Goal: Task Accomplishment & Management: Manage account settings

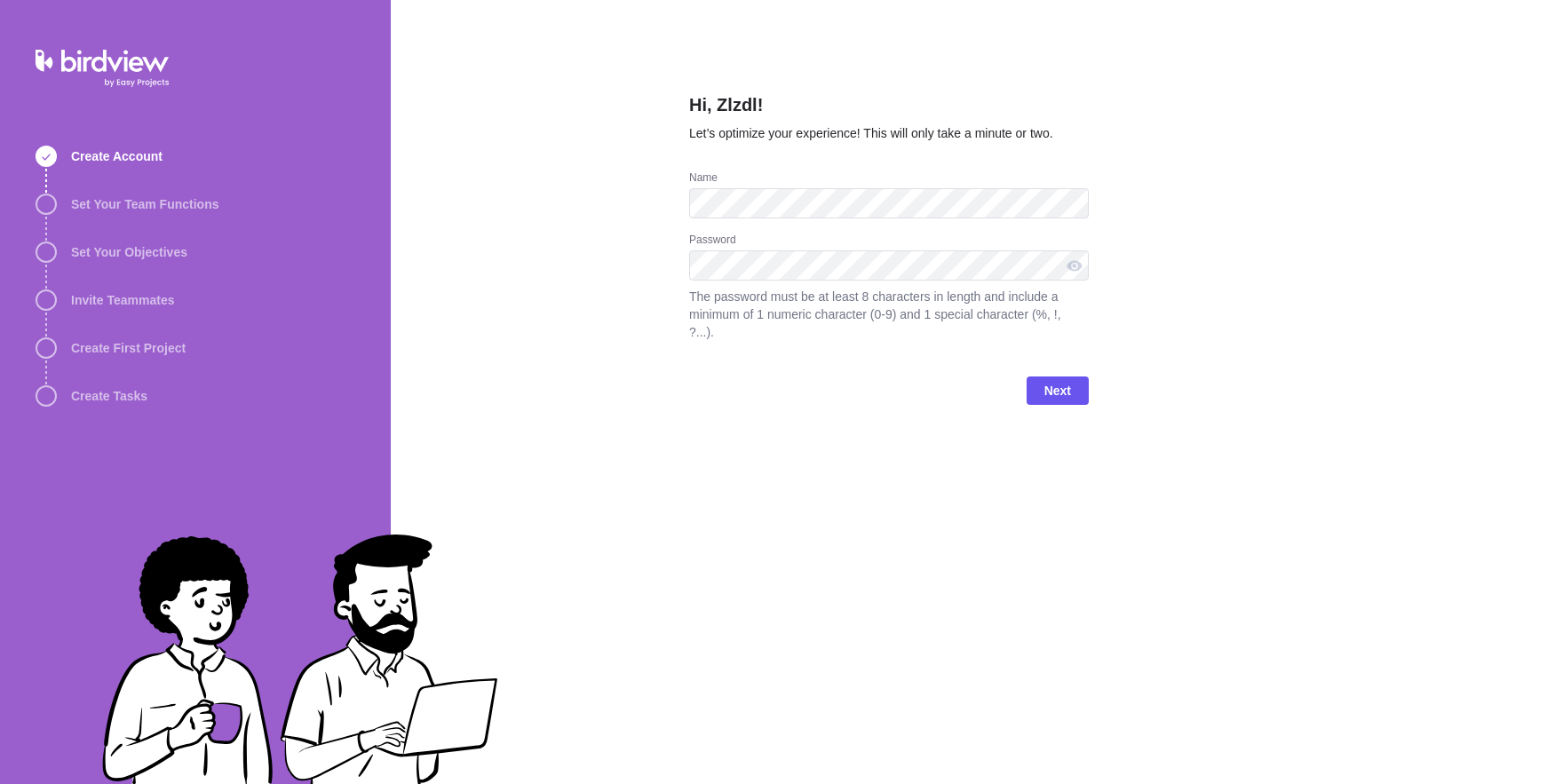
click at [918, 250] on div "Password" at bounding box center [888, 242] width 399 height 18
click at [1071, 405] on span "Next" at bounding box center [1058, 391] width 62 height 28
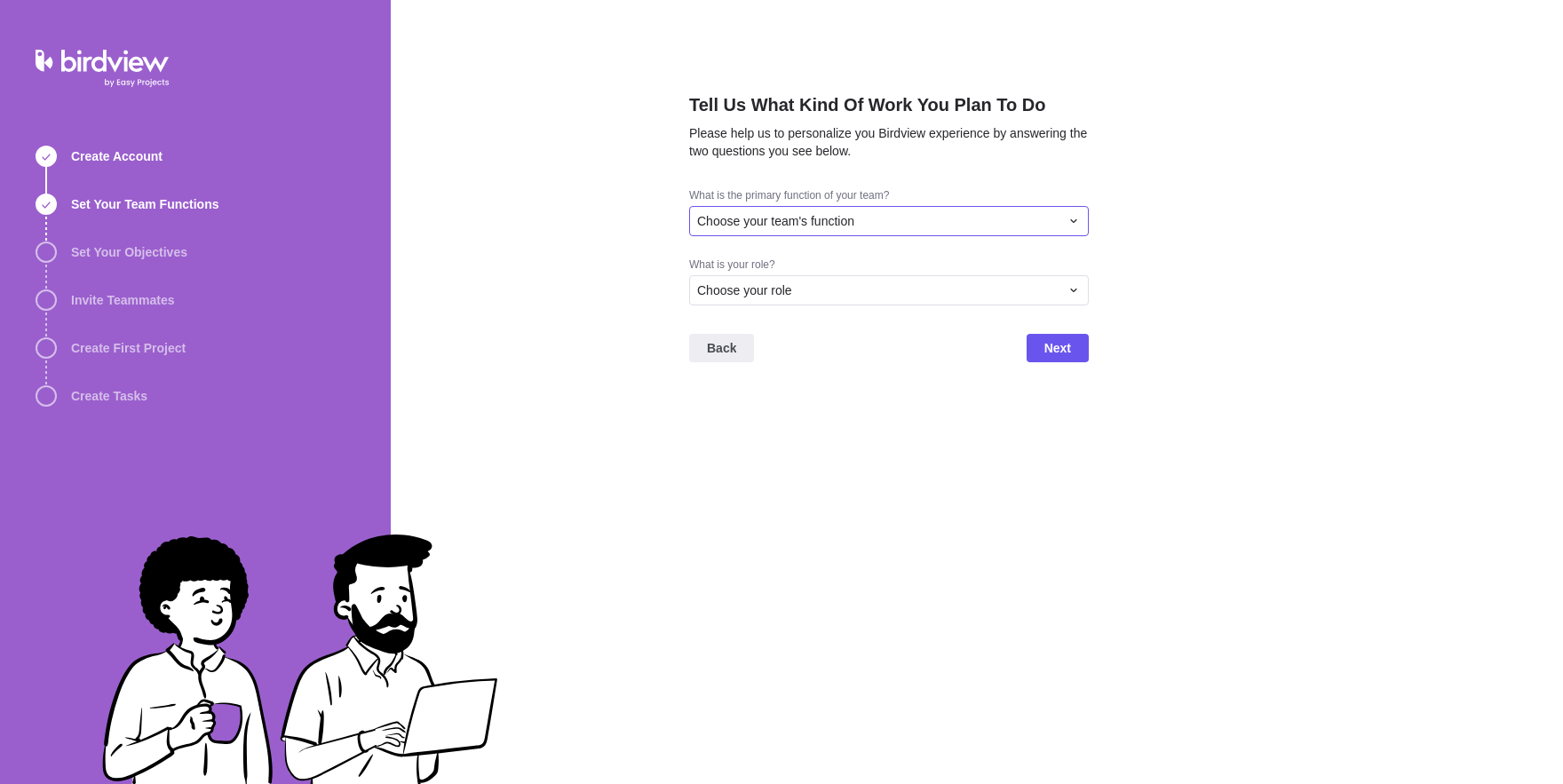
click at [758, 230] on span "Choose your team's function" at bounding box center [776, 221] width 158 height 18
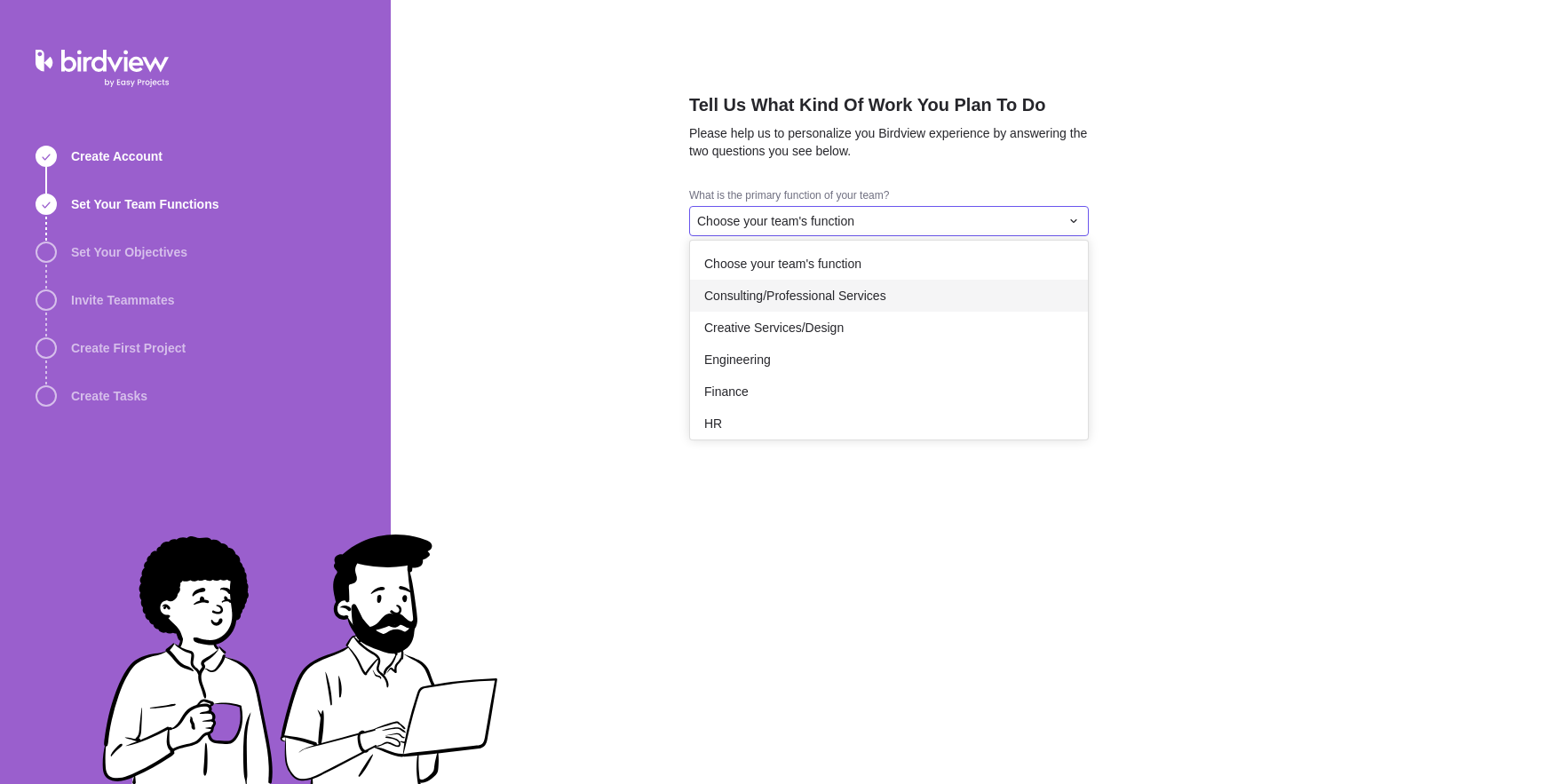
click at [752, 305] on span "Consulting/Professional Services" at bounding box center [795, 295] width 182 height 18
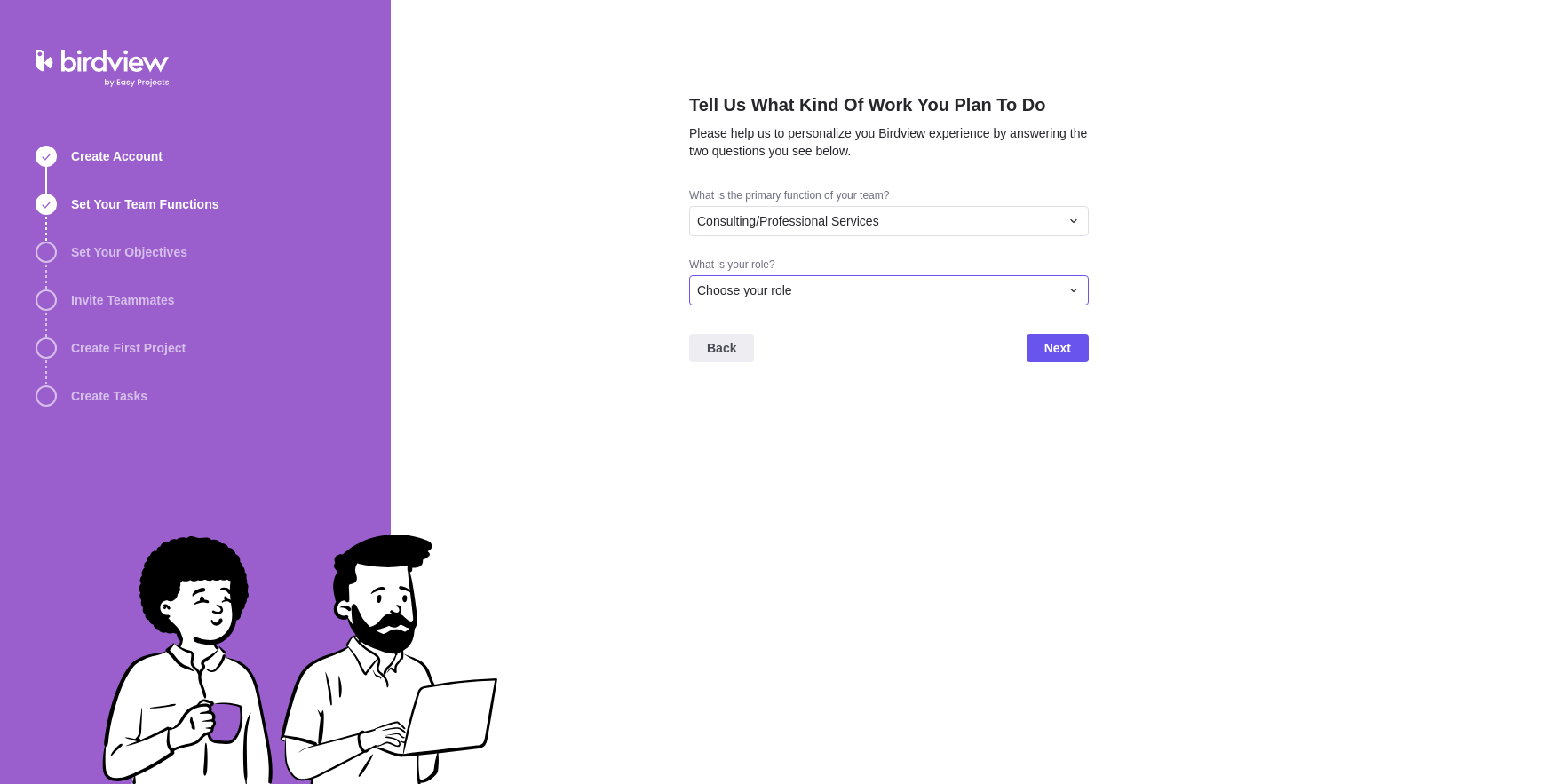
click at [790, 306] on div "Choose your role" at bounding box center [888, 291] width 399 height 30
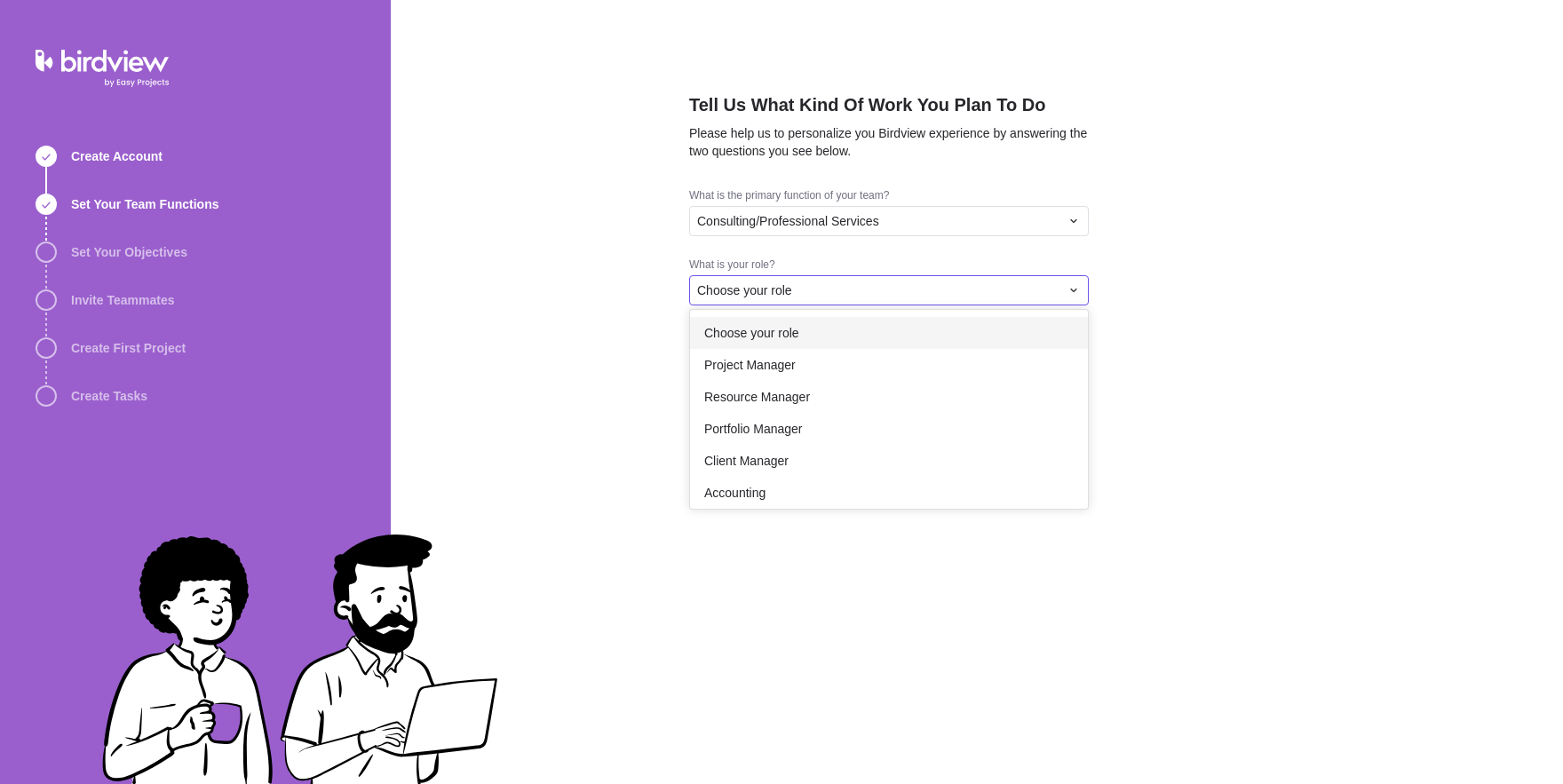
click at [789, 374] on span "Project Manager" at bounding box center [749, 364] width 92 height 18
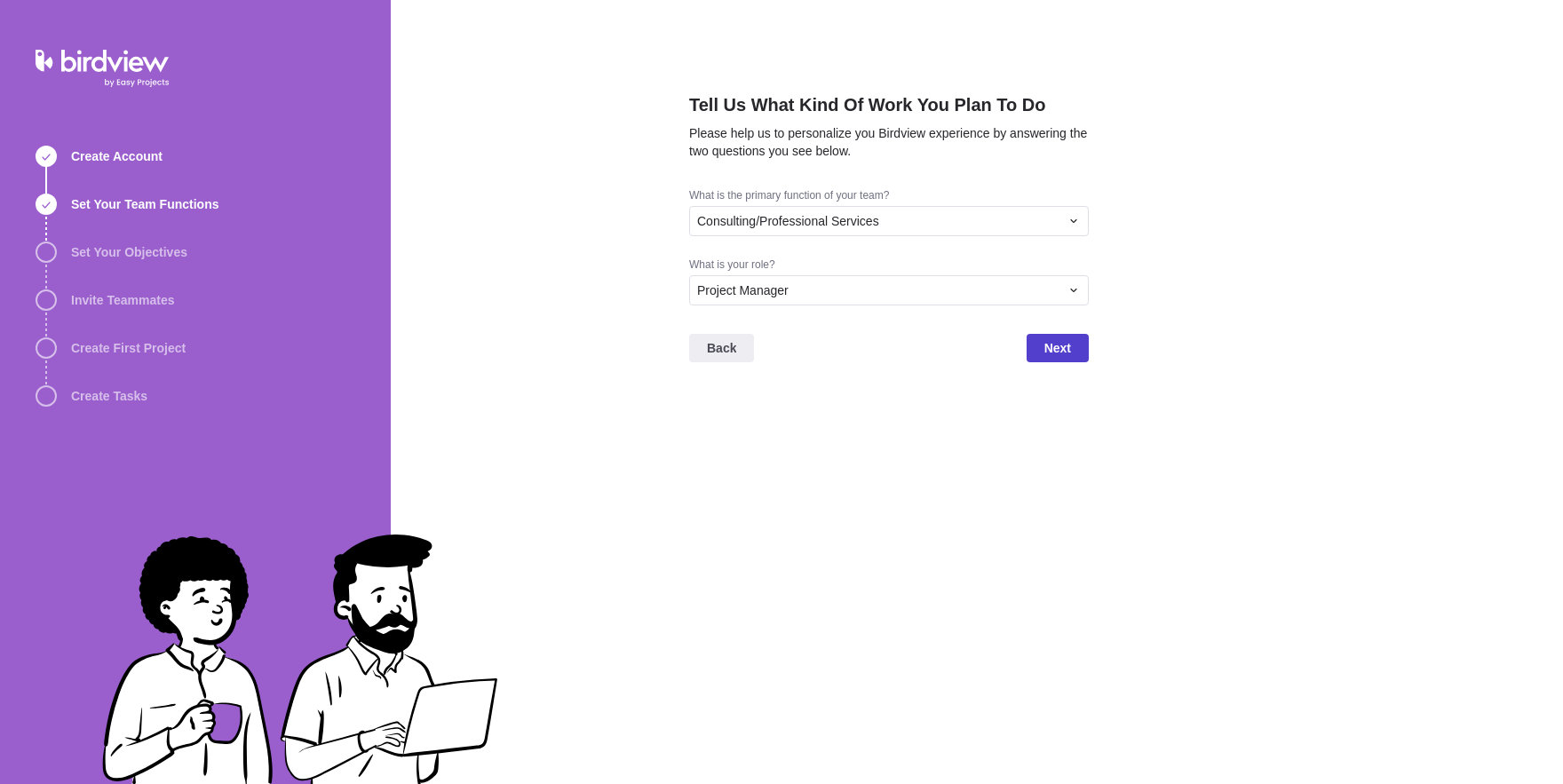
click at [1061, 359] on span "Next" at bounding box center [1058, 348] width 26 height 22
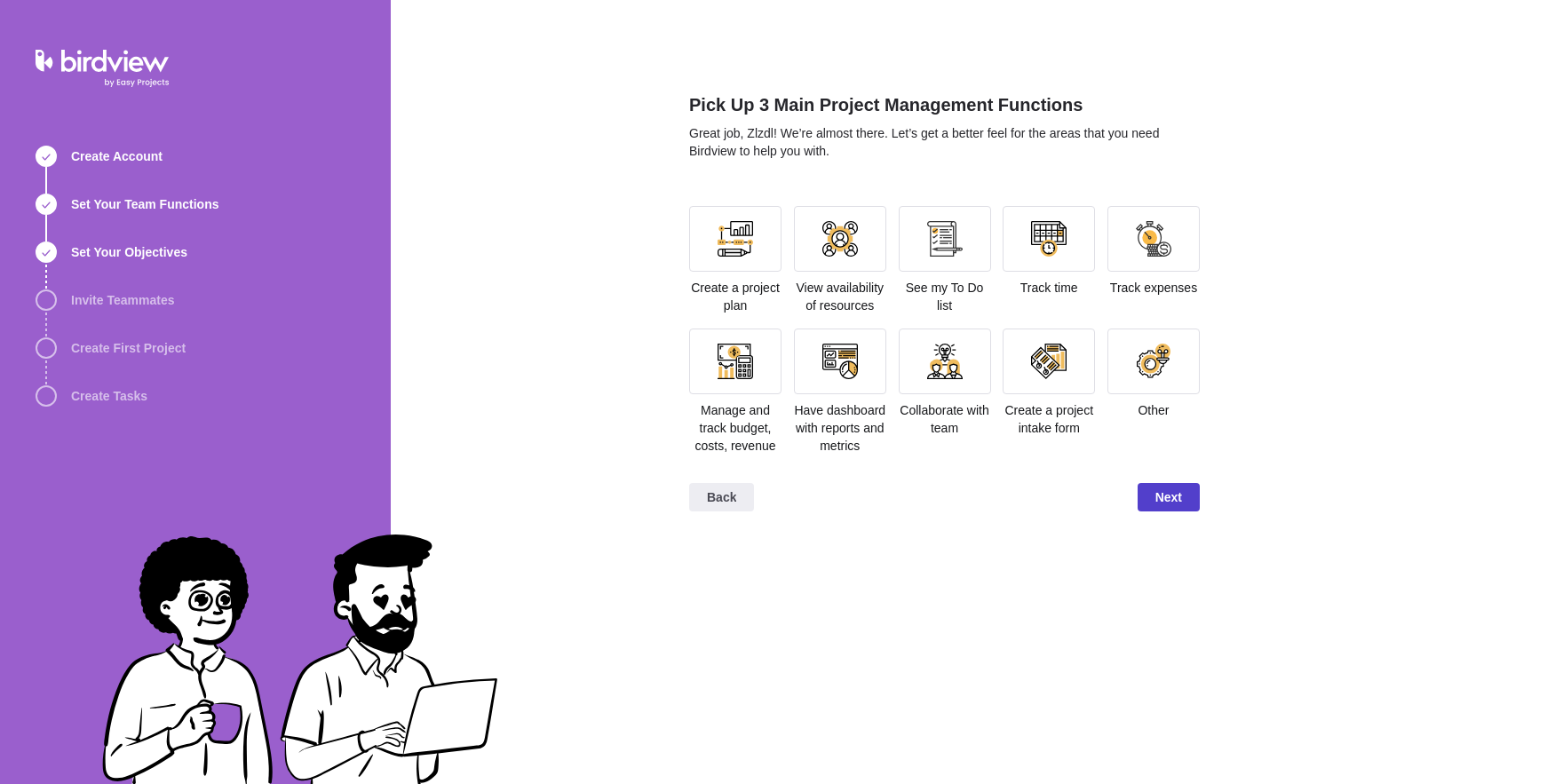
click at [1178, 508] on span "Next" at bounding box center [1168, 497] width 26 height 22
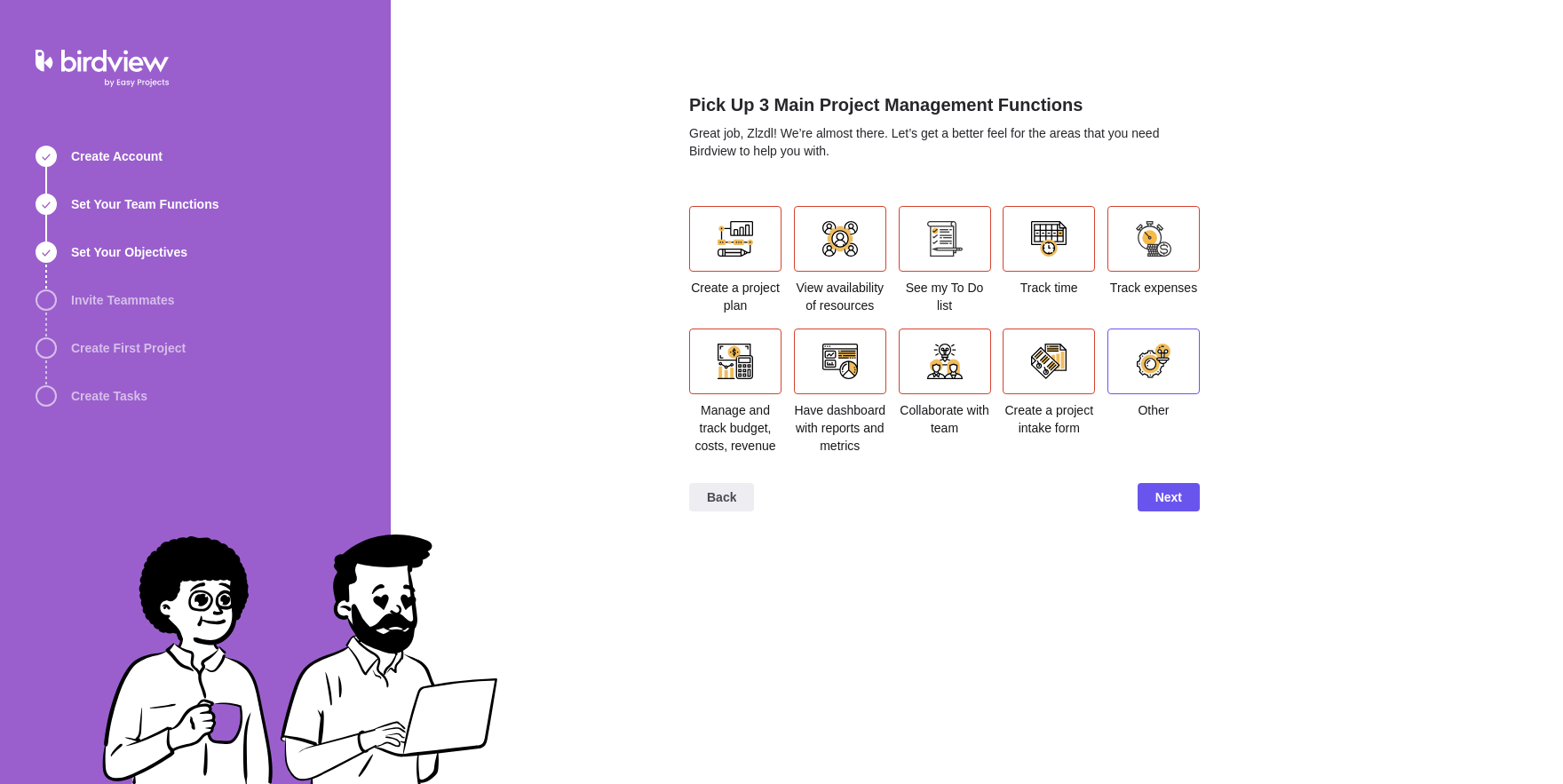
click at [1138, 367] on div at bounding box center [1153, 361] width 36 height 36
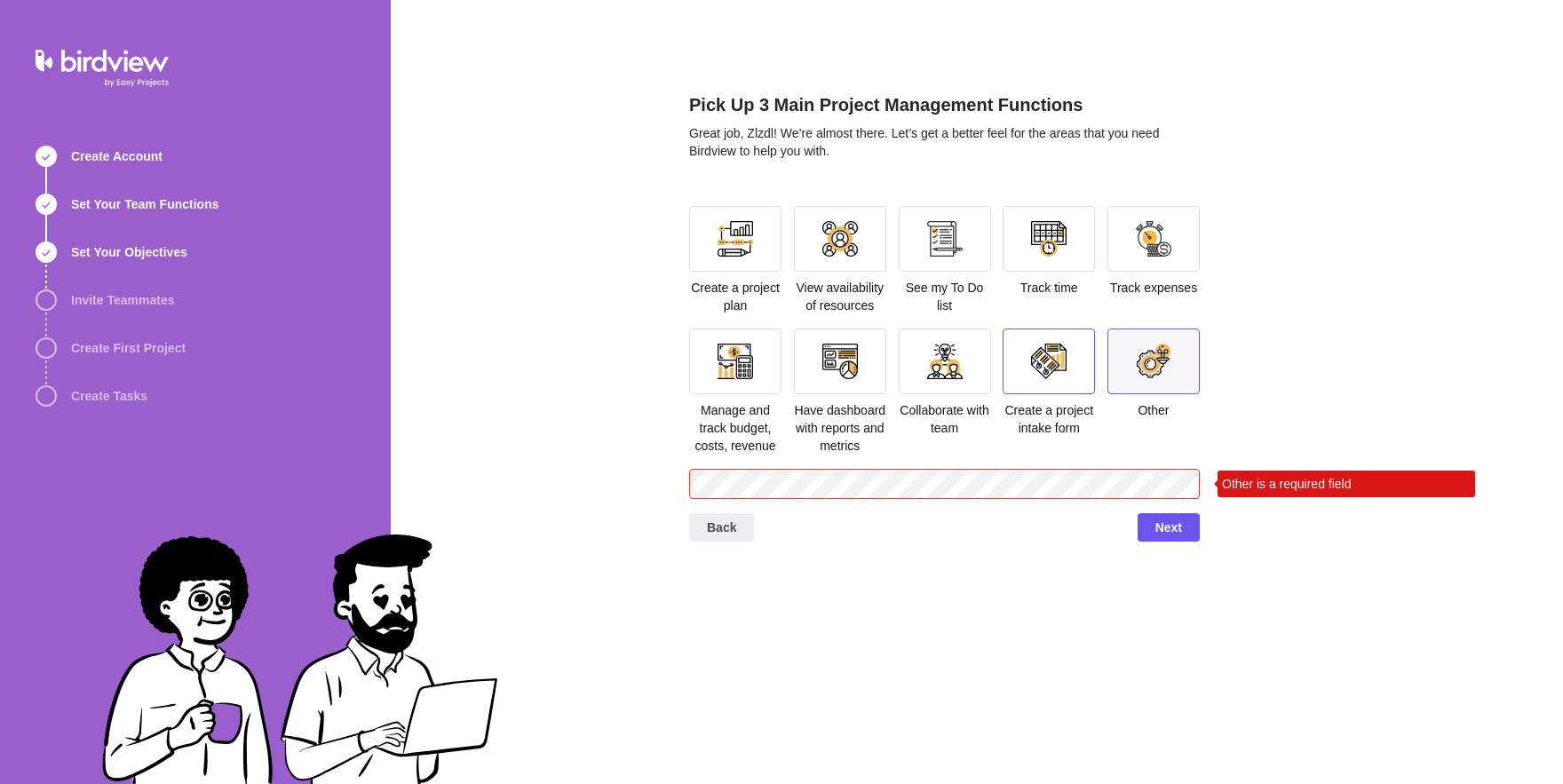
click at [1066, 394] on div at bounding box center [1049, 361] width 92 height 66
click at [1132, 394] on div at bounding box center [1153, 361] width 92 height 66
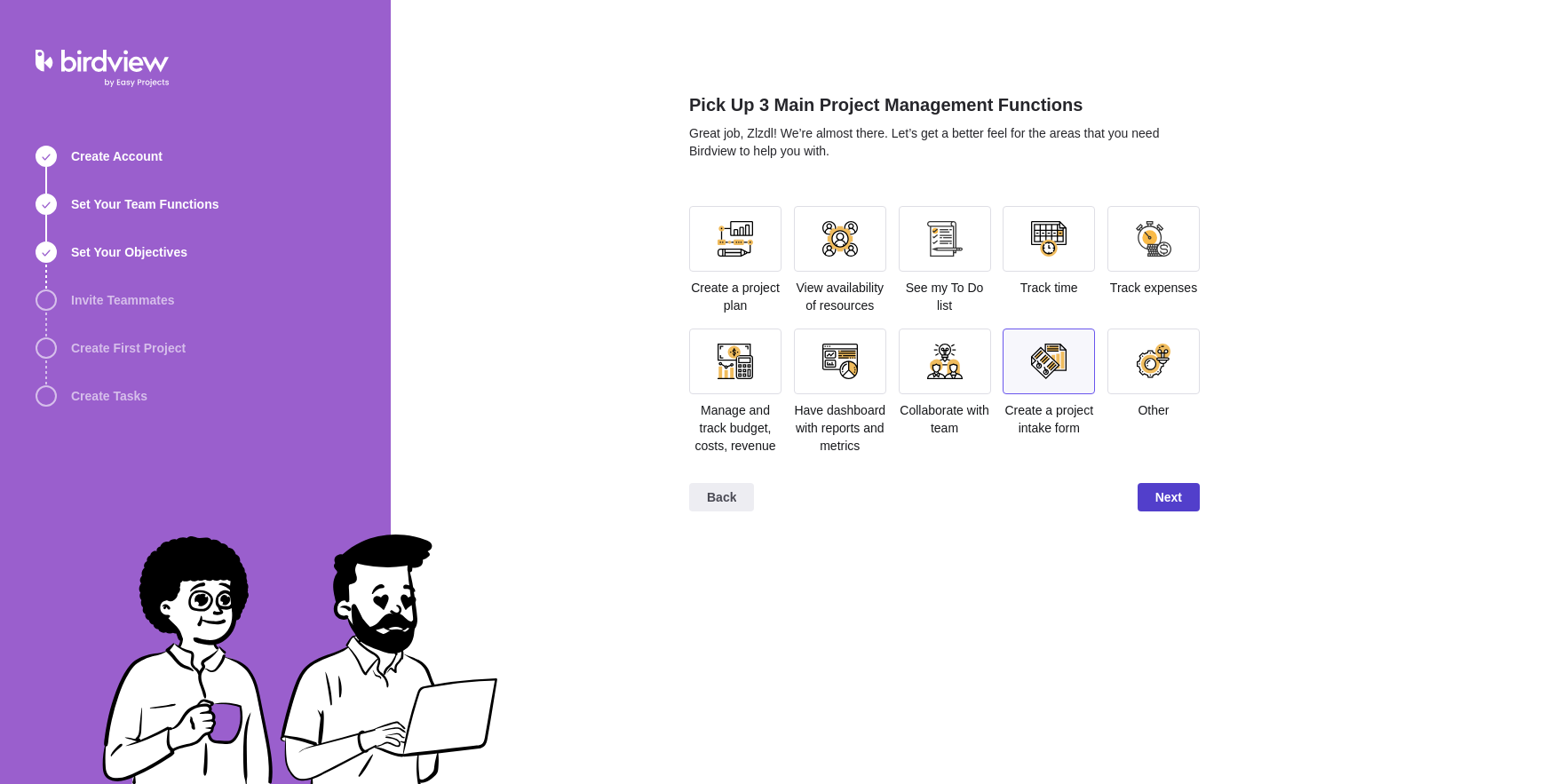
click at [1173, 508] on span "Next" at bounding box center [1168, 497] width 26 height 22
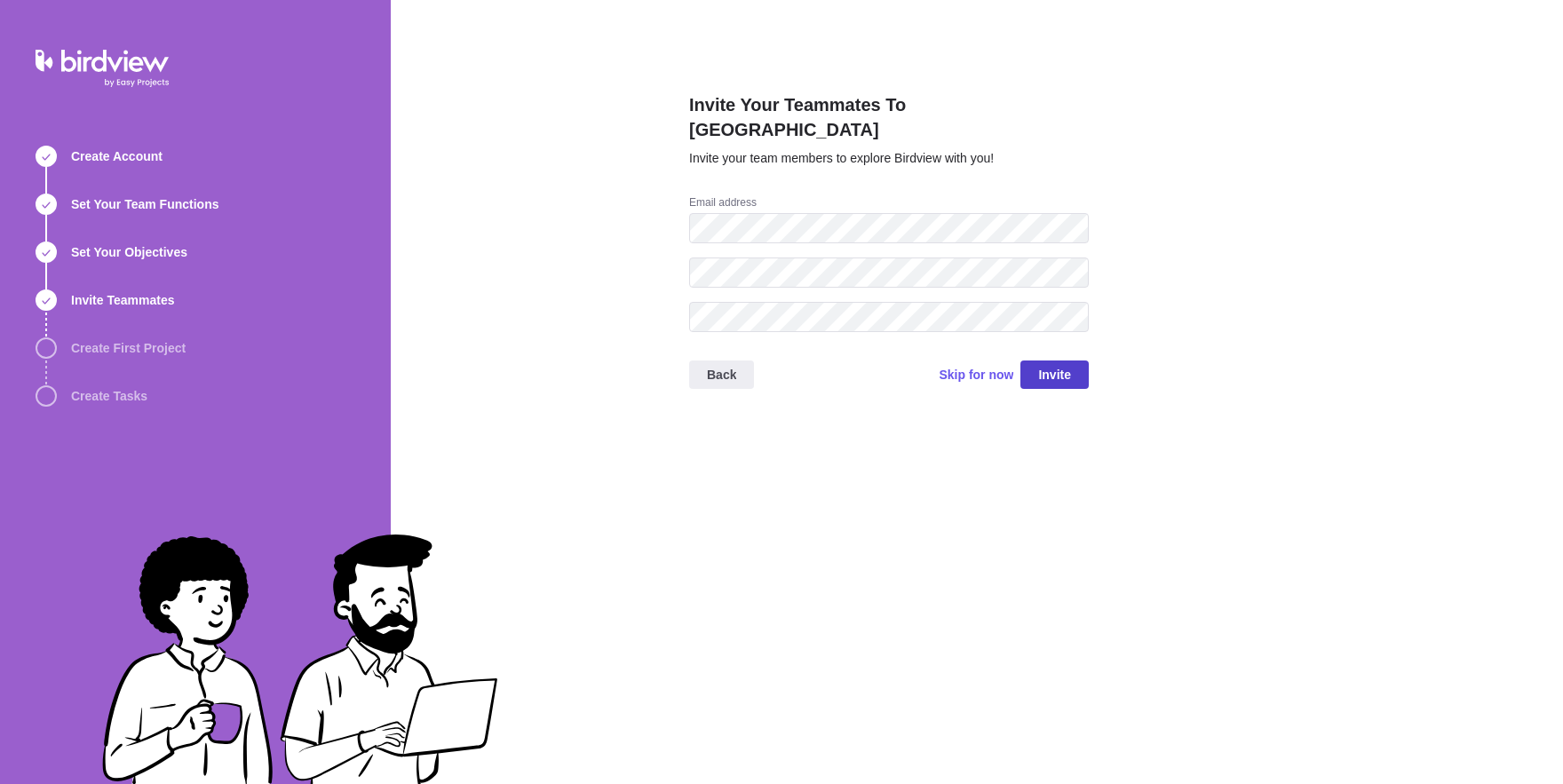
click at [1042, 364] on span "Invite" at bounding box center [1054, 375] width 33 height 22
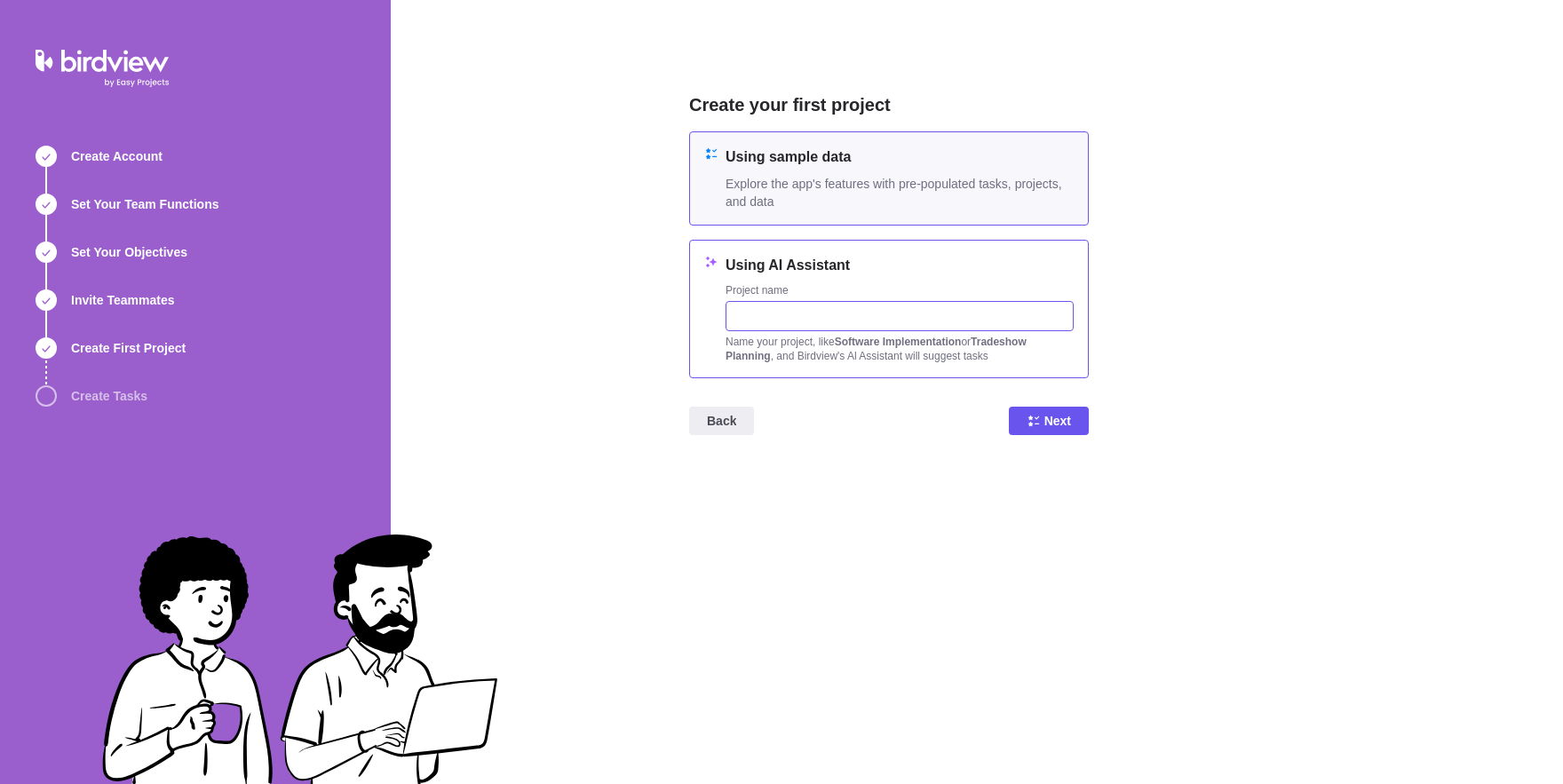
click at [780, 308] on input "text" at bounding box center [899, 316] width 348 height 30
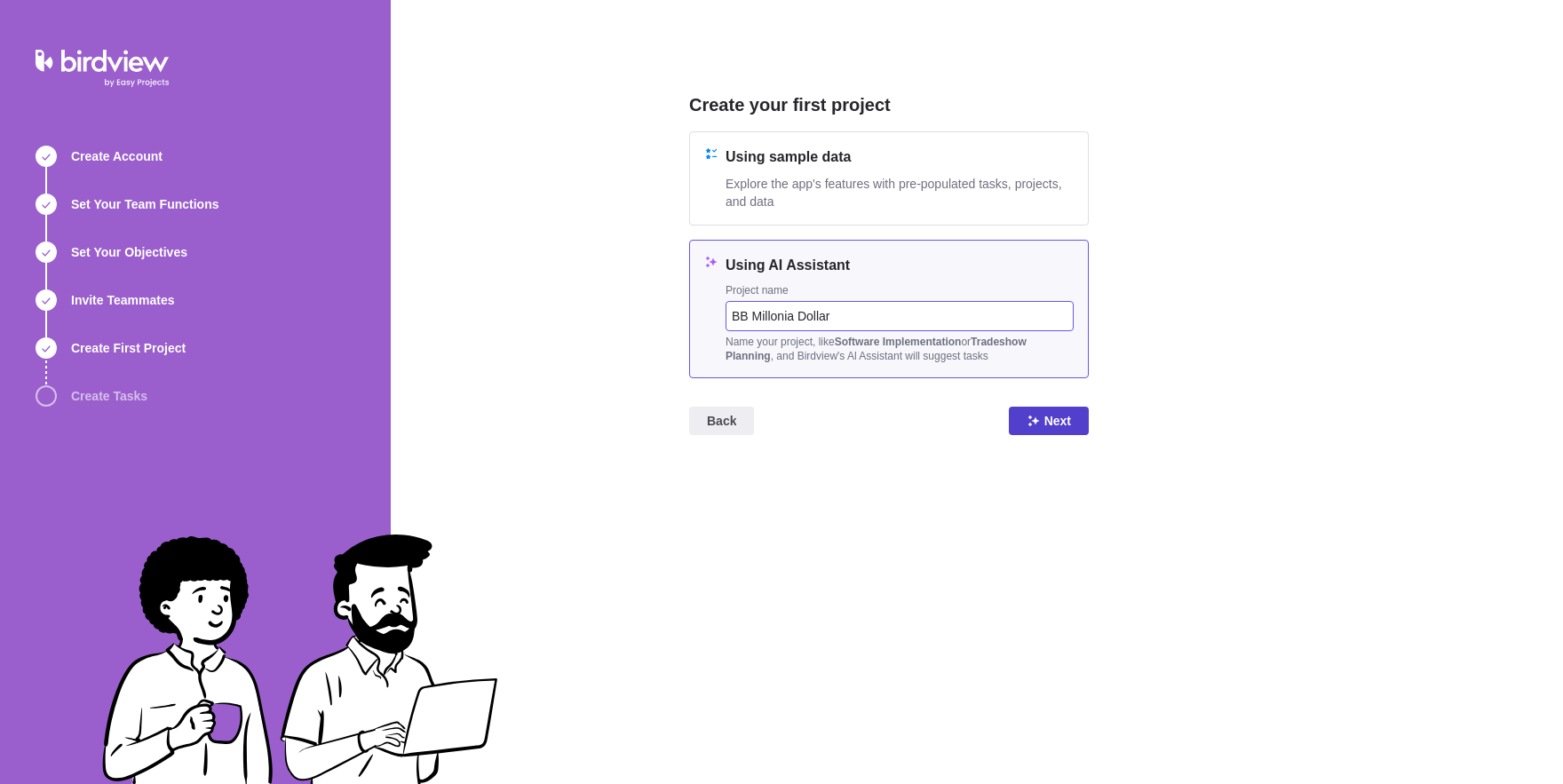
type input "BB Millonia Dollar"
click at [1050, 431] on span "Next" at bounding box center [1058, 421] width 26 height 22
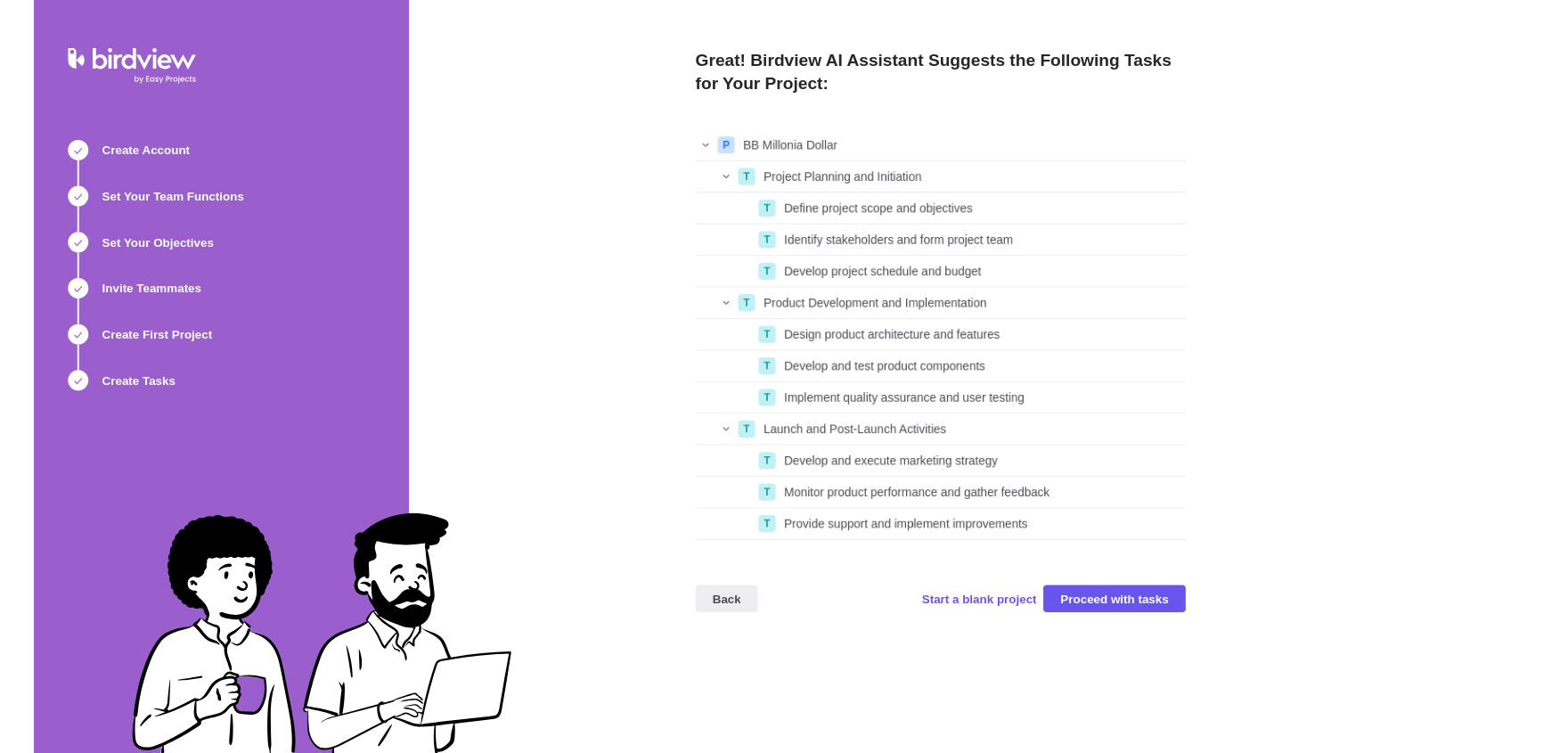
scroll to position [1, 1]
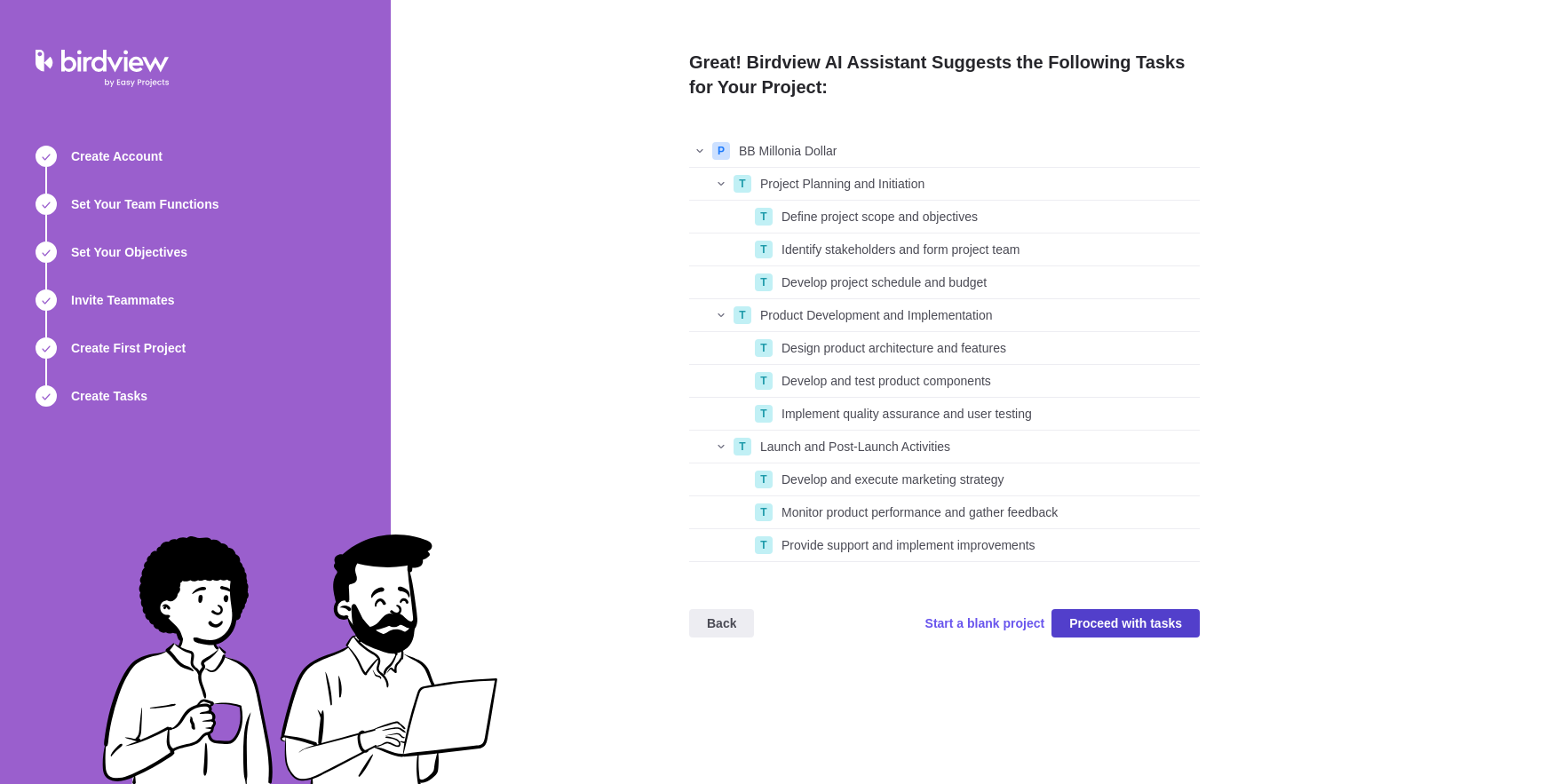
click at [1135, 615] on span "Proceed with tasks" at bounding box center [1125, 623] width 112 height 22
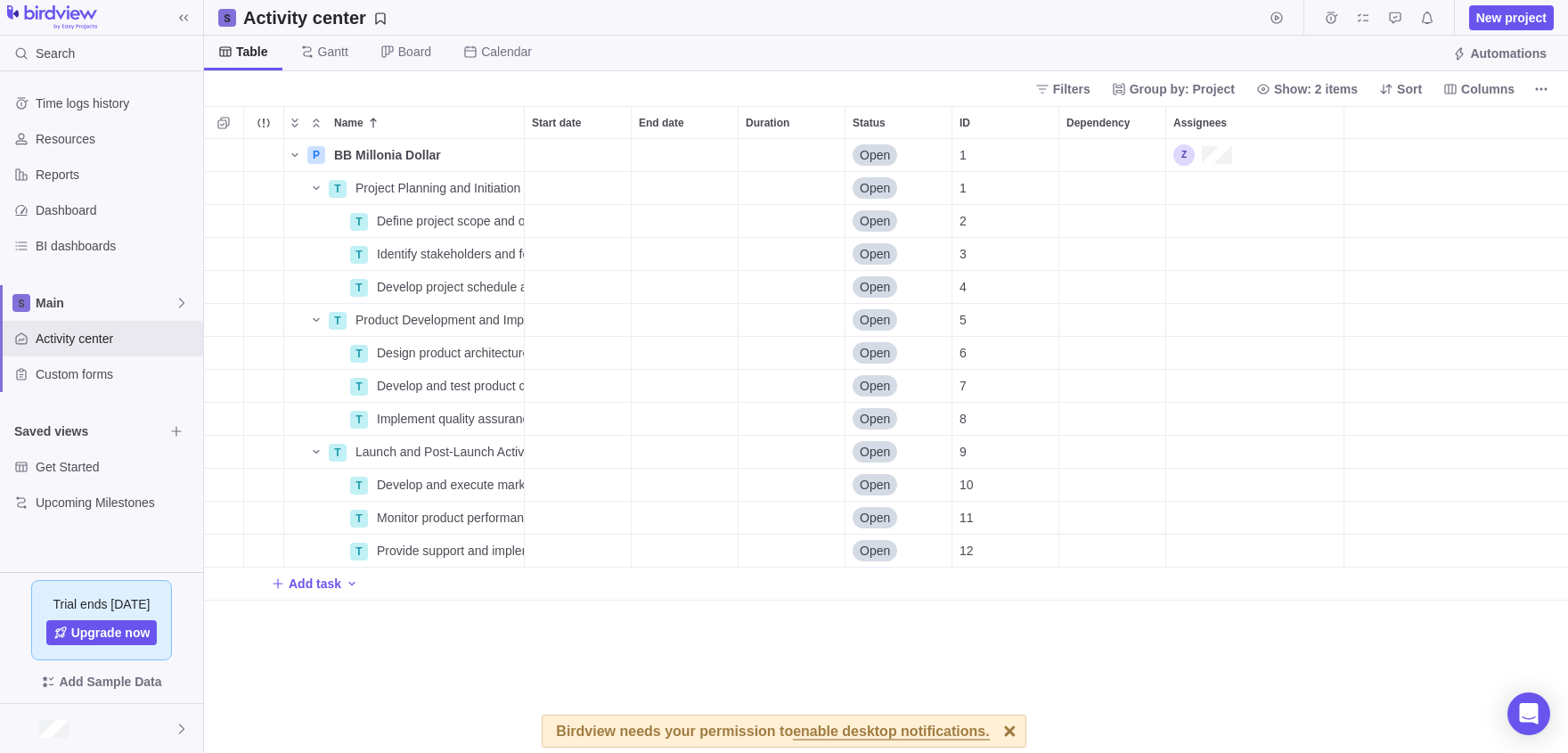
scroll to position [1, 1]
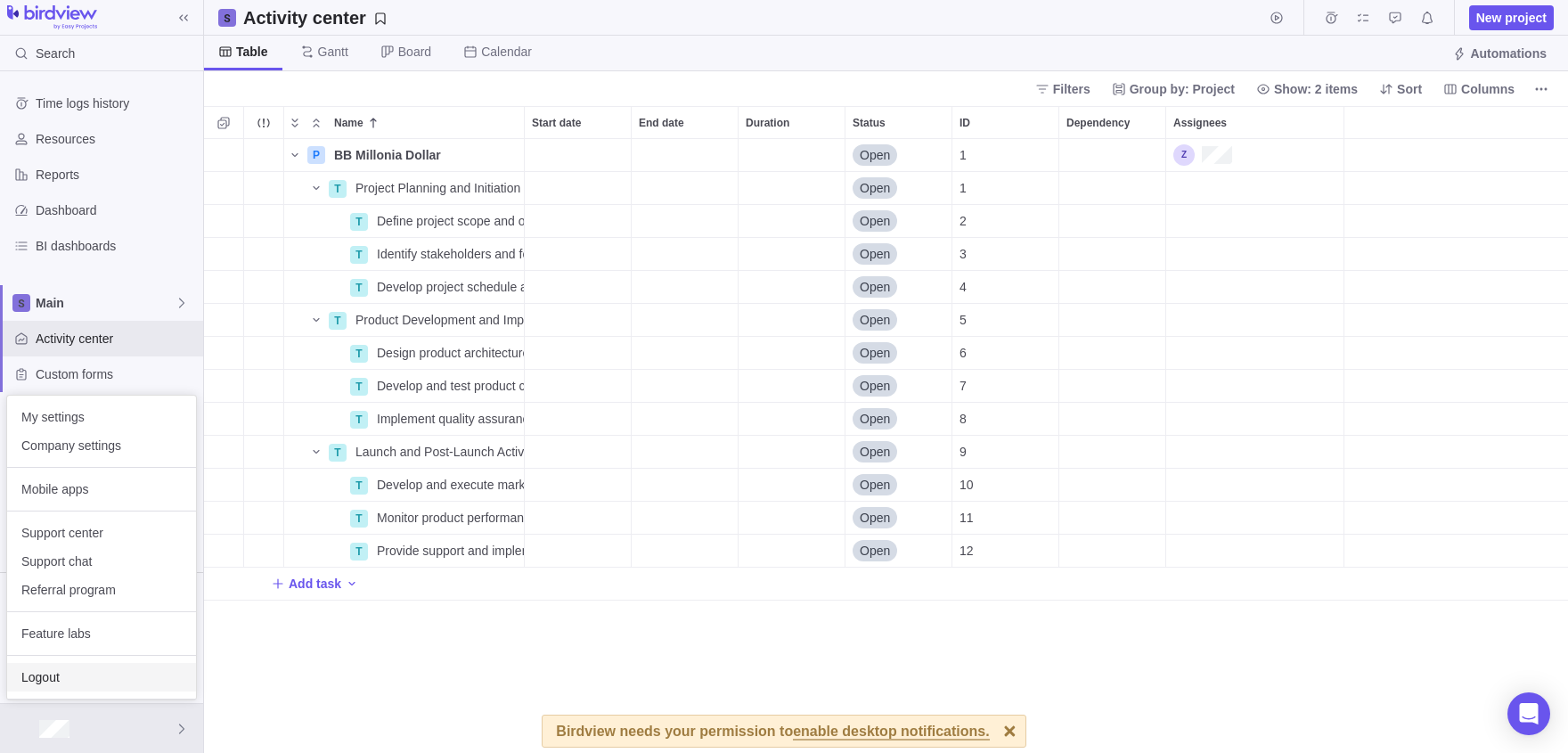
click at [27, 679] on span "Logout" at bounding box center [101, 677] width 160 height 18
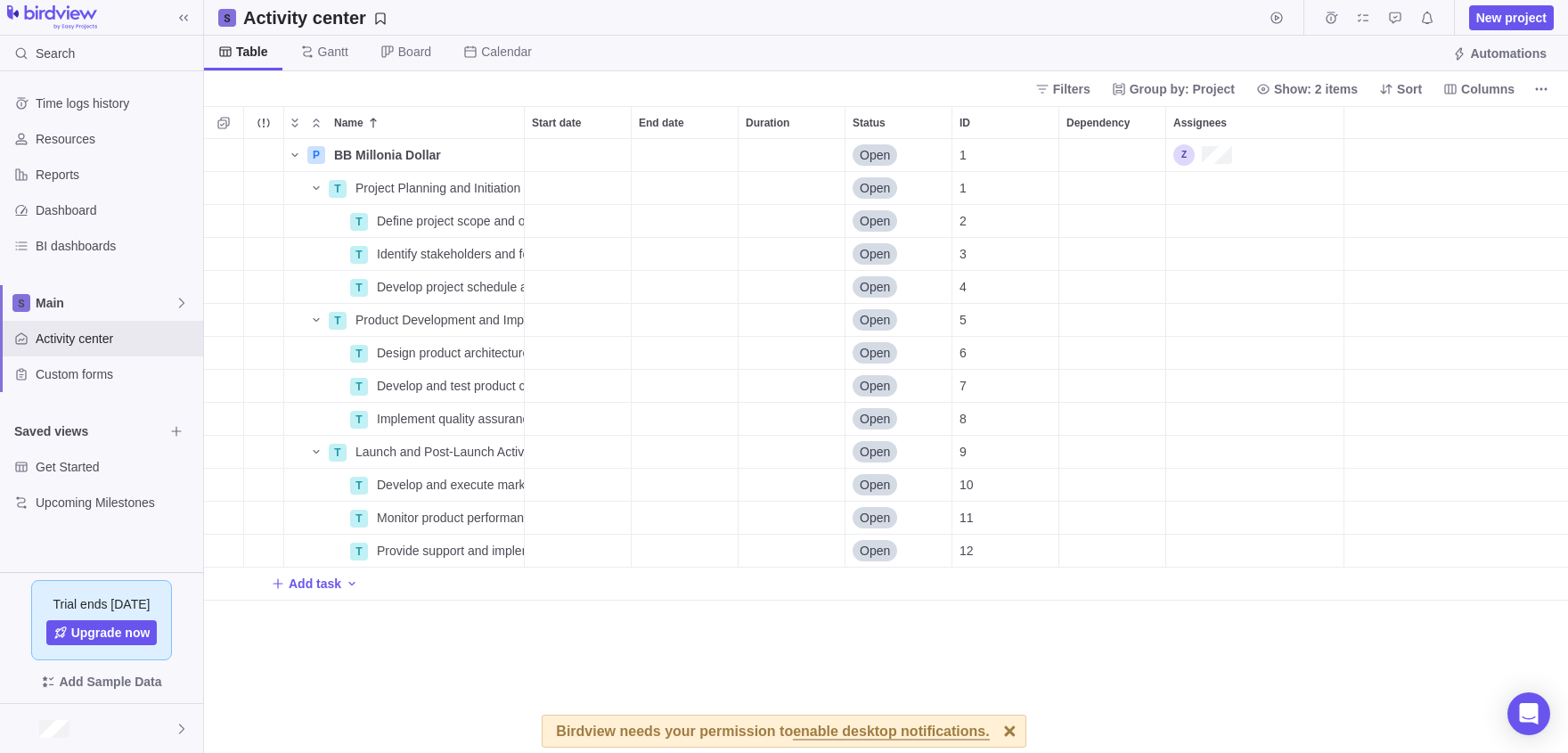
scroll to position [1, 1]
click at [312, 576] on span "Add task" at bounding box center [315, 583] width 53 height 18
type input "dzd"
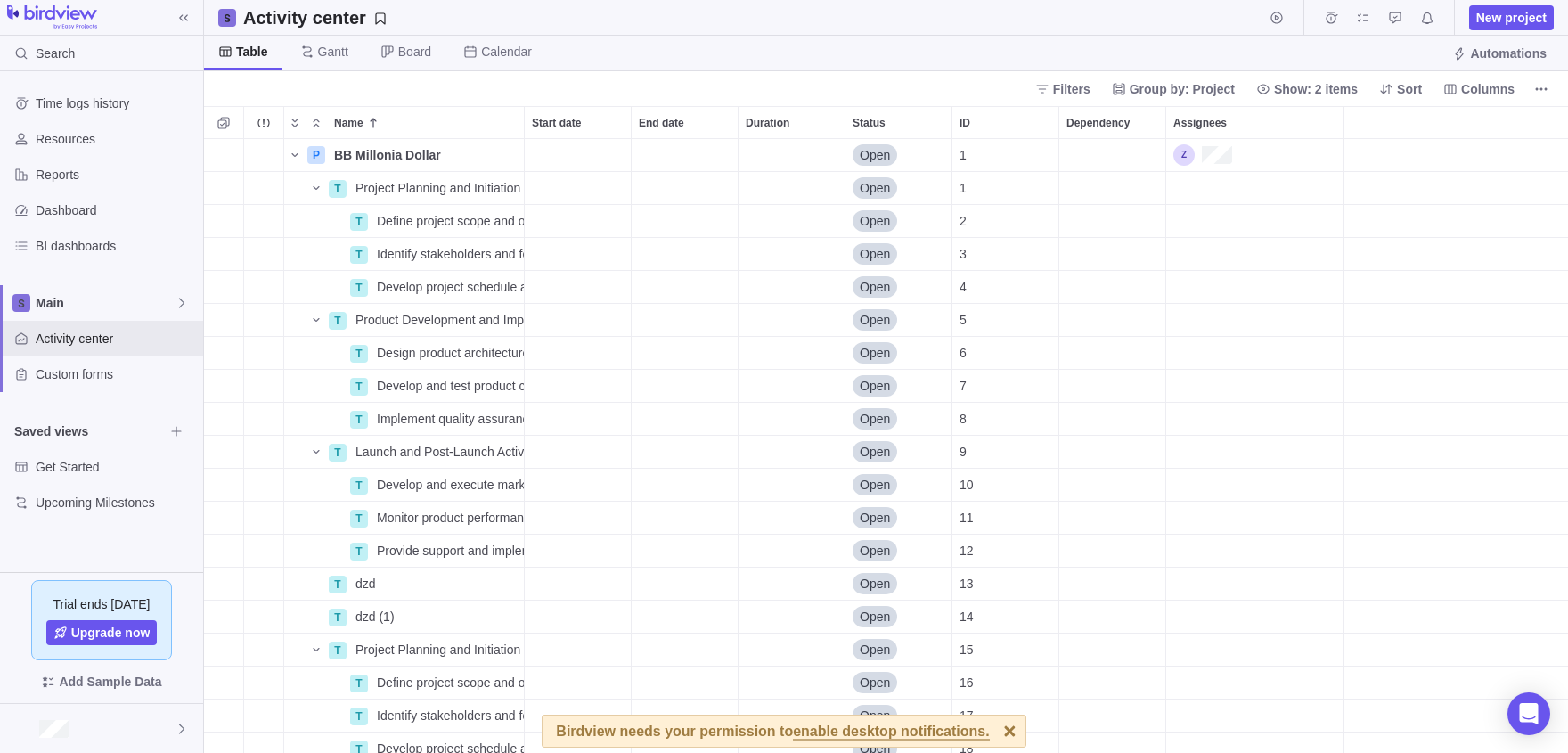
scroll to position [310, 0]
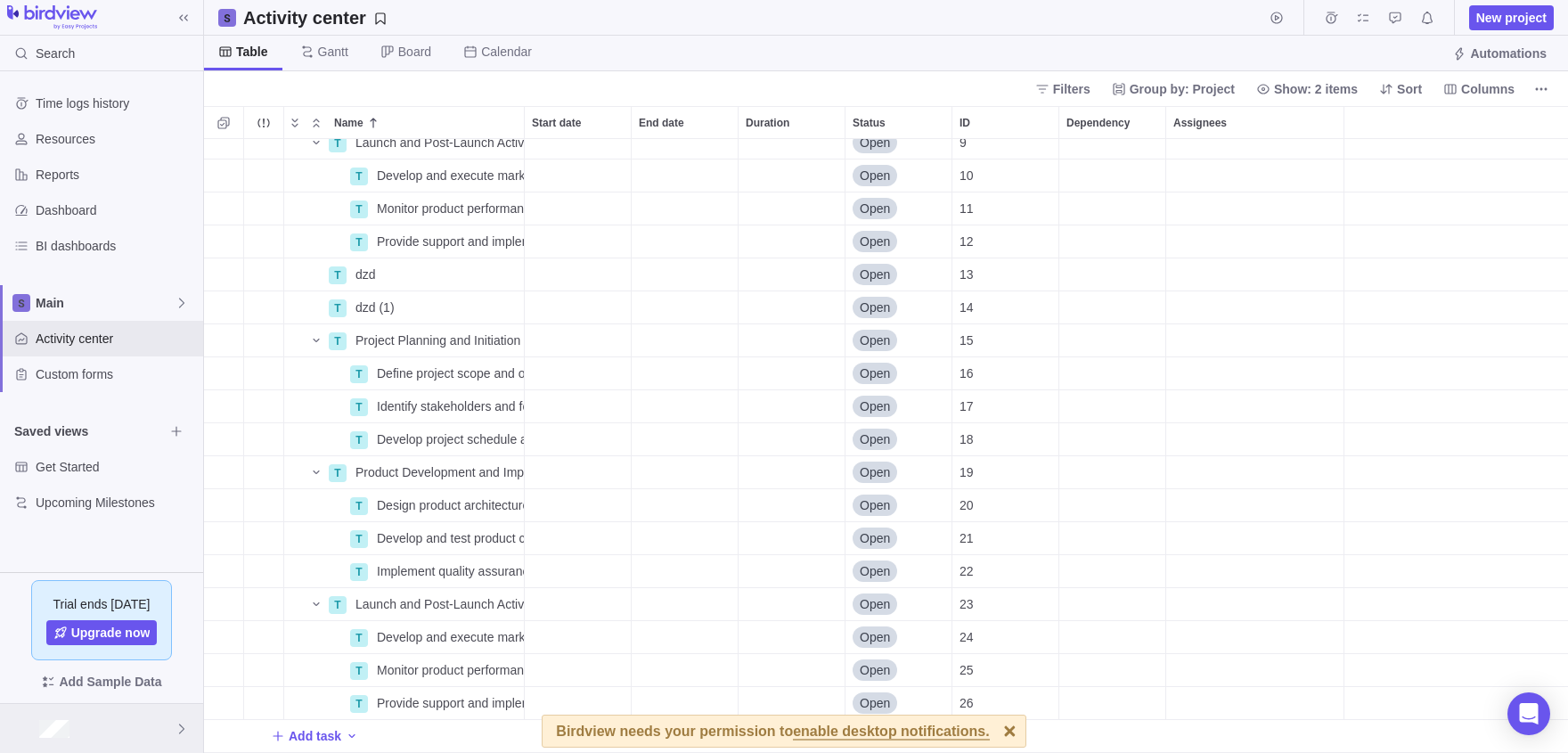
click at [101, 734] on div at bounding box center [101, 728] width 204 height 49
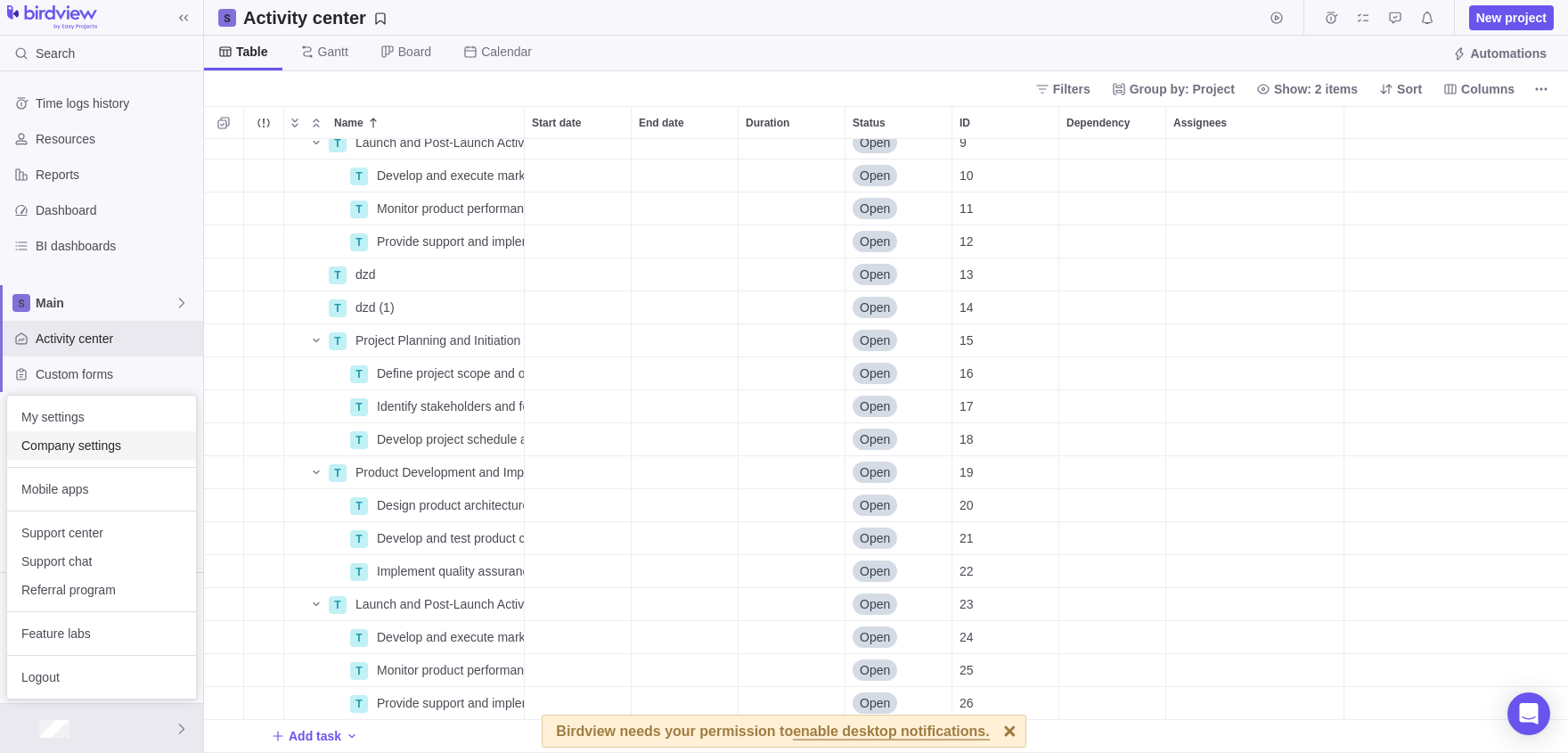
click at [68, 446] on span "Company settings" at bounding box center [101, 445] width 160 height 18
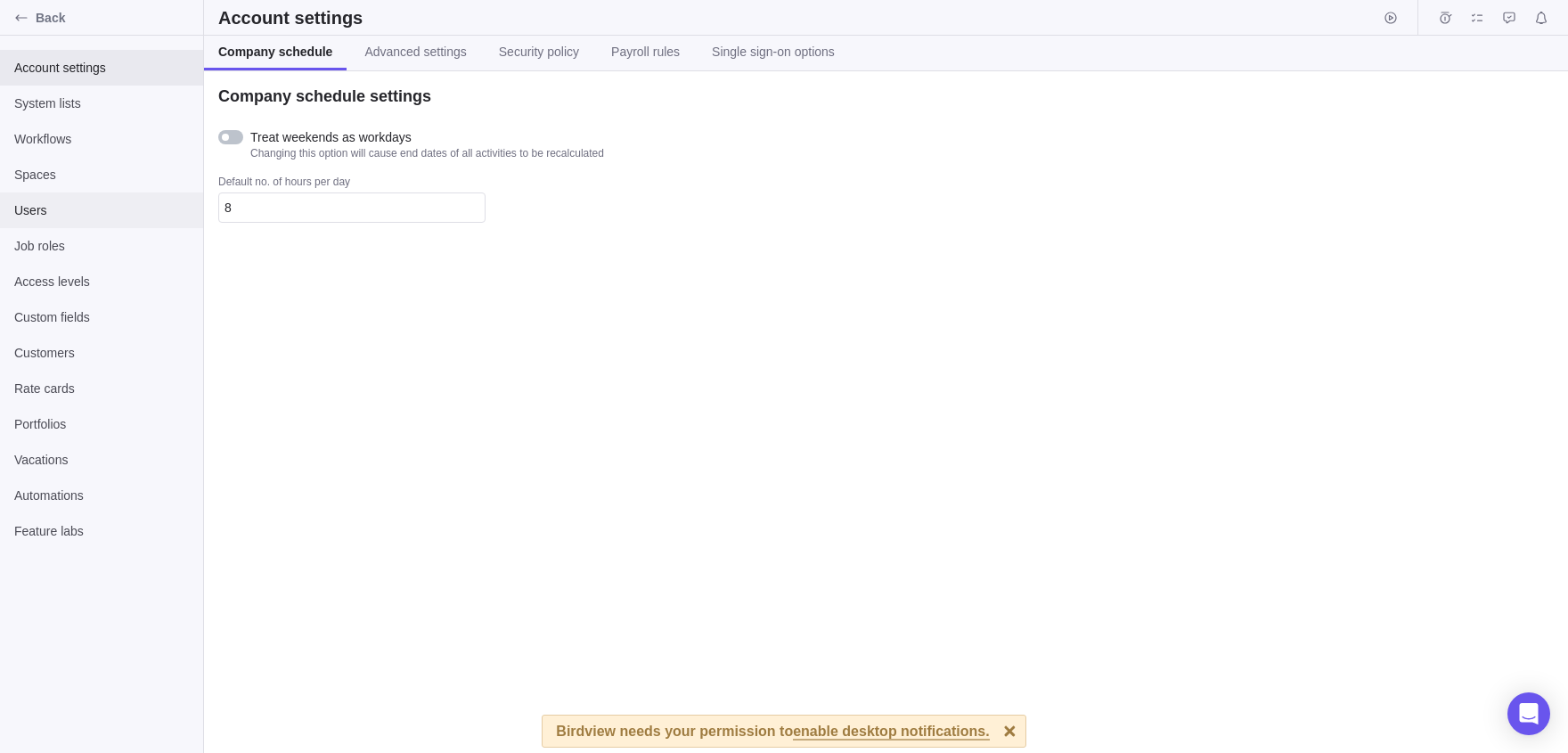
click at [83, 210] on span "Users" at bounding box center [101, 210] width 174 height 18
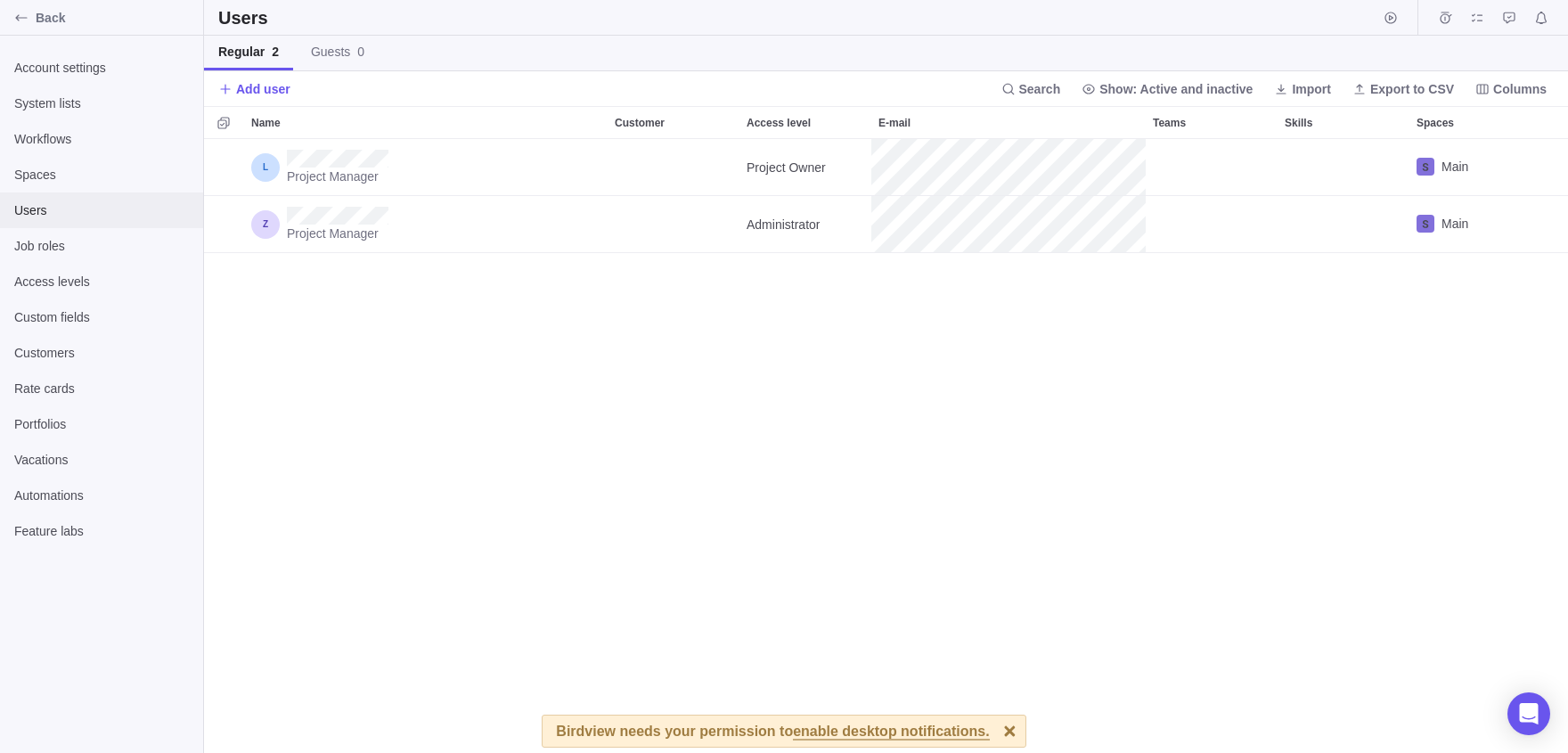
scroll to position [614, 1364]
click at [345, 57] on span "Guests 0" at bounding box center [337, 51] width 53 height 18
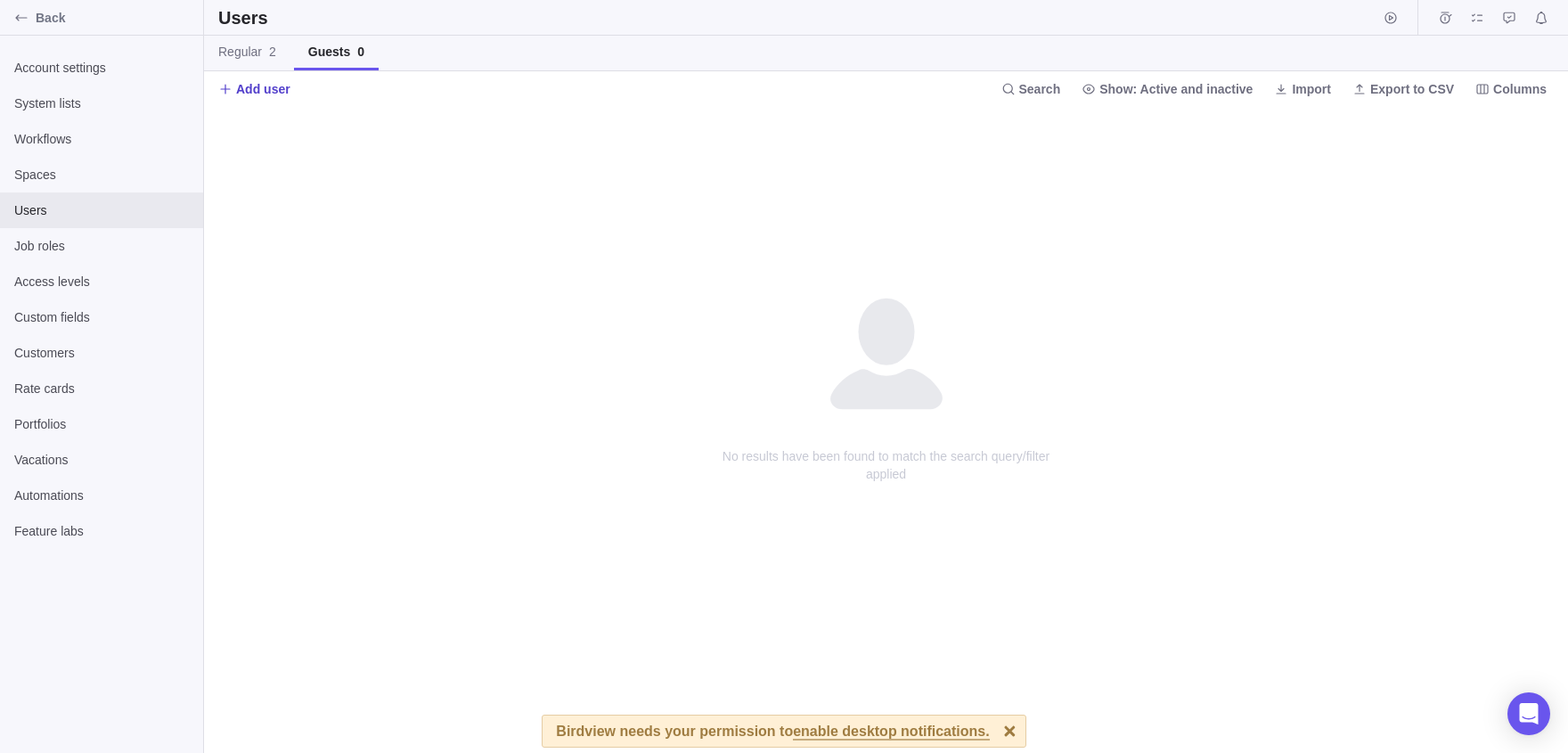
click at [279, 89] on span "Add user" at bounding box center [262, 89] width 54 height 18
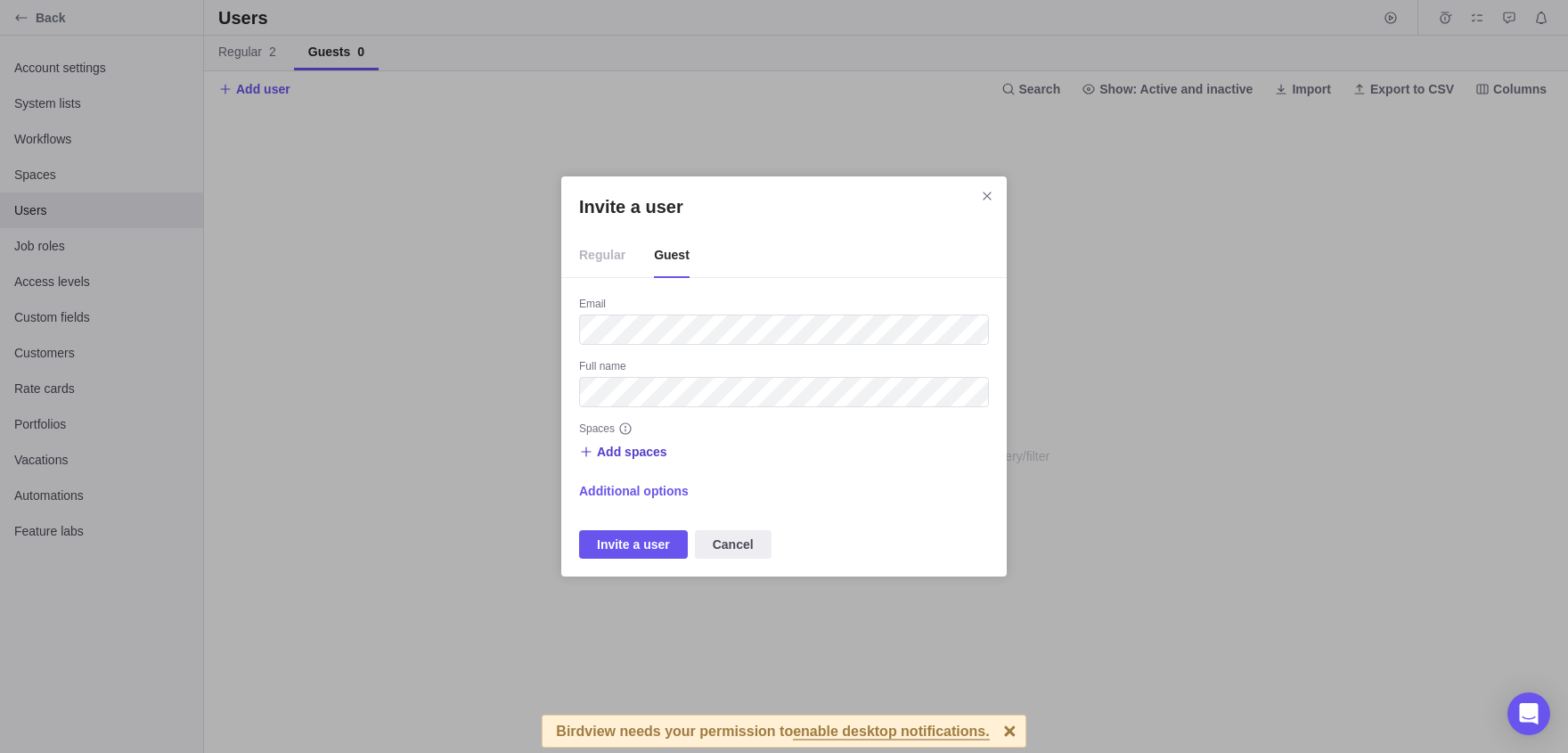
click at [634, 448] on span "Add spaces" at bounding box center [632, 452] width 70 height 18
click at [657, 525] on div "Main" at bounding box center [757, 525] width 354 height 32
click at [809, 409] on div "Invite a user Regular Guest Email Full name Spaces Add spaces Main Main Additio…" at bounding box center [784, 376] width 1568 height 753
click at [647, 507] on div "Email Full name Spaces Main Additional options Invite a user Cancel" at bounding box center [784, 427] width 410 height 262
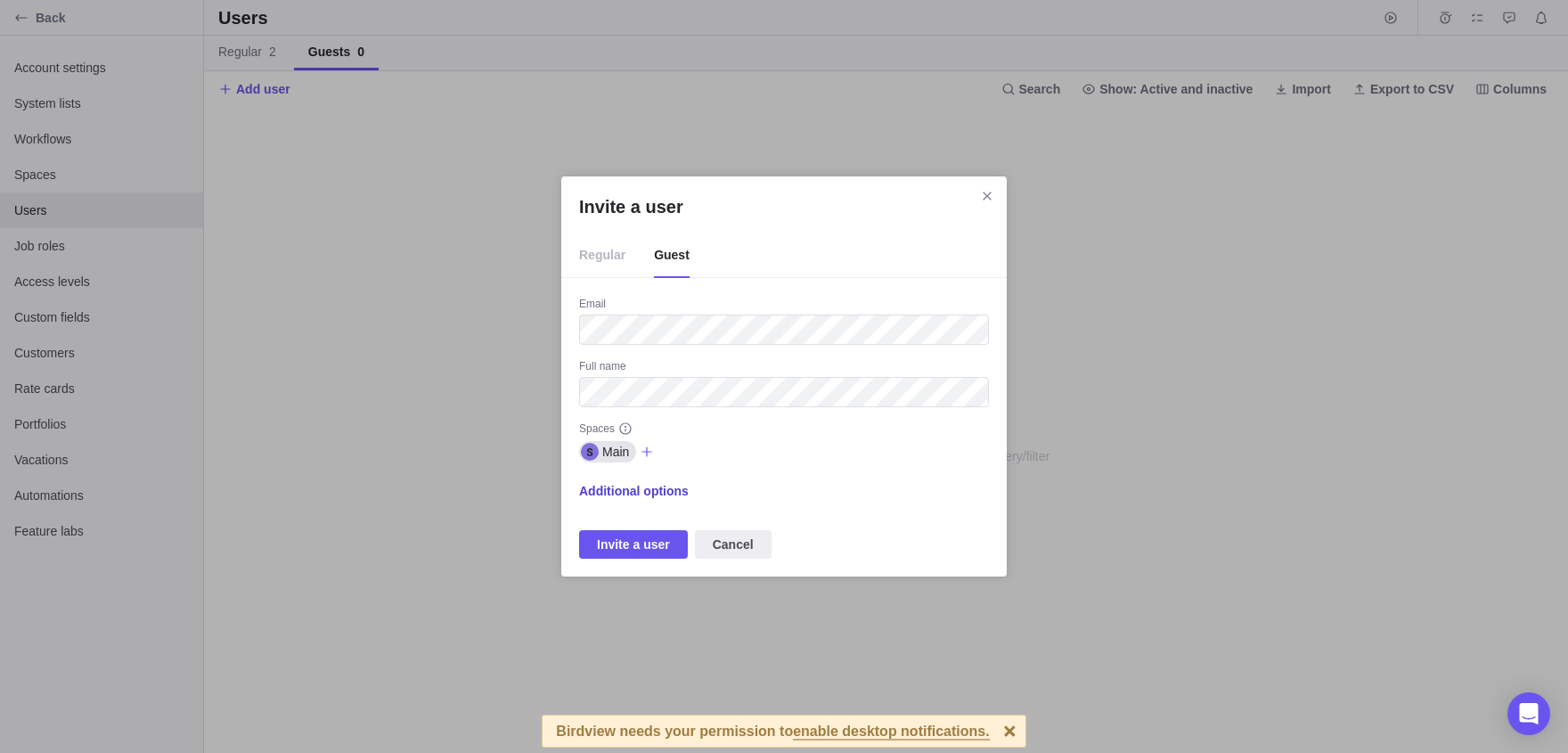
click at [627, 493] on span "Additional options" at bounding box center [634, 491] width 110 height 18
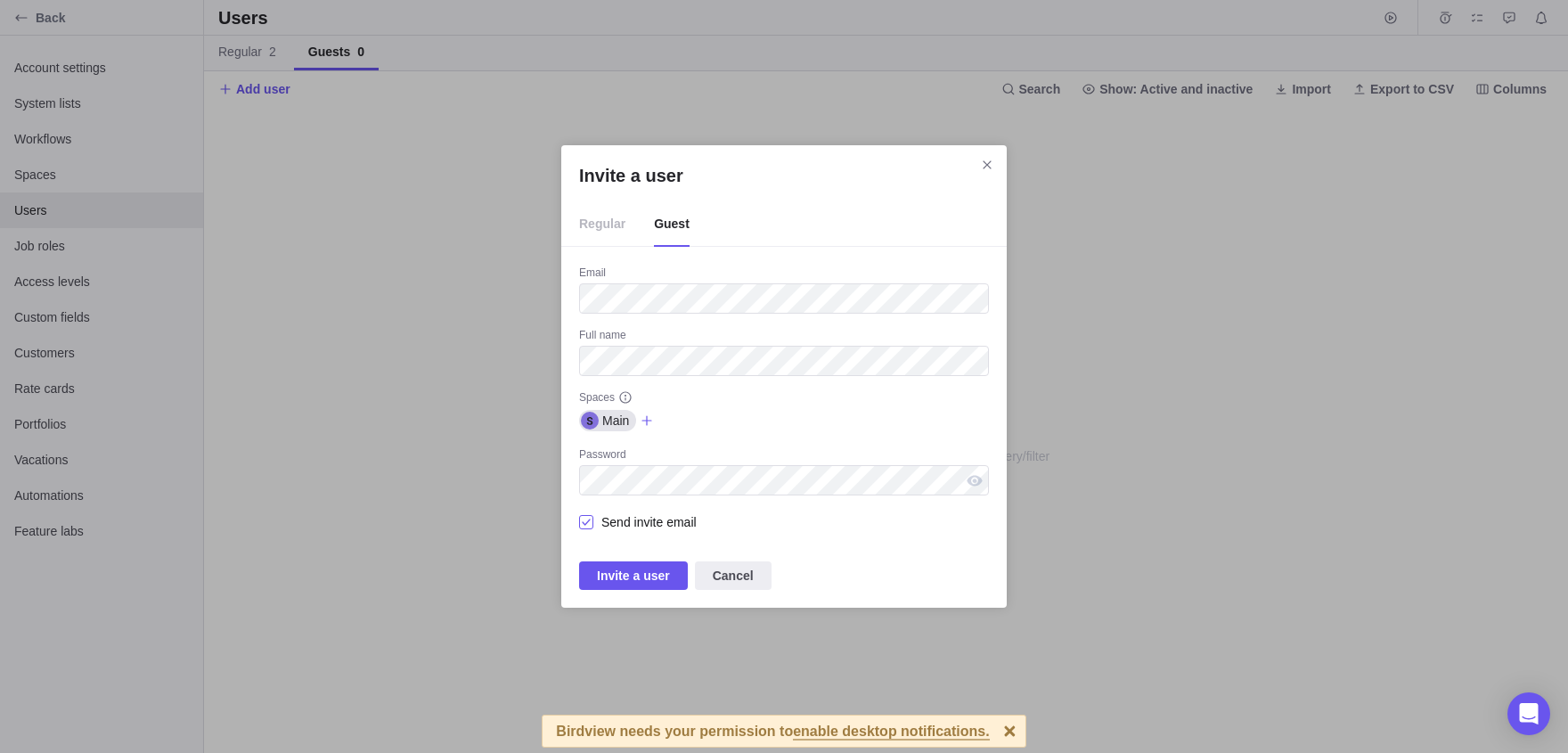
click at [614, 517] on span "Send invite email" at bounding box center [645, 522] width 103 height 25
click at [655, 584] on span "Invite a user" at bounding box center [633, 576] width 73 height 22
click at [704, 307] on div "No results have been found to match the search query/filter applied" at bounding box center [885, 429] width 1364 height 647
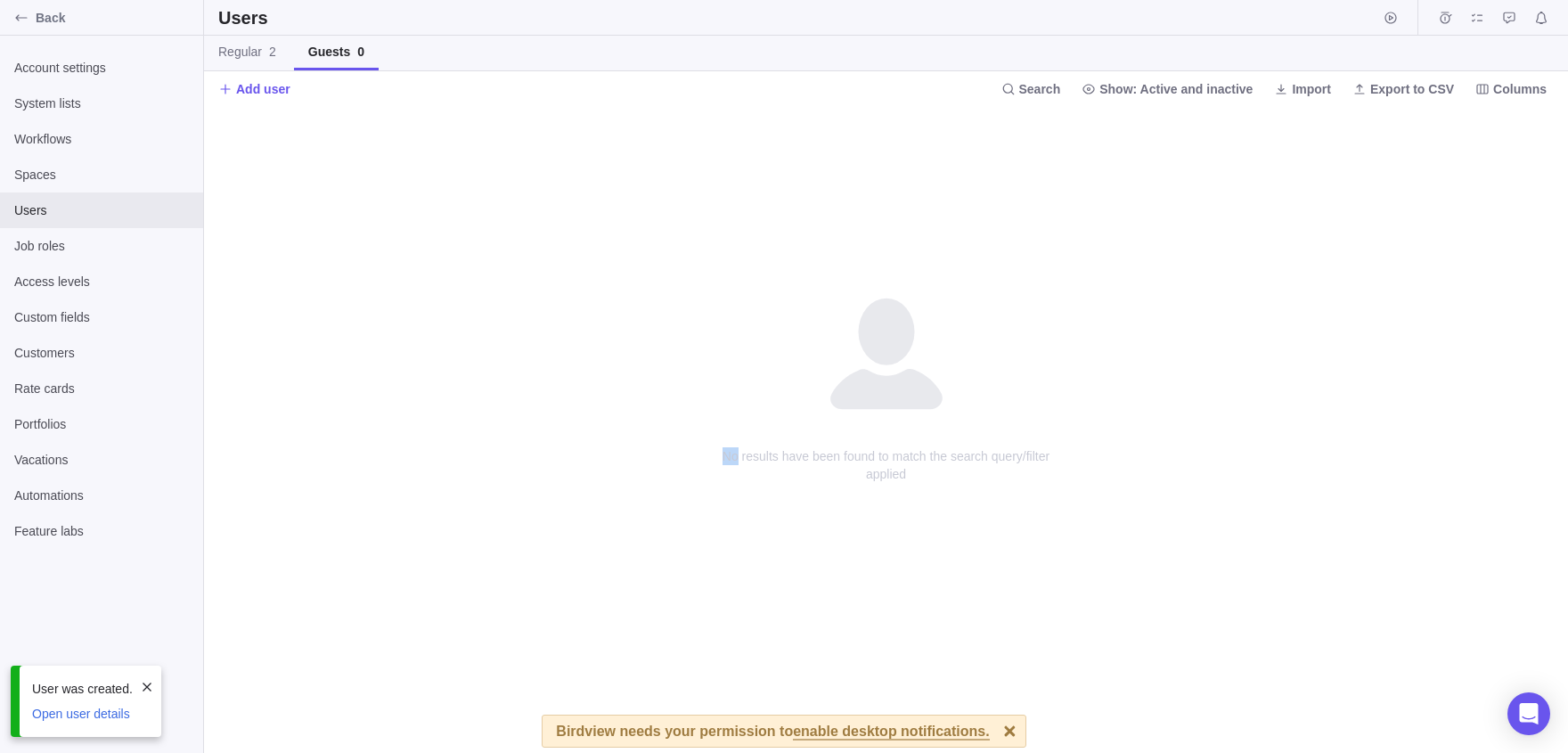
click at [704, 307] on div "No results have been found to match the search query/filter applied" at bounding box center [885, 429] width 1364 height 647
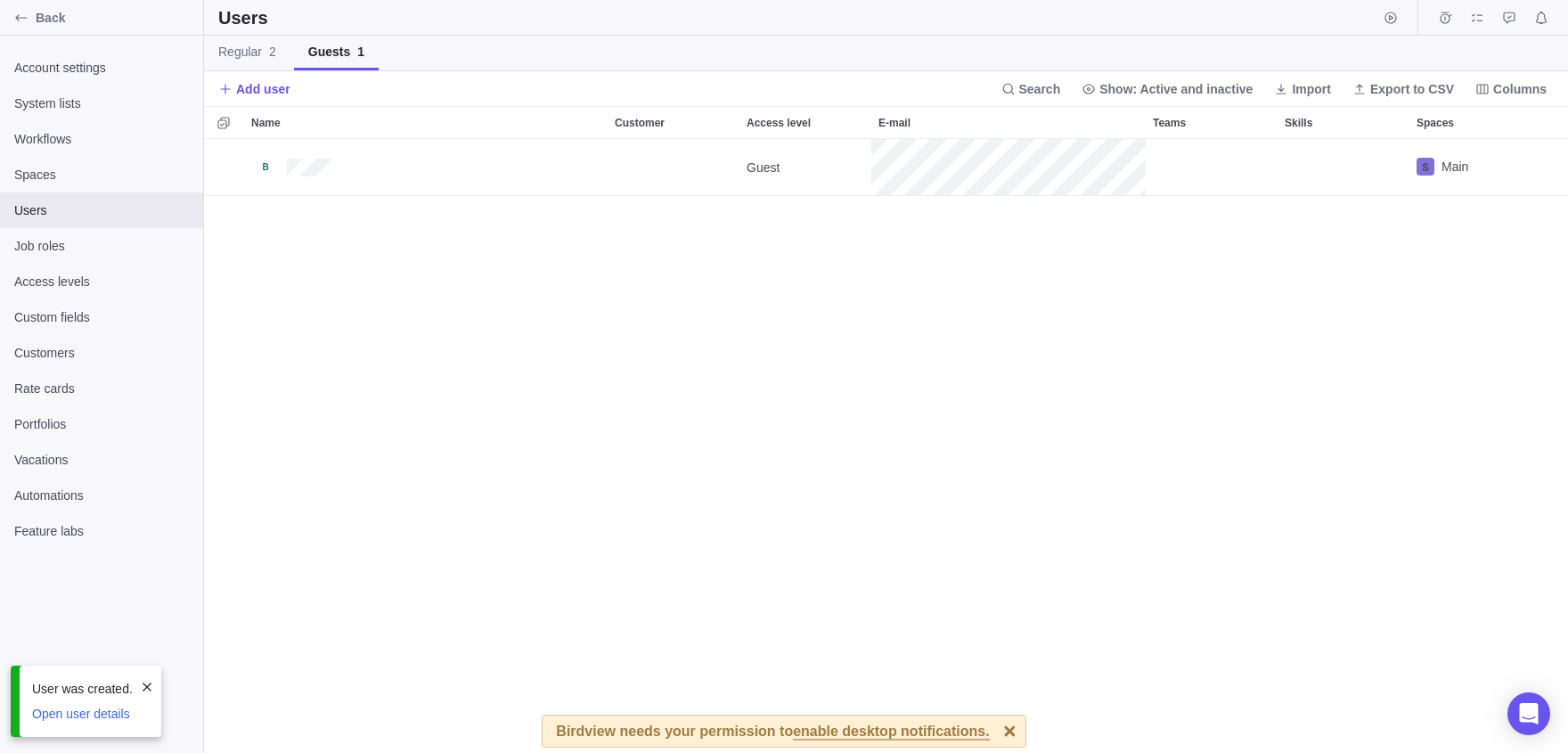
scroll to position [614, 1364]
click at [442, 221] on div "Guest Main" at bounding box center [885, 446] width 1364 height 614
click at [7, 10] on div "Back" at bounding box center [101, 18] width 204 height 36
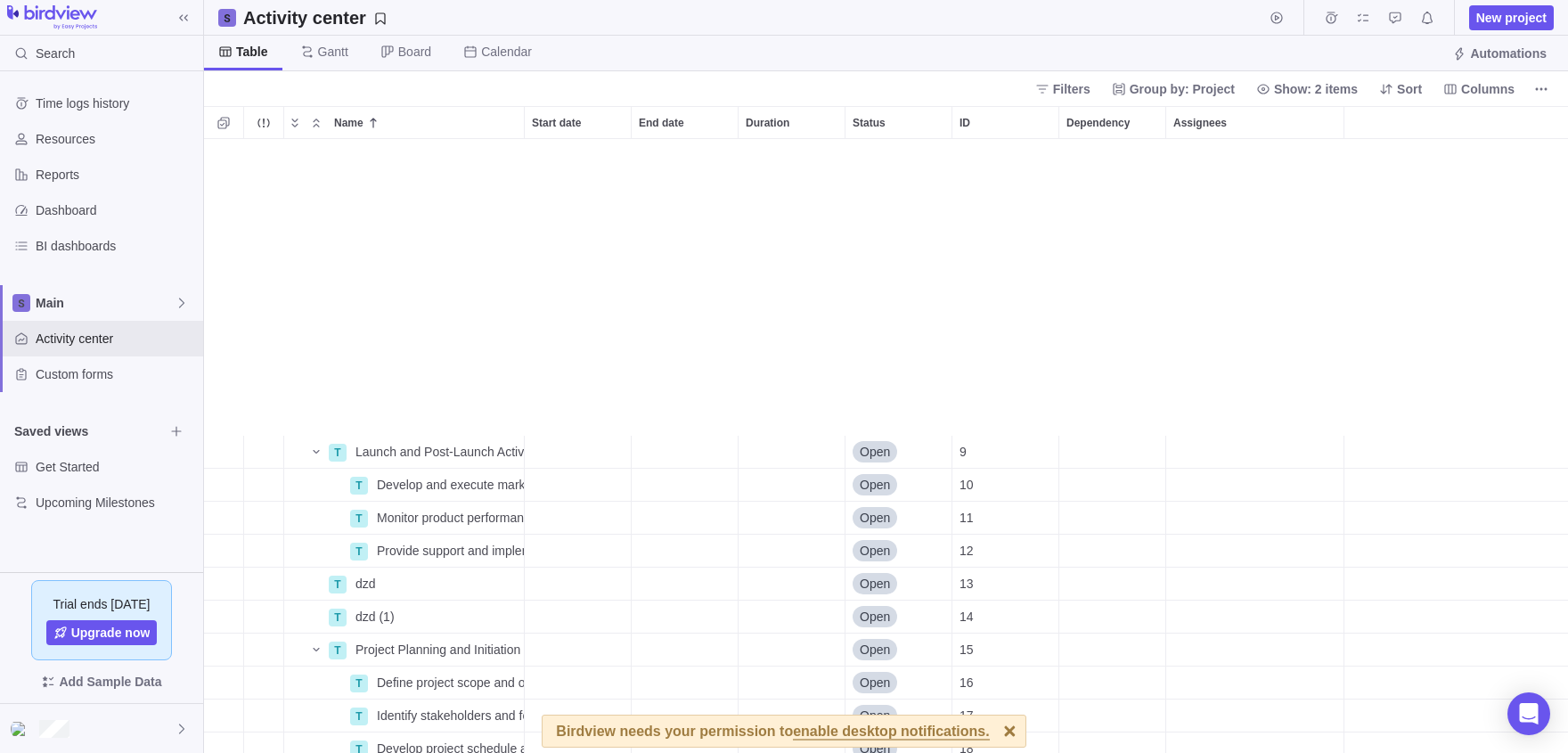
scroll to position [310, 0]
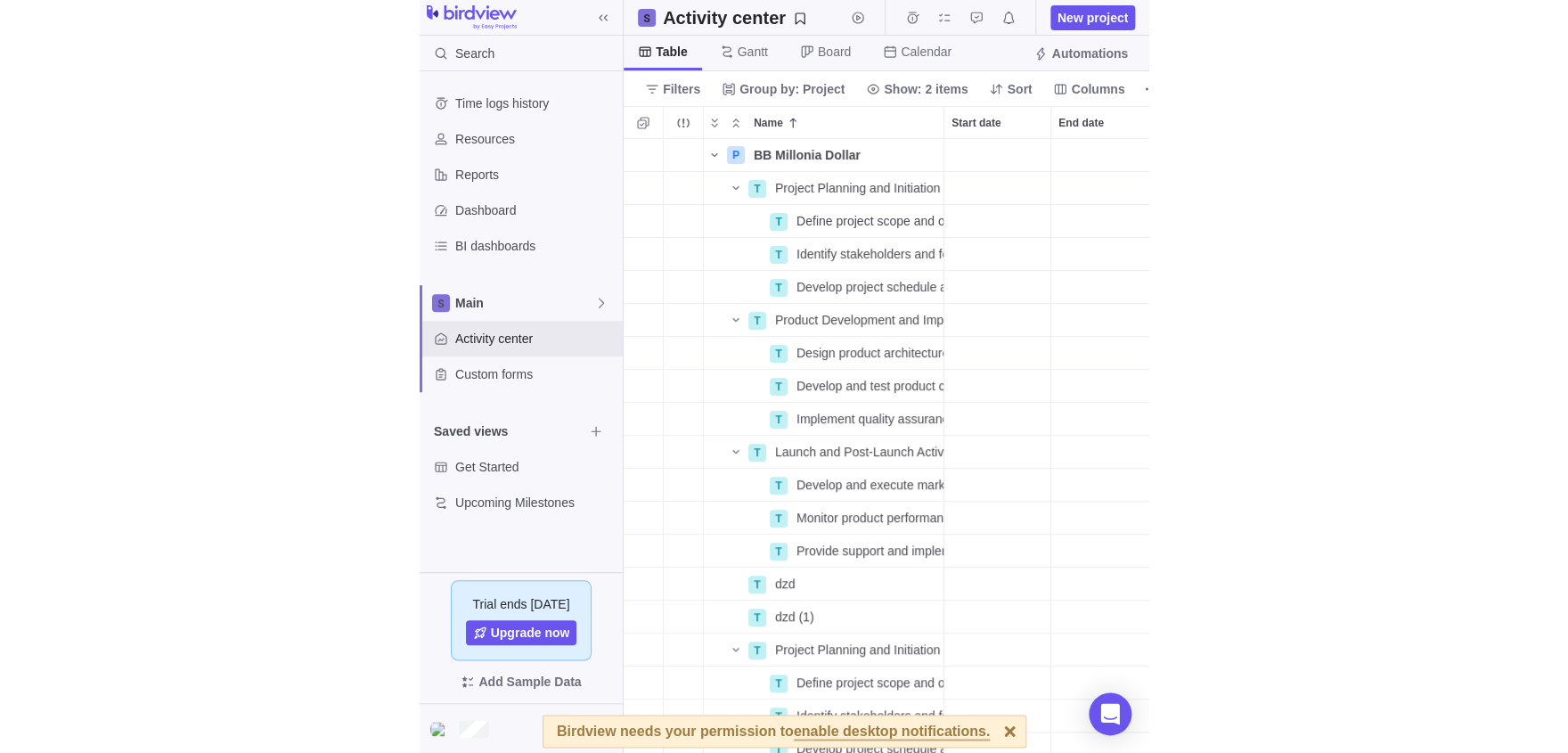
scroll to position [614, 1364]
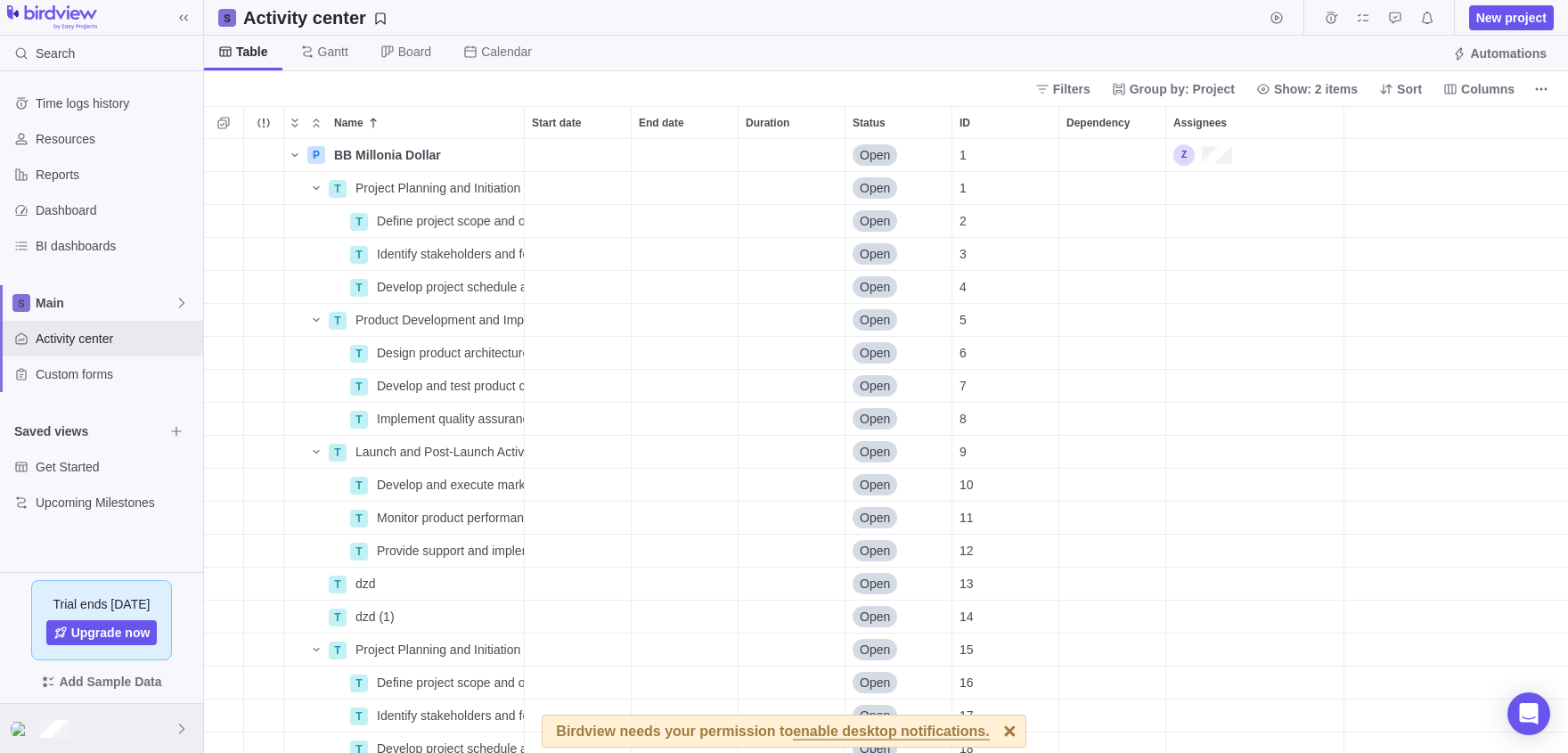
click at [86, 728] on div at bounding box center [101, 728] width 204 height 49
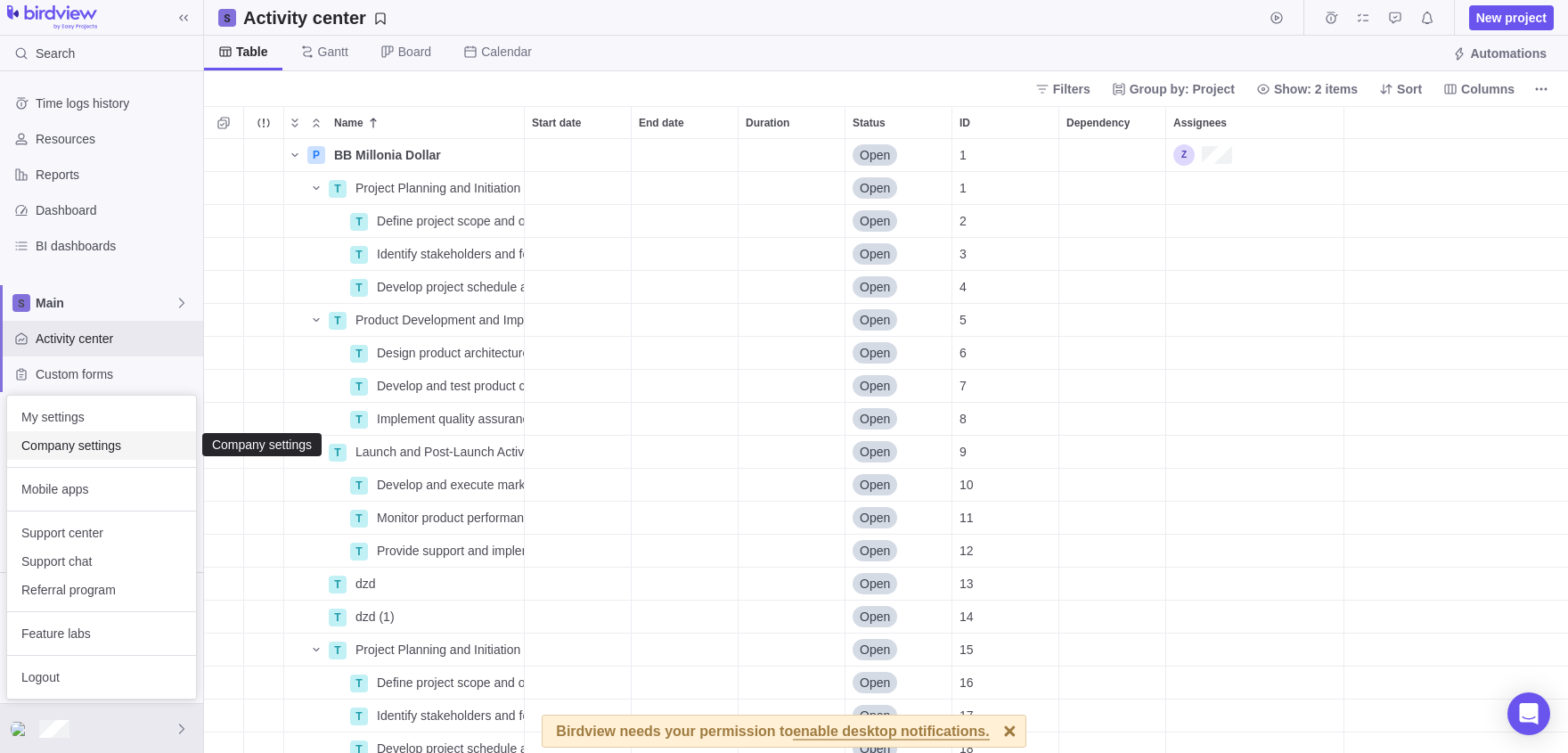
click at [51, 440] on span "Company settings" at bounding box center [101, 445] width 160 height 18
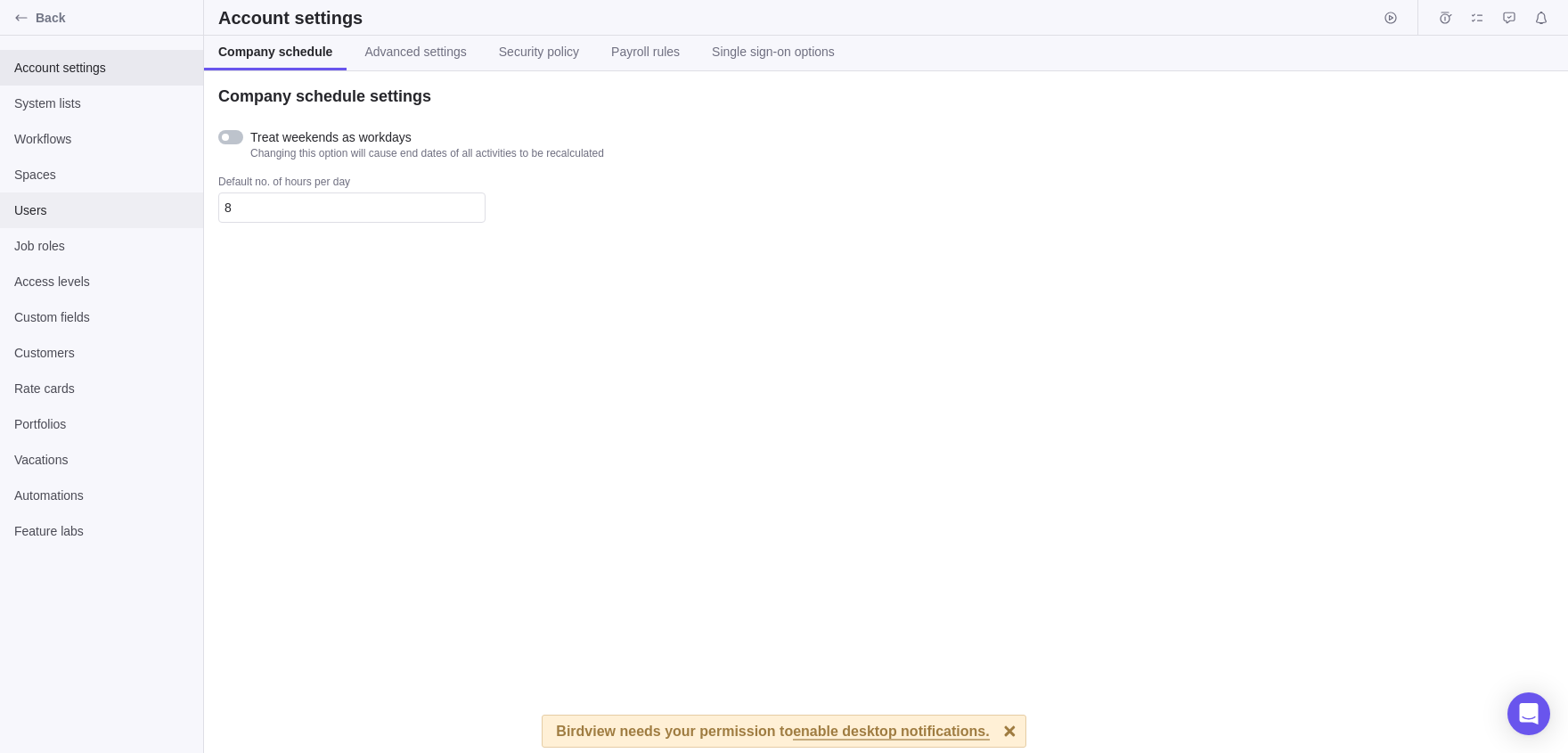
click at [64, 209] on span "Users" at bounding box center [101, 210] width 174 height 18
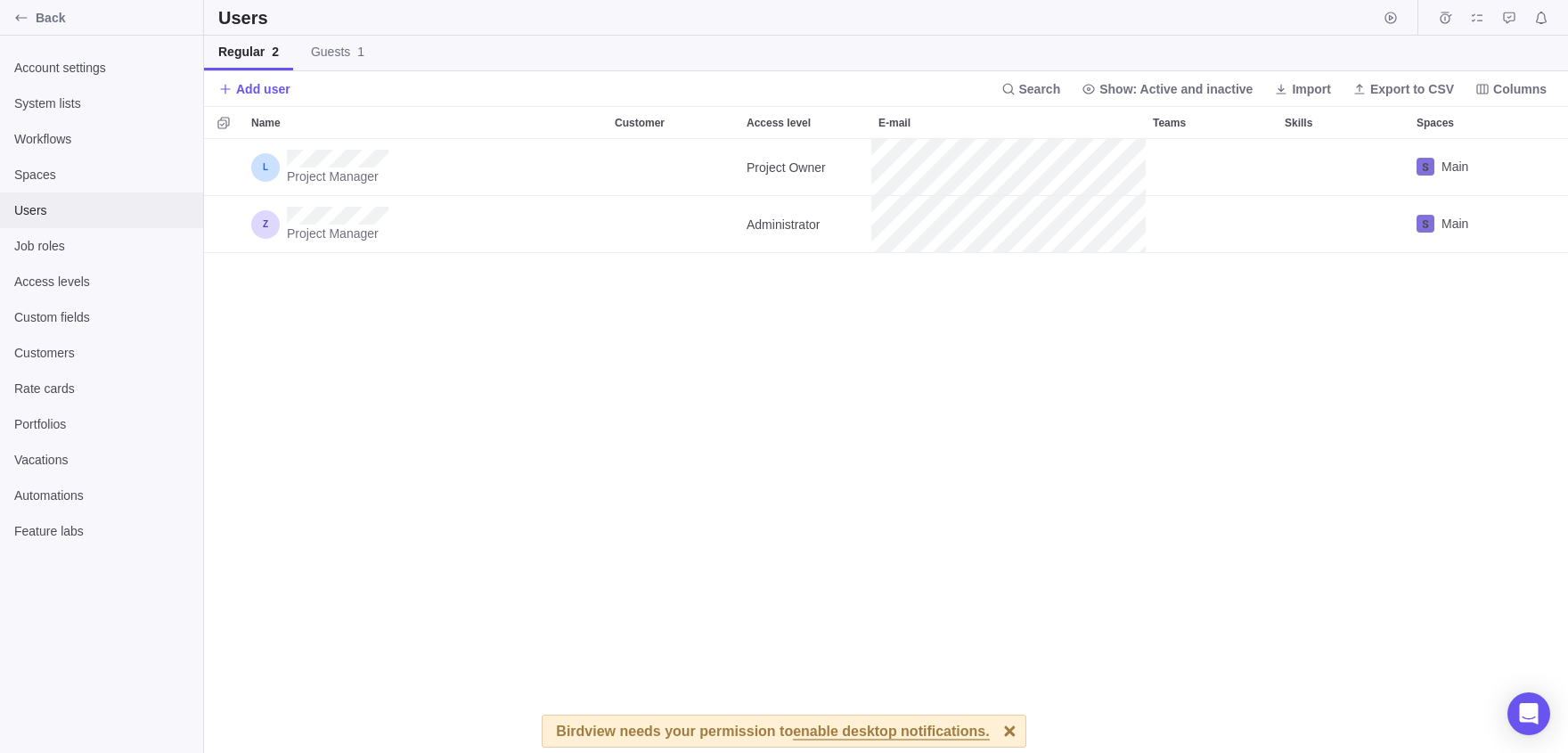
scroll to position [614, 1364]
click at [269, 78] on span "Add user" at bounding box center [255, 89] width 72 height 25
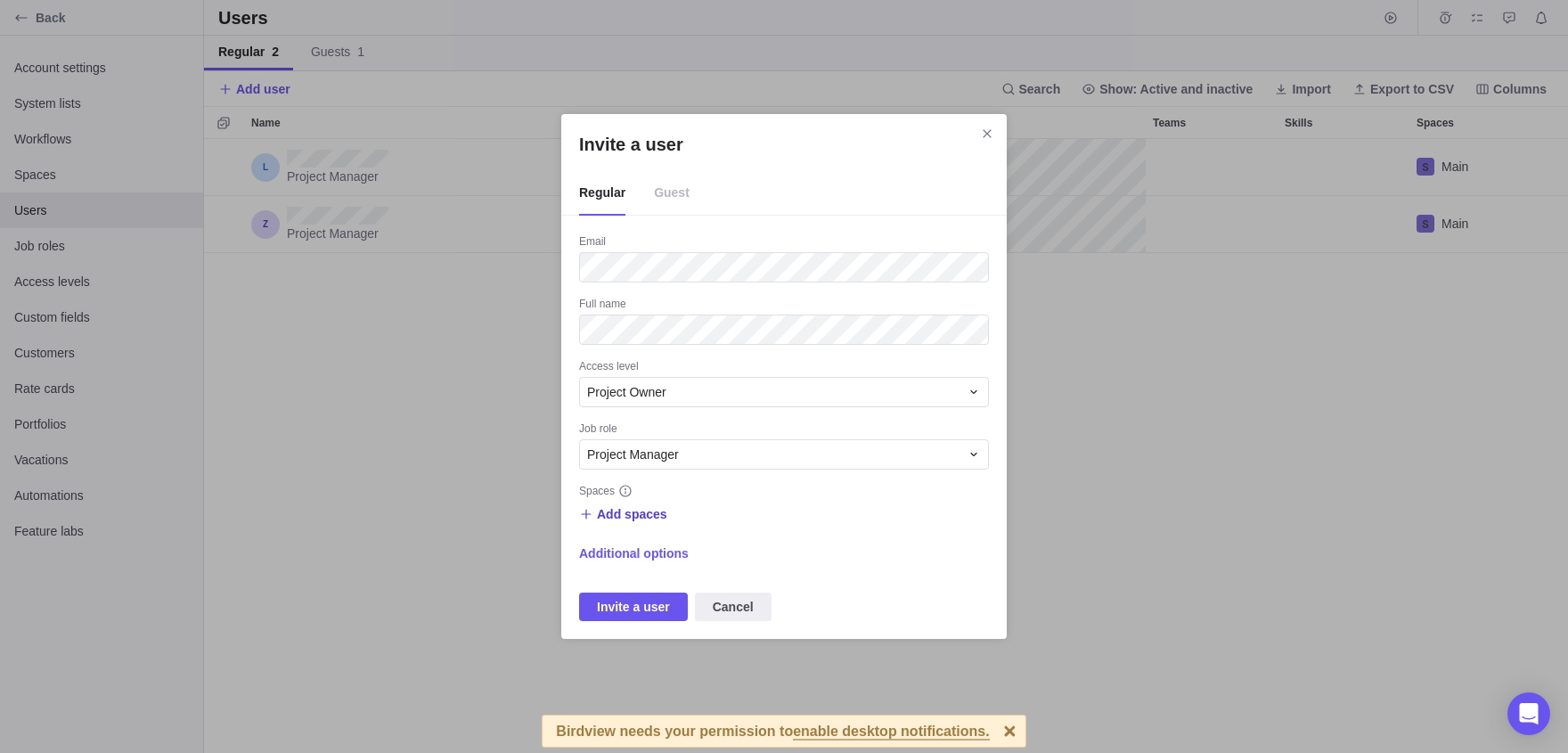
click at [595, 507] on span "Add spaces" at bounding box center [623, 514] width 88 height 25
click at [666, 585] on div "Main" at bounding box center [757, 587] width 354 height 32
click at [731, 511] on div "Invite a user Regular Guest Email Full name Access level Project Owner Job role…" at bounding box center [784, 376] width 1568 height 753
click at [654, 562] on span "Additional options" at bounding box center [634, 553] width 110 height 18
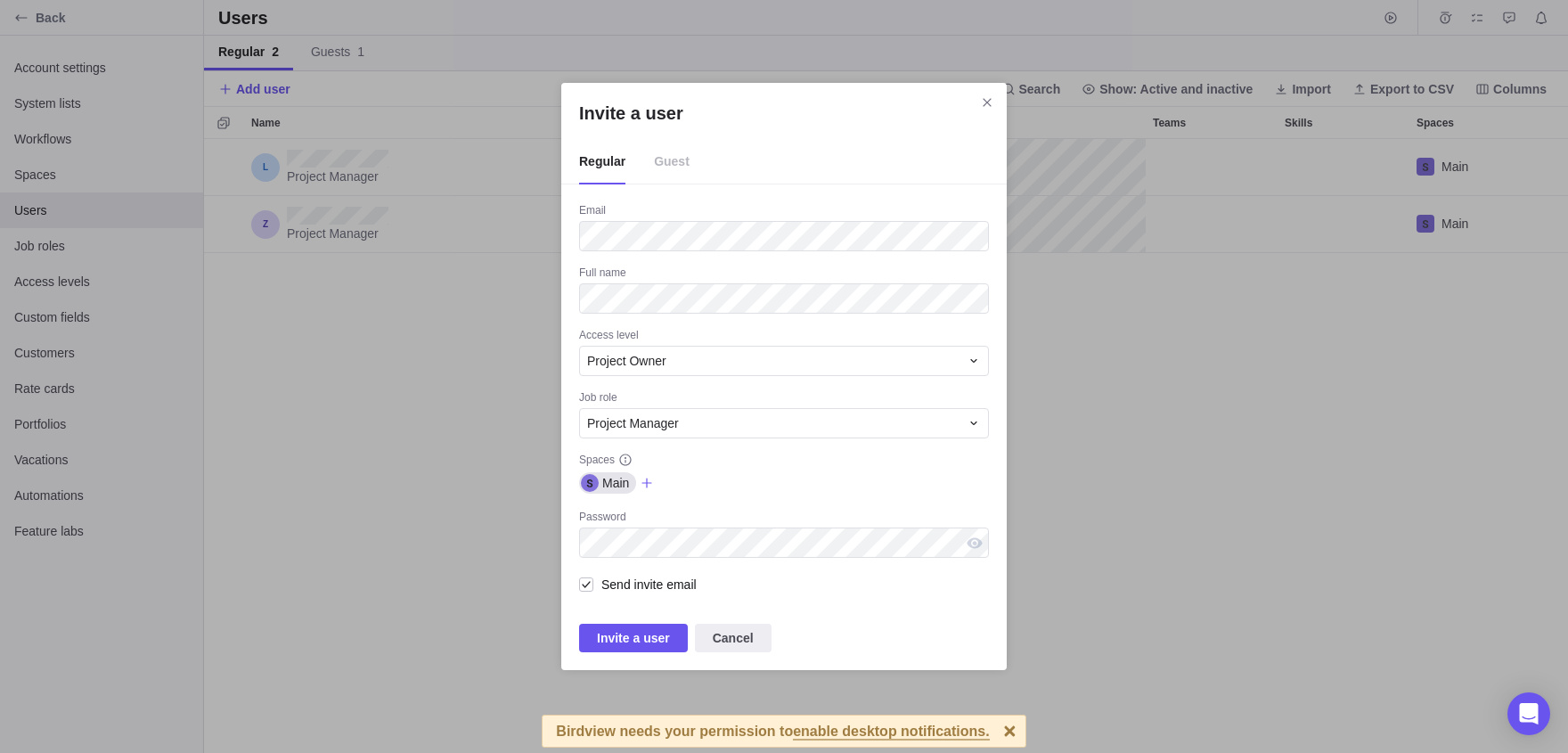
click at [692, 502] on div "Email Full name Access level Project Owner Job role Project Manager Spaces Main…" at bounding box center [784, 428] width 410 height 449
click at [622, 638] on span "Invite a user" at bounding box center [633, 637] width 73 height 22
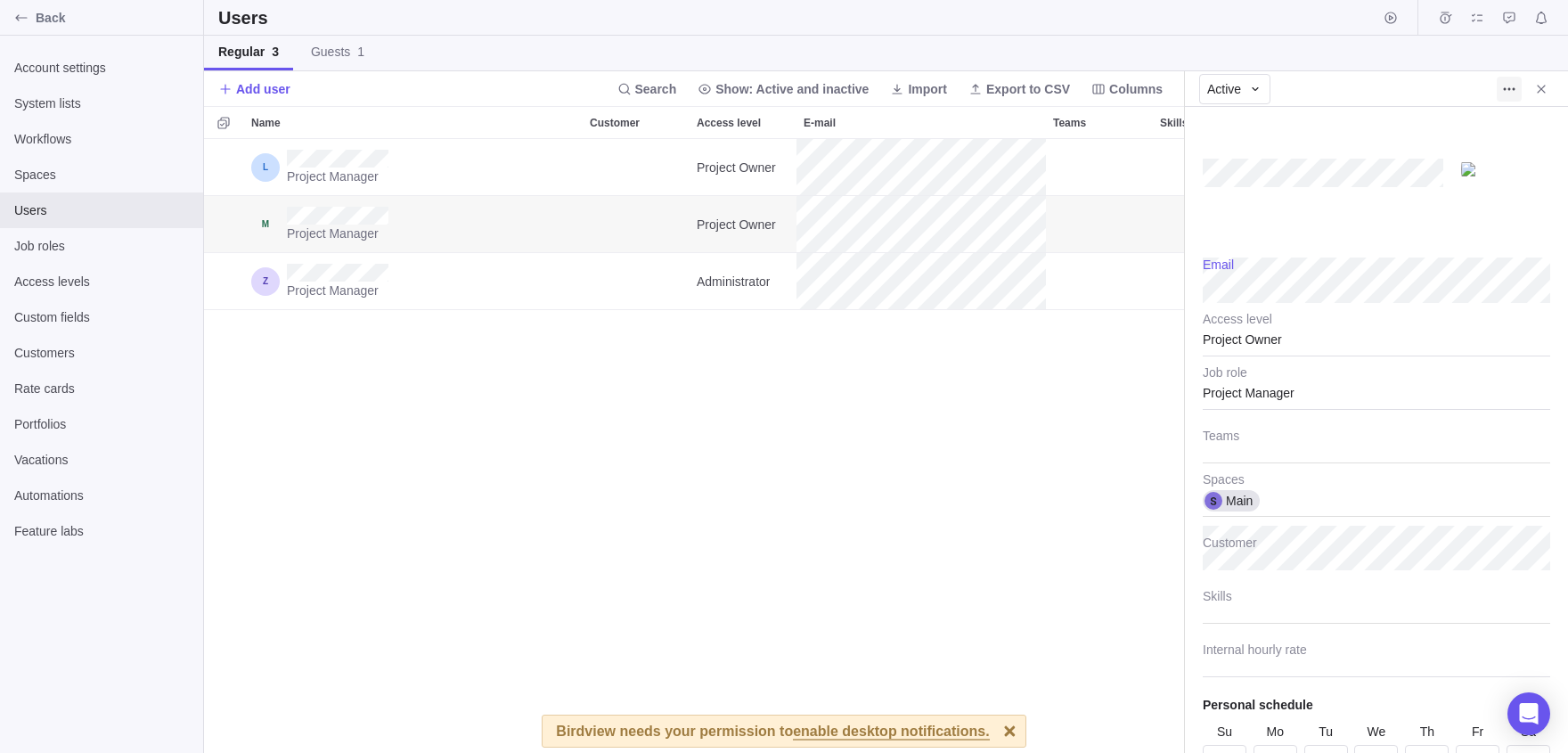
click at [1516, 90] on span "More actions" at bounding box center [1509, 89] width 25 height 25
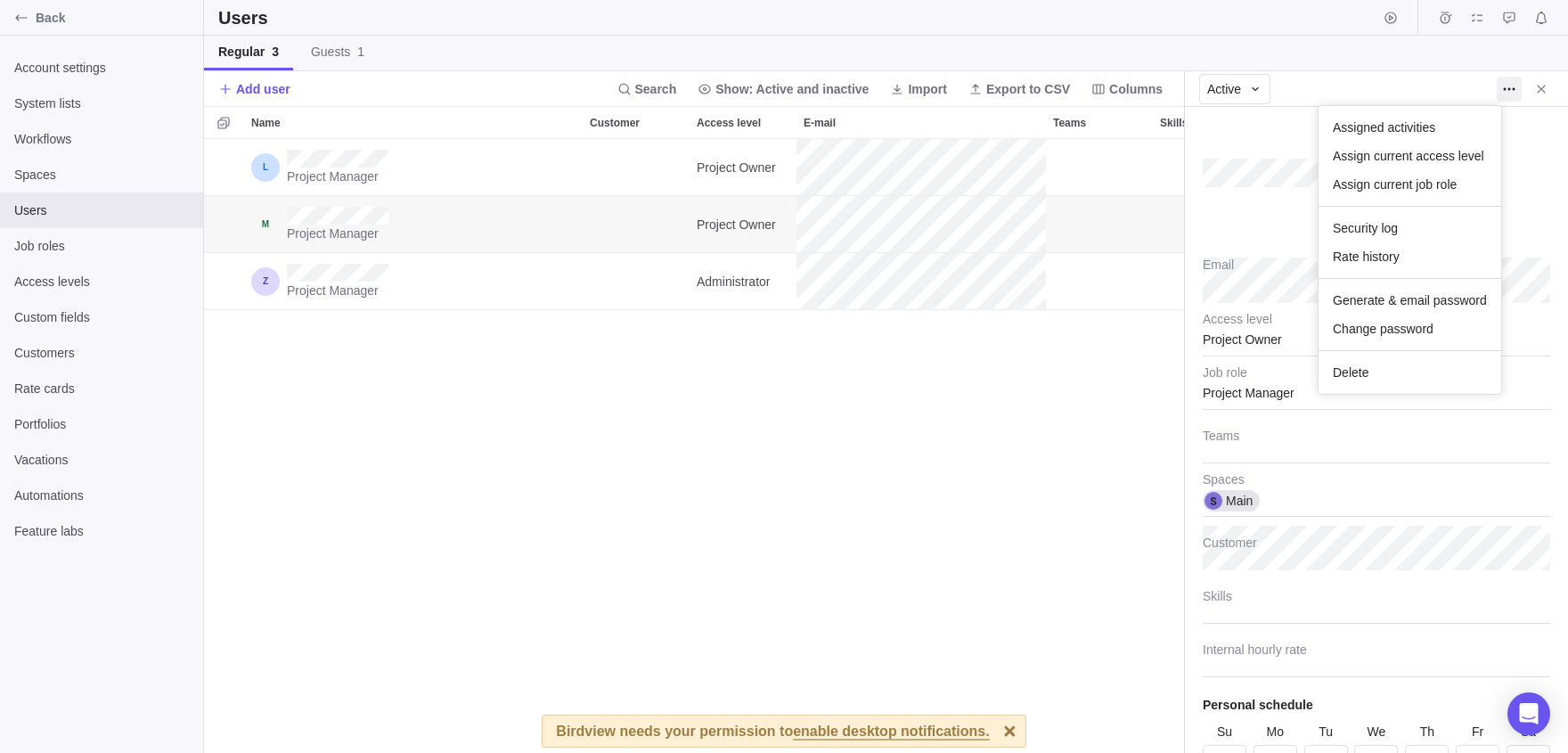
click at [671, 299] on body "Back Account settings System lists Workflows Spaces Users Job roles Access leve…" at bounding box center [784, 376] width 1568 height 753
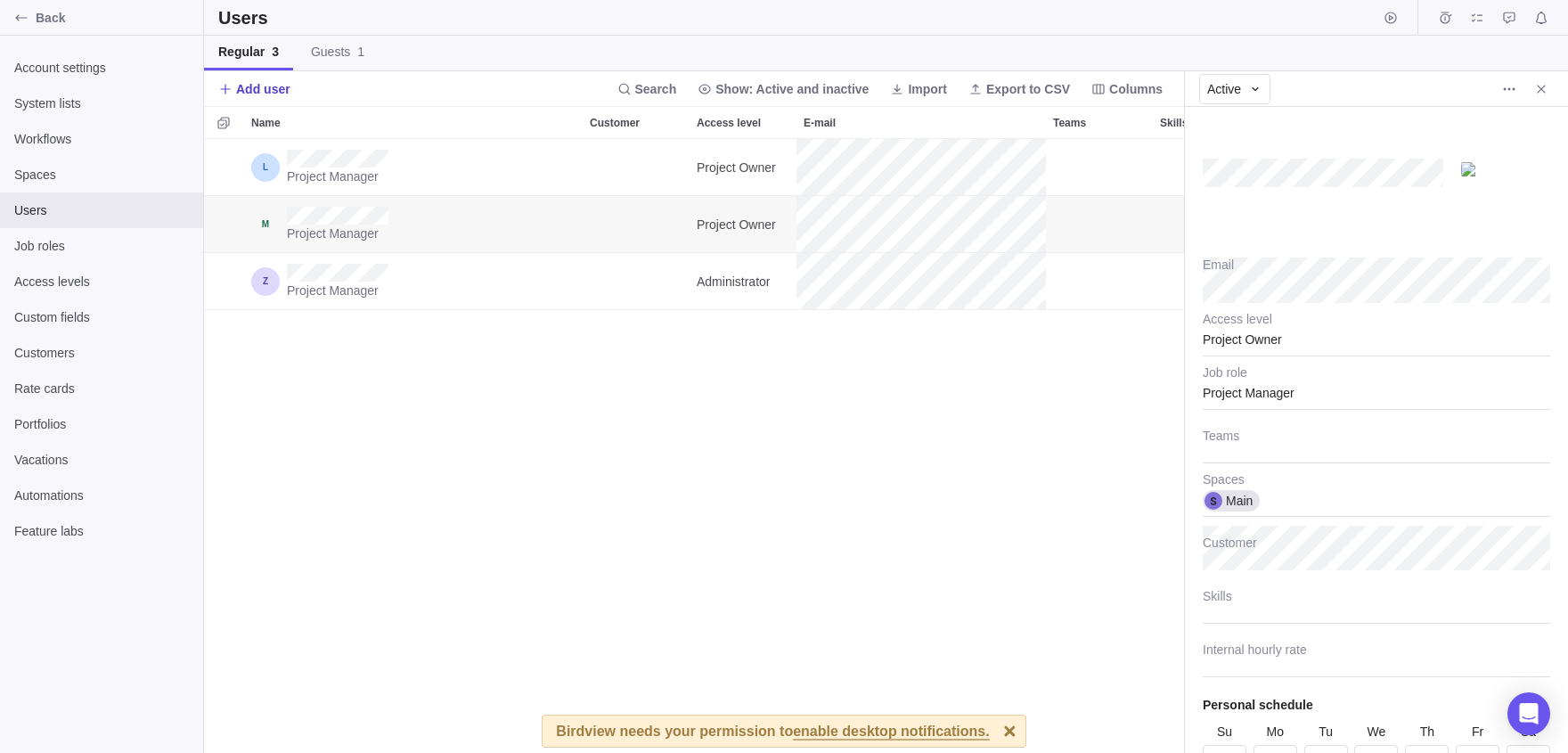
click at [270, 81] on span "Add user" at bounding box center [262, 89] width 54 height 18
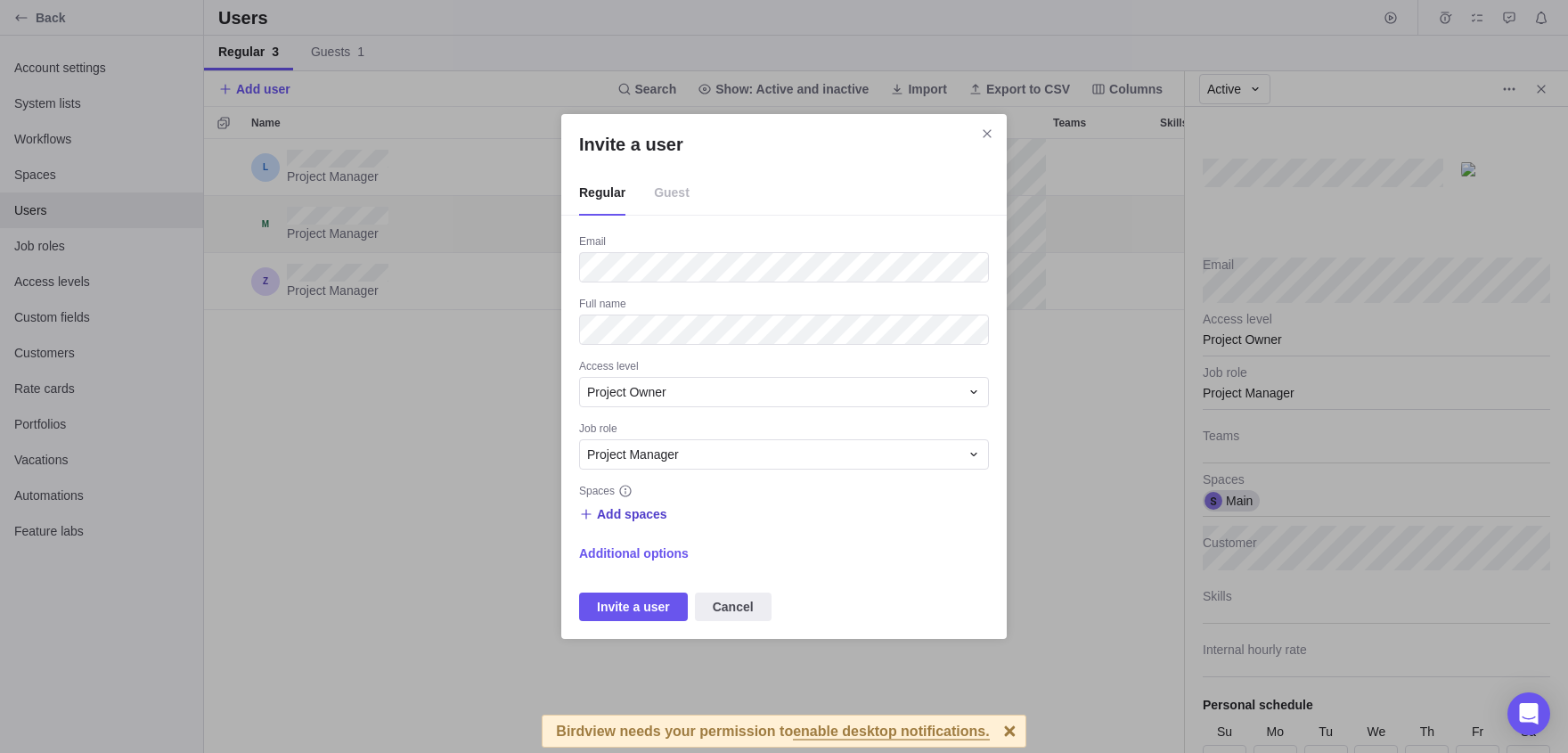
click at [615, 513] on span "Add spaces" at bounding box center [632, 514] width 70 height 18
click at [681, 581] on div "Main" at bounding box center [757, 587] width 354 height 32
click at [738, 494] on div "Invite a user Regular Guest Email Full name Access level Project Owner Job role…" at bounding box center [784, 376] width 1568 height 753
click at [639, 556] on span "Additional options" at bounding box center [634, 553] width 110 height 18
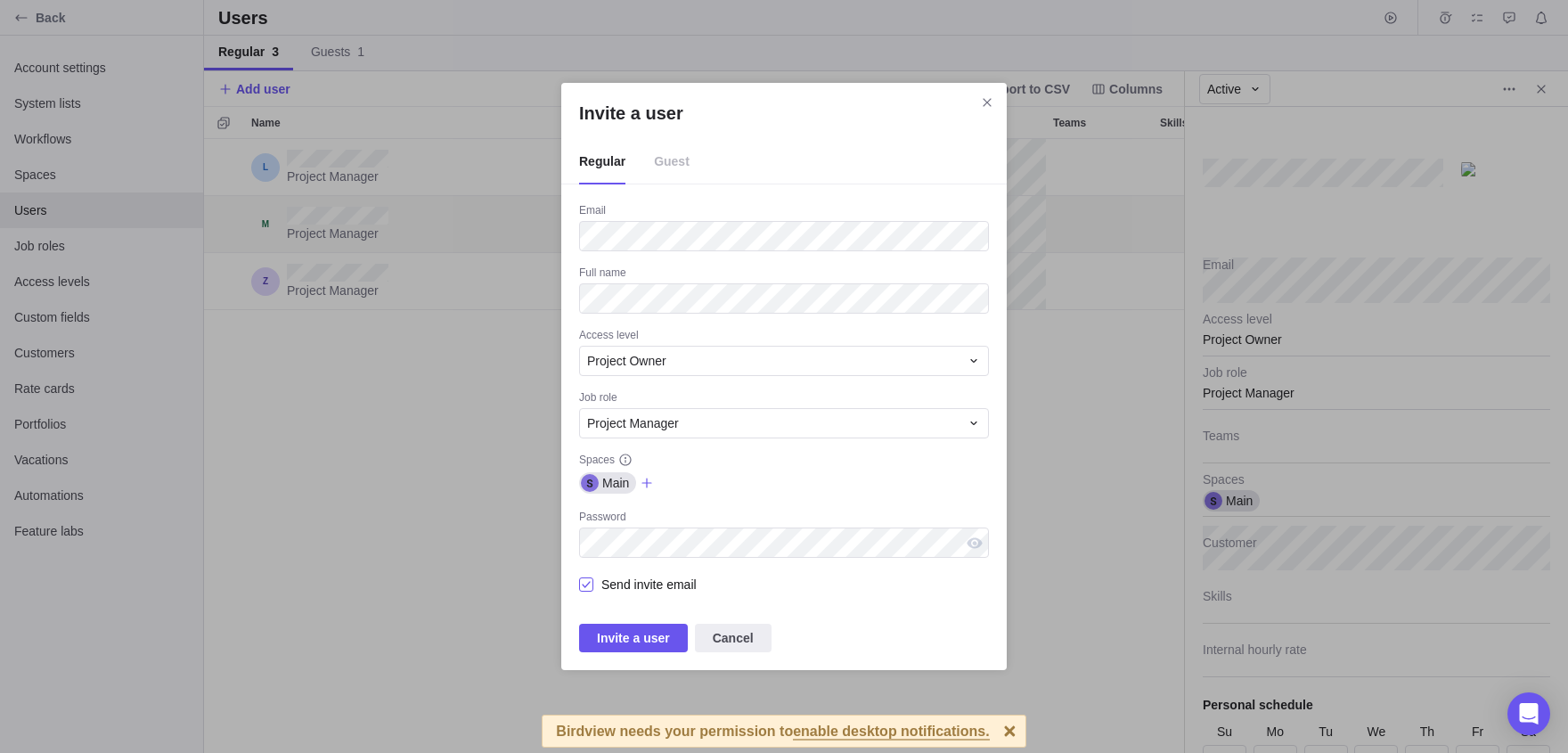
click at [621, 586] on span "Send invite email" at bounding box center [645, 584] width 103 height 25
click at [652, 636] on span "Invite a user" at bounding box center [633, 637] width 73 height 22
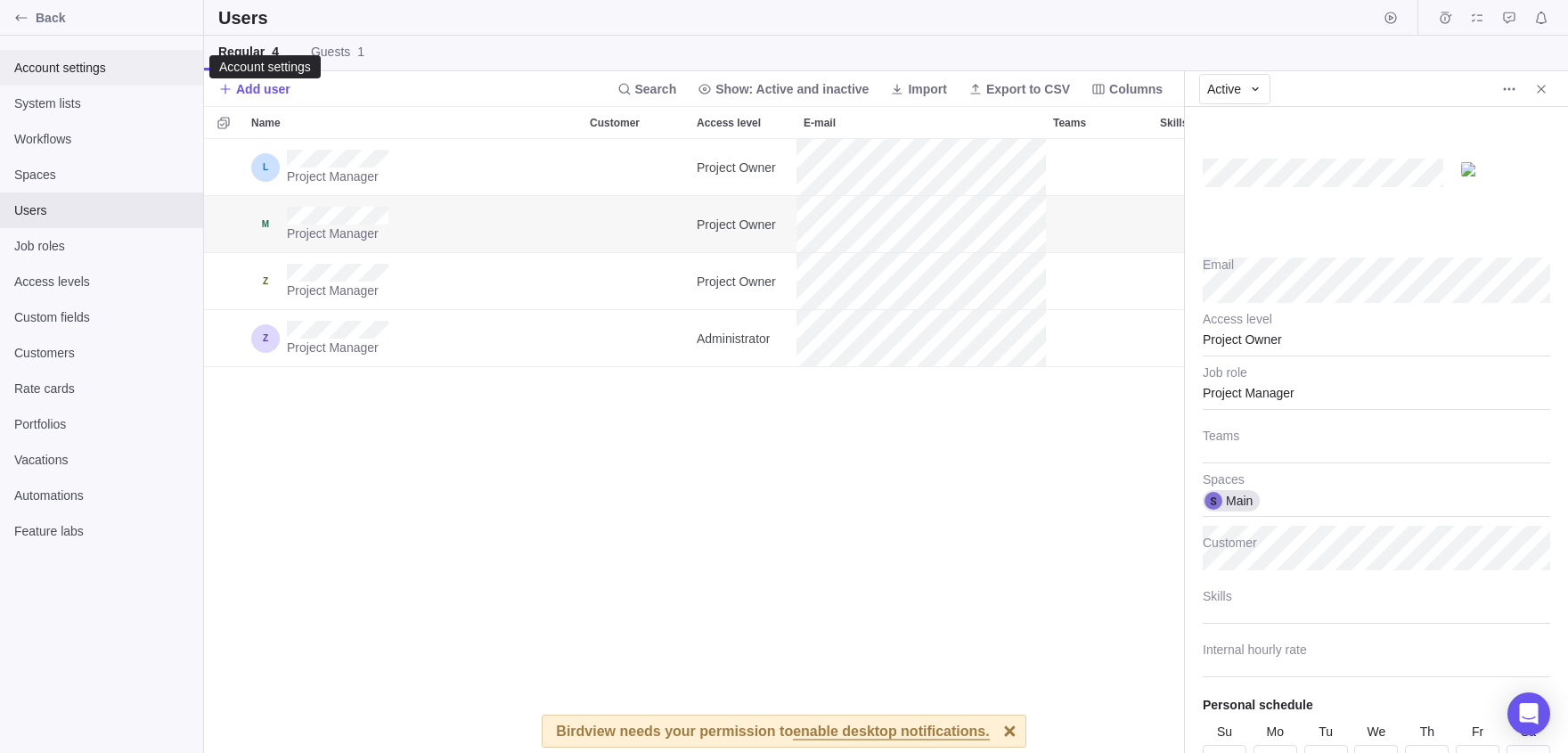
click at [98, 83] on div "Account settings" at bounding box center [101, 68] width 204 height 36
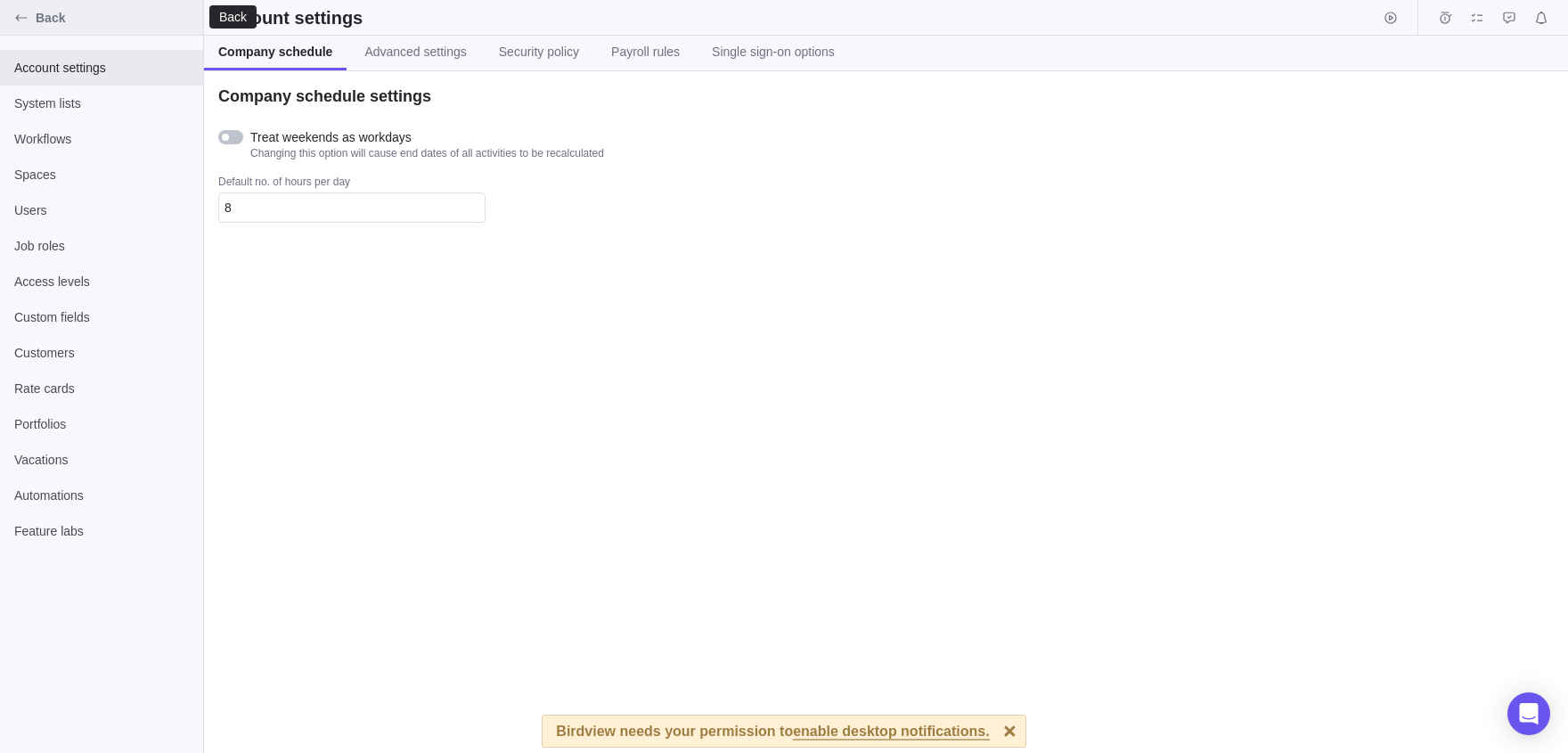
click at [23, 29] on div "Back" at bounding box center [22, 18] width 28 height 28
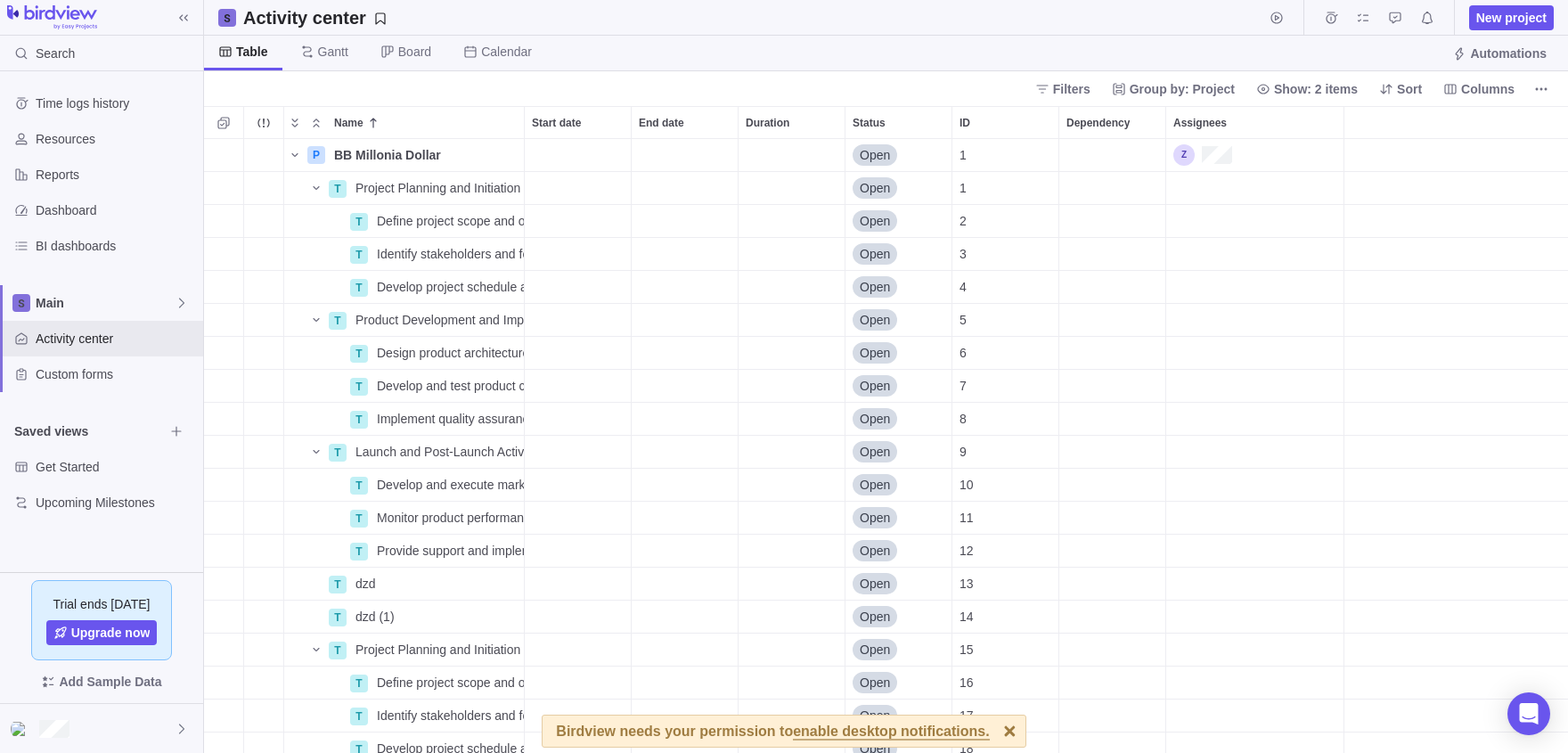
scroll to position [614, 1364]
click at [297, 155] on icon "Name" at bounding box center [294, 155] width 7 height 4
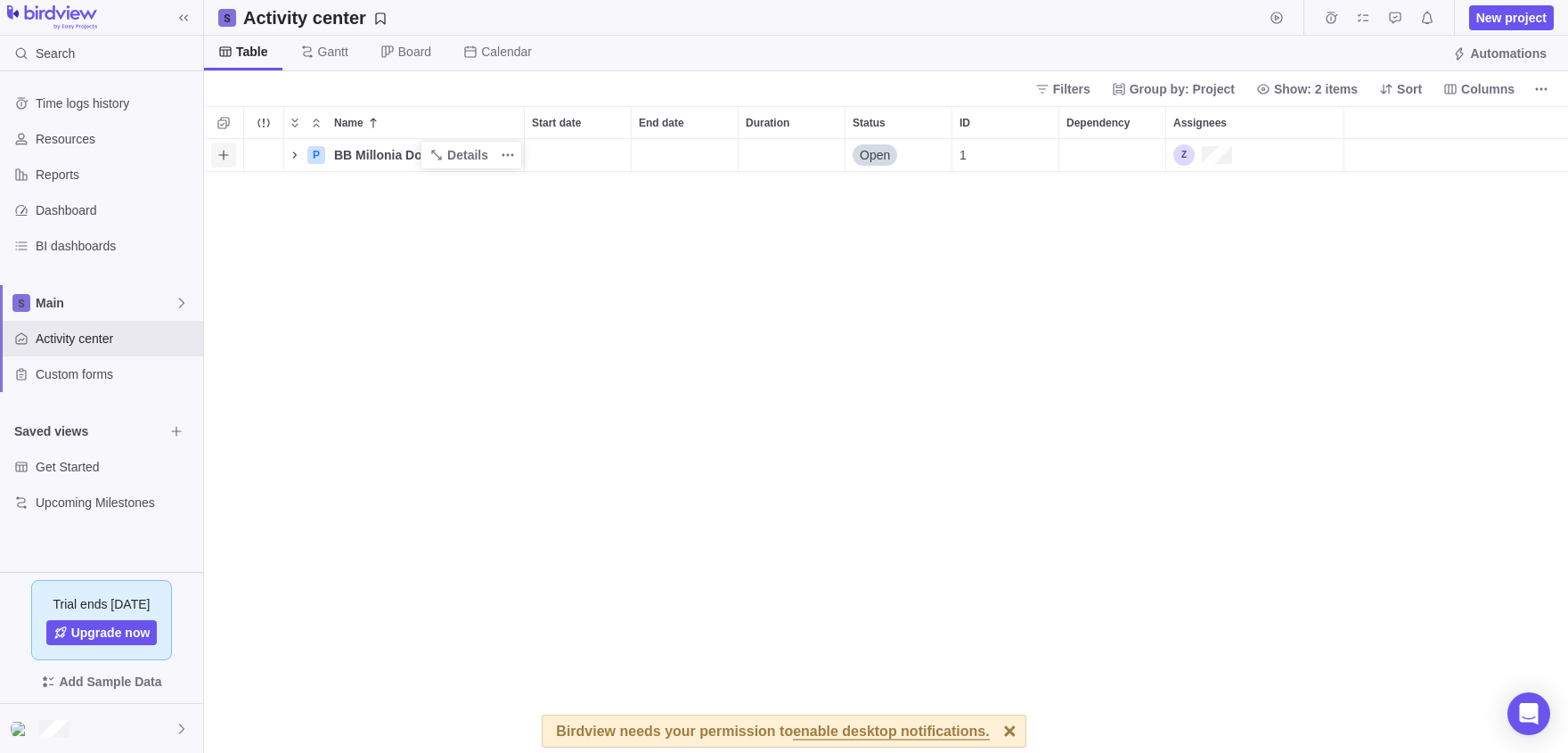
click at [226, 158] on icon "Add activity" at bounding box center [223, 154] width 14 height 14
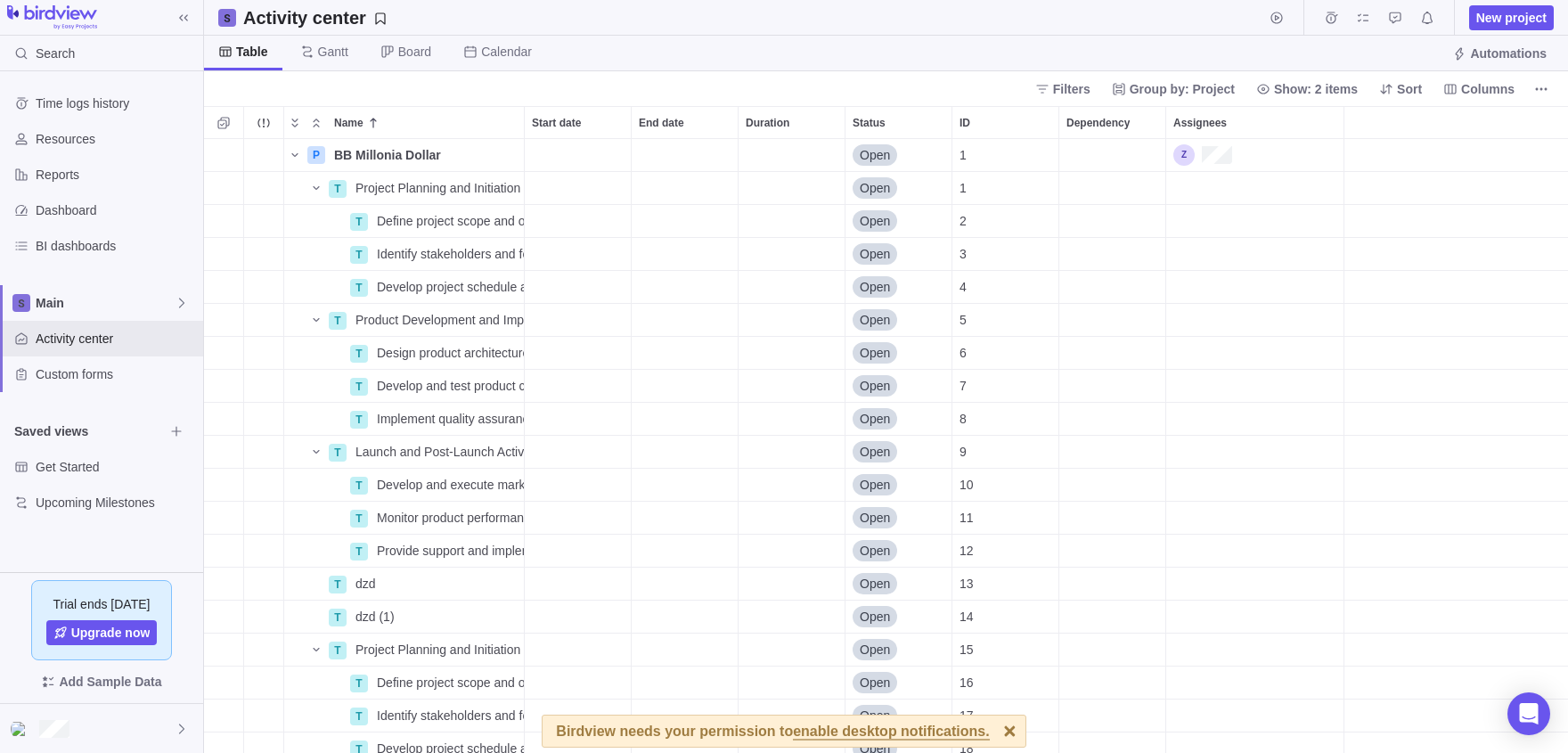
click at [295, 151] on div "T P BB Millonia Dollar Details Open 1 T Project Planning and Initiation Details…" at bounding box center [885, 446] width 1364 height 614
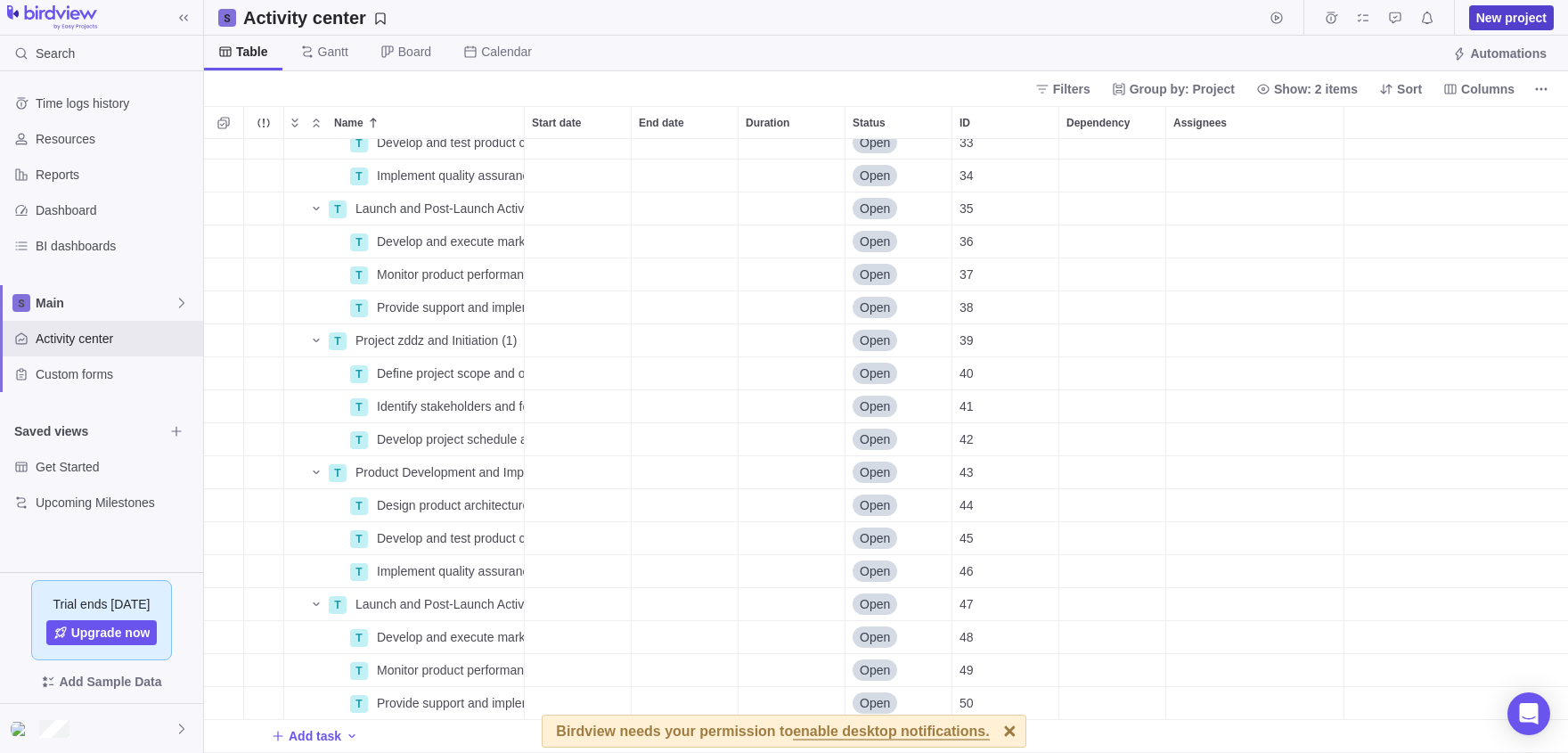
click at [1516, 18] on span "New project" at bounding box center [1511, 17] width 70 height 18
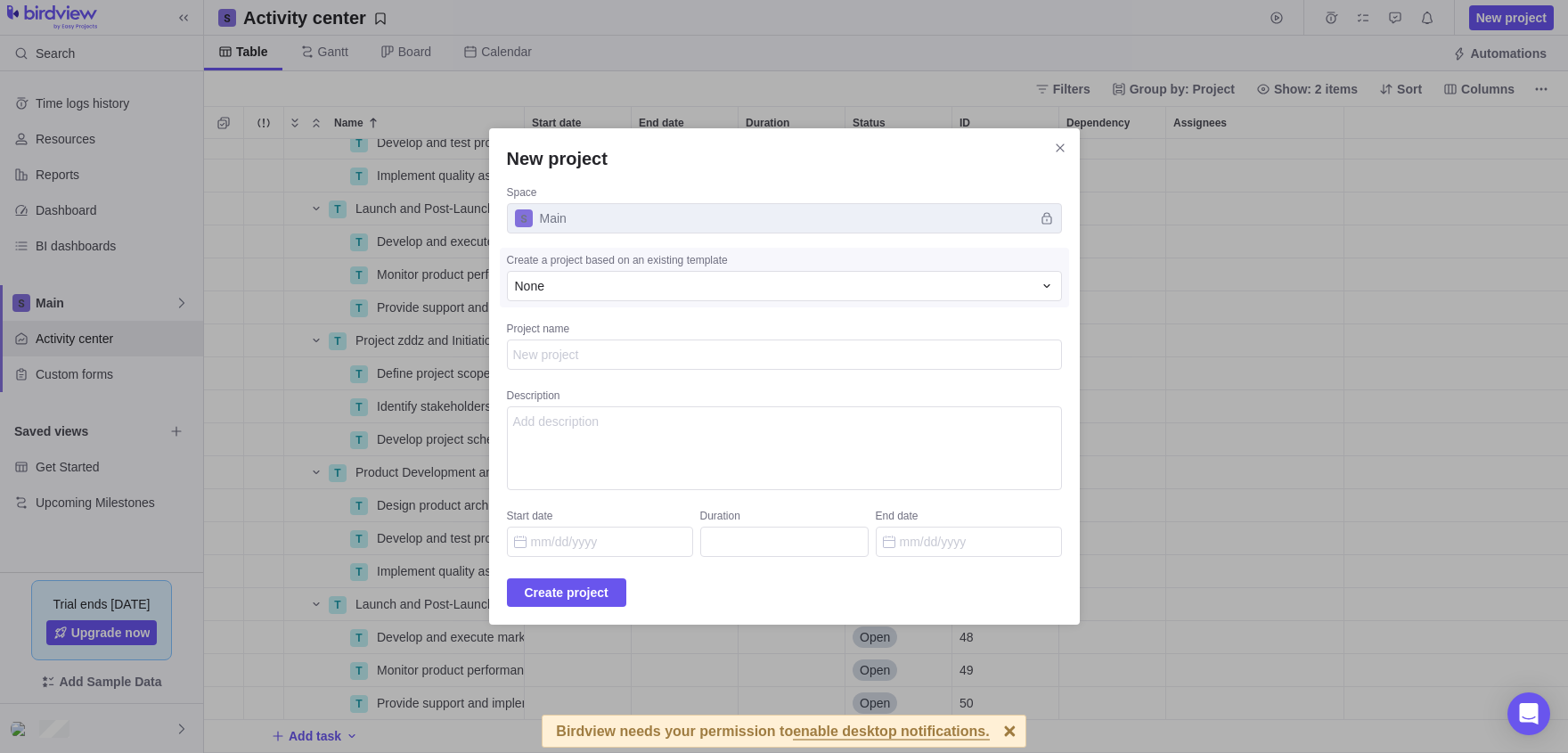
type textarea "x"
type textarea "M"
type textarea "x"
type textarea "My"
type textarea "x"
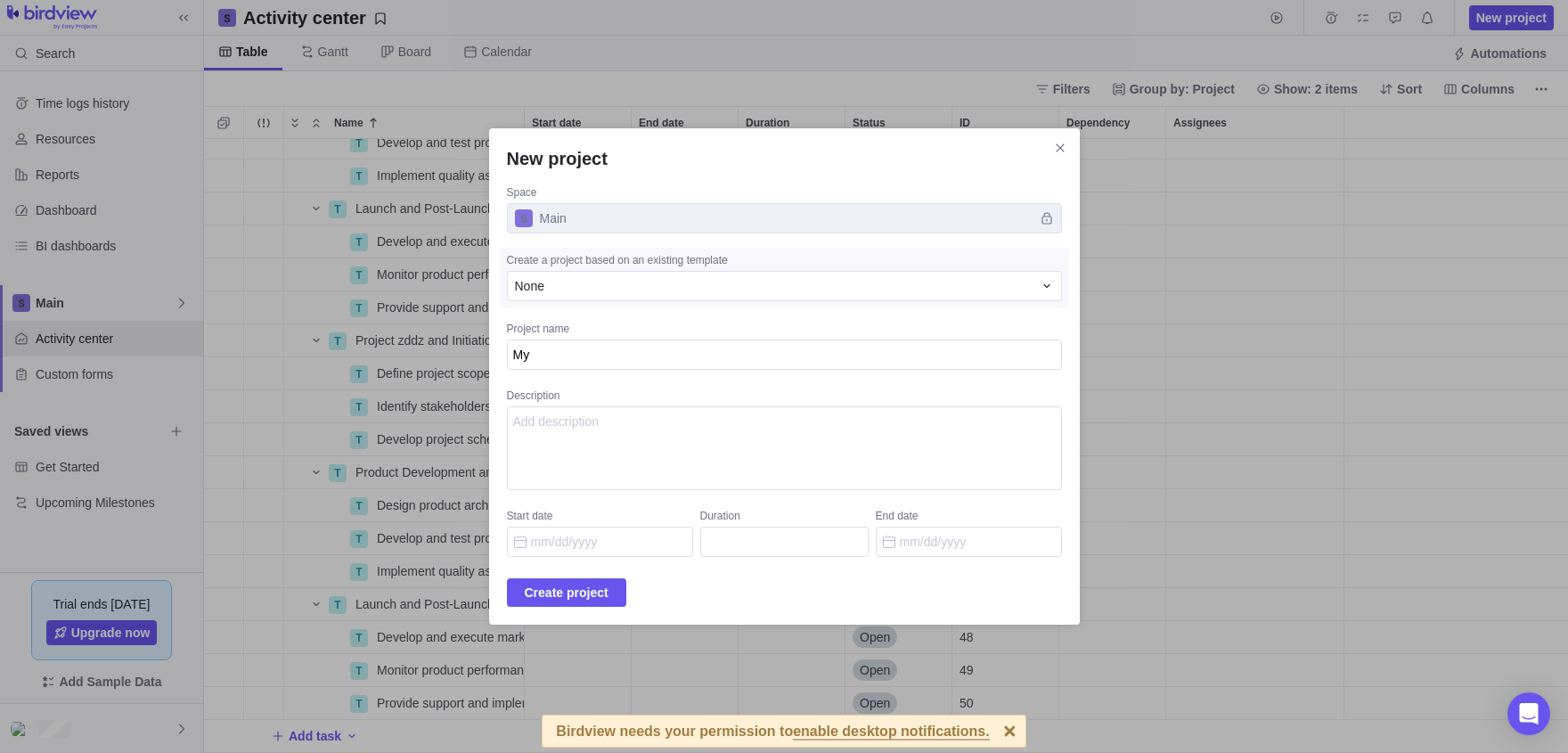
type textarea "My"
type textarea "x"
type textarea "My P"
type textarea "x"
type textarea "My Pr"
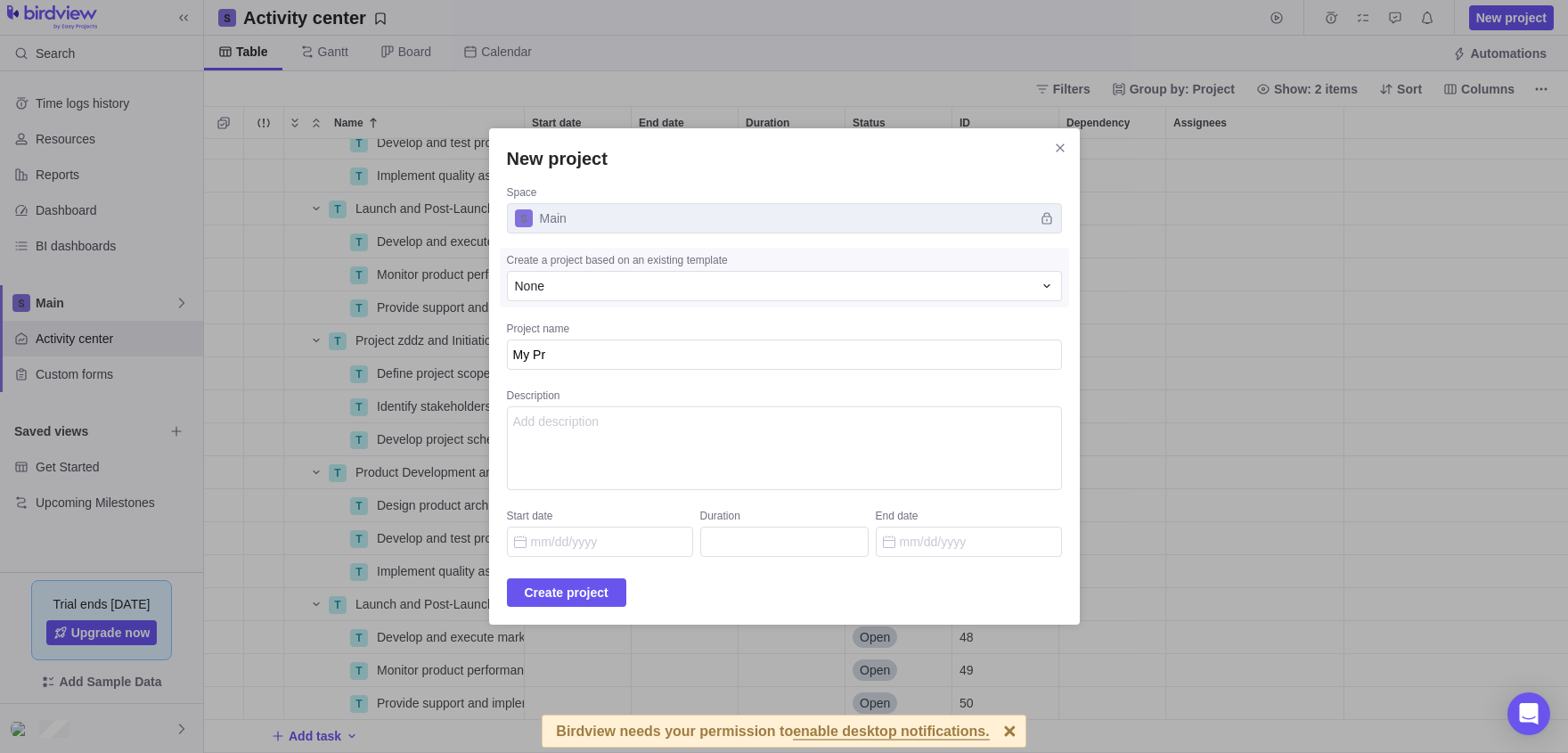
type textarea "x"
type textarea "My Pri"
type textarea "x"
type textarea "My Priv"
type textarea "x"
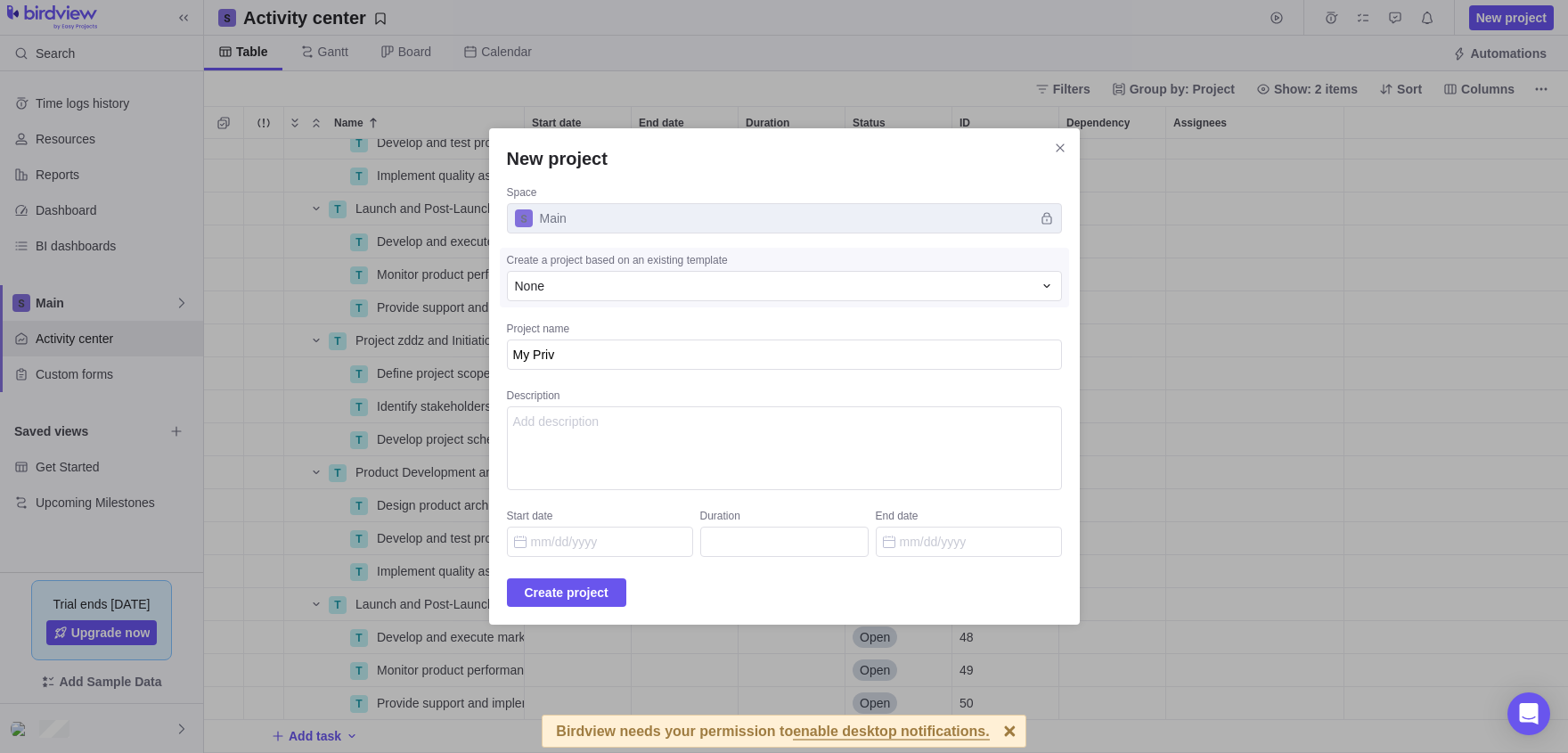
type textarea "My Priva"
type textarea "x"
type textarea "My Privat"
type textarea "x"
type textarea "My Private"
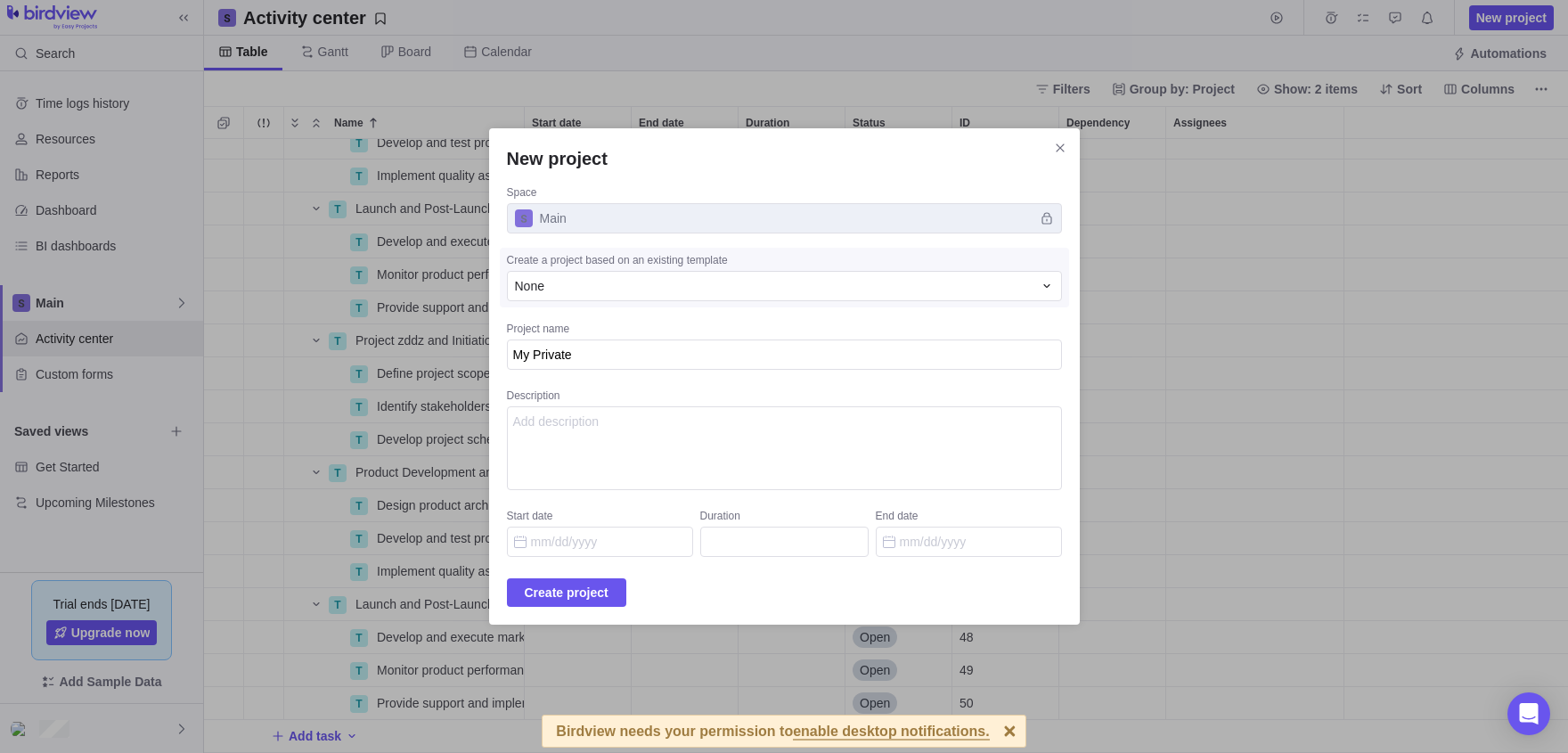
type textarea "x"
type textarea "My Private ¨"
type textarea "x"
type textarea "My Private ¨r"
type textarea "x"
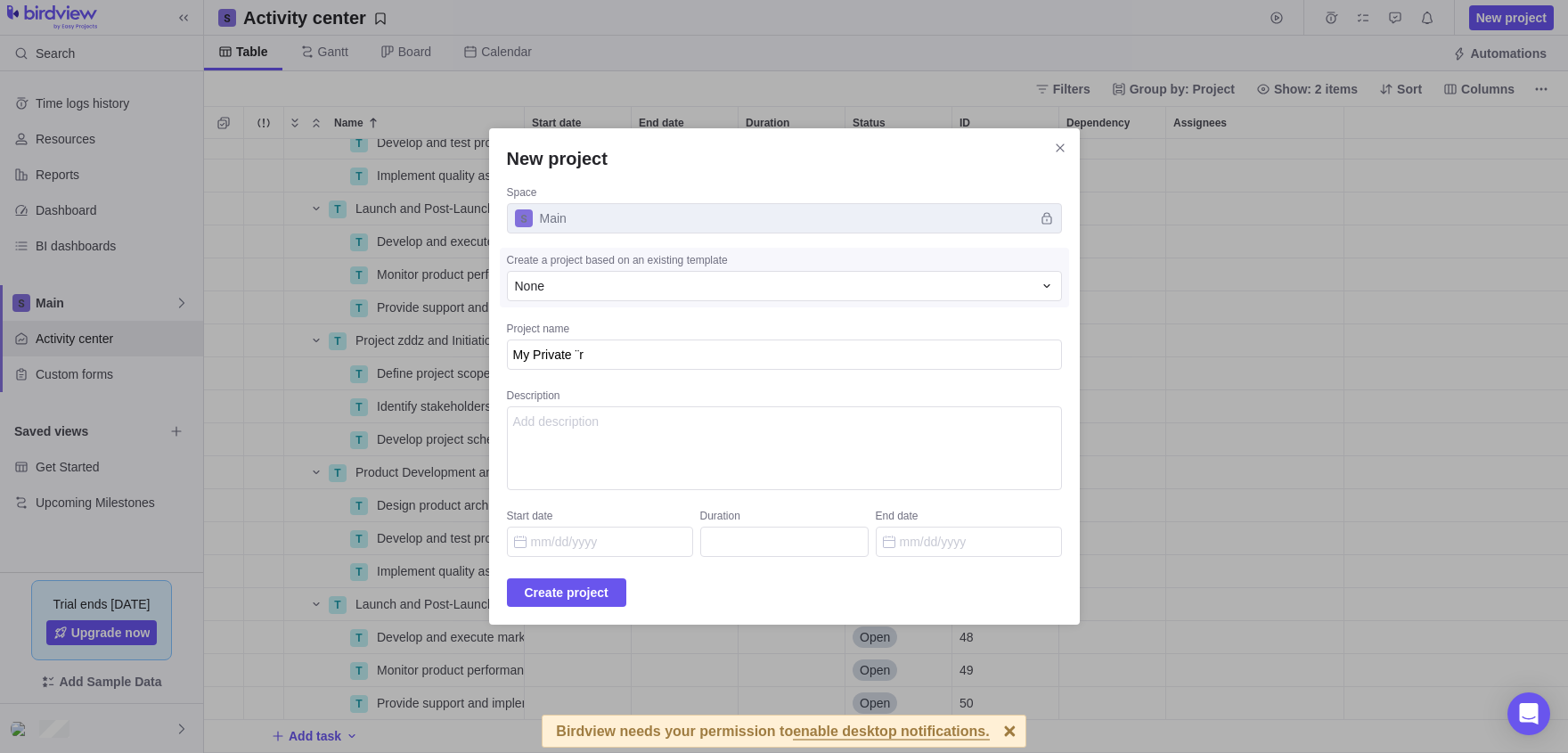
type textarea "My Private ¨rp"
type textarea "x"
type textarea "My Private ¨r"
type textarea "x"
type textarea "My Private ¨"
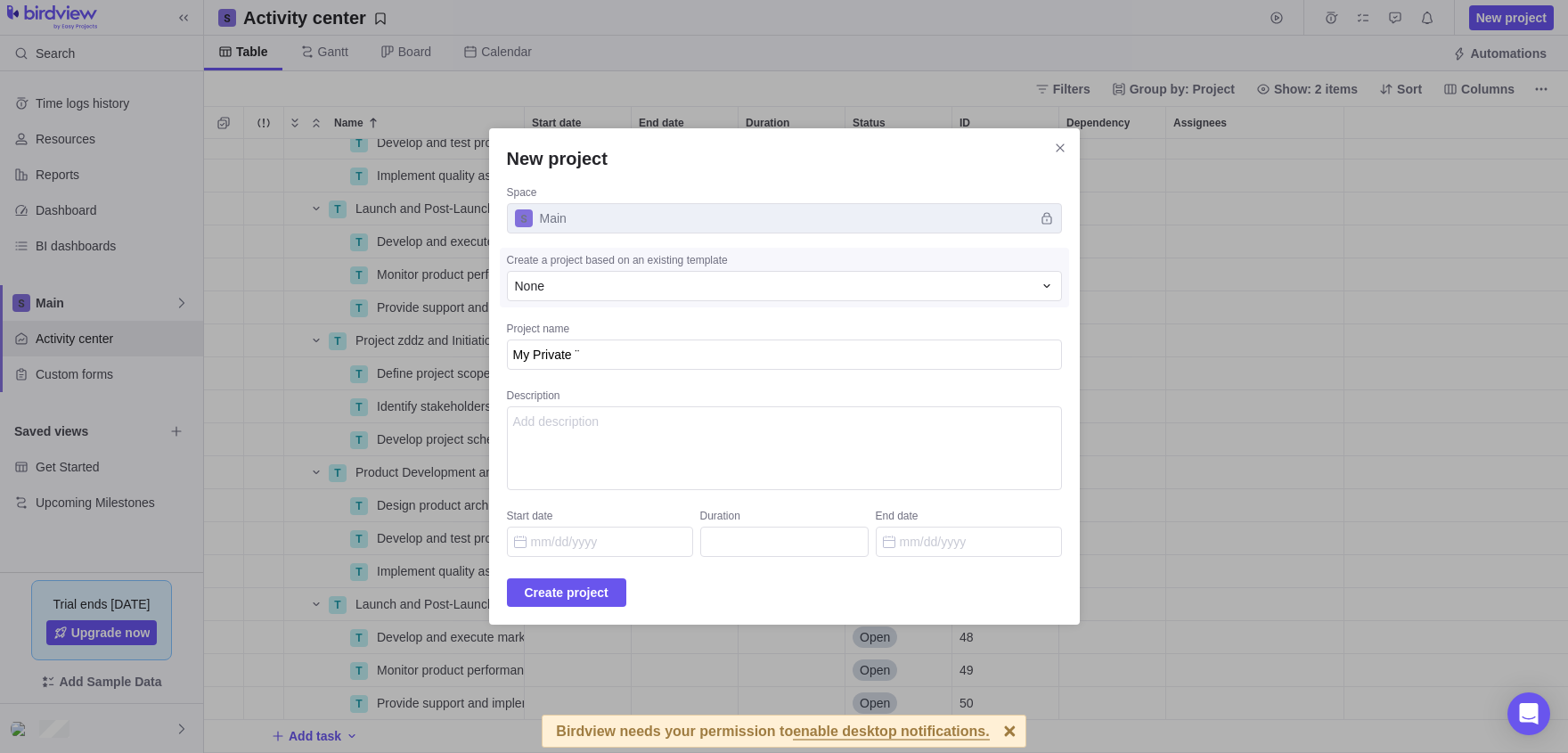
type textarea "x"
type textarea "My Private"
type textarea "x"
type textarea "My Private P"
type textarea "x"
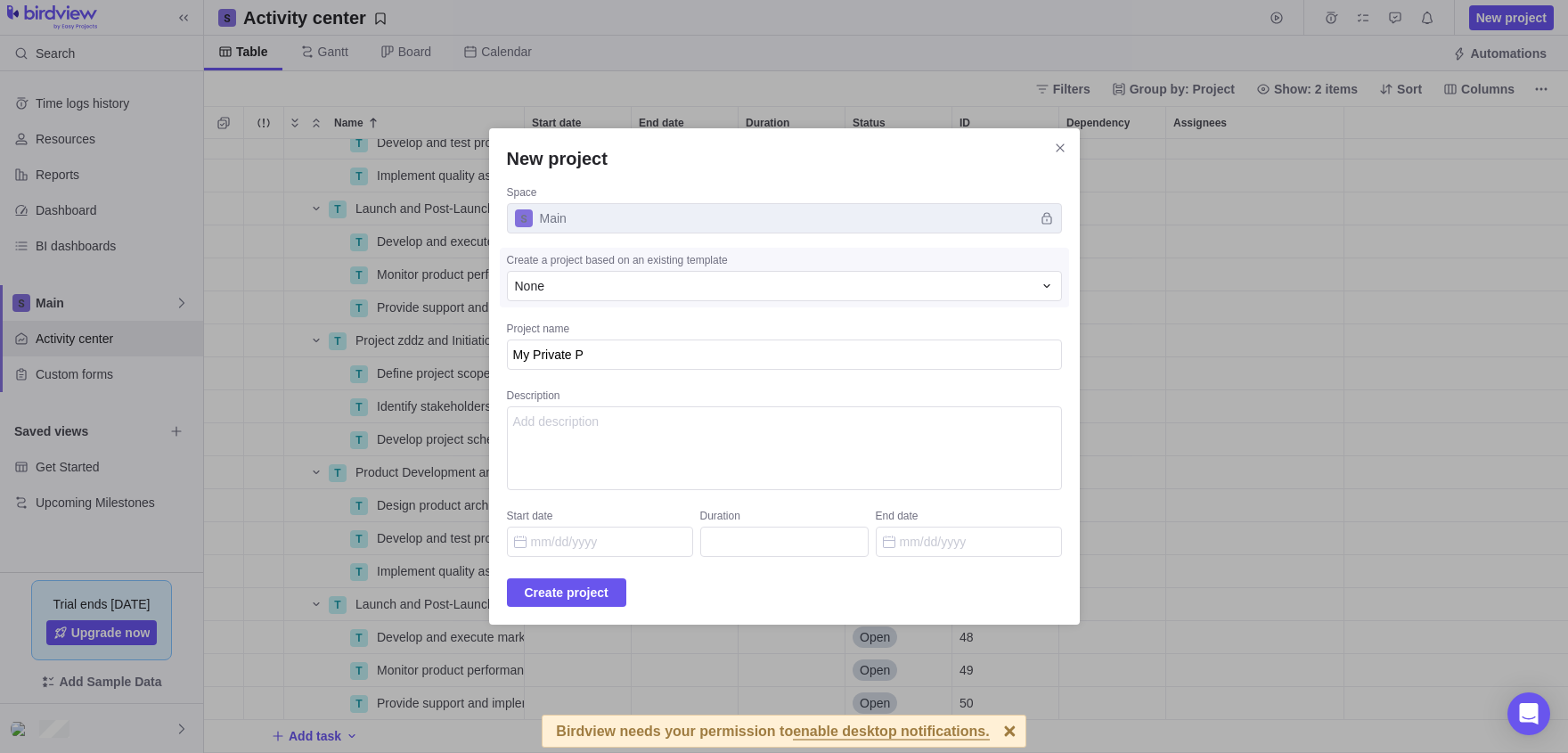
type textarea "My Private Pr"
type textarea "x"
type textarea "My Private Prj"
type textarea "x"
type textarea "My Private Prje"
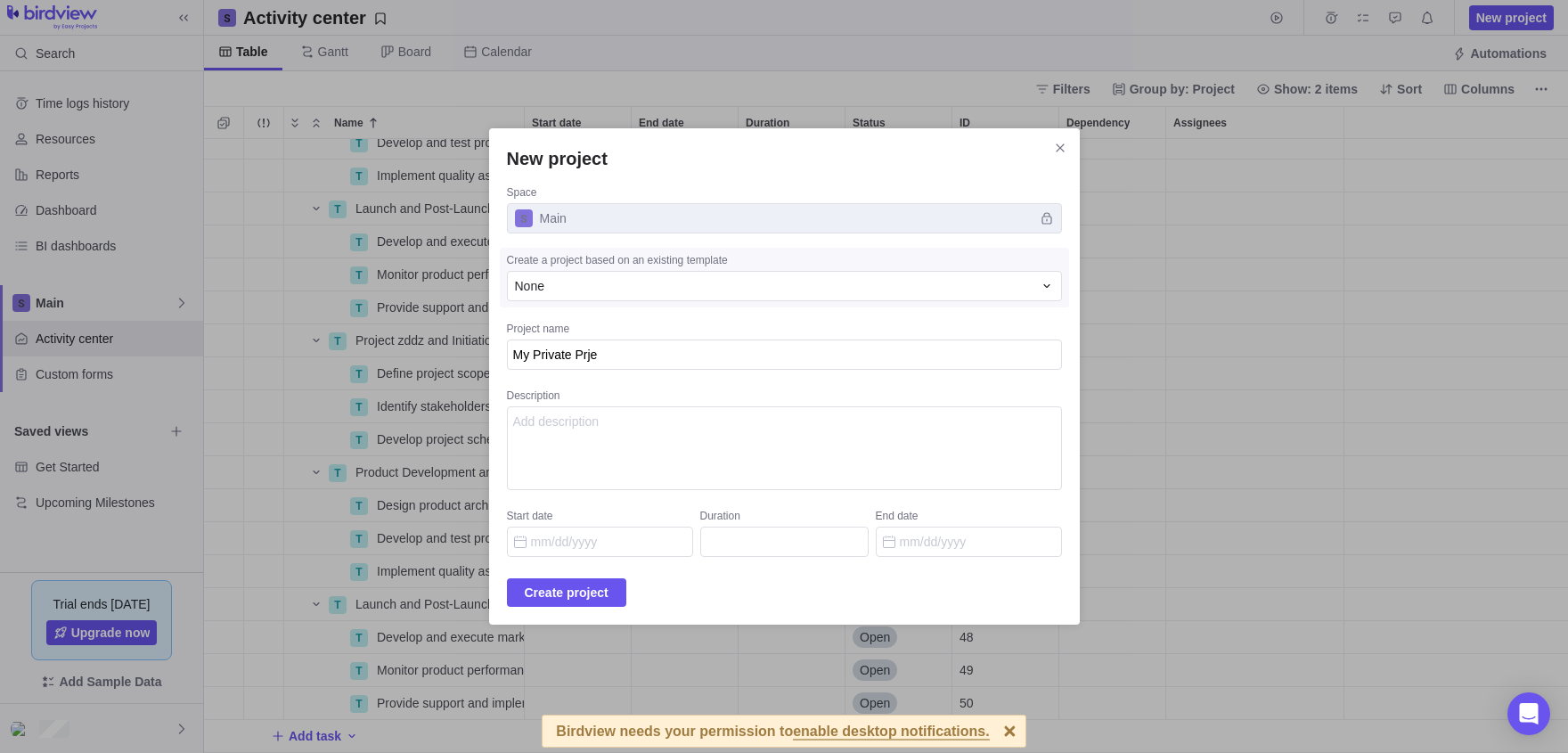
type textarea "x"
type textarea "My Private Prj"
type textarea "x"
type textarea "My Private Pr"
type textarea "x"
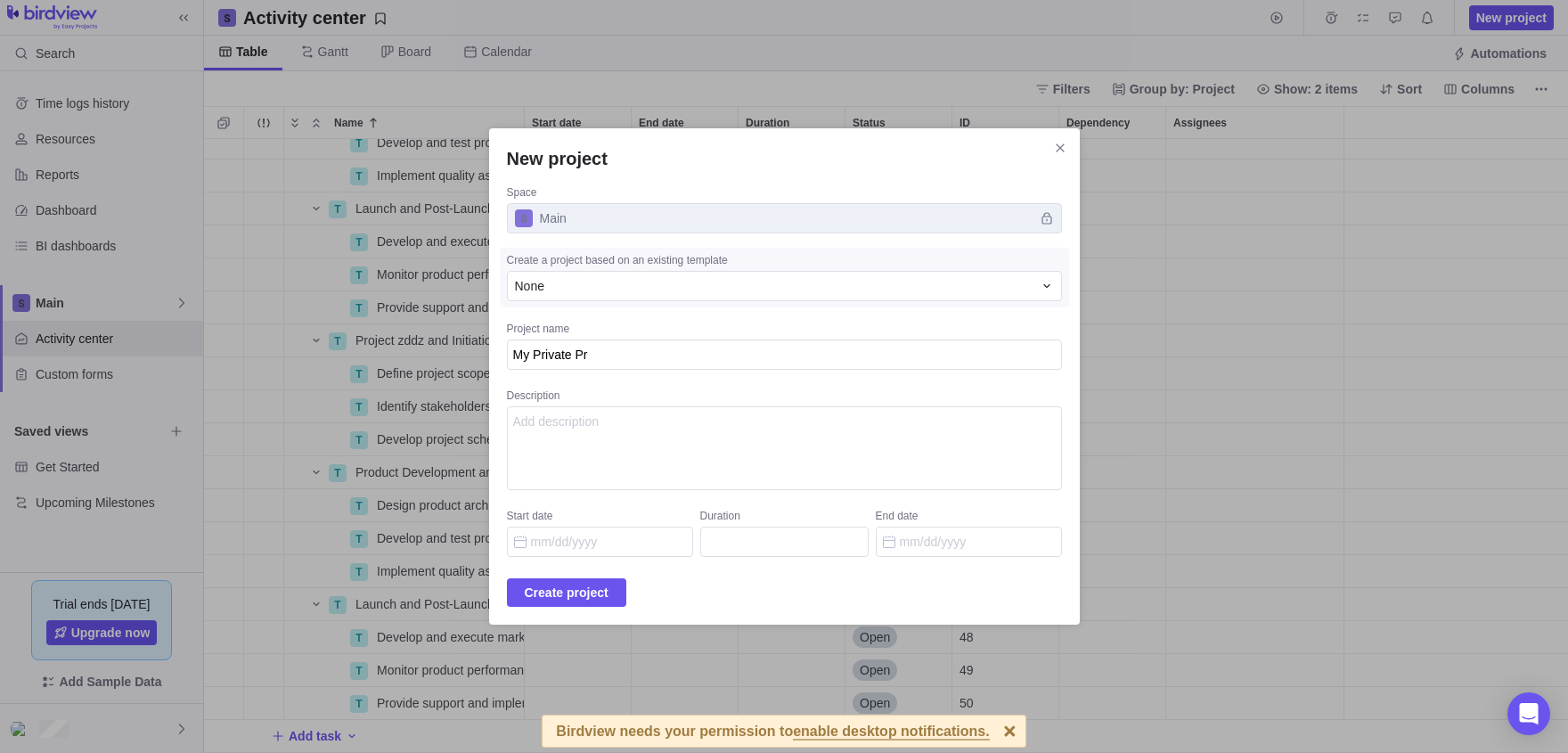
type textarea "My Private Pro"
type textarea "x"
type textarea "My Private Proj"
type textarea "x"
type textarea "My Private Proje"
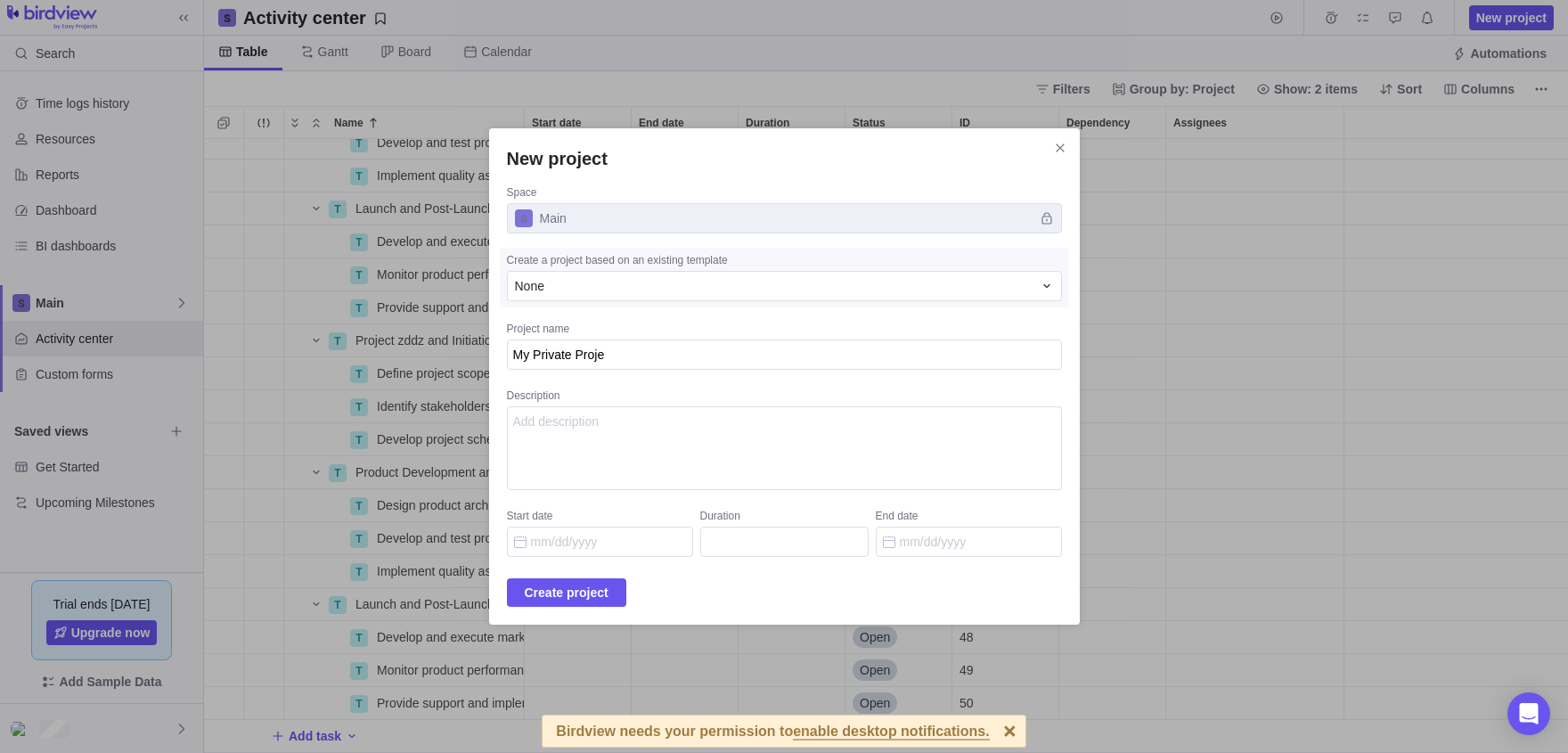
type textarea "x"
type textarea "My Private Projec"
type textarea "x"
type textarea "My Private Project"
type textarea "x"
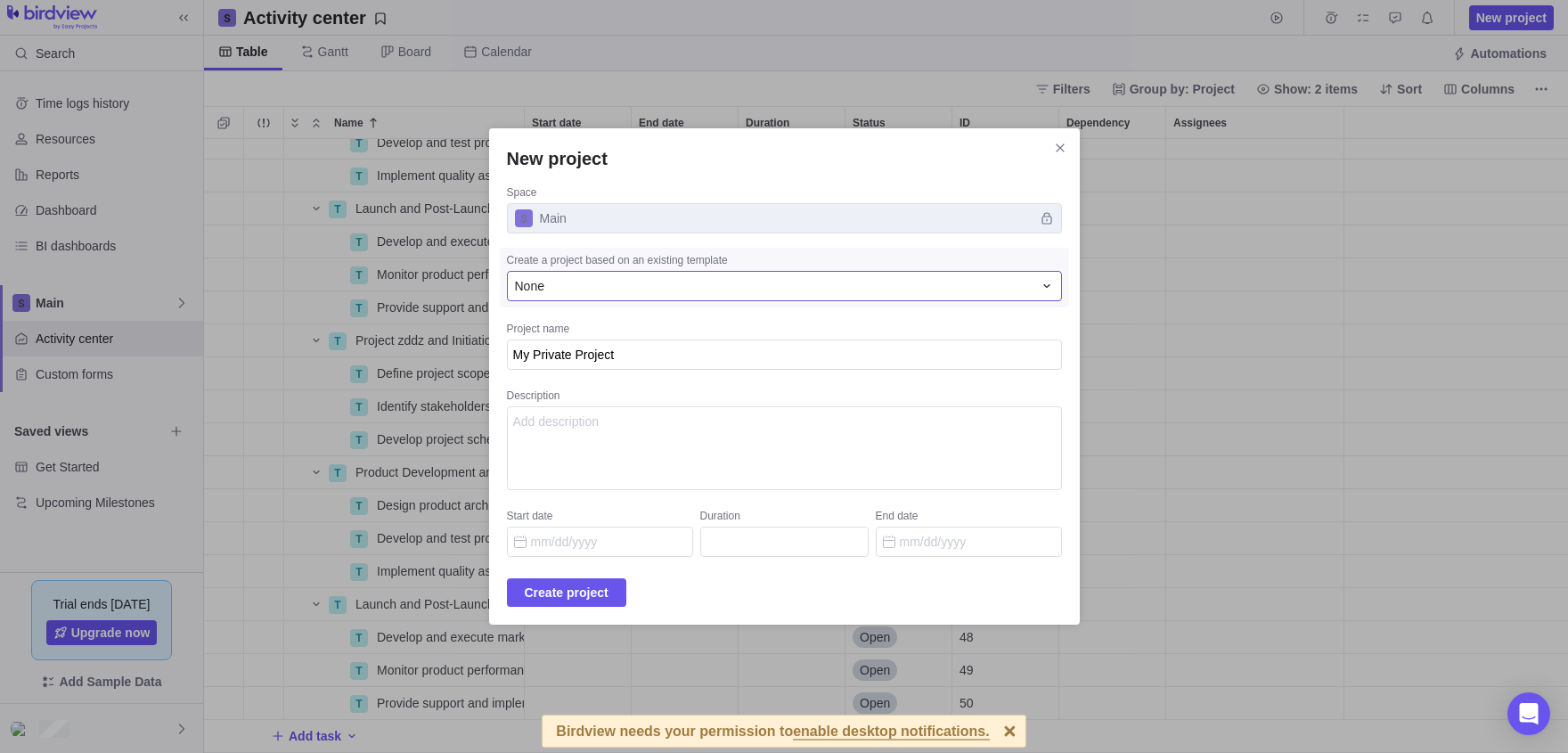
click at [594, 288] on div "None" at bounding box center [774, 286] width 518 height 18
type input "f"
click at [658, 250] on div "New project Space Main Create a project based on an existing template None f So…" at bounding box center [784, 376] width 1568 height 753
click at [543, 594] on span "Create project" at bounding box center [566, 592] width 83 height 22
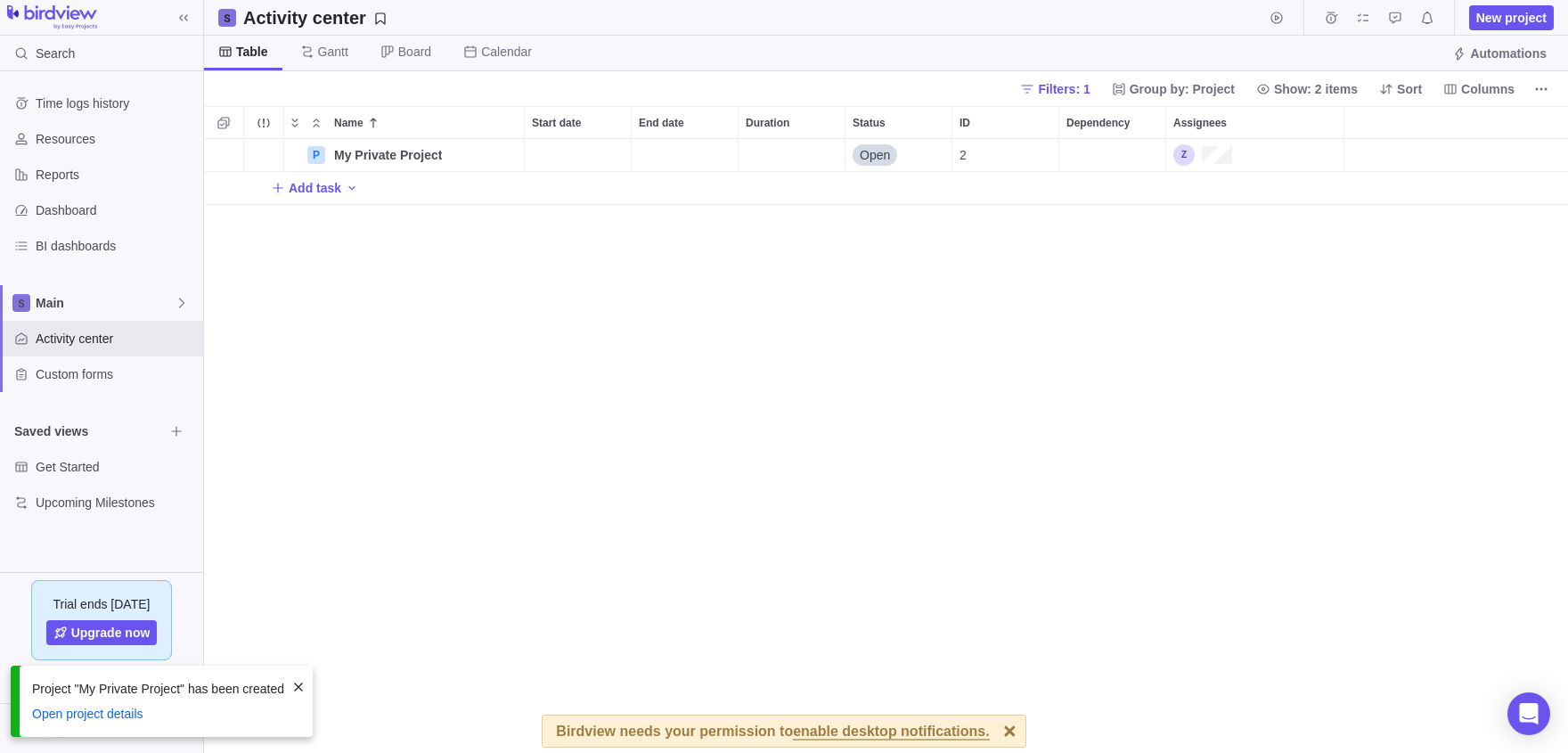
scroll to position [614, 1364]
click at [104, 734] on div at bounding box center [101, 728] width 204 height 49
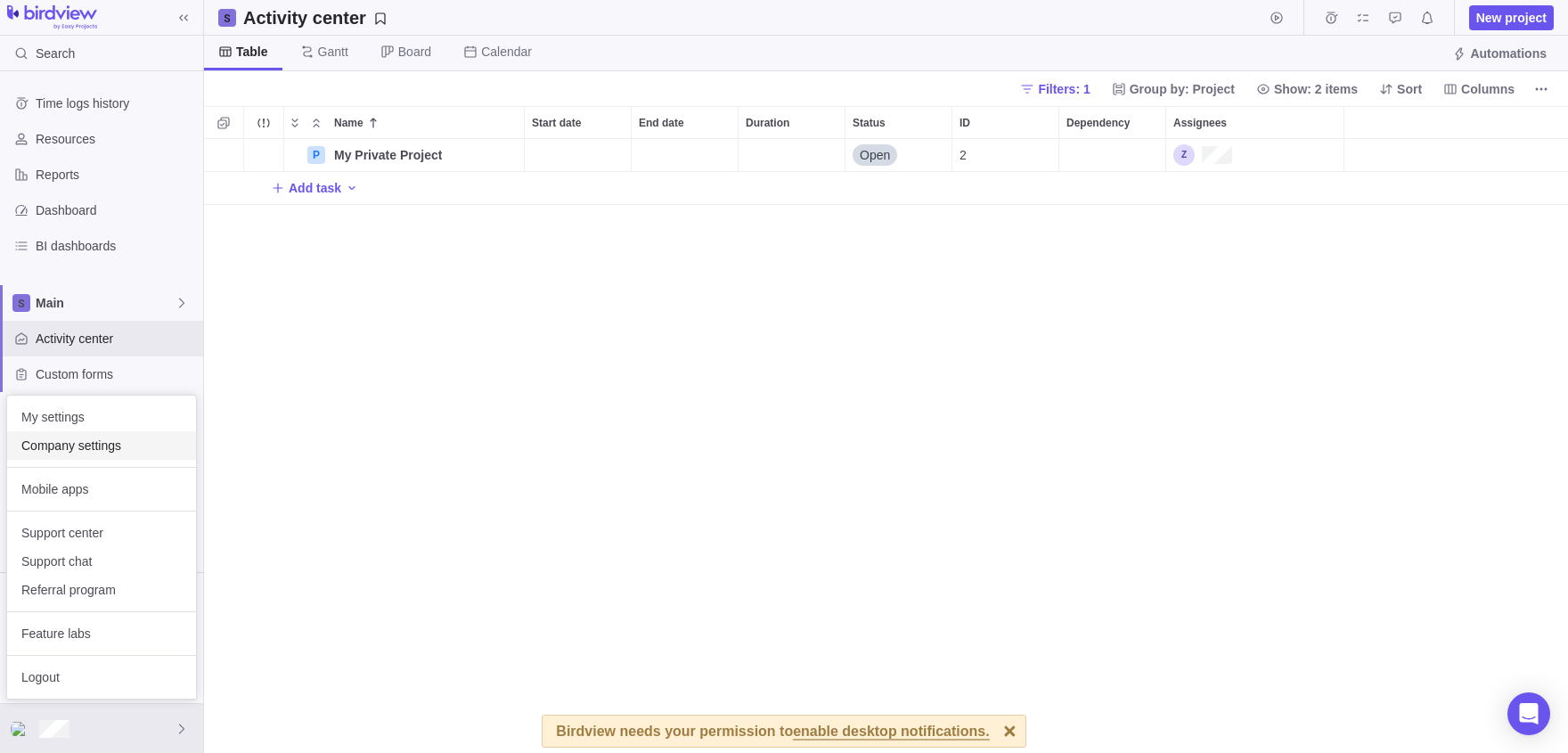
click at [96, 437] on span "Company settings" at bounding box center [101, 445] width 160 height 18
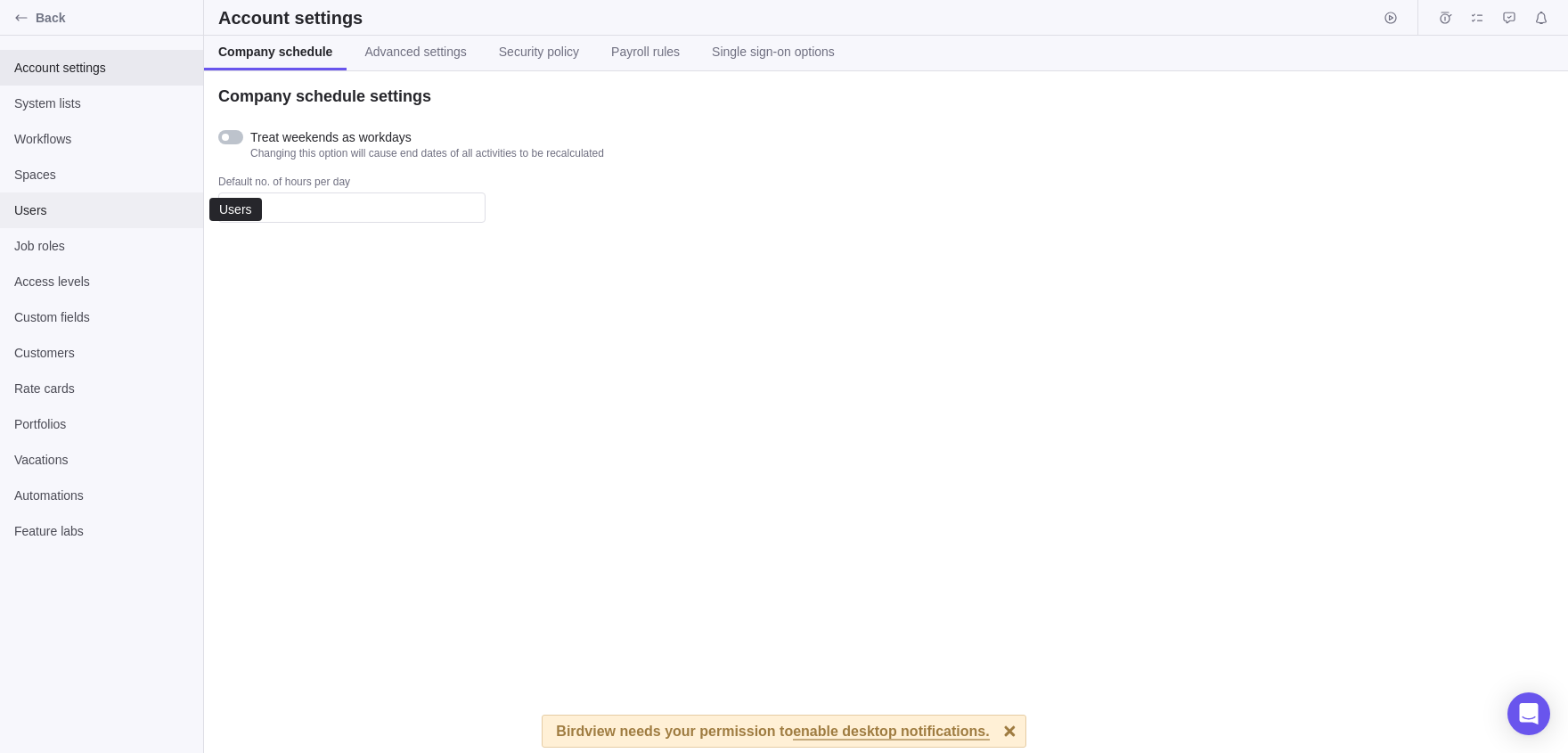
click at [37, 201] on div "Users" at bounding box center [101, 210] width 204 height 36
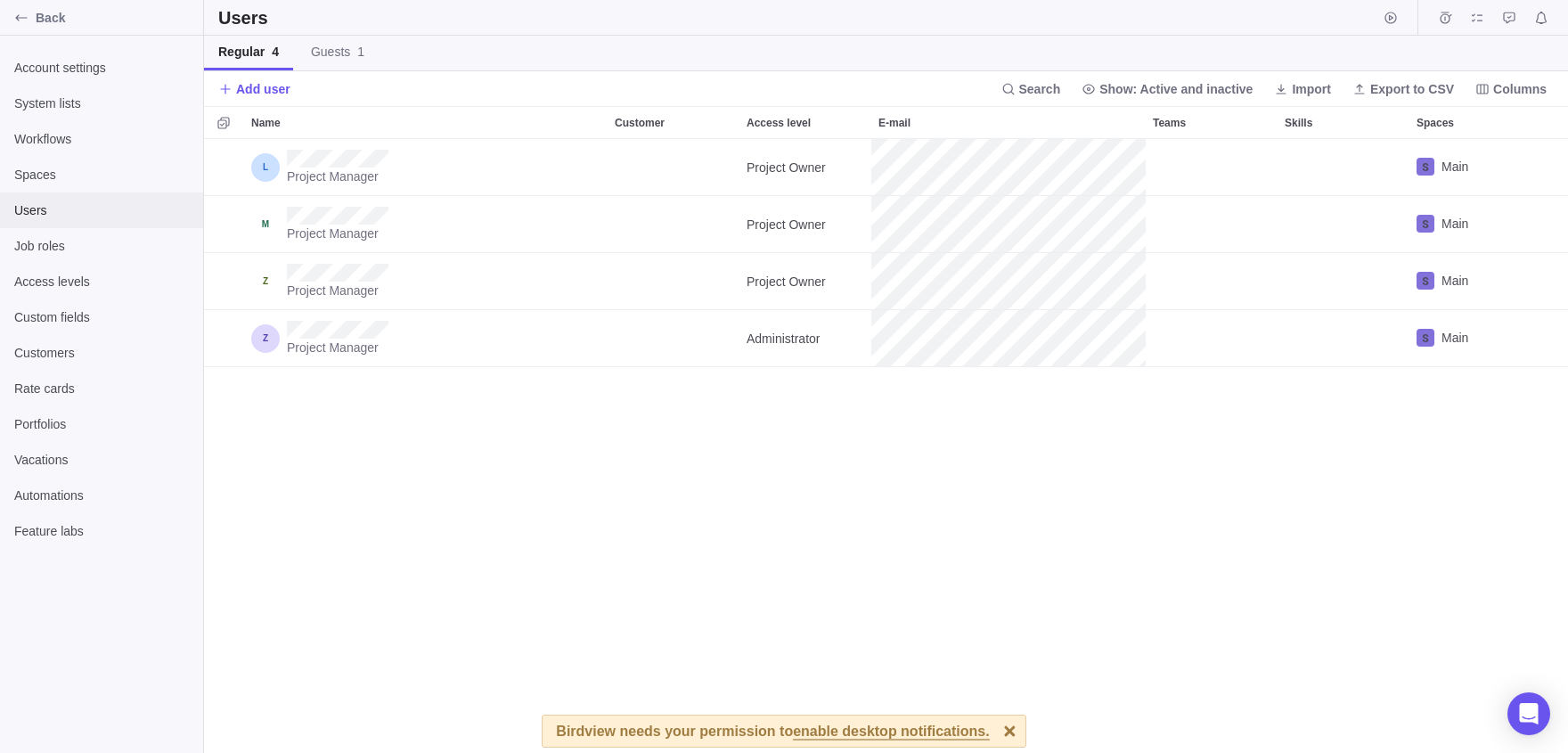
scroll to position [614, 1364]
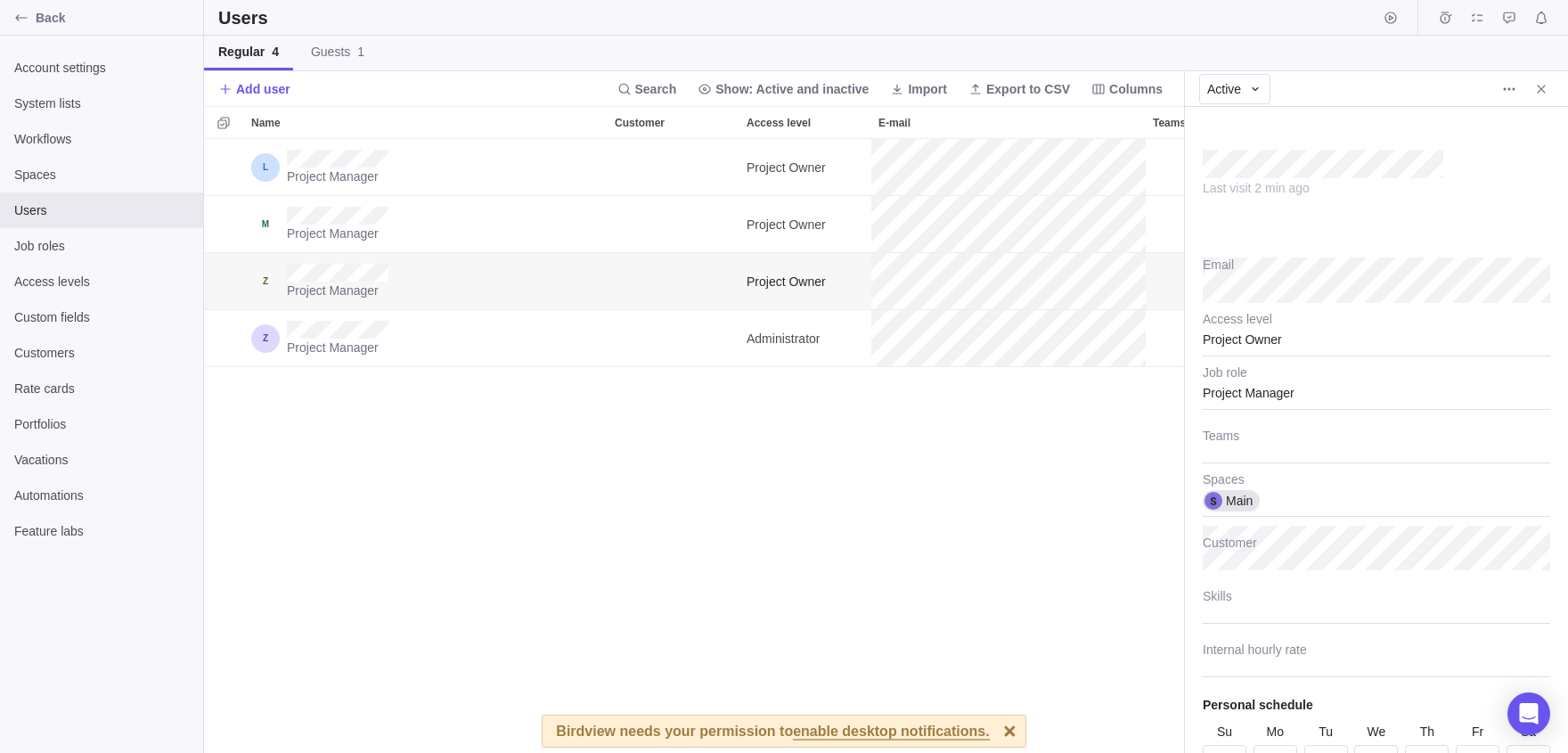
scroll to position [614, 980]
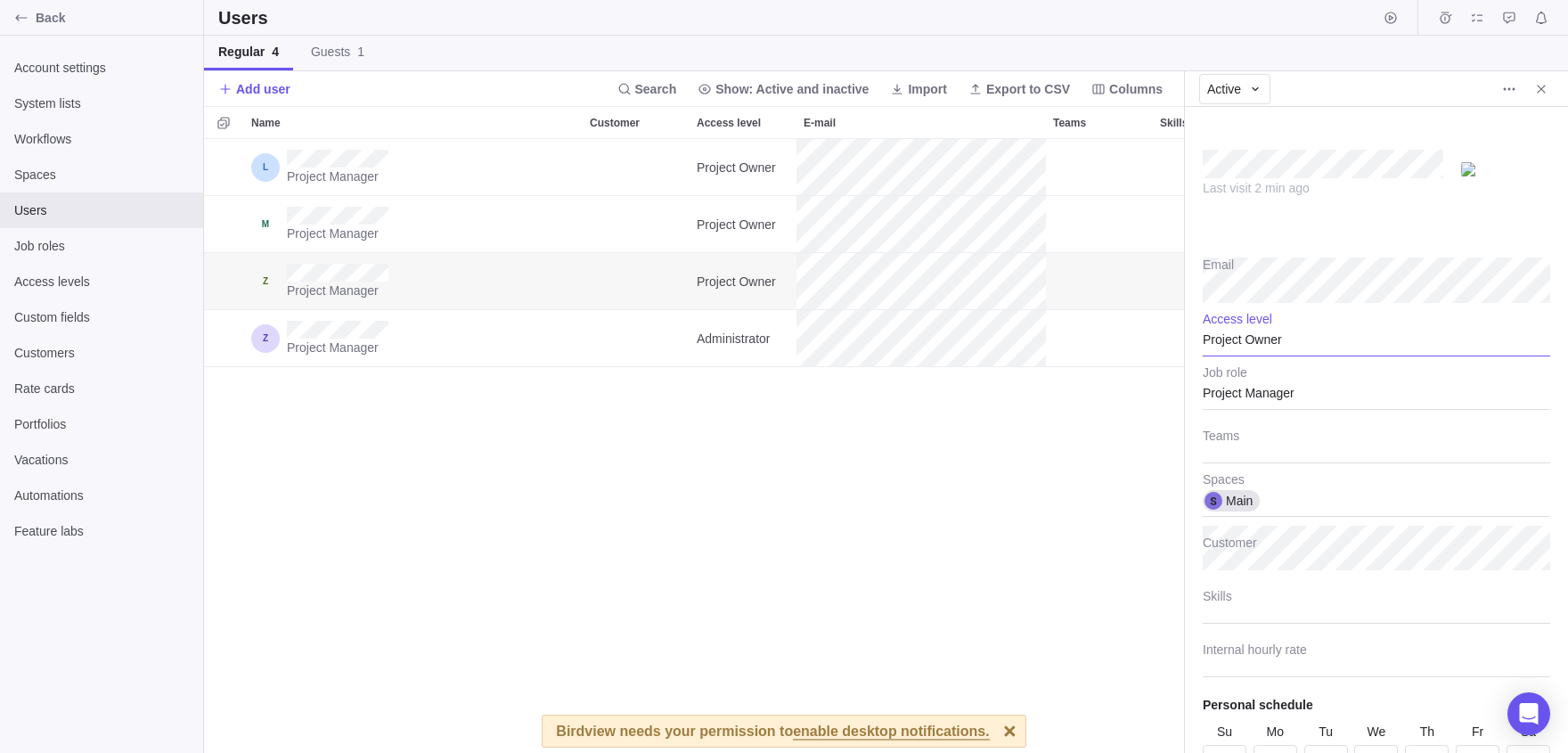
click at [1260, 339] on div "Project Owner" at bounding box center [1376, 333] width 347 height 45
click at [1274, 486] on span "Time Tracker" at bounding box center [1254, 480] width 72 height 18
click at [996, 475] on div "Project Manager Project Owner Main Project Manager Project Owner Main Project M…" at bounding box center [693, 446] width 980 height 614
click at [102, 291] on div "Access levels" at bounding box center [101, 282] width 204 height 36
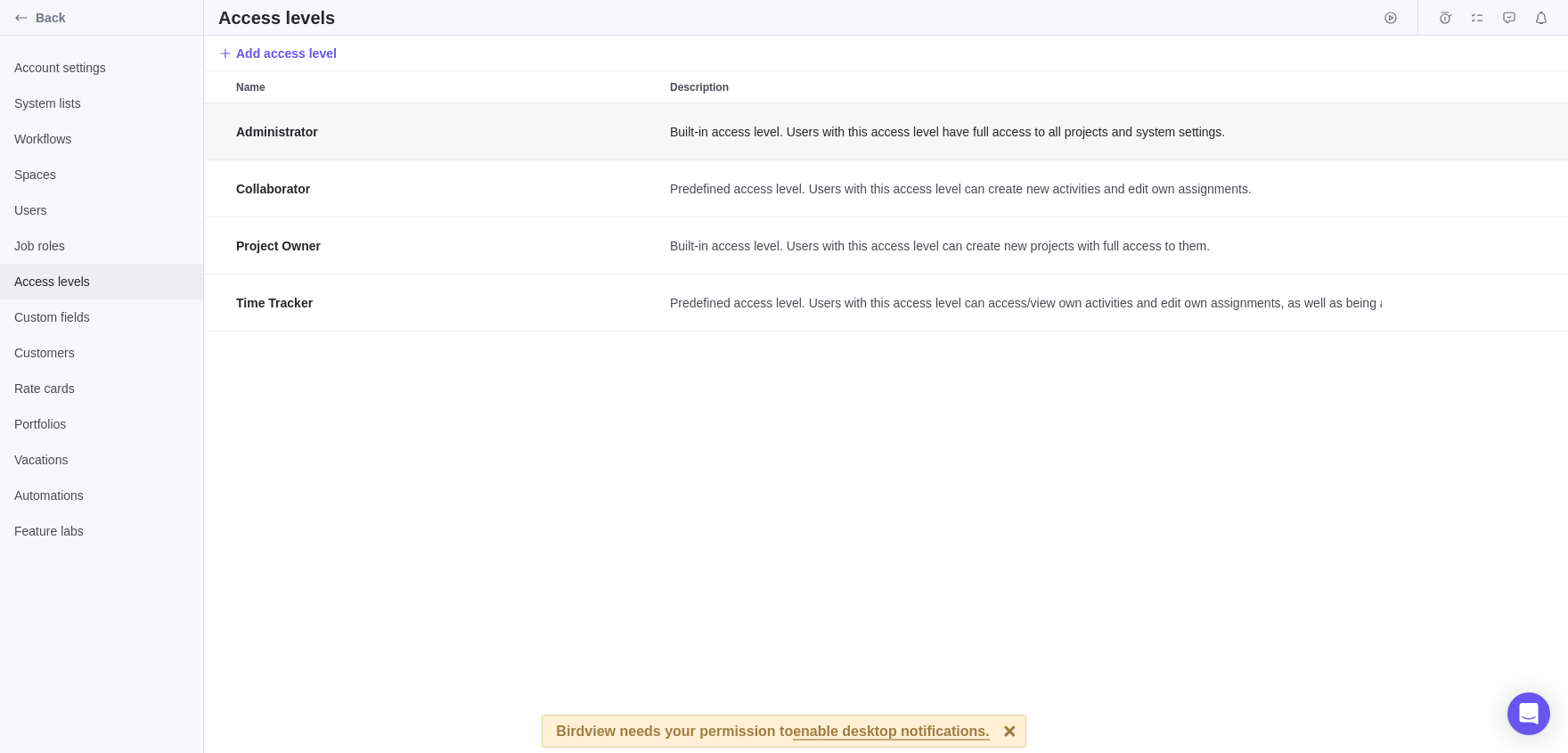
scroll to position [651, 1364]
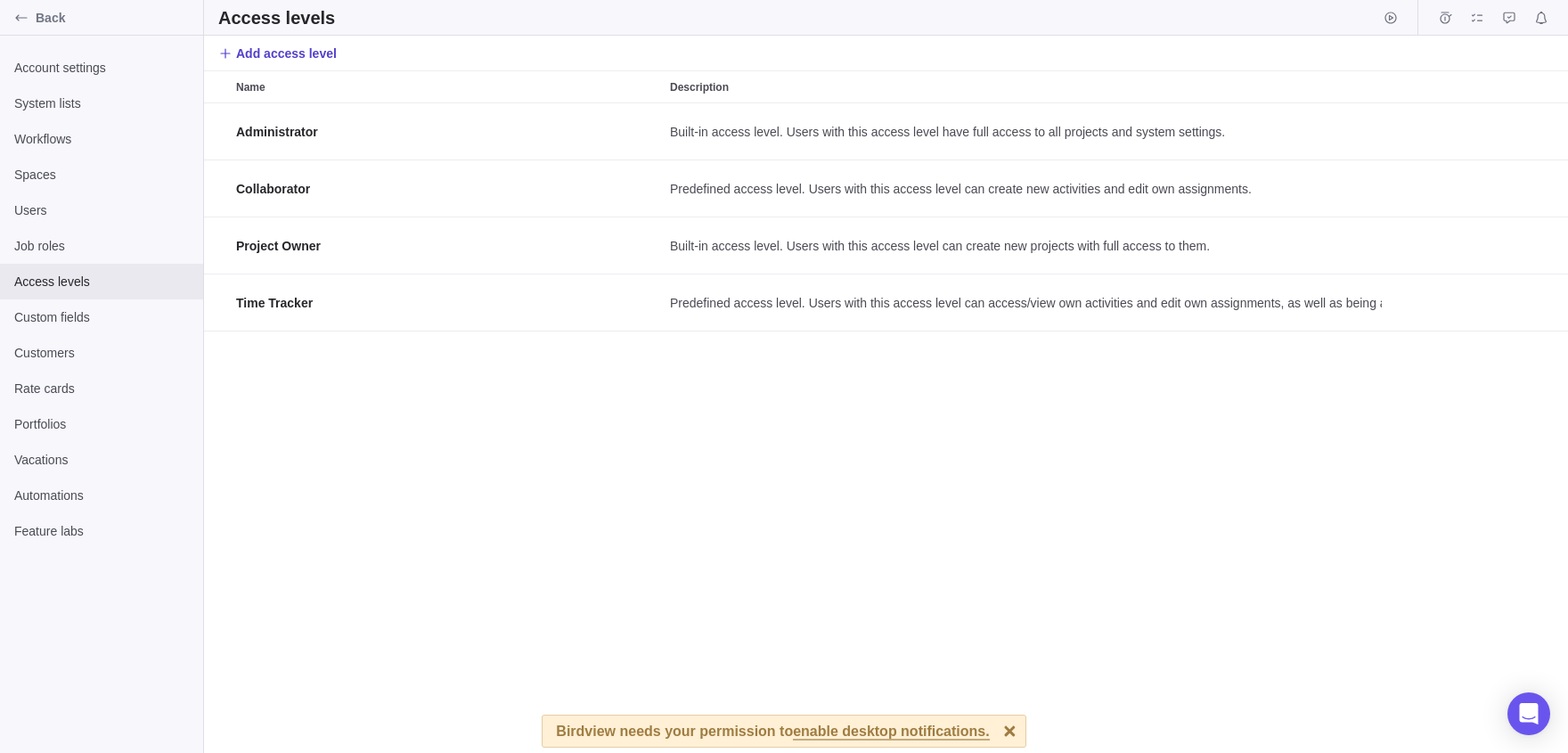
click at [249, 53] on span "Add access level" at bounding box center [286, 53] width 100 height 18
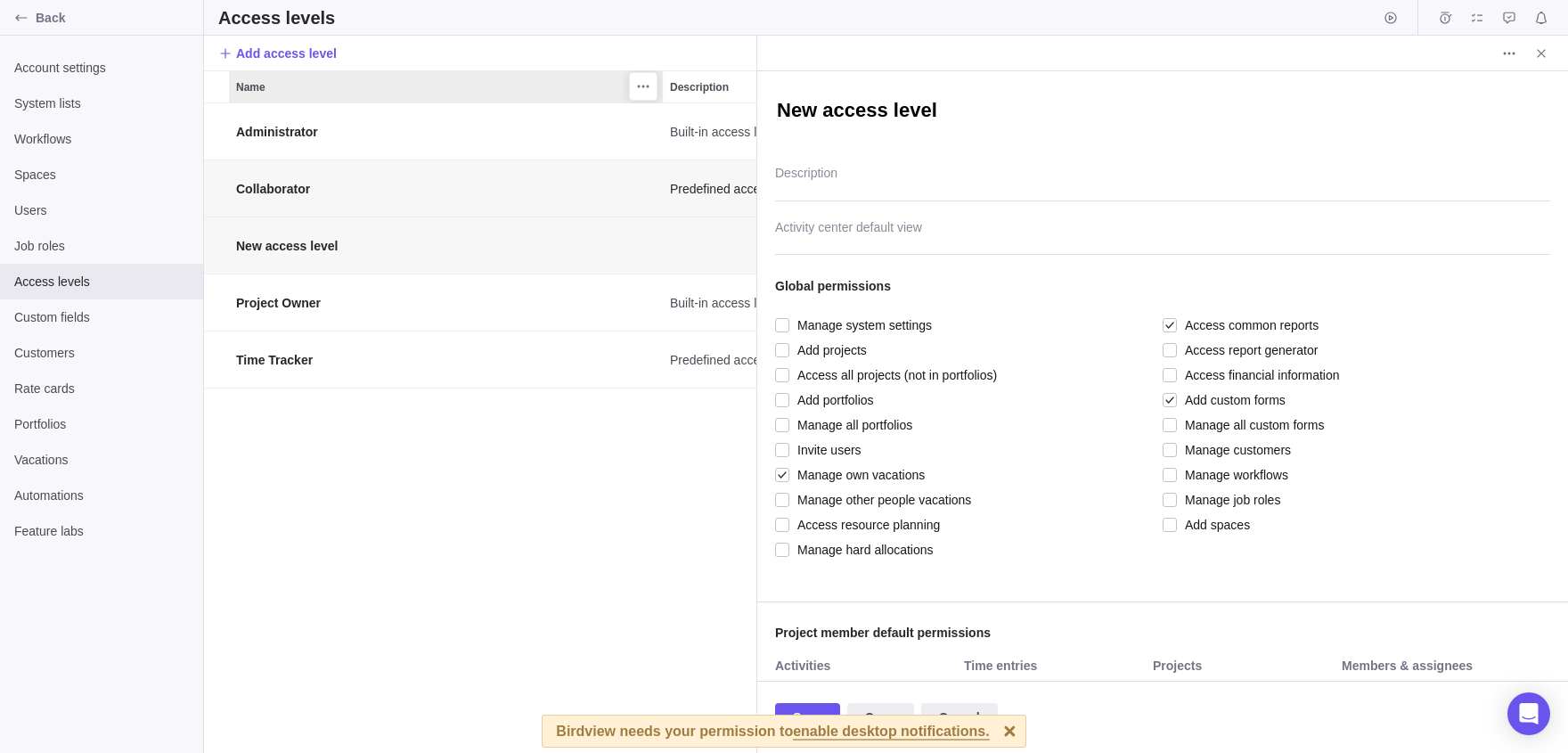
scroll to position [651, 553]
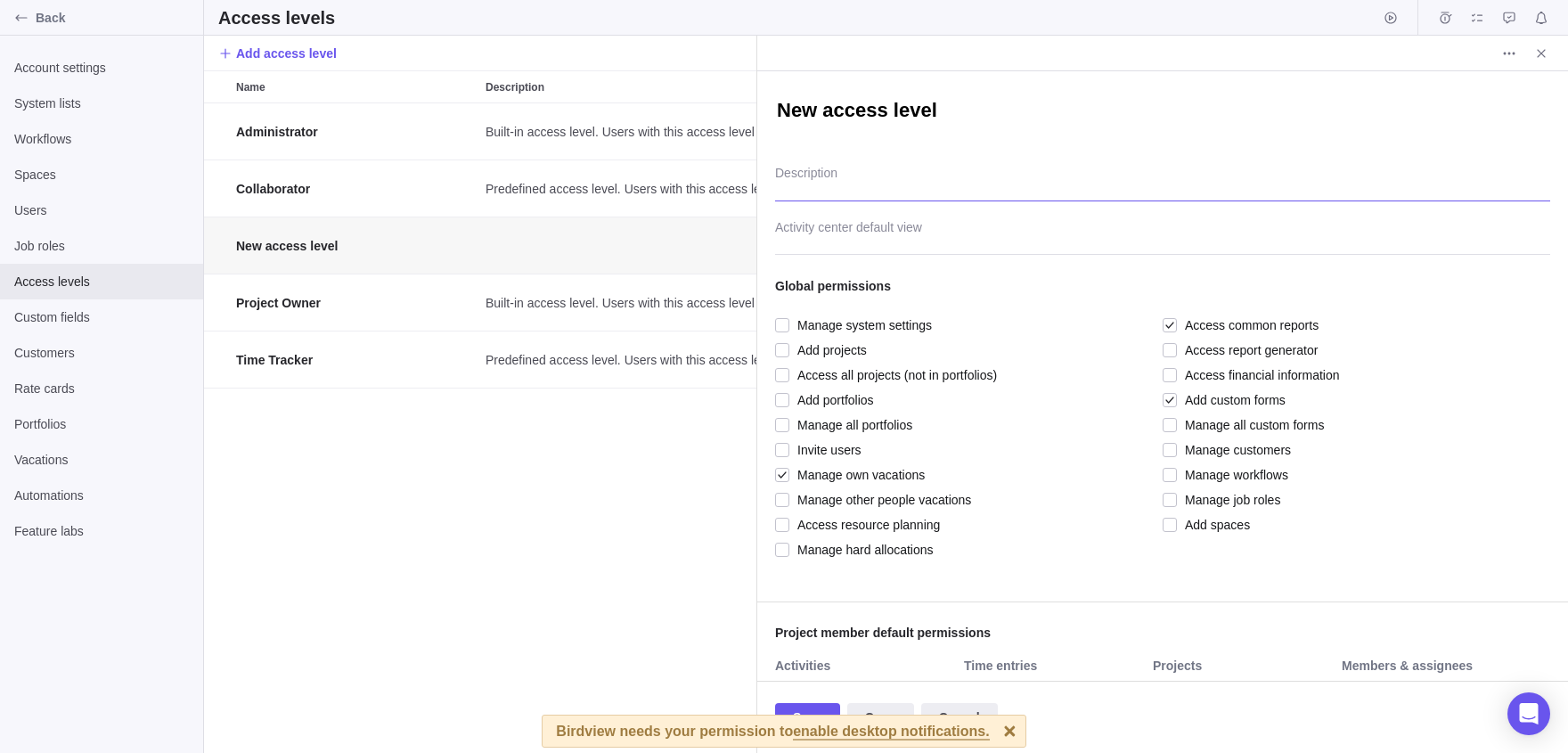
click at [878, 177] on textarea "Description" at bounding box center [1163, 179] width 775 height 45
type textarea "x"
type textarea "D"
type textarea "x"
type textarea "DED"
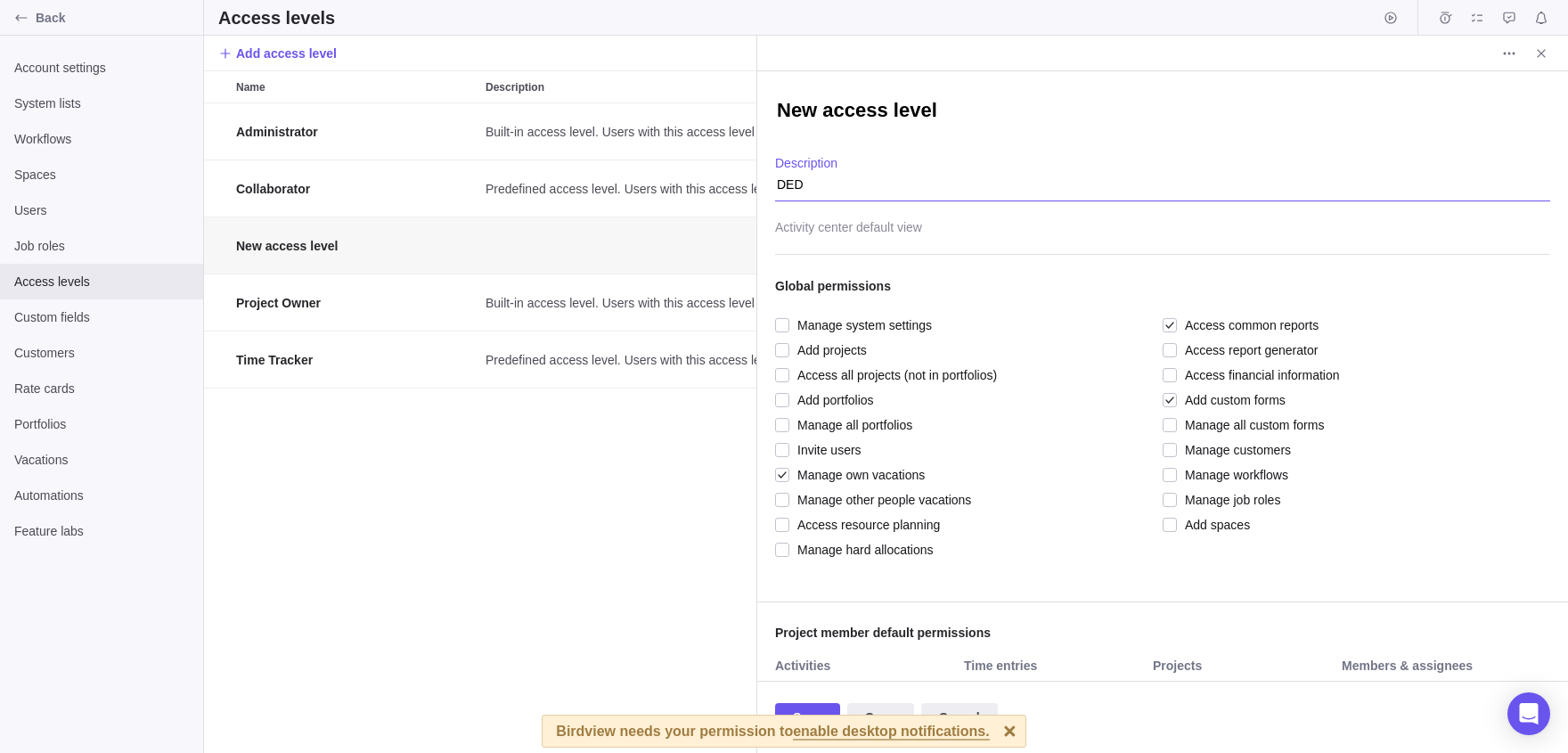
type textarea "x"
type textarea "DED"
type textarea "x"
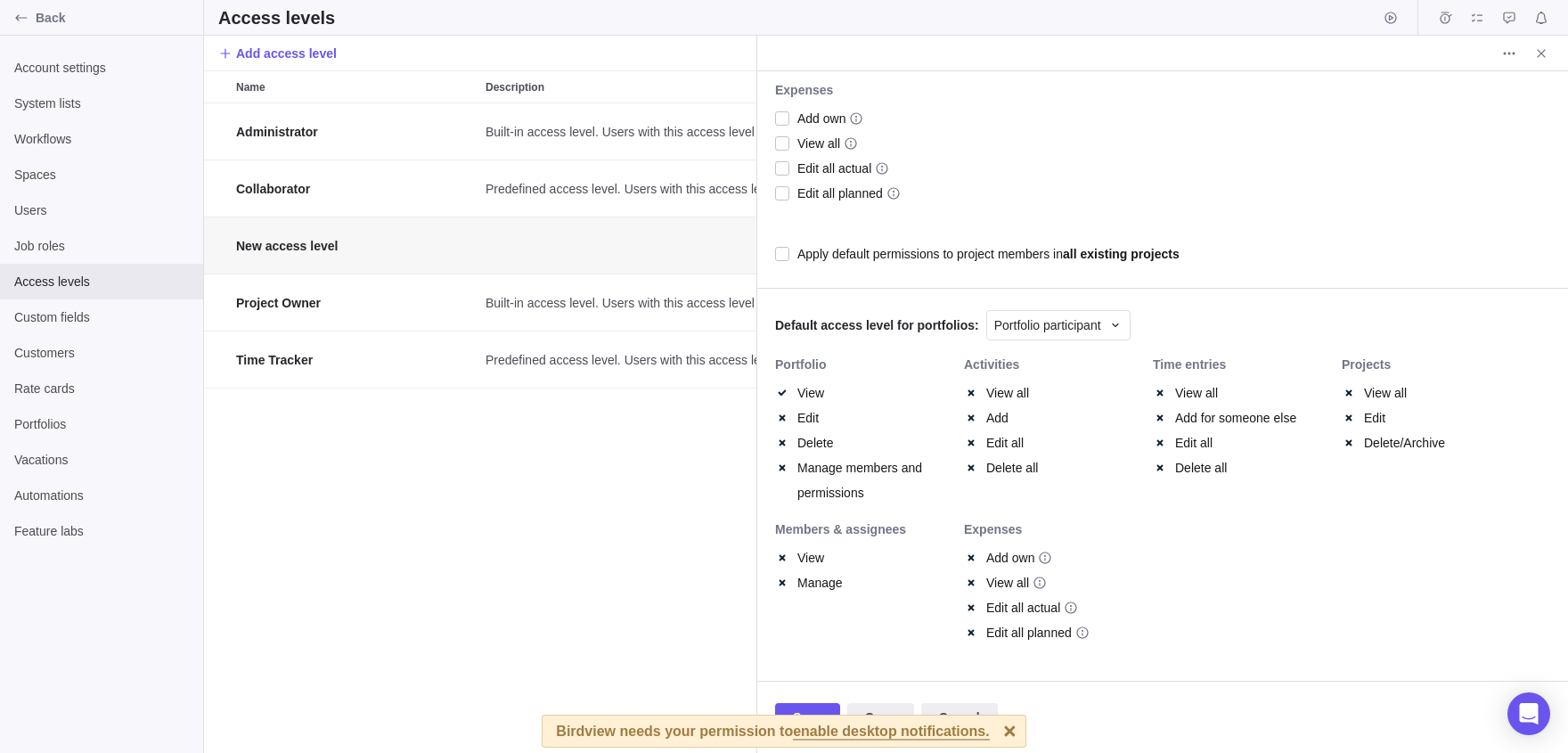
scroll to position [0, 0]
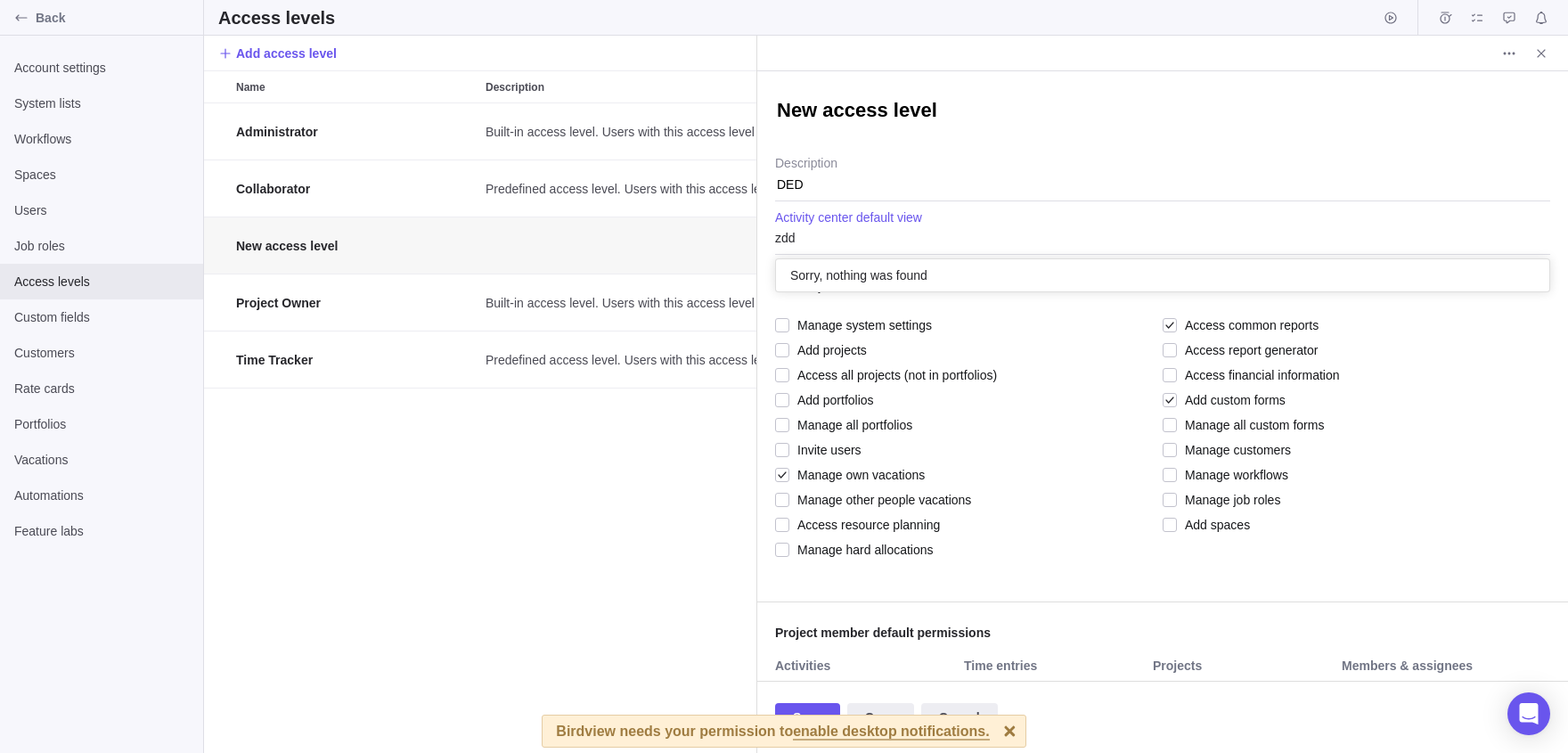
type input "zdd"
click at [829, 194] on div "New access level DED Description zdd Sorry, nothing was found Activity center d…" at bounding box center [1163, 376] width 811 height 610
click at [829, 194] on textarea "DED" at bounding box center [1163, 179] width 775 height 45
click at [857, 113] on textarea "New access level" at bounding box center [1163, 111] width 775 height 27
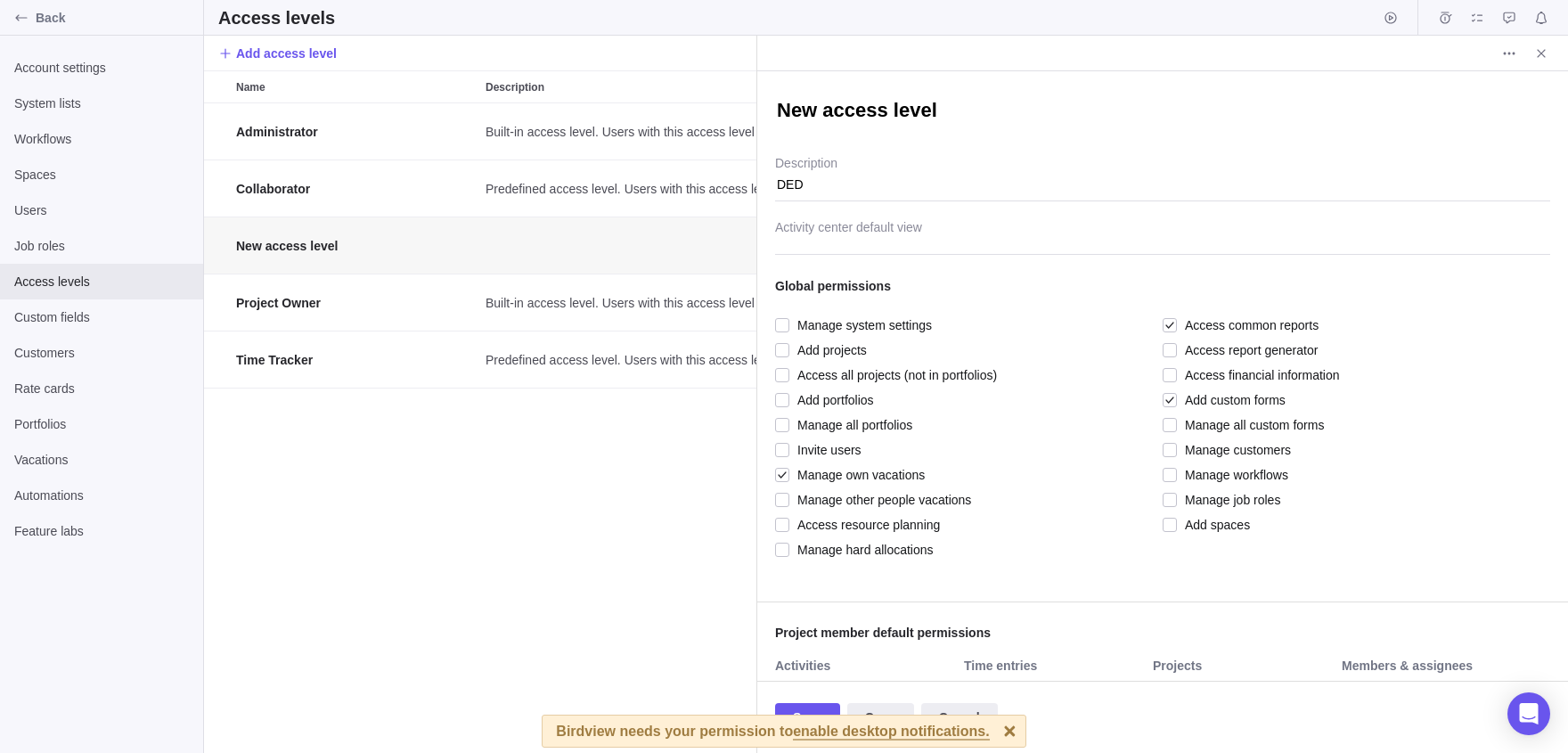
click at [857, 113] on textarea "New access level" at bounding box center [1163, 111] width 775 height 27
type textarea "x"
type textarea "L"
type textarea "x"
type textarea "Lo"
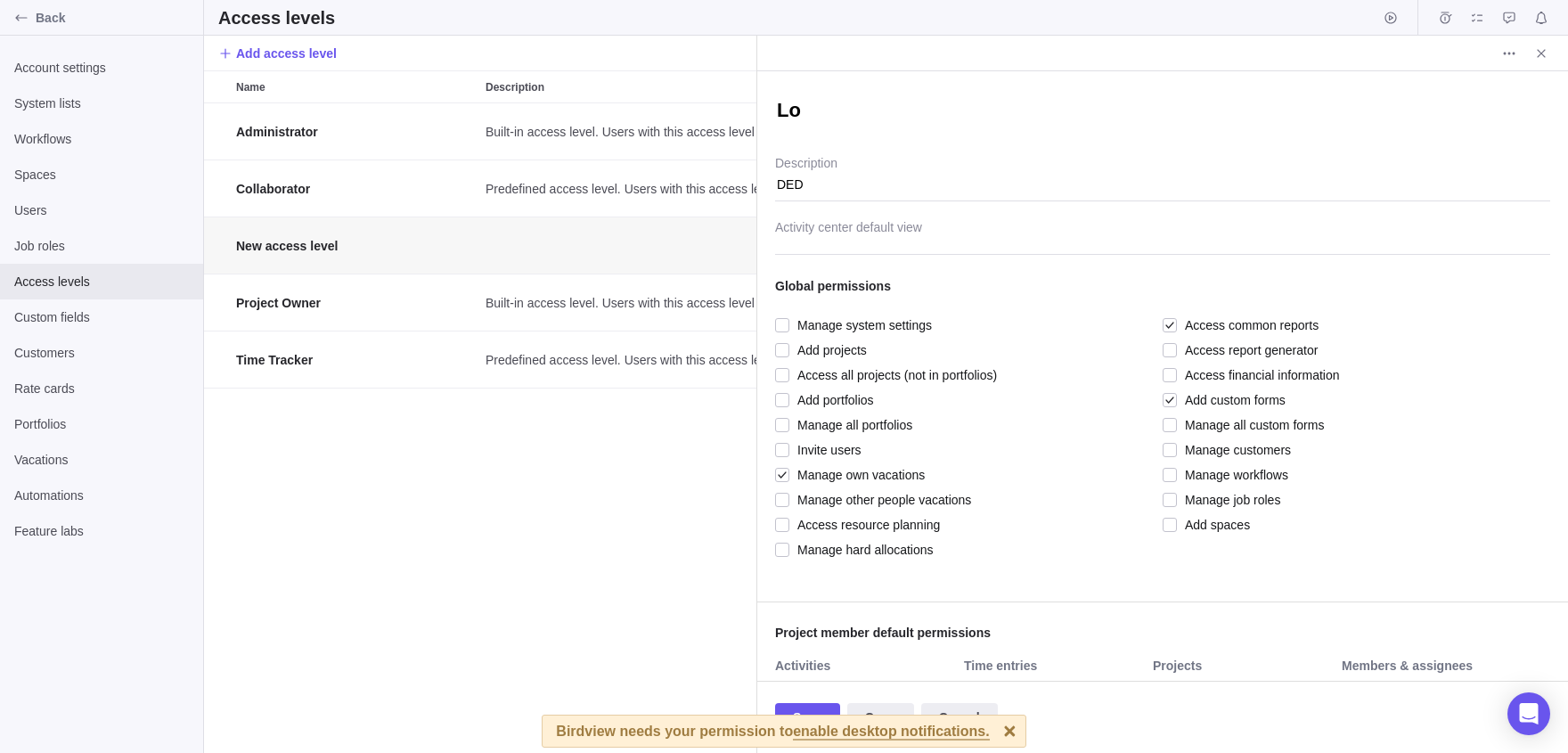
type textarea "x"
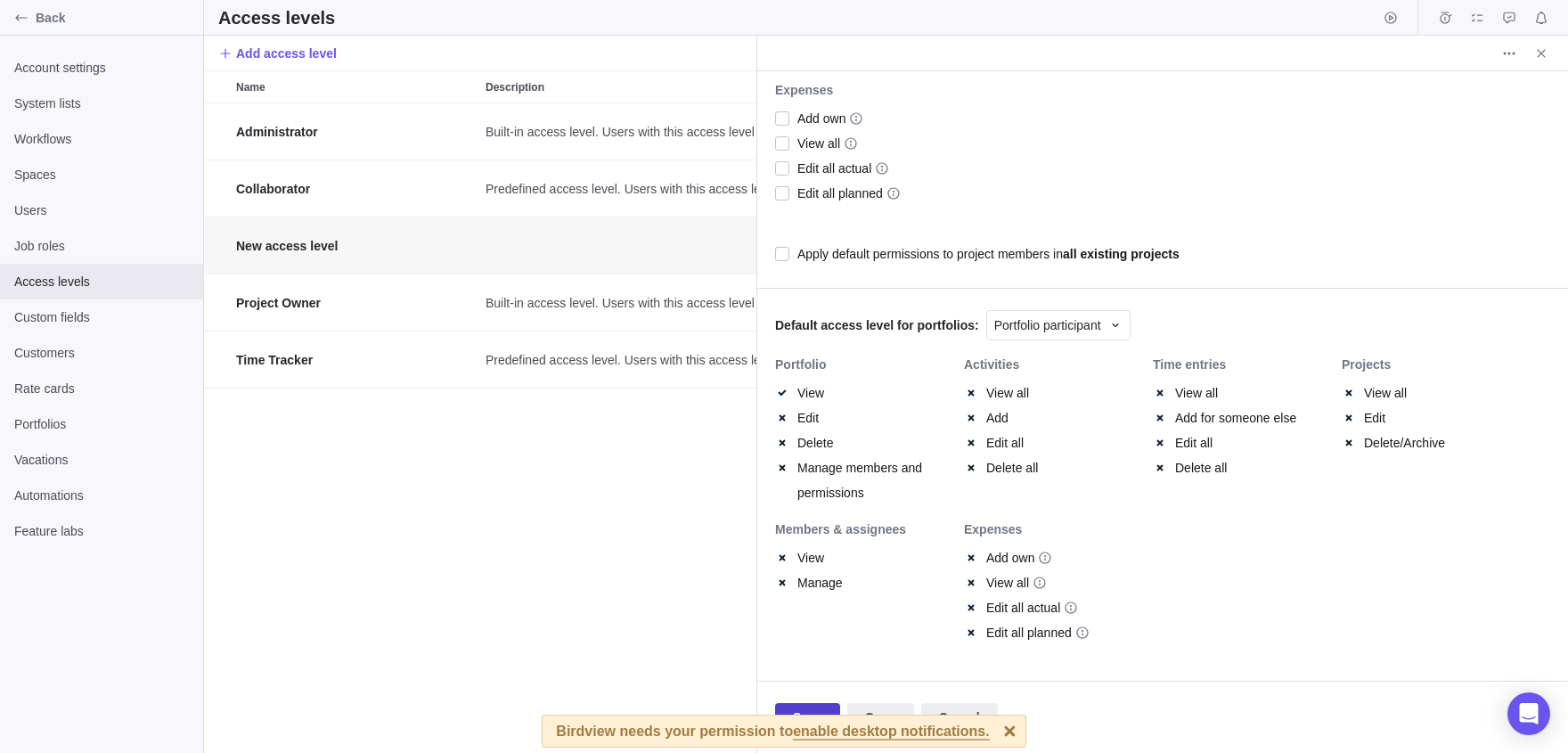
type textarea "Low"
click at [819, 704] on span "Save" at bounding box center [808, 717] width 65 height 28
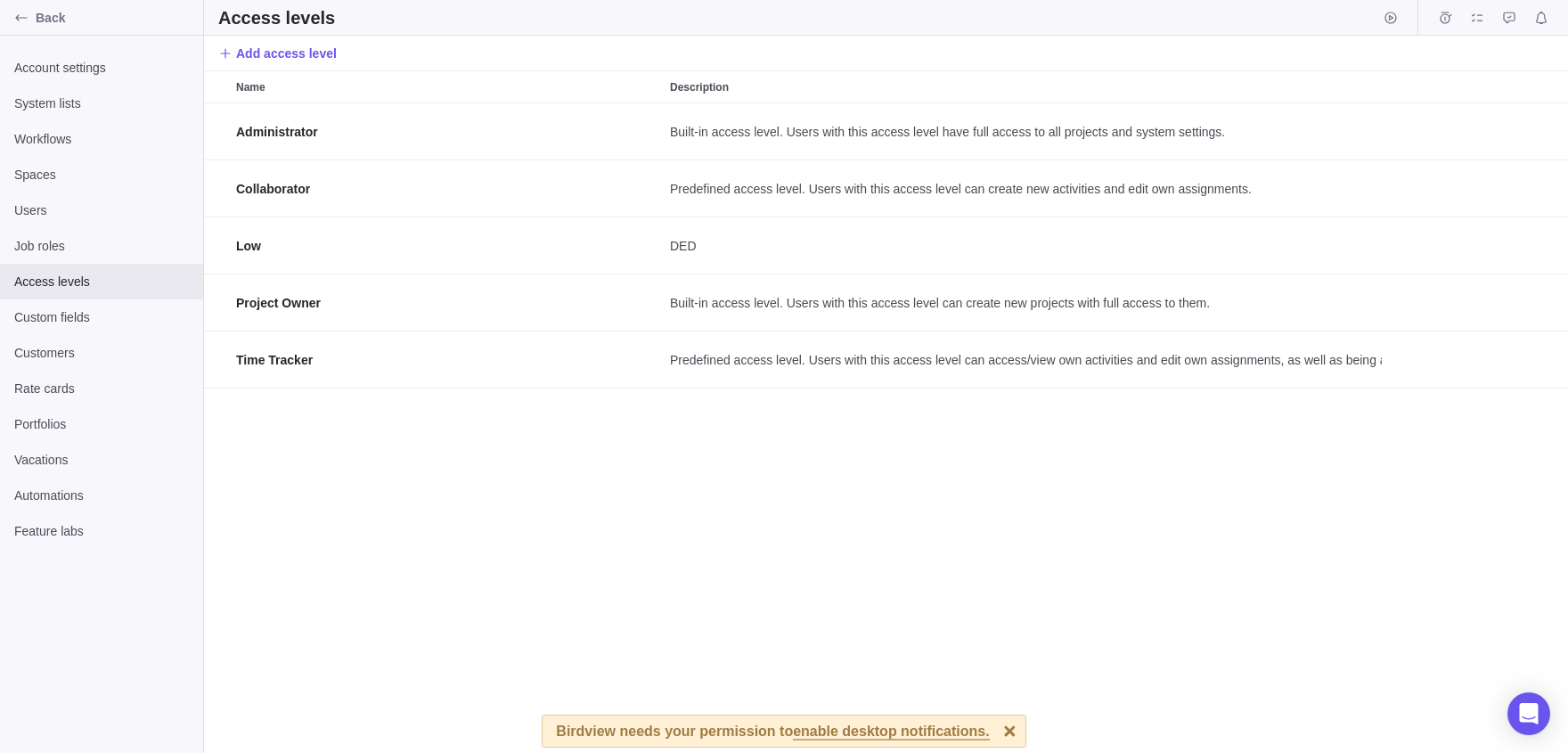
click at [1025, 734] on div at bounding box center [1009, 731] width 31 height 31
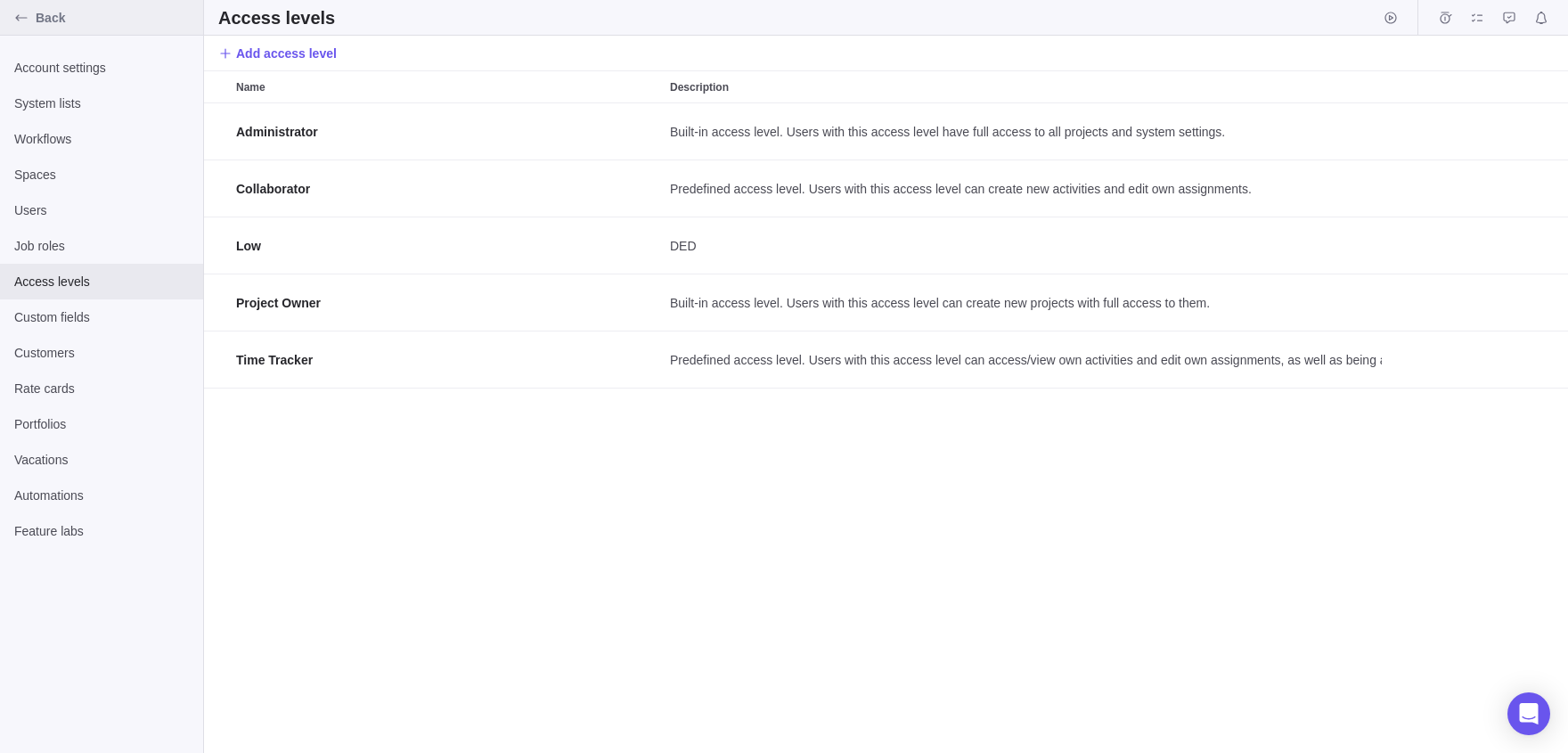
click at [25, 25] on icon "Back" at bounding box center [21, 17] width 14 height 14
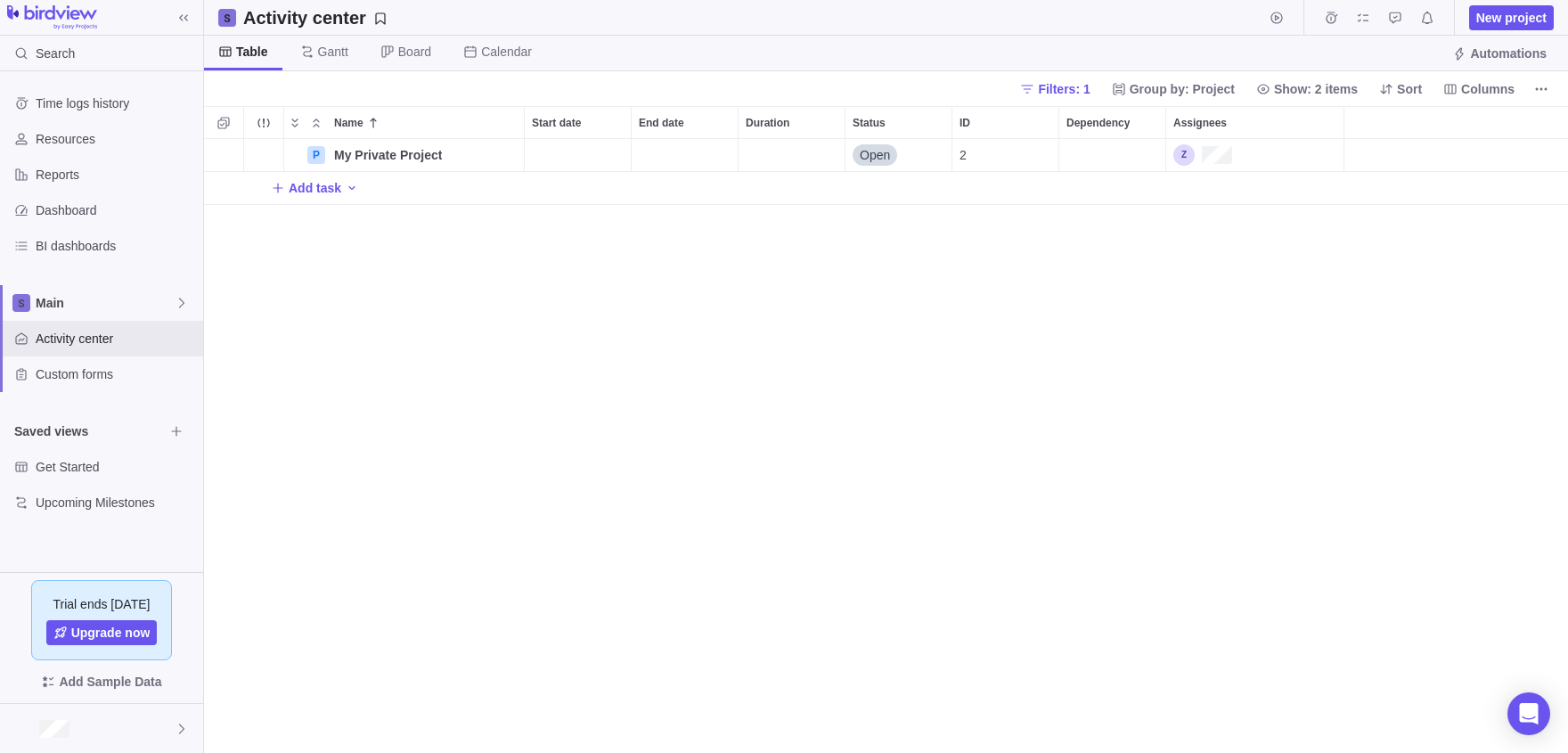
scroll to position [614, 1364]
click at [56, 466] on span "Get Started" at bounding box center [99, 467] width 128 height 18
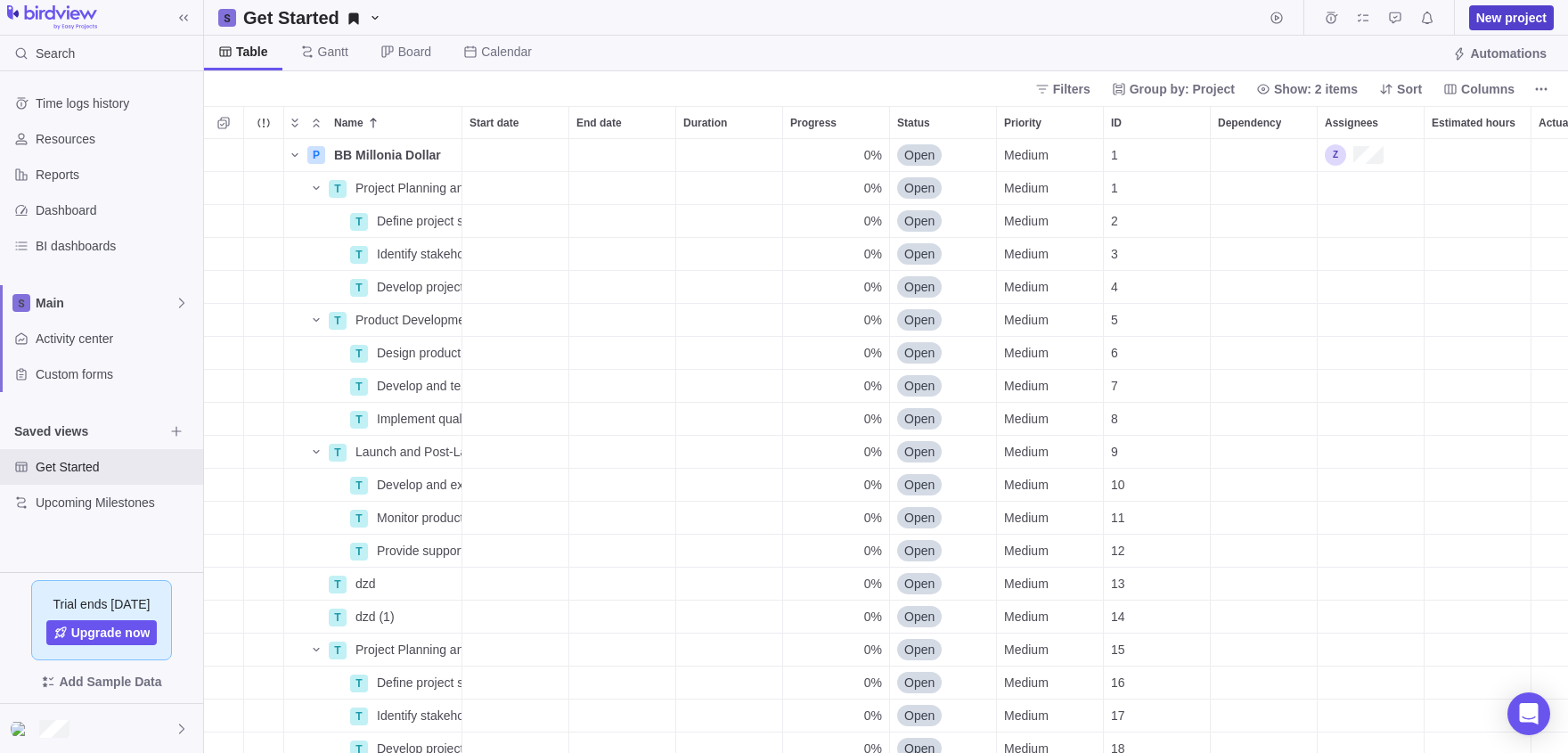
click at [1483, 17] on span "New project" at bounding box center [1511, 17] width 70 height 18
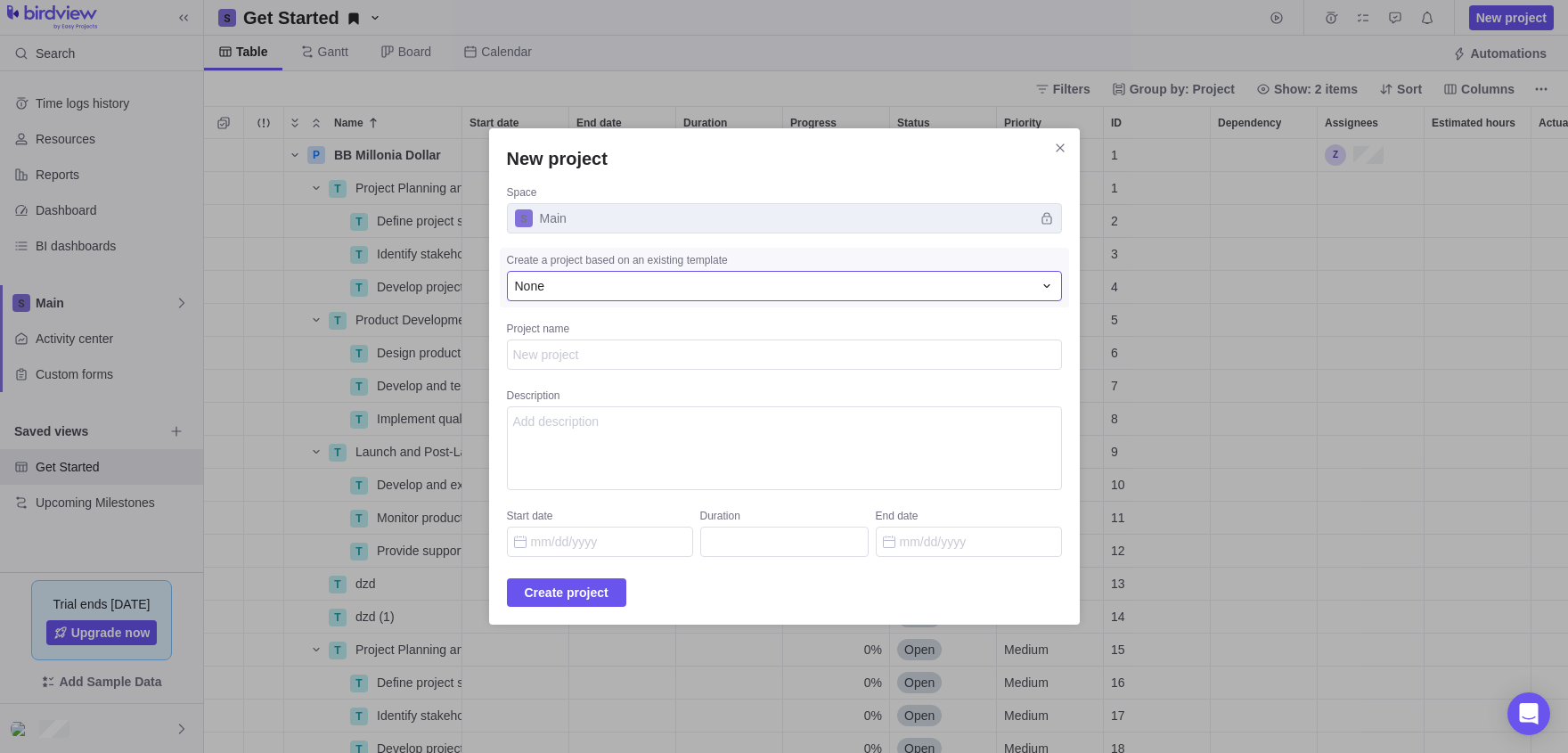
type textarea "x"
type textarea "S"
type textarea "x"
type textarea "SS"
click at [543, 599] on span "Create project" at bounding box center [566, 592] width 83 height 22
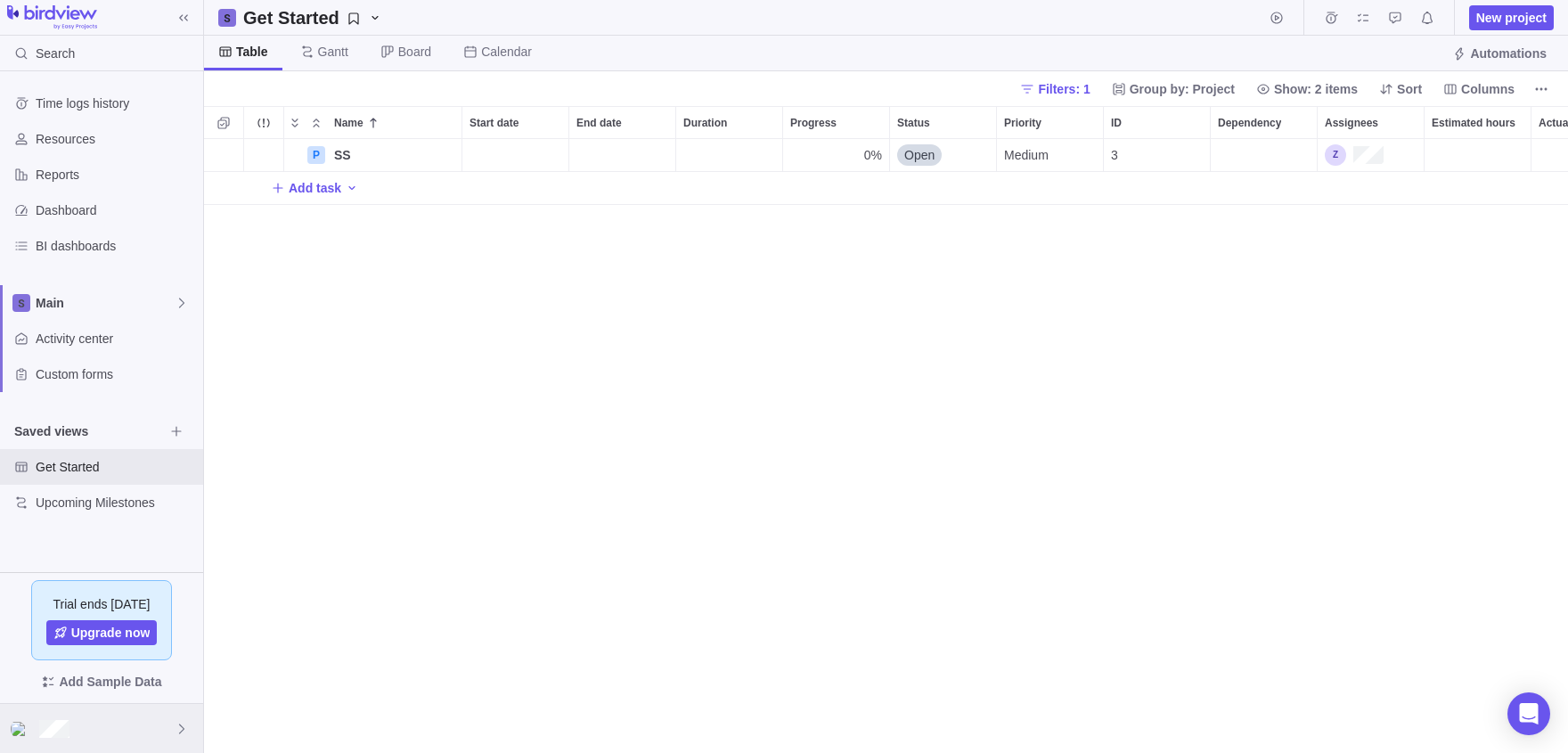
click at [88, 745] on div at bounding box center [101, 728] width 204 height 49
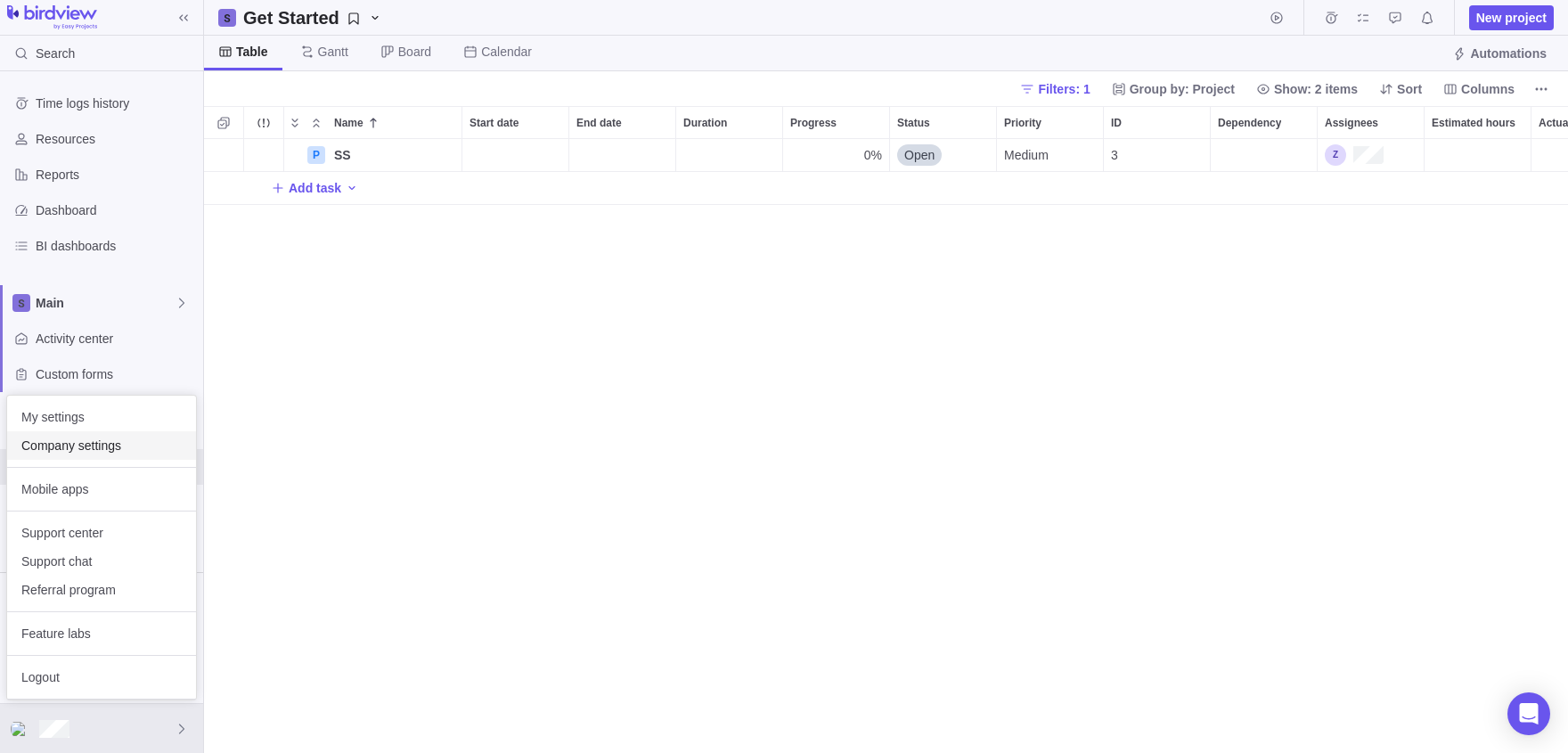
click at [83, 443] on span "Company settings" at bounding box center [101, 445] width 160 height 18
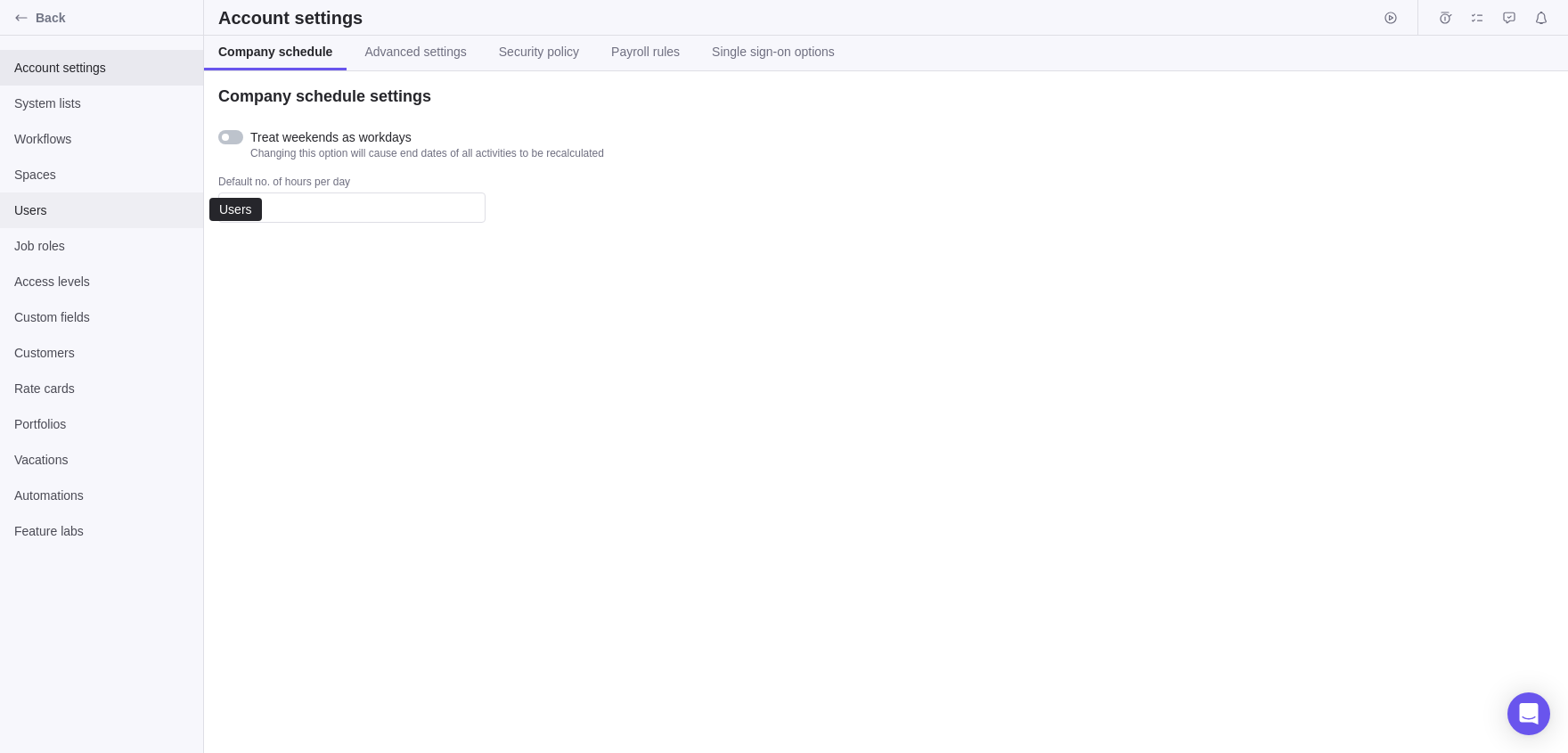
click at [68, 213] on span "Users" at bounding box center [101, 210] width 174 height 18
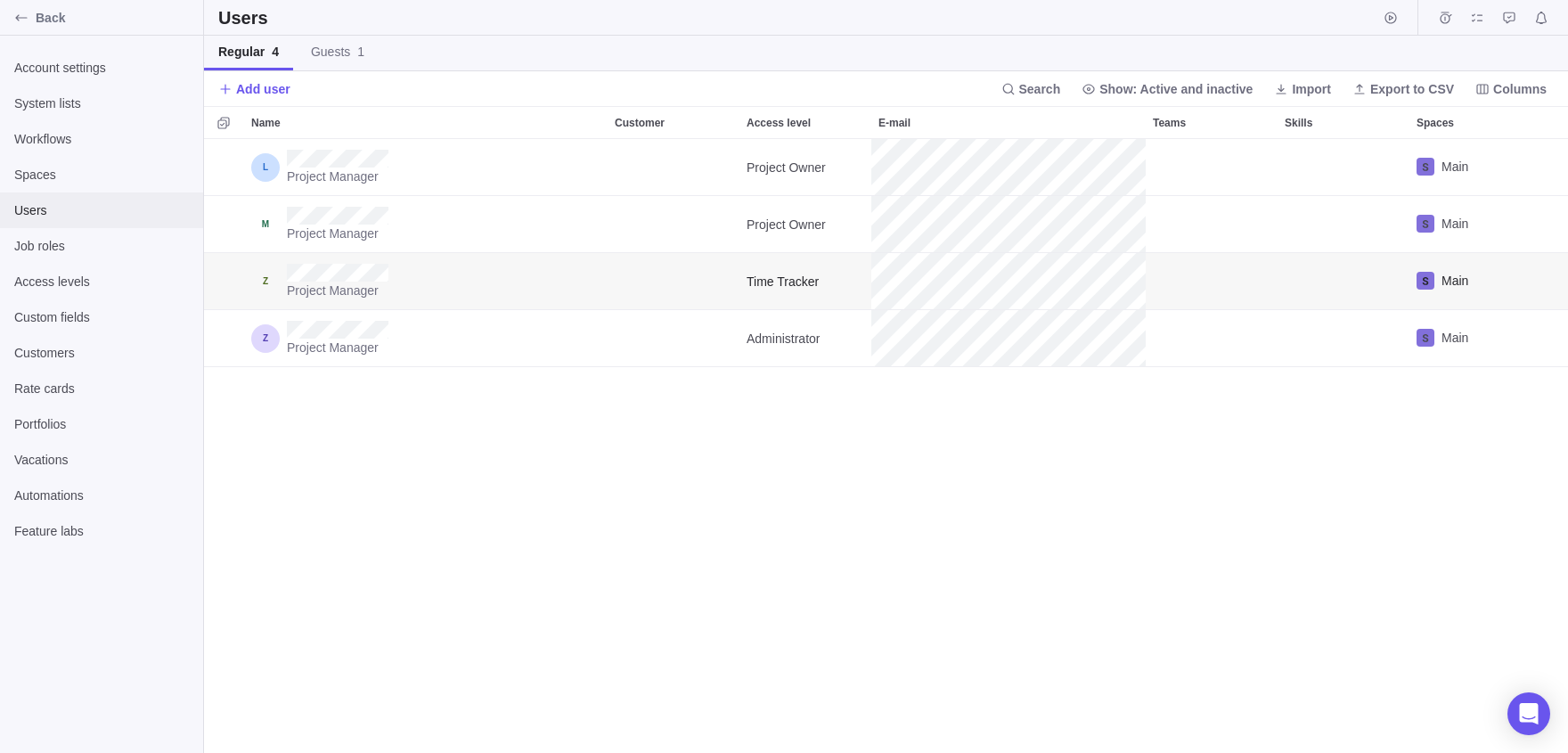
scroll to position [614, 1364]
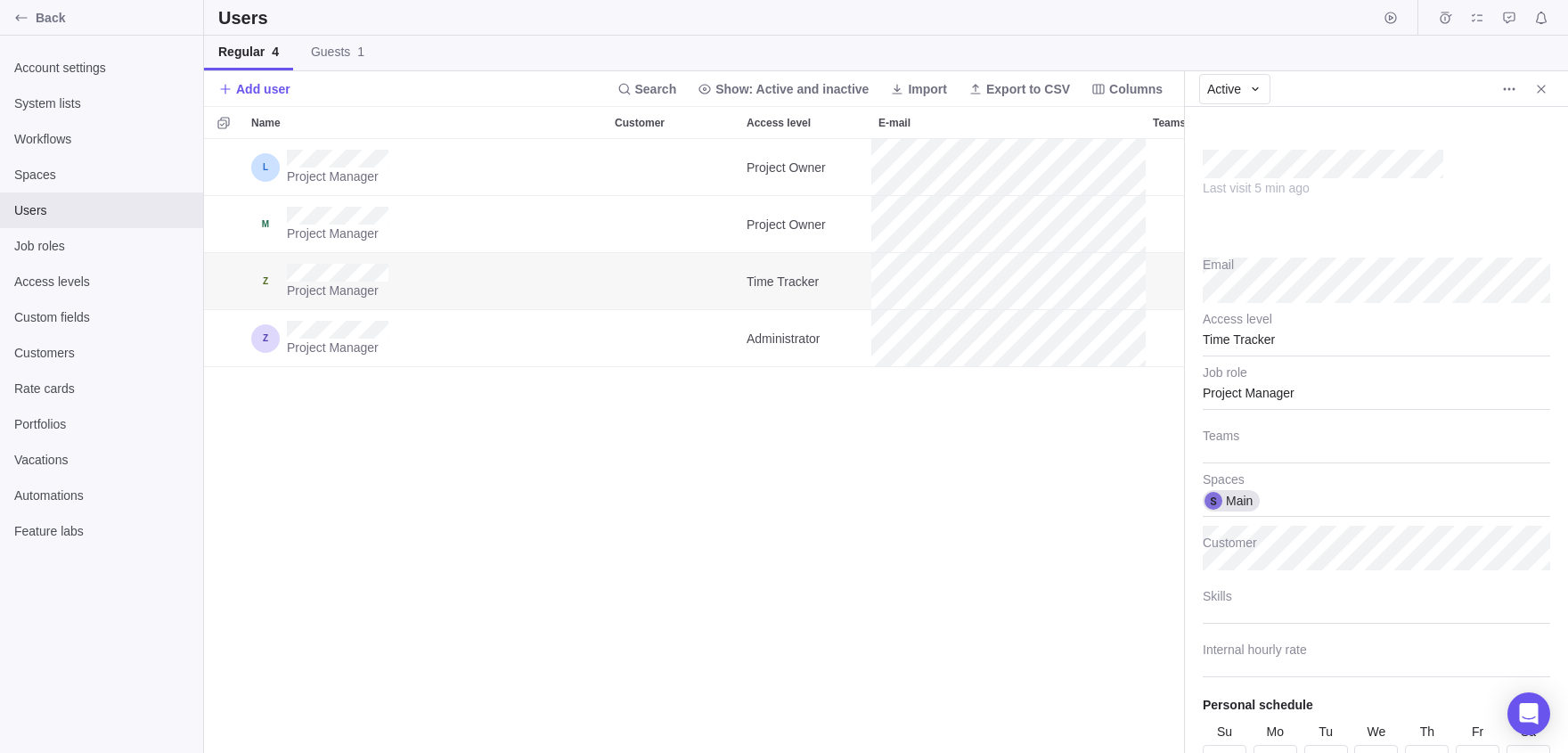
scroll to position [614, 980]
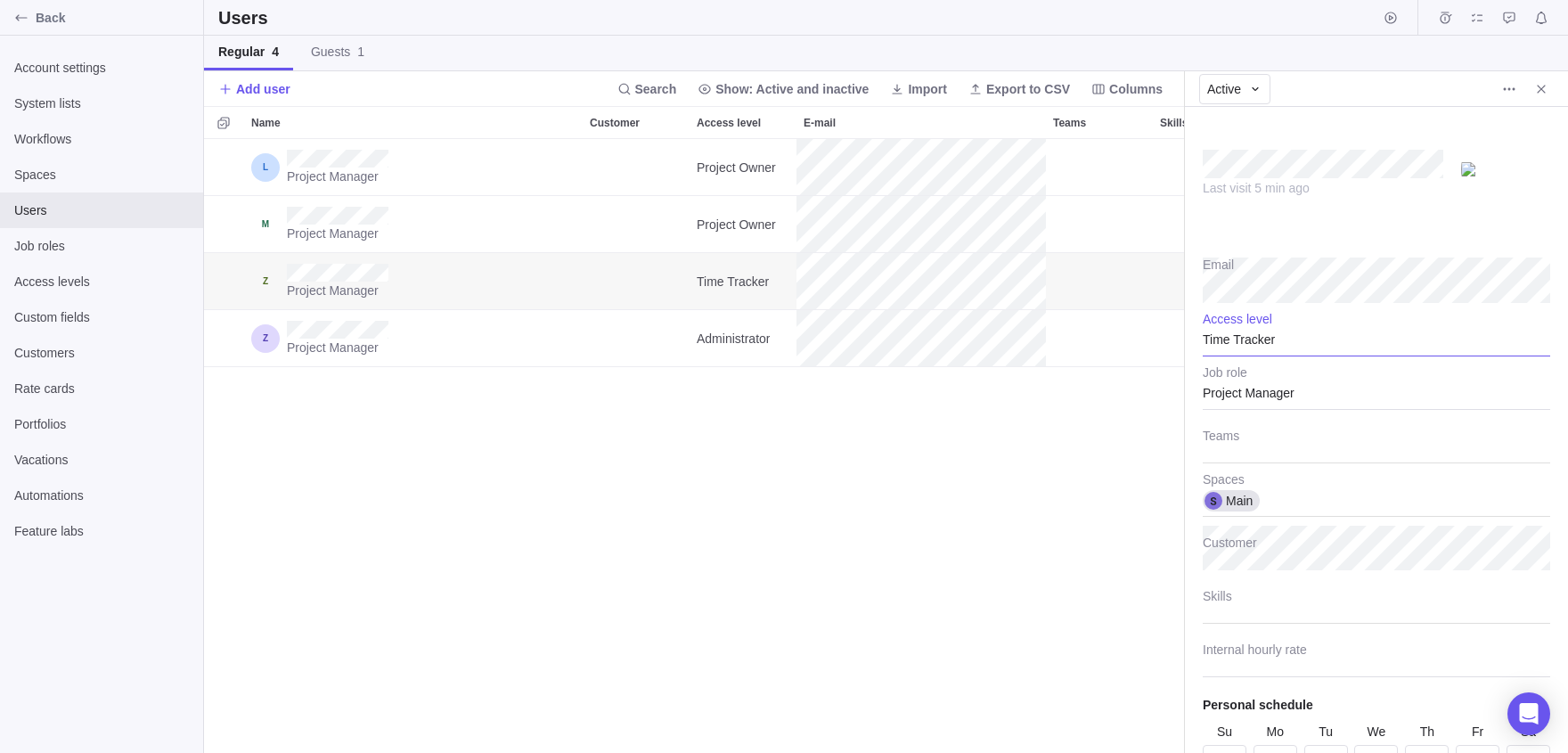
click at [1273, 339] on div "Time Tracker" at bounding box center [1376, 333] width 347 height 45
click at [1274, 506] on div "Low" at bounding box center [1376, 512] width 346 height 32
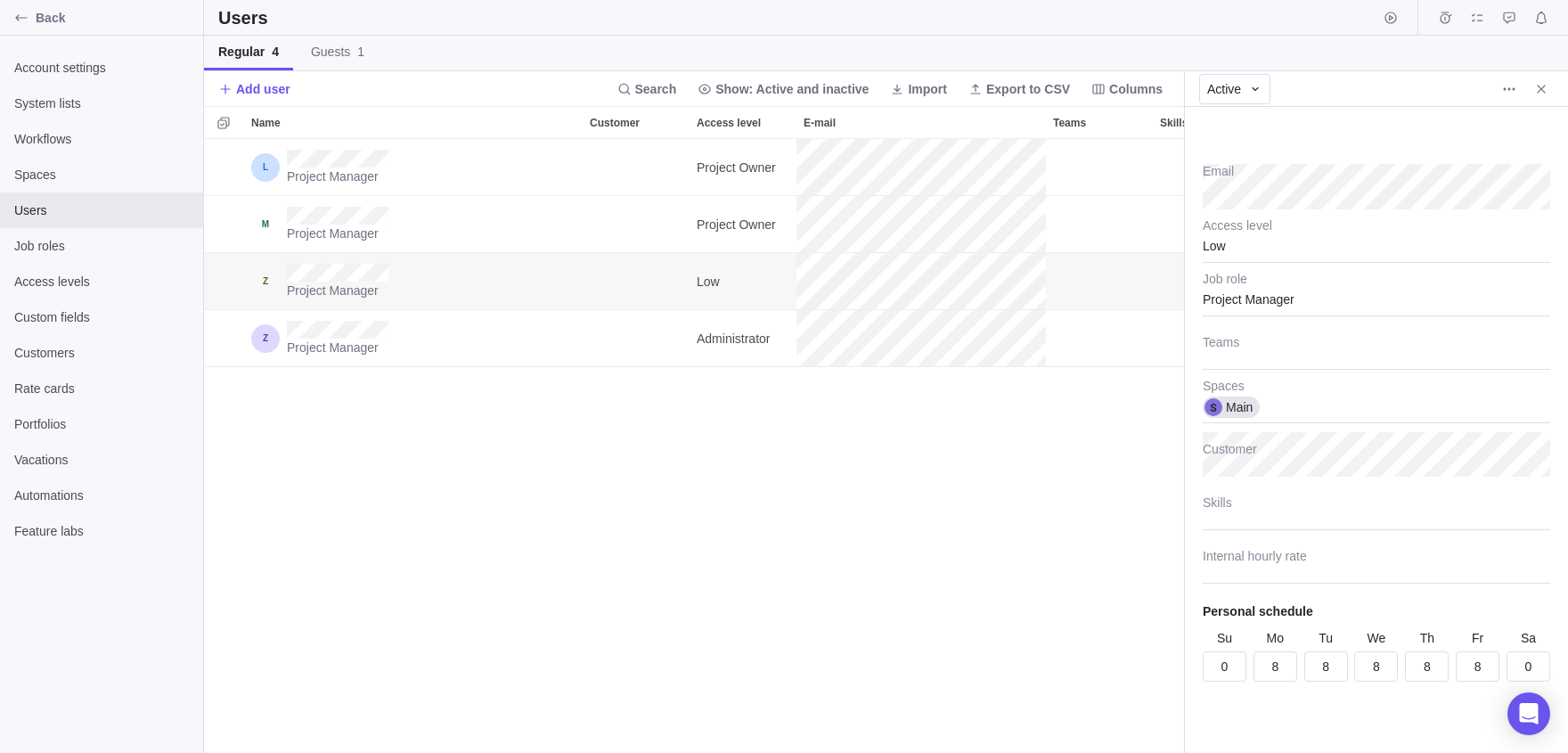
click at [998, 492] on div "Project Manager Project Owner Main Project Manager Project Owner Main Project M…" at bounding box center [693, 446] width 980 height 614
click at [26, 26] on div "Back" at bounding box center [22, 18] width 28 height 28
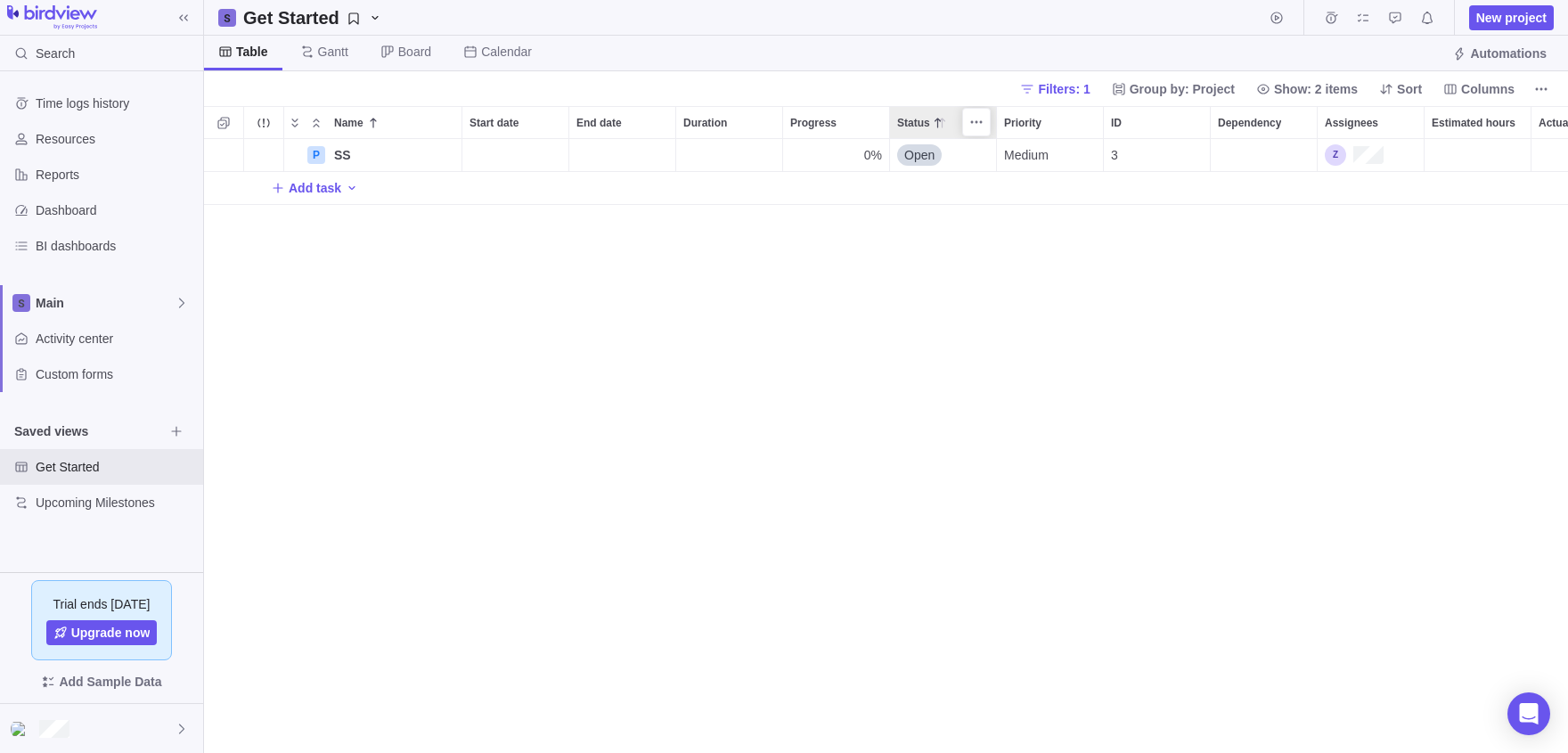
scroll to position [614, 1364]
click at [1482, 14] on span "New project" at bounding box center [1511, 17] width 70 height 18
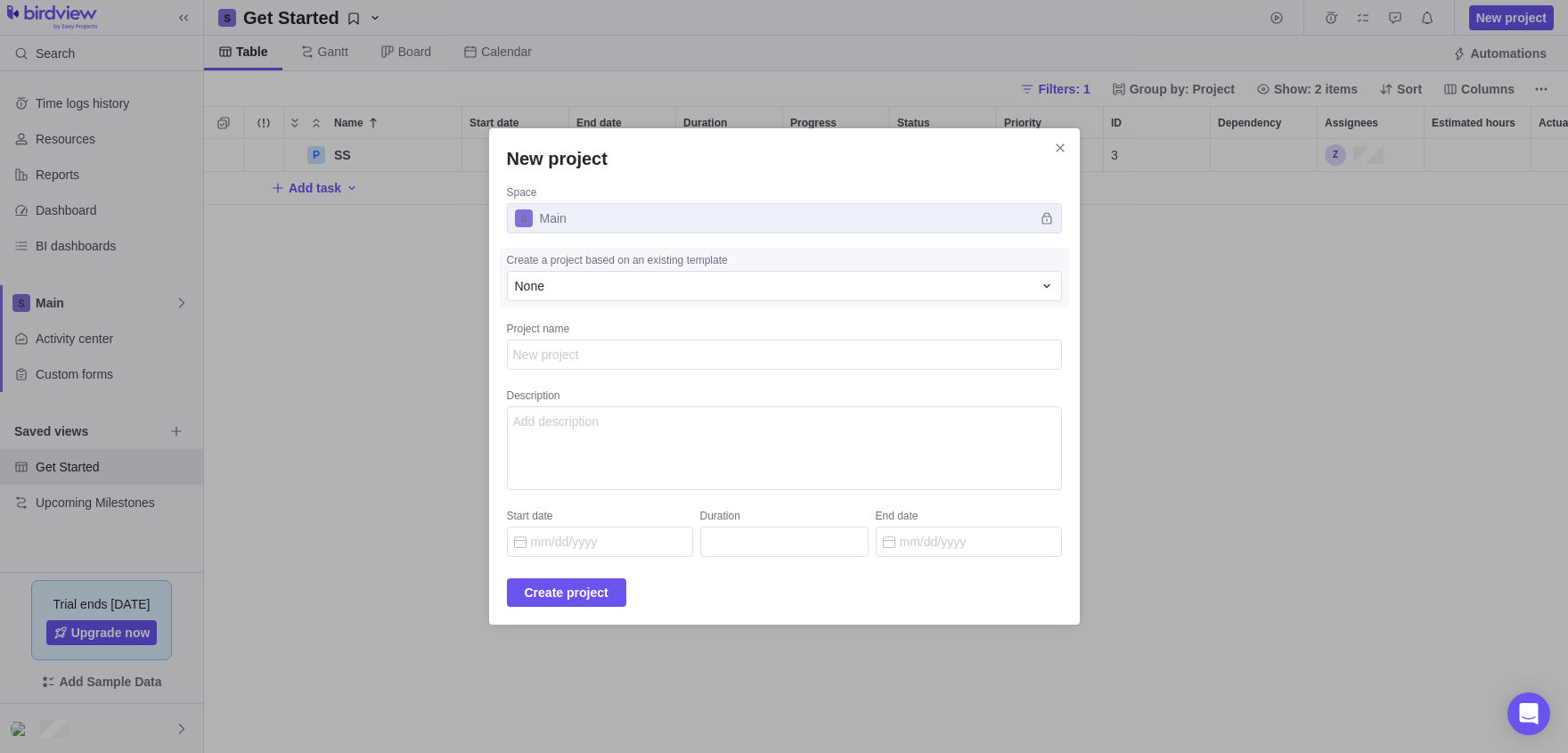
type textarea "x"
type textarea "n"
type textarea "x"
type textarea "nn"
type textarea "x"
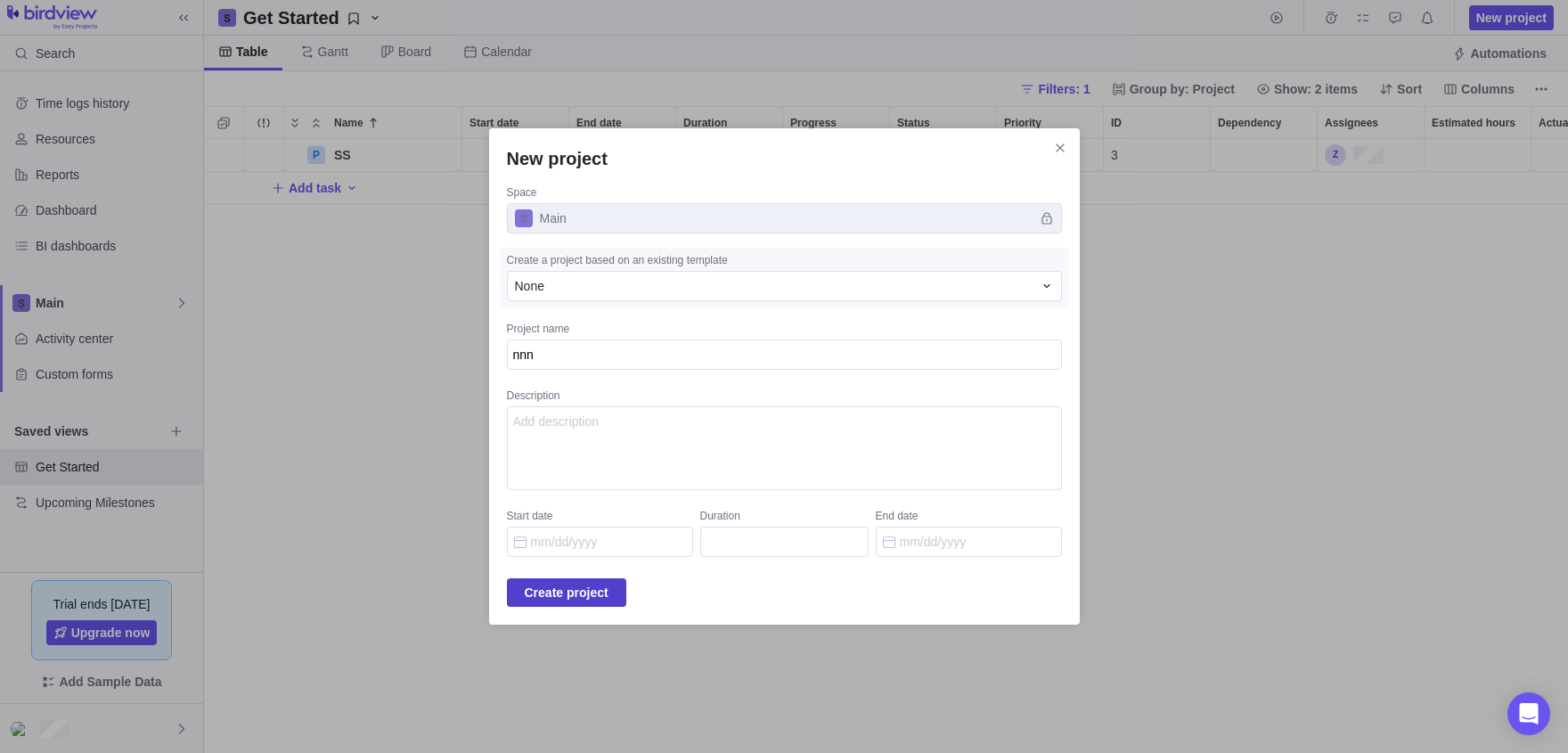
type textarea "nnn"
click at [528, 582] on span "Create project" at bounding box center [566, 592] width 83 height 22
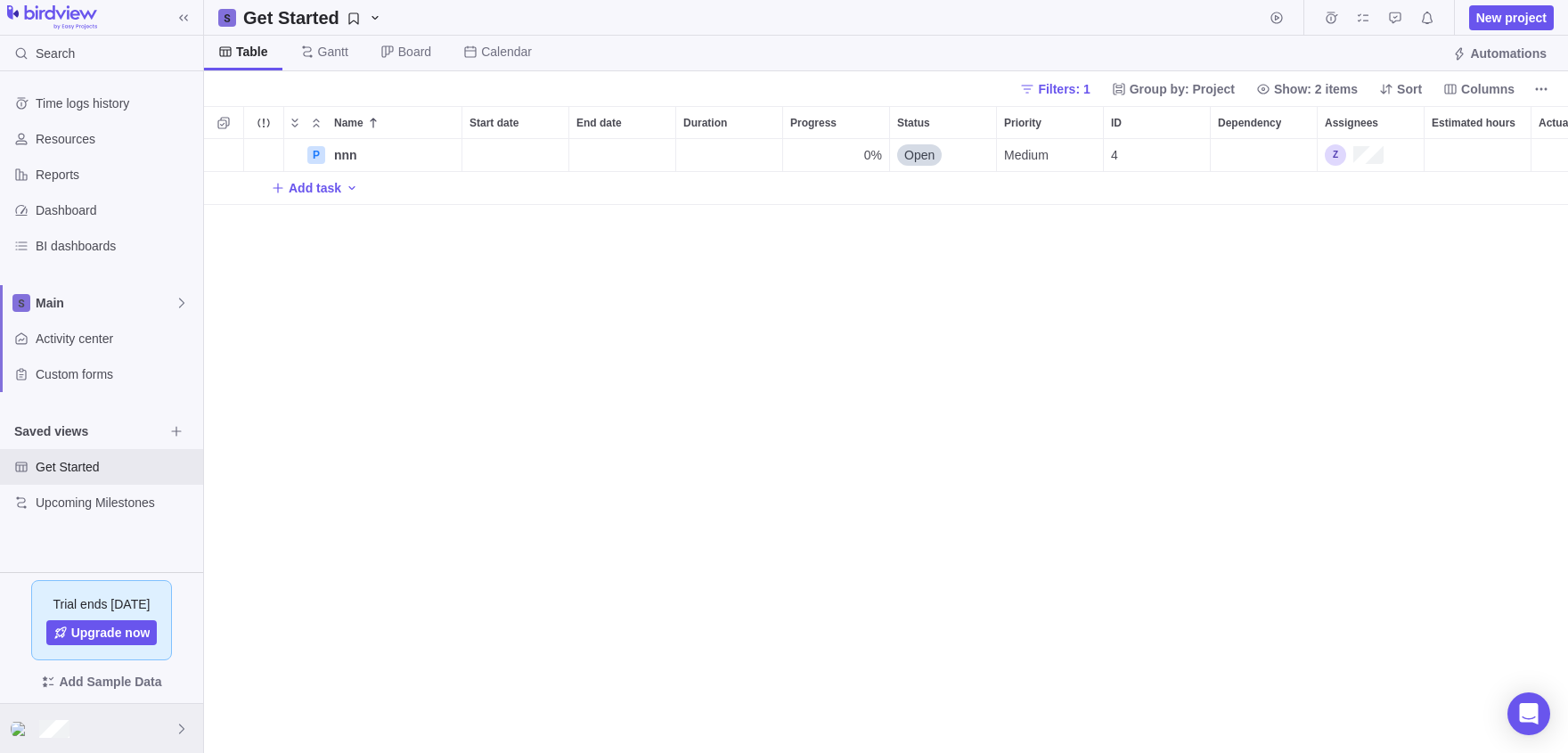
click at [68, 713] on div at bounding box center [101, 728] width 204 height 49
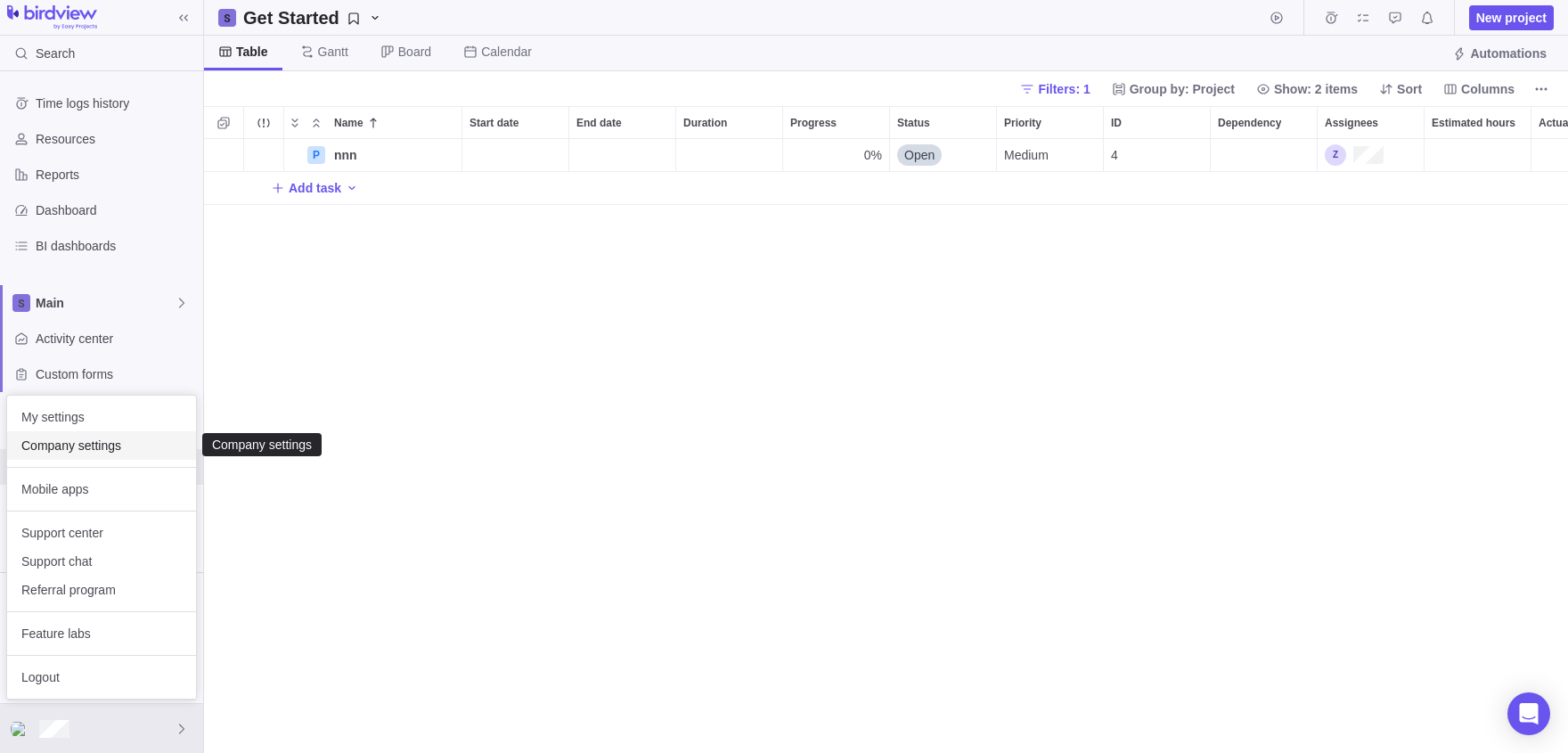
click at [53, 455] on span "Company settings" at bounding box center [101, 445] width 160 height 18
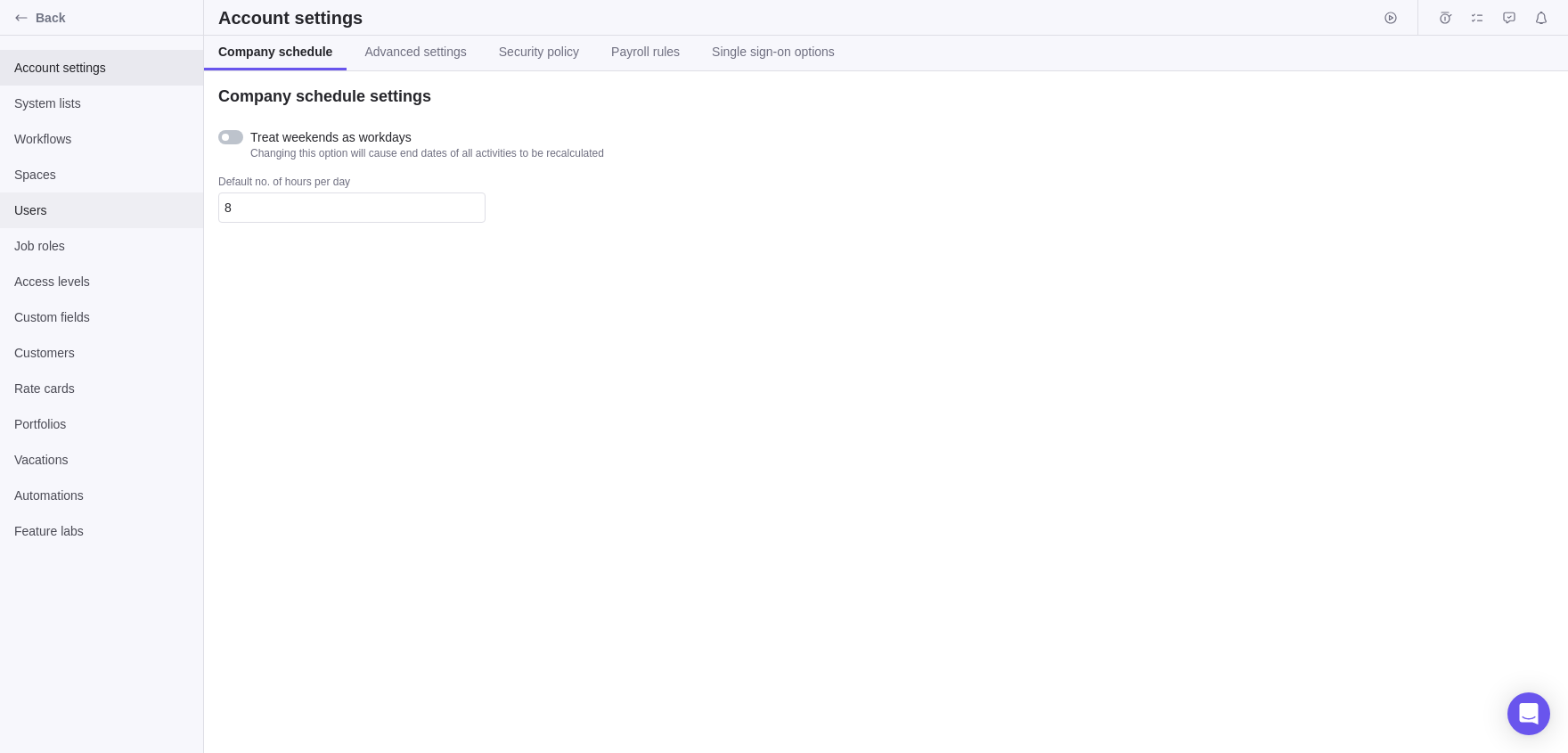
click at [102, 204] on span "Users" at bounding box center [101, 210] width 174 height 18
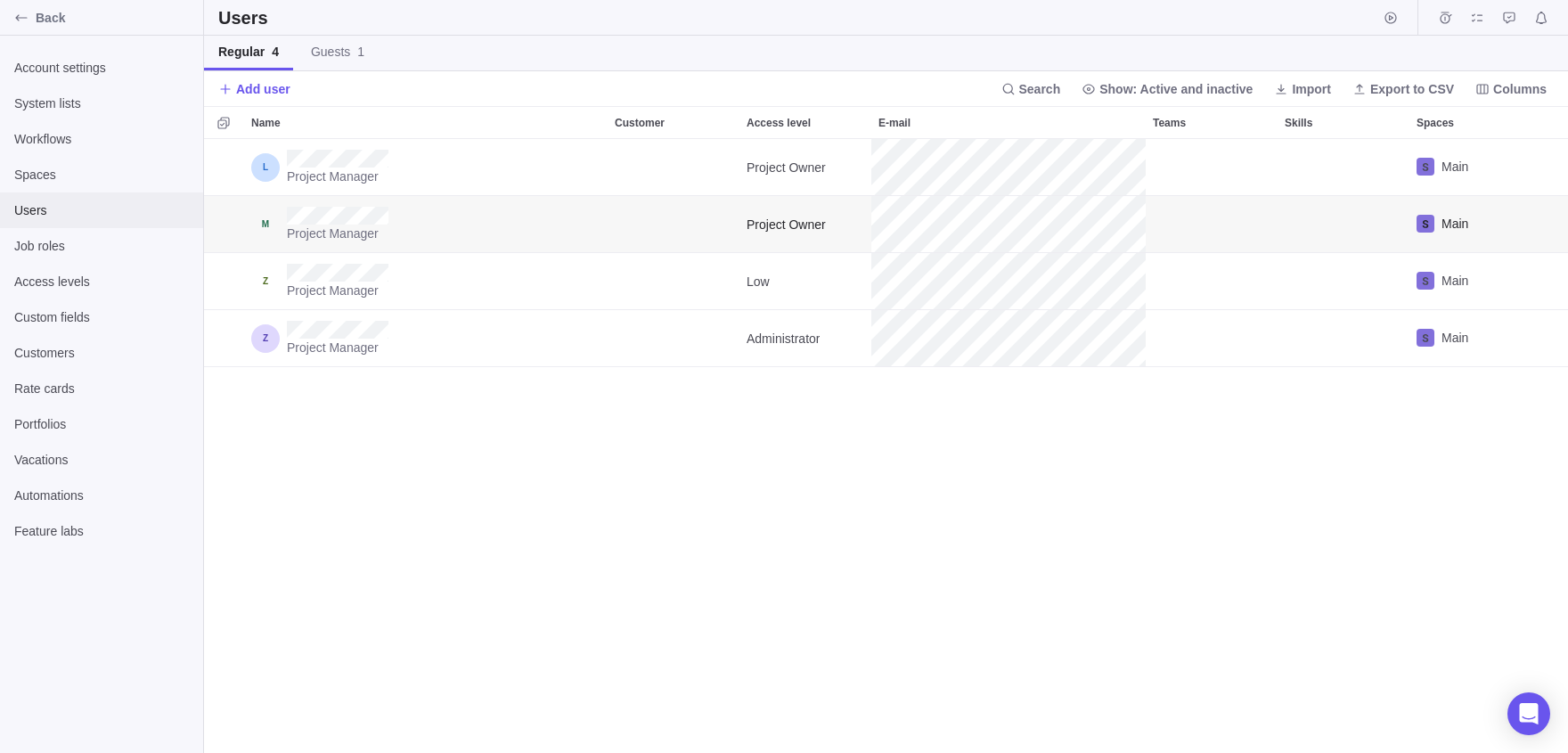
scroll to position [614, 1364]
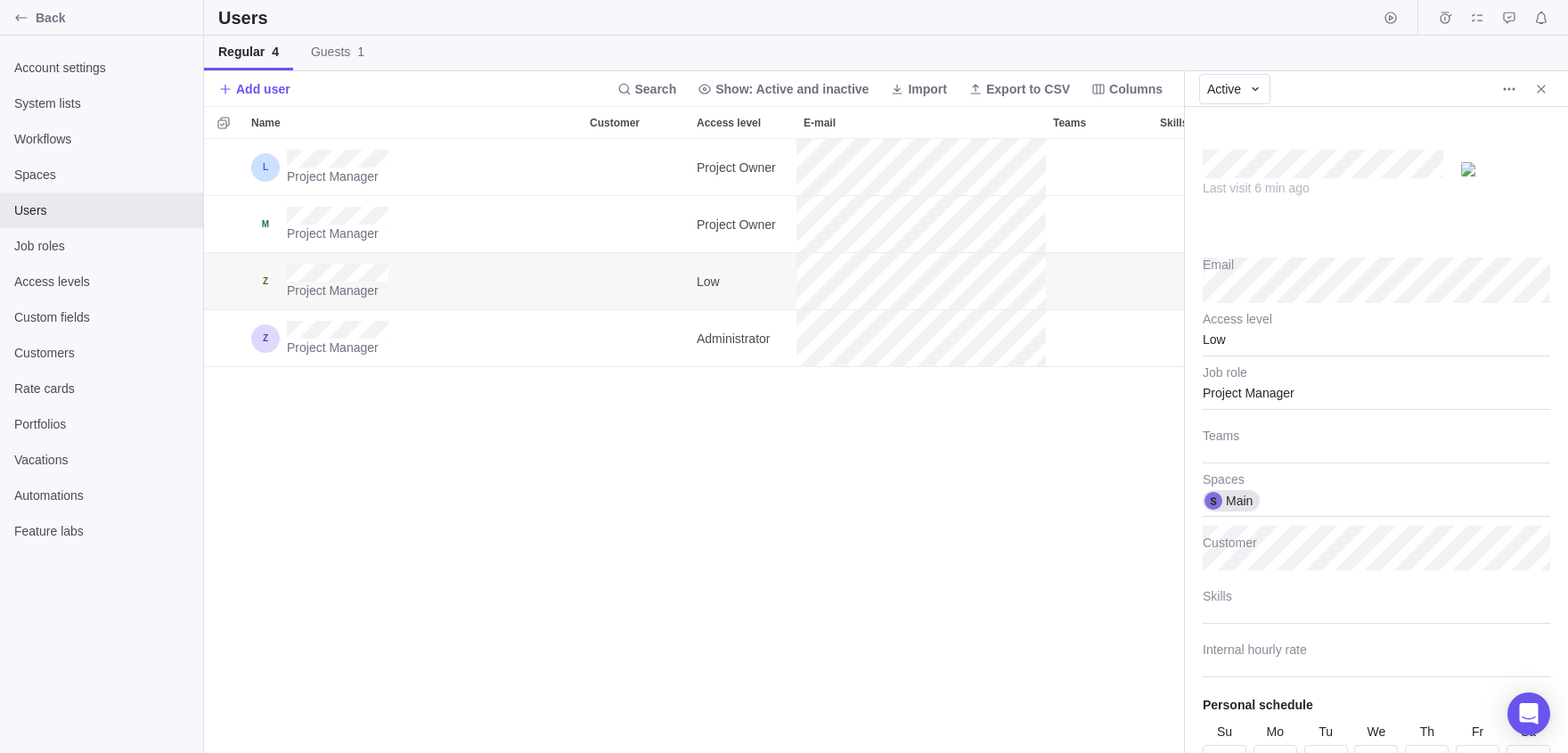
scroll to position [94, 0]
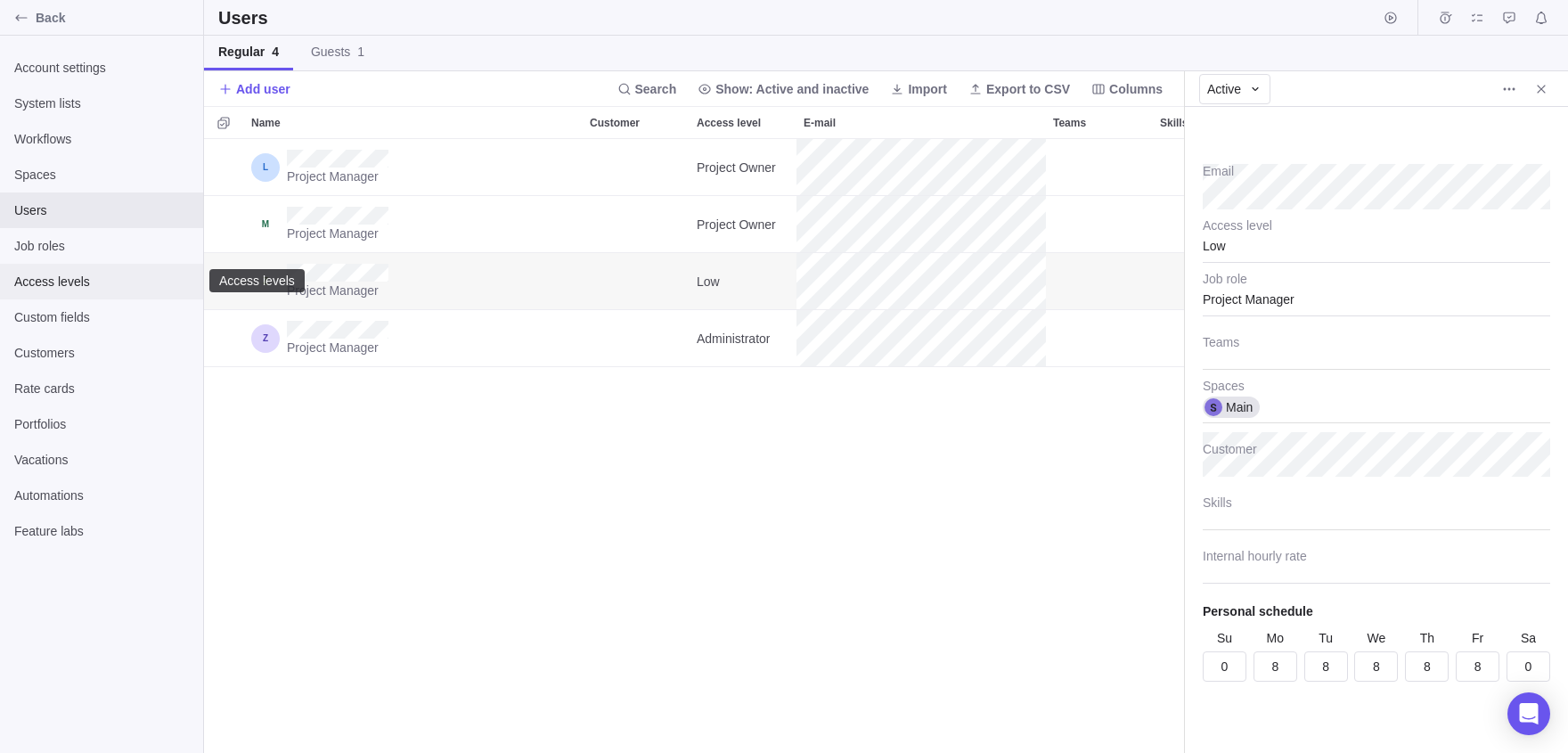
click at [51, 290] on span "Access levels" at bounding box center [101, 281] width 174 height 18
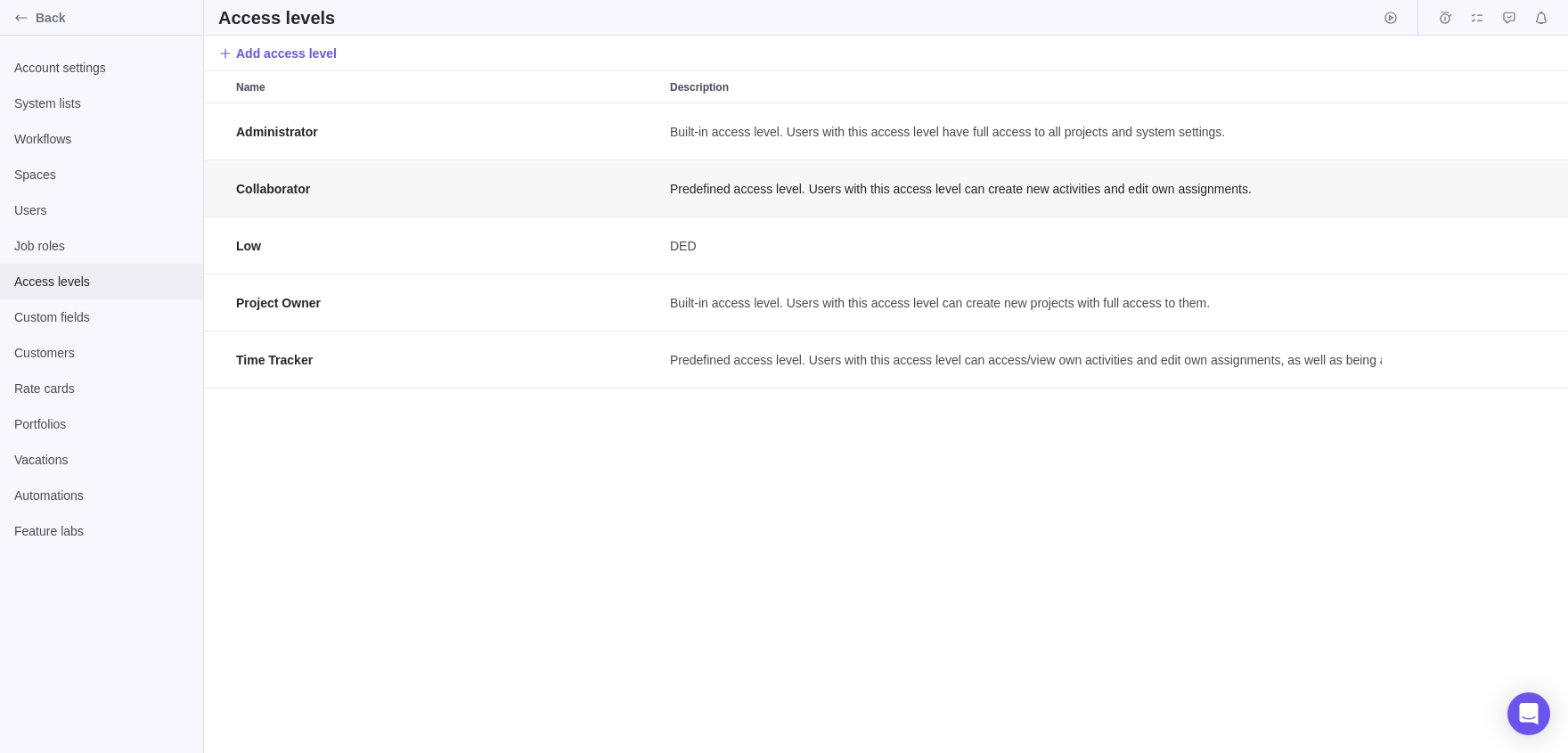
scroll to position [1, 1]
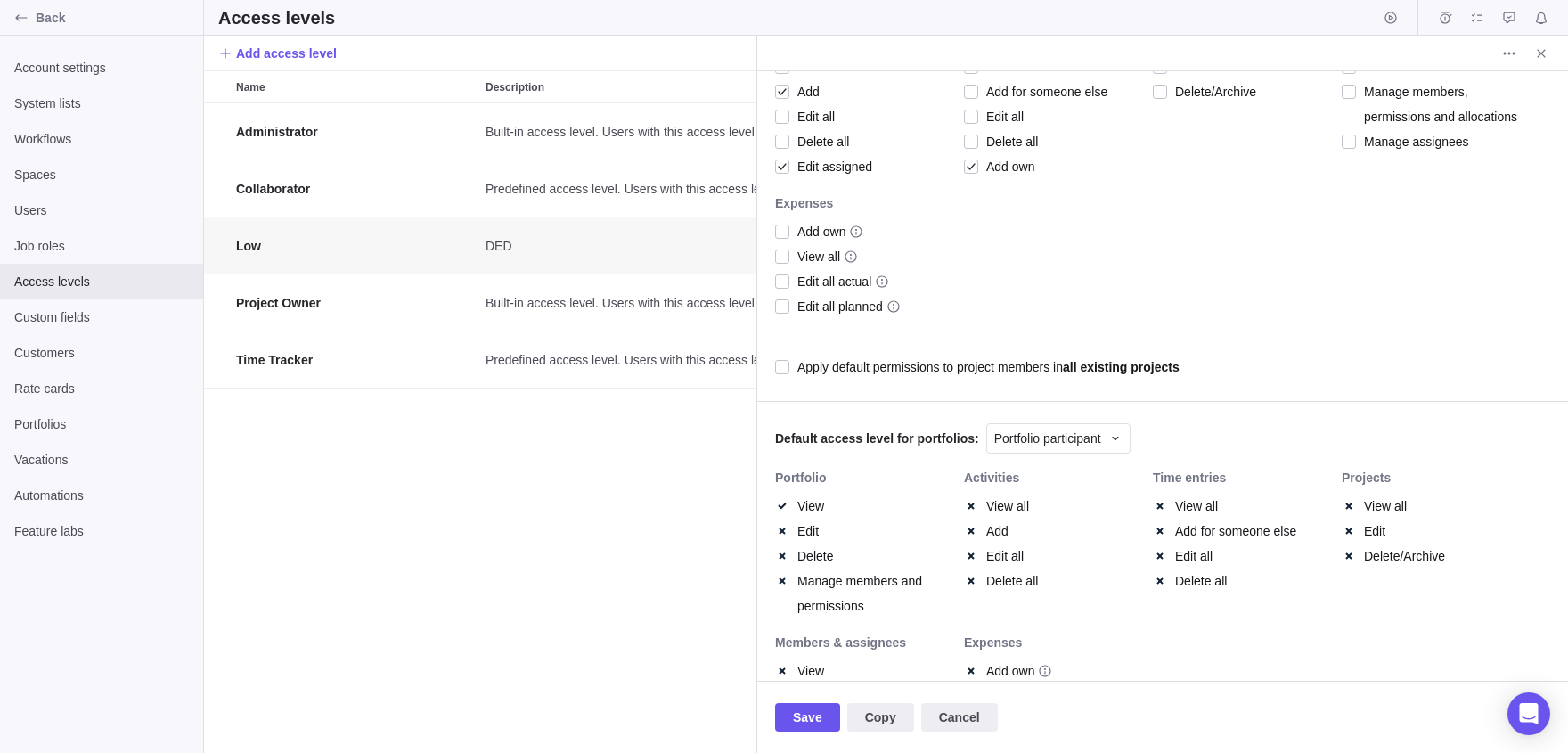
scroll to position [631, 0]
click at [834, 364] on div "Apply default permissions to project members in all existing projects" at bounding box center [989, 364] width 383 height 25
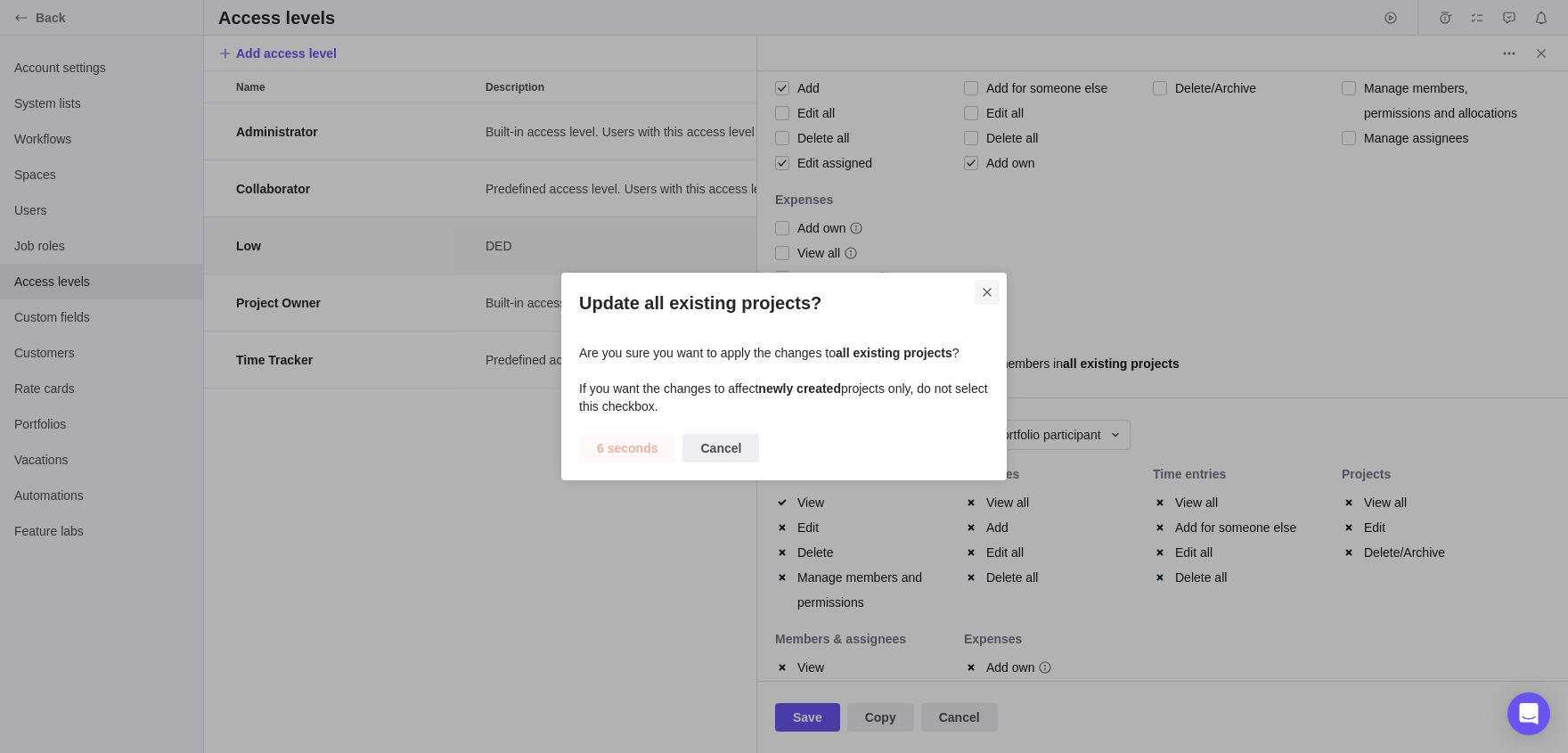
click at [989, 288] on icon "Close" at bounding box center [987, 292] width 8 height 8
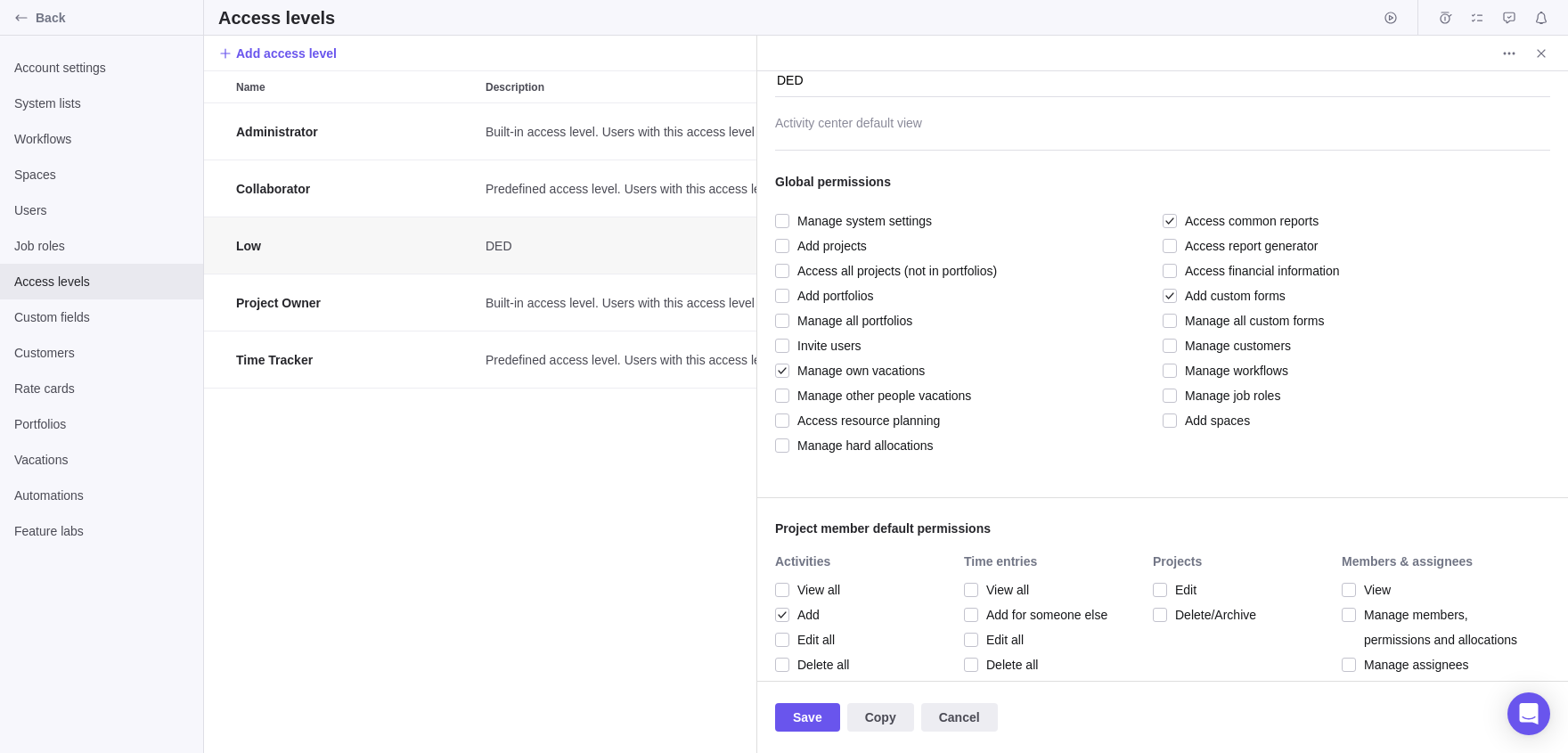
scroll to position [103, 0]
click at [1180, 295] on span "Add custom forms" at bounding box center [1231, 296] width 109 height 25
click at [1173, 225] on div at bounding box center [1169, 222] width 14 height 25
click at [827, 371] on span "Manage own vacations" at bounding box center [857, 371] width 135 height 25
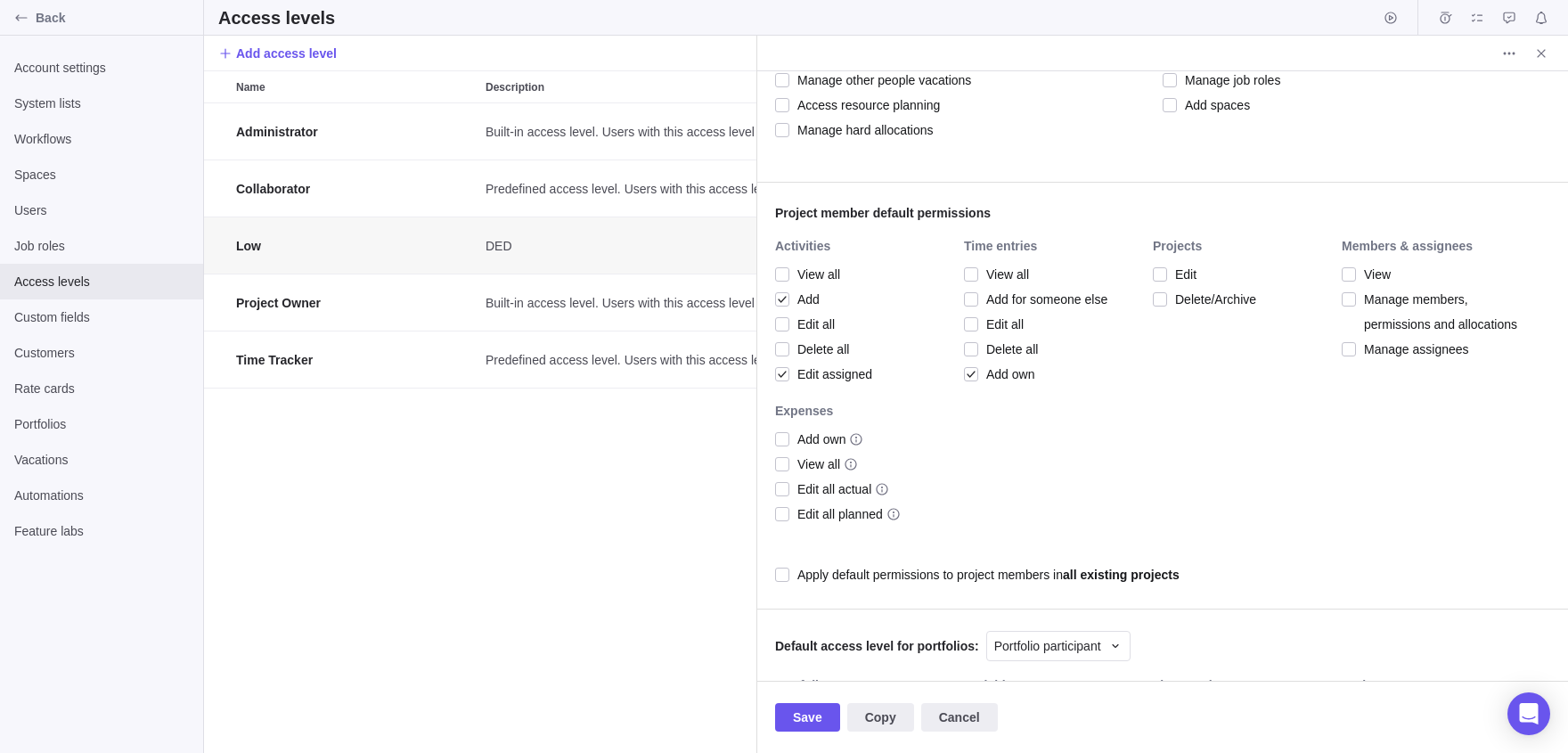
scroll to position [441, 0]
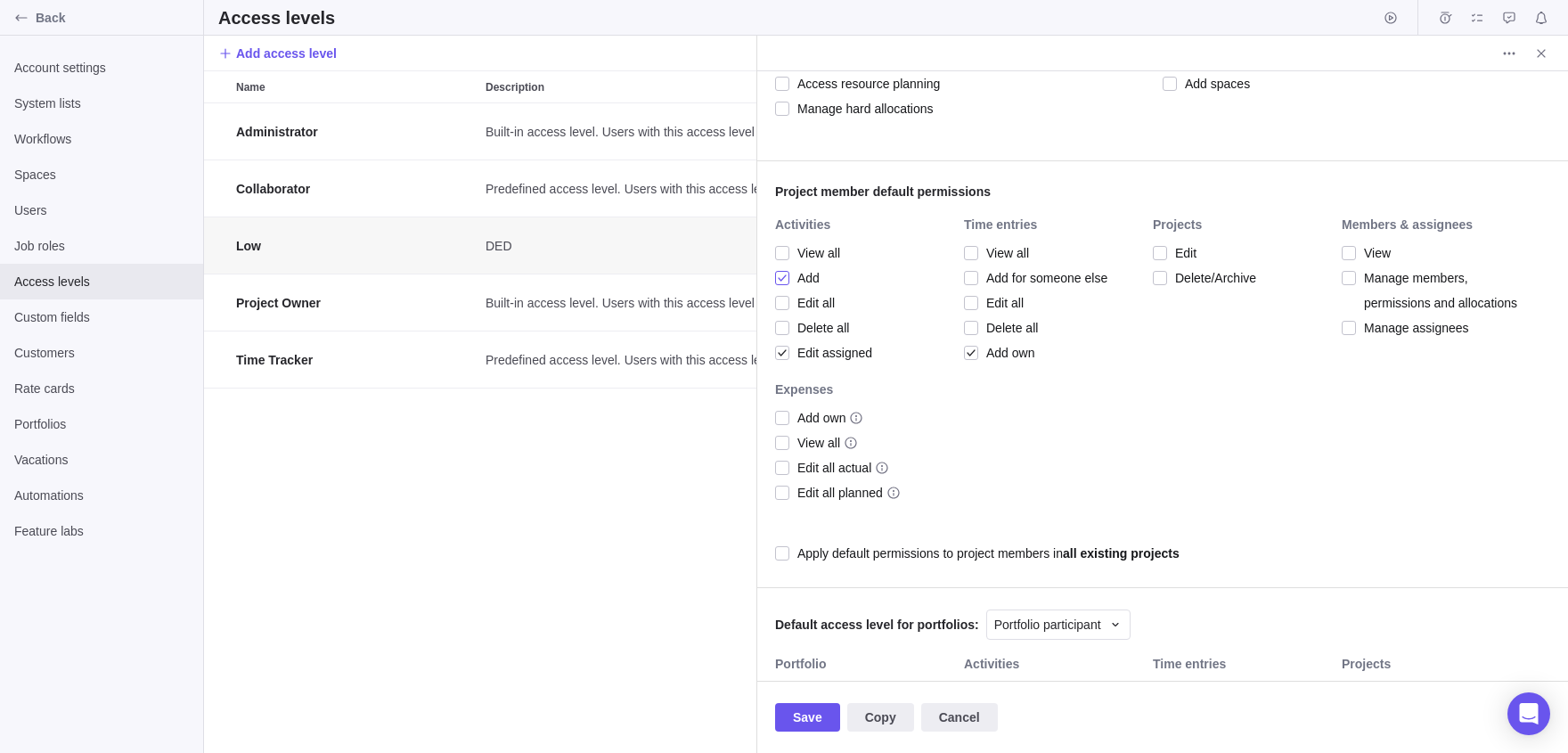
click at [783, 275] on div at bounding box center [782, 278] width 14 height 25
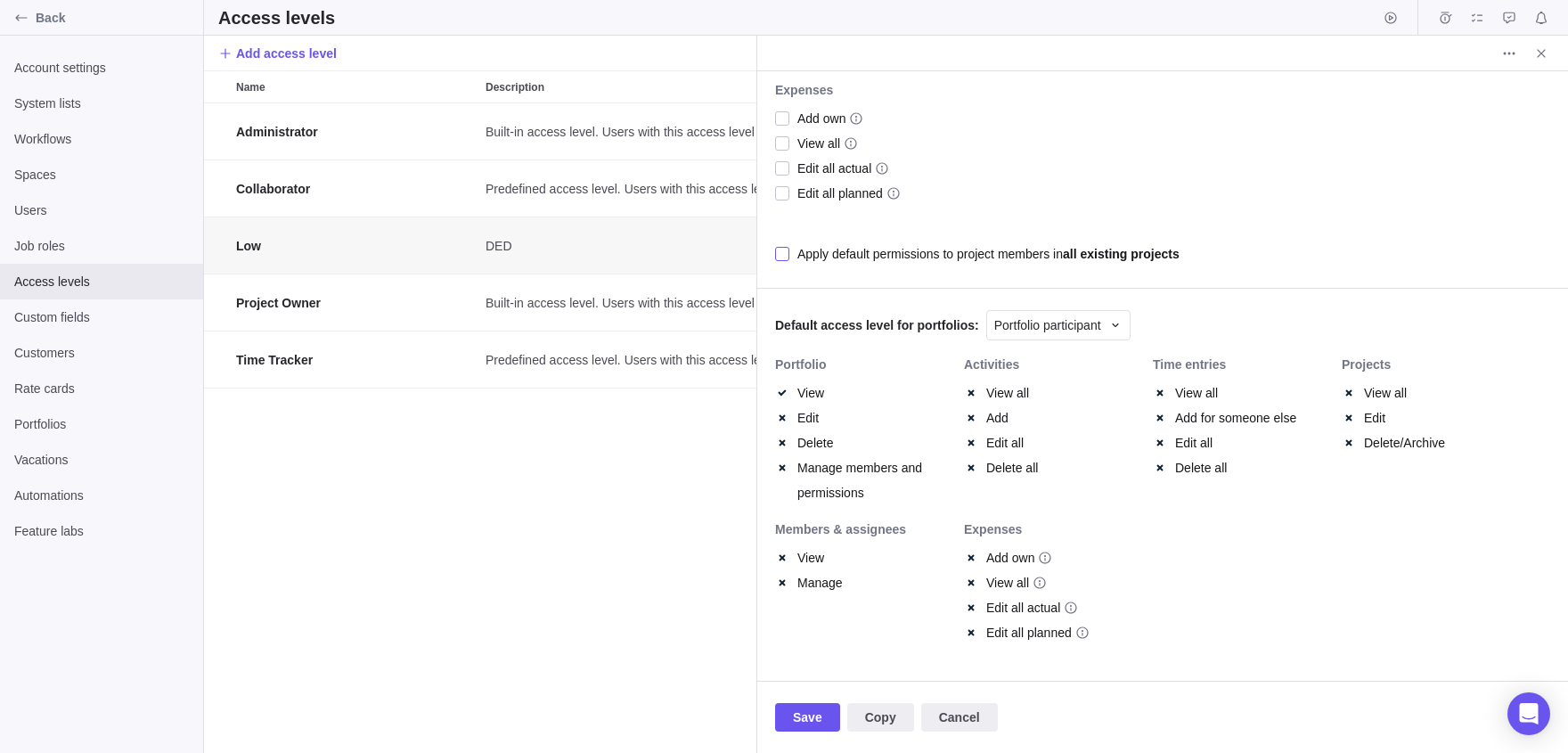
click at [793, 261] on span "Apply default permissions to project members in all existing projects" at bounding box center [985, 254] width 390 height 25
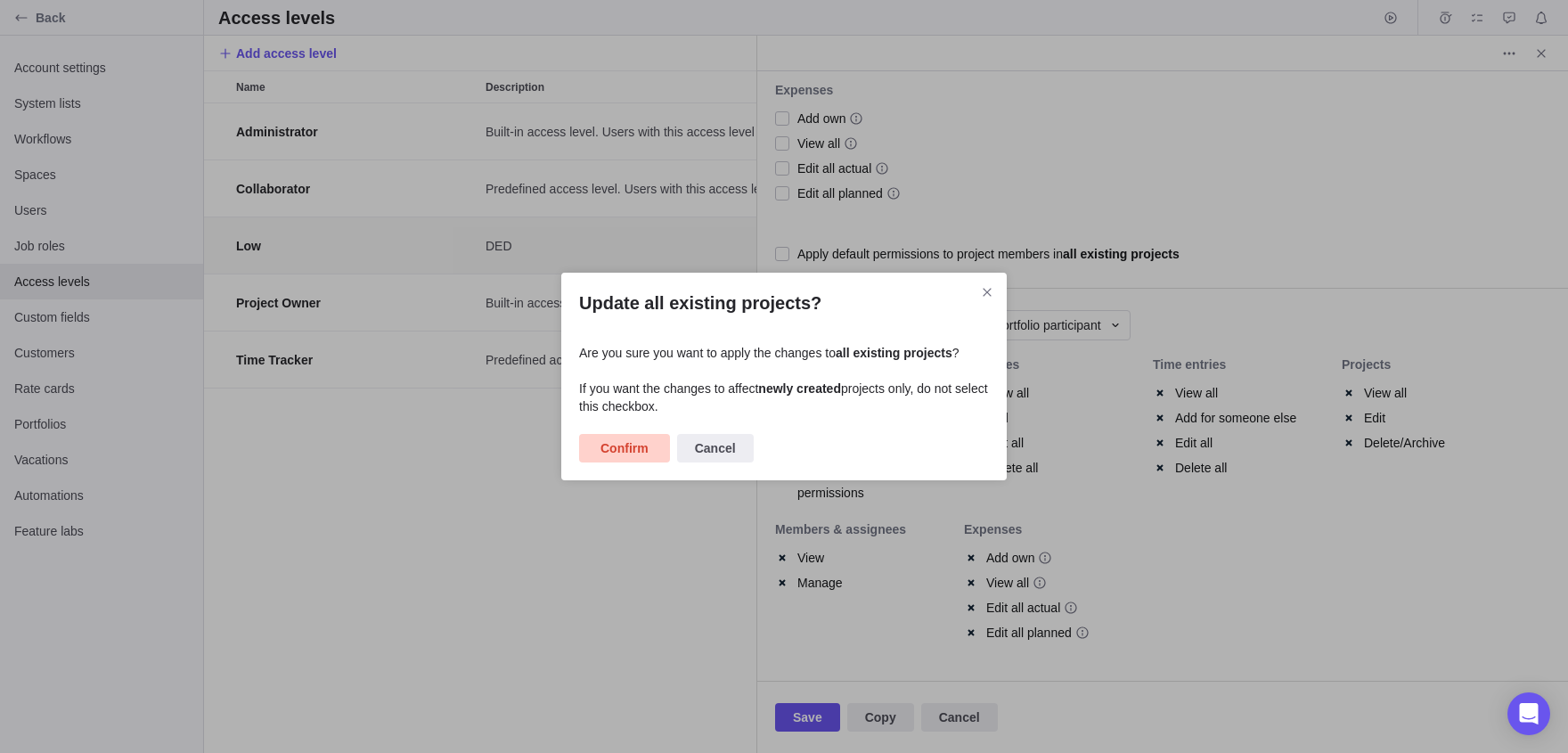
click at [641, 455] on span "Confirm" at bounding box center [624, 448] width 48 height 22
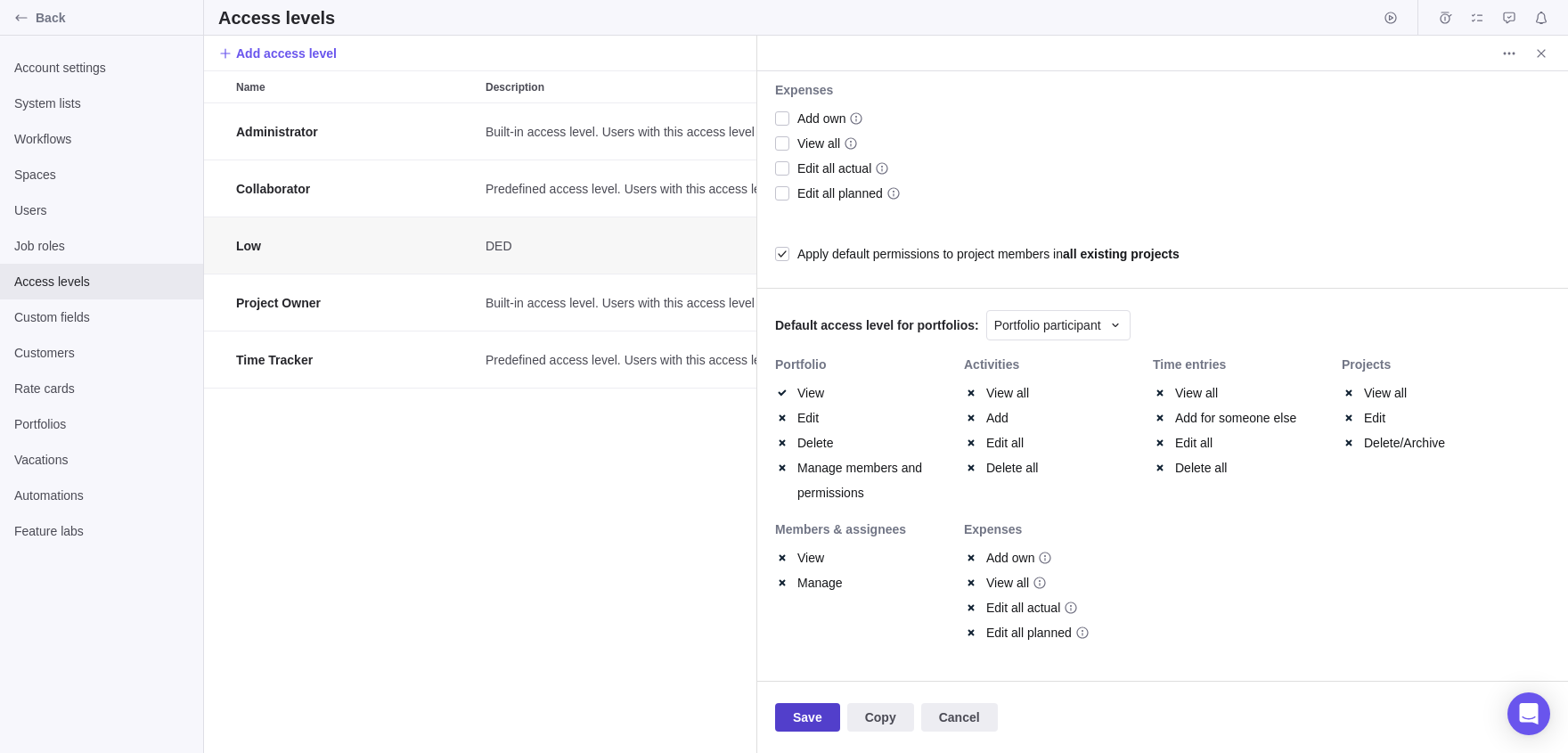
click at [822, 717] on span "Save" at bounding box center [807, 717] width 29 height 22
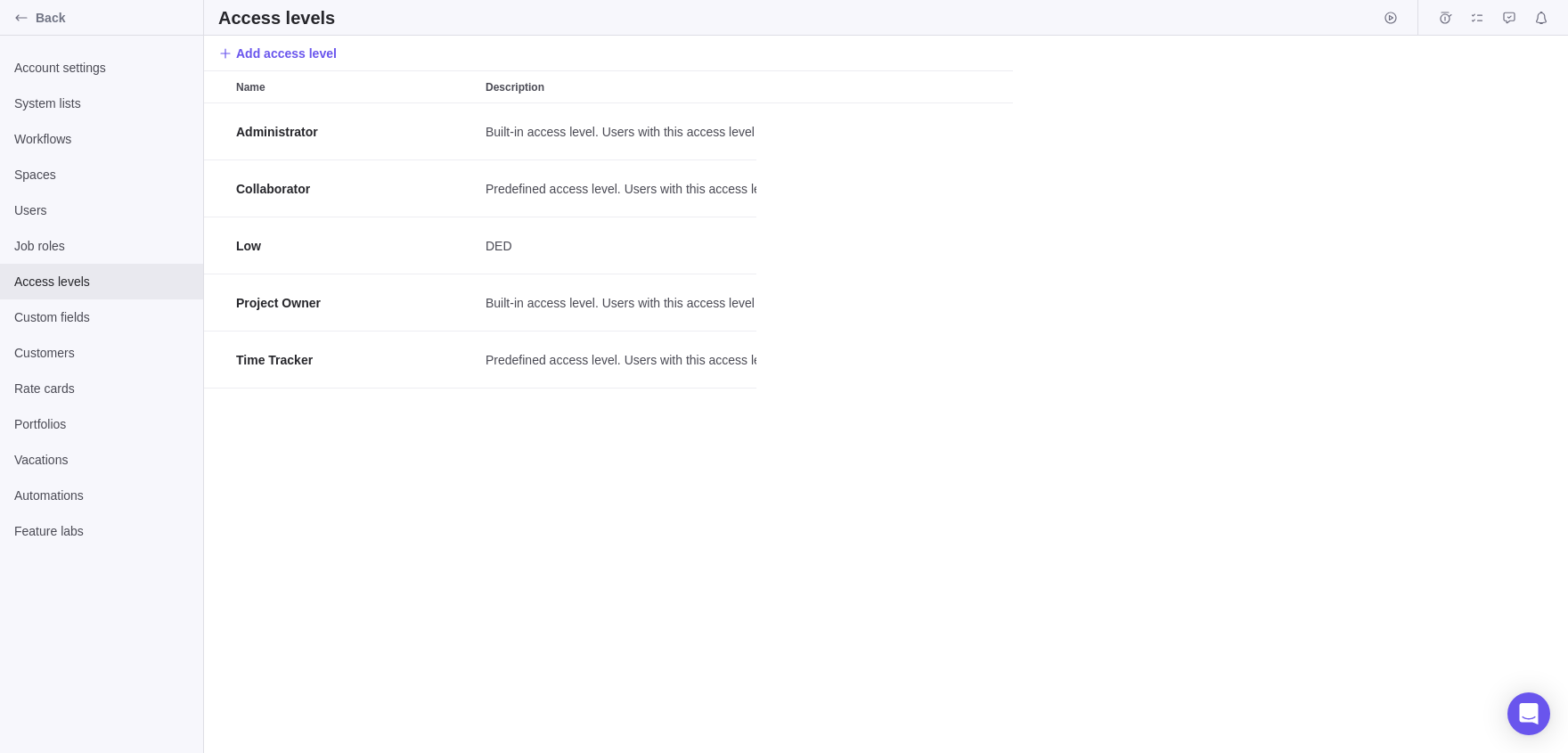
scroll to position [651, 1364]
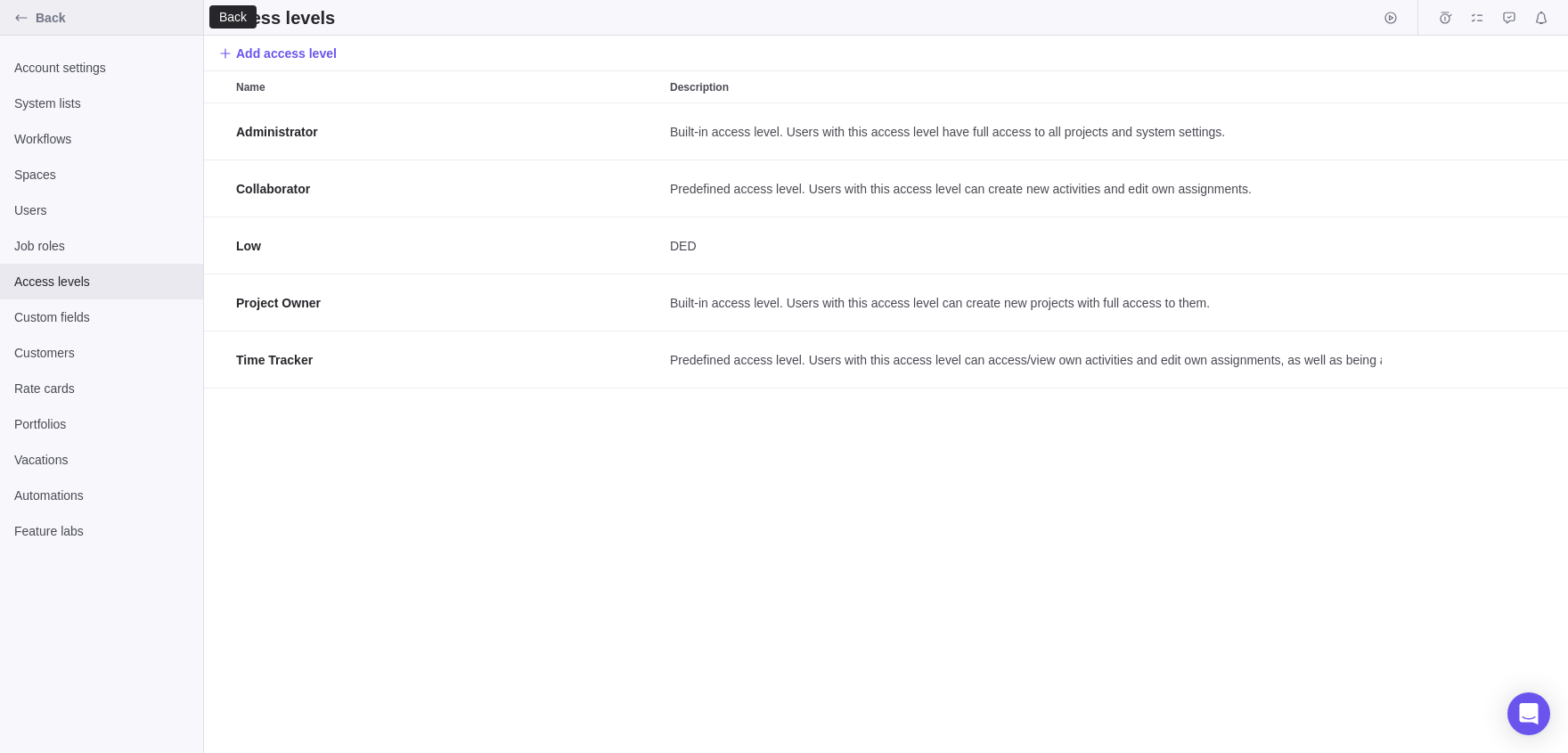
click at [30, 24] on div "Back" at bounding box center [22, 18] width 28 height 28
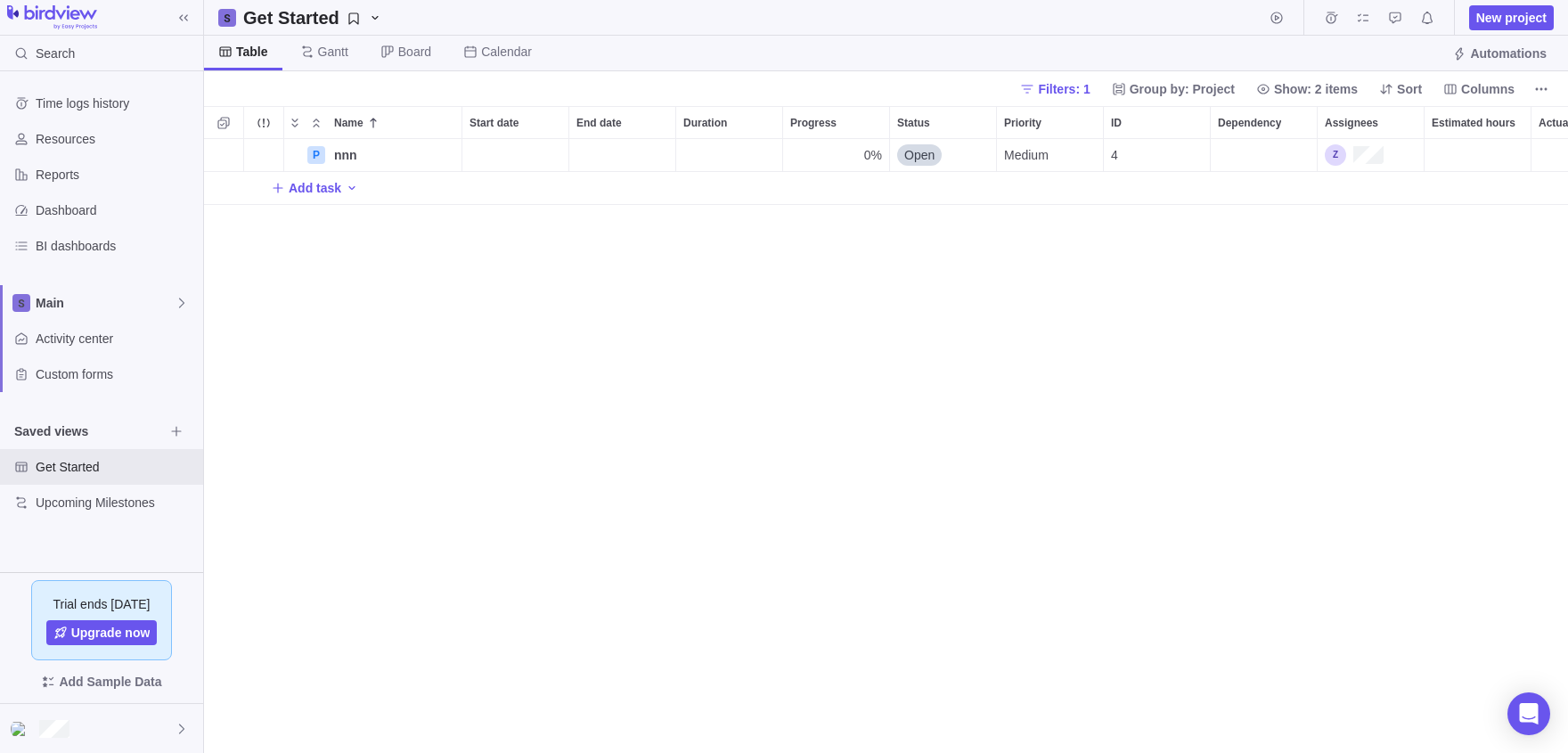
scroll to position [614, 1364]
click at [1476, 19] on span "New project" at bounding box center [1511, 17] width 70 height 18
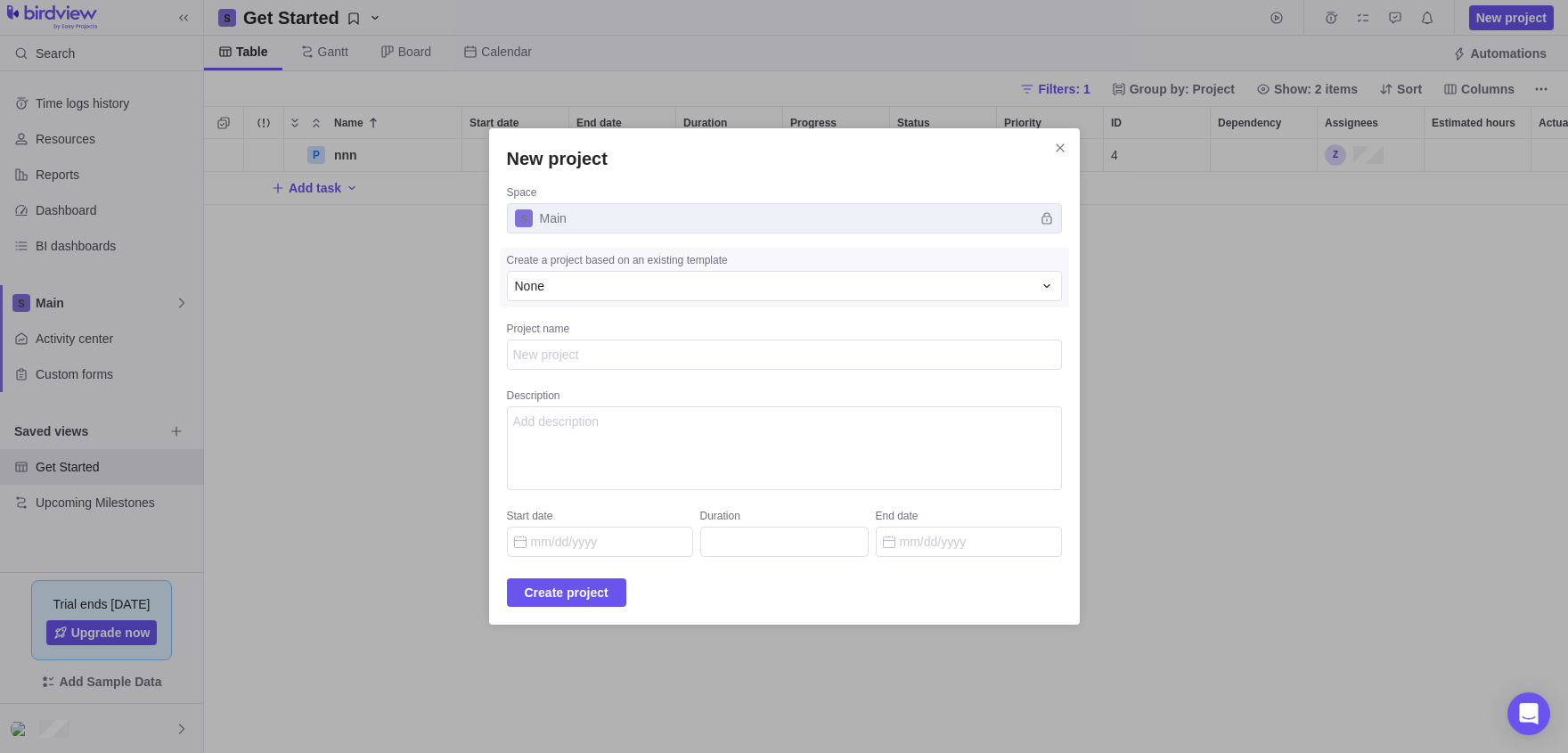
type textarea "x"
type textarea "l"
type textarea "x"
type textarea "ll"
type textarea "x"
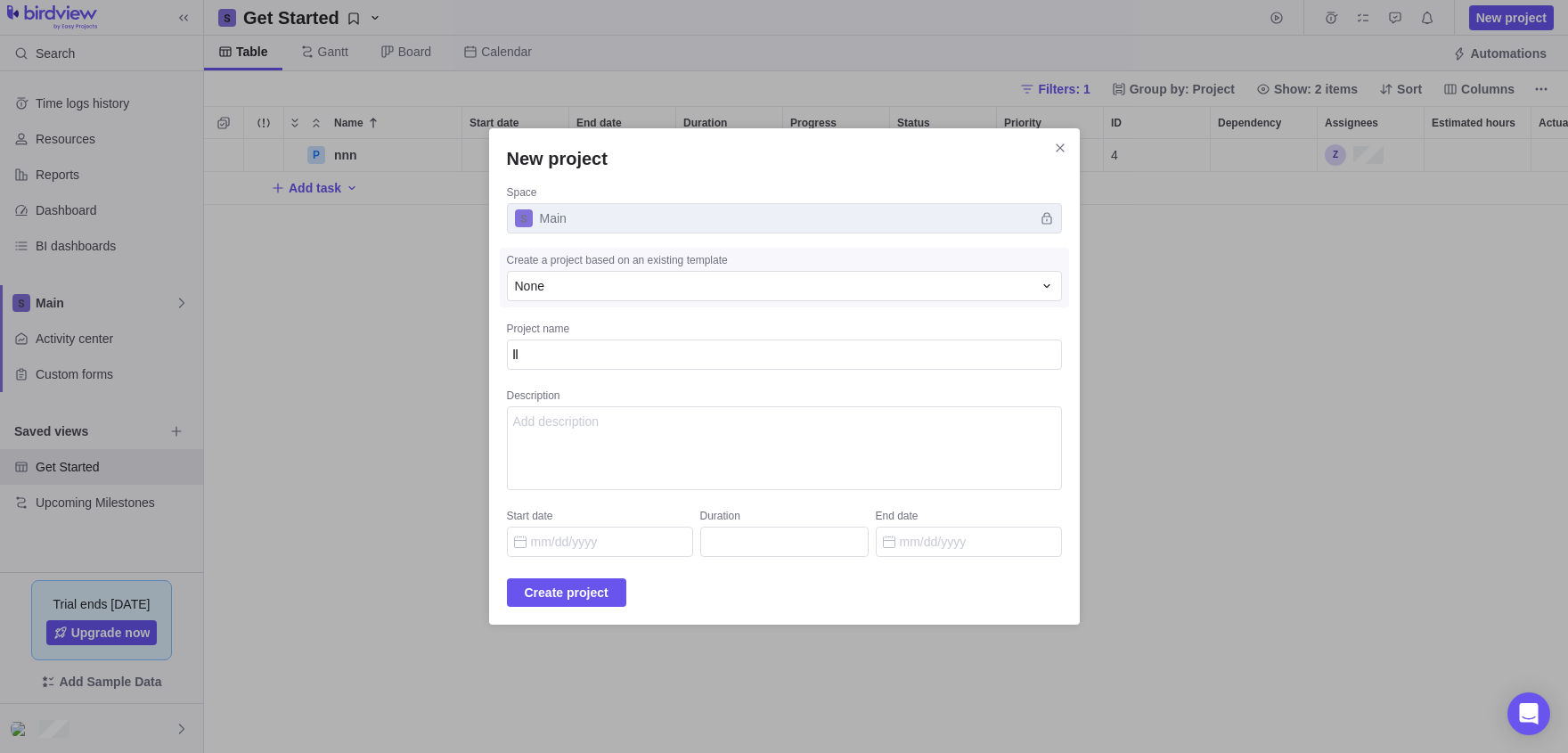
type textarea "lll"
type textarea "x"
type textarea "llll"
type textarea "x"
click at [583, 582] on span "Create project" at bounding box center [566, 592] width 83 height 22
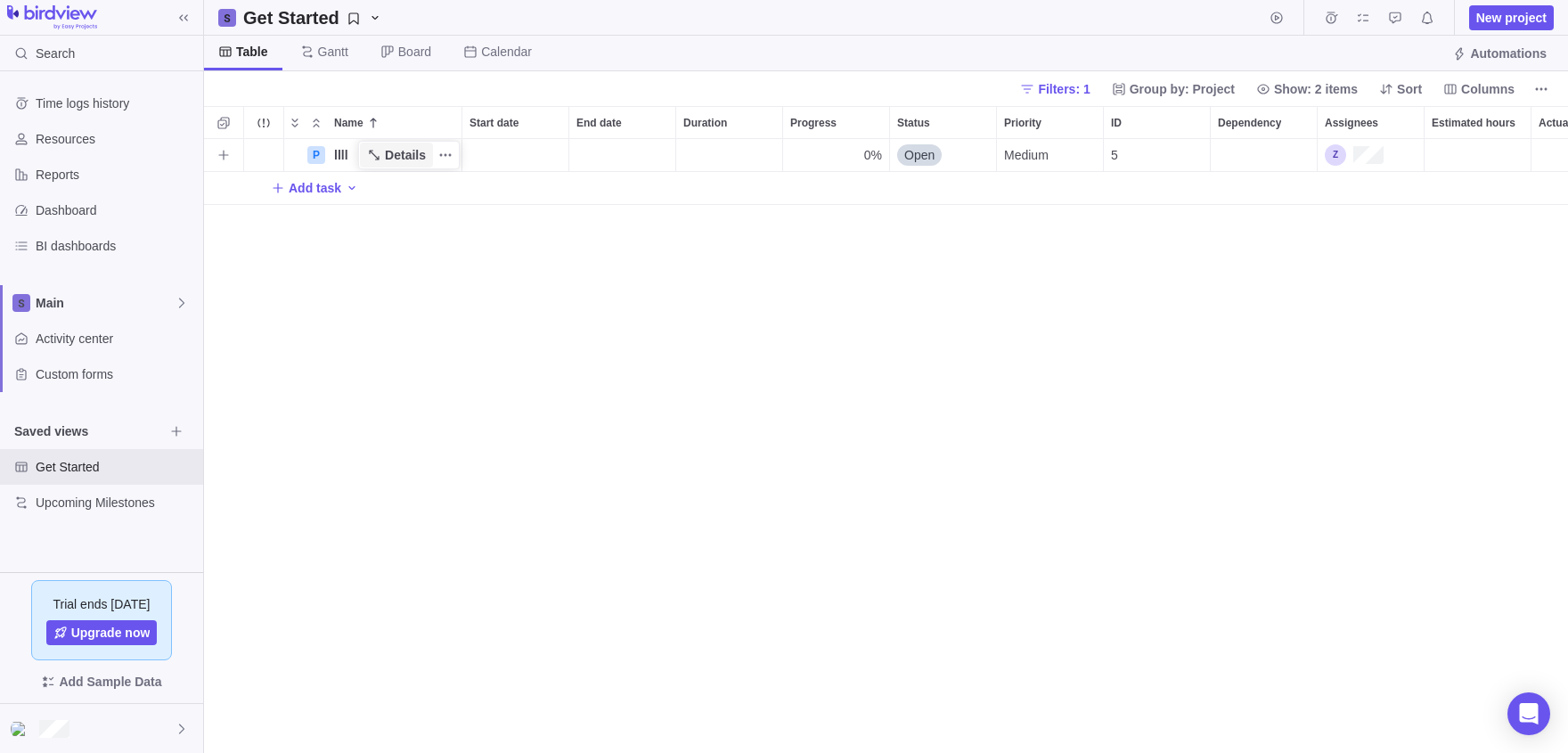
click at [384, 152] on span "Details" at bounding box center [404, 154] width 41 height 18
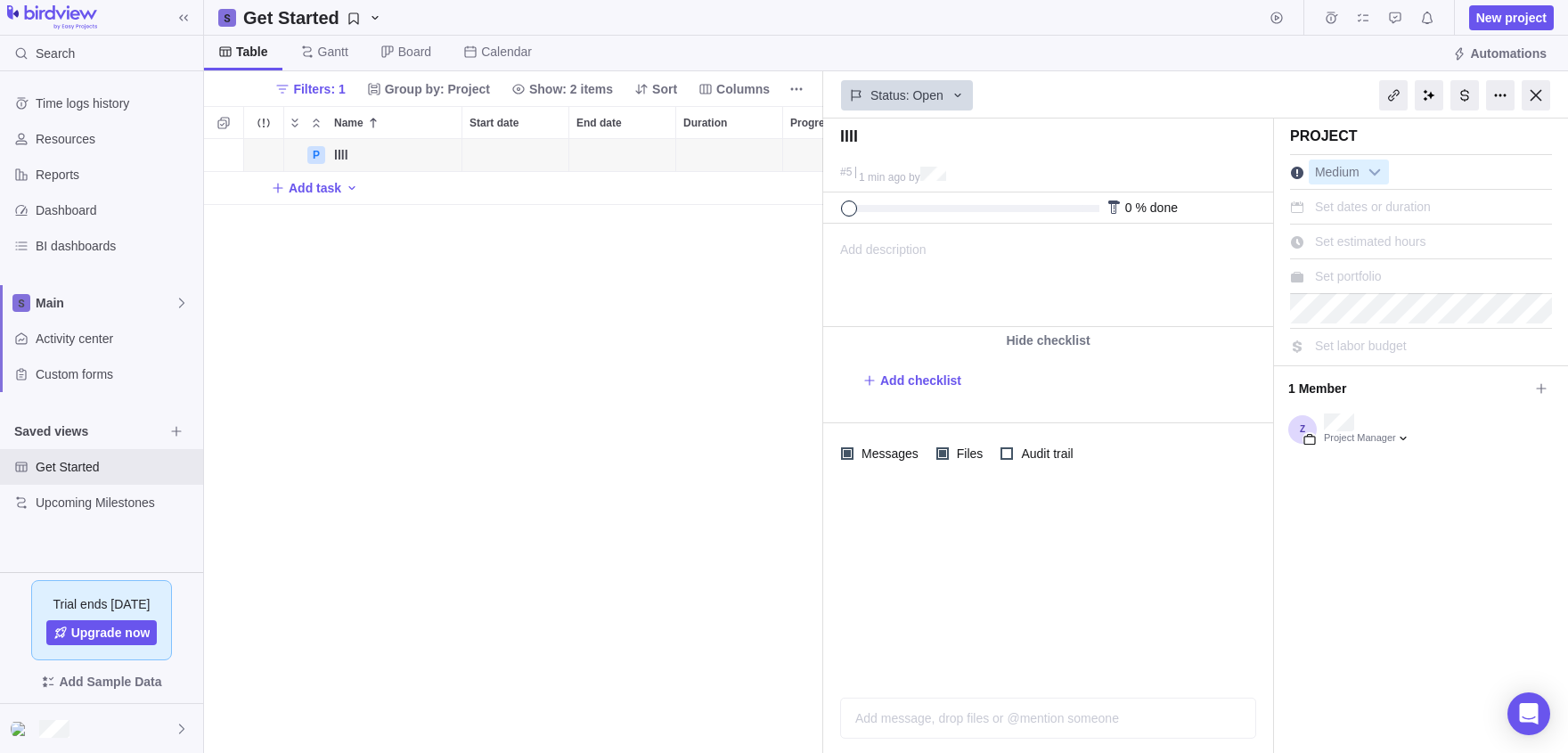
click at [1326, 393] on span "1 Member" at bounding box center [1409, 388] width 241 height 30
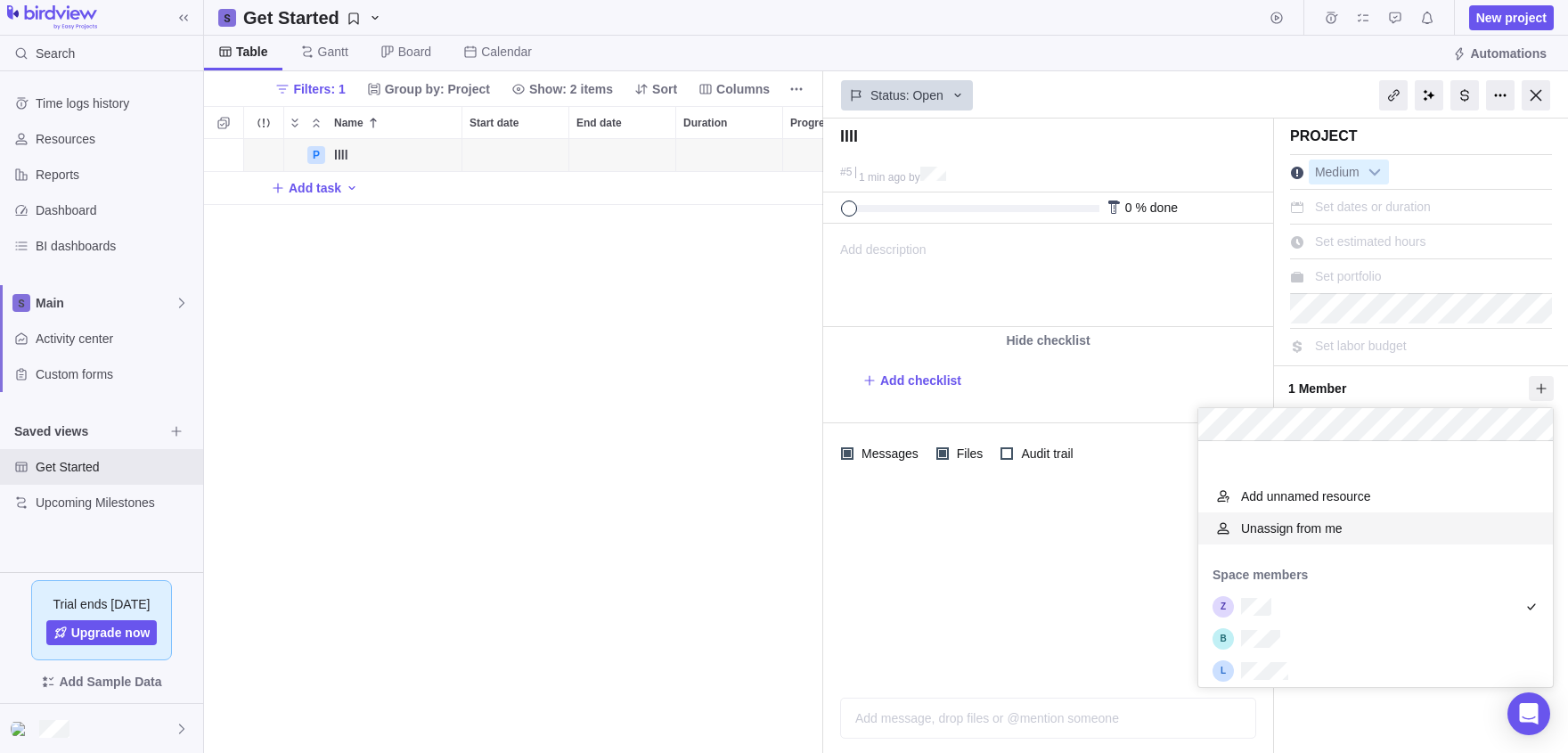
scroll to position [71, 0]
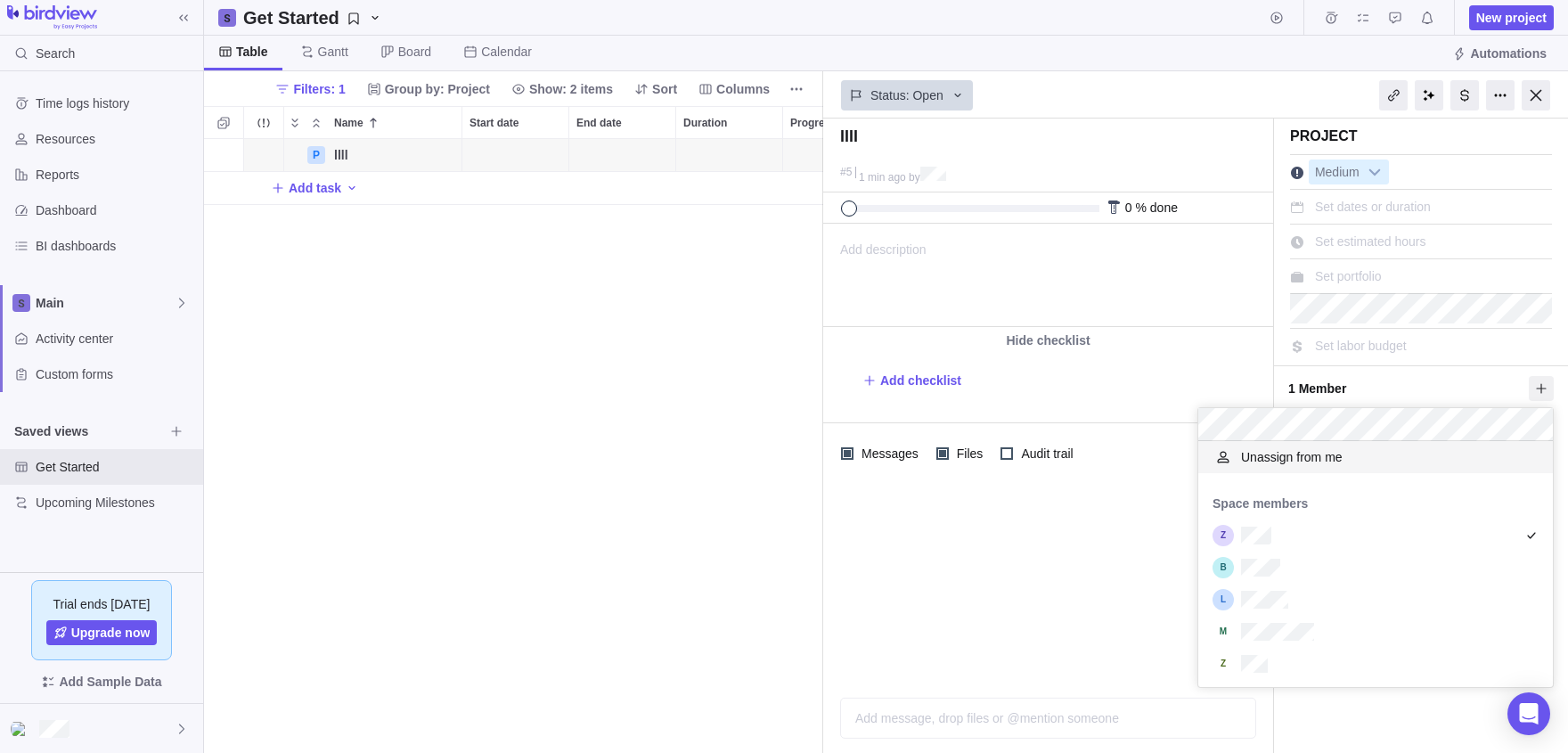
click at [1496, 97] on body "Search Time logs history Resources Reports Dashboard BI dashboards Main Activit…" at bounding box center [784, 376] width 1568 height 753
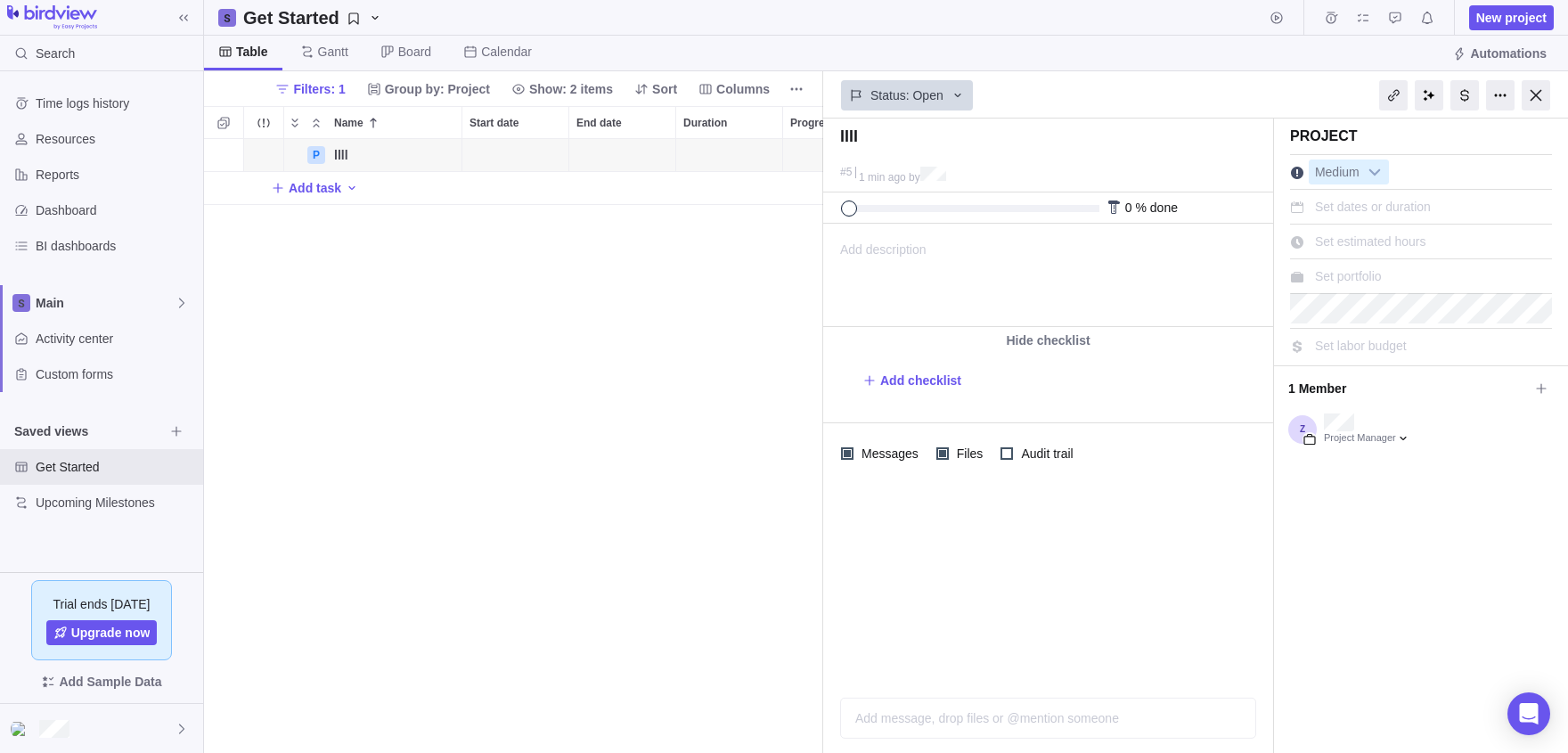
click at [1496, 97] on div at bounding box center [1500, 96] width 28 height 30
click at [1418, 97] on div at bounding box center [1429, 96] width 28 height 30
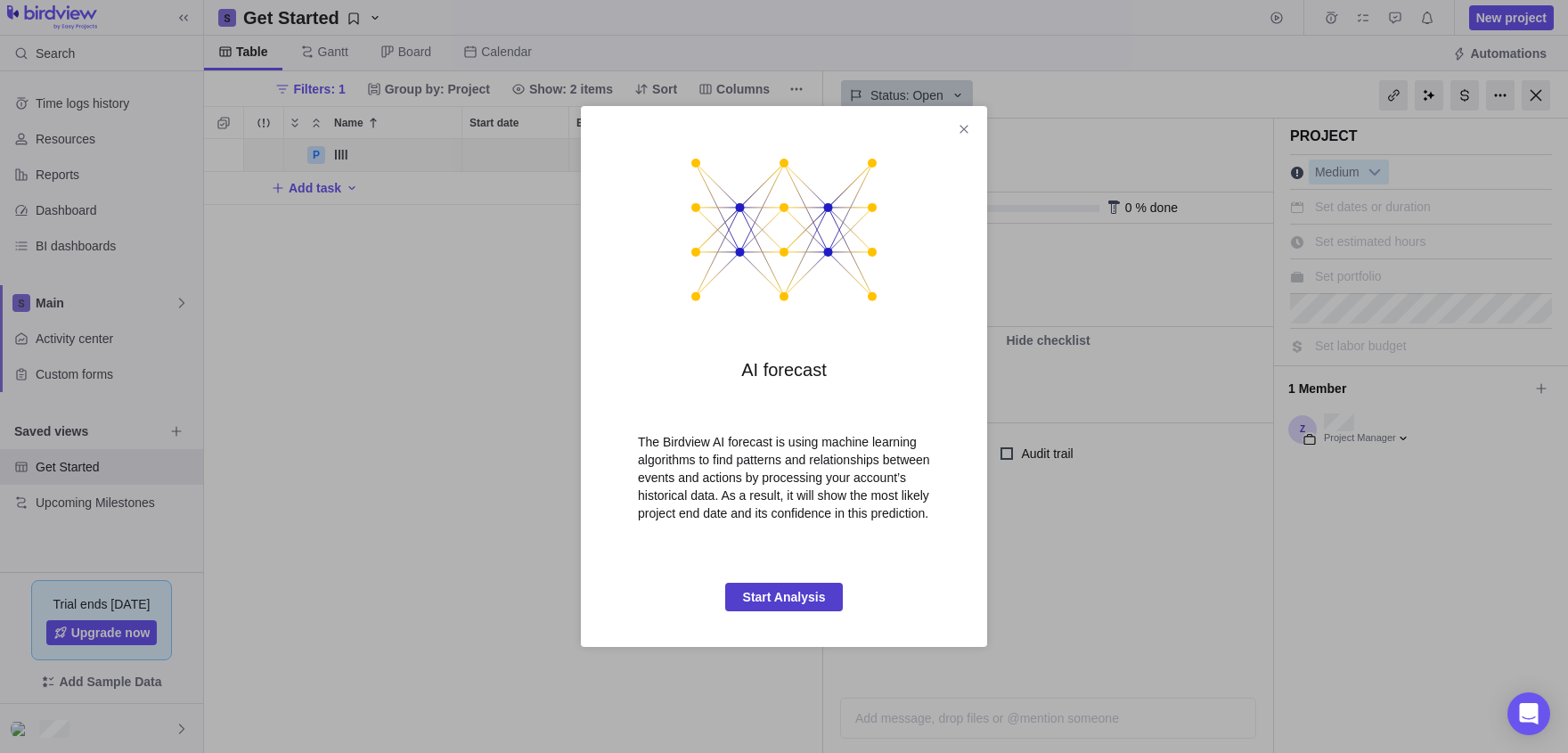
click at [776, 602] on span "Start Analysis" at bounding box center [785, 597] width 83 height 22
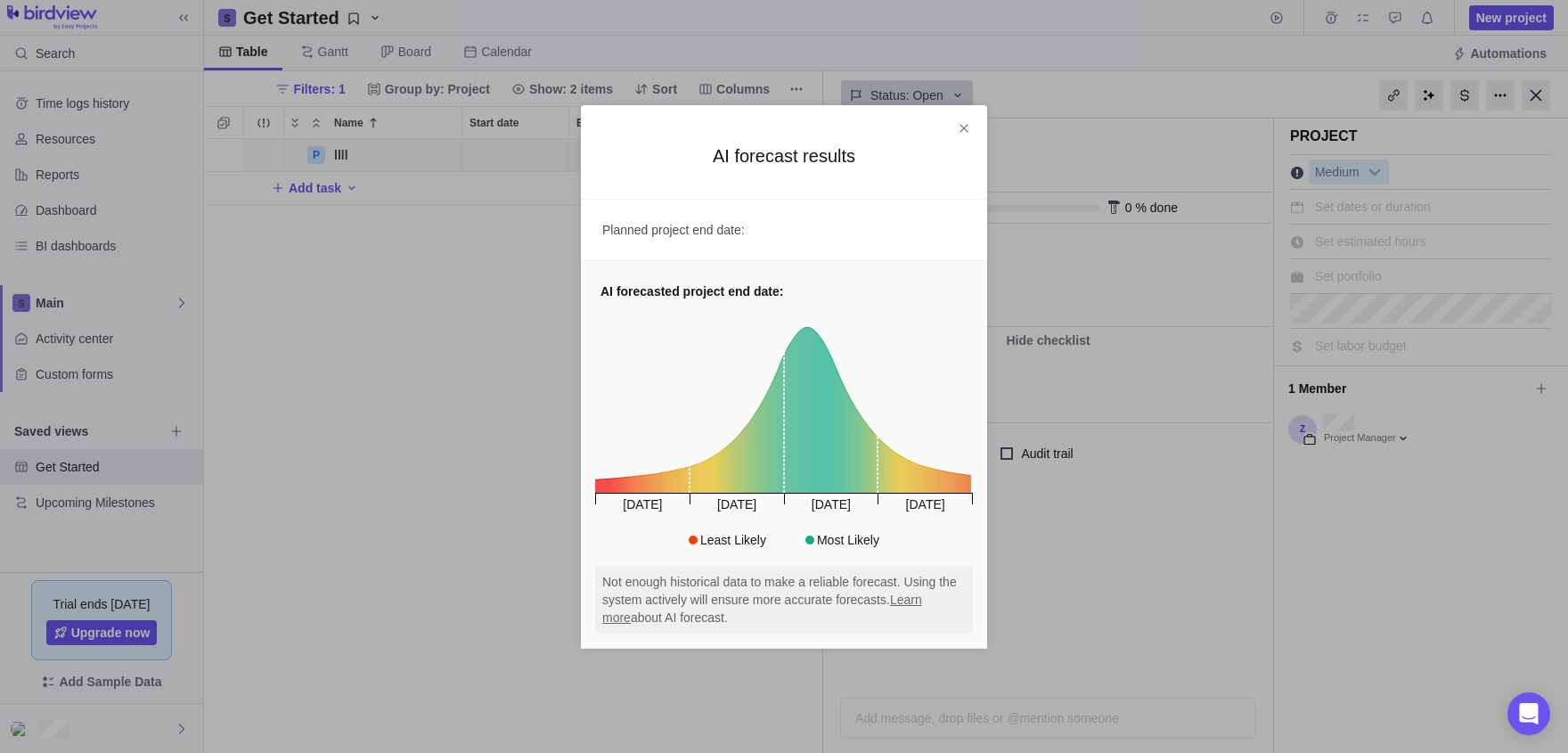
click at [762, 600] on div "Not enough historical data to make a reliable forecast. Using the system active…" at bounding box center [784, 600] width 378 height 68
click at [966, 117] on span "Close" at bounding box center [964, 128] width 25 height 25
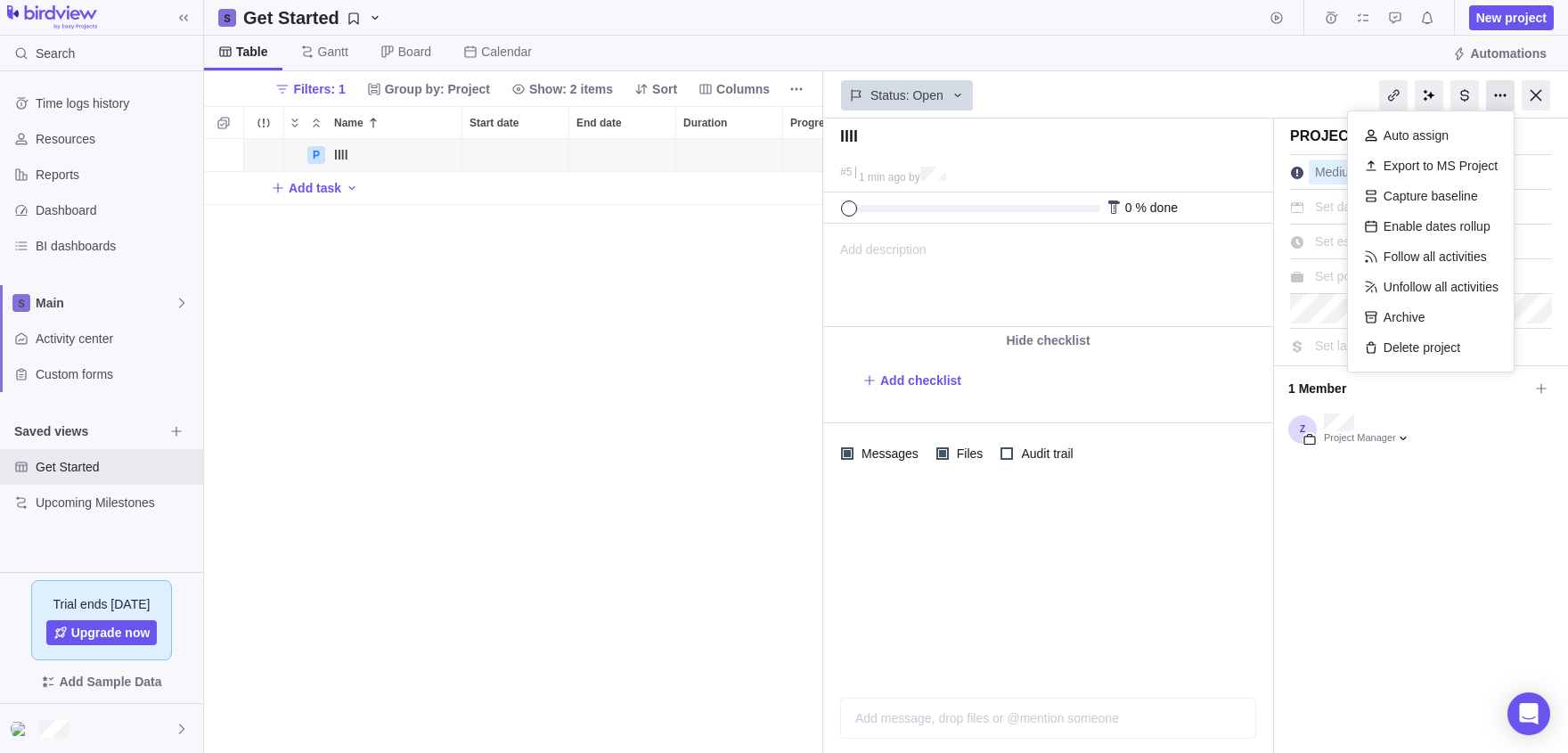
click at [1493, 100] on div at bounding box center [1500, 96] width 28 height 30
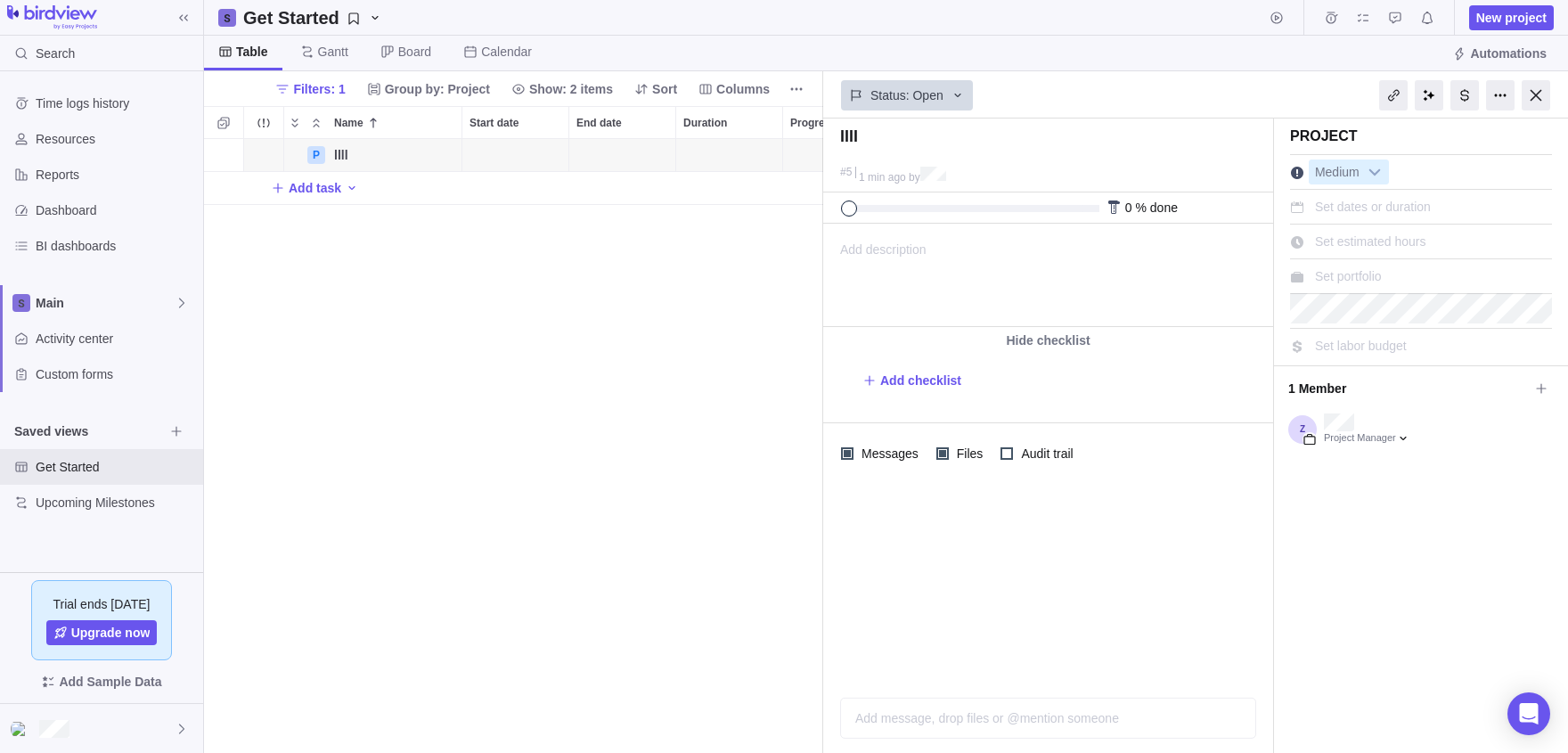
click at [1180, 515] on div at bounding box center [1047, 583] width 450 height 200
click at [111, 460] on span "Get Started" at bounding box center [99, 467] width 128 height 18
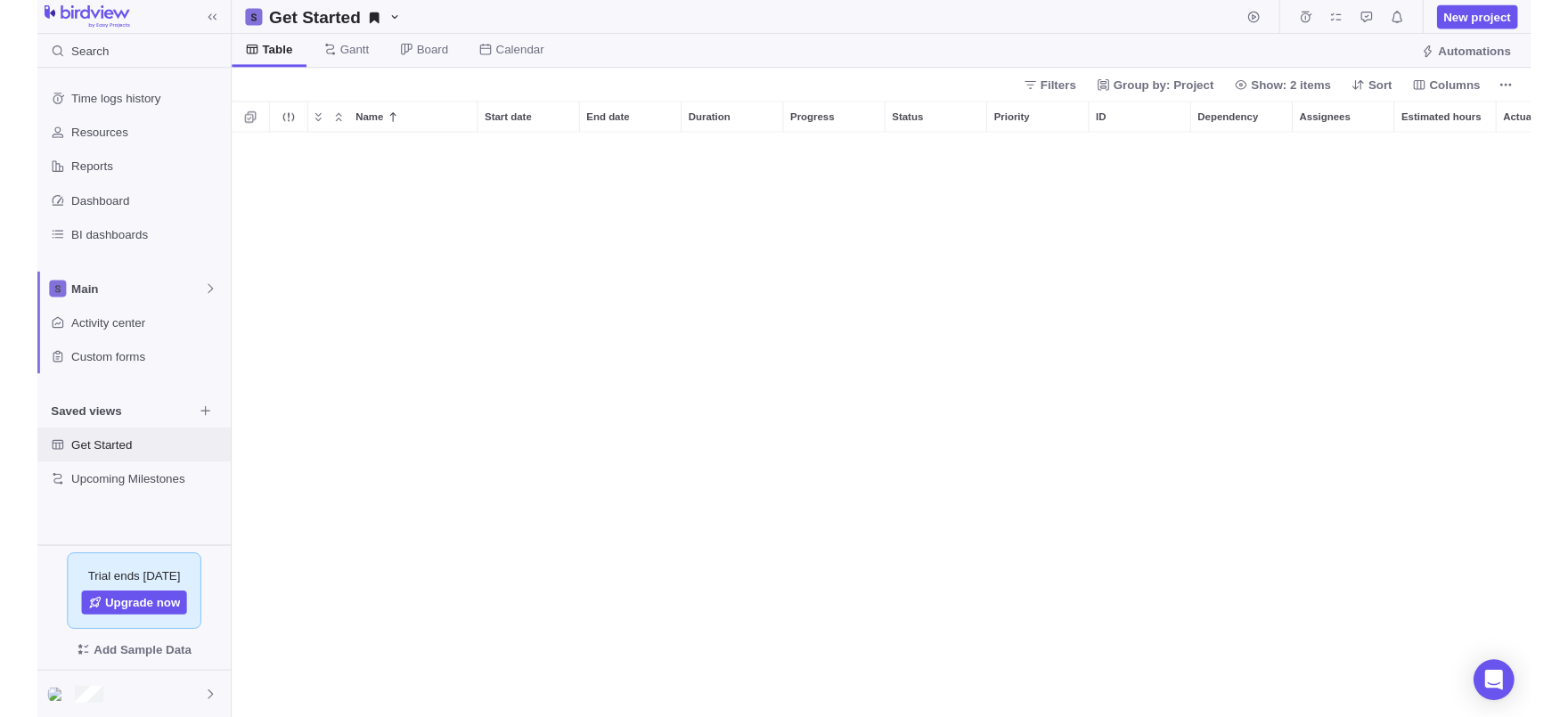
scroll to position [1496, 0]
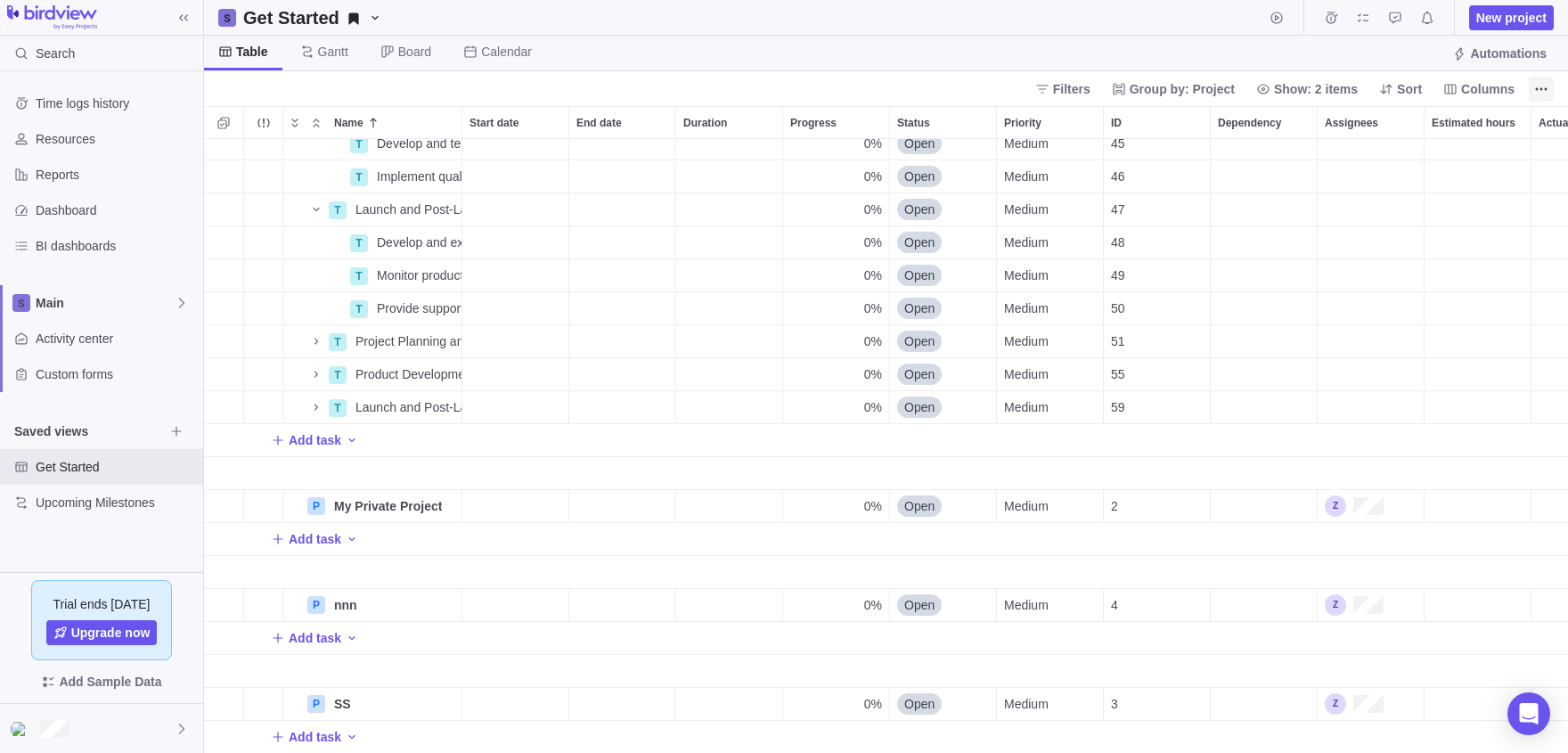
click at [1531, 94] on span "More actions" at bounding box center [1541, 89] width 25 height 25
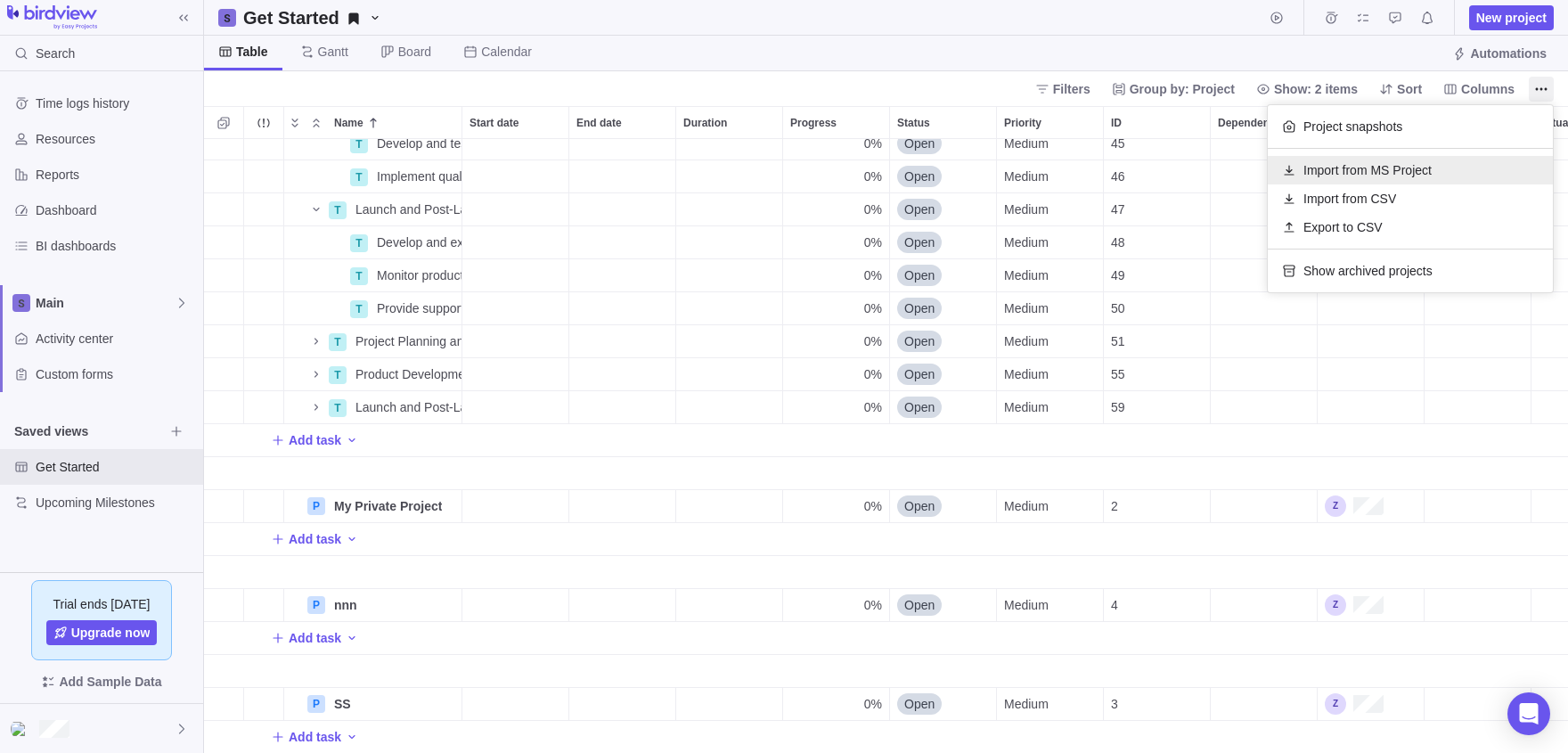
click at [1349, 179] on span "Import from MS Project" at bounding box center [1367, 170] width 128 height 18
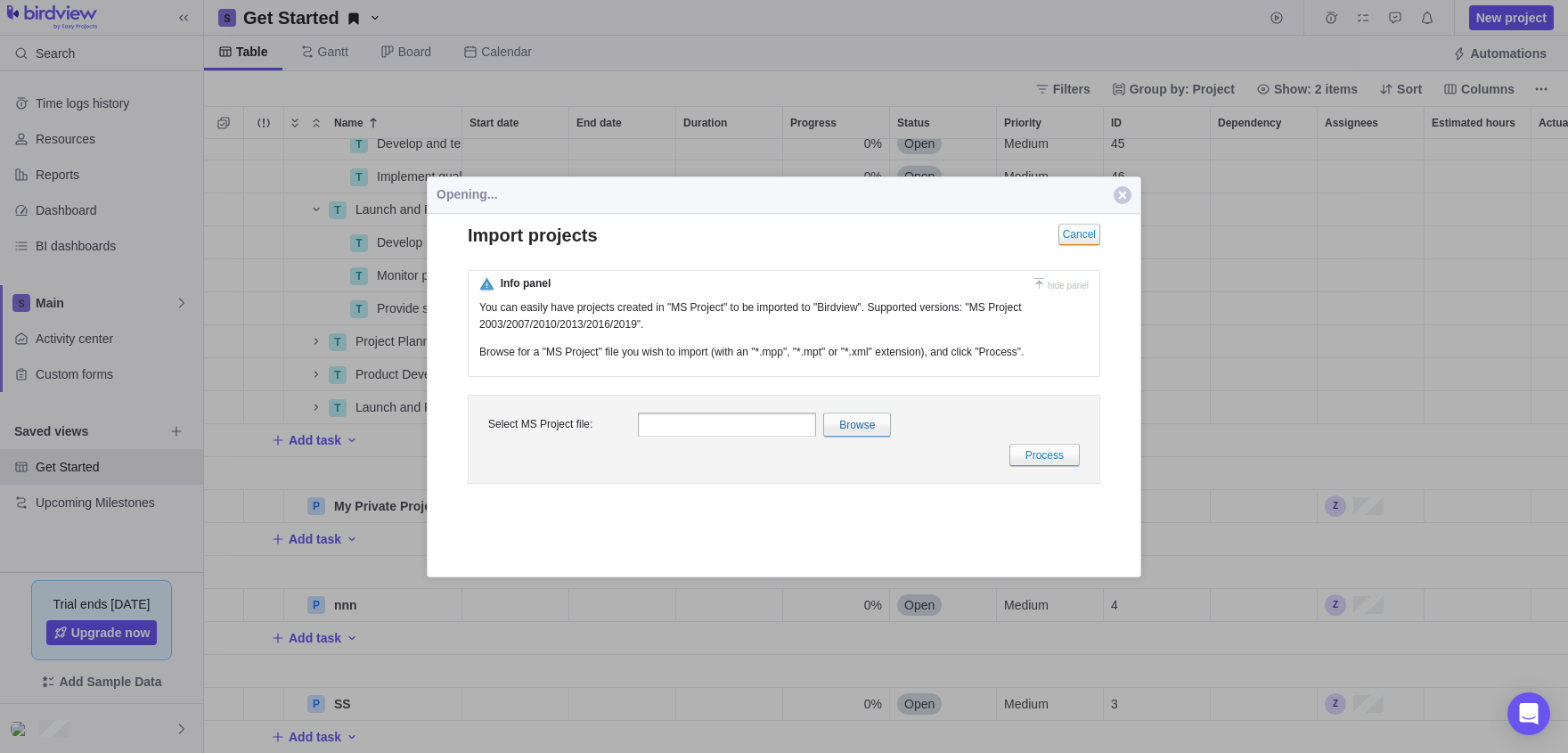
scroll to position [0, 0]
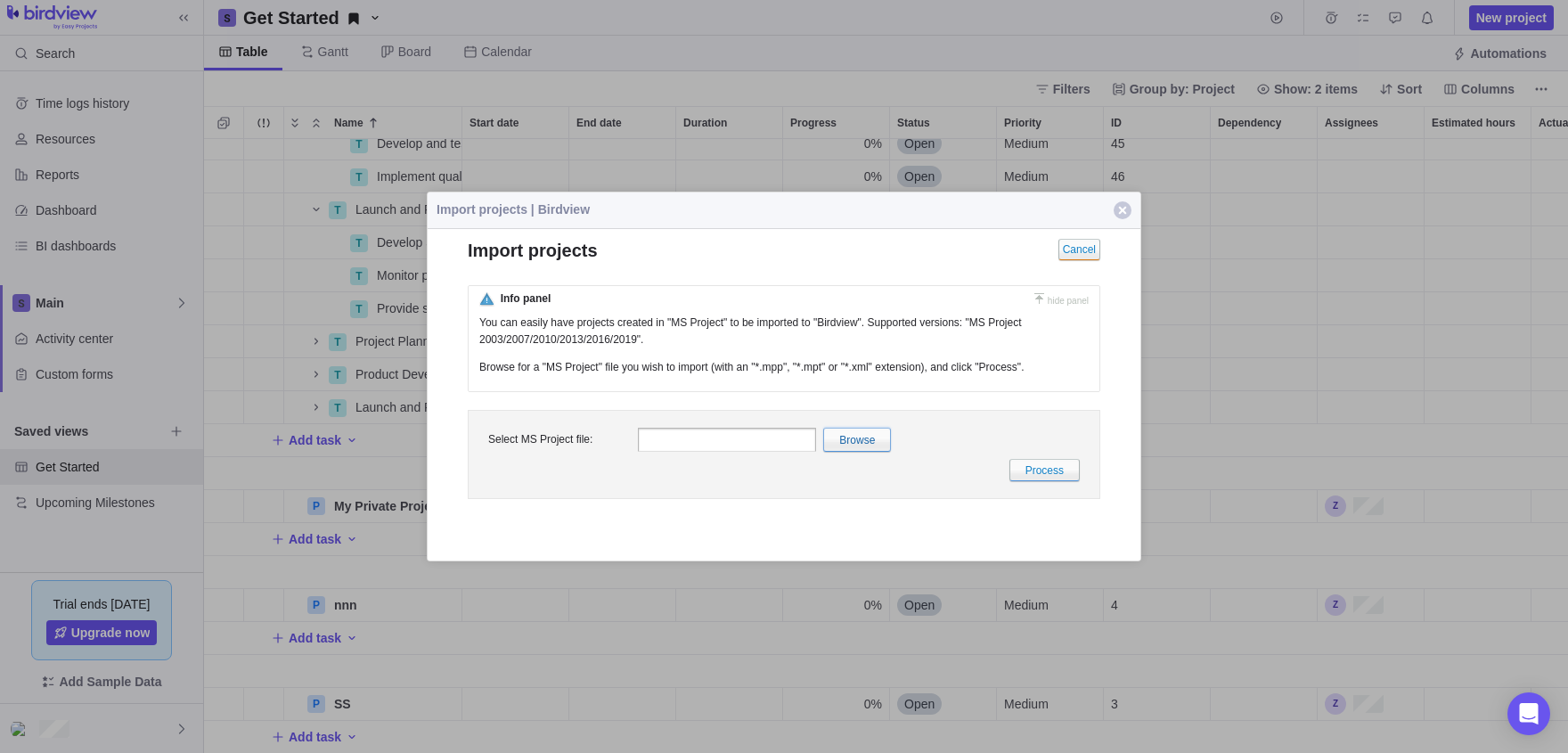
click at [854, 449] on input "file" at bounding box center [469, 440] width 843 height 23
click at [882, 451] on input "file" at bounding box center [469, 440] width 843 height 23
type input "C:\fakepath\simple.xml"
type input "simple.xml"
click at [1040, 481] on link "Process" at bounding box center [1044, 471] width 70 height 23
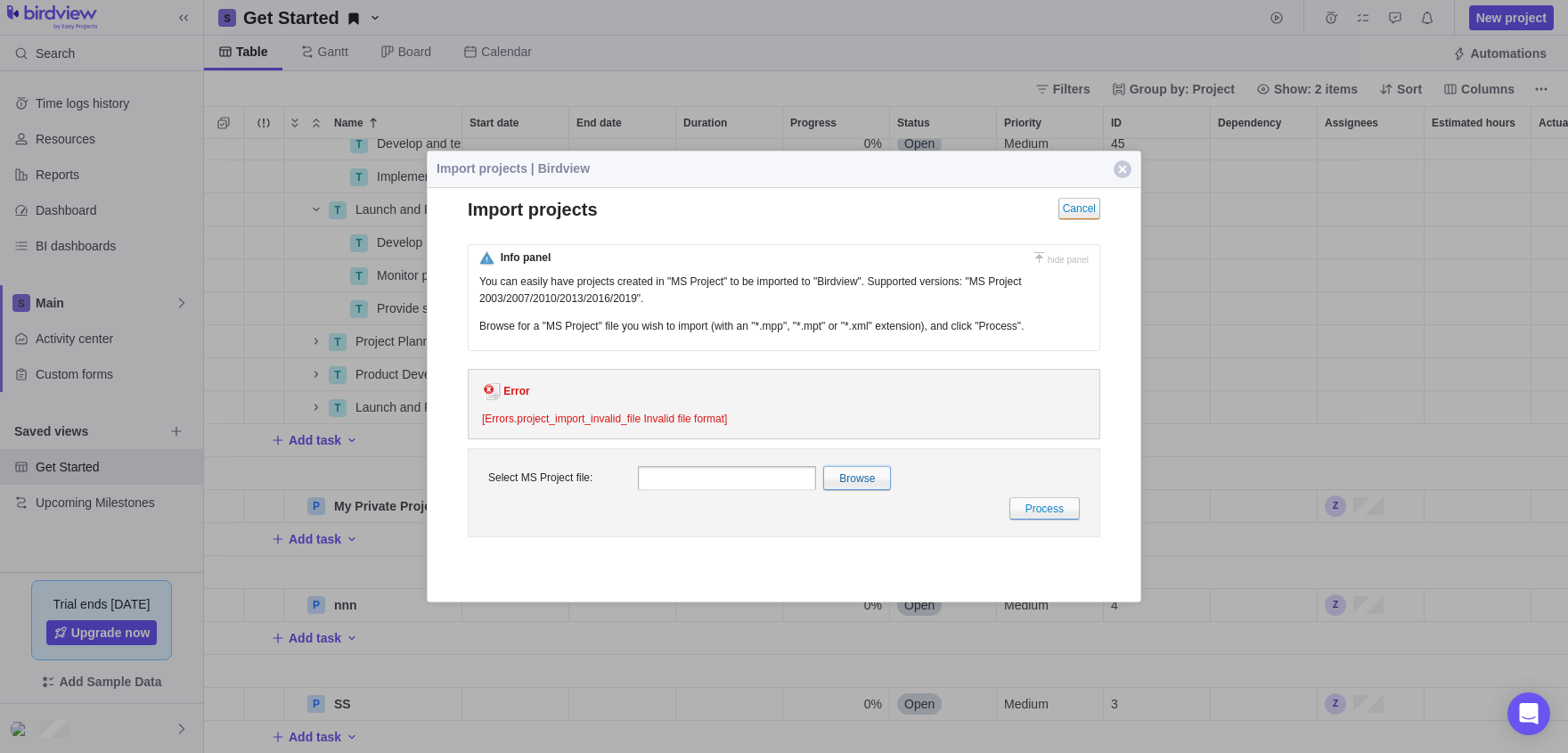
click at [855, 490] on input "file" at bounding box center [469, 478] width 843 height 23
type input "C:\fakepath\simple.xml"
type input "simple.xml"
click at [1062, 520] on link "Process" at bounding box center [1044, 509] width 70 height 23
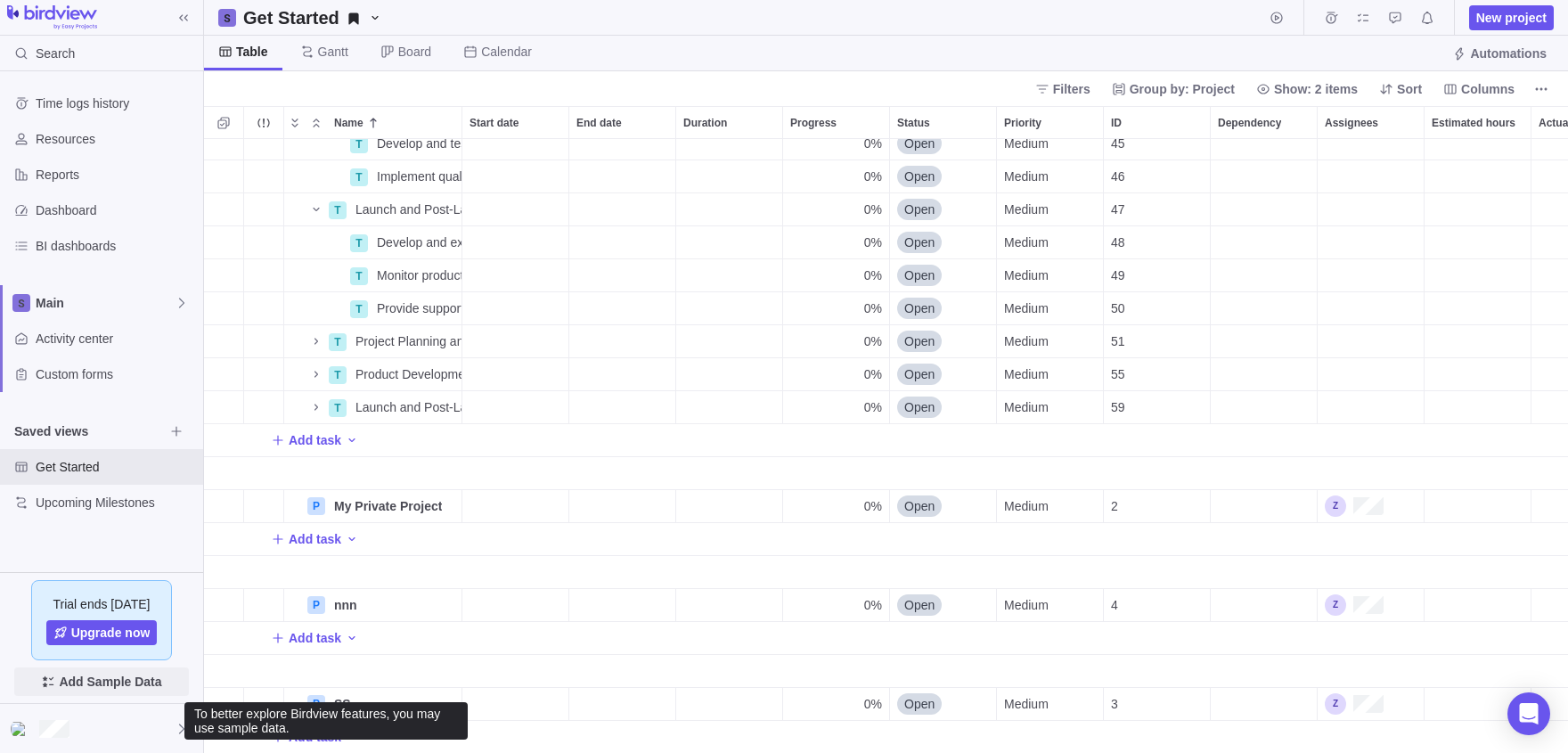
click at [89, 681] on span "Add Sample Data" at bounding box center [110, 682] width 102 height 22
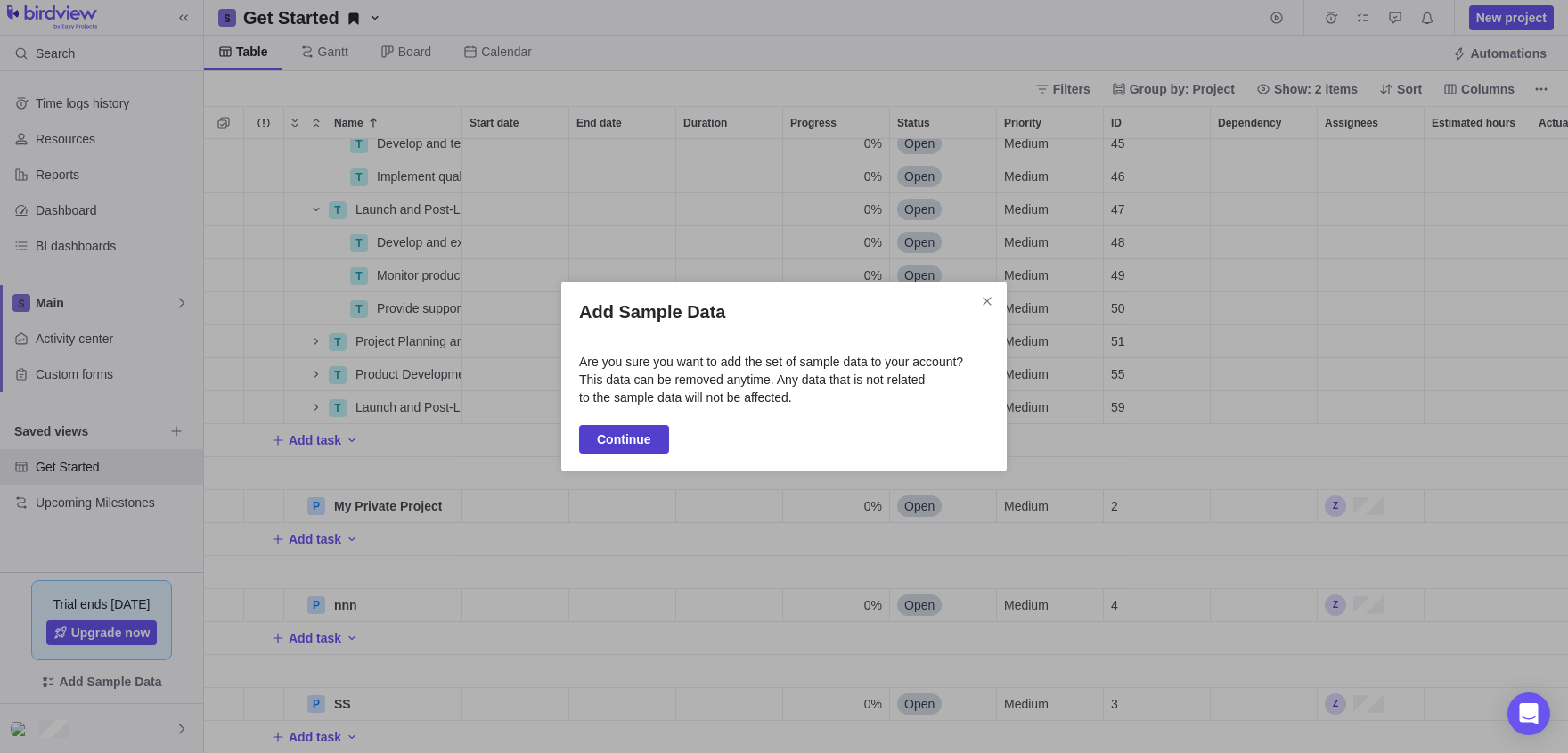
click at [624, 440] on span "Continue" at bounding box center [623, 439] width 54 height 22
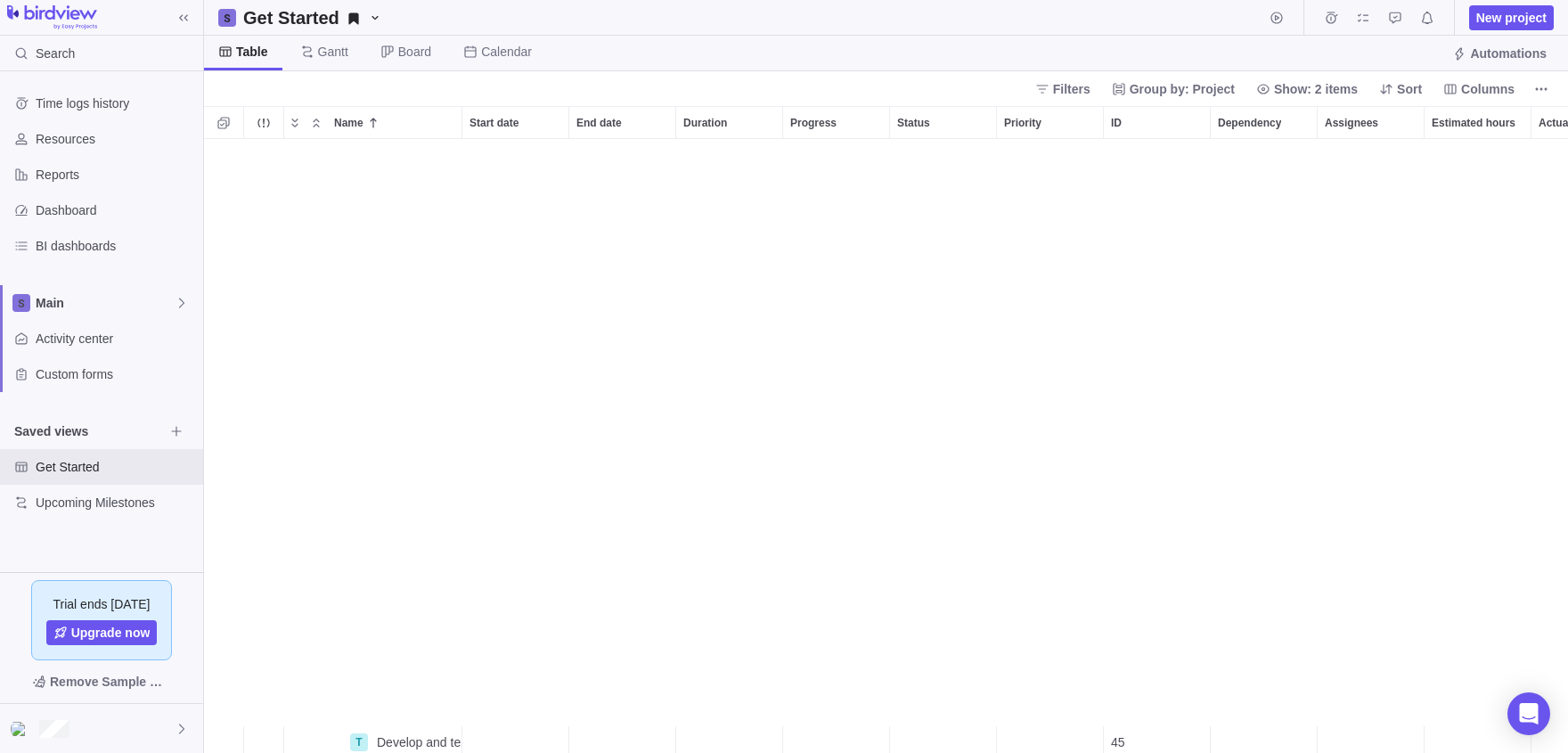
scroll to position [2221, 0]
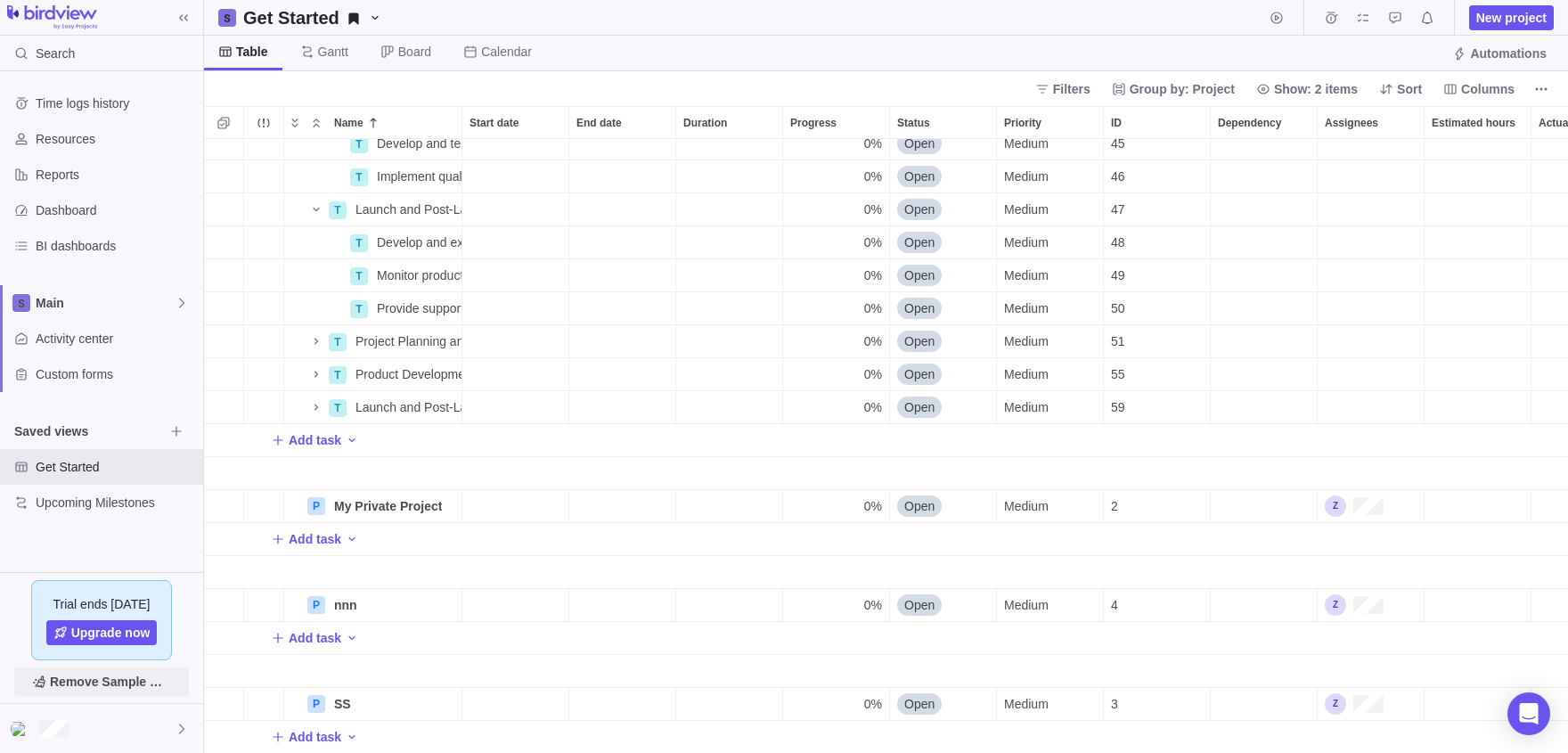
click at [103, 683] on span "Remove Sample Data" at bounding box center [111, 682] width 121 height 22
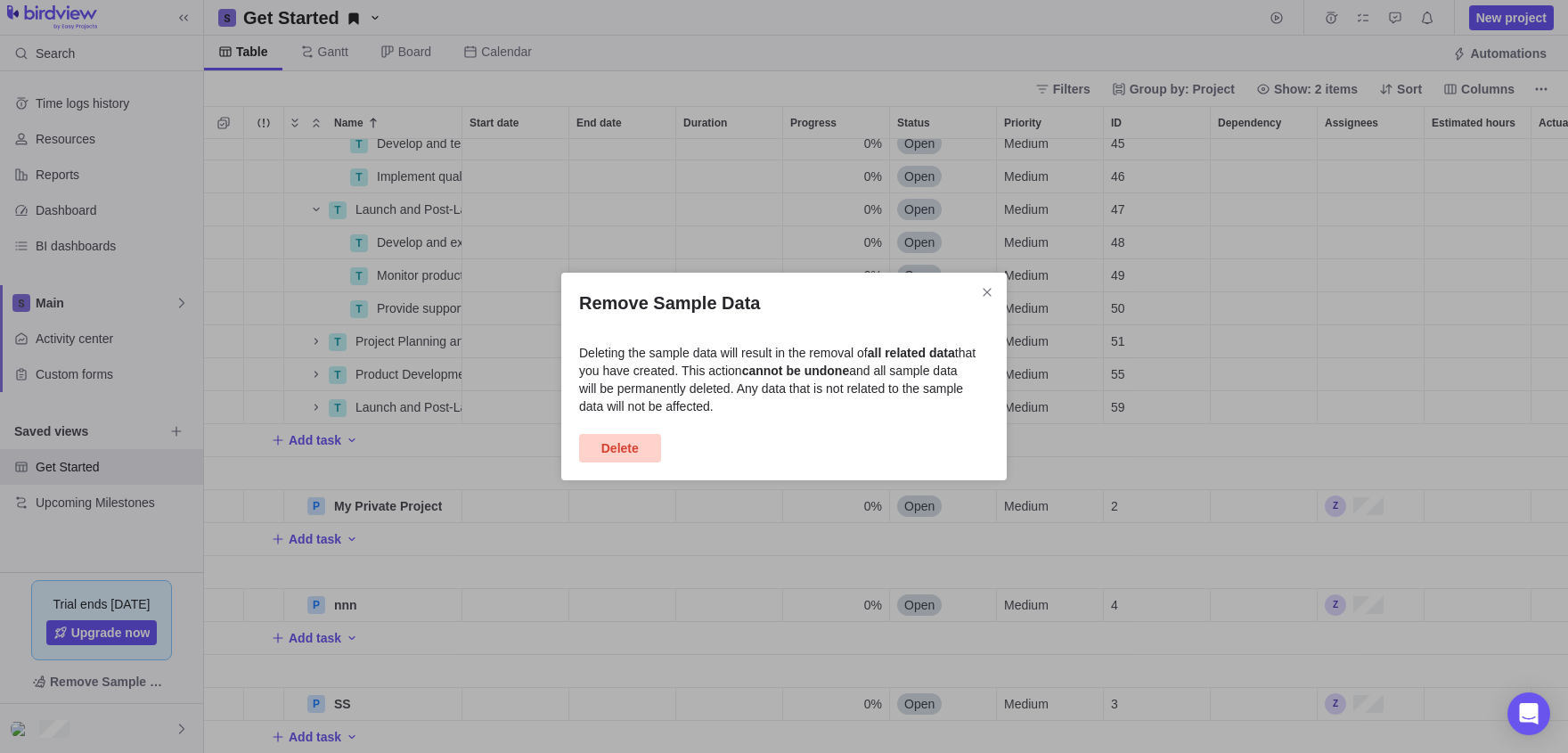
click at [620, 446] on span "Delete" at bounding box center [620, 448] width 38 height 22
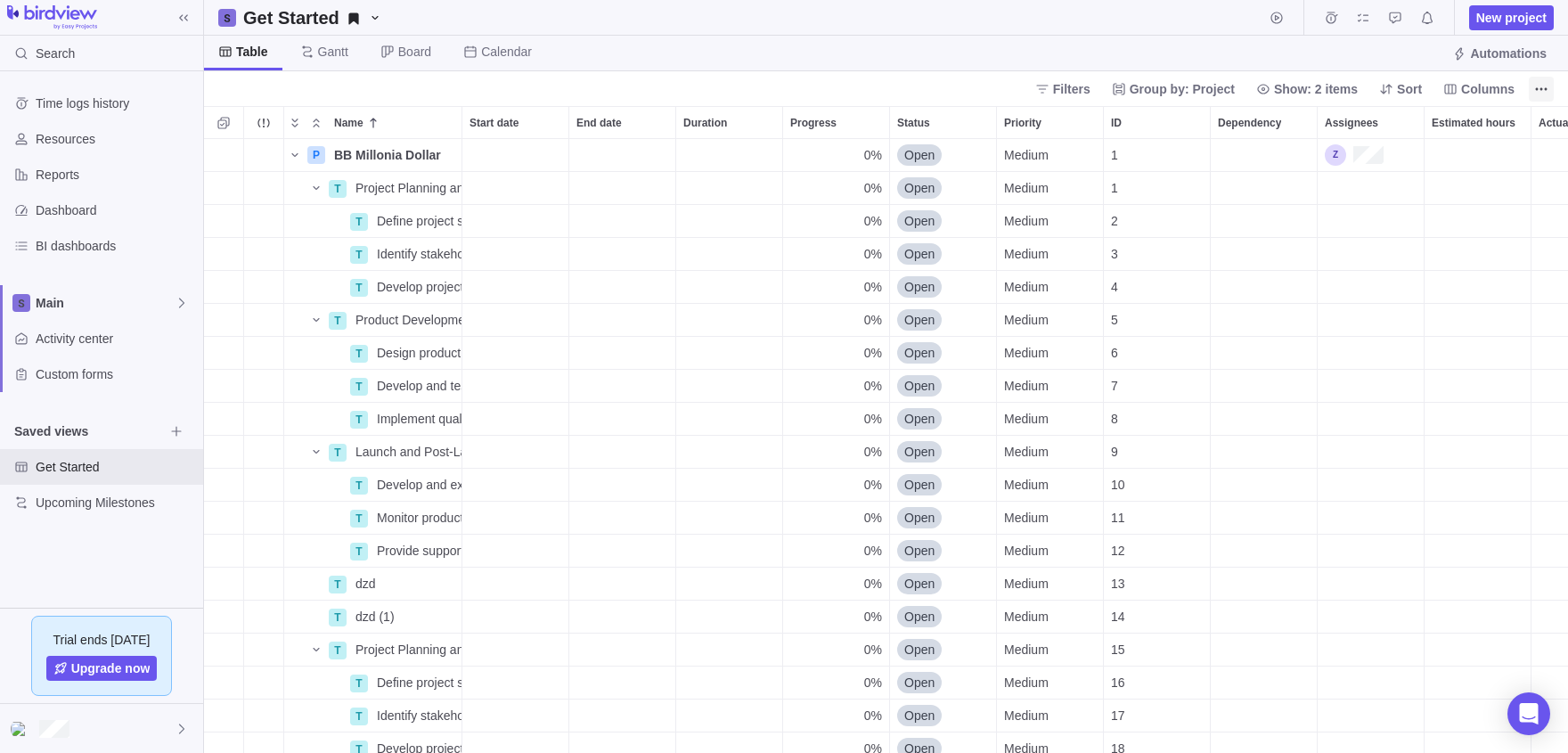
scroll to position [614, 1364]
click at [1542, 93] on icon "More actions" at bounding box center [1541, 89] width 14 height 14
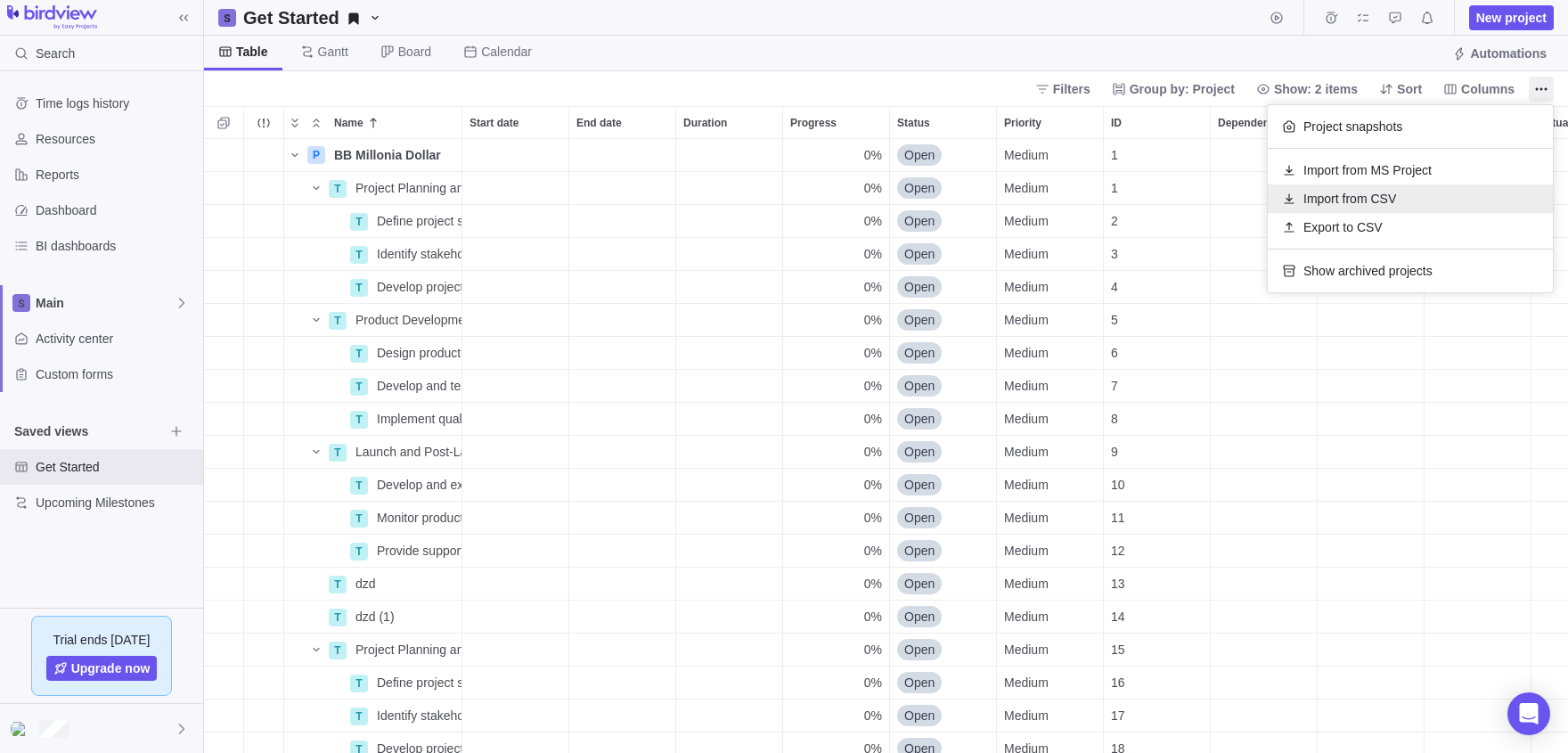
click at [1322, 209] on div "Import from CSV" at bounding box center [1410, 199] width 285 height 28
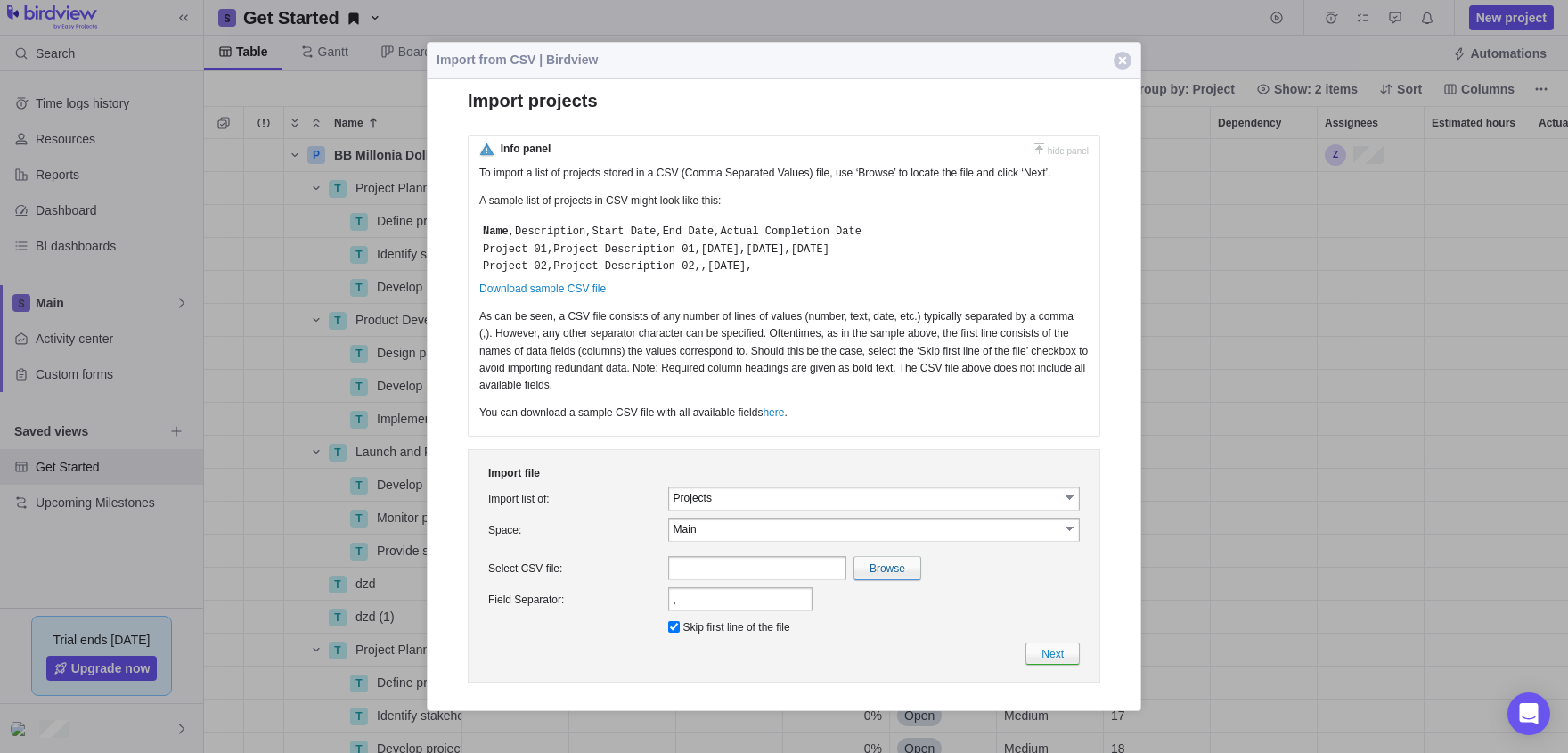
scroll to position [0, 0]
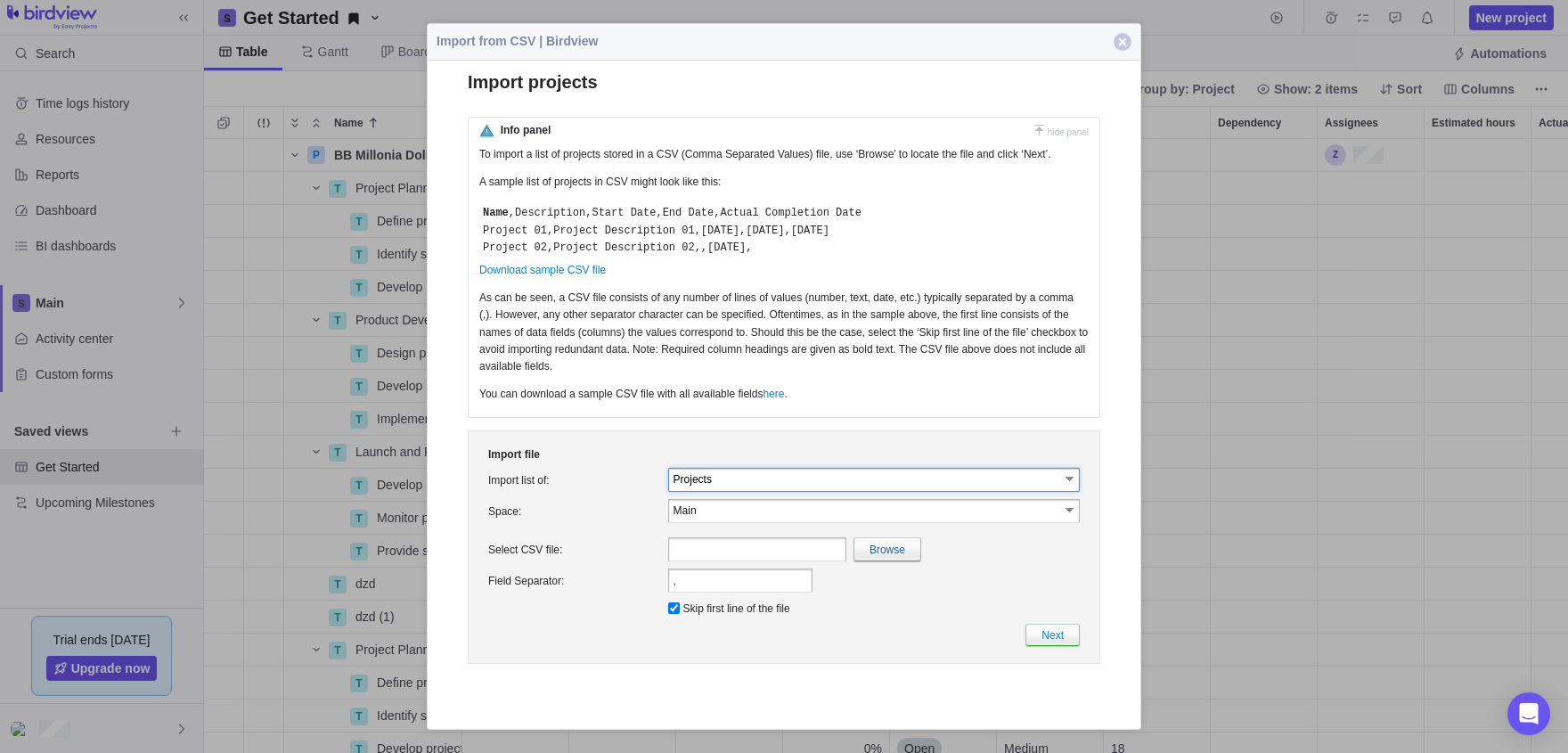
click at [847, 487] on input "Projects" at bounding box center [865, 479] width 385 height 15
click at [686, 446] on div "Info panel hide panel To import a list of projects stored in a CSV (Comma Separ…" at bounding box center [784, 390] width 633 height 547
click at [816, 346] on p "As can be seen, a CSV file consists of any number of lines of values (number, t…" at bounding box center [784, 337] width 610 height 95
drag, startPoint x: 780, startPoint y: 264, endPoint x: 479, endPoint y: 235, distance: 302.4
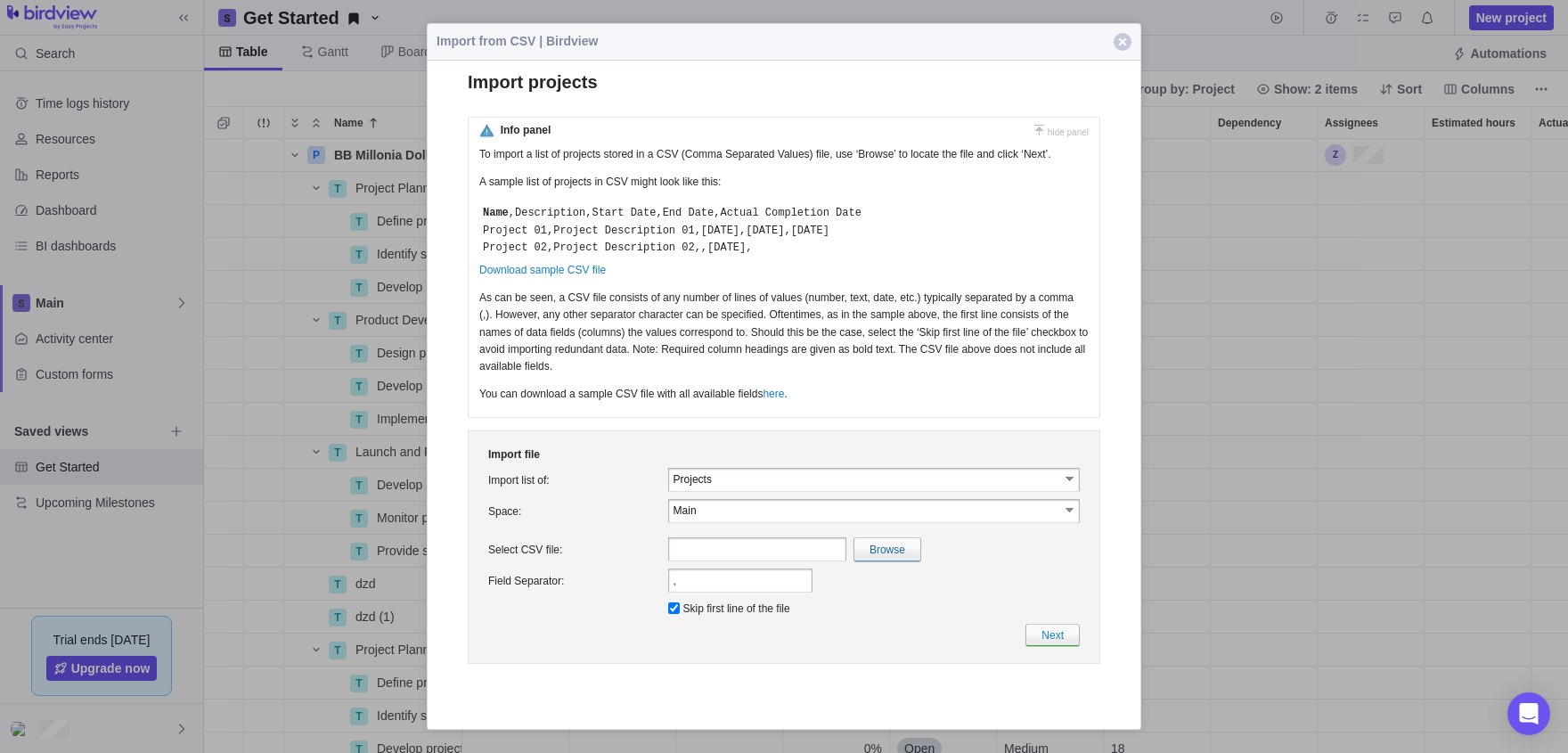
click at [479, 235] on div "Name ,Description,Start Date,End Date,Actual Completion Date Project 01,Project…" at bounding box center [764, 231] width 570 height 59
copy p "Name ,Description,Start Date,End Date,Actual Completion Date Project 01,Project…"
click at [878, 561] on input "file" at bounding box center [499, 549] width 843 height 23
type input "C:\fakepath\tttt.csv"
type input "tttt.csv"
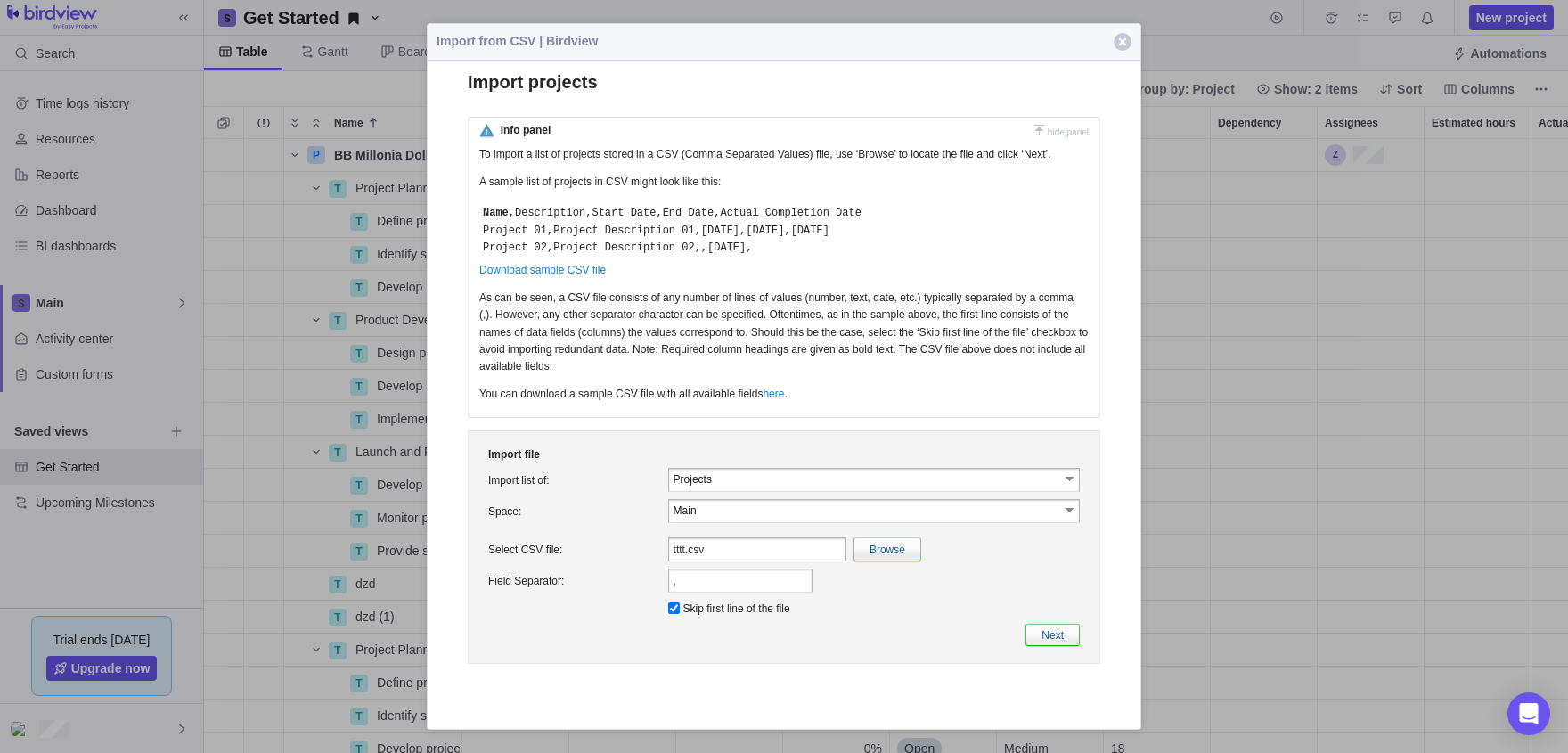
click at [1033, 646] on link "Next" at bounding box center [1052, 636] width 54 height 23
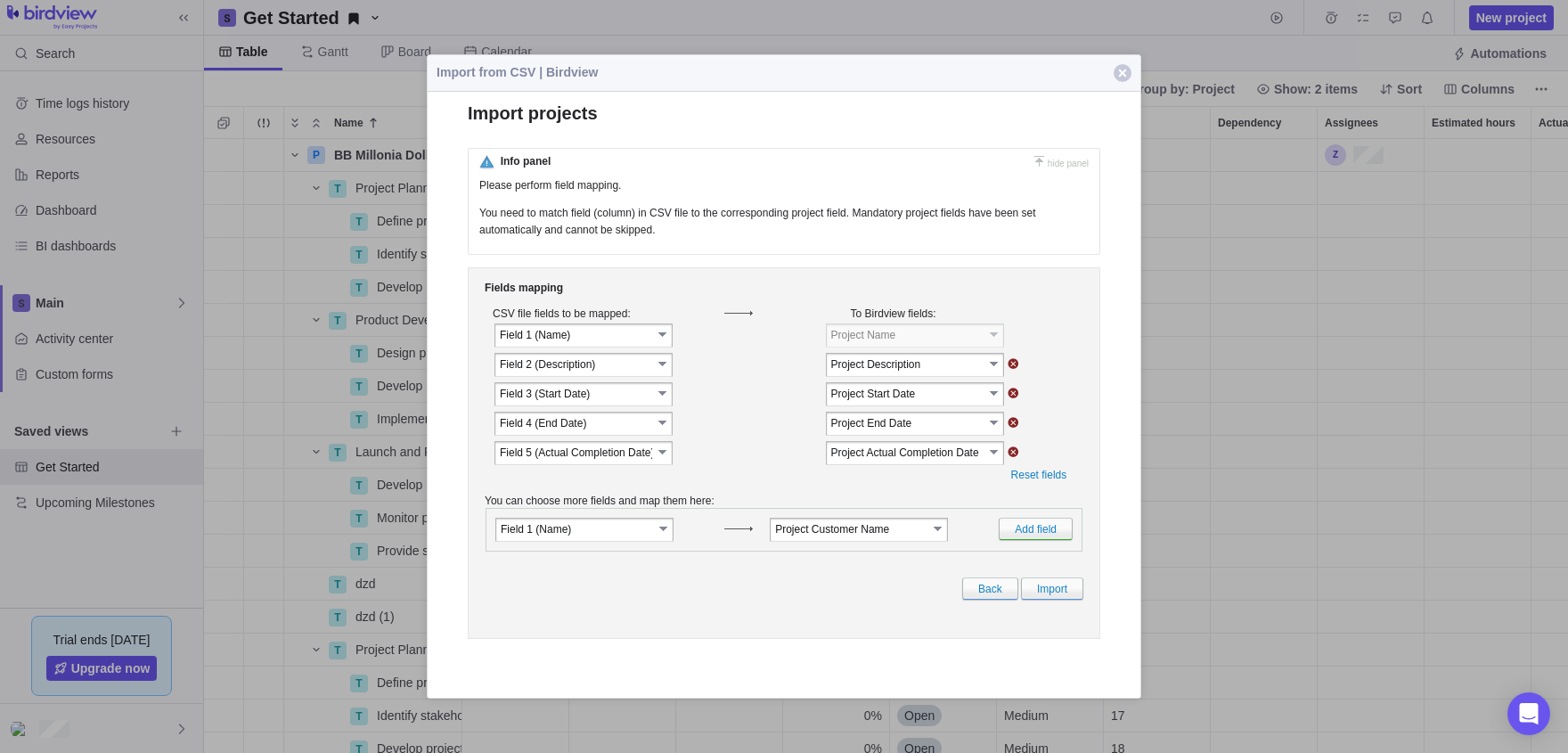
click at [663, 340] on link "select" at bounding box center [664, 333] width 16 height 18
click at [1051, 600] on link "Import" at bounding box center [1052, 589] width 62 height 23
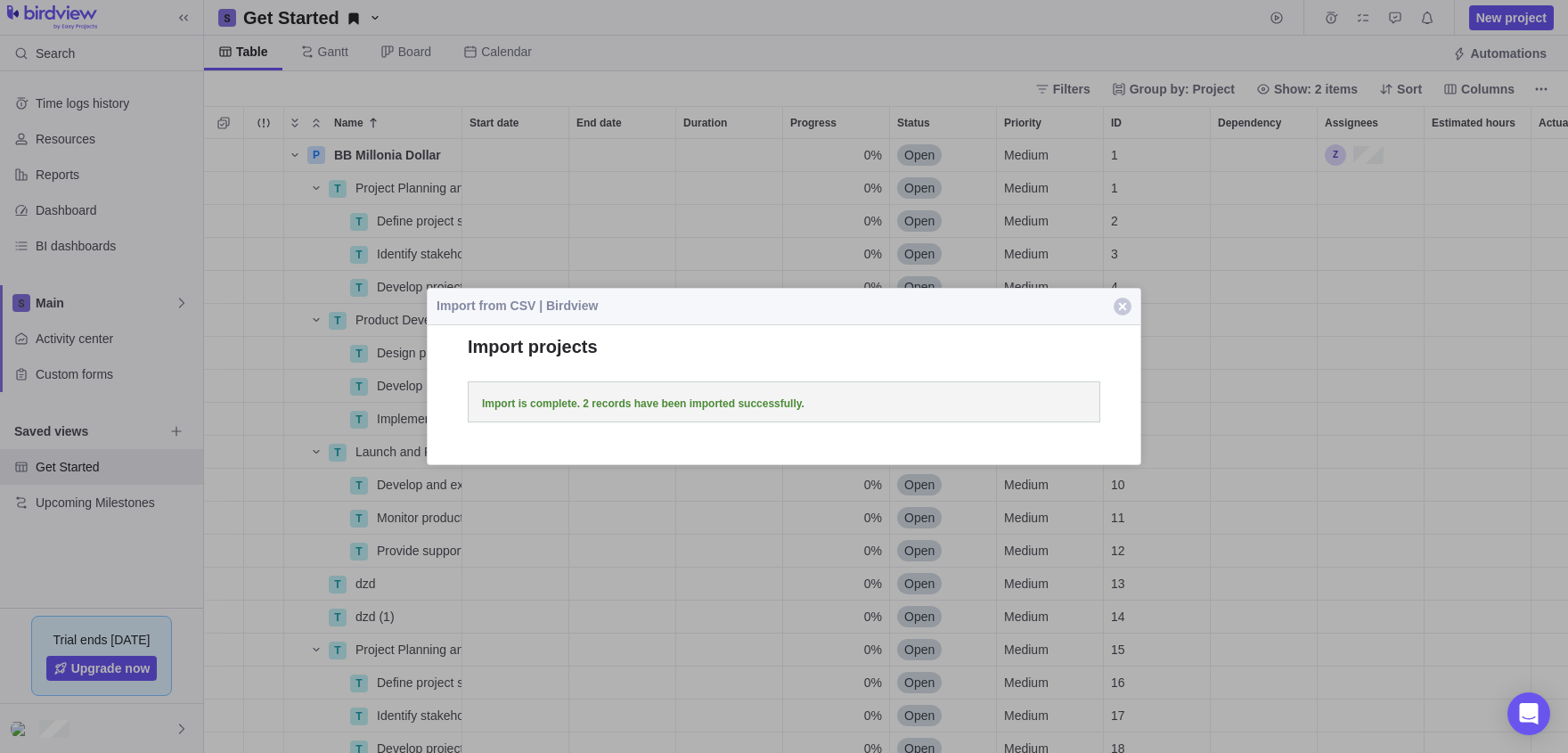
scroll to position [614, 1364]
click at [1113, 310] on button "Close" at bounding box center [1123, 307] width 36 height 36
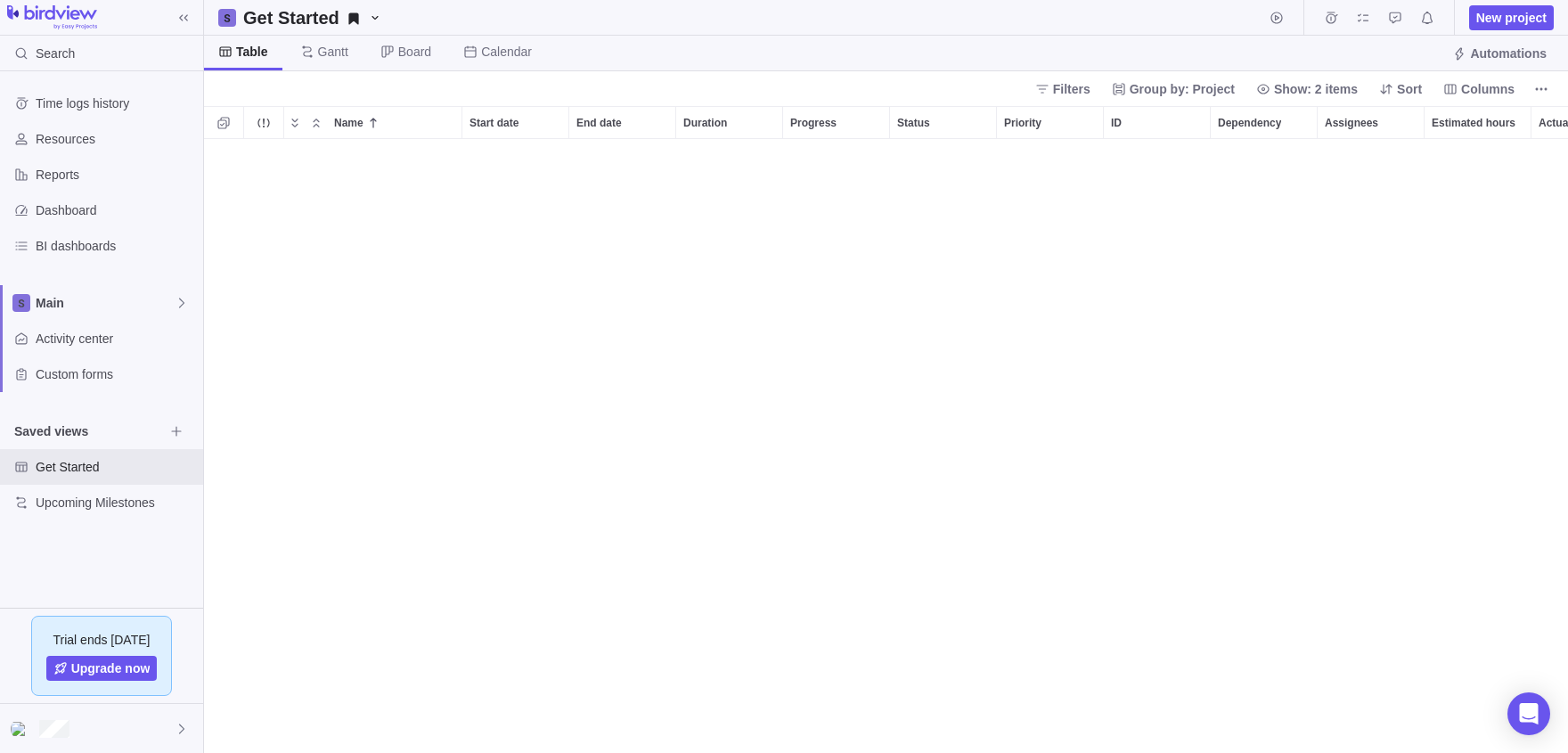
scroll to position [1694, 0]
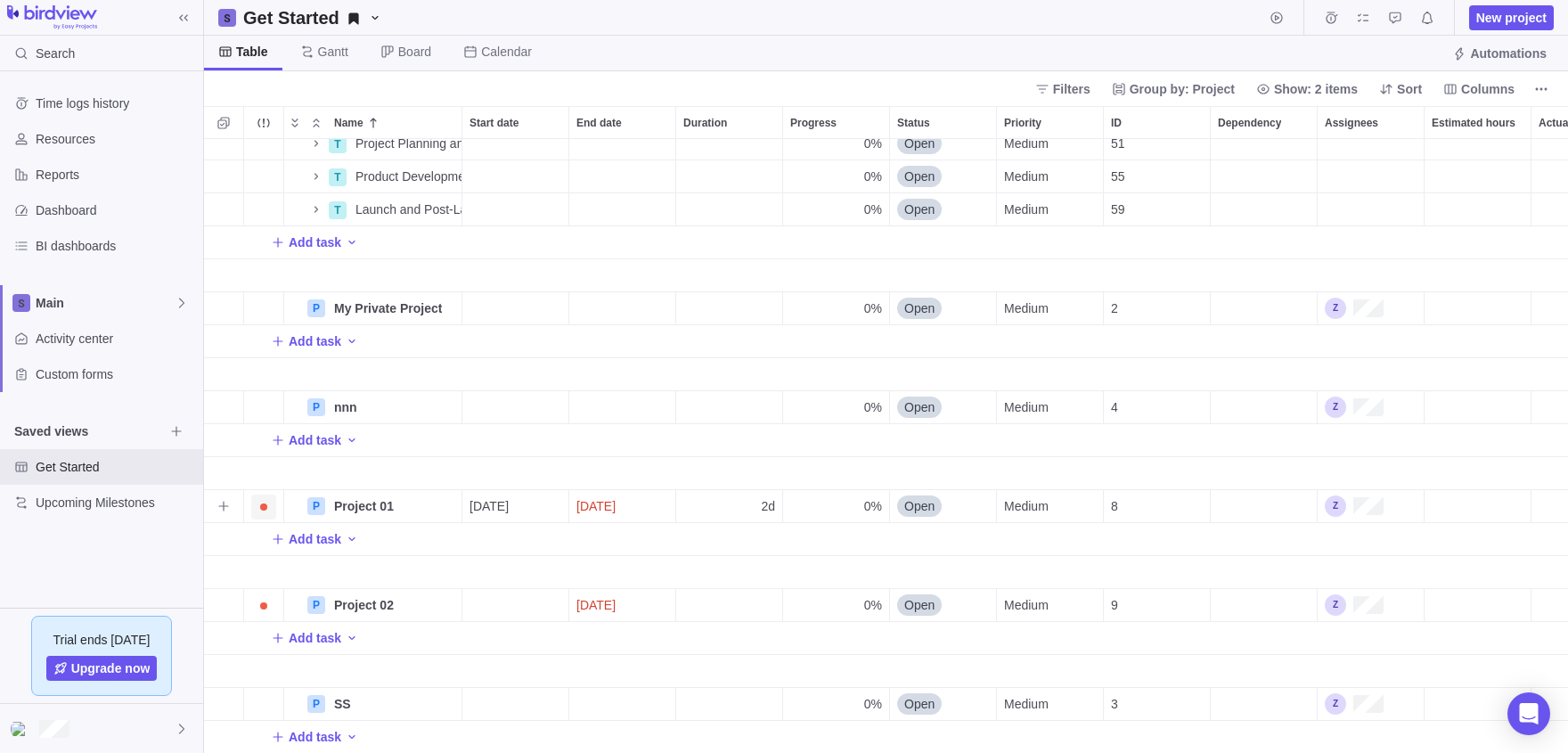
click at [259, 504] on span "Trouble indication" at bounding box center [263, 507] width 25 height 25
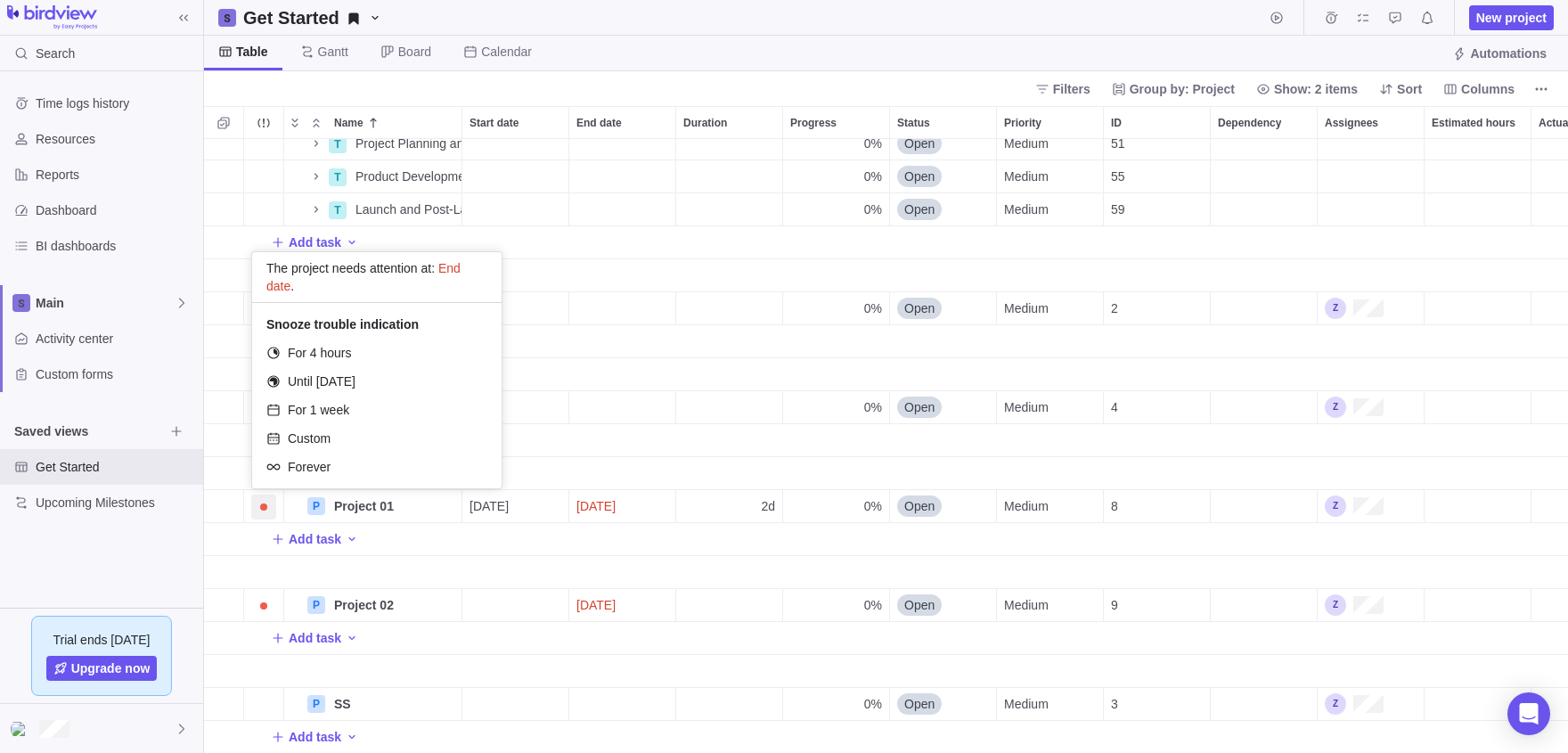
click at [1207, 511] on div "T Project Planning and Initiation (2) Details 0% Open Medium 51 T Product Devel…" at bounding box center [885, 446] width 1364 height 614
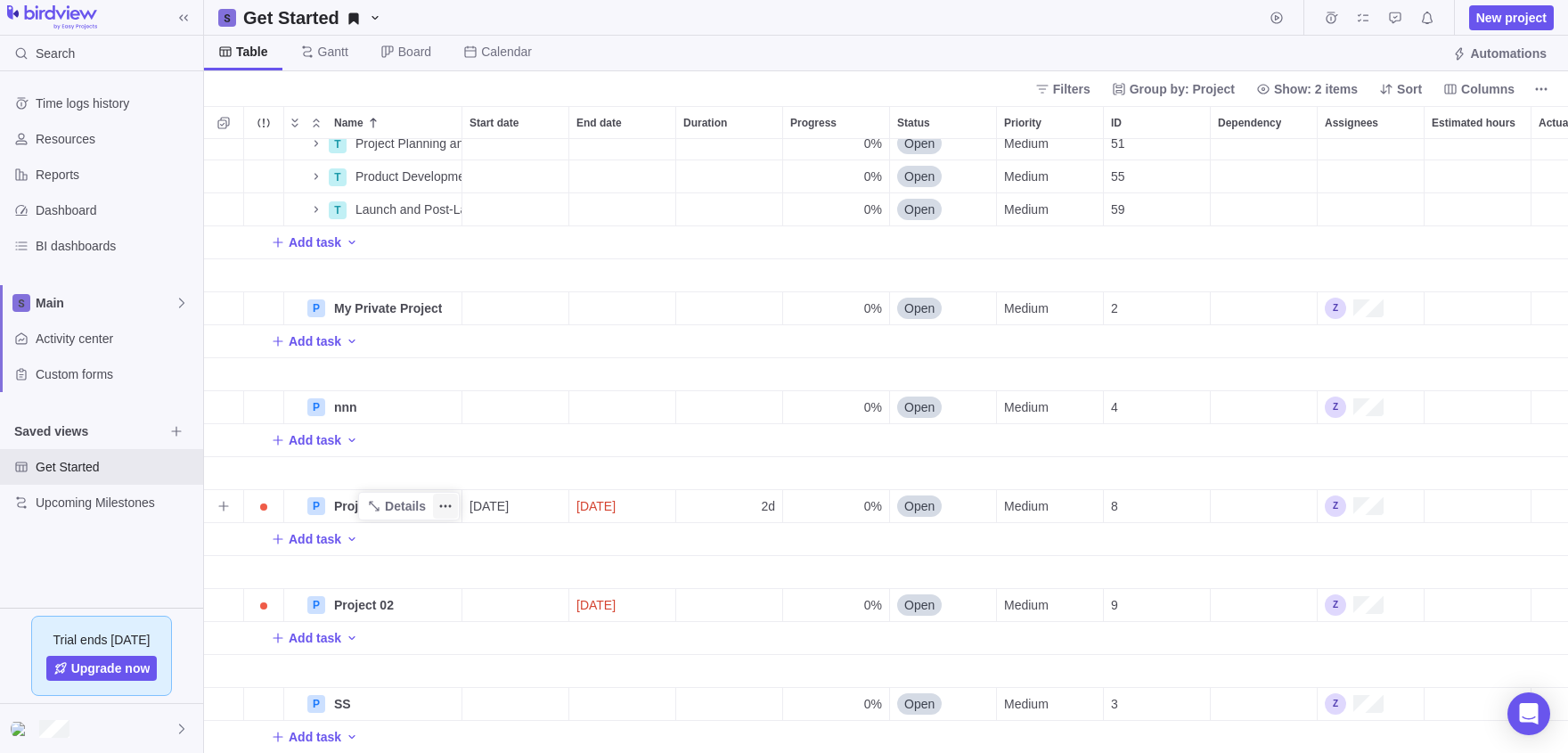
click at [438, 504] on span "More actions" at bounding box center [445, 506] width 25 height 25
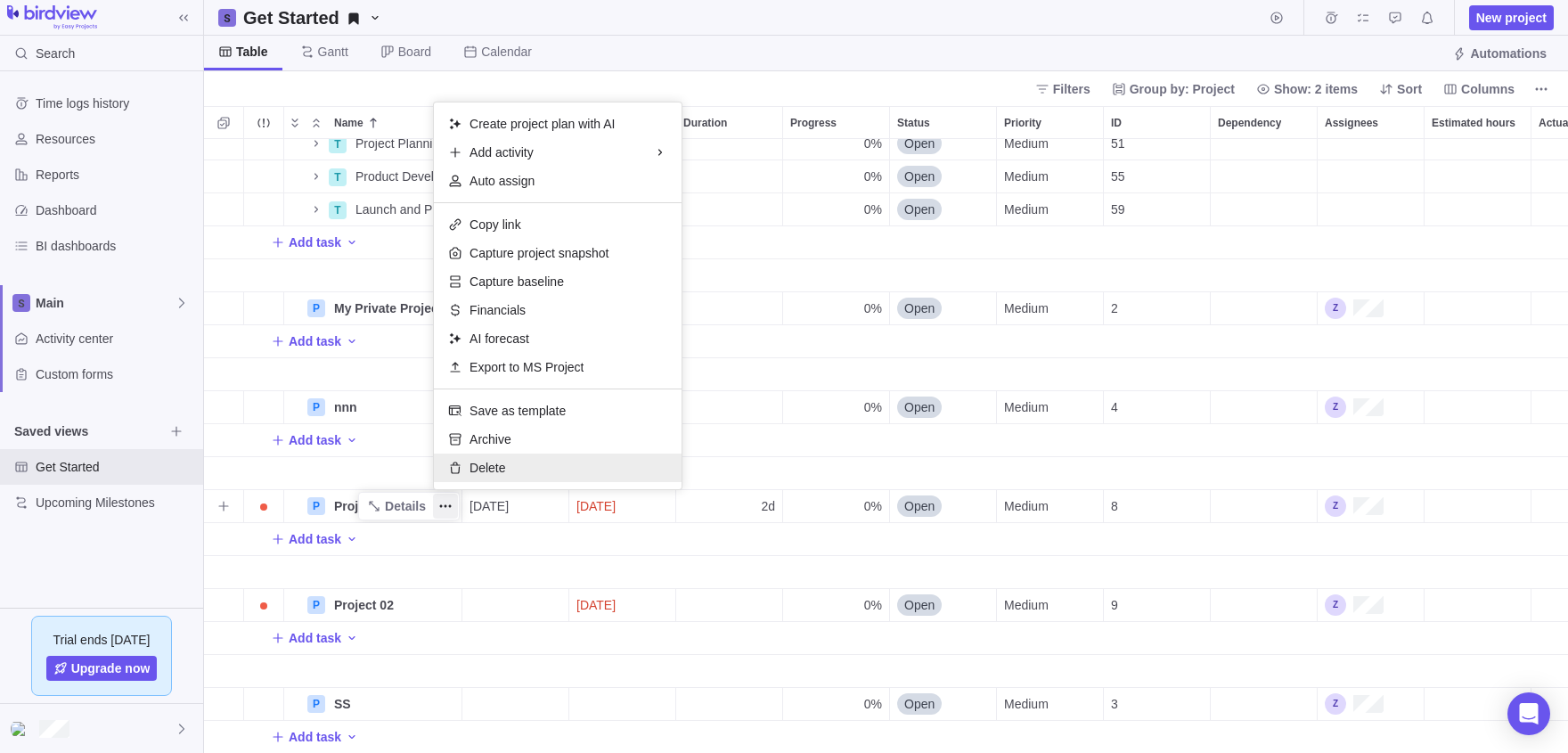
click at [500, 456] on div "Delete" at bounding box center [558, 468] width 248 height 28
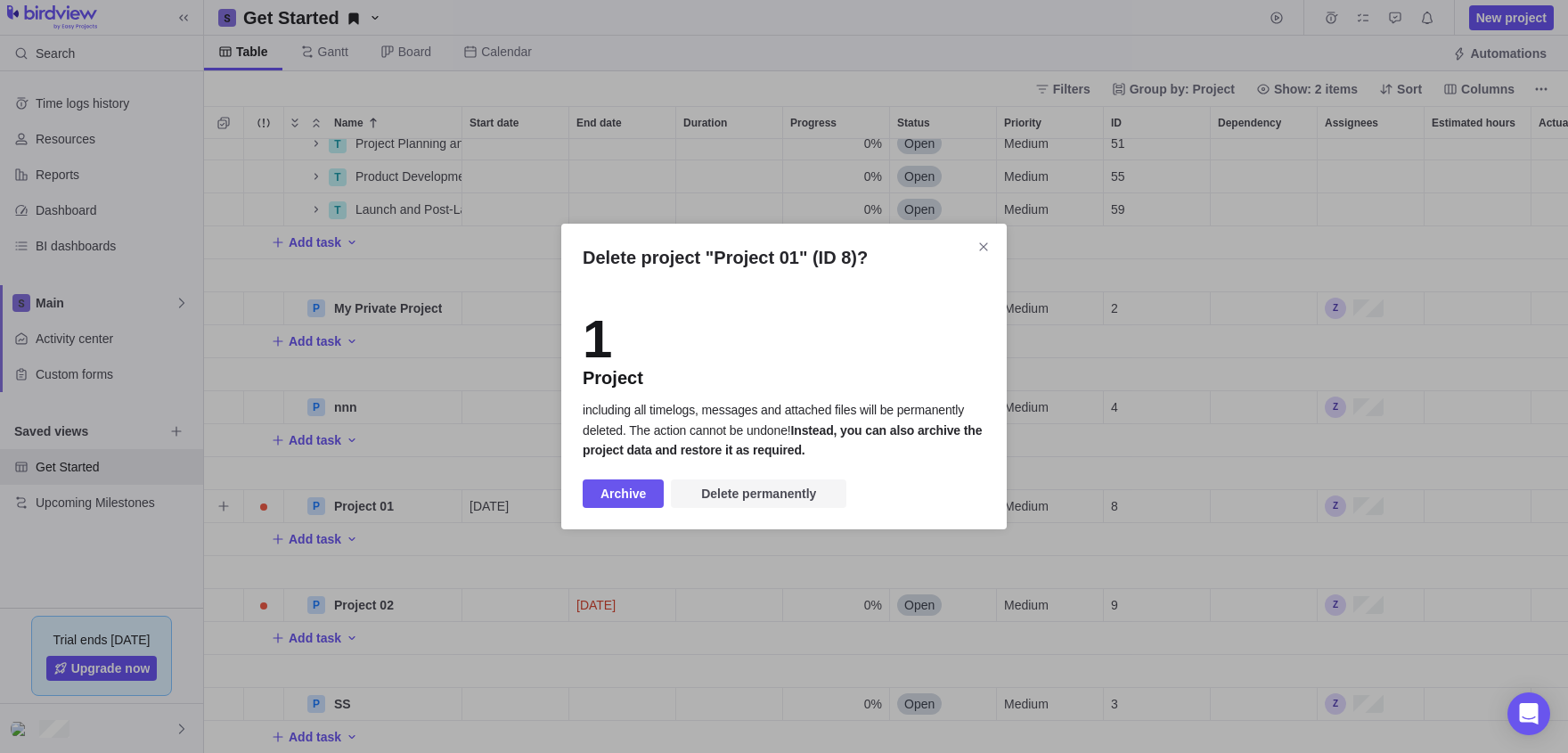
click at [715, 505] on span "Delete permanently" at bounding box center [758, 493] width 115 height 22
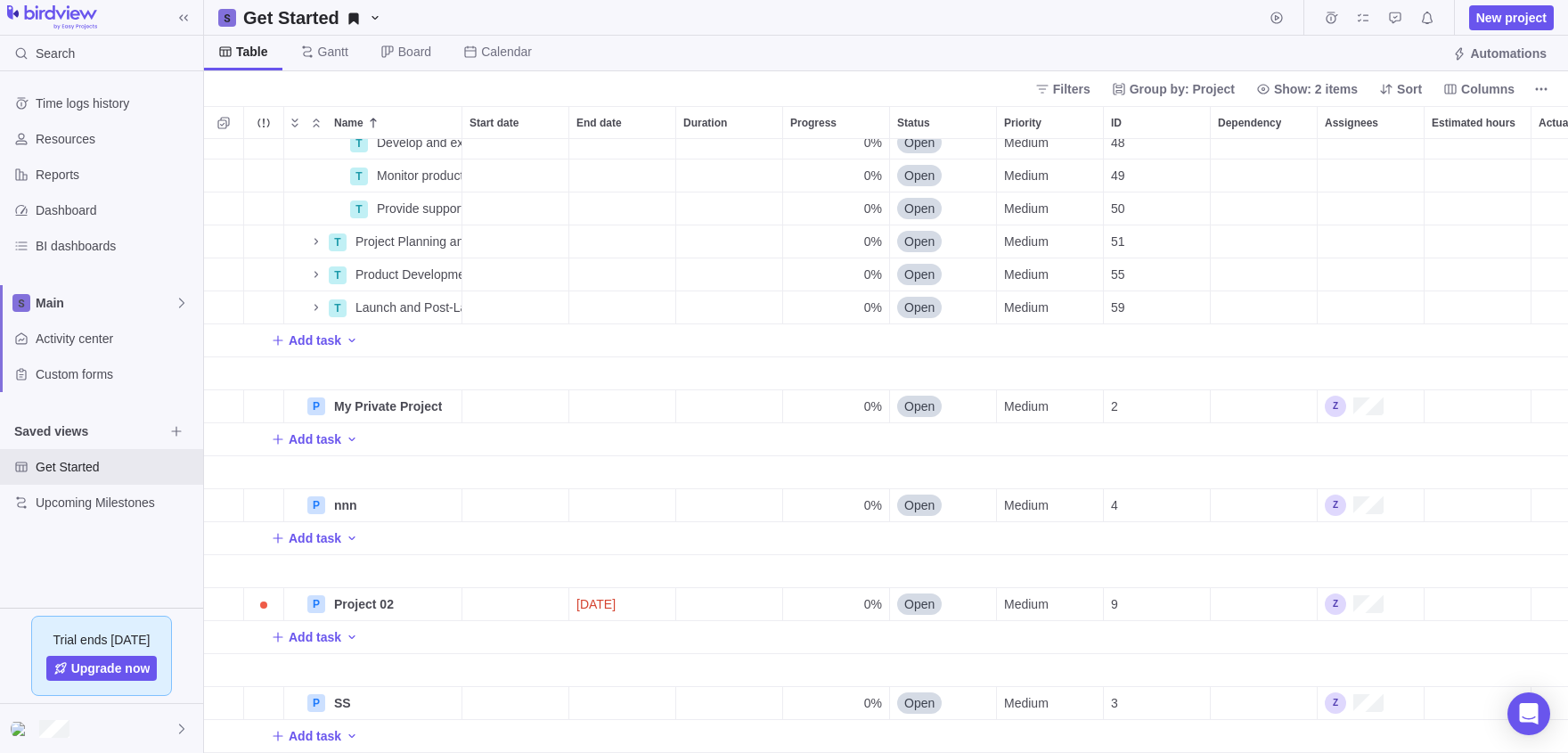
scroll to position [1594, 0]
click at [0, 0] on icon "More actions" at bounding box center [0, 0] width 0 height 0
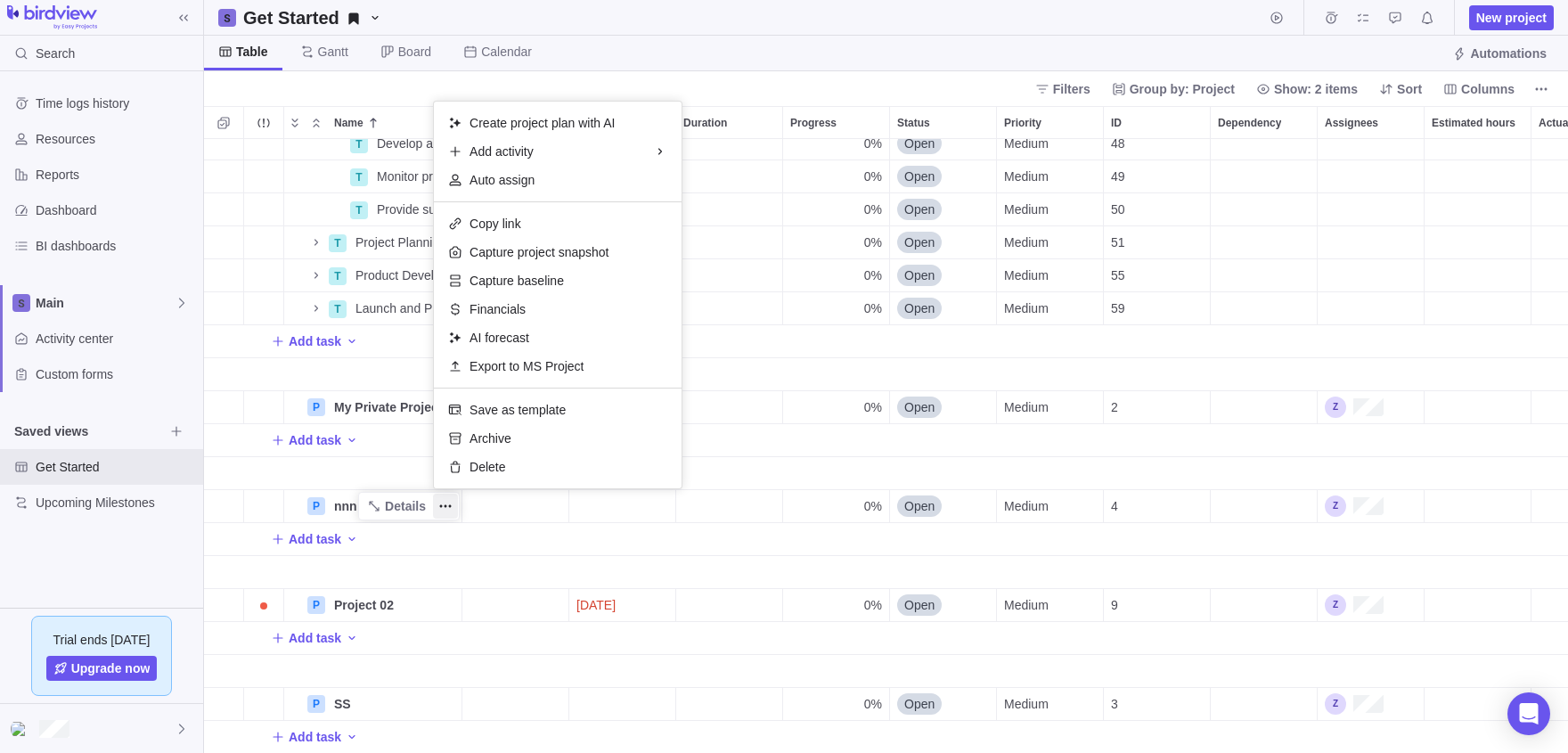
click at [454, 577] on div "T Provide support and implement improvements Details 0% Open Medium 38 T Projec…" at bounding box center [885, 446] width 1364 height 614
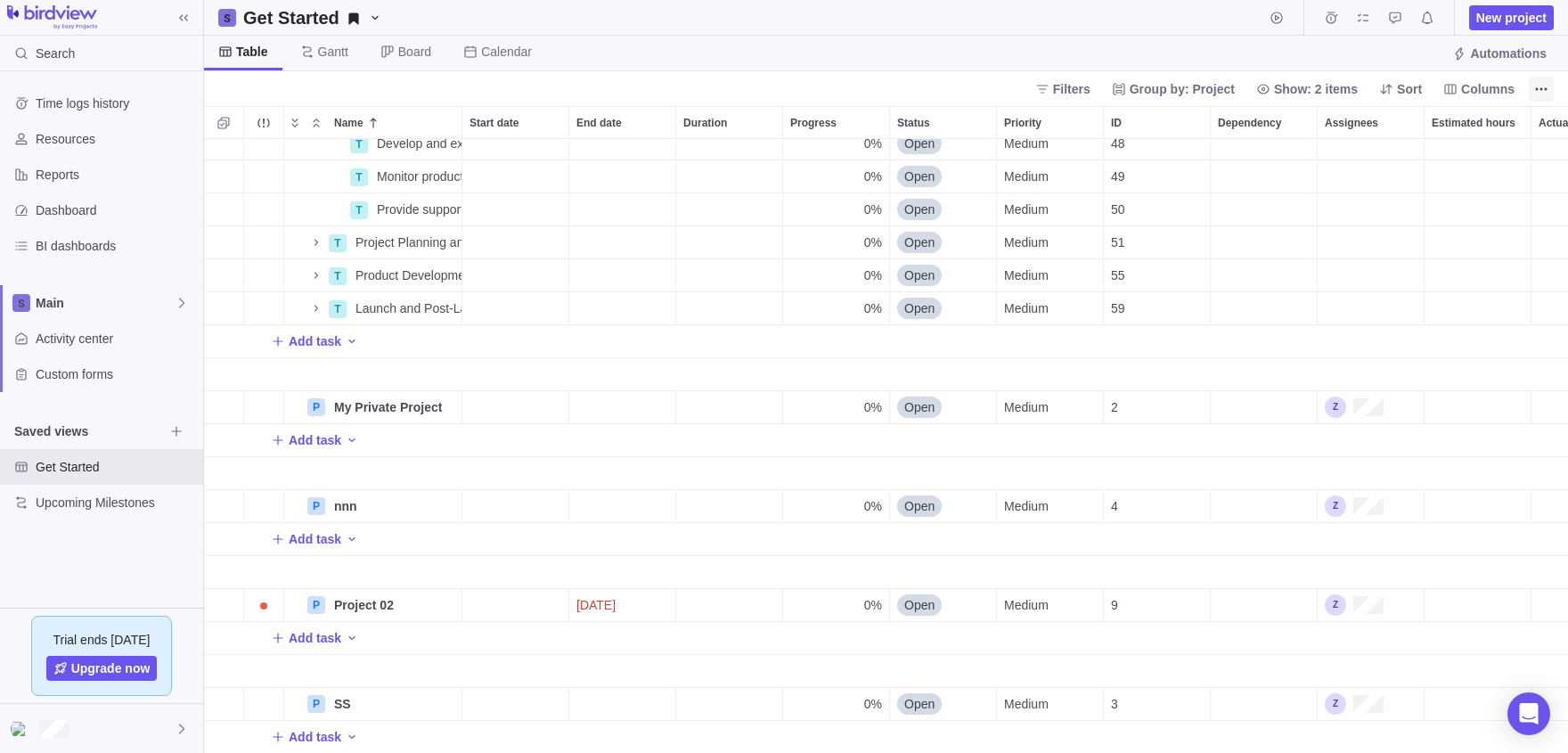
click at [1534, 83] on span "More actions" at bounding box center [1541, 89] width 25 height 25
click at [87, 731] on body "Search Time logs history Resources Reports Dashboard BI dashboards Main Activit…" at bounding box center [784, 376] width 1568 height 753
click at [143, 723] on div at bounding box center [101, 728] width 204 height 49
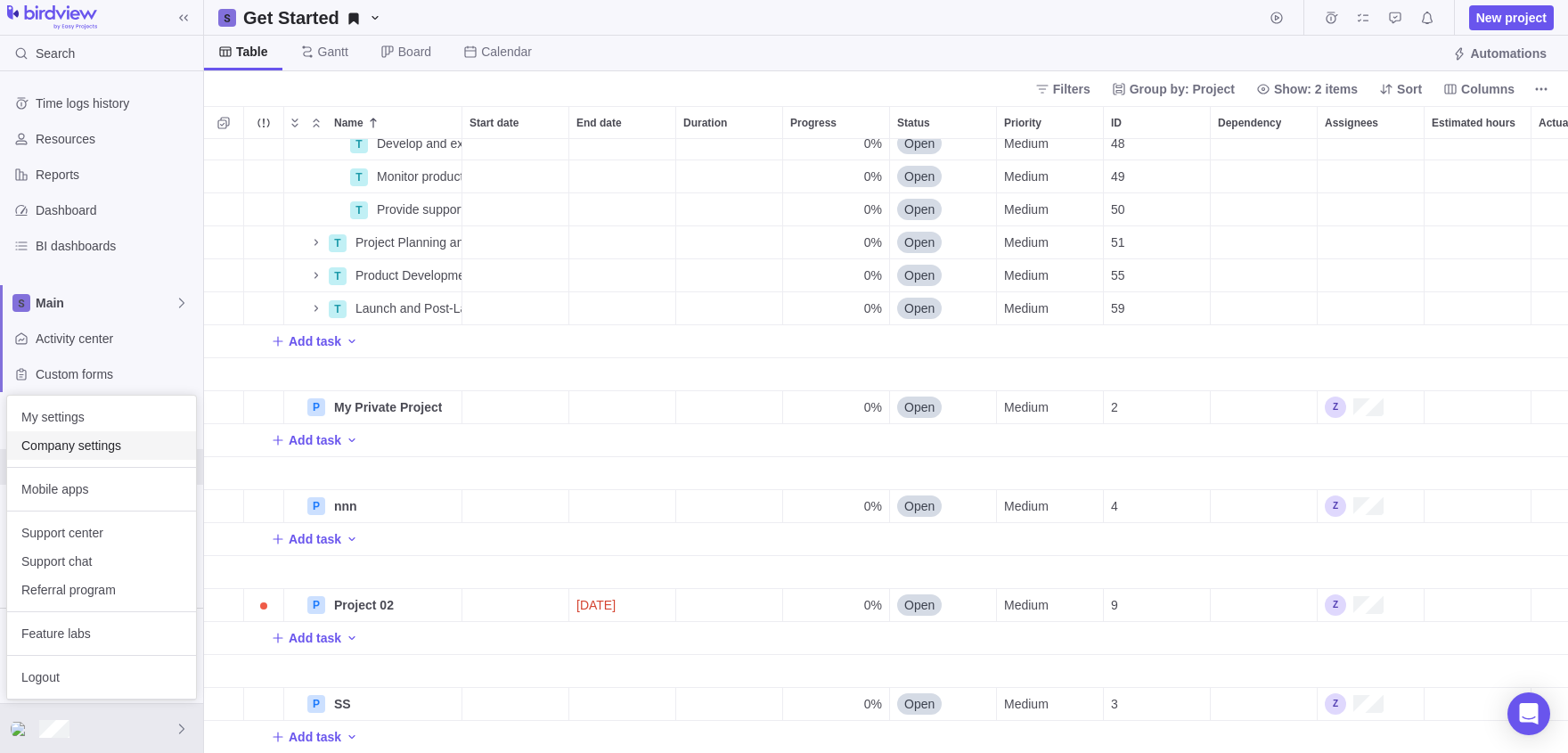
click at [110, 446] on span "Company settings" at bounding box center [101, 445] width 160 height 18
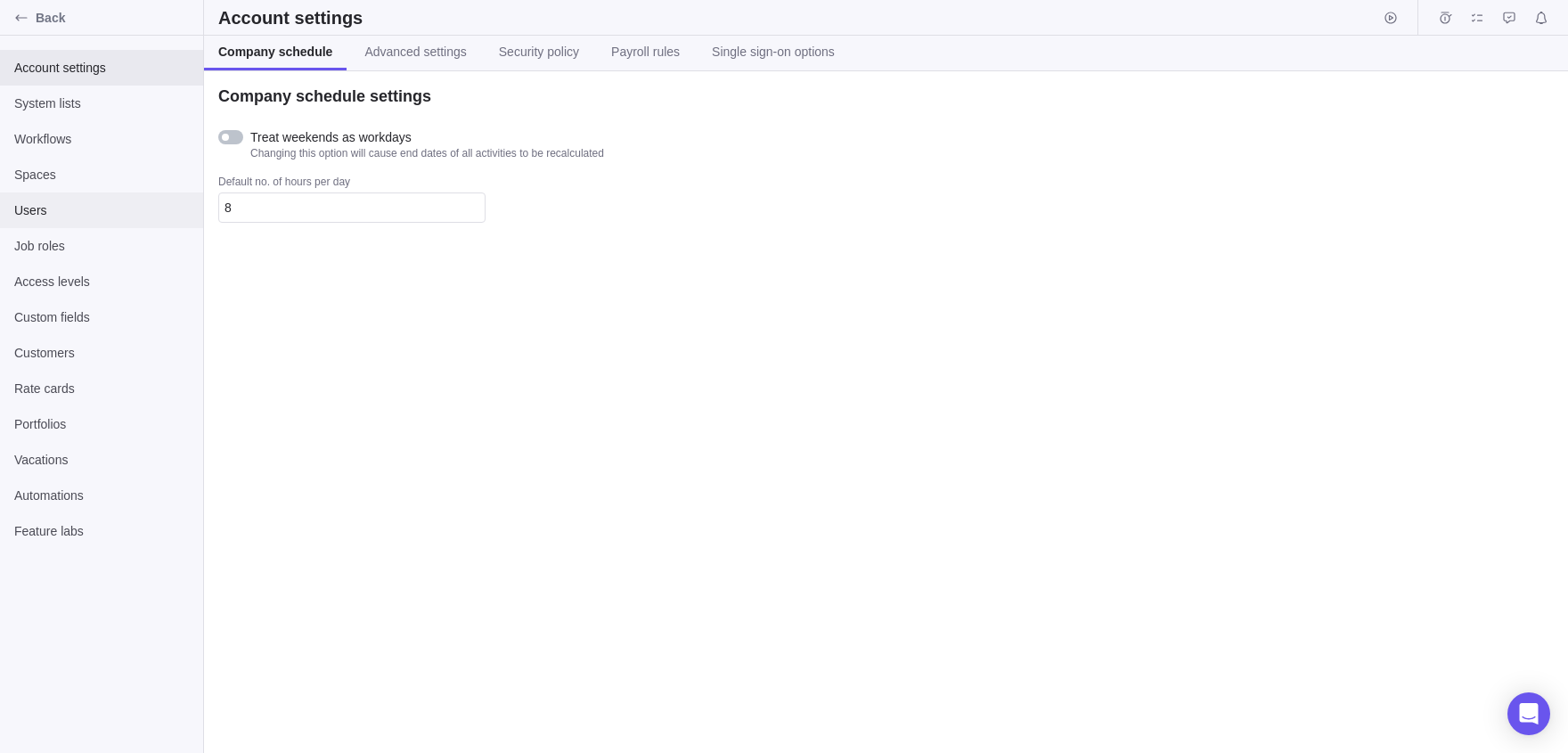
click at [53, 214] on span "Users" at bounding box center [101, 210] width 174 height 18
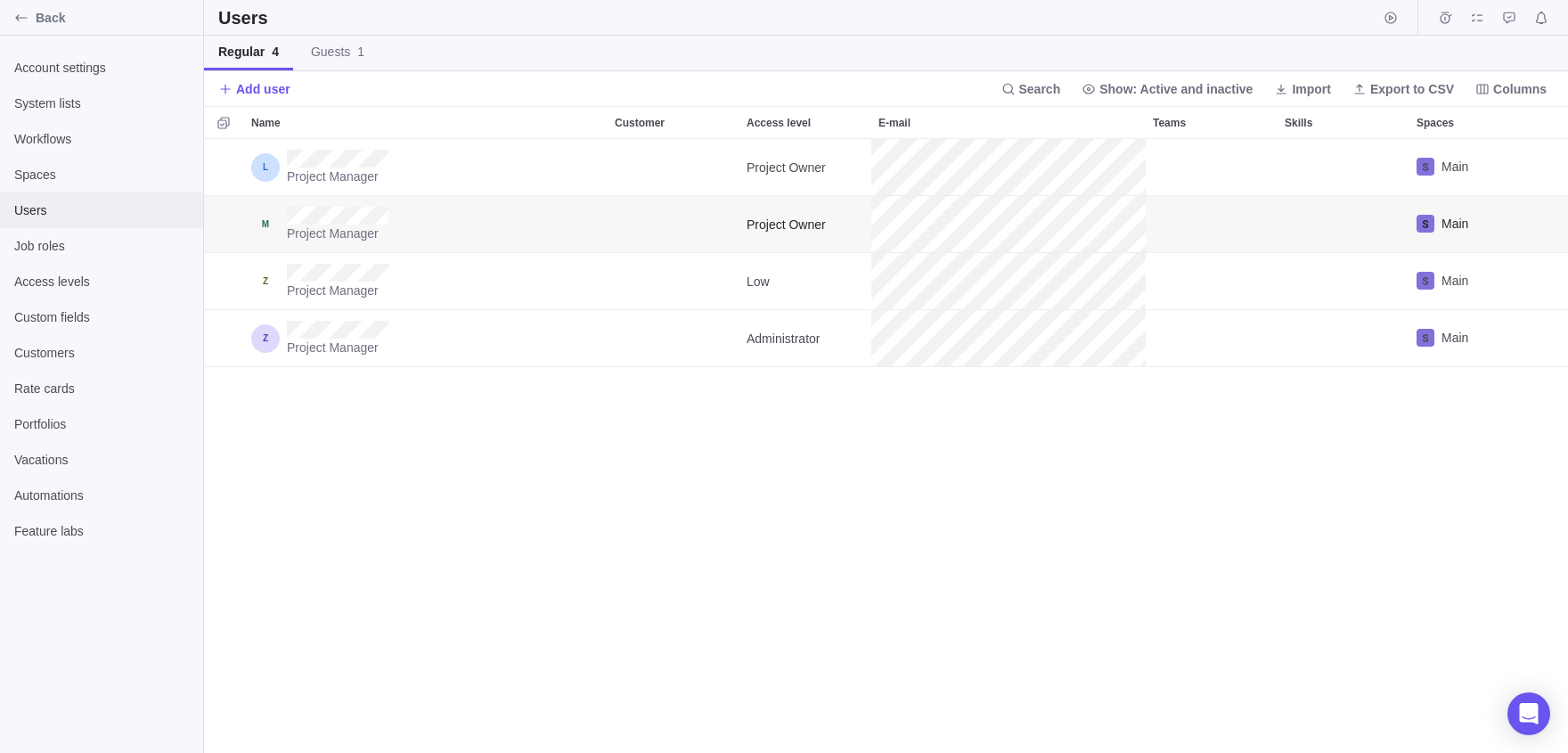
scroll to position [614, 1364]
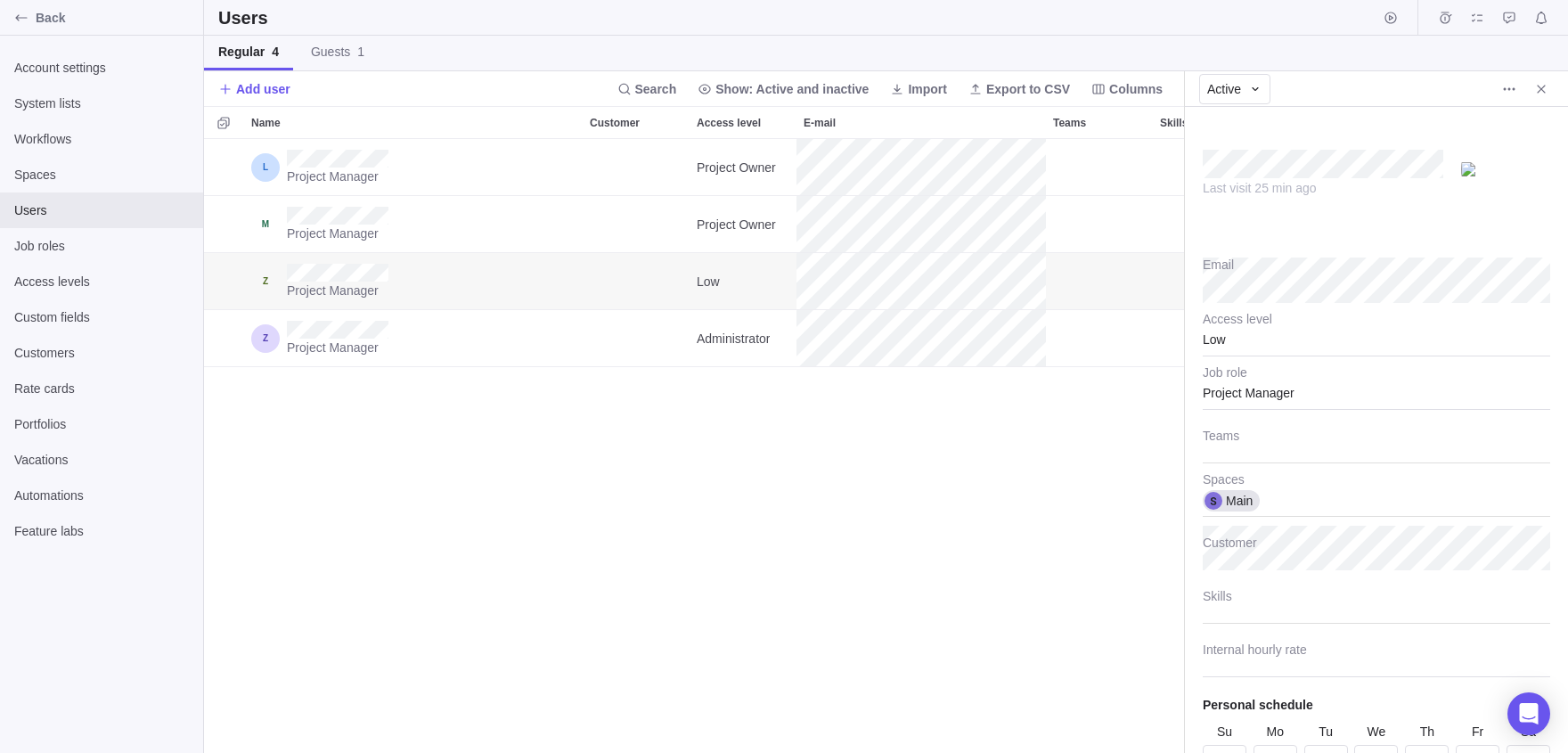
click at [1237, 327] on div "Low" at bounding box center [1376, 333] width 347 height 45
click at [1238, 414] on span "Project Owner" at bounding box center [1257, 416] width 80 height 18
click at [1228, 350] on div "Project Owner" at bounding box center [1376, 333] width 347 height 45
click at [990, 432] on body "Back Account settings System lists Workflows Spaces Users Job roles Access leve…" at bounding box center [784, 376] width 1568 height 753
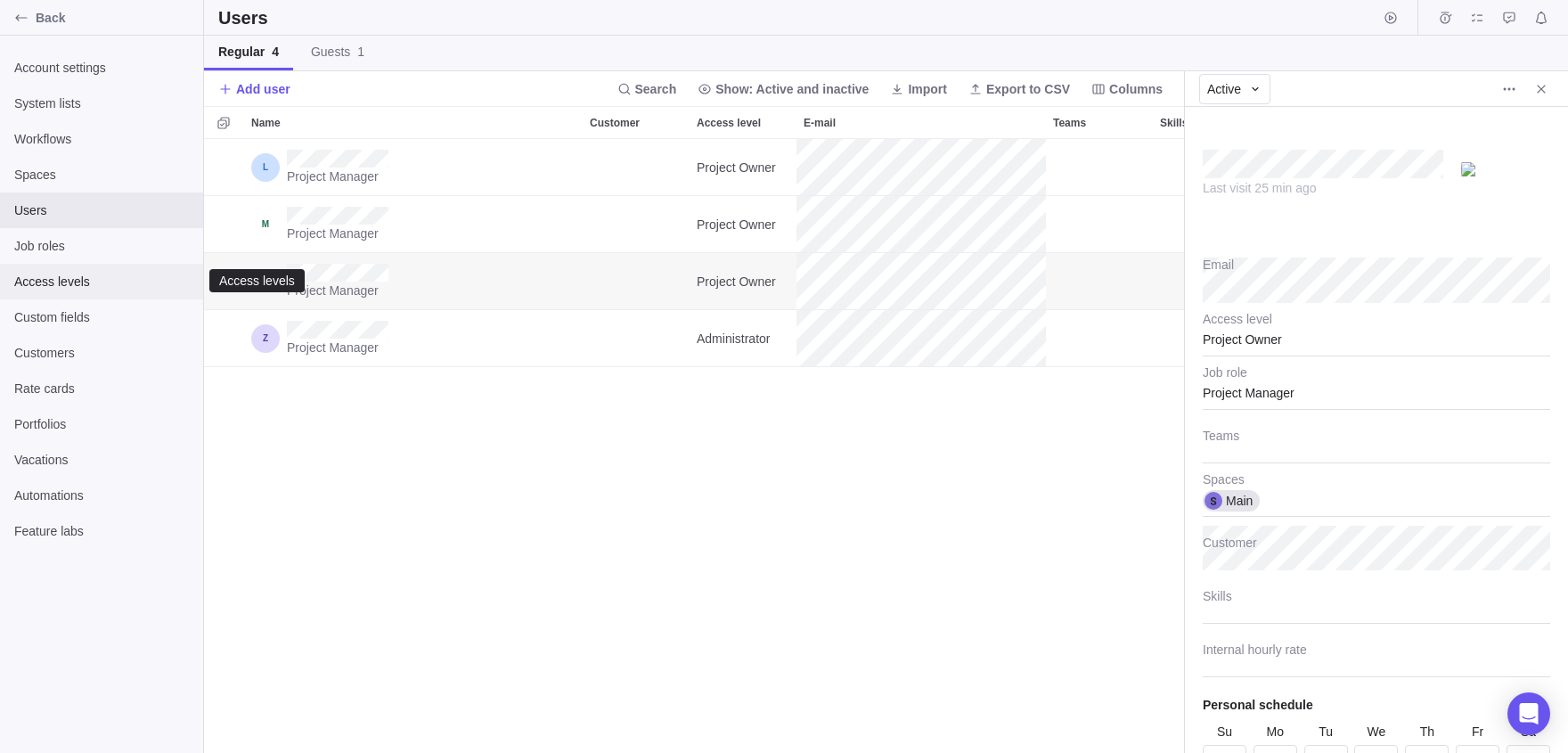
click at [48, 283] on span "Access levels" at bounding box center [101, 281] width 174 height 18
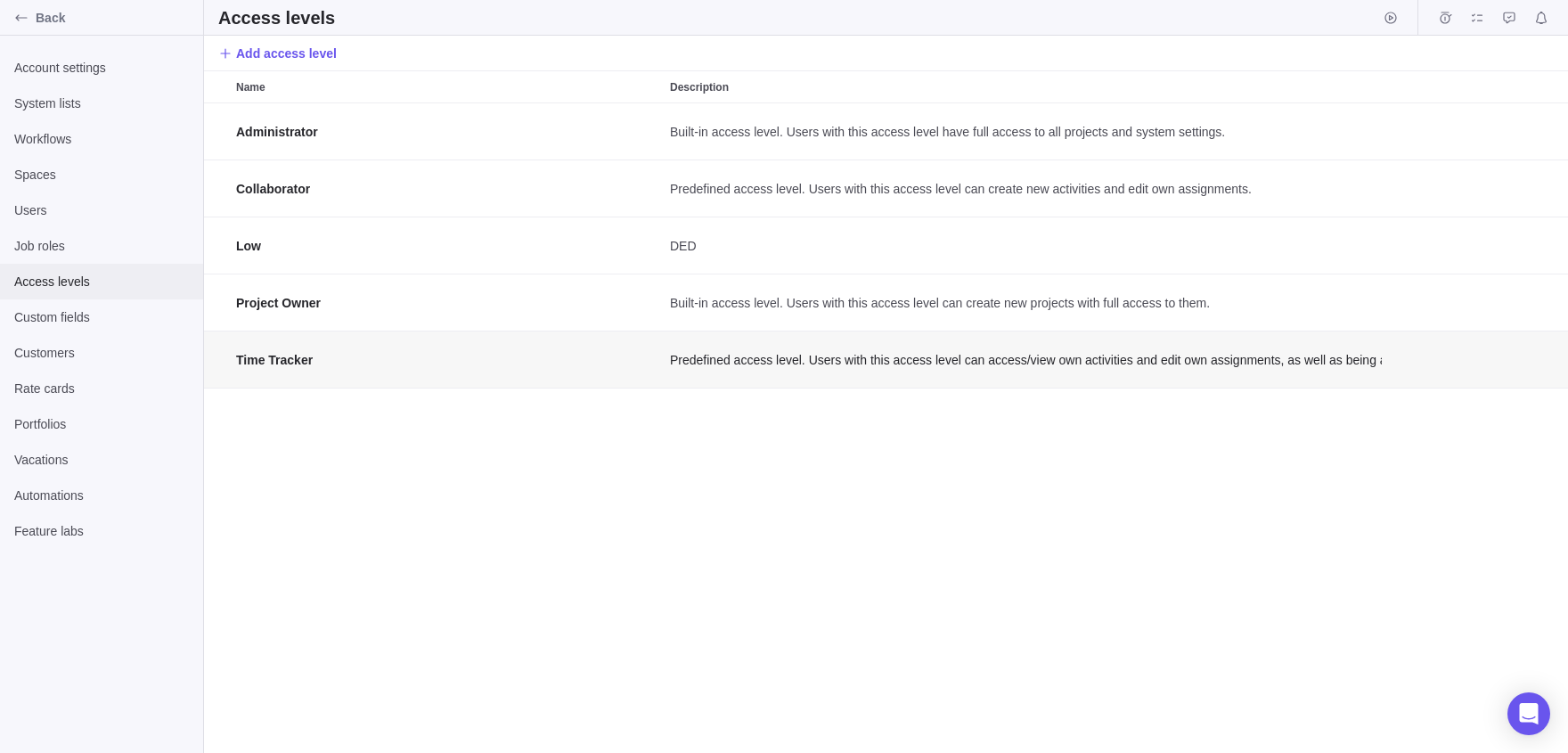
scroll to position [651, 1364]
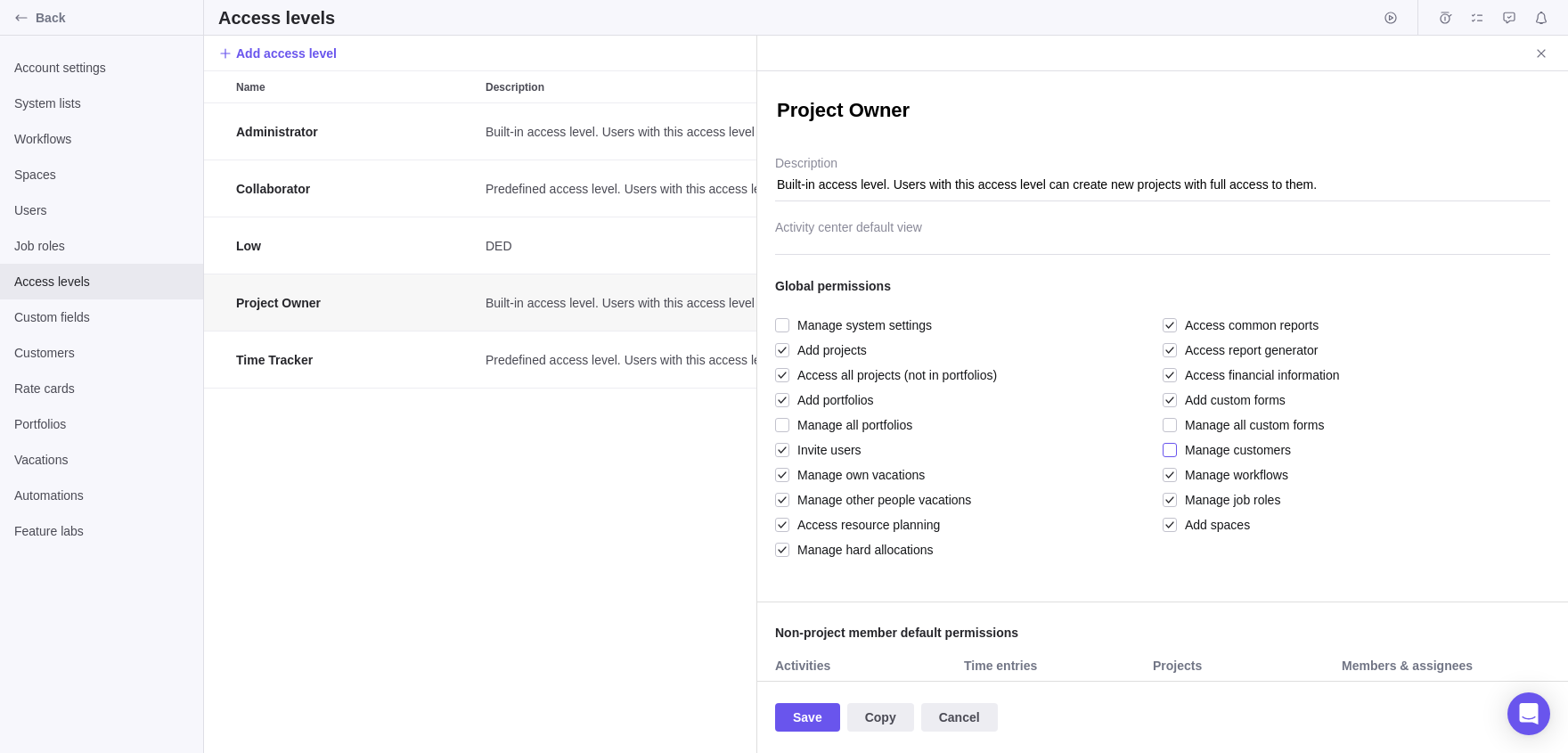
click at [1167, 456] on div at bounding box center [1169, 450] width 14 height 25
click at [811, 719] on span "Save" at bounding box center [807, 717] width 29 height 22
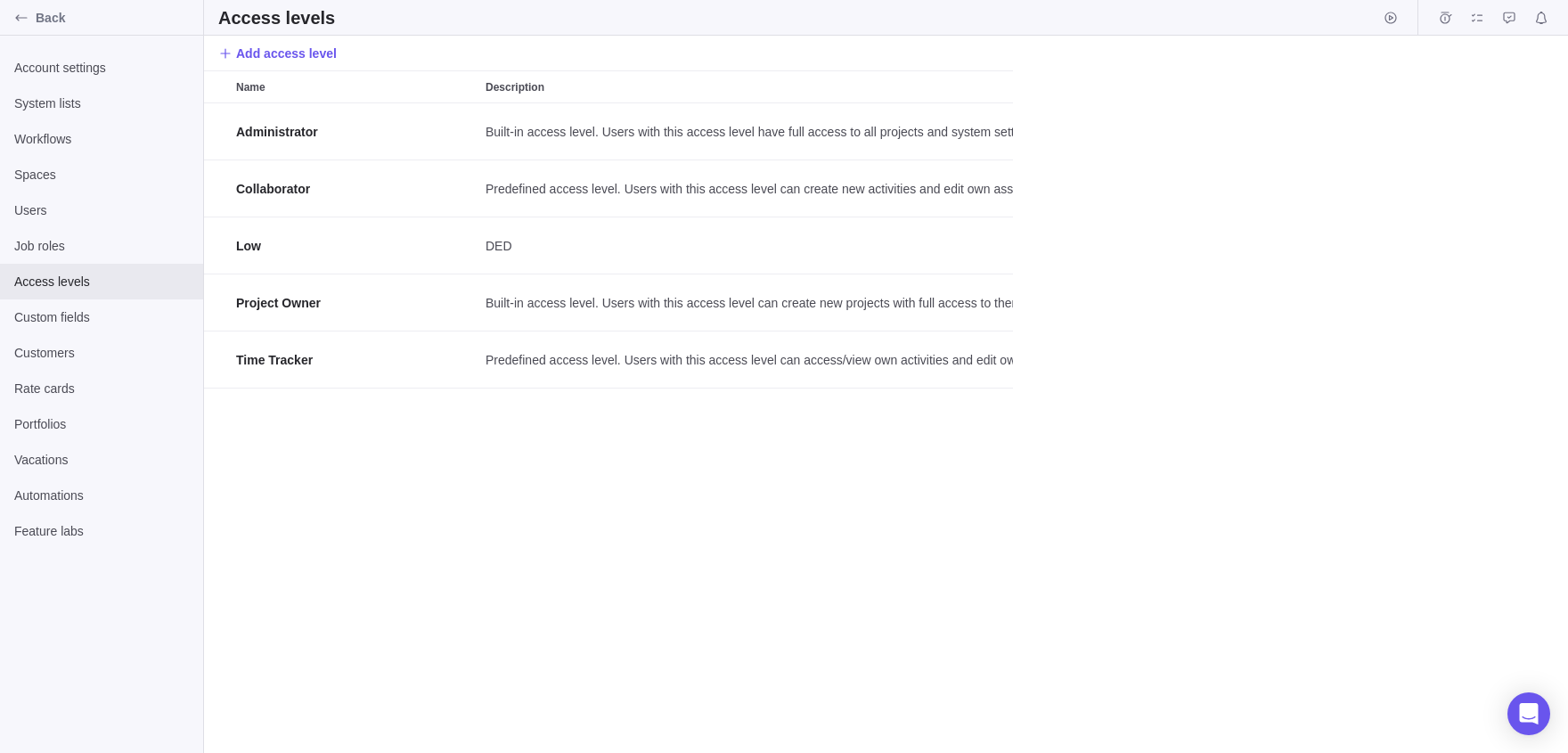
scroll to position [651, 1364]
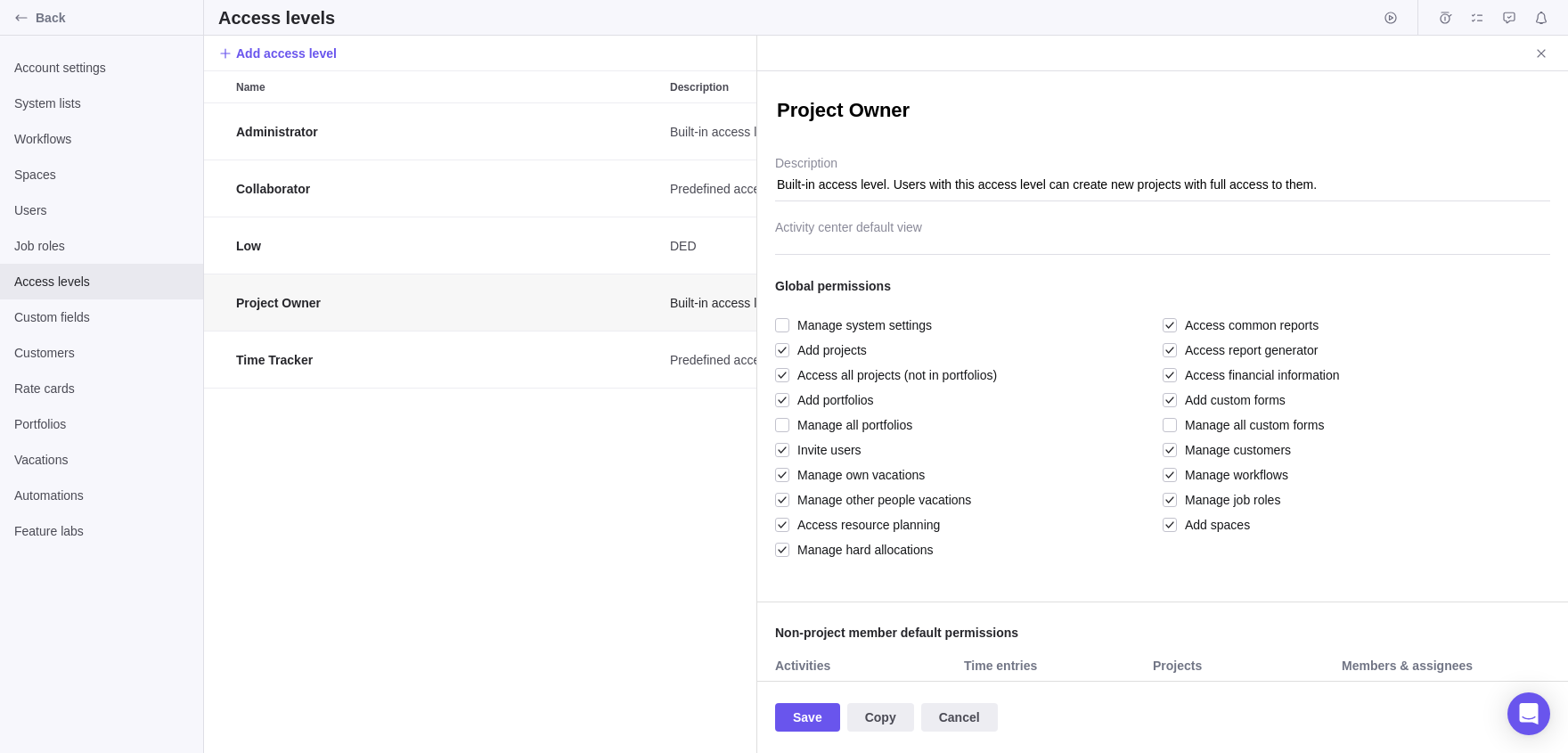
scroll to position [651, 553]
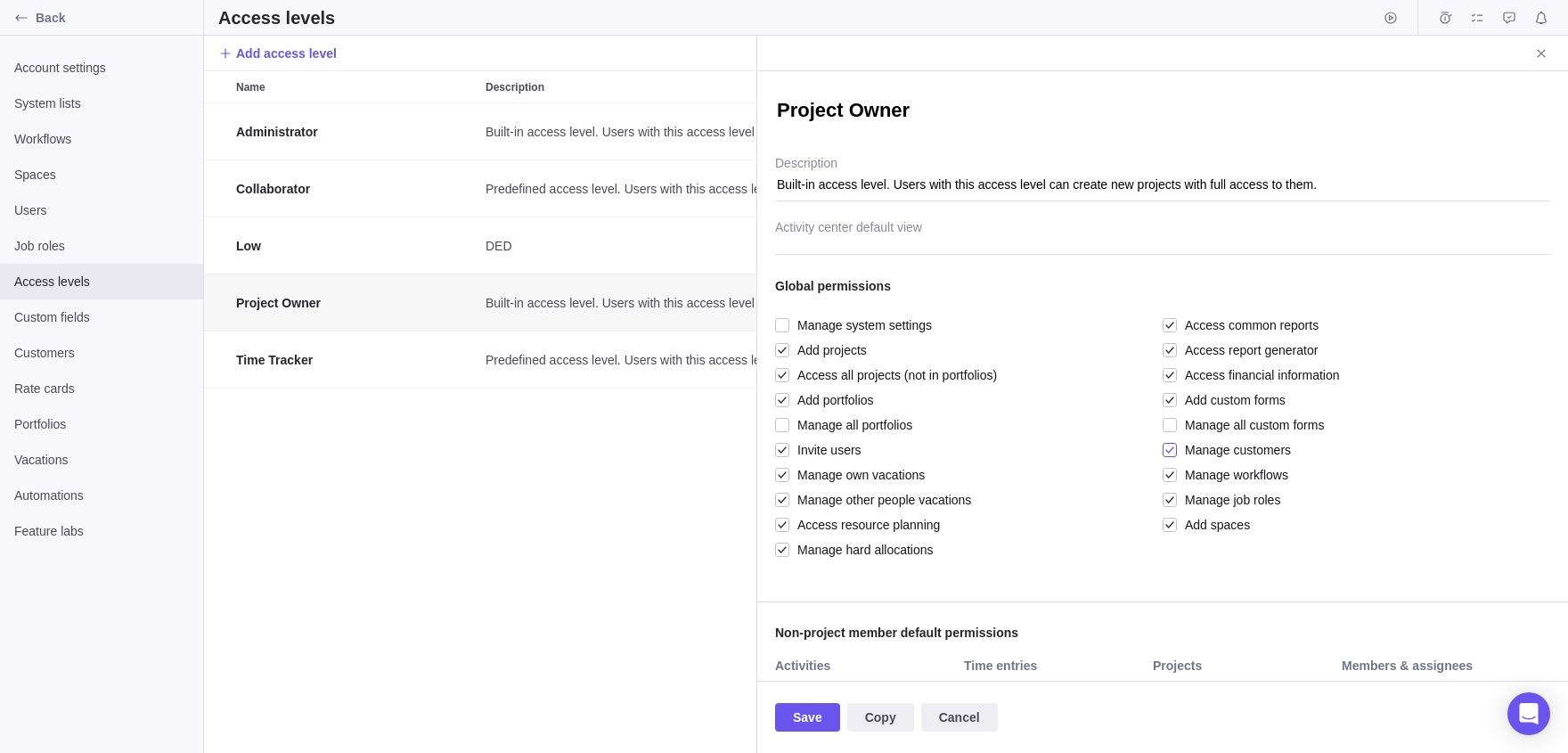
click at [1169, 449] on div at bounding box center [1169, 450] width 14 height 25
click at [812, 712] on span "Save" at bounding box center [807, 717] width 29 height 22
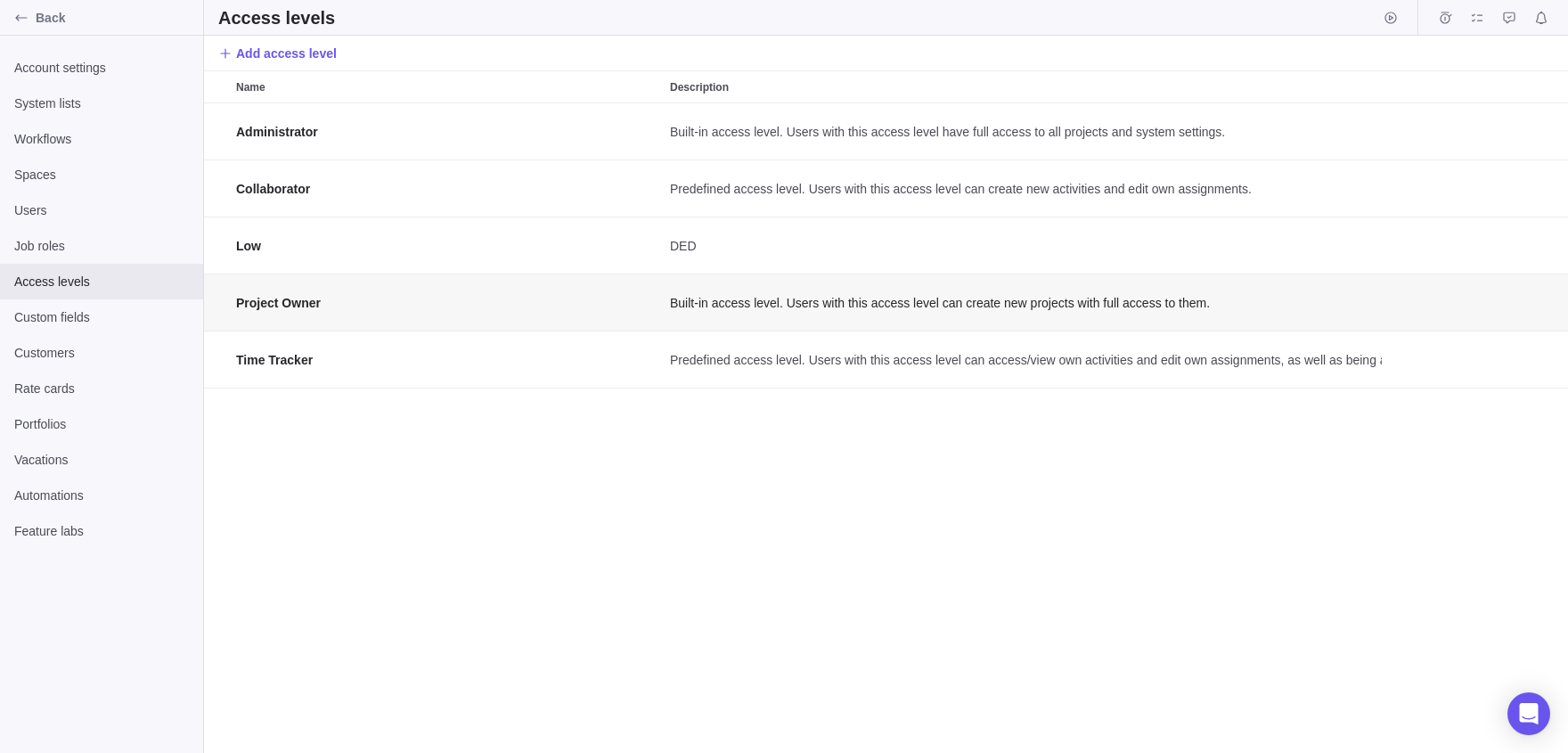
scroll to position [651, 553]
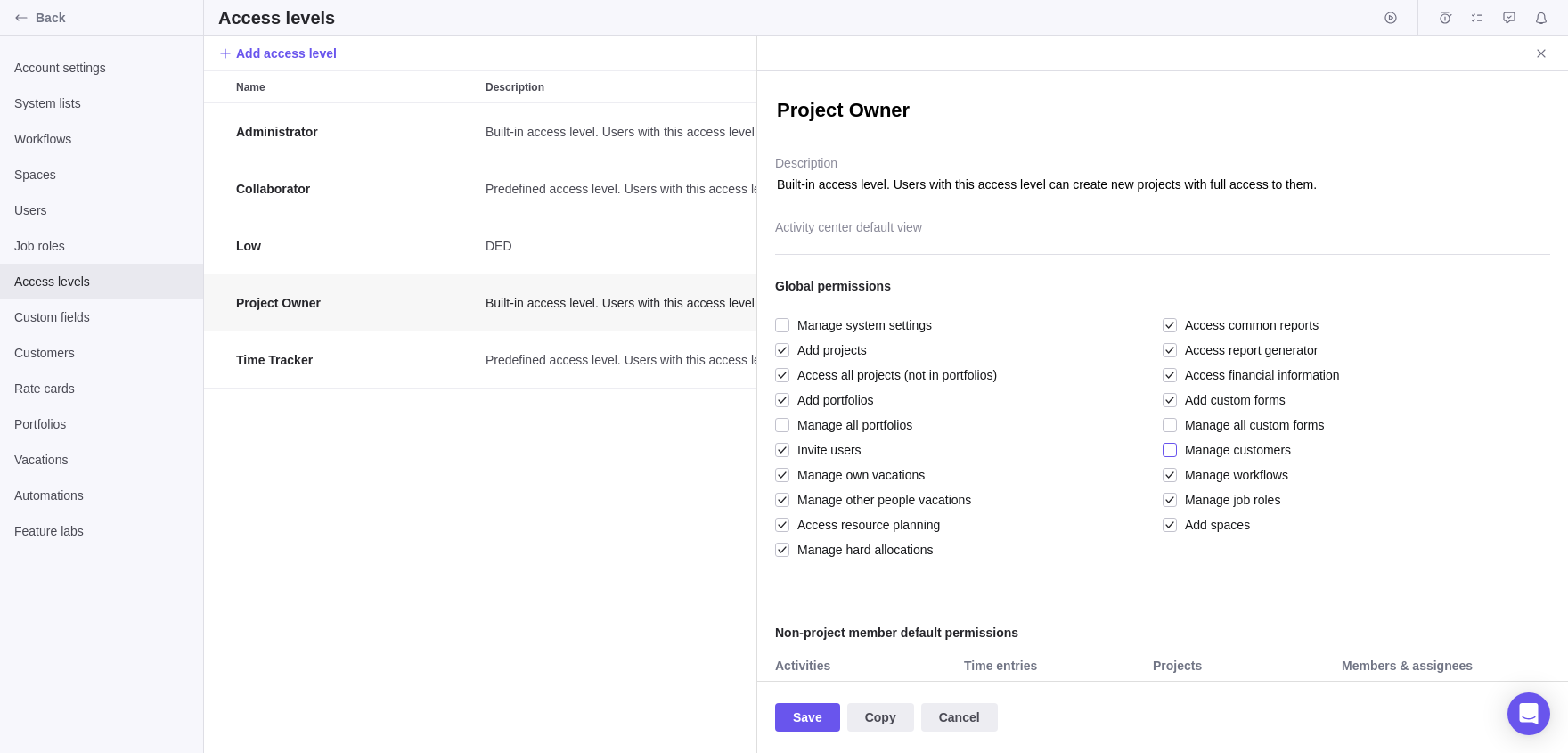
click at [1174, 443] on div at bounding box center [1169, 450] width 14 height 25
click at [819, 727] on span "Save" at bounding box center [807, 717] width 29 height 22
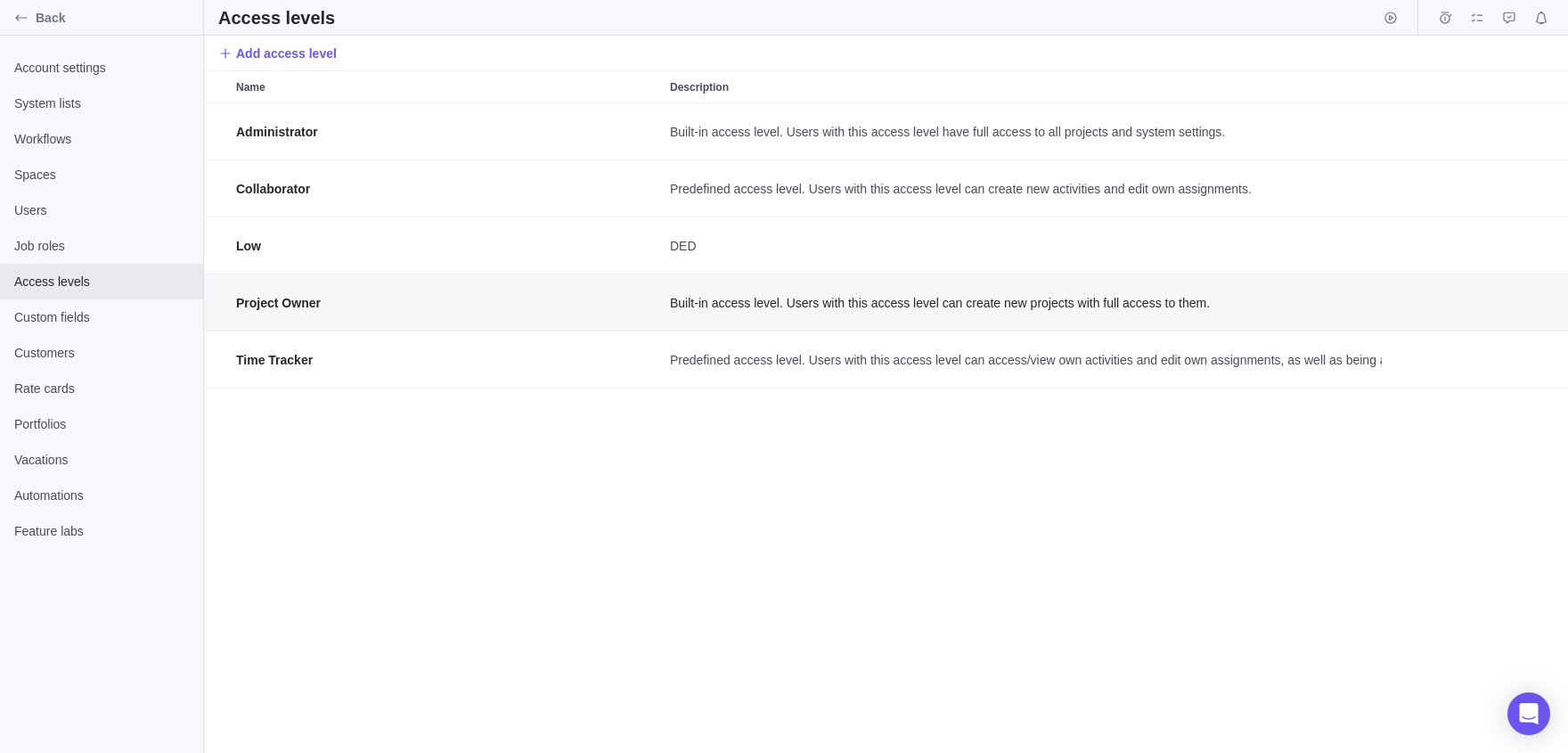
click at [586, 636] on div "Administrator Built-in access level. Users with this access level have full acc…" at bounding box center [885, 428] width 1364 height 650
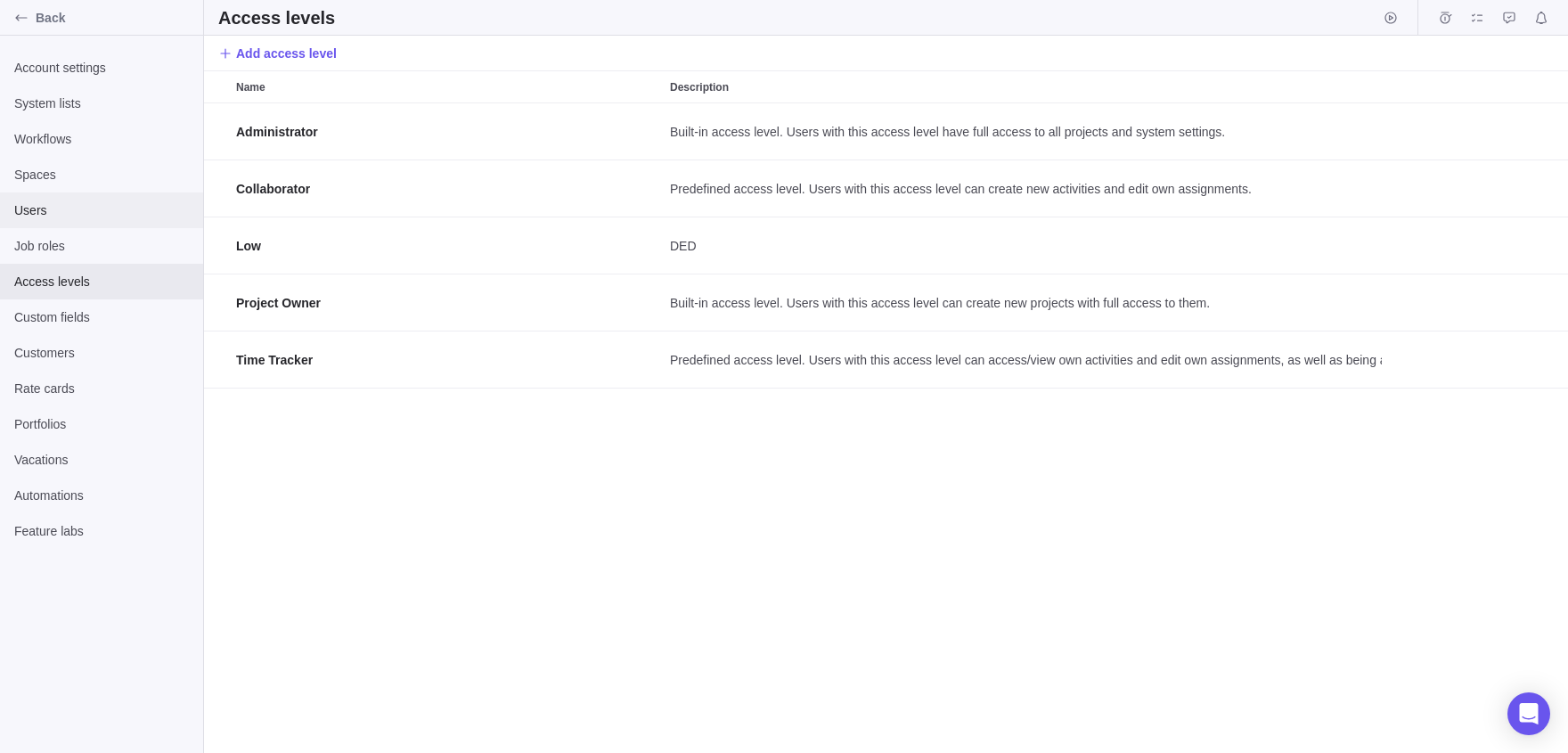
click at [70, 200] on div "Users" at bounding box center [101, 210] width 204 height 36
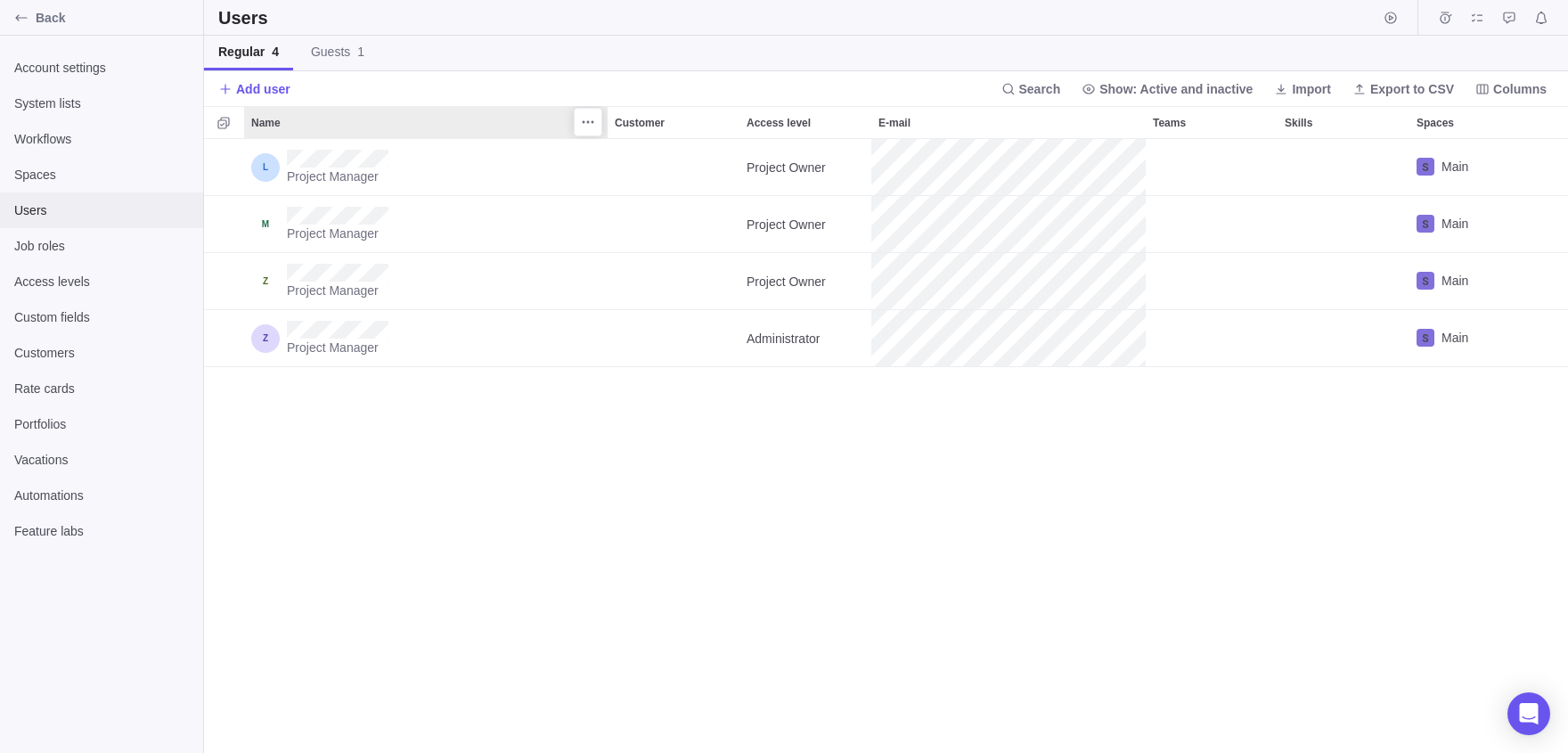
scroll to position [614, 1364]
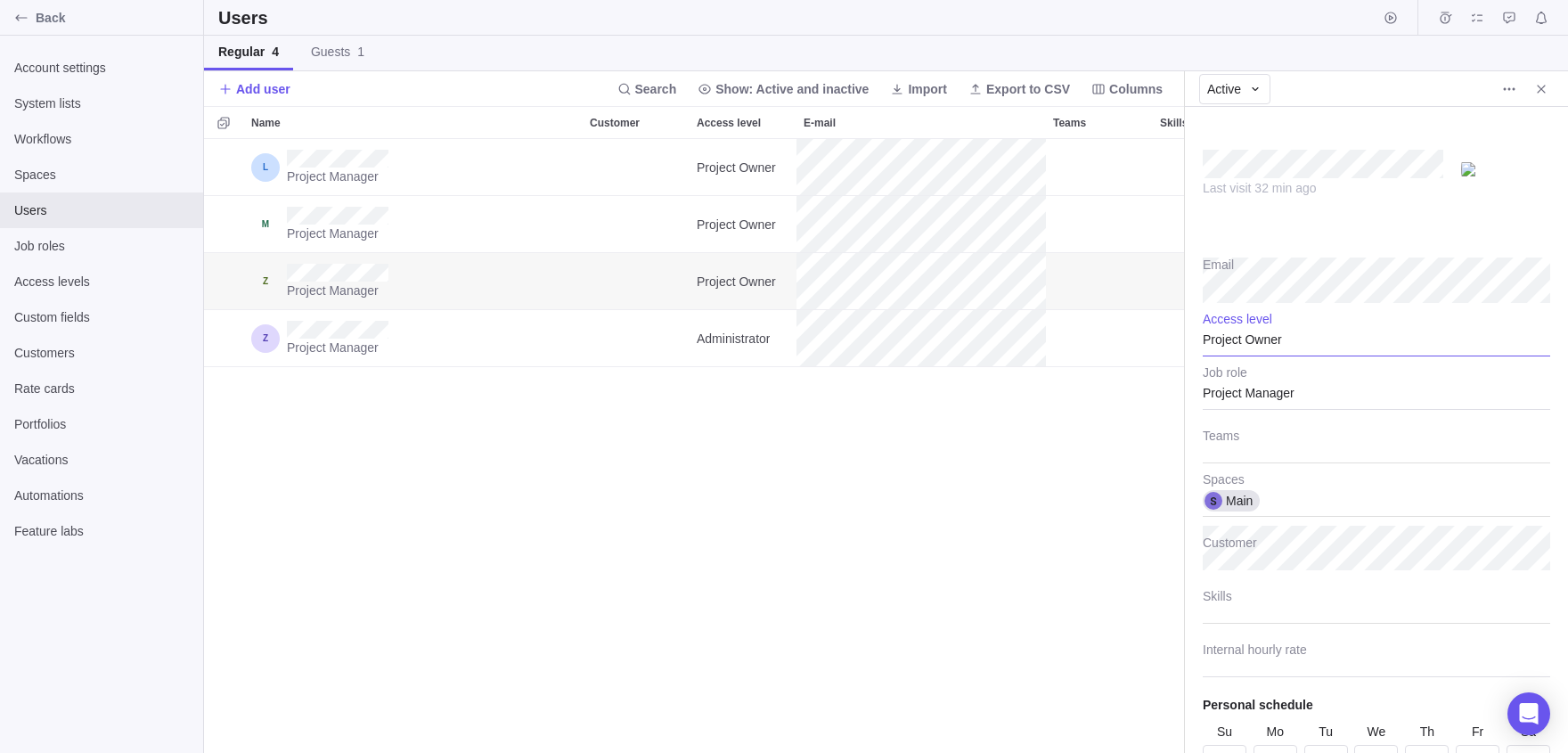
click at [1239, 339] on div "Project Owner" at bounding box center [1376, 333] width 347 height 45
click at [1253, 387] on span "Administrator" at bounding box center [1254, 384] width 73 height 18
click at [1037, 429] on div "Project Manager Project Owner Main Project Manager Project Owner Main Project M…" at bounding box center [693, 446] width 980 height 614
click at [1551, 89] on span "Close" at bounding box center [1541, 89] width 25 height 25
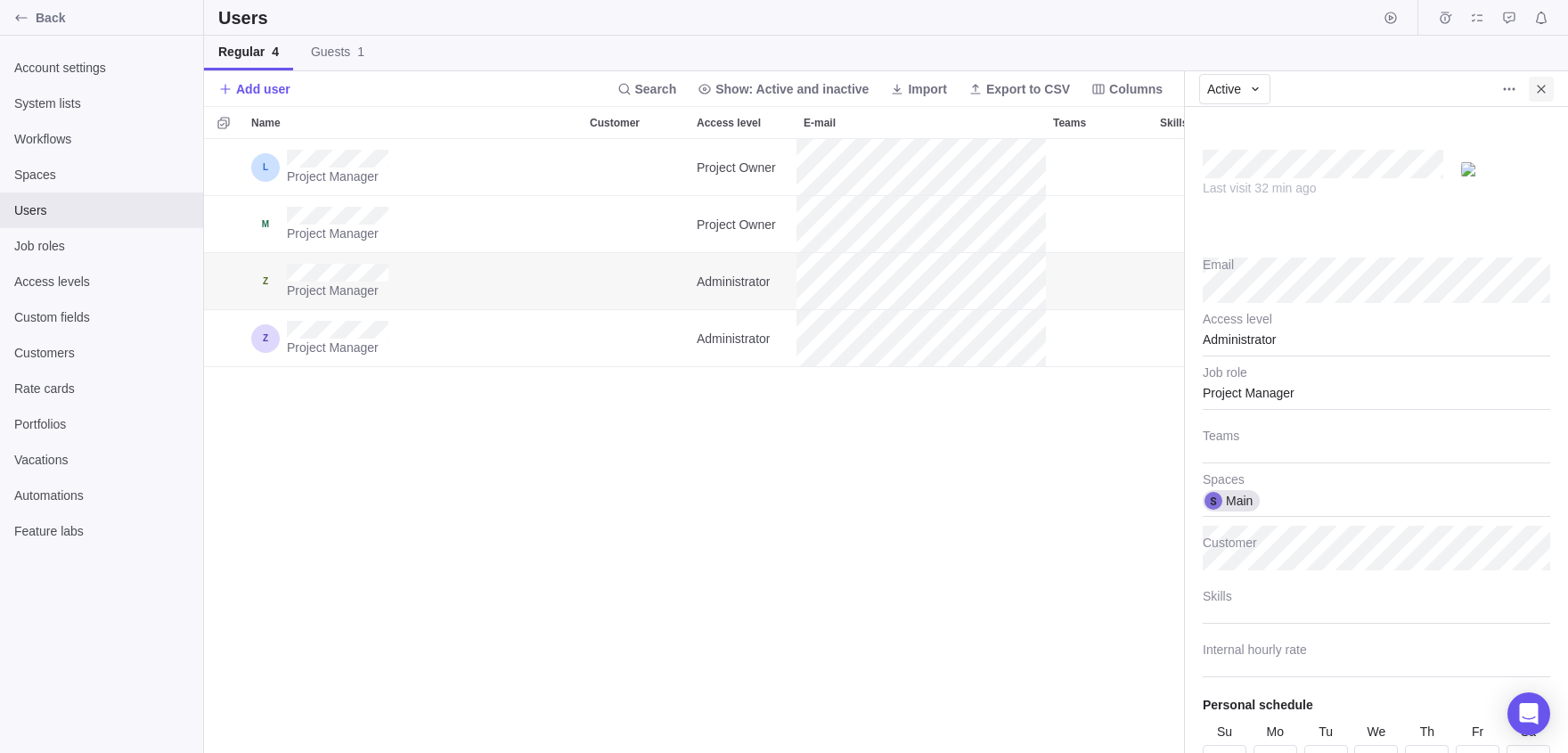
scroll to position [614, 1364]
click at [1320, 409] on div "Project Manager" at bounding box center [1376, 387] width 347 height 45
click at [1267, 334] on div "Last visit 34 min ago Email Administrator Access level Project Manager Job role…" at bounding box center [1376, 430] width 383 height 646
click at [1262, 340] on div "Administrator" at bounding box center [1376, 333] width 347 height 45
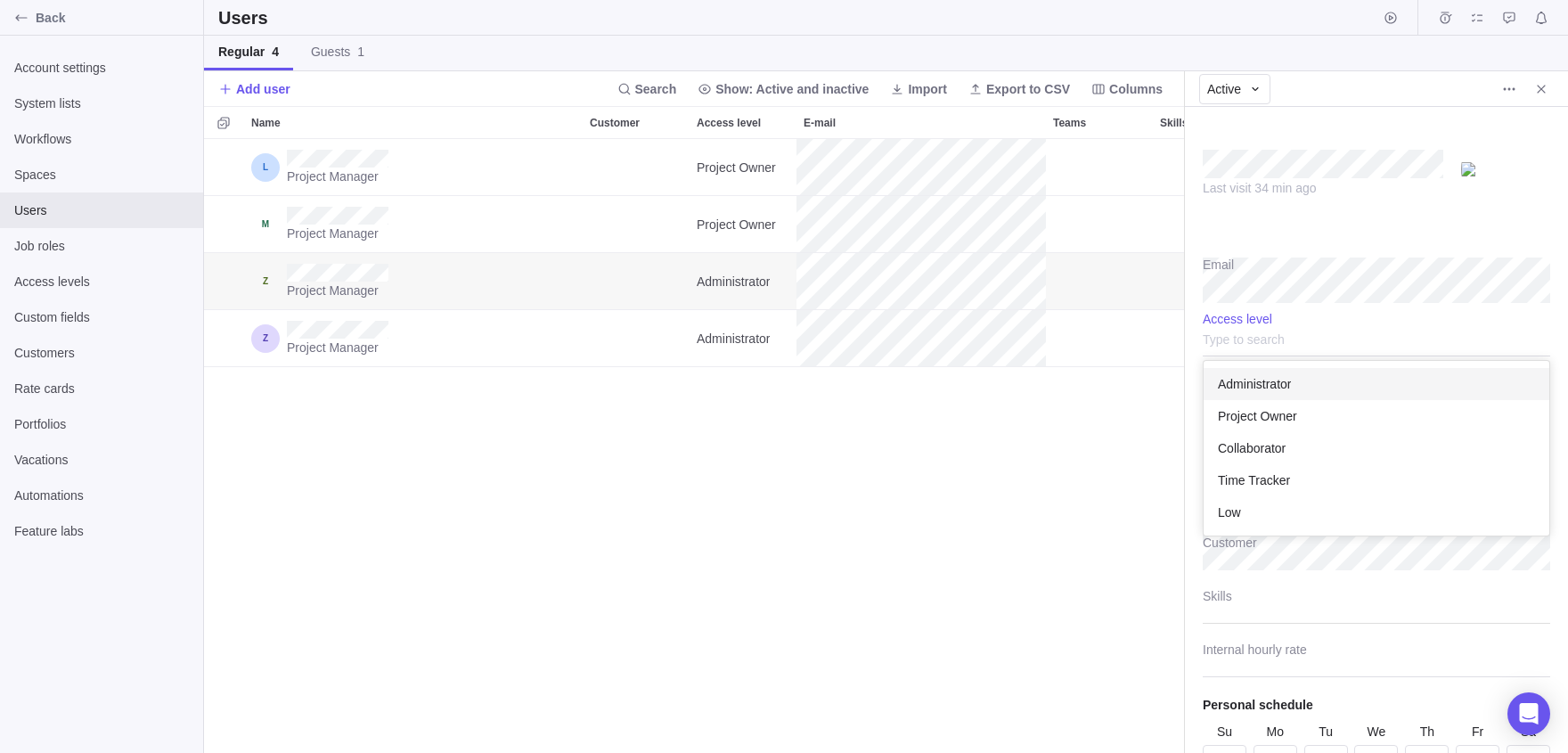
scroll to position [174, 347]
click at [1289, 415] on span "Project Owner" at bounding box center [1257, 416] width 80 height 18
click at [1018, 459] on div "Project Manager Project Owner Main Project Manager Project Owner Main Project M…" at bounding box center [693, 446] width 980 height 614
click at [1530, 78] on span "Close" at bounding box center [1541, 89] width 25 height 25
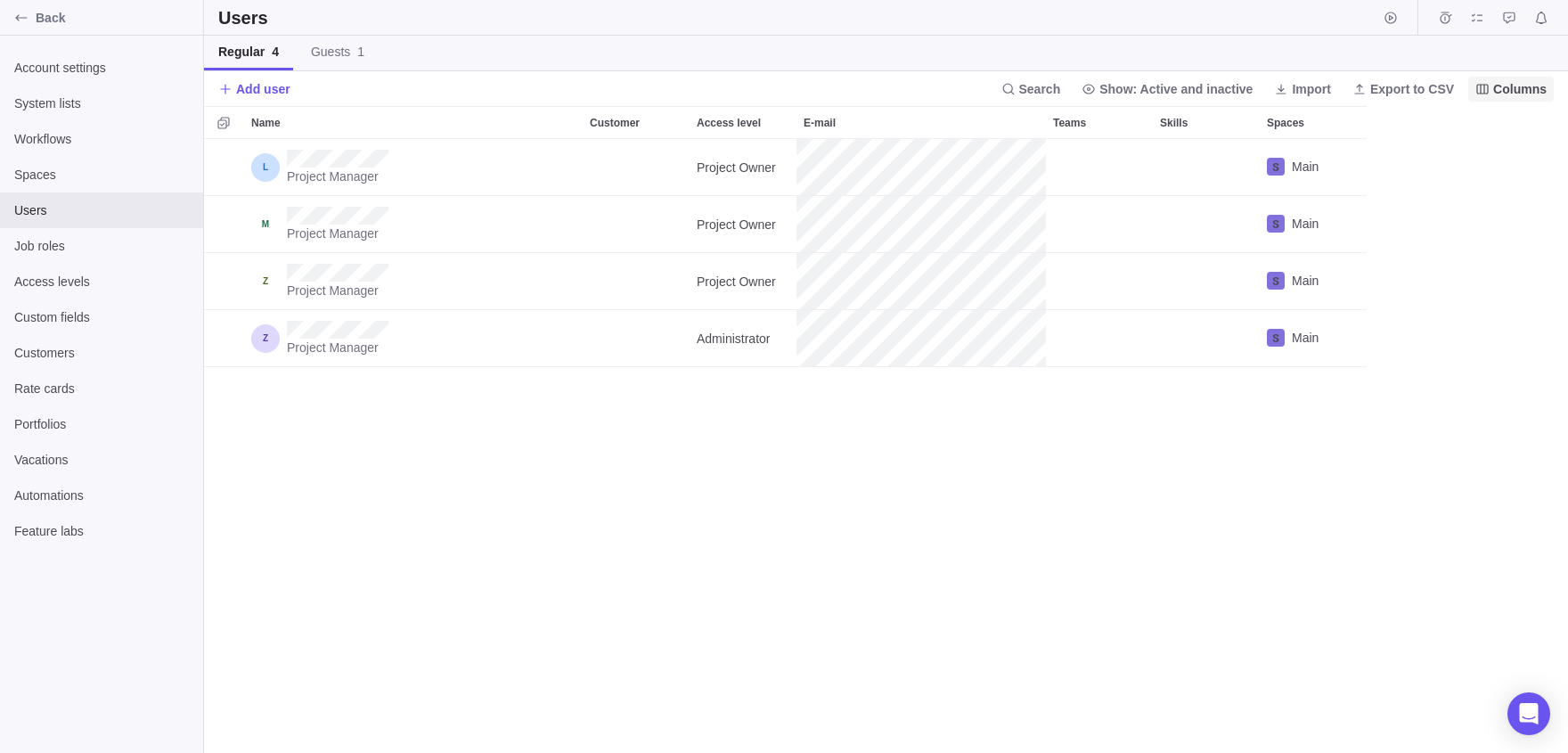
scroll to position [614, 1364]
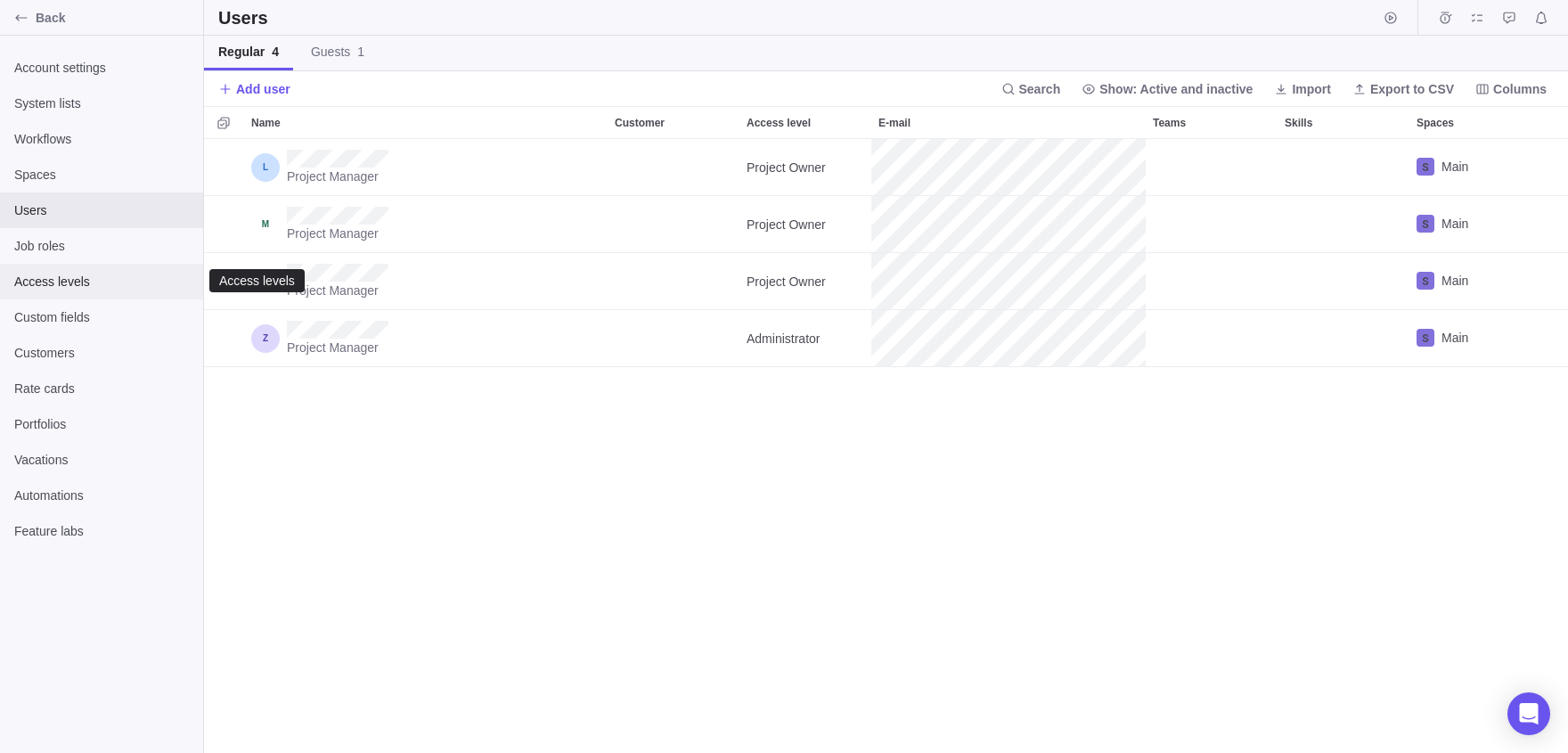
click at [116, 295] on div "Access levels" at bounding box center [101, 282] width 204 height 36
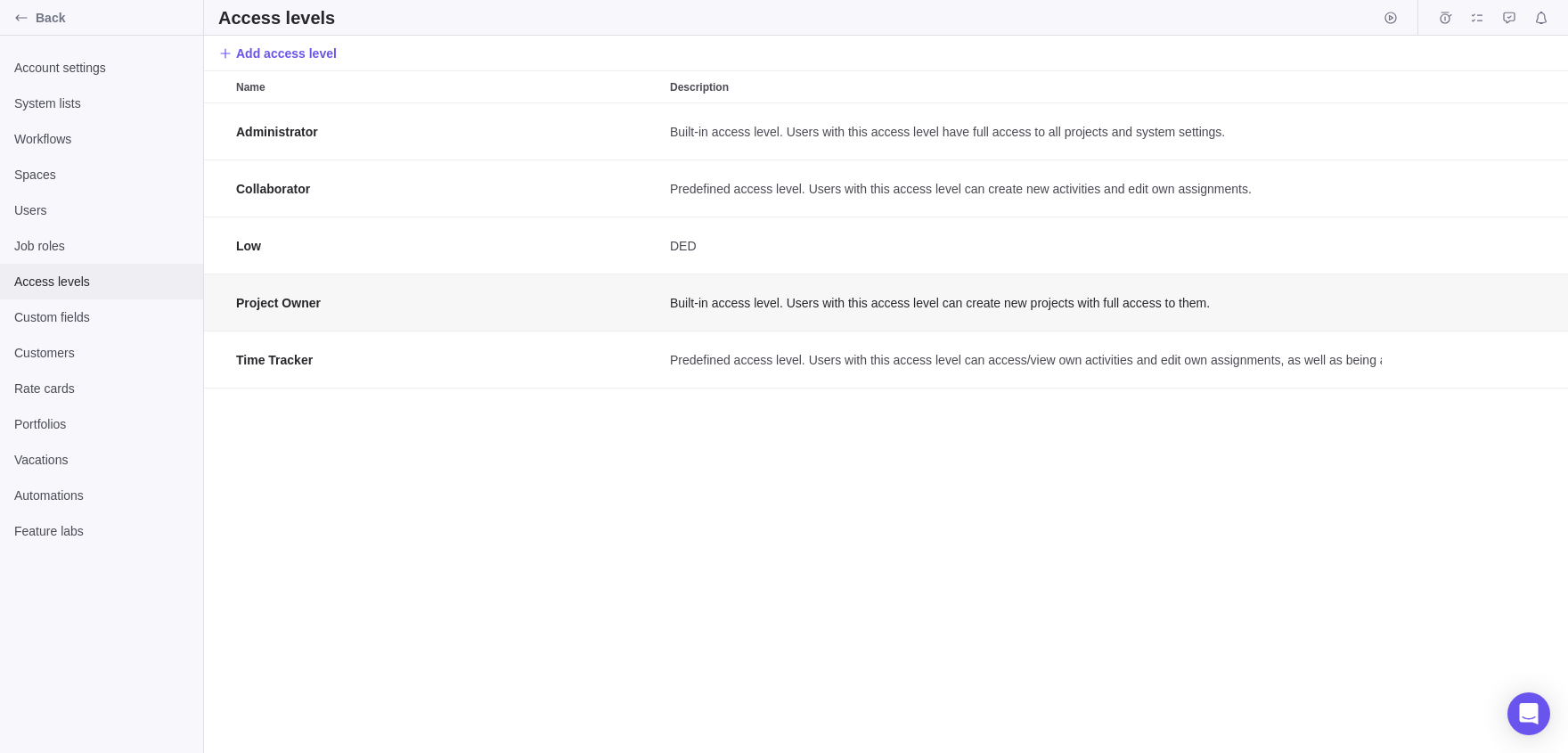
scroll to position [651, 1364]
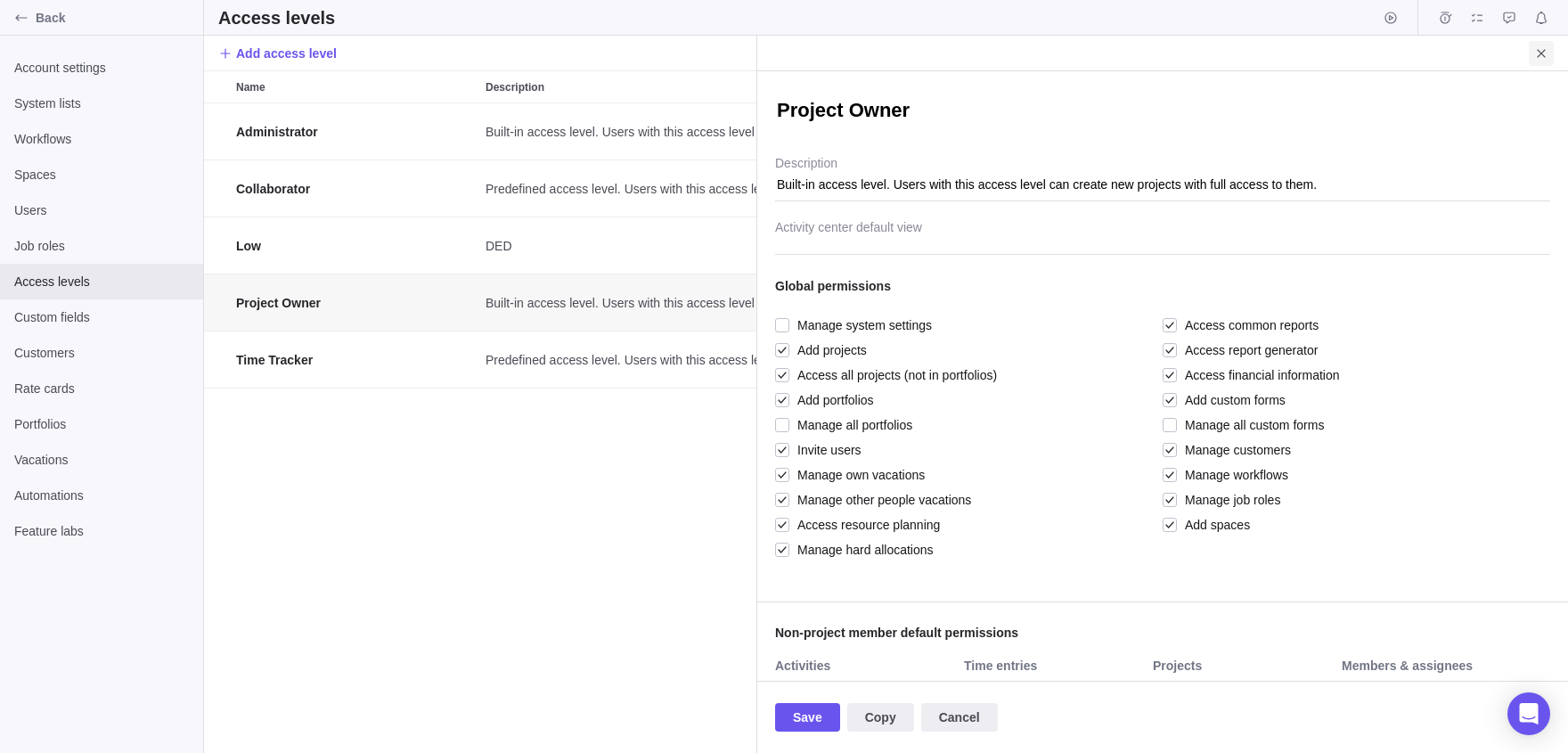
type textarea "x"
click at [1534, 57] on icon "Close" at bounding box center [1541, 53] width 14 height 14
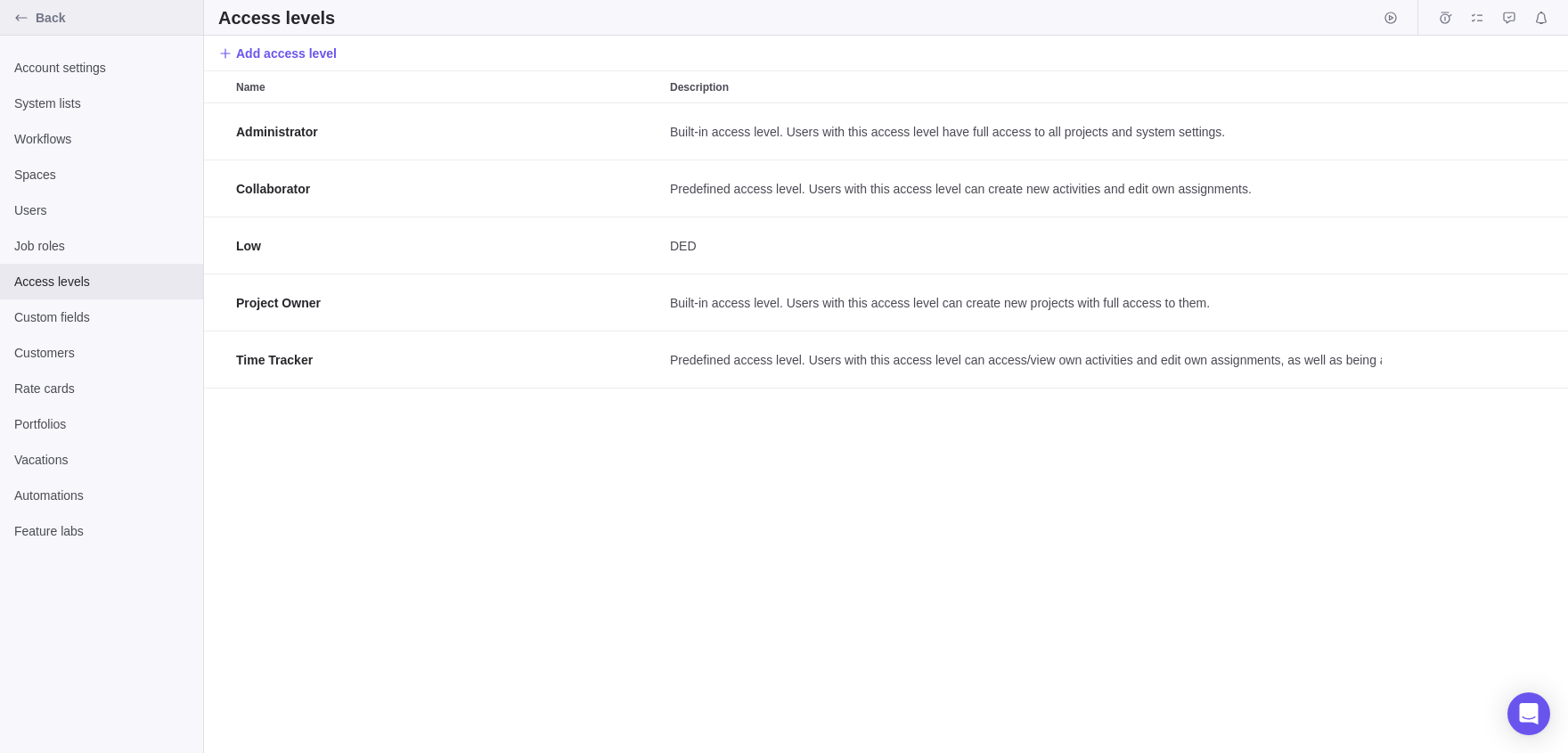
click at [0, 23] on div "Back" at bounding box center [101, 18] width 204 height 36
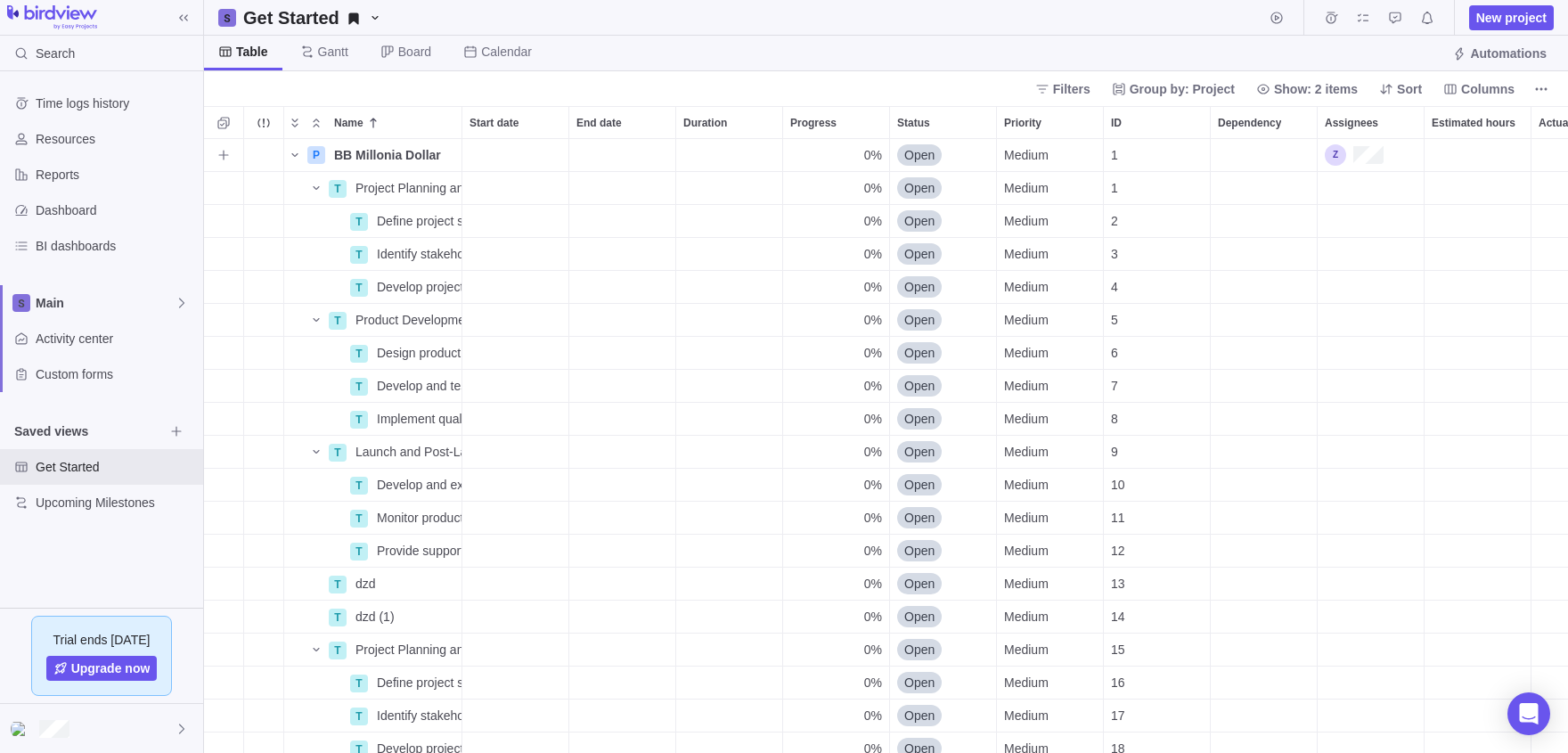
scroll to position [614, 1364]
click at [56, 748] on div at bounding box center [101, 728] width 204 height 49
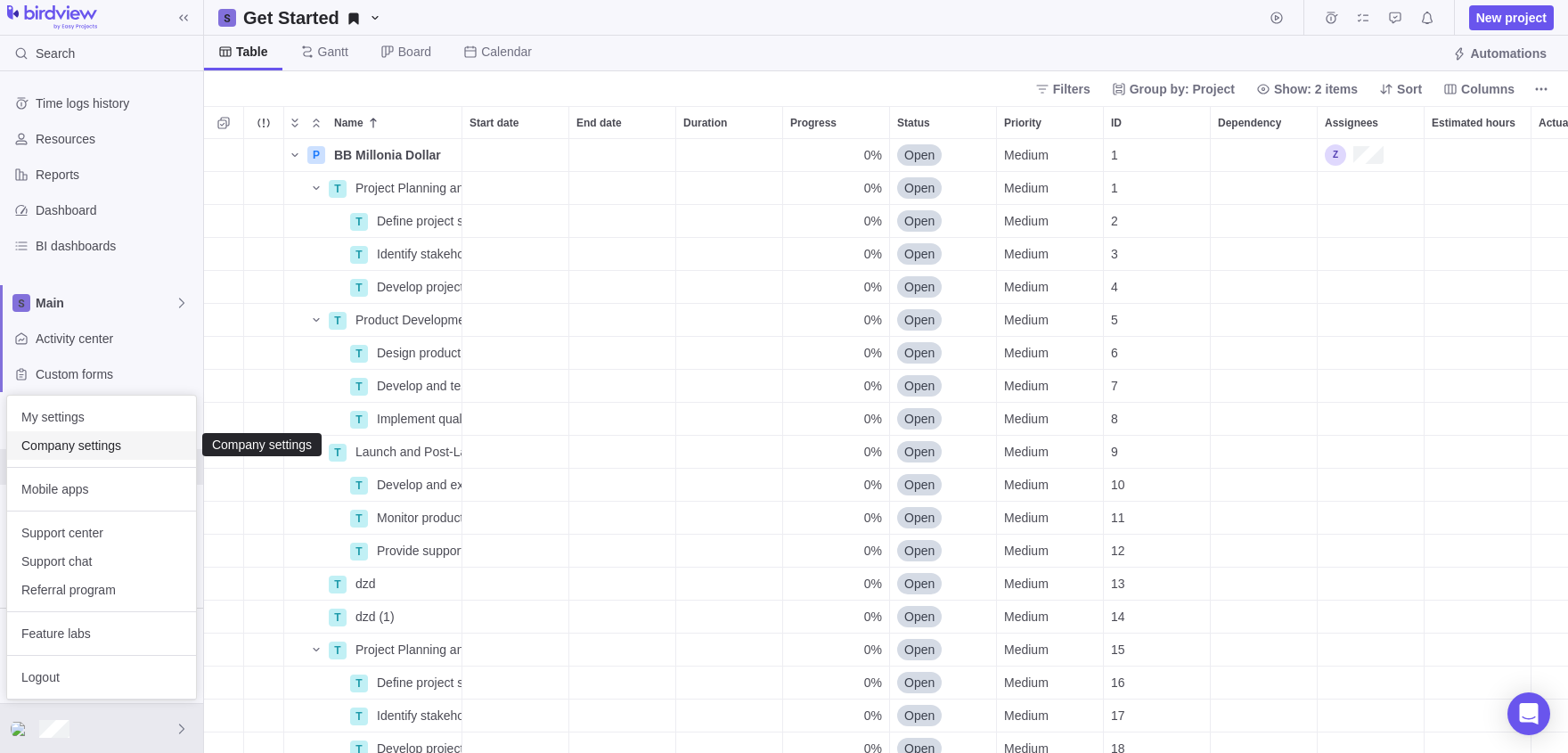
click at [44, 457] on div "Company settings" at bounding box center [101, 445] width 188 height 28
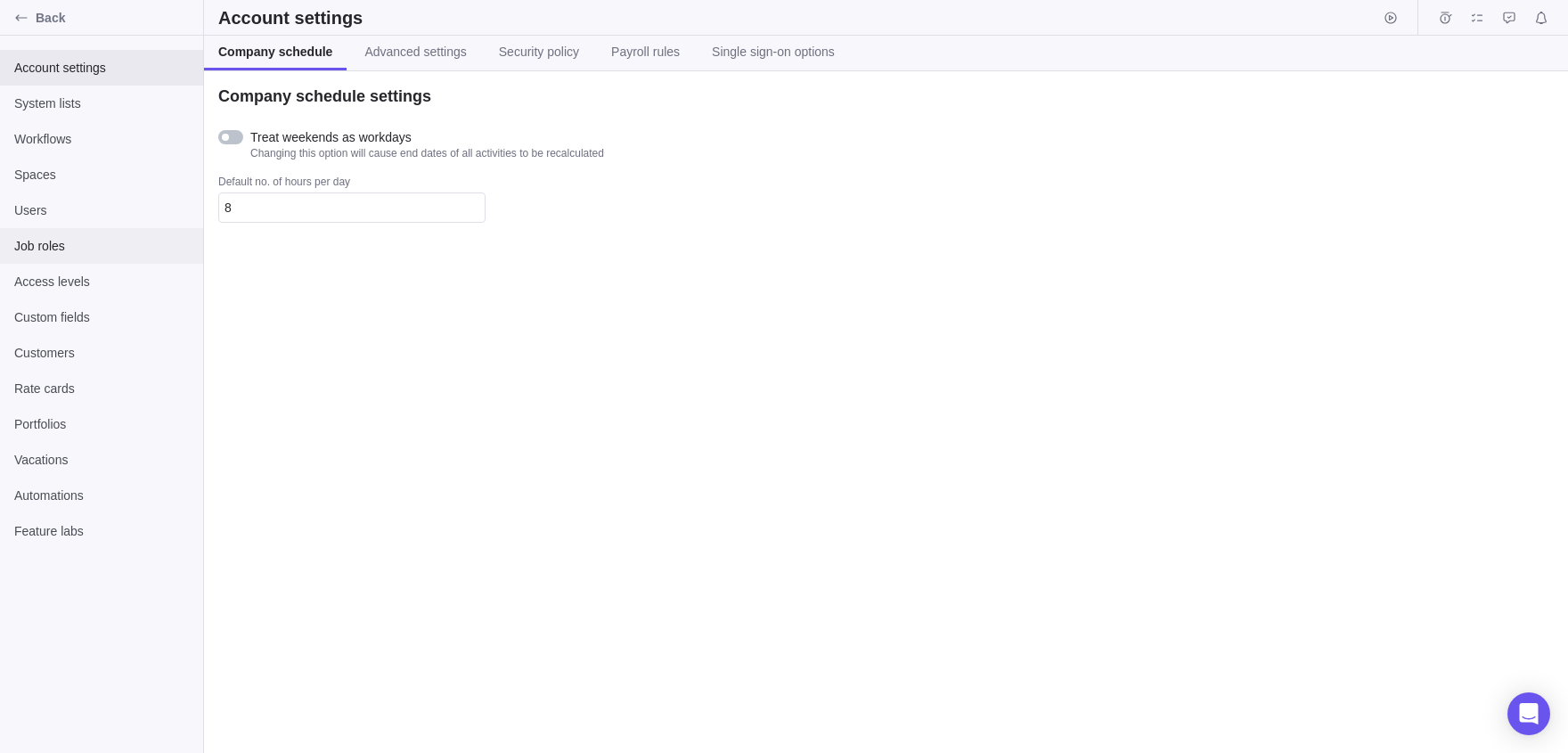
click at [86, 229] on div "Job roles" at bounding box center [101, 246] width 204 height 36
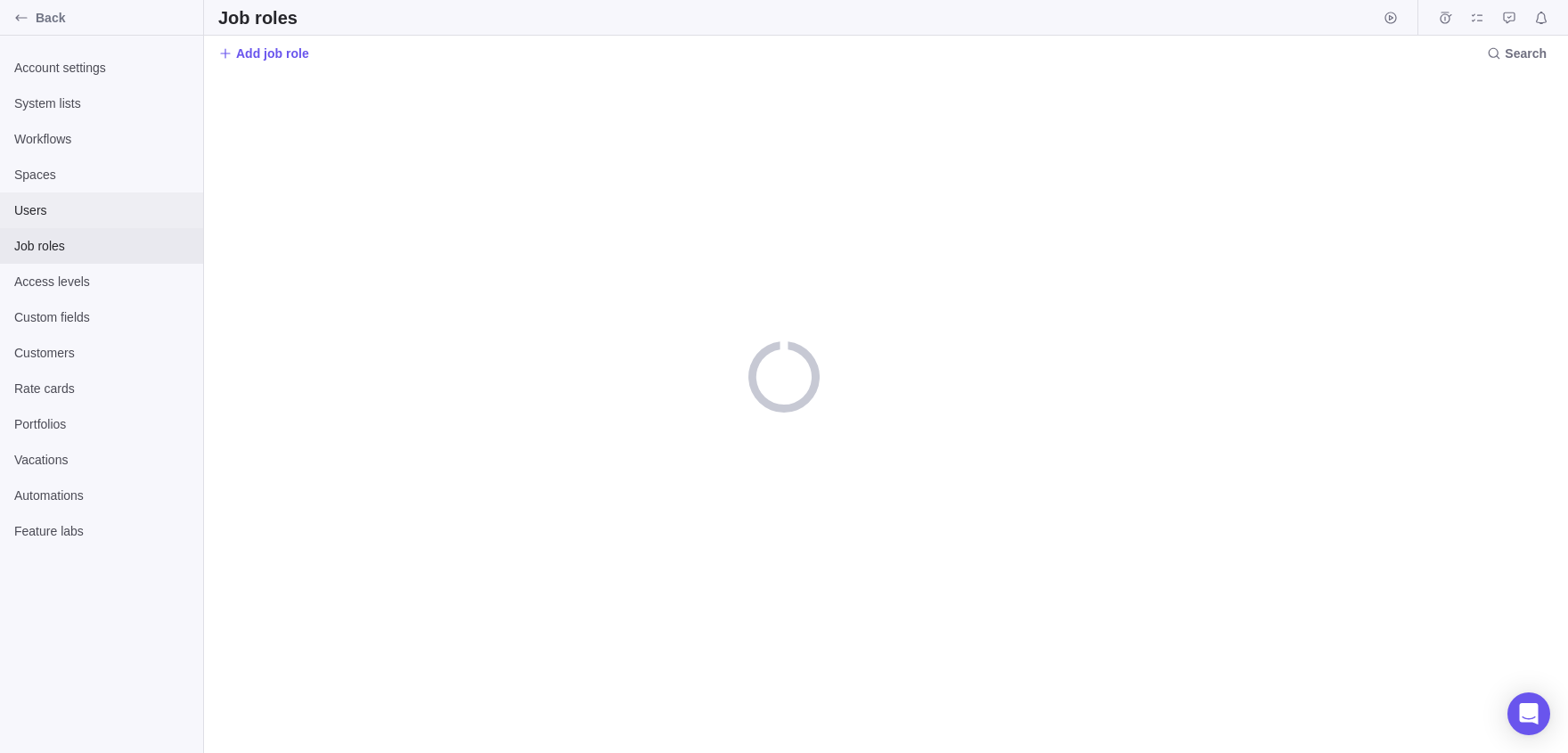
click at [39, 214] on span "Users" at bounding box center [101, 210] width 174 height 18
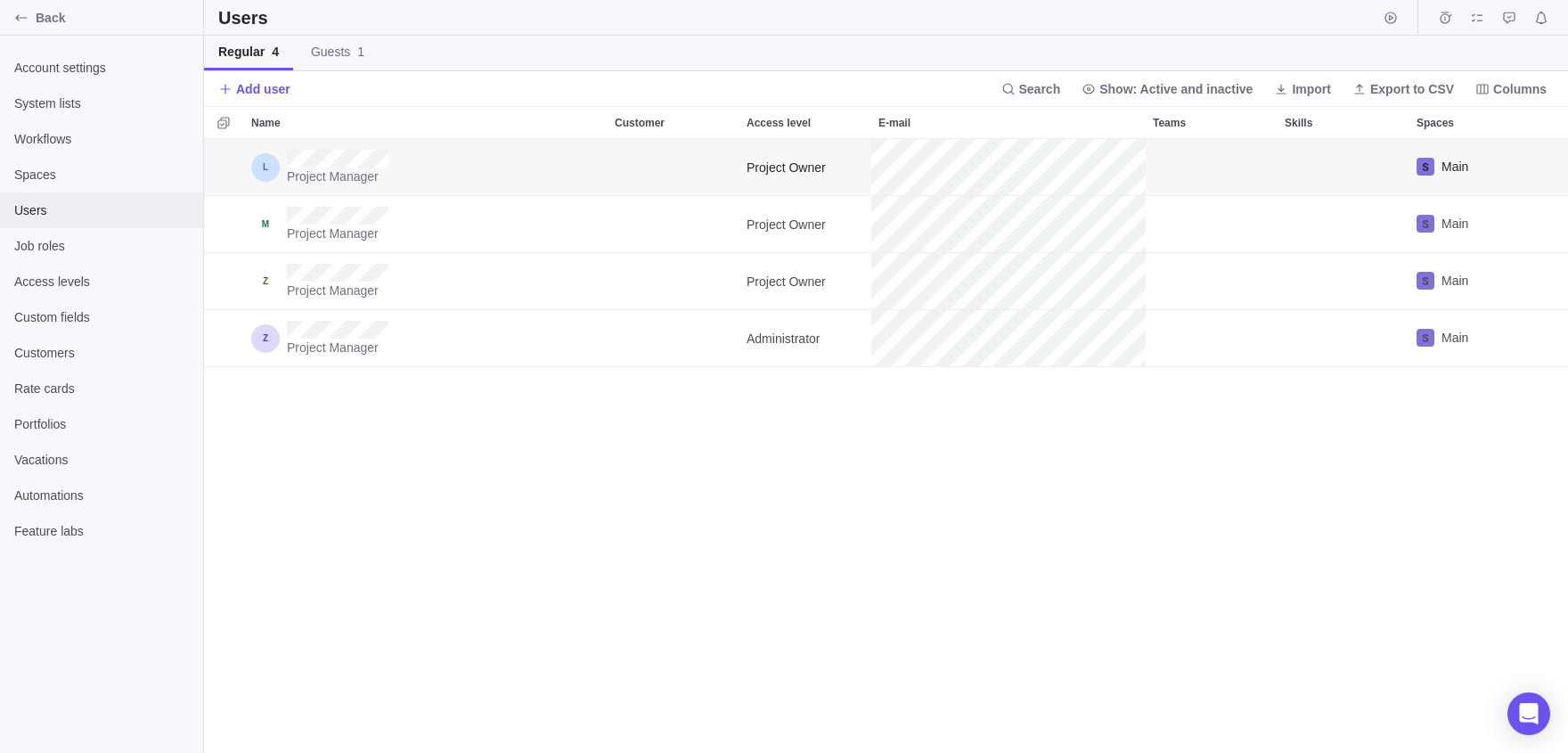
scroll to position [614, 1364]
drag, startPoint x: 1293, startPoint y: 103, endPoint x: 1274, endPoint y: 99, distance: 19.4
click at [1274, 99] on div "Add user Search Show: Active and inactive Import Export to CSV Columns" at bounding box center [885, 88] width 1364 height 35
click at [1274, 99] on span "Import" at bounding box center [1302, 89] width 71 height 25
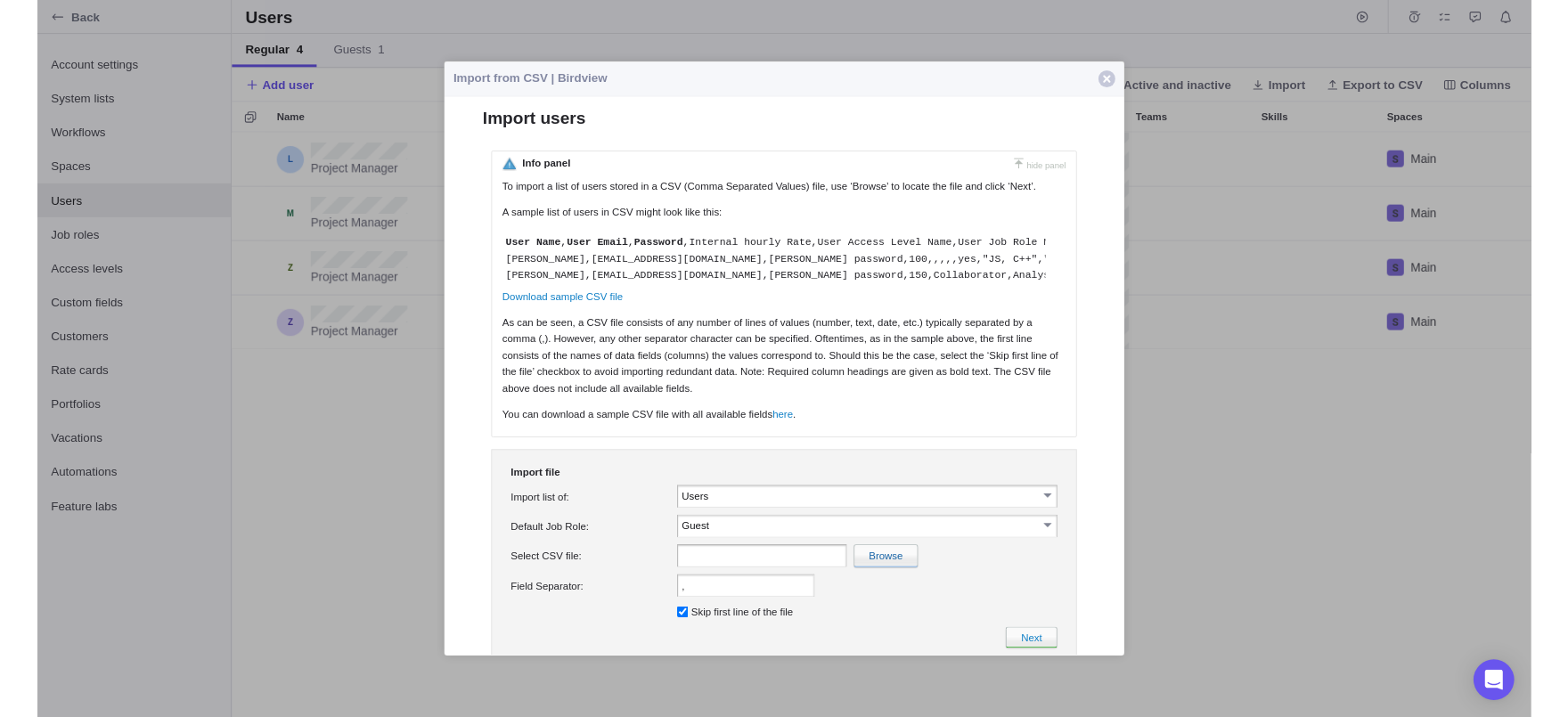
scroll to position [0, 0]
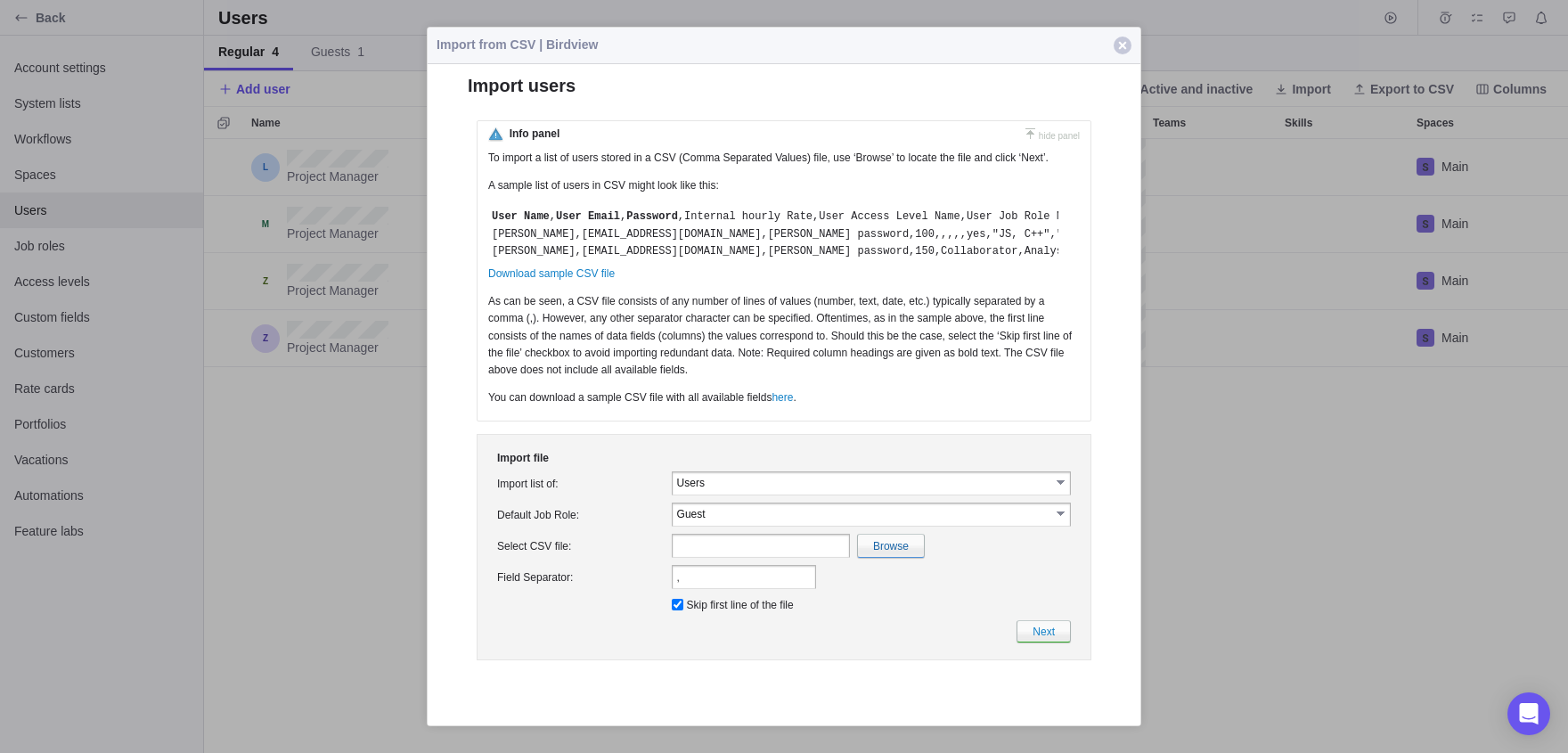
click at [616, 344] on p "As can be seen, a CSV file consists of any number of lines of values (number, t…" at bounding box center [784, 341] width 592 height 95
drag, startPoint x: 486, startPoint y: 253, endPoint x: 993, endPoint y: 247, distance: 507.0
click at [993, 247] on div "To import a list of users stored in a CSV (Comma Separated Values) file, use ‘B…" at bounding box center [784, 282] width 606 height 265
copy p "Jon Dow,jondow@example.com,Jon Dow password,100,,,,,yes,"JS, C++","Jon Team""
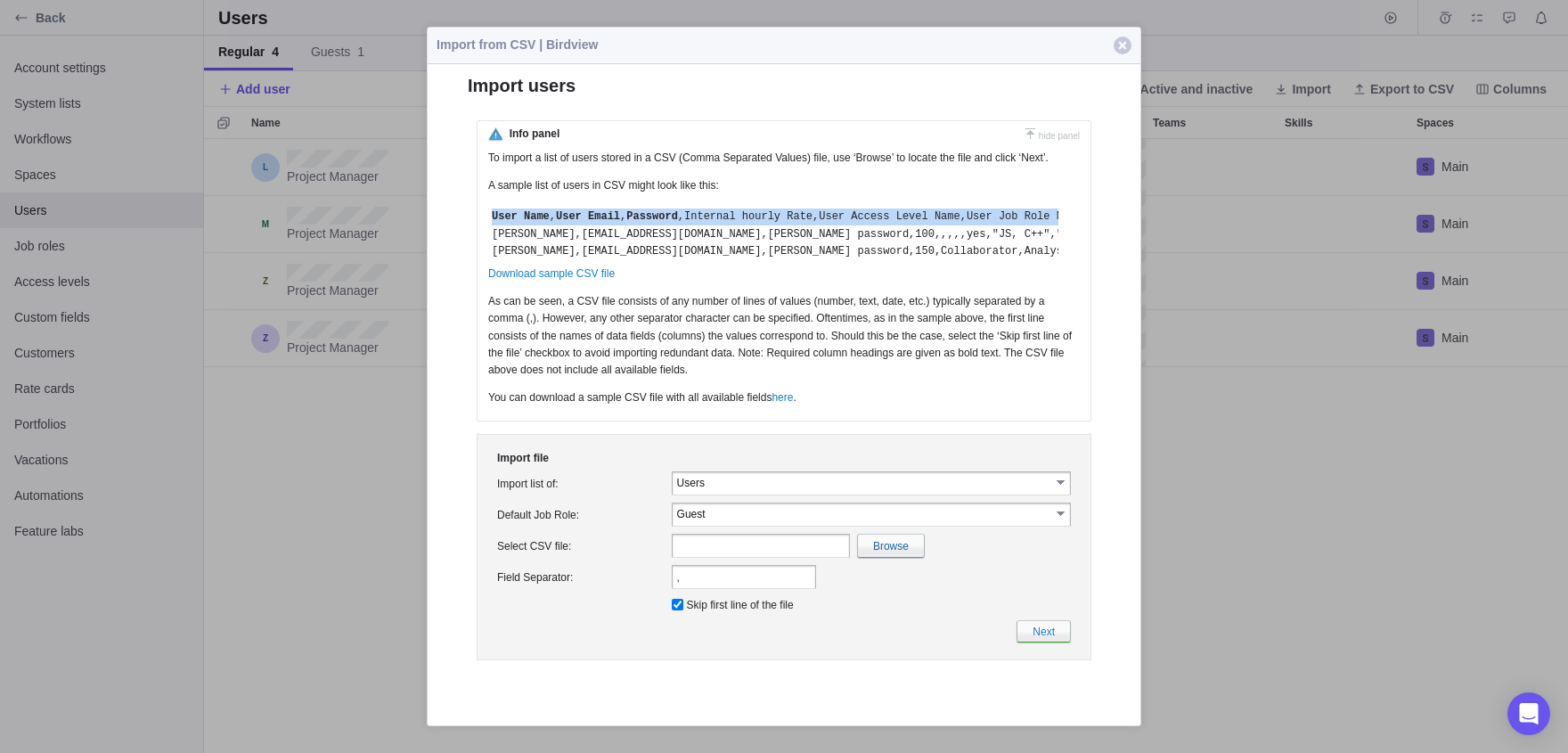
drag, startPoint x: 1066, startPoint y: 234, endPoint x: 461, endPoint y: 239, distance: 605.0
click at [465, 242] on form "Loading, please wait ... {1} ##LOC[Cancel]## {1} {2} OK" at bounding box center [784, 370] width 713 height 596
copy p "User Name , User Email , Password ,Internal hourly Rate,User Access Level Name,…"
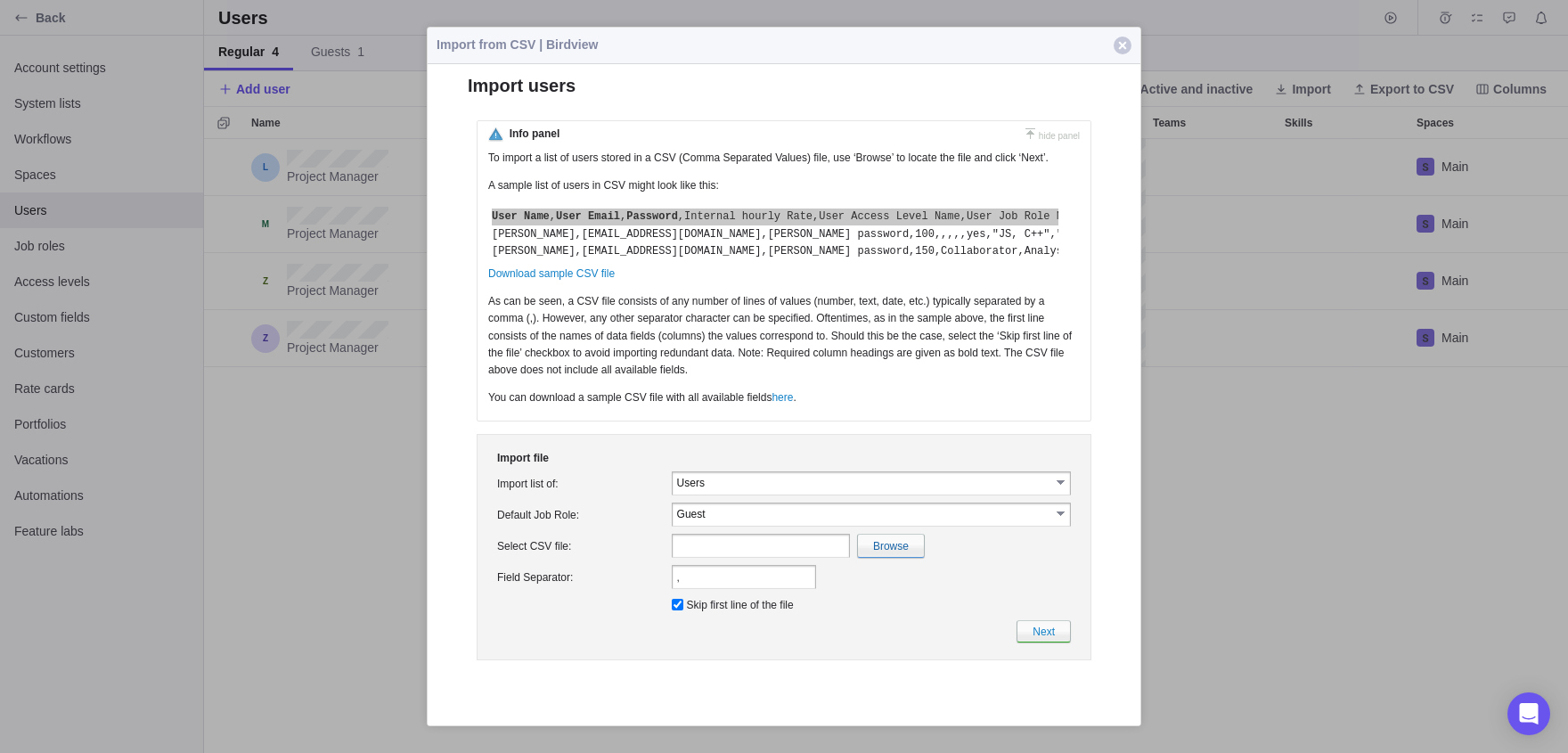
scroll to position [614, 1364]
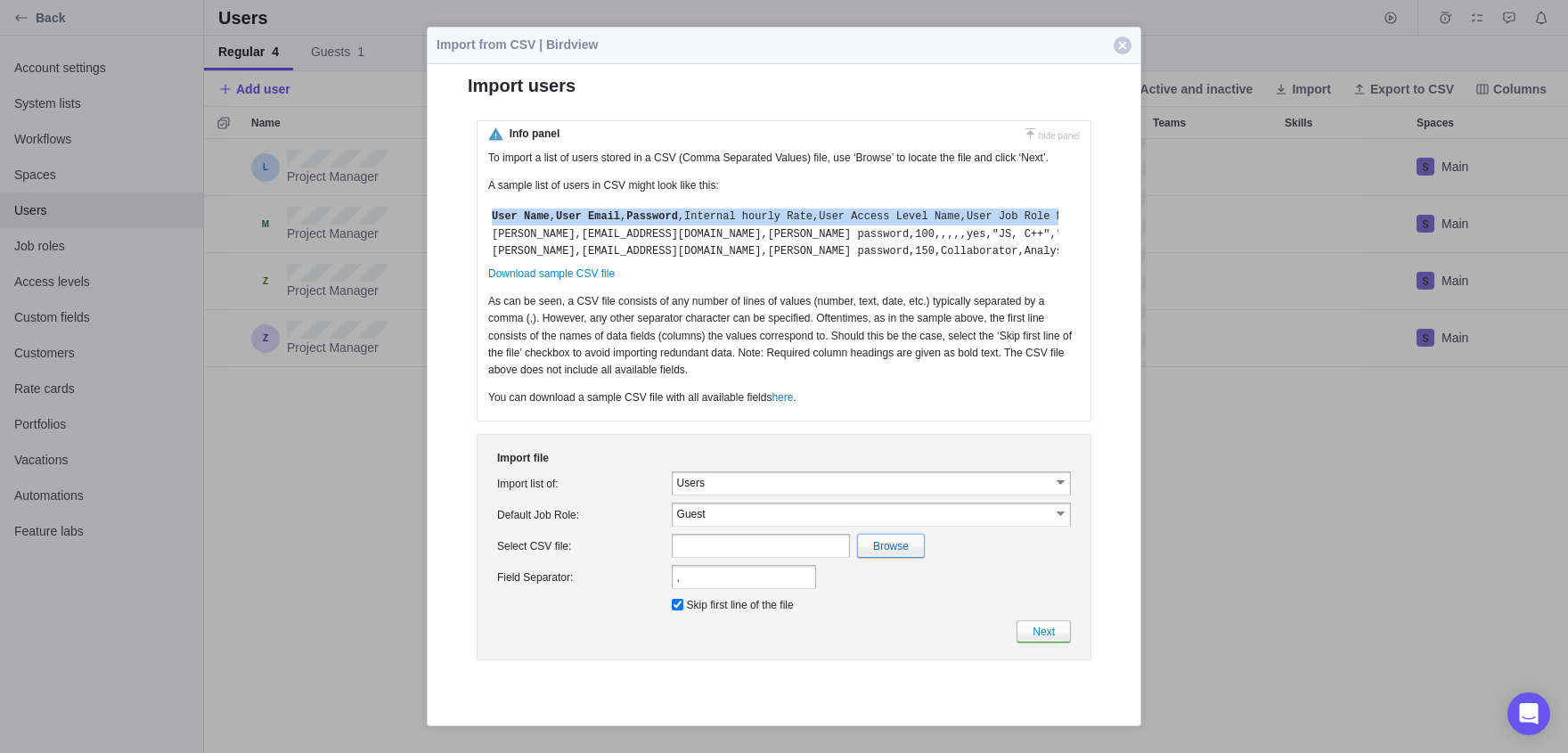
click at [885, 557] on input "file" at bounding box center [503, 547] width 843 height 23
click at [921, 557] on input "file" at bounding box center [503, 547] width 843 height 23
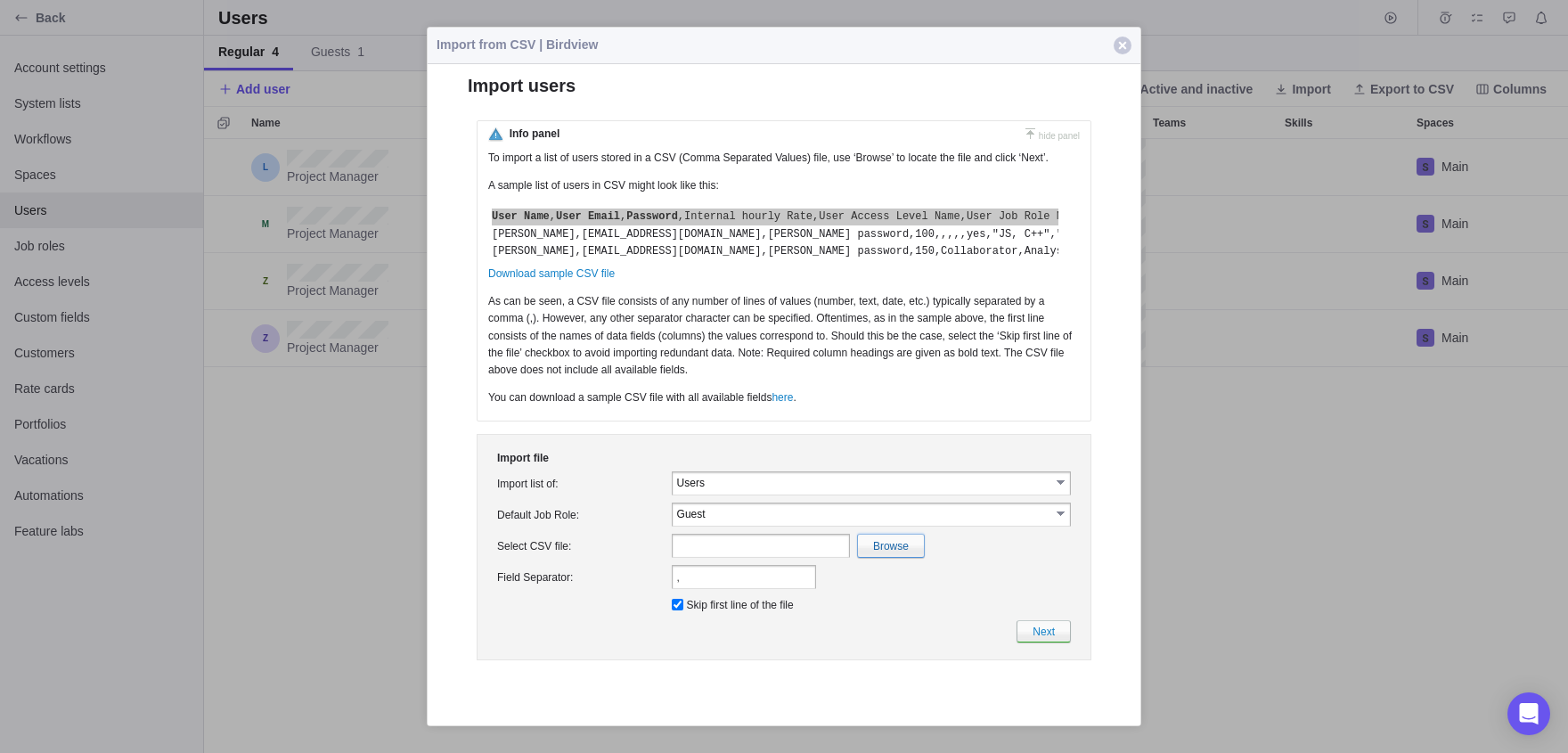
type input "C:\fakepath\f.cvs"
type input "f.cvs"
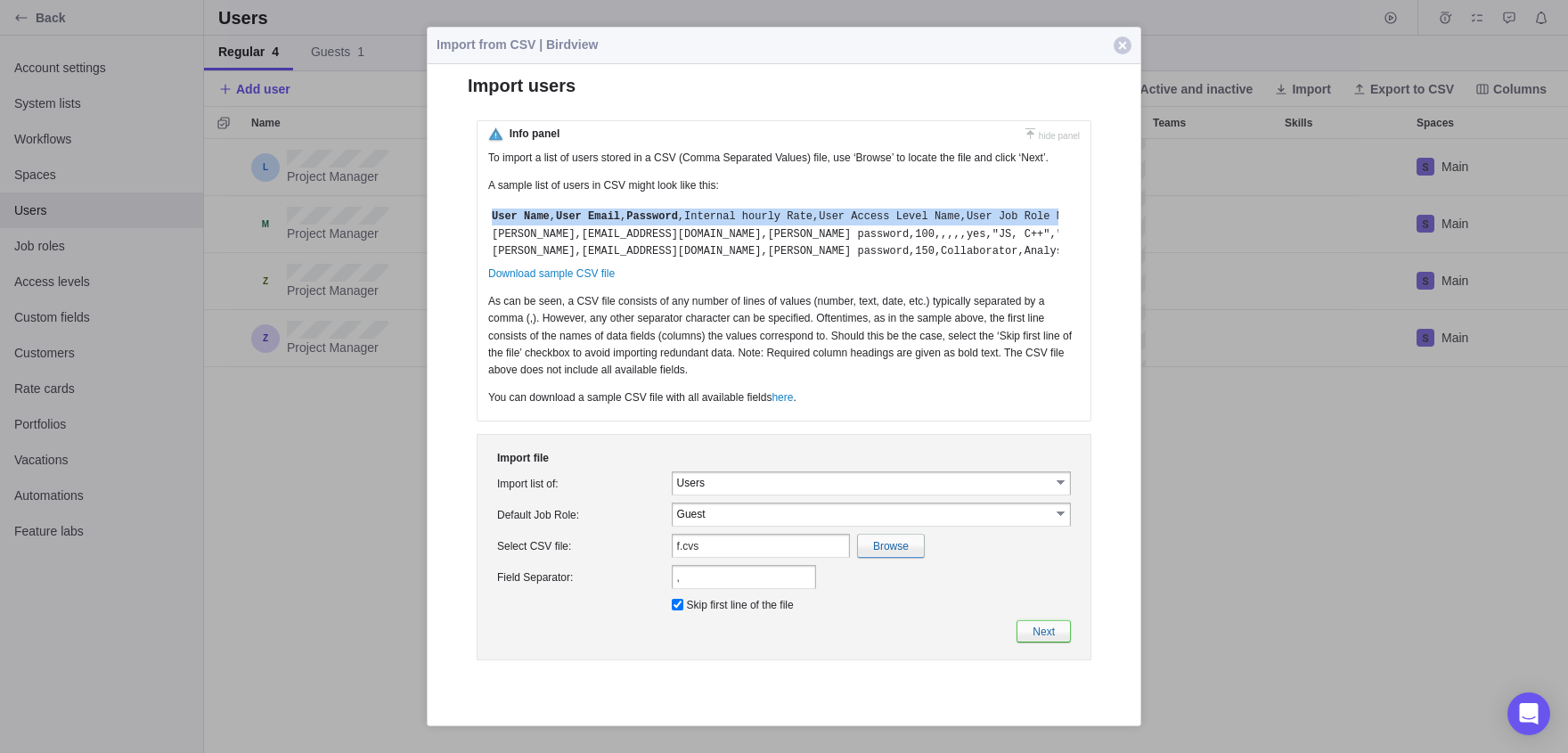
click at [1027, 642] on link "Next" at bounding box center [1043, 632] width 54 height 23
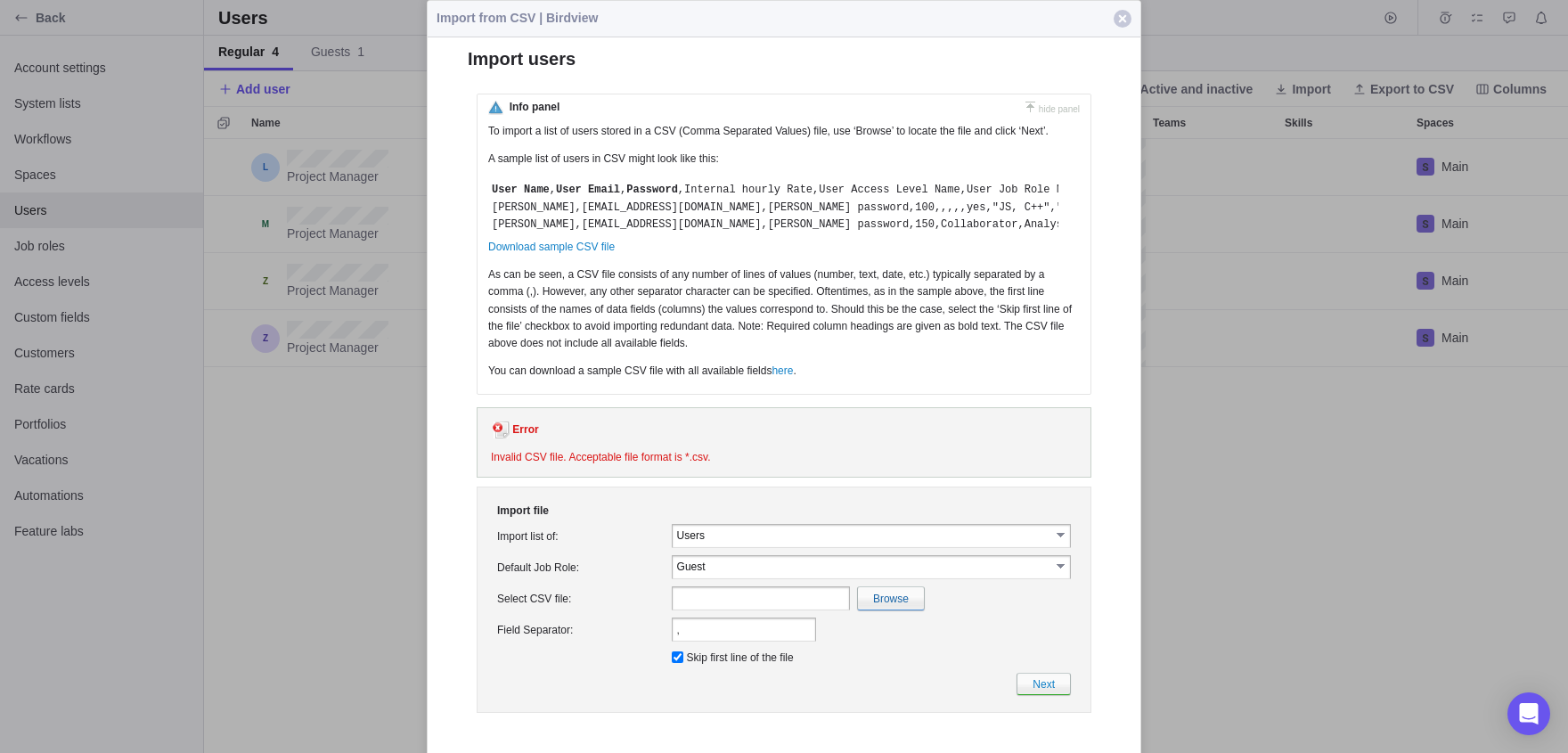
scroll to position [0, 0]
click at [544, 253] on link "Download sample CSV file" at bounding box center [552, 246] width 127 height 12
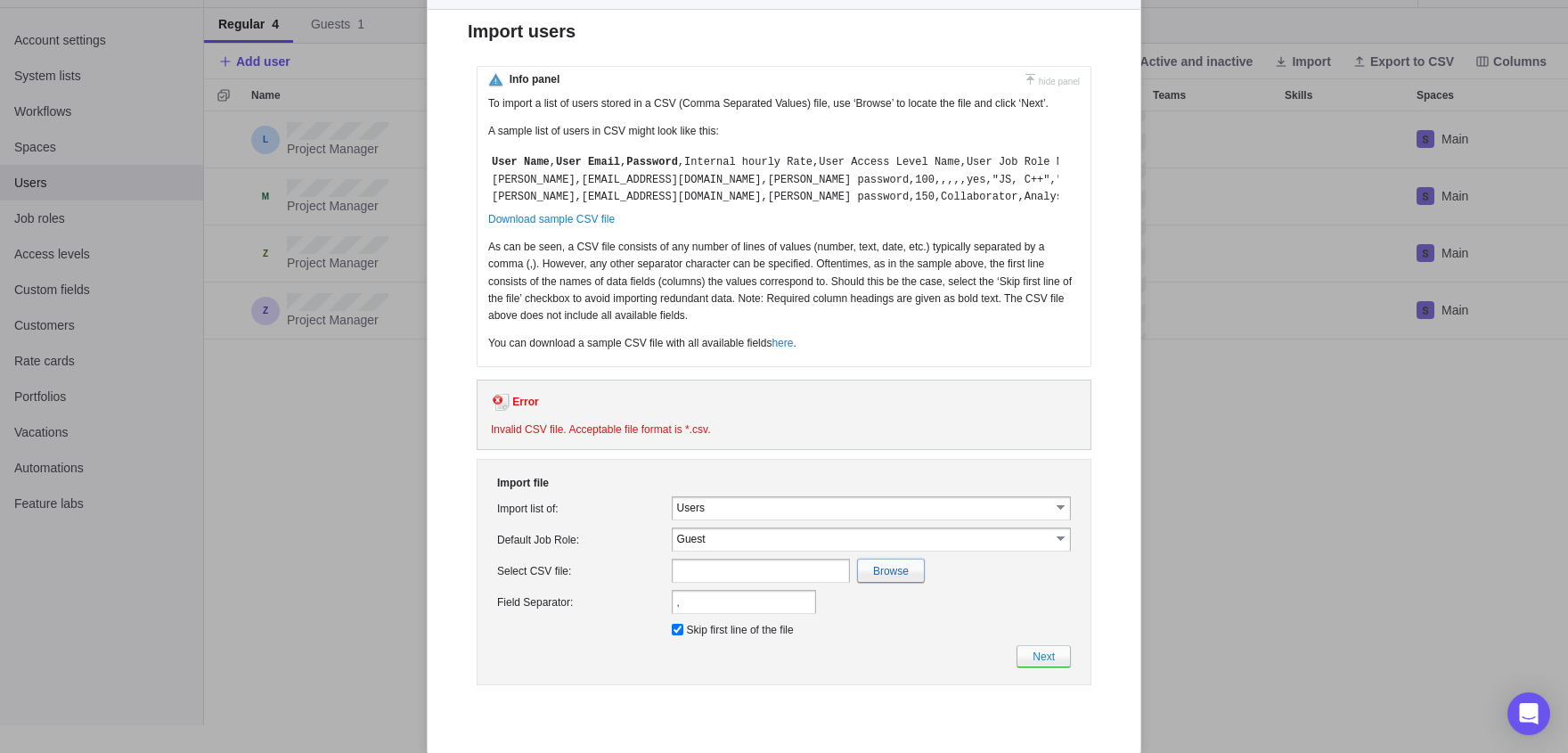
click at [909, 582] on input "file" at bounding box center [503, 571] width 843 height 23
type input "C:\fakepath\UsersImport(1).csv"
type input "UsersImport(1).csv"
click at [1073, 672] on td "Next" at bounding box center [783, 655] width 580 height 29
click at [1062, 668] on link "Next" at bounding box center [1043, 656] width 54 height 23
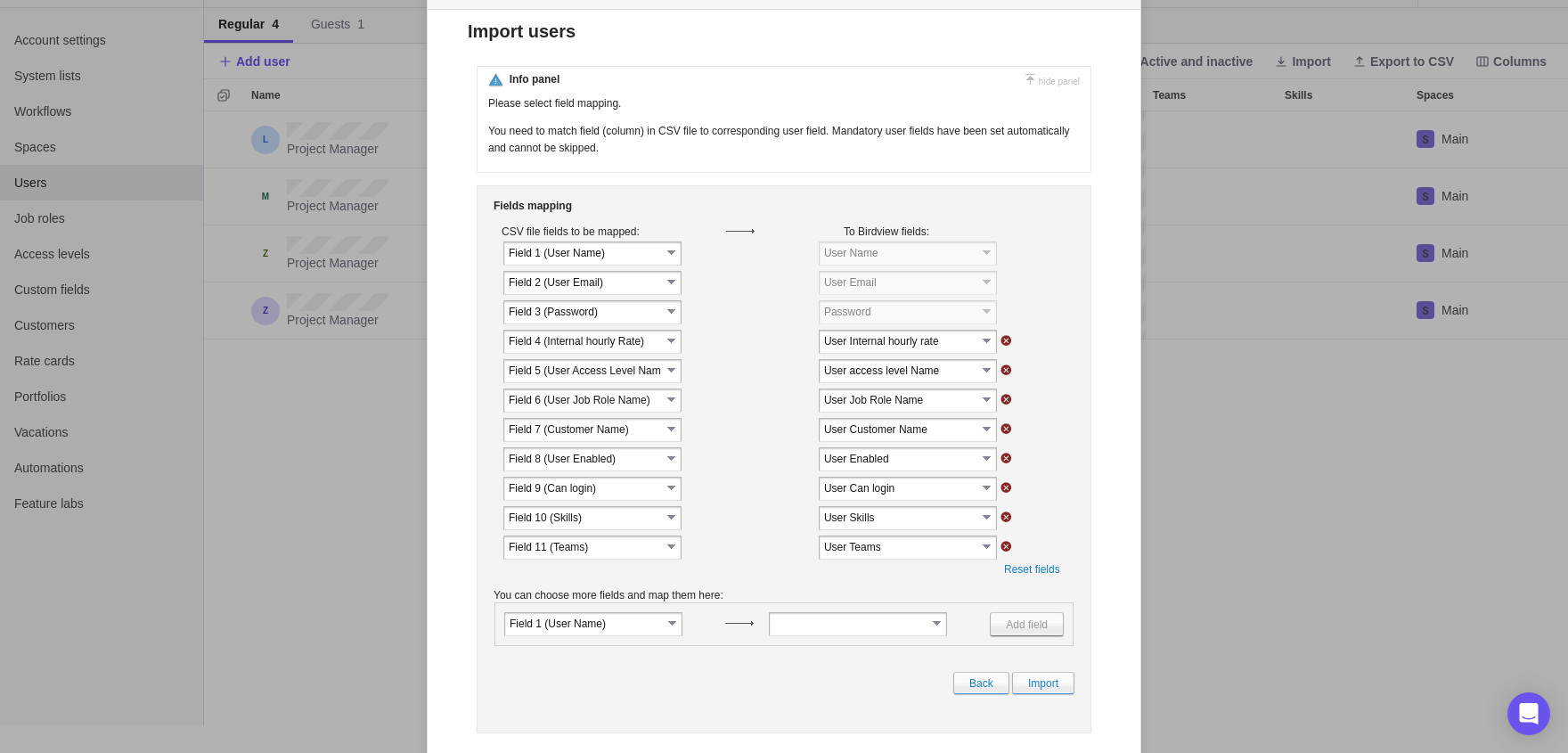
scroll to position [0, 0]
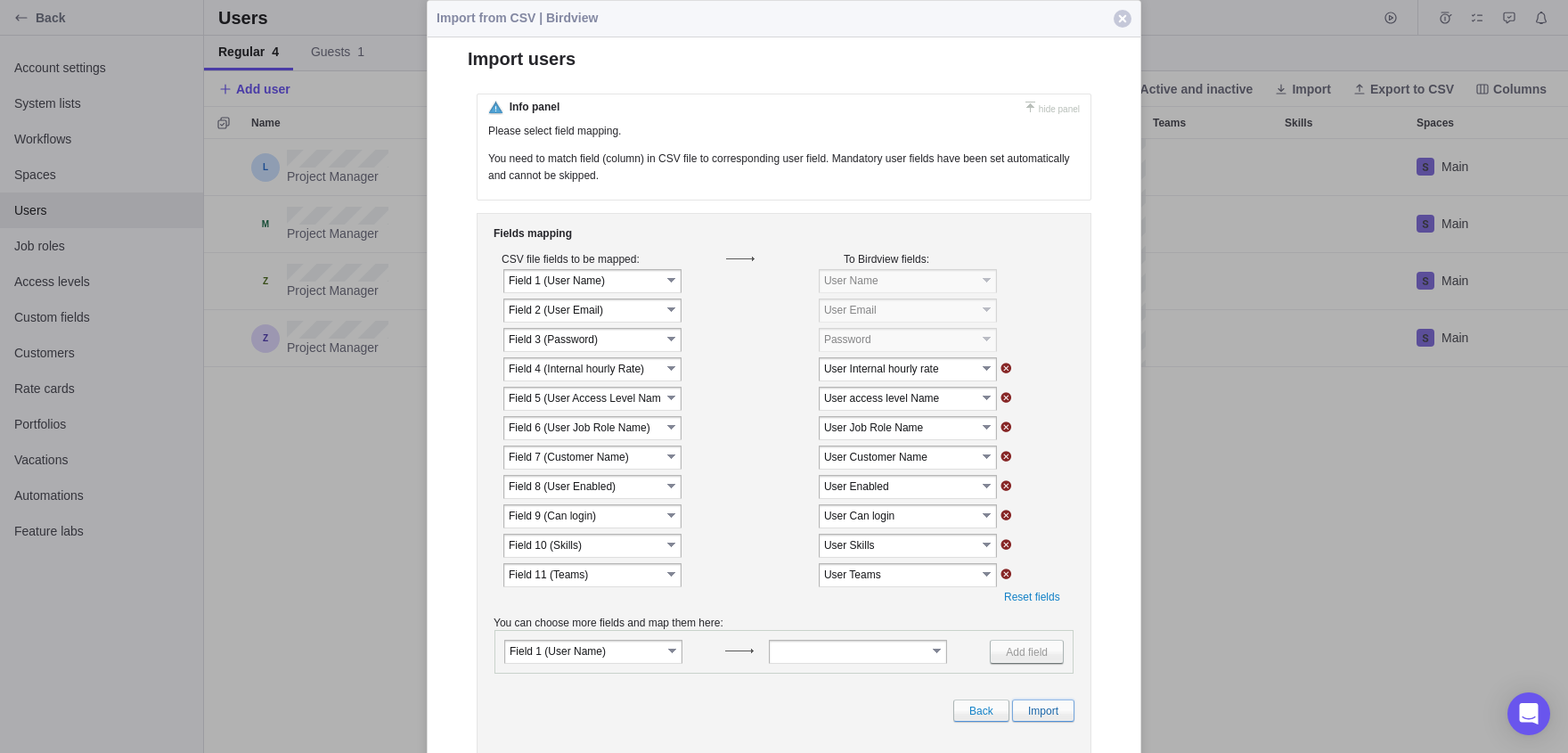
click at [1034, 722] on link "Import" at bounding box center [1043, 711] width 62 height 23
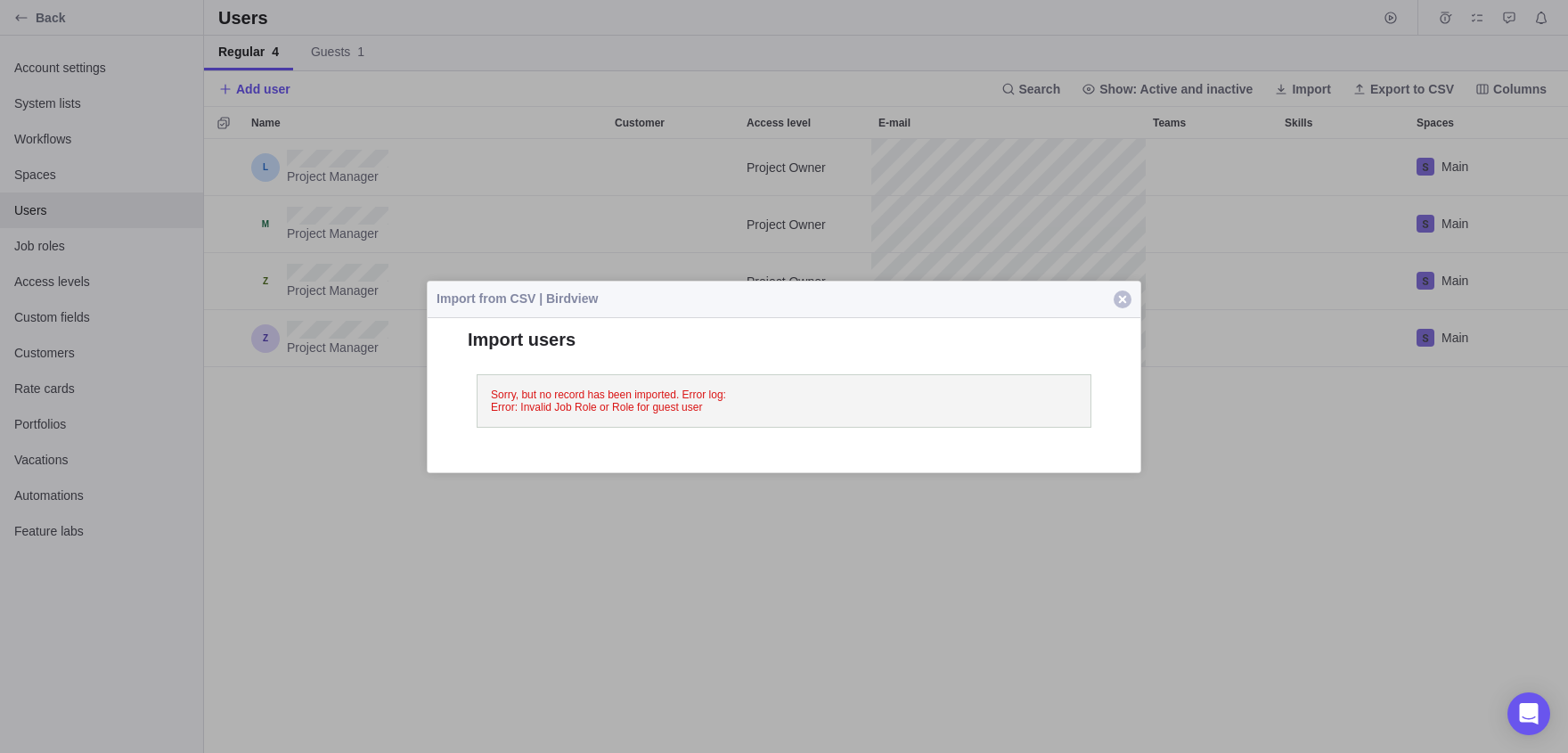
click at [1118, 307] on span "button" at bounding box center [1122, 299] width 18 height 18
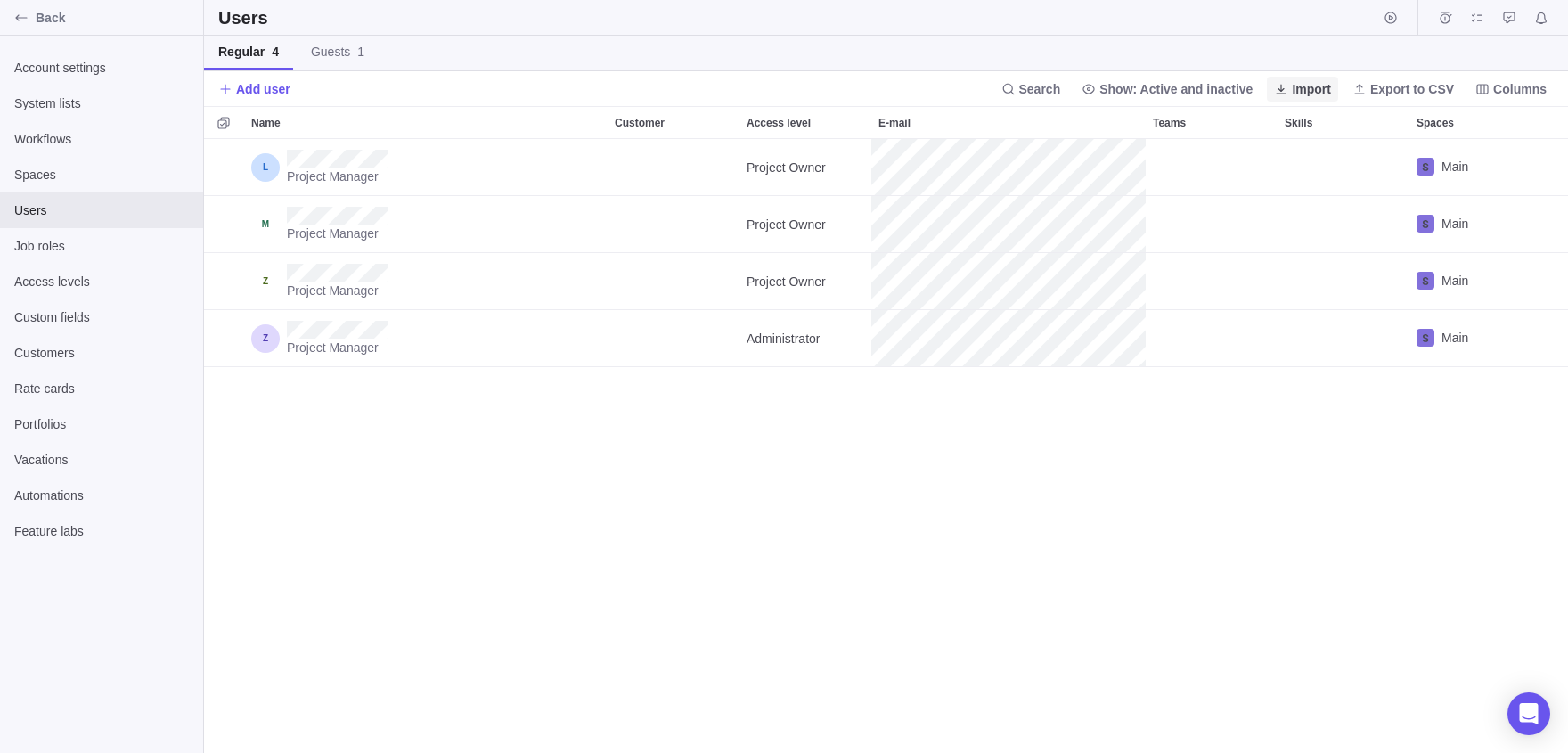
click at [1292, 83] on span "Import" at bounding box center [1310, 89] width 39 height 18
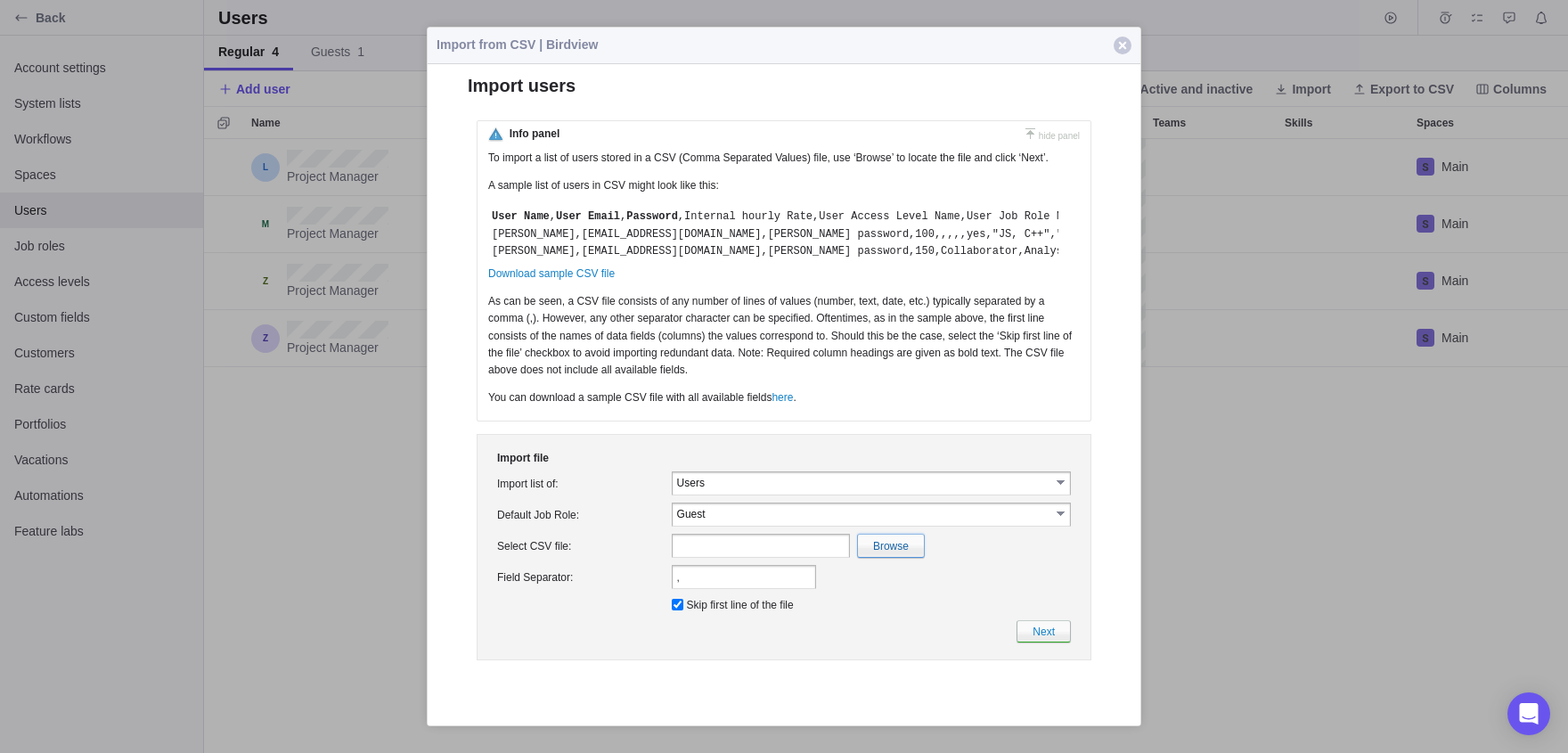
click at [890, 557] on input "file" at bounding box center [503, 547] width 843 height 23
type input "C:\fakepath\UsersImport(1).csv"
type input "UsersImport(1).csv"
click at [1048, 646] on td "Next" at bounding box center [783, 631] width 580 height 29
click at [1036, 642] on link "Next" at bounding box center [1043, 632] width 54 height 23
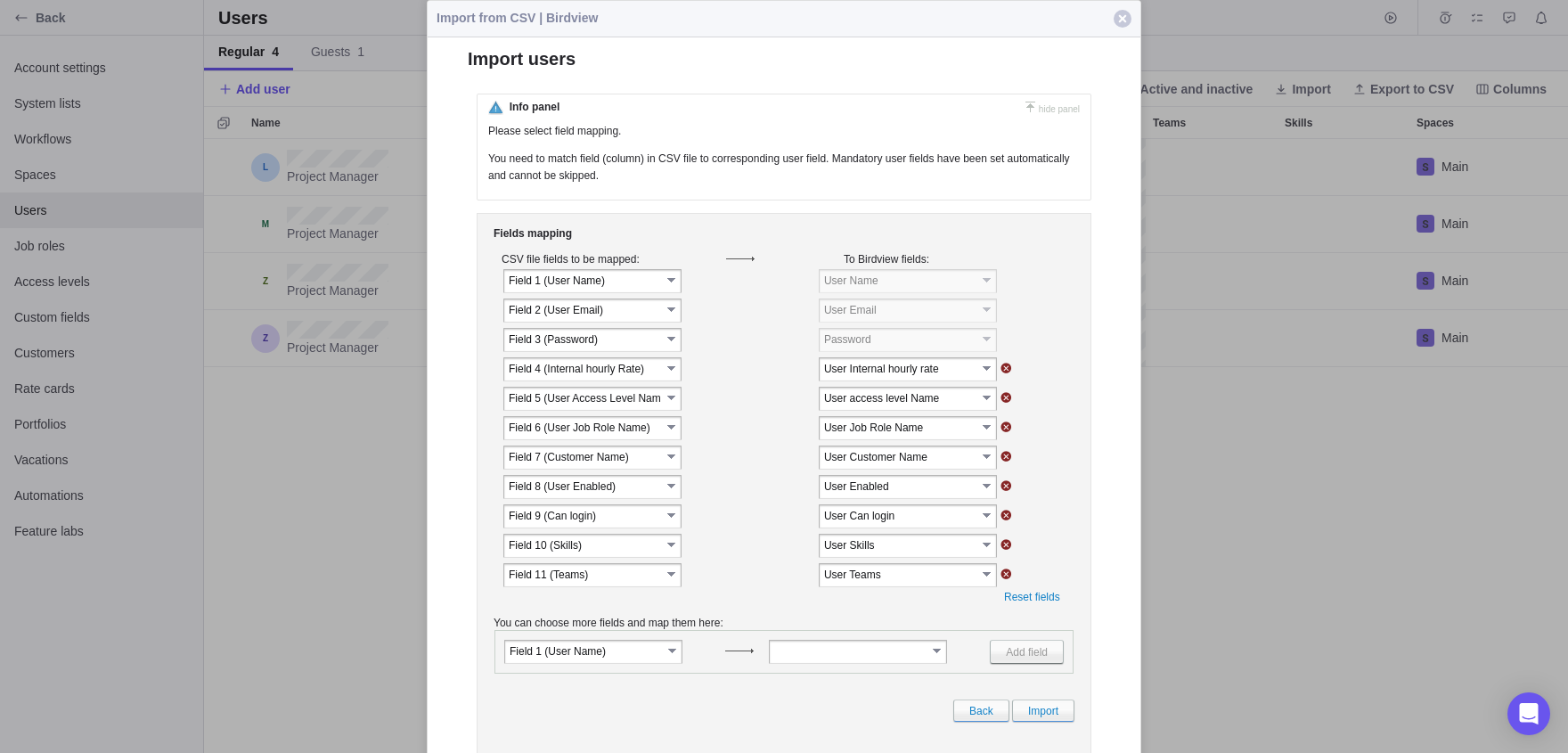
scroll to position [68, 0]
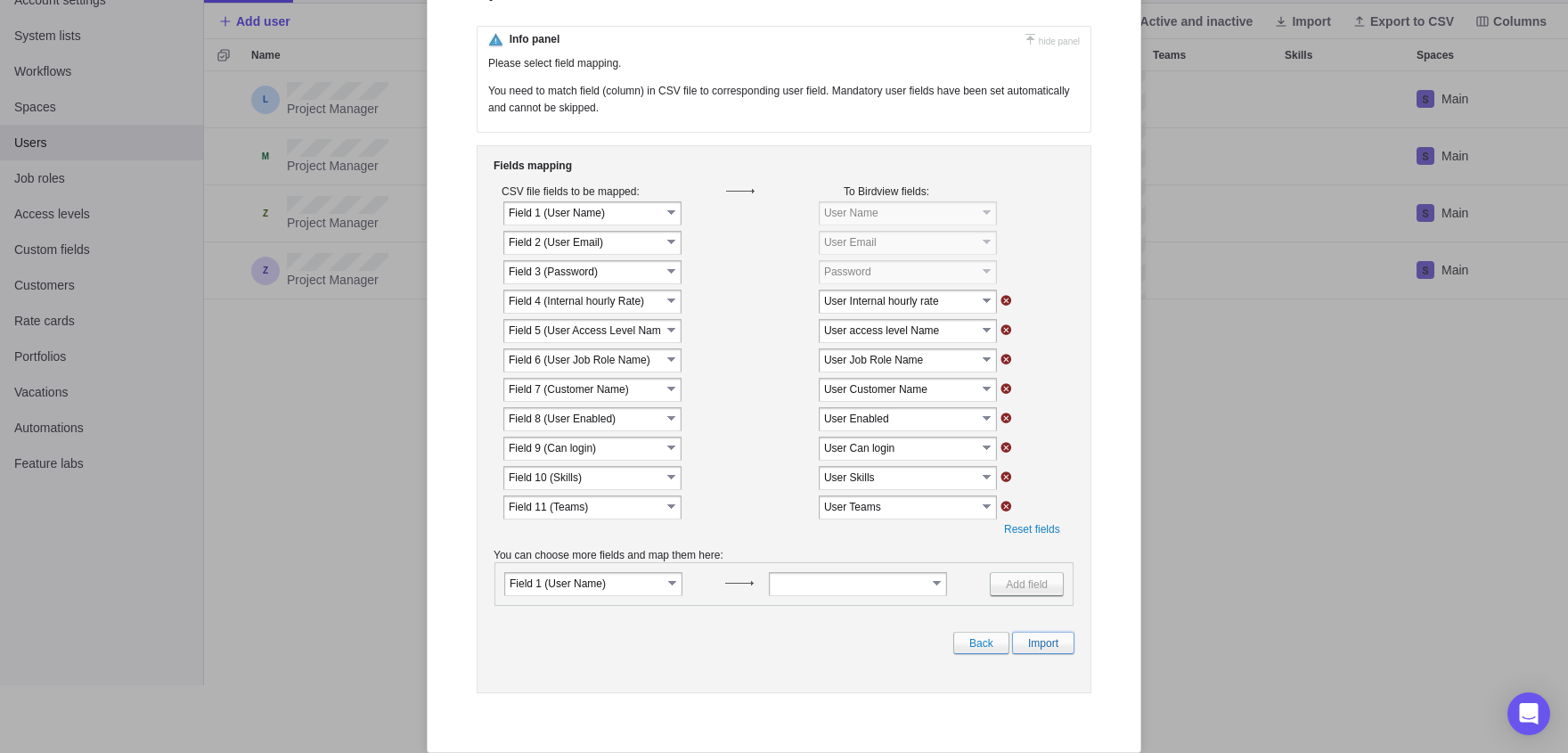
click at [1029, 654] on link "Import" at bounding box center [1043, 643] width 62 height 23
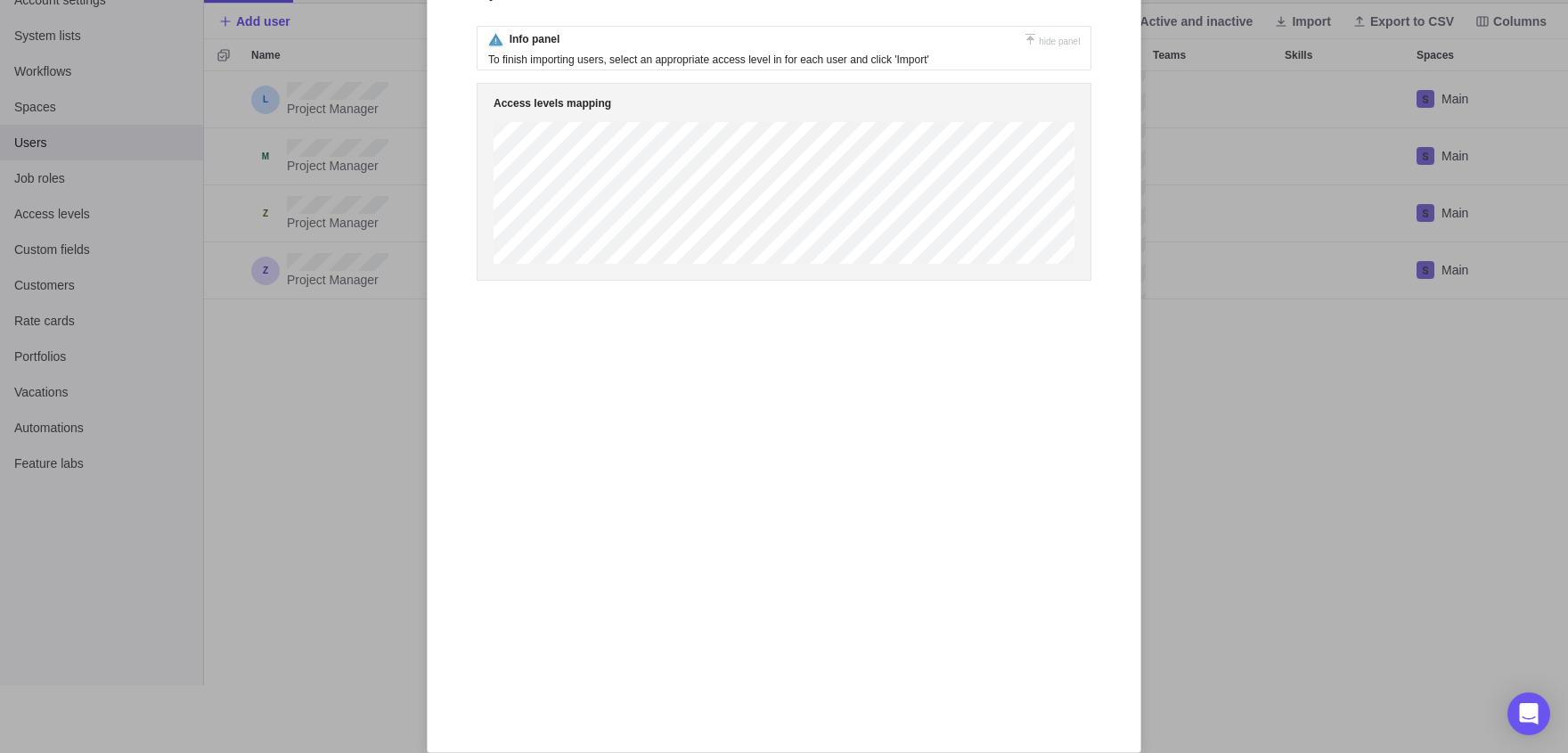
scroll to position [0, 0]
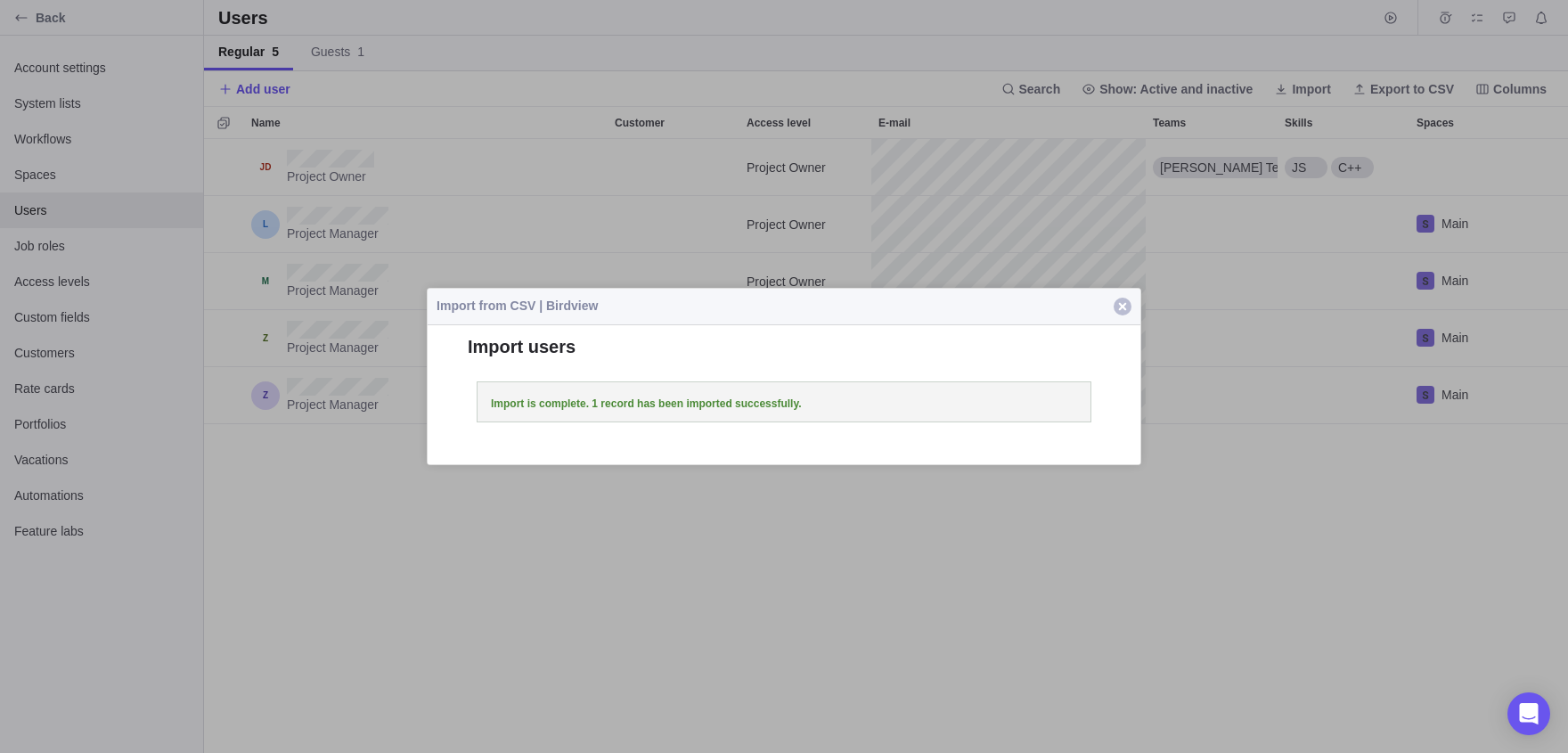
click at [1124, 313] on span "button" at bounding box center [1122, 306] width 18 height 18
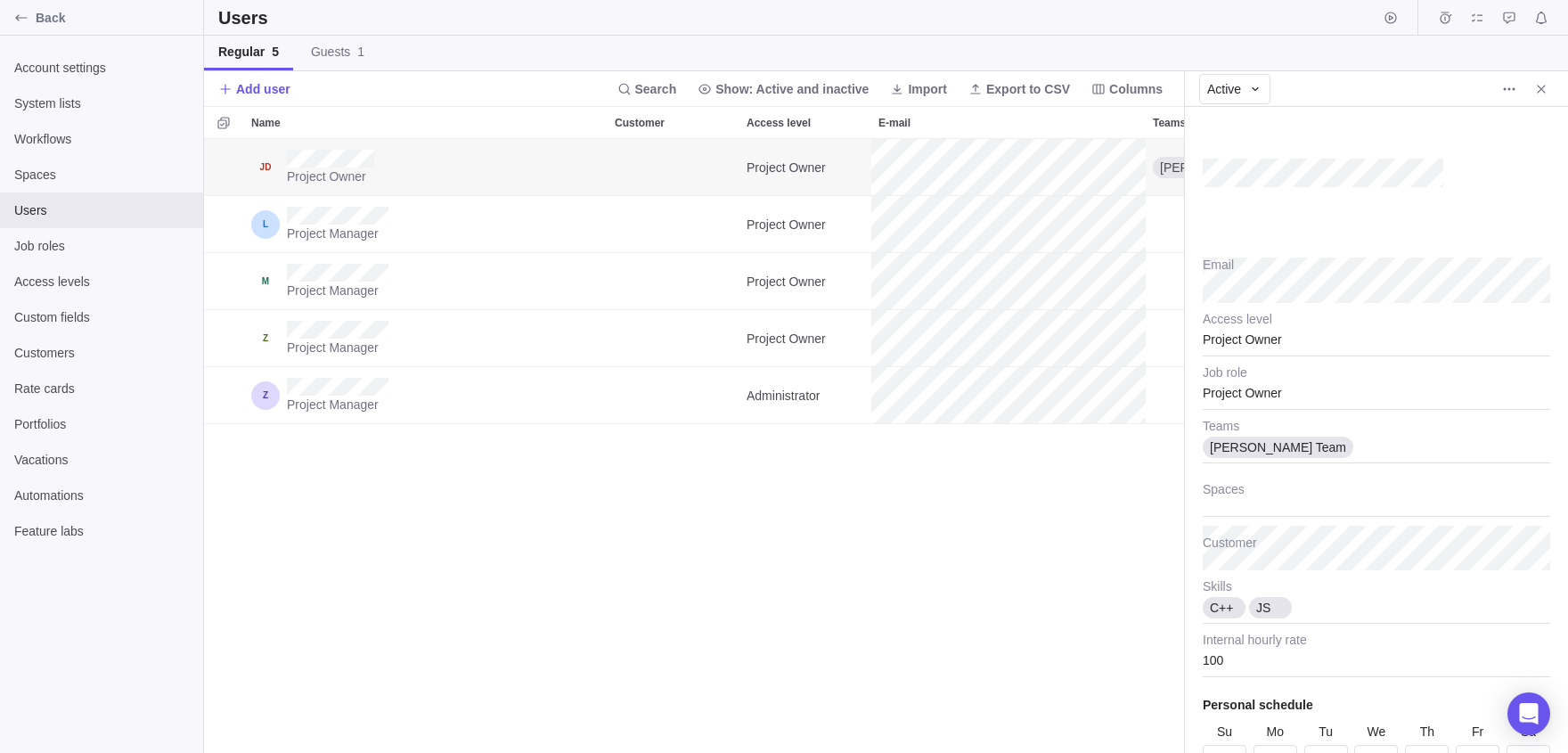
scroll to position [614, 980]
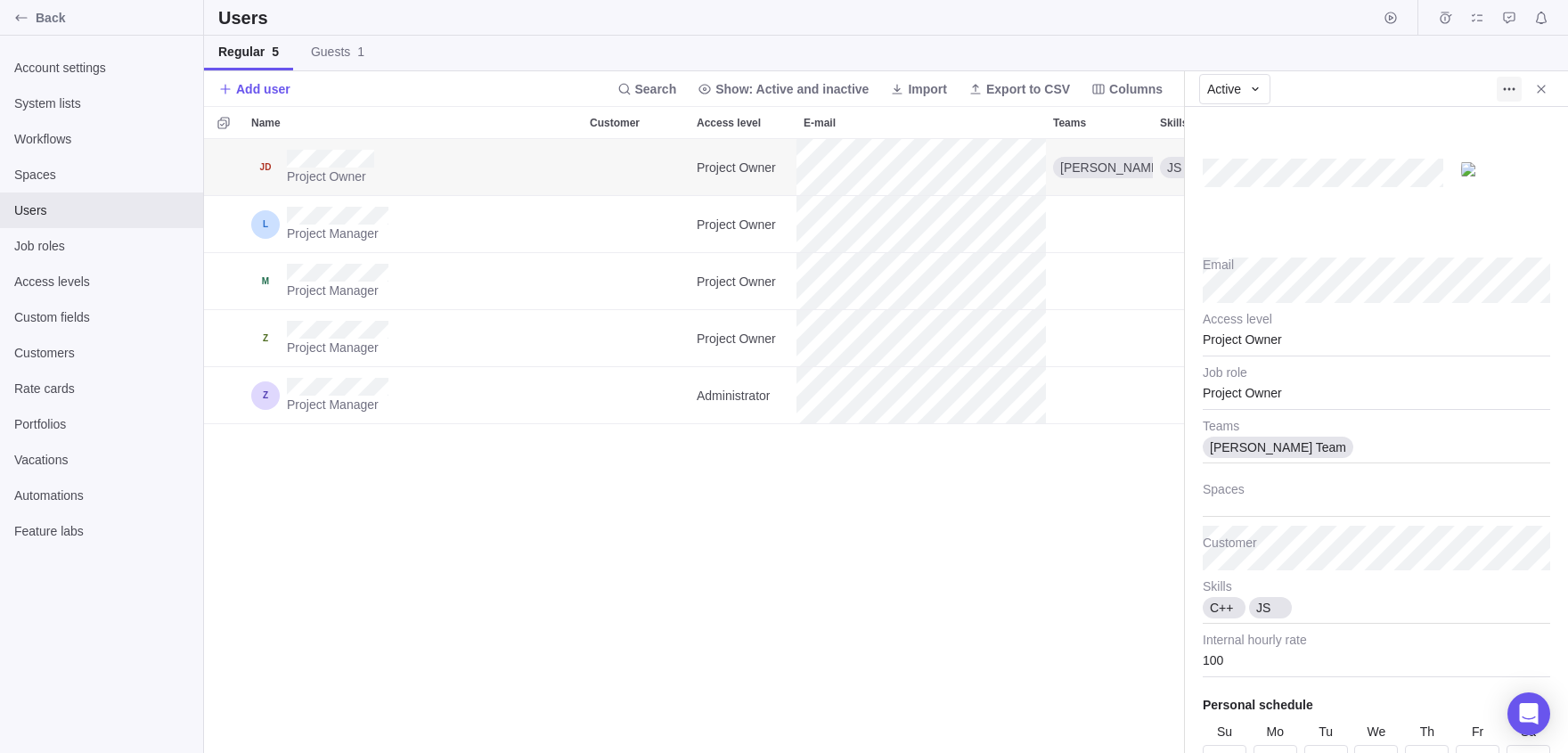
type textarea "x"
click at [1512, 82] on icon "More actions" at bounding box center [1508, 89] width 14 height 14
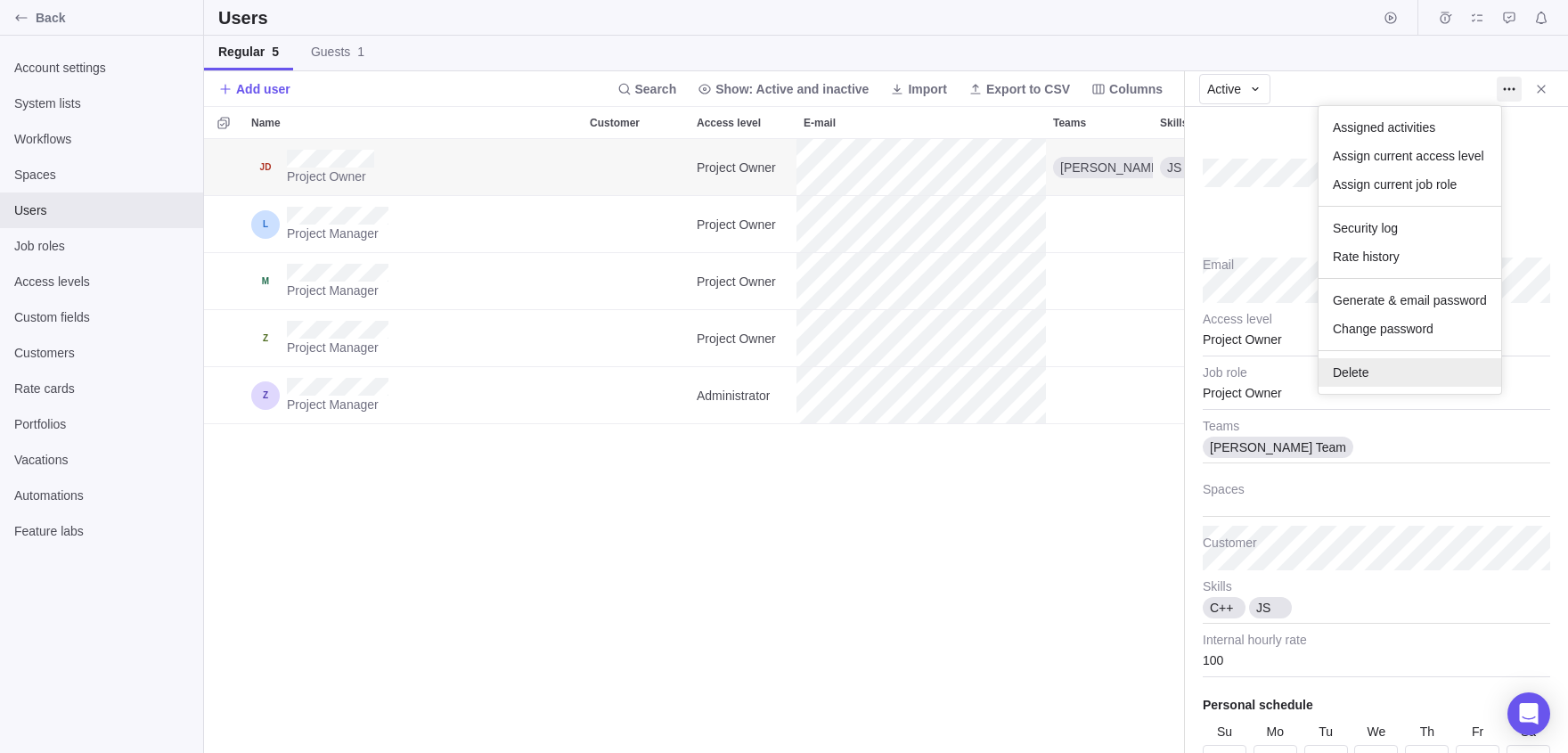
click at [1361, 373] on span "Delete" at bounding box center [1351, 372] width 36 height 18
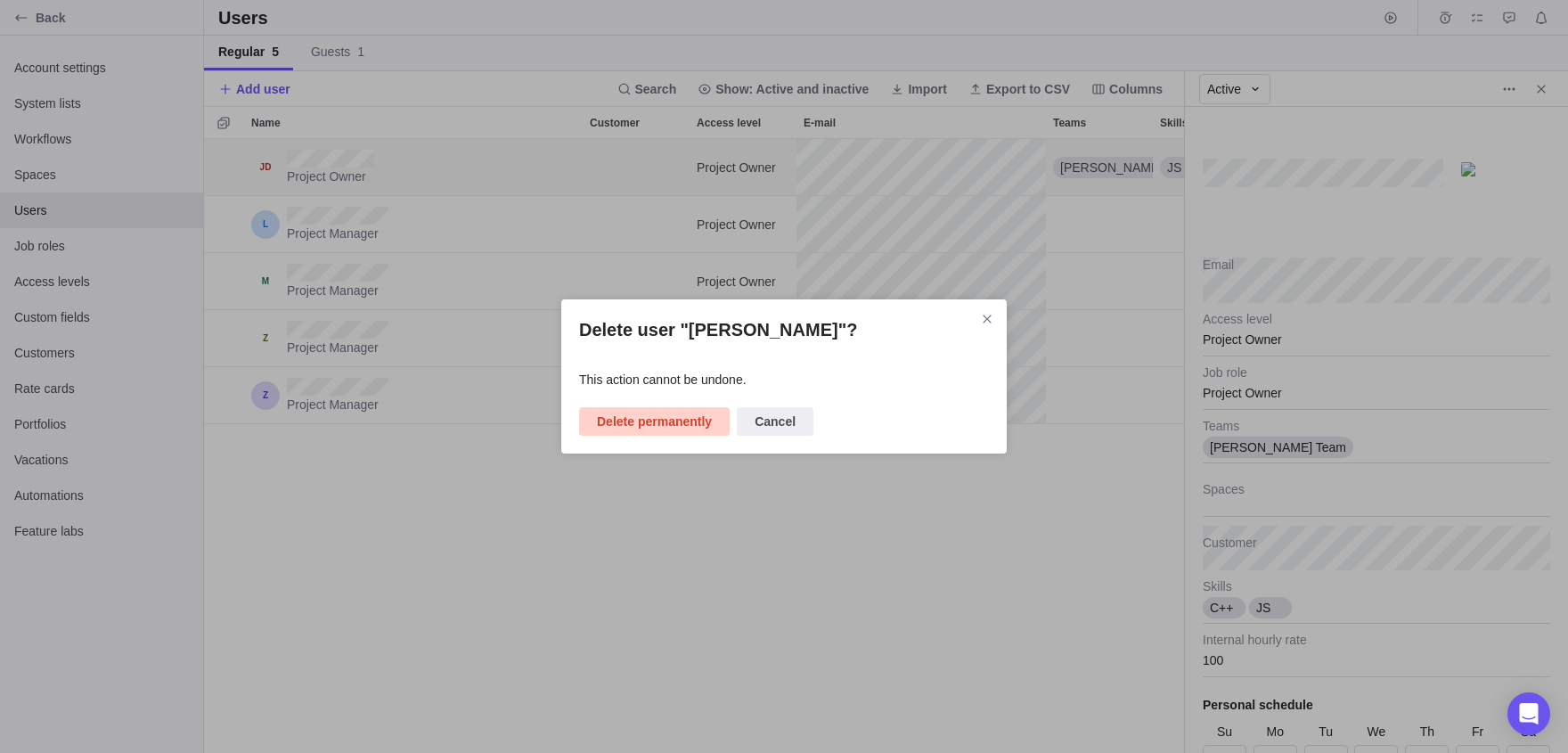
click at [675, 415] on span "Delete permanently" at bounding box center [653, 421] width 115 height 22
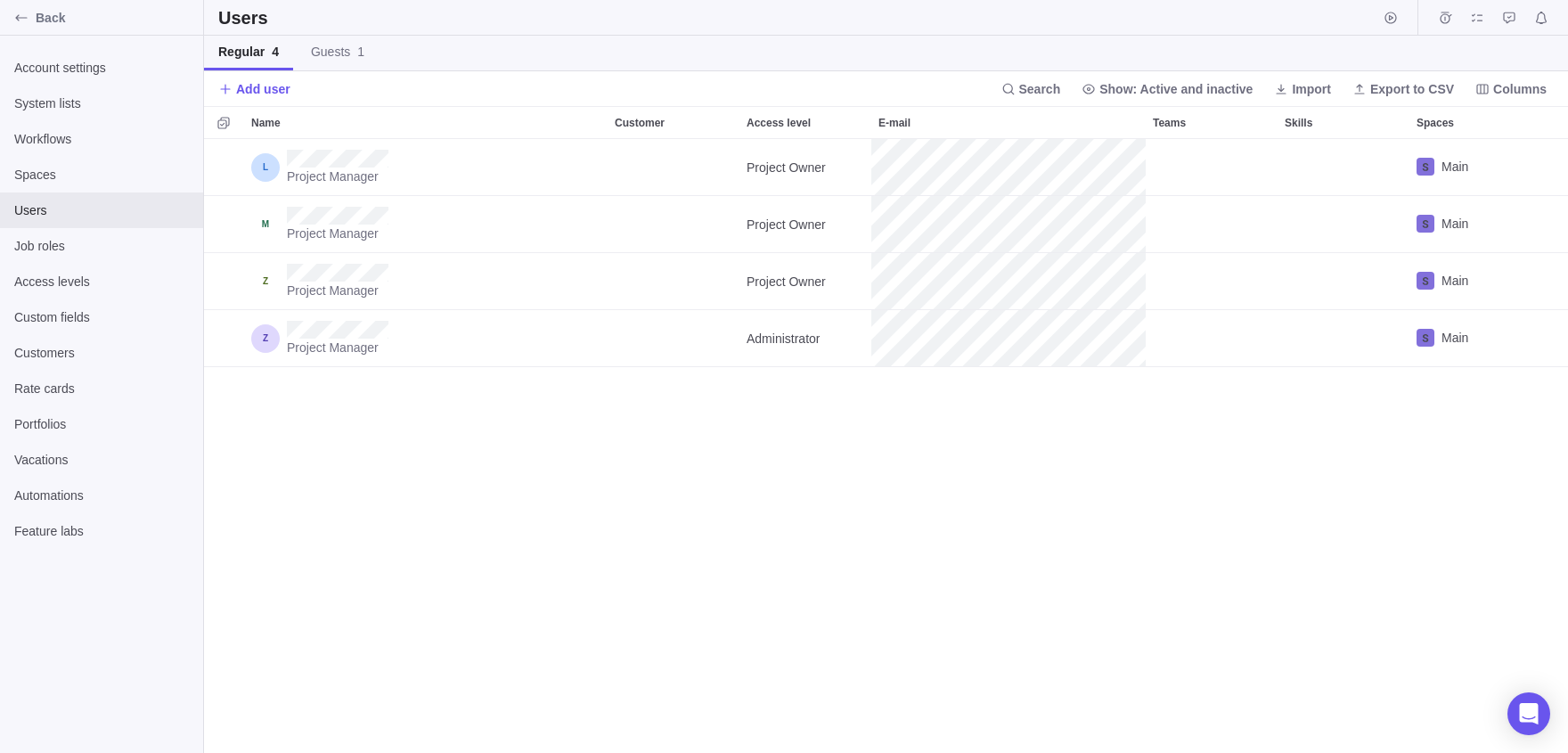
scroll to position [614, 1364]
click at [187, 208] on span "Users" at bounding box center [101, 210] width 174 height 18
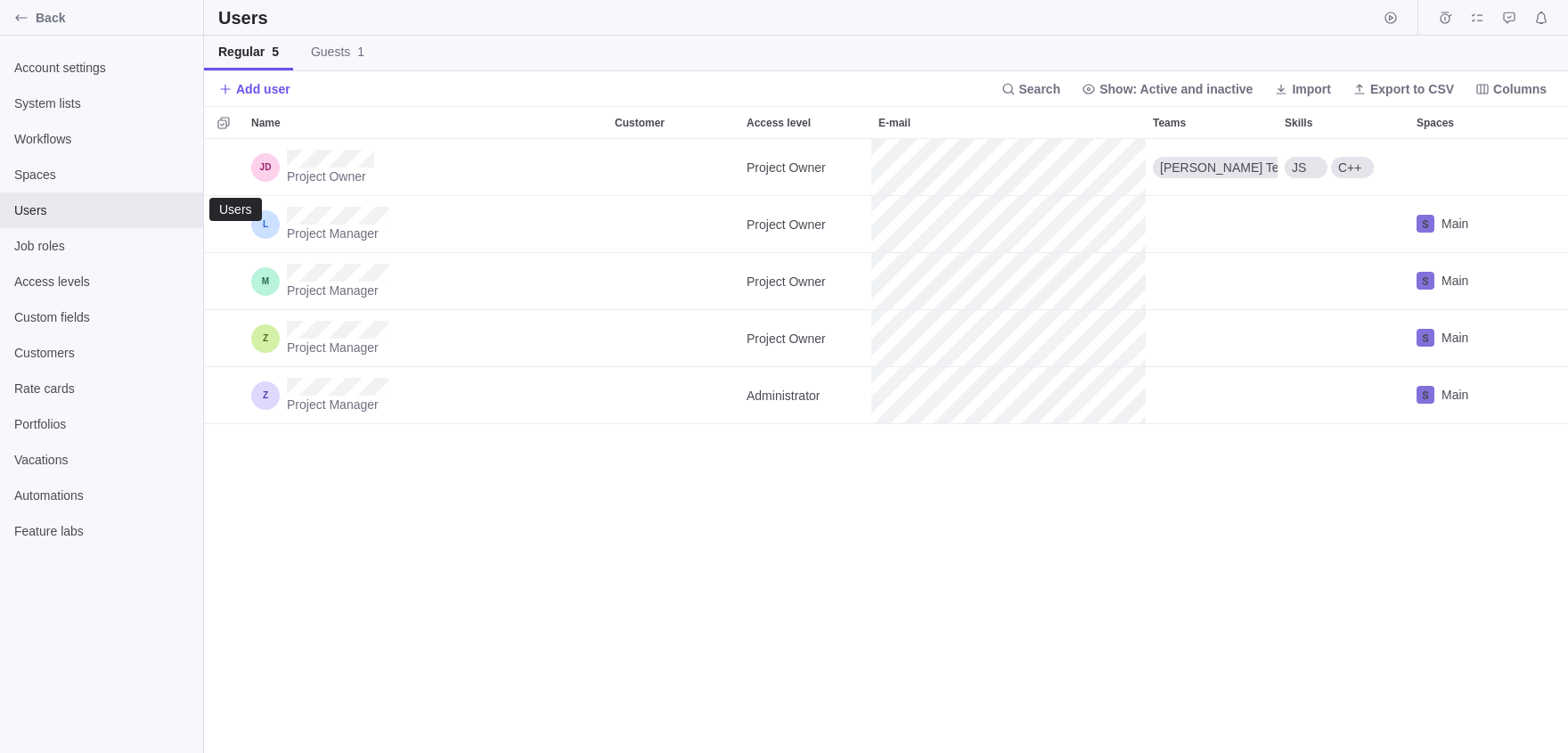
scroll to position [614, 1364]
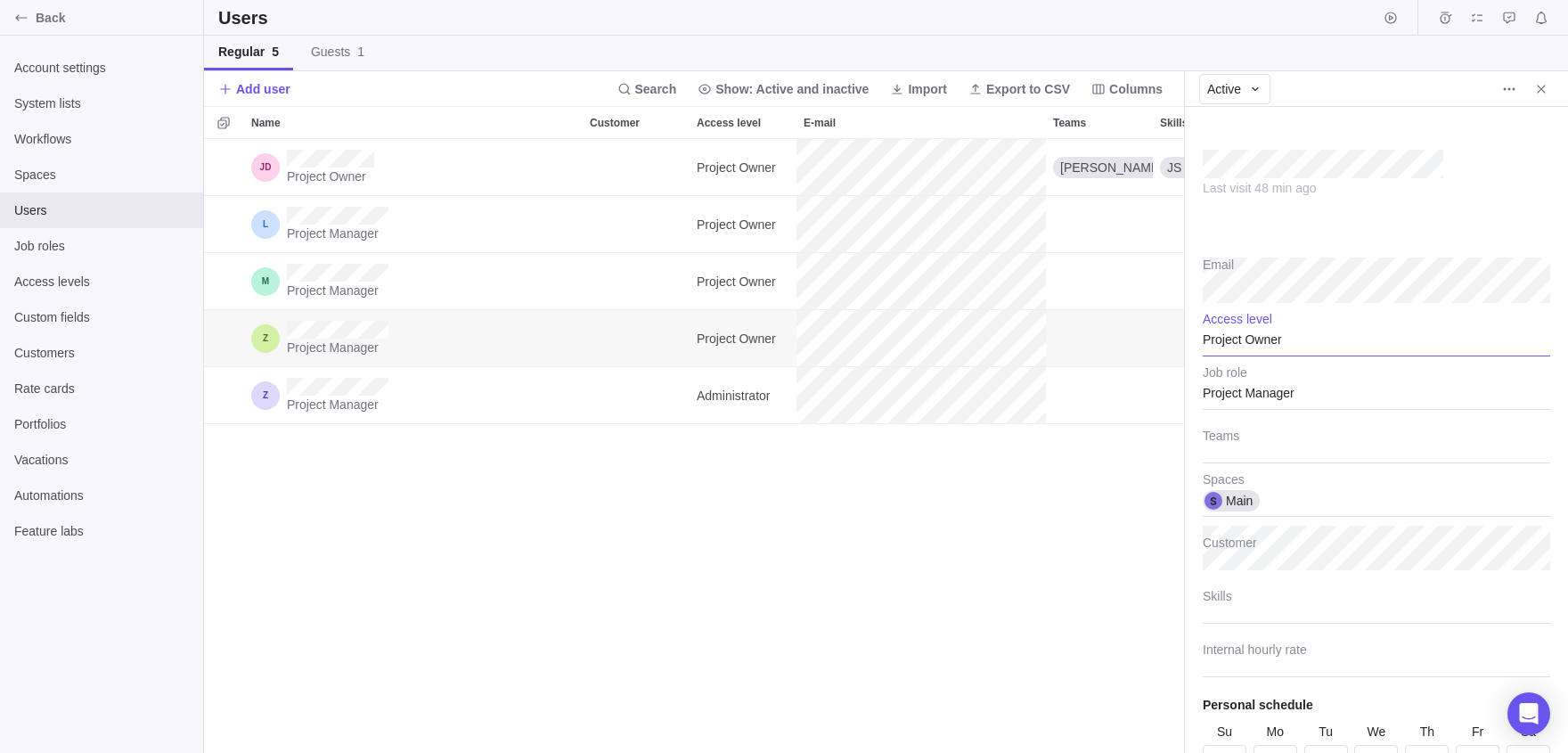
click at [1261, 351] on div "Project Owner" at bounding box center [1376, 333] width 347 height 45
click at [1229, 506] on span "Low" at bounding box center [1229, 512] width 23 height 18
click at [1546, 94] on icon "Close" at bounding box center [1541, 89] width 14 height 14
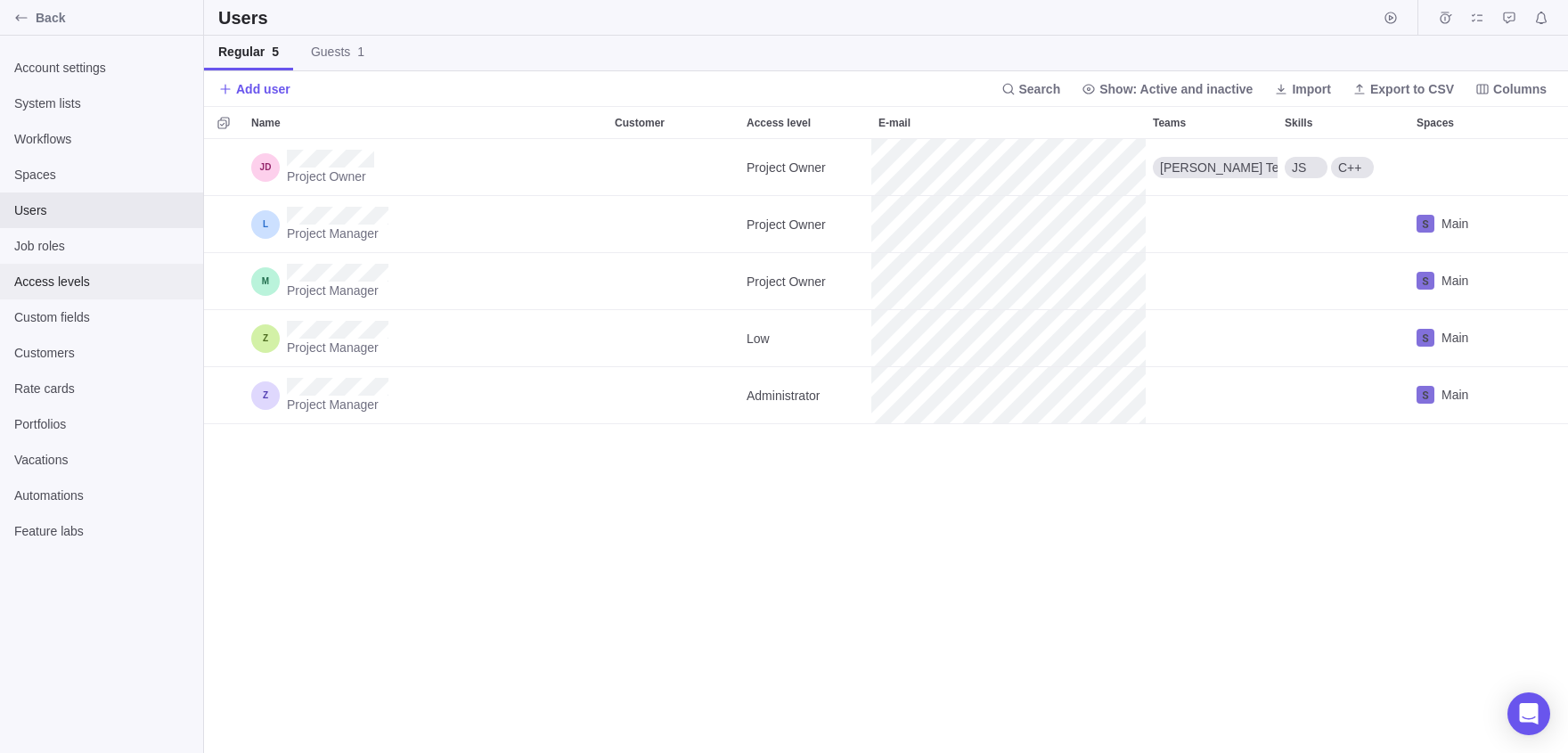
click at [66, 281] on span "Access levels" at bounding box center [101, 281] width 174 height 18
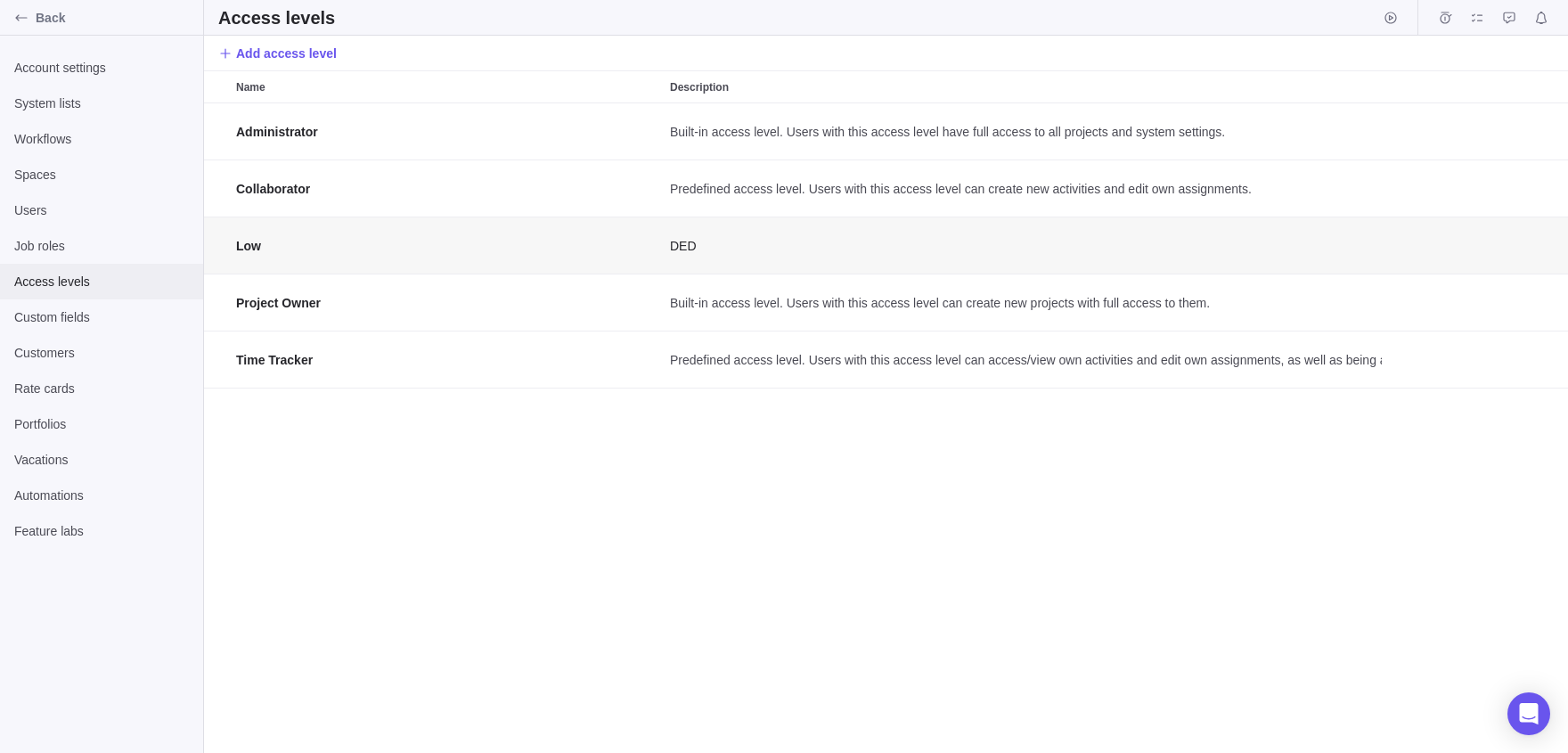
scroll to position [651, 1364]
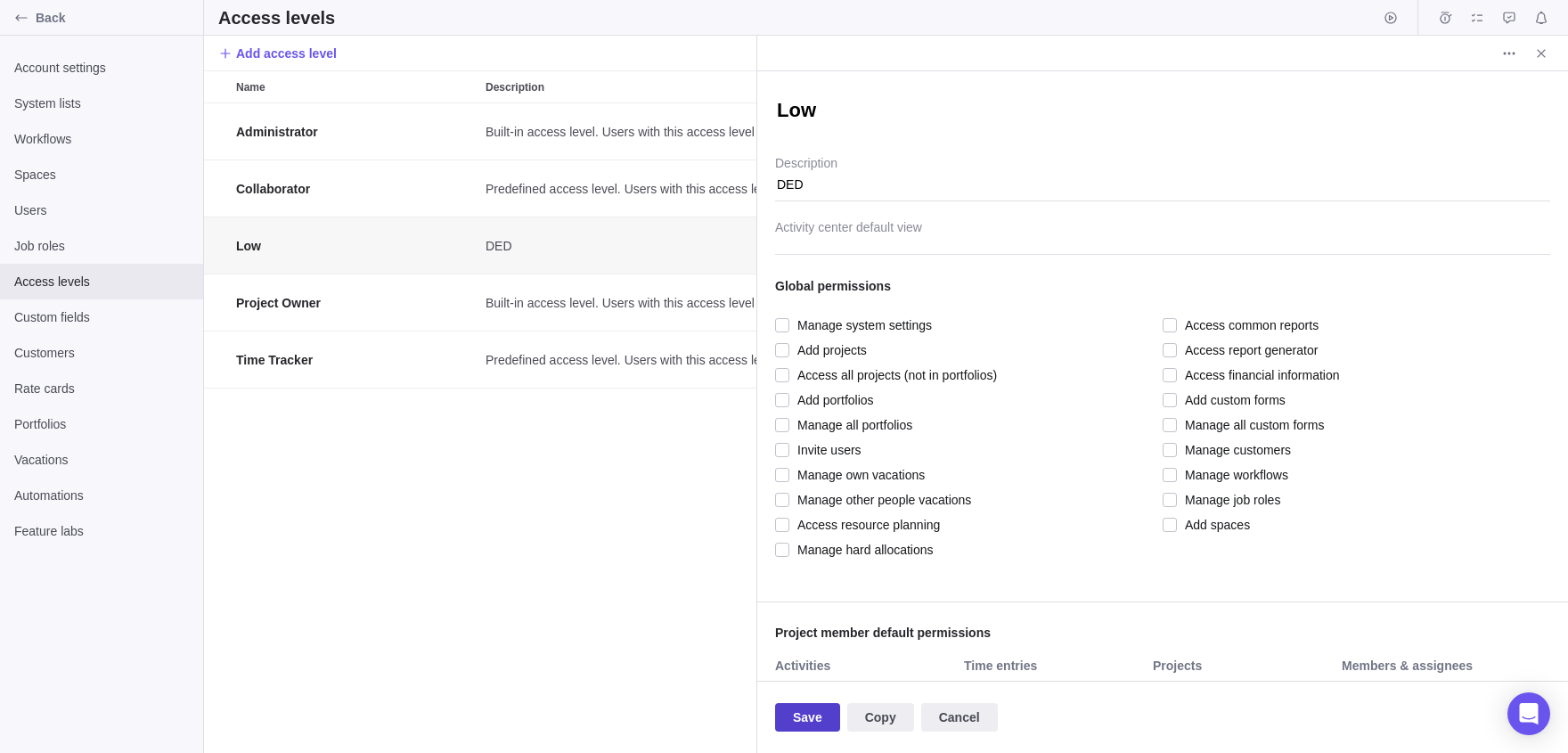
click at [794, 721] on span "Save" at bounding box center [807, 717] width 29 height 22
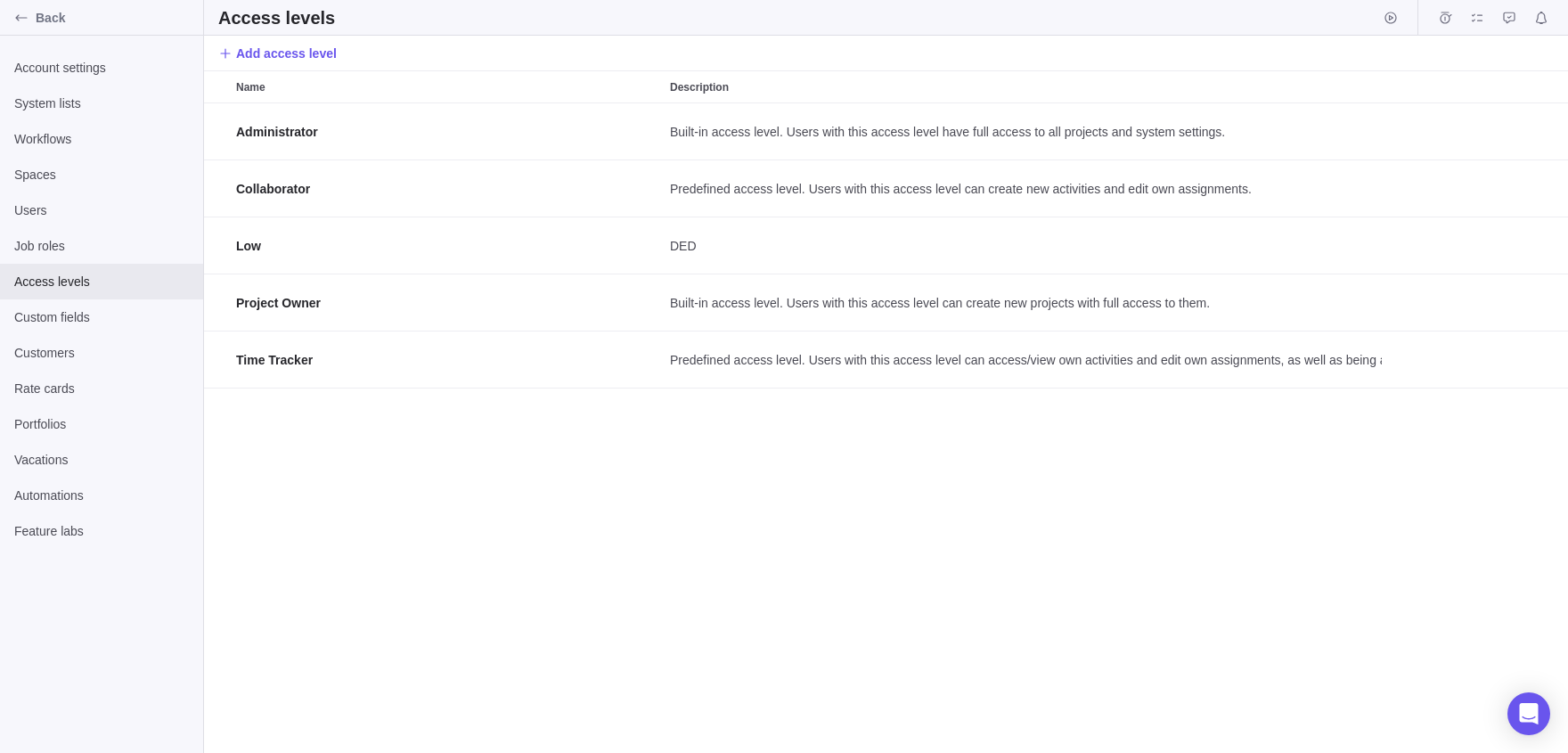
click at [394, 391] on div "Administrator Built-in access level. Users with this access level have full acc…" at bounding box center [885, 428] width 1364 height 650
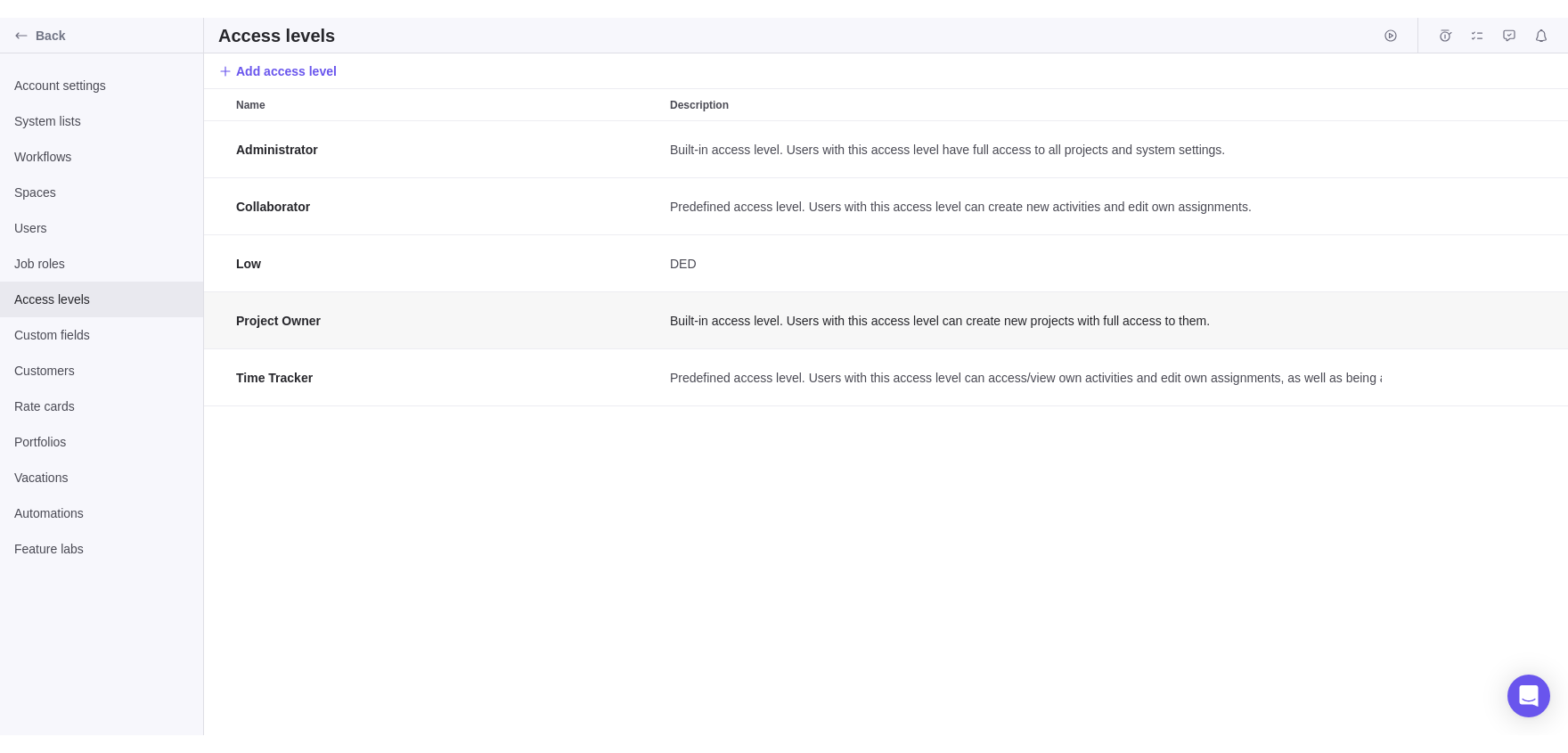
scroll to position [651, 1364]
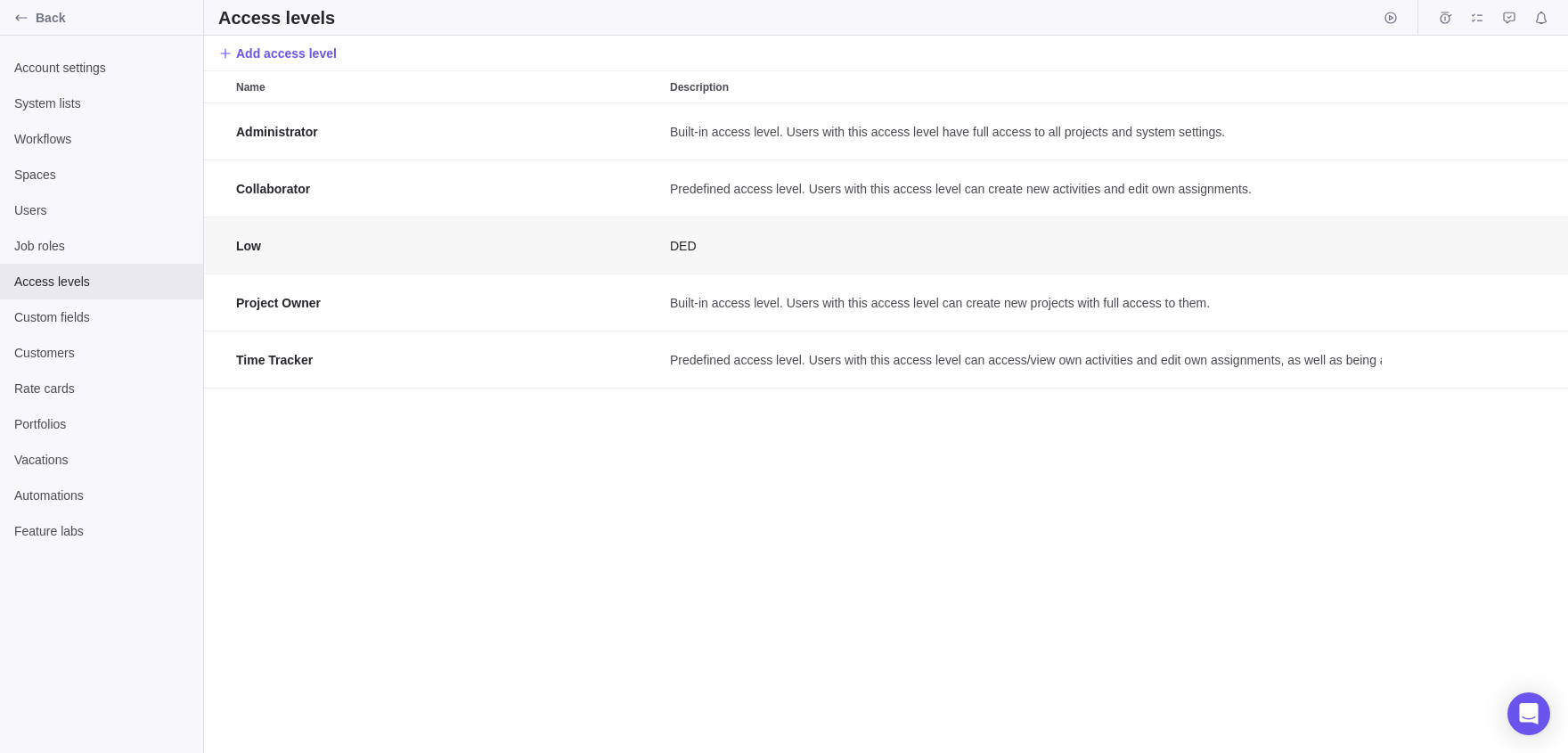
scroll to position [651, 553]
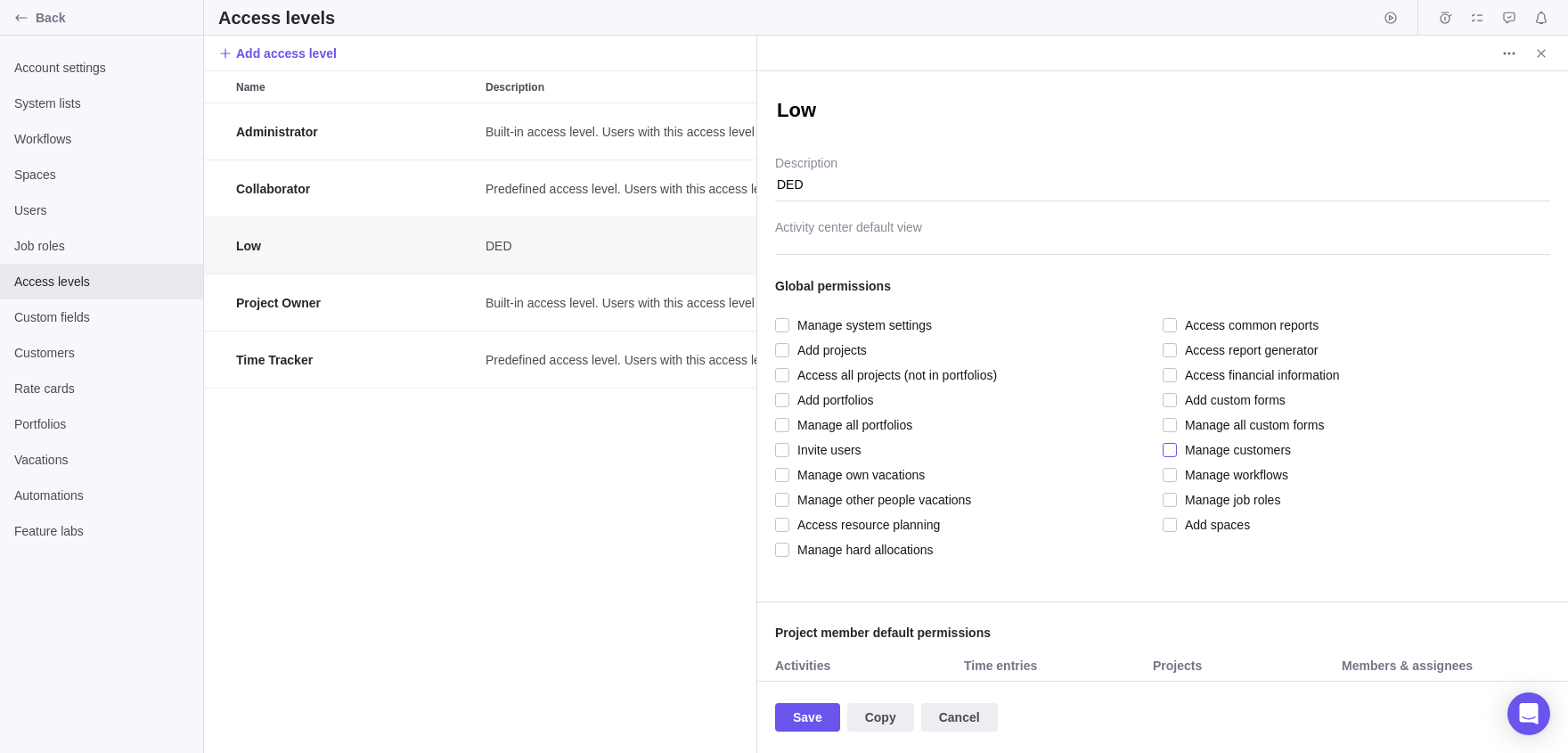
click at [1178, 455] on span "Manage customers" at bounding box center [1234, 450] width 114 height 25
click at [818, 726] on span "Save" at bounding box center [807, 717] width 29 height 22
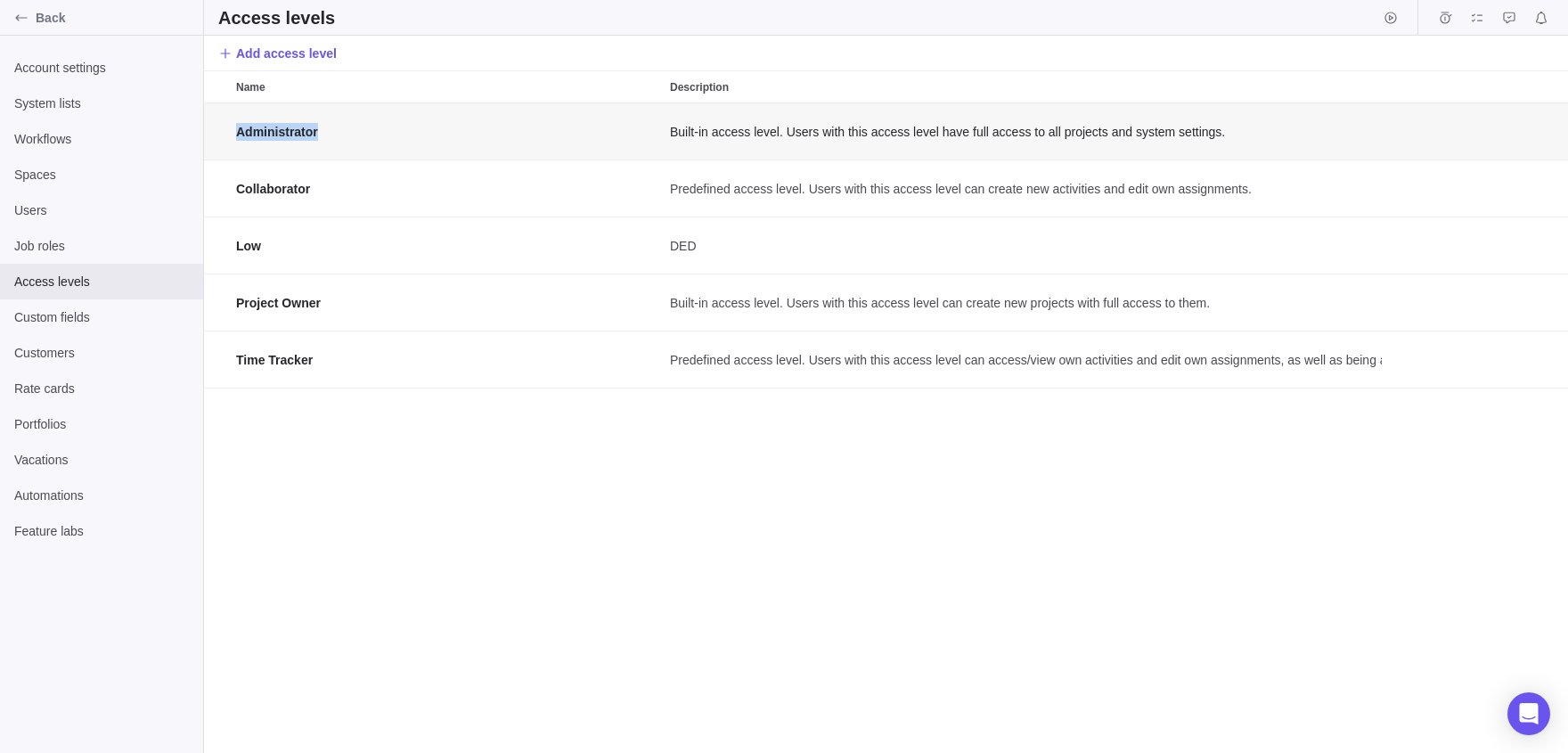
drag, startPoint x: 216, startPoint y: 125, endPoint x: 365, endPoint y: 136, distance: 149.4
click at [365, 136] on div "Administrator Built-in access level. Users with this access level have full acc…" at bounding box center [885, 132] width 1364 height 57
copy div "Administrator"
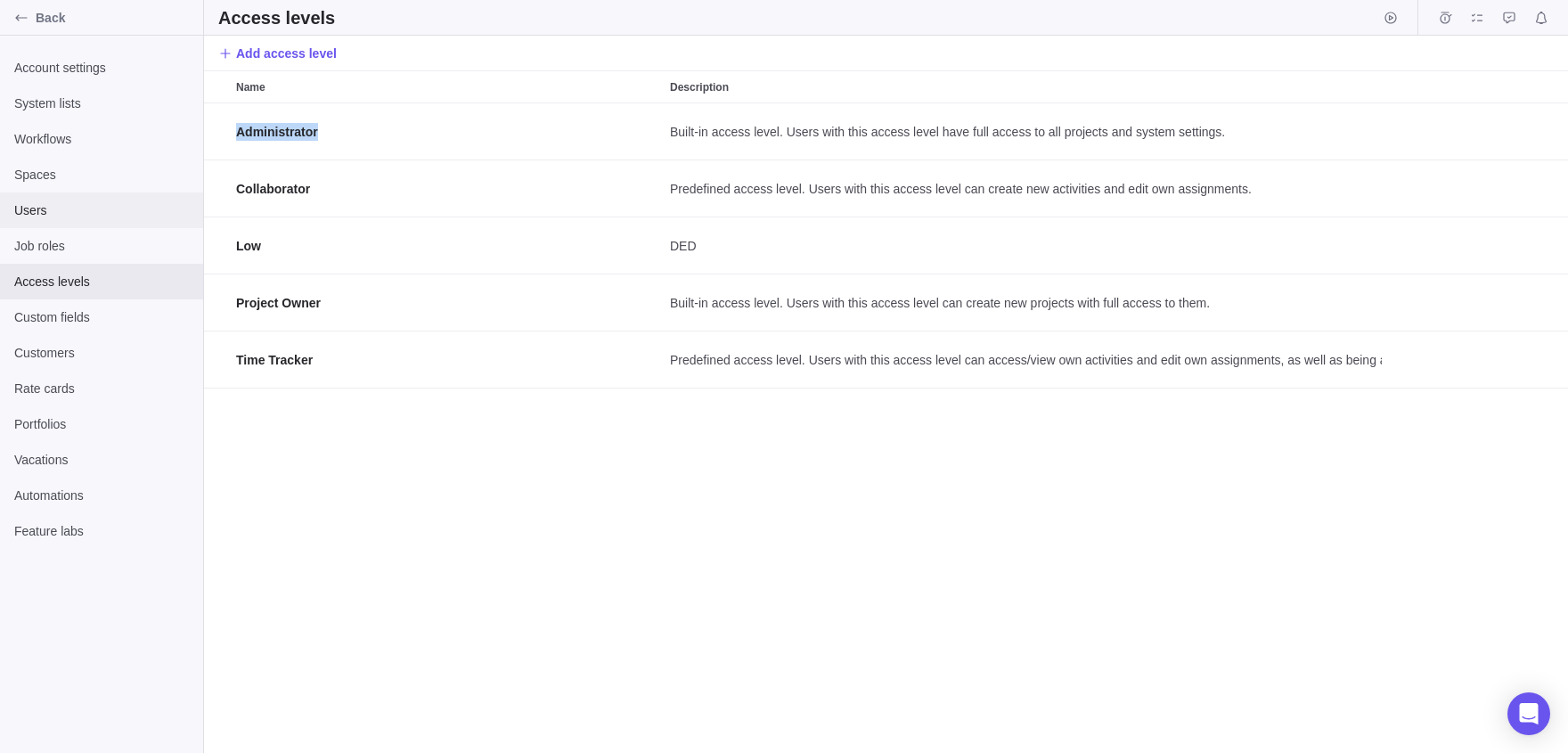
click at [35, 217] on span "Users" at bounding box center [101, 210] width 174 height 18
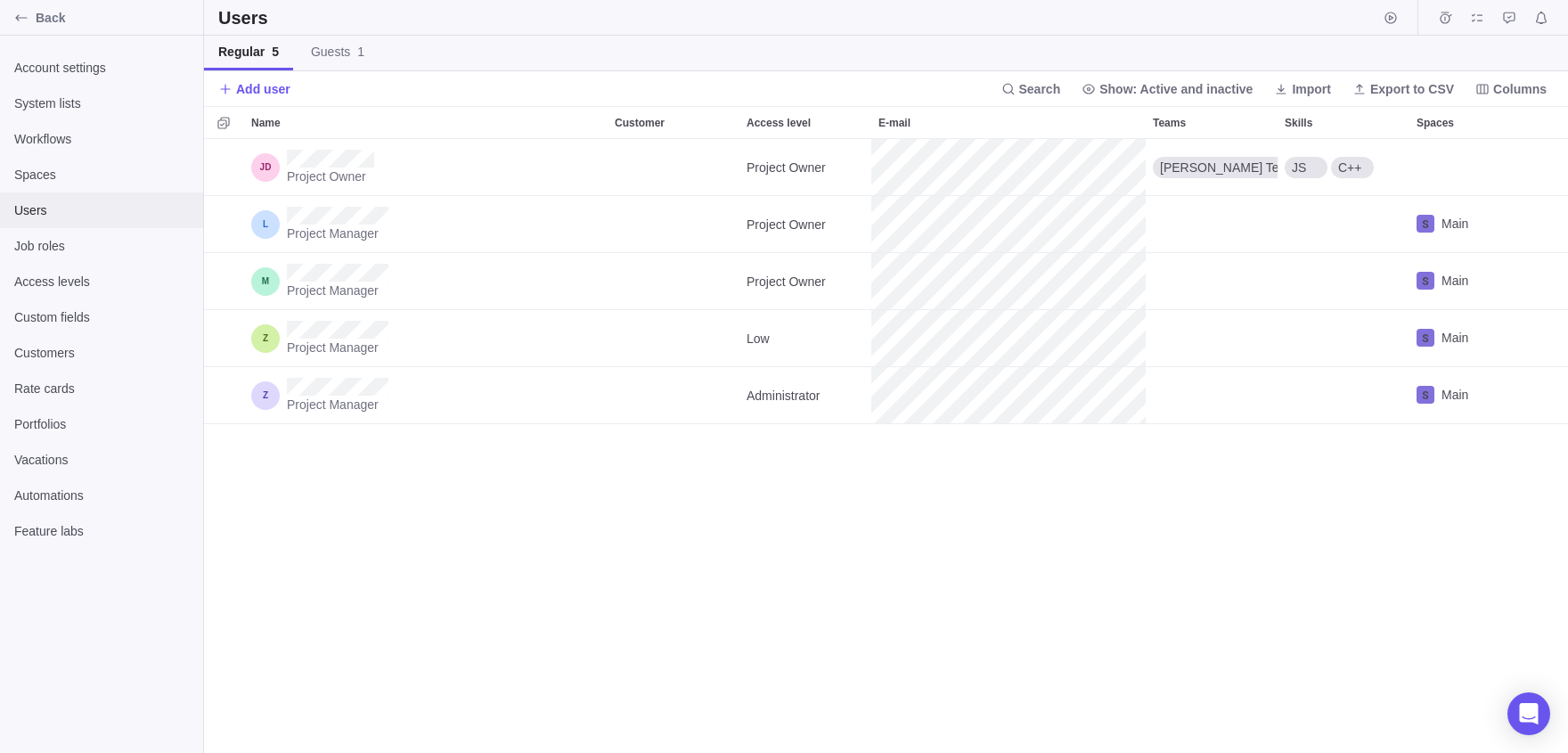
scroll to position [614, 1364]
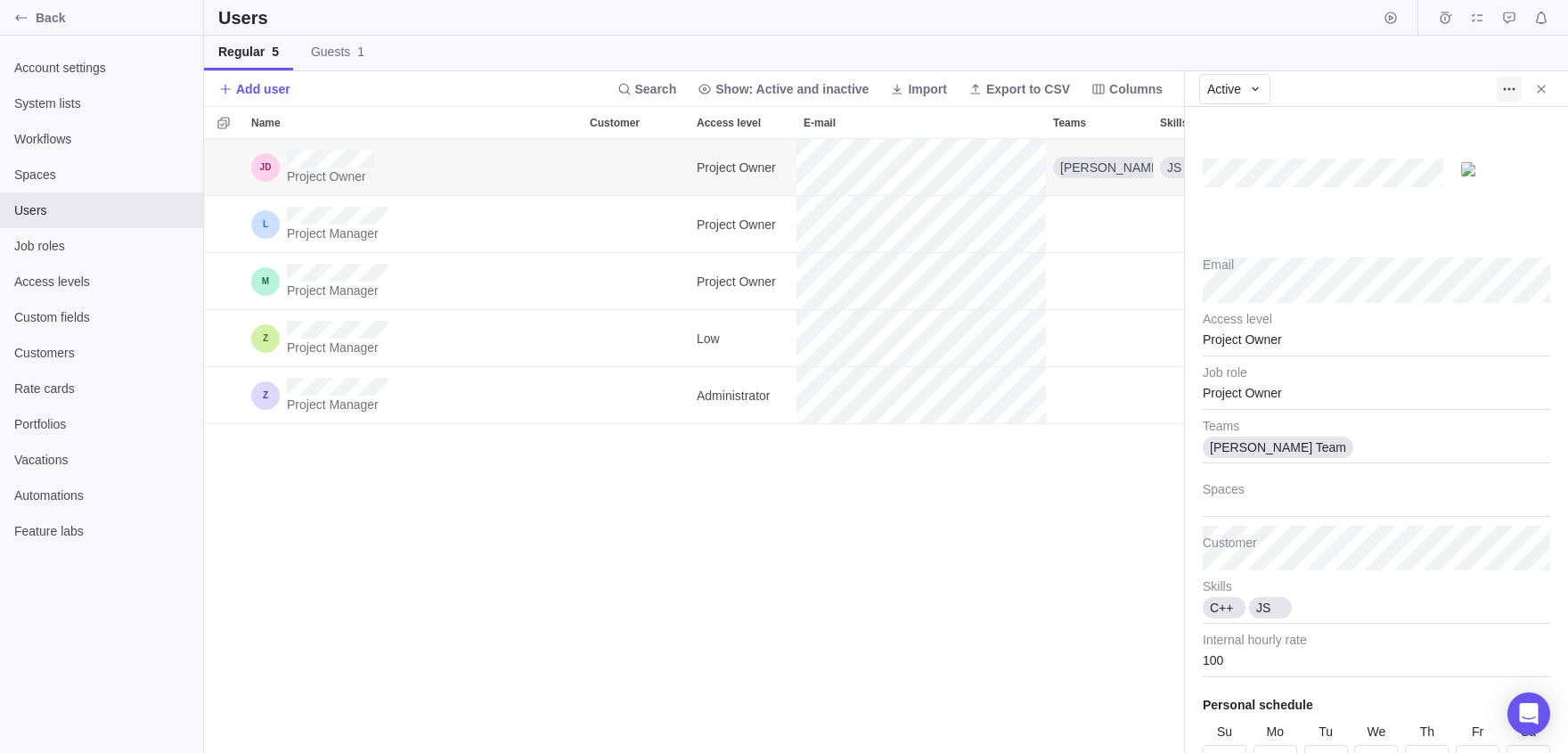
type textarea "x"
click at [1511, 83] on icon "More actions" at bounding box center [1508, 89] width 14 height 14
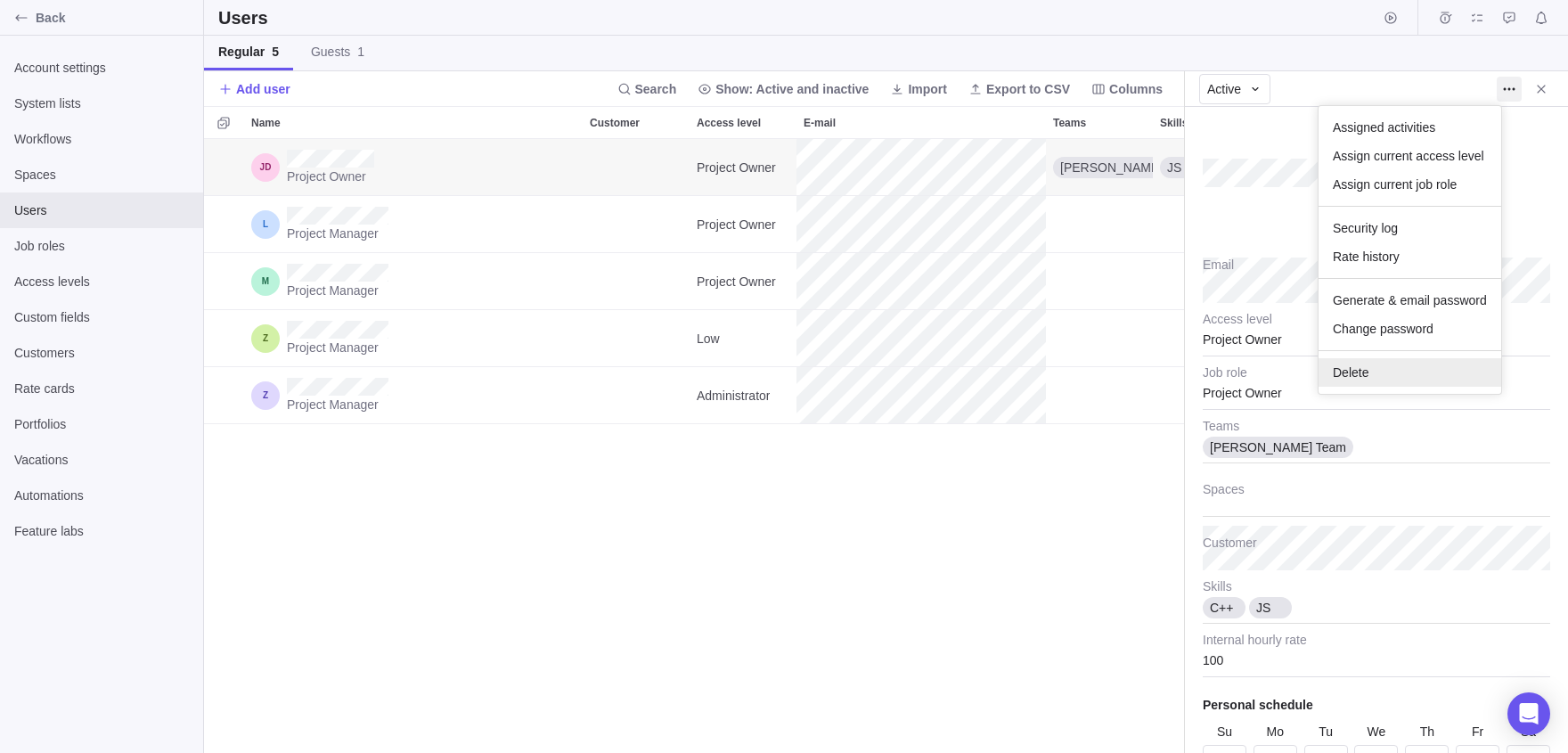
click at [1407, 370] on div "Delete" at bounding box center [1410, 372] width 183 height 28
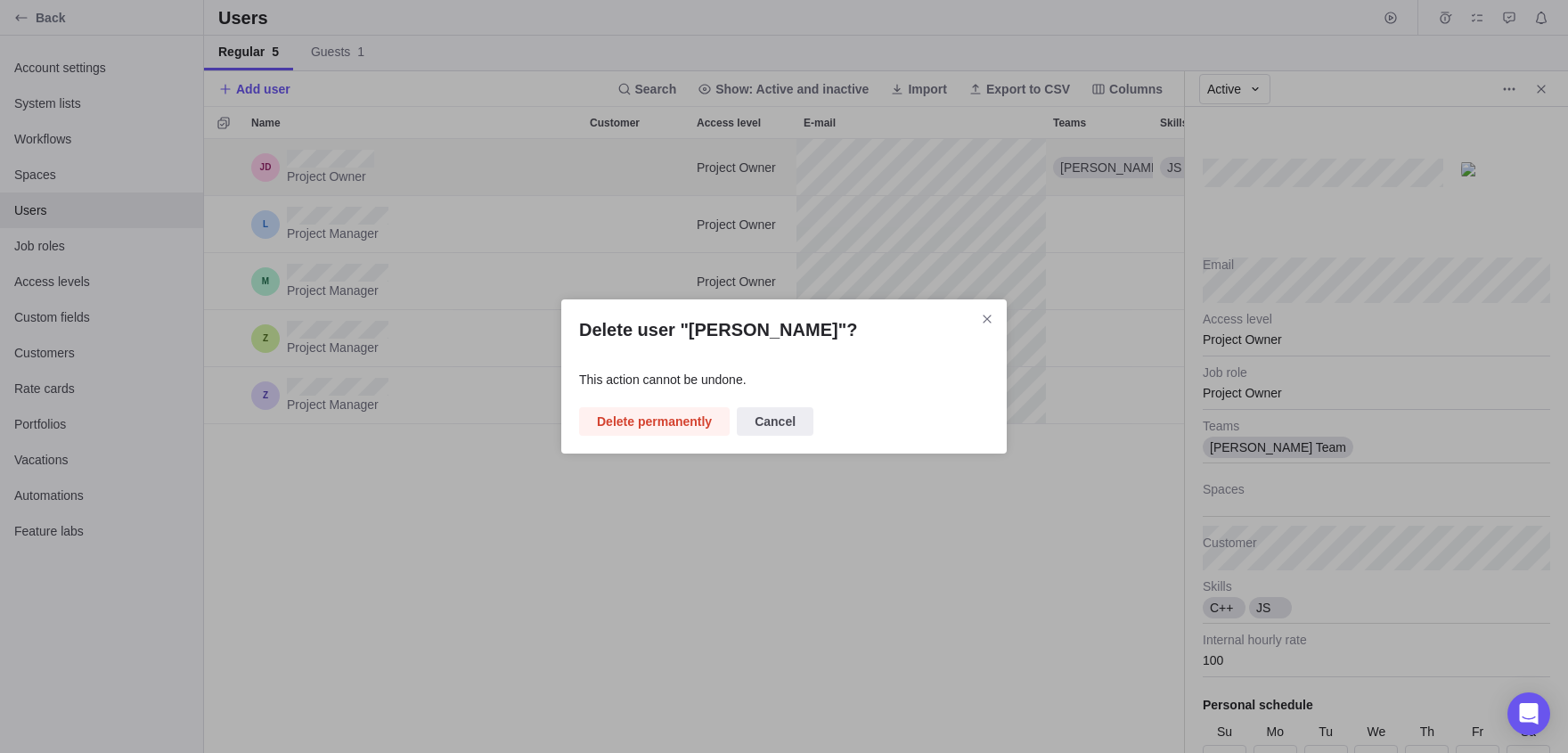
click at [646, 439] on div "Delete user "Jon Dow"? This action cannot be undone. Delete permanently Cancel" at bounding box center [784, 376] width 445 height 154
click at [686, 423] on span "Delete permanently" at bounding box center [653, 421] width 115 height 22
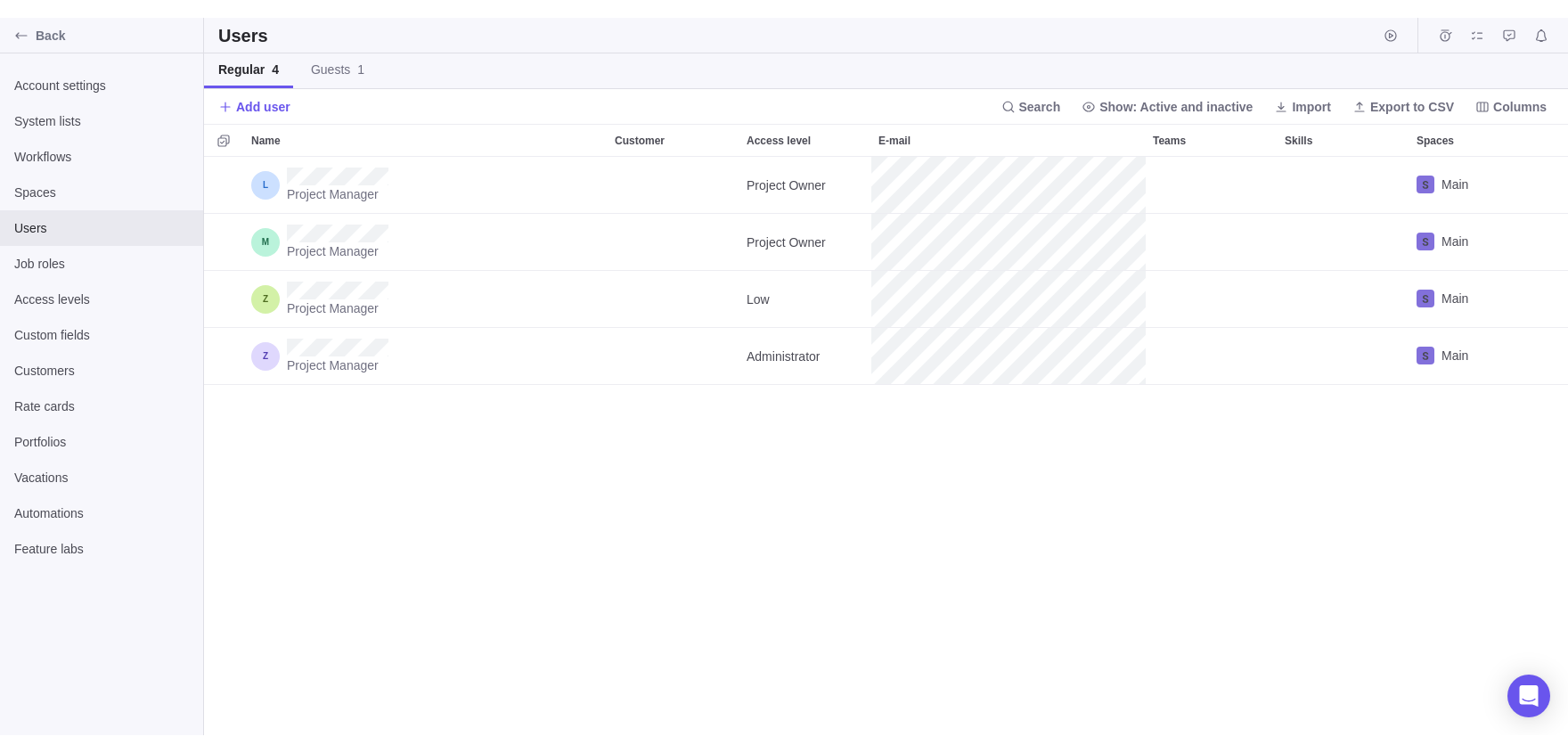
scroll to position [614, 1364]
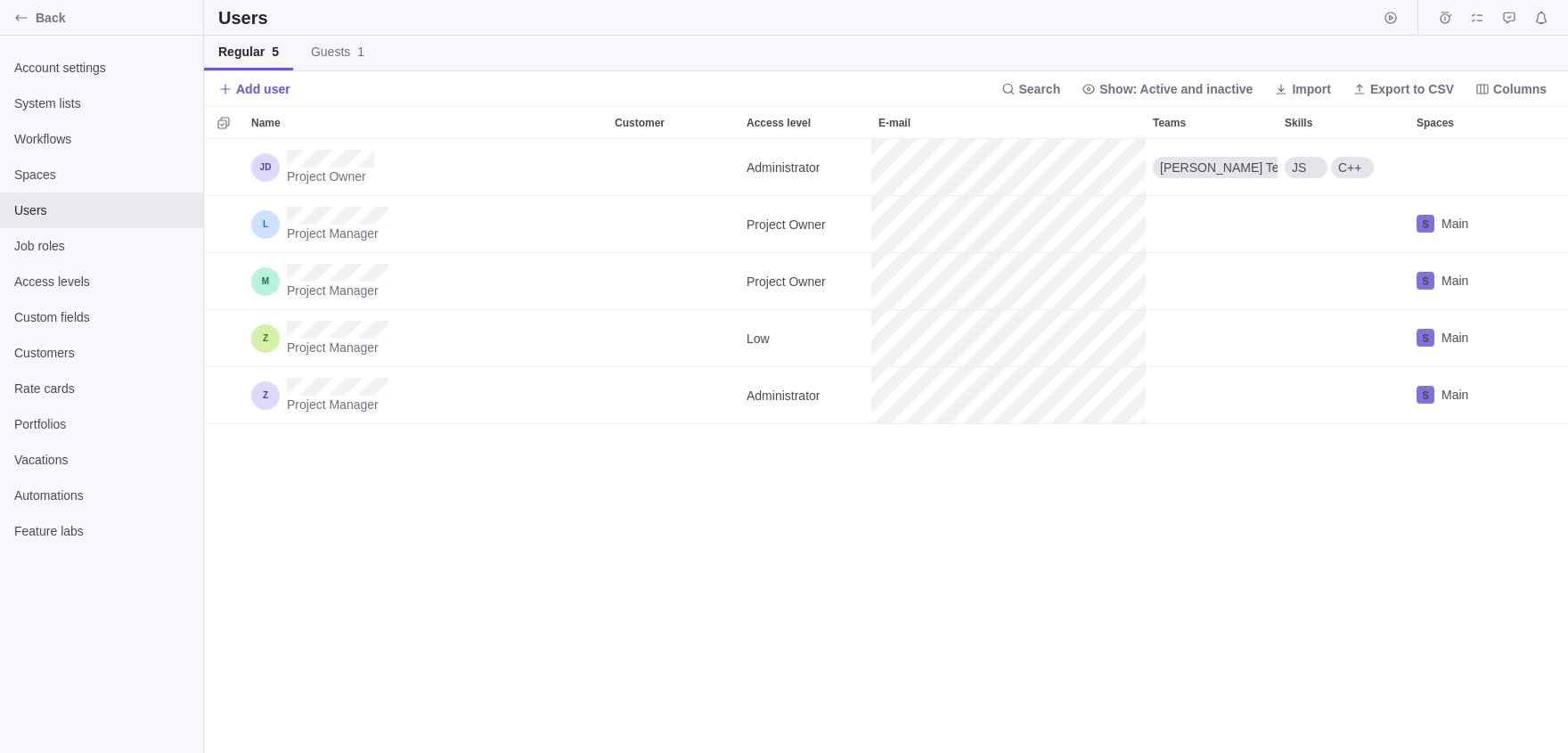
scroll to position [614, 1364]
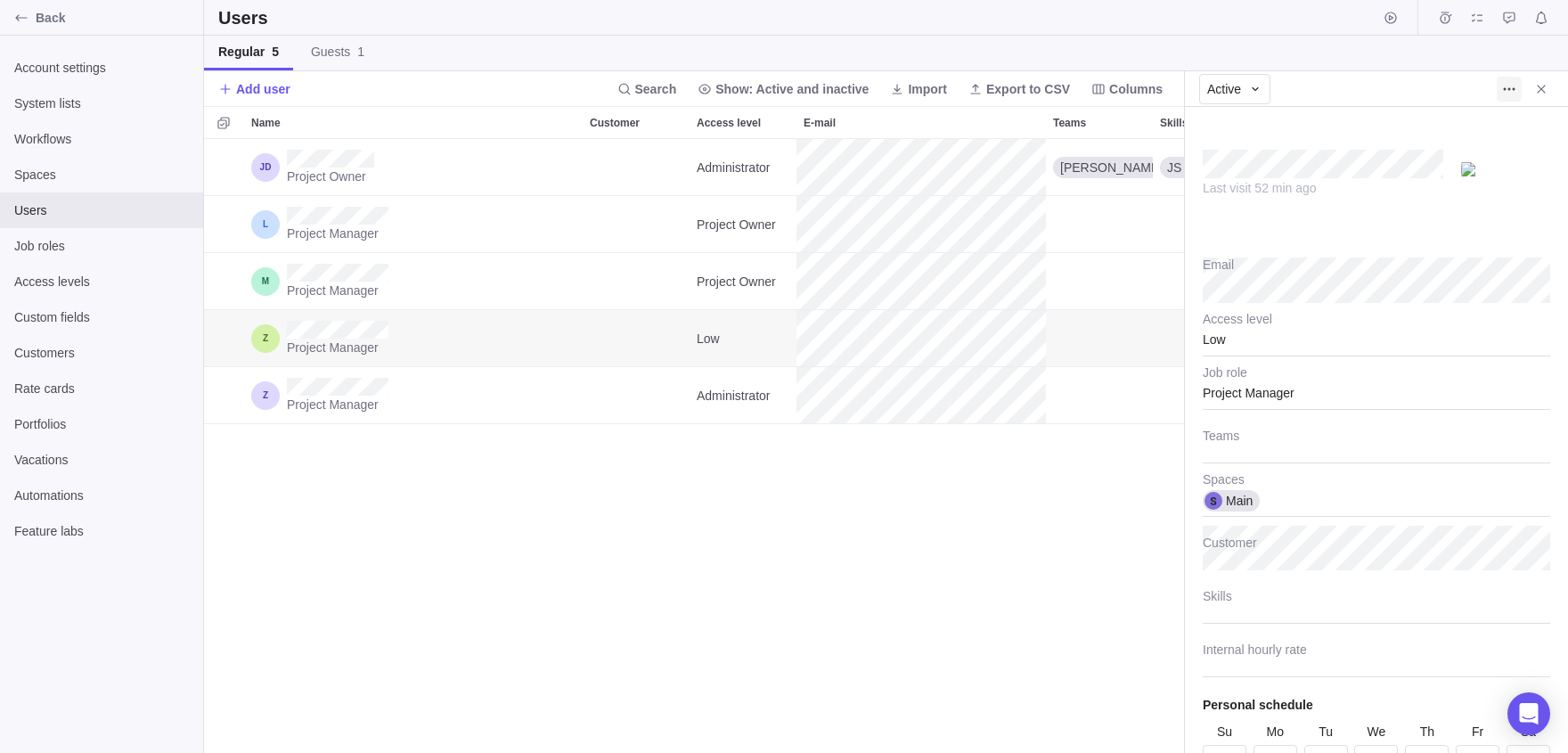
click at [1516, 86] on span "More actions" at bounding box center [1509, 89] width 25 height 25
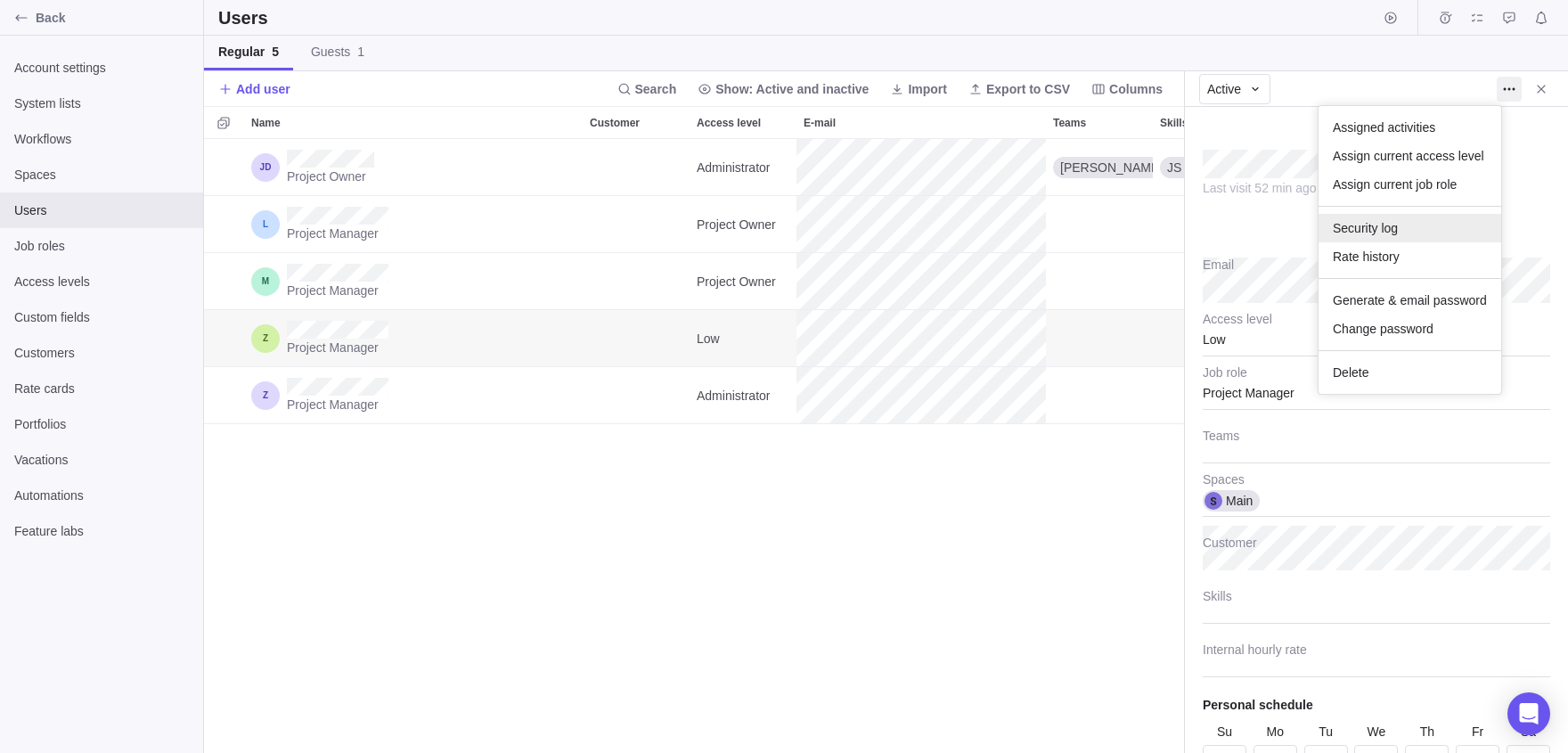
click at [1395, 237] on div "Security log" at bounding box center [1410, 228] width 183 height 28
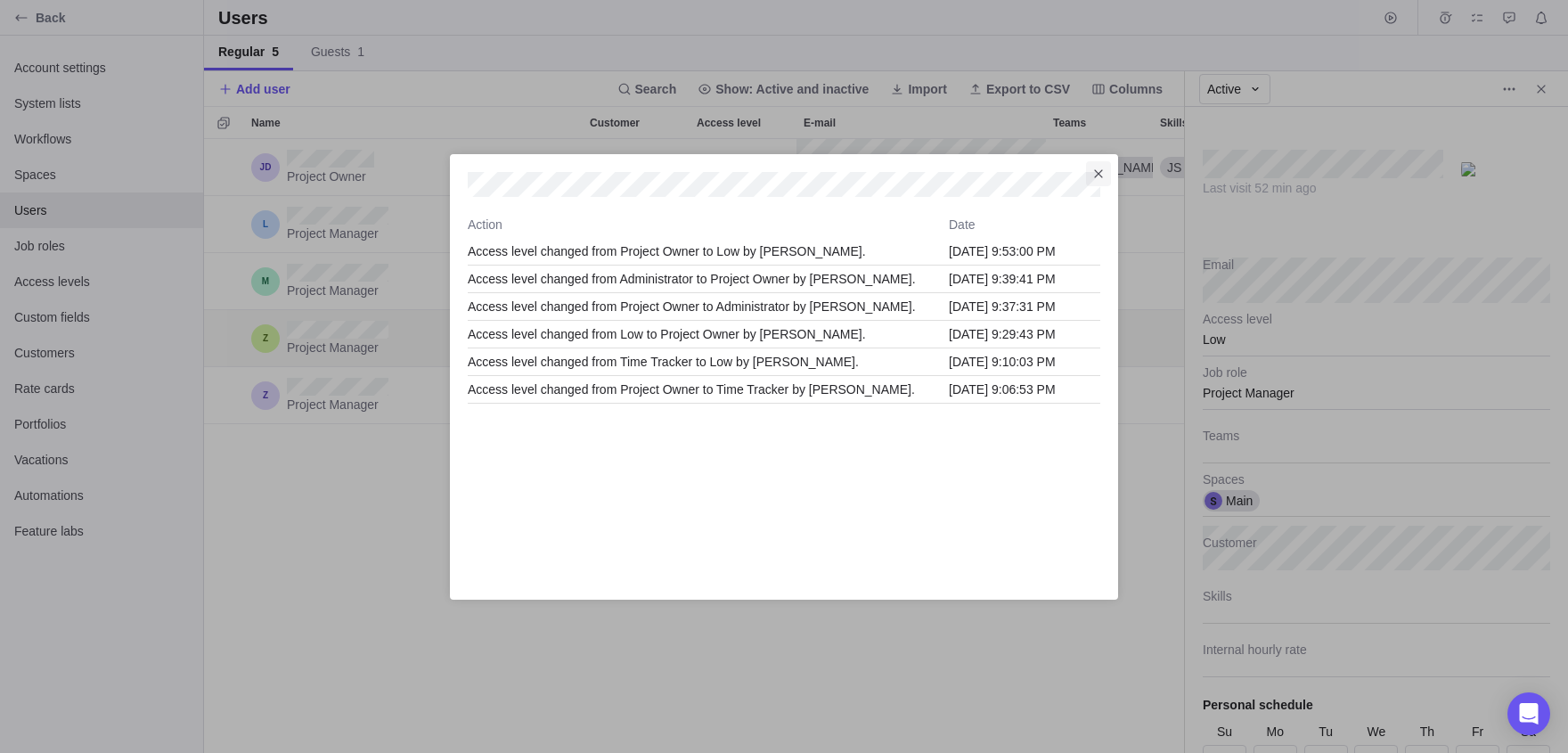
click at [1090, 178] on span "Close" at bounding box center [1098, 173] width 25 height 25
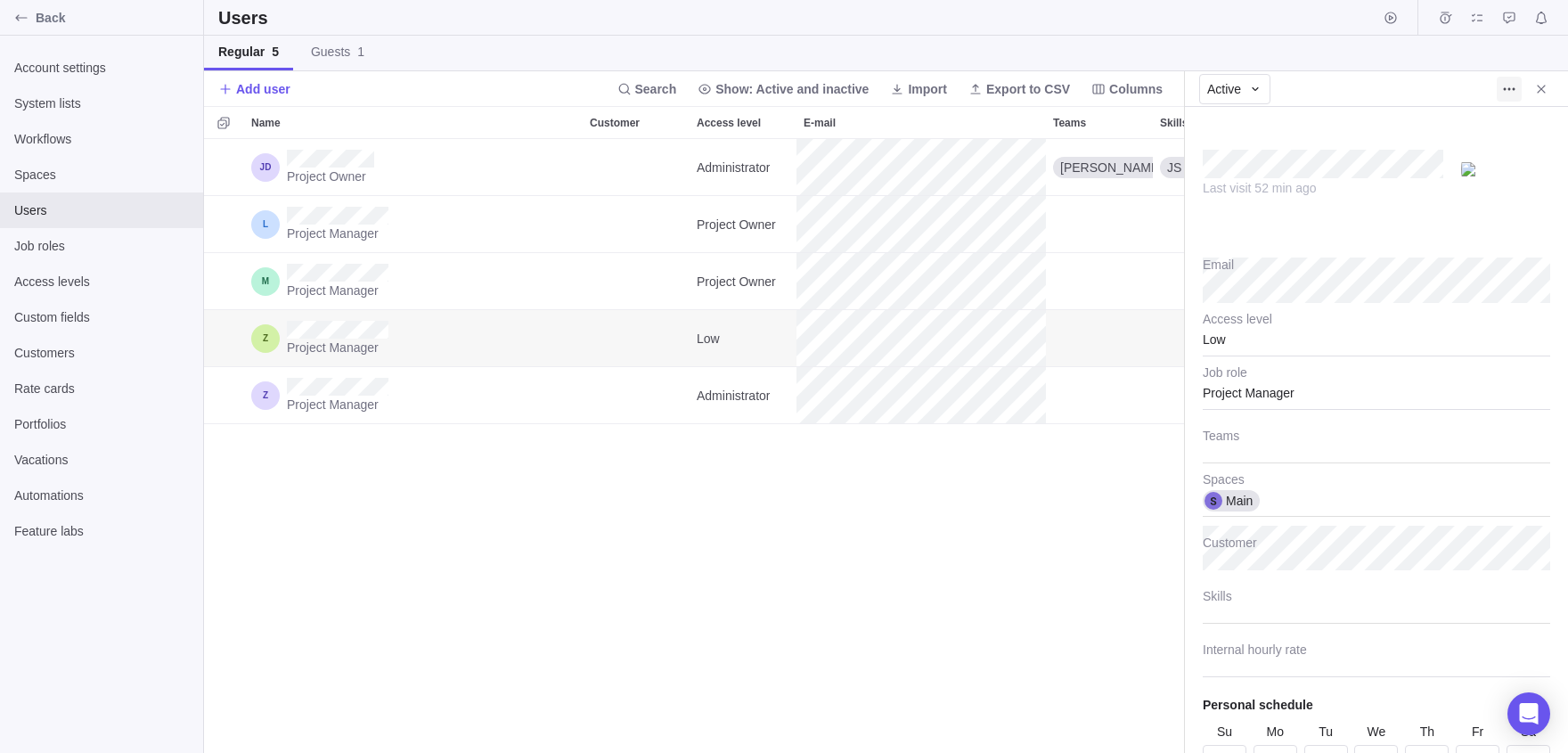
click at [1503, 87] on icon "More actions" at bounding box center [1508, 89] width 14 height 14
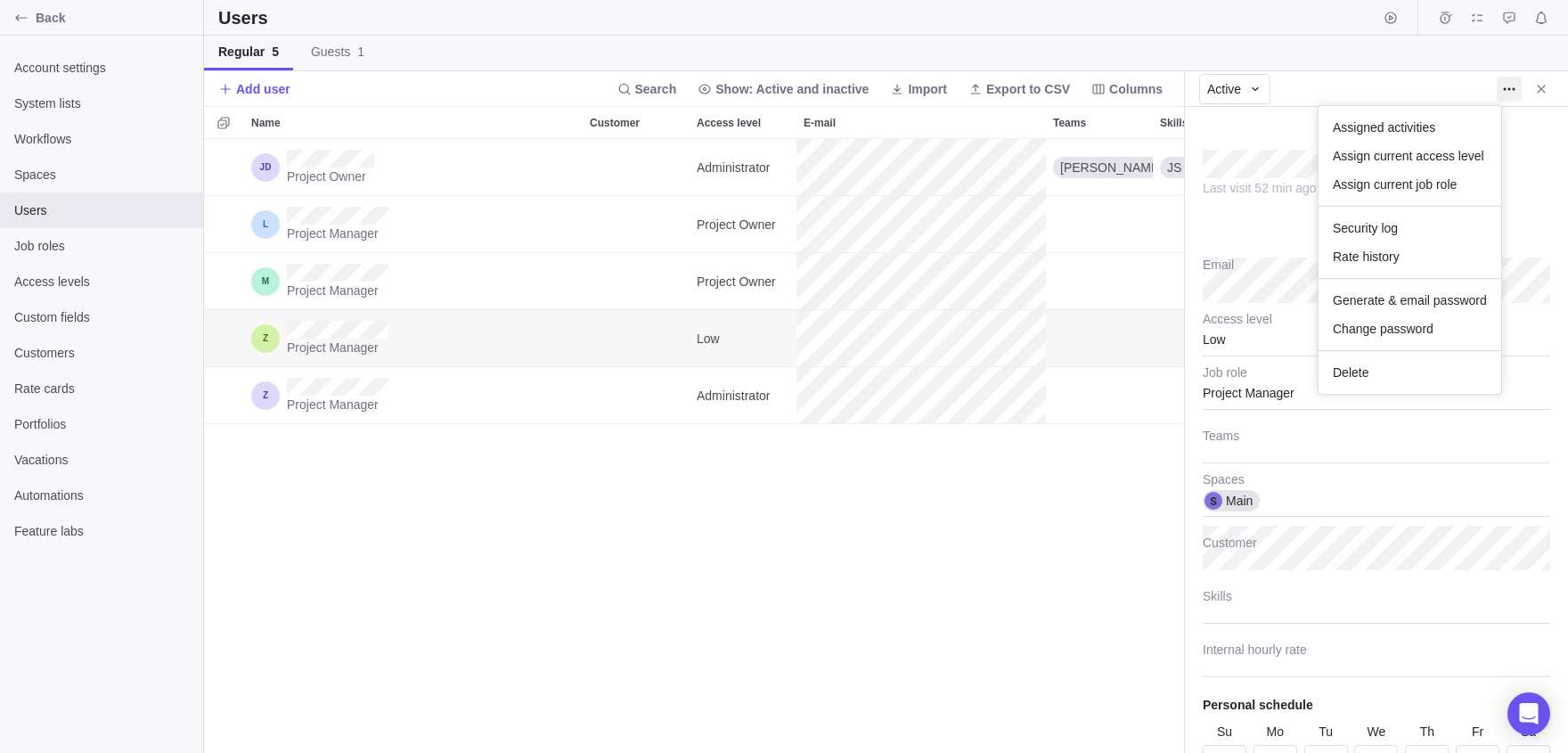
click at [534, 438] on body "Back Account settings System lists Workflows Spaces Users Job roles Access leve…" at bounding box center [784, 376] width 1568 height 753
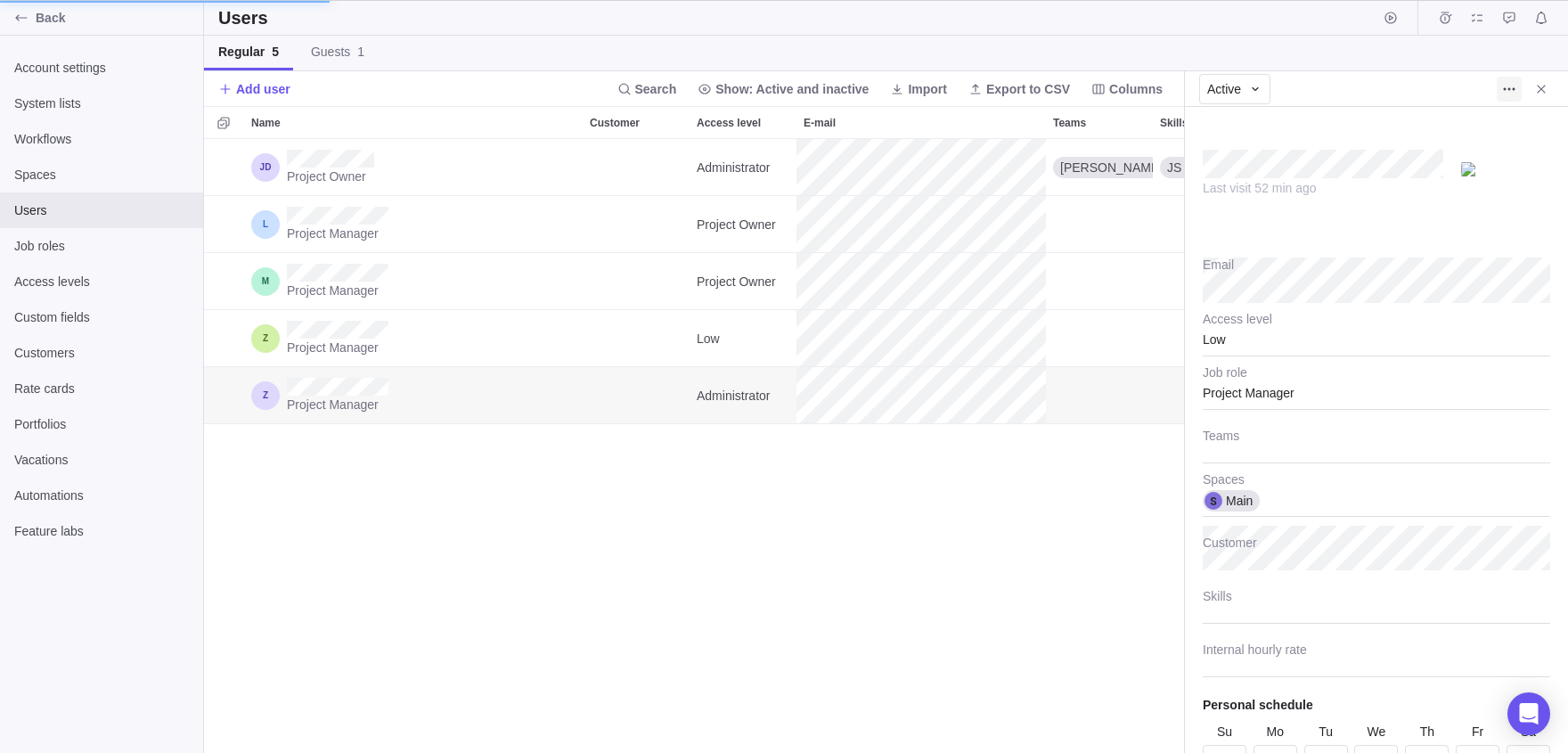
click at [1505, 84] on icon "More actions" at bounding box center [1508, 89] width 14 height 14
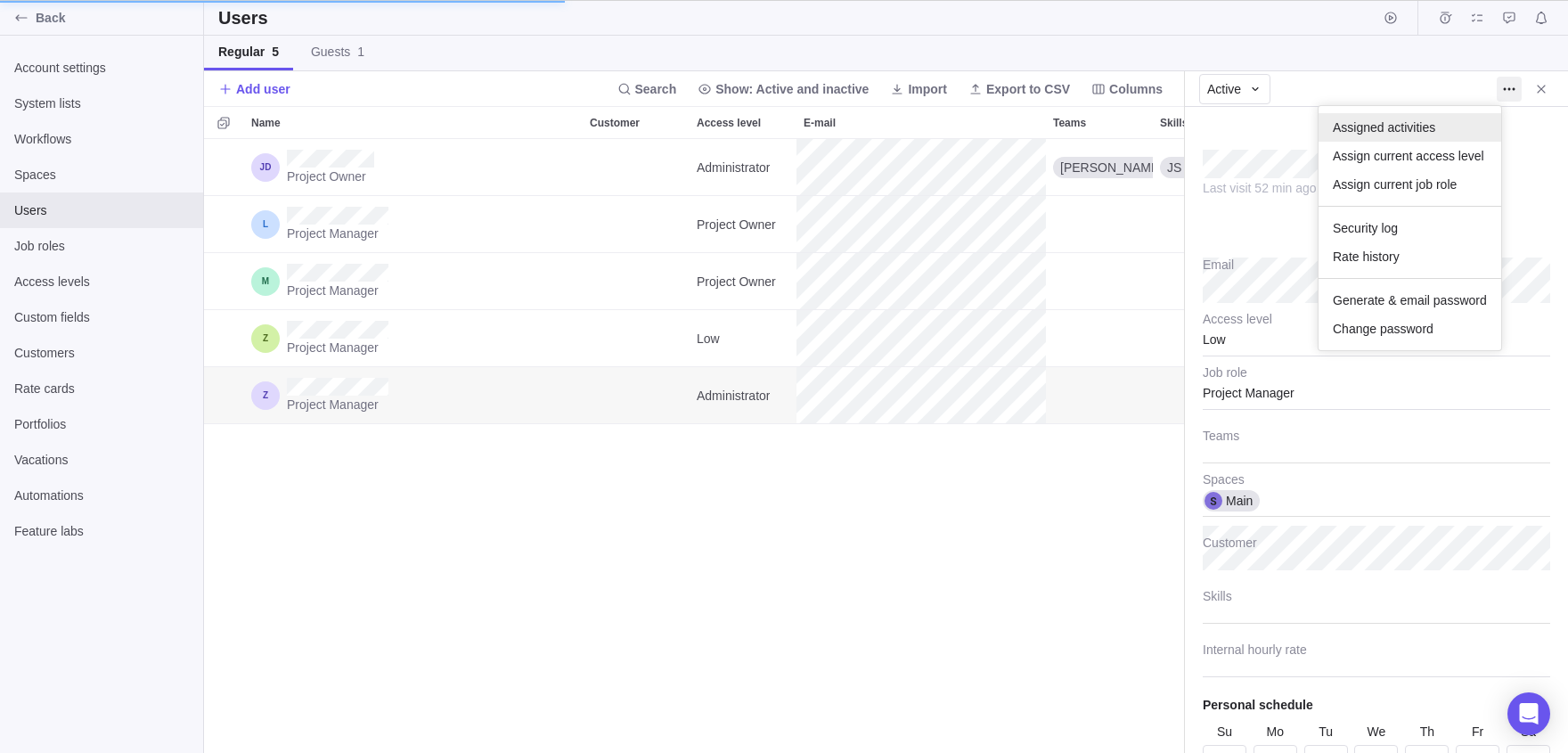
click at [1376, 130] on span "Assigned activities" at bounding box center [1384, 127] width 102 height 18
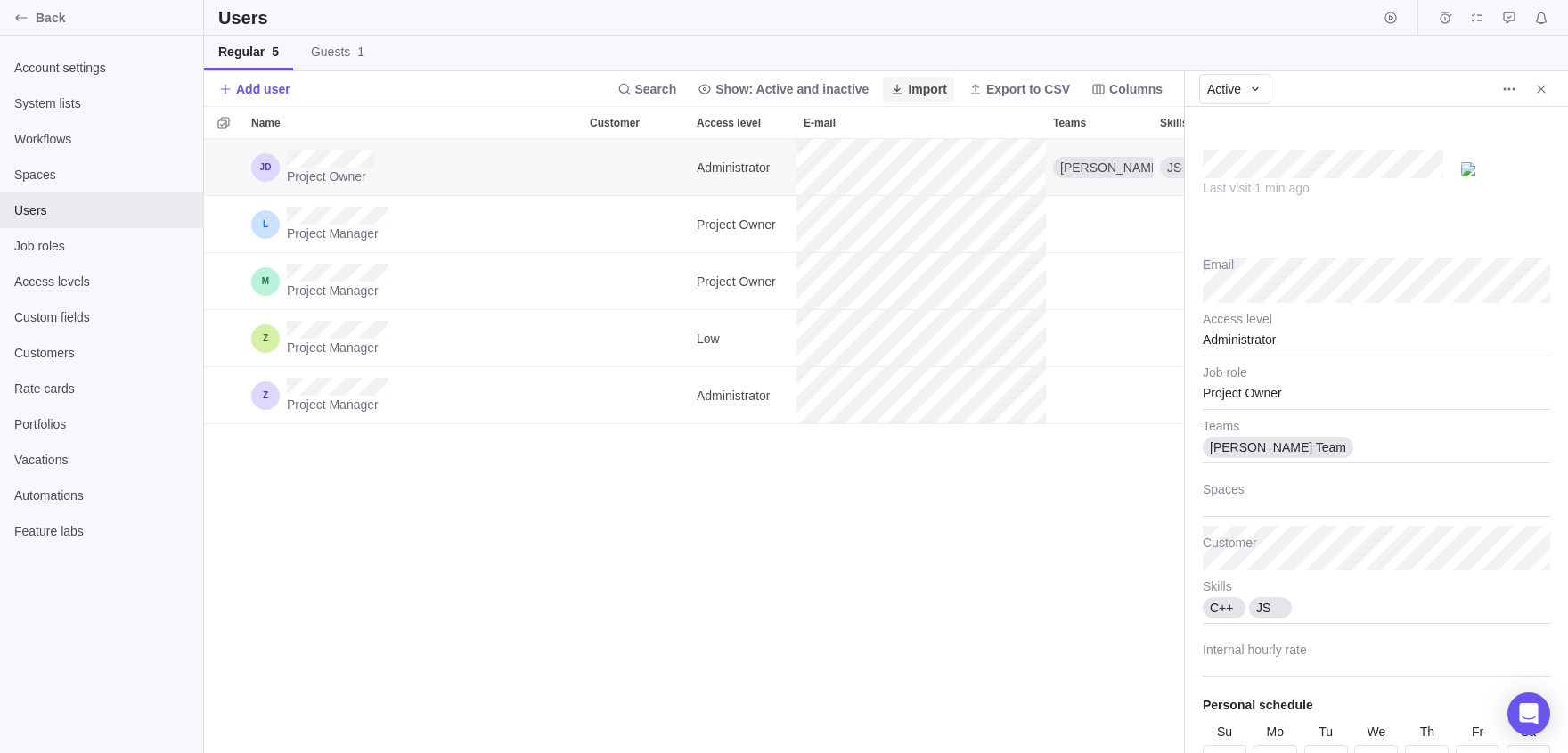
type textarea "x"
click at [908, 89] on span "Import" at bounding box center [927, 89] width 39 height 18
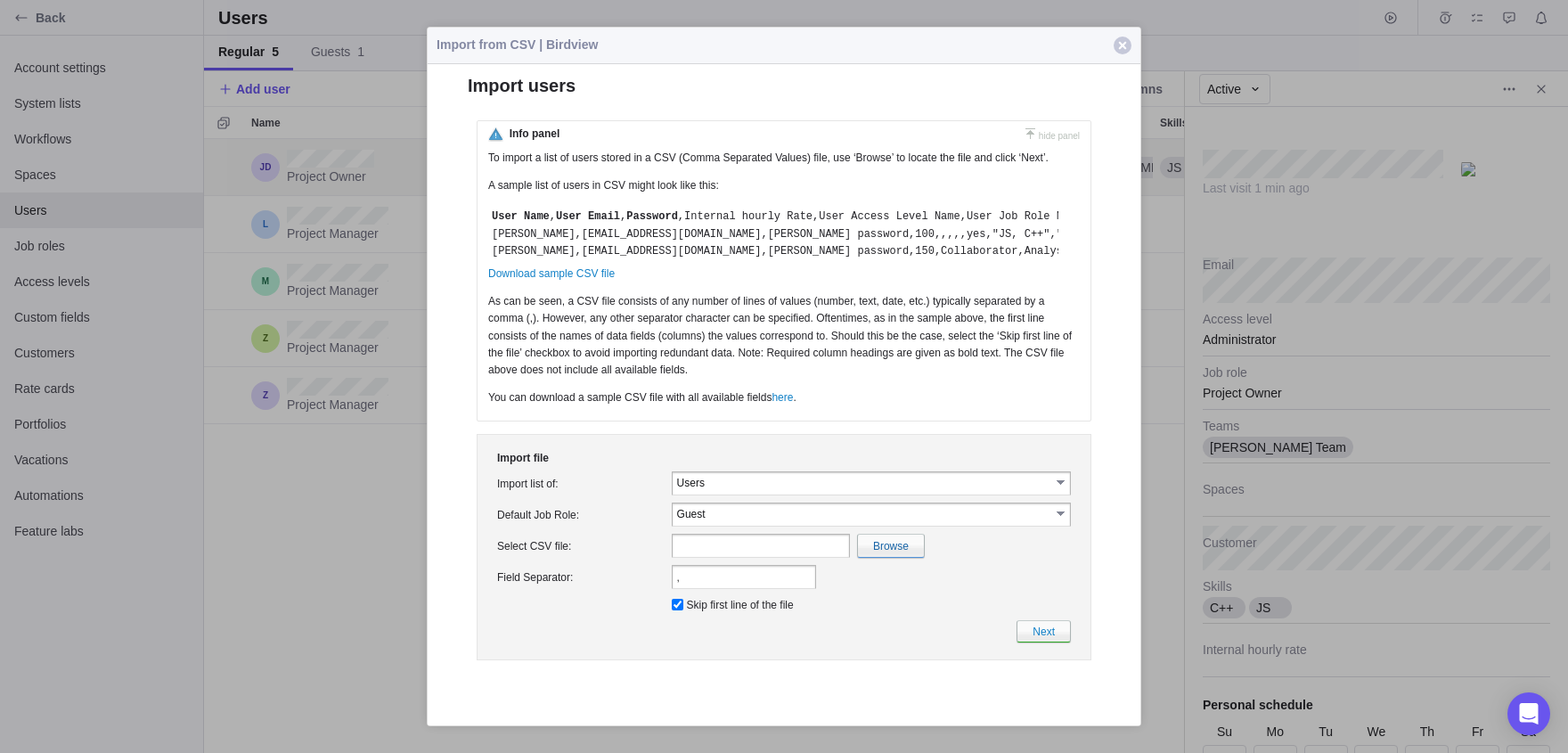
click at [781, 521] on input "Guest" at bounding box center [864, 513] width 373 height 15
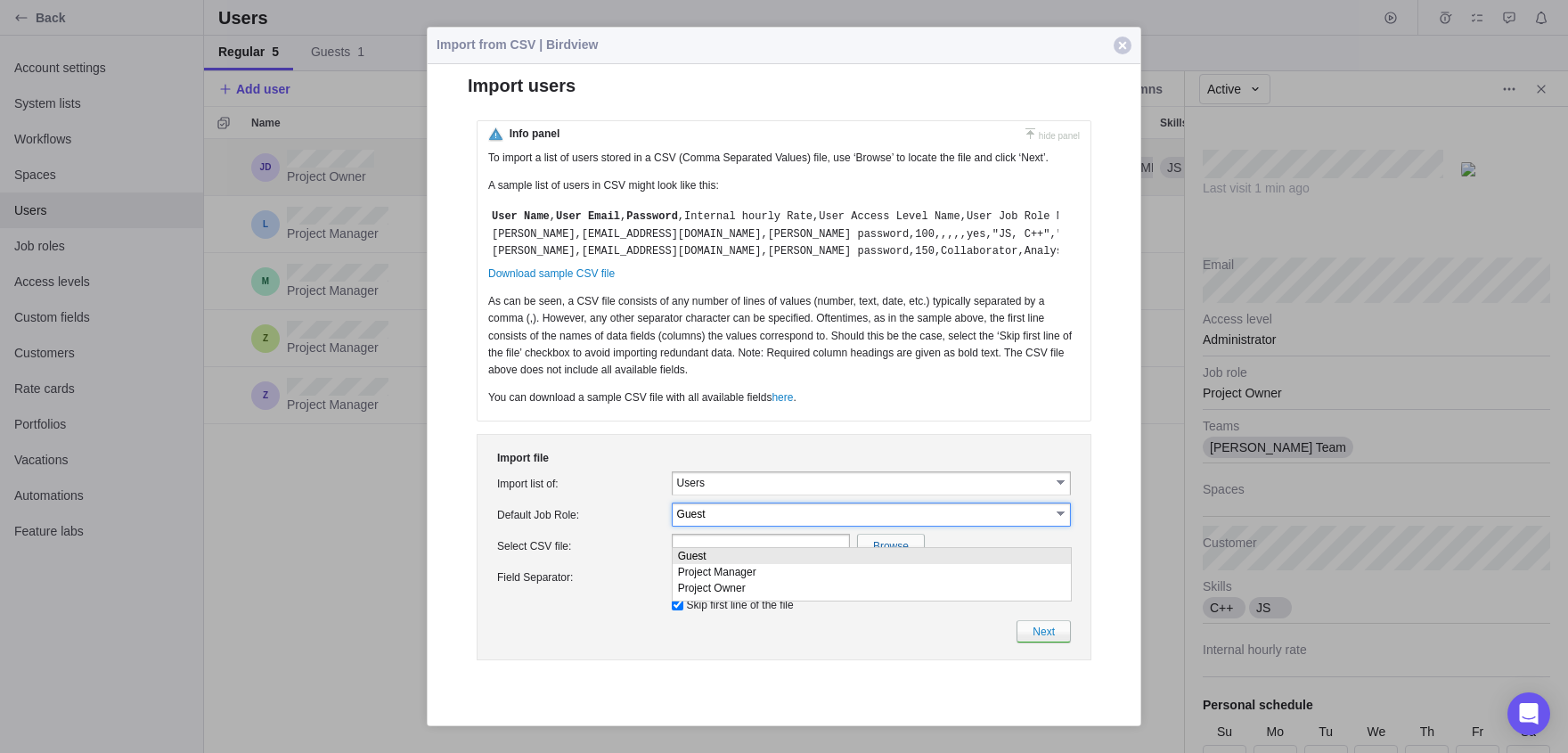
click at [775, 521] on input "Guest" at bounding box center [864, 513] width 373 height 15
click at [768, 492] on td "Users" at bounding box center [863, 482] width 382 height 20
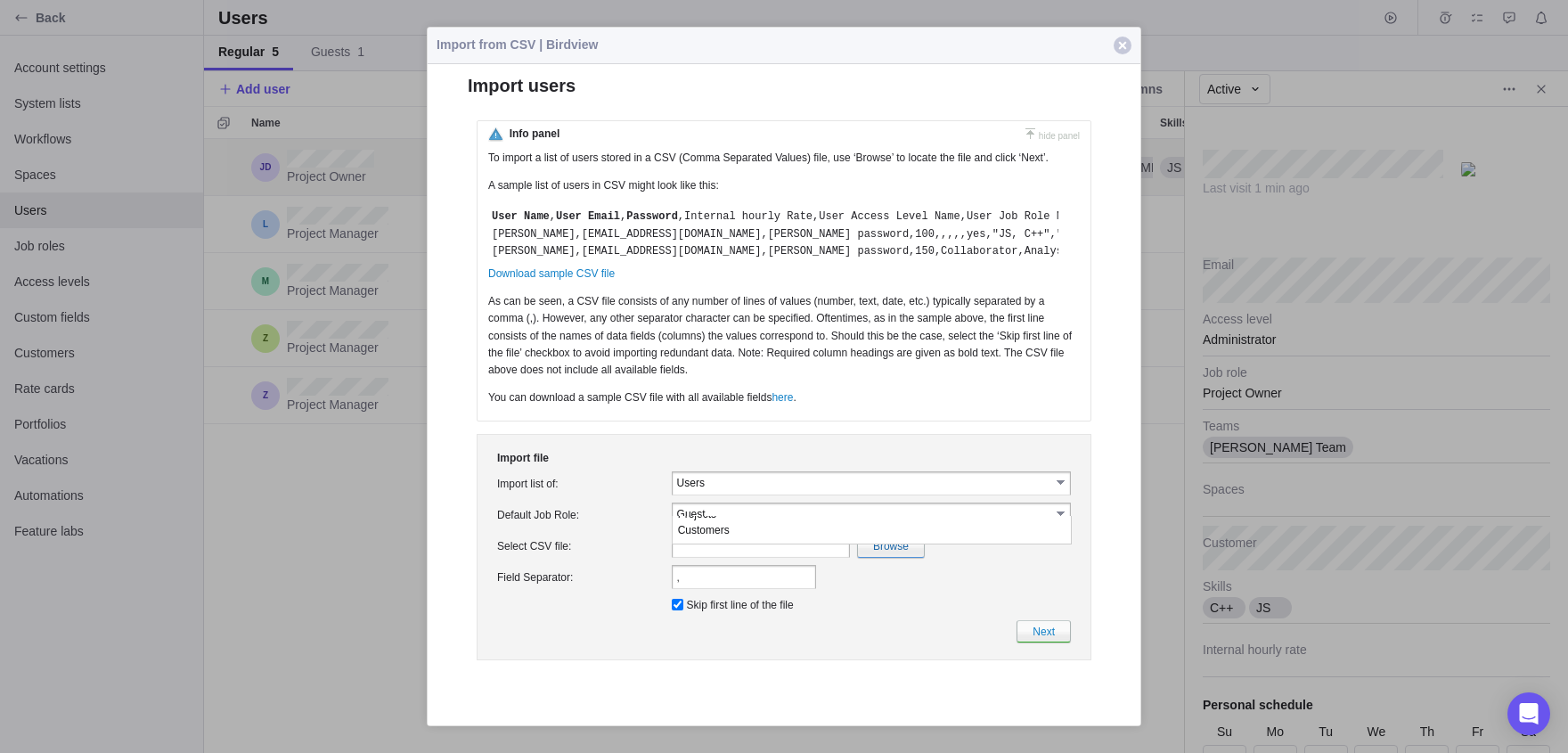
click at [566, 499] on td "Import list of:" at bounding box center [580, 483] width 174 height 31
click at [917, 583] on td ", Field Separator is a required field." at bounding box center [871, 577] width 406 height 31
click at [878, 557] on input "file" at bounding box center [503, 547] width 843 height 23
type input "C:\fakepath\UsersImport(1).csv"
type input "UsersImport(1).csv"
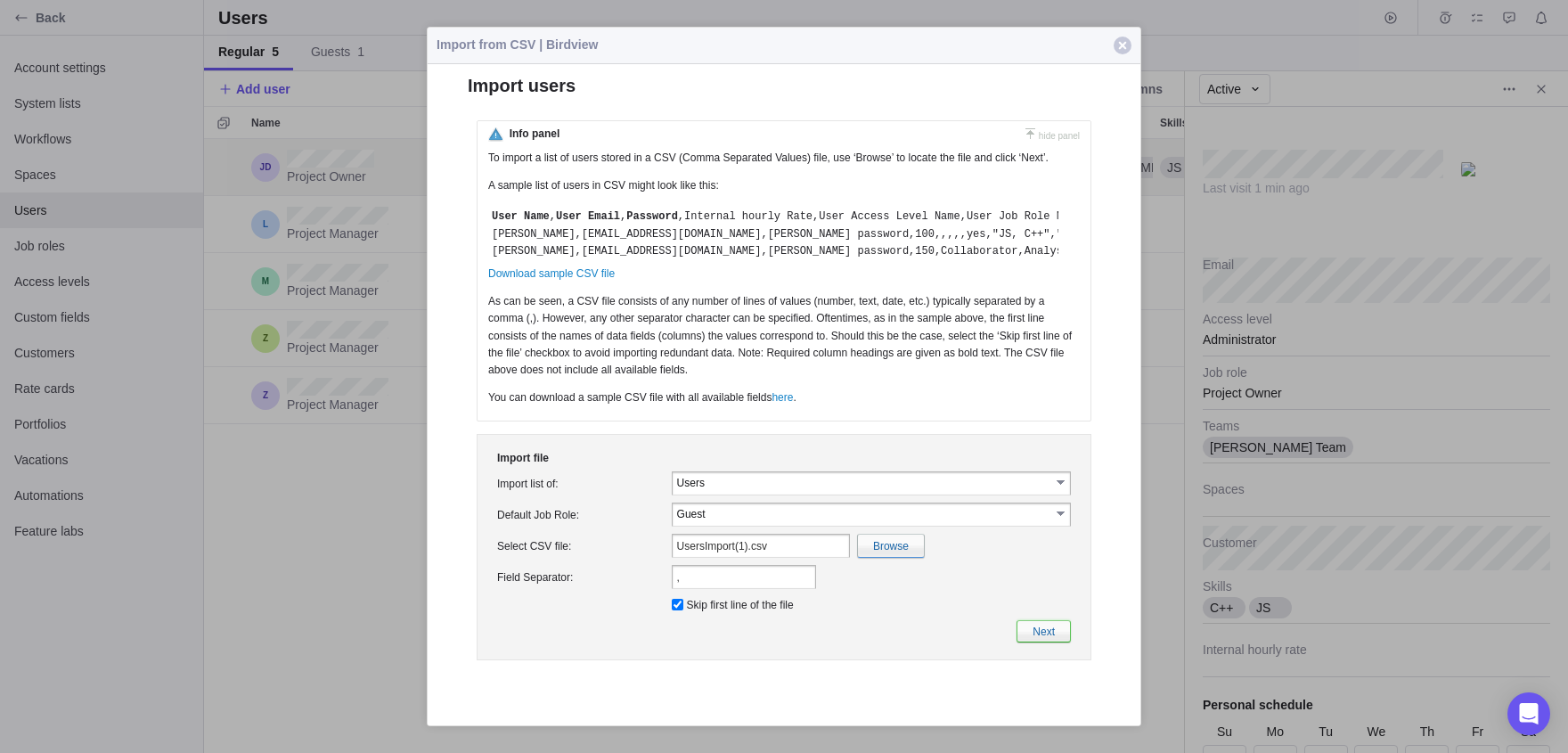
click at [1027, 642] on link "Next" at bounding box center [1043, 632] width 54 height 23
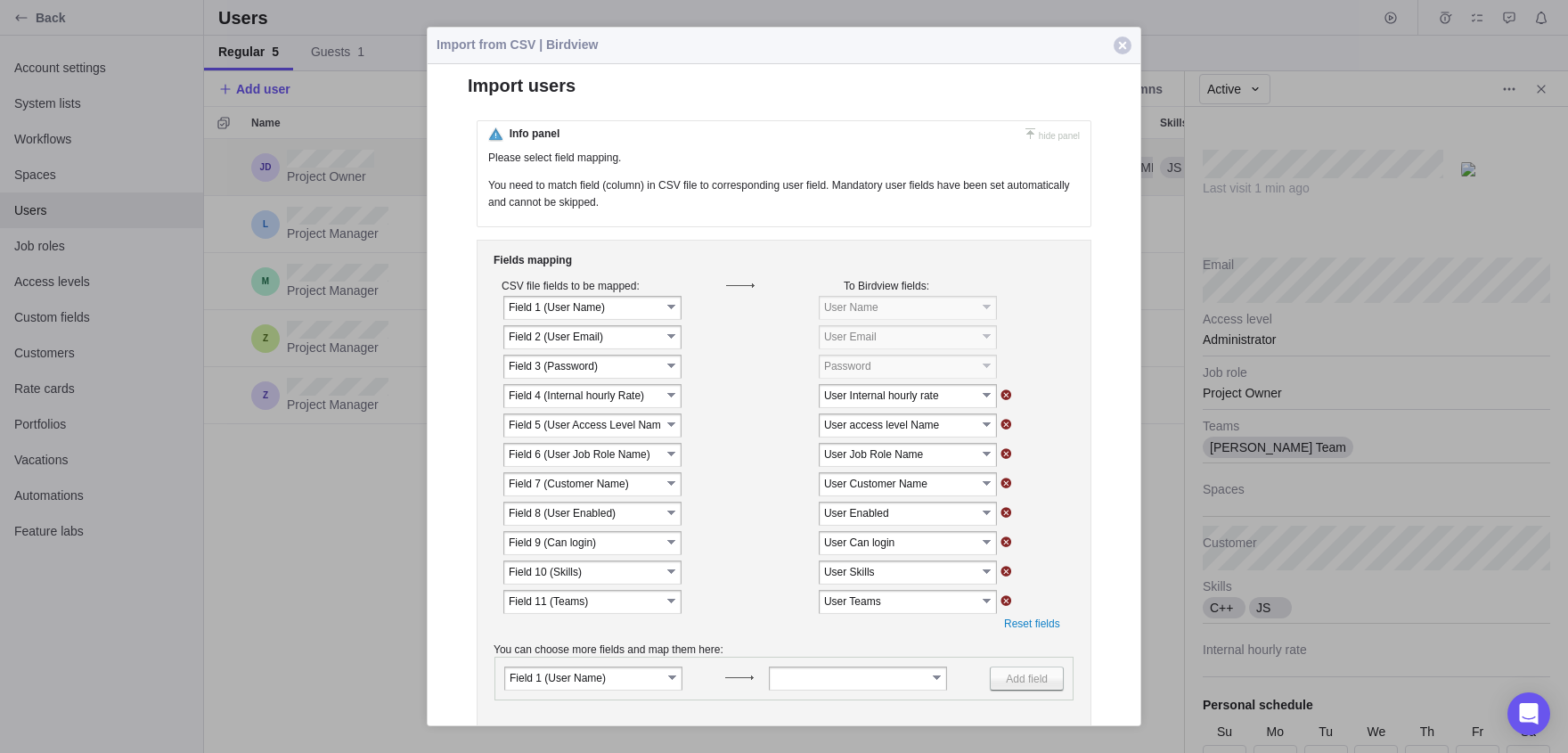
scroll to position [0, 0]
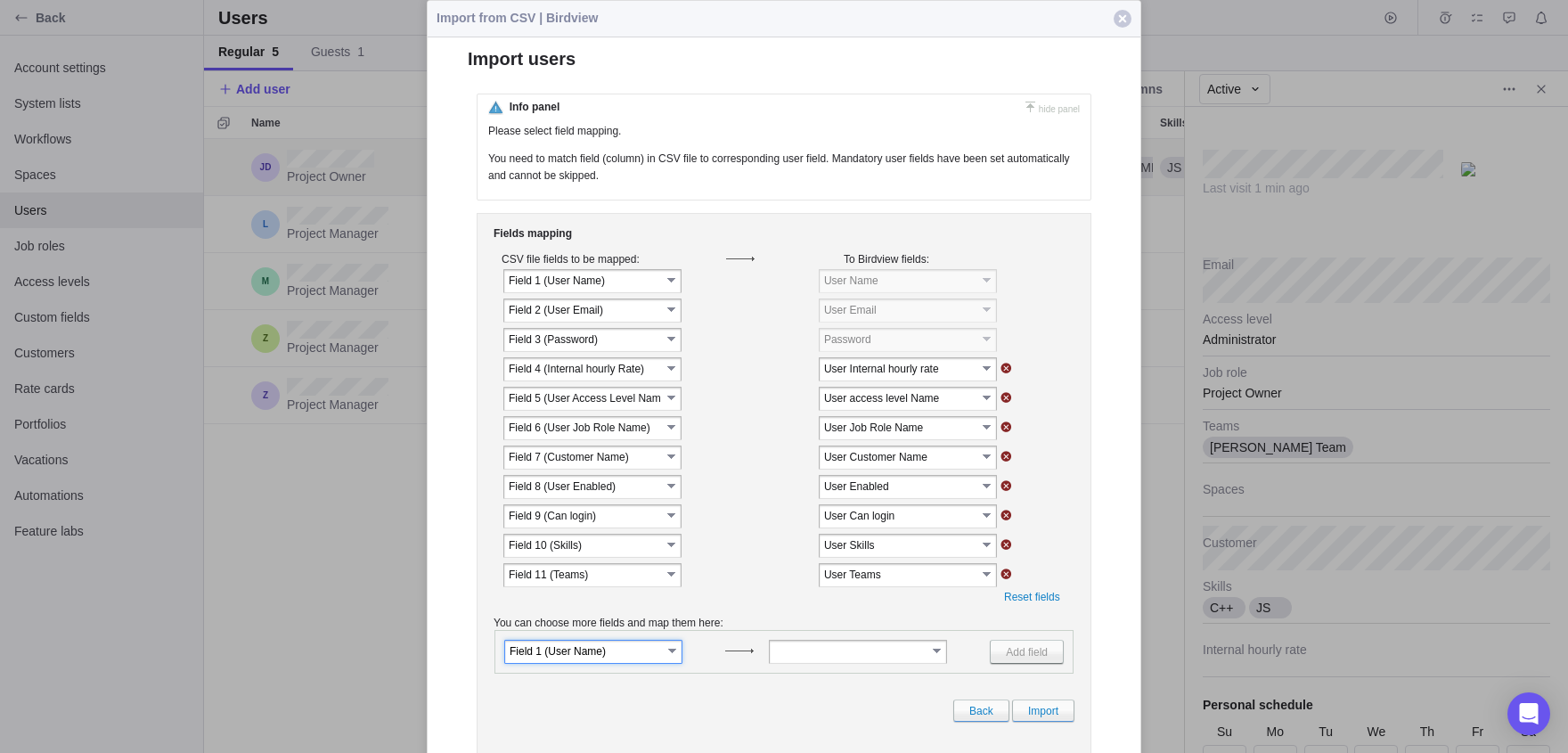
click at [597, 658] on input "Field 1 (﻿User Name)" at bounding box center [585, 651] width 152 height 15
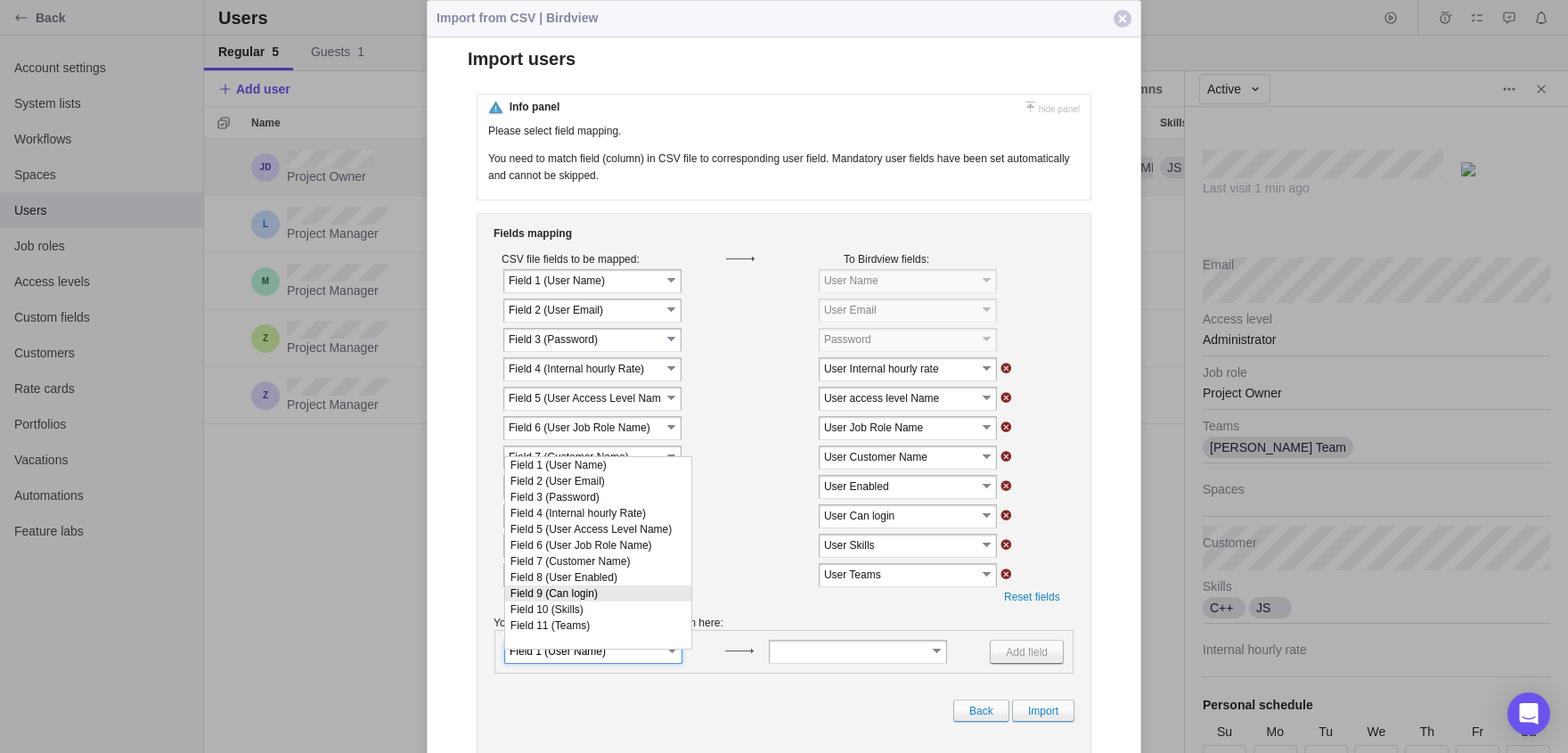
scroll to position [1, 0]
click at [753, 599] on td at bounding box center [749, 597] width 509 height 12
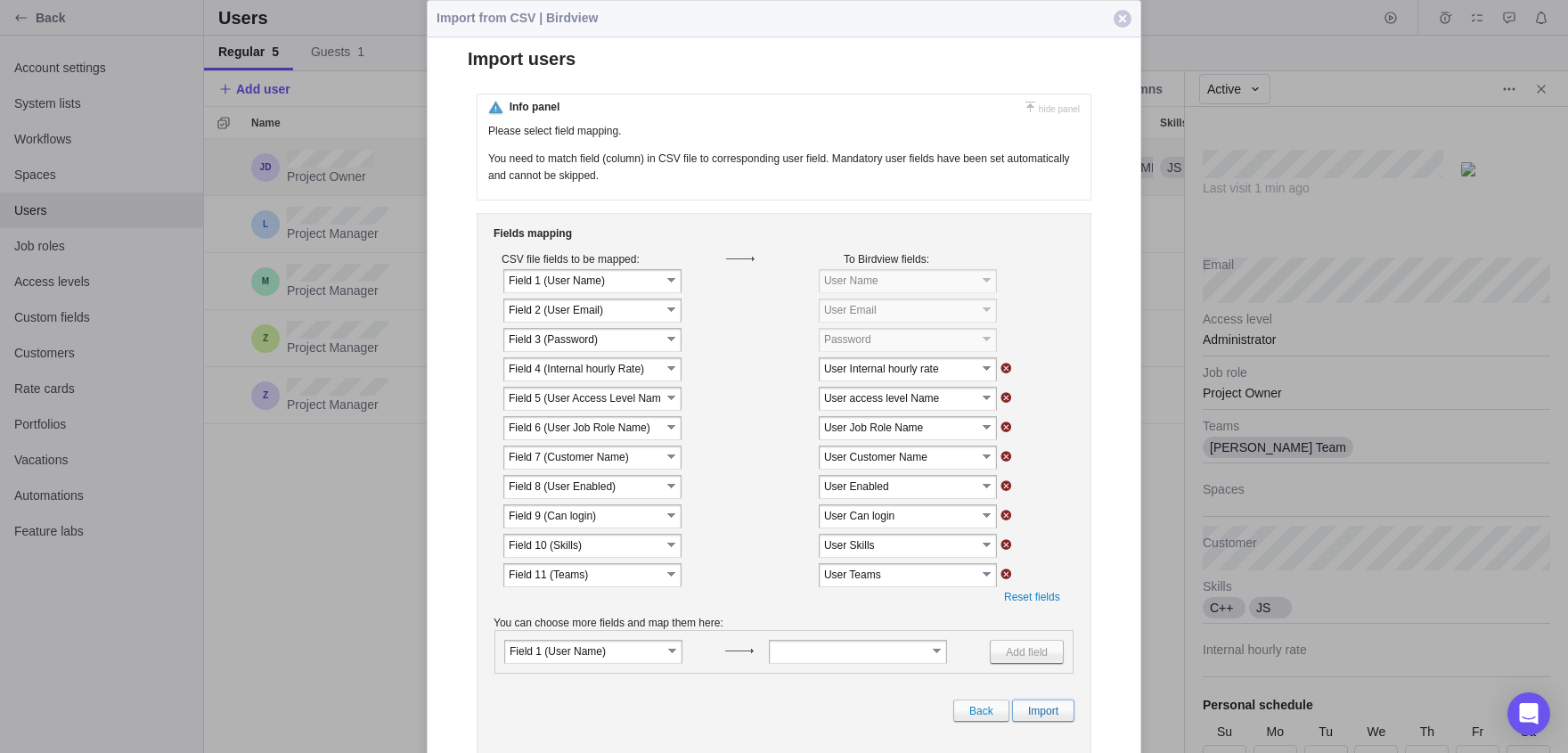
click at [1012, 722] on link "Import" at bounding box center [1043, 711] width 62 height 23
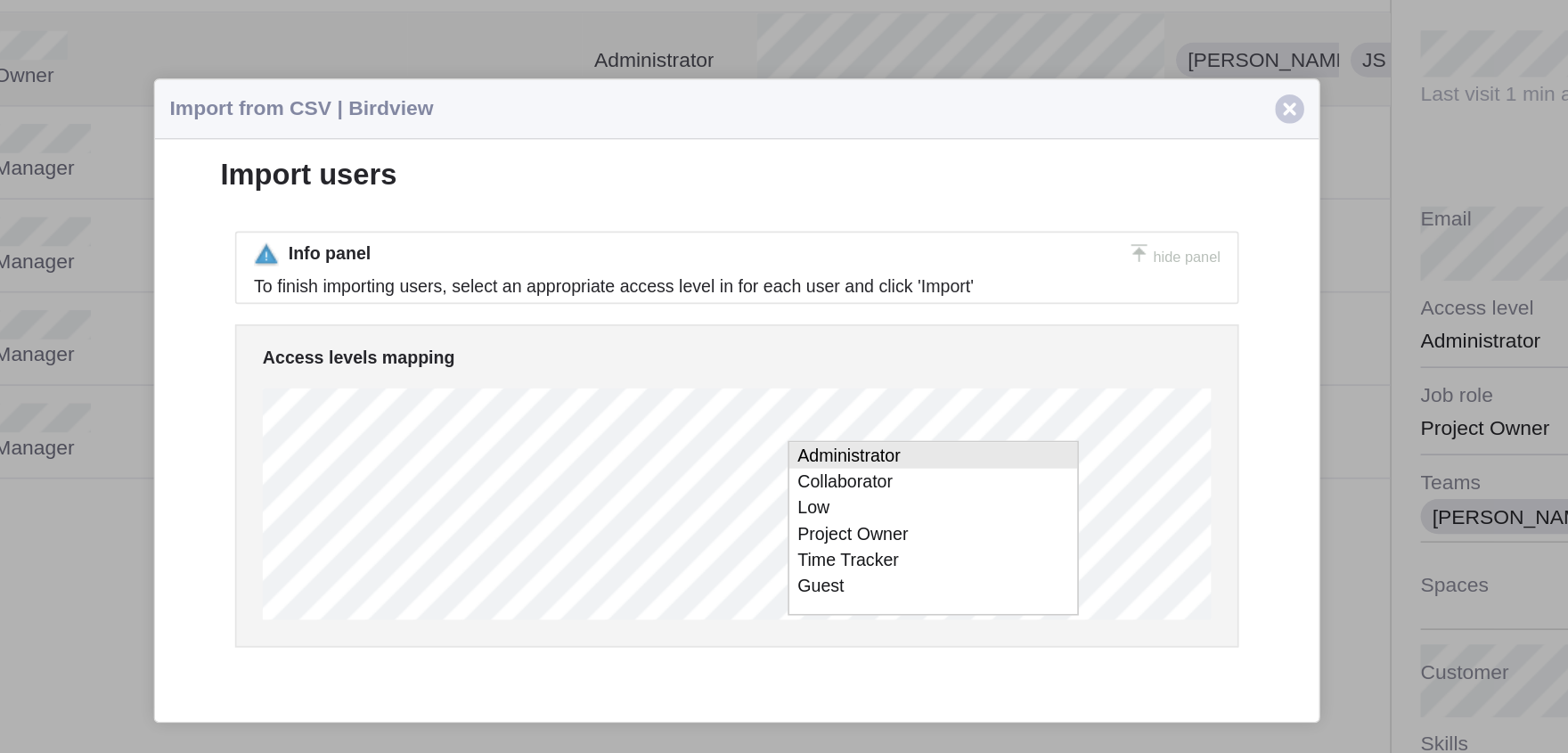
click at [578, 331] on li "Administrator" at bounding box center [632, 332] width 176 height 16
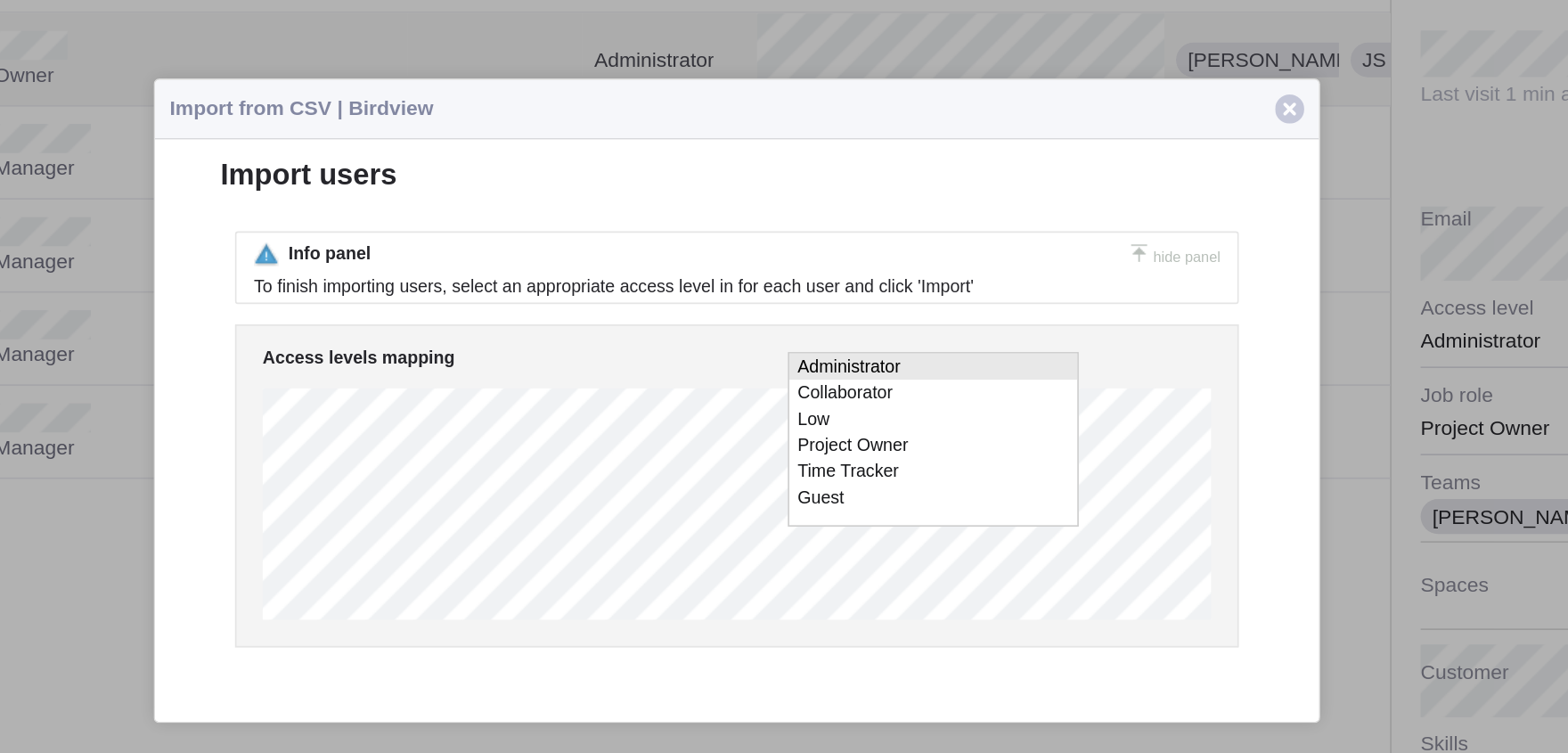
click at [601, 280] on li "Administrator" at bounding box center [632, 278] width 176 height 16
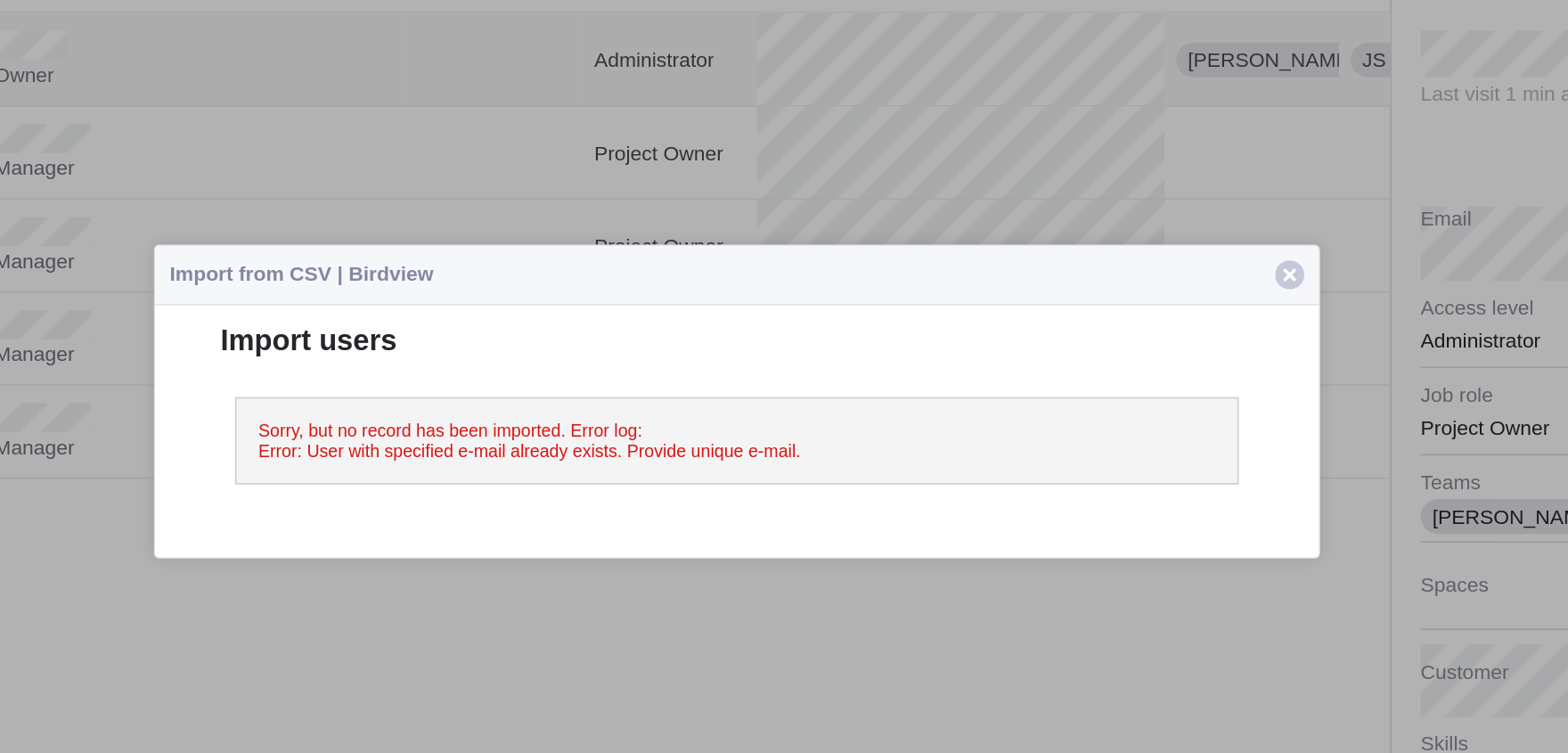
click at [1131, 295] on button "Close" at bounding box center [1123, 299] width 36 height 36
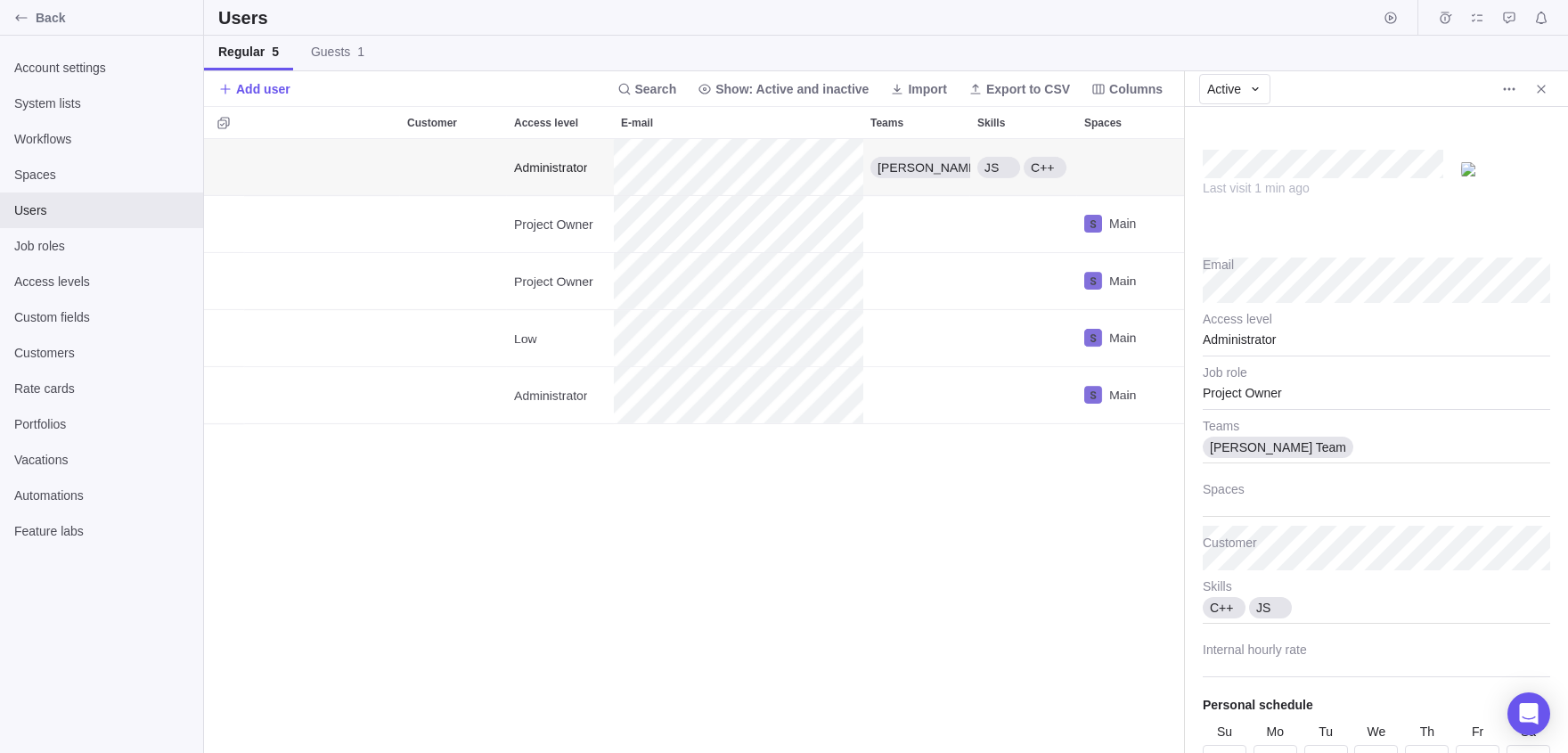
scroll to position [0, 183]
type textarea "x"
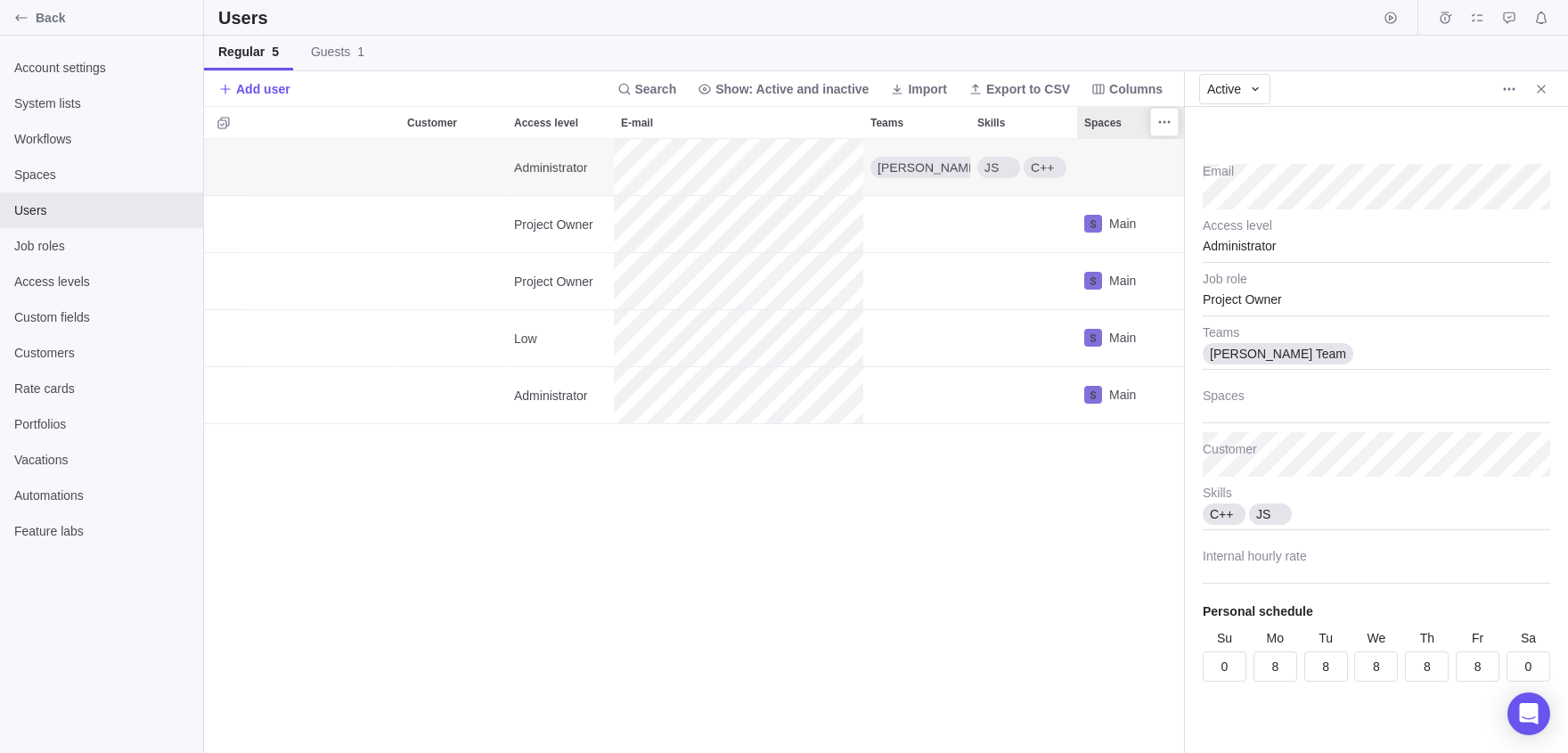
click at [1094, 117] on span "Spaces" at bounding box center [1103, 122] width 38 height 18
click at [1085, 119] on div at bounding box center [1079, 122] width 14 height 33
click at [1111, 123] on span "Spaces" at bounding box center [1103, 122] width 38 height 18
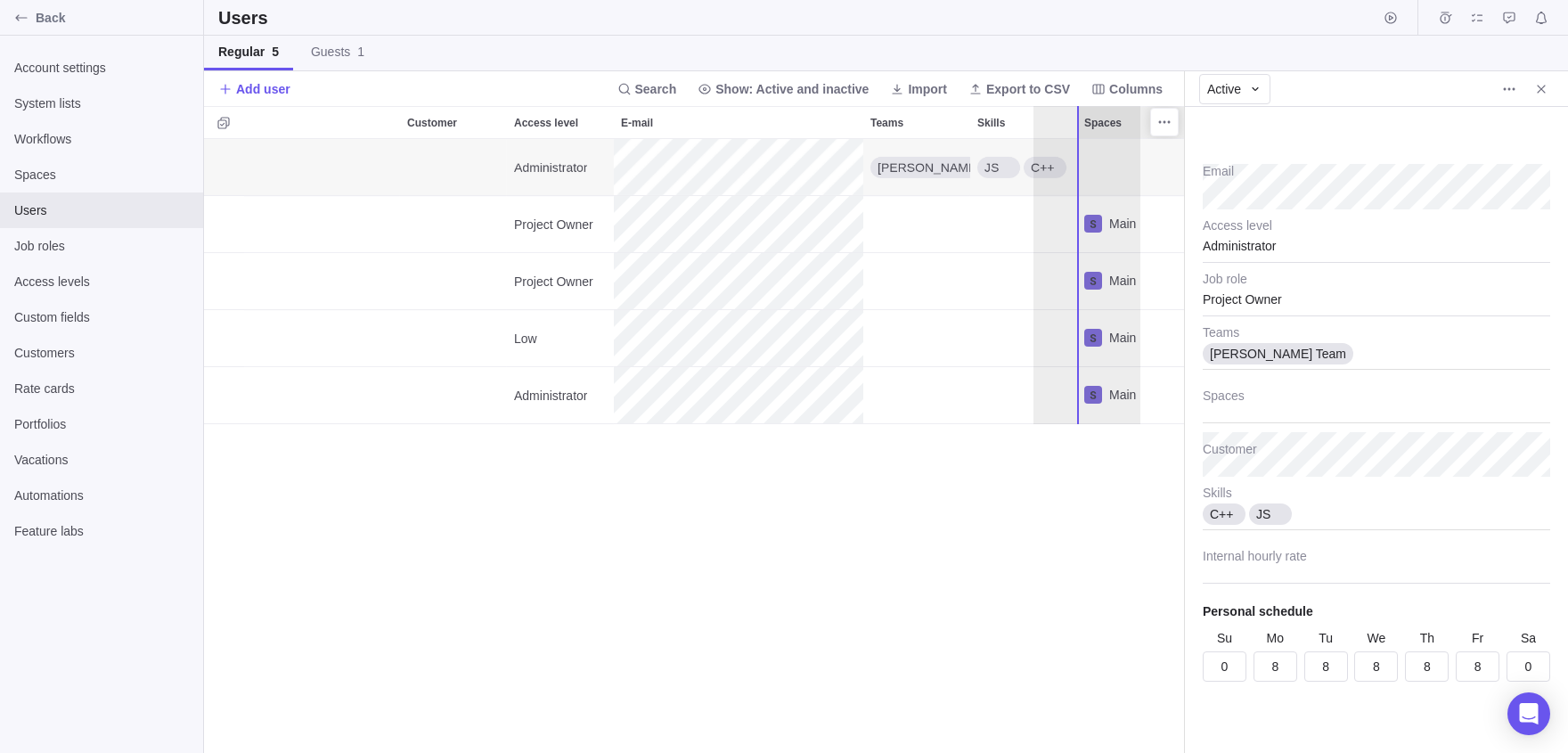
drag, startPoint x: 1130, startPoint y: 120, endPoint x: 1092, endPoint y: 120, distance: 38.0
click at [1081, 121] on div "Name Customer Access level E-mail Teams Skills Spaces Project Owner Administrat…" at bounding box center [693, 429] width 980 height 647
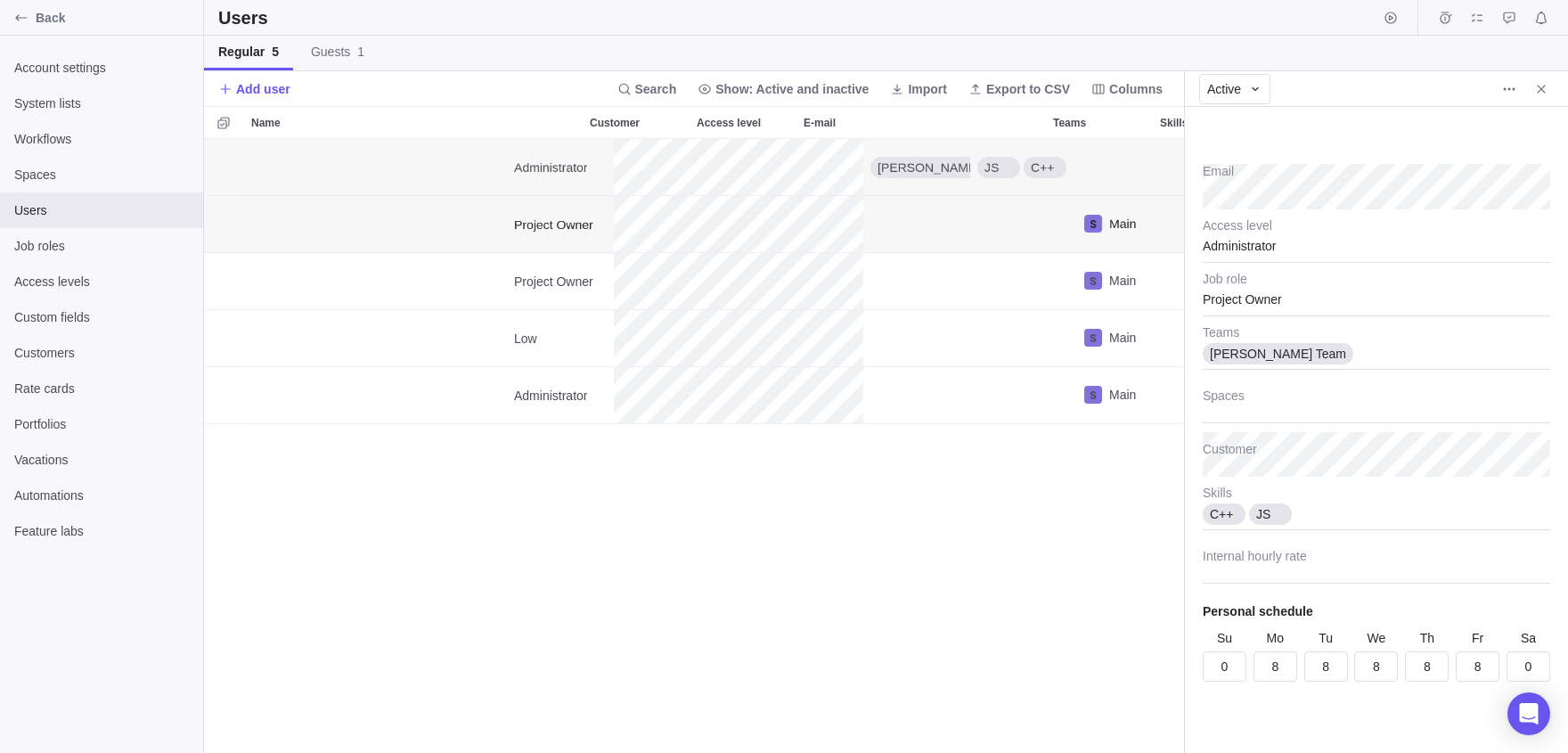
scroll to position [0, 183]
click at [1505, 96] on icon "More actions" at bounding box center [1508, 89] width 14 height 14
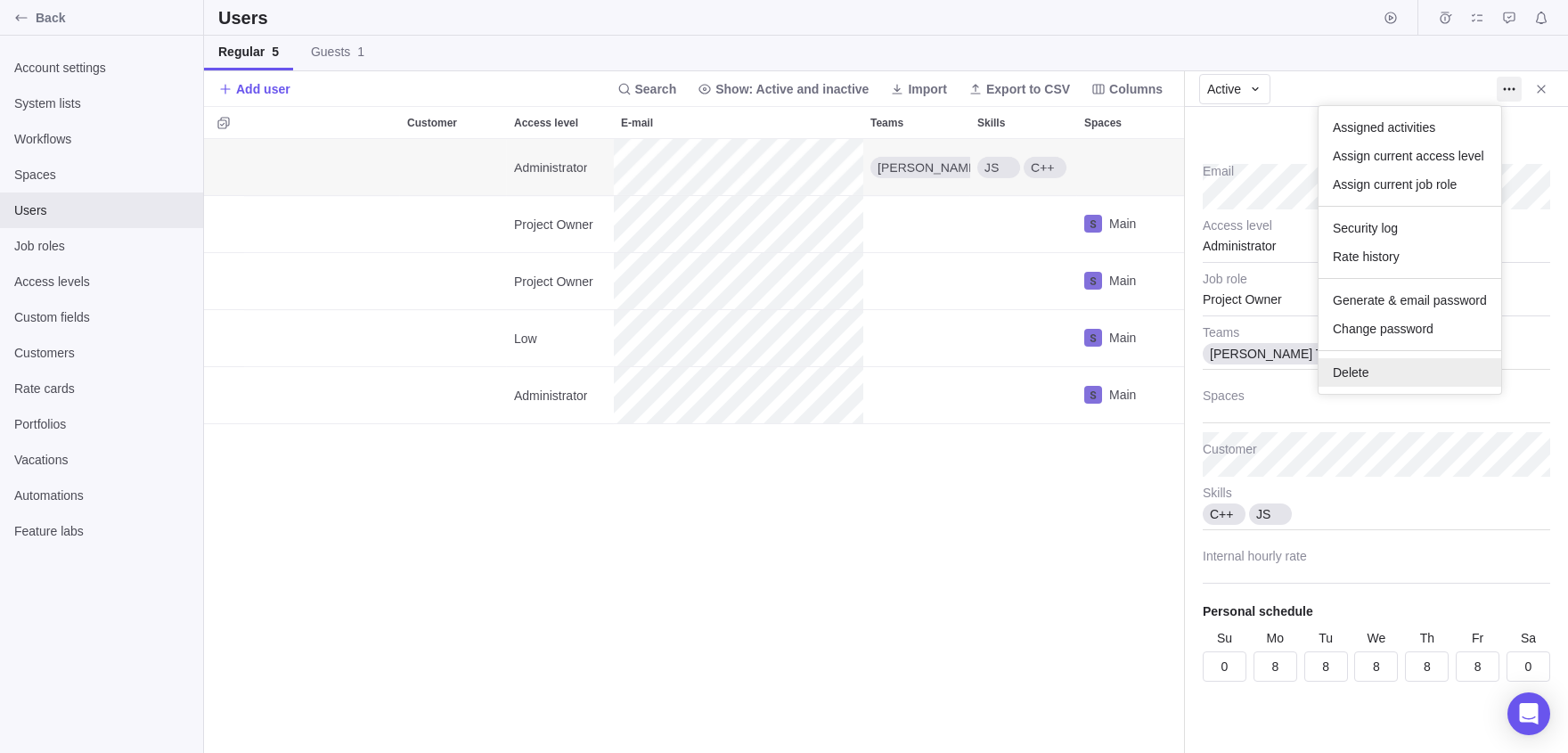
click at [1377, 364] on div "Delete" at bounding box center [1410, 372] width 183 height 28
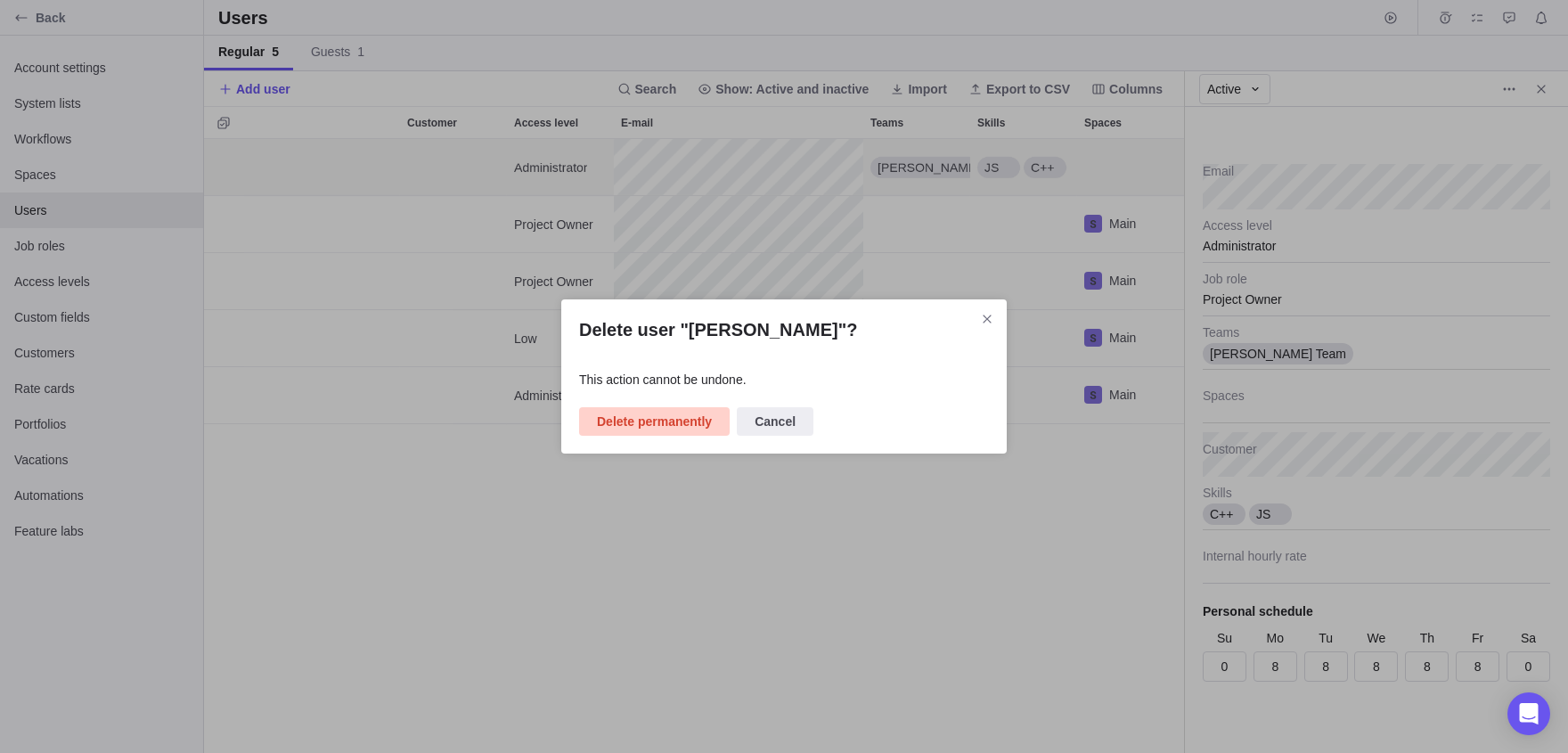
click at [654, 421] on span "Delete permanently" at bounding box center [653, 421] width 115 height 22
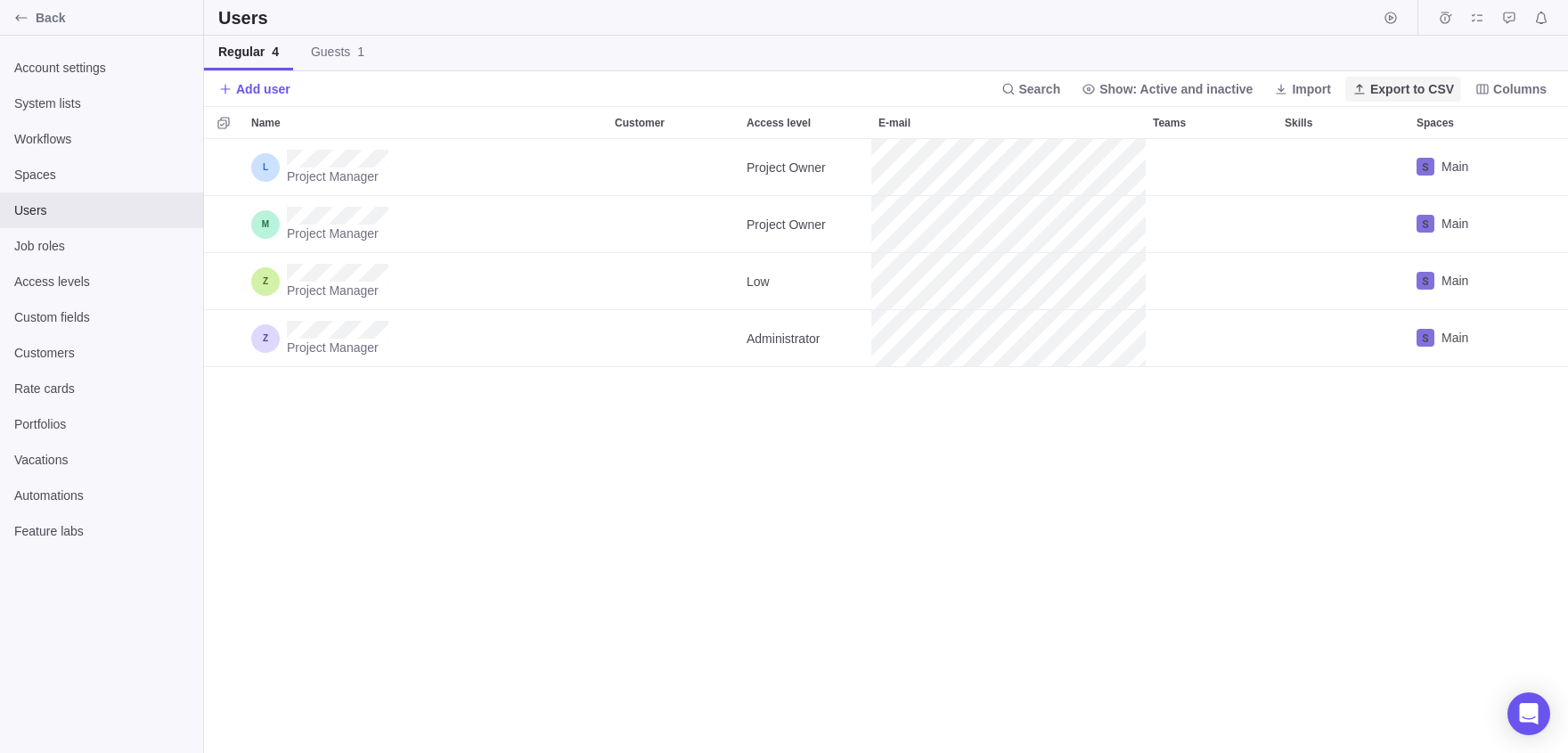
click at [1412, 83] on span "Export to CSV" at bounding box center [1412, 89] width 83 height 18
click at [1267, 99] on span "Import" at bounding box center [1302, 89] width 71 height 25
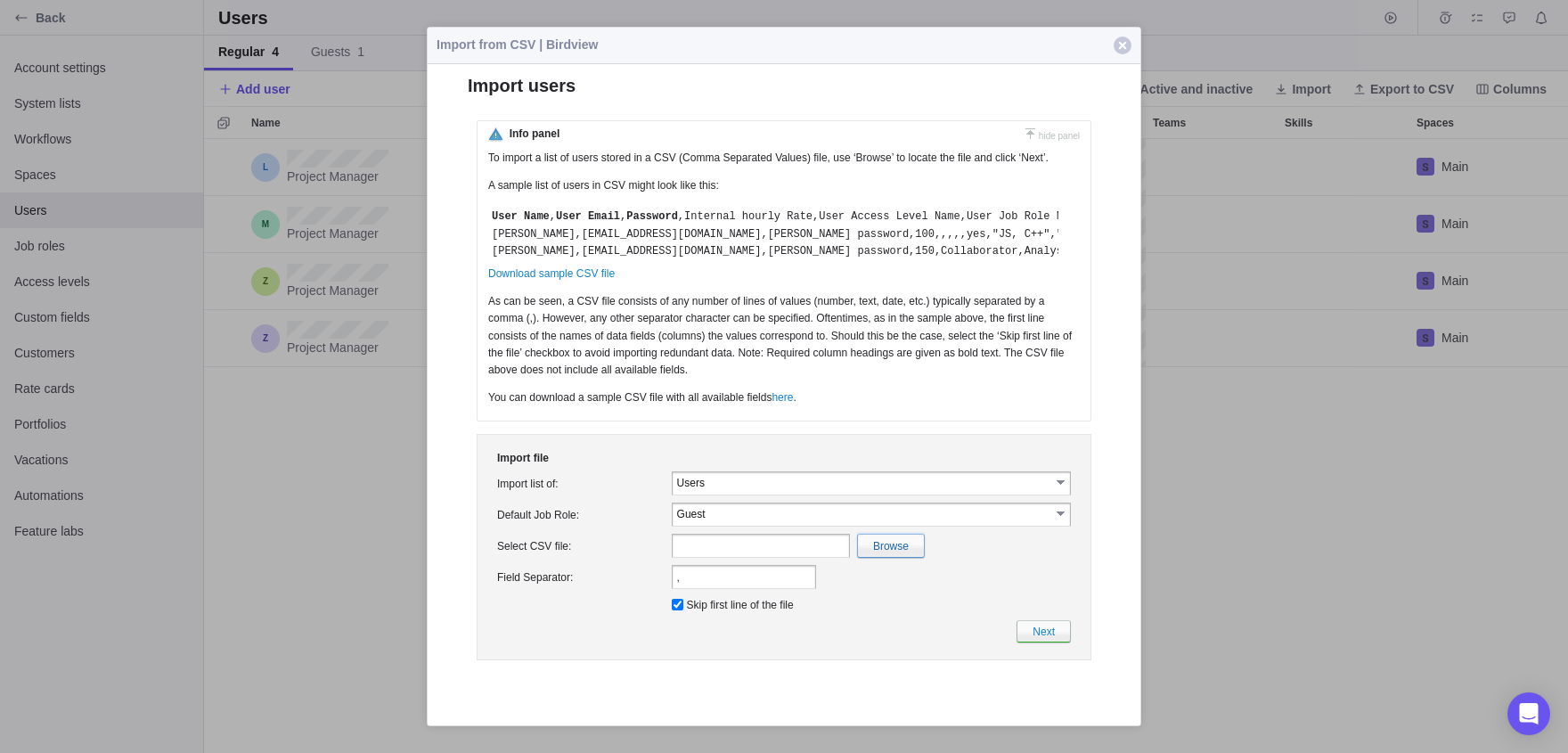
click at [912, 557] on input "file" at bounding box center [503, 547] width 843 height 23
type input "C:\fakepath\UsersImport(1).csv"
type input "UsersImport(1).csv"
click at [1043, 642] on link "Next" at bounding box center [1043, 632] width 54 height 23
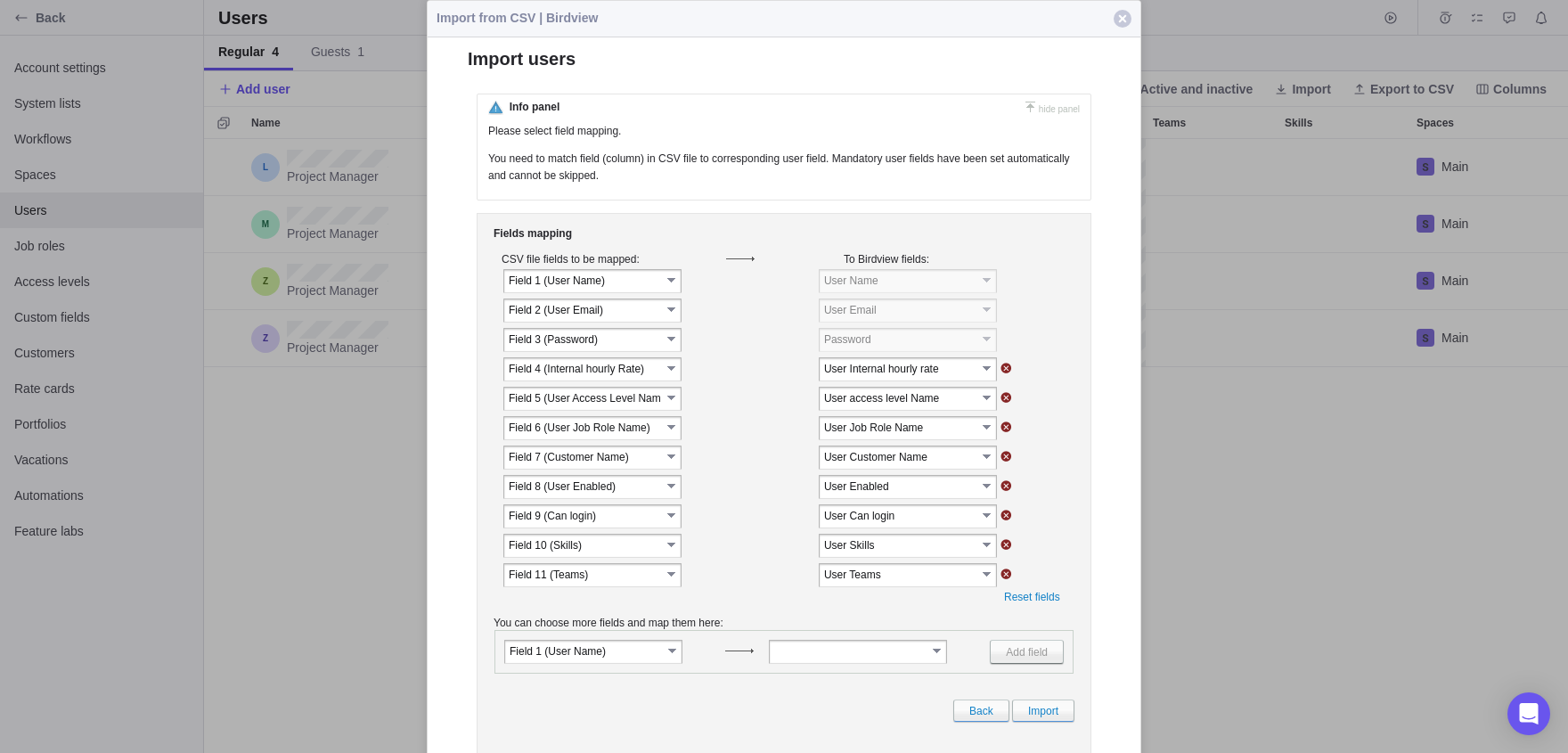
scroll to position [68, 0]
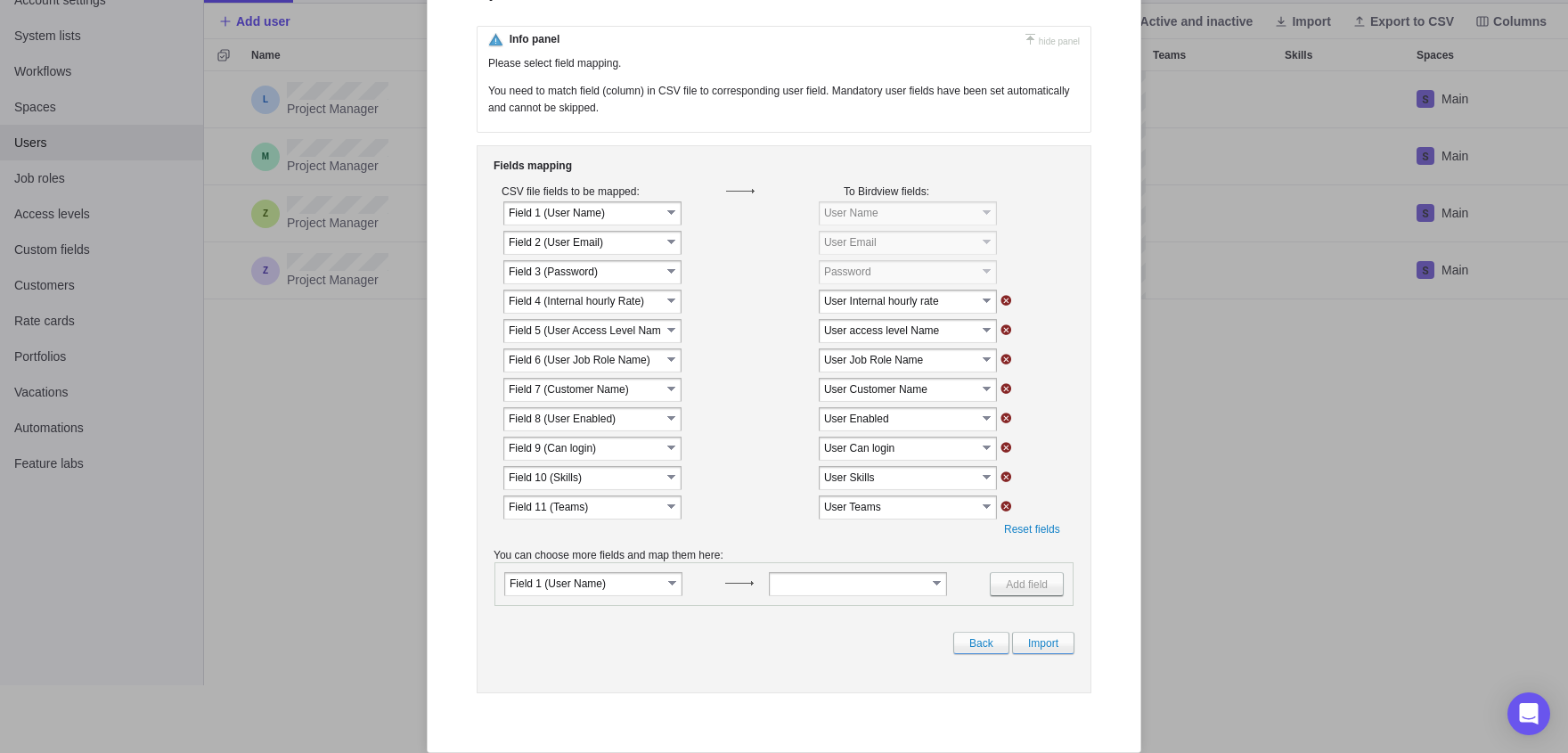
click at [598, 585] on input "Field 1 (﻿User Name)" at bounding box center [585, 583] width 152 height 15
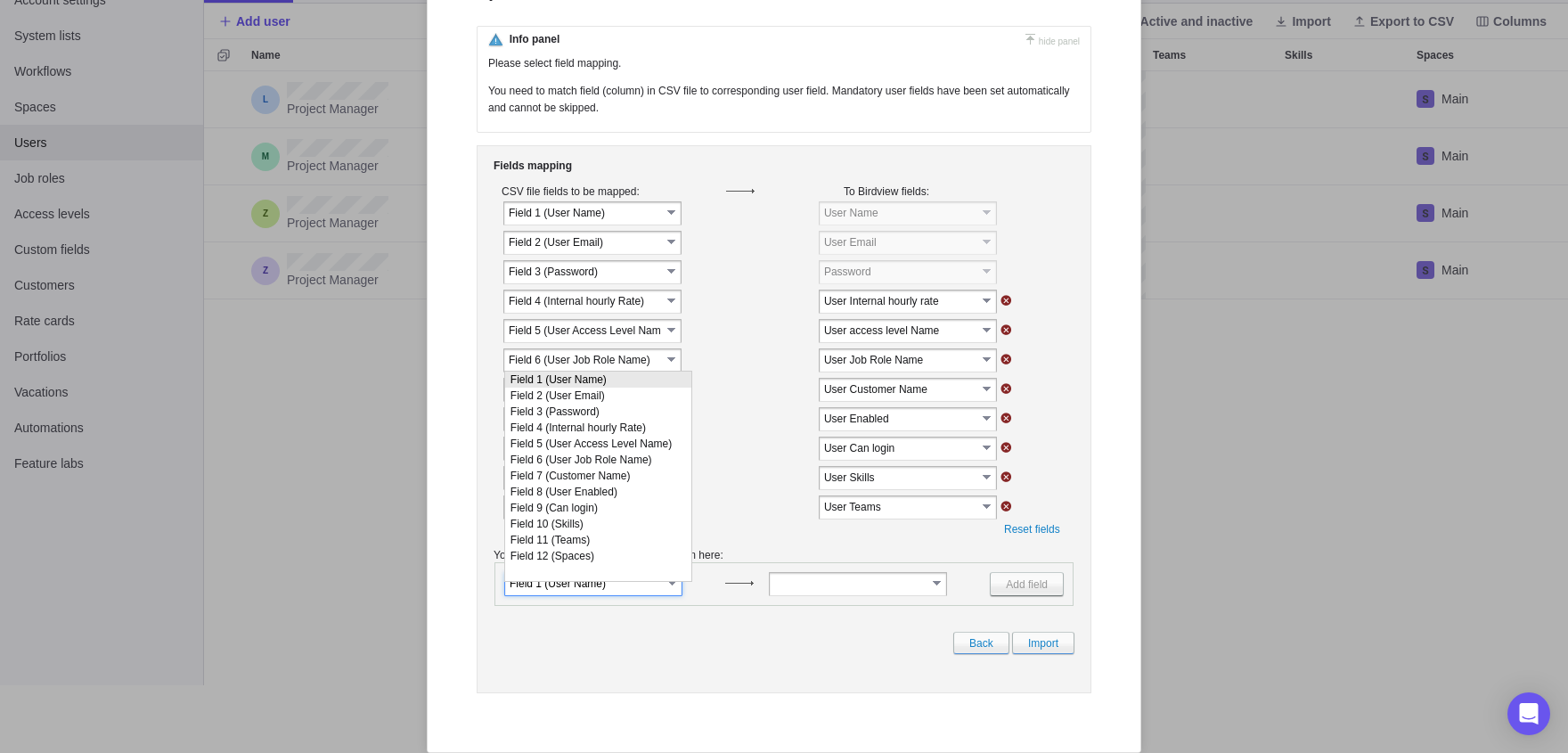
click at [598, 585] on input "Field 1 (﻿User Name)" at bounding box center [585, 583] width 152 height 15
click at [791, 591] on input "text" at bounding box center [850, 583] width 152 height 15
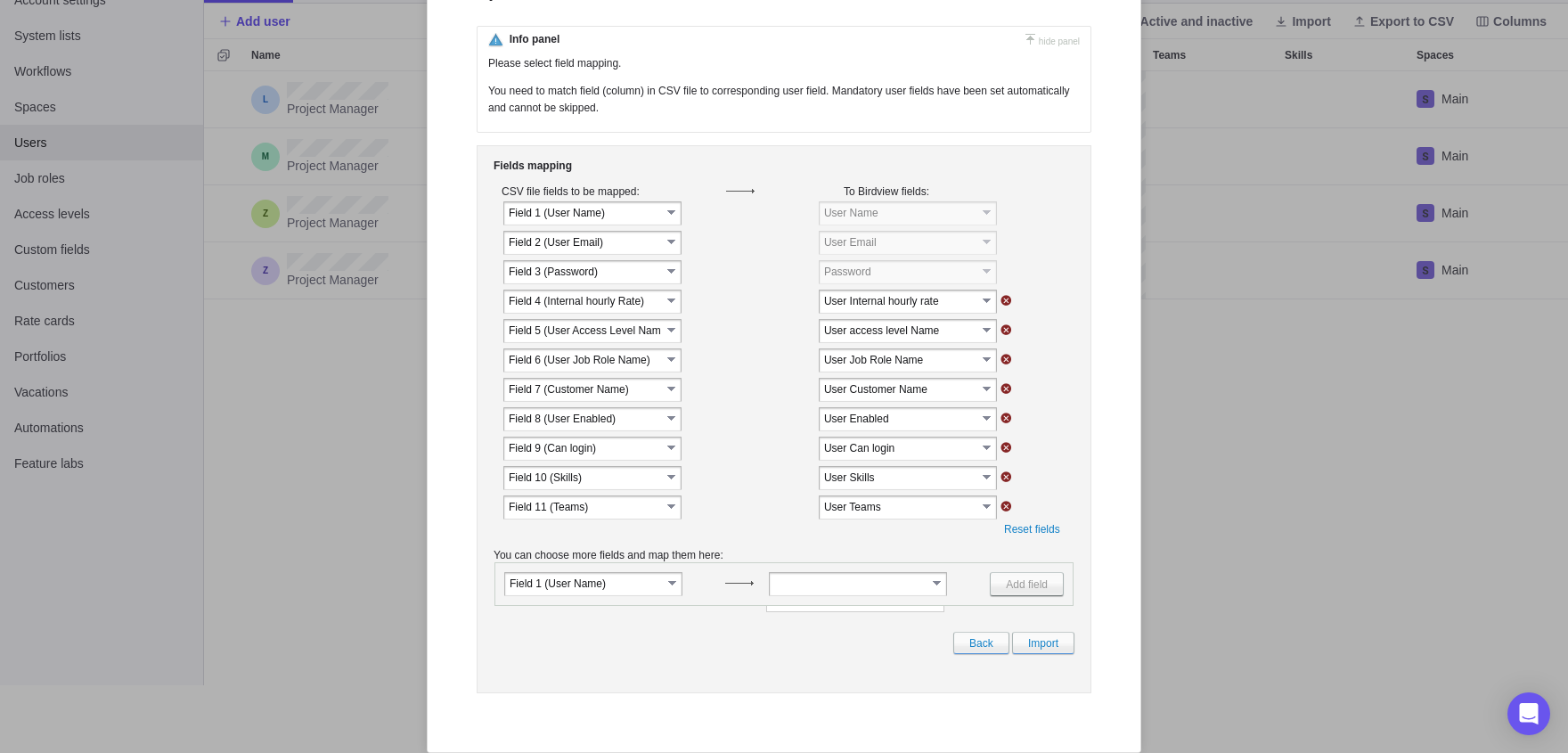
click at [702, 577] on div "Field 1 (﻿User Name) select select Add field" at bounding box center [784, 584] width 579 height 44
click at [1031, 654] on link "Import" at bounding box center [1043, 643] width 62 height 23
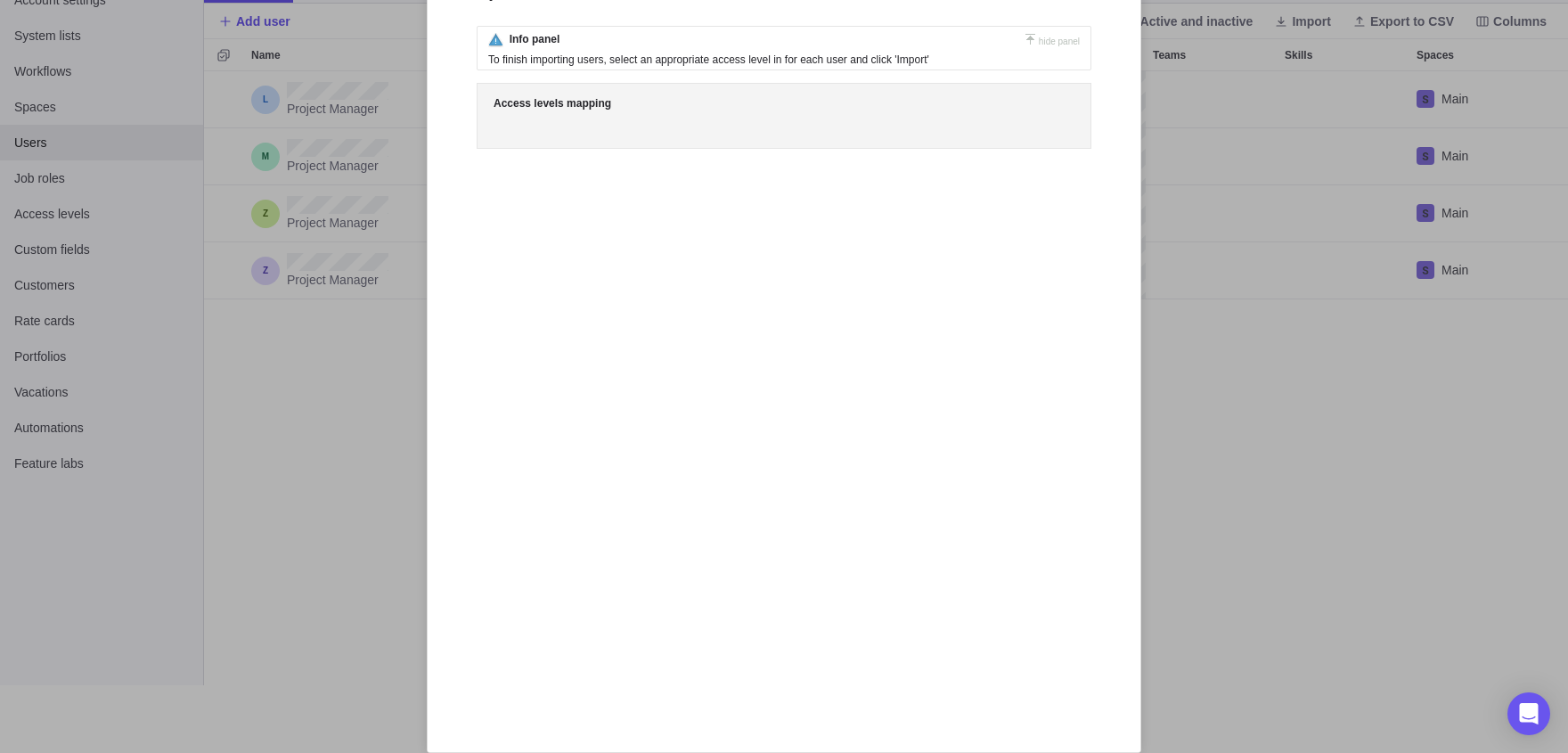
scroll to position [0, 0]
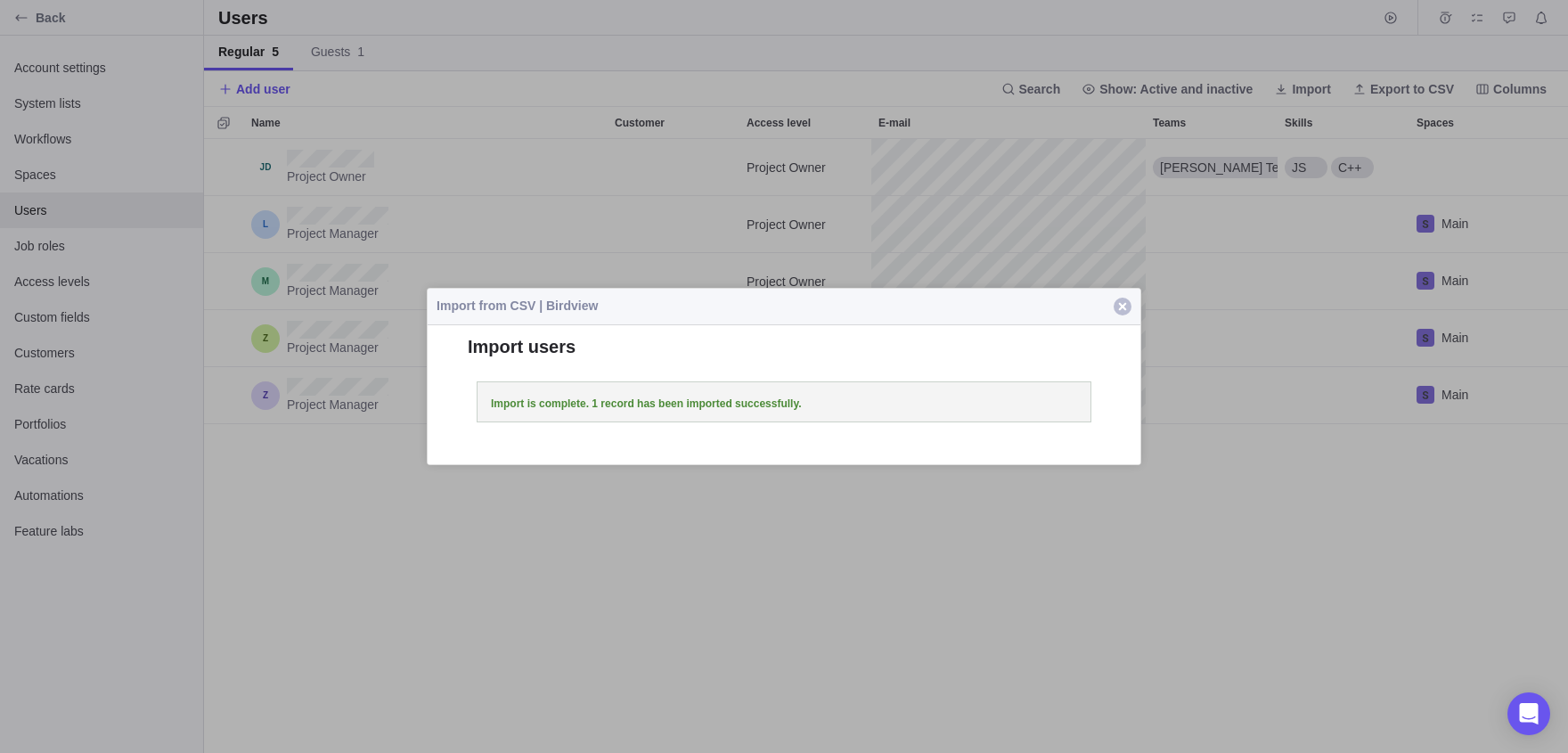
click at [1128, 311] on span "button" at bounding box center [1122, 306] width 18 height 18
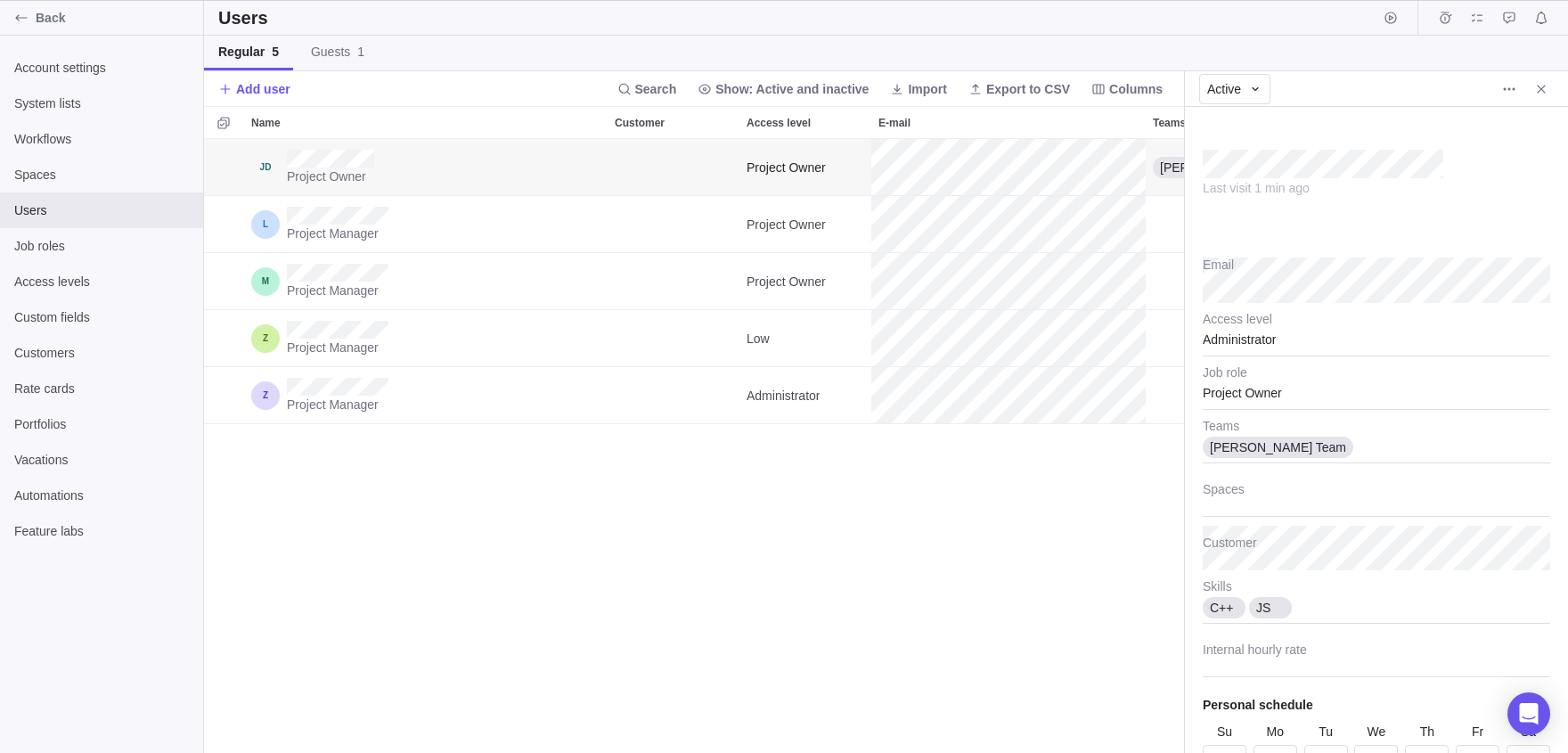
scroll to position [614, 980]
type textarea "x"
type input "100"
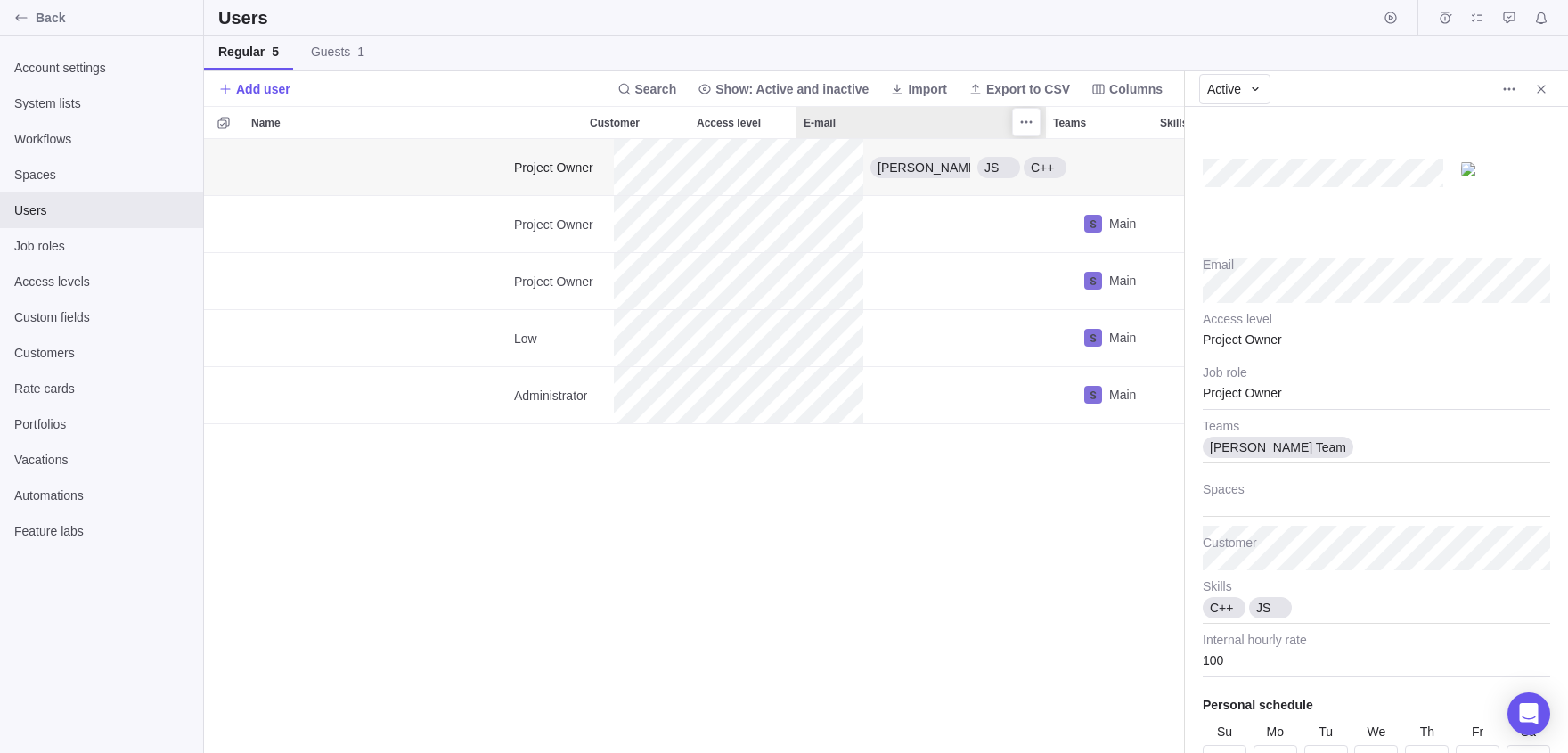
scroll to position [0, 183]
click at [1501, 89] on span "More actions" at bounding box center [1509, 89] width 25 height 25
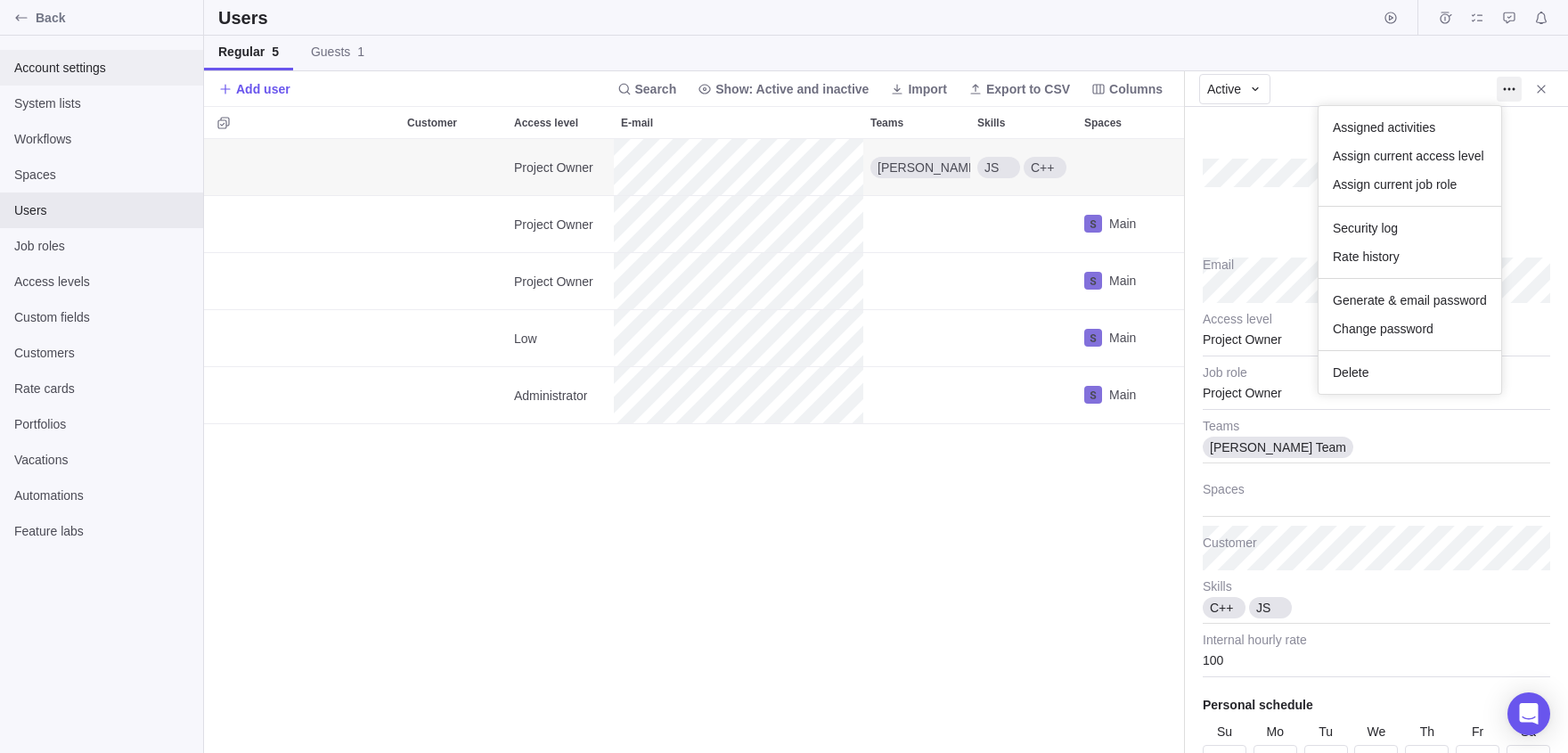
click at [127, 81] on body "Back Account settings System lists Workflows Spaces Users Job roles Access leve…" at bounding box center [784, 376] width 1568 height 753
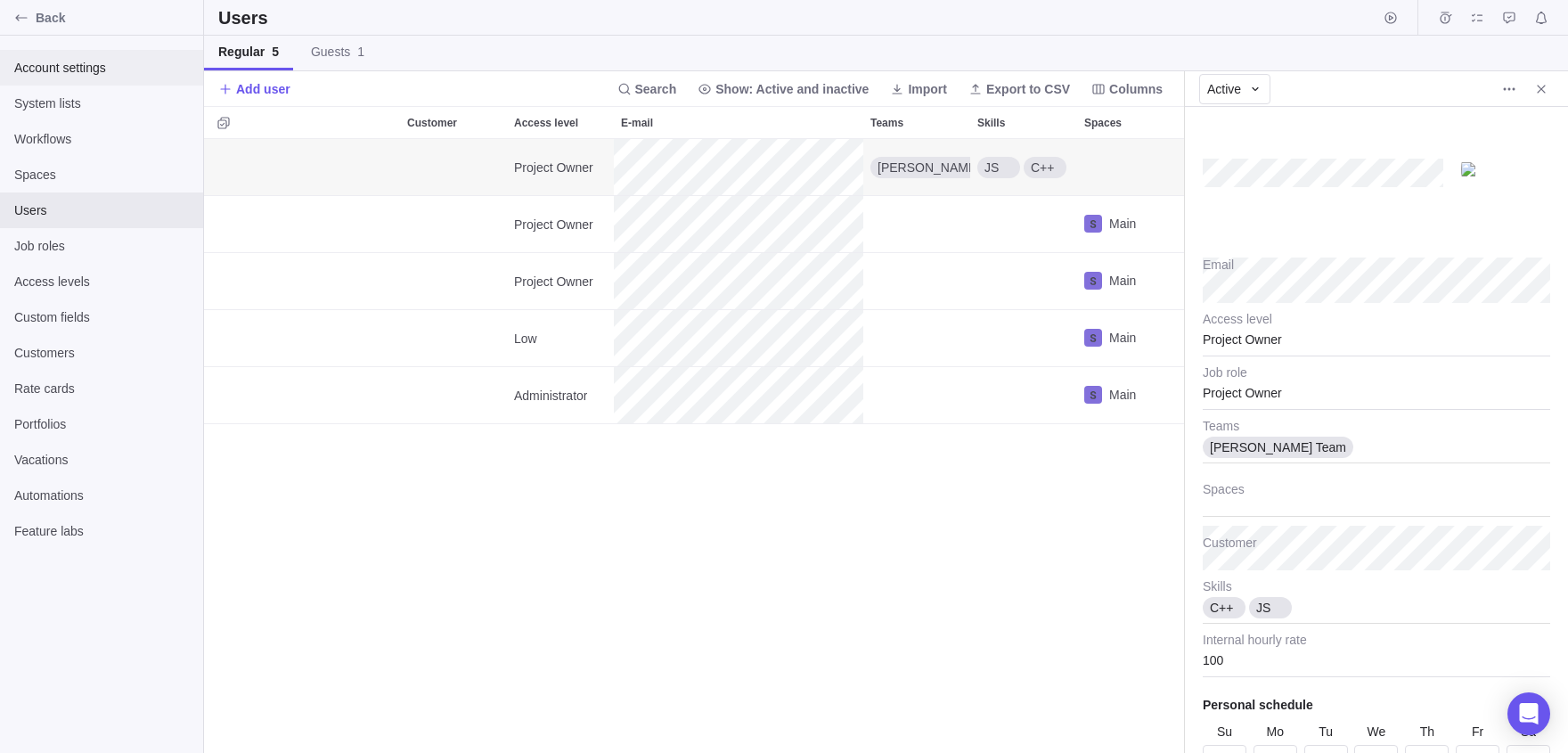
click at [122, 82] on div "Account settings" at bounding box center [101, 68] width 204 height 36
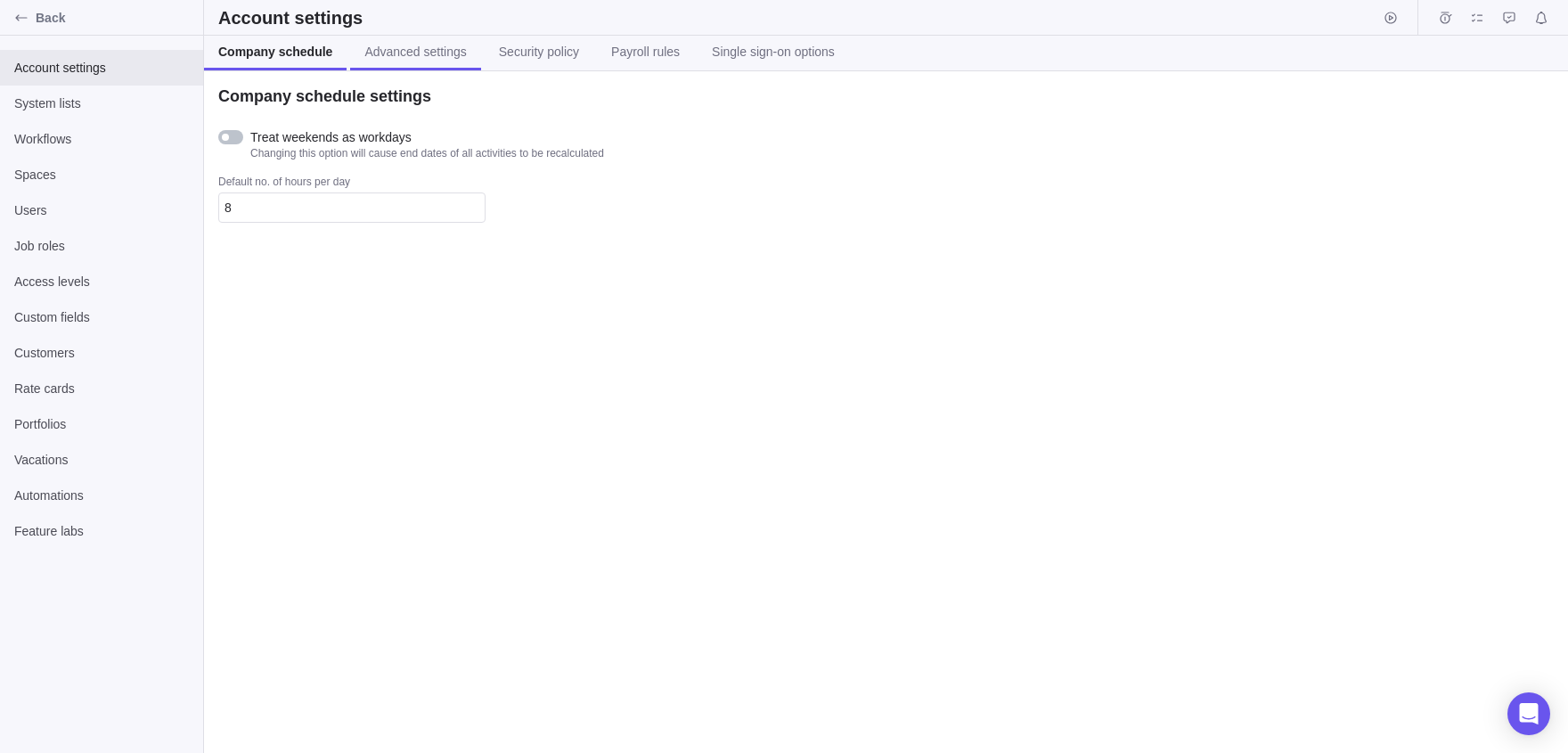
click at [456, 48] on span "Advanced settings" at bounding box center [415, 51] width 101 height 18
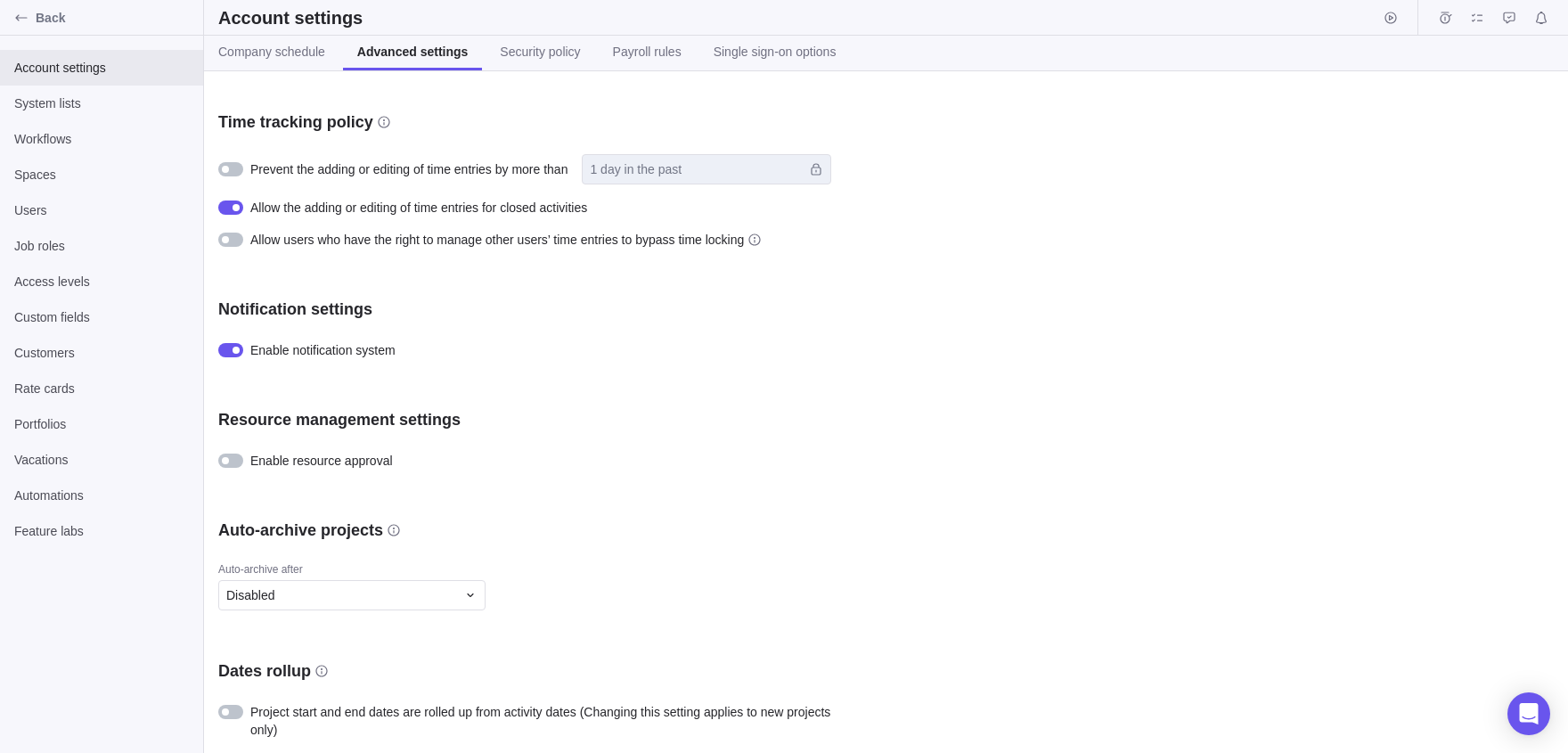
scroll to position [682, 0]
click at [580, 48] on span "Security policy" at bounding box center [540, 51] width 80 height 18
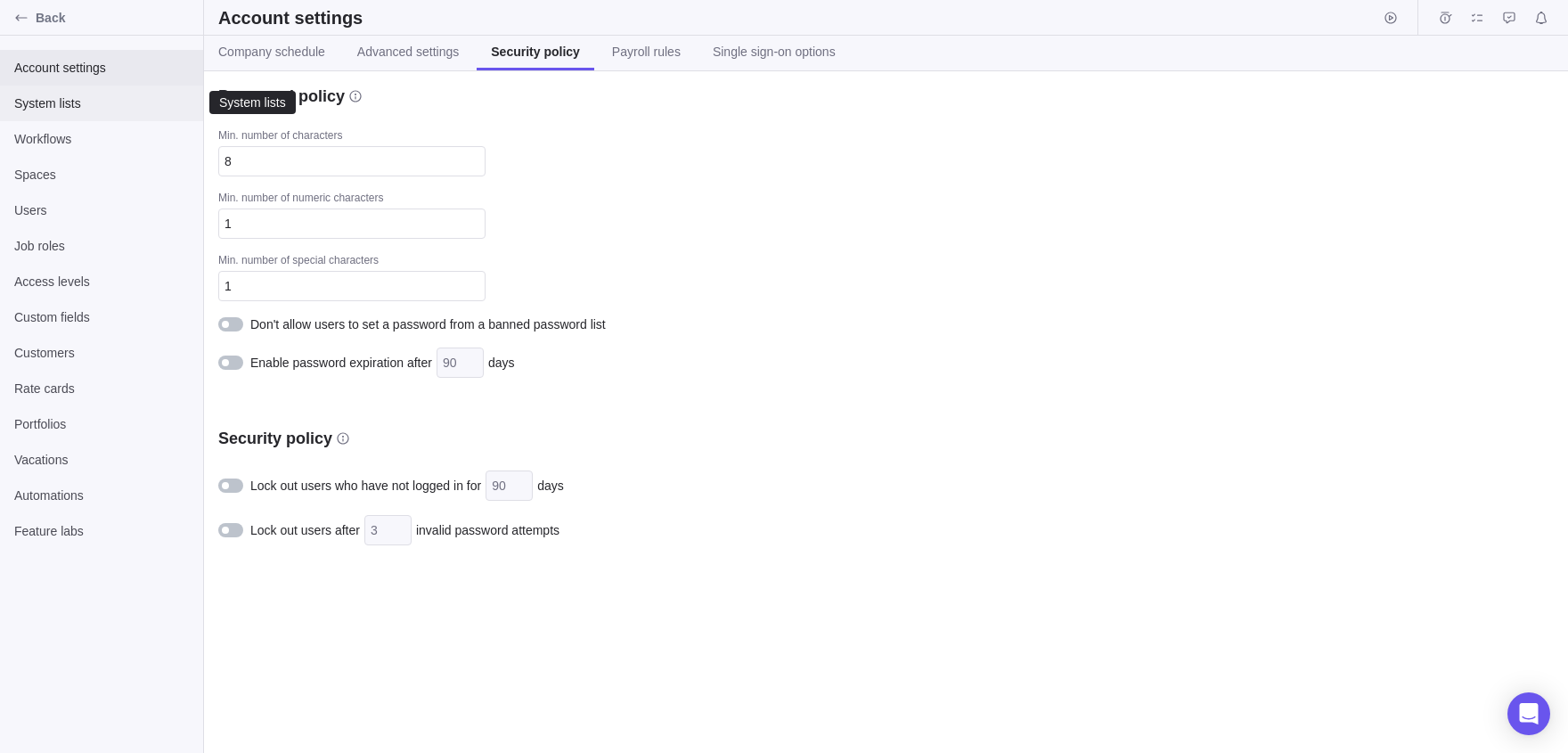
click at [79, 113] on span "System lists" at bounding box center [101, 103] width 174 height 18
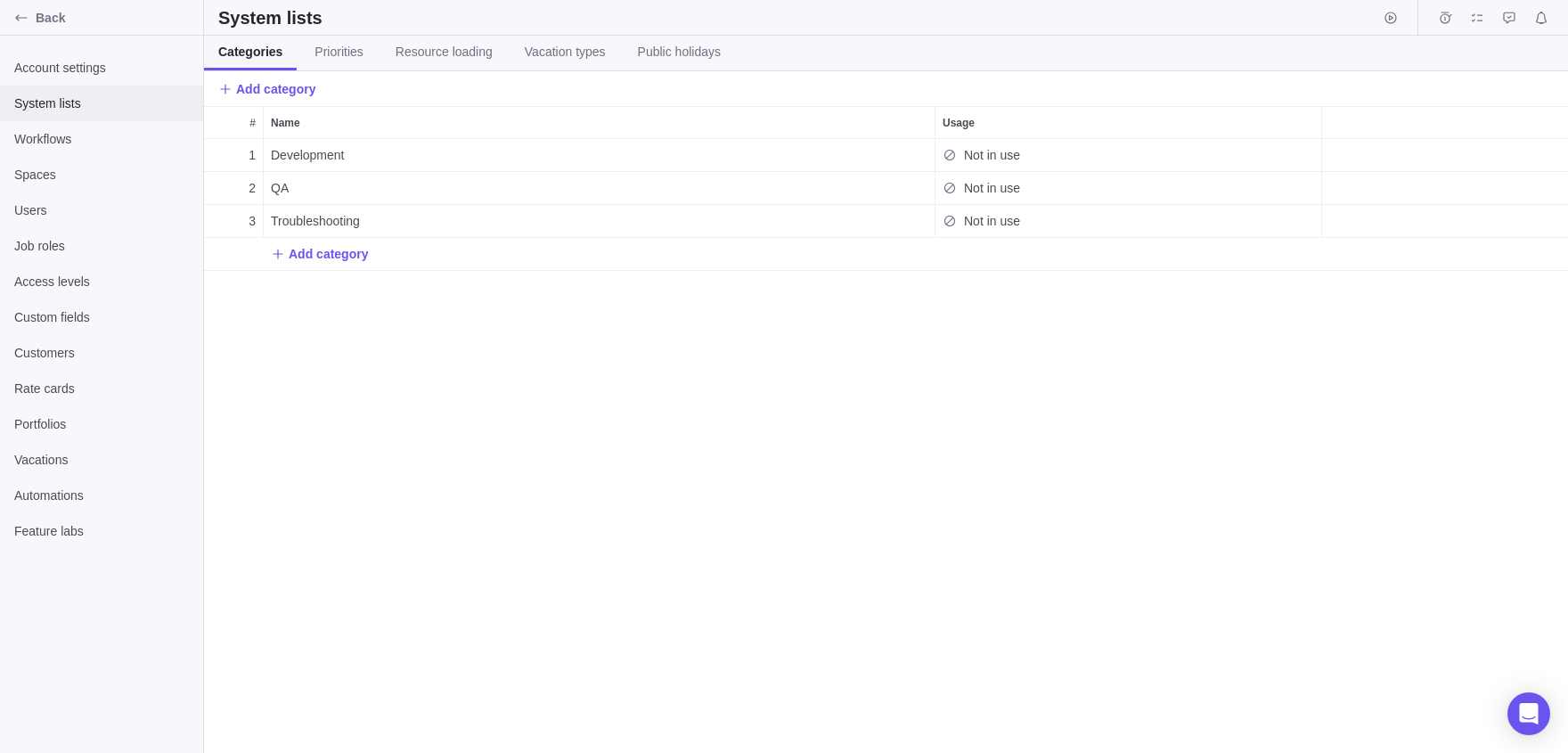
scroll to position [614, 1364]
click at [86, 125] on div "Workflows" at bounding box center [101, 139] width 204 height 36
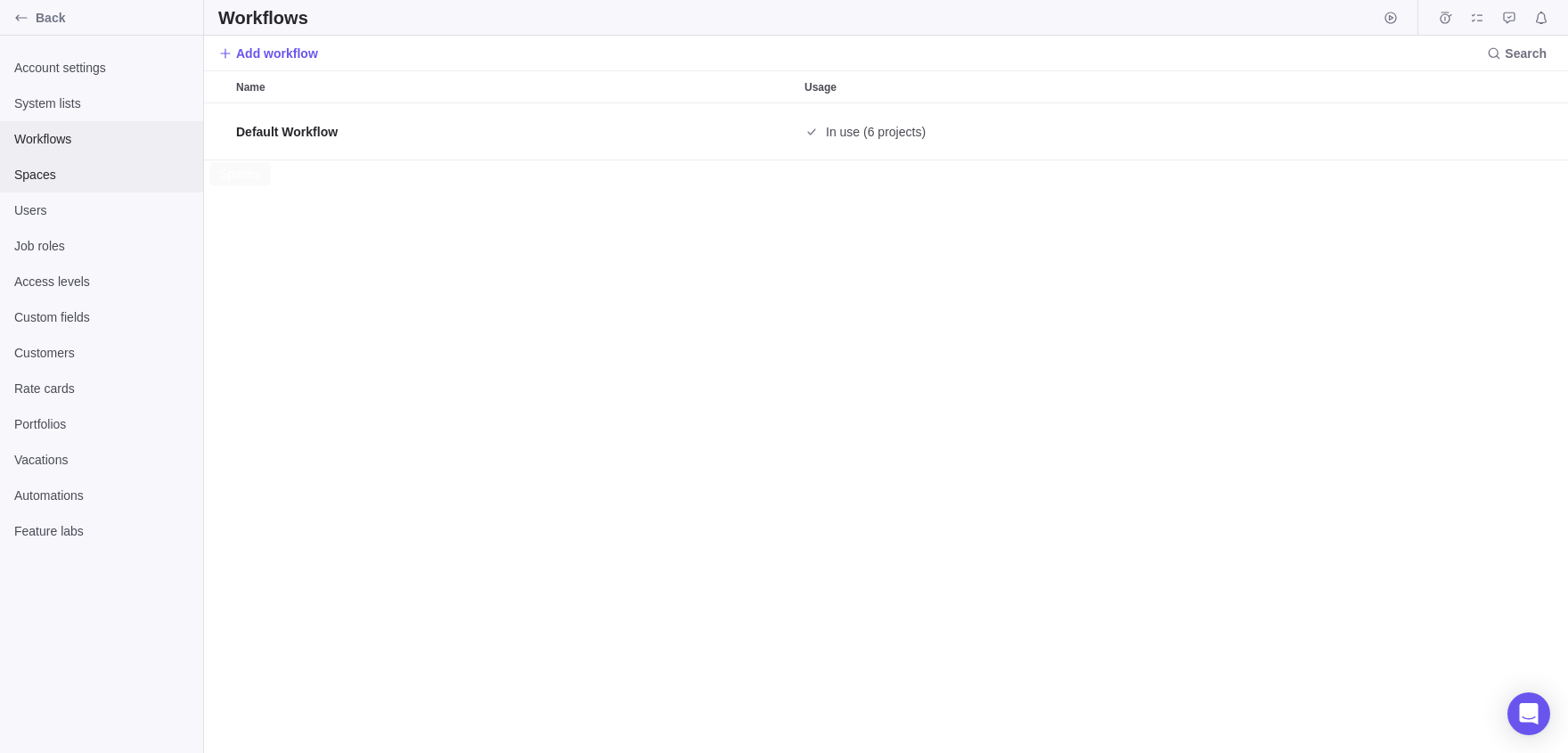
scroll to position [651, 1364]
click at [87, 168] on span "Spaces" at bounding box center [101, 174] width 174 height 18
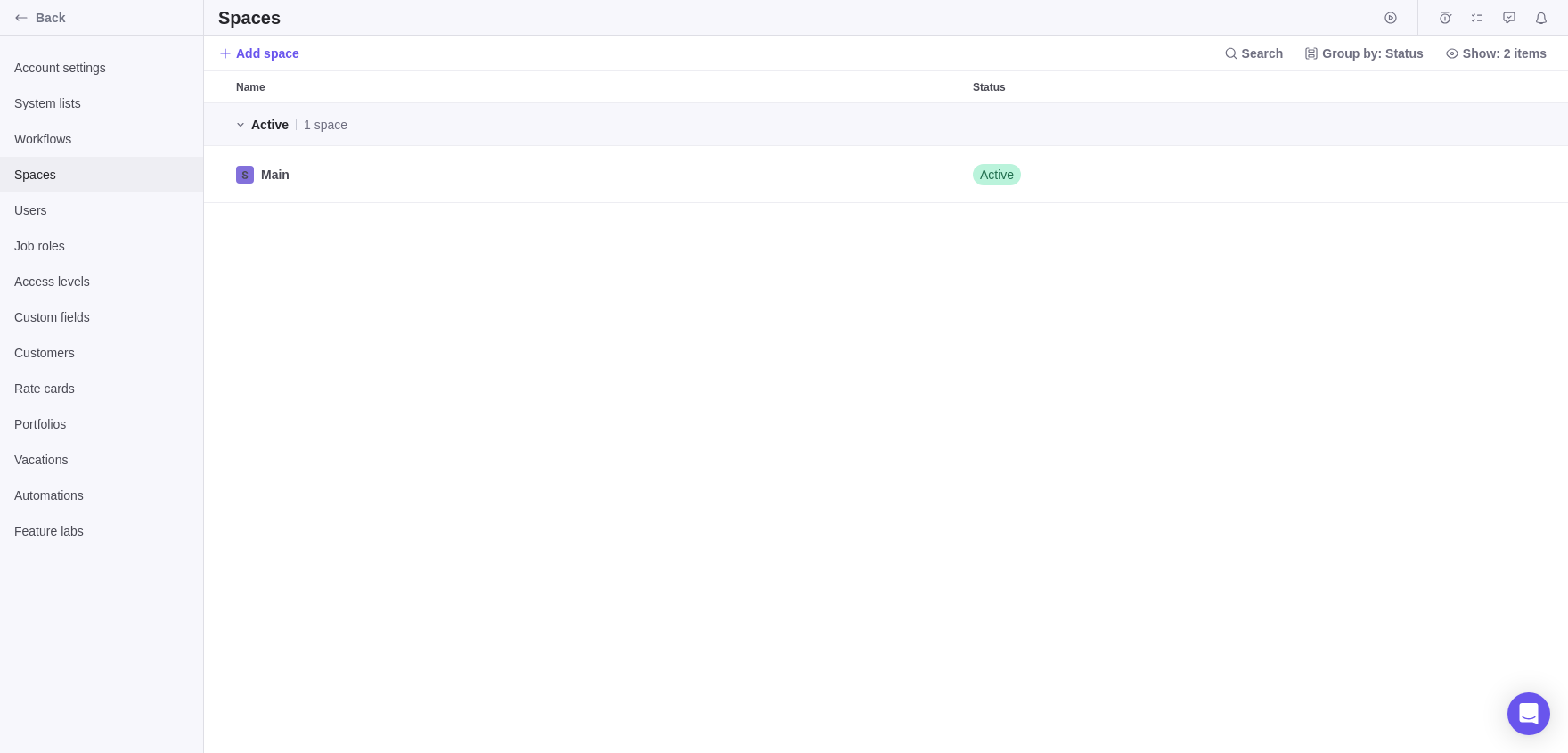
scroll to position [651, 1364]
click at [74, 198] on div "Users" at bounding box center [101, 210] width 204 height 36
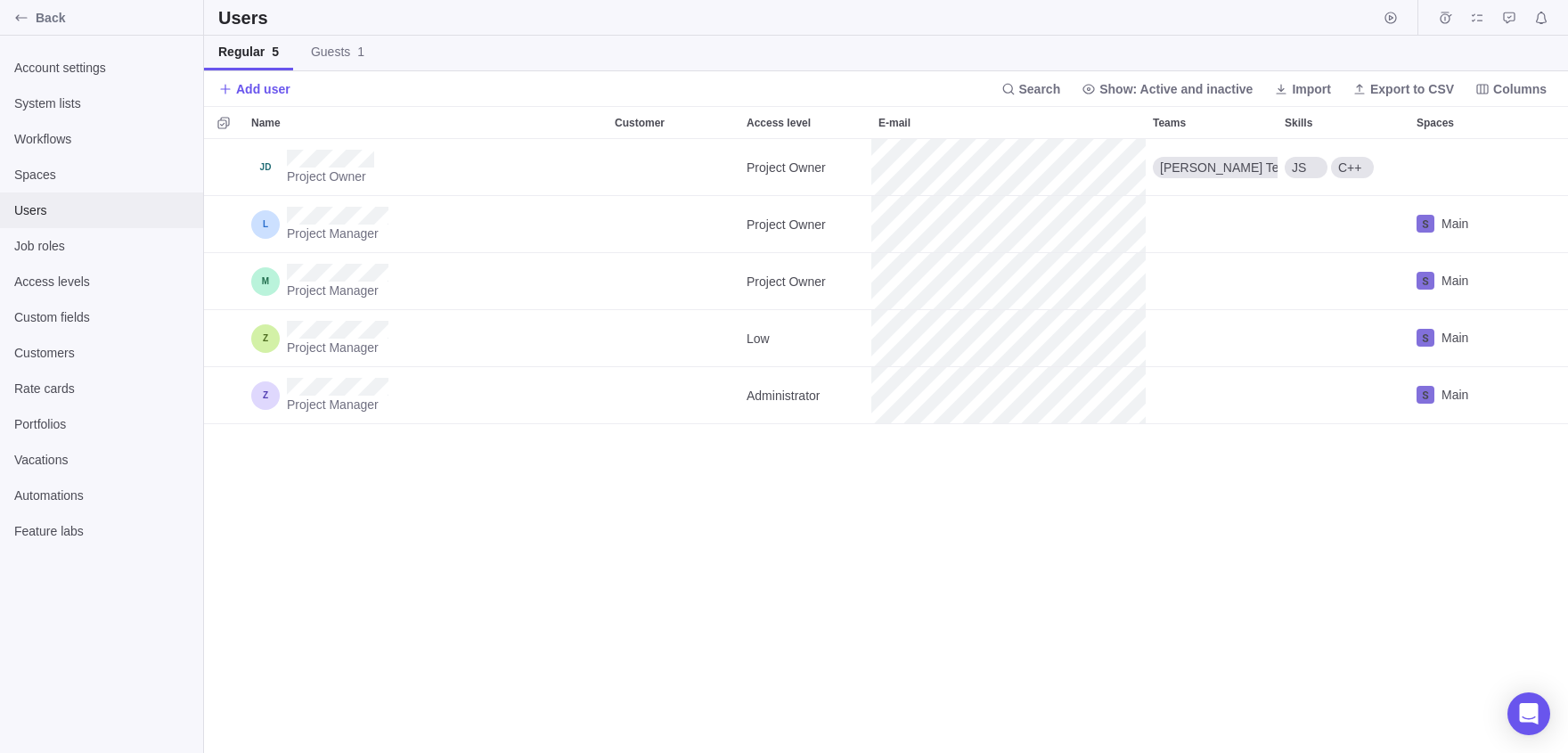
scroll to position [614, 1364]
click at [62, 234] on div "Job roles" at bounding box center [101, 246] width 204 height 36
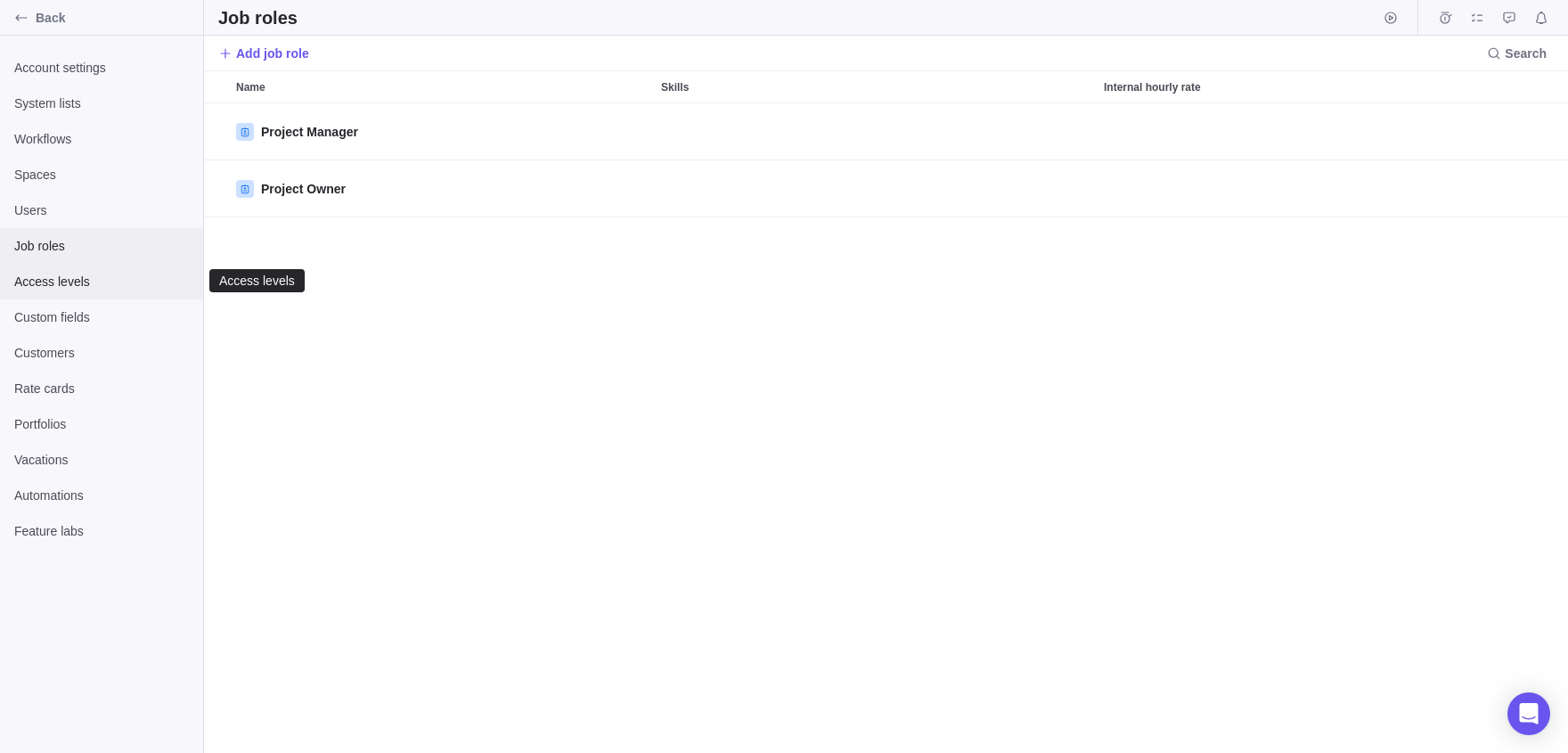
scroll to position [651, 1364]
click at [74, 276] on span "Access levels" at bounding box center [101, 281] width 174 height 18
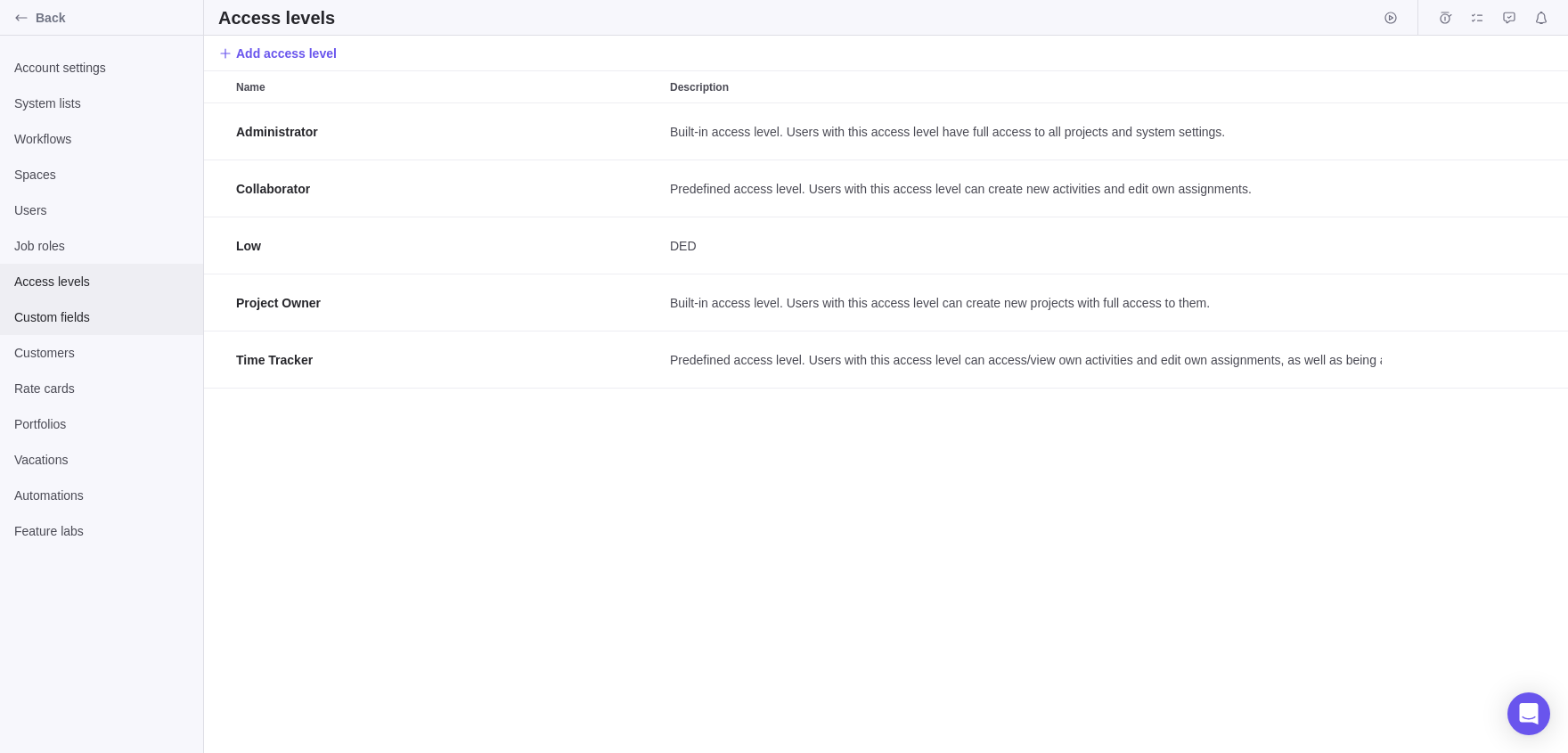
scroll to position [651, 1364]
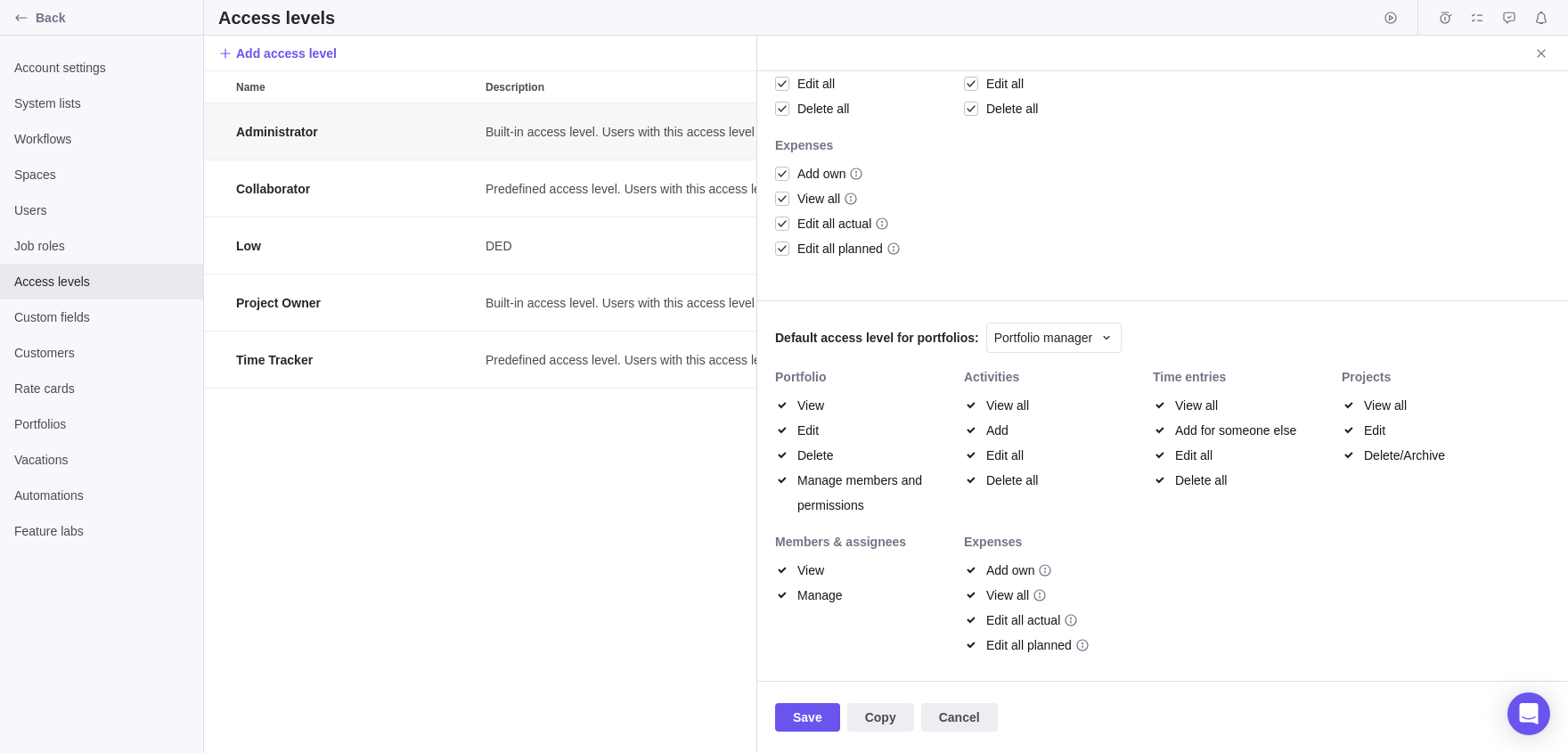
scroll to position [654, 0]
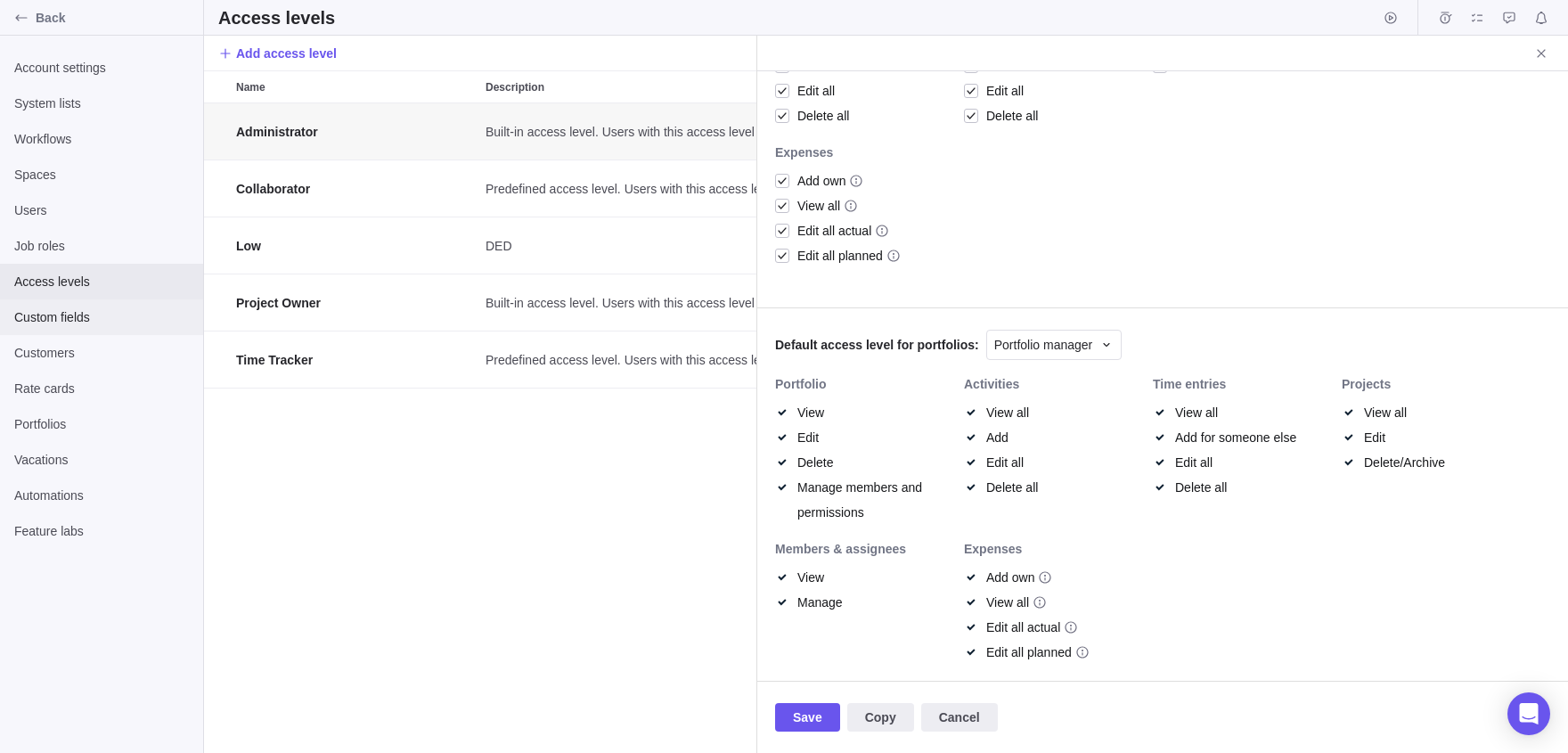
click at [114, 314] on span "Custom fields" at bounding box center [101, 317] width 174 height 18
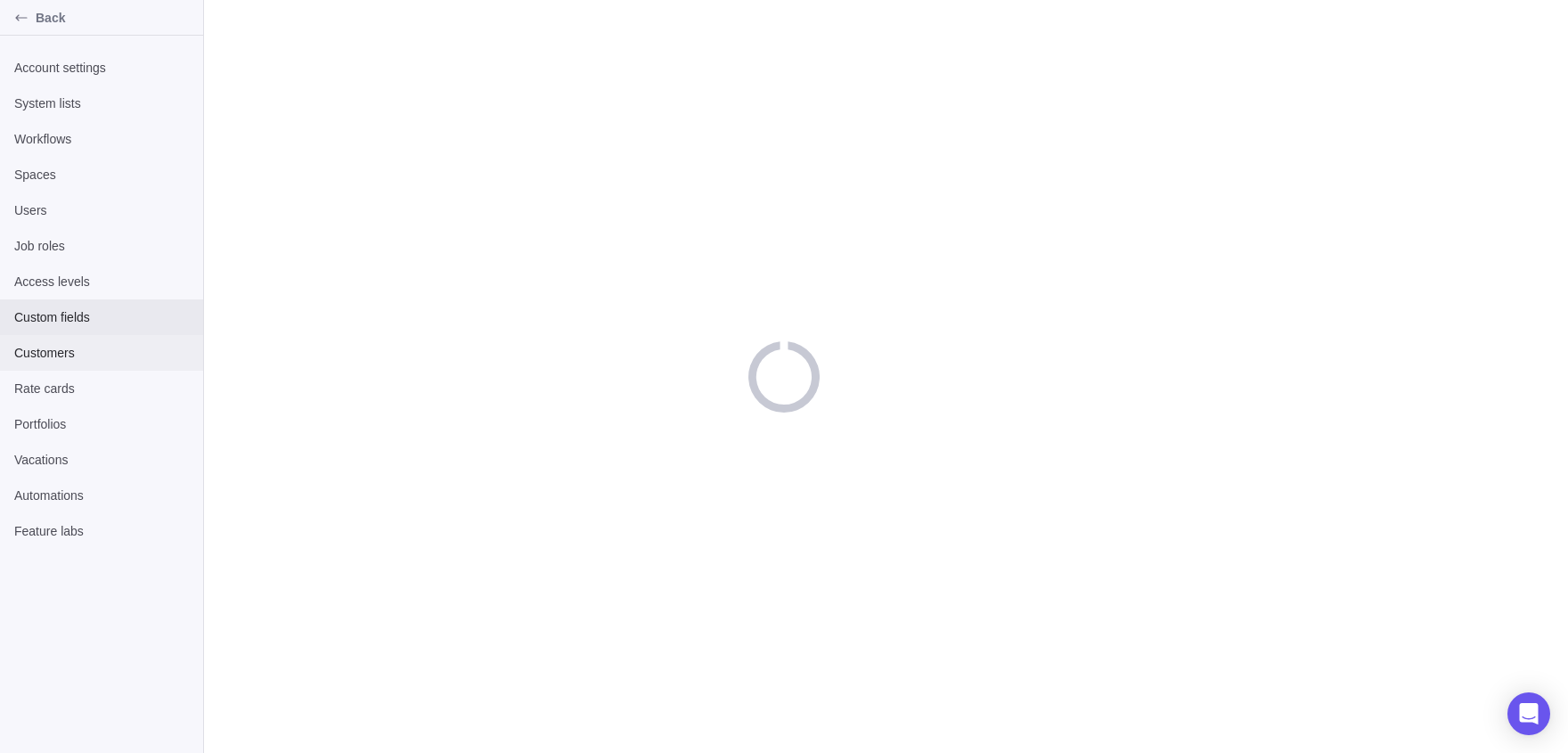
click at [83, 349] on span "Customers" at bounding box center [101, 352] width 174 height 18
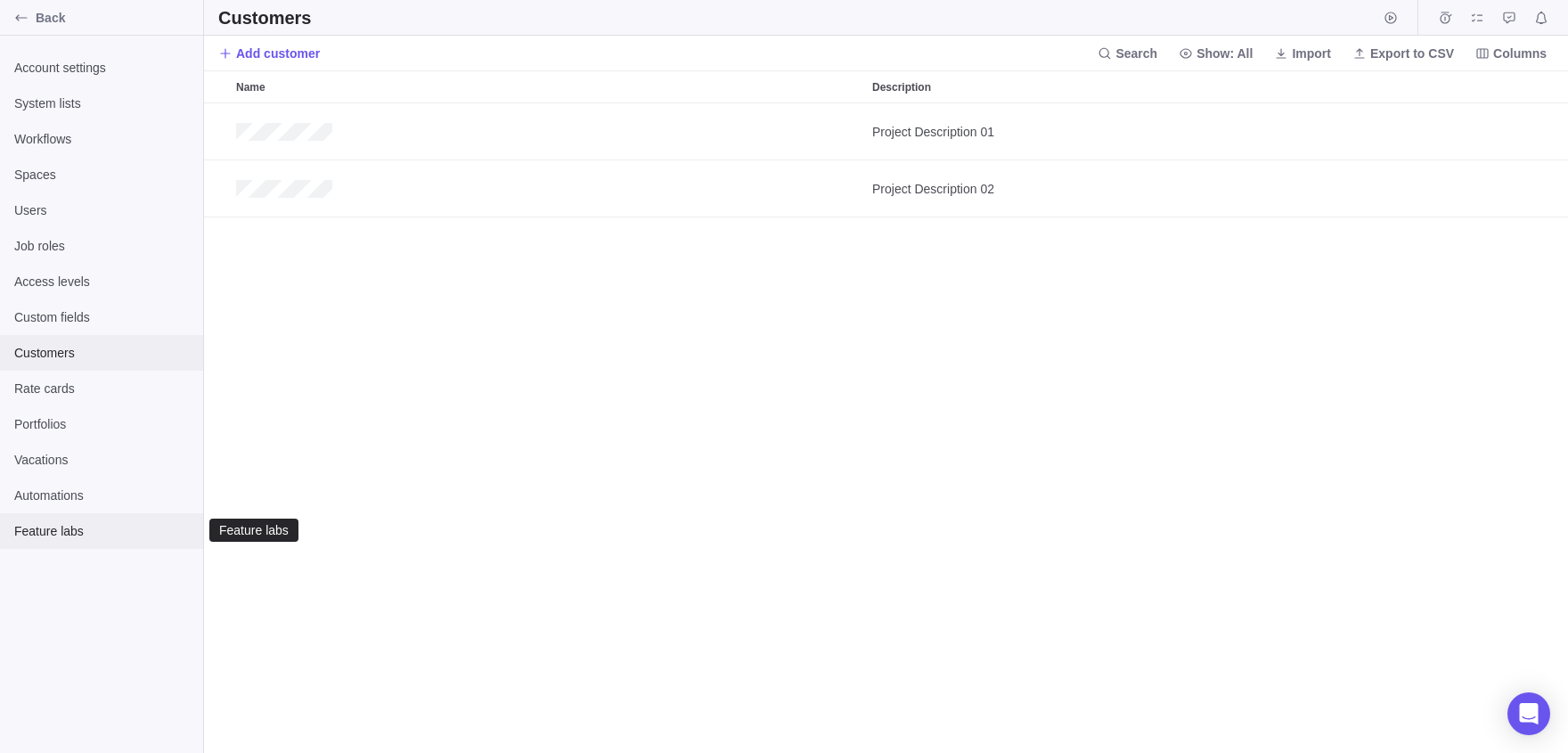
scroll to position [651, 1364]
click at [25, 29] on div "Back" at bounding box center [22, 18] width 28 height 28
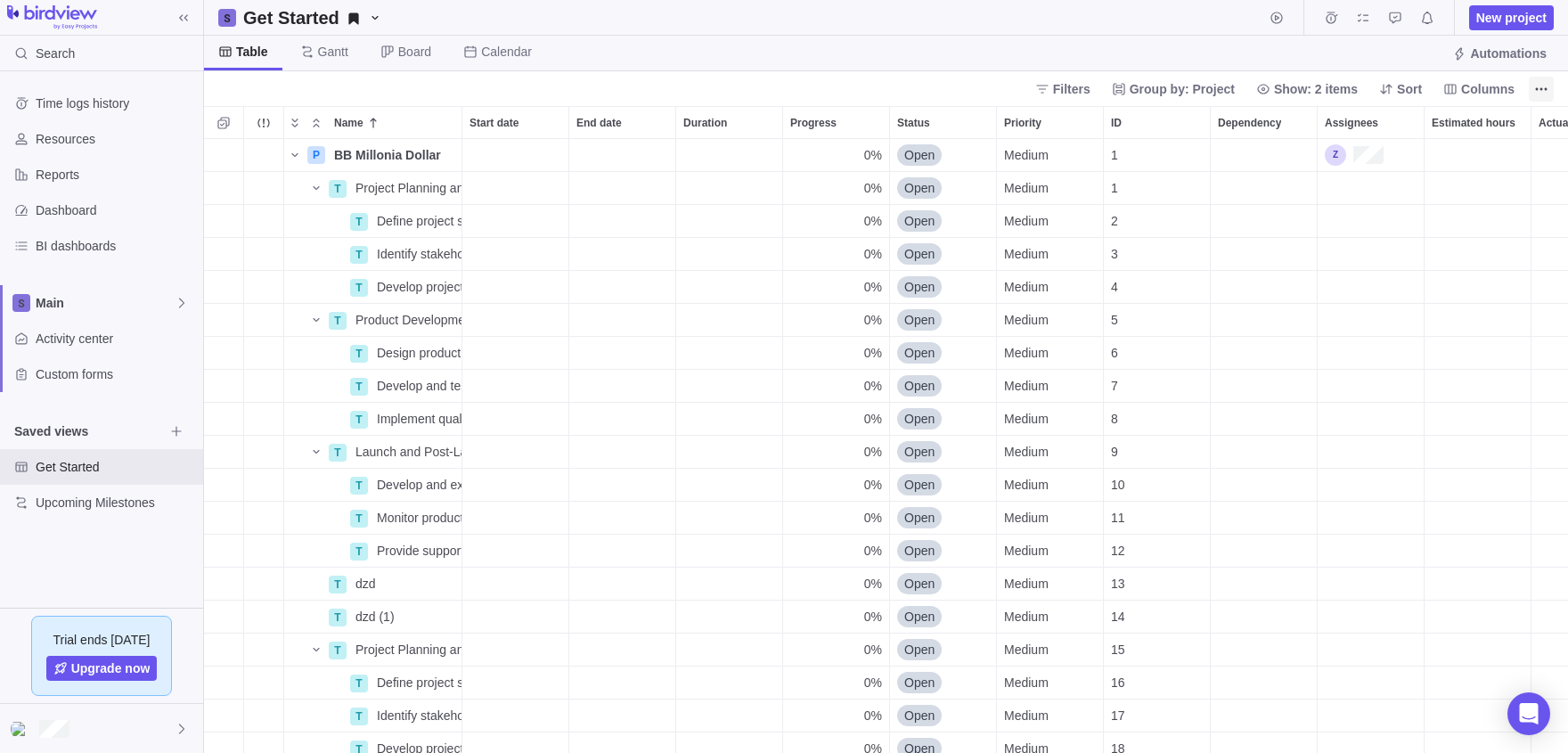
click at [1534, 82] on span "More actions" at bounding box center [1541, 89] width 25 height 25
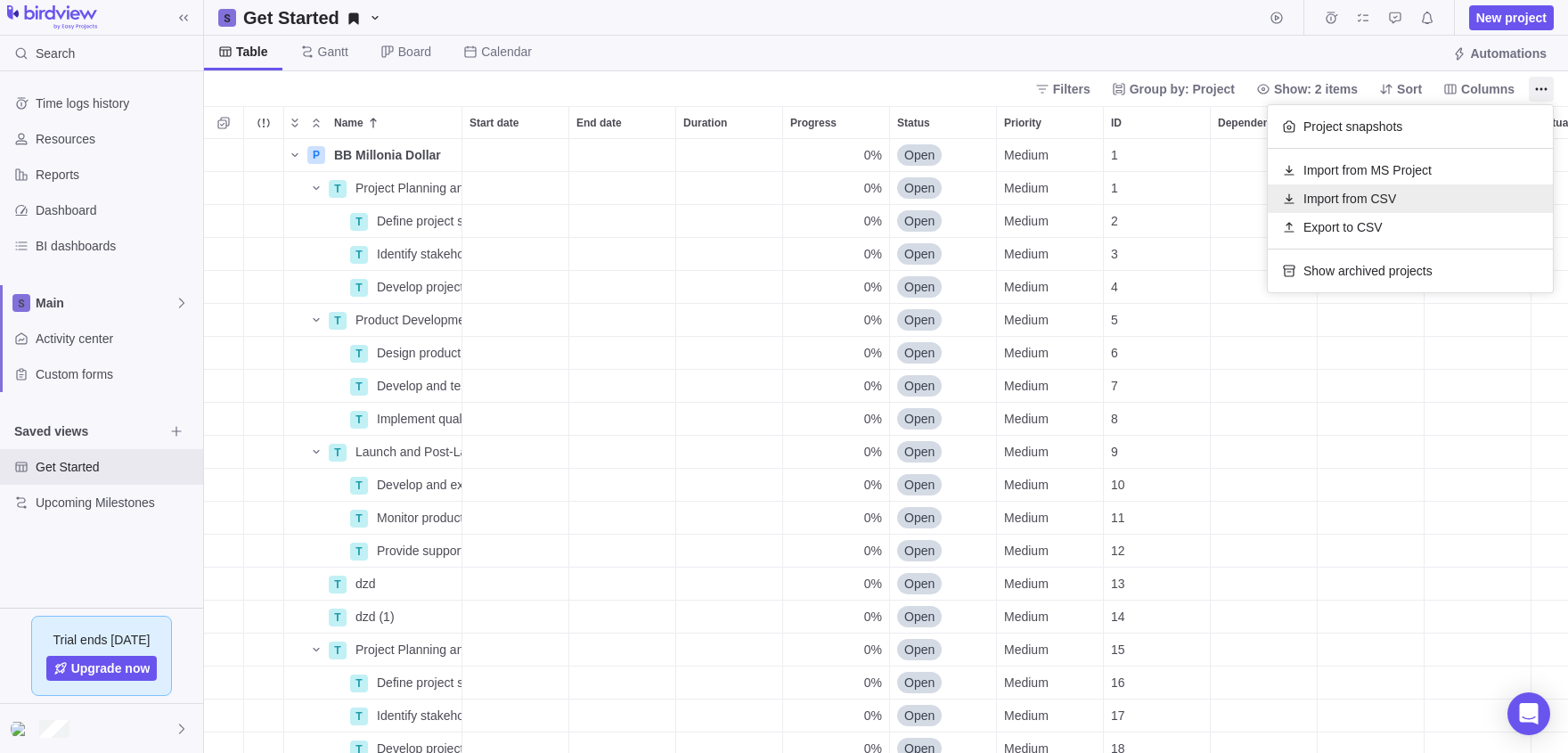
click at [1357, 202] on span "Import from CSV" at bounding box center [1350, 198] width 93 height 18
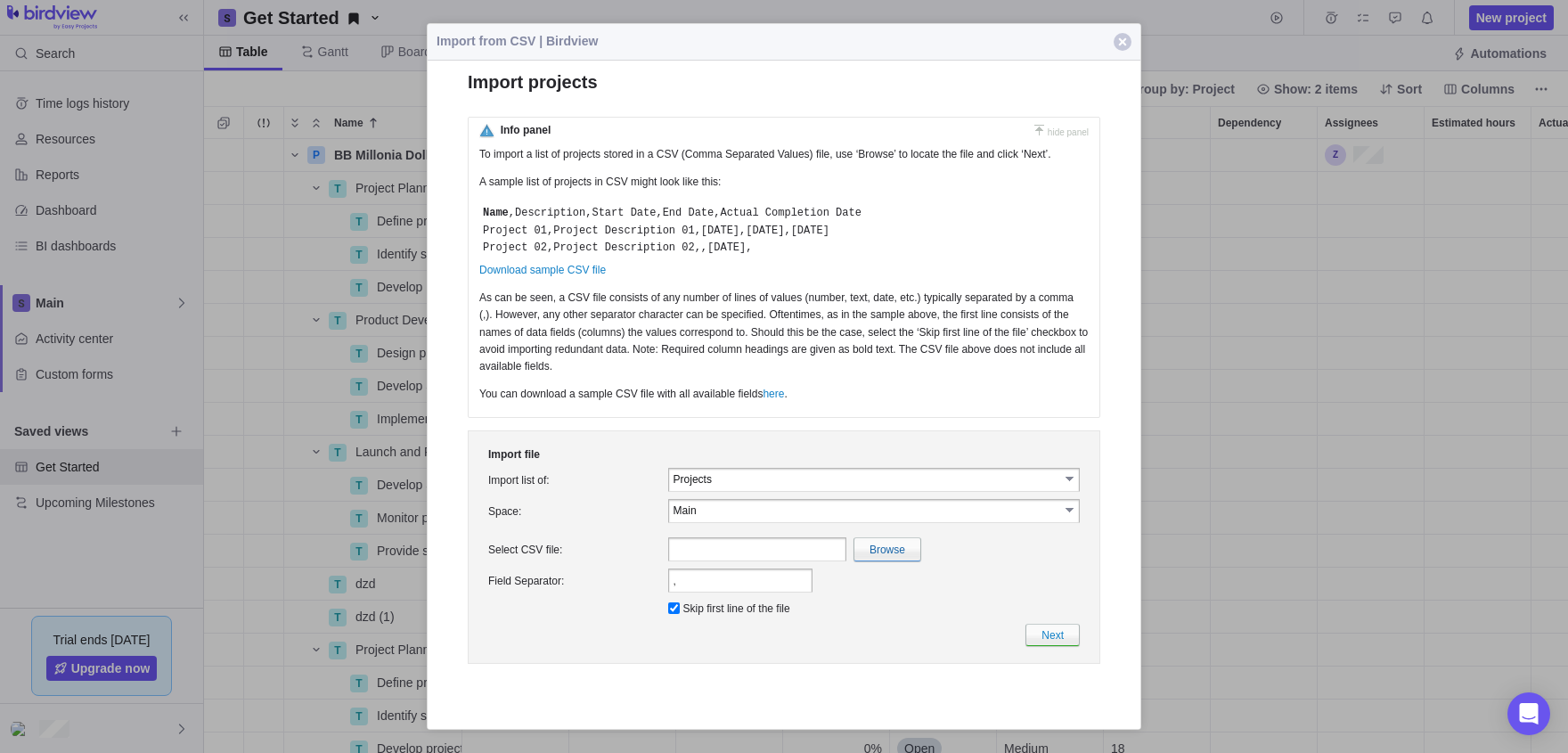
click at [760, 489] on td "Projects" at bounding box center [866, 478] width 394 height 20
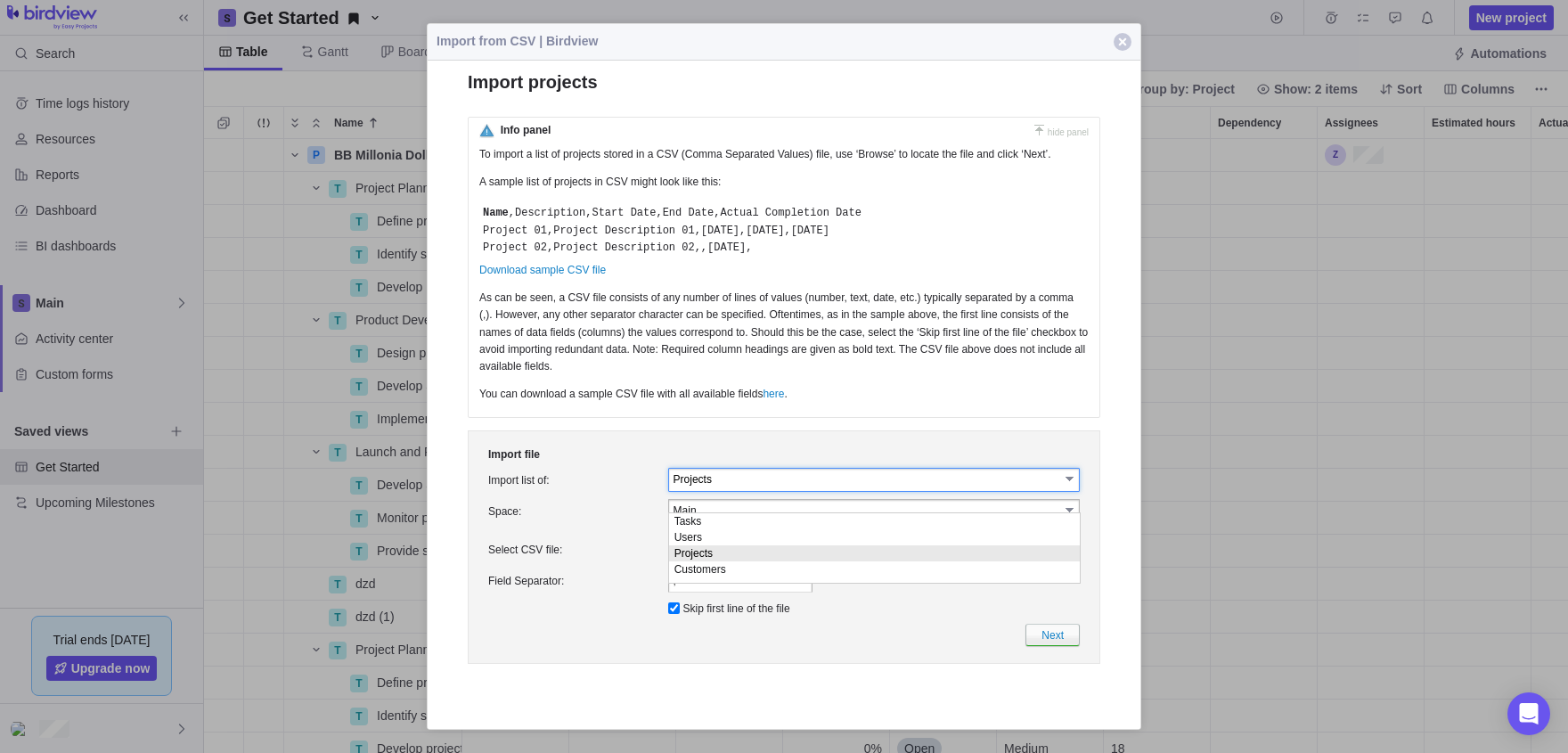
click at [192, 430] on div at bounding box center [784, 376] width 1568 height 753
click at [310, 253] on div at bounding box center [784, 376] width 1568 height 753
click at [1125, 38] on span "button" at bounding box center [1122, 42] width 18 height 18
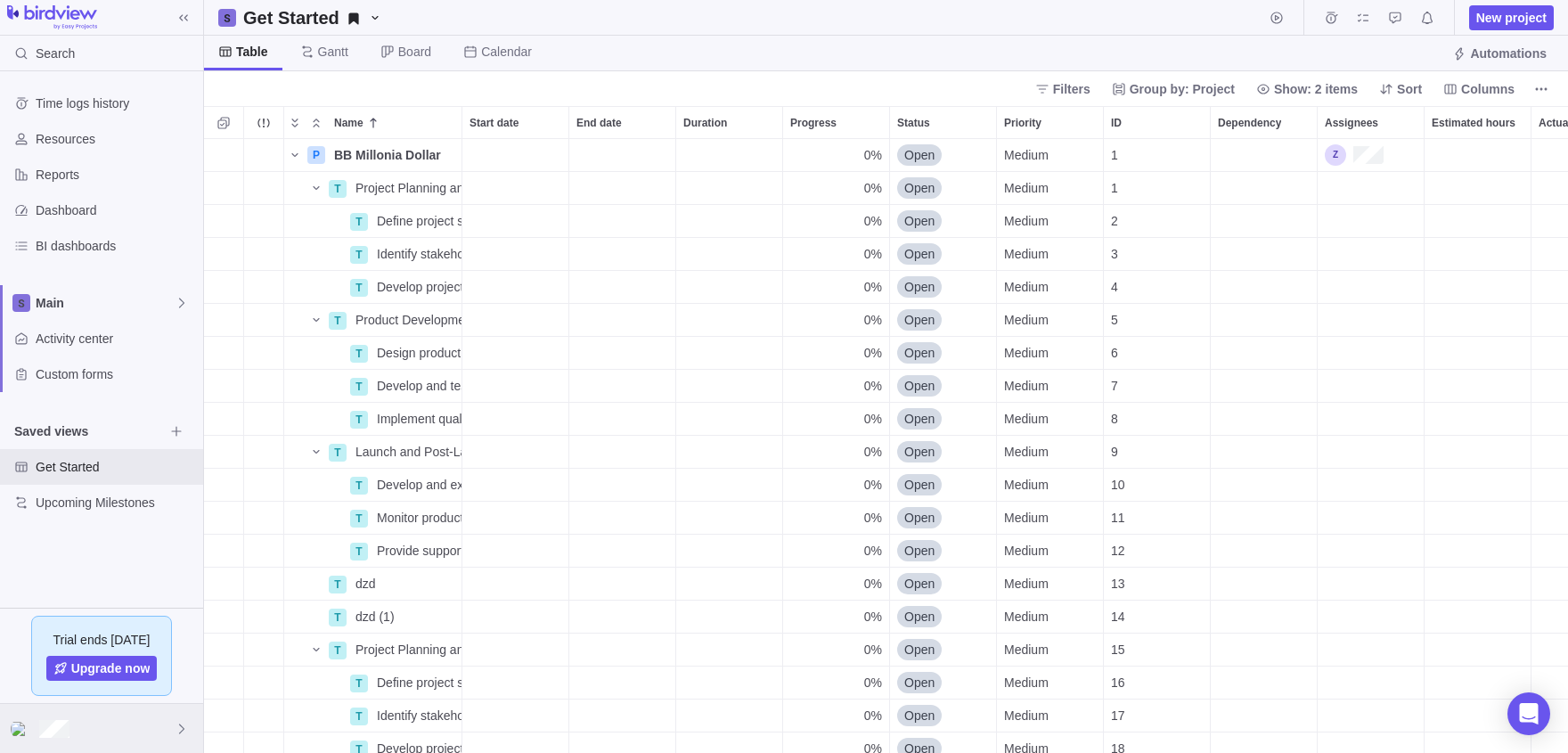
click at [71, 737] on div at bounding box center [101, 728] width 204 height 49
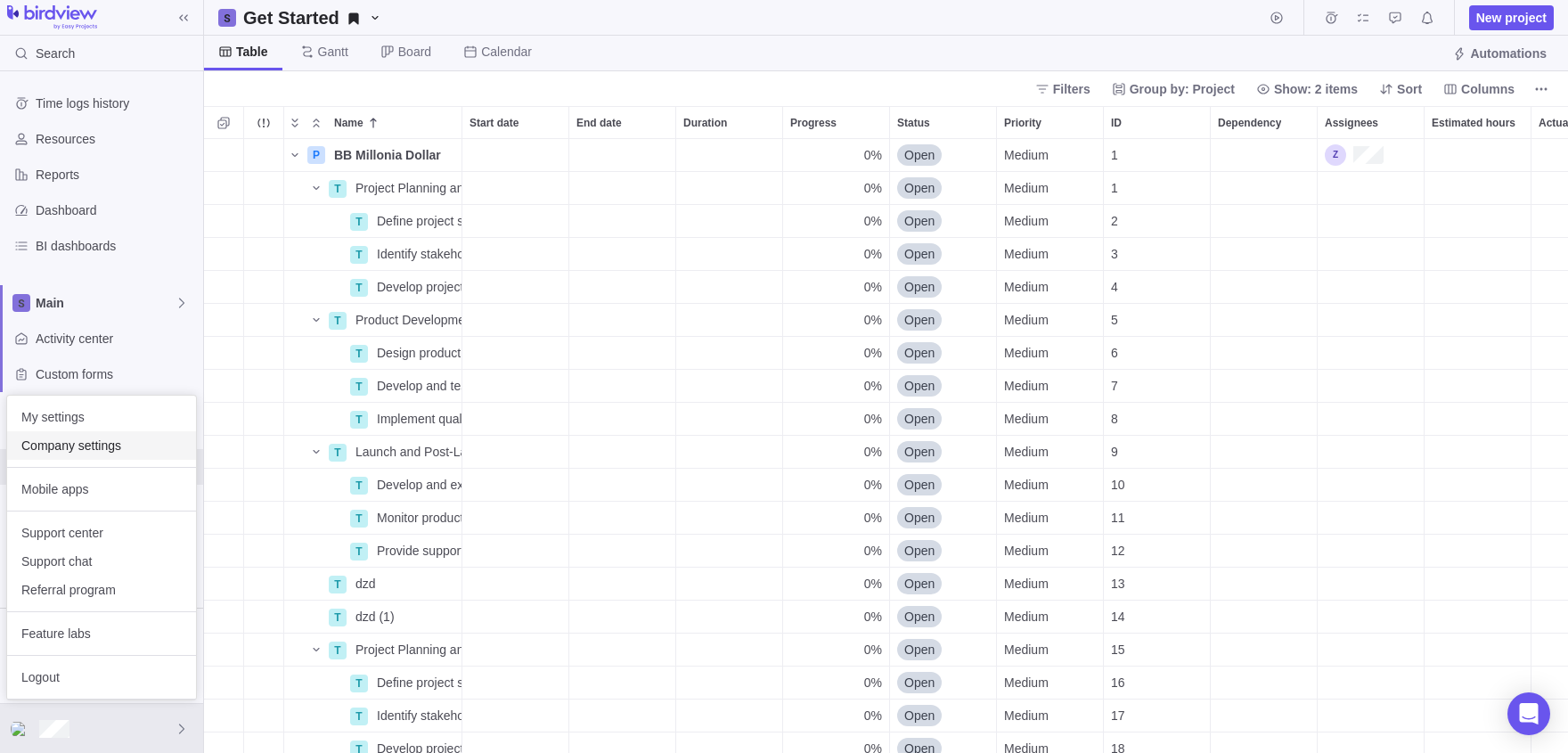
click at [68, 441] on span "Company settings" at bounding box center [101, 445] width 160 height 18
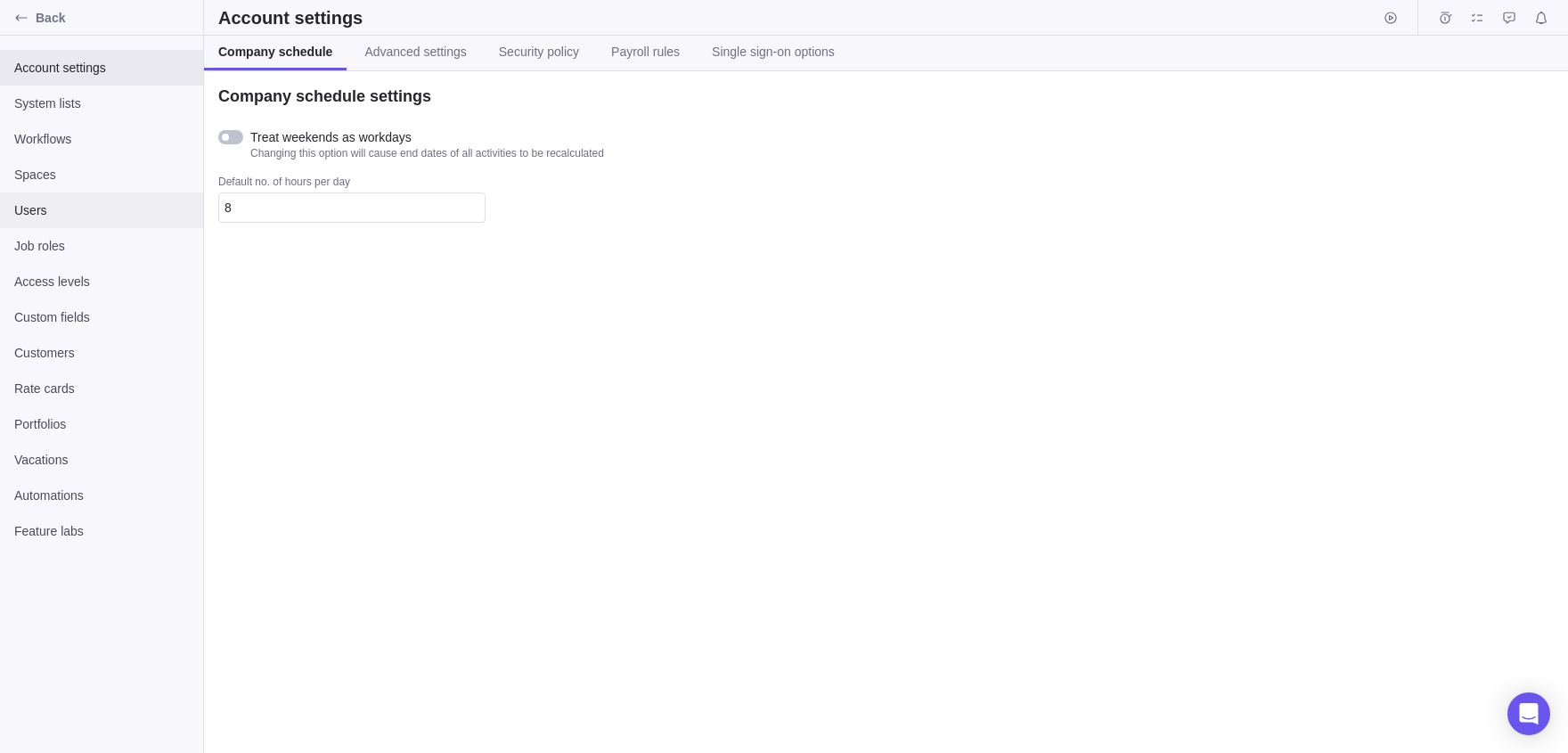
click at [35, 224] on div "Users" at bounding box center [101, 210] width 204 height 36
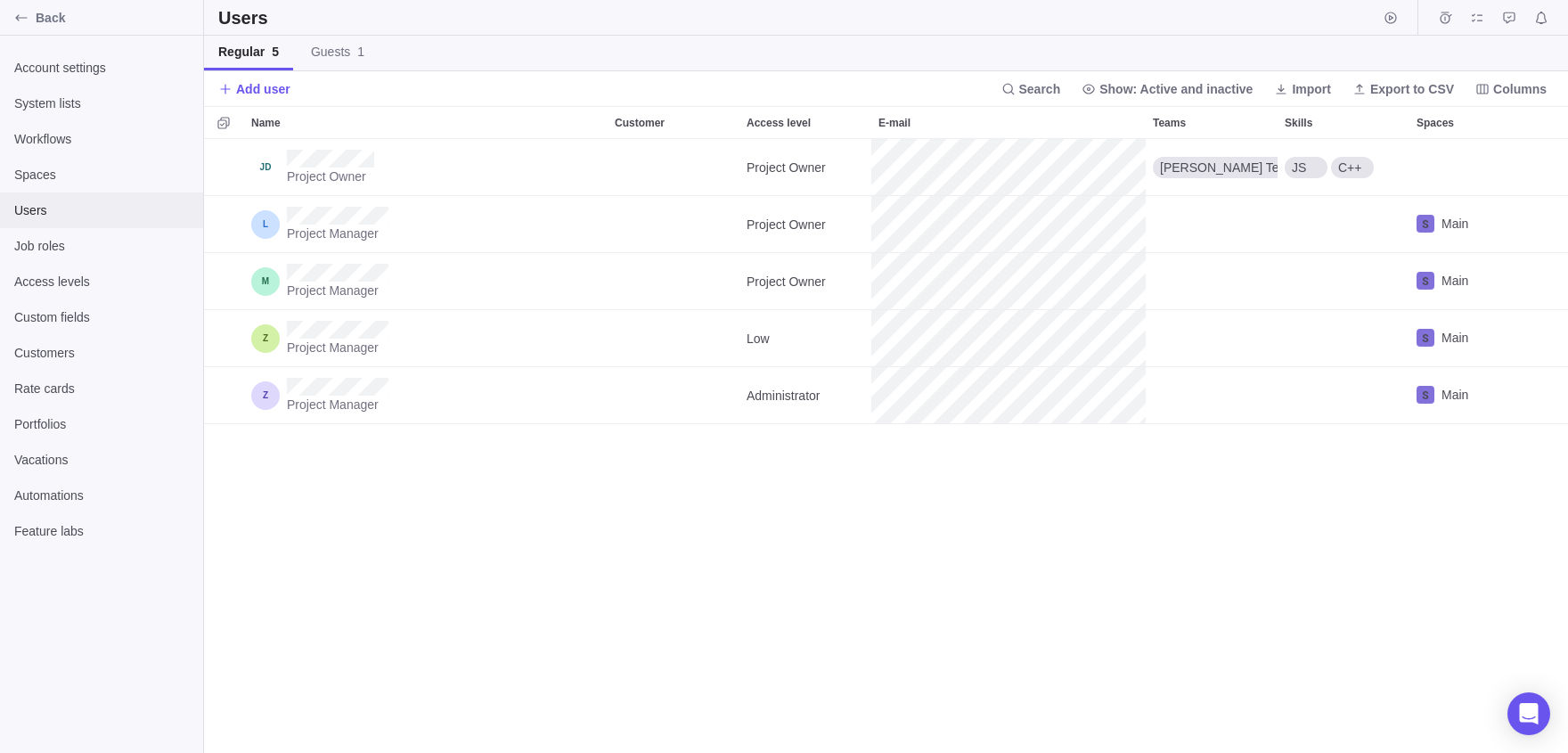
scroll to position [614, 1364]
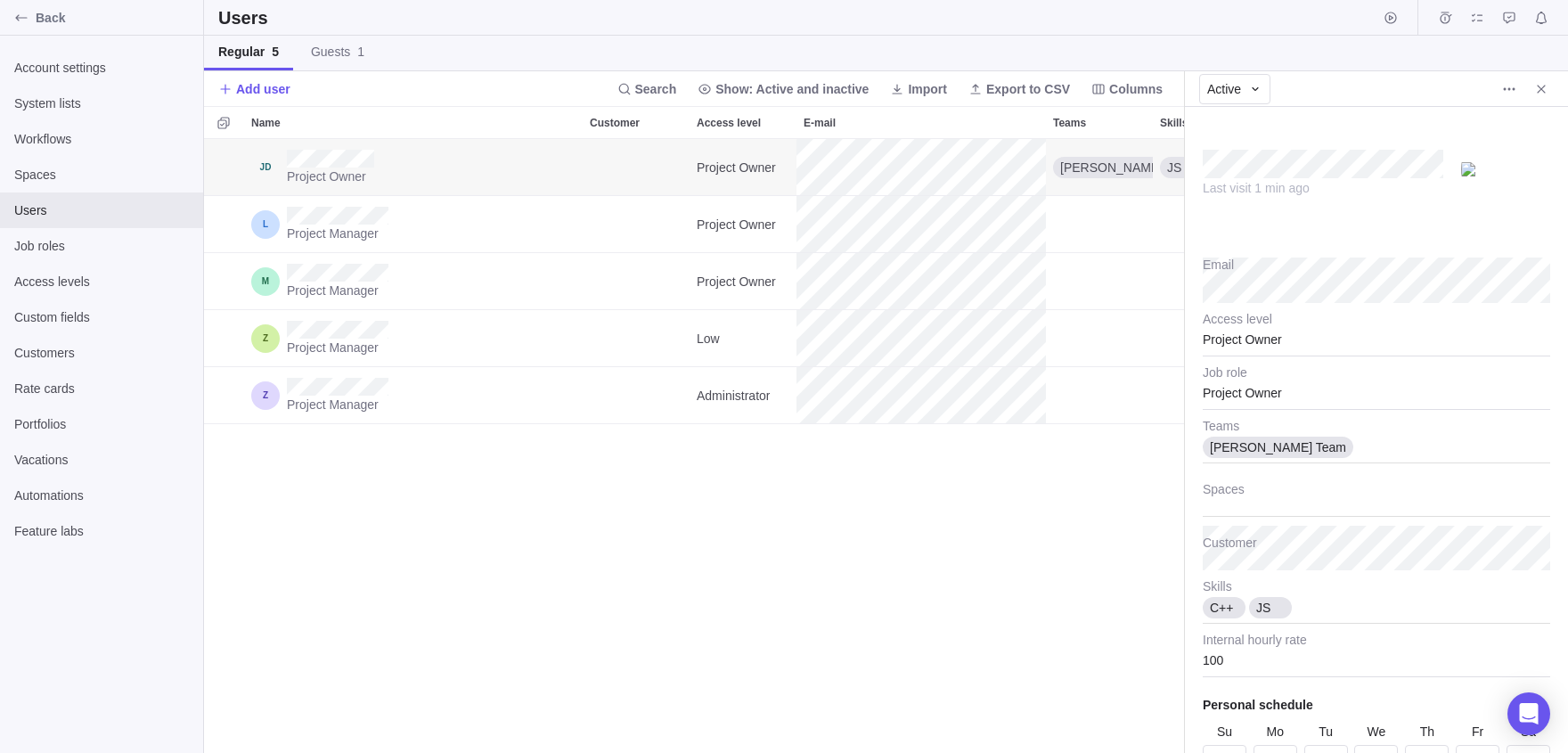
click at [1265, 339] on div "Project Owner" at bounding box center [1376, 333] width 347 height 45
click at [1253, 384] on span "Administrator" at bounding box center [1254, 384] width 73 height 18
type textarea "x"
click at [1063, 534] on div "Project Owner Administrator Jon Team JS C++ Project Manager Project Owner Main …" at bounding box center [693, 446] width 980 height 614
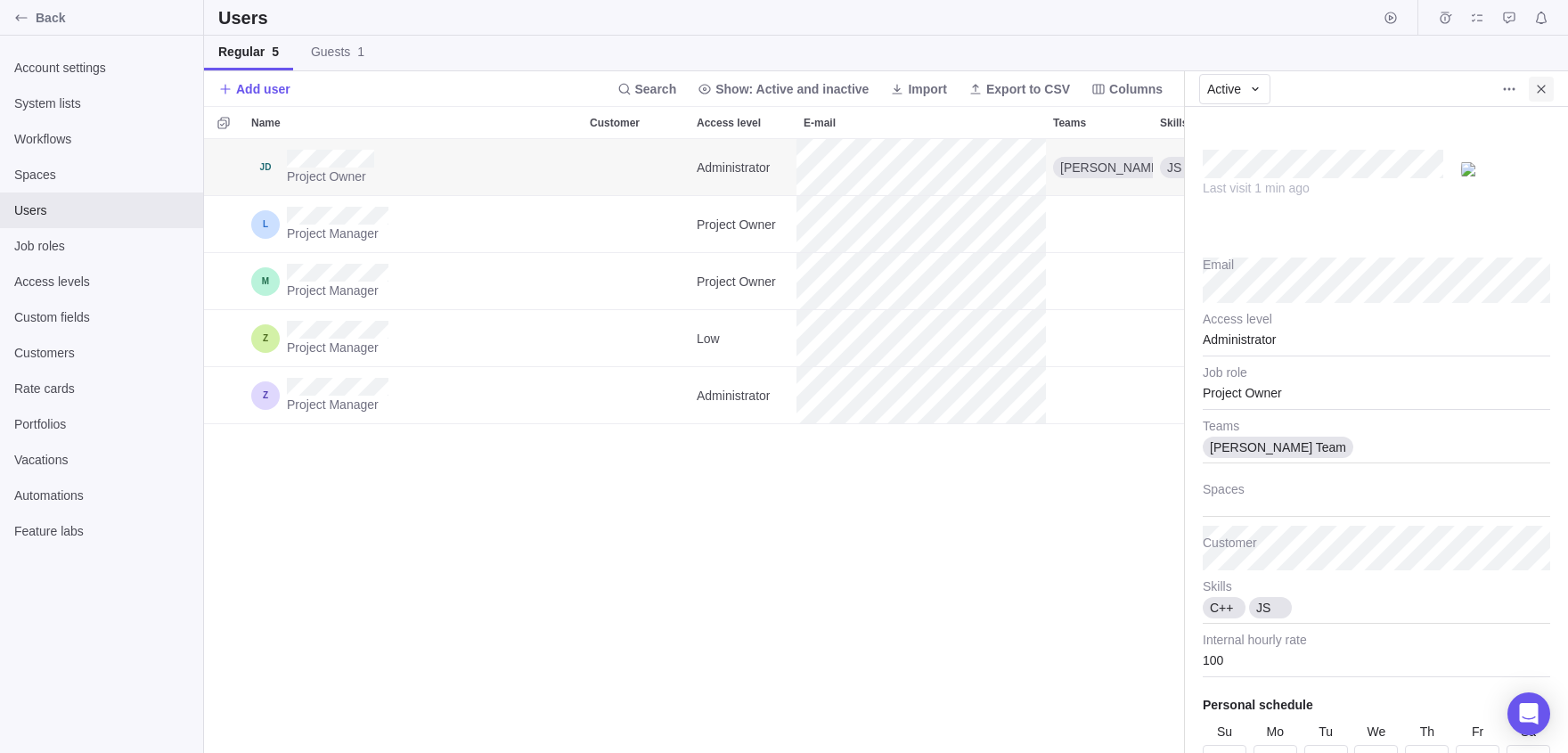
click at [1544, 86] on icon "Close" at bounding box center [1541, 88] width 8 height 8
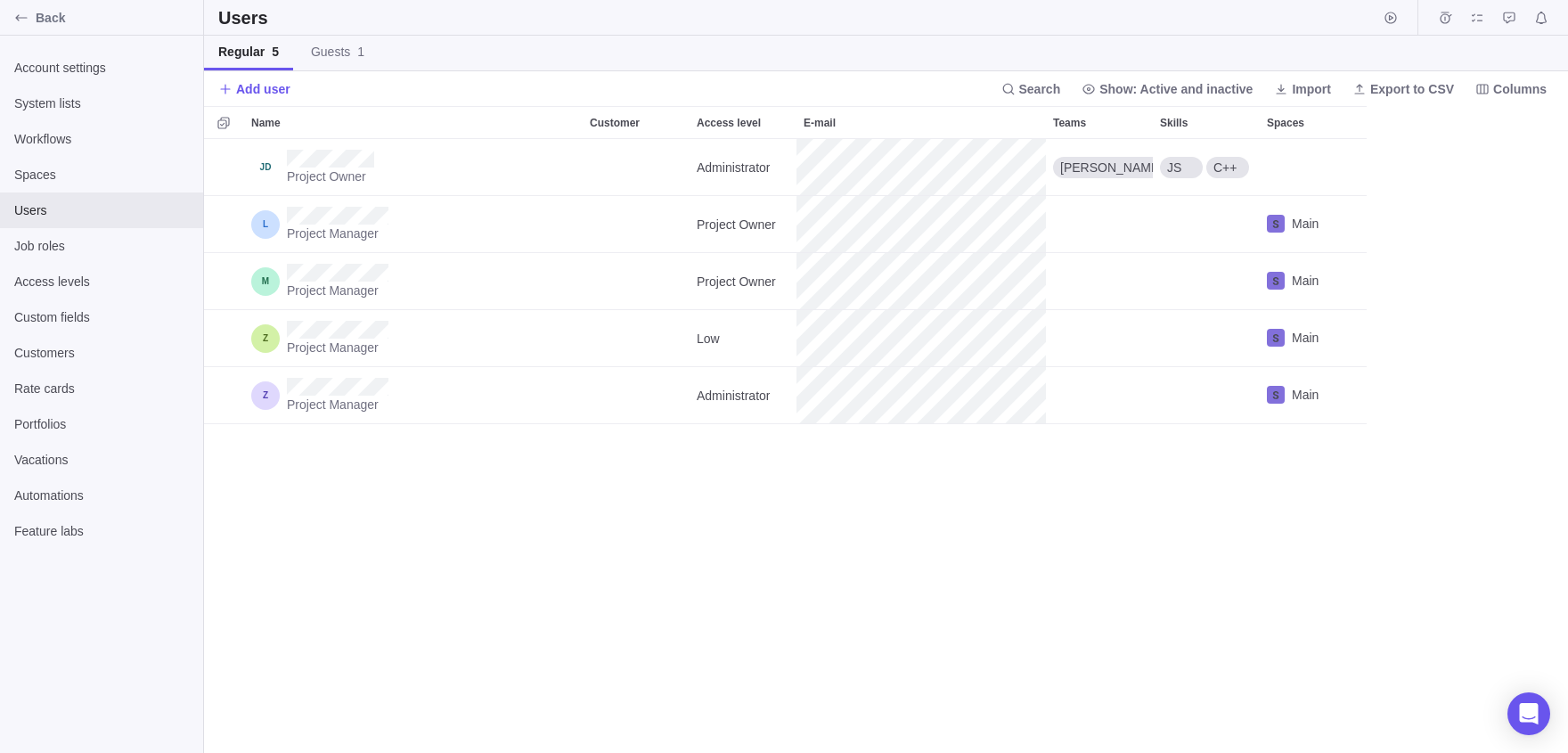
scroll to position [614, 1364]
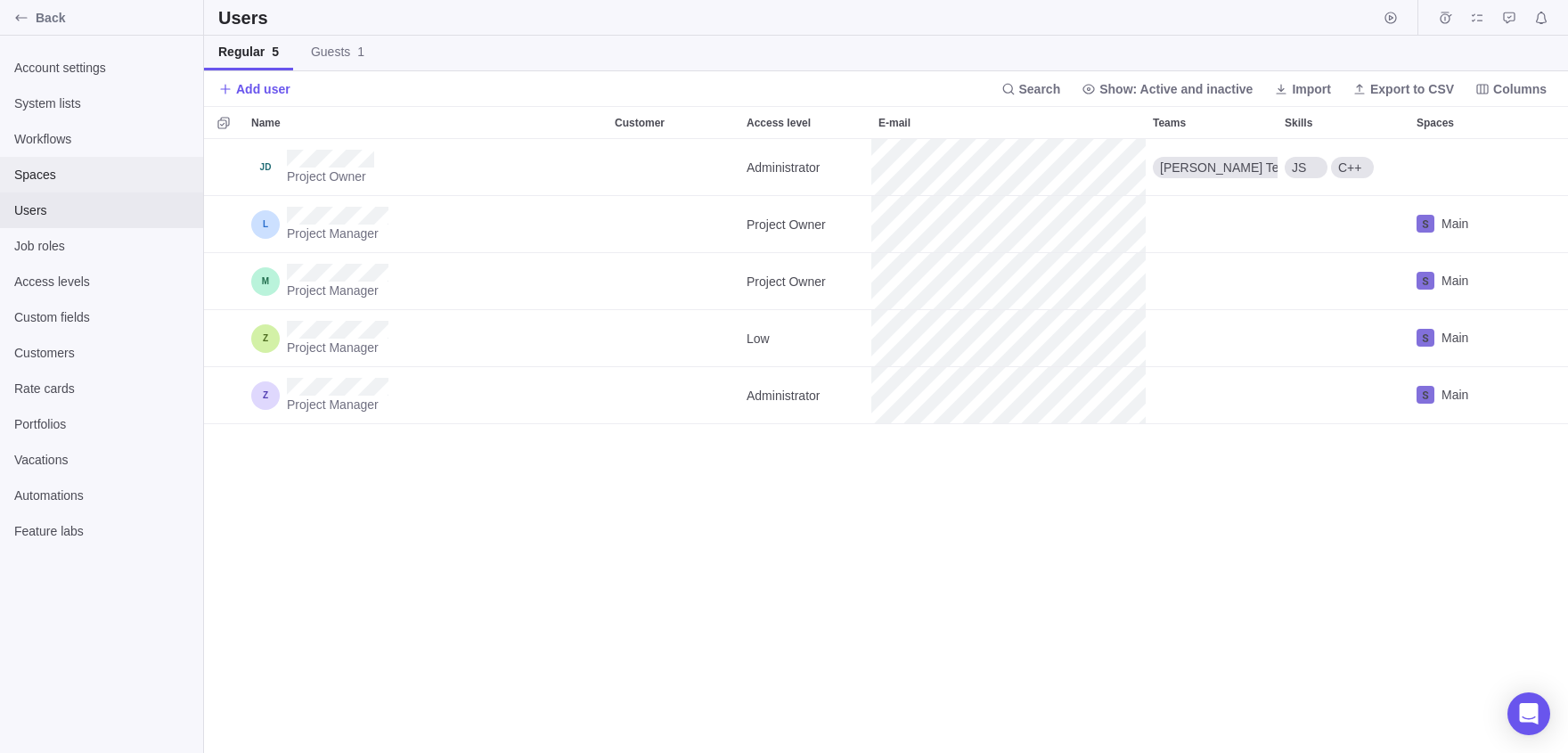
click at [39, 176] on span "Spaces" at bounding box center [101, 174] width 174 height 18
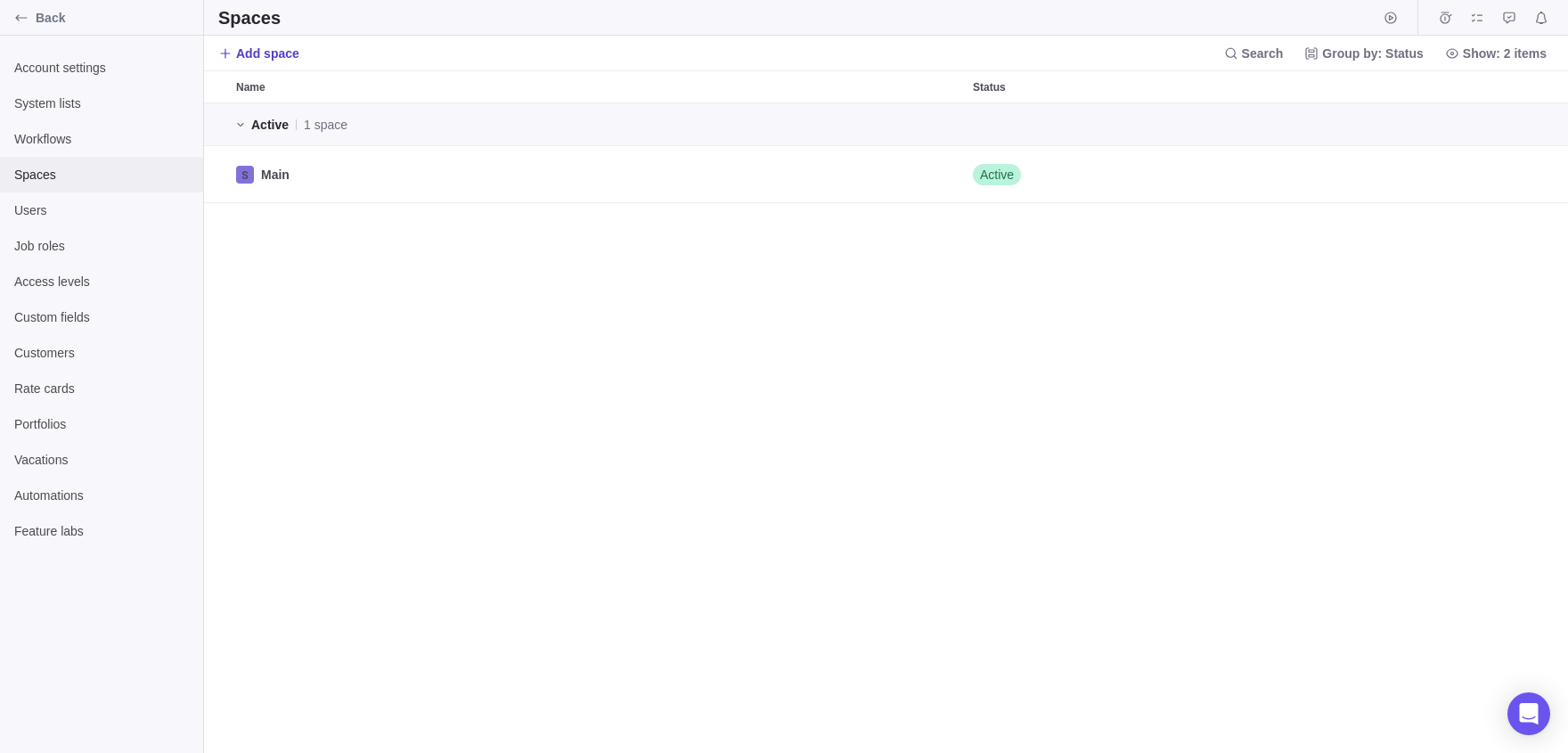
scroll to position [651, 1364]
click at [249, 51] on span "Add space" at bounding box center [267, 53] width 63 height 18
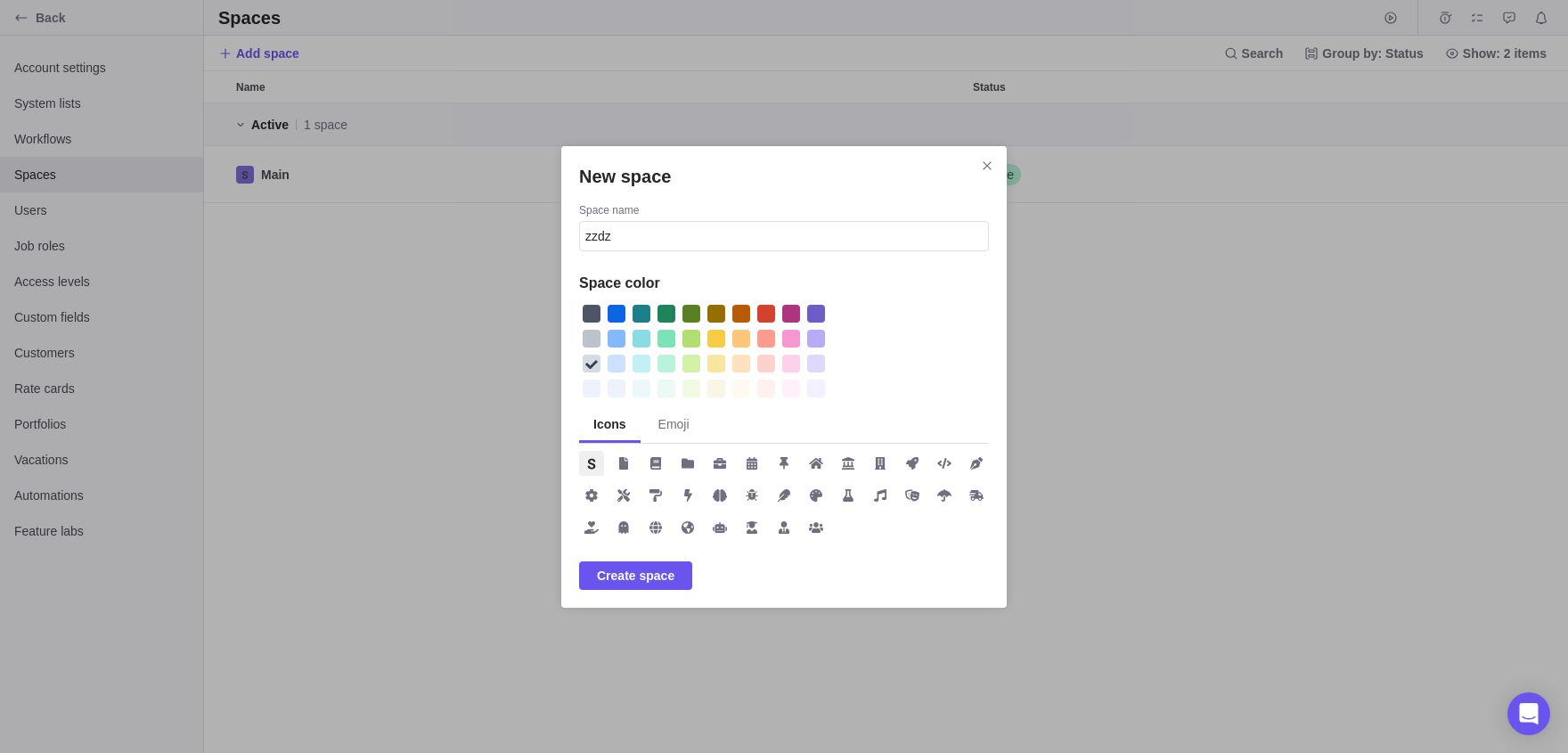
type input "zzdz"
click at [668, 579] on span "Create space" at bounding box center [635, 576] width 78 height 22
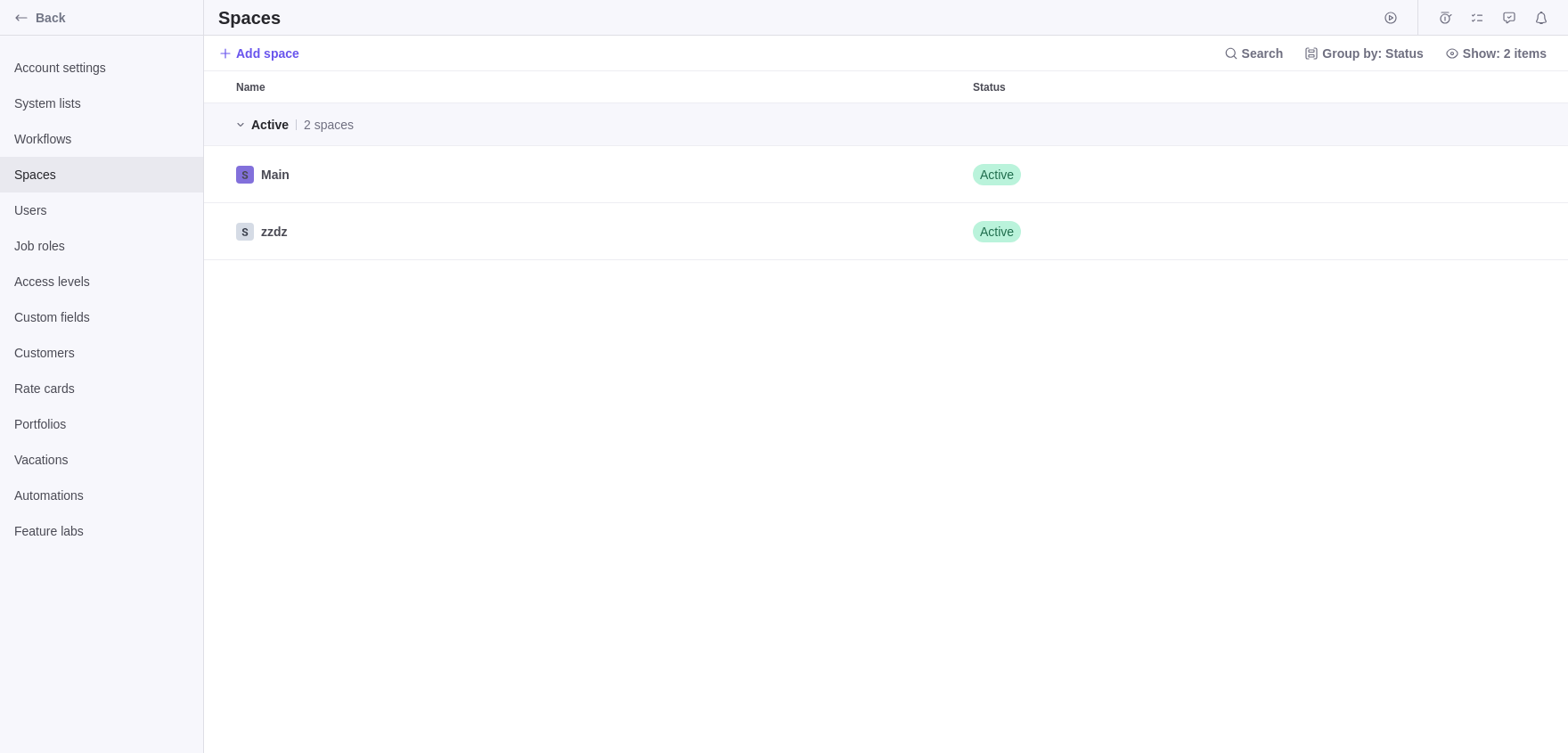
scroll to position [651, 1364]
click at [1484, 176] on icon "Edit" at bounding box center [1486, 174] width 14 height 14
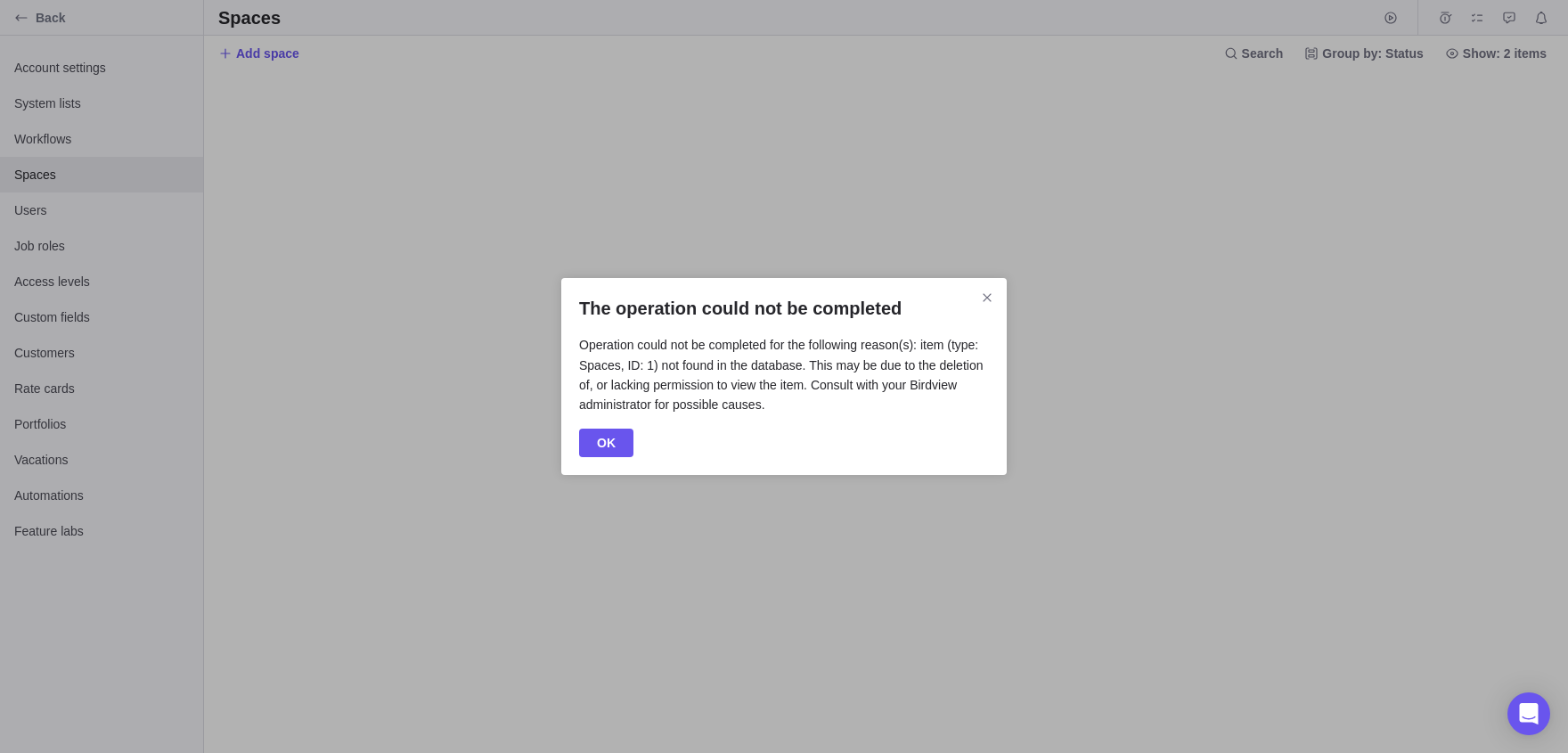
click at [594, 421] on p "Operation could not be completed for the following reason(s): item (type: Space…" at bounding box center [784, 380] width 410 height 89
click at [613, 446] on span "OK" at bounding box center [606, 442] width 19 height 22
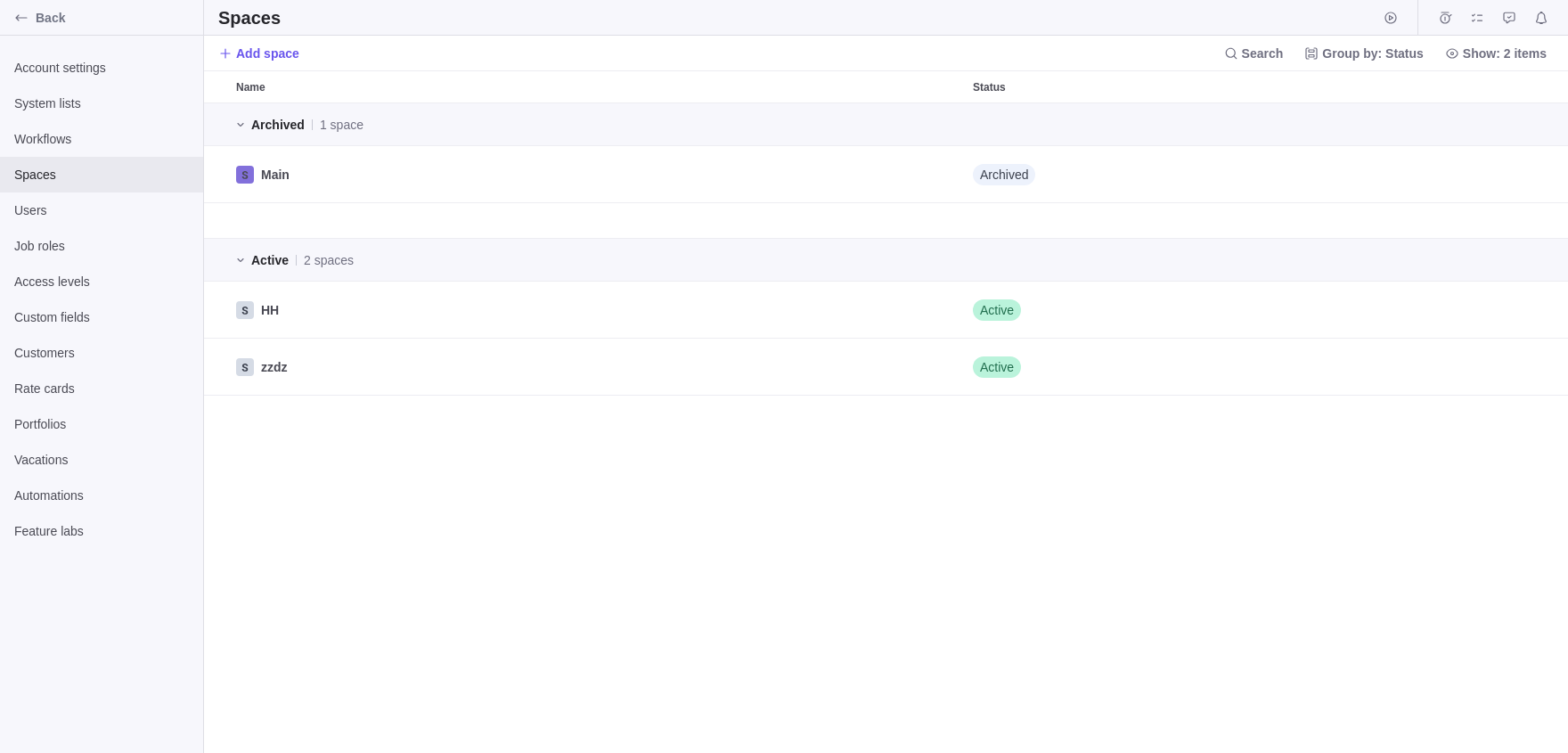
scroll to position [651, 1364]
click at [1500, 173] on div "grid" at bounding box center [1344, 173] width 400 height 56
click at [1506, 173] on div "grid" at bounding box center [1344, 173] width 400 height 56
click at [1507, 173] on div "grid" at bounding box center [1344, 173] width 400 height 56
click at [1528, 173] on icon "Unarchive" at bounding box center [1522, 174] width 14 height 14
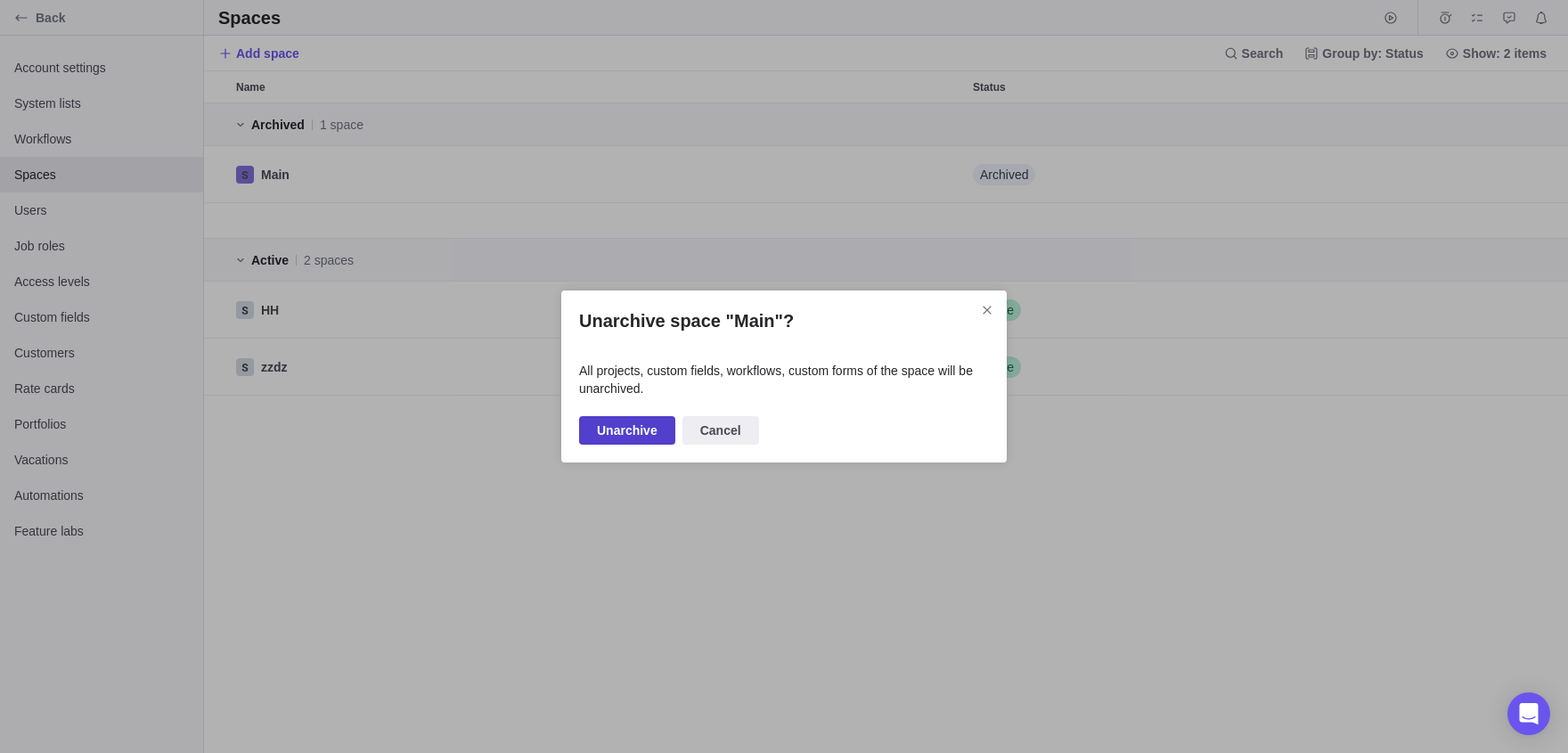
click at [620, 437] on span "Unarchive" at bounding box center [627, 430] width 61 height 22
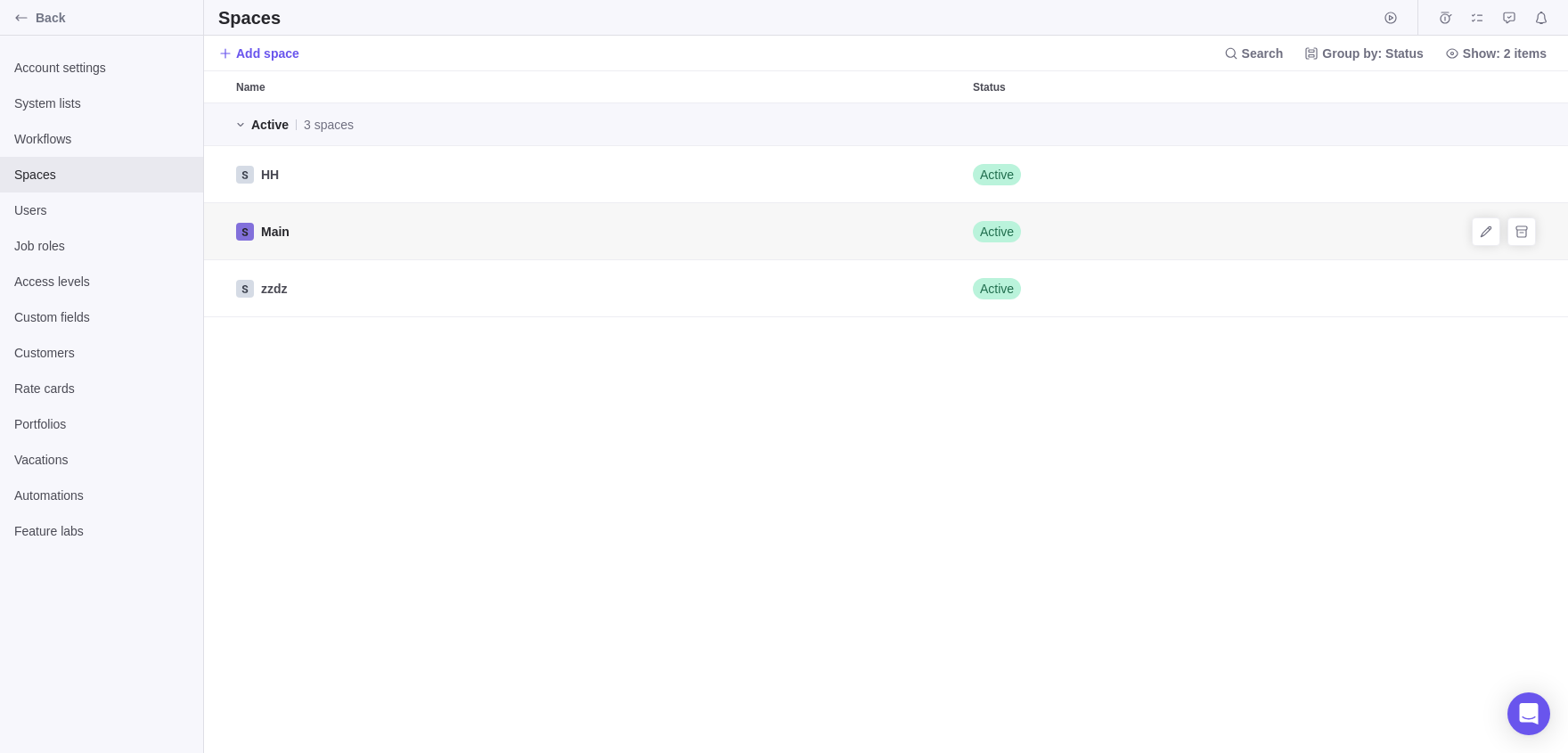
click at [369, 233] on div "Main" at bounding box center [597, 231] width 737 height 56
click at [1486, 241] on span "Edit" at bounding box center [1486, 231] width 25 height 25
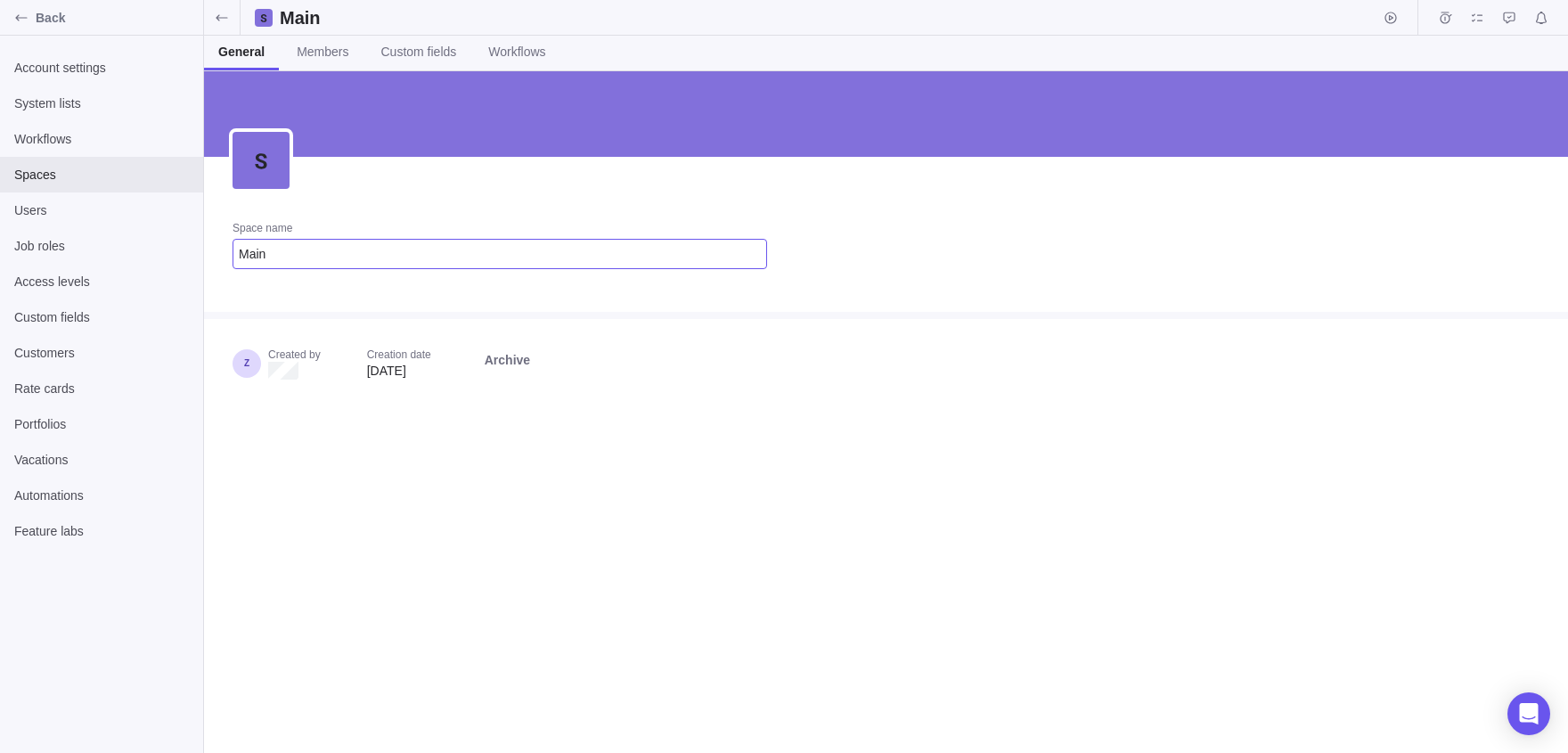
click at [326, 260] on input "Main" at bounding box center [500, 254] width 535 height 30
type input "Main1"
click at [312, 62] on link "Members" at bounding box center [322, 53] width 80 height 35
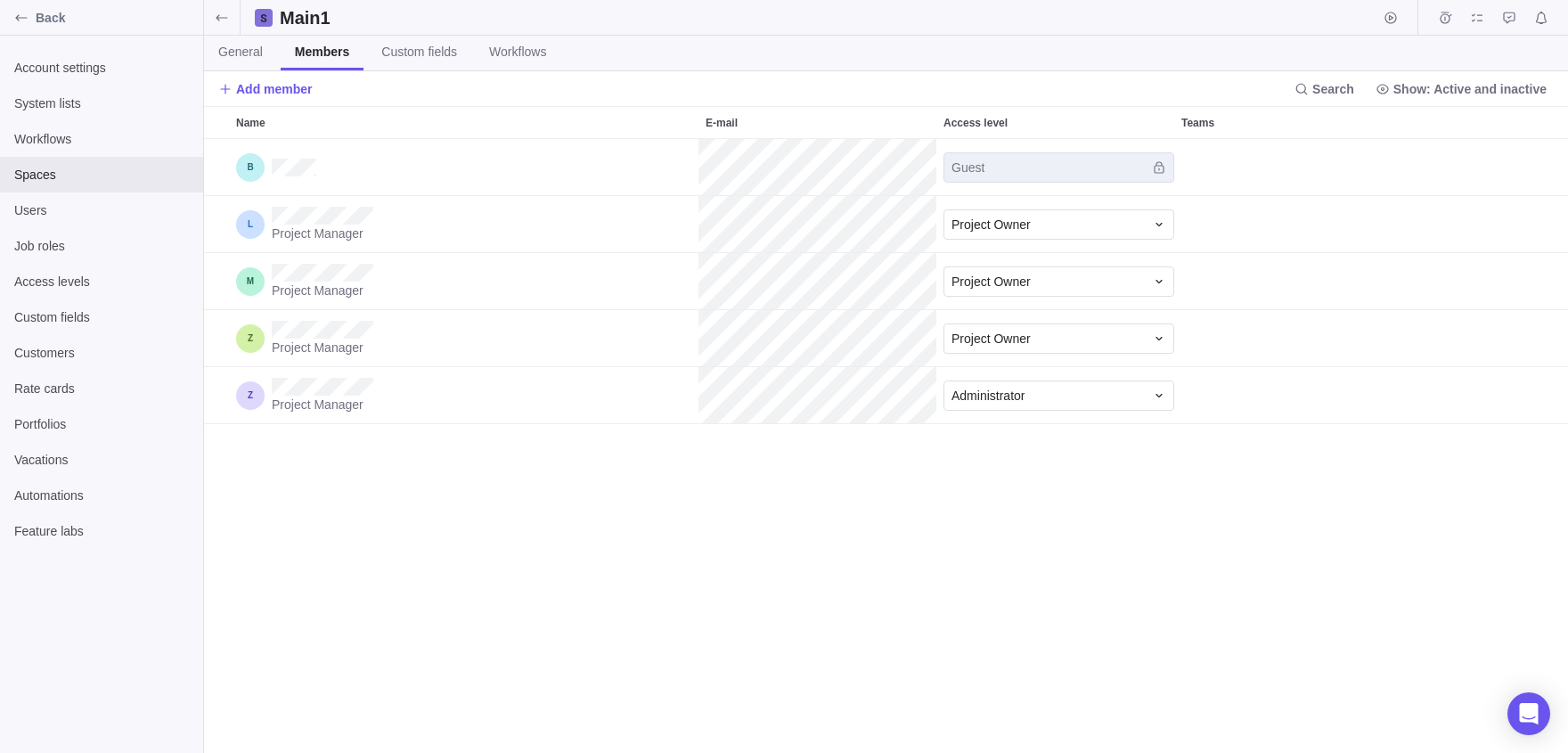
scroll to position [614, 1364]
click at [265, 84] on span "Add member" at bounding box center [274, 89] width 77 height 18
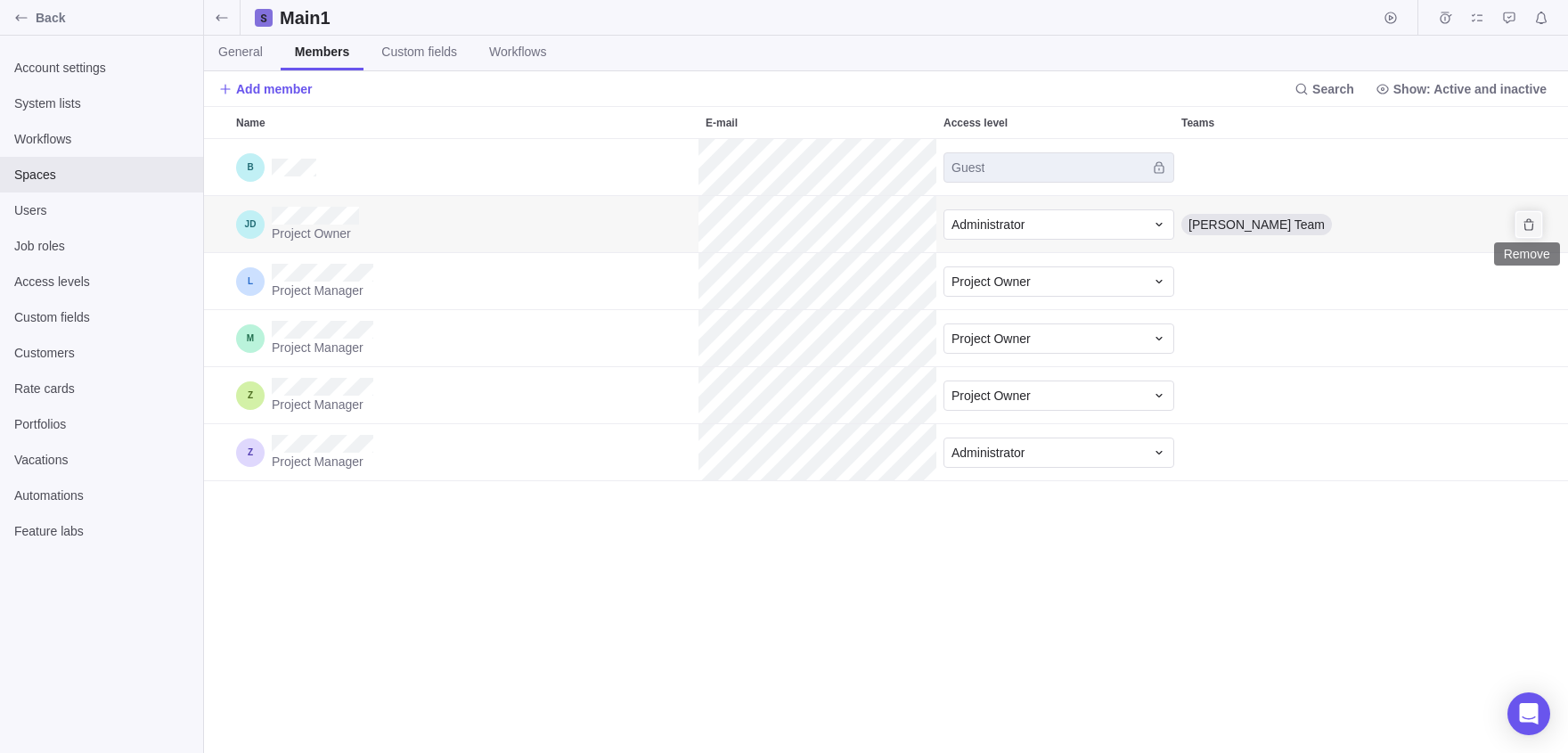
click at [1523, 224] on icon "Remove" at bounding box center [1528, 224] width 14 height 14
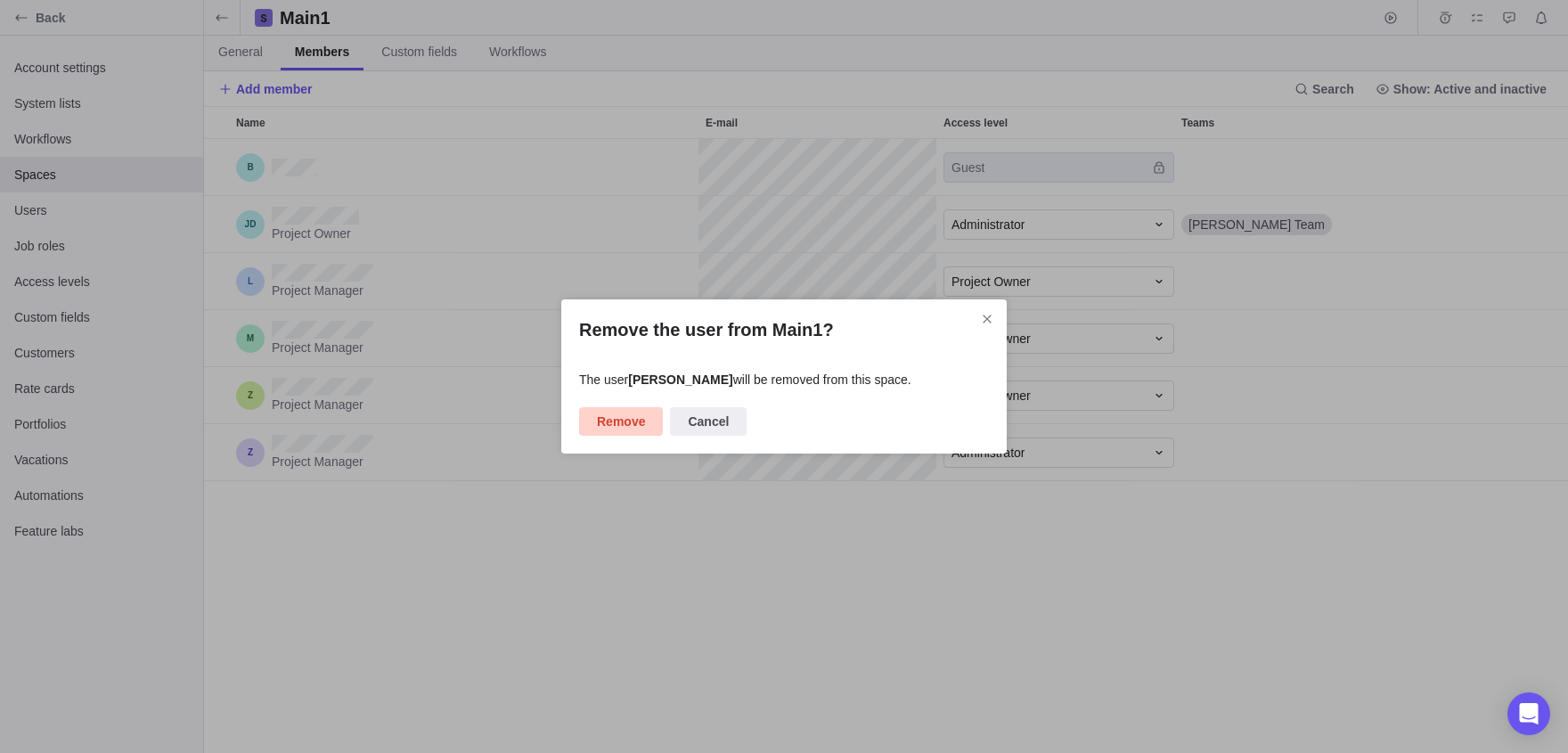
click at [624, 432] on span "Remove" at bounding box center [620, 421] width 48 height 22
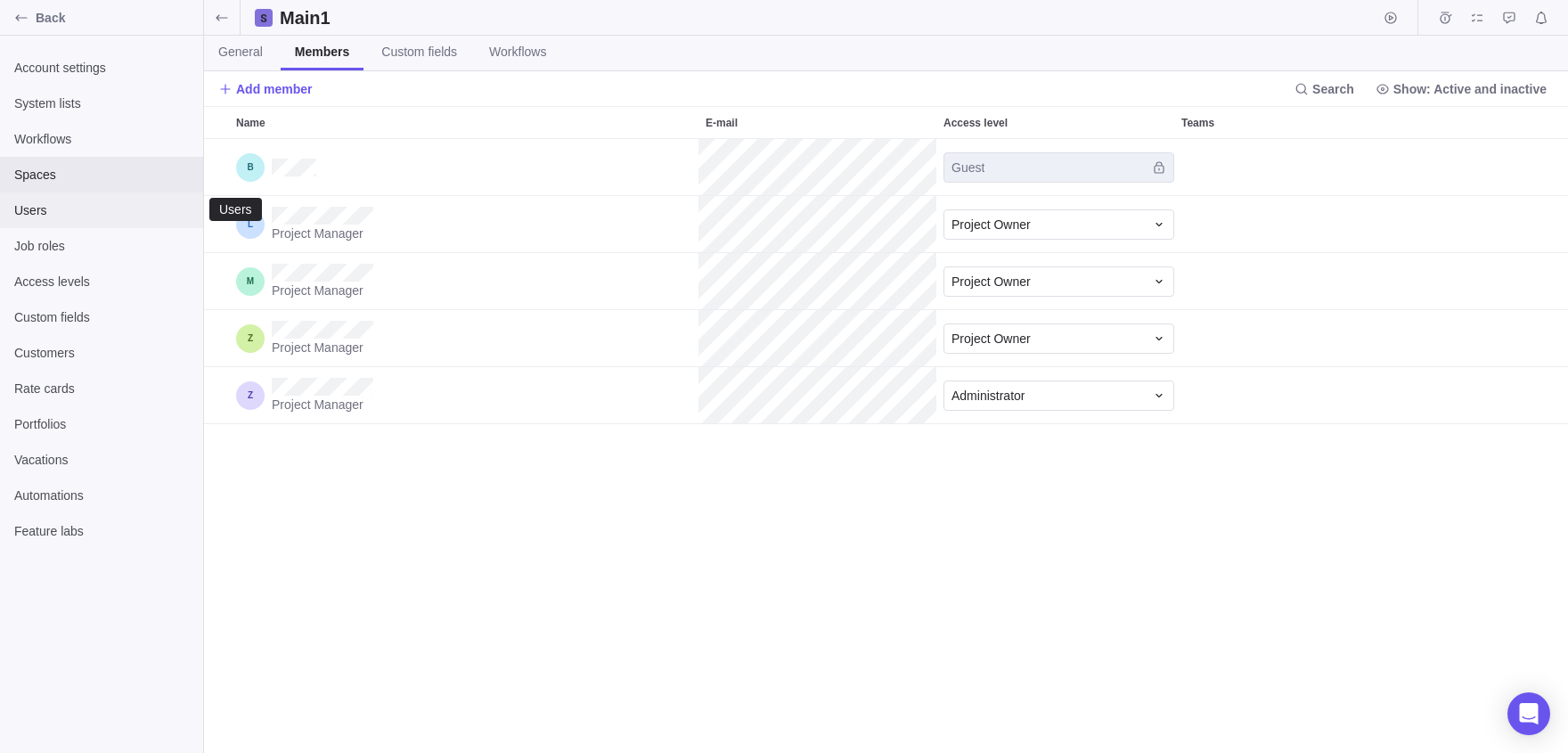
click at [50, 202] on div "Users" at bounding box center [101, 210] width 204 height 36
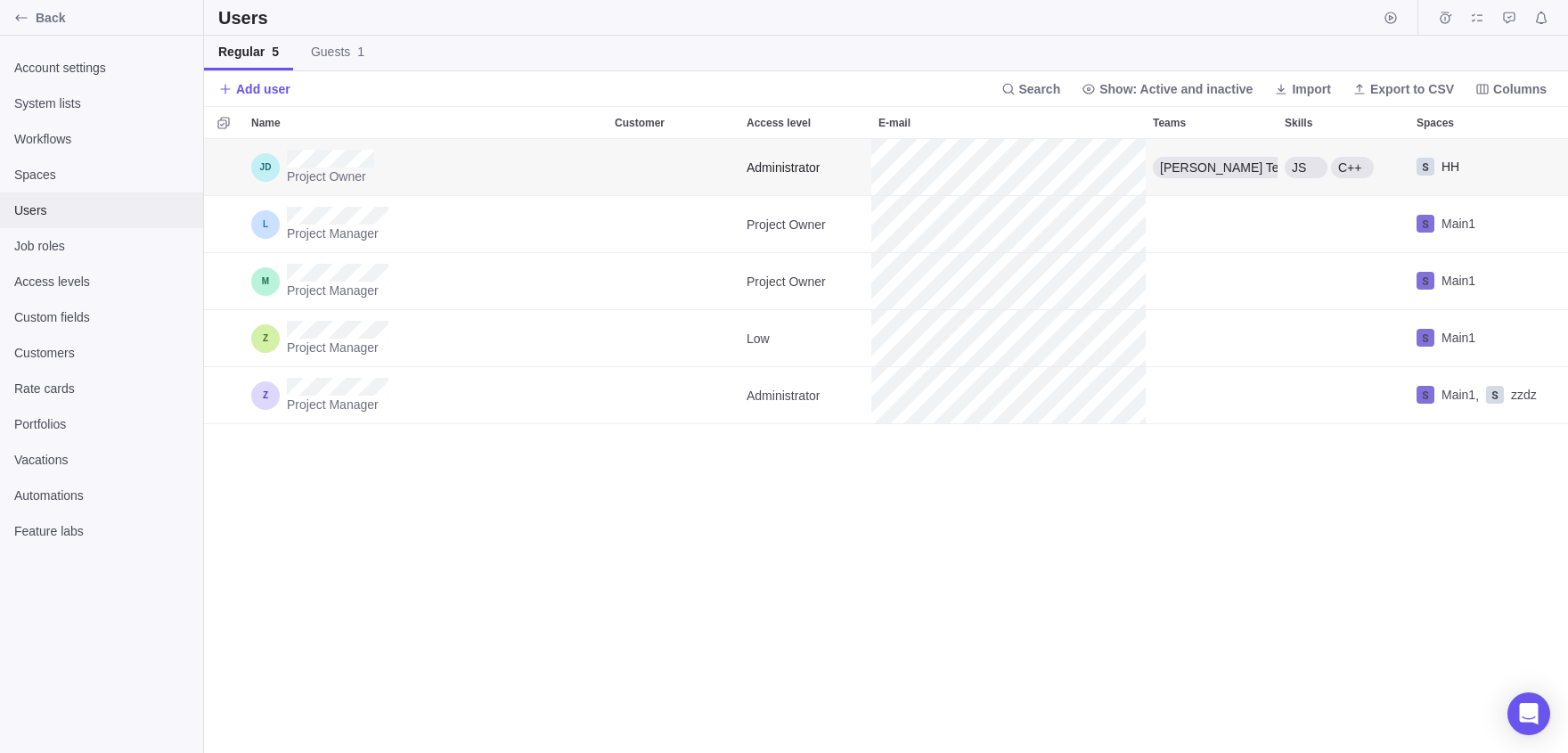
scroll to position [614, 1364]
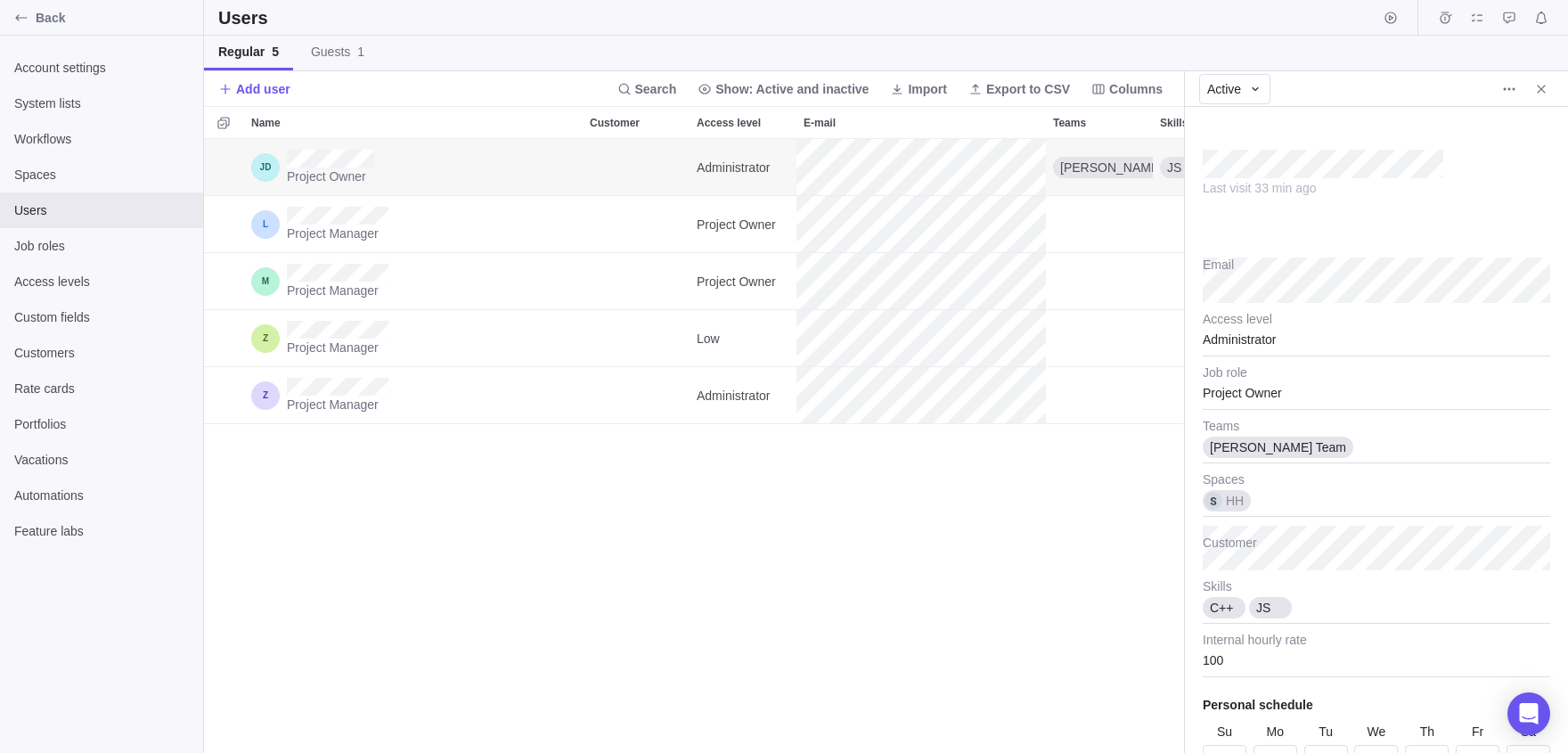
scroll to position [94, 0]
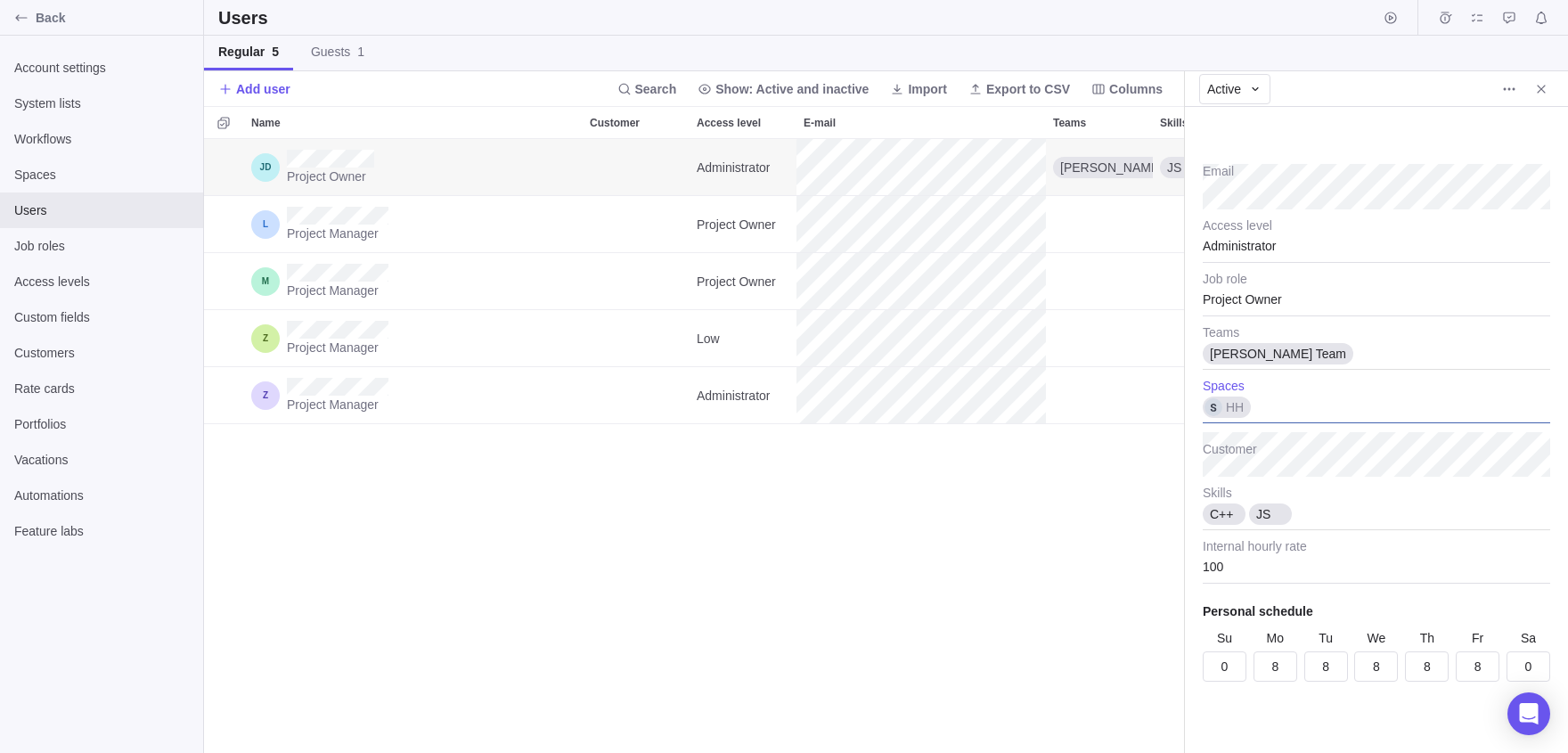
click at [1286, 403] on div "HH" at bounding box center [1376, 401] width 347 height 45
click at [1345, 492] on div "zzdz" at bounding box center [1381, 500] width 354 height 32
drag, startPoint x: 1345, startPoint y: 492, endPoint x: 1341, endPoint y: 484, distance: 8.9
click at [1341, 484] on div "HH Main1 zzdz" at bounding box center [1381, 468] width 354 height 111
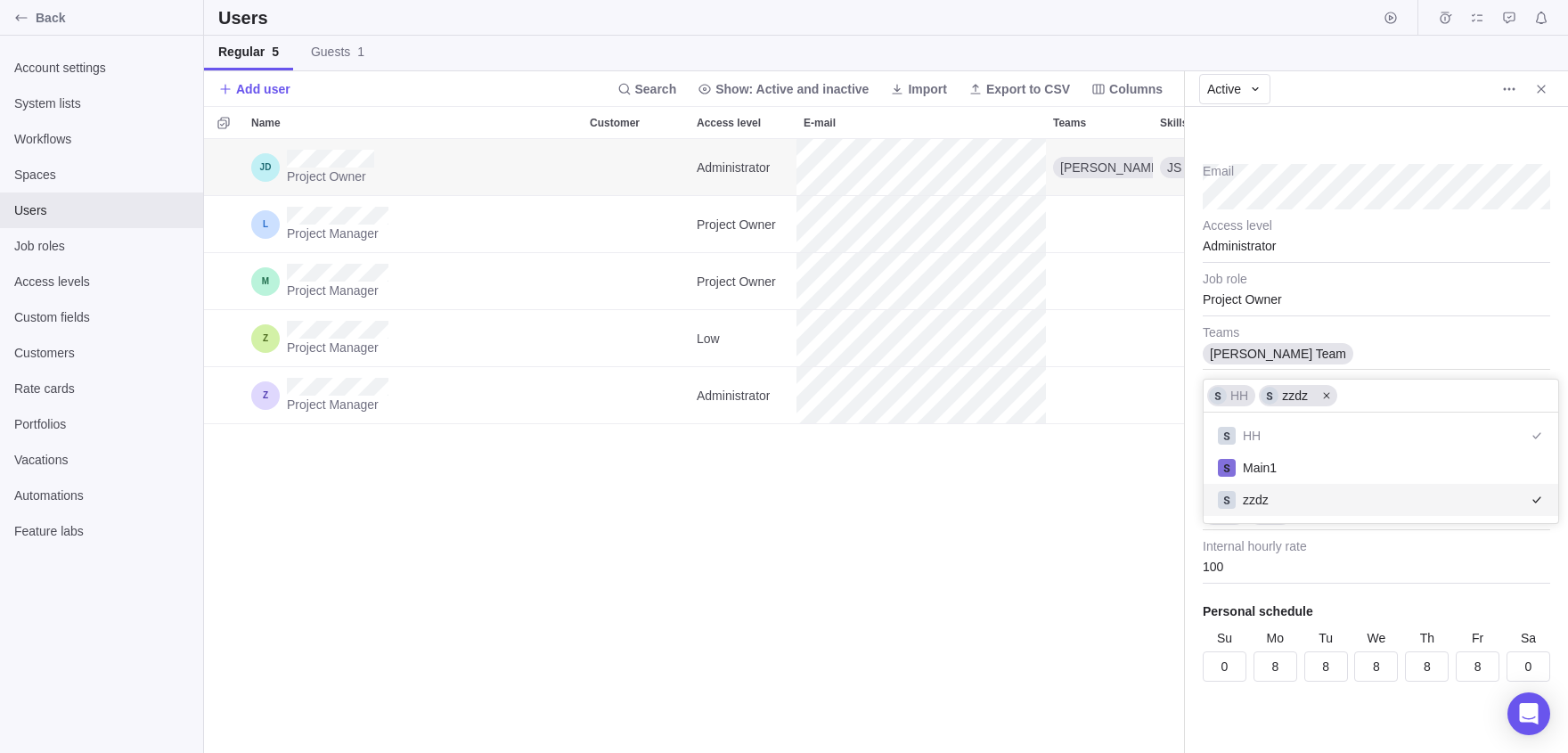
click at [841, 654] on body "Back Account settings System lists Workflows Spaces Users Job roles Access leve…" at bounding box center [784, 376] width 1568 height 753
click at [1552, 94] on span "Close" at bounding box center [1541, 89] width 25 height 25
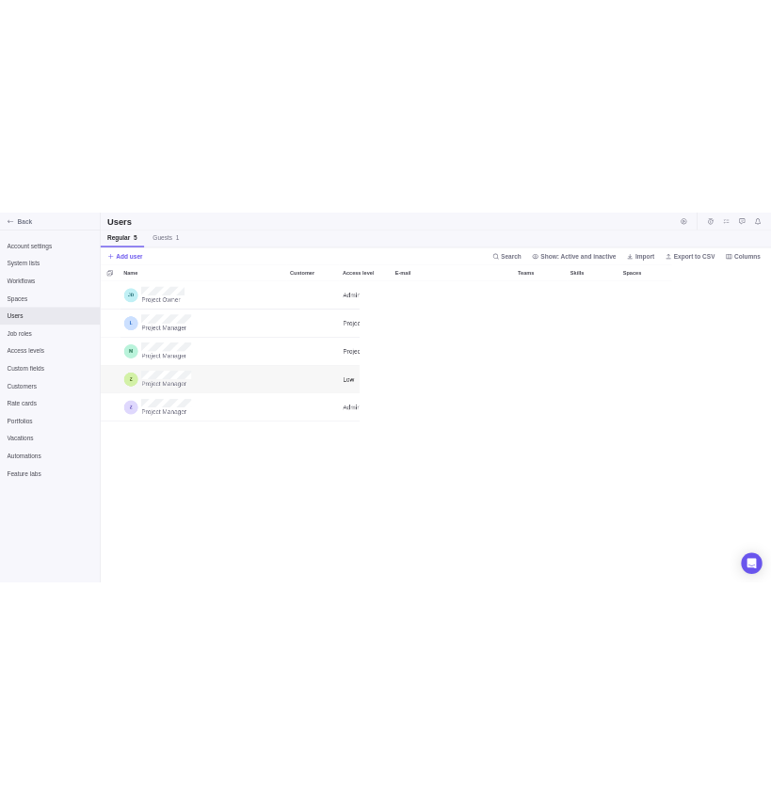
scroll to position [648, 554]
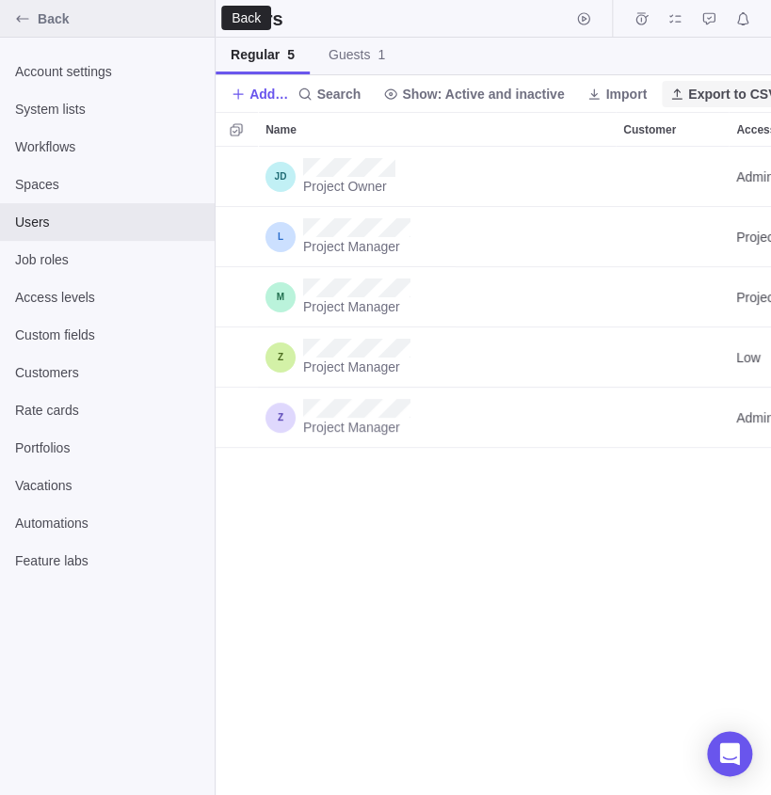
click at [13, 24] on div "Back" at bounding box center [23, 19] width 30 height 30
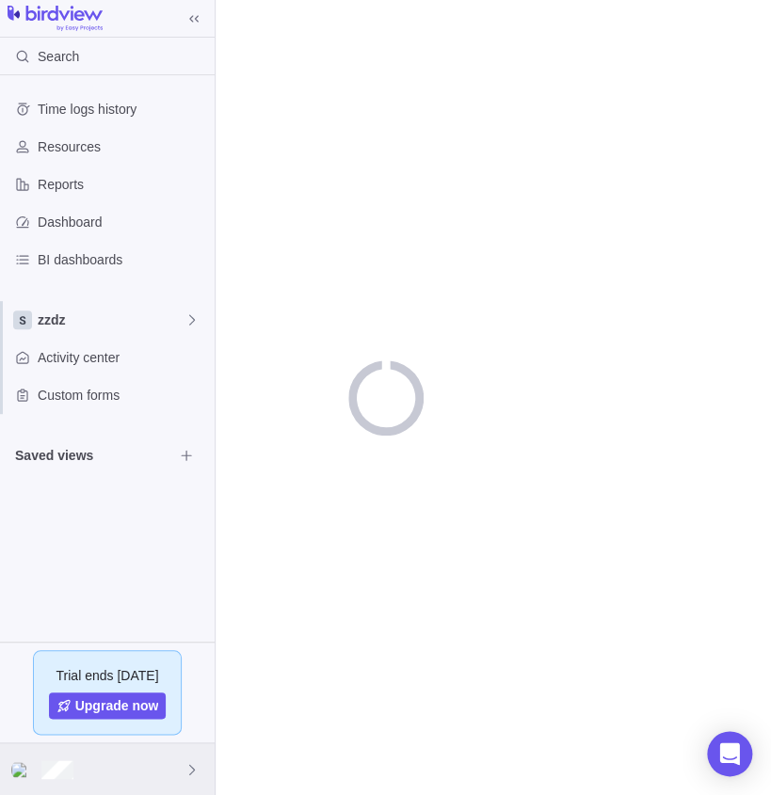
click at [91, 767] on div at bounding box center [107, 769] width 215 height 52
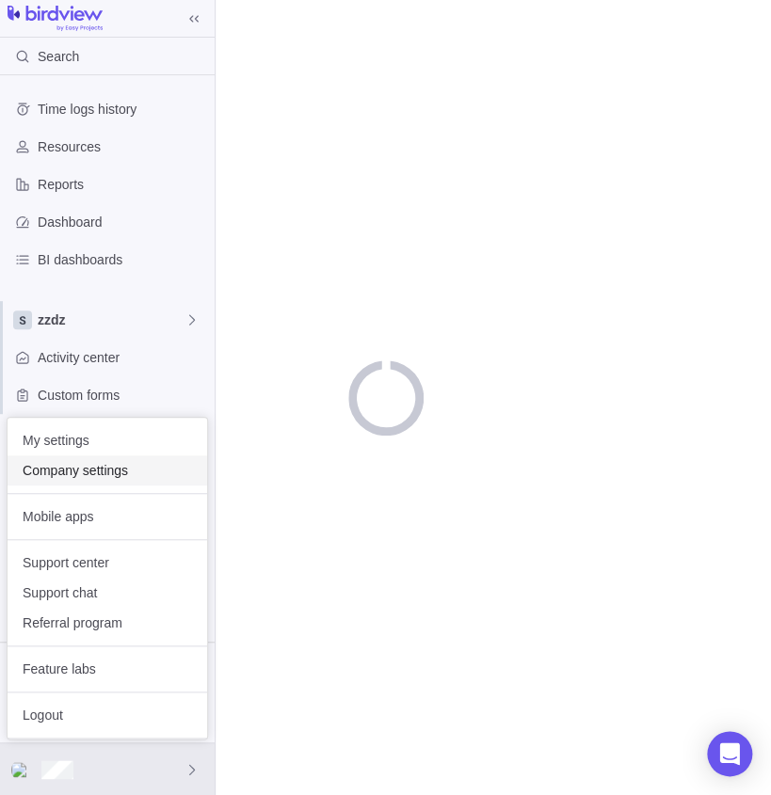
click at [69, 484] on div "Company settings" at bounding box center [107, 470] width 199 height 30
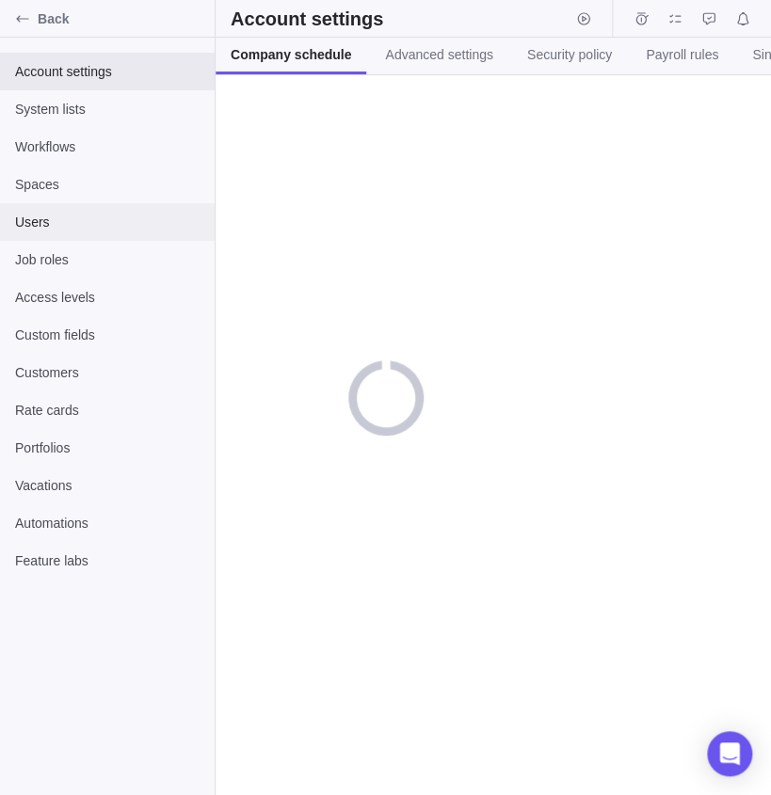
click at [55, 220] on span "Users" at bounding box center [107, 222] width 184 height 19
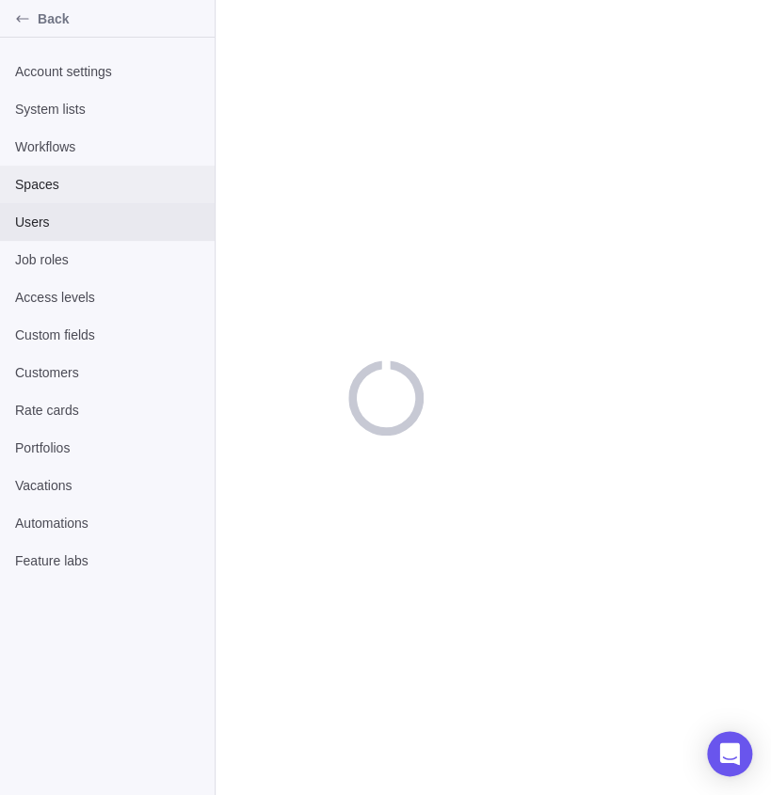
click at [59, 190] on span "Spaces" at bounding box center [107, 184] width 184 height 19
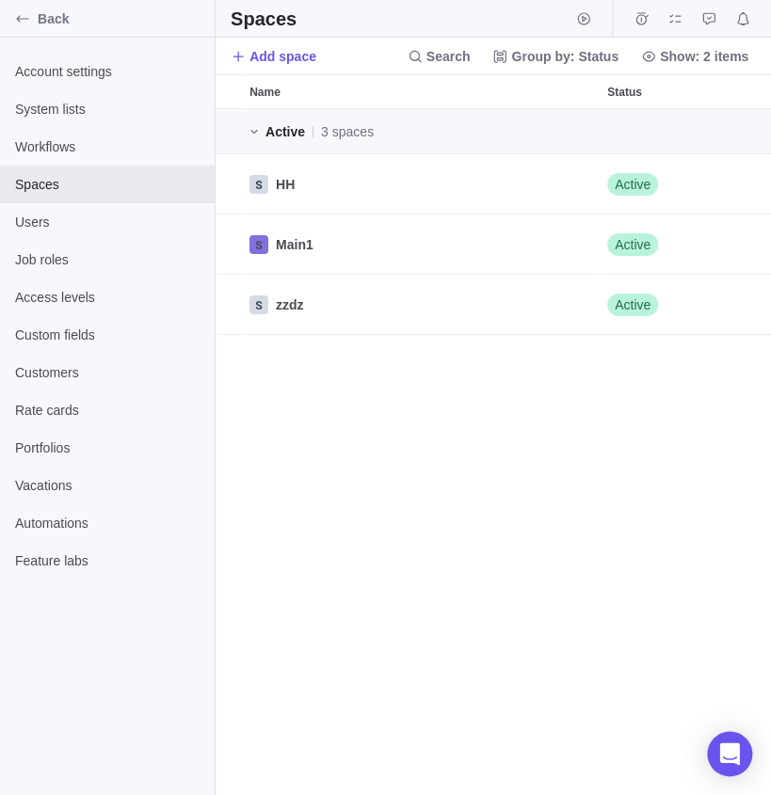
scroll to position [687, 554]
click at [704, 243] on icon "Edit" at bounding box center [699, 244] width 15 height 15
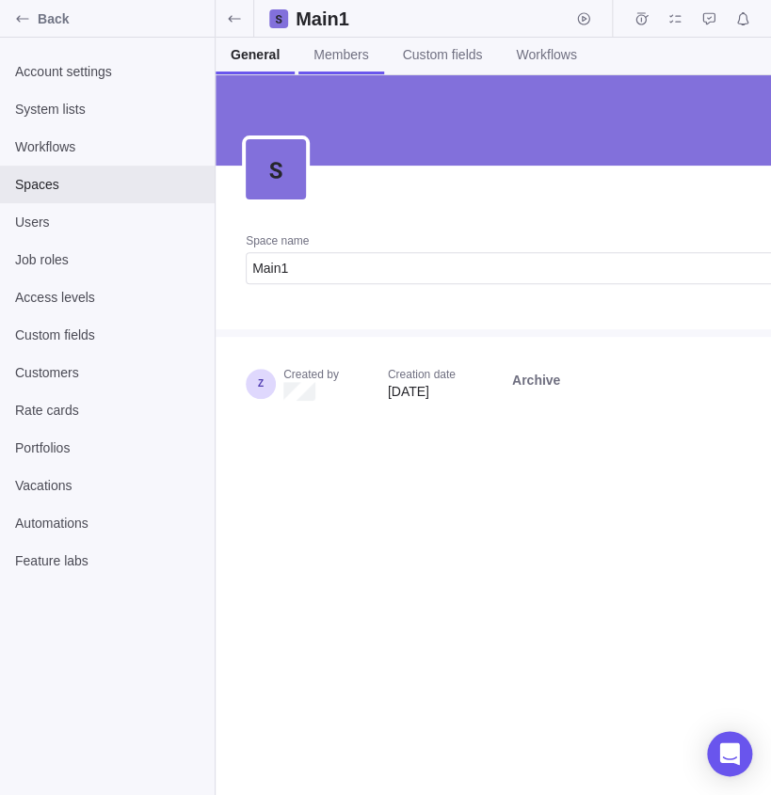
click at [333, 53] on span "Members" at bounding box center [340, 54] width 55 height 19
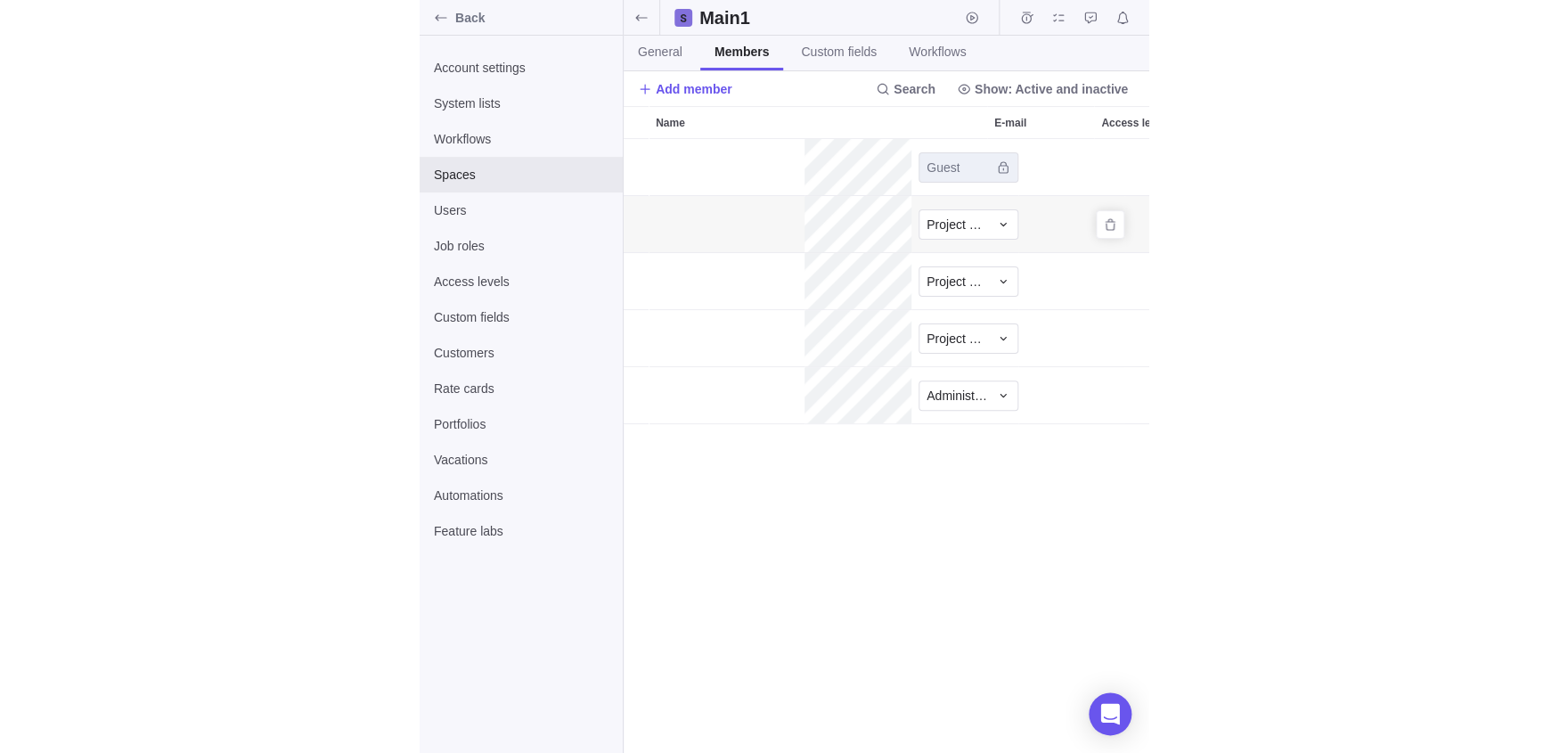
scroll to position [0, 183]
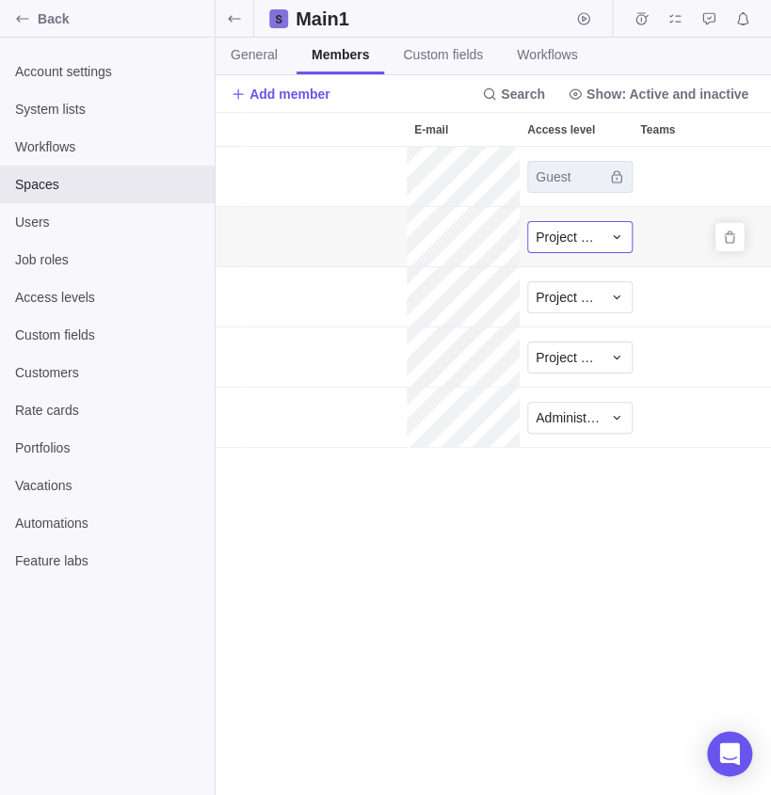
click at [554, 233] on span "Project Owner" at bounding box center [568, 237] width 66 height 19
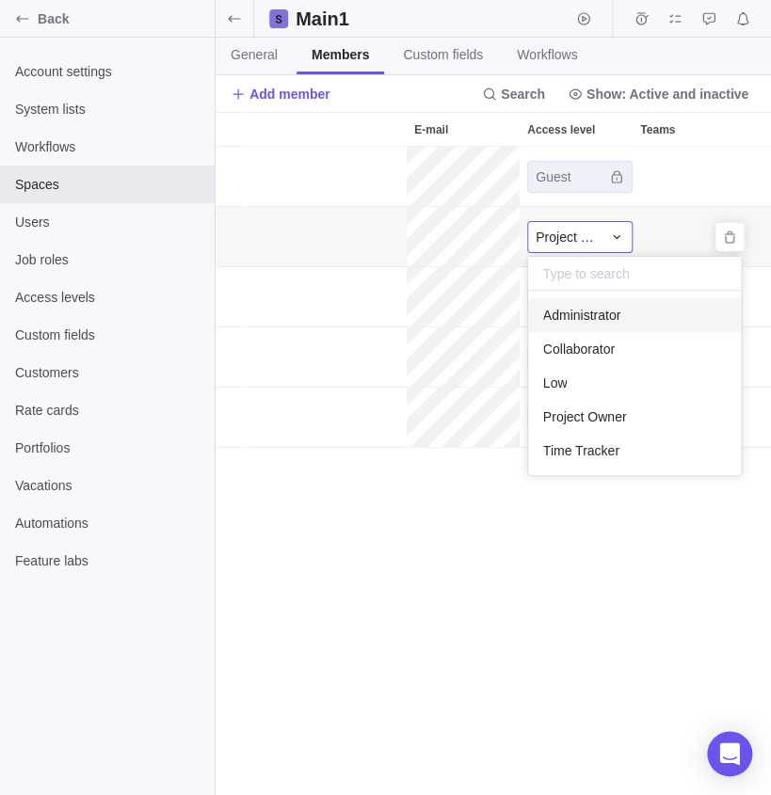
click at [599, 312] on span "Administrator" at bounding box center [581, 315] width 77 height 19
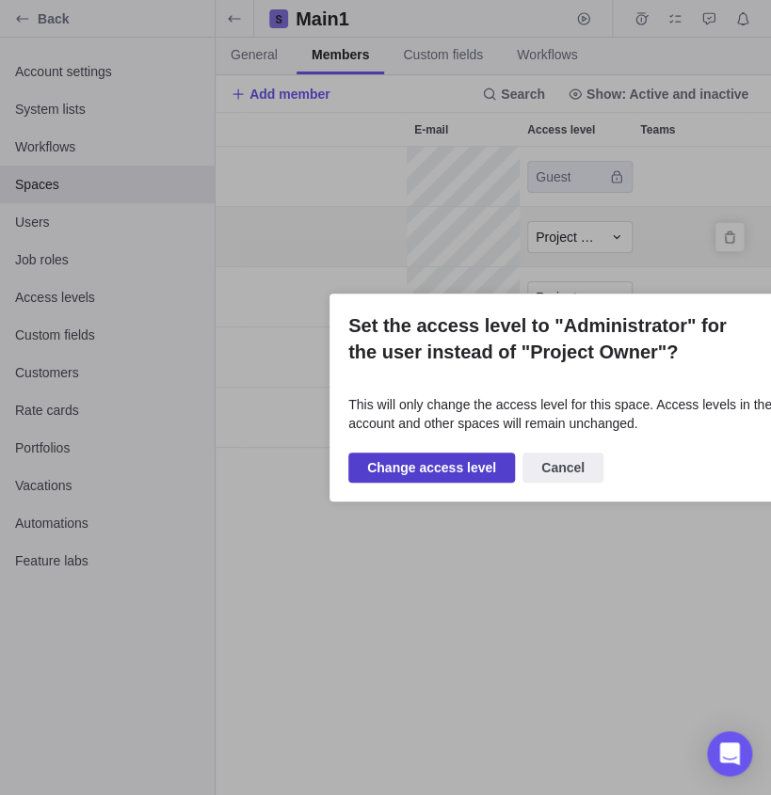
click at [456, 479] on span "Change access level" at bounding box center [431, 467] width 129 height 23
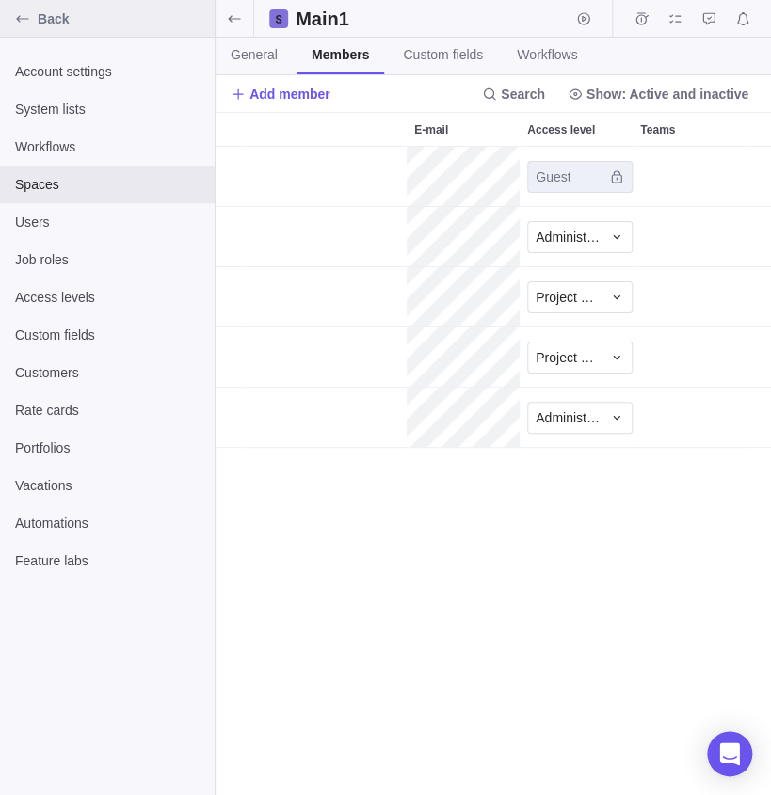
click at [28, 19] on icon "Back" at bounding box center [22, 18] width 15 height 15
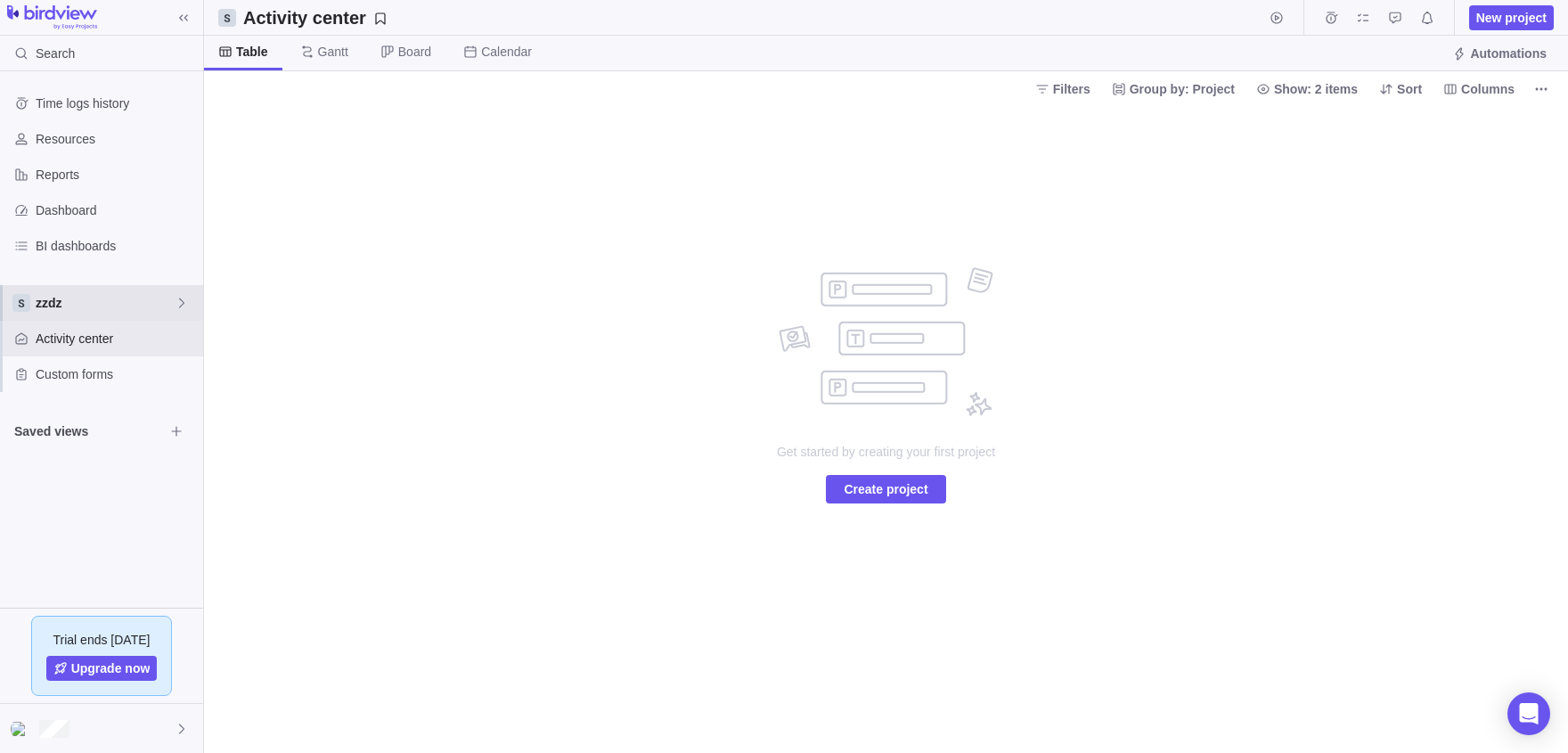
click at [123, 310] on span "zzdz" at bounding box center [105, 303] width 139 height 18
click at [322, 353] on body "Search Time logs history Resources Reports Dashboard BI dashboards zzdz Activit…" at bounding box center [784, 376] width 1568 height 753
click at [906, 491] on span "Create project" at bounding box center [885, 489] width 83 height 22
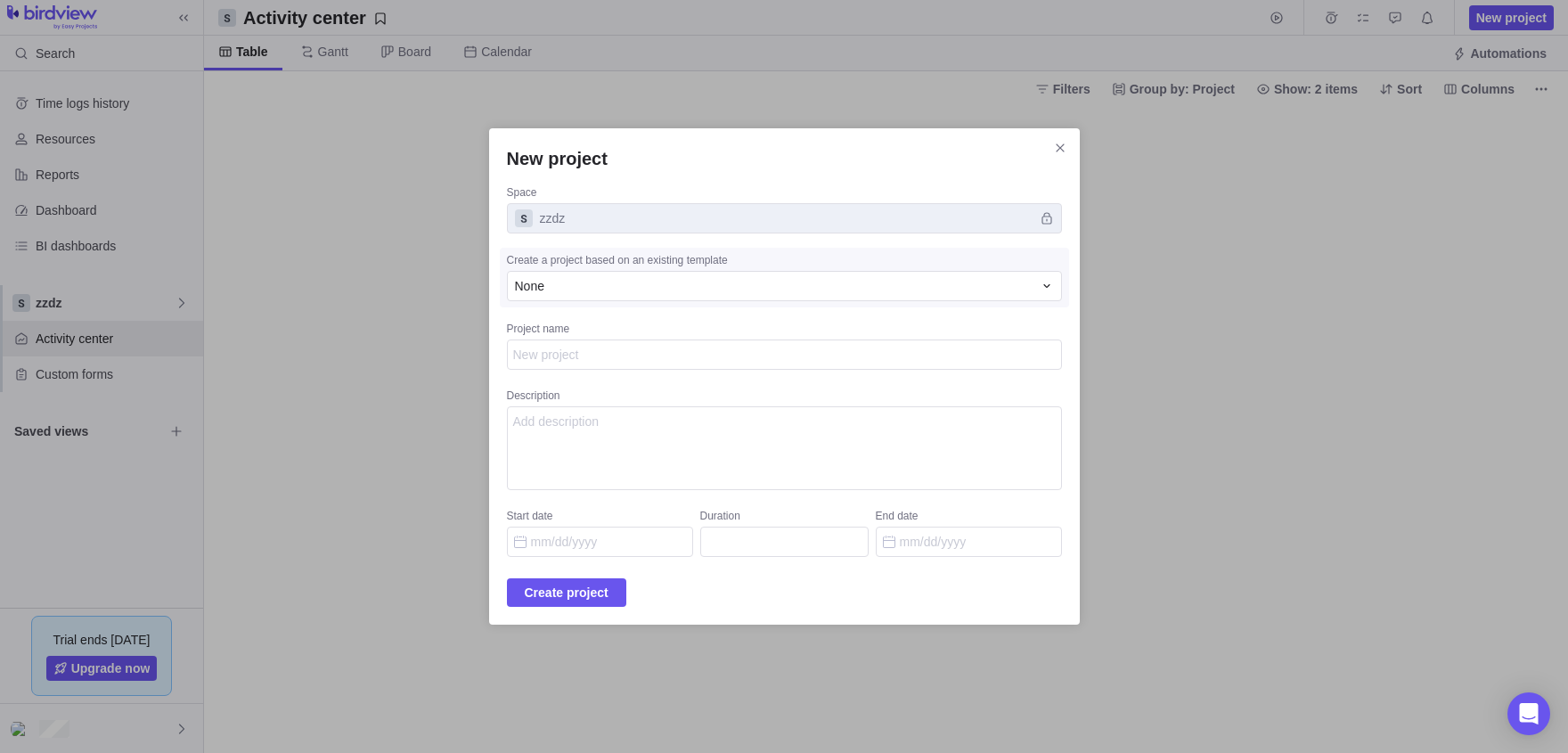
type textarea "x"
type textarea "ld"
type textarea "x"
type textarea "ldl"
type textarea "x"
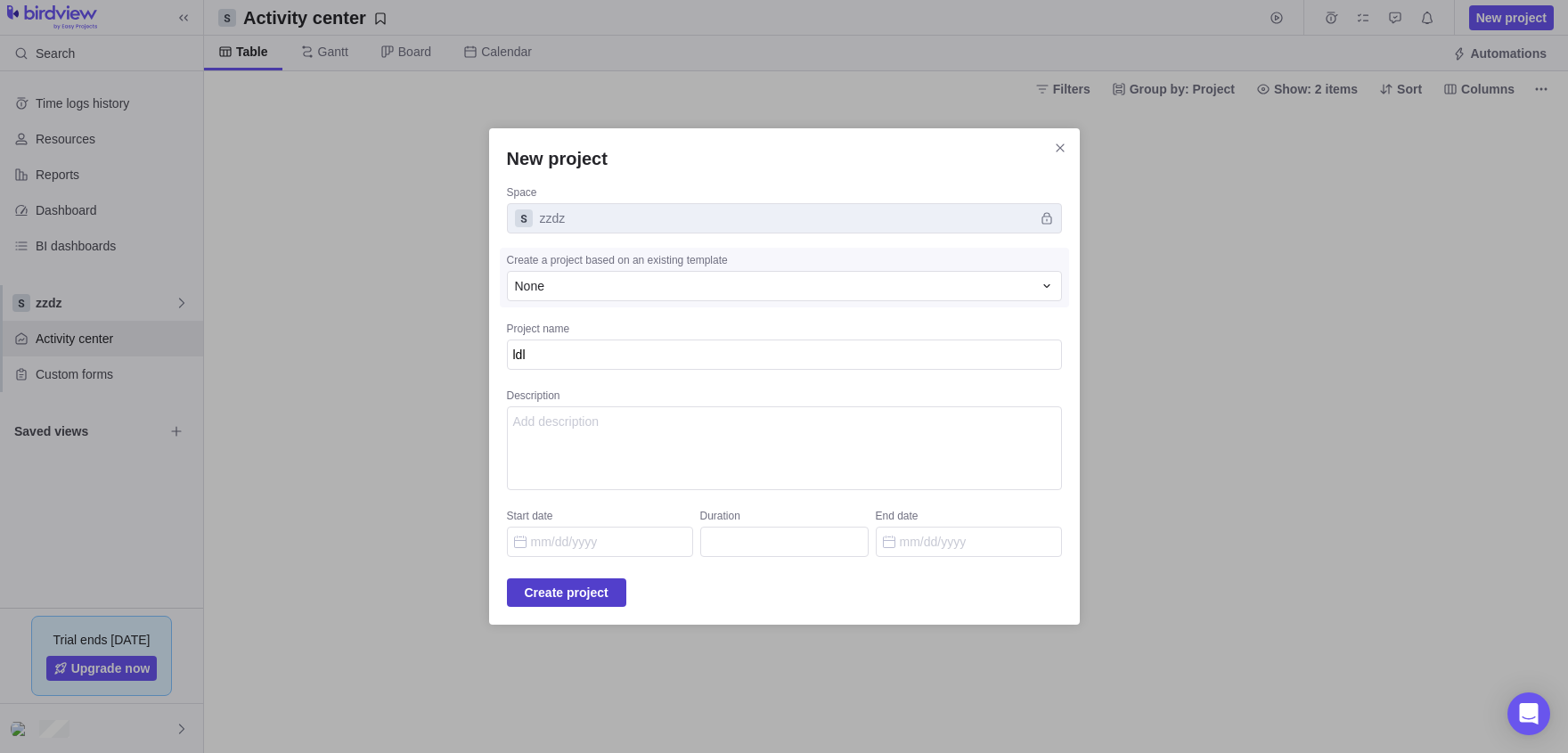
click at [544, 587] on span "Create project" at bounding box center [566, 592] width 83 height 22
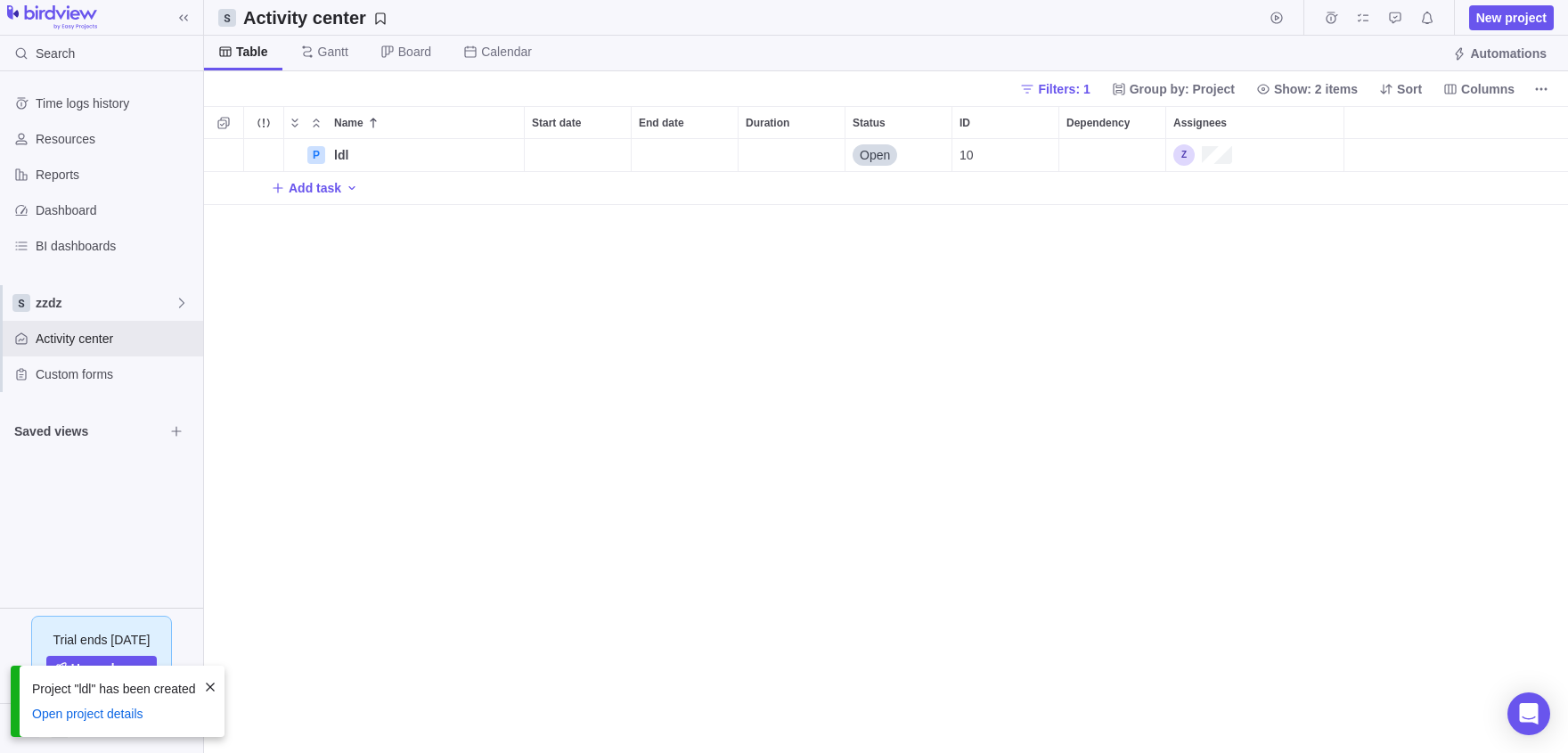
scroll to position [614, 1364]
click at [1265, 155] on div "Assignees" at bounding box center [1255, 155] width 177 height 32
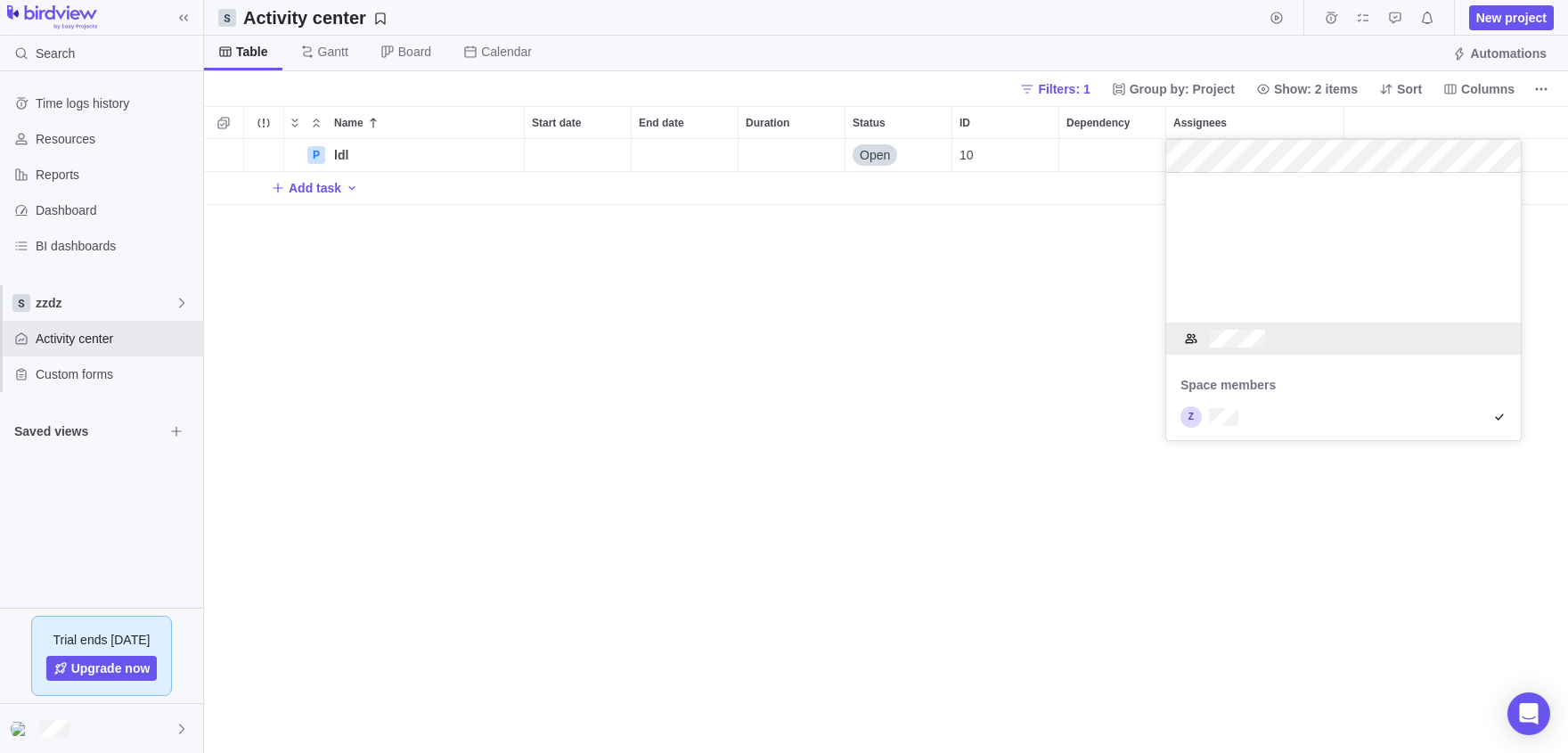
scroll to position [206, 0]
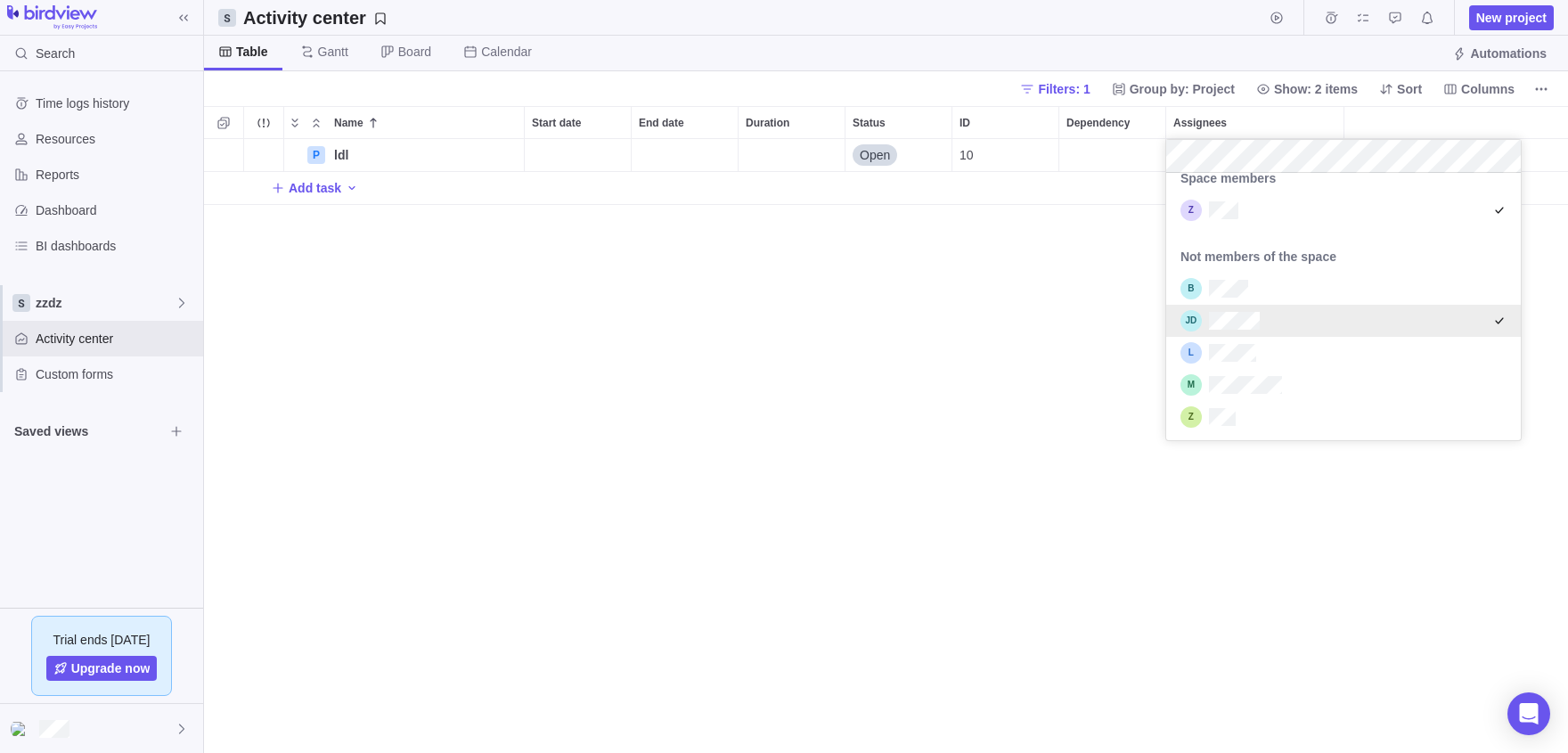
click at [1043, 316] on div "Name Start date End date Duration Status ID Dependency Assignees P ldl Details …" at bounding box center [885, 429] width 1364 height 647
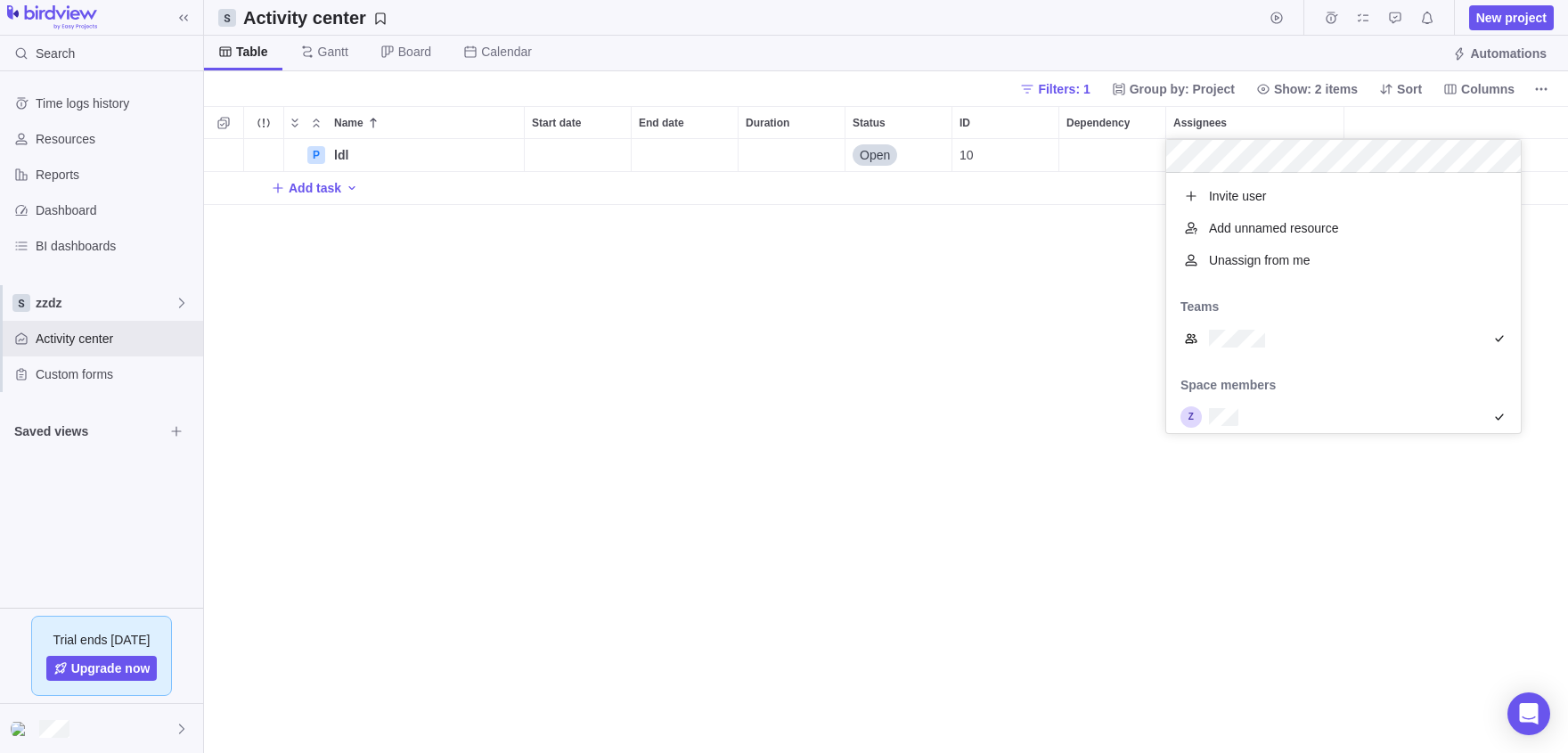
scroll to position [1, 1]
click at [990, 399] on div "Name Start date End date Duration Status ID Dependency Assignees P ldl Details …" at bounding box center [885, 429] width 1364 height 647
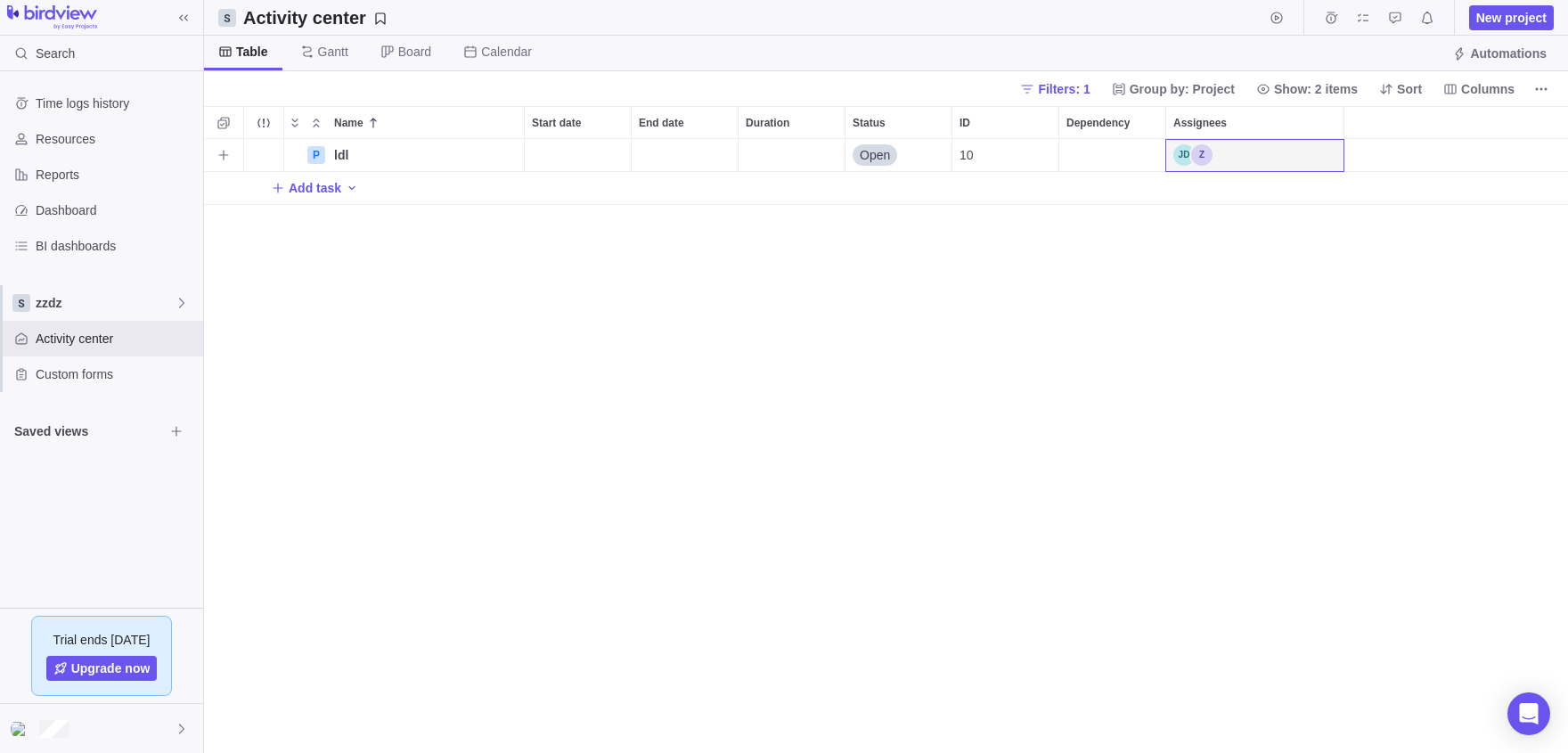
click at [1267, 162] on div "Assignees" at bounding box center [1255, 155] width 177 height 32
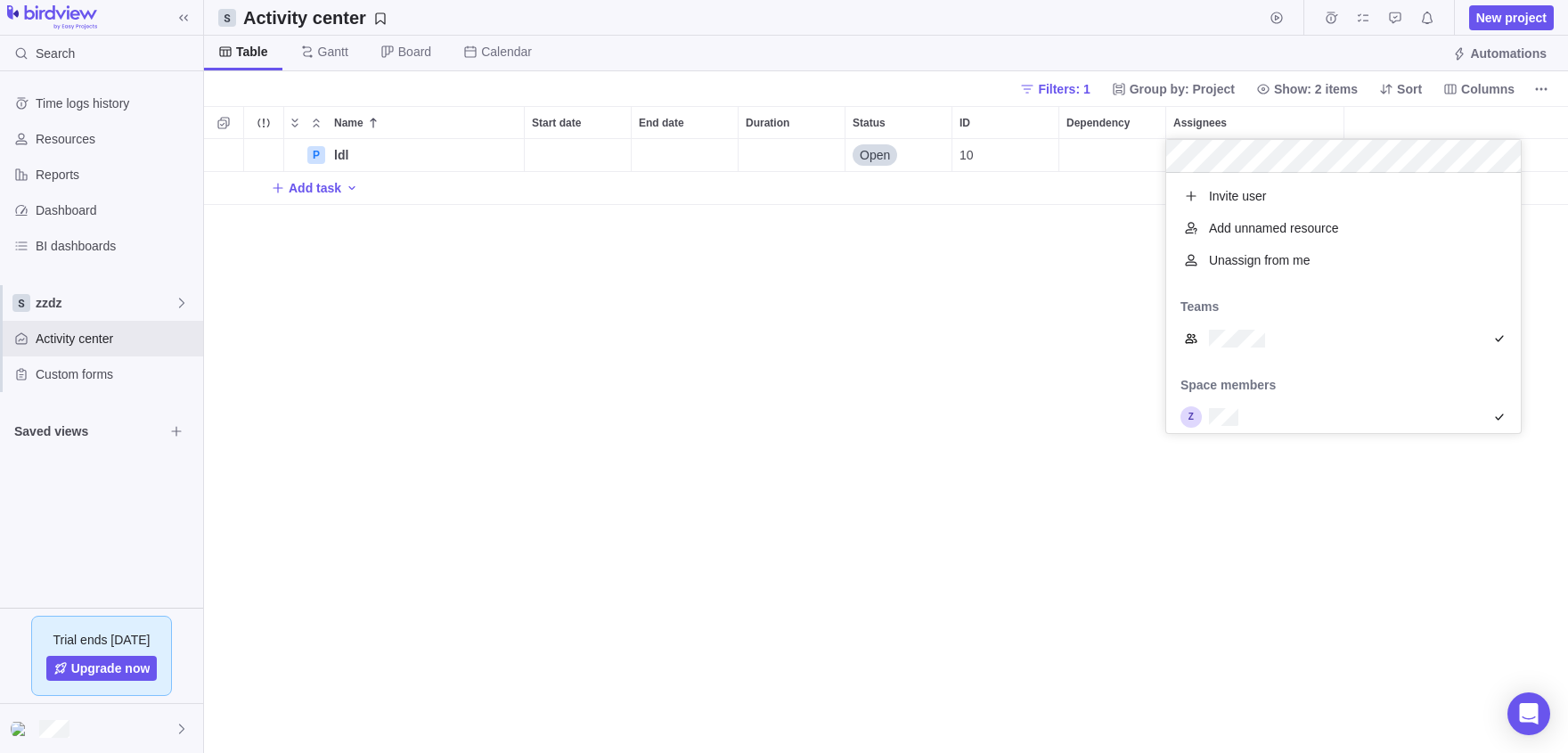
scroll to position [260, 355]
click at [950, 399] on div "Name Start date End date Duration Status ID Dependency Assignees P ldl Details …" at bounding box center [885, 429] width 1364 height 647
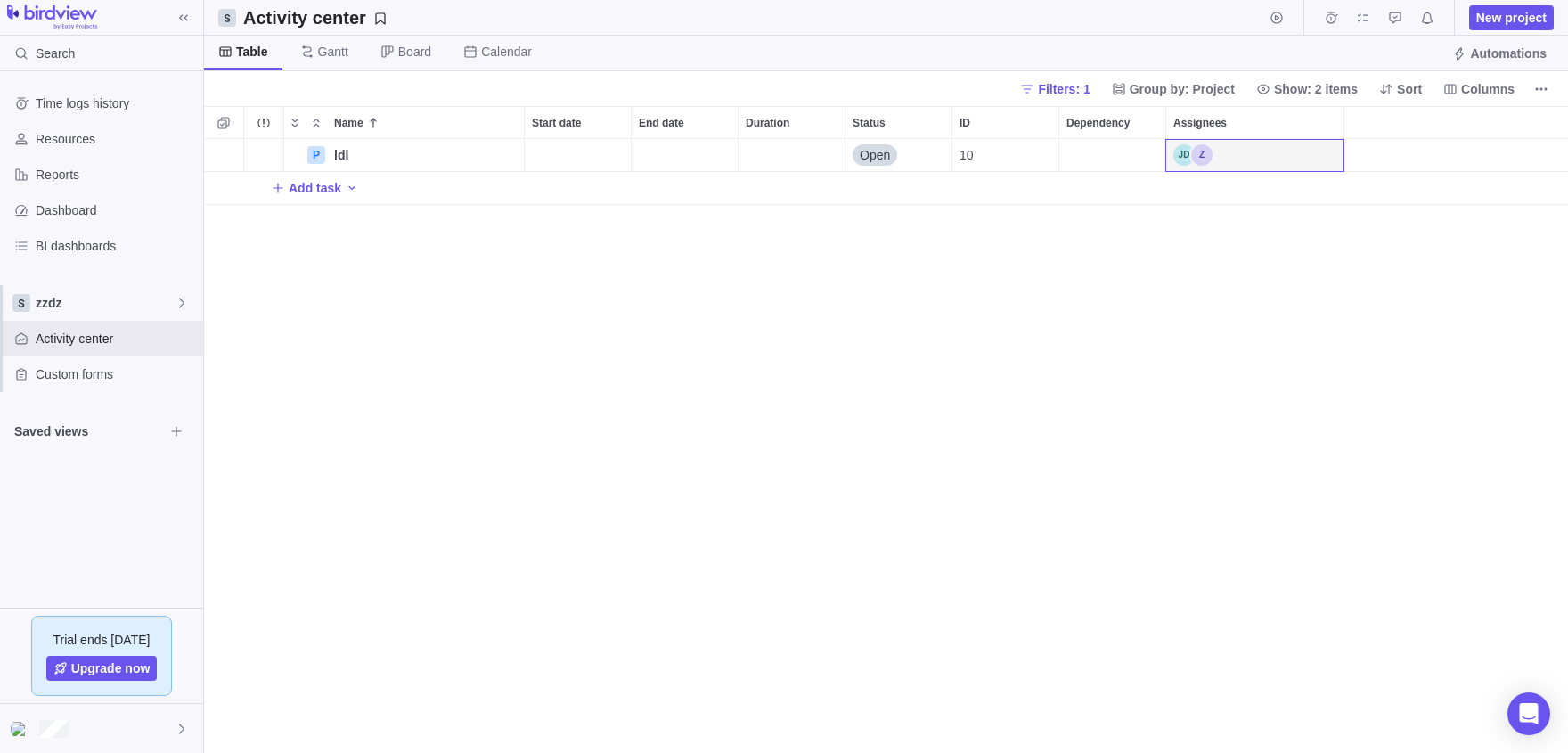
click at [1240, 173] on div "Add task" at bounding box center [885, 188] width 1364 height 32
click at [1263, 171] on div "Name Start date End date Duration Status ID Dependency Assignees P ldl Details …" at bounding box center [885, 429] width 1364 height 647
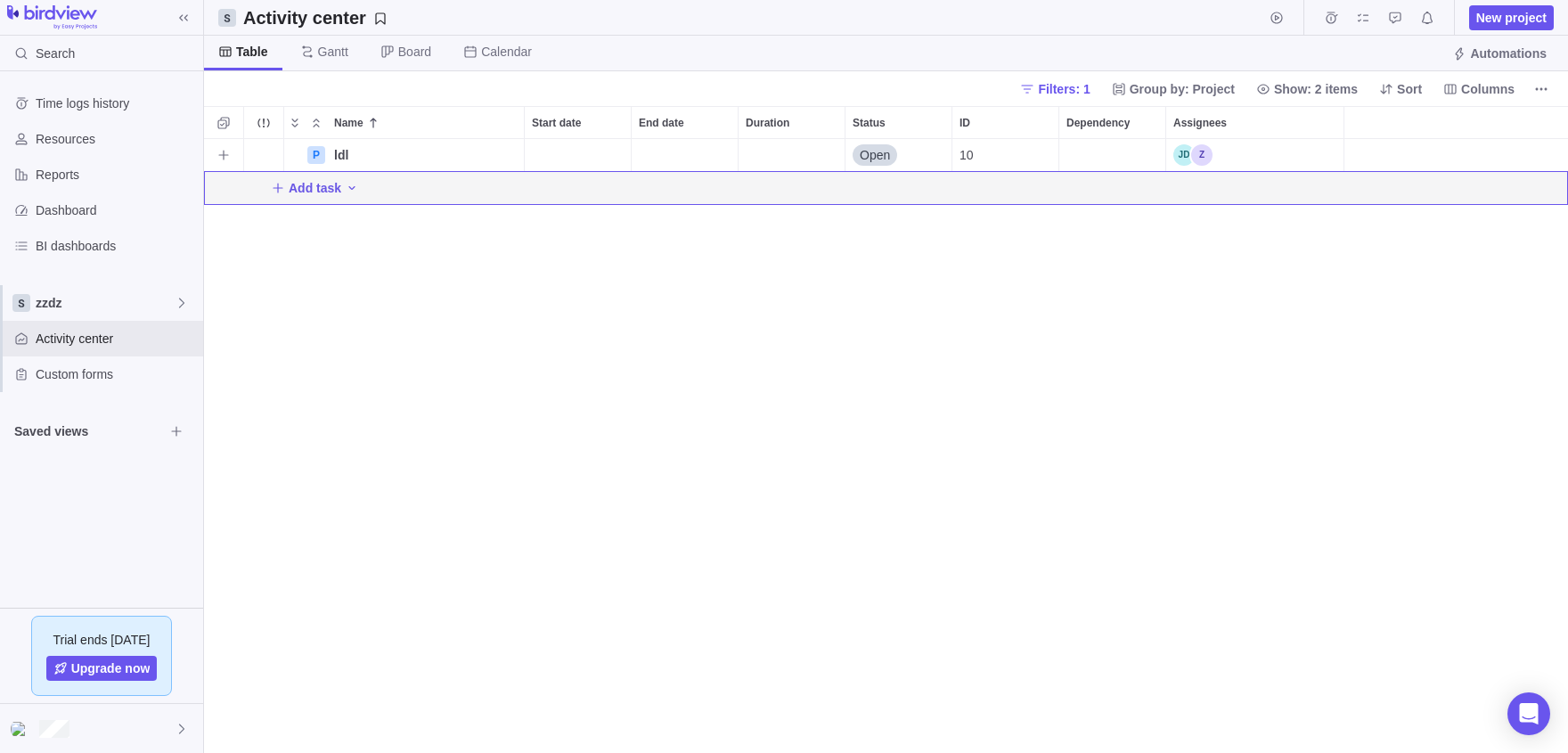
click at [1251, 158] on div "Assignees" at bounding box center [1255, 155] width 177 height 32
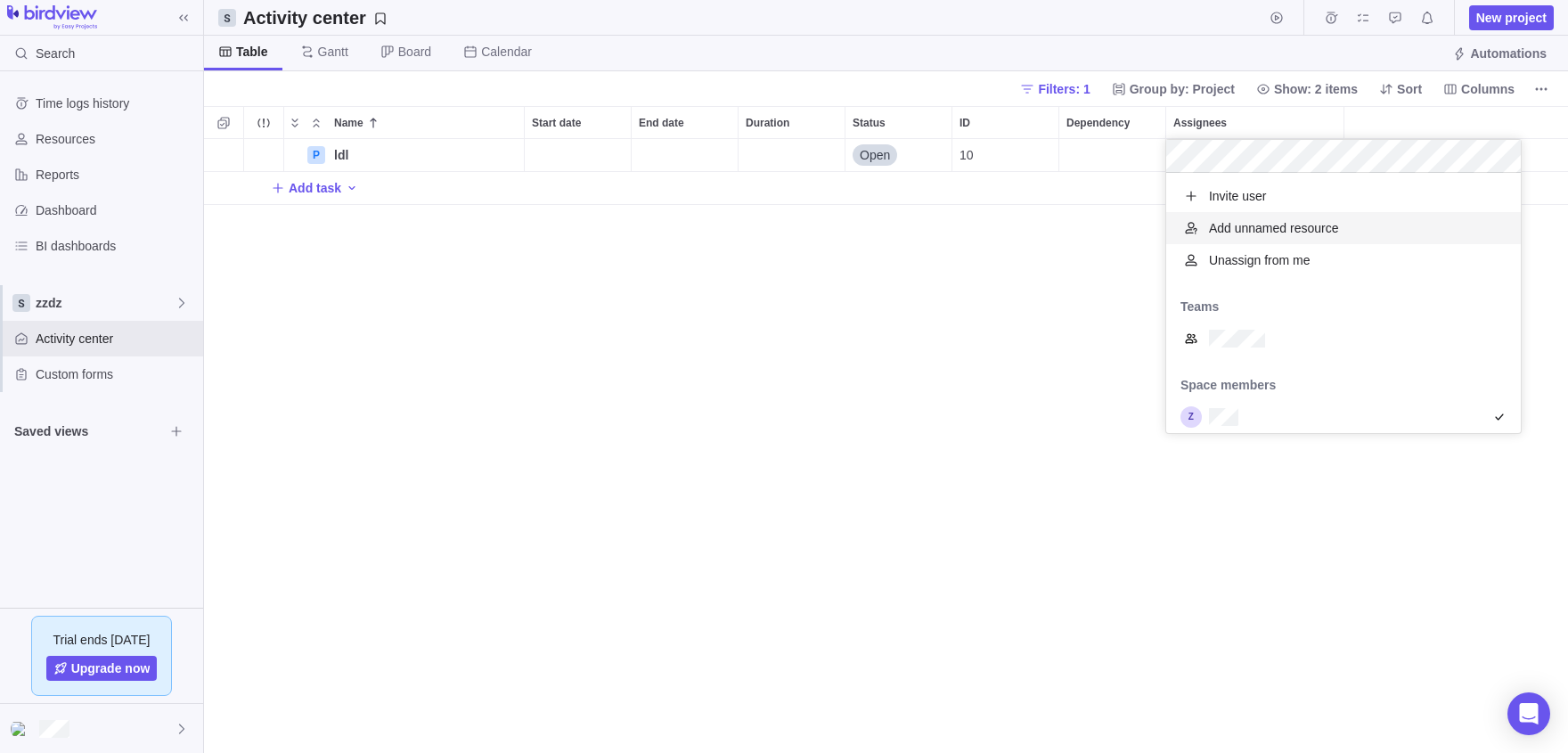
click at [1075, 385] on div "Name Start date End date Duration Status ID Dependency Assignees P ldl Details …" at bounding box center [885, 429] width 1364 height 647
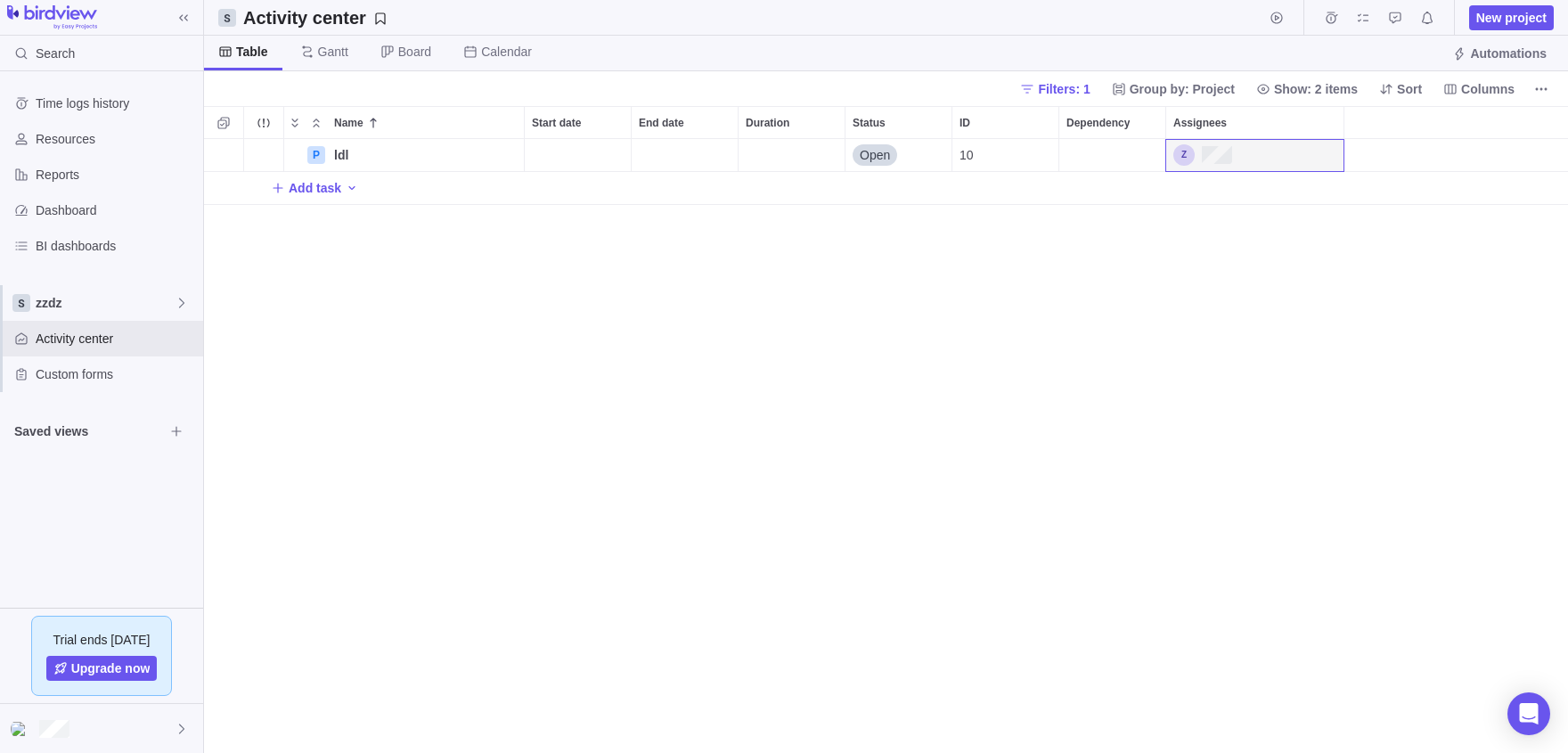
click at [793, 384] on div "P ldl Details Open 10 Add task" at bounding box center [885, 446] width 1364 height 614
click at [1217, 156] on div "Assignees" at bounding box center [1203, 154] width 59 height 22
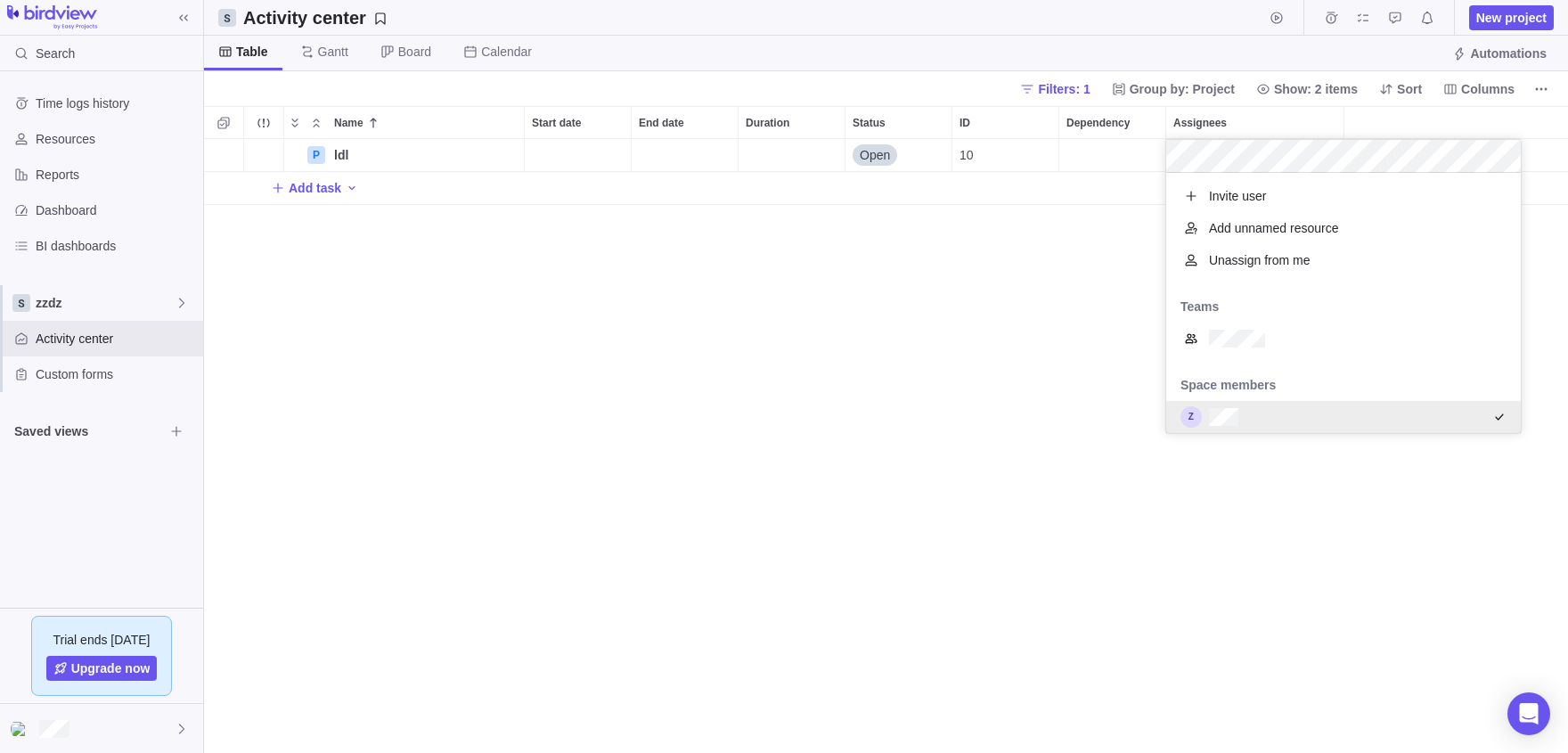
scroll to position [214, 0]
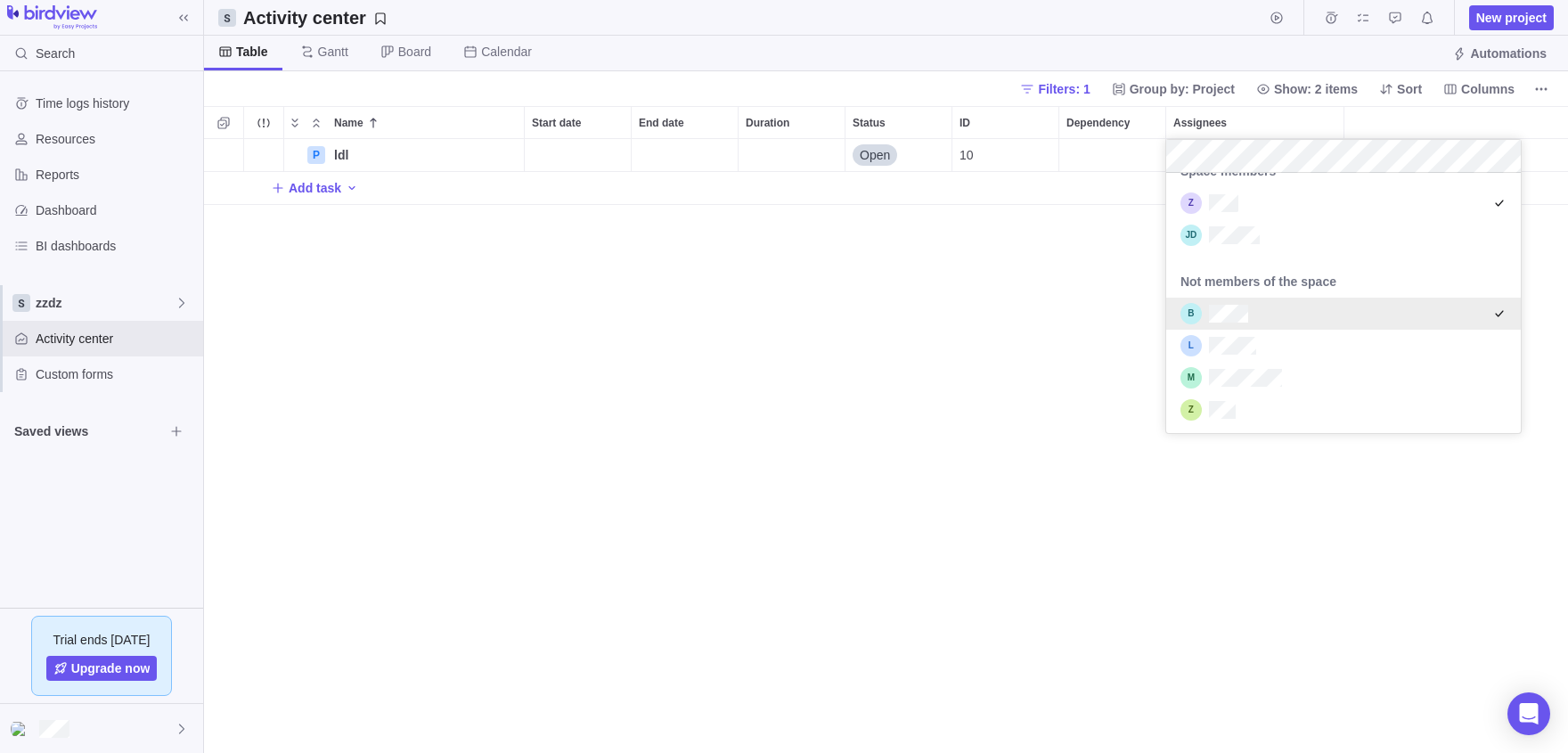
click at [761, 503] on div "Name Start date End date Duration Status ID Dependency Assignees P ldl Details …" at bounding box center [885, 429] width 1364 height 647
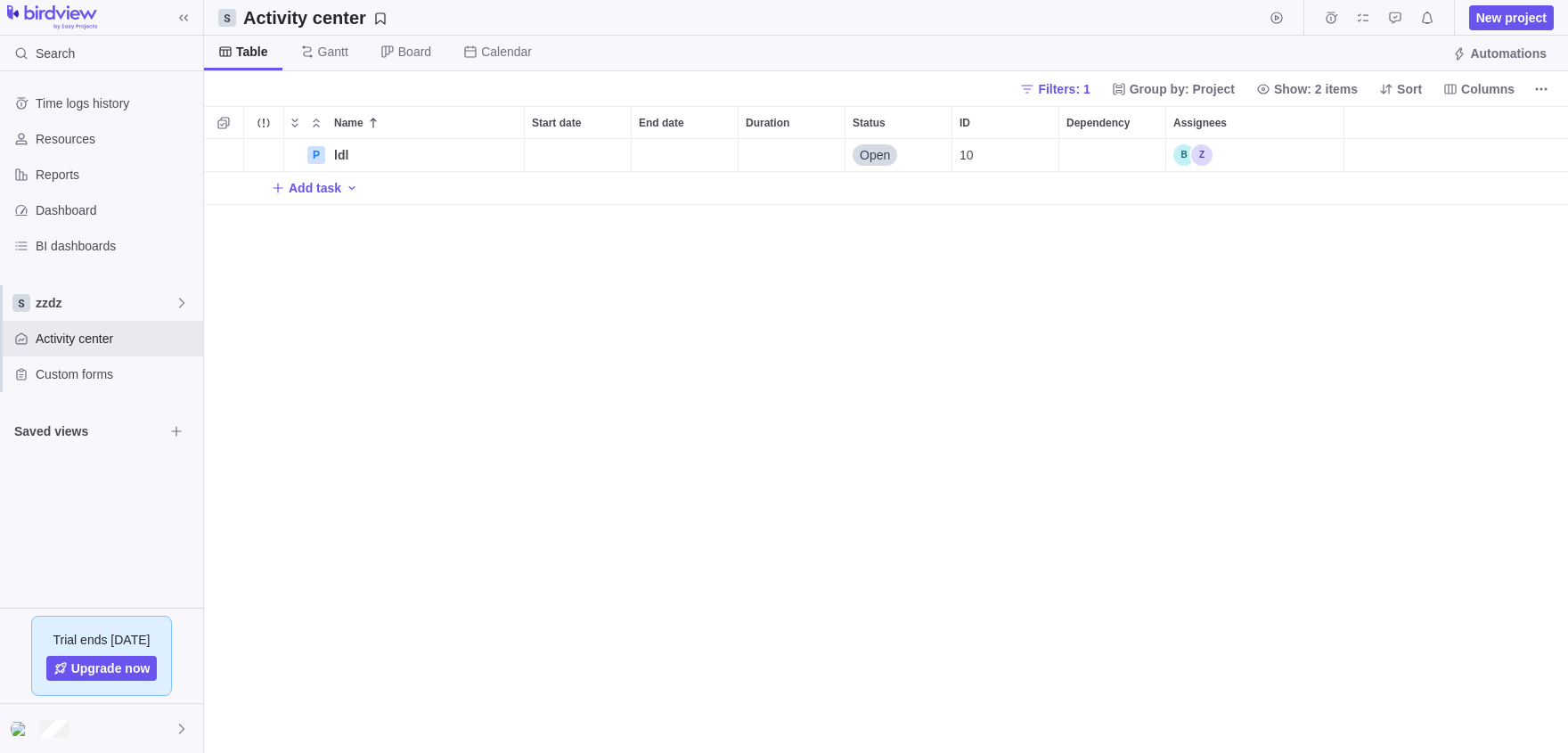
scroll to position [614, 1364]
click at [1186, 150] on div "Assignees" at bounding box center [1192, 154] width 39 height 22
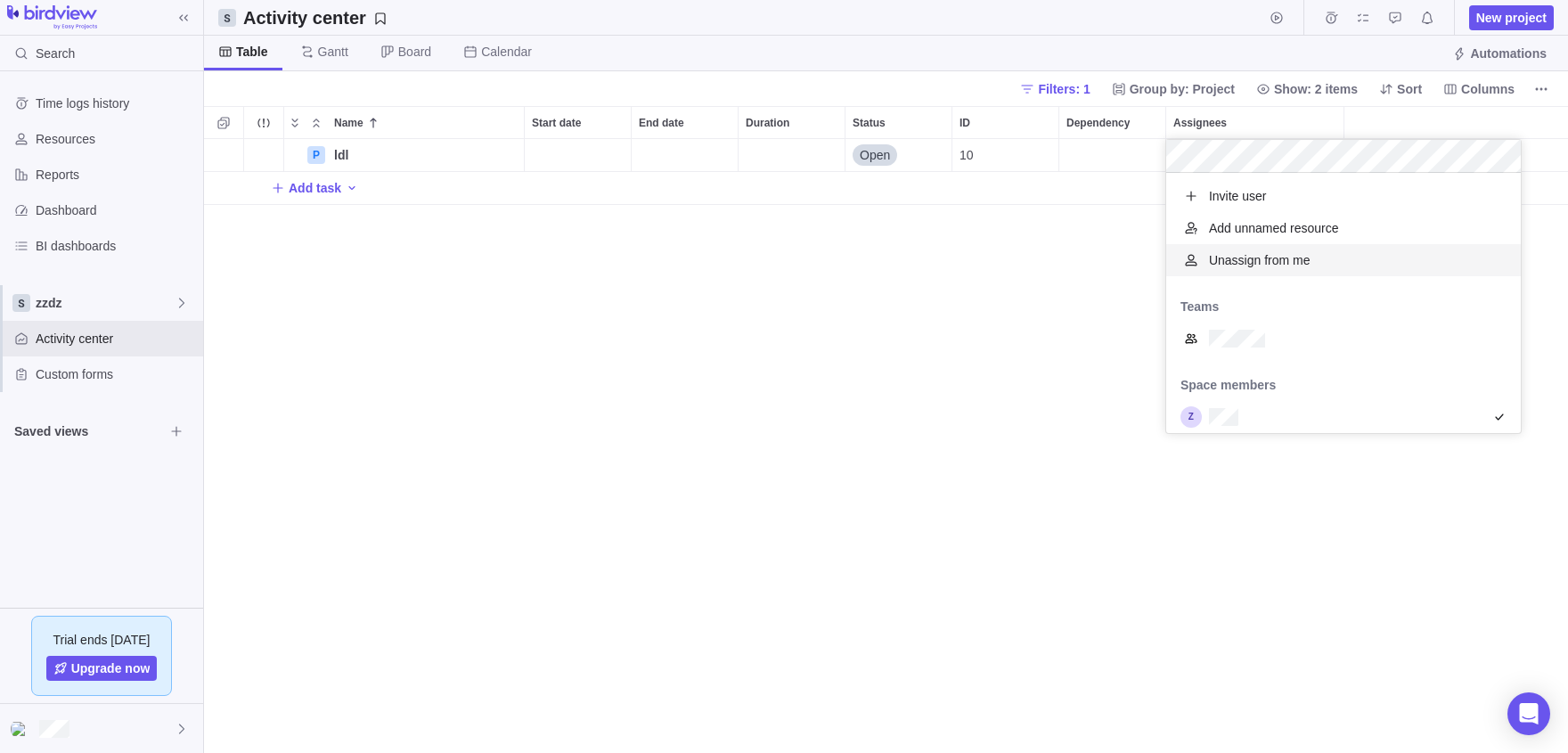
scroll to position [260, 355]
click at [925, 299] on div "Name Start date End date Duration Status ID Dependency Assignees P ldl Details …" at bounding box center [885, 429] width 1364 height 647
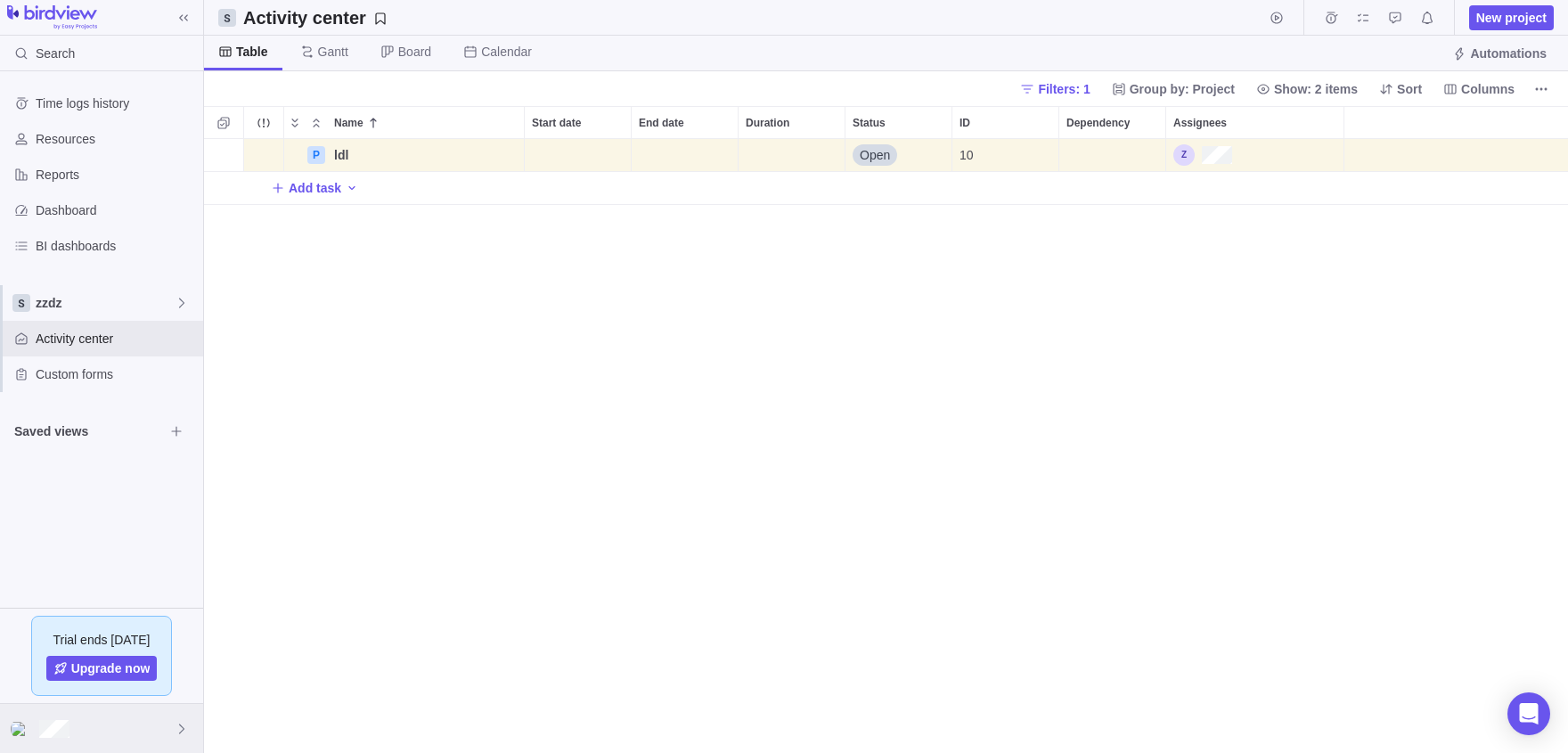
click at [162, 723] on div at bounding box center [101, 728] width 204 height 49
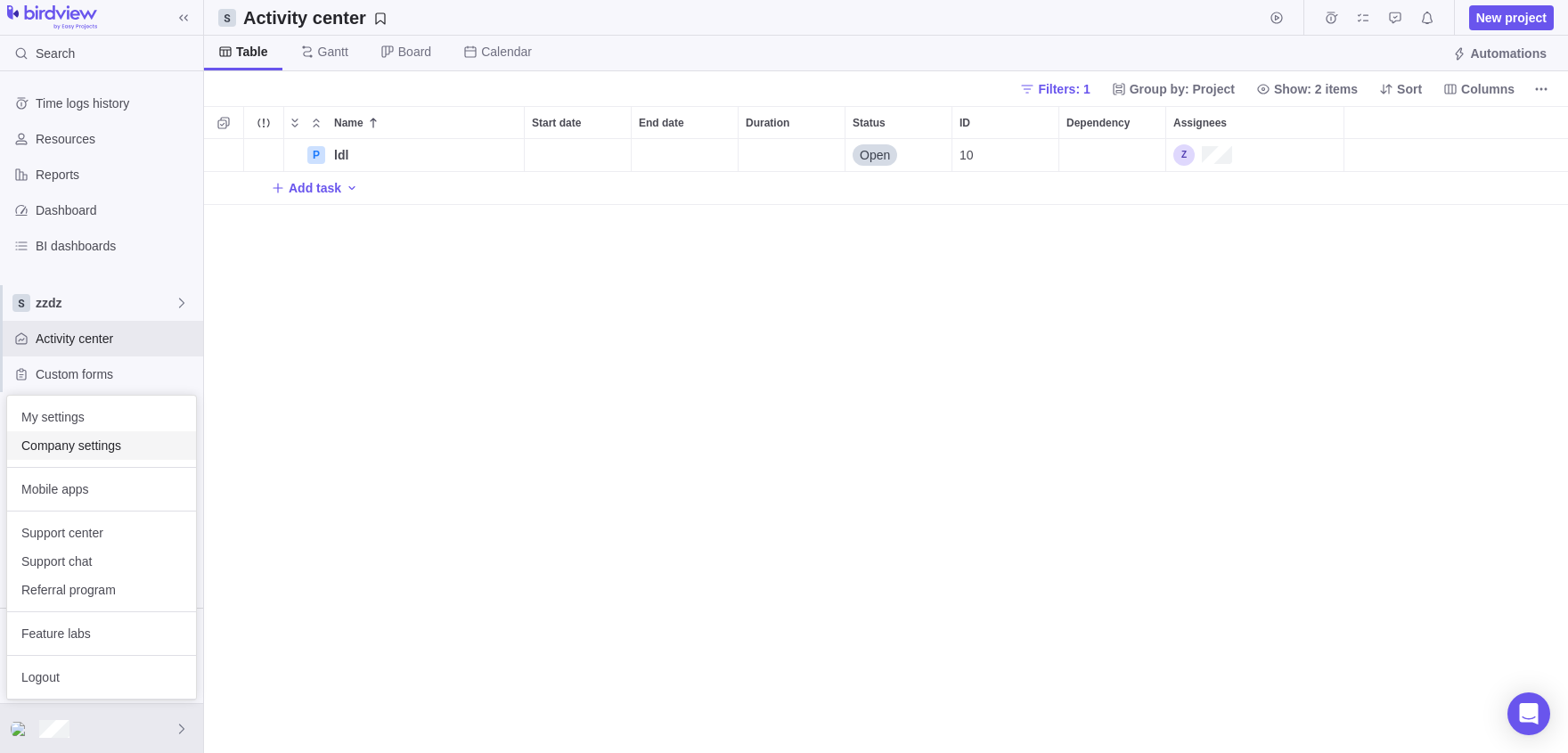
click at [105, 445] on span "Company settings" at bounding box center [101, 445] width 160 height 18
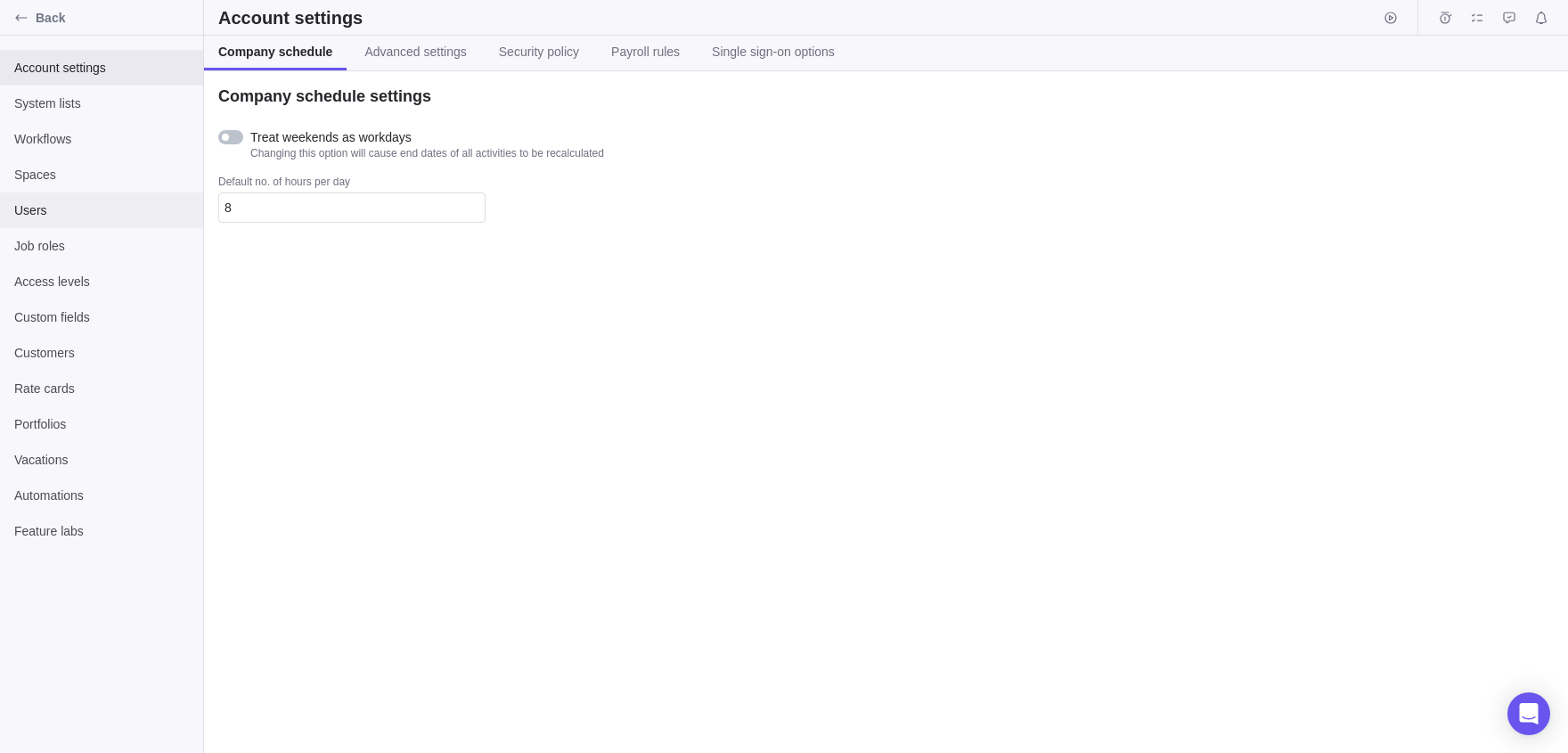
click at [54, 215] on span "Users" at bounding box center [101, 210] width 174 height 18
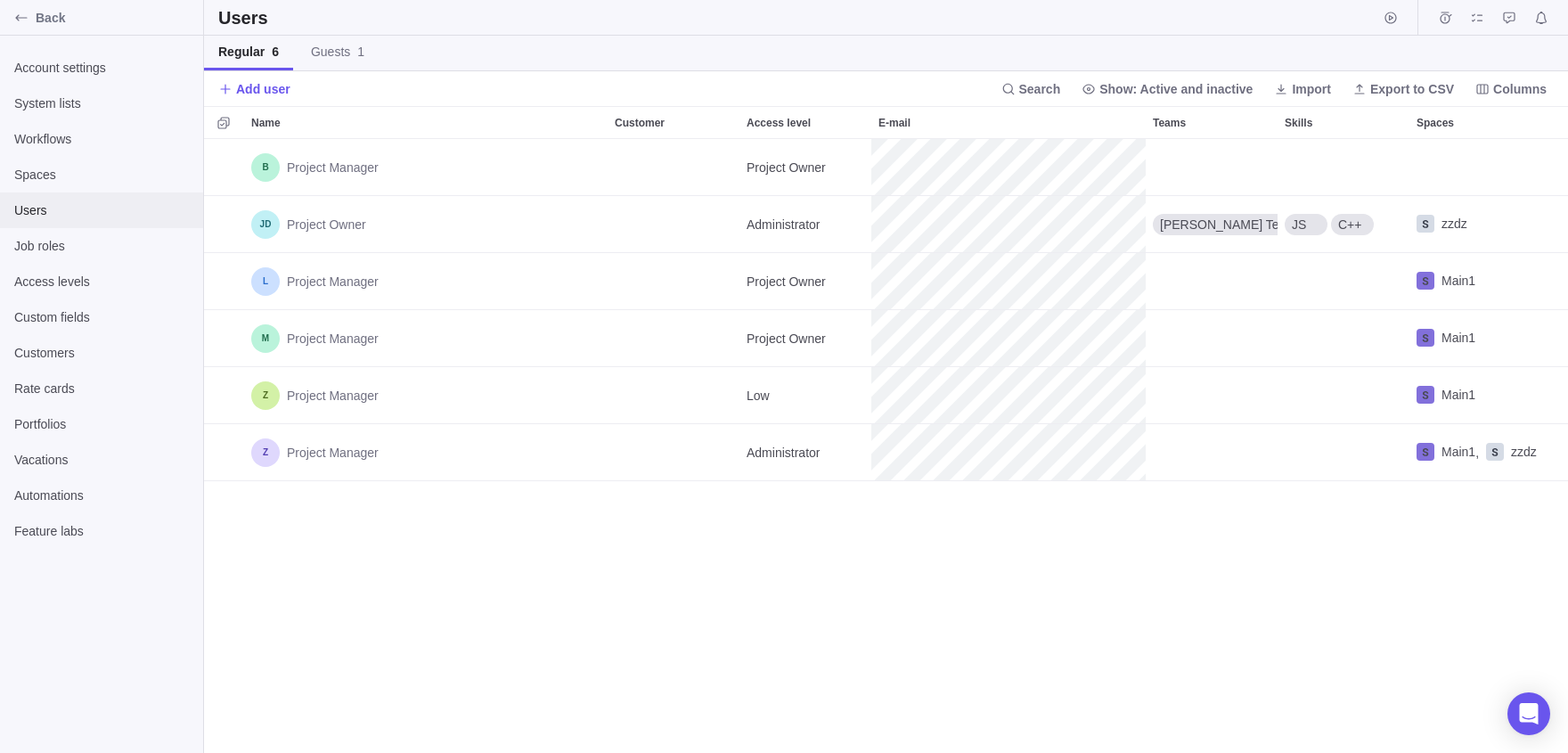
scroll to position [614, 1364]
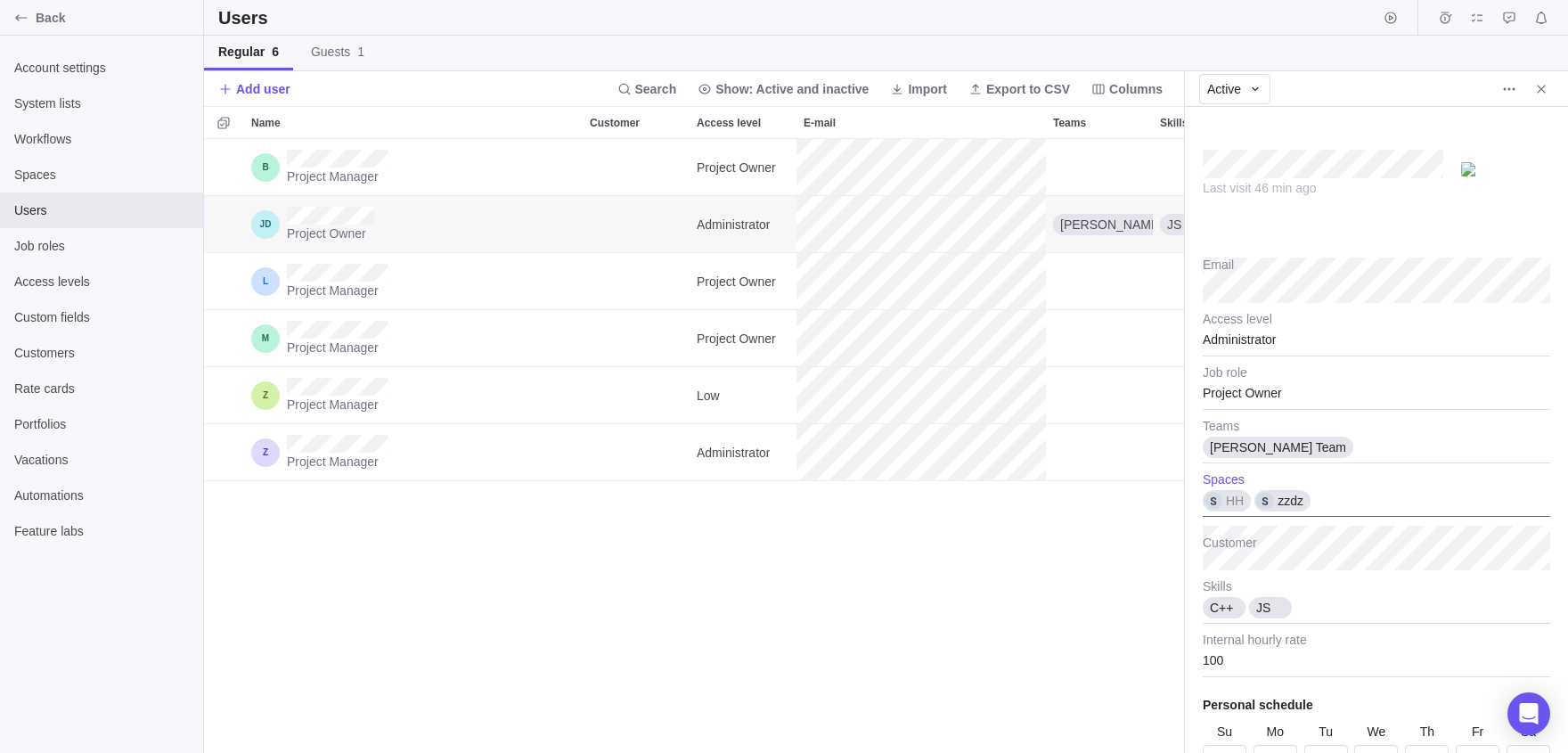
click at [1304, 500] on span "zzdz" at bounding box center [1290, 500] width 26 height 18
click at [1331, 488] on icon at bounding box center [1326, 489] width 10 height 10
click at [1023, 584] on body "Back Account settings System lists Workflows Spaces Users Job roles Access leve…" at bounding box center [784, 376] width 1568 height 753
click at [1544, 83] on icon "Close" at bounding box center [1541, 89] width 14 height 14
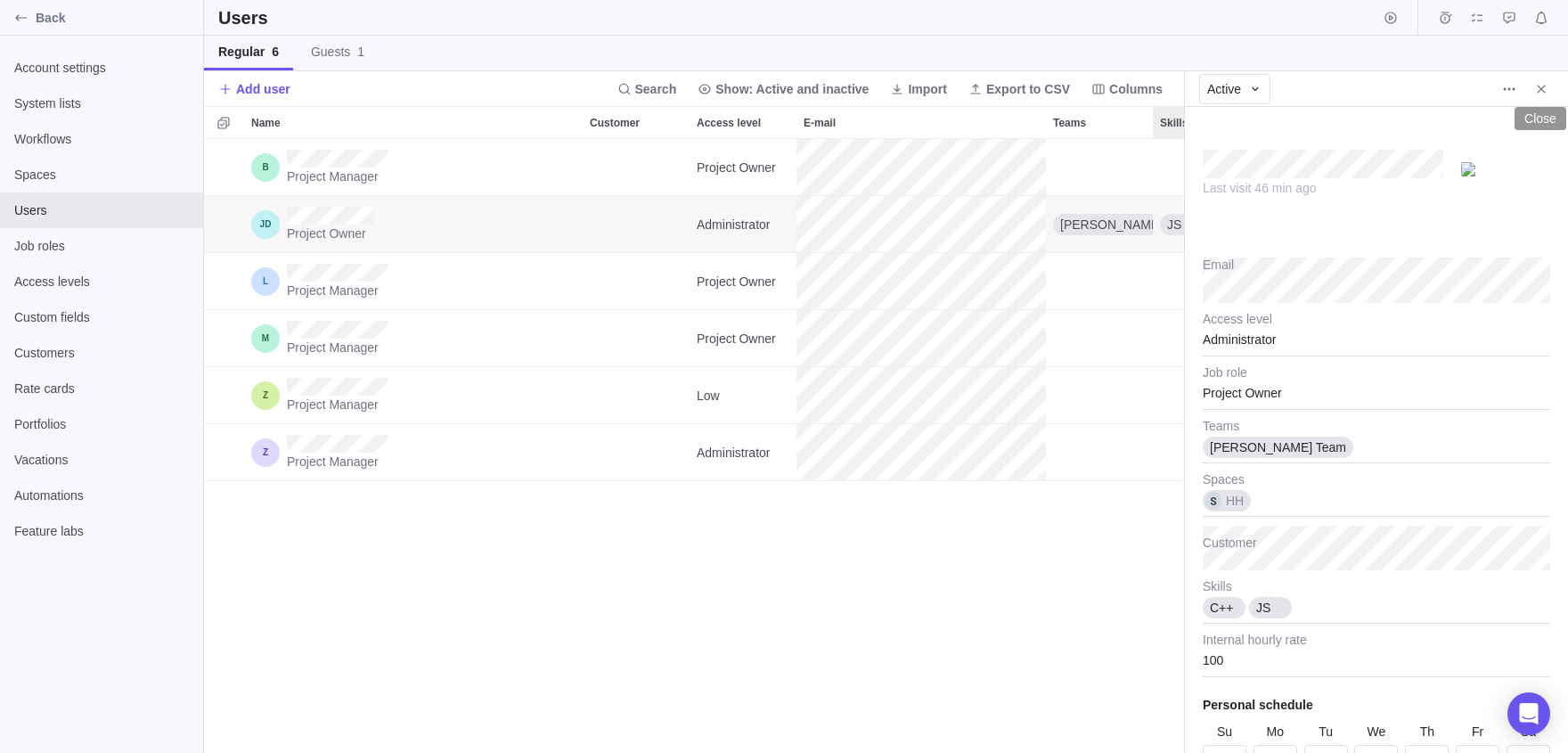
scroll to position [614, 1364]
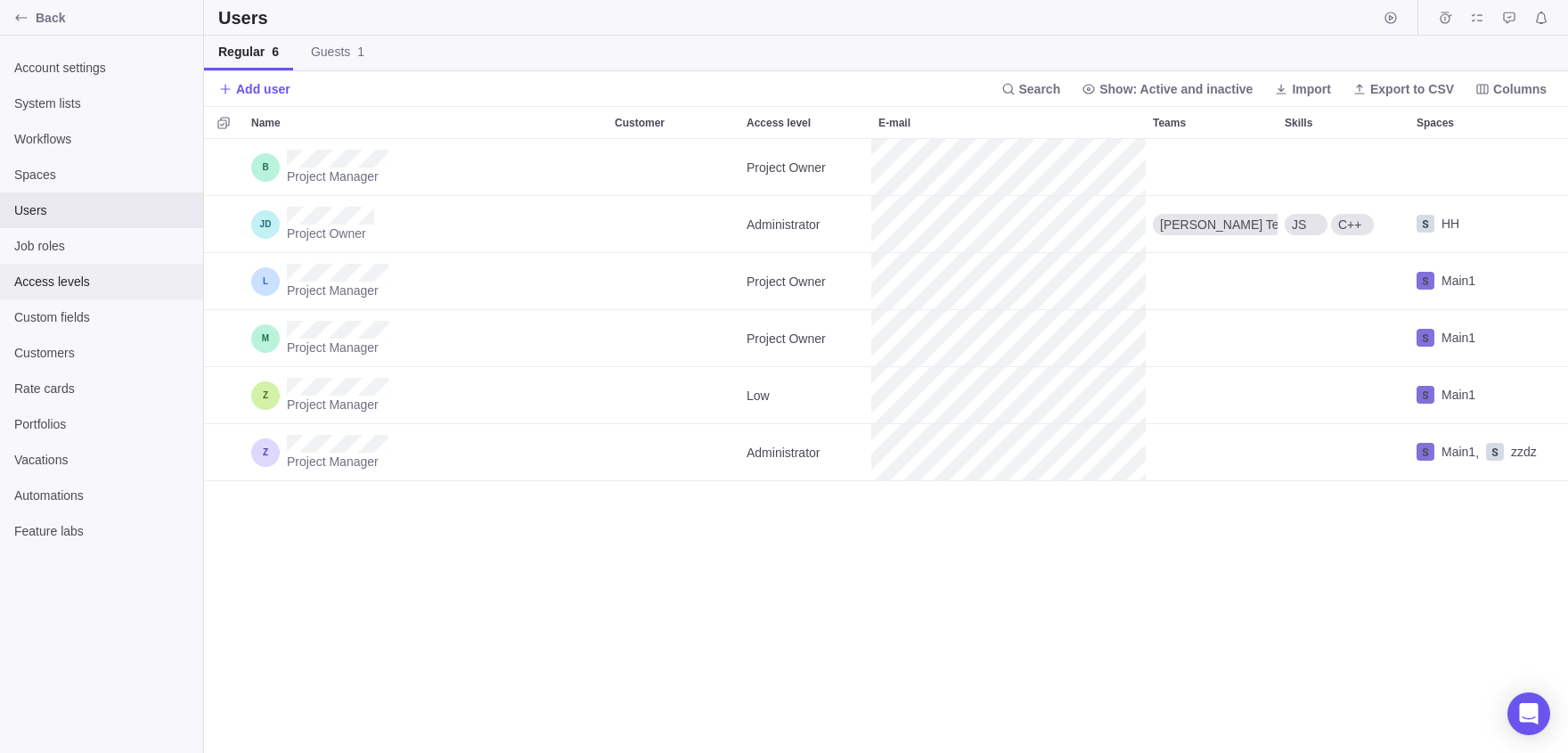
click at [64, 286] on span "Access levels" at bounding box center [101, 281] width 174 height 18
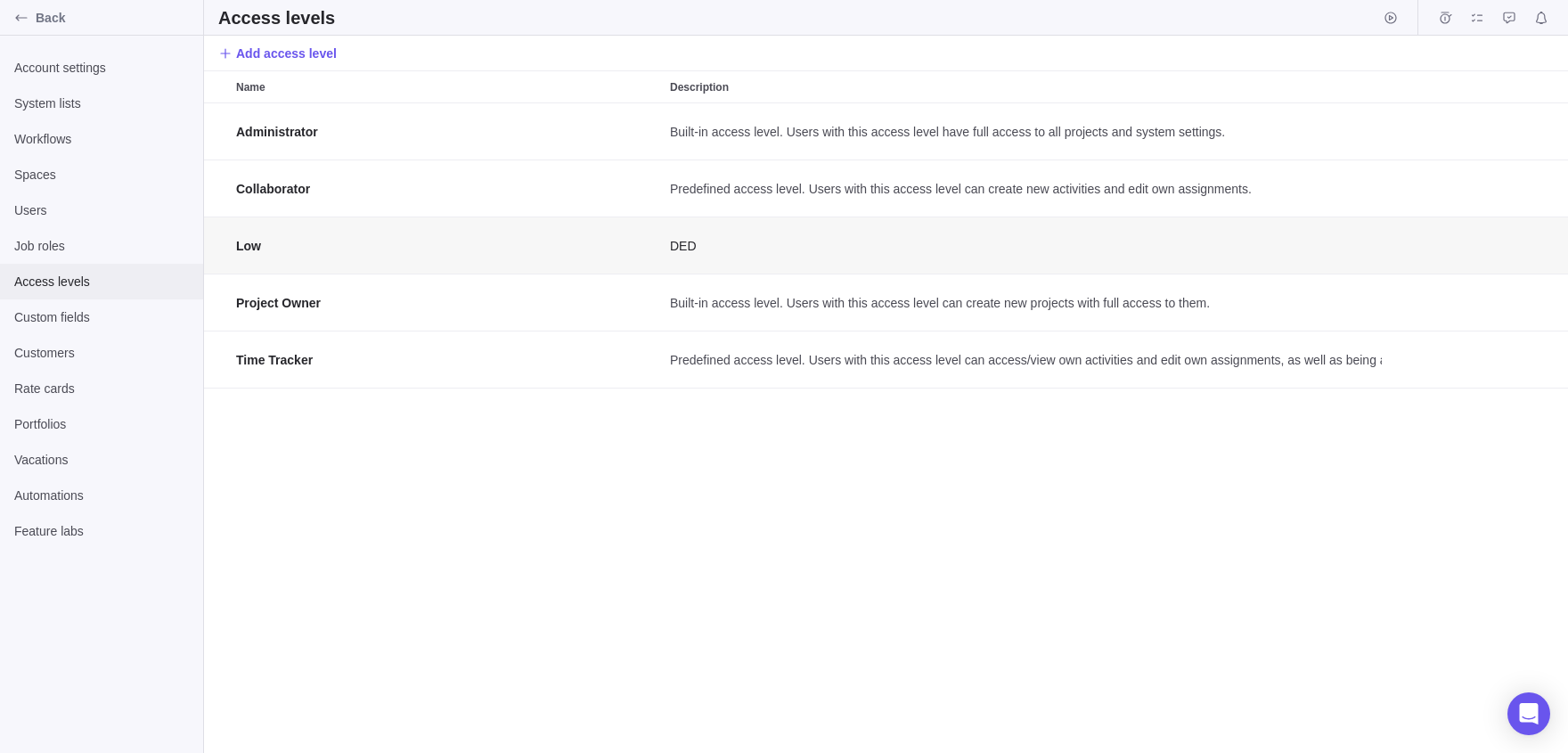
scroll to position [651, 1364]
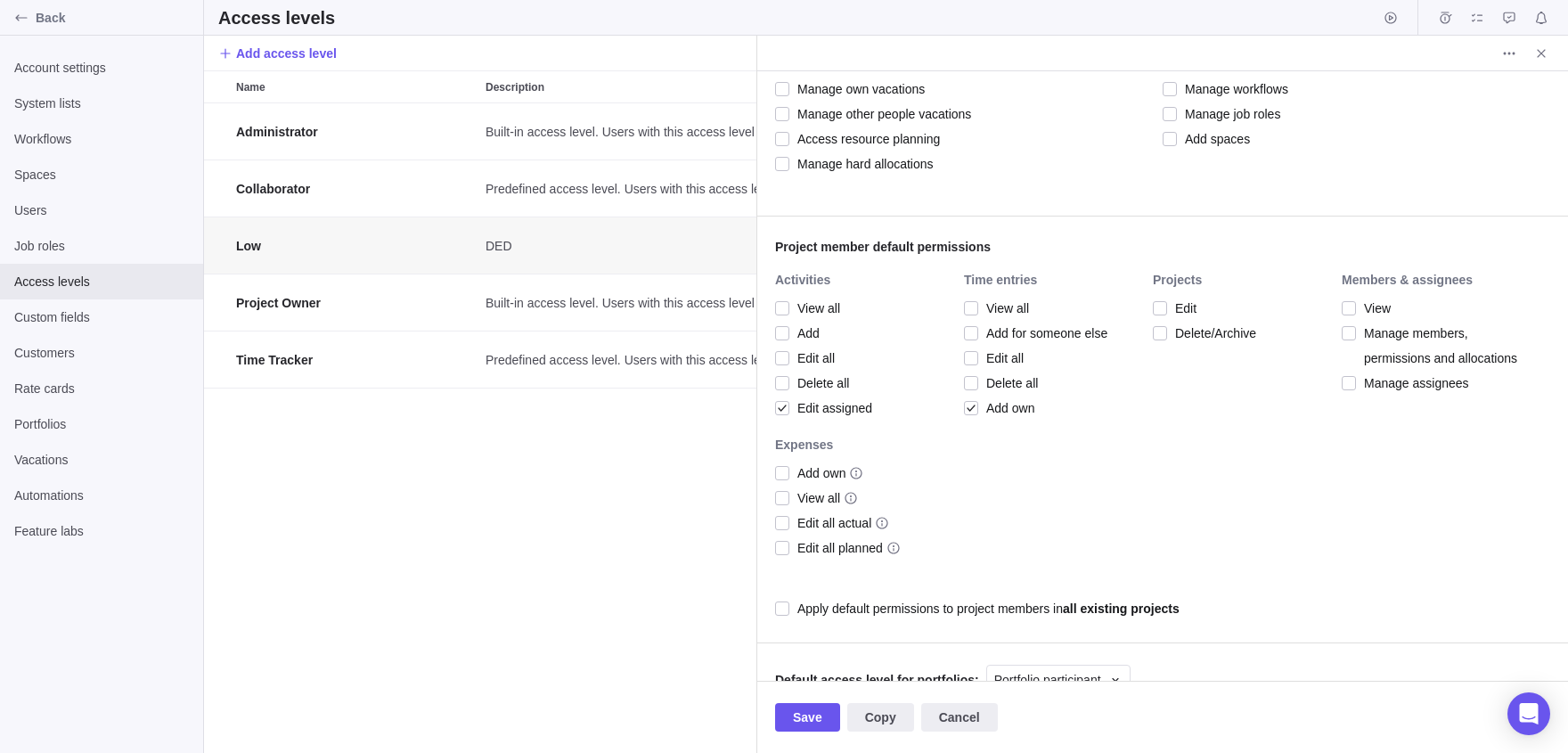
scroll to position [438, 0]
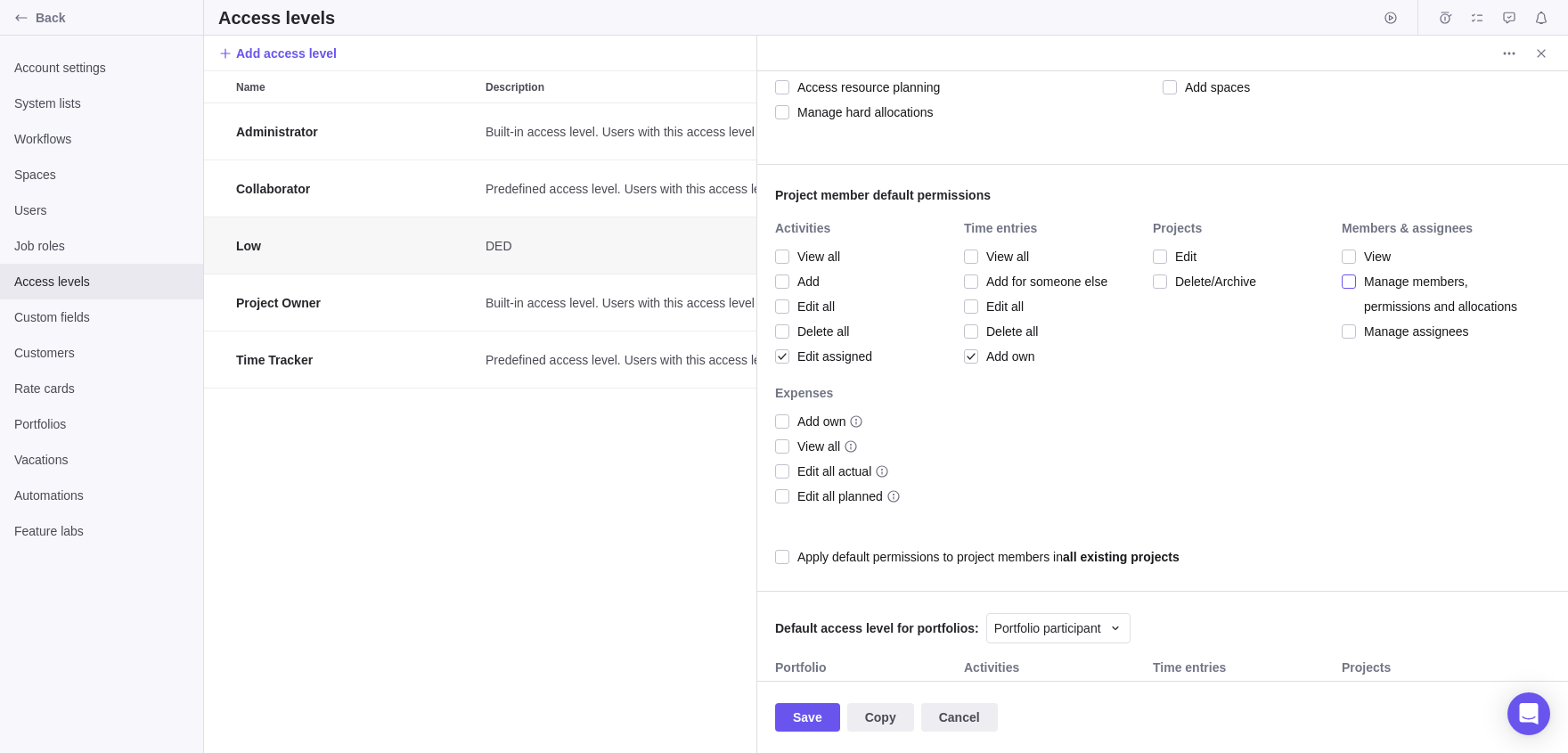
click at [1363, 278] on span "Manage members, permissions and allocations" at bounding box center [1438, 294] width 166 height 50
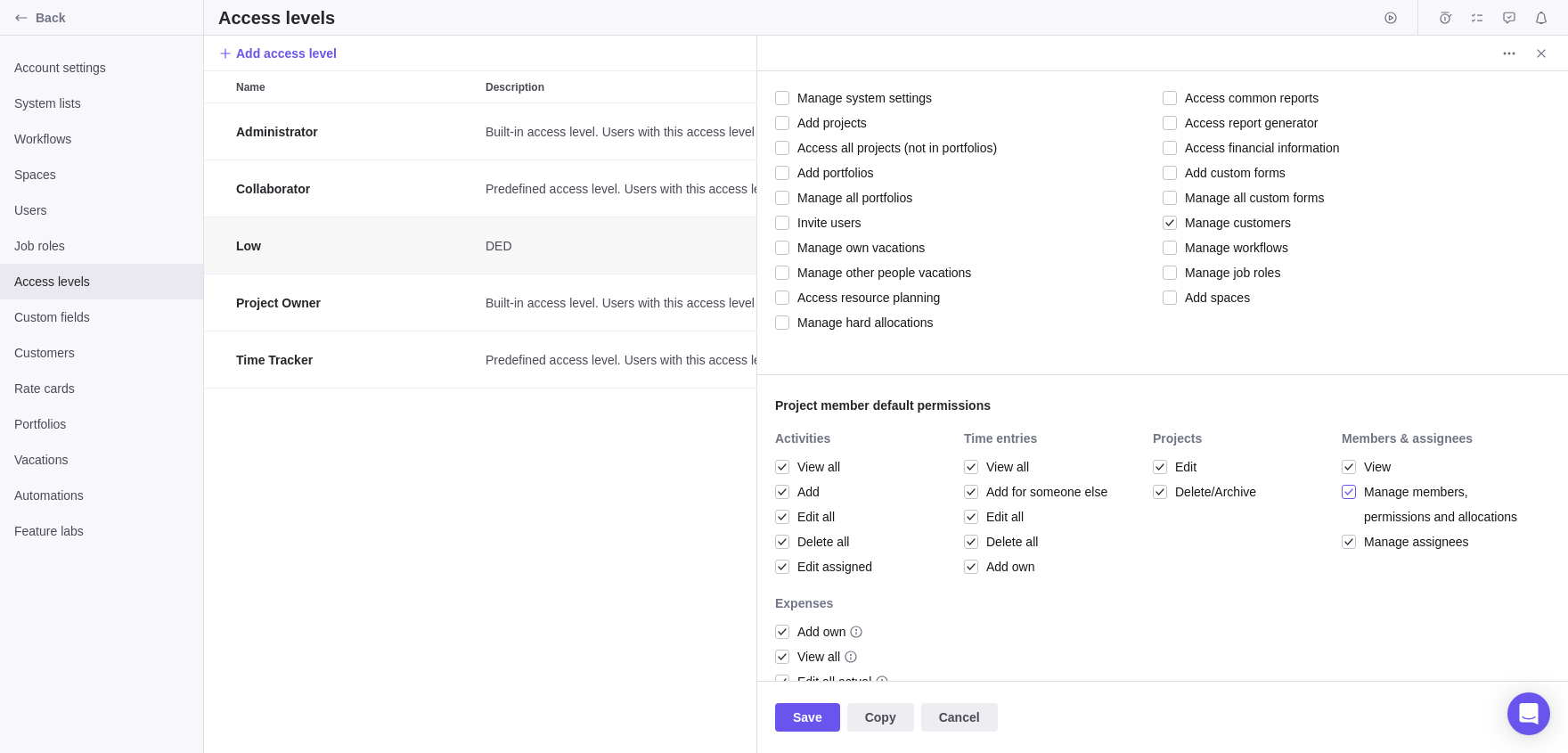
scroll to position [0, 0]
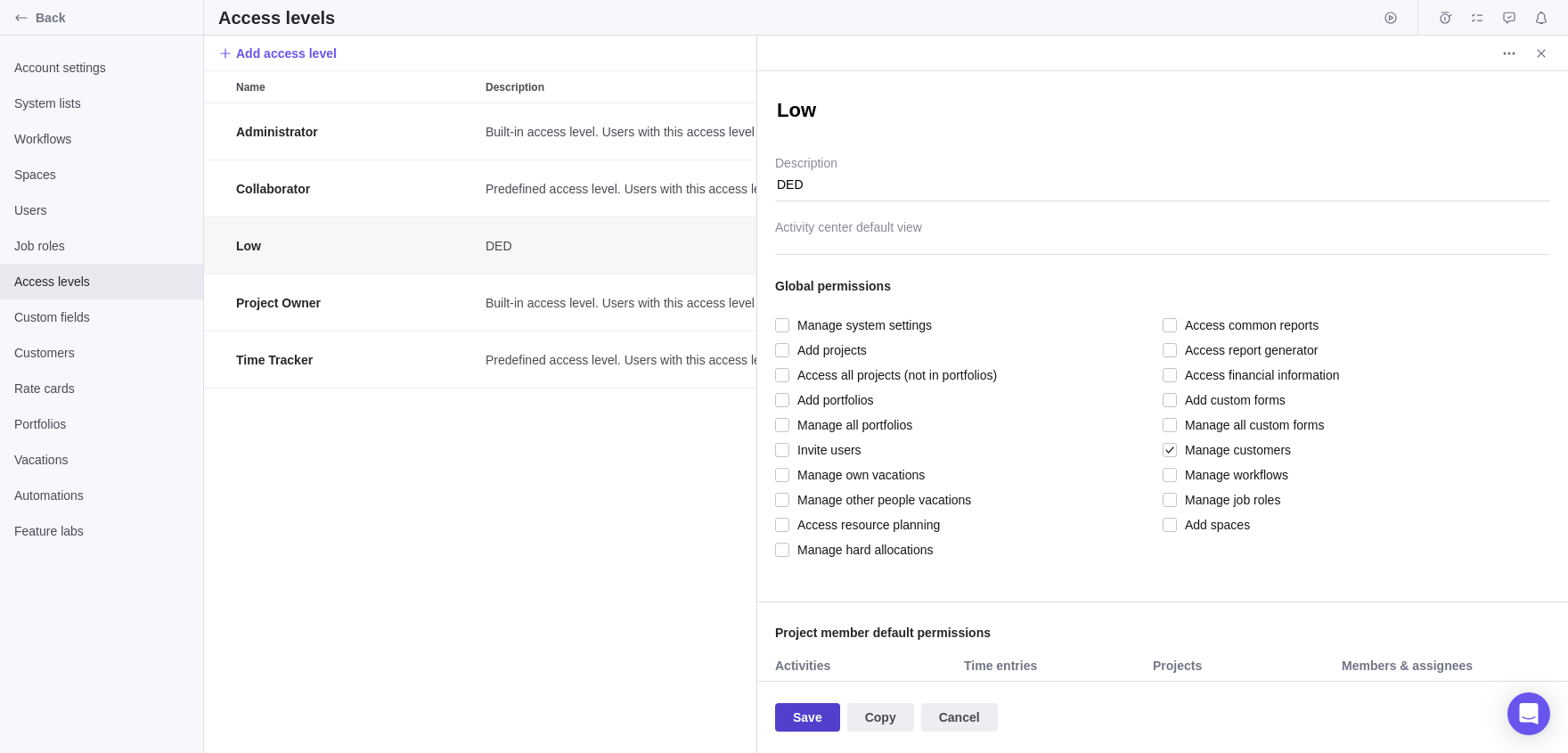
click at [821, 720] on span "Save" at bounding box center [807, 717] width 29 height 22
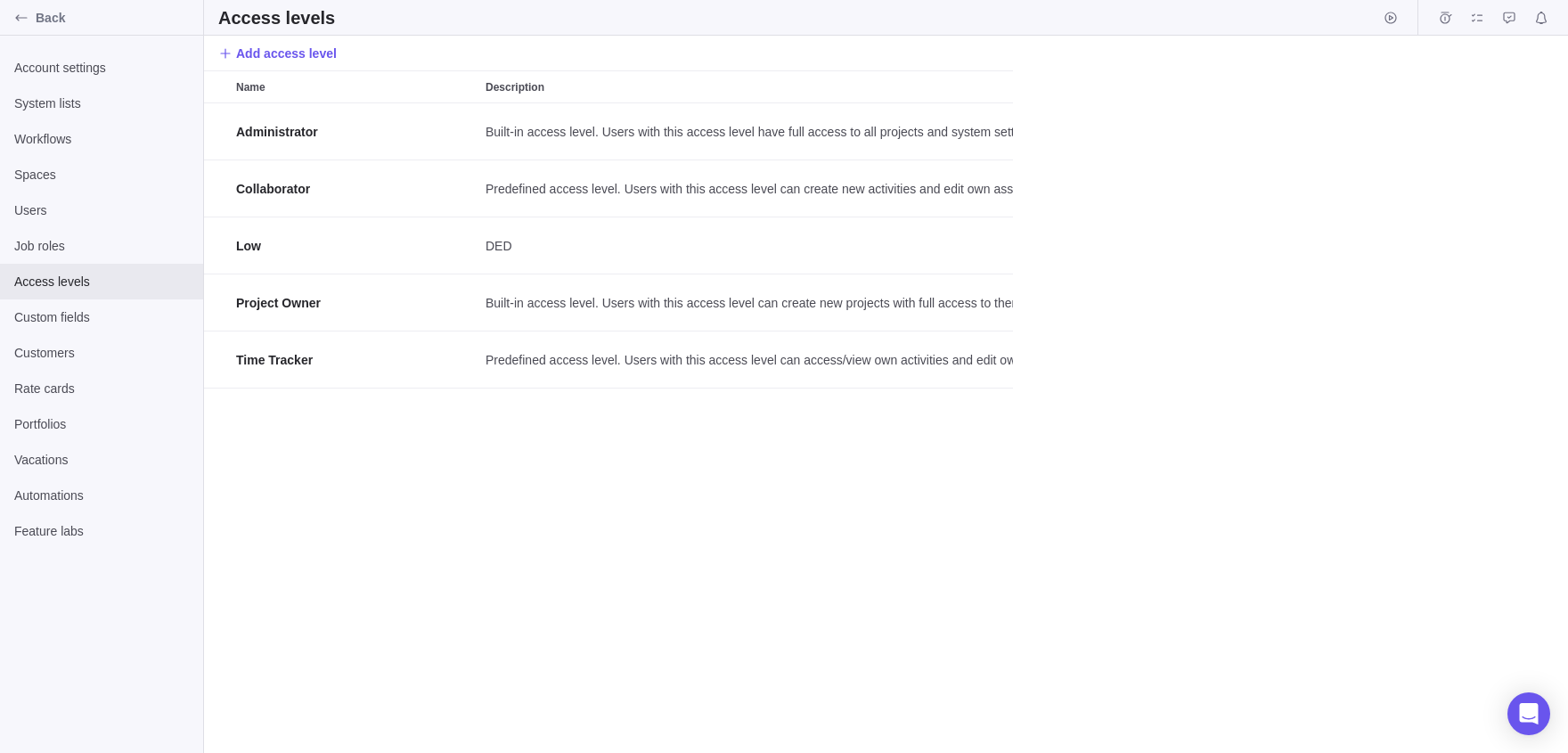
scroll to position [651, 1364]
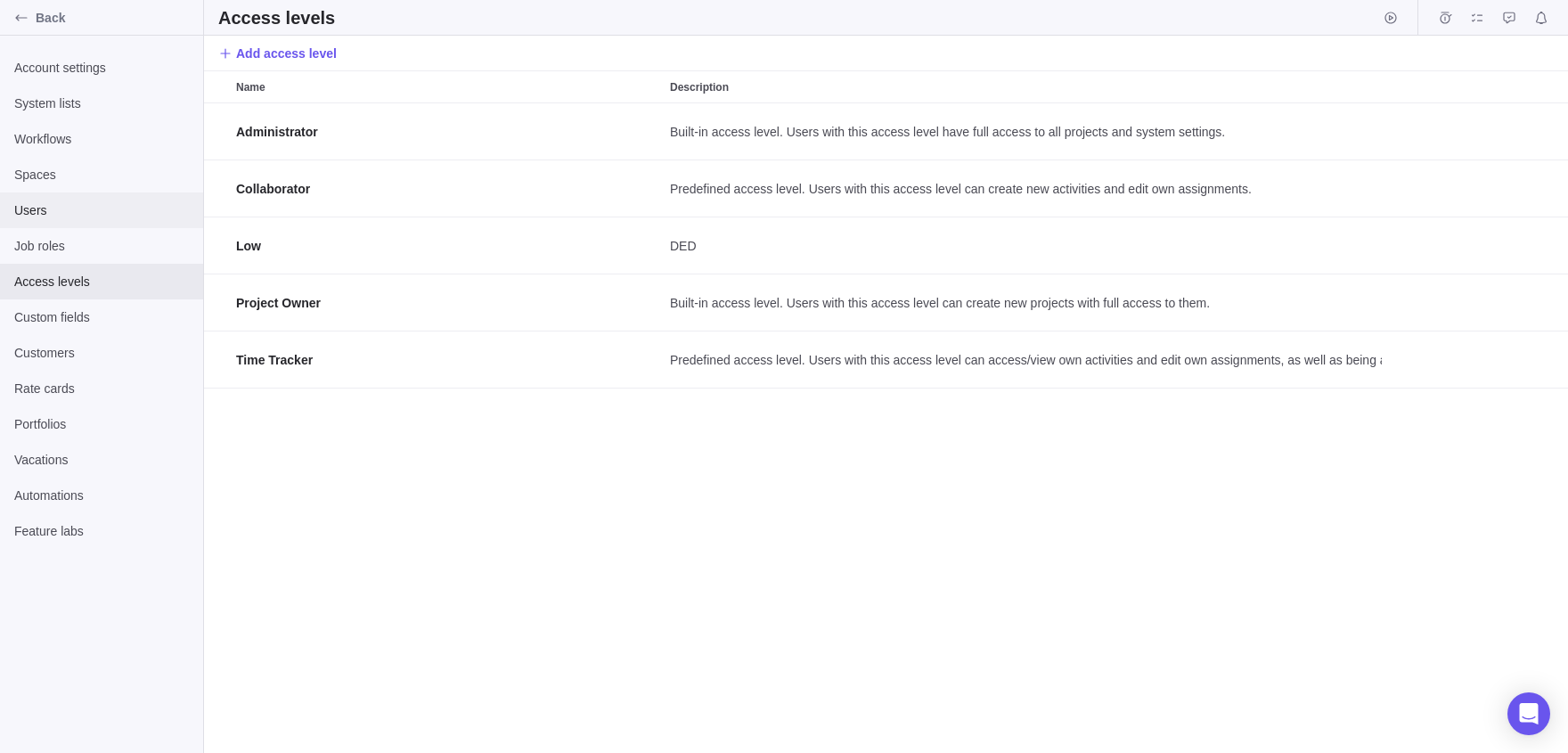
click at [58, 221] on div "Users" at bounding box center [101, 210] width 204 height 36
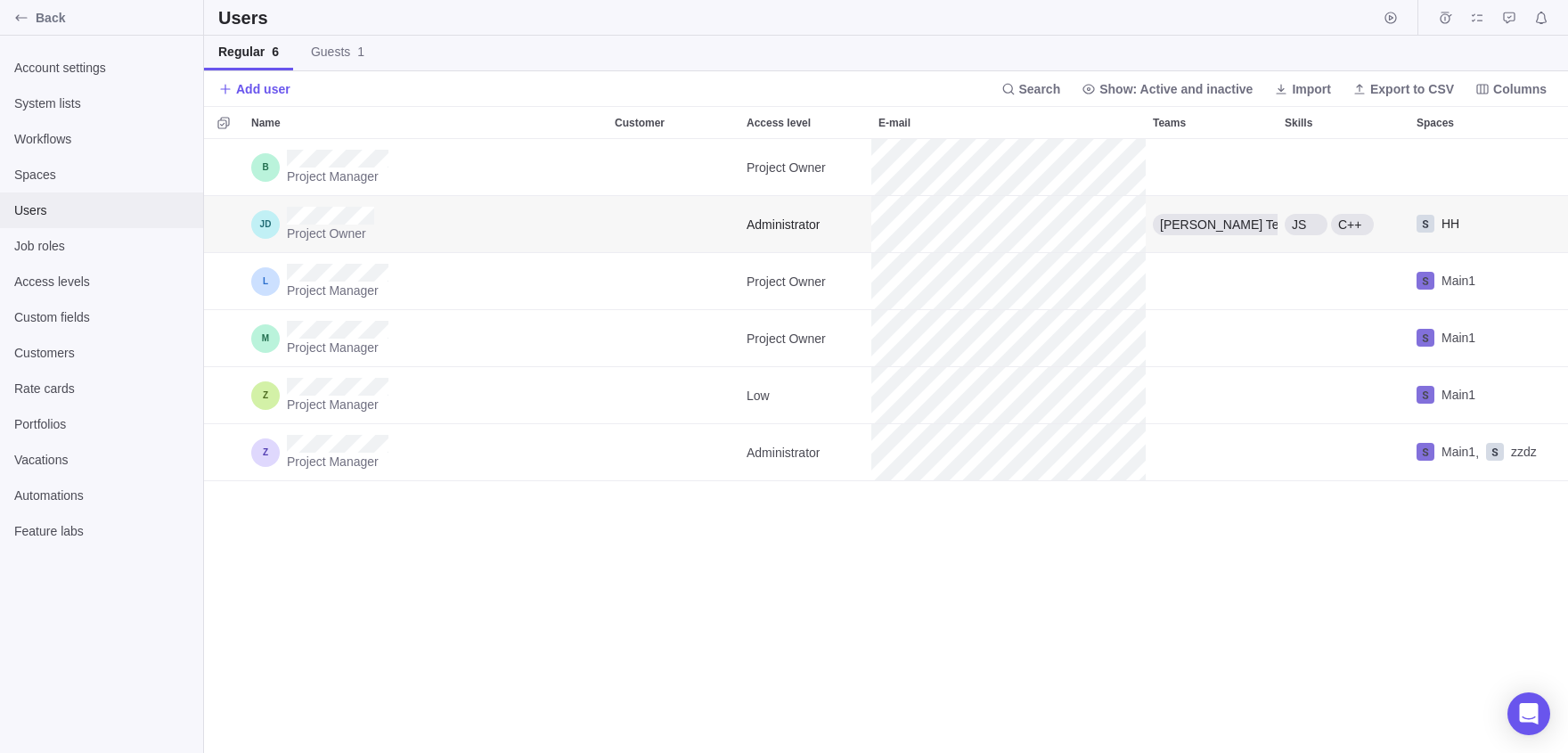
scroll to position [614, 1364]
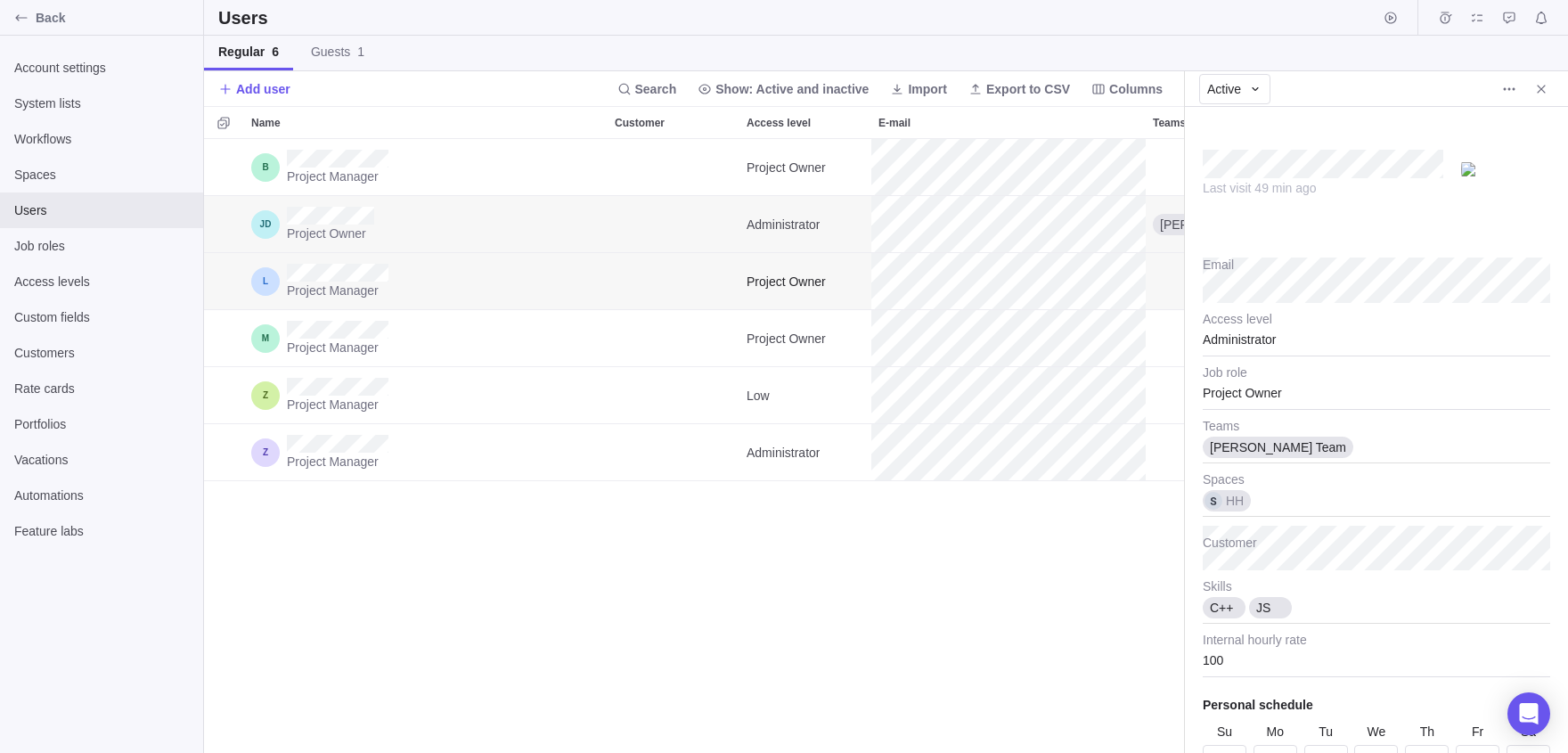
scroll to position [614, 980]
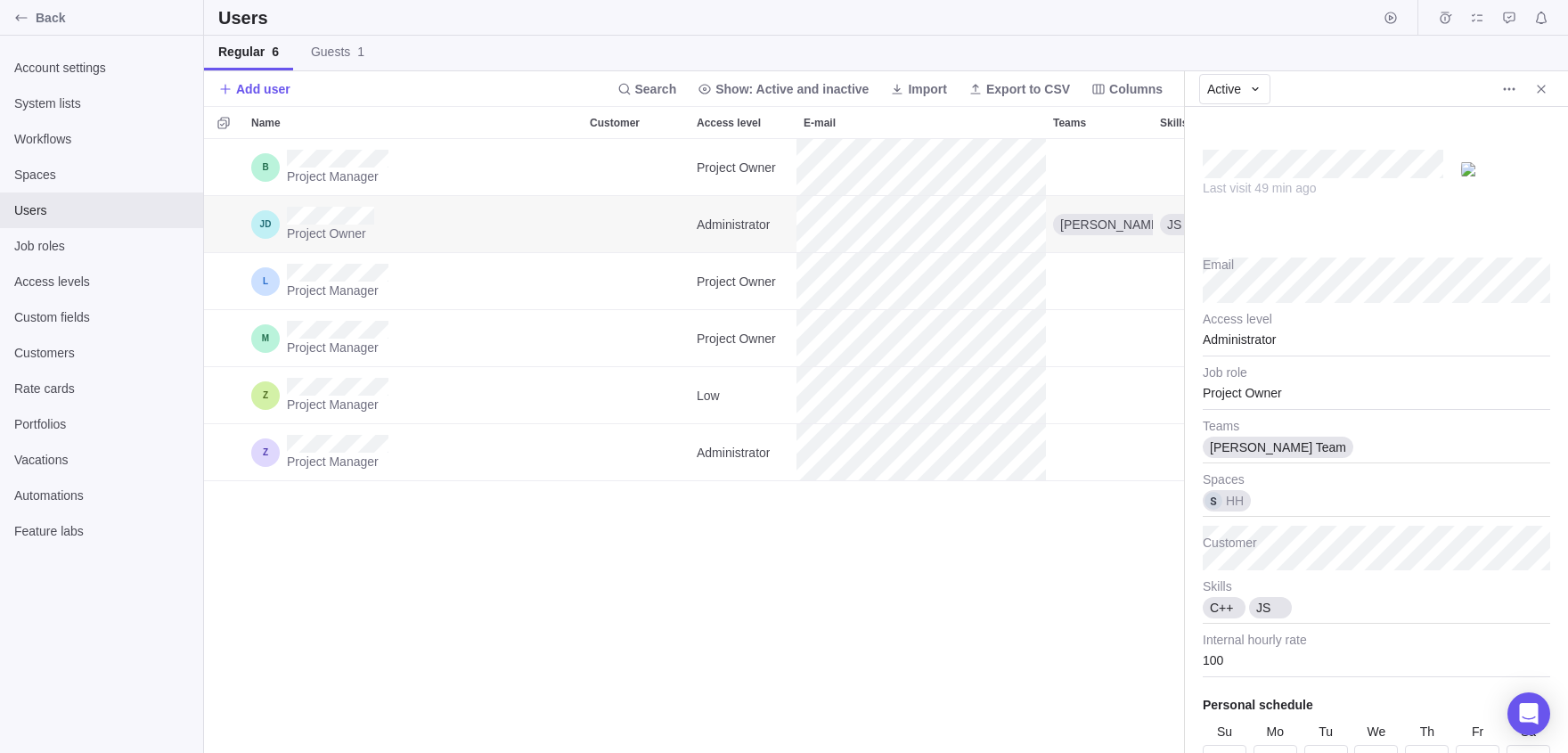
click at [1260, 337] on div "Administrator" at bounding box center [1376, 333] width 347 height 45
click at [1241, 506] on span "Low" at bounding box center [1229, 512] width 23 height 18
click at [1033, 582] on div "Project Manager Project Owner Project Owner Low [PERSON_NAME] Team JS C++ HH Pr…" at bounding box center [693, 446] width 980 height 614
click at [53, 219] on span "Users" at bounding box center [101, 210] width 174 height 18
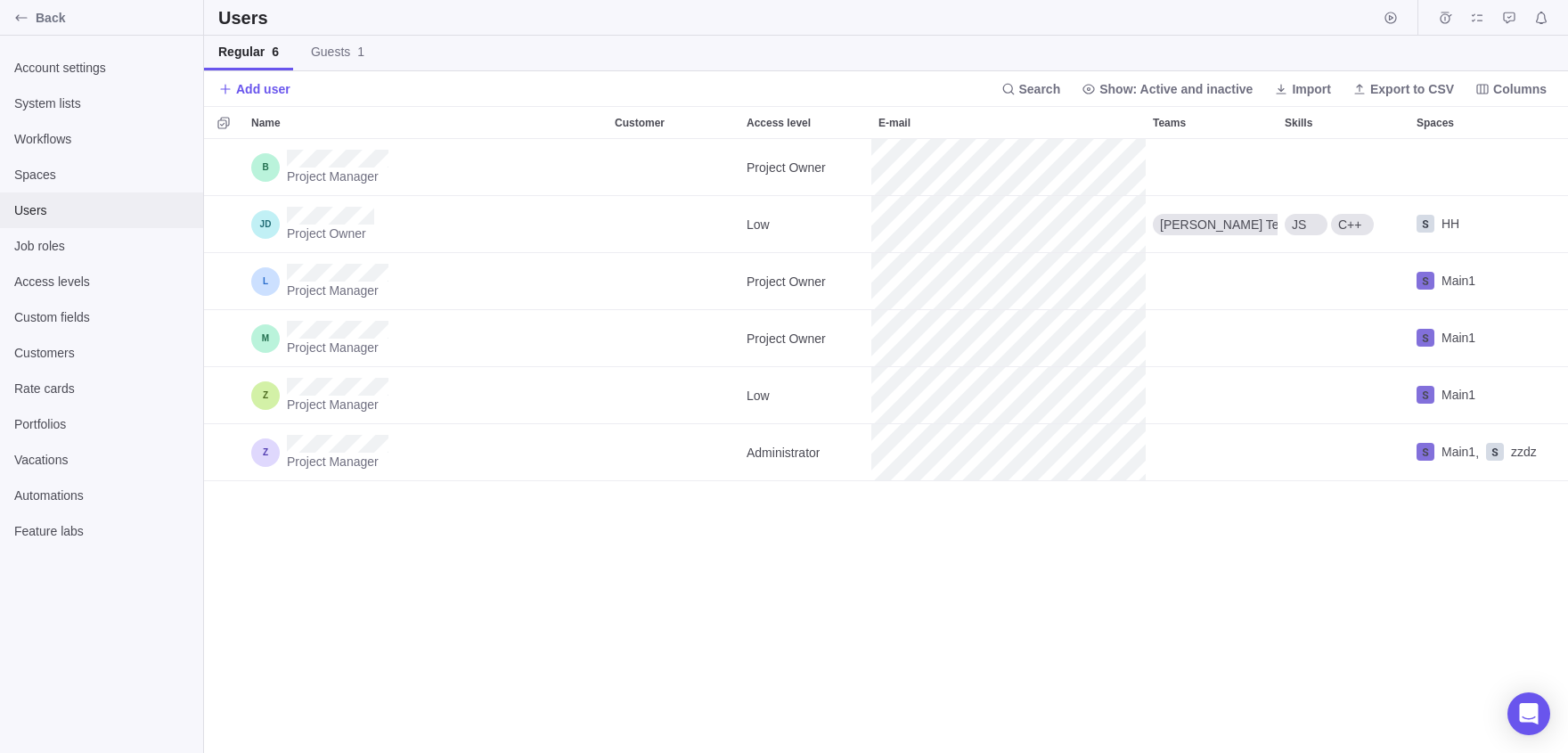
scroll to position [614, 1364]
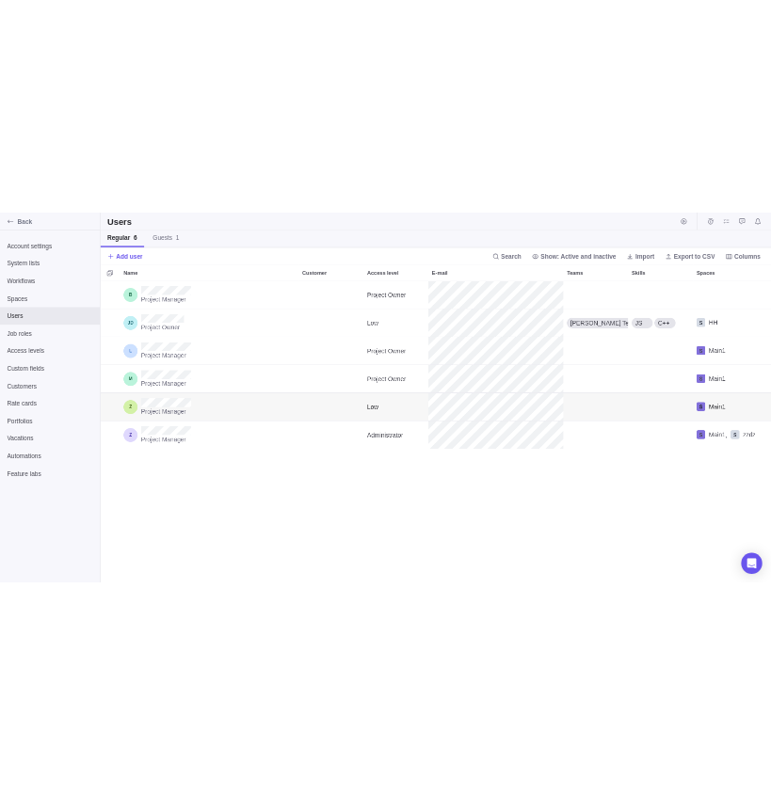
scroll to position [648, 1035]
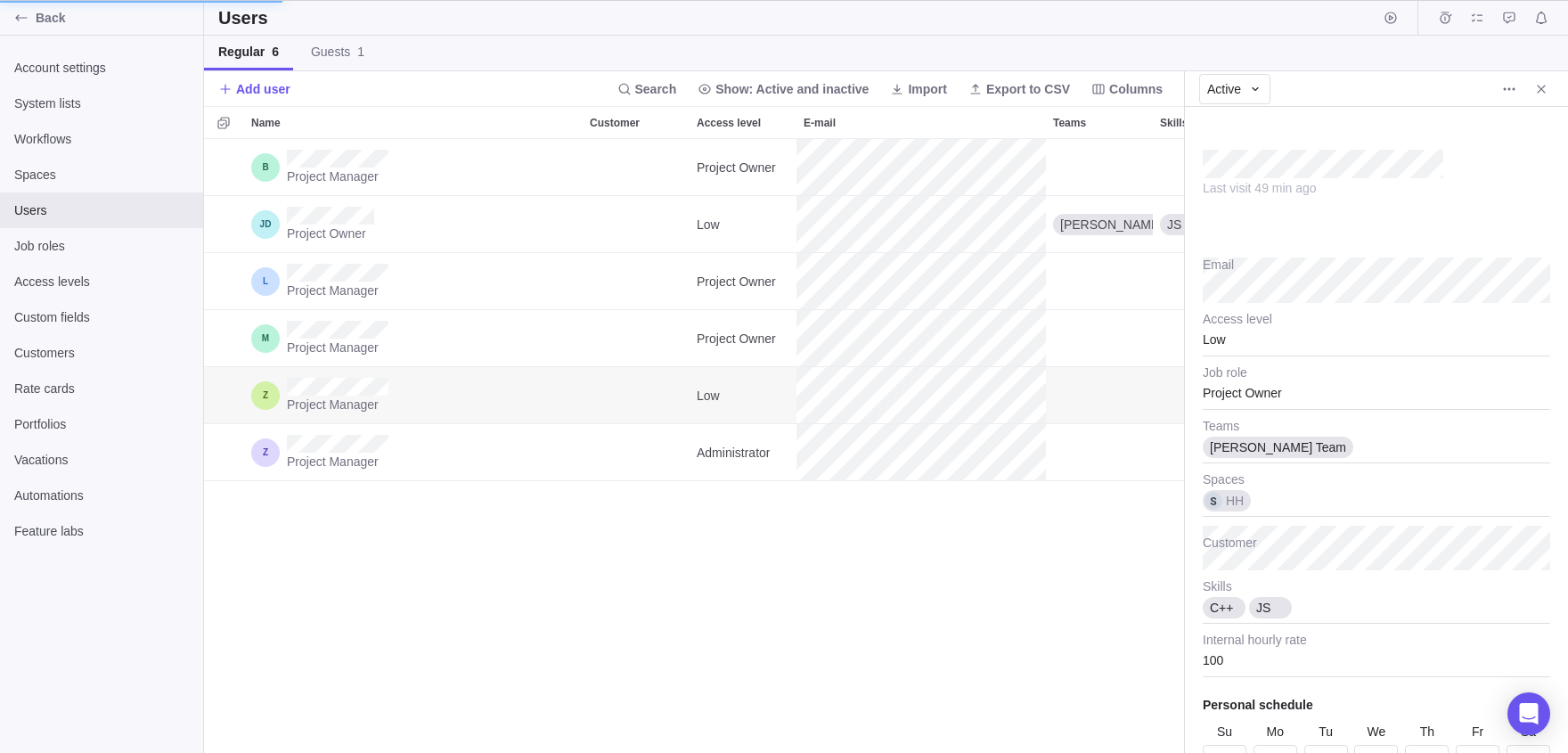
type textarea "x"
click at [25, 18] on icon "Back" at bounding box center [21, 17] width 11 height 7
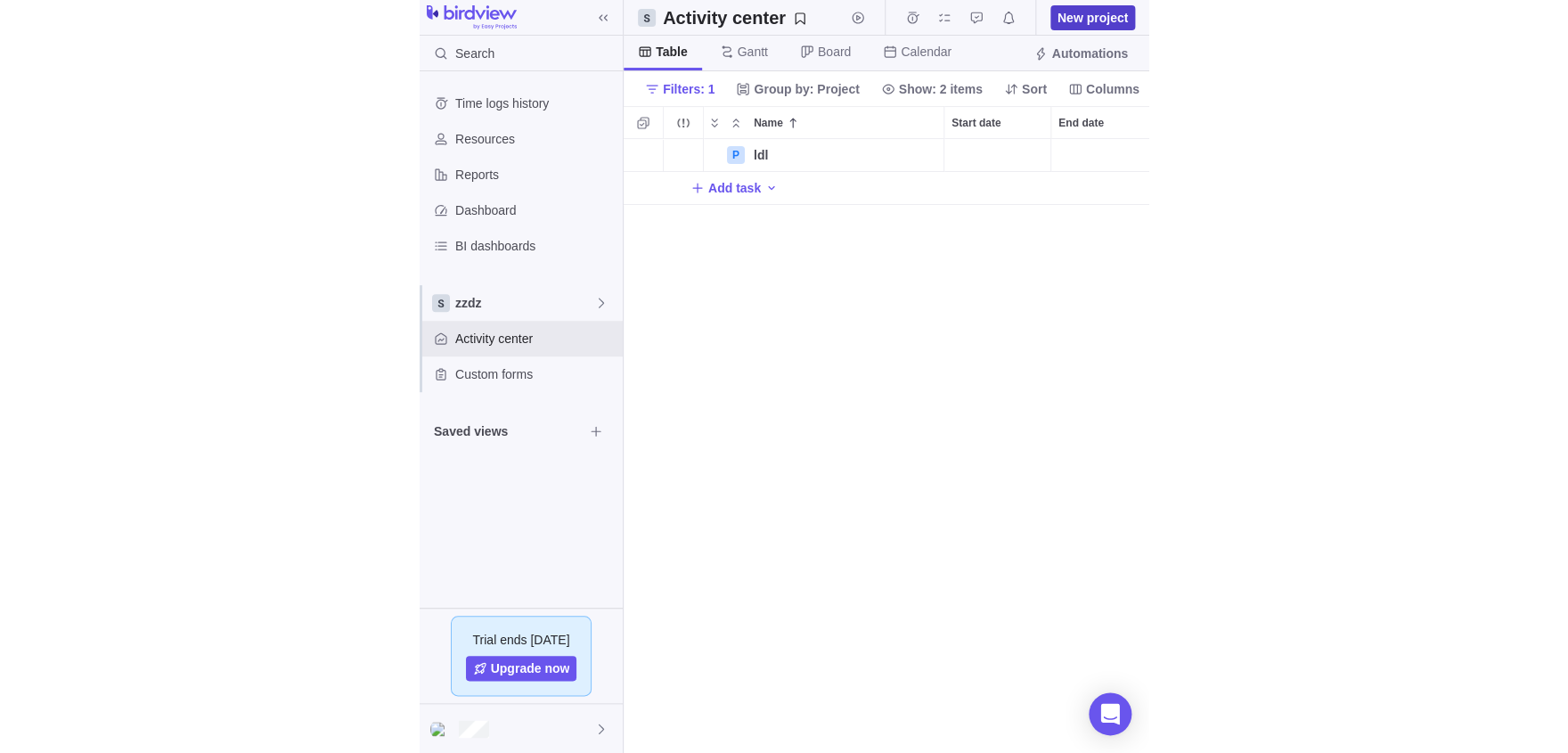
scroll to position [614, 1364]
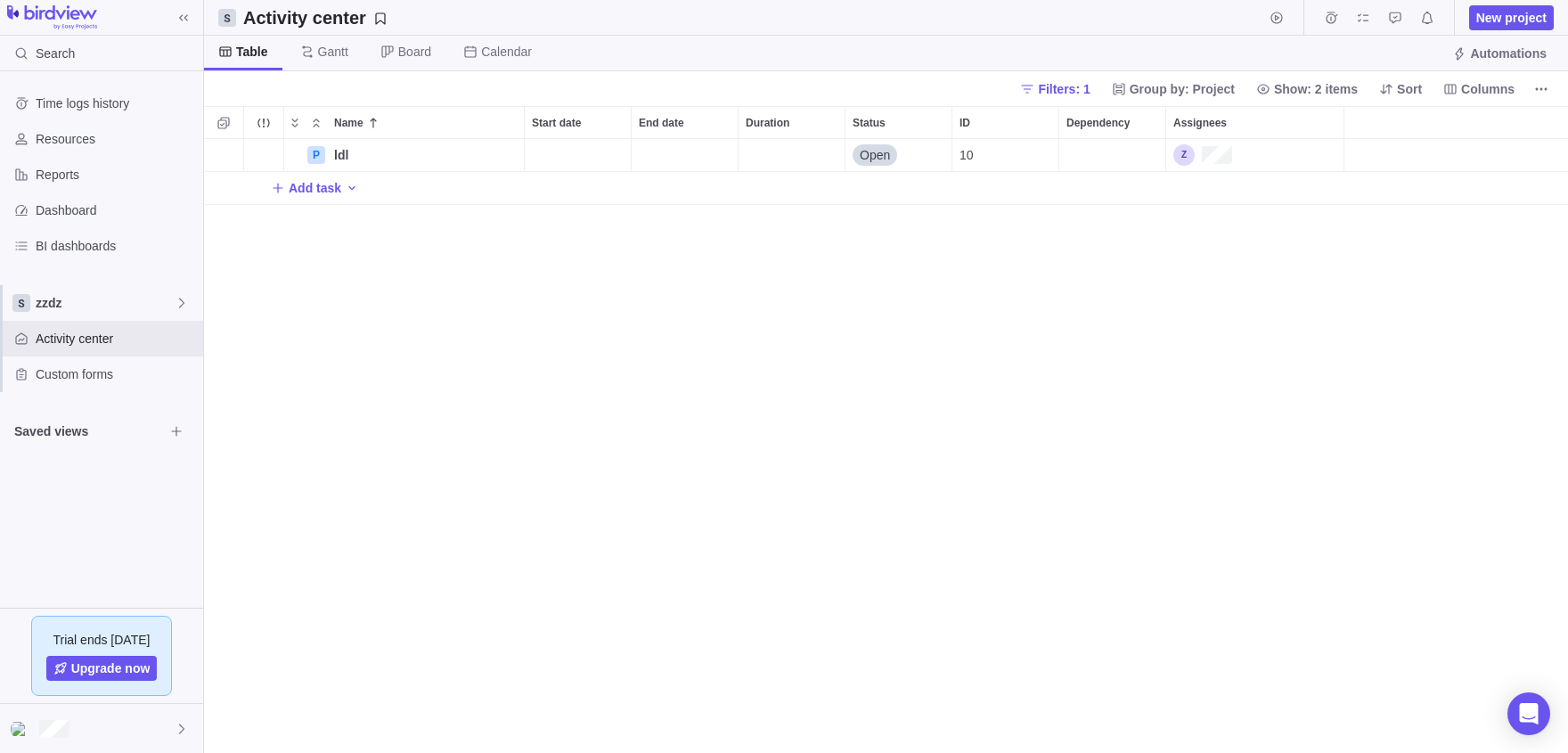
click at [1559, 92] on div "Filters: 1 Group by: Project Show: 2 items Sort Columns" at bounding box center [885, 88] width 1364 height 35
drag, startPoint x: 1559, startPoint y: 92, endPoint x: 407, endPoint y: 221, distance: 1159.2
click at [407, 106] on div "Filters: 1 Group by: Project Show: 2 items Sort Columns" at bounding box center [885, 88] width 1364 height 35
click at [78, 349] on div "Activity center" at bounding box center [101, 339] width 204 height 36
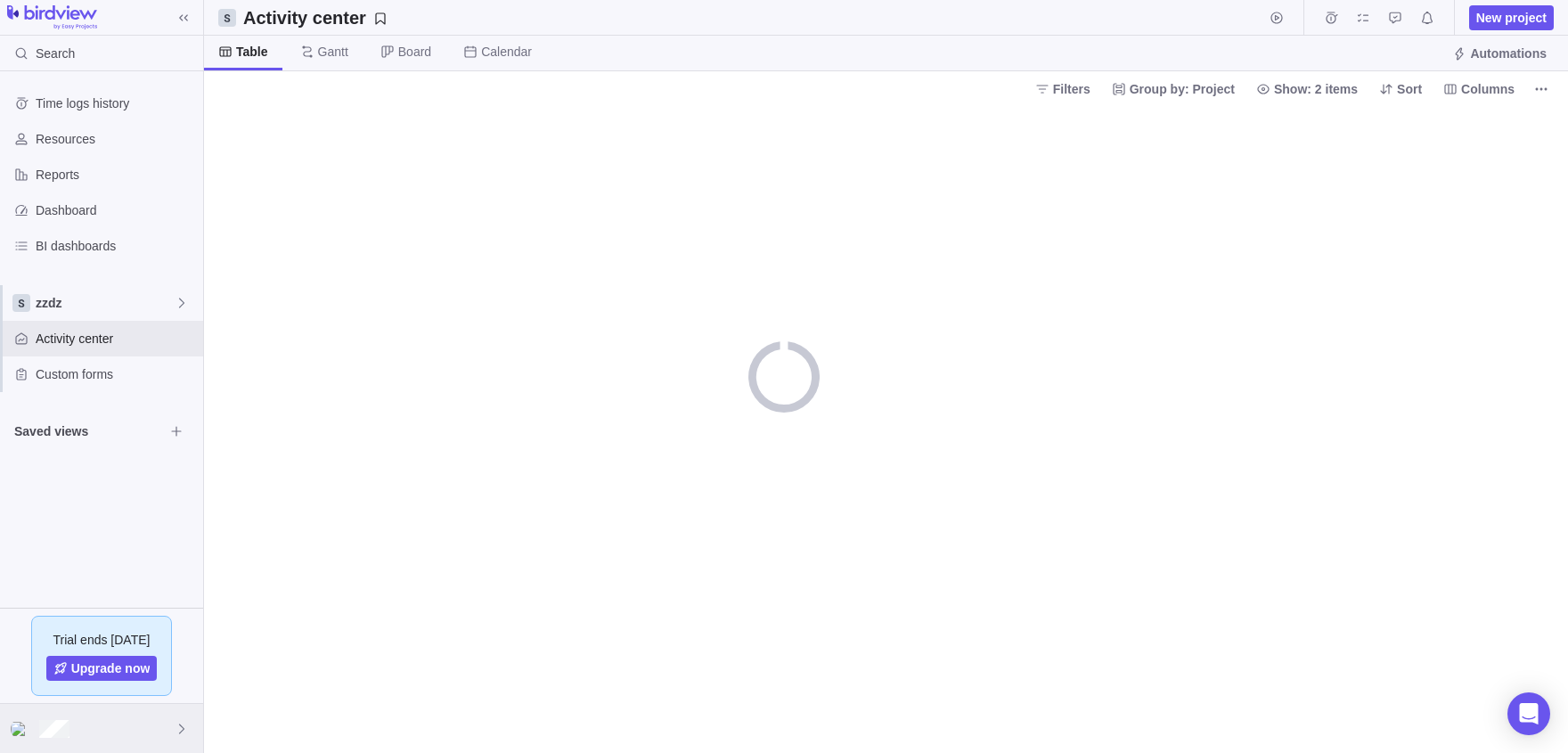
click at [110, 734] on div at bounding box center [101, 728] width 204 height 49
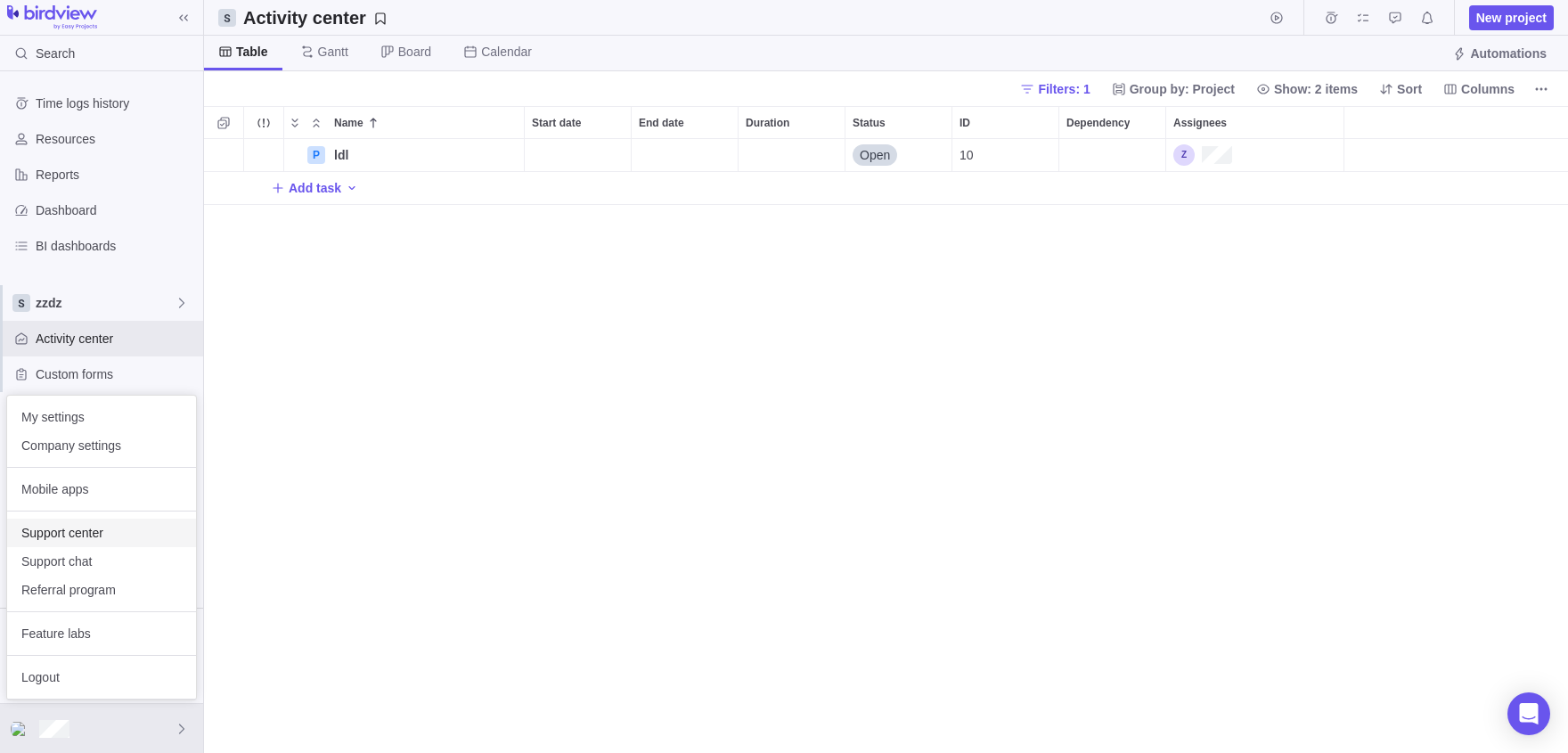
scroll to position [614, 1364]
click at [62, 446] on span "Company settings" at bounding box center [101, 445] width 160 height 18
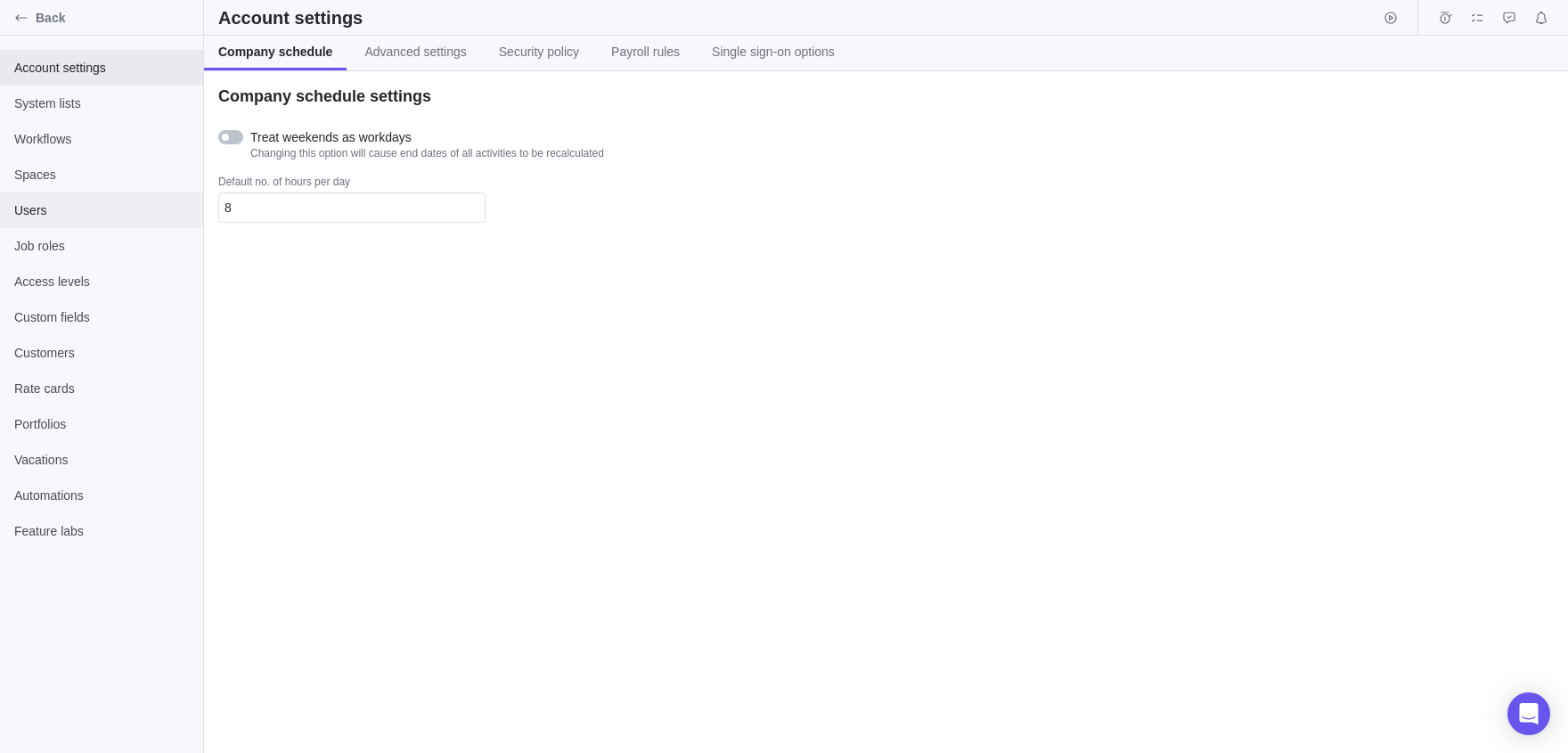
click at [68, 204] on span "Users" at bounding box center [101, 210] width 174 height 18
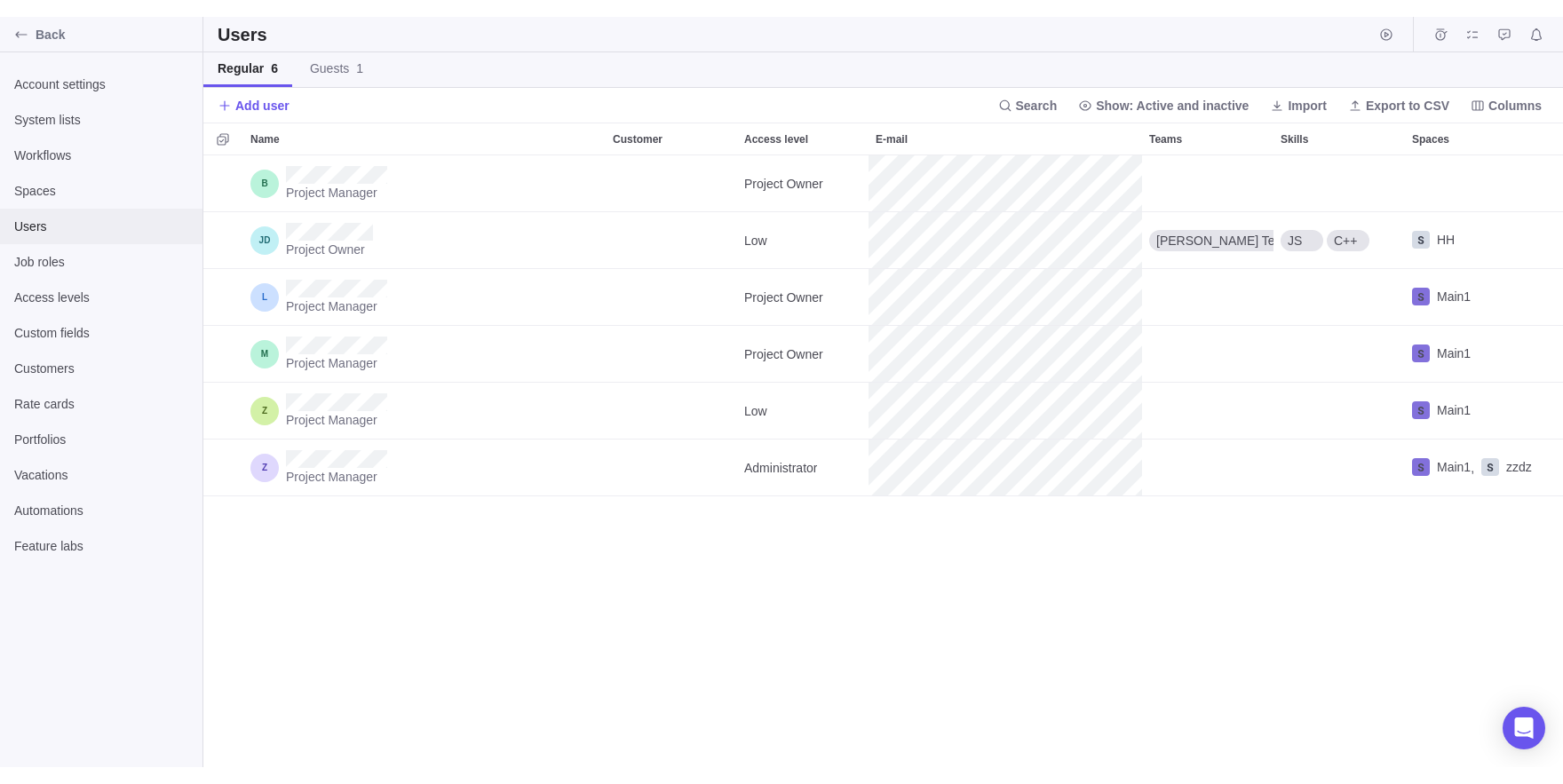
scroll to position [645, 1360]
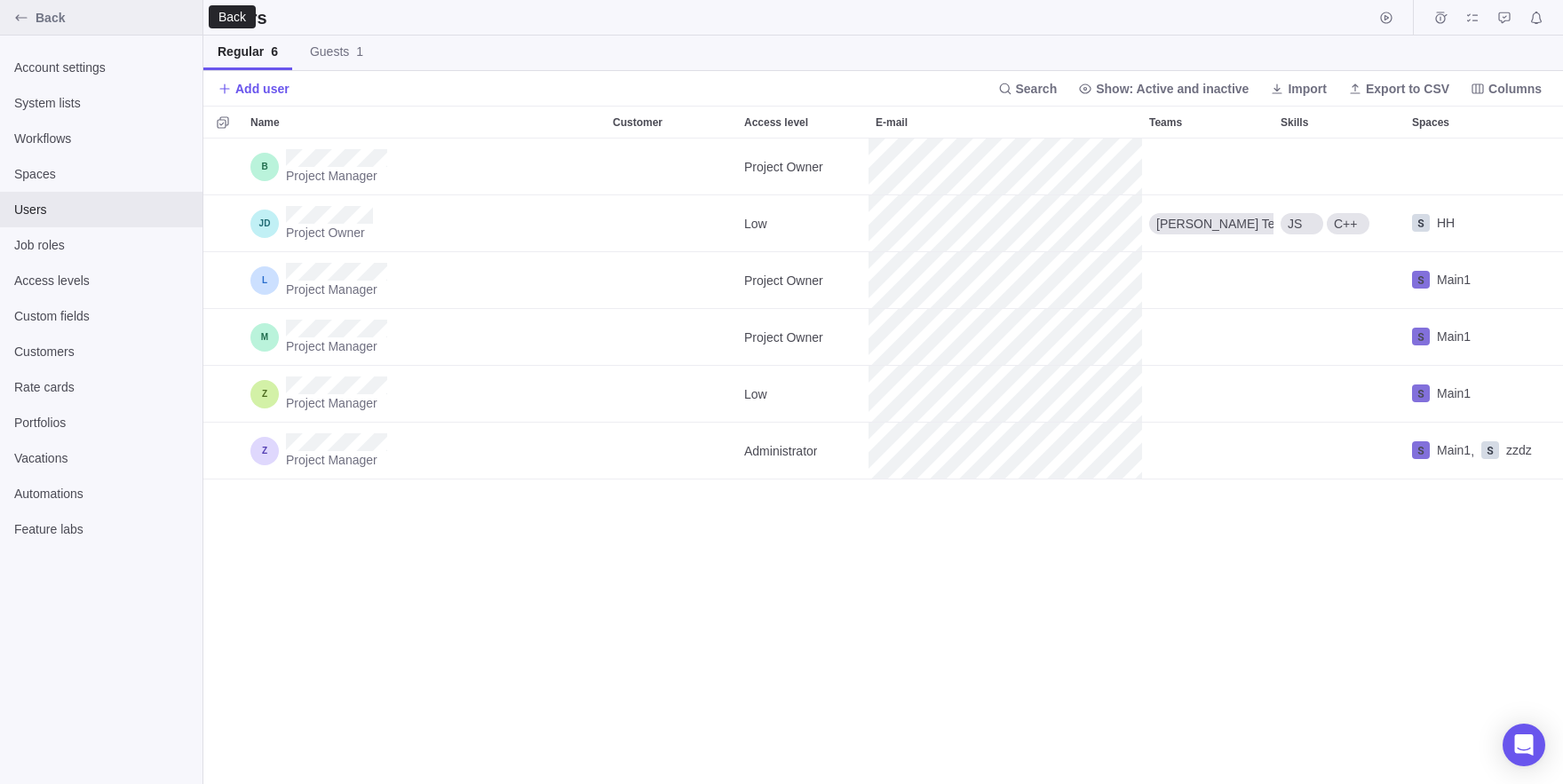
click at [17, 19] on icon "Back" at bounding box center [21, 17] width 11 height 7
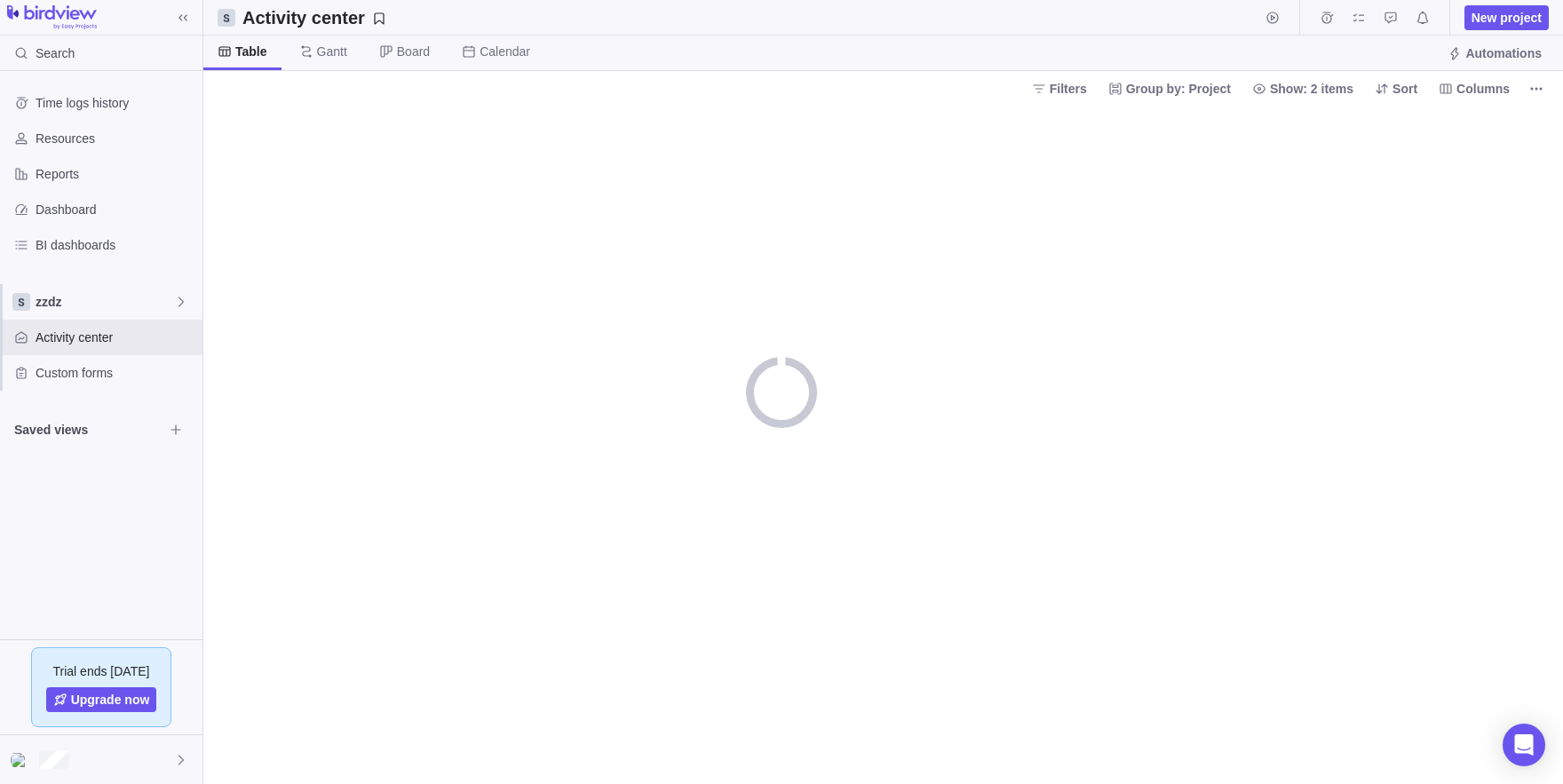
click at [1549, 111] on div at bounding box center [882, 444] width 1360 height 678
click at [1545, 101] on div "Filters: 1 Group by: Project Show: 2 items Sort Columns" at bounding box center [882, 88] width 1360 height 35
click at [1539, 95] on icon "More actions" at bounding box center [1536, 89] width 14 height 14
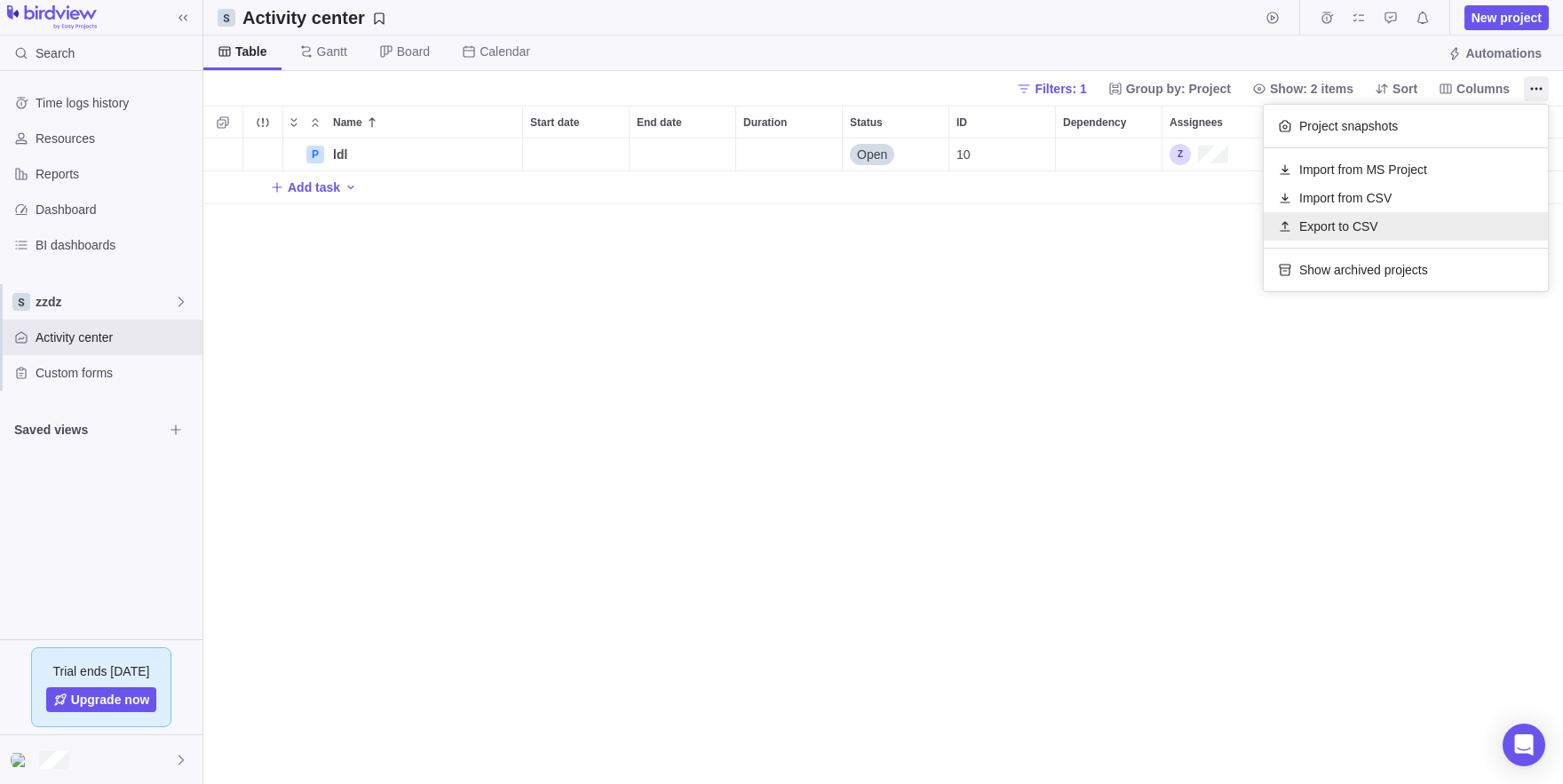
scroll to position [645, 1360]
click at [1345, 208] on div "Import from CSV" at bounding box center [1405, 198] width 284 height 28
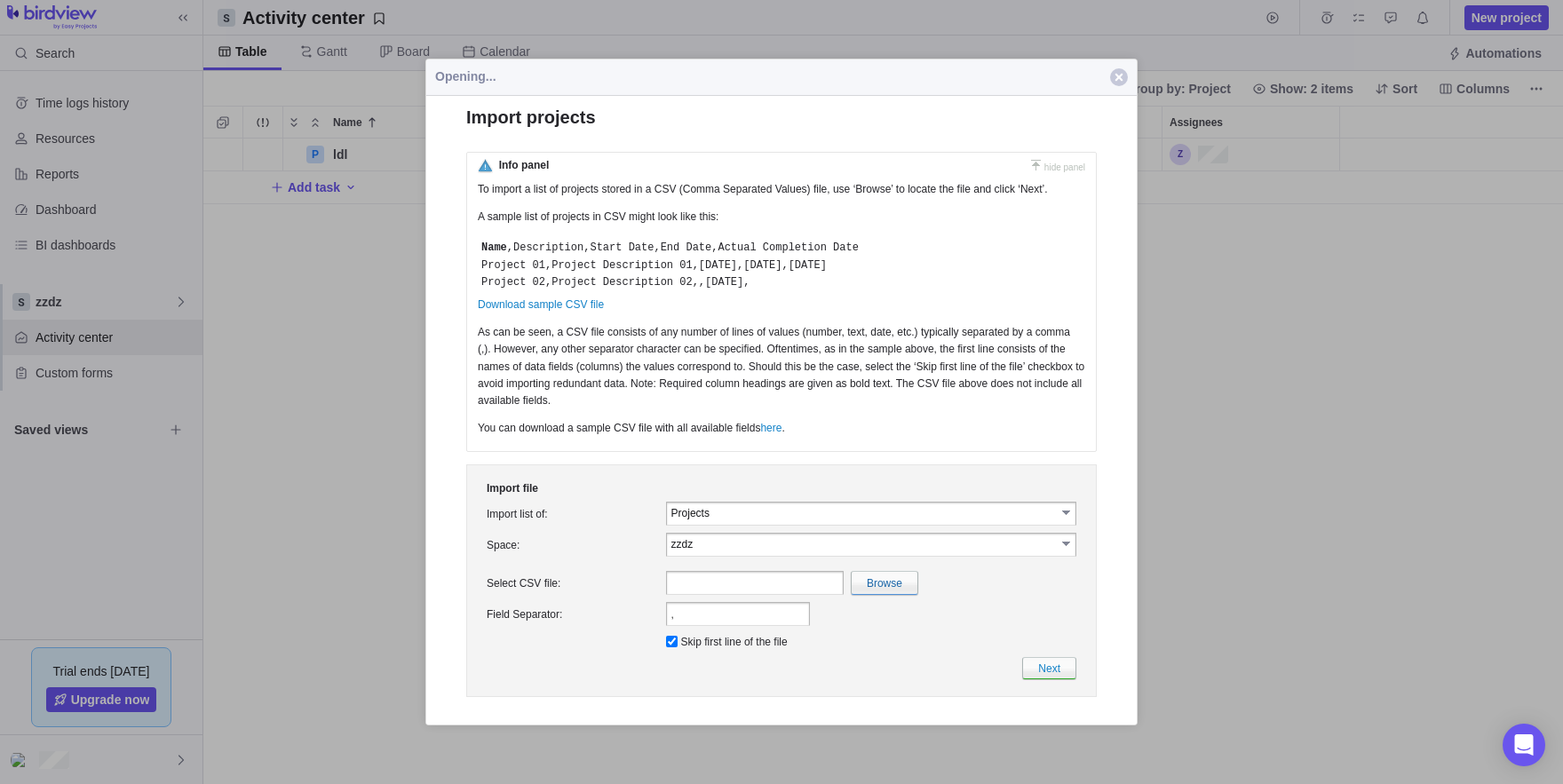
scroll to position [0, 0]
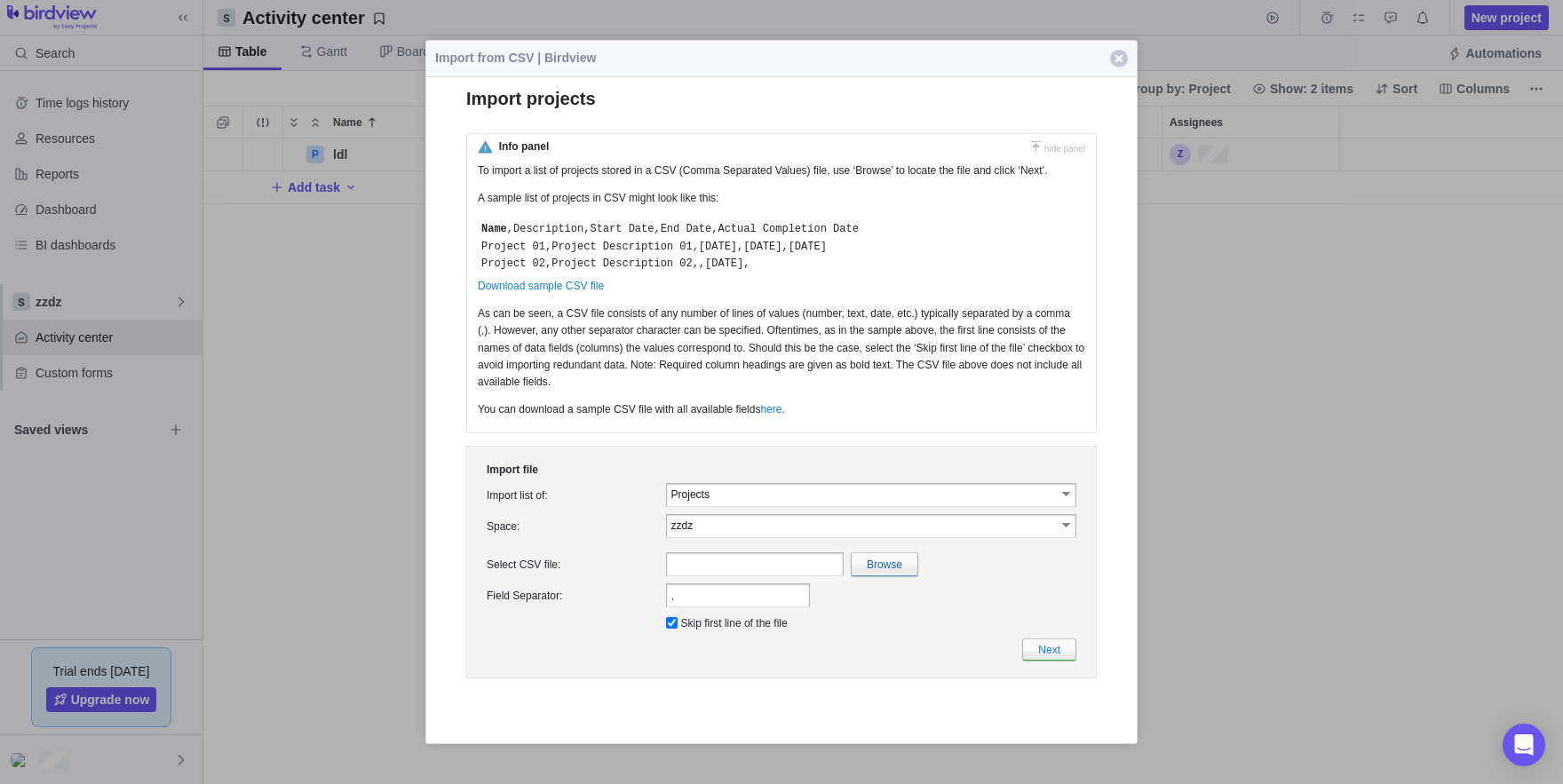
click at [717, 510] on td "Projects select Tasks Users Projects Customers" at bounding box center [871, 494] width 417 height 31
click at [697, 502] on input "Projects" at bounding box center [863, 494] width 384 height 15
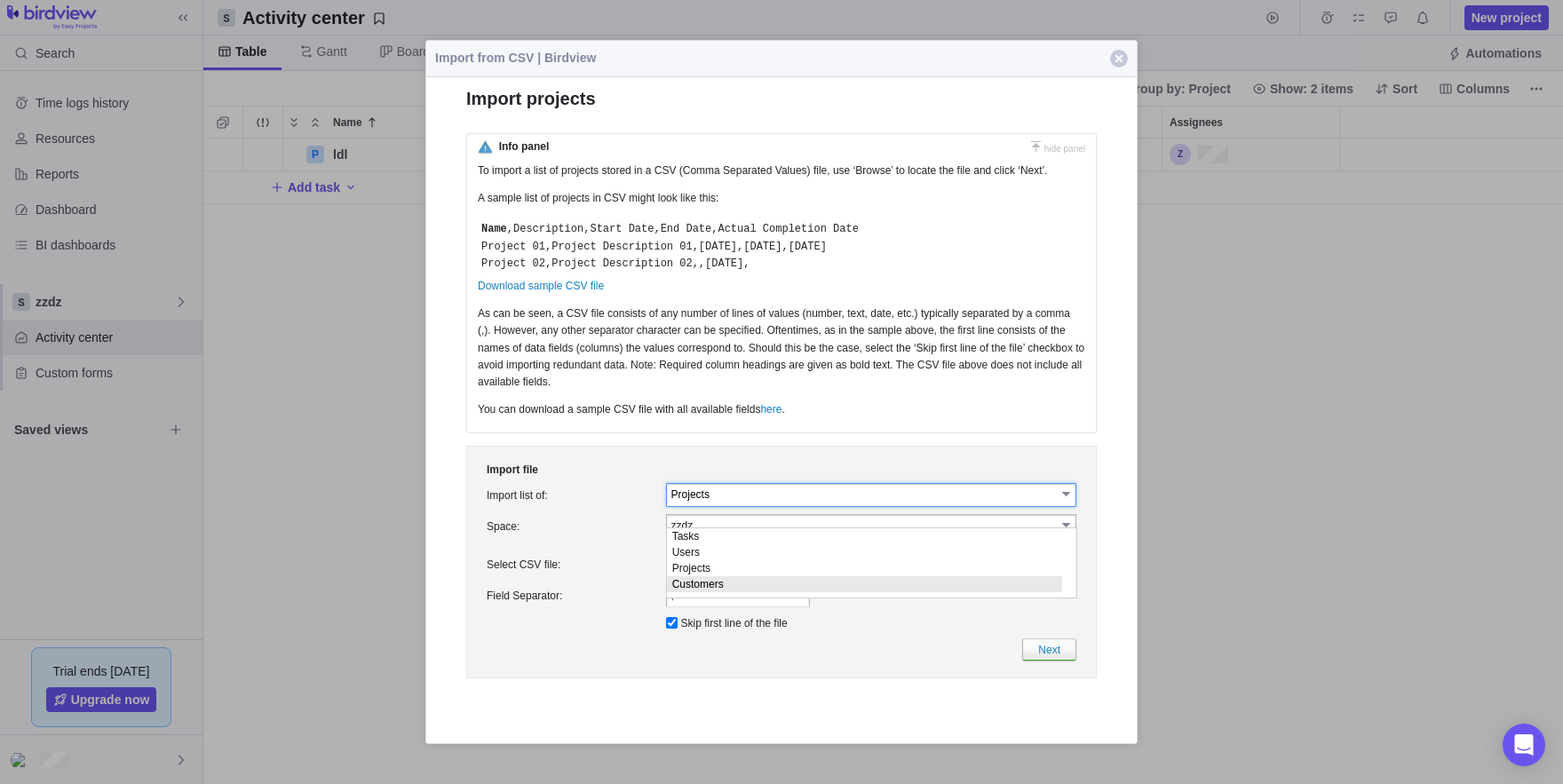
click at [640, 542] on td "Space:" at bounding box center [573, 525] width 179 height 31
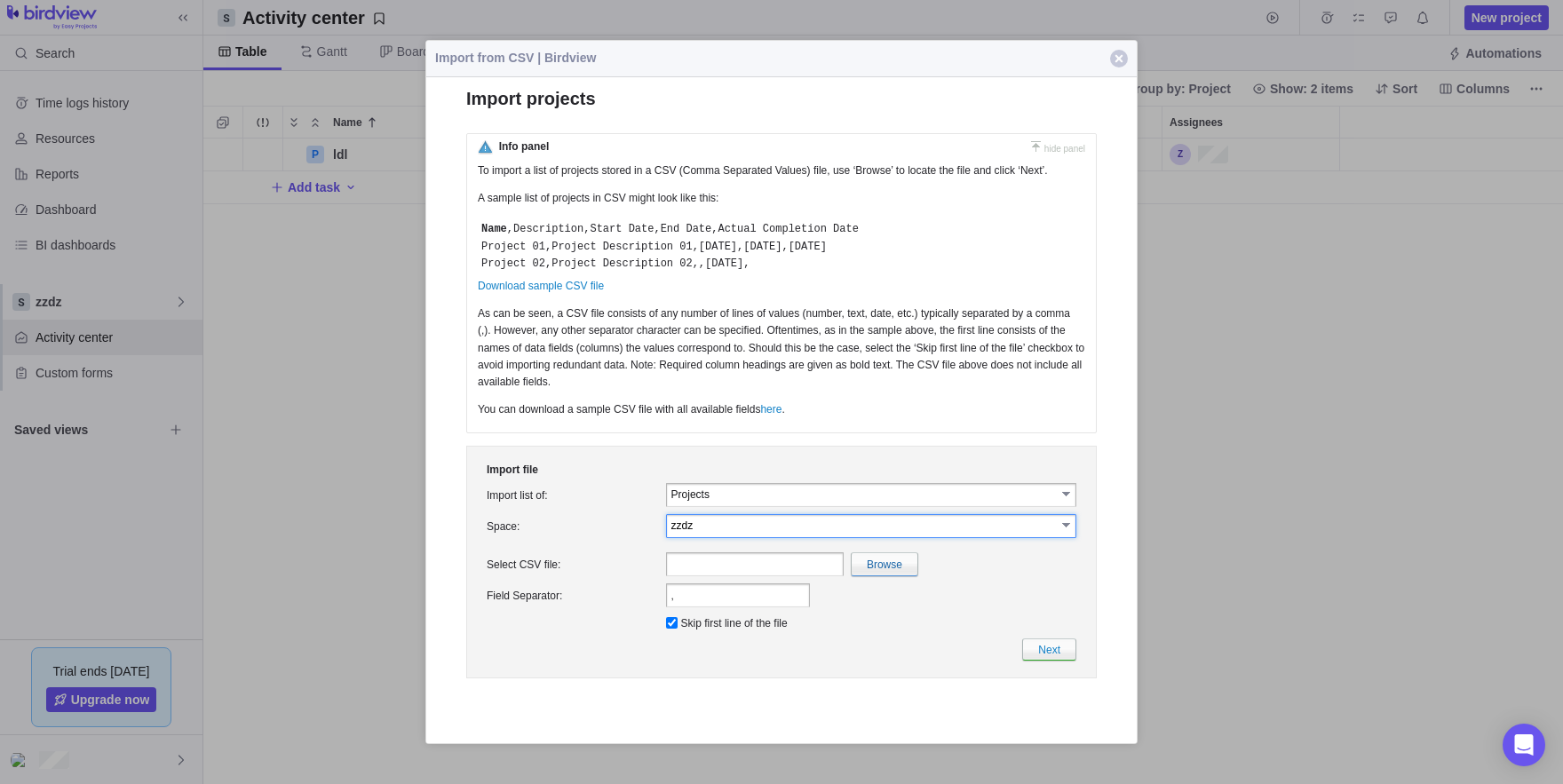
click at [713, 533] on input "zzdz" at bounding box center [863, 525] width 384 height 15
click at [720, 531] on td "zzdz select" at bounding box center [871, 525] width 417 height 31
click at [699, 502] on input "Projects" at bounding box center [863, 494] width 384 height 15
click at [720, 553] on li "Users" at bounding box center [865, 552] width 395 height 16
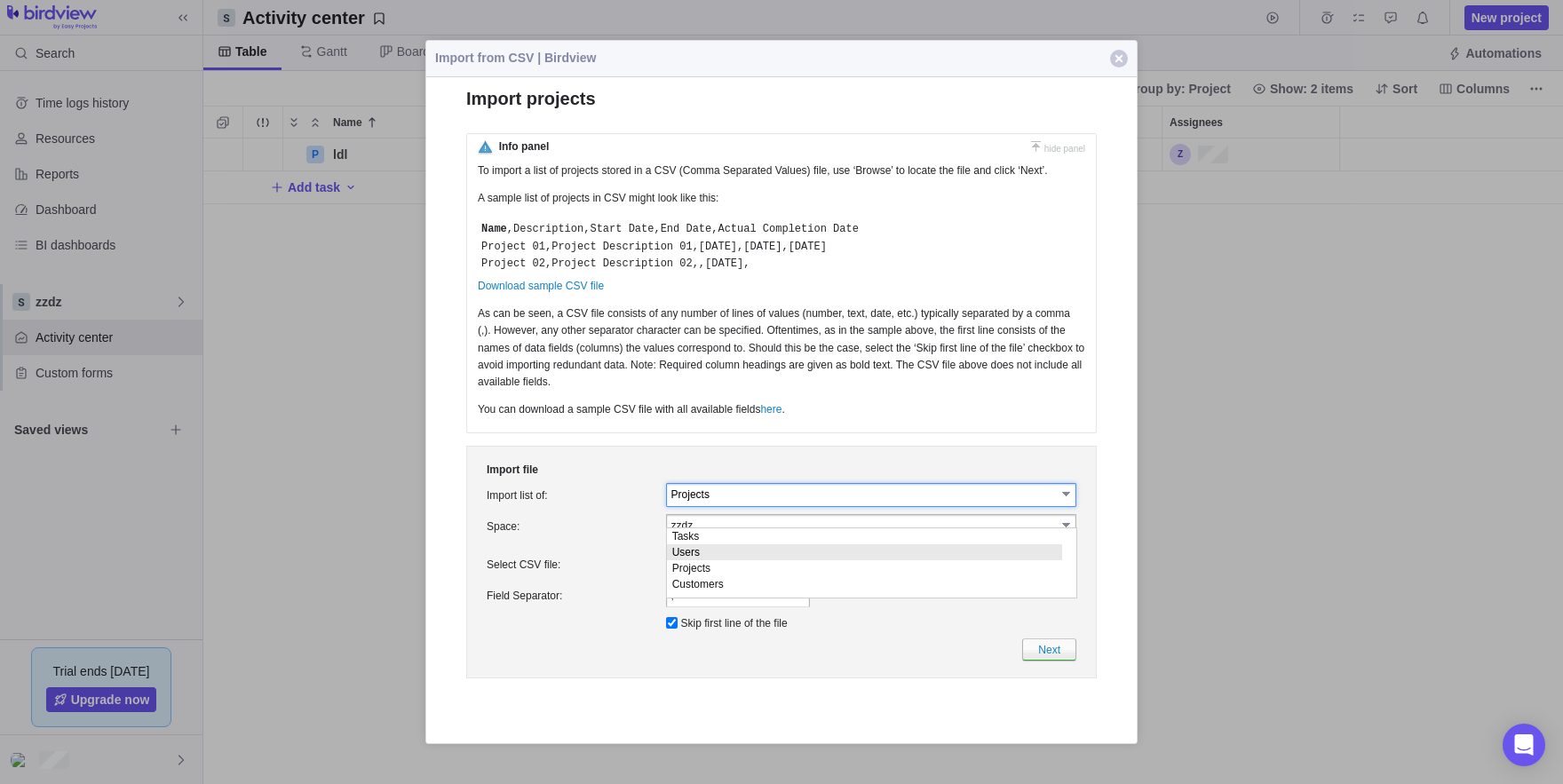
type input "Users"
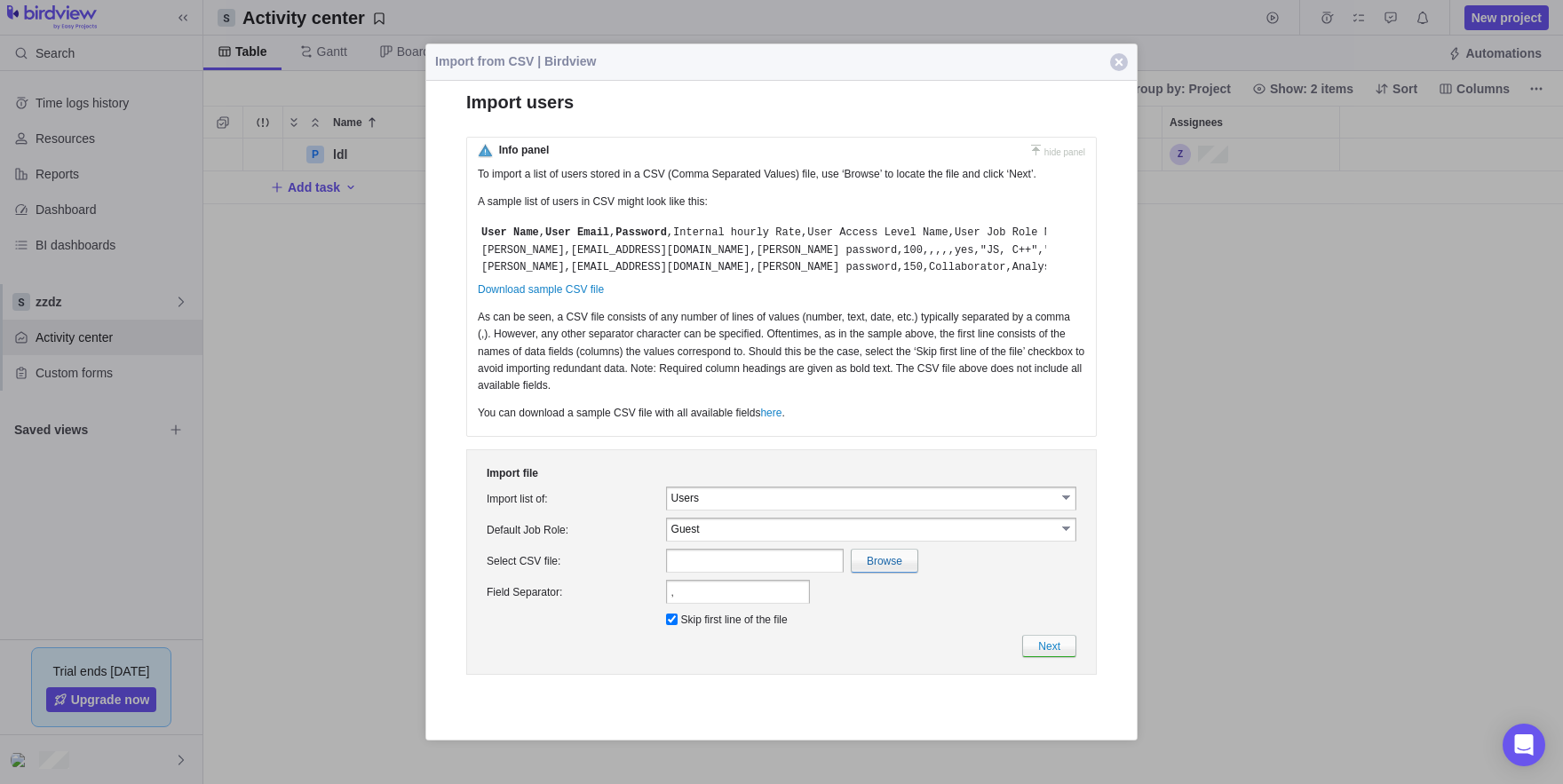
click at [669, 538] on td "Guest" at bounding box center [864, 527] width 393 height 20
click at [683, 593] on li "Project Manager" at bounding box center [872, 586] width 410 height 16
click at [676, 536] on input "Project Manager" at bounding box center [863, 528] width 384 height 15
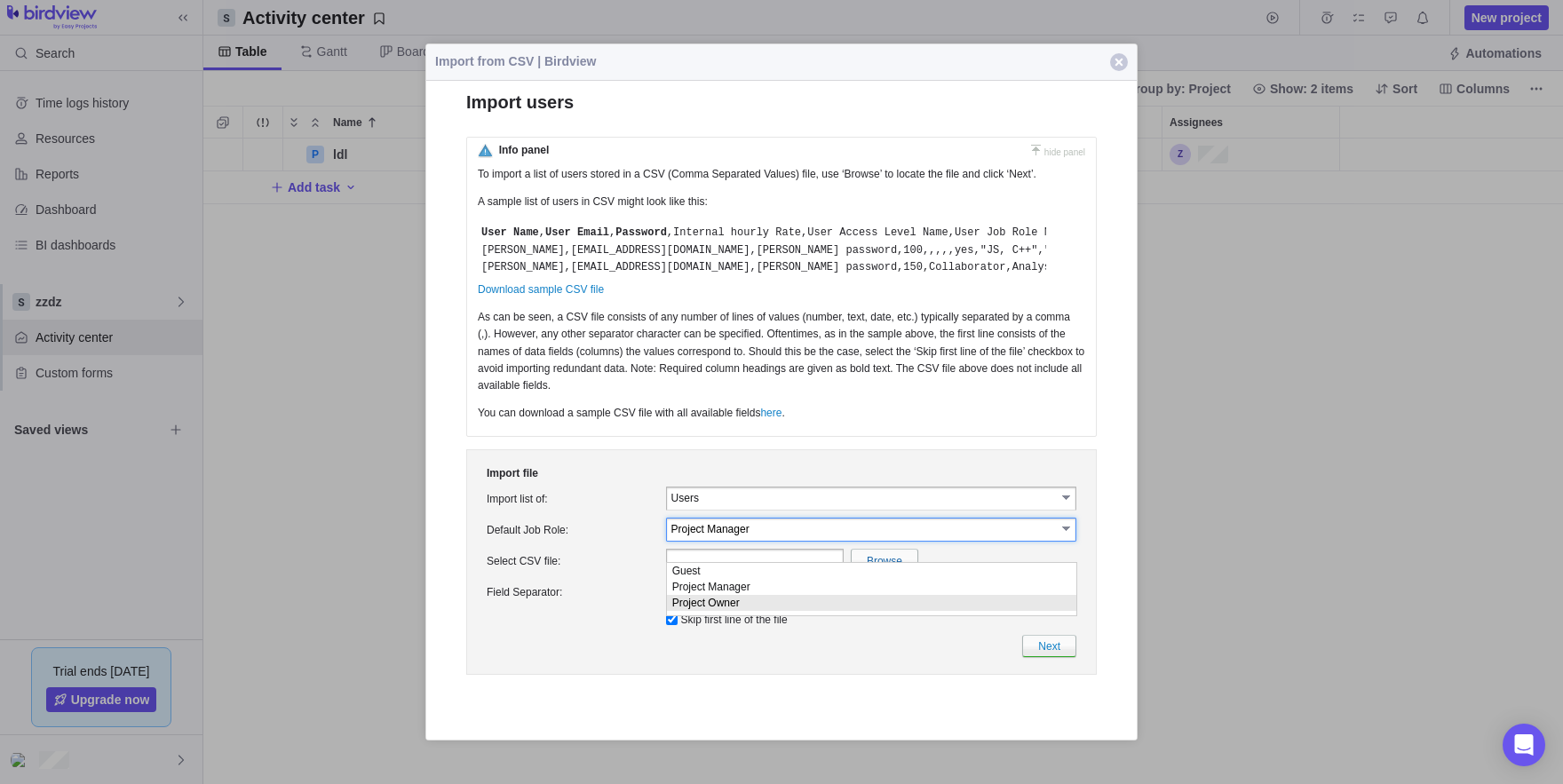
click at [704, 602] on li "Project Owner" at bounding box center [872, 602] width 410 height 16
type input "Project Owner"
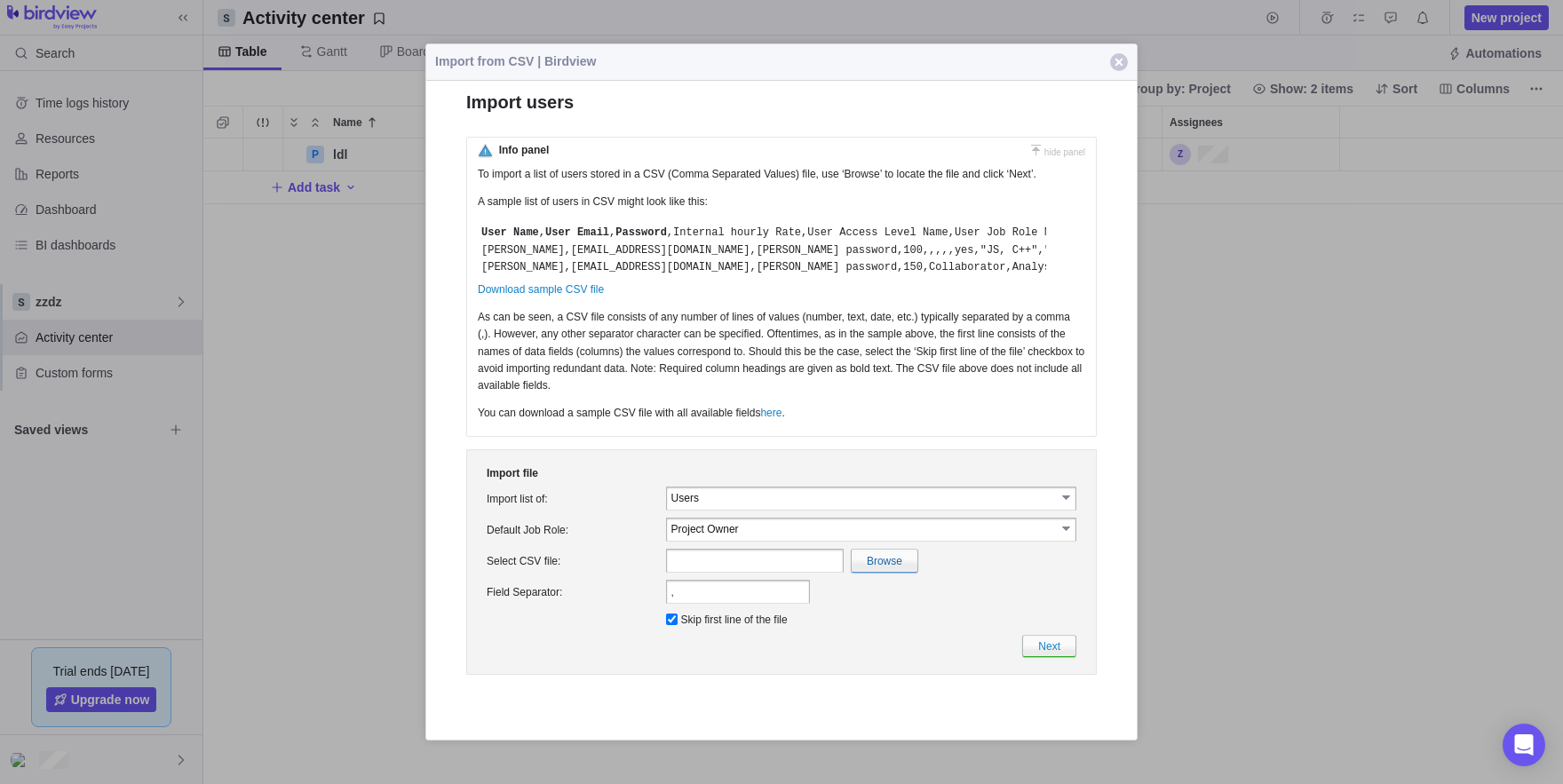
click at [691, 510] on table "Users select" at bounding box center [871, 498] width 411 height 24
click at [715, 508] on table "Users select" at bounding box center [871, 498] width 411 height 24
click at [729, 505] on input "Users" at bounding box center [863, 497] width 384 height 15
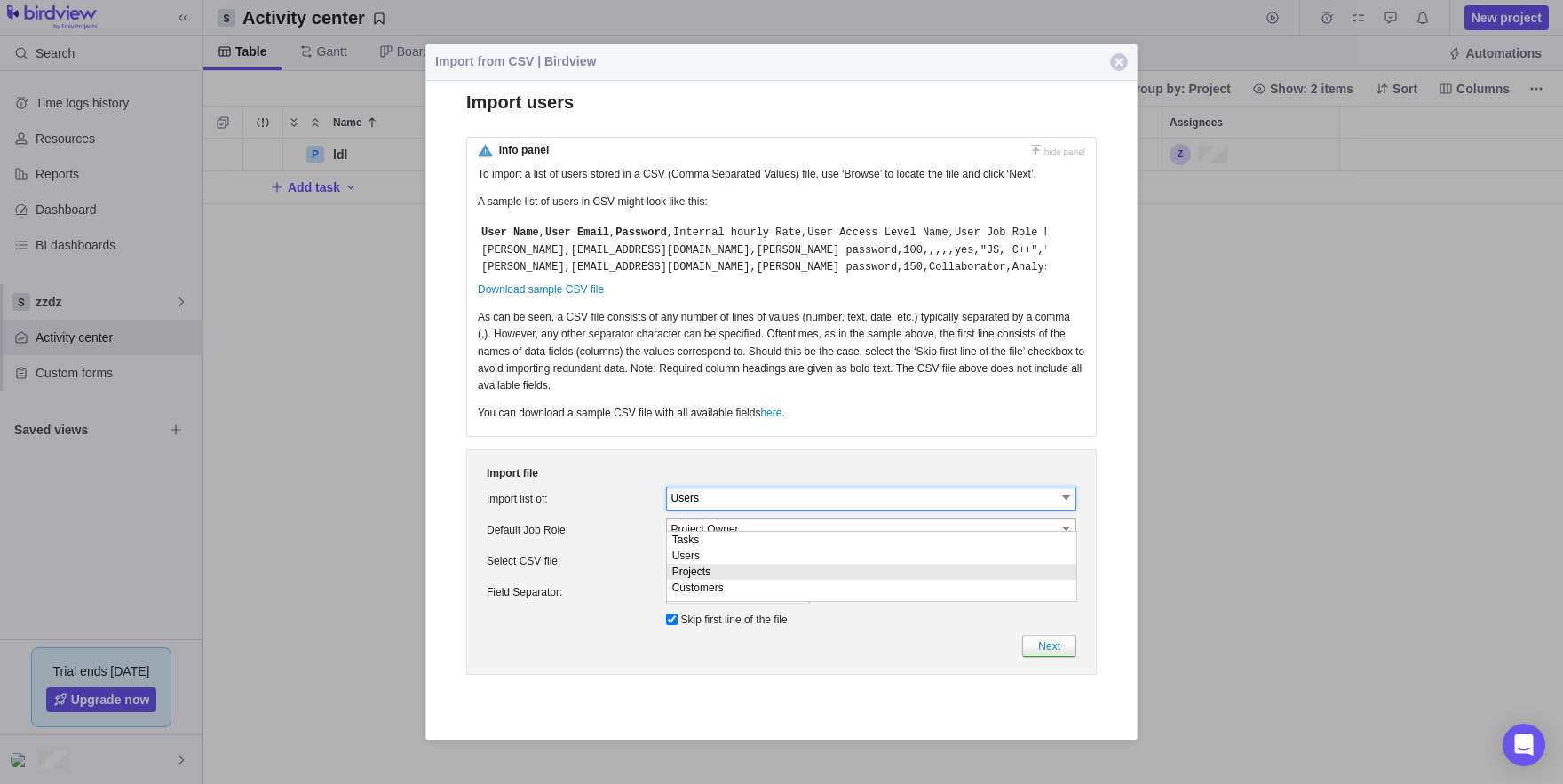
click at [733, 578] on li "Projects" at bounding box center [872, 571] width 410 height 16
type input "Projects"
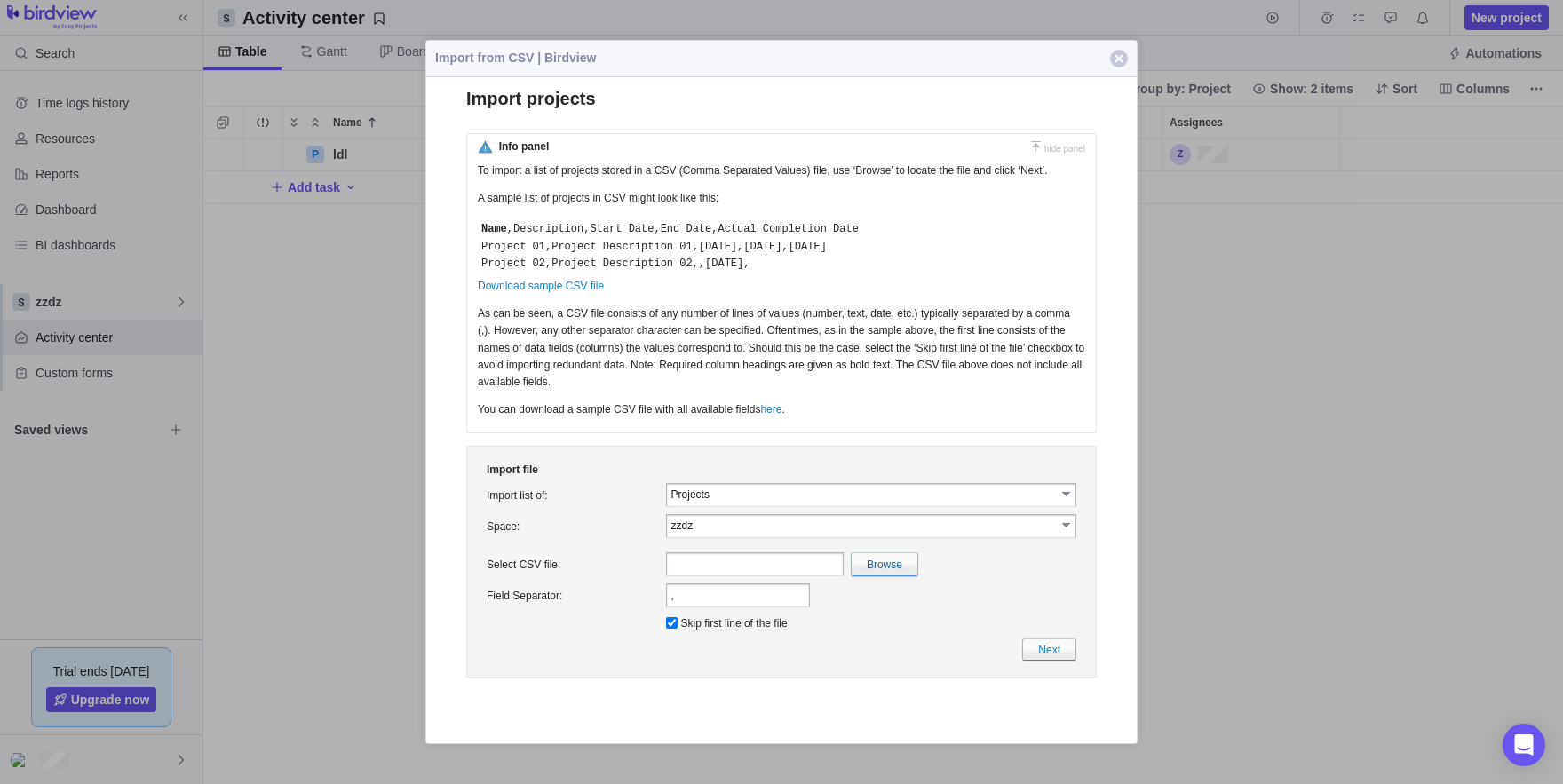
click at [704, 533] on input "zzdz" at bounding box center [863, 525] width 384 height 15
click at [644, 542] on td "Space:" at bounding box center [573, 525] width 179 height 31
click at [1056, 660] on link "Next" at bounding box center [1049, 650] width 54 height 23
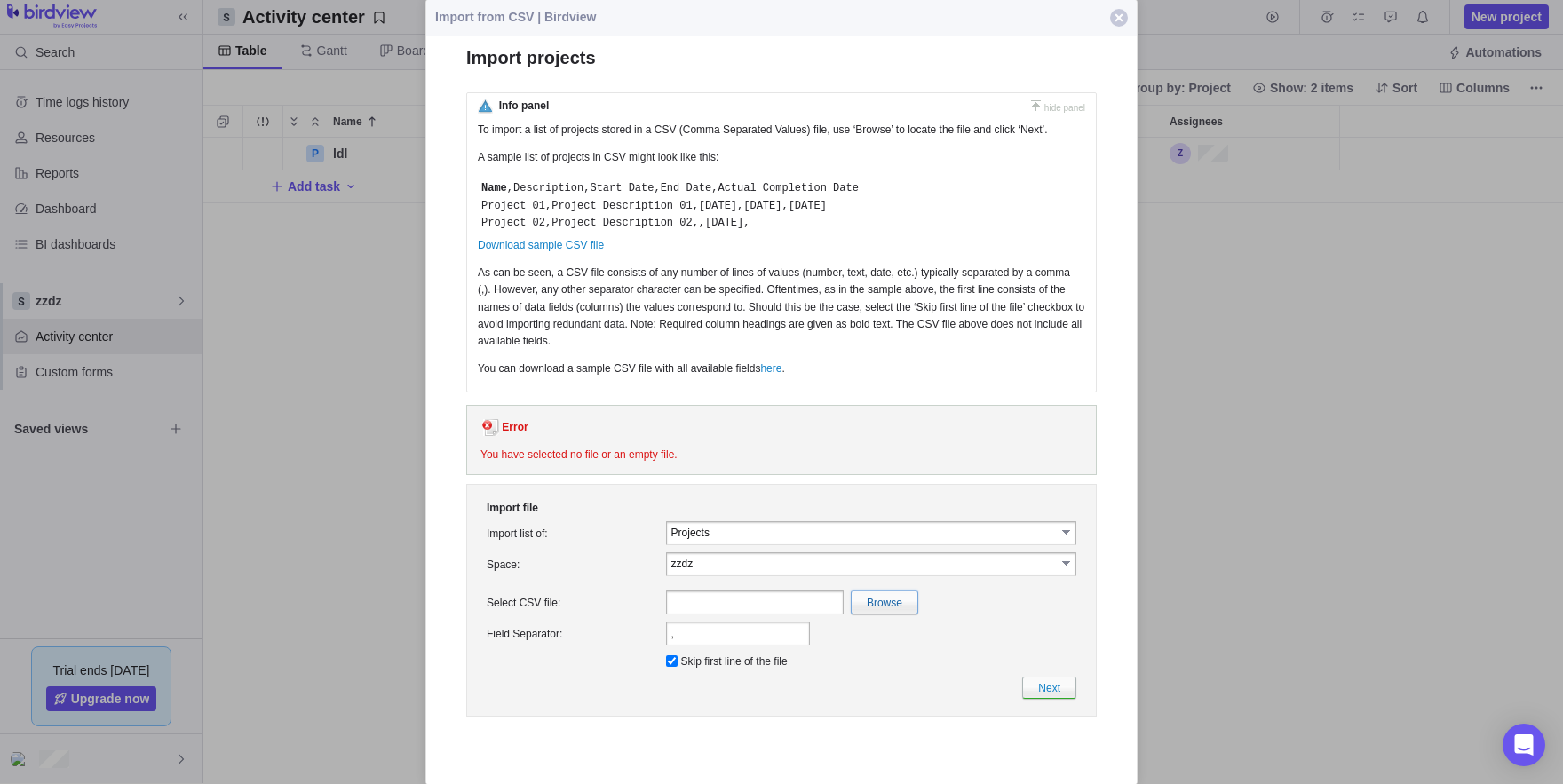
click at [883, 613] on input "file" at bounding box center [497, 603] width 840 height 23
type input "C:\fakepath\tttt.csv"
type input "tttt.csv"
click at [1046, 699] on link "Next" at bounding box center [1049, 688] width 54 height 23
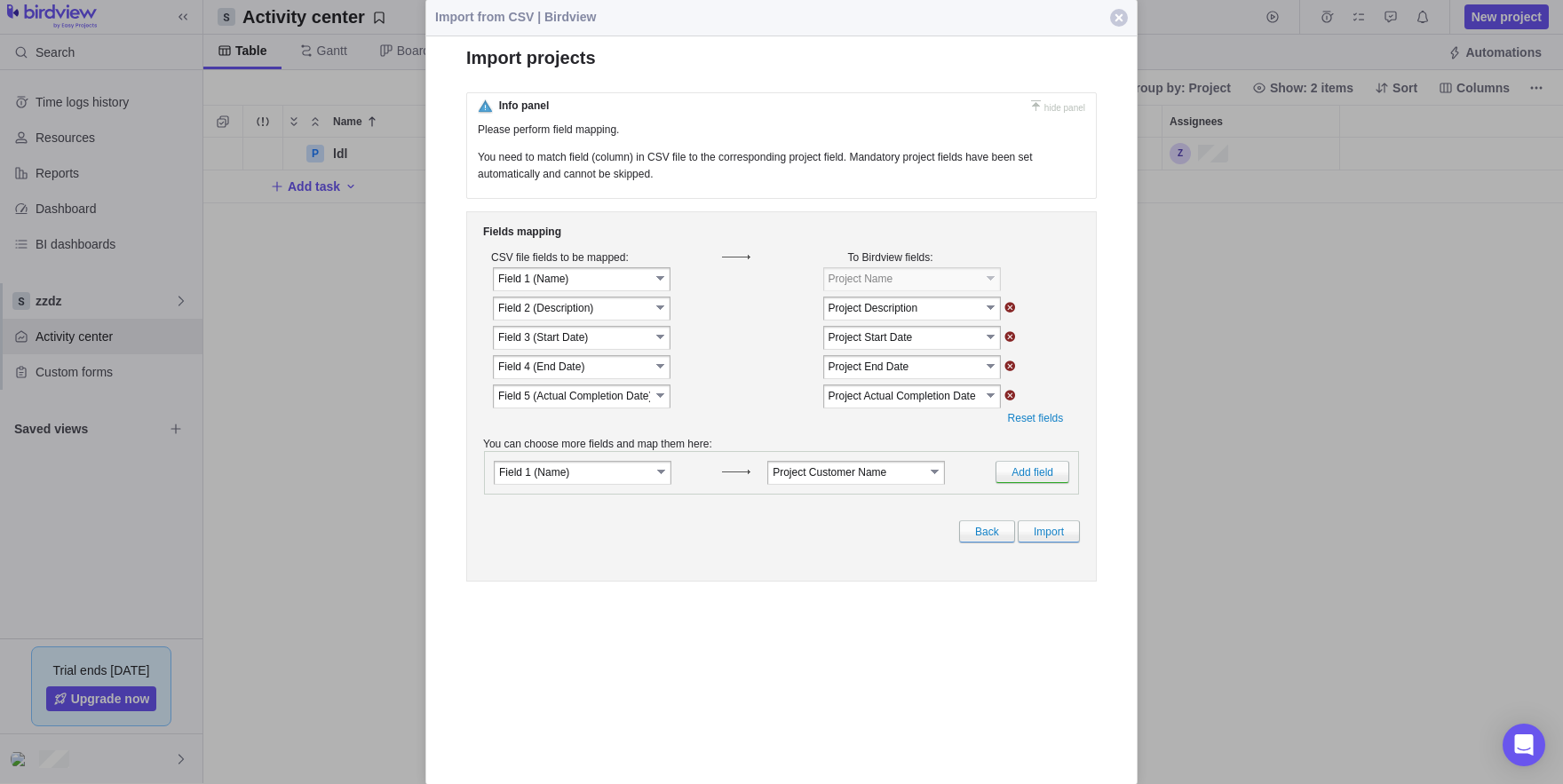
scroll to position [0, 0]
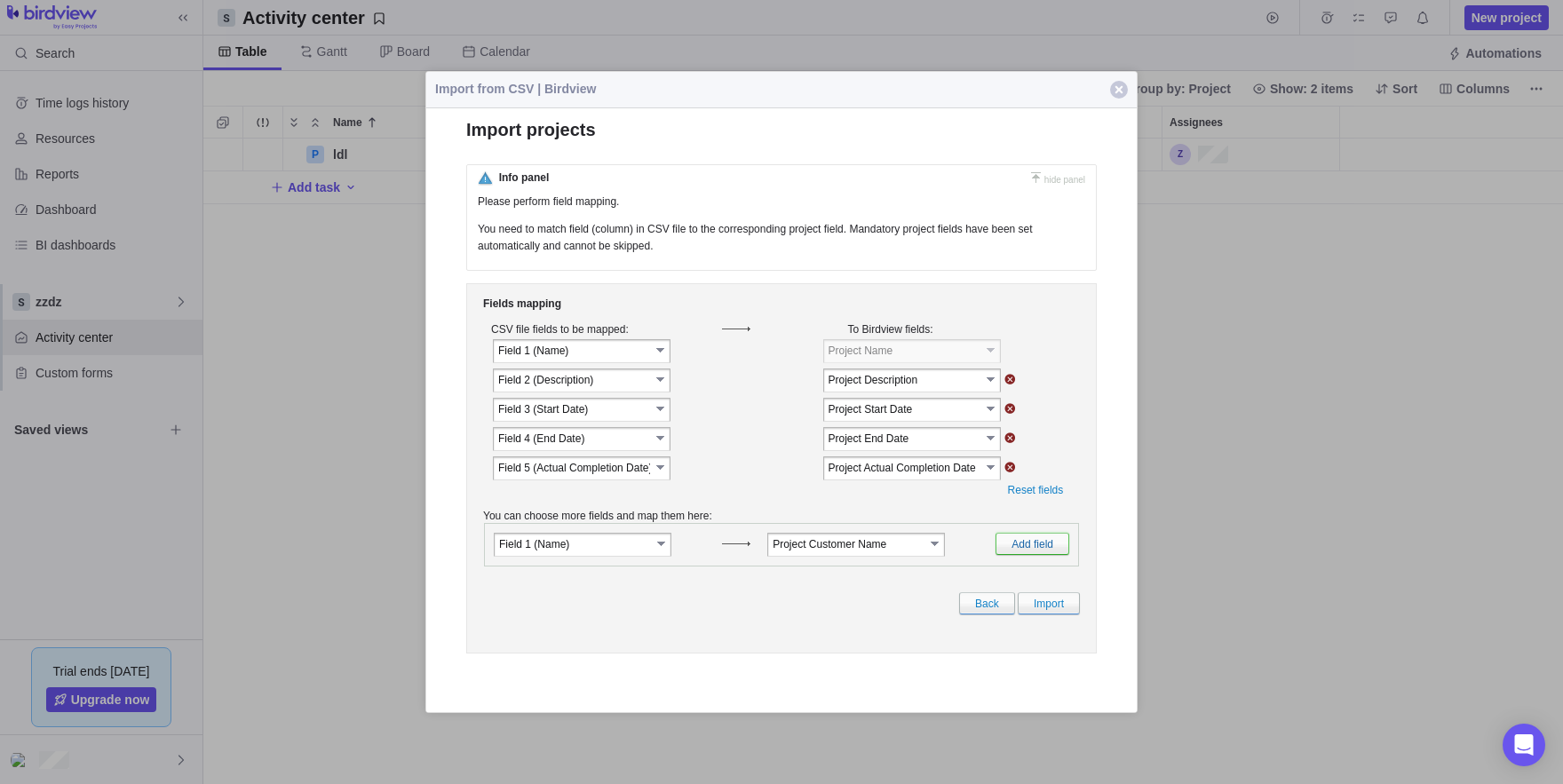
click at [996, 545] on link "Add field" at bounding box center [1033, 544] width 74 height 23
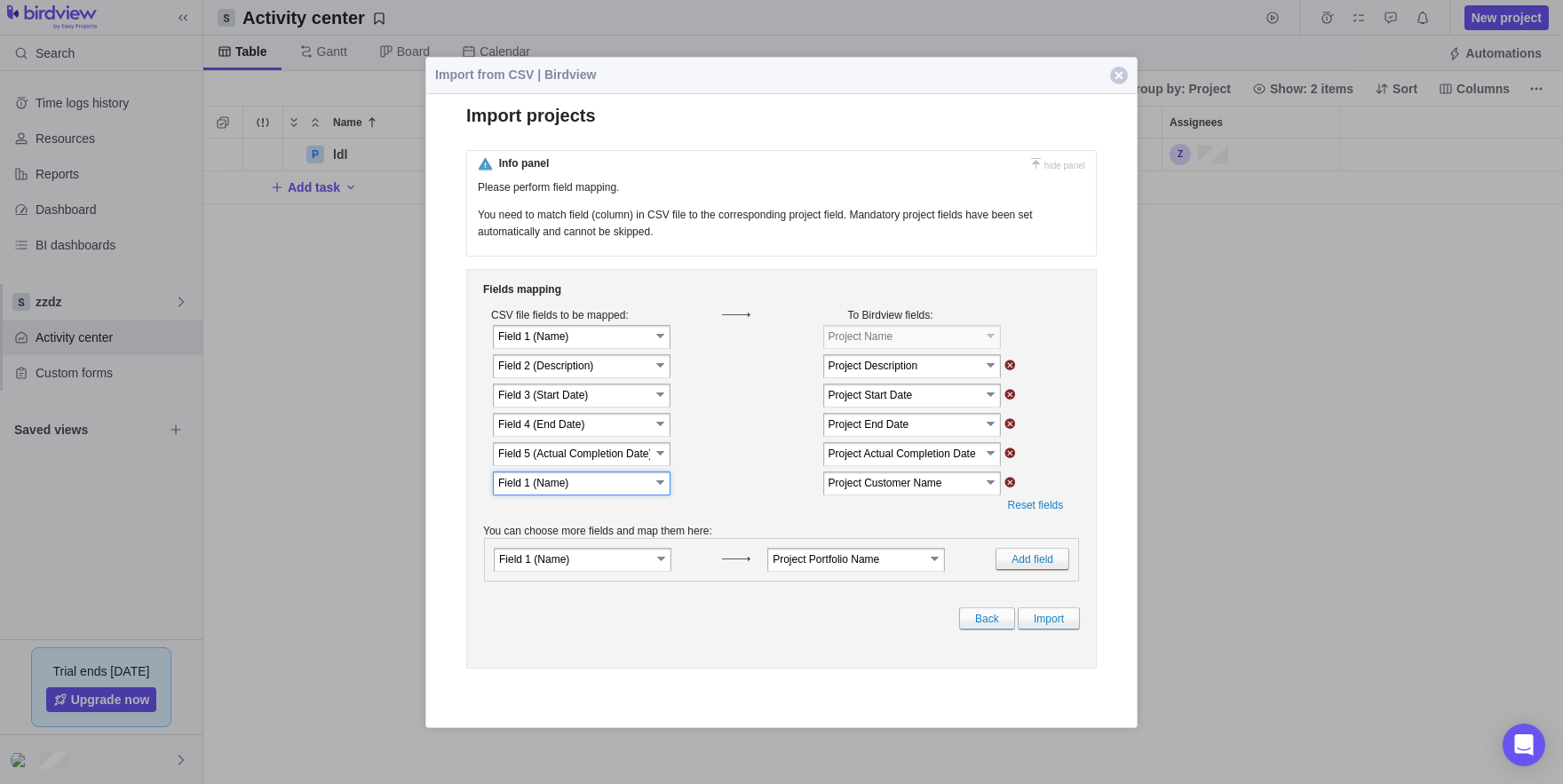
click at [533, 489] on input "Field 1 (Name)" at bounding box center [574, 481] width 152 height 15
click at [1011, 485] on input "image" at bounding box center [1010, 480] width 11 height 10
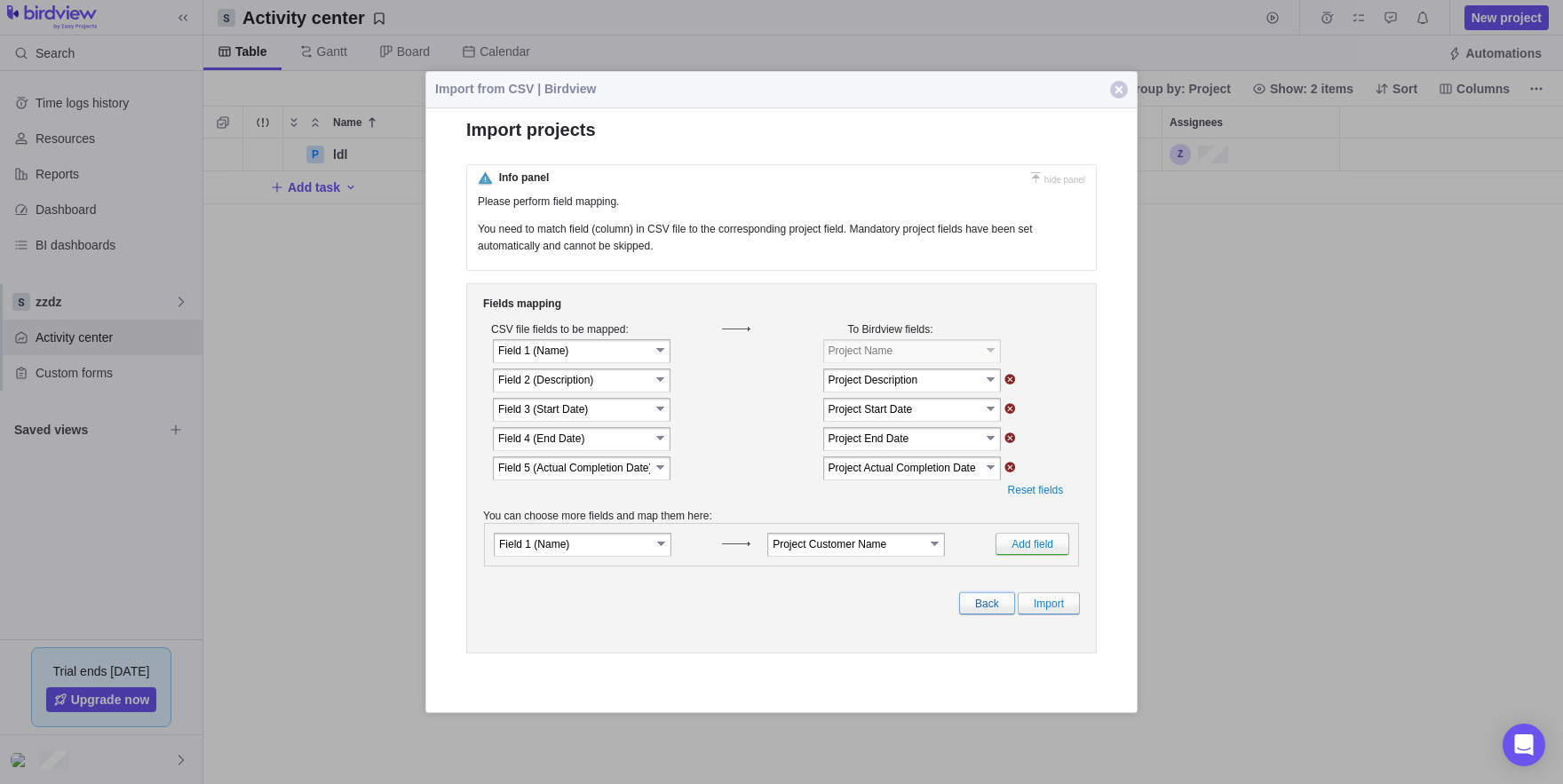
click at [968, 608] on link "Back" at bounding box center [986, 604] width 56 height 23
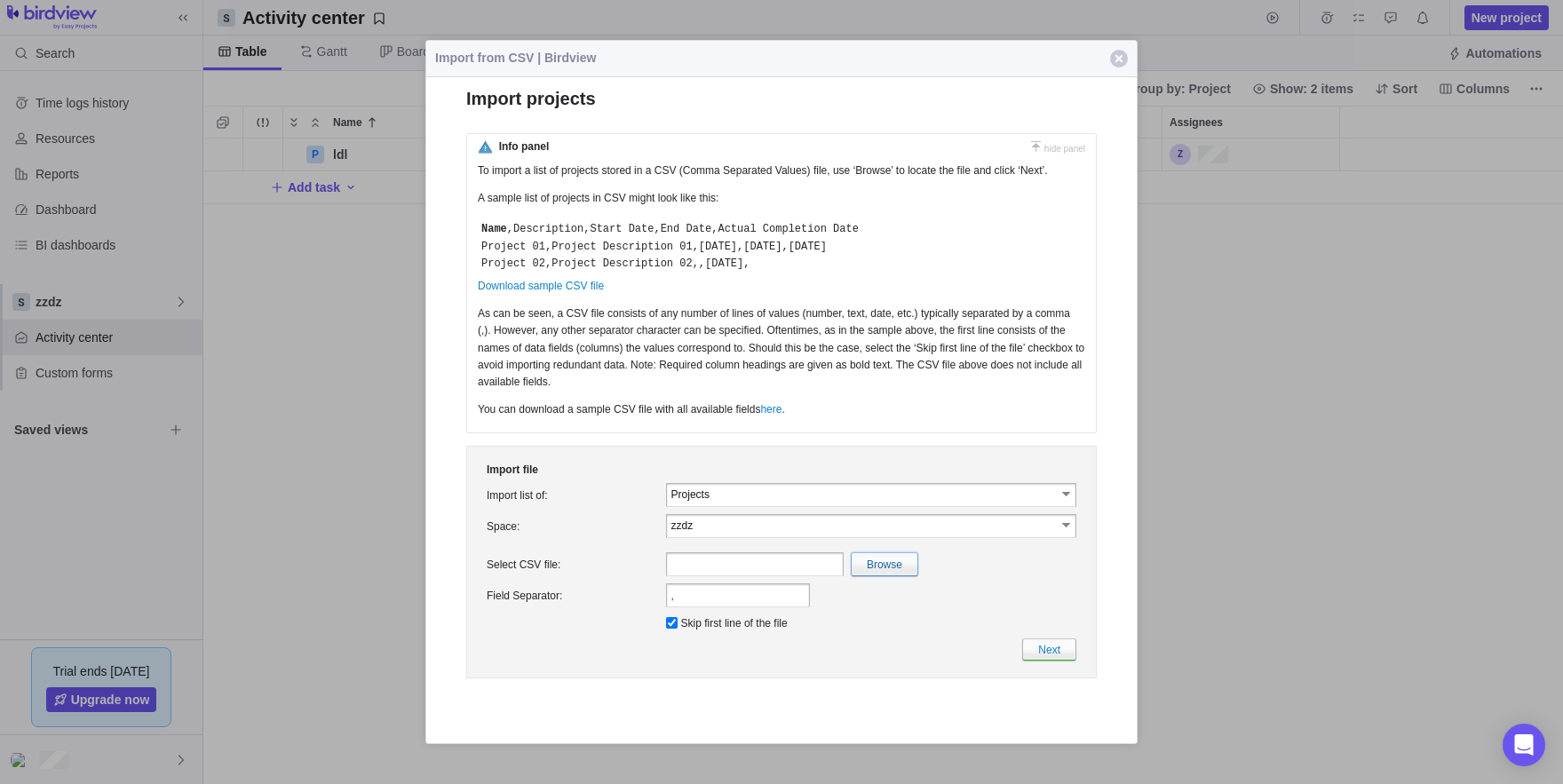
click at [882, 575] on input "file" at bounding box center [497, 564] width 840 height 23
type input "C:\fakepath\tttt.csv"
type input "tttt.csv"
click at [1050, 660] on link "Next" at bounding box center [1049, 650] width 54 height 23
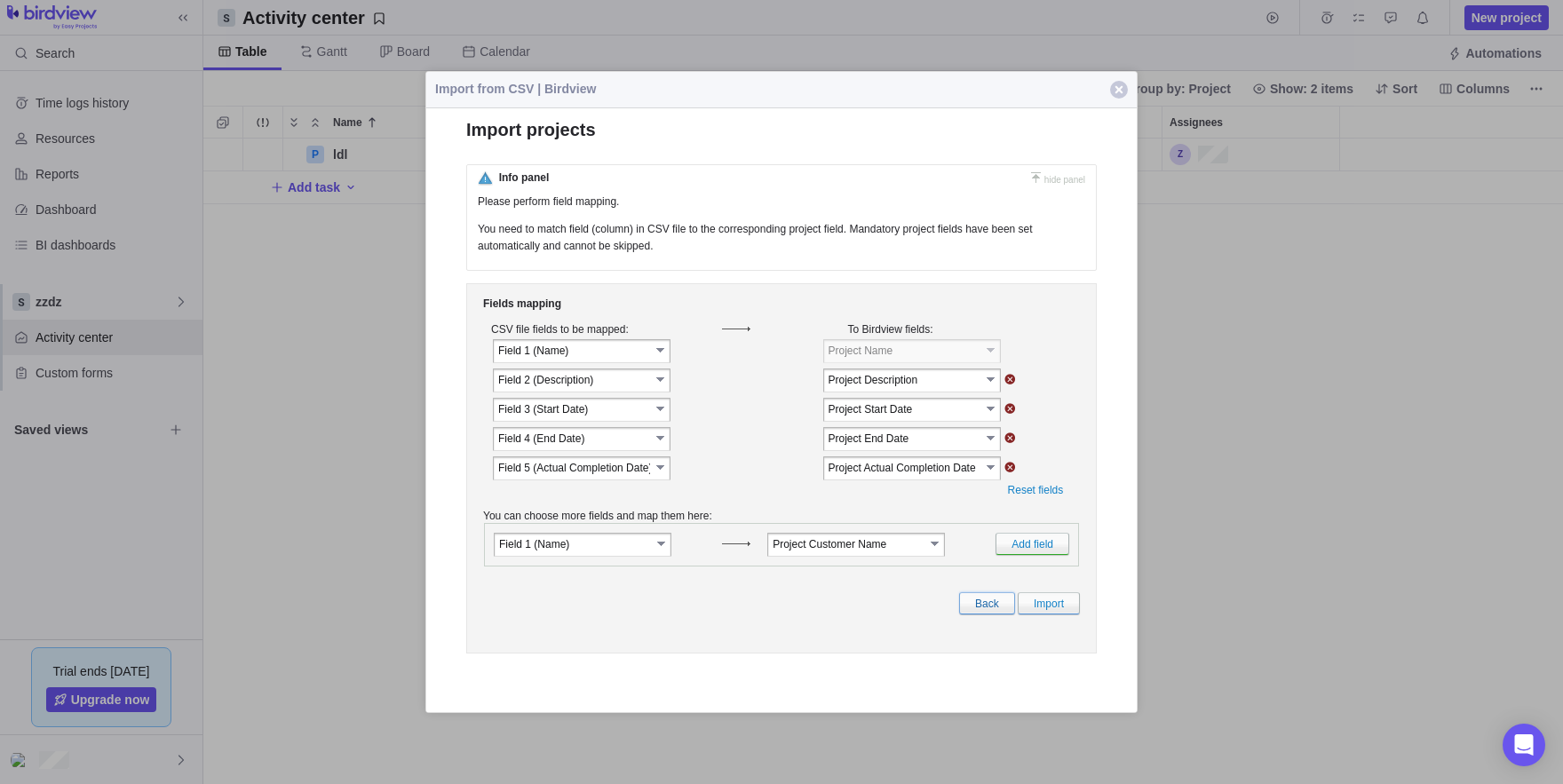
click at [983, 614] on link "Back" at bounding box center [986, 604] width 56 height 23
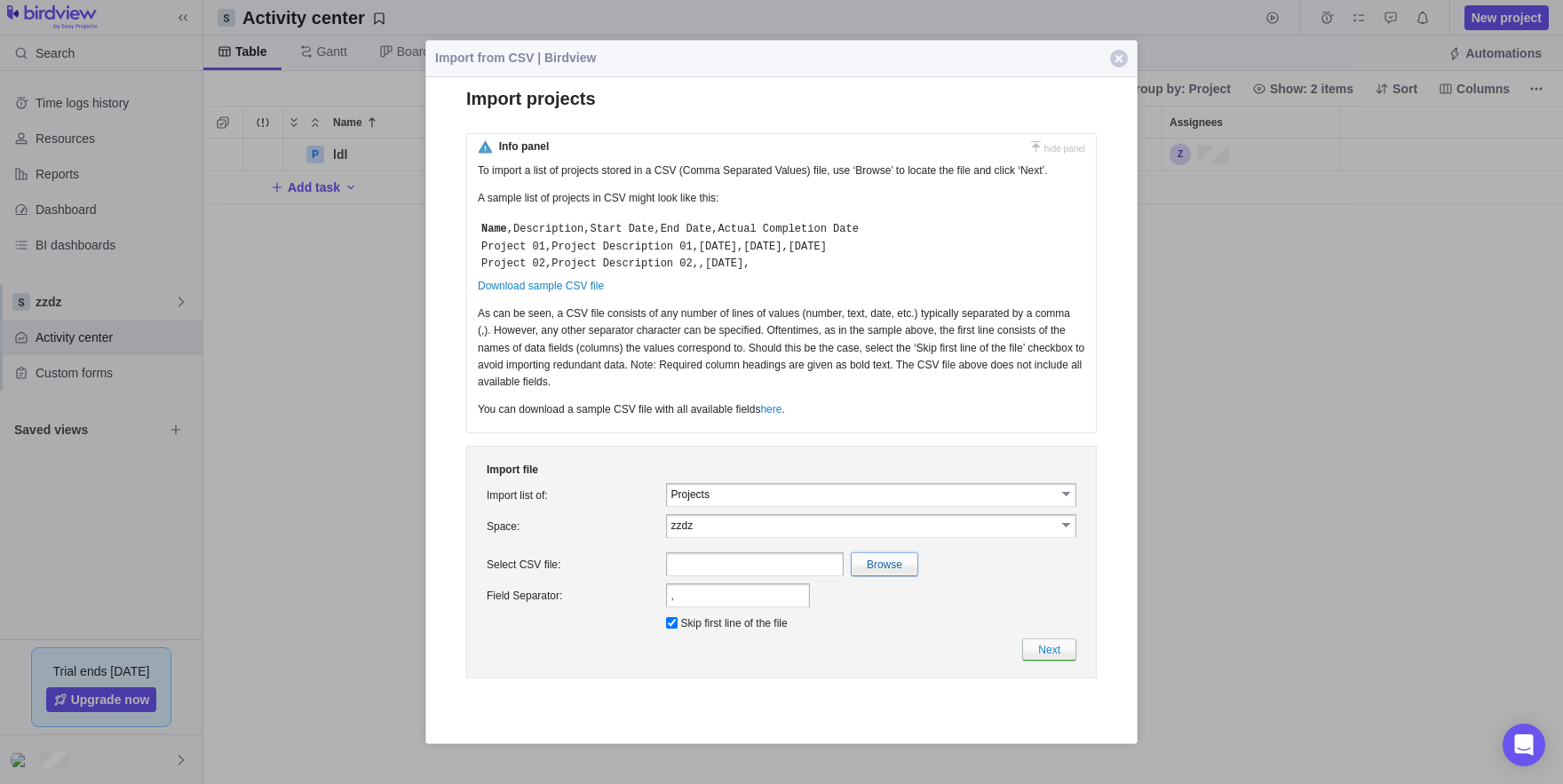
click at [853, 575] on input "file" at bounding box center [497, 564] width 840 height 23
type input "C:\fakepath\tttt.csv"
type input "tttt.csv"
click at [691, 608] on input "," at bounding box center [738, 594] width 143 height 24
click at [1067, 660] on link "Next" at bounding box center [1049, 650] width 54 height 23
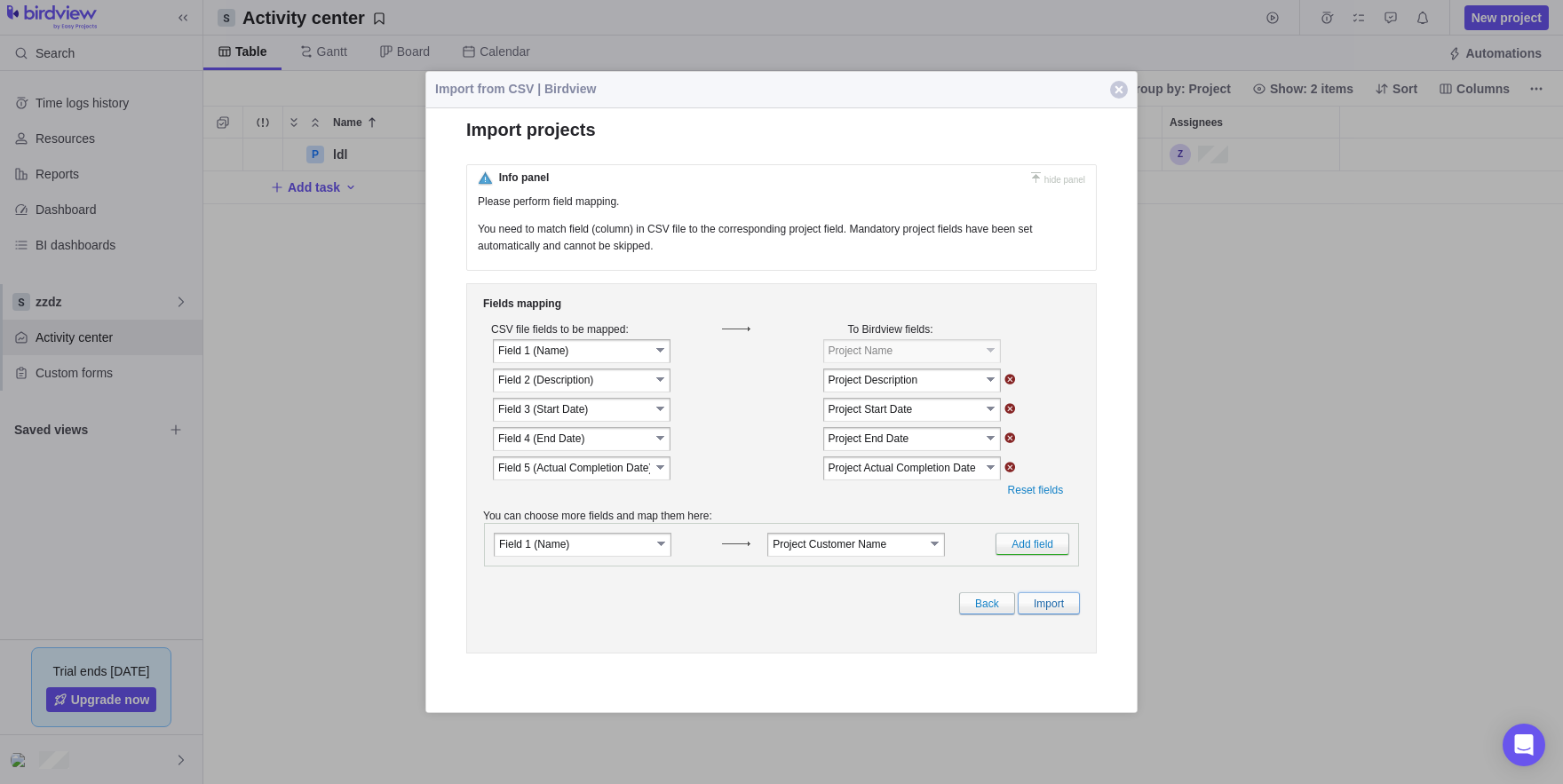
click at [1051, 614] on link "Import" at bounding box center [1049, 604] width 62 height 23
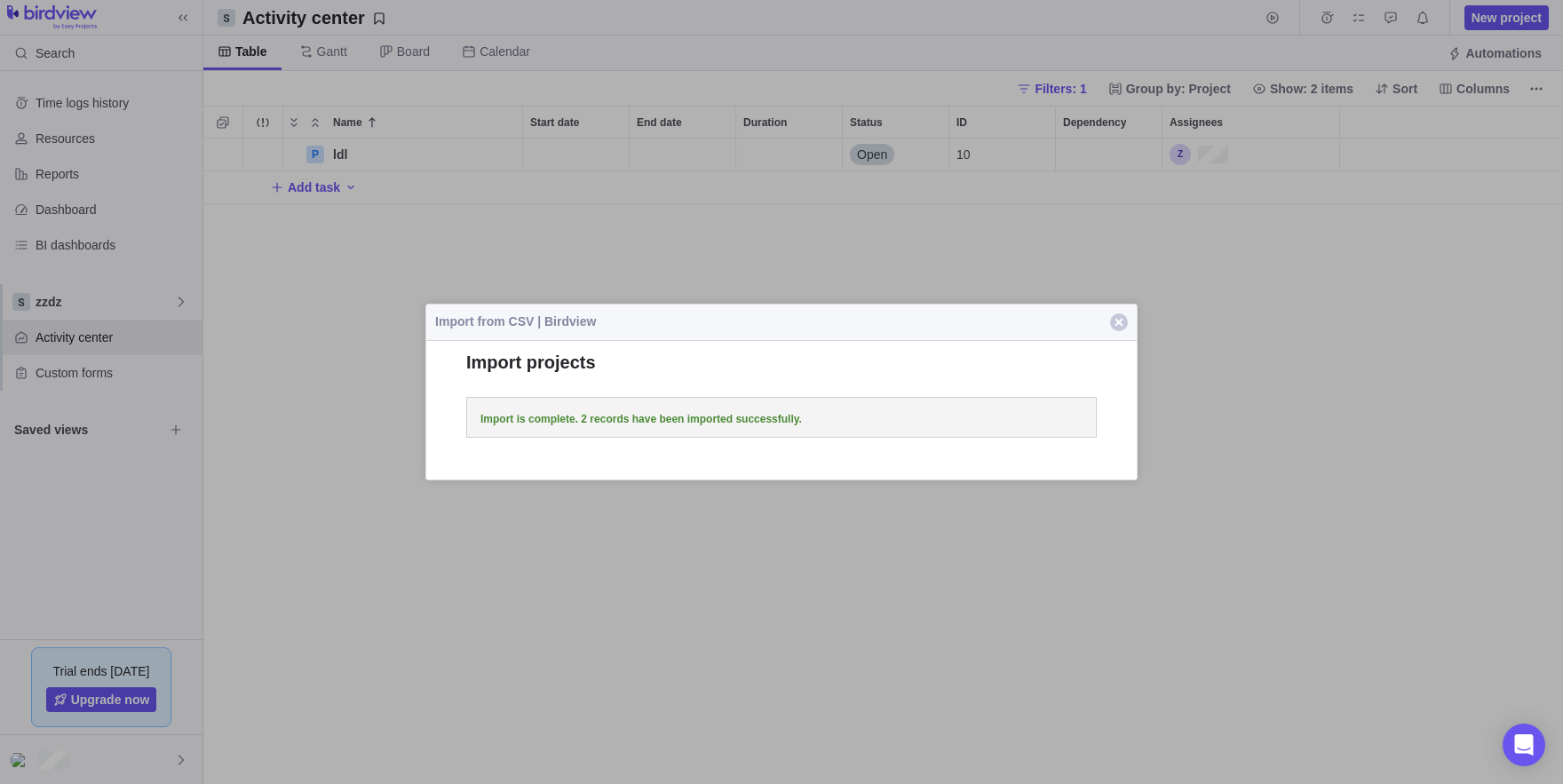
scroll to position [645, 1360]
click at [1123, 318] on span "button" at bounding box center [1118, 322] width 18 height 18
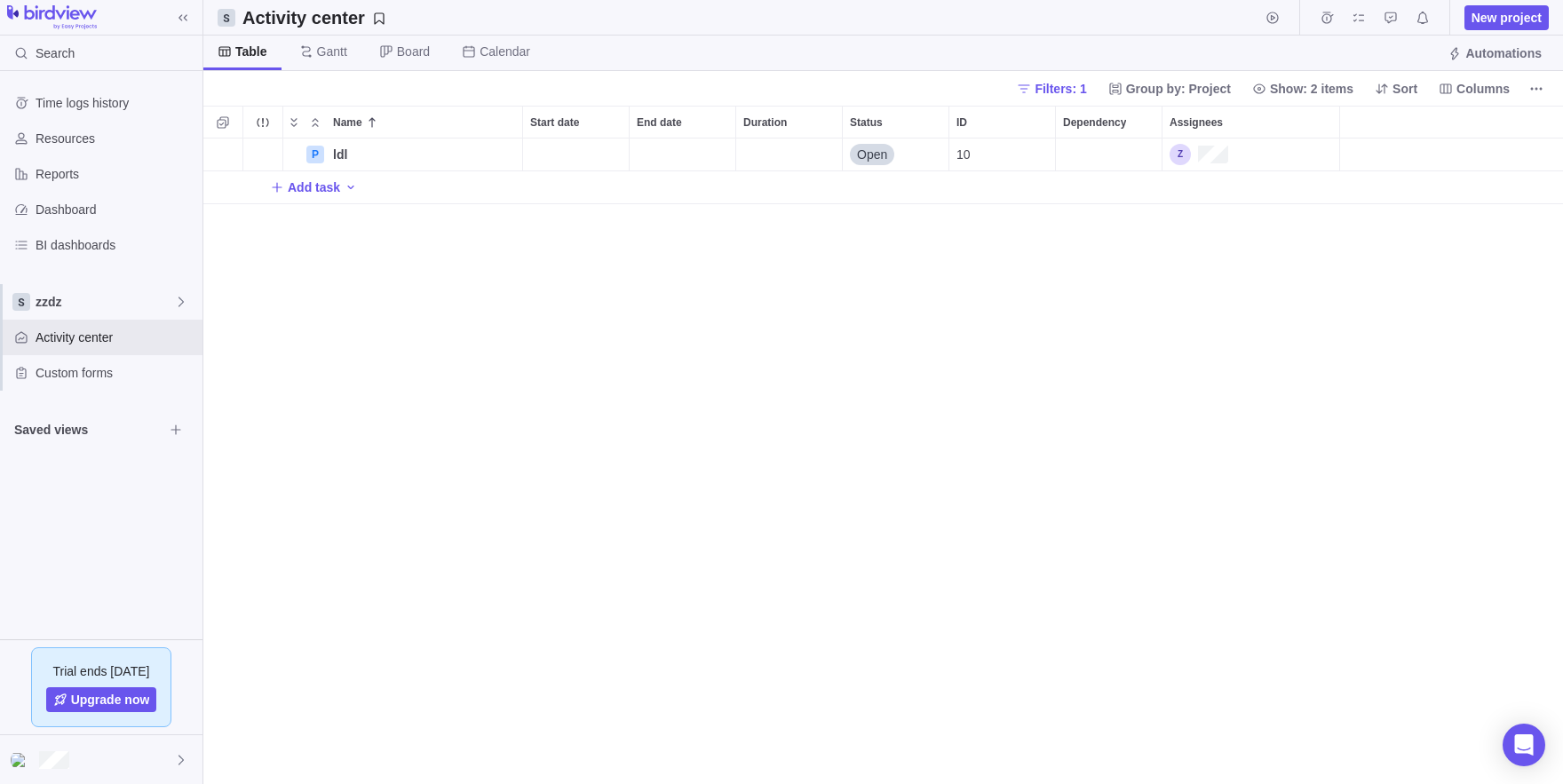
click at [82, 568] on div "Time logs history Resources Reports Dashboard BI dashboards zzdz Activity cente…" at bounding box center [101, 355] width 203 height 568
click at [152, 749] on div at bounding box center [101, 759] width 203 height 49
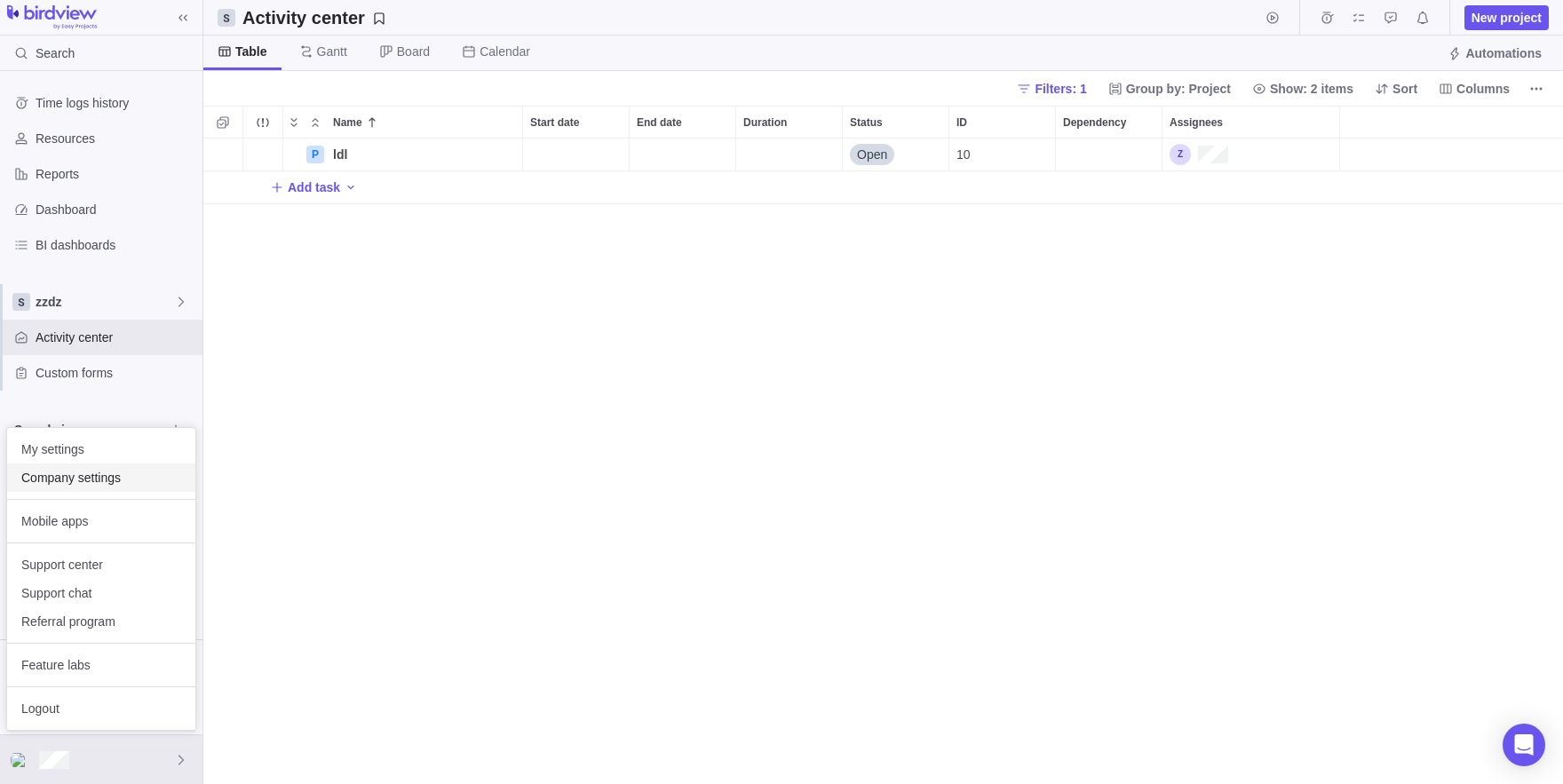
click at [91, 475] on span "Company settings" at bounding box center [101, 477] width 160 height 18
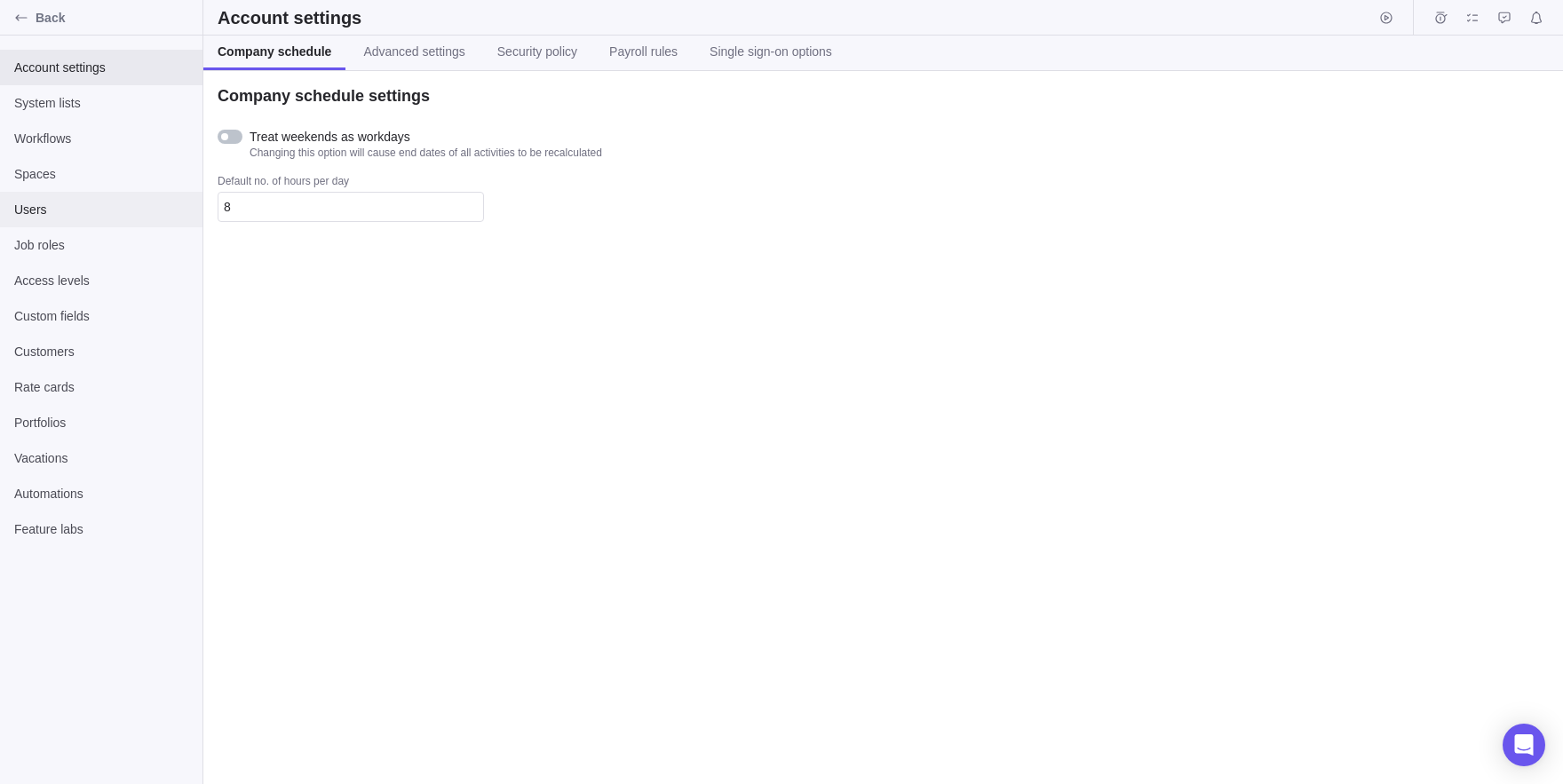
click at [51, 224] on div "Users" at bounding box center [101, 209] width 203 height 36
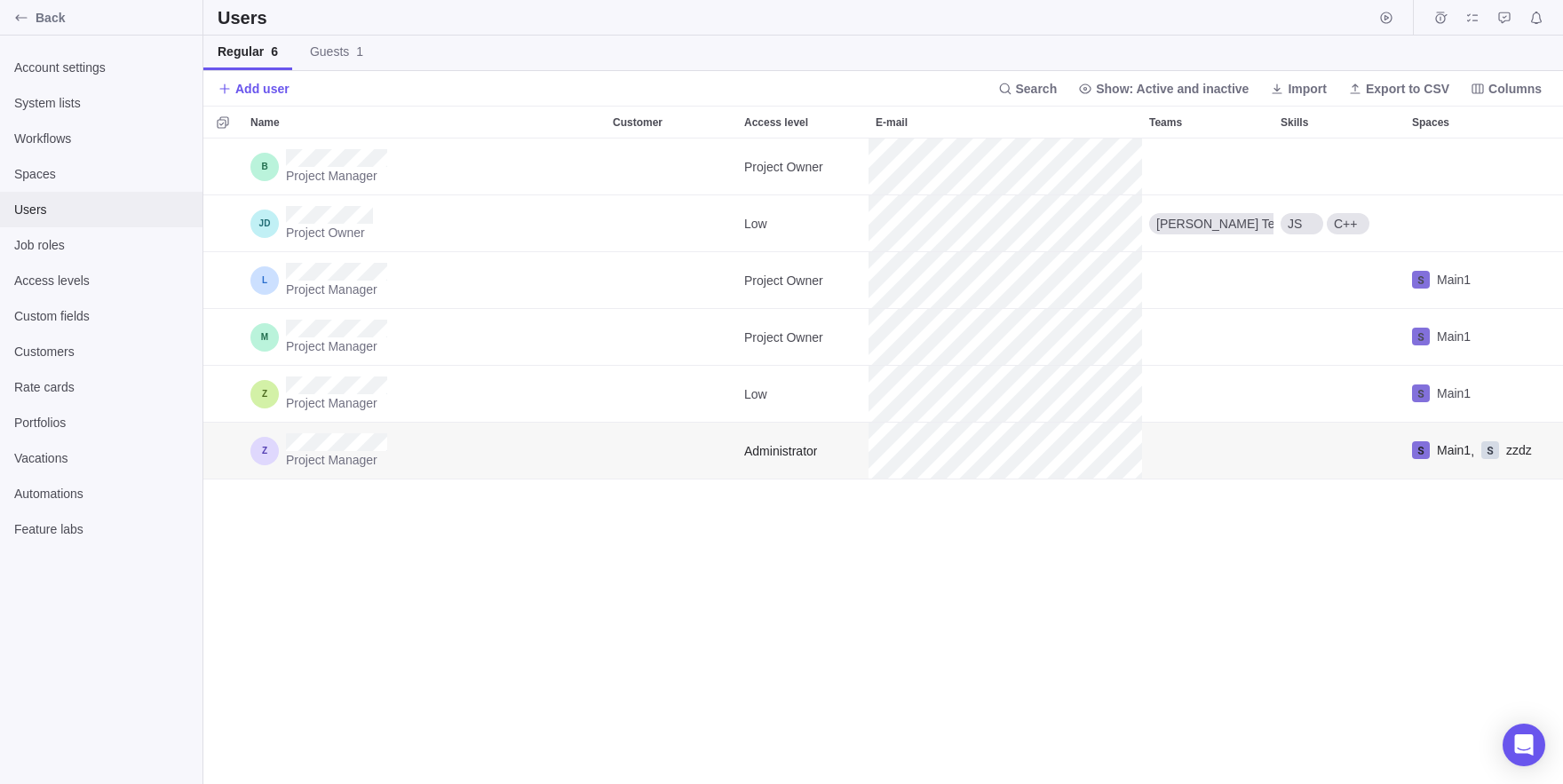
scroll to position [645, 1360]
click at [1032, 219] on div "Project Owner Low Jon Team JS C++ HH" at bounding box center [882, 224] width 1360 height 57
copy span "Access level"
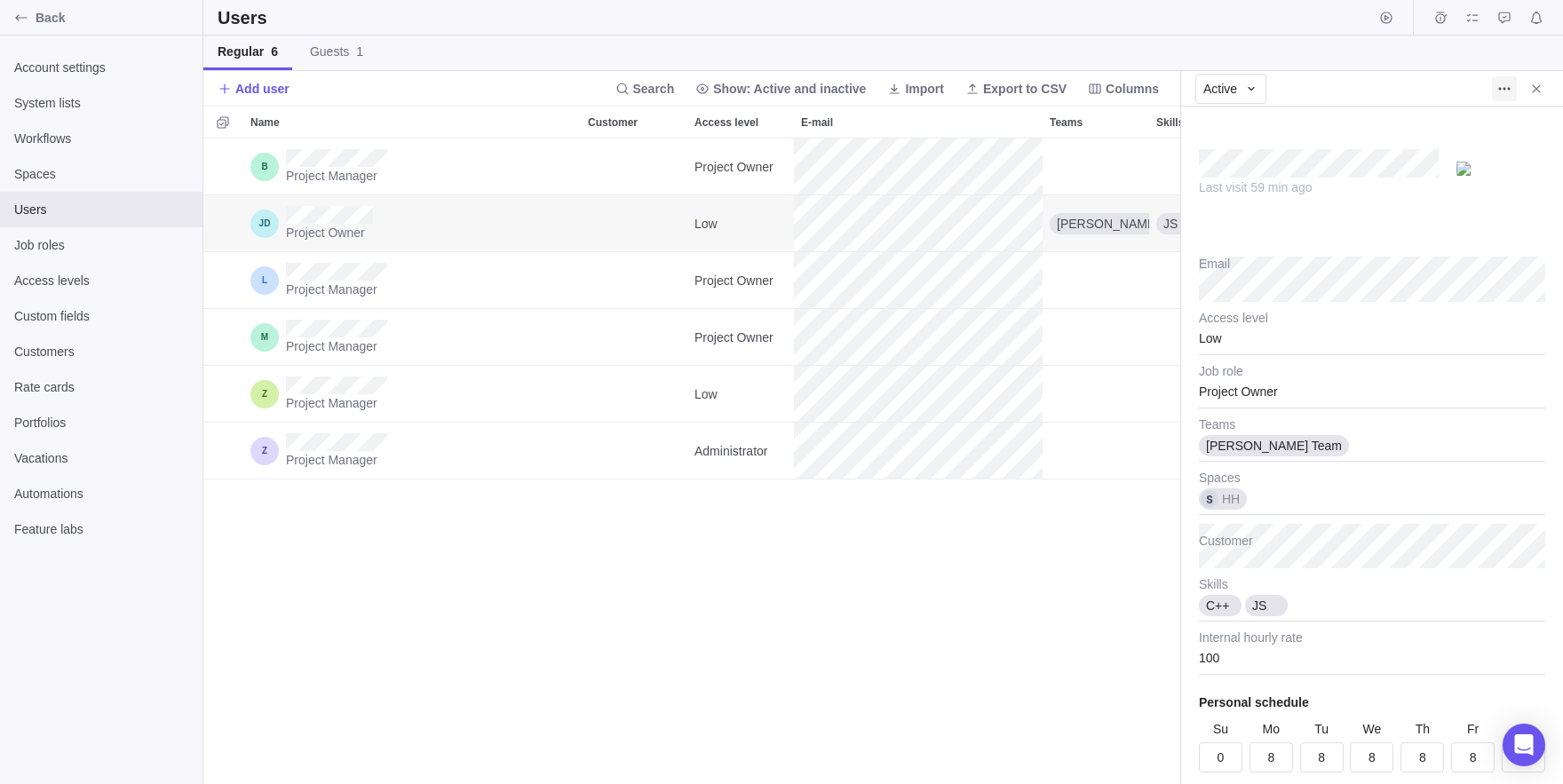
click at [1509, 96] on span "More actions" at bounding box center [1504, 89] width 25 height 25
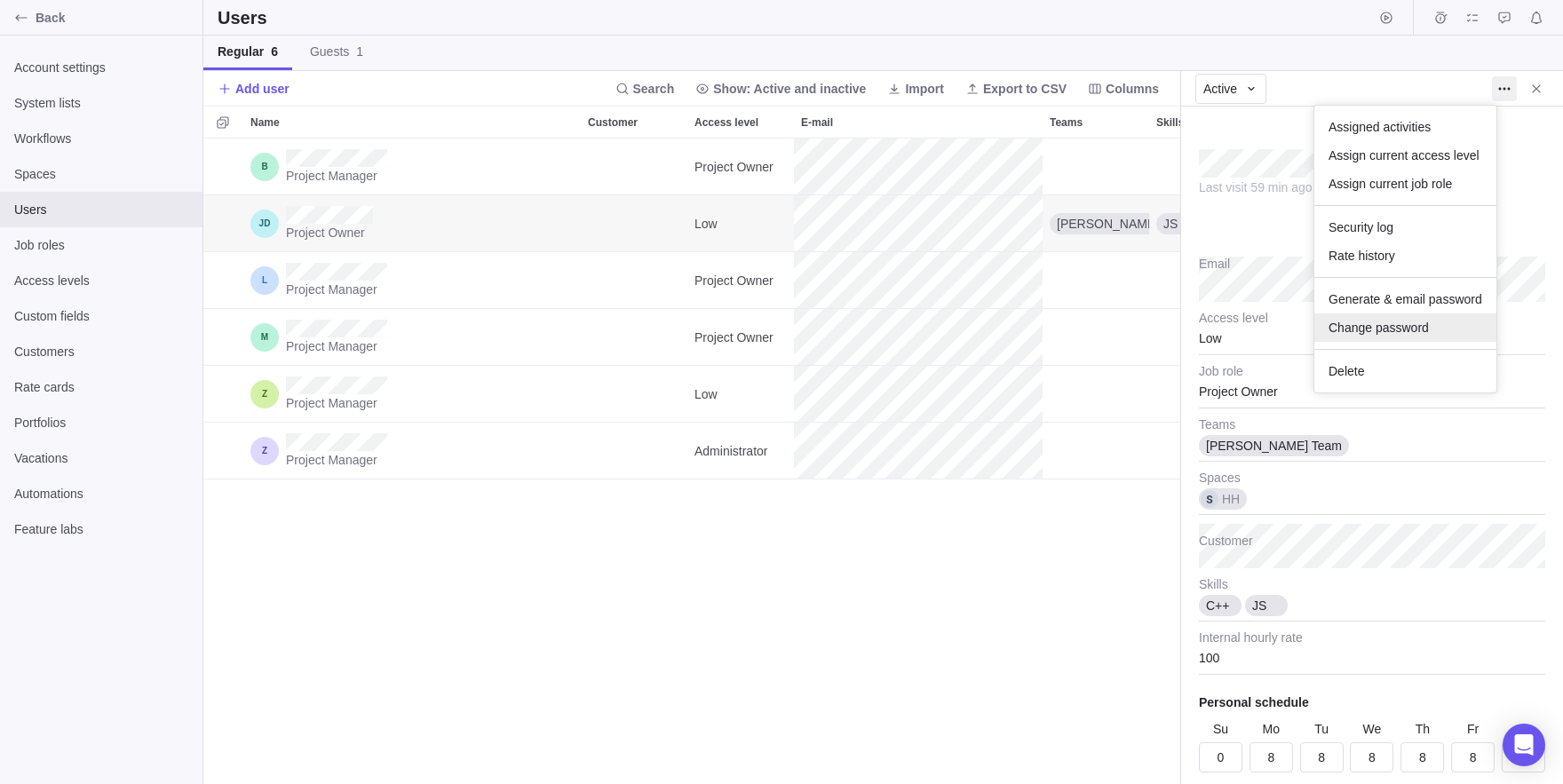
click at [1352, 334] on span "Change password" at bounding box center [1379, 327] width 100 height 18
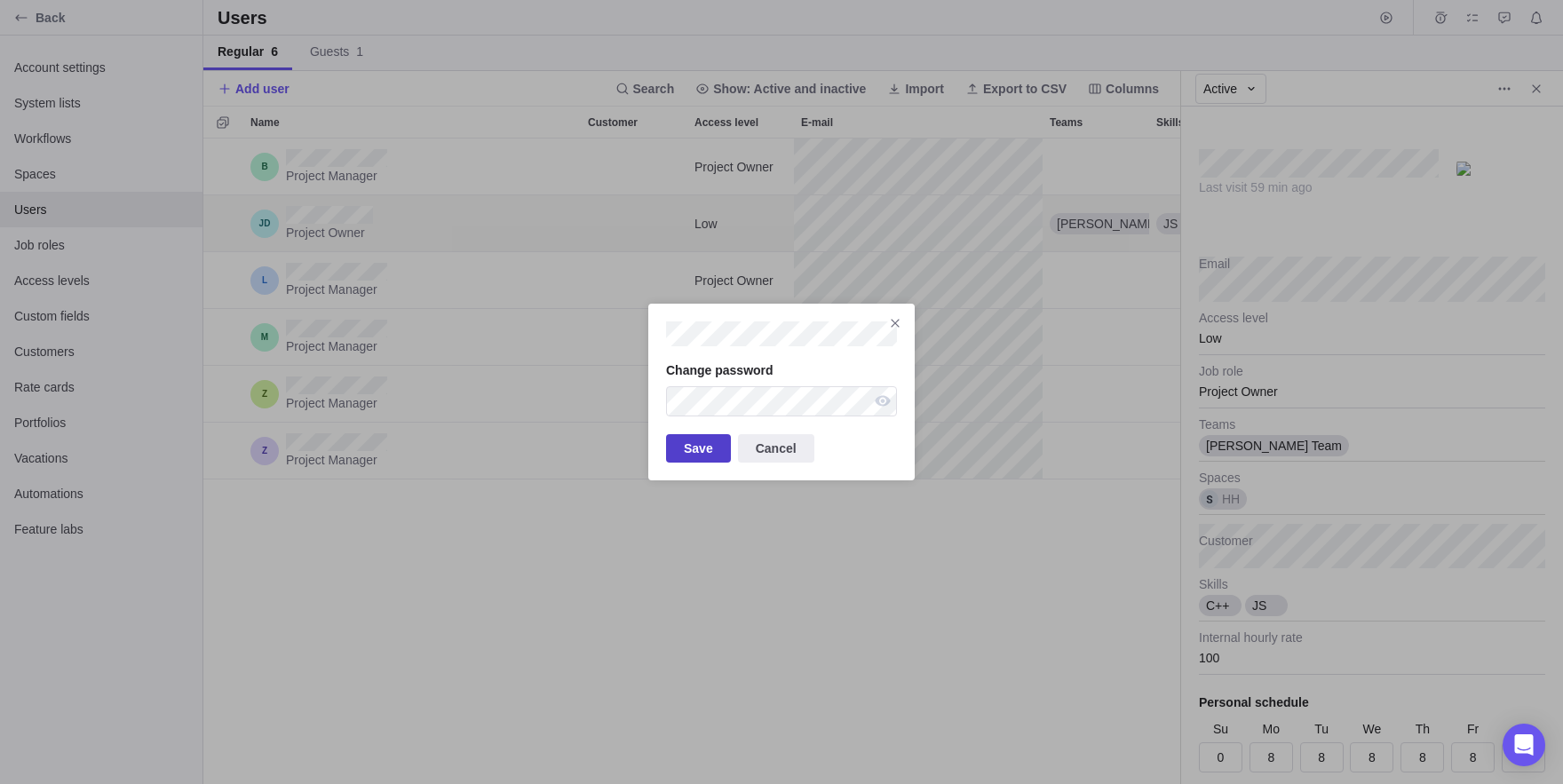
click at [690, 440] on span "Save" at bounding box center [698, 448] width 29 height 22
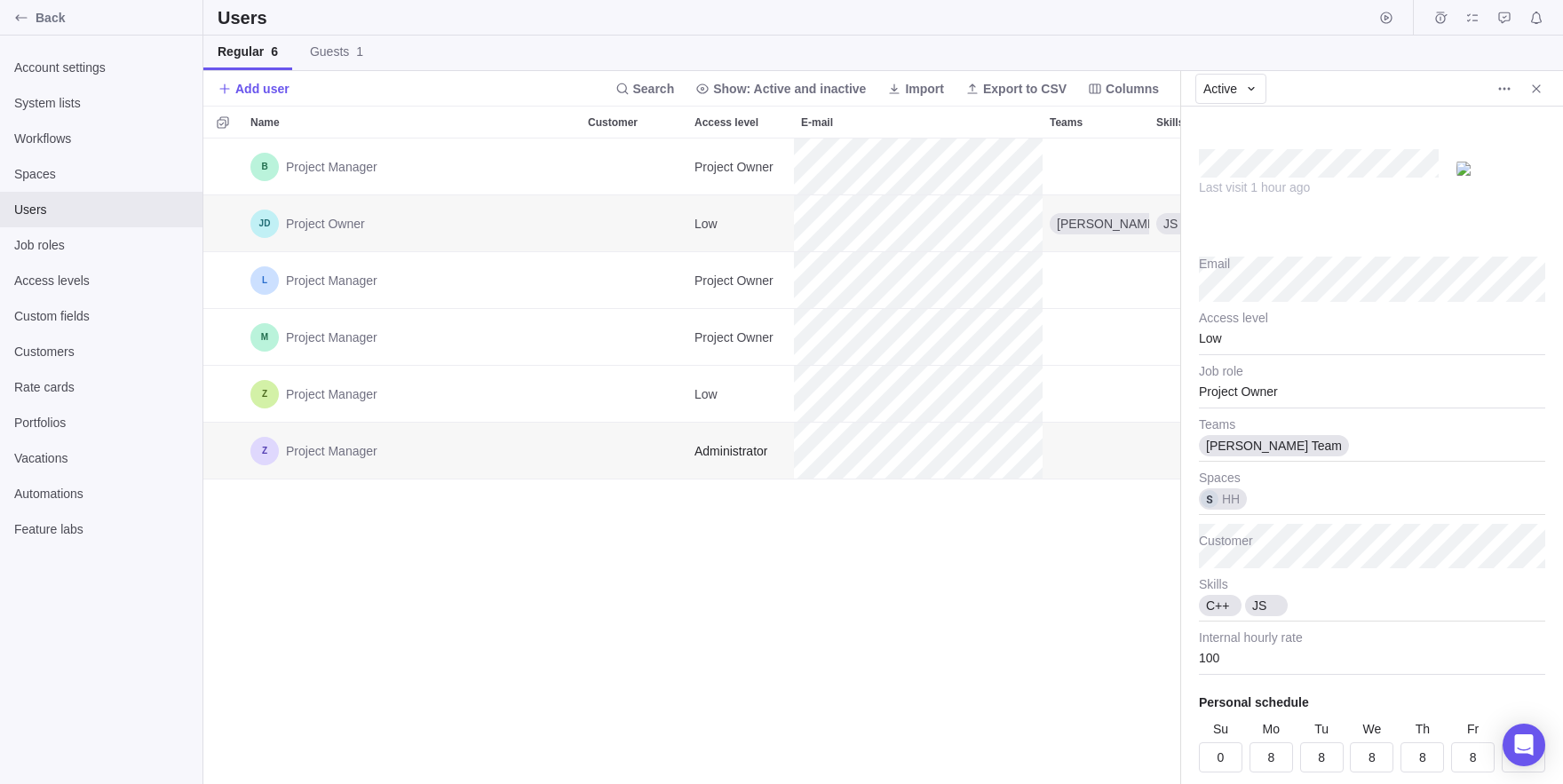
type textarea "x"
click at [8, 23] on div "Back" at bounding box center [22, 18] width 28 height 28
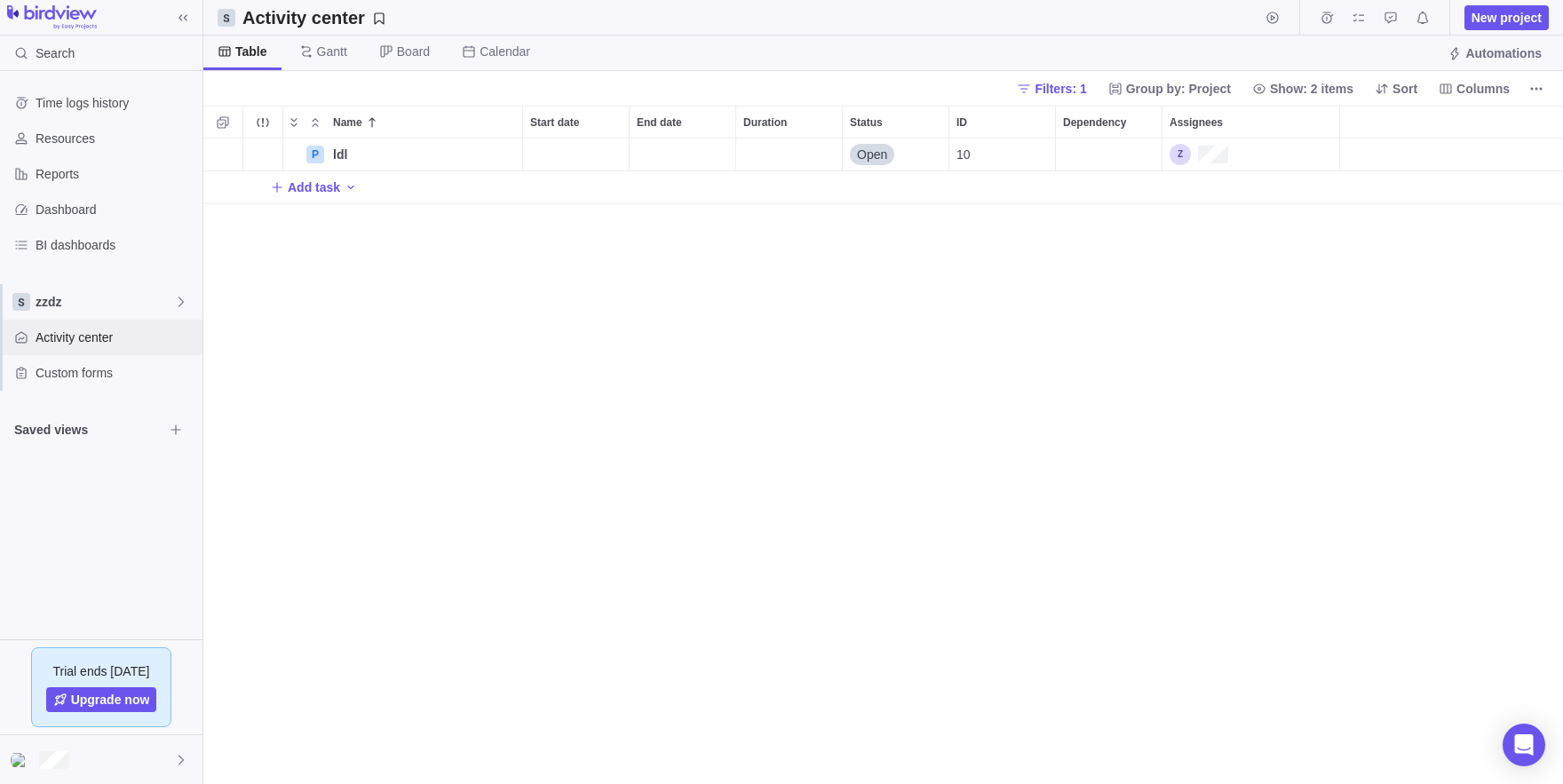
scroll to position [645, 1360]
click at [121, 293] on span "zzdz" at bounding box center [105, 302] width 139 height 18
click at [127, 342] on span "Main1" at bounding box center [101, 343] width 109 height 18
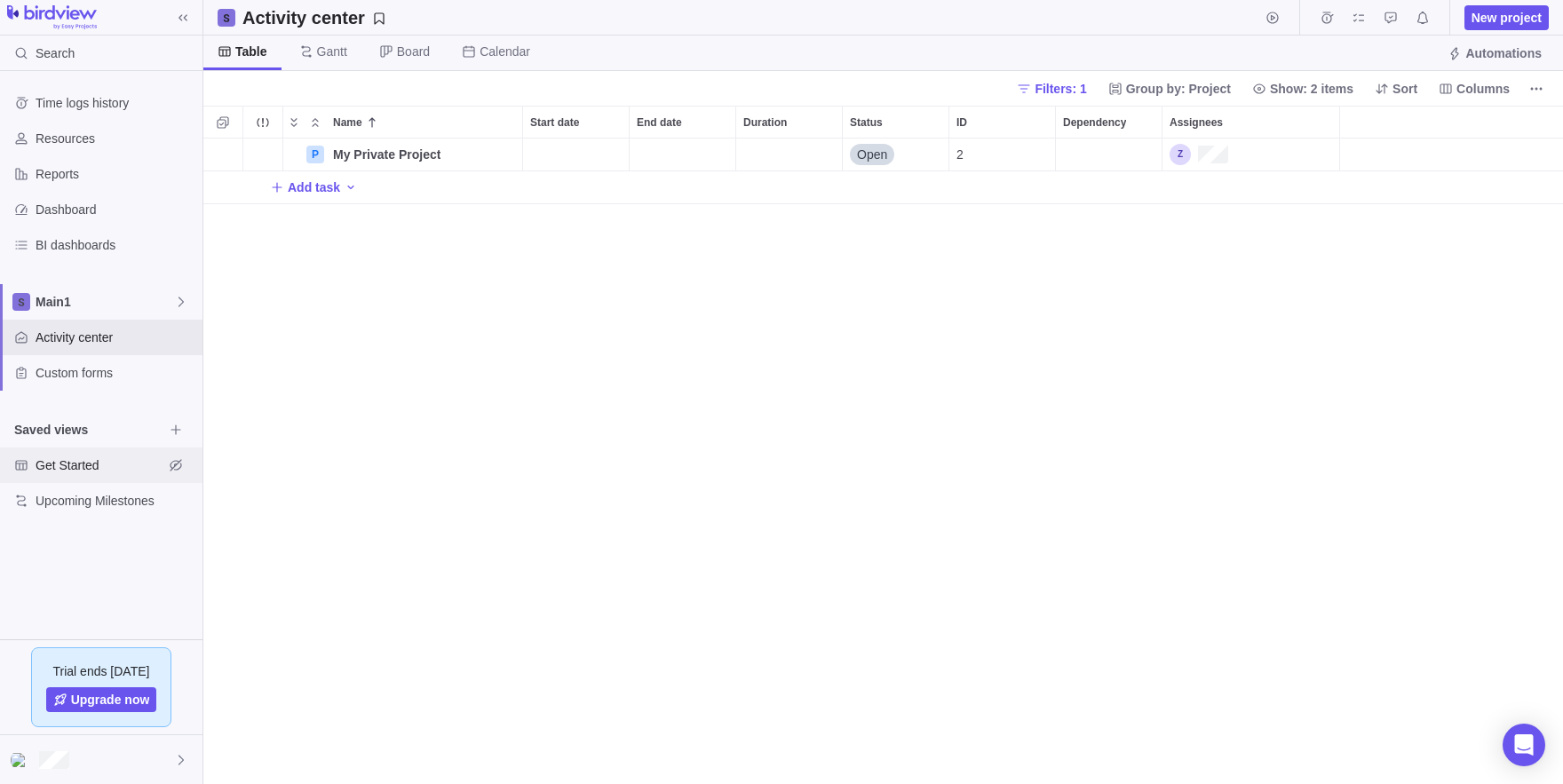
click at [107, 464] on span "Get Started" at bounding box center [99, 465] width 127 height 18
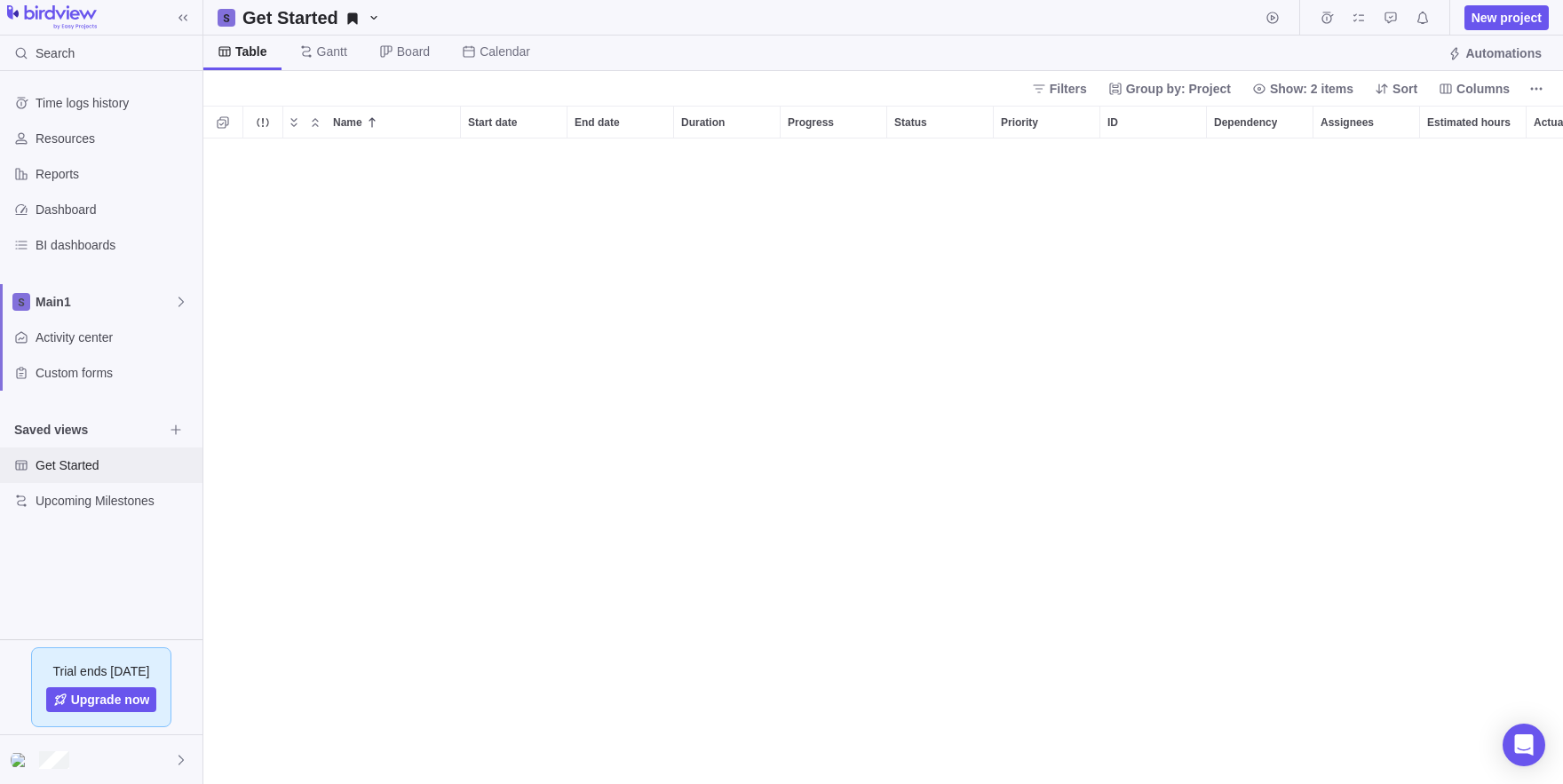
scroll to position [1555, 0]
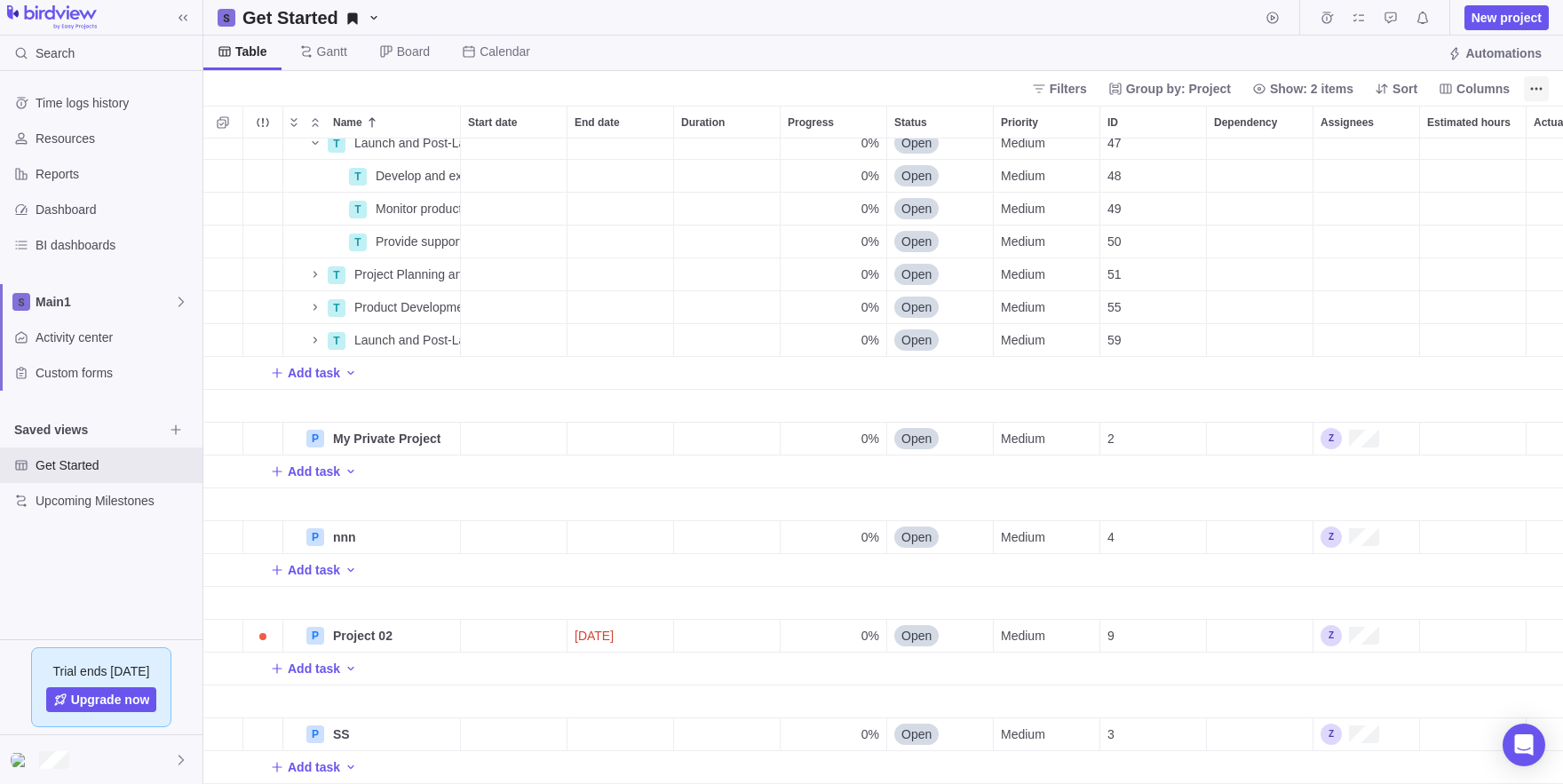
click at [1542, 88] on icon "More actions" at bounding box center [1536, 89] width 14 height 14
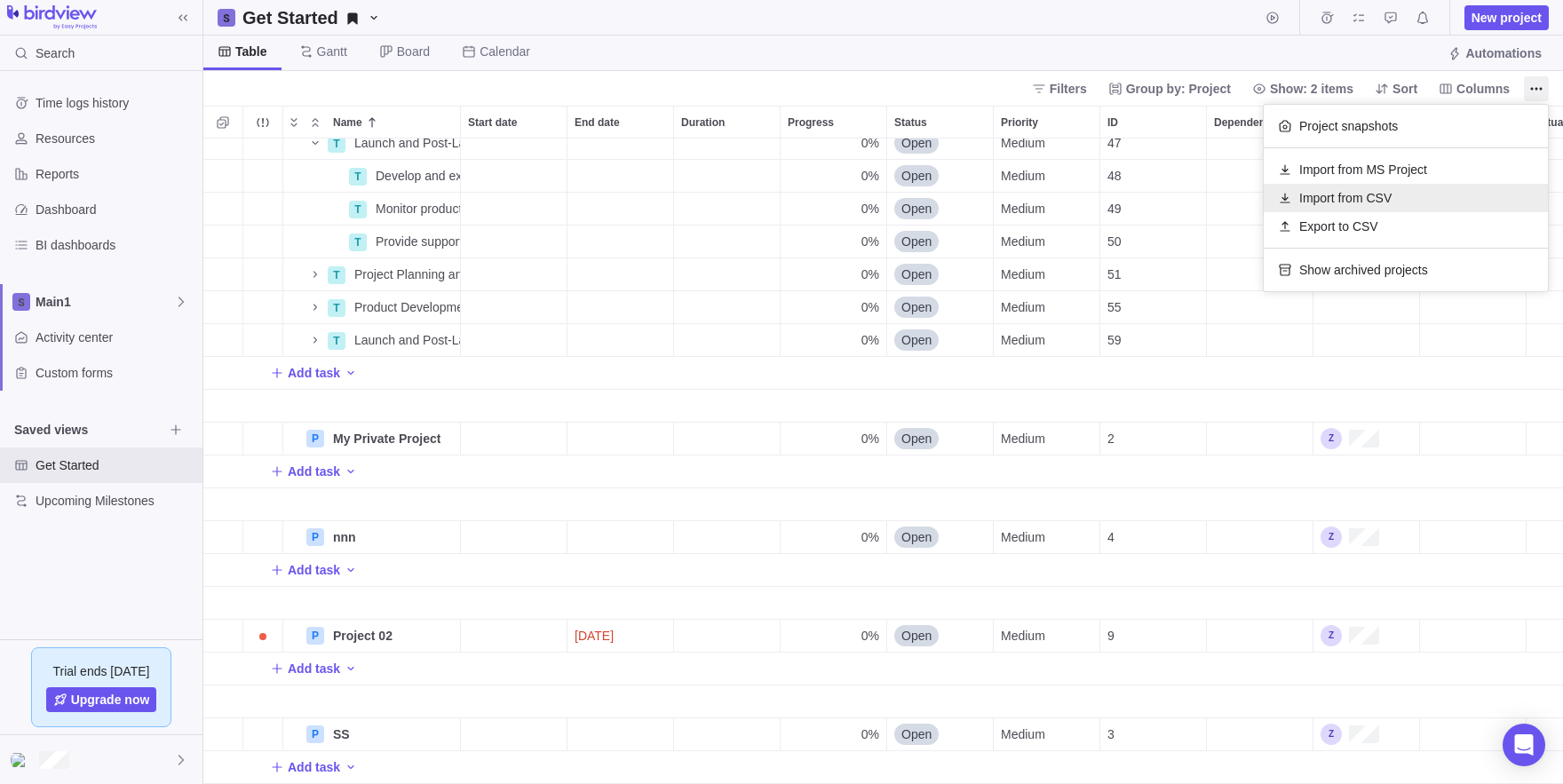
click at [1379, 201] on span "Import from CSV" at bounding box center [1346, 197] width 92 height 18
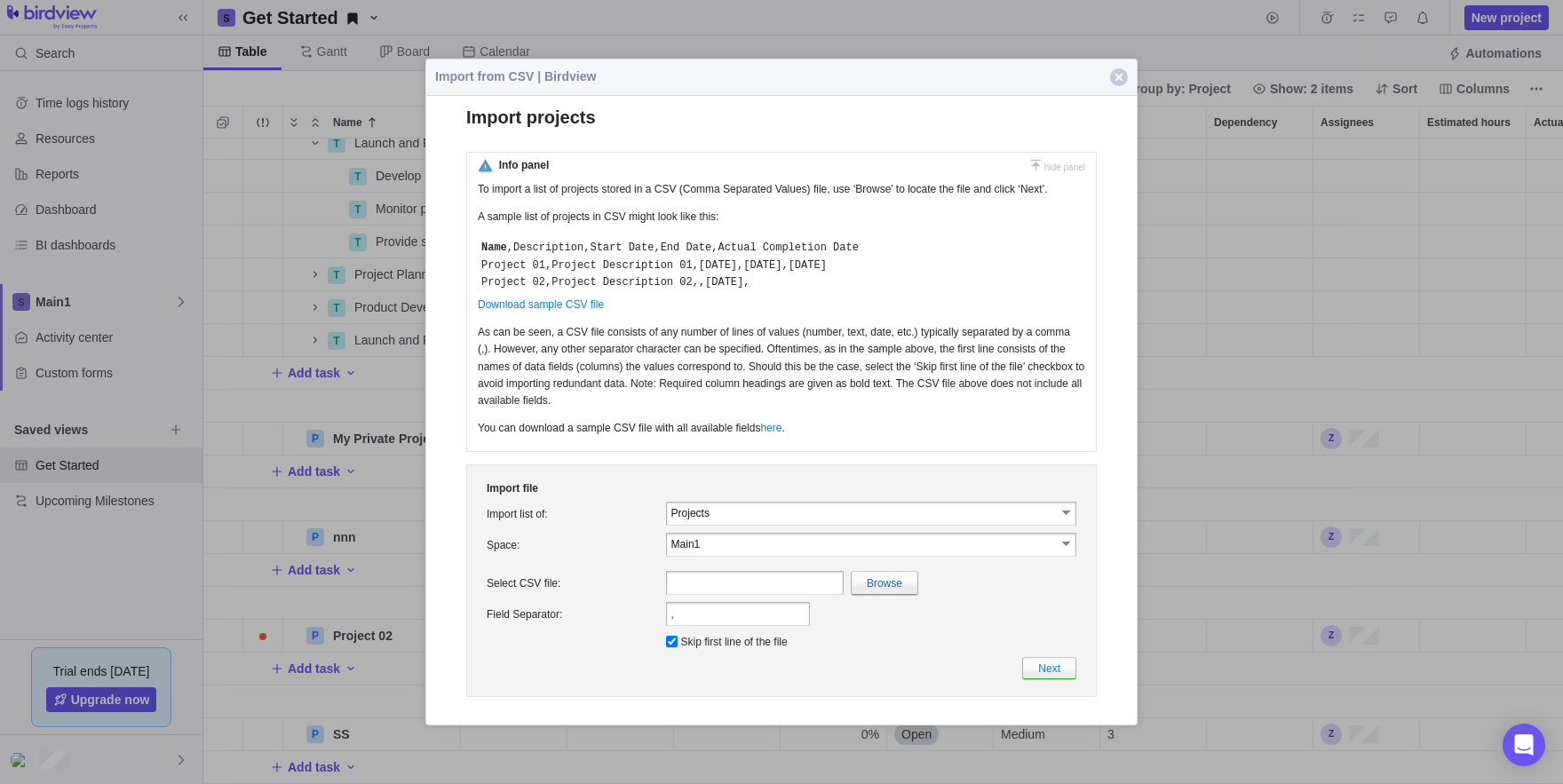
scroll to position [0, 0]
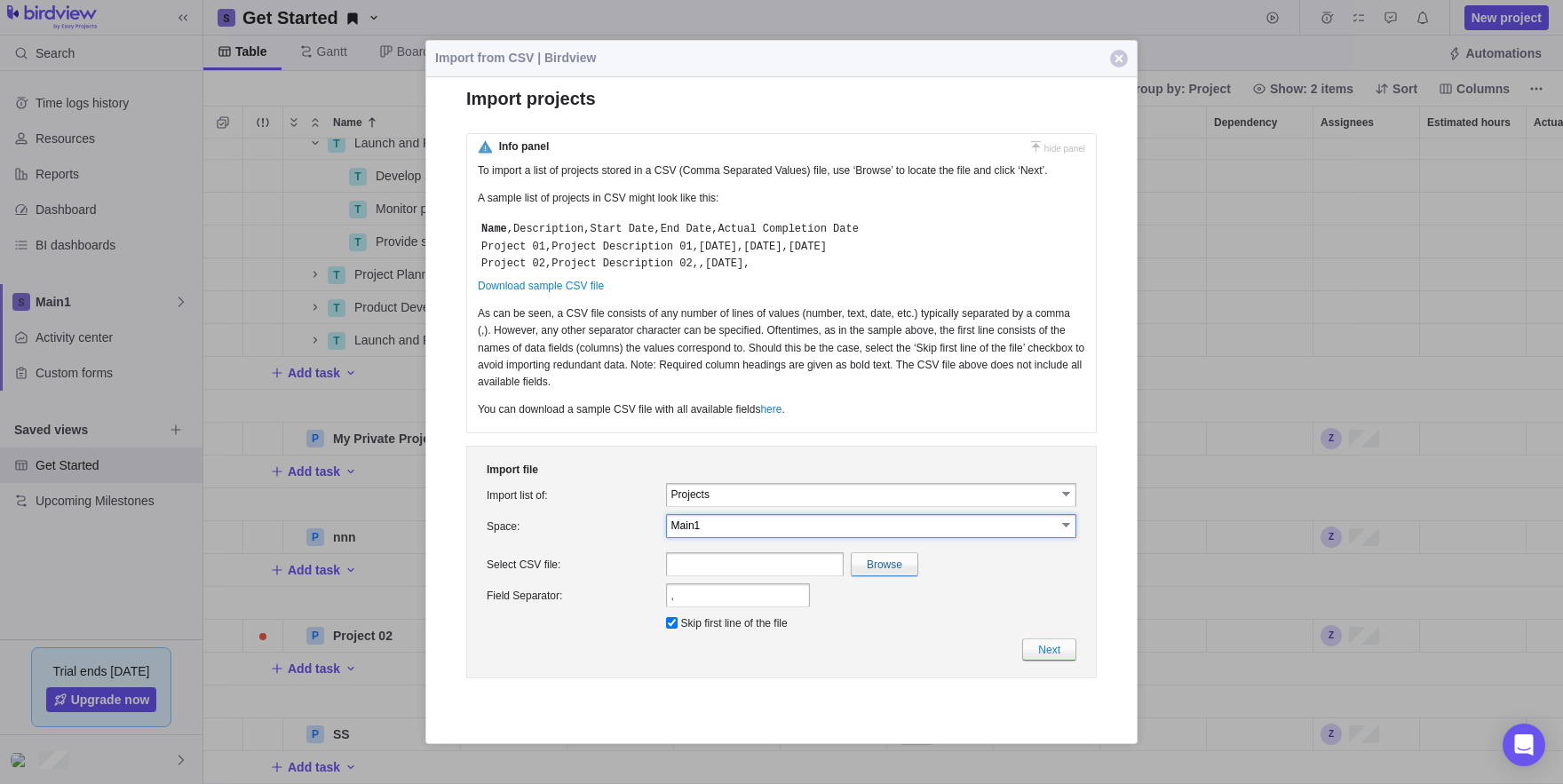
click at [726, 533] on input "Main1" at bounding box center [863, 525] width 384 height 15
click at [621, 548] on td at bounding box center [573, 545] width 179 height 8
click at [684, 576] on input "text" at bounding box center [755, 563] width 177 height 24
click at [725, 576] on input "text" at bounding box center [755, 563] width 177 height 24
click at [895, 575] on input "file" at bounding box center [497, 564] width 840 height 23
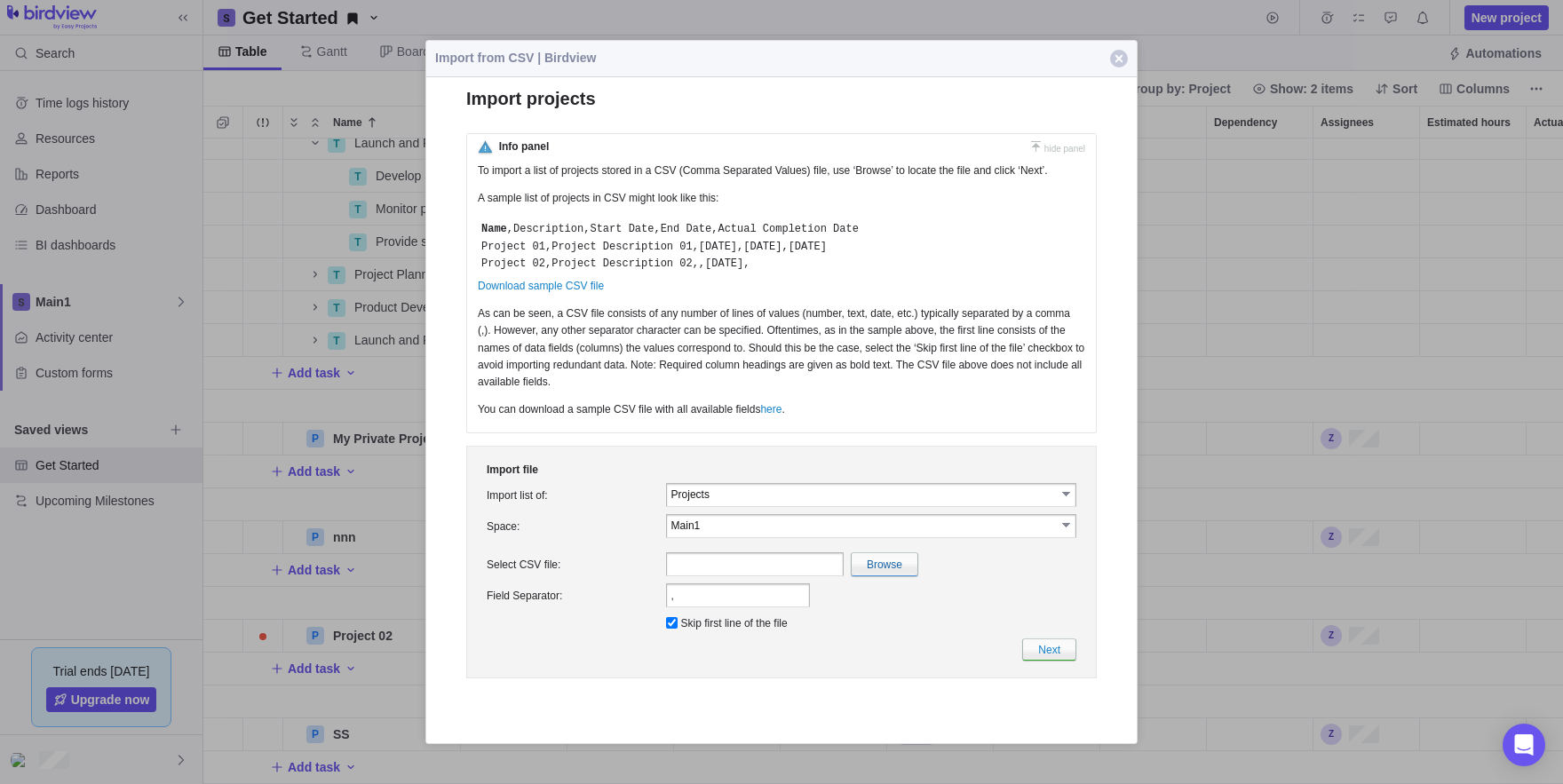
click at [858, 571] on td "Browse" at bounding box center [871, 563] width 417 height 31
click at [895, 575] on input "file" at bounding box center [497, 564] width 840 height 23
type input "C:\fakepath\tttt.csv"
type input "tttt.csv"
click at [1059, 660] on link "Next" at bounding box center [1049, 650] width 54 height 23
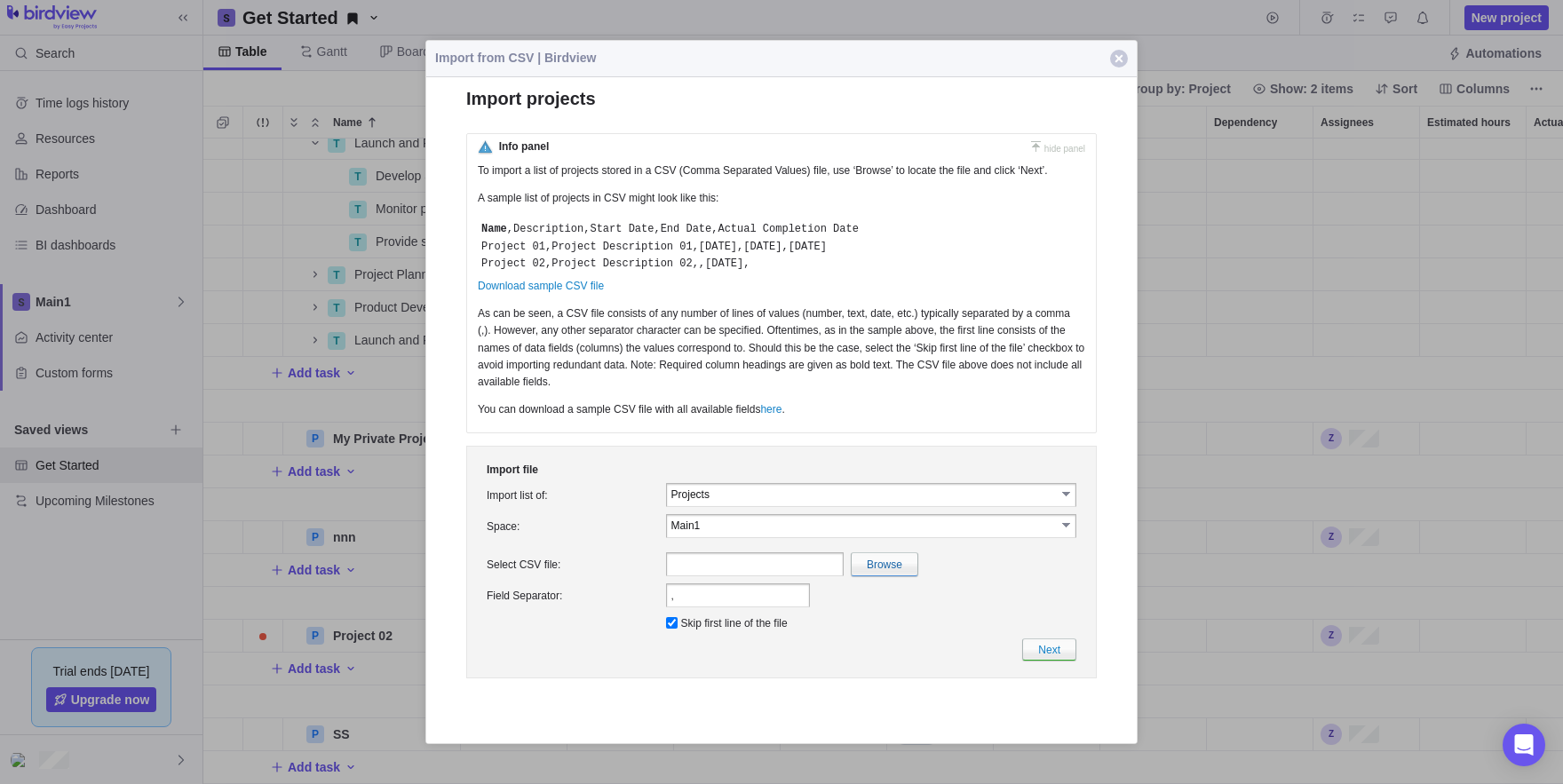
click at [765, 576] on input "text" at bounding box center [755, 563] width 177 height 24
click at [871, 579] on td "Browse" at bounding box center [871, 563] width 417 height 31
click at [884, 575] on input "file" at bounding box center [497, 564] width 840 height 23
type input "C:\fakepath\tttt.csv"
type input "tttt.csv"
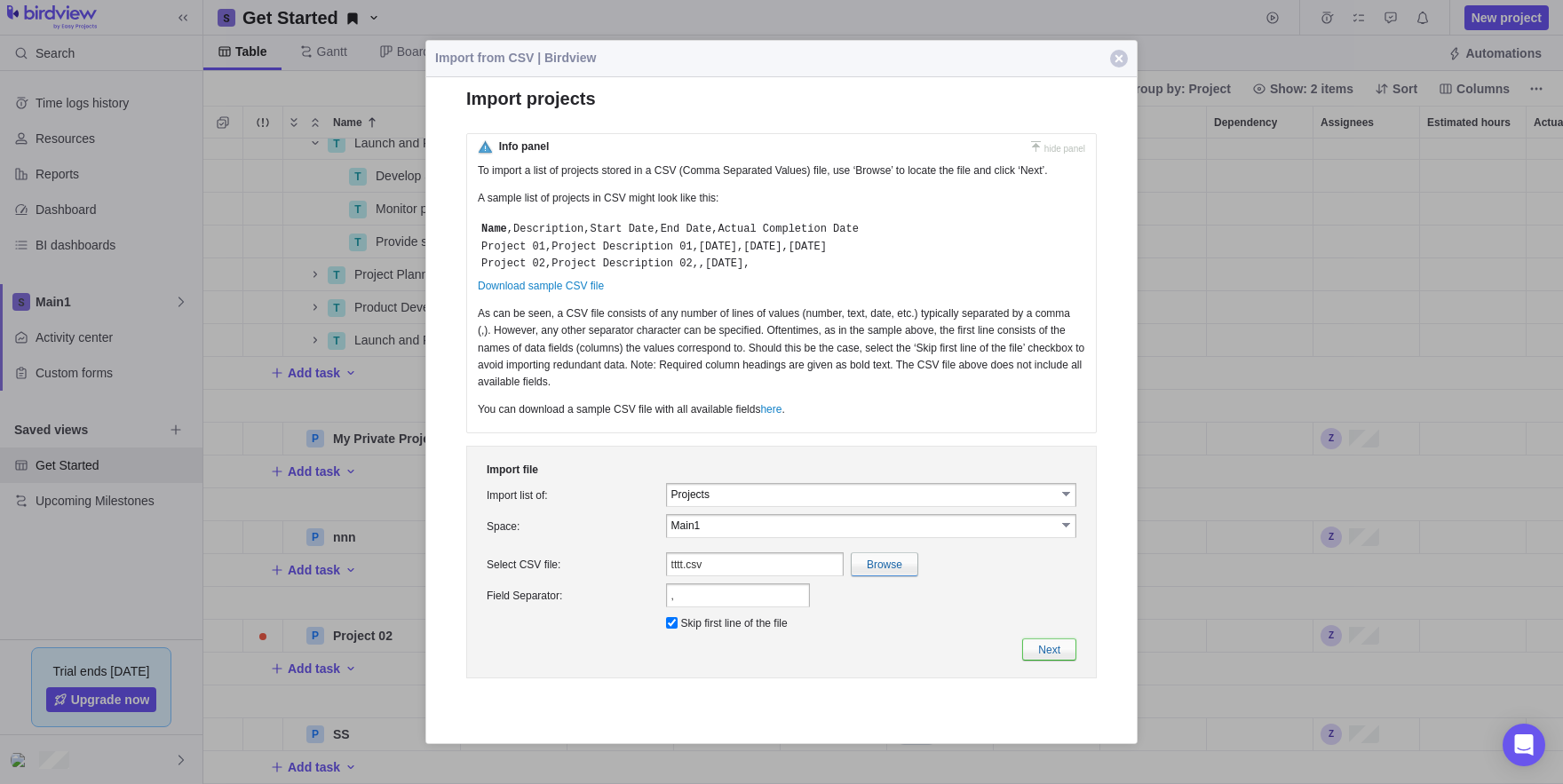
click at [1067, 660] on link "Next" at bounding box center [1049, 650] width 54 height 23
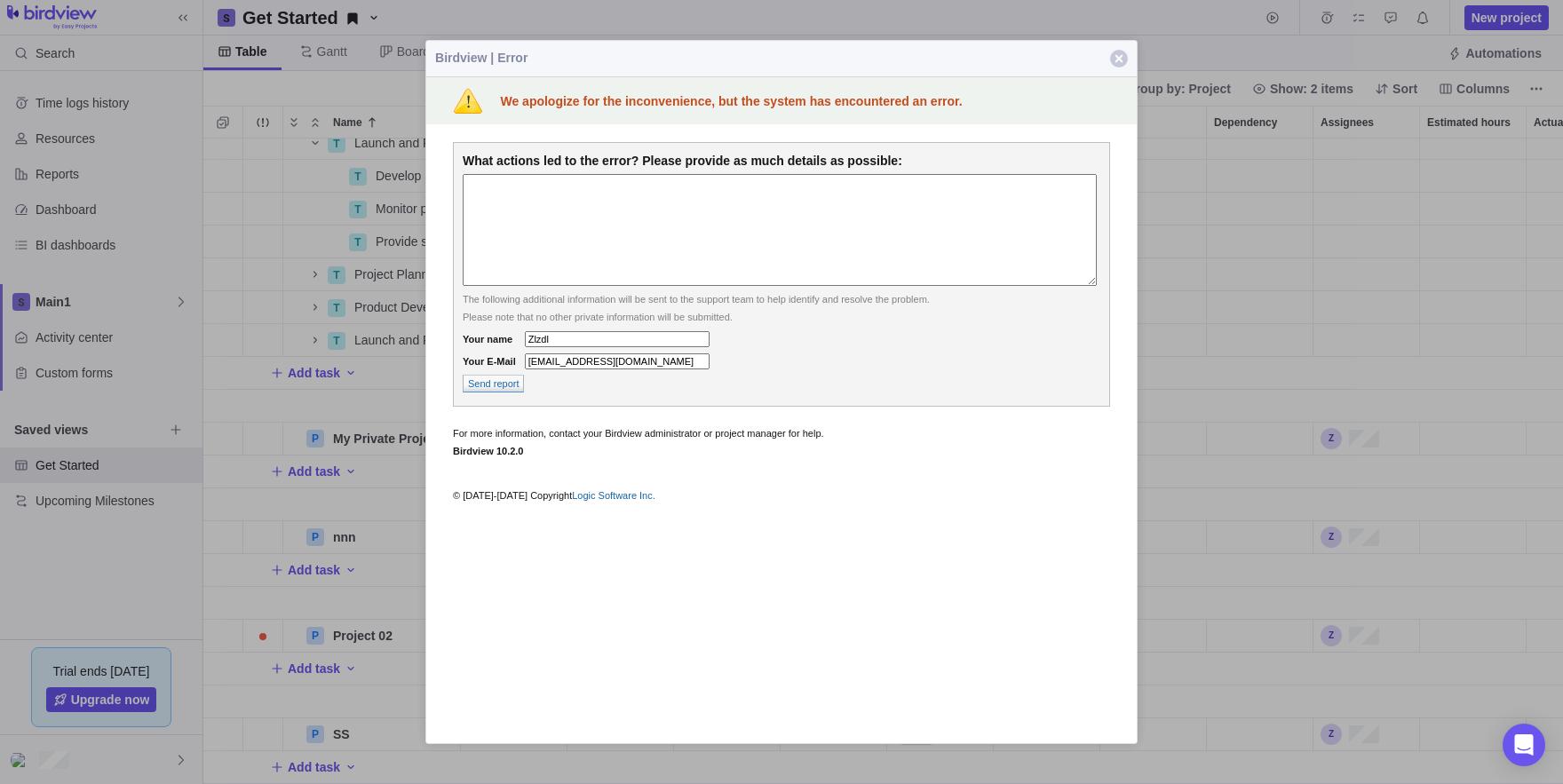
click at [654, 233] on textarea at bounding box center [780, 229] width 634 height 112
click at [1119, 58] on span "button" at bounding box center [1118, 58] width 18 height 18
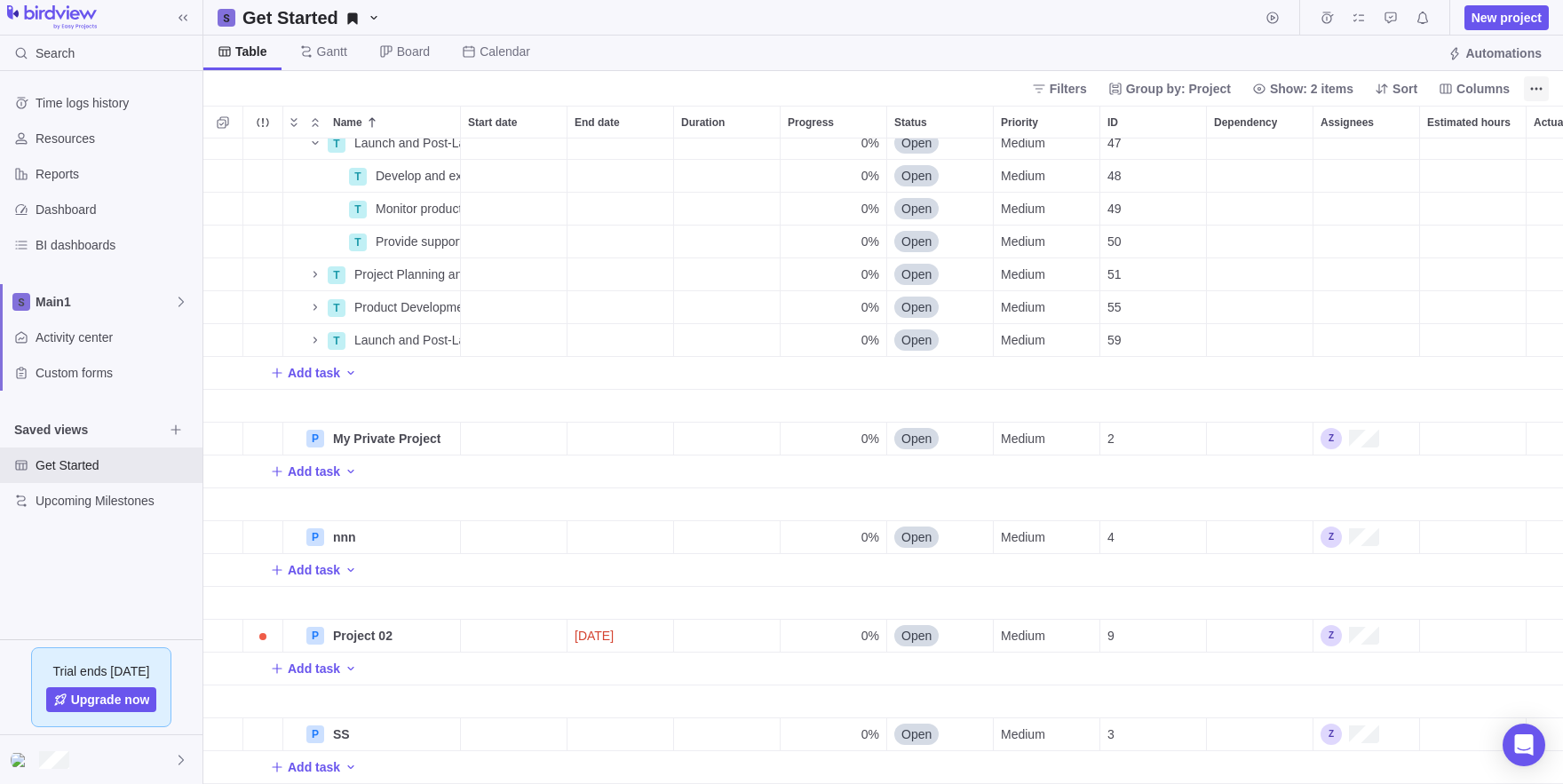
click at [1543, 82] on span "More actions" at bounding box center [1537, 89] width 25 height 25
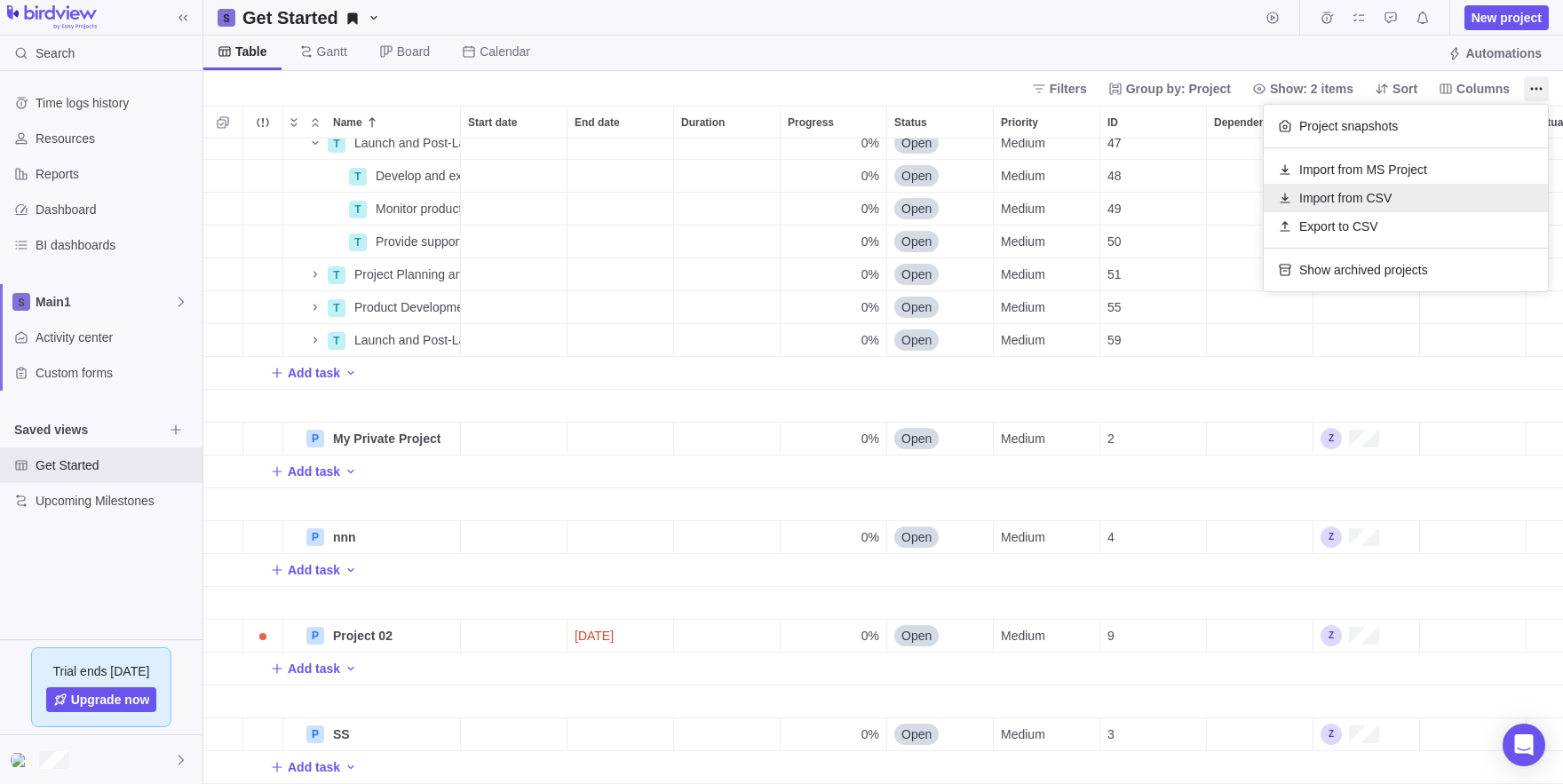
click at [1348, 191] on span "Import from CSV" at bounding box center [1346, 197] width 92 height 18
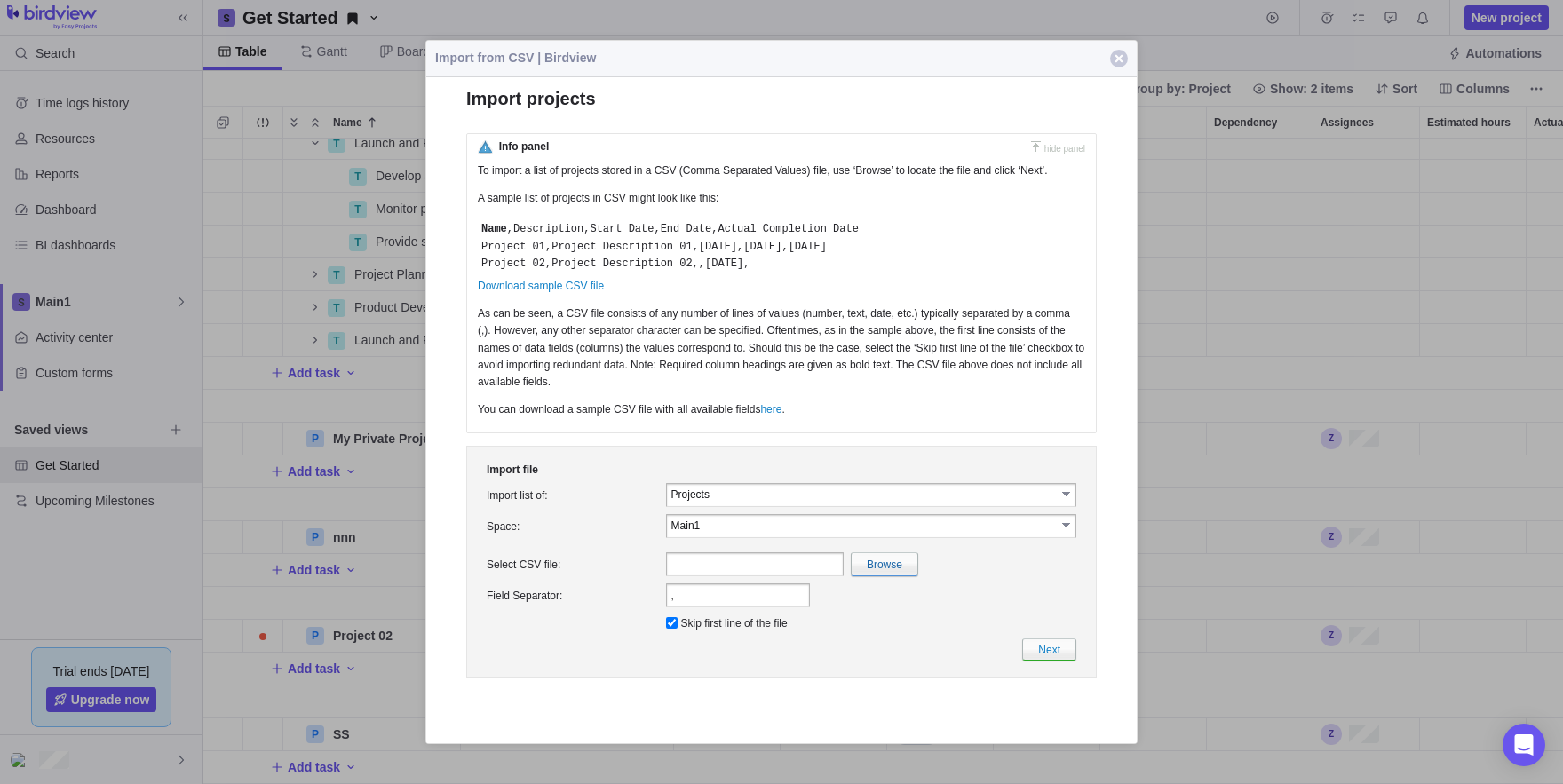
click at [734, 533] on input "Main1" at bounding box center [863, 525] width 384 height 15
click at [732, 588] on li "zzdz" at bounding box center [872, 583] width 410 height 16
type input "zzdz"
click at [830, 533] on input "zzdz" at bounding box center [863, 525] width 384 height 15
click at [793, 570] on li "Main1" at bounding box center [872, 567] width 410 height 16
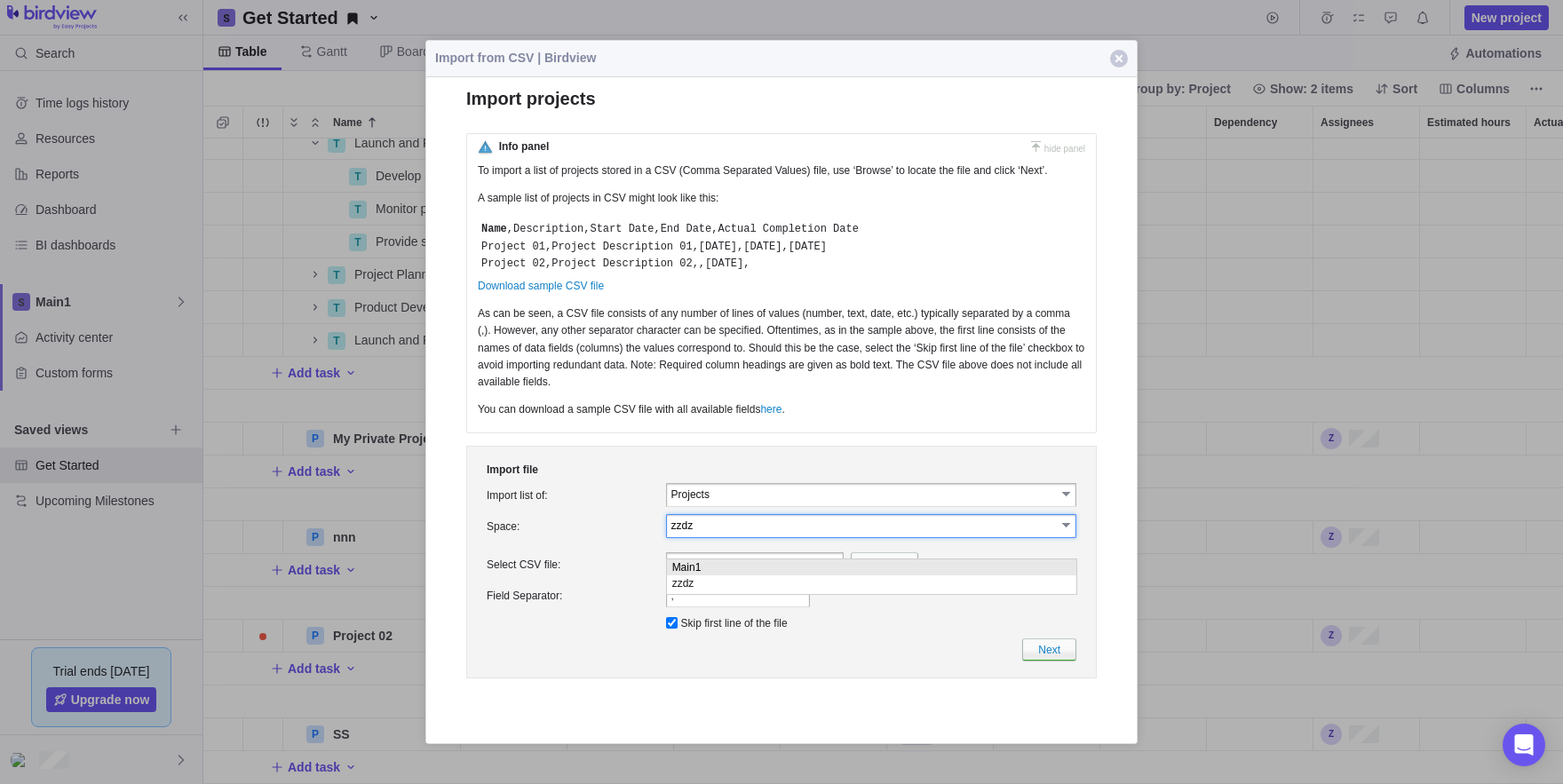
type input "Main1"
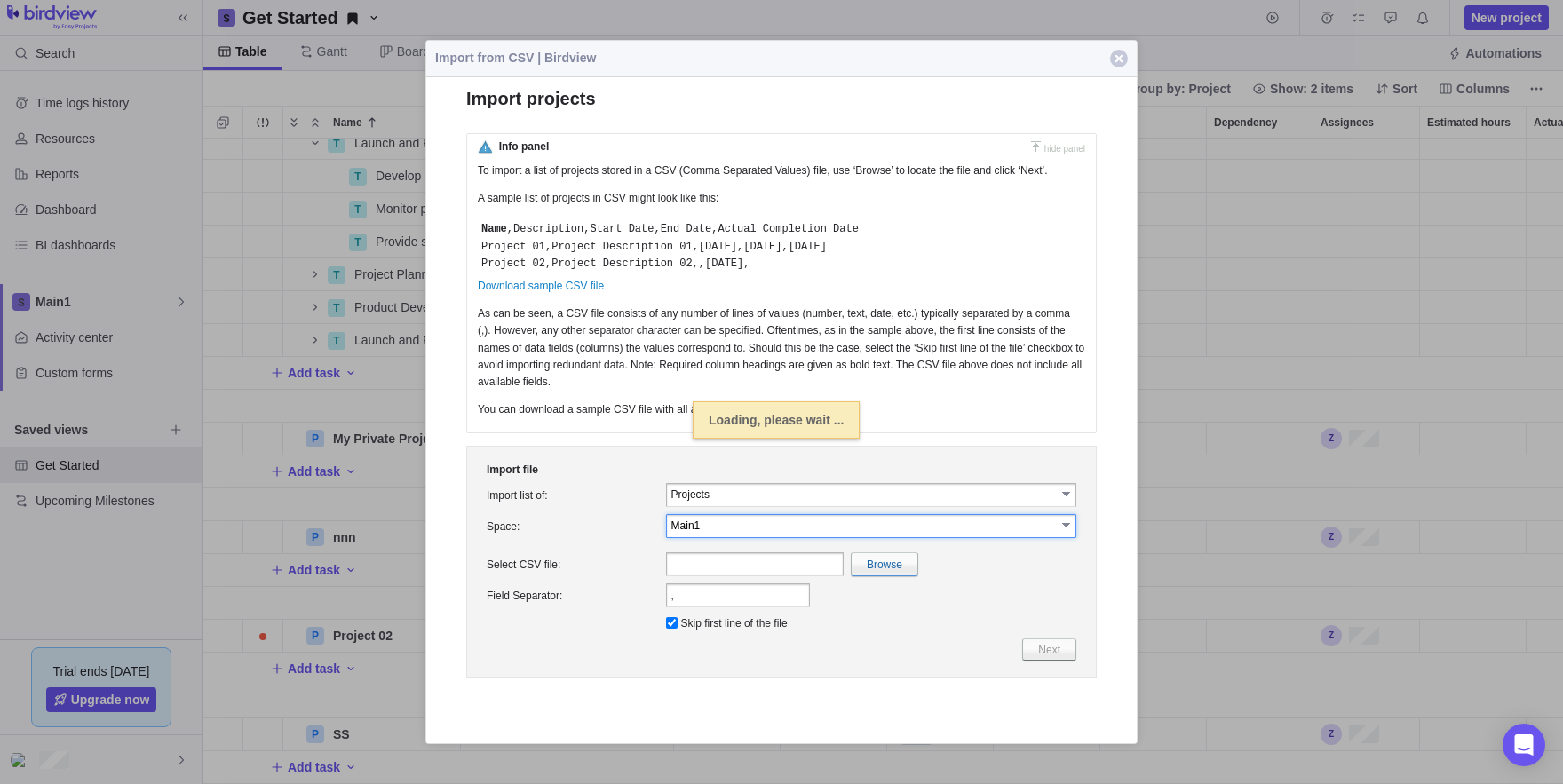
click at [1128, 54] on button "Close" at bounding box center [1119, 58] width 36 height 36
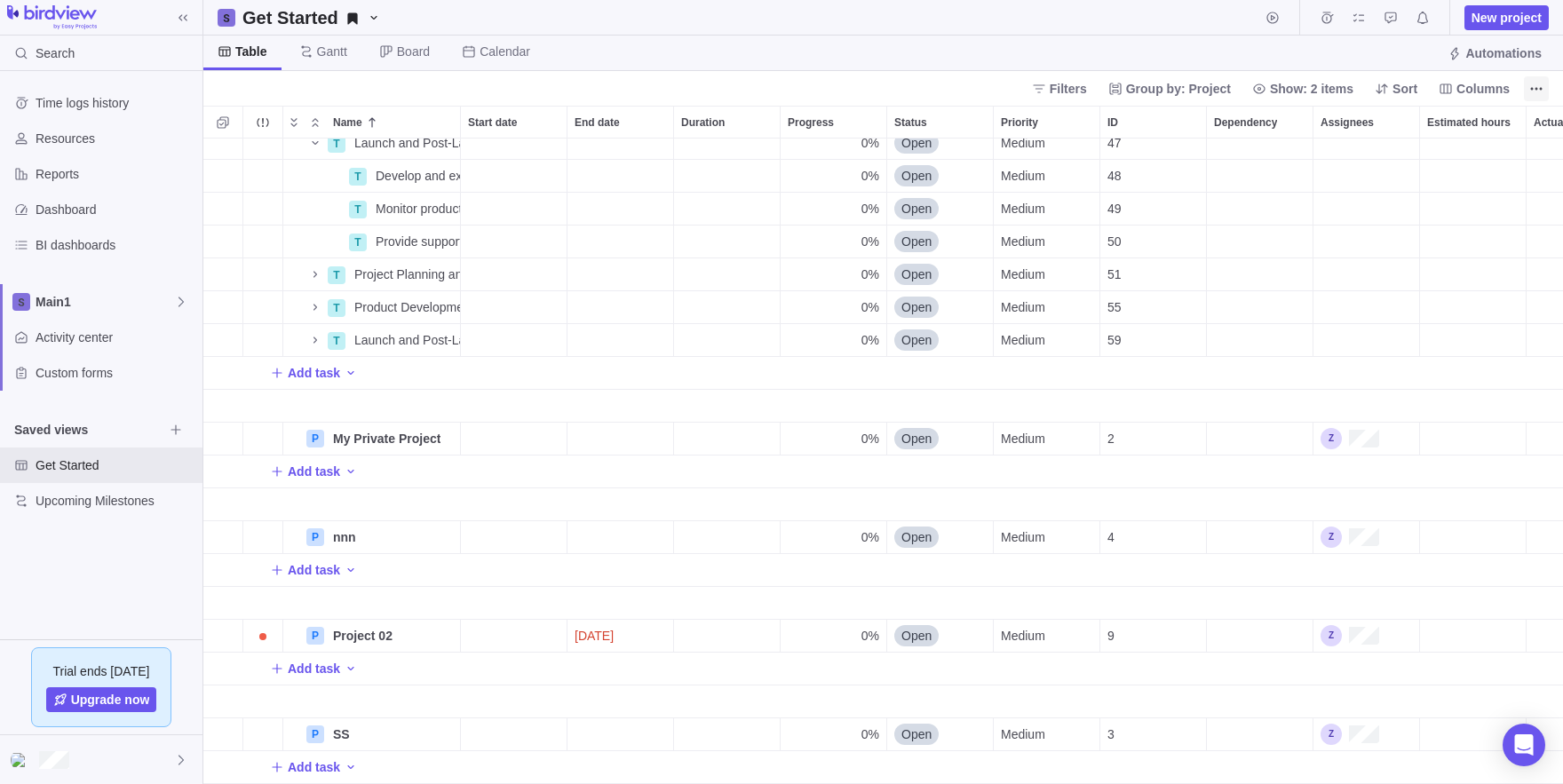
click at [1533, 86] on icon "More actions" at bounding box center [1536, 89] width 14 height 14
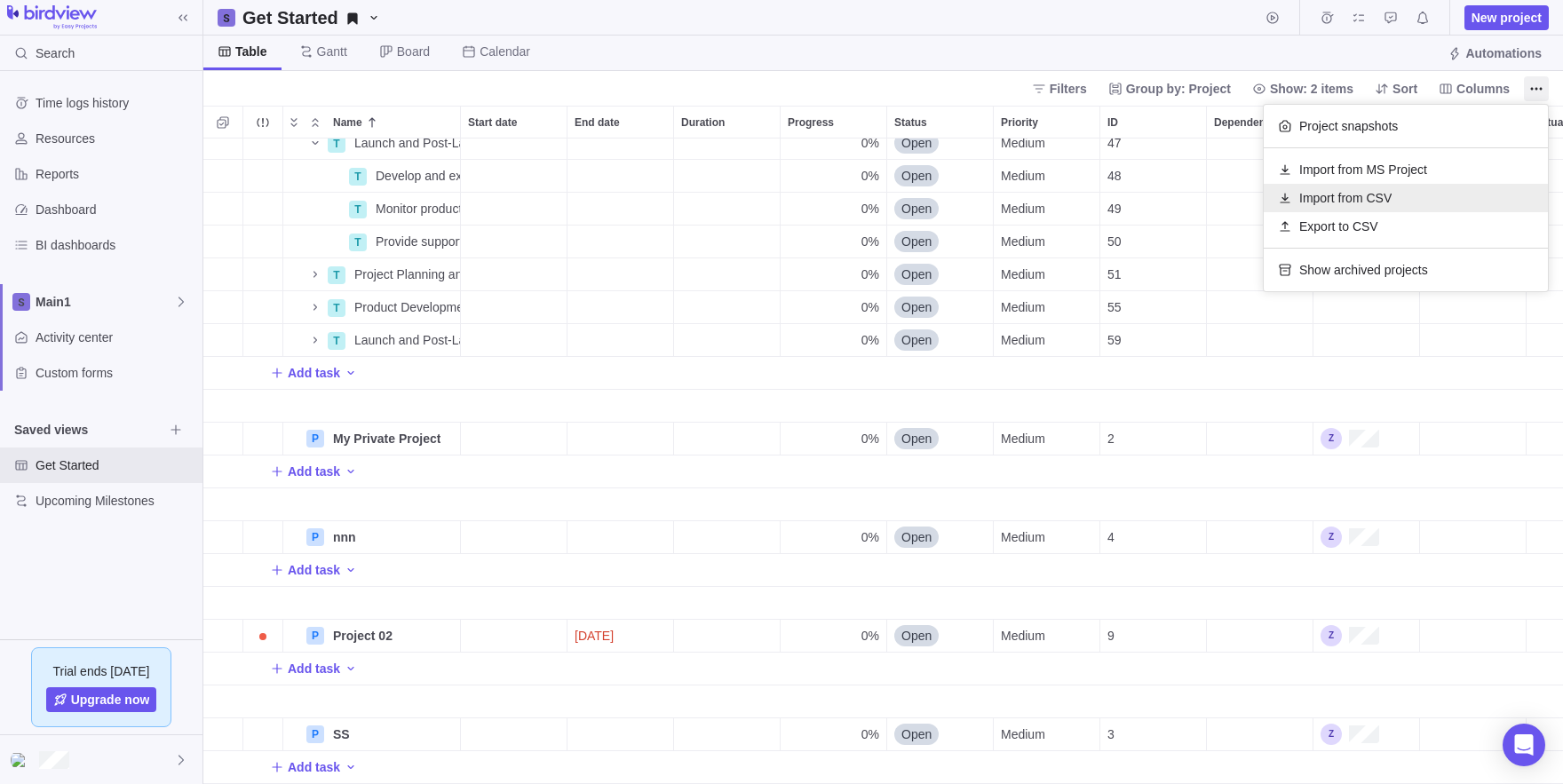
click at [1348, 198] on span "Import from CSV" at bounding box center [1346, 197] width 92 height 18
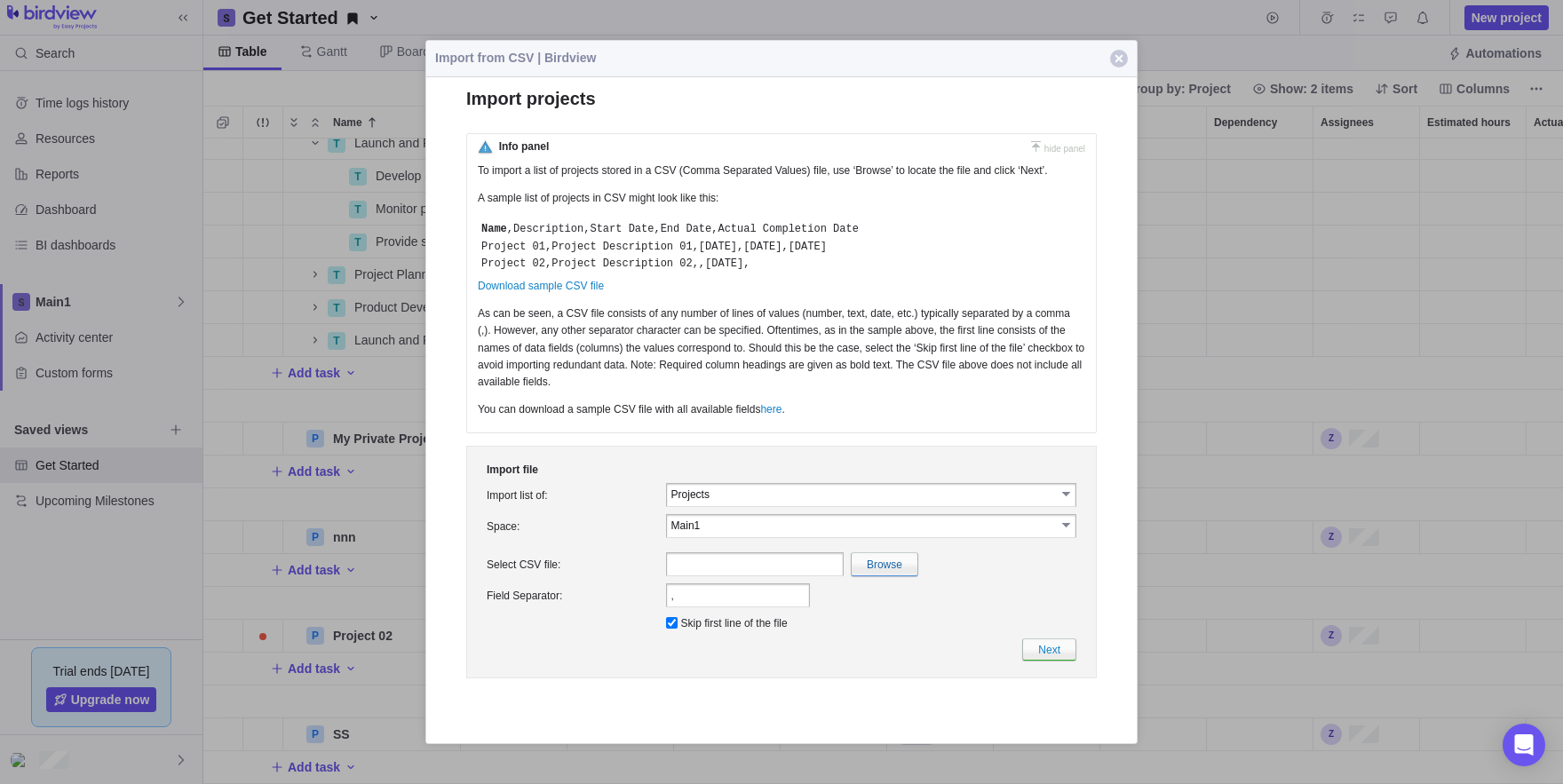
click at [923, 502] on input "Projects" at bounding box center [863, 494] width 384 height 15
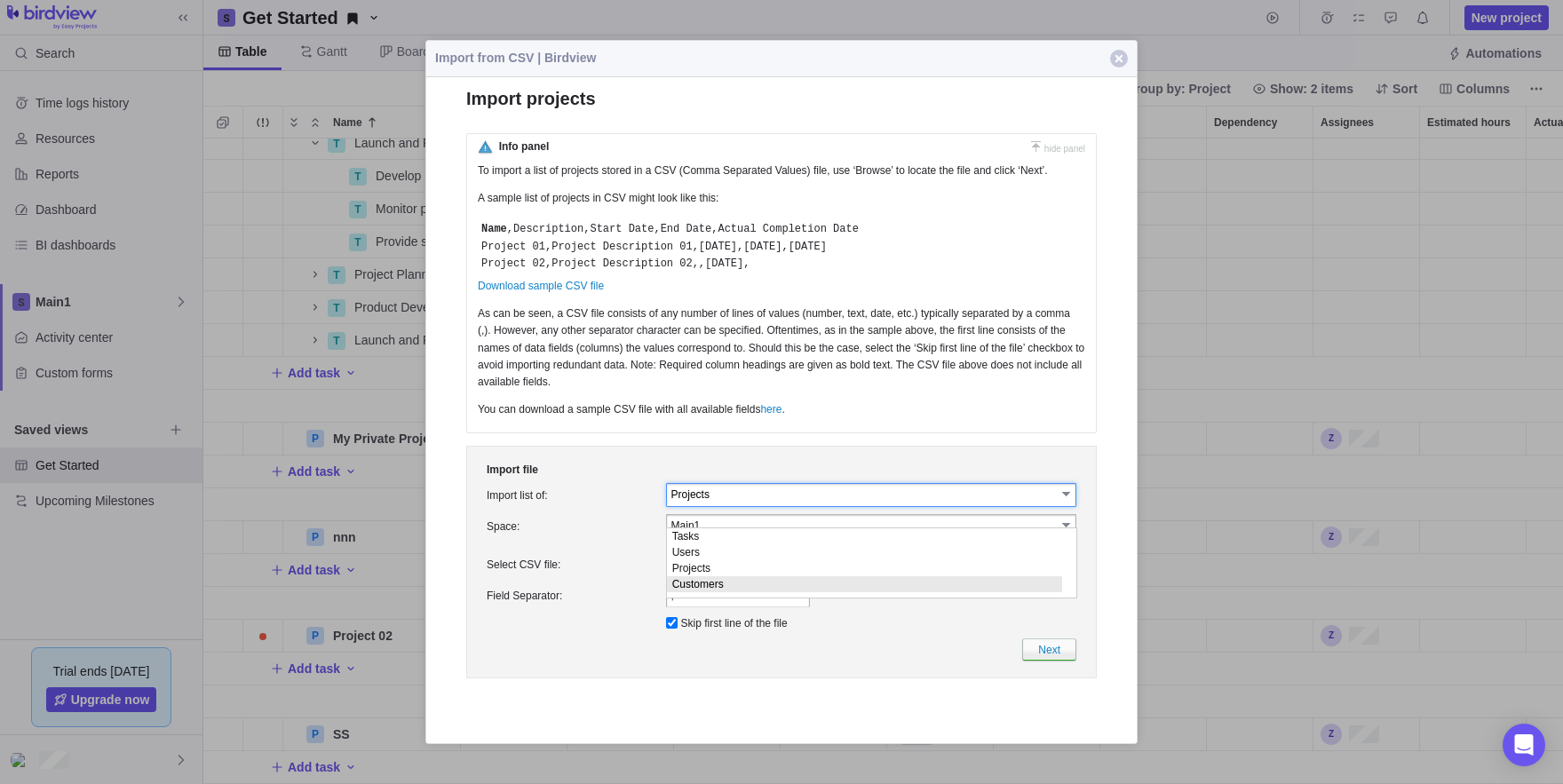
click at [576, 600] on td "Field Separator:" at bounding box center [573, 594] width 179 height 31
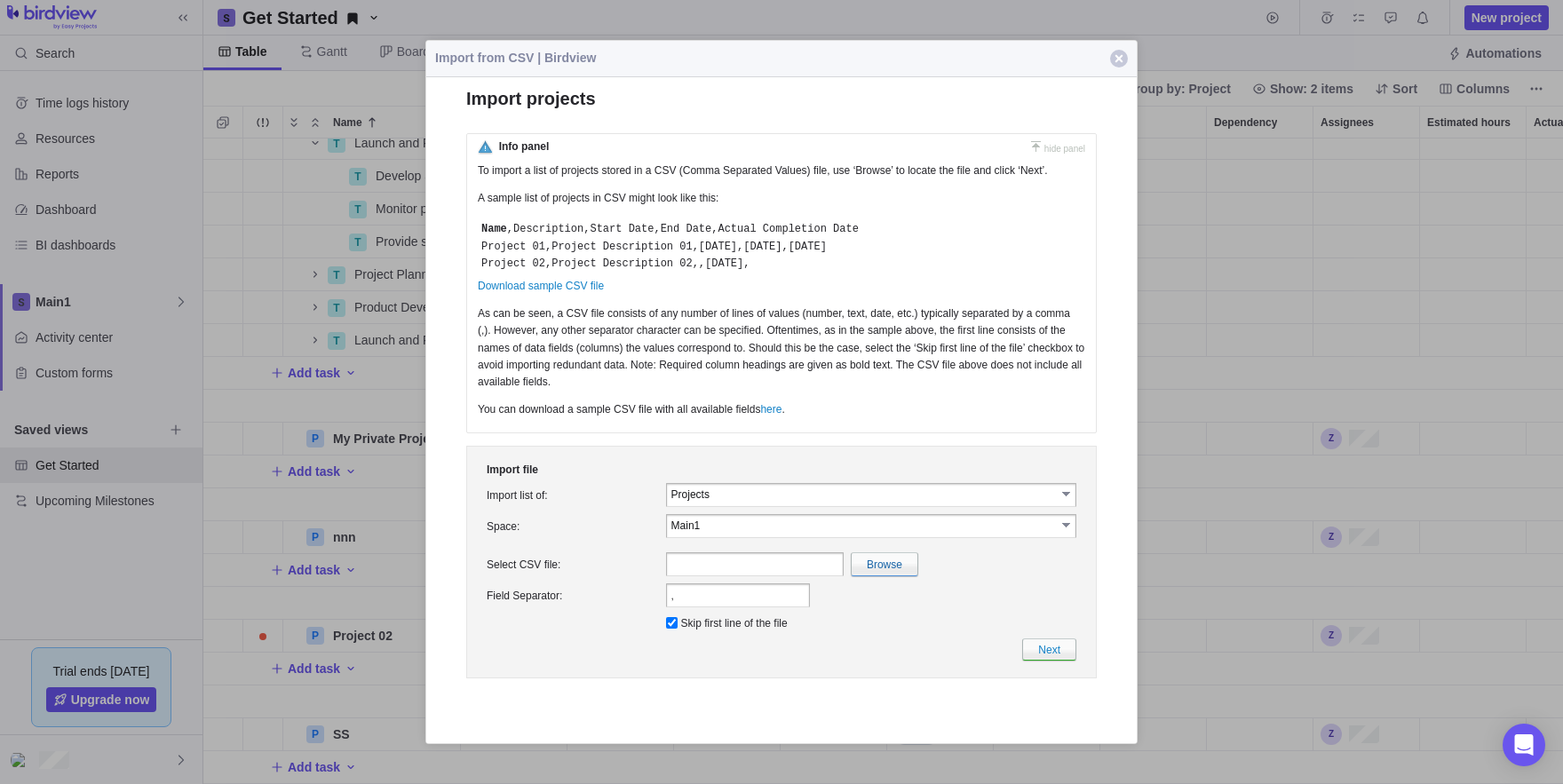
click at [770, 533] on input "Main1" at bounding box center [863, 525] width 384 height 15
click at [691, 588] on li "zzdz" at bounding box center [872, 583] width 410 height 16
type input "zzd"
click at [869, 575] on input "file" at bounding box center [497, 564] width 840 height 23
type input "C:\fakepath\tttt.csv"
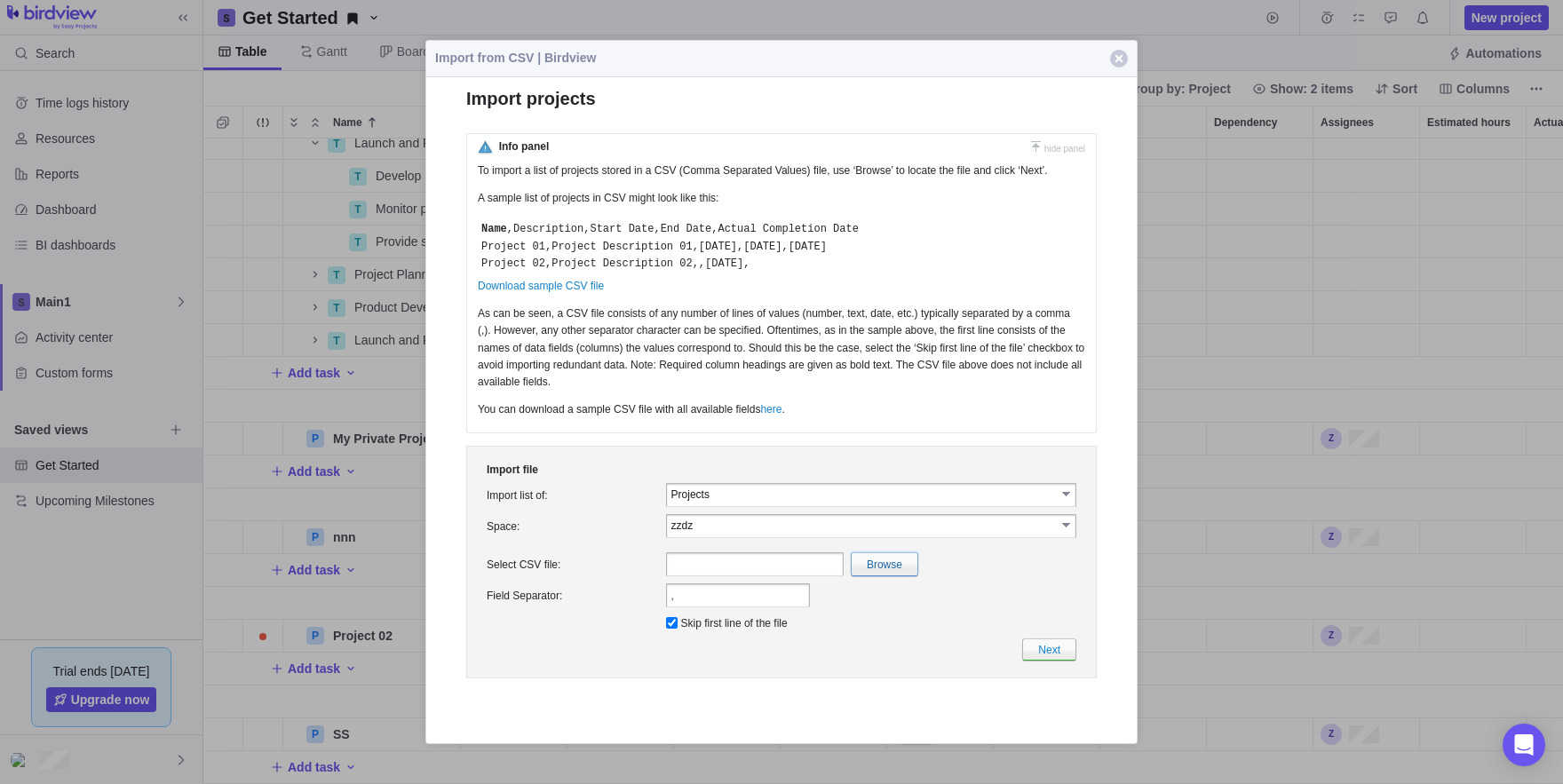
type input "tttt.csv"
click at [1050, 660] on link "Next" at bounding box center [1049, 650] width 54 height 23
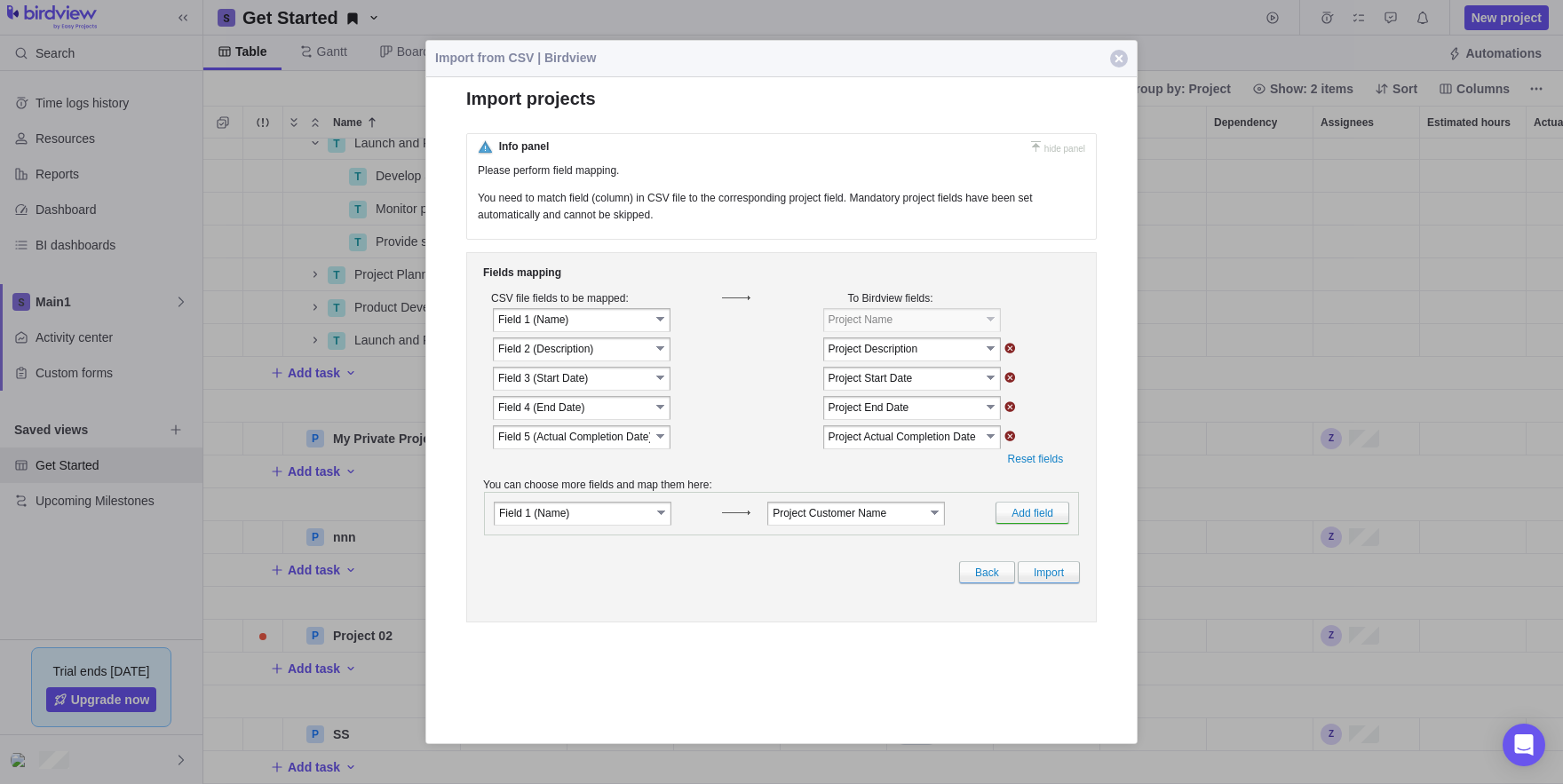
scroll to position [0, 0]
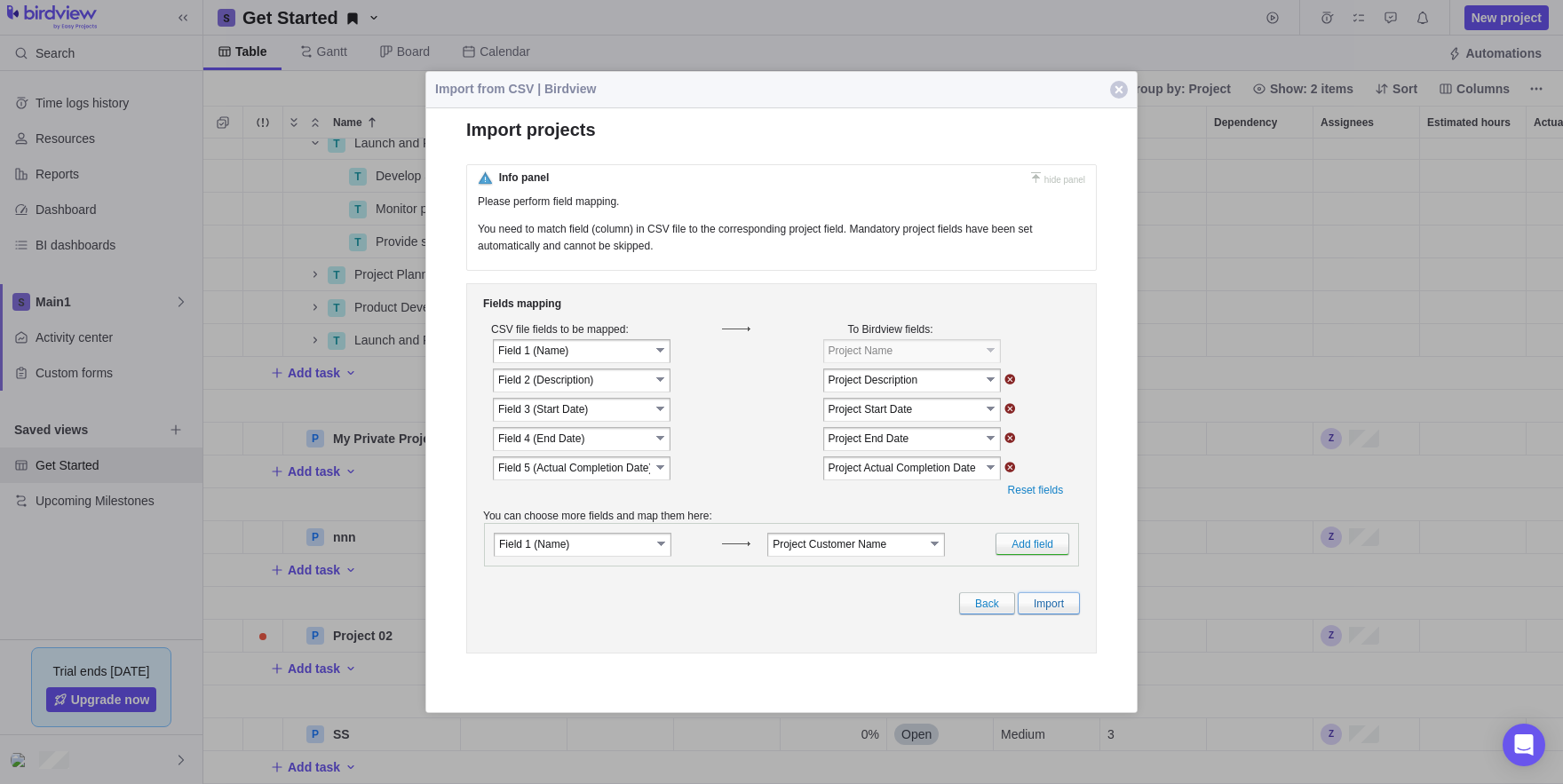
click at [1031, 614] on link "Import" at bounding box center [1049, 604] width 62 height 23
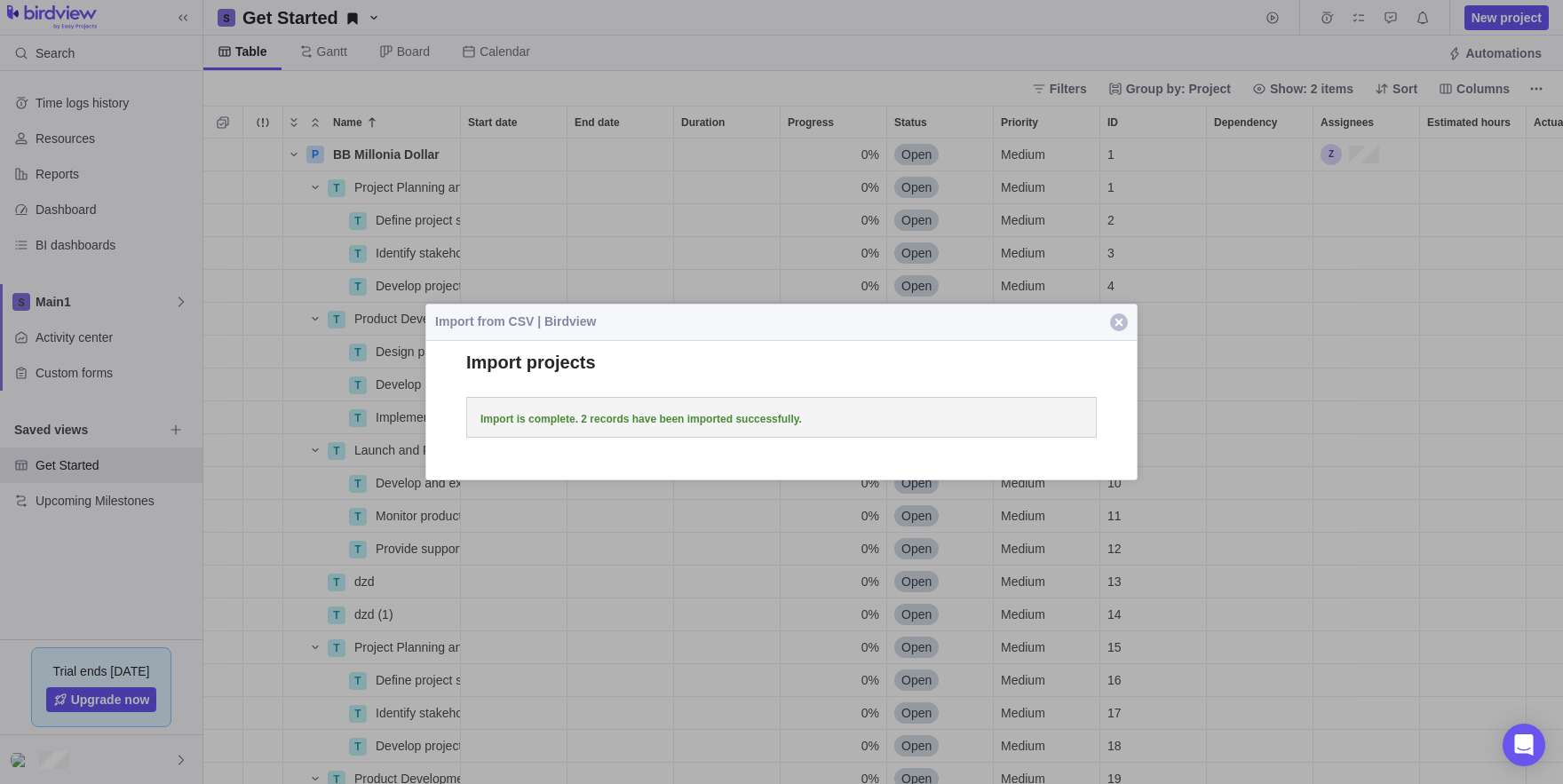
scroll to position [645, 1360]
drag, startPoint x: 1539, startPoint y: 663, endPoint x: 905, endPoint y: 448, distance: 669.5
click at [1123, 326] on span "button" at bounding box center [1118, 322] width 18 height 18
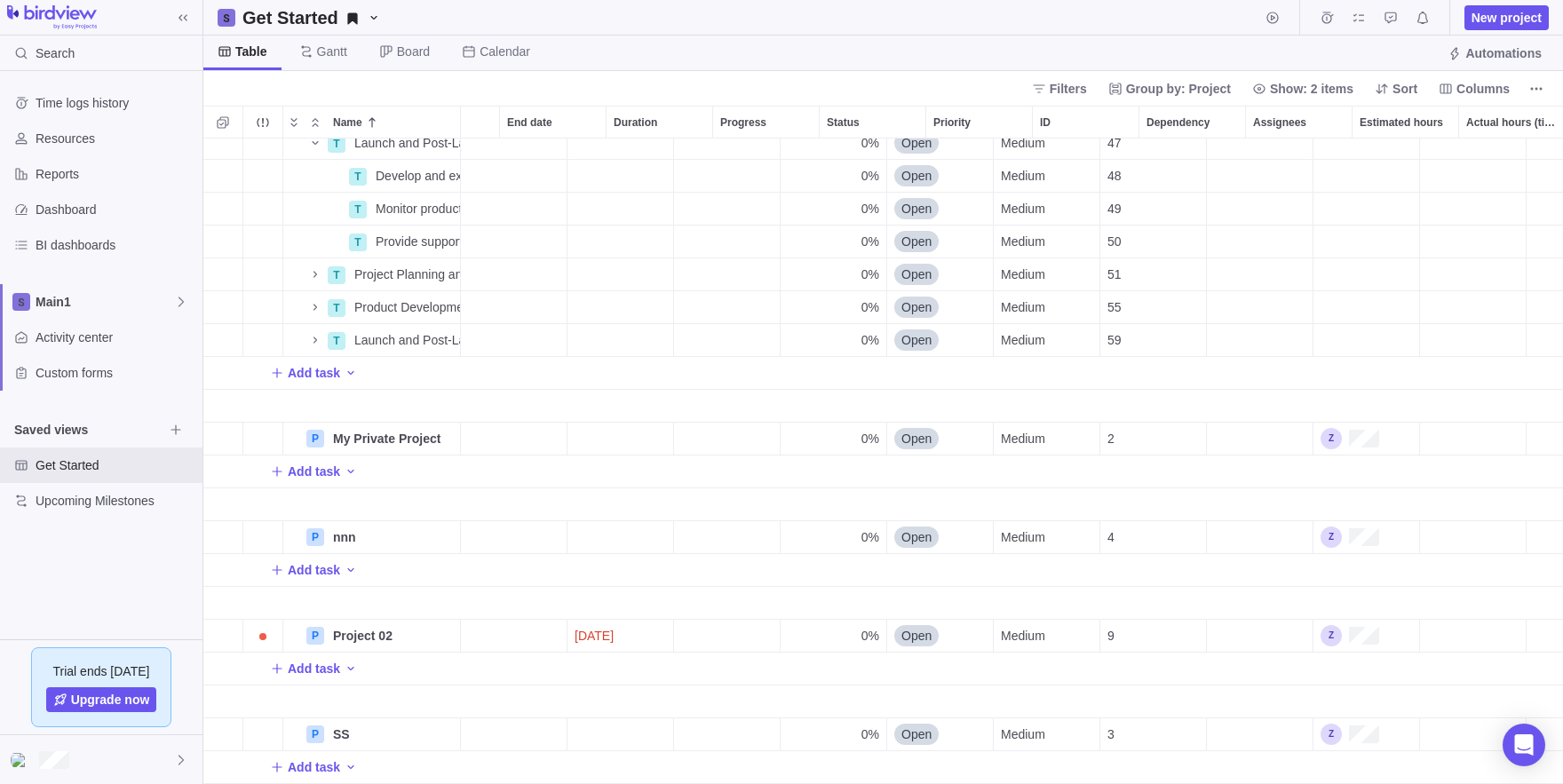
scroll to position [0, 0]
click at [1542, 93] on icon "More actions" at bounding box center [1536, 89] width 14 height 14
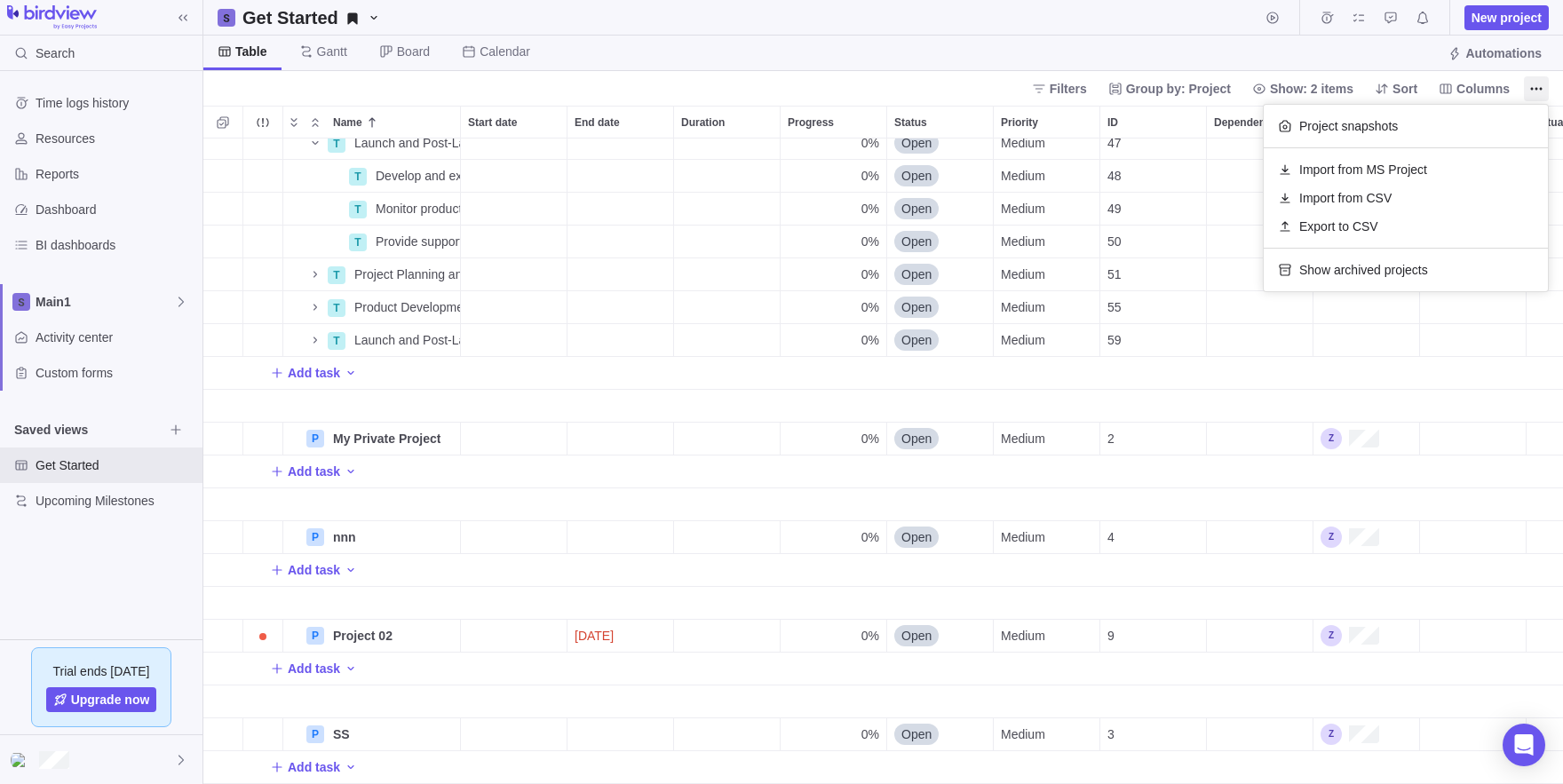
click at [51, 749] on body "Search Time logs history Resources Reports Dashboard BI dashboards Main1 Activi…" at bounding box center [782, 392] width 1563 height 784
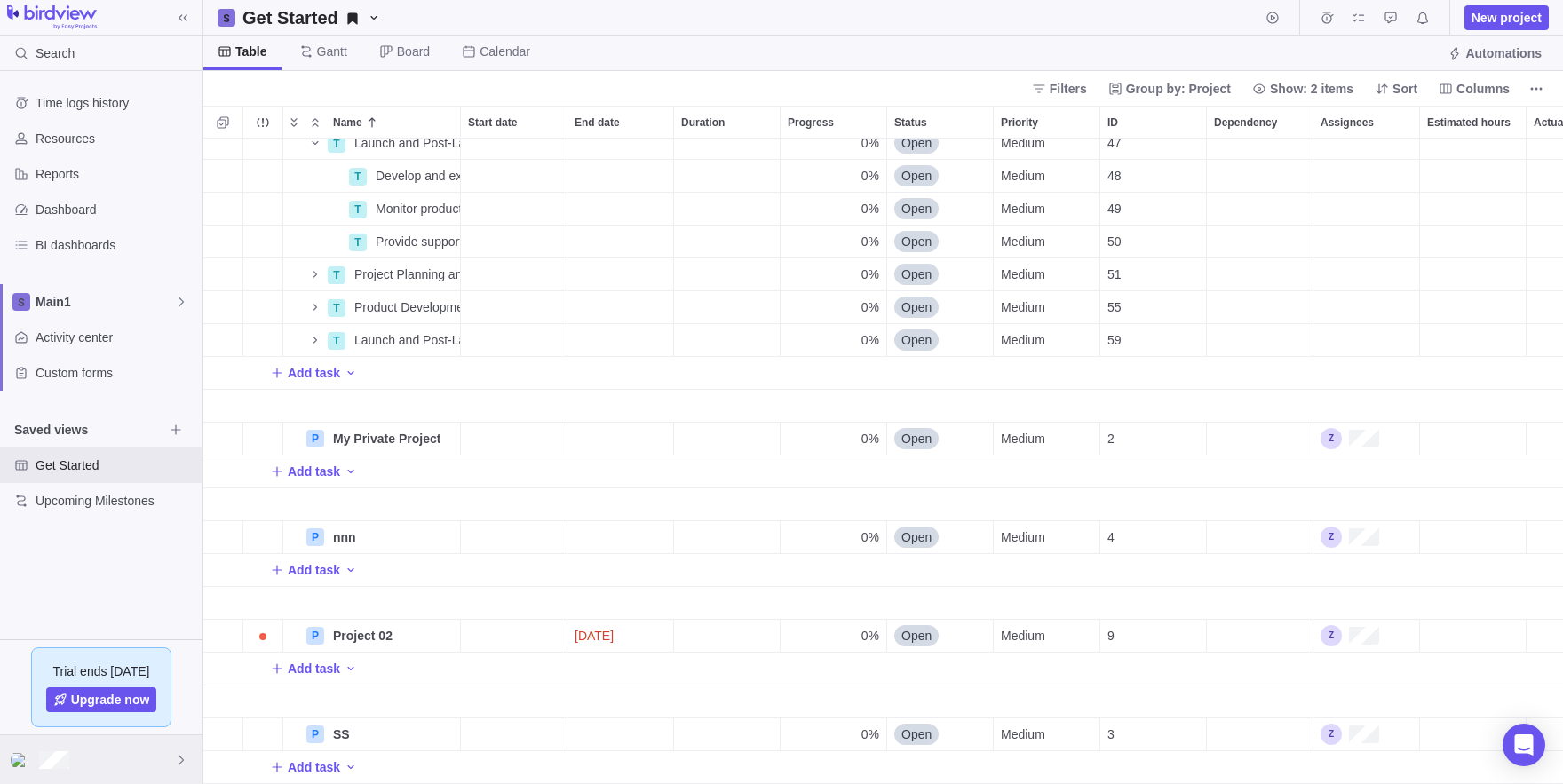
click at [103, 749] on div at bounding box center [101, 759] width 203 height 49
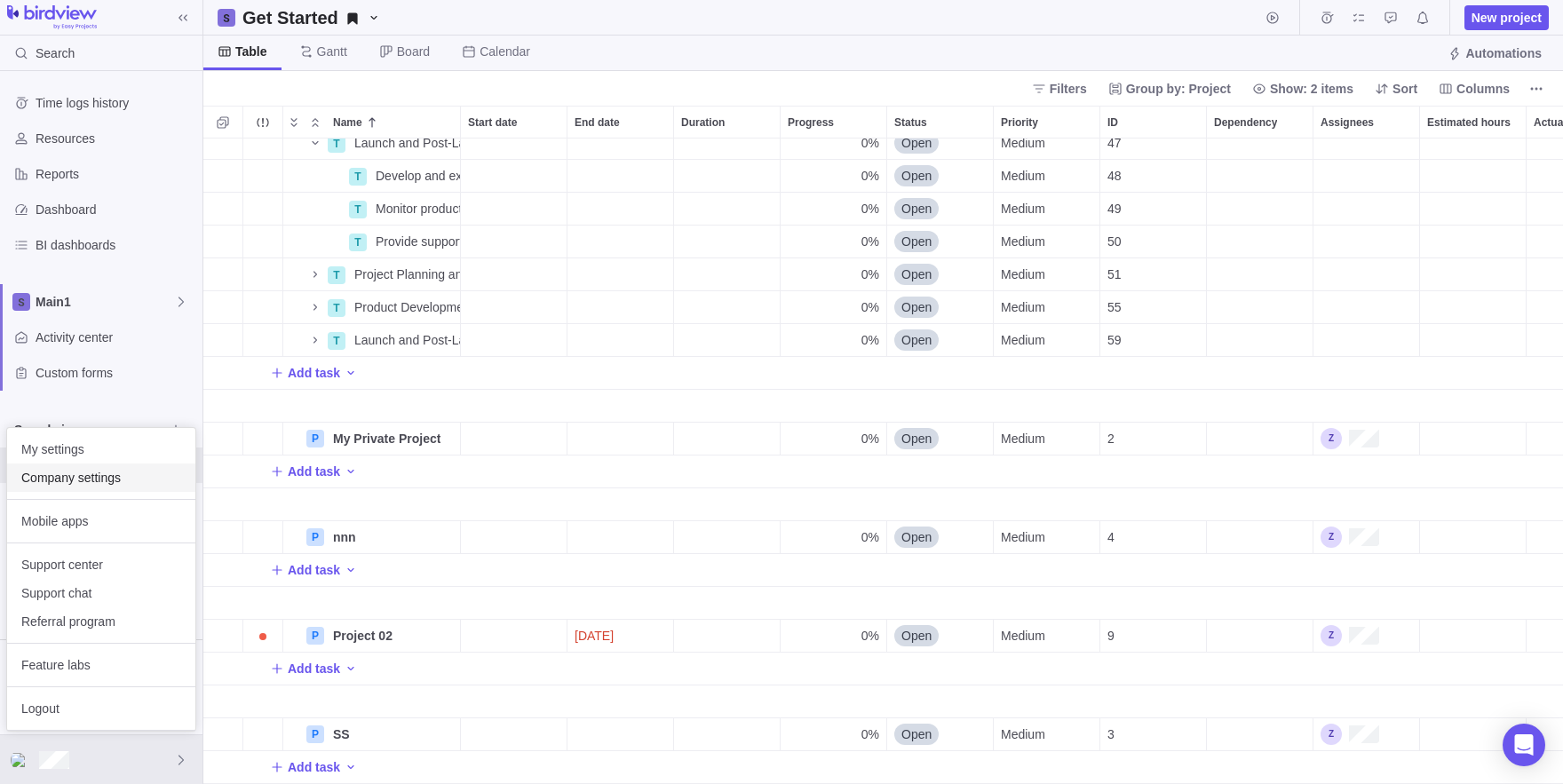
click at [95, 474] on span "Company settings" at bounding box center [101, 477] width 160 height 18
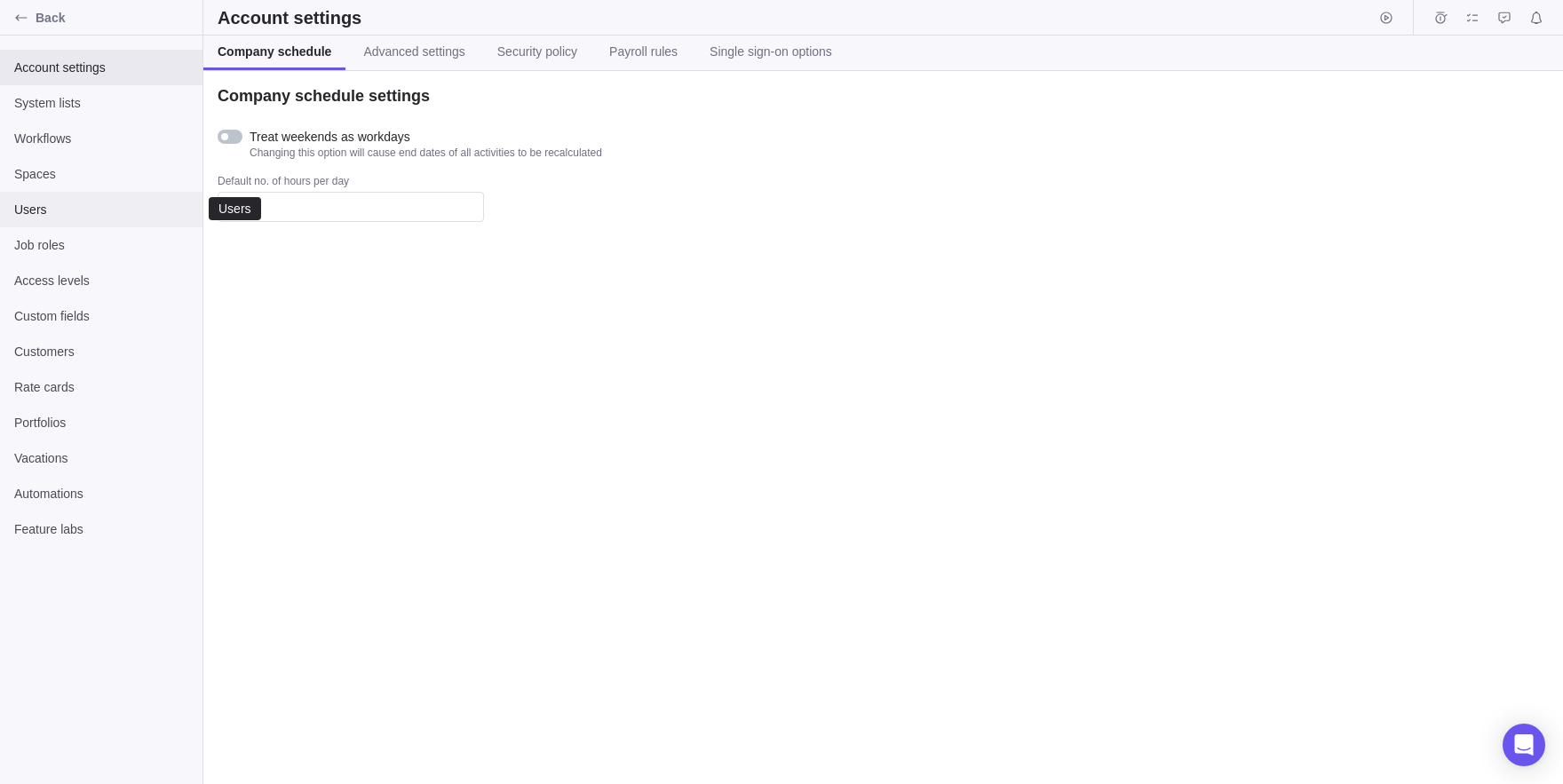
click at [64, 201] on span "Users" at bounding box center [101, 209] width 174 height 18
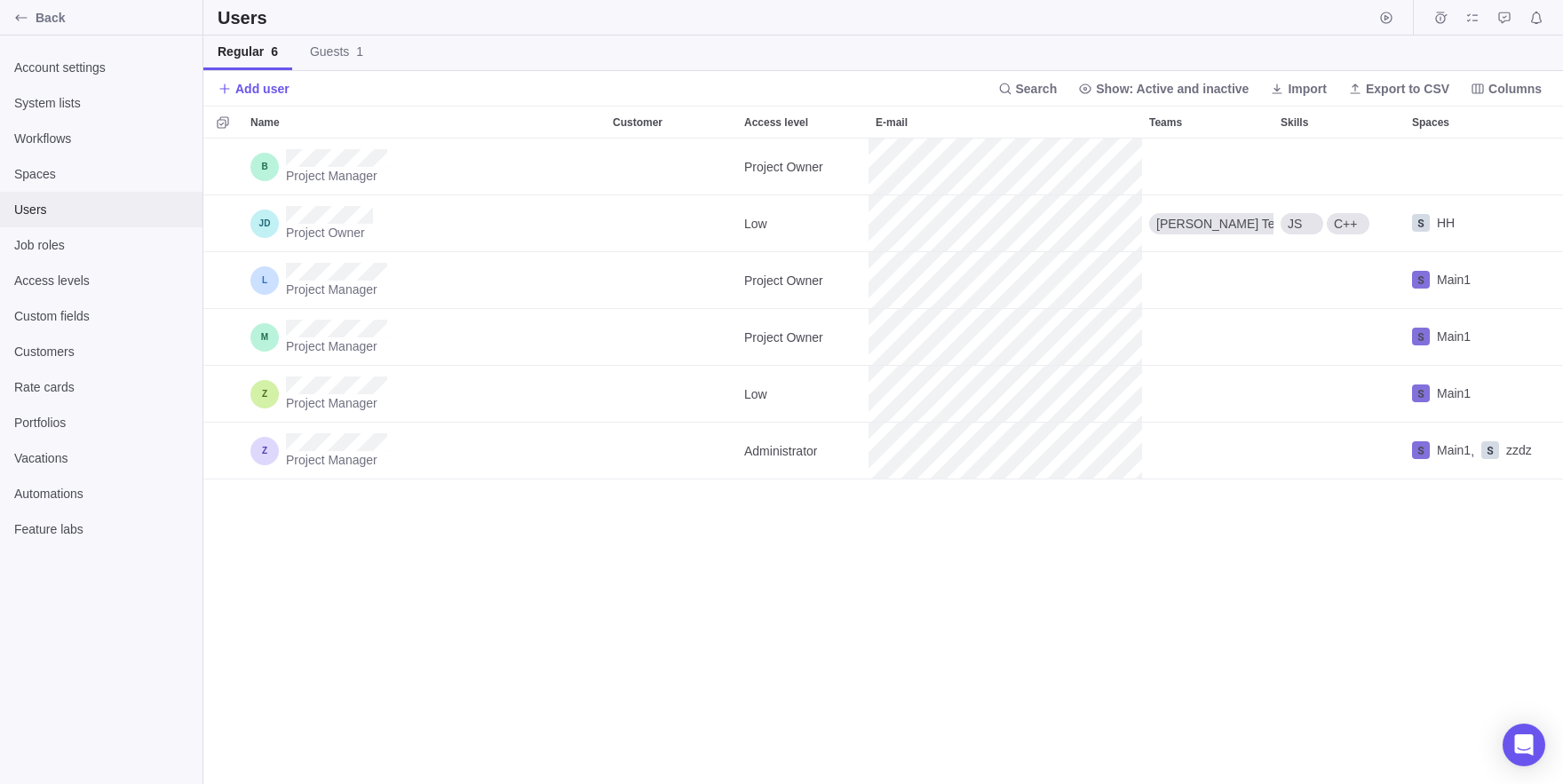
scroll to position [645, 1360]
click at [87, 345] on span "Customers" at bounding box center [101, 351] width 174 height 18
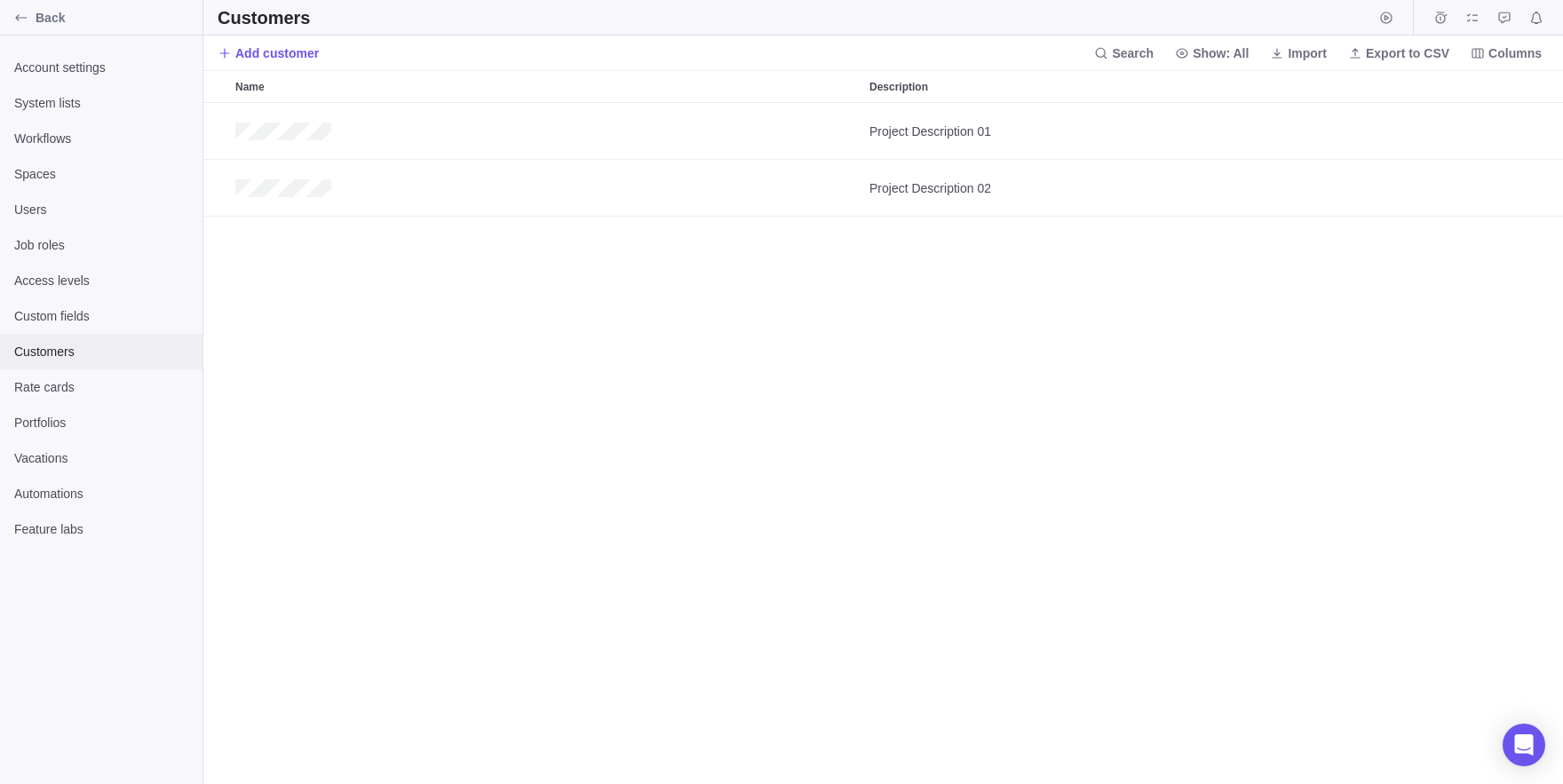
scroll to position [681, 1360]
click at [1287, 48] on span "Import" at bounding box center [1306, 53] width 39 height 18
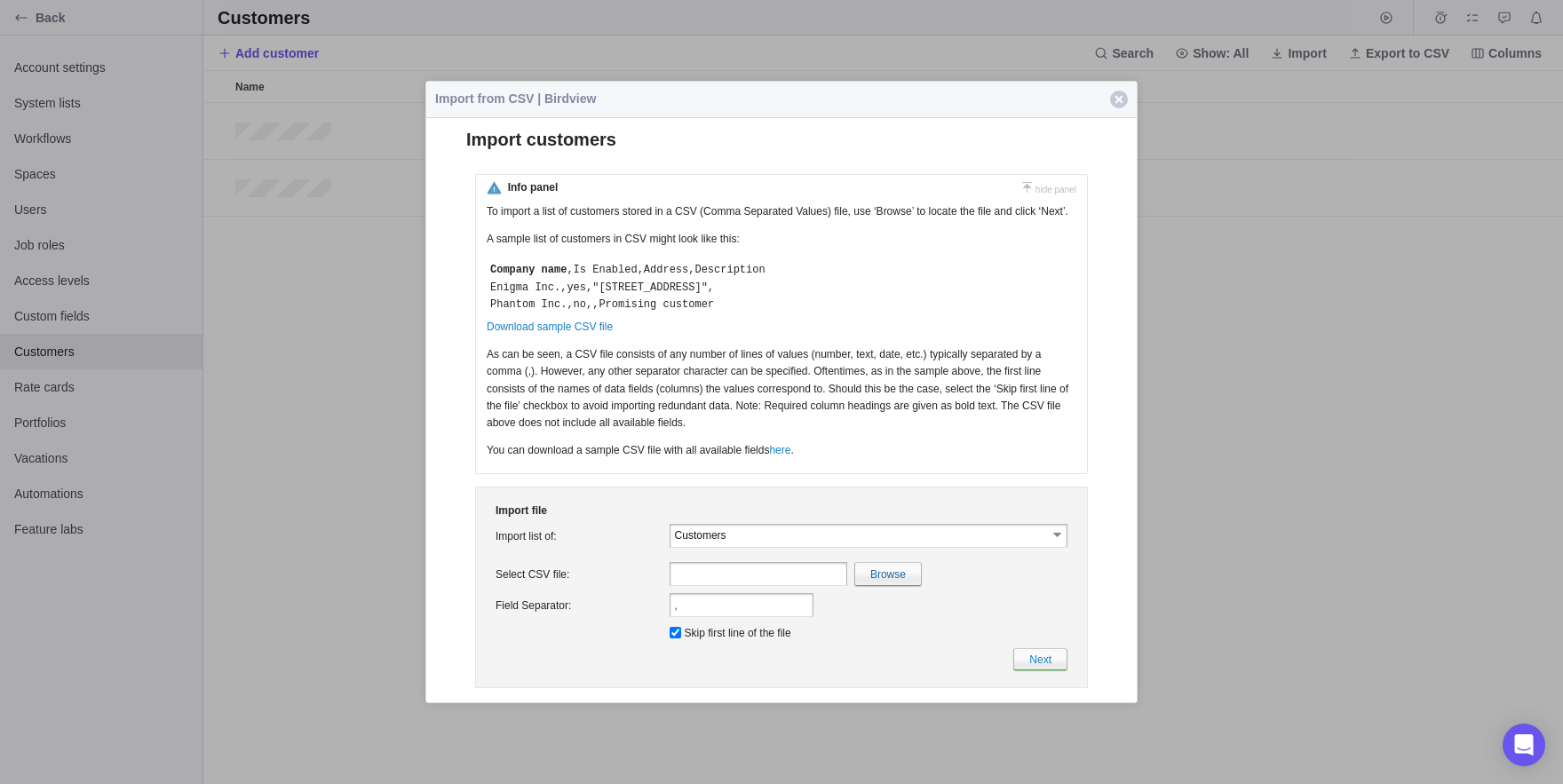
scroll to position [0, 0]
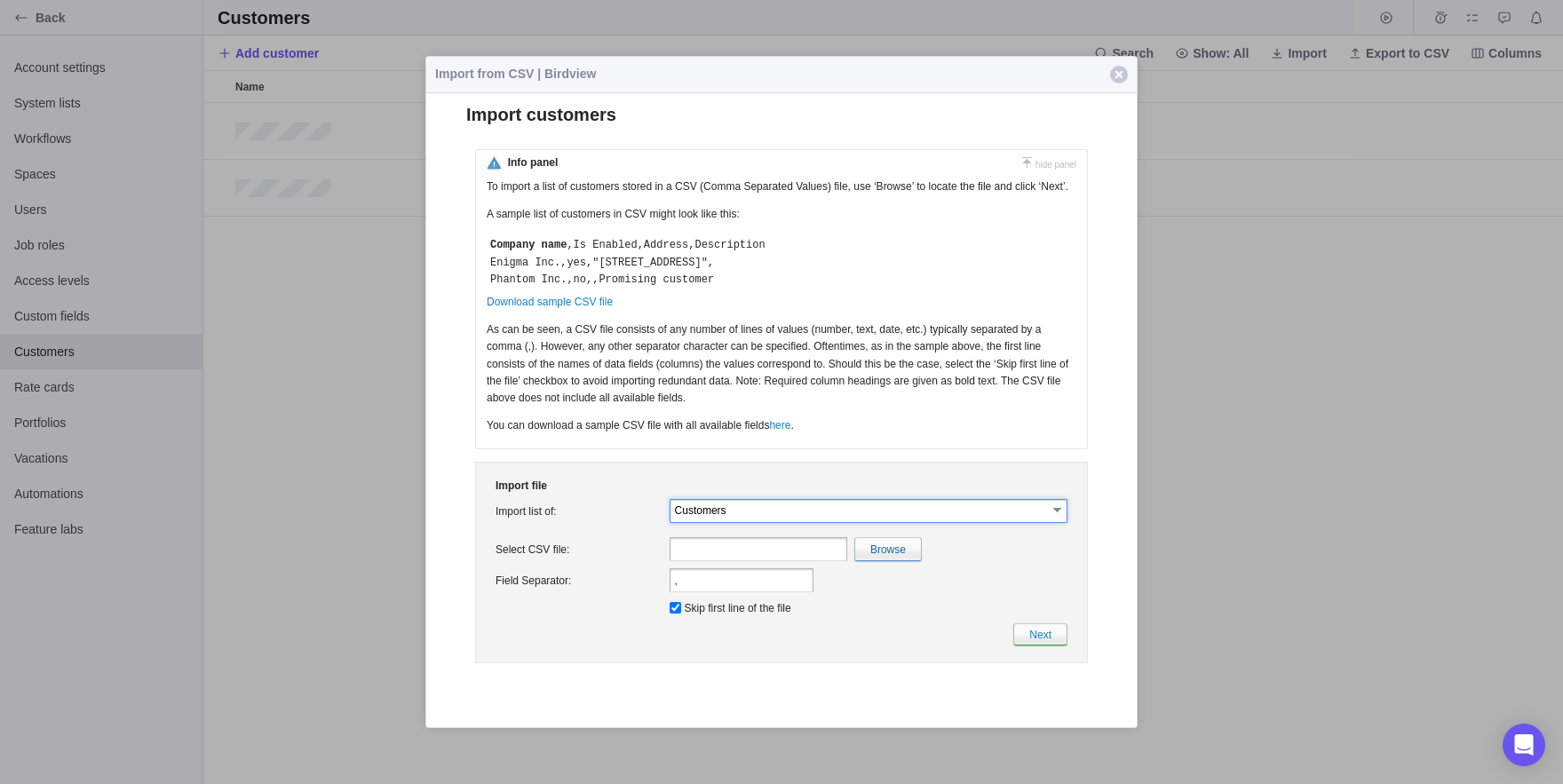
click at [808, 517] on input "Customers" at bounding box center [861, 509] width 372 height 15
click at [722, 565] on li "Users" at bounding box center [862, 567] width 383 height 16
type input "Users"
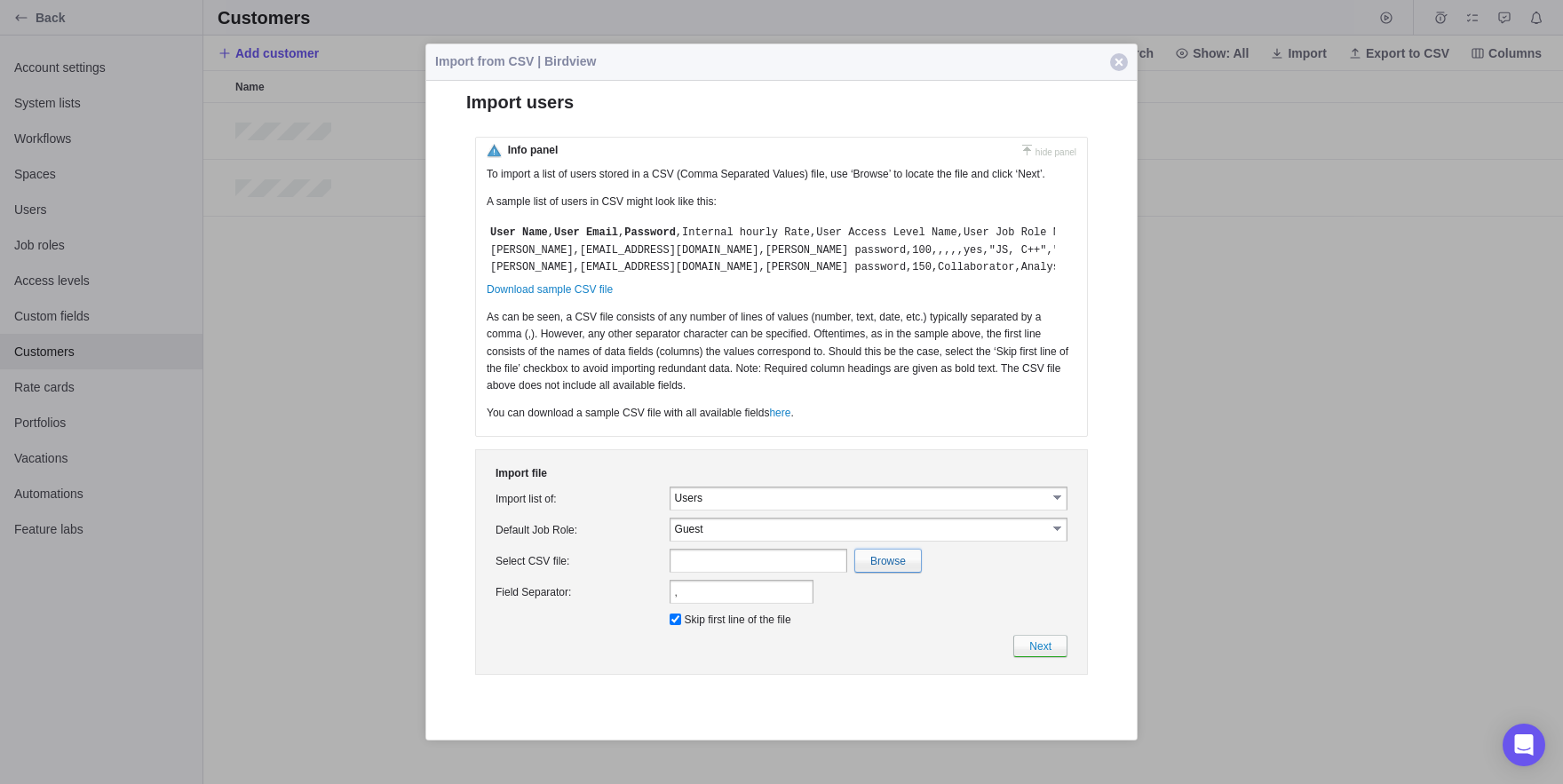
click at [884, 572] on input "file" at bounding box center [501, 560] width 840 height 23
type input "C:\fakepath\UsersImport(1).csv"
type input "UsersImport(1).csv"
click at [1018, 655] on td "Next" at bounding box center [781, 645] width 579 height 29
click at [1029, 657] on link "Next" at bounding box center [1040, 646] width 54 height 23
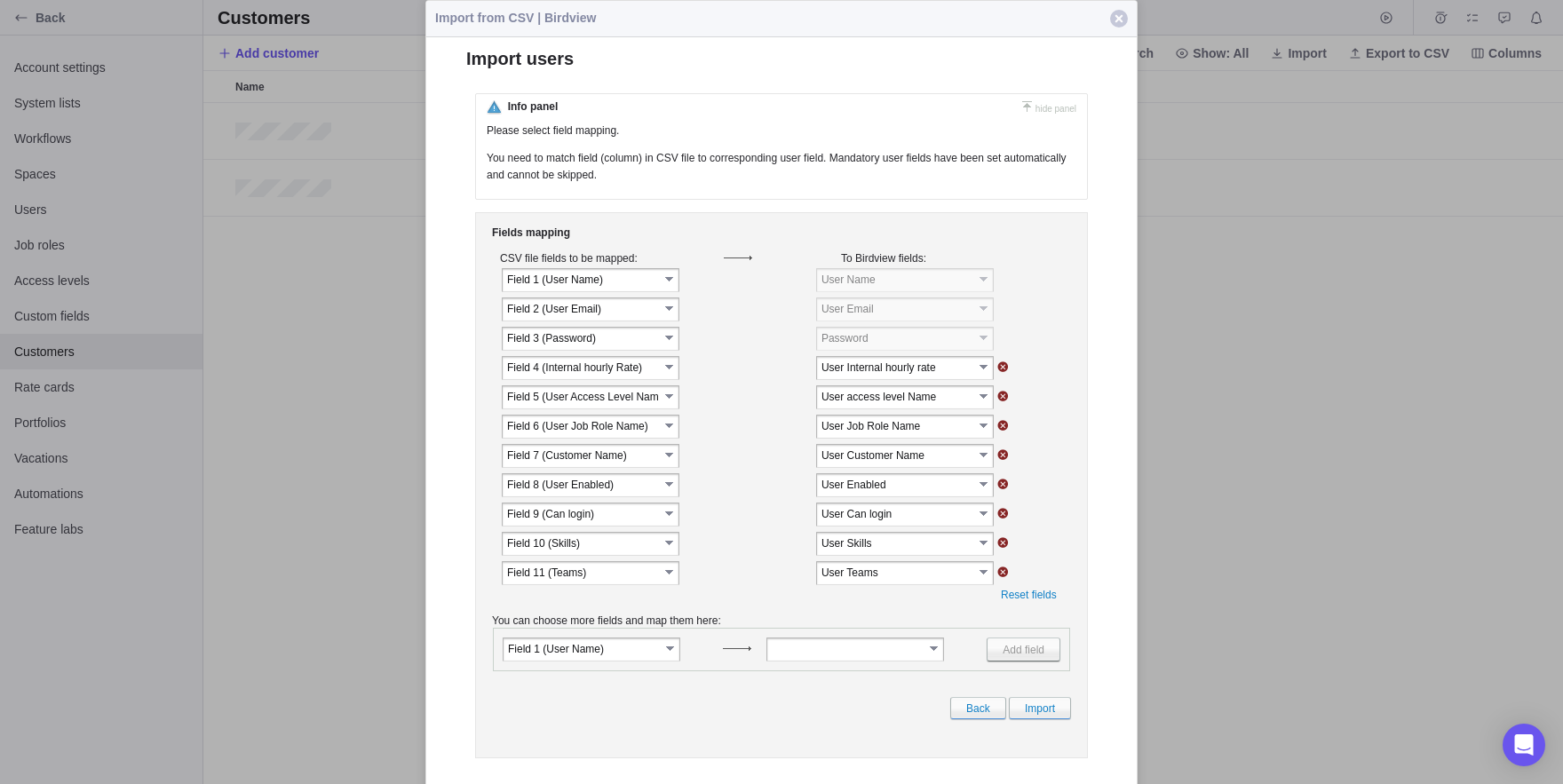
scroll to position [0, 0]
click at [972, 719] on link "Back" at bounding box center [978, 709] width 56 height 23
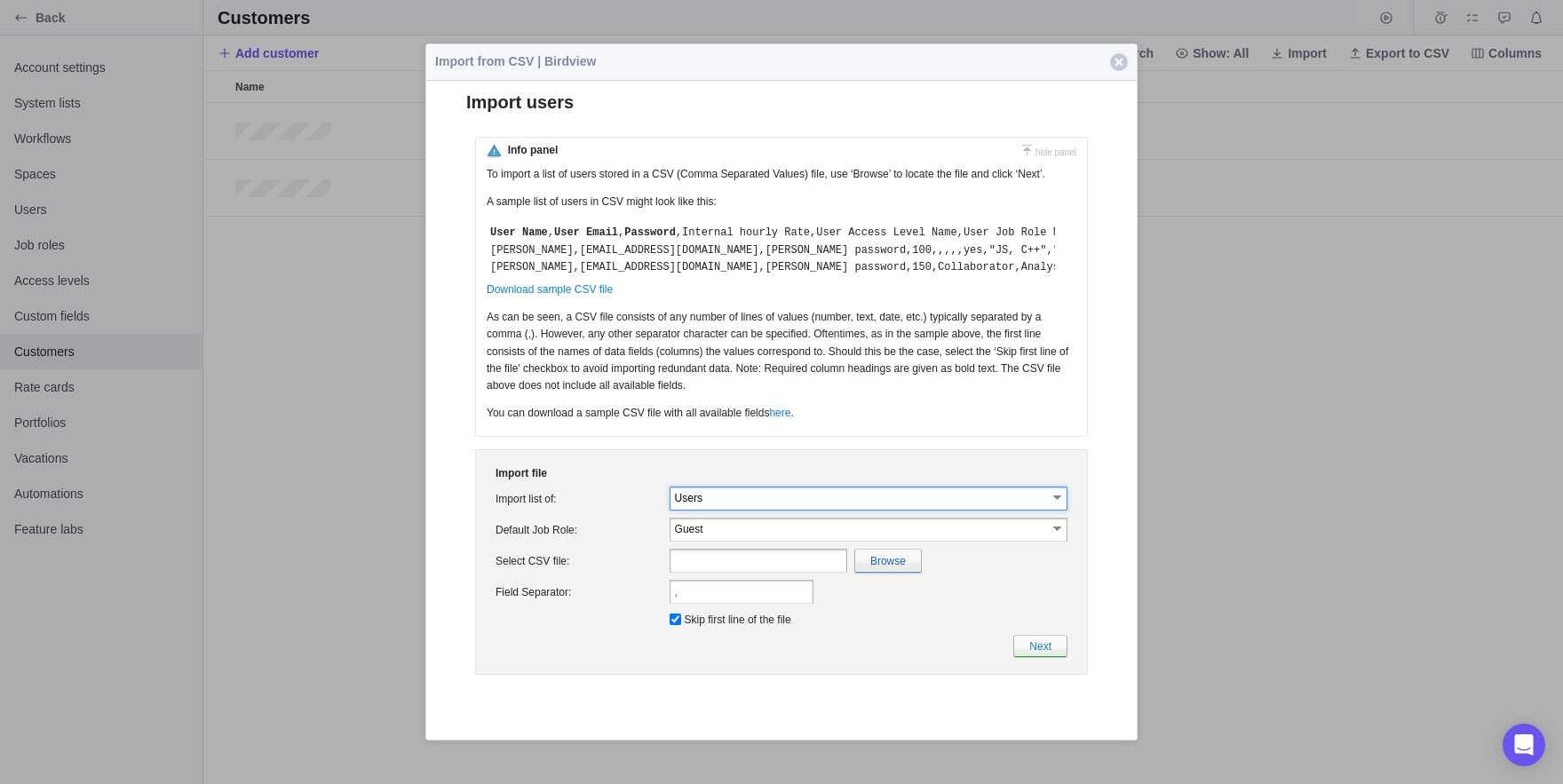
click at [739, 505] on input "Users" at bounding box center [861, 497] width 372 height 15
click at [799, 587] on li "Customers" at bounding box center [868, 587] width 397 height 16
type input "Customers"
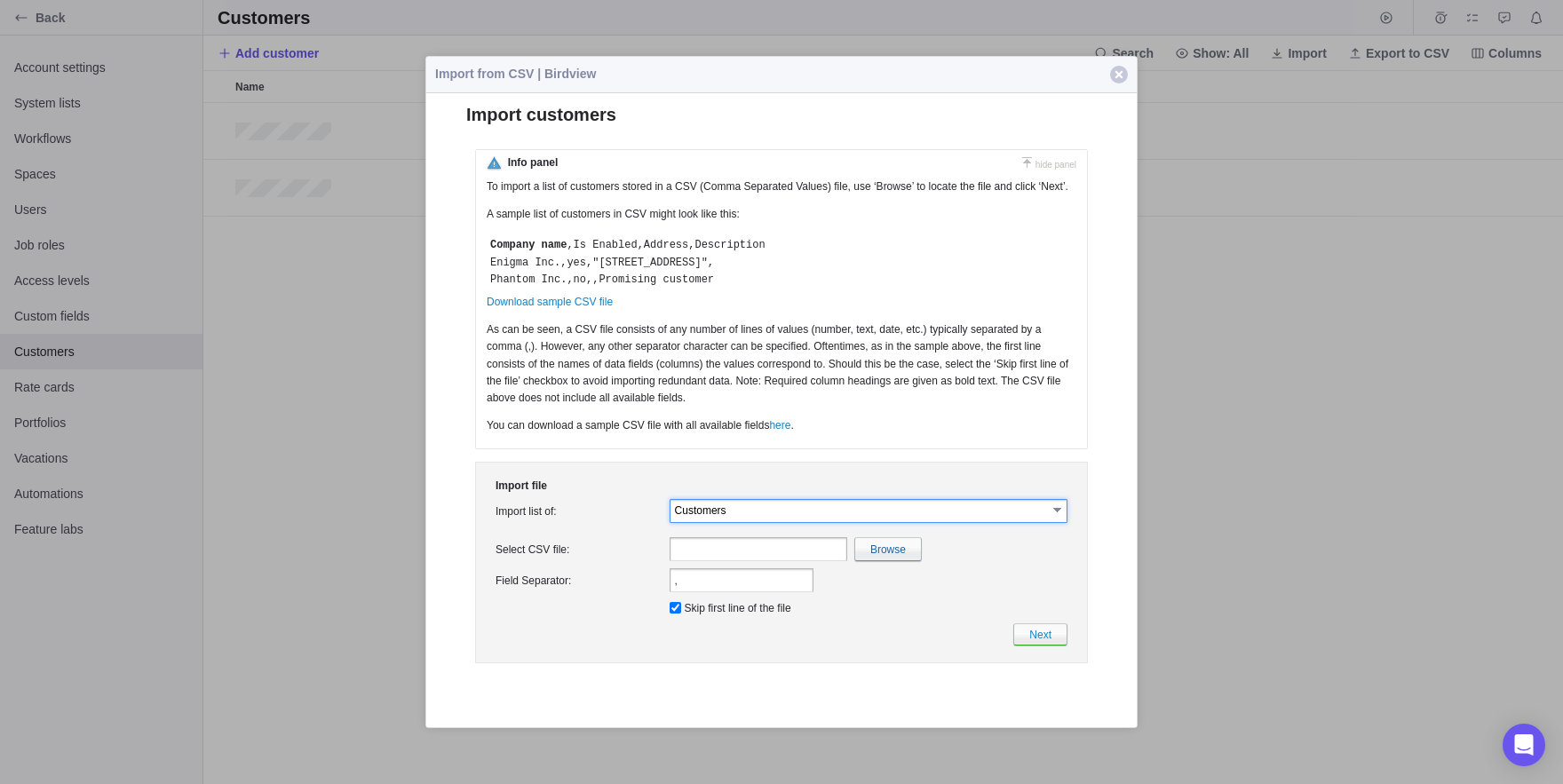
click at [731, 517] on input "Customers" at bounding box center [861, 509] width 372 height 15
click at [716, 565] on li "Users" at bounding box center [862, 567] width 383 height 16
type input "Users"
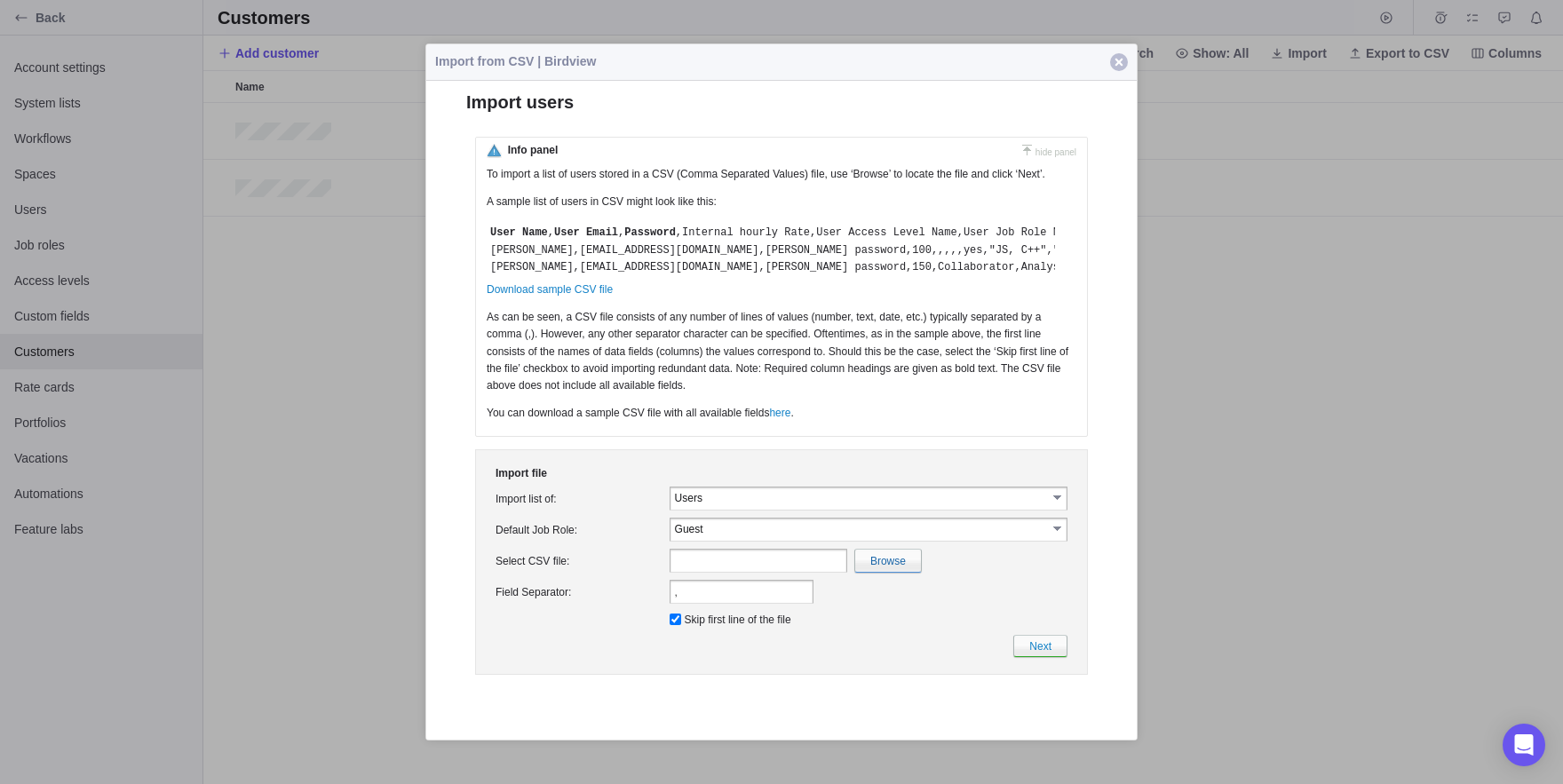
click at [1126, 63] on span "button" at bounding box center [1118, 61] width 18 height 18
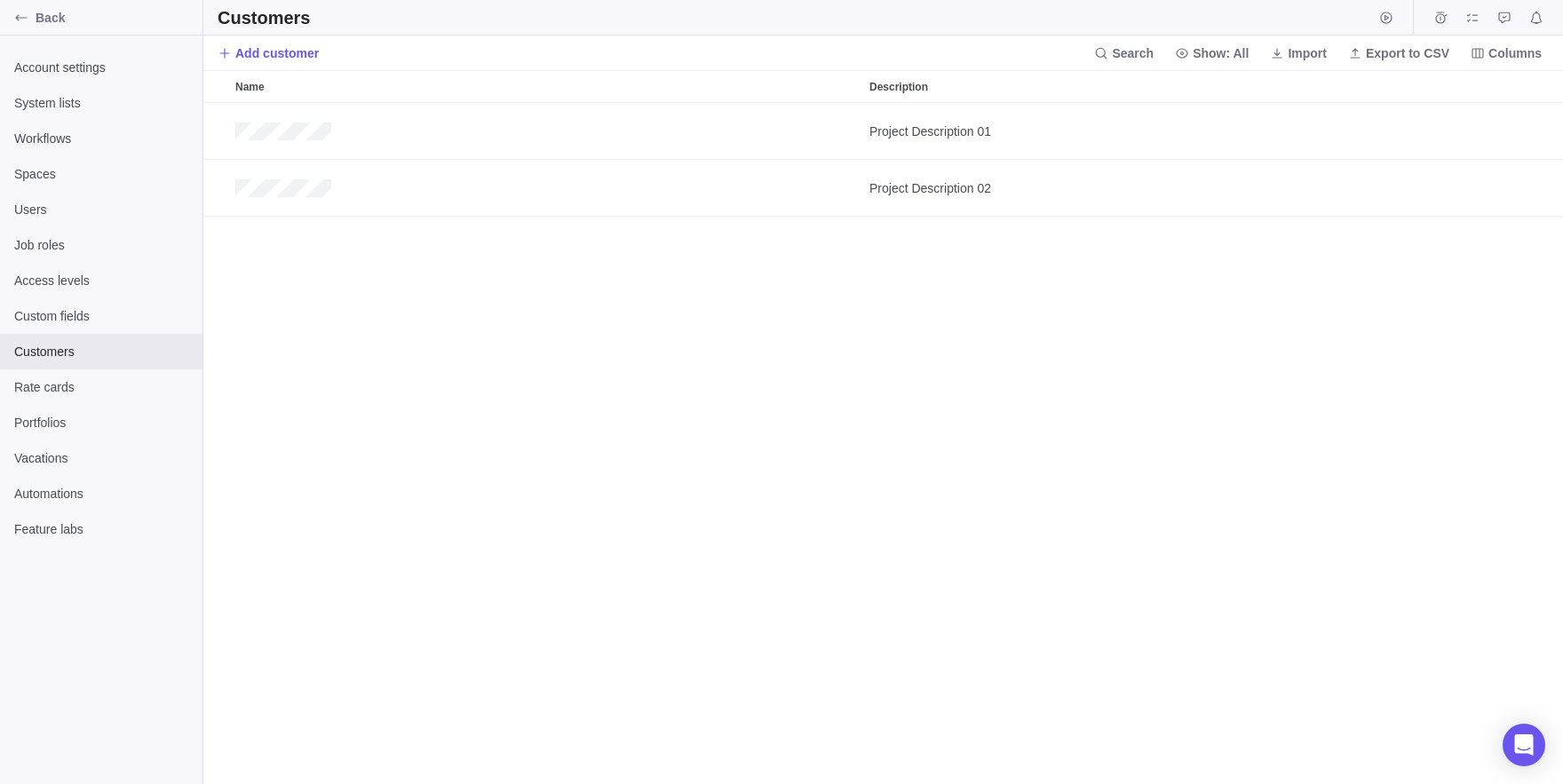
click at [110, 749] on div "Account settings System lists Workflows Spaces Users Job roles Access levels Cu…" at bounding box center [101, 409] width 203 height 748
click at [108, 217] on span "Users" at bounding box center [101, 209] width 174 height 18
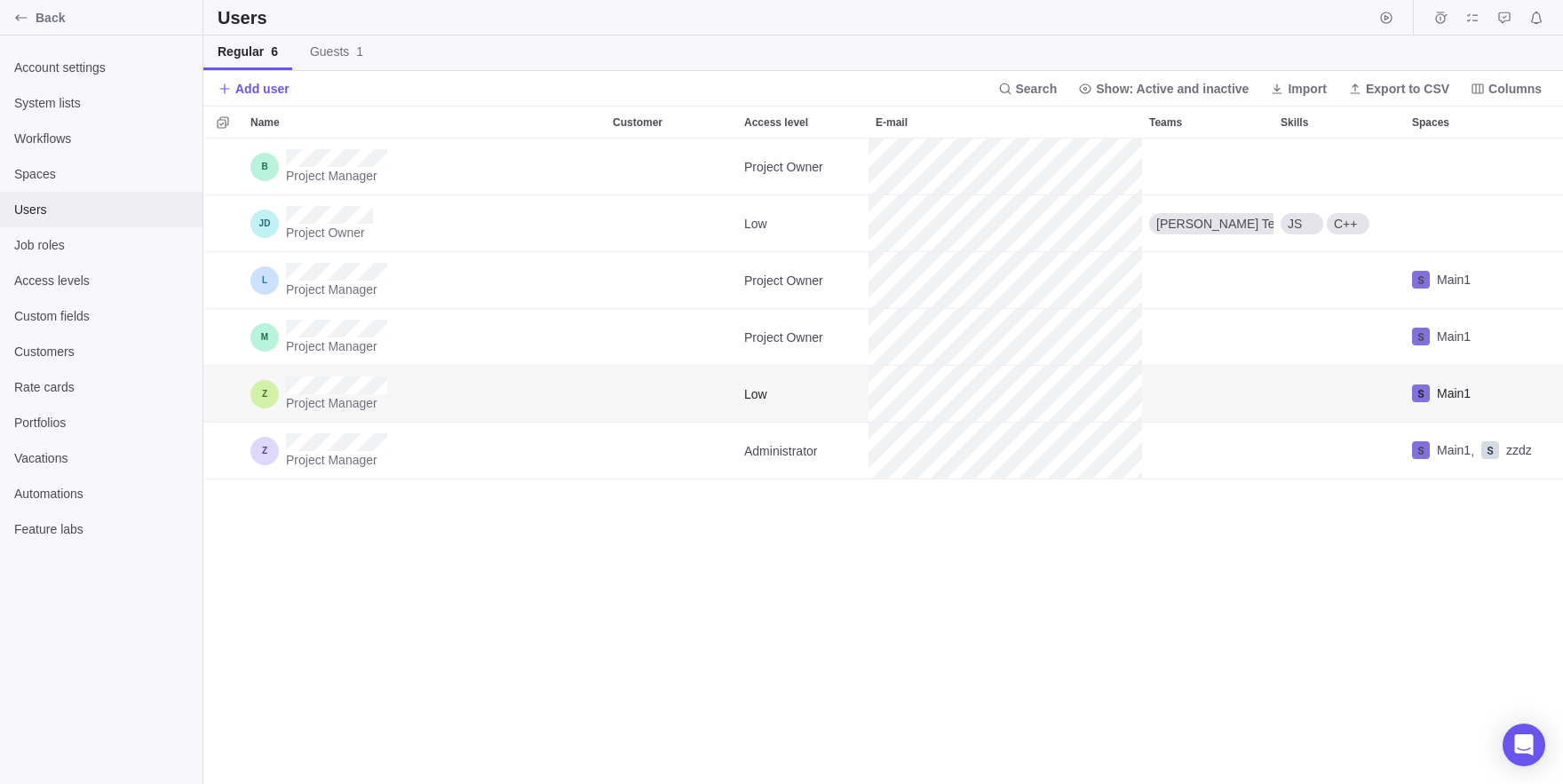
scroll to position [645, 1360]
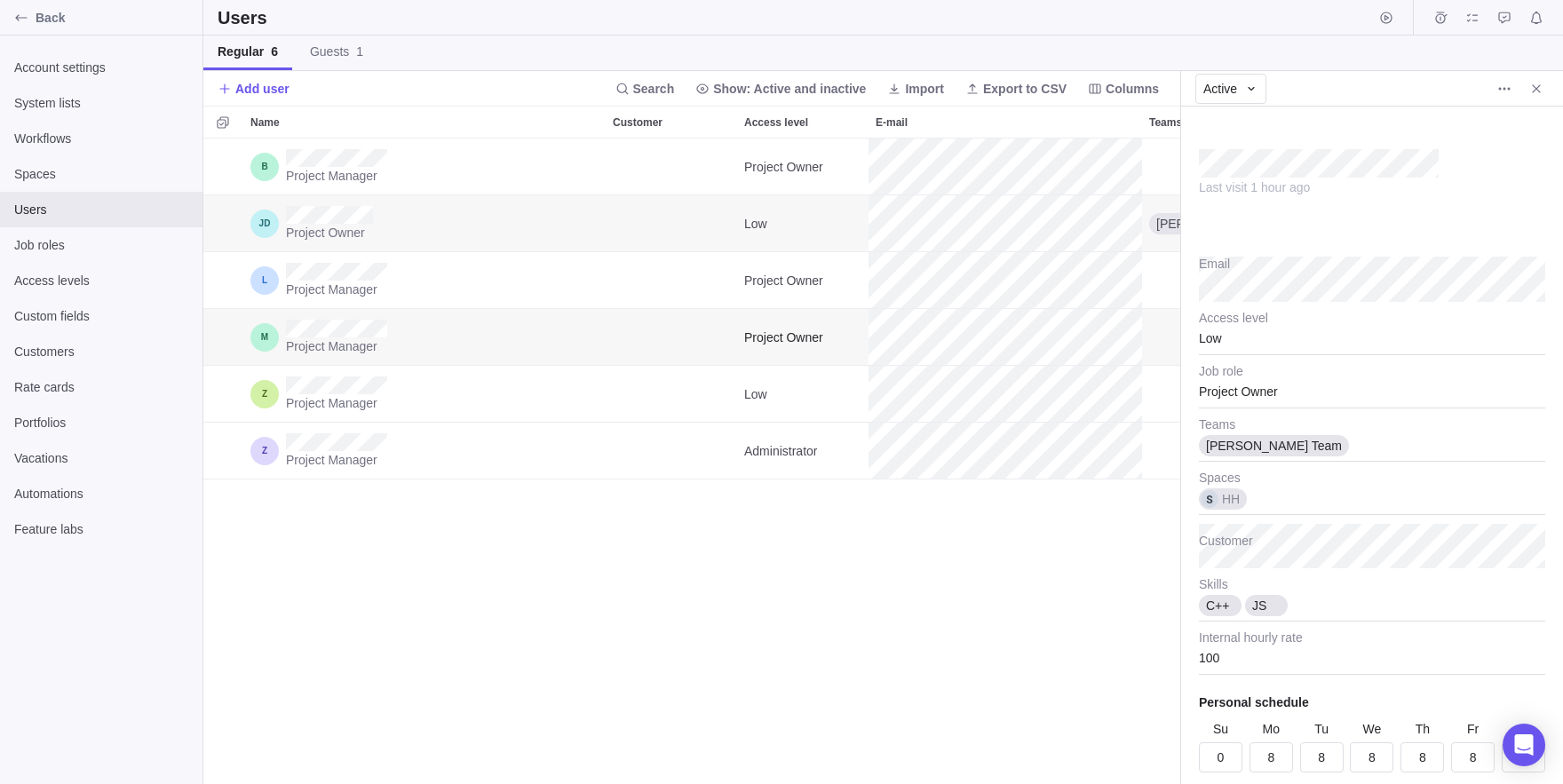
scroll to position [645, 977]
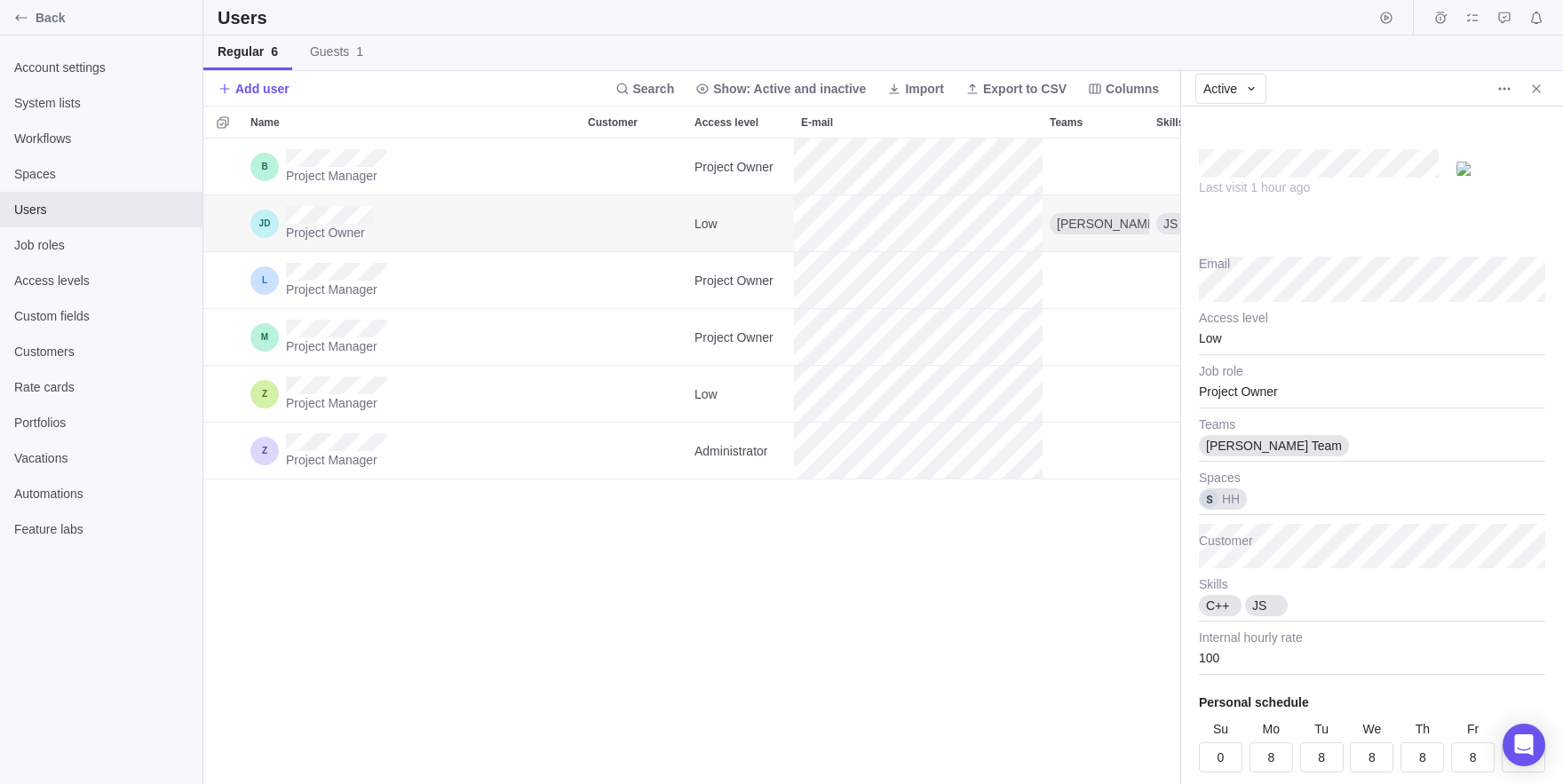
click at [1302, 388] on div "Project Owner" at bounding box center [1371, 386] width 346 height 44
click at [1216, 348] on div "Last visit 1 hour ago Email Low Access level Project Manager Project Owner Job …" at bounding box center [1371, 445] width 382 height 677
click at [1238, 341] on div "Low" at bounding box center [1371, 332] width 346 height 44
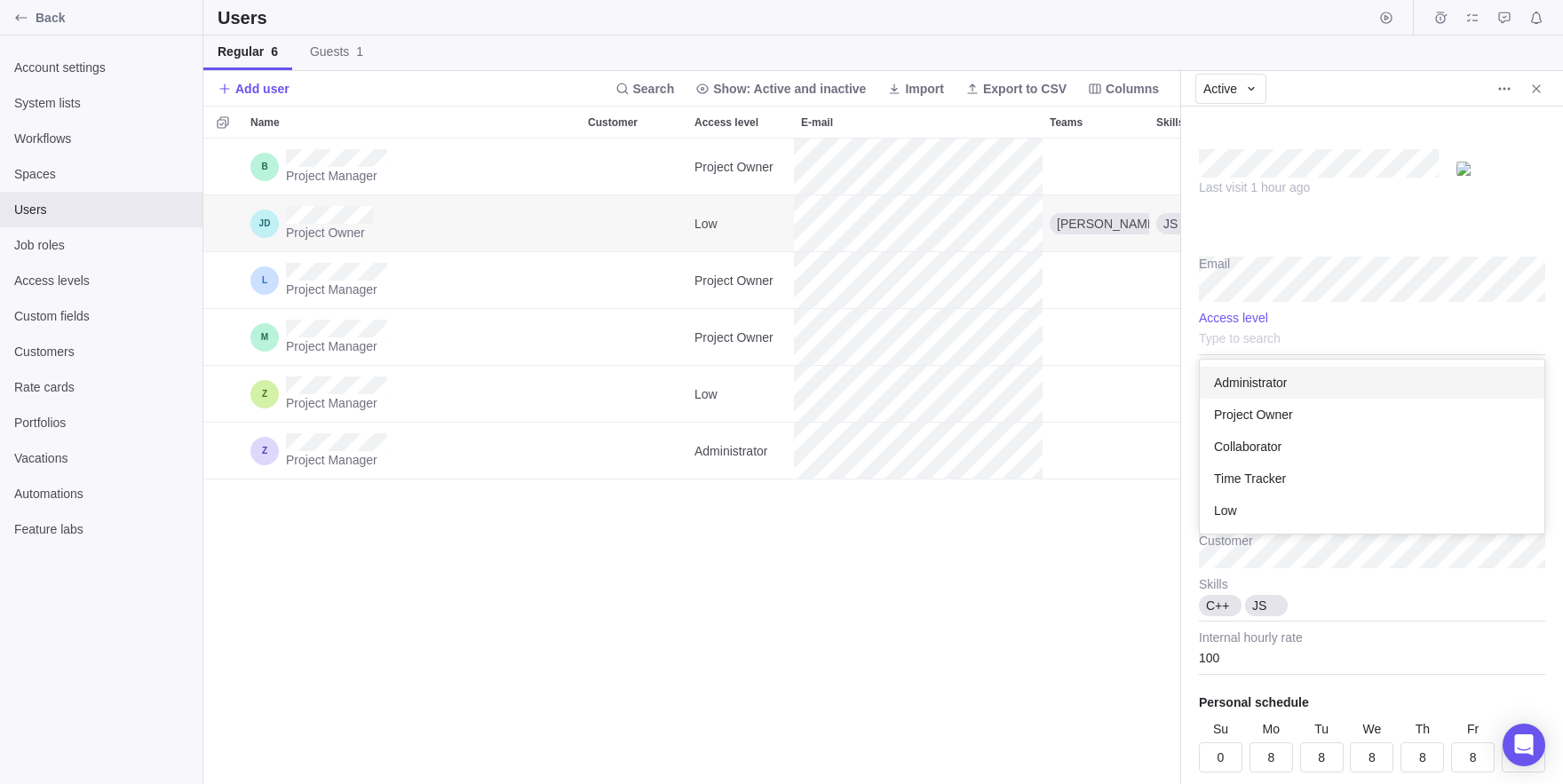
click at [1269, 394] on div "Administrator" at bounding box center [1371, 383] width 345 height 32
click at [830, 628] on div "Project Manager Project Owner Project Owner Low Jon Team JS C++ HH Project Mana…" at bounding box center [691, 461] width 977 height 645
click at [1247, 352] on div "Administrator" at bounding box center [1371, 332] width 346 height 44
click at [1264, 509] on div "Low" at bounding box center [1371, 510] width 345 height 32
click at [1034, 592] on div "Project Manager Project Owner Project Owner Administrator Jon Team JS C++ HH Pr…" at bounding box center [691, 461] width 977 height 645
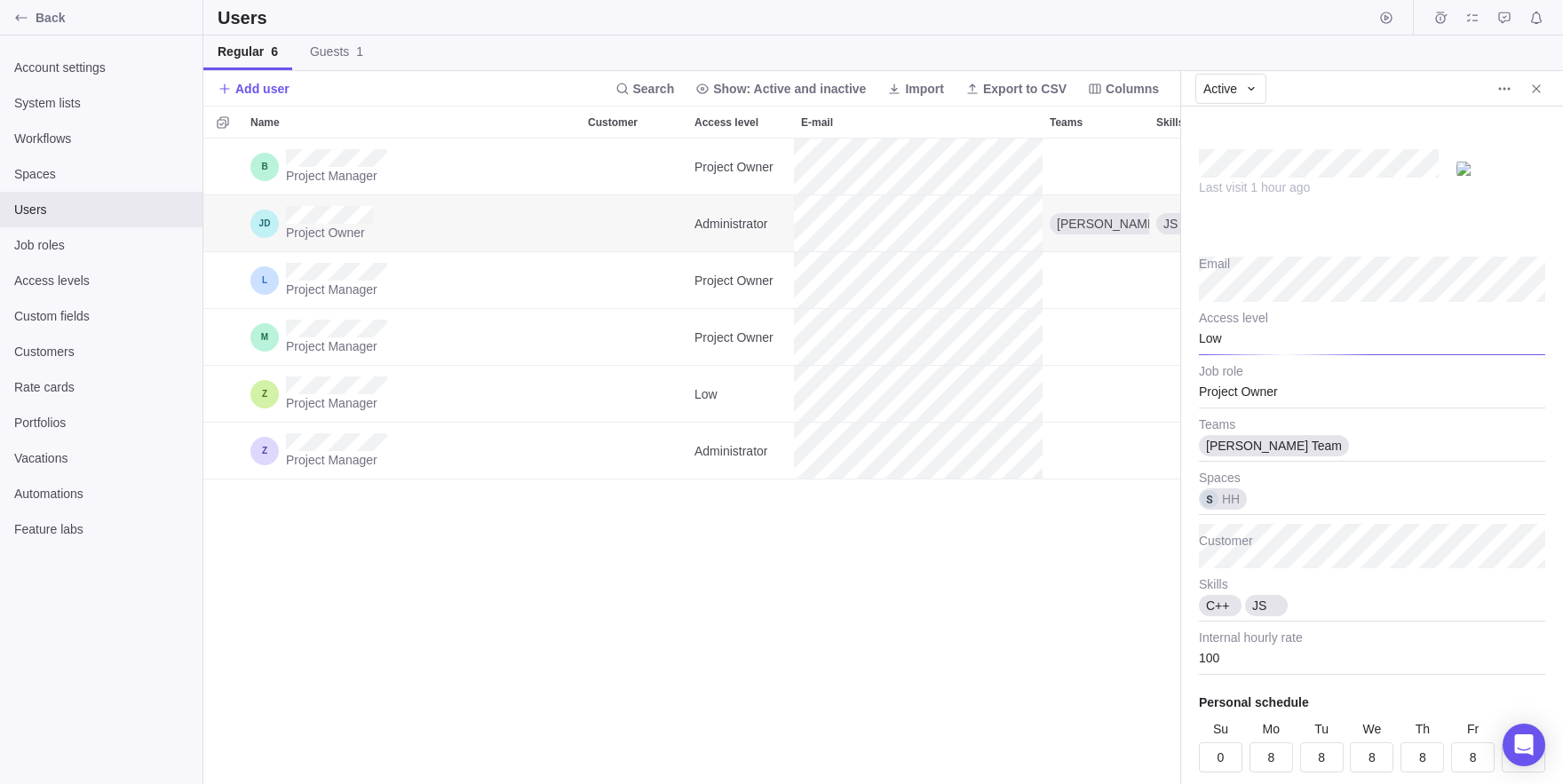
click at [1554, 83] on div "Active" at bounding box center [1371, 89] width 382 height 36
click at [945, 485] on div "Project Manager Project Owner Project Owner Administrator Jon Team JS C++ HH Pr…" at bounding box center [691, 461] width 977 height 645
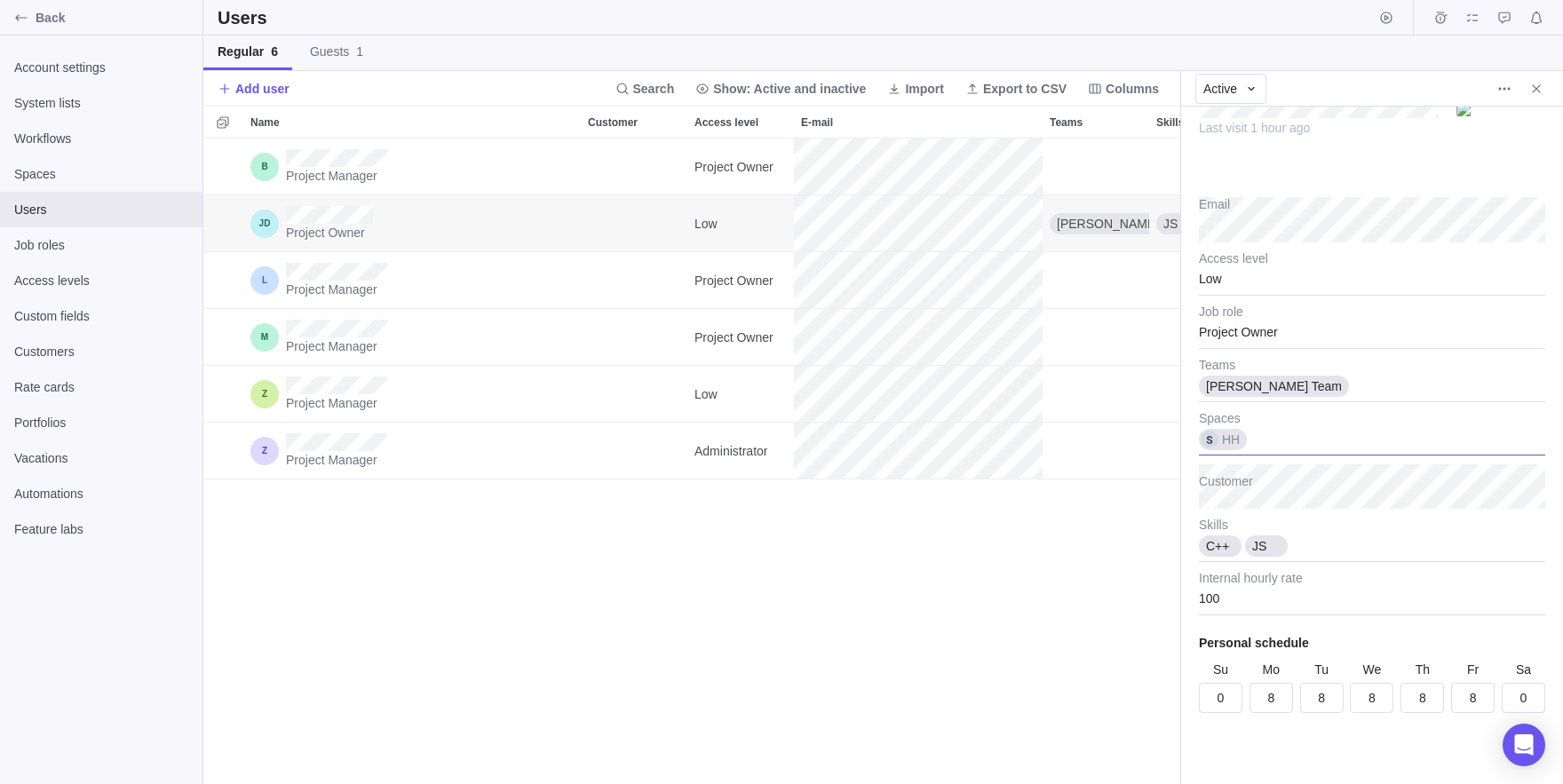
click at [1316, 435] on div "HH" at bounding box center [1371, 433] width 346 height 44
click at [1284, 500] on div "Main1" at bounding box center [1376, 500] width 353 height 32
click at [924, 565] on body "Back Account settings System lists Workflows Spaces Users Job roles Access leve…" at bounding box center [782, 392] width 1563 height 784
click at [247, 89] on span "Add user" at bounding box center [261, 89] width 54 height 18
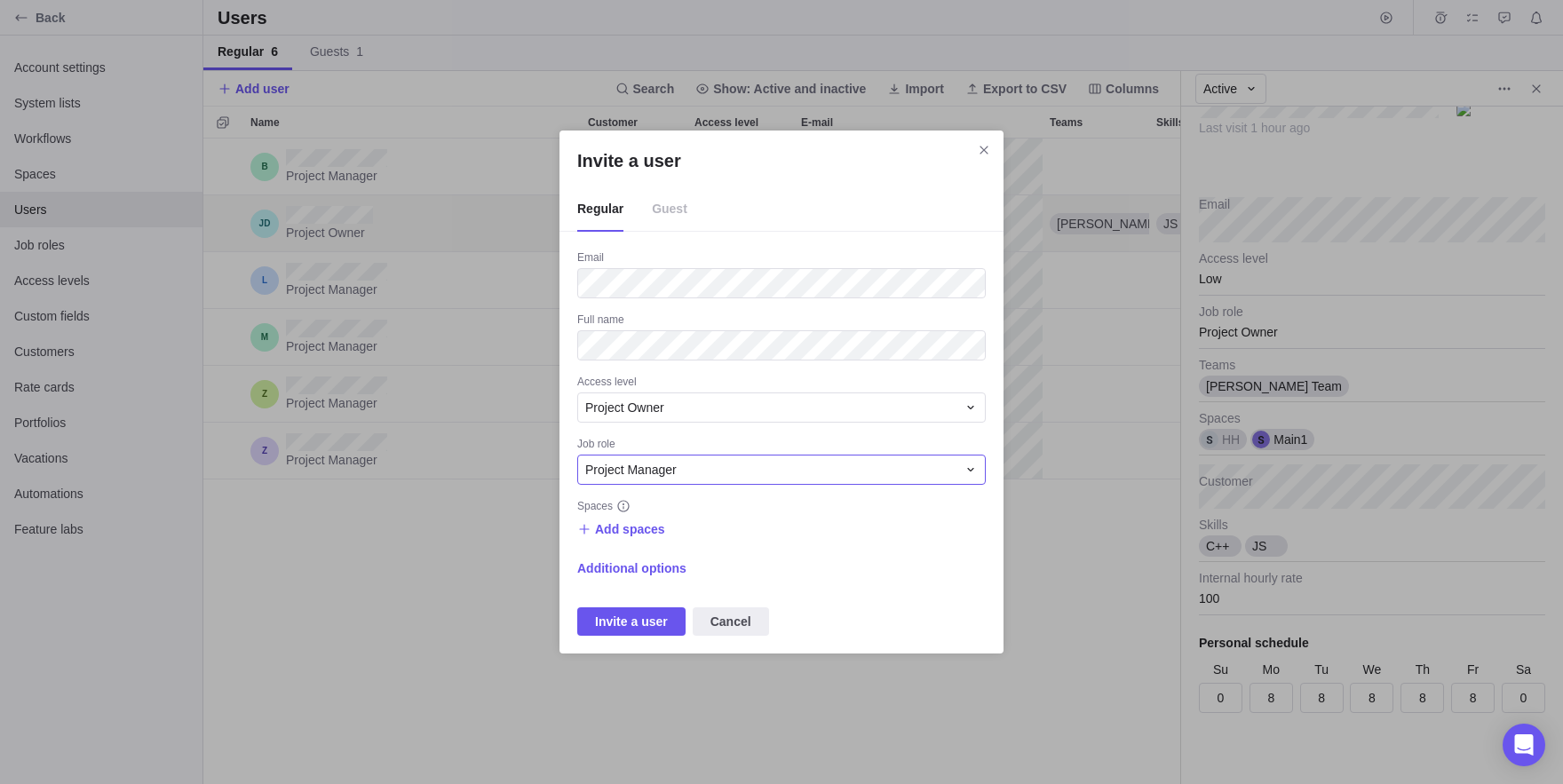
click at [725, 475] on div "Project Manager" at bounding box center [770, 469] width 371 height 18
click at [654, 472] on span "Project Manager" at bounding box center [630, 469] width 92 height 18
click at [612, 532] on span "Add spaces" at bounding box center [630, 528] width 70 height 18
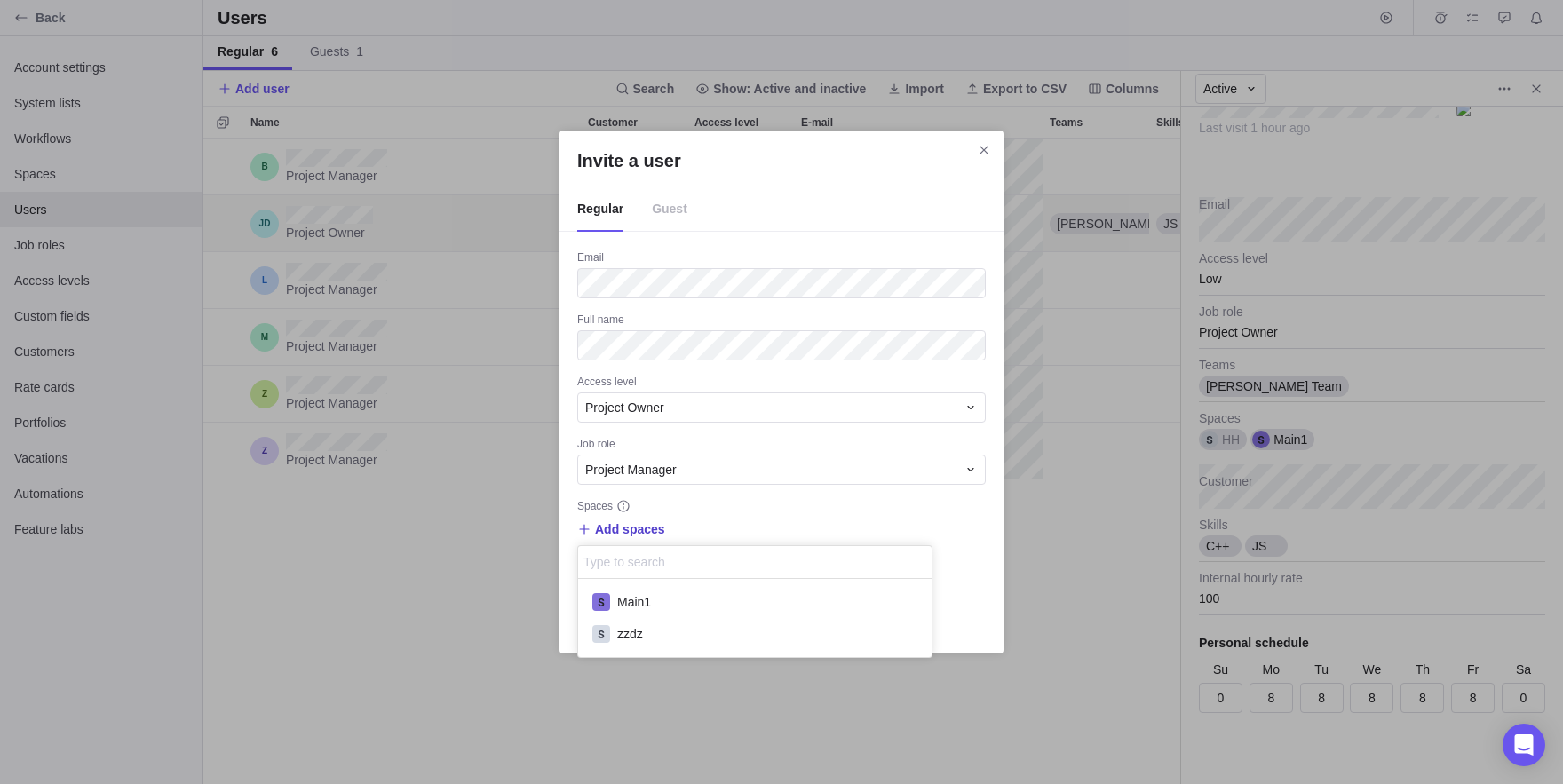
scroll to position [78, 354]
click at [648, 600] on span "Main1" at bounding box center [634, 602] width 34 height 18
click at [768, 548] on div "Main1" at bounding box center [755, 562] width 353 height 33
click at [738, 525] on div "Invite a user Regular Guest Email Full name Access level Project Owner Job role…" at bounding box center [782, 392] width 1563 height 784
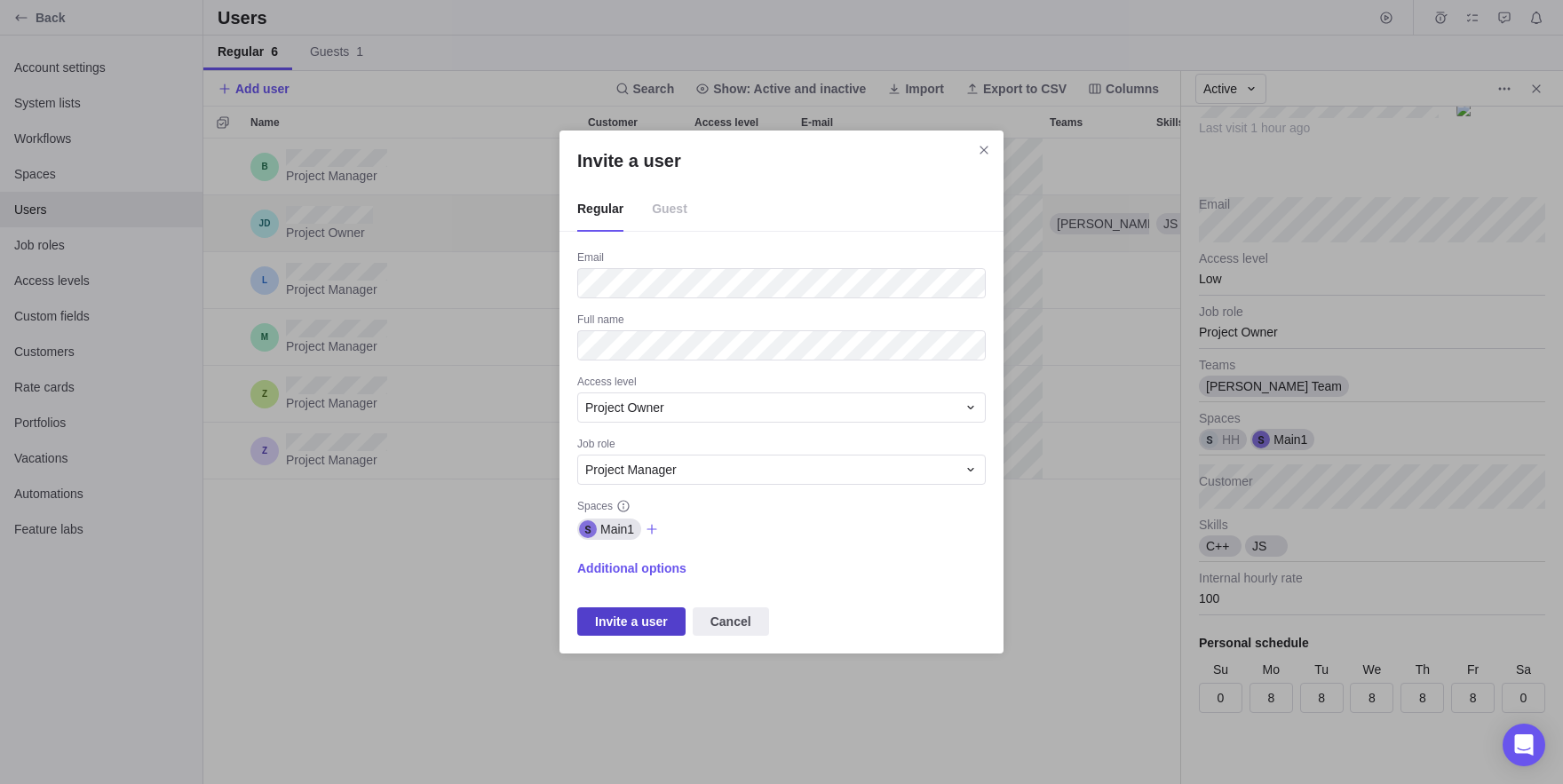
click at [650, 616] on span "Invite a user" at bounding box center [630, 621] width 73 height 22
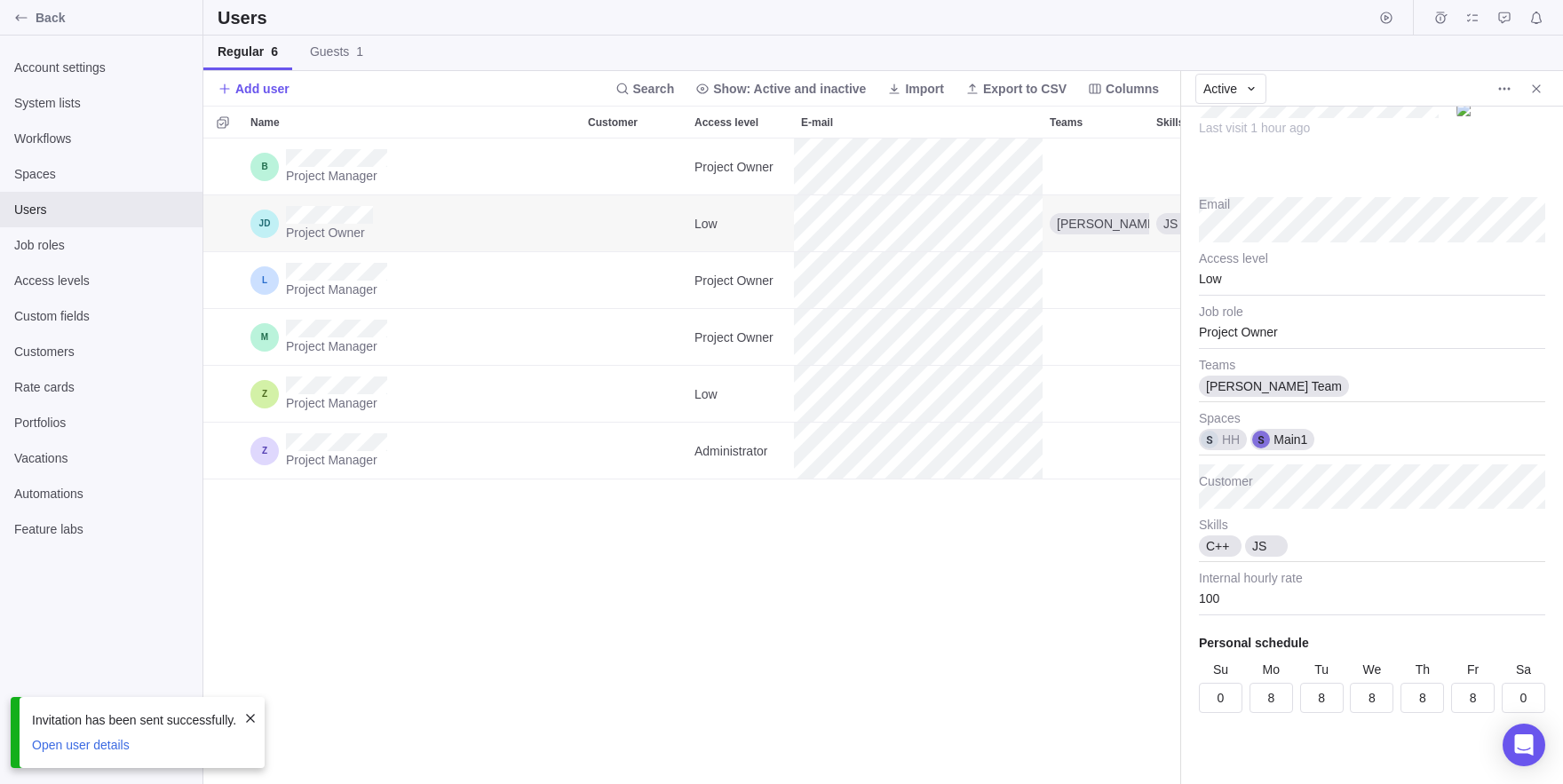
click at [410, 559] on div "Project Manager Project Owner Project Owner Low Jon Team JS C++ HH , Main1 Proj…" at bounding box center [691, 461] width 977 height 645
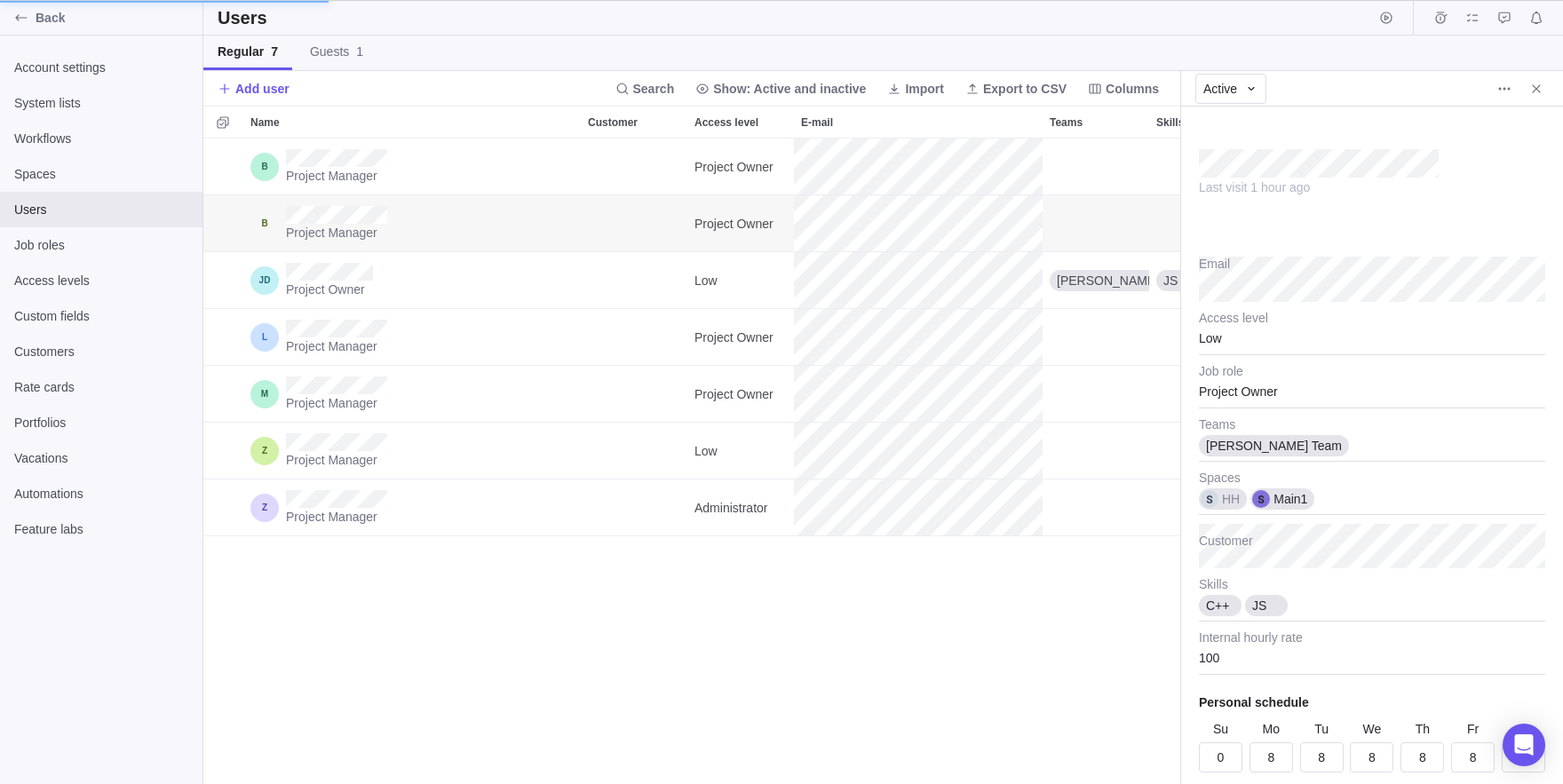
type textarea "x"
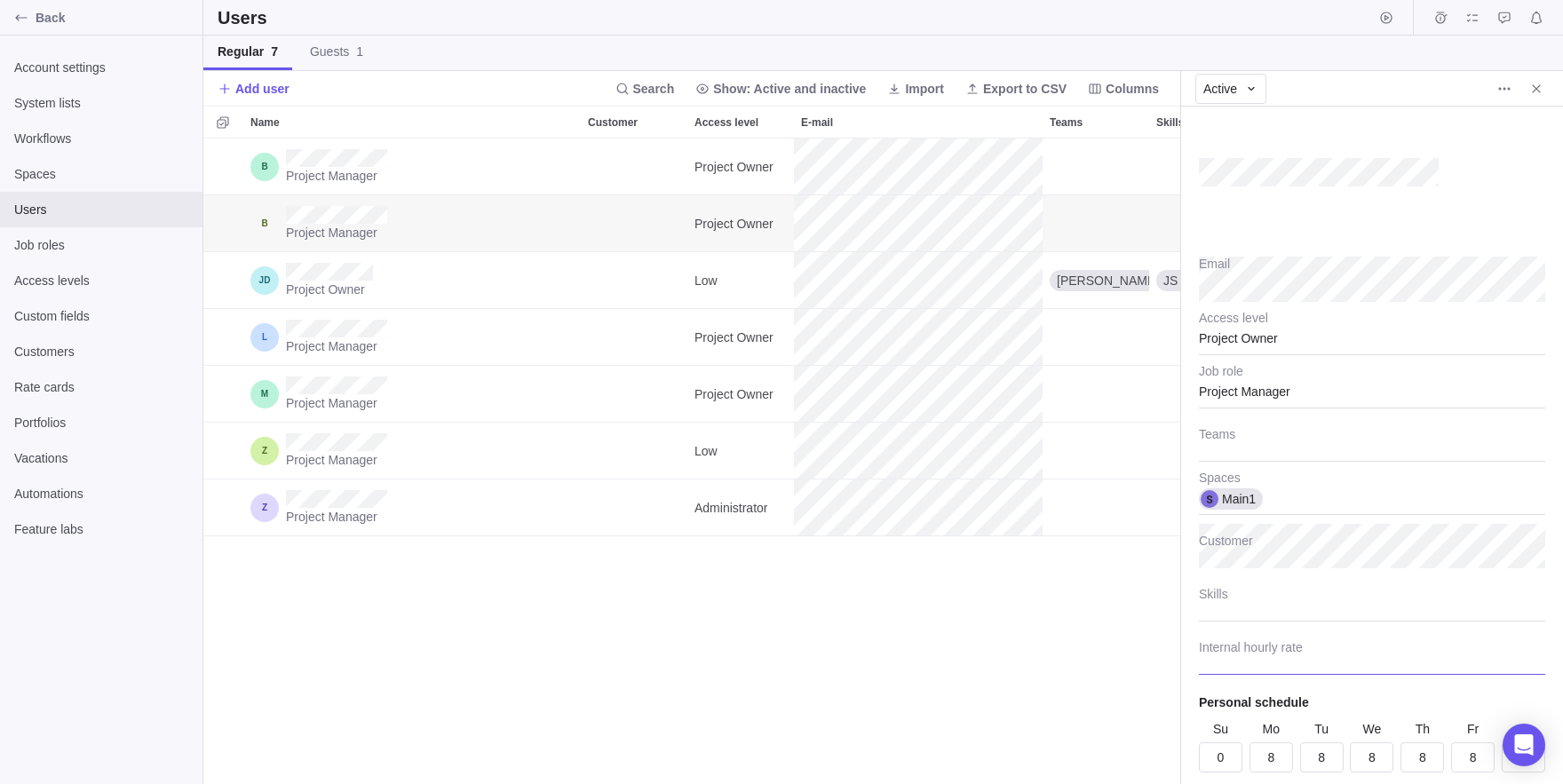
scroll to position [59, 0]
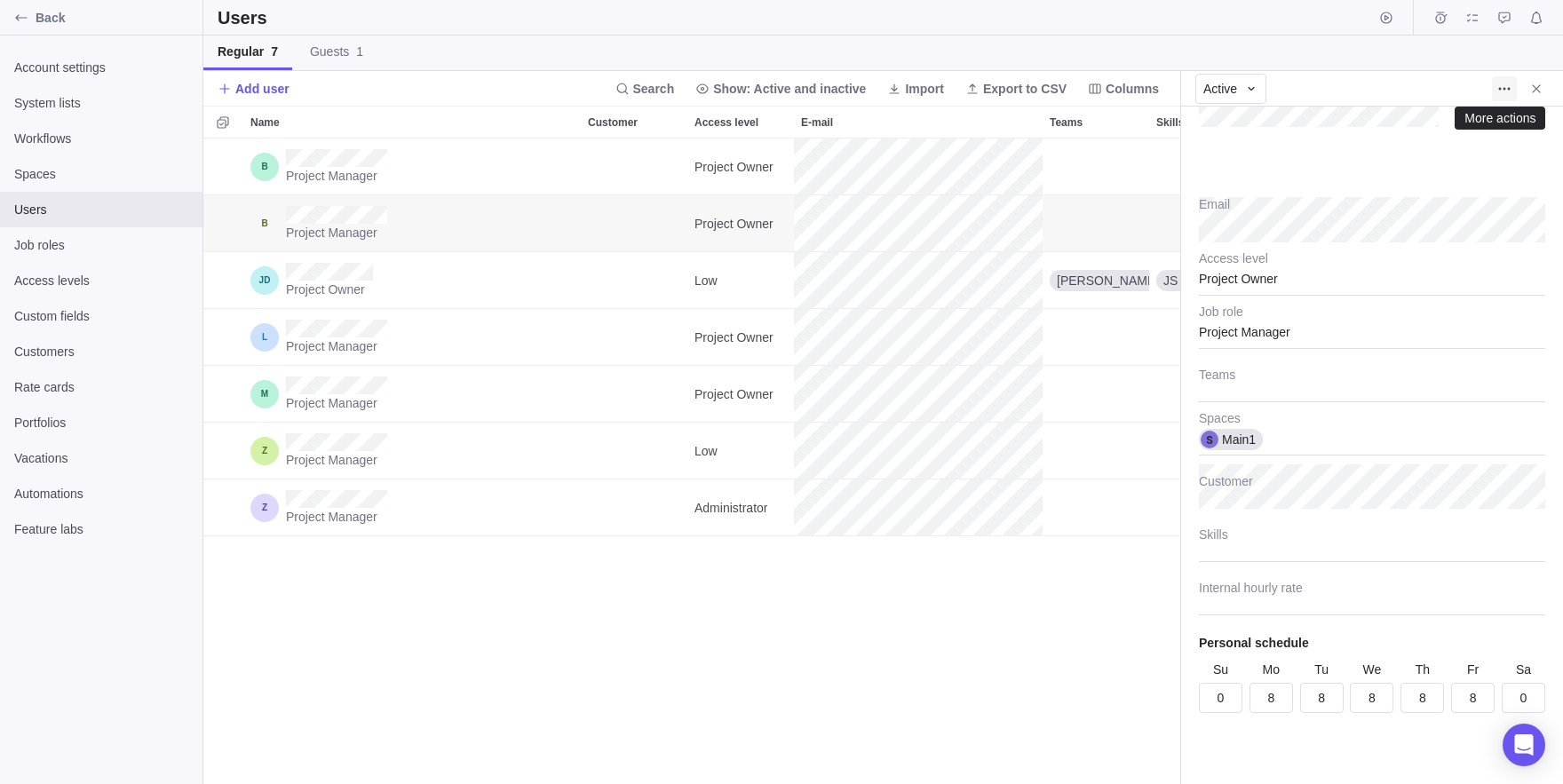
click at [1502, 92] on icon "More actions" at bounding box center [1504, 89] width 14 height 14
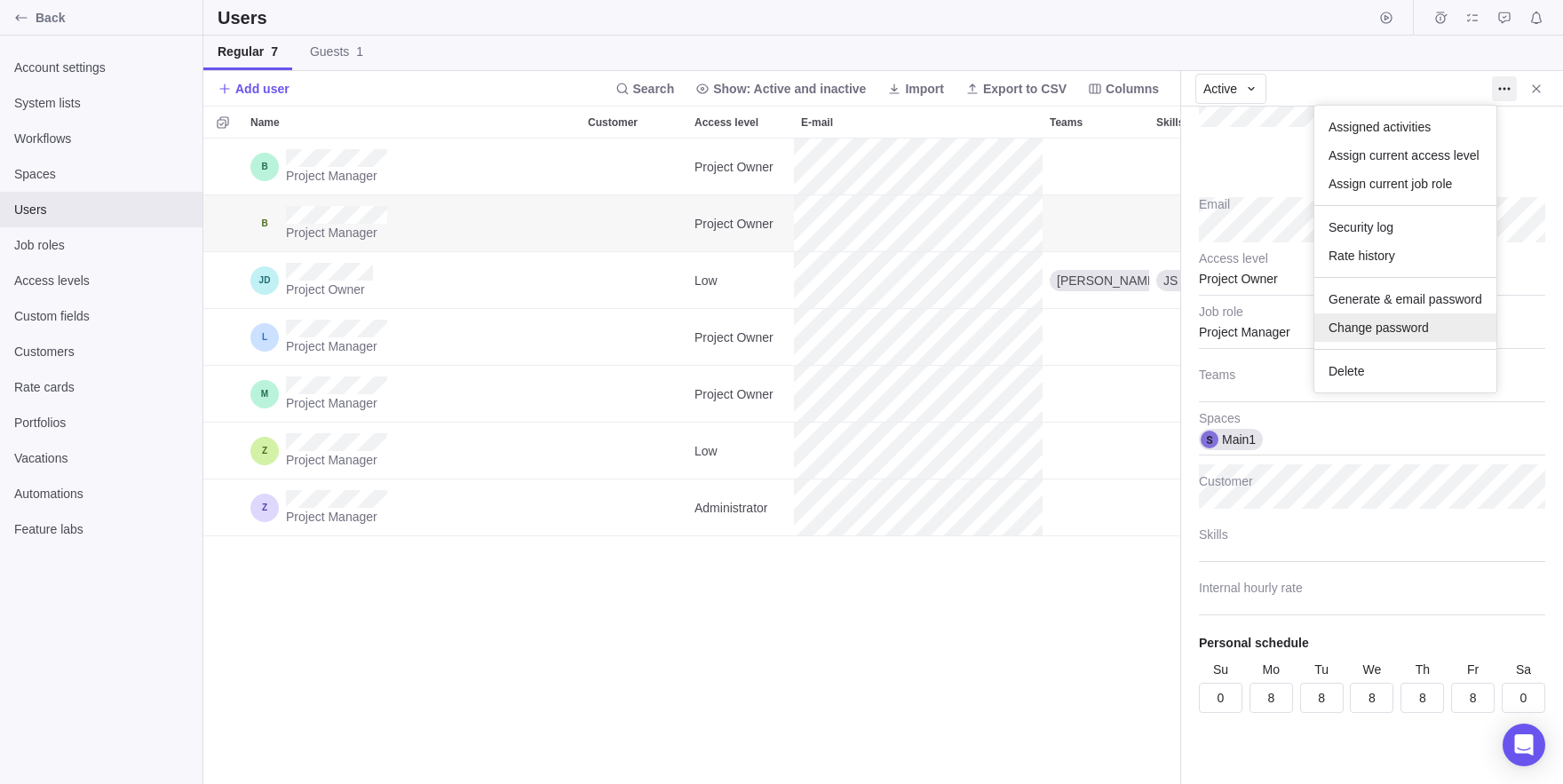
click at [1406, 318] on div "Change password" at bounding box center [1405, 327] width 182 height 28
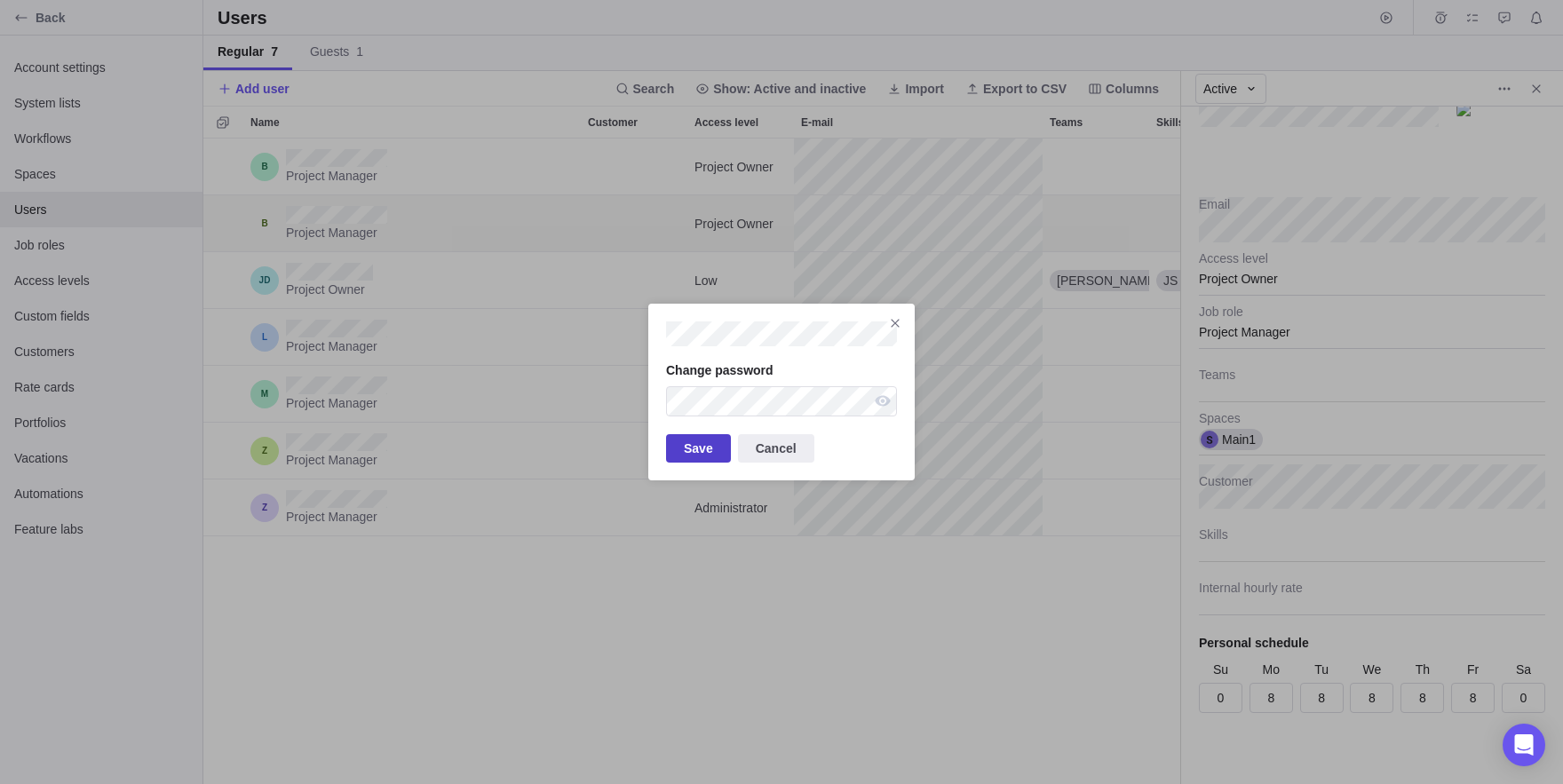
click at [690, 445] on span "Save" at bounding box center [698, 448] width 29 height 22
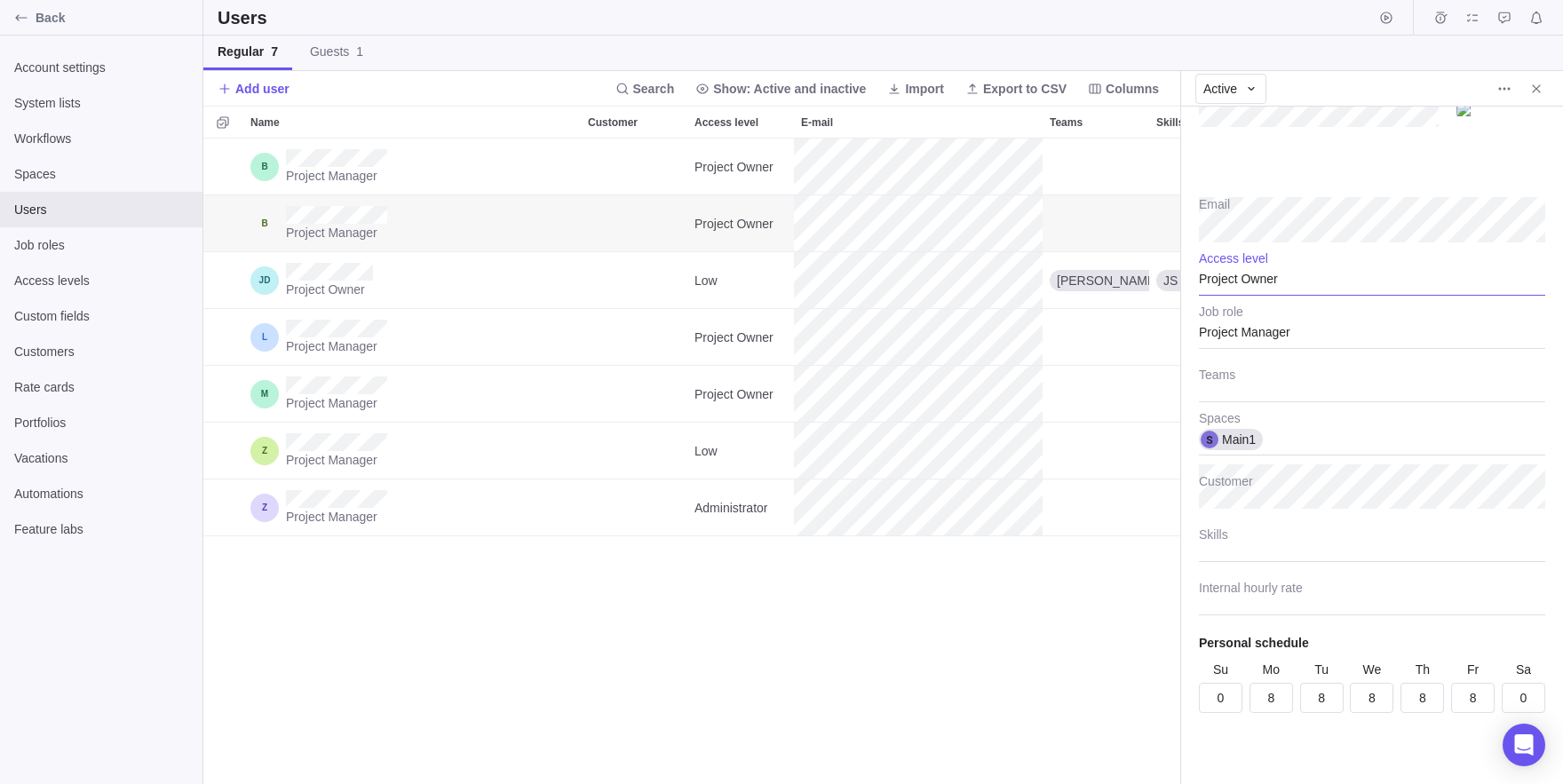
click at [1246, 282] on div "Project Owner" at bounding box center [1371, 273] width 346 height 44
click at [1225, 413] on span "Time Tracker" at bounding box center [1250, 419] width 72 height 18
click at [800, 659] on div "Project Manager Project Owner Project Manager Project Owner Main1 Project Owner…" at bounding box center [691, 461] width 977 height 645
click at [1231, 281] on div "Time Tracker" at bounding box center [1371, 273] width 346 height 44
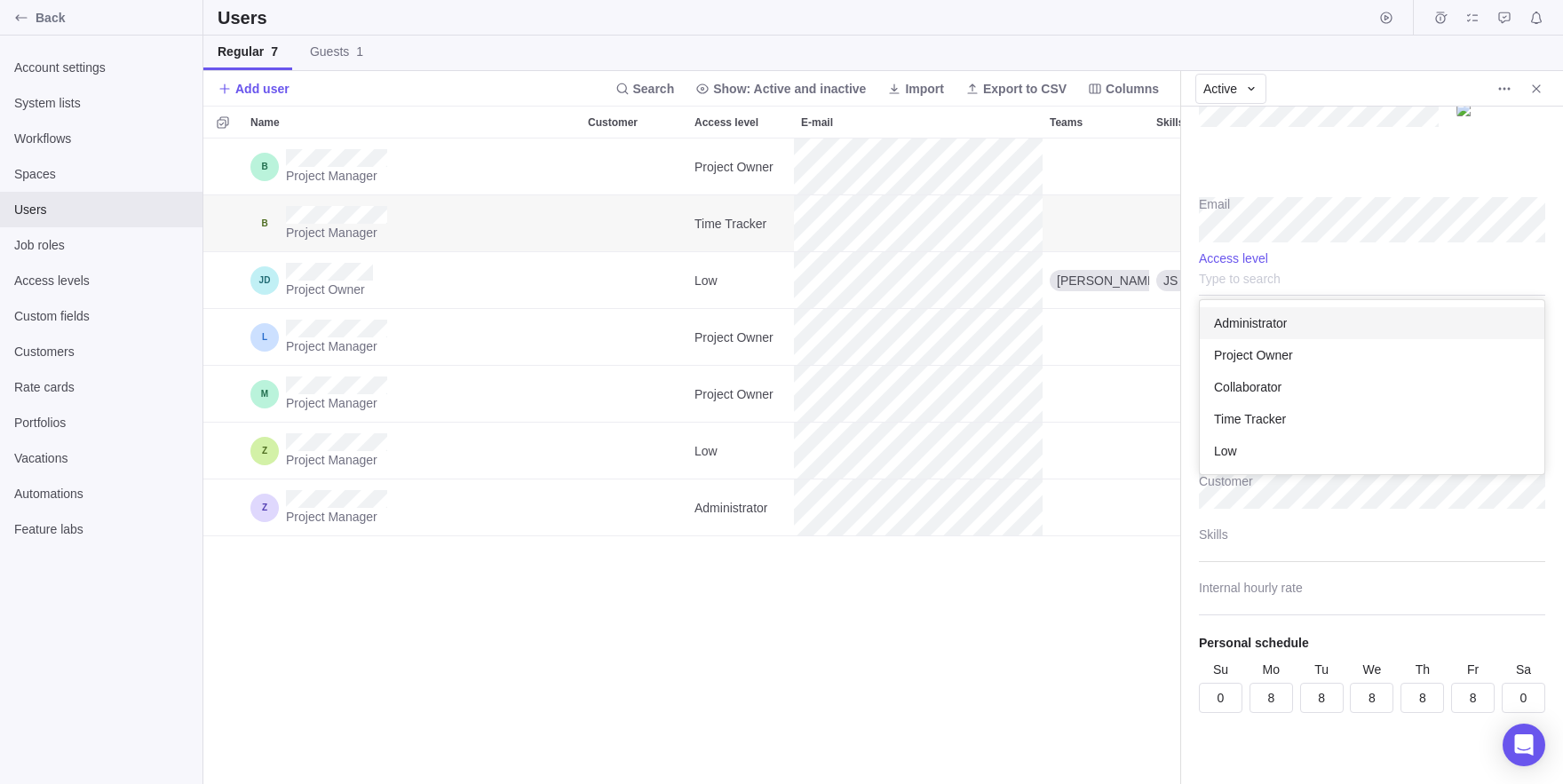
click at [1231, 281] on input "text" at bounding box center [1371, 273] width 346 height 44
click at [1243, 356] on span "Project Owner" at bounding box center [1253, 355] width 79 height 18
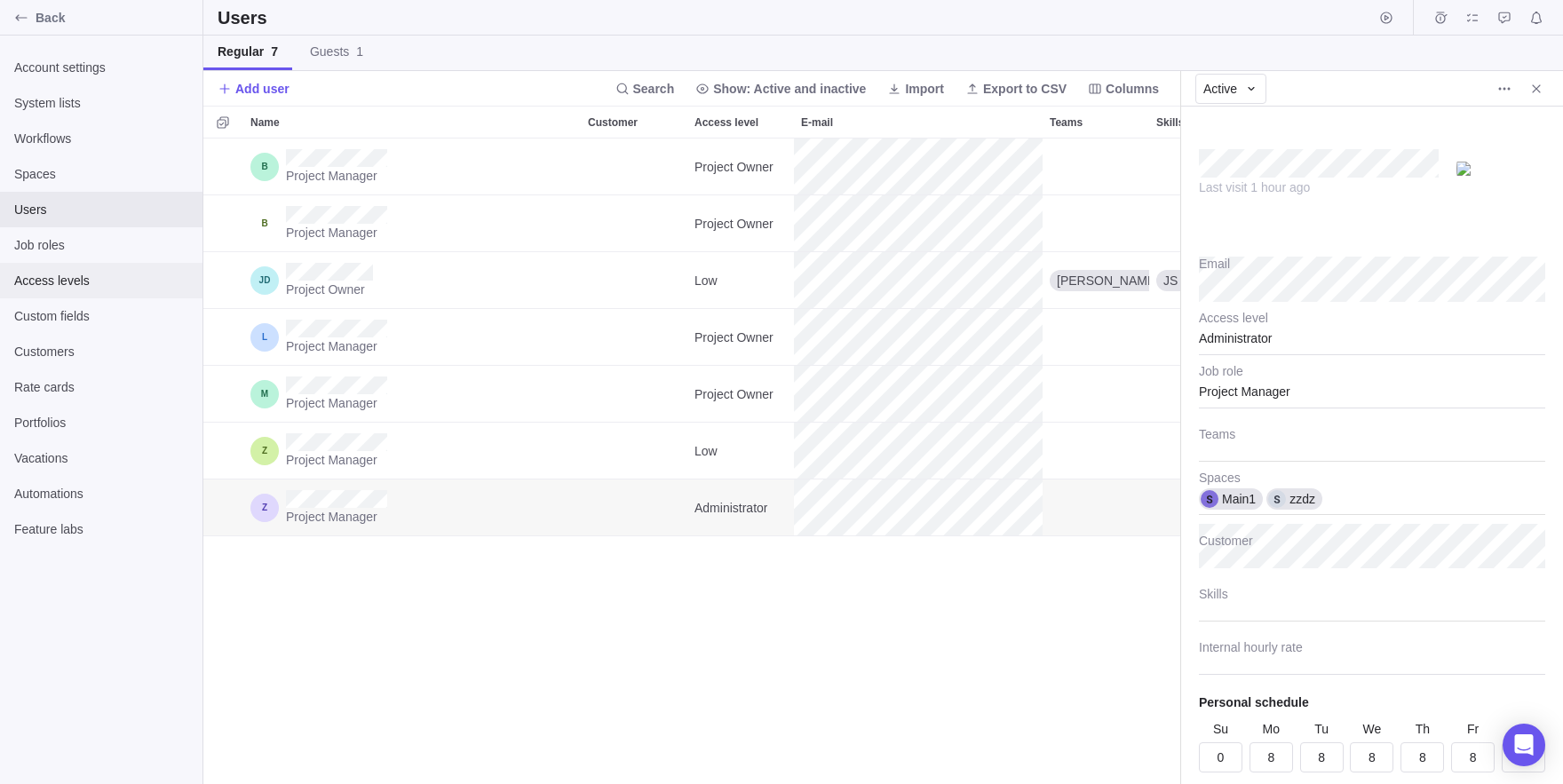
click at [98, 289] on span "Access levels" at bounding box center [101, 280] width 174 height 18
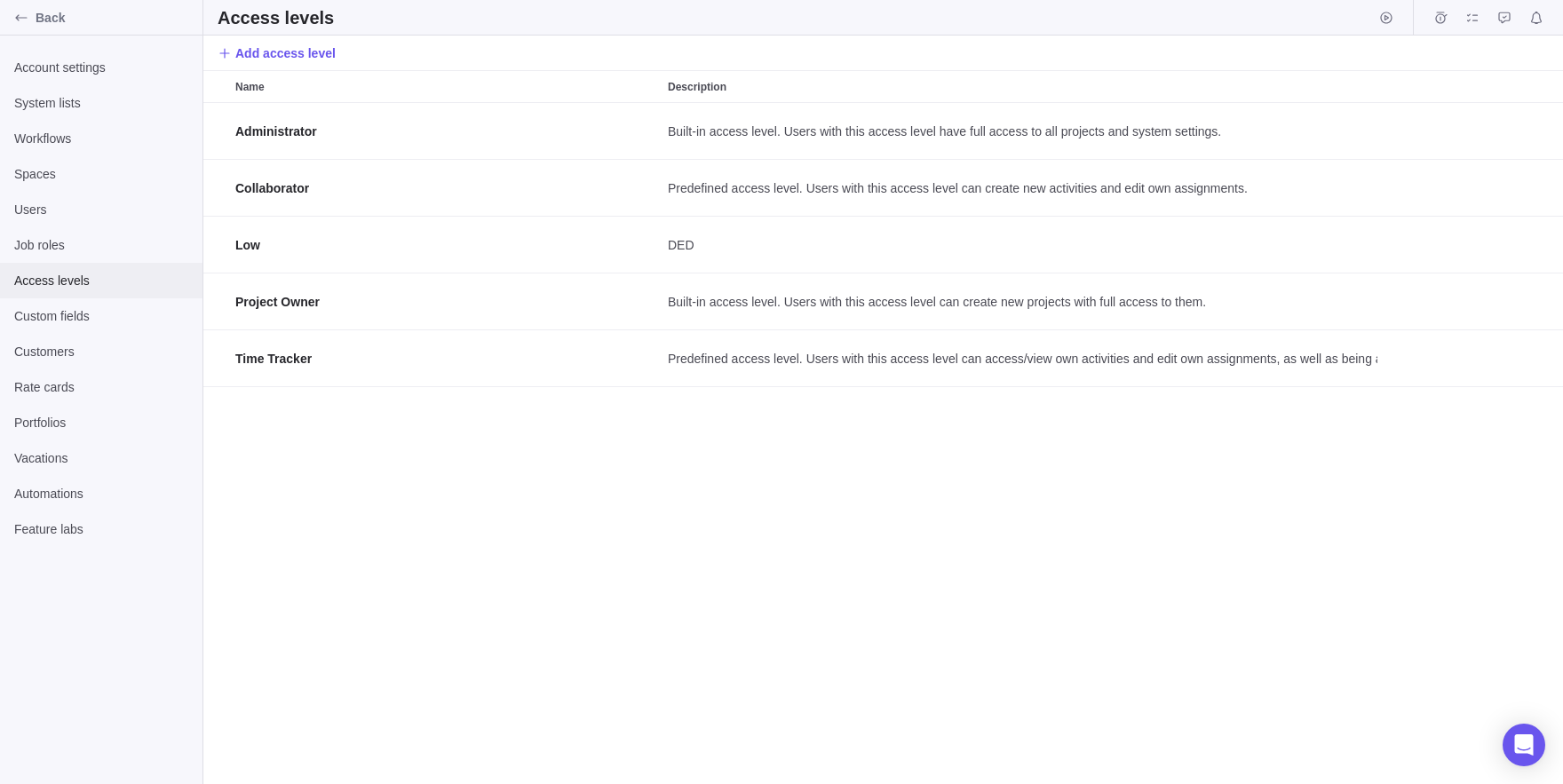
scroll to position [681, 1360]
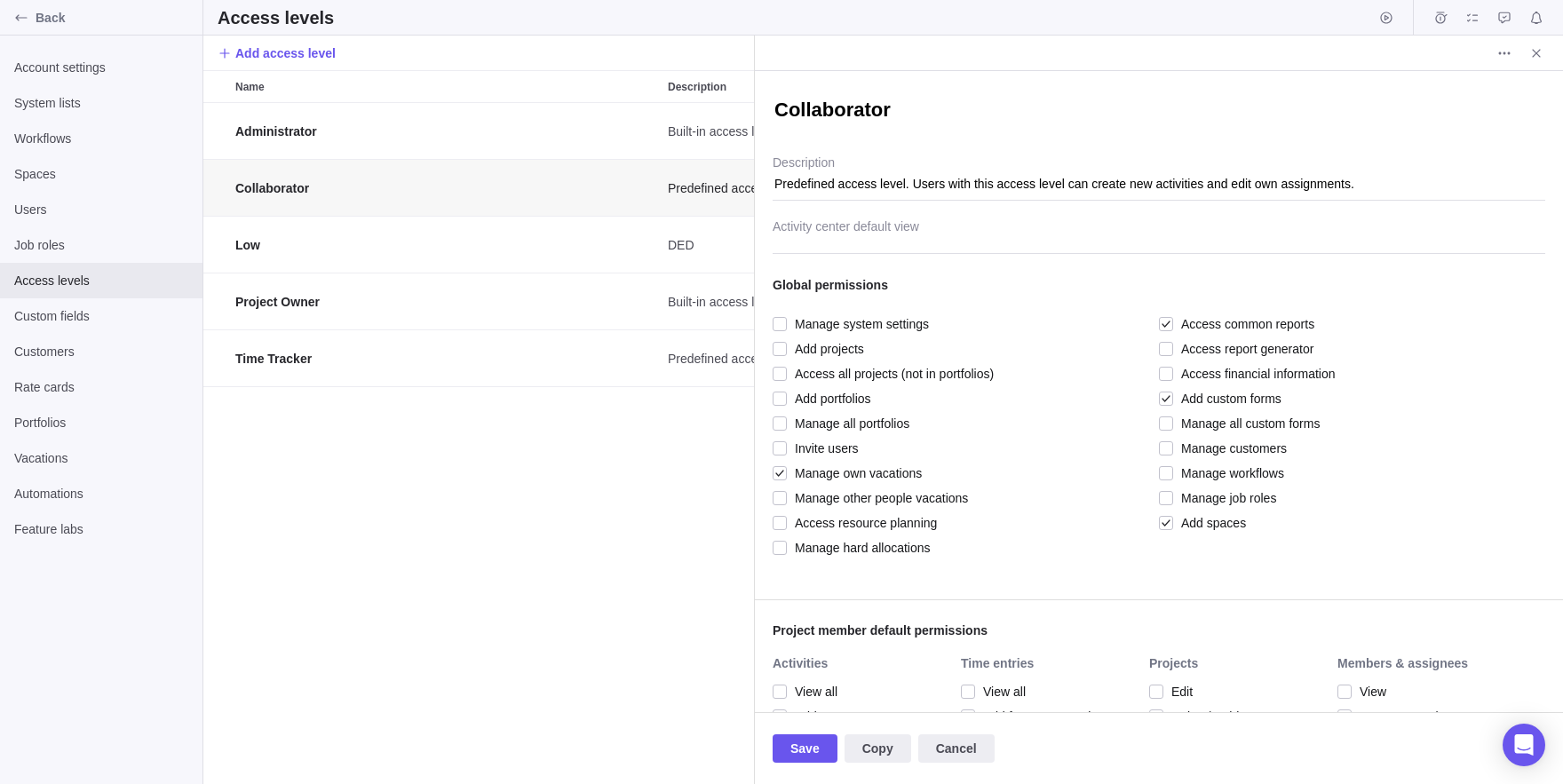
scroll to position [681, 551]
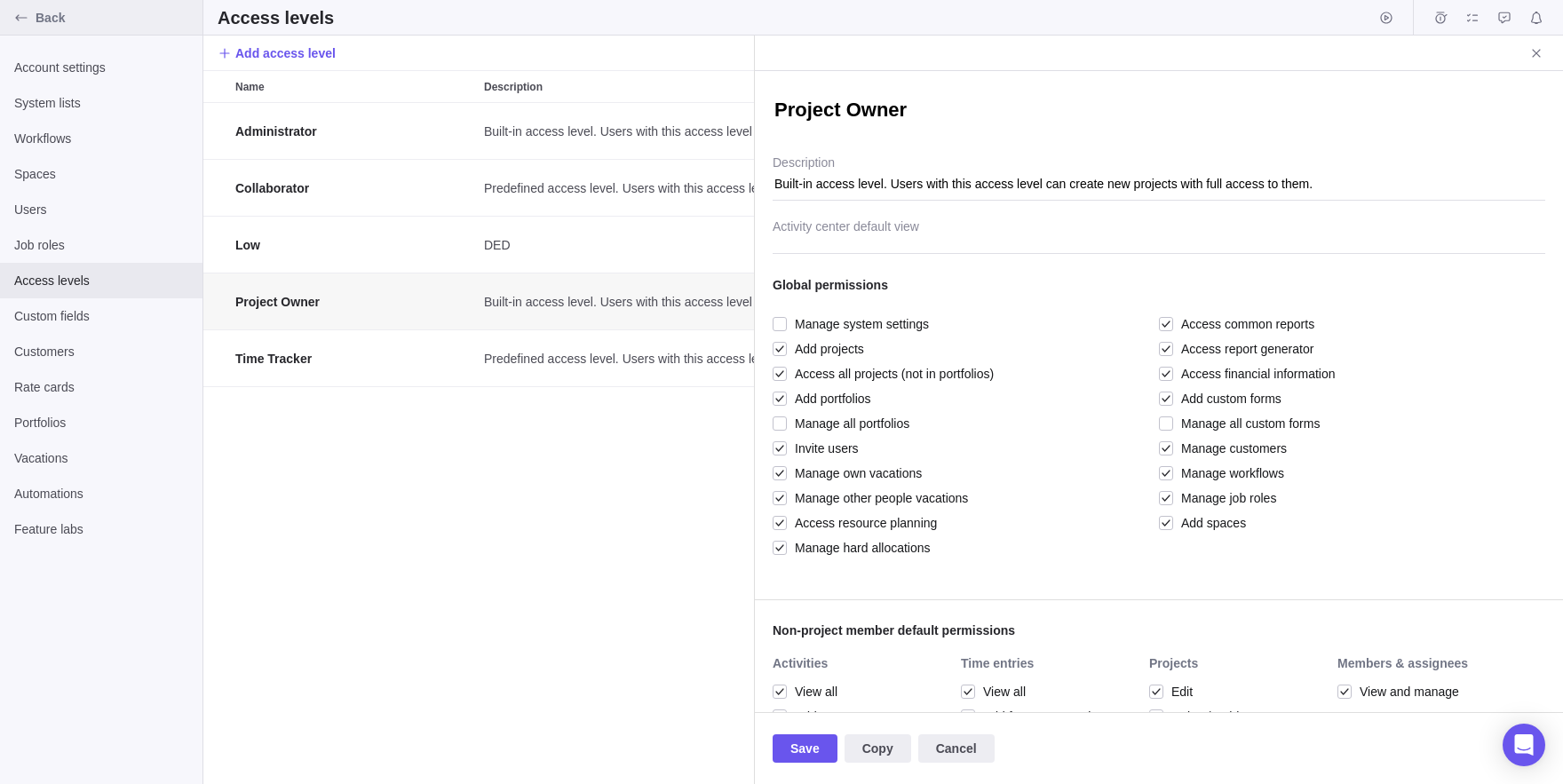
click at [15, 19] on icon "Back" at bounding box center [21, 17] width 14 height 14
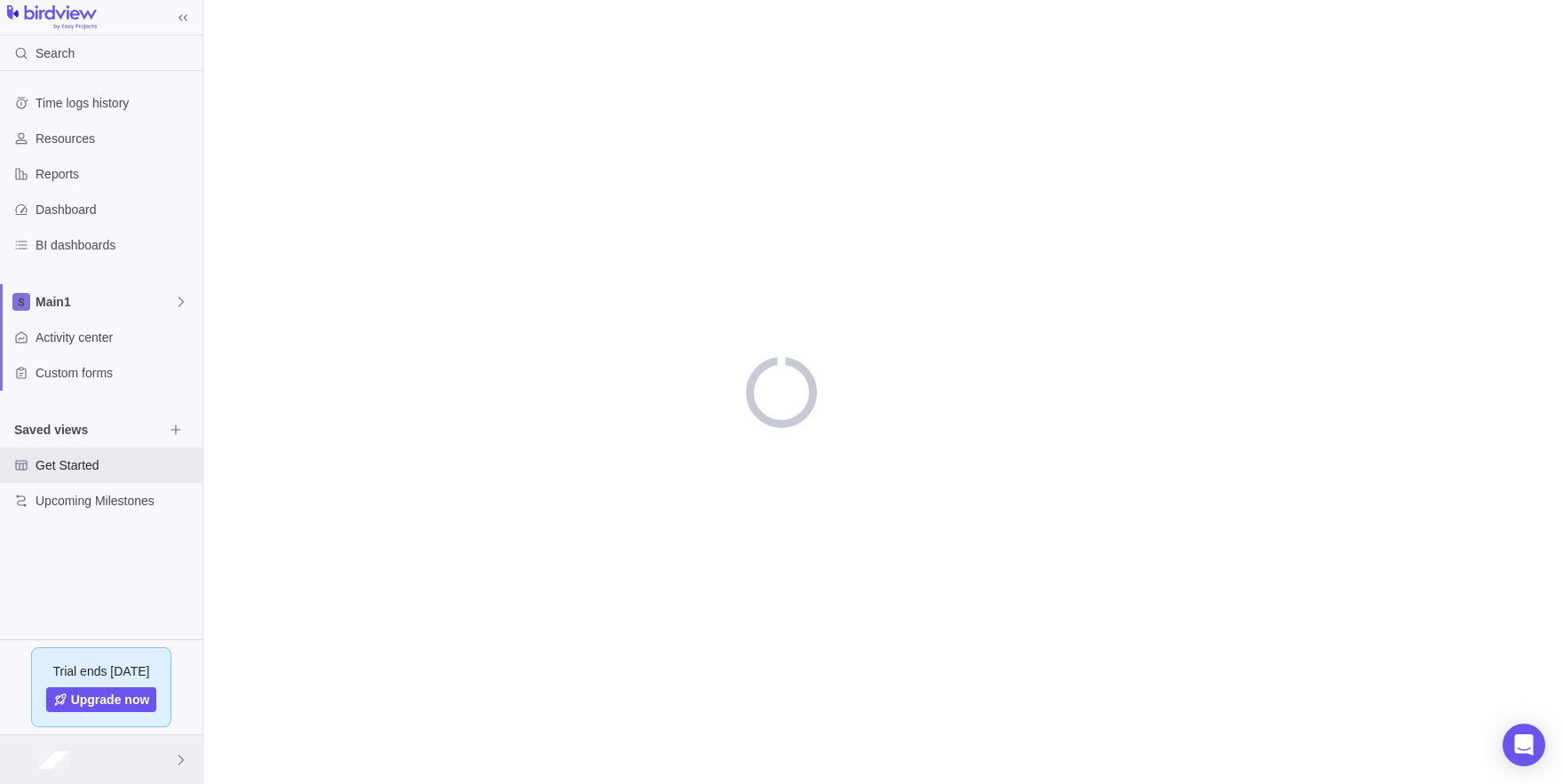
click at [92, 749] on div at bounding box center [101, 759] width 203 height 49
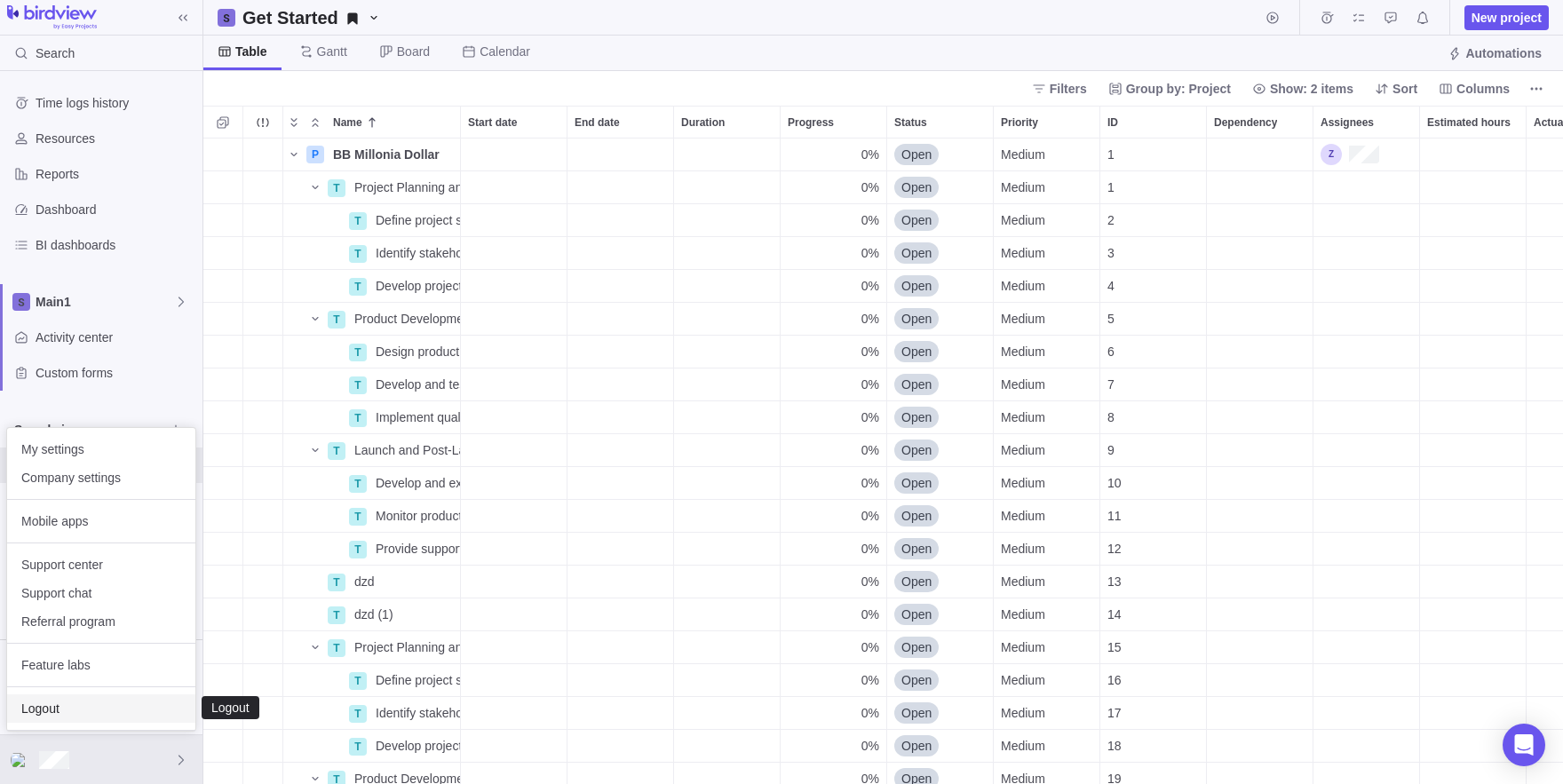
scroll to position [645, 1360]
click at [54, 468] on div "Company settings" at bounding box center [101, 477] width 188 height 28
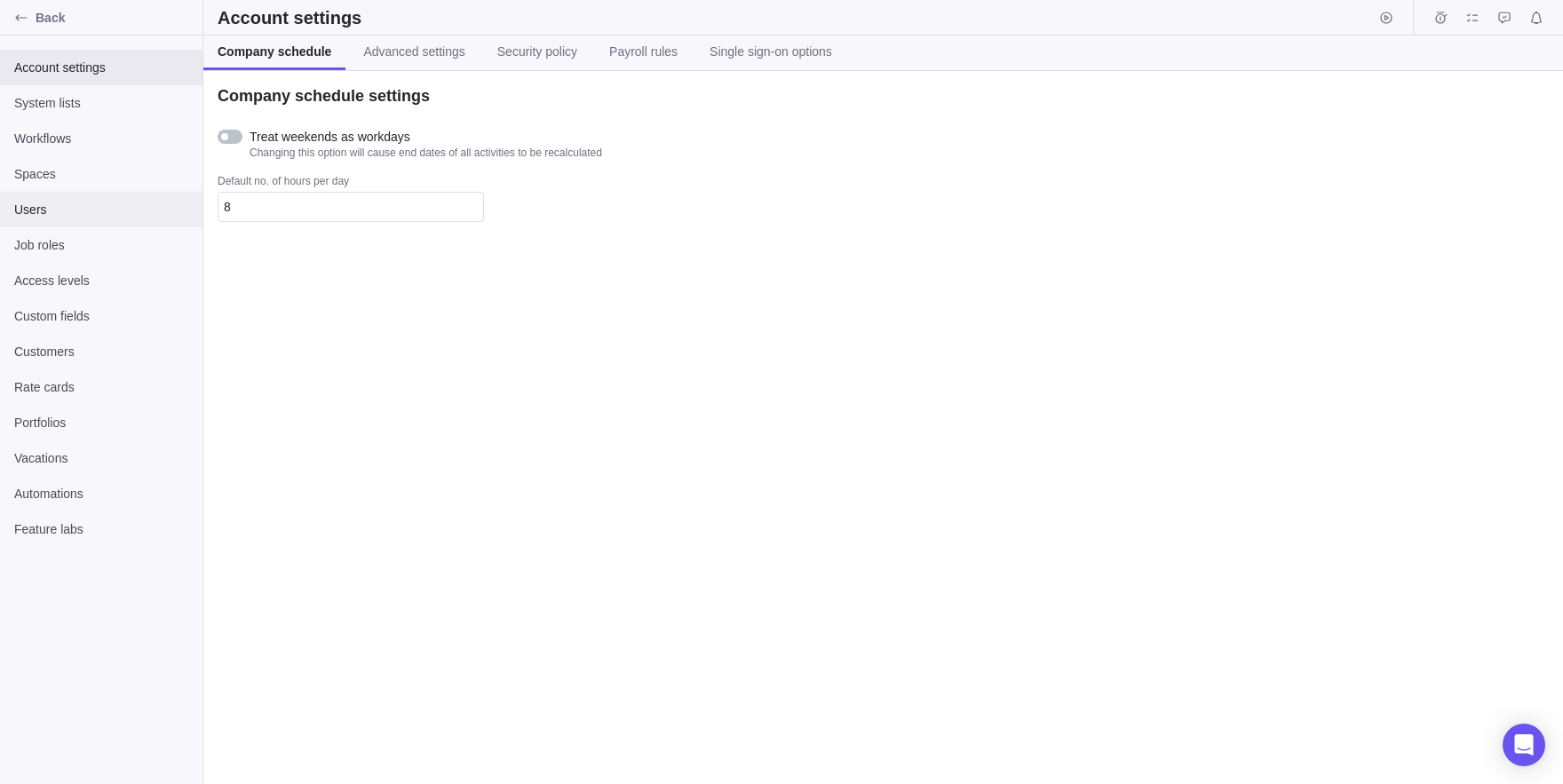
click at [103, 211] on span "Users" at bounding box center [101, 209] width 174 height 18
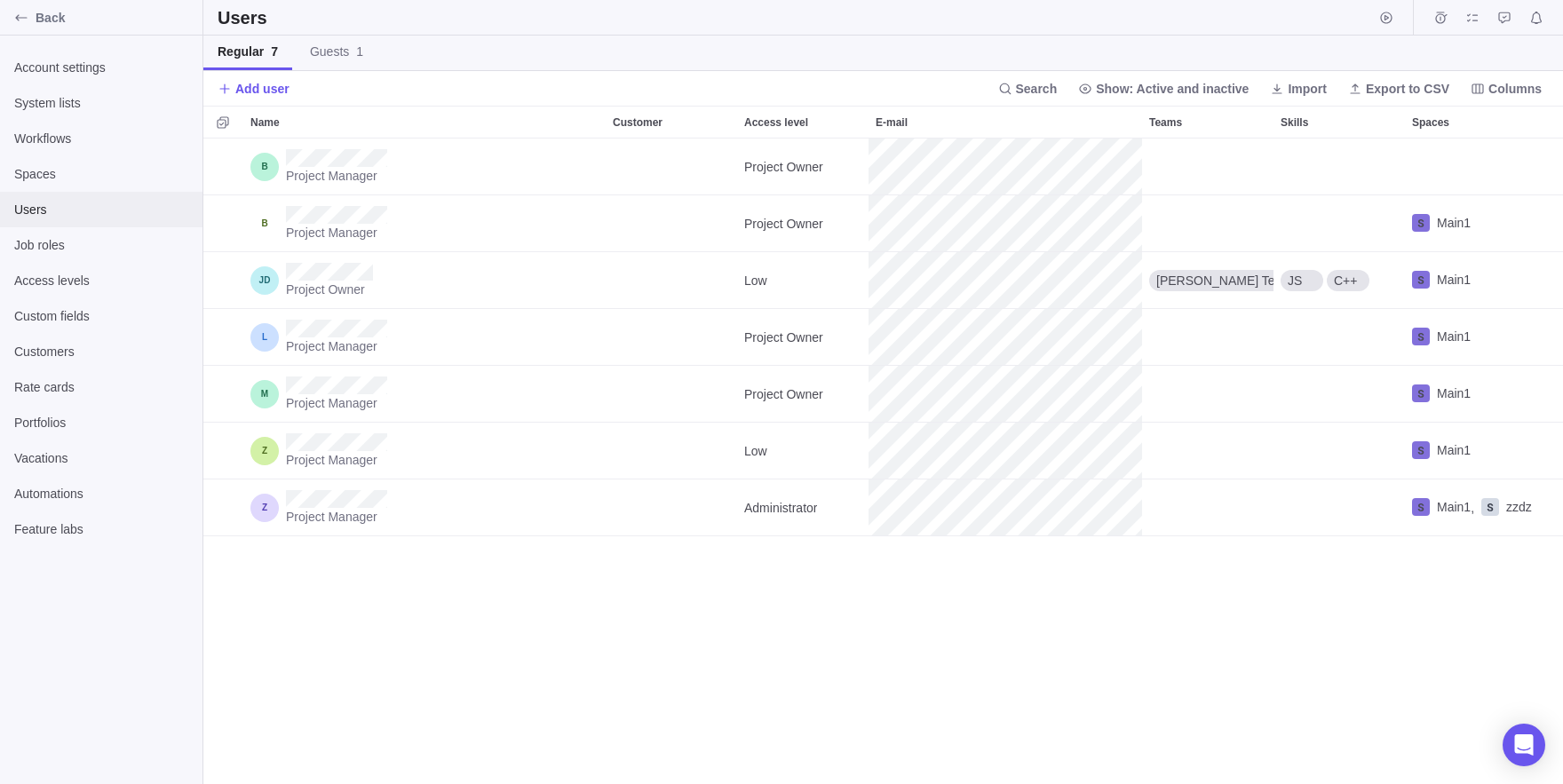
scroll to position [645, 1360]
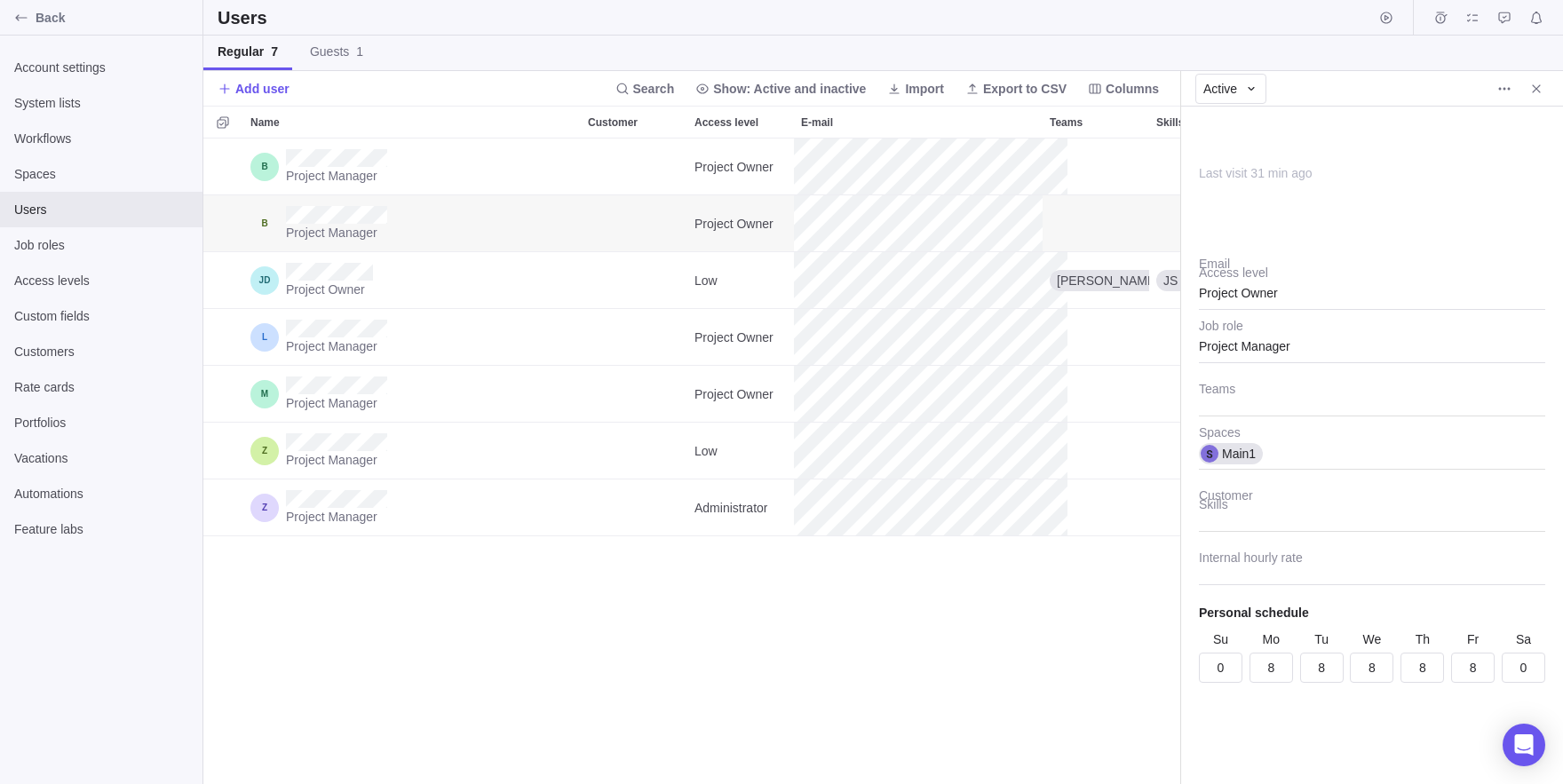
scroll to position [645, 977]
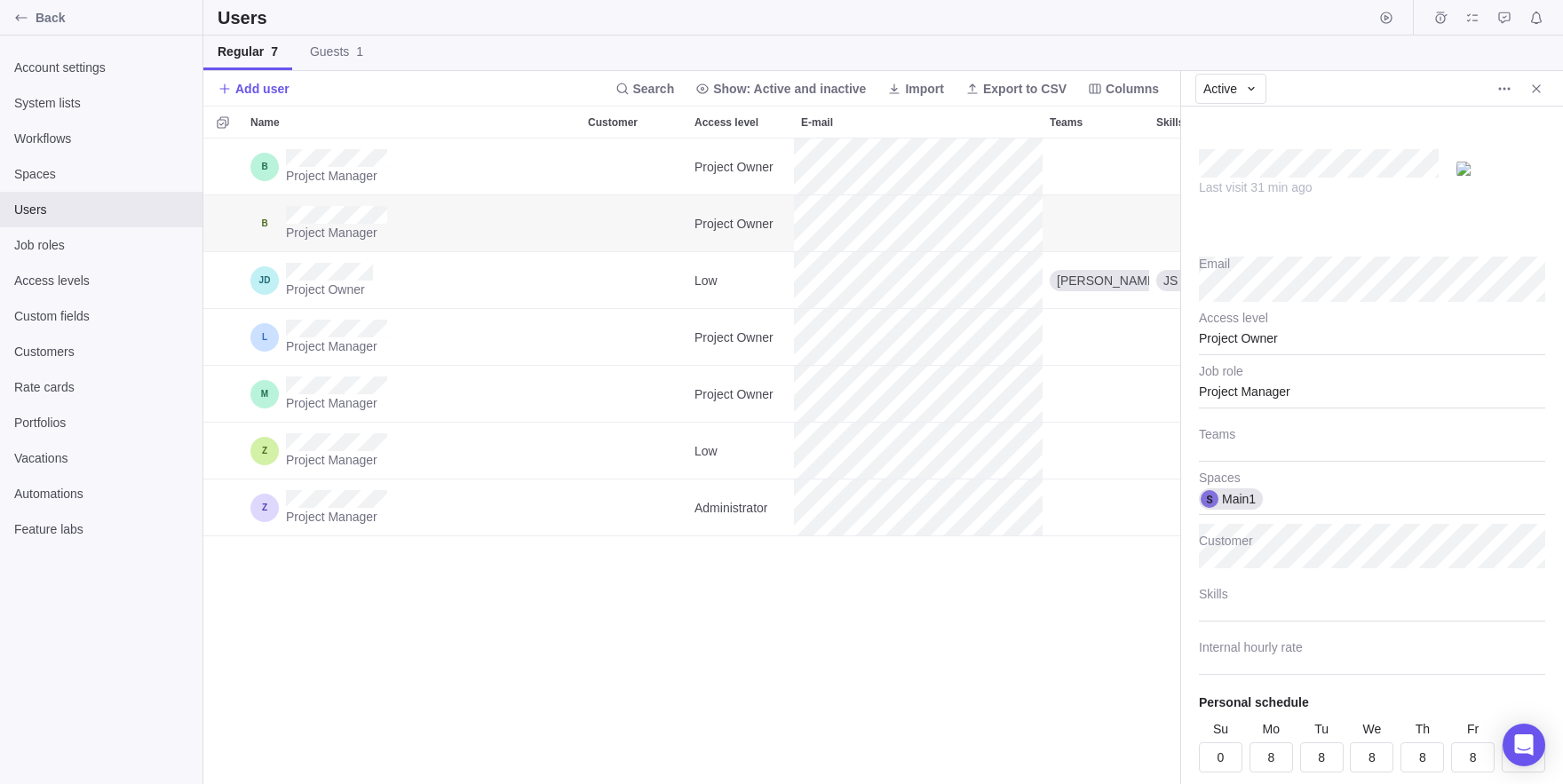
click at [1246, 406] on div "Project Manager" at bounding box center [1371, 386] width 346 height 44
click at [1222, 359] on div "Last visit 31 min ago Email Project Owner Access level Project Manager Project …" at bounding box center [1371, 445] width 382 height 677
click at [1210, 345] on div "Project Owner" at bounding box center [1371, 332] width 346 height 44
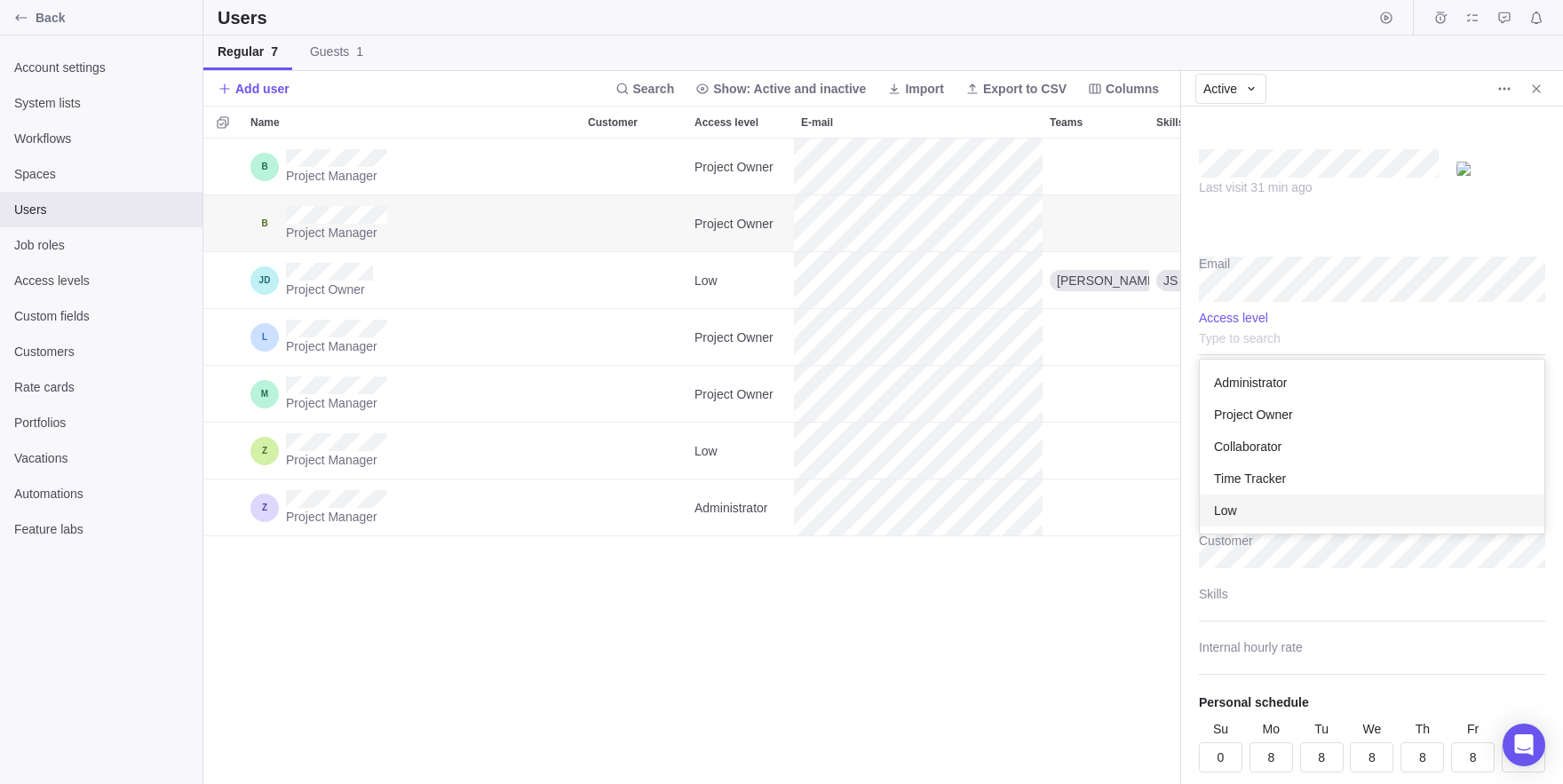
click at [1244, 505] on div "Low" at bounding box center [1371, 510] width 345 height 32
click at [1001, 610] on div "Project Manager Project Owner Project Manager Project Owner Main1 Project Owner…" at bounding box center [691, 461] width 977 height 645
click at [1540, 93] on icon "Close" at bounding box center [1536, 89] width 14 height 14
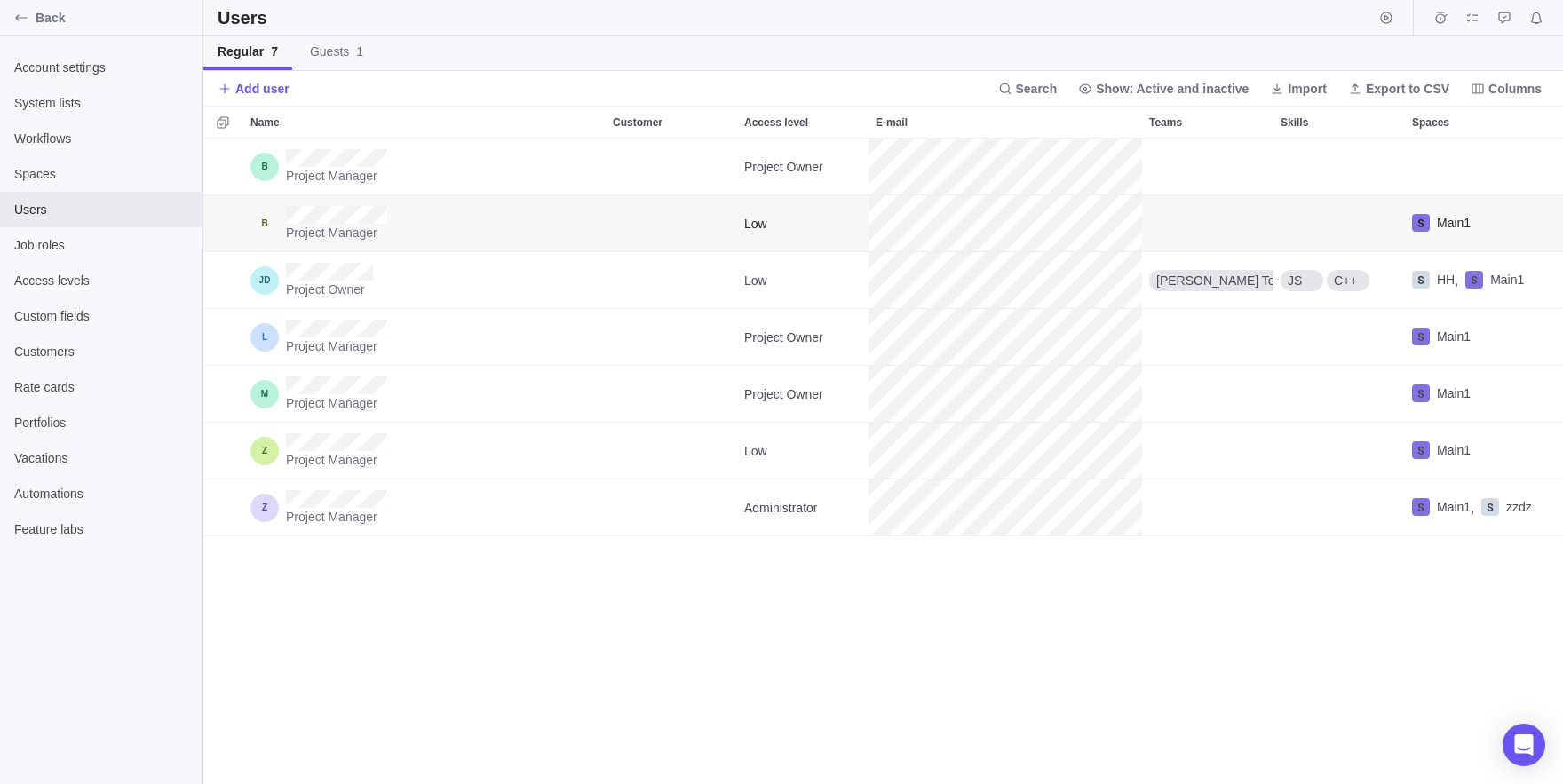
click at [976, 227] on div "Project Manager Low Main1" at bounding box center [882, 224] width 1360 height 57
copy span "Access level"
click at [54, 278] on span "Access levels" at bounding box center [101, 280] width 174 height 18
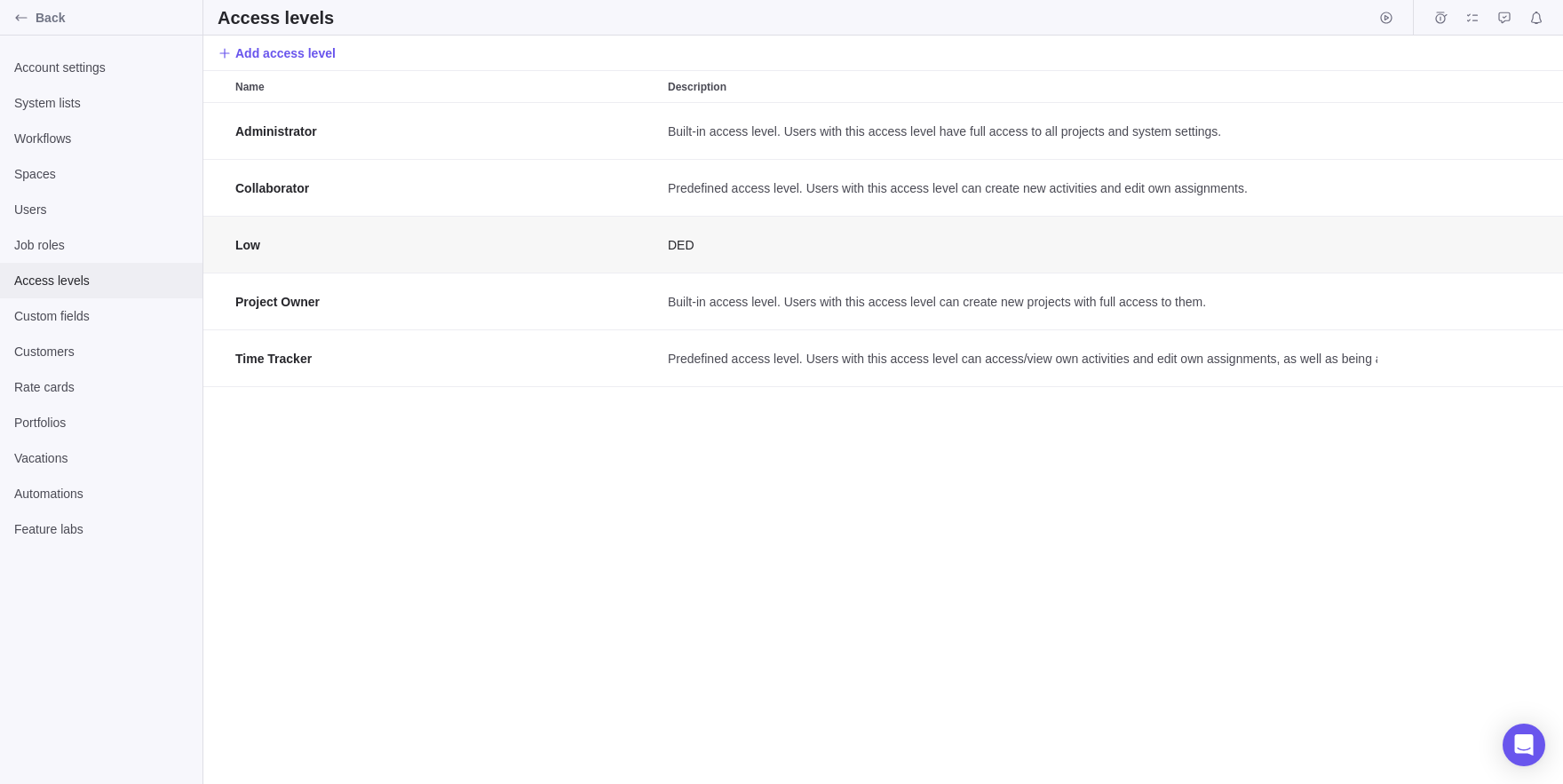
scroll to position [1, 1]
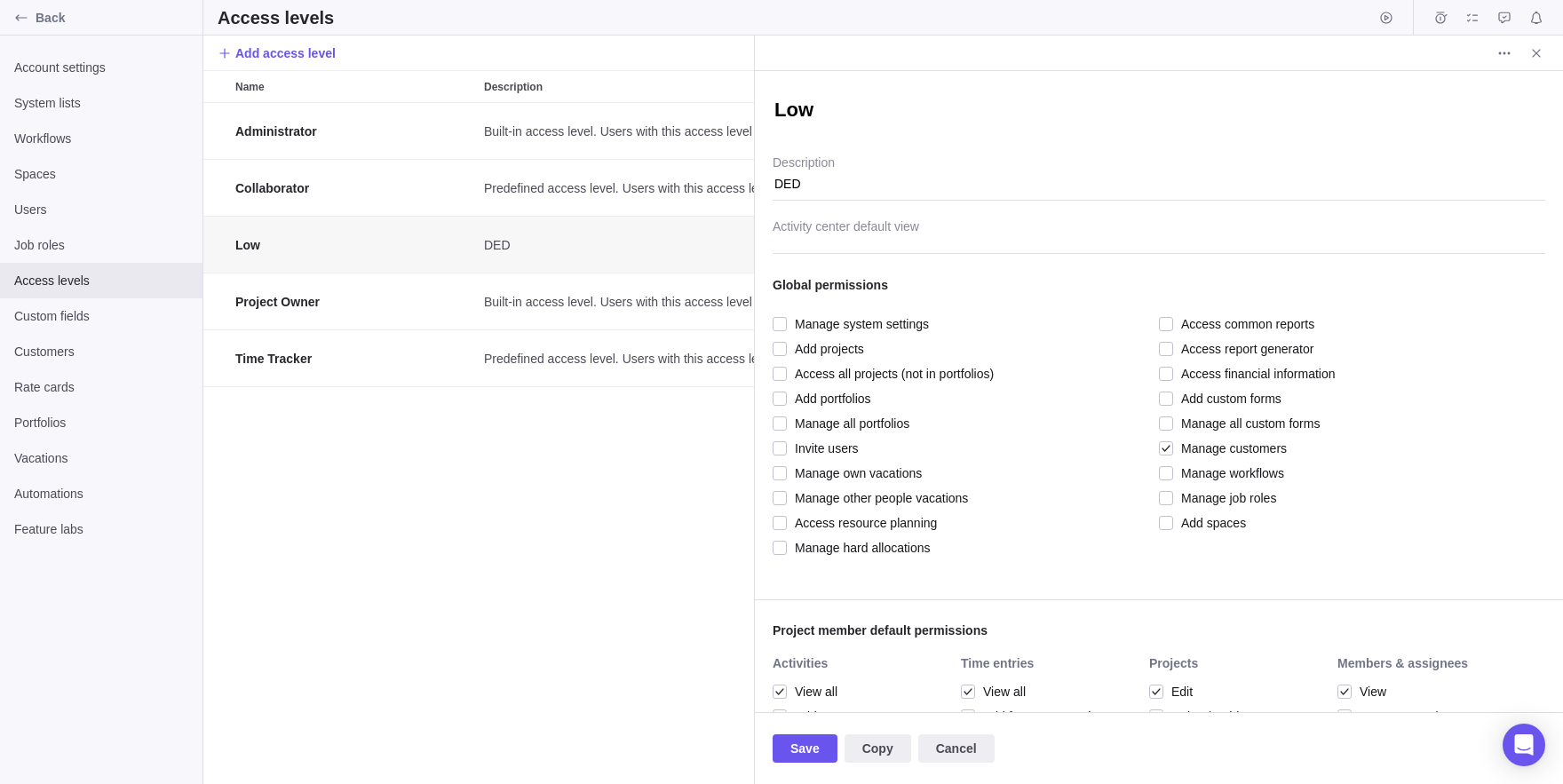
scroll to position [146, 0]
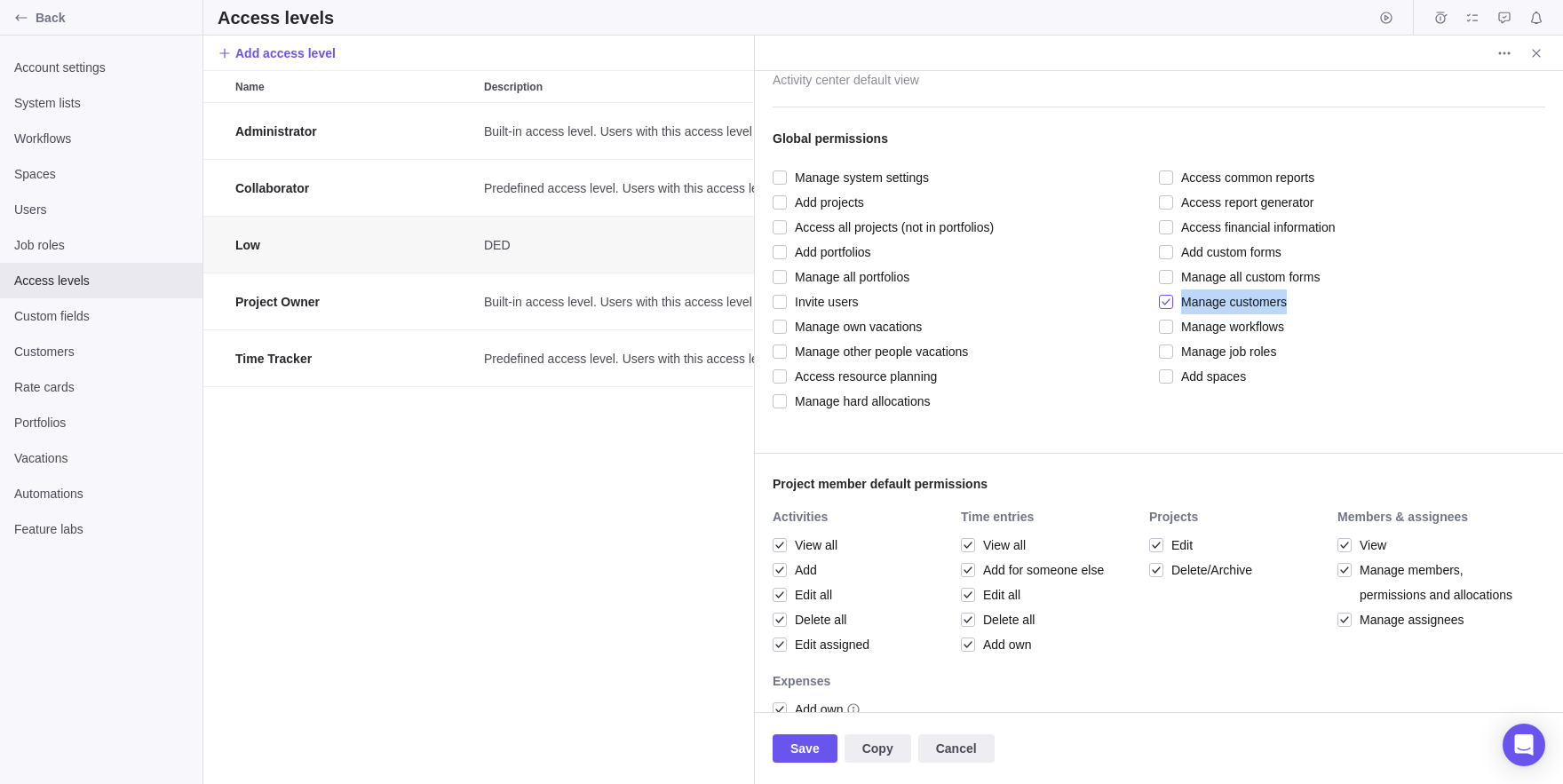
drag, startPoint x: 1321, startPoint y: 301, endPoint x: 1180, endPoint y: 295, distance: 141.1
click at [1180, 295] on div "Manage customers" at bounding box center [1348, 302] width 378 height 25
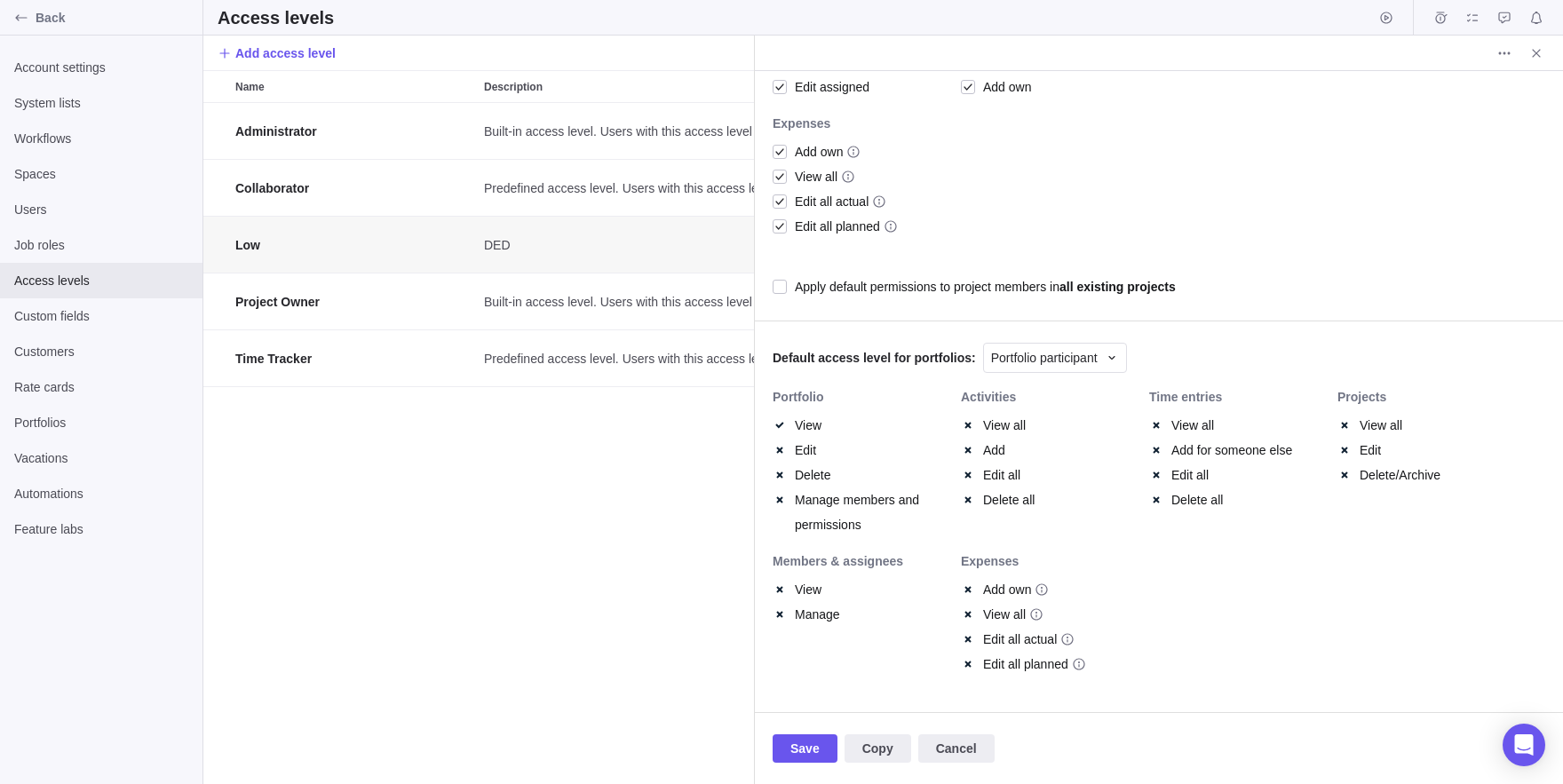
scroll to position [0, 0]
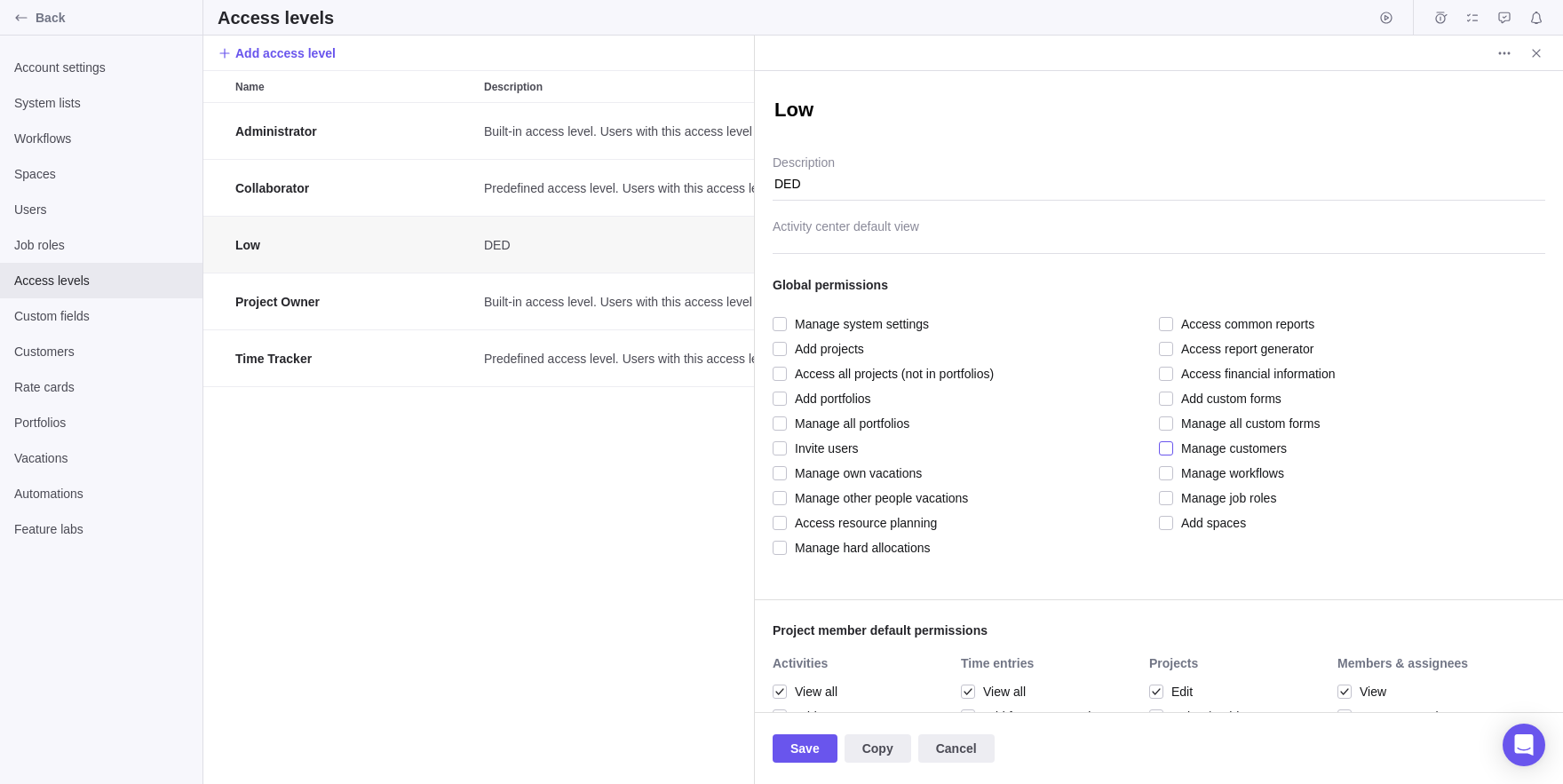
click at [1168, 448] on div at bounding box center [1166, 448] width 14 height 25
click at [819, 749] on span "Save" at bounding box center [804, 748] width 29 height 22
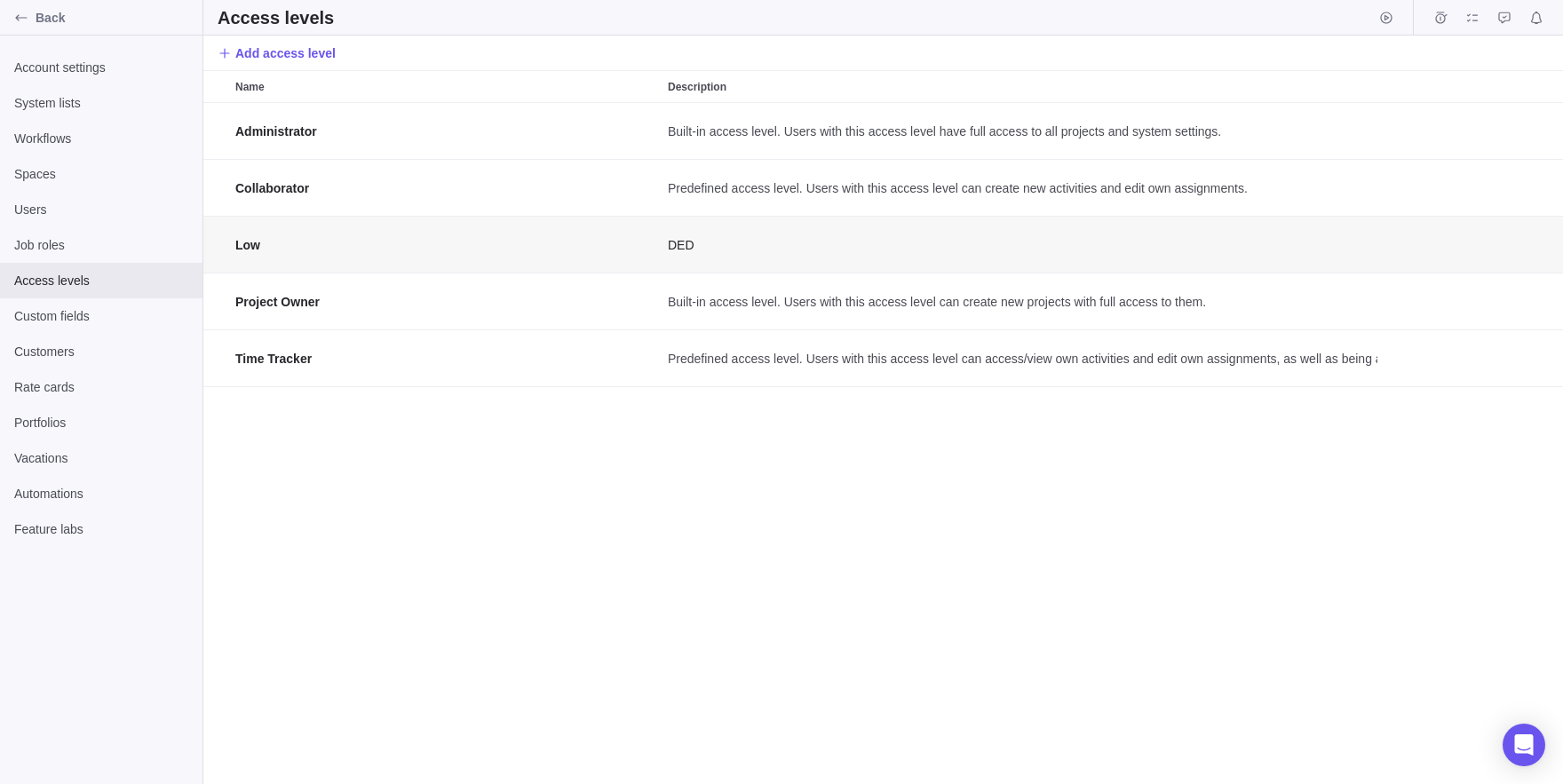
scroll to position [681, 551]
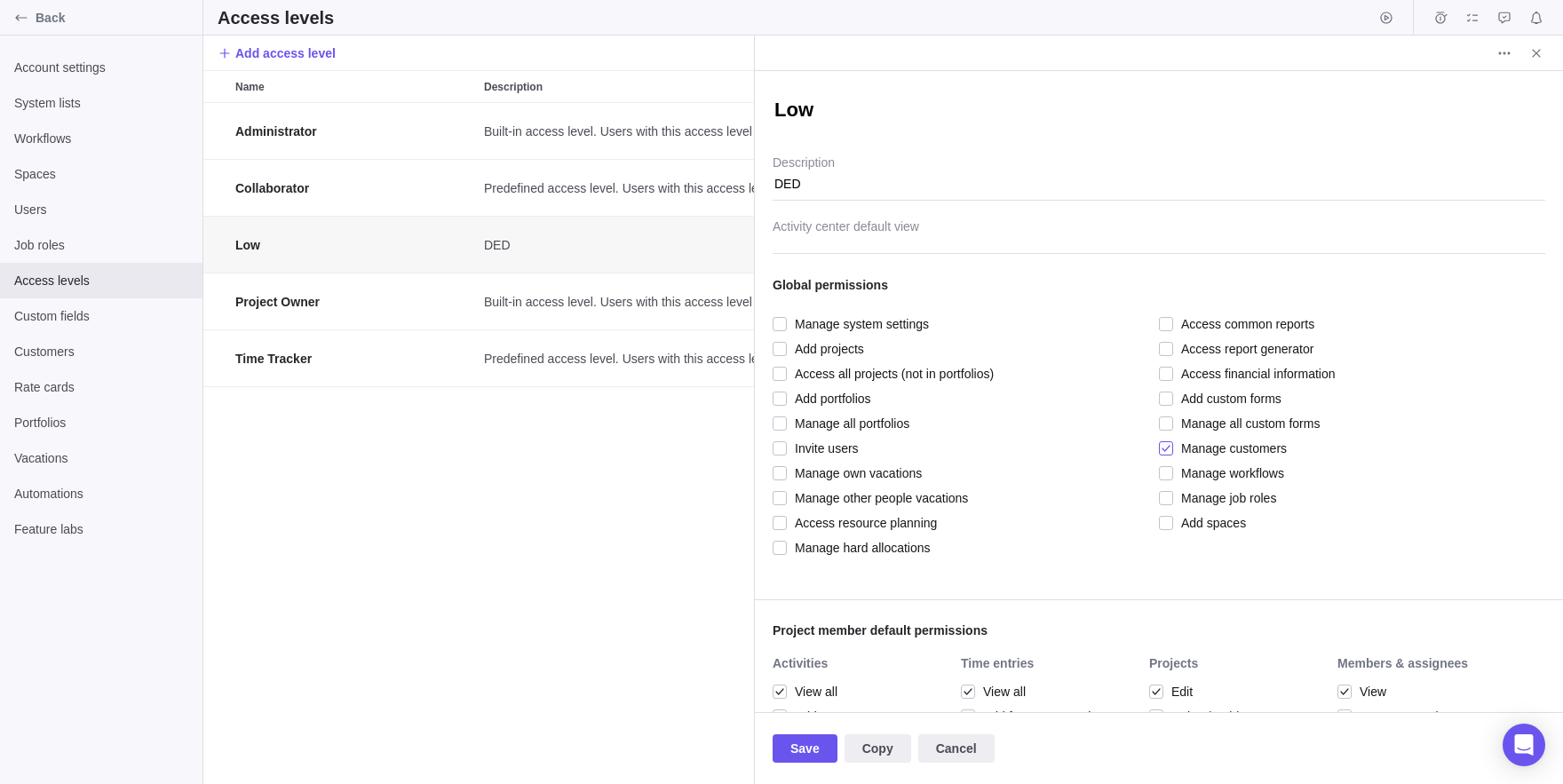
click at [1177, 447] on span "Manage customers" at bounding box center [1230, 448] width 113 height 25
click at [798, 740] on span "Save" at bounding box center [804, 748] width 29 height 22
click at [443, 612] on div "Administrator Built-in access level. Users with this access level have full acc…" at bounding box center [478, 443] width 550 height 681
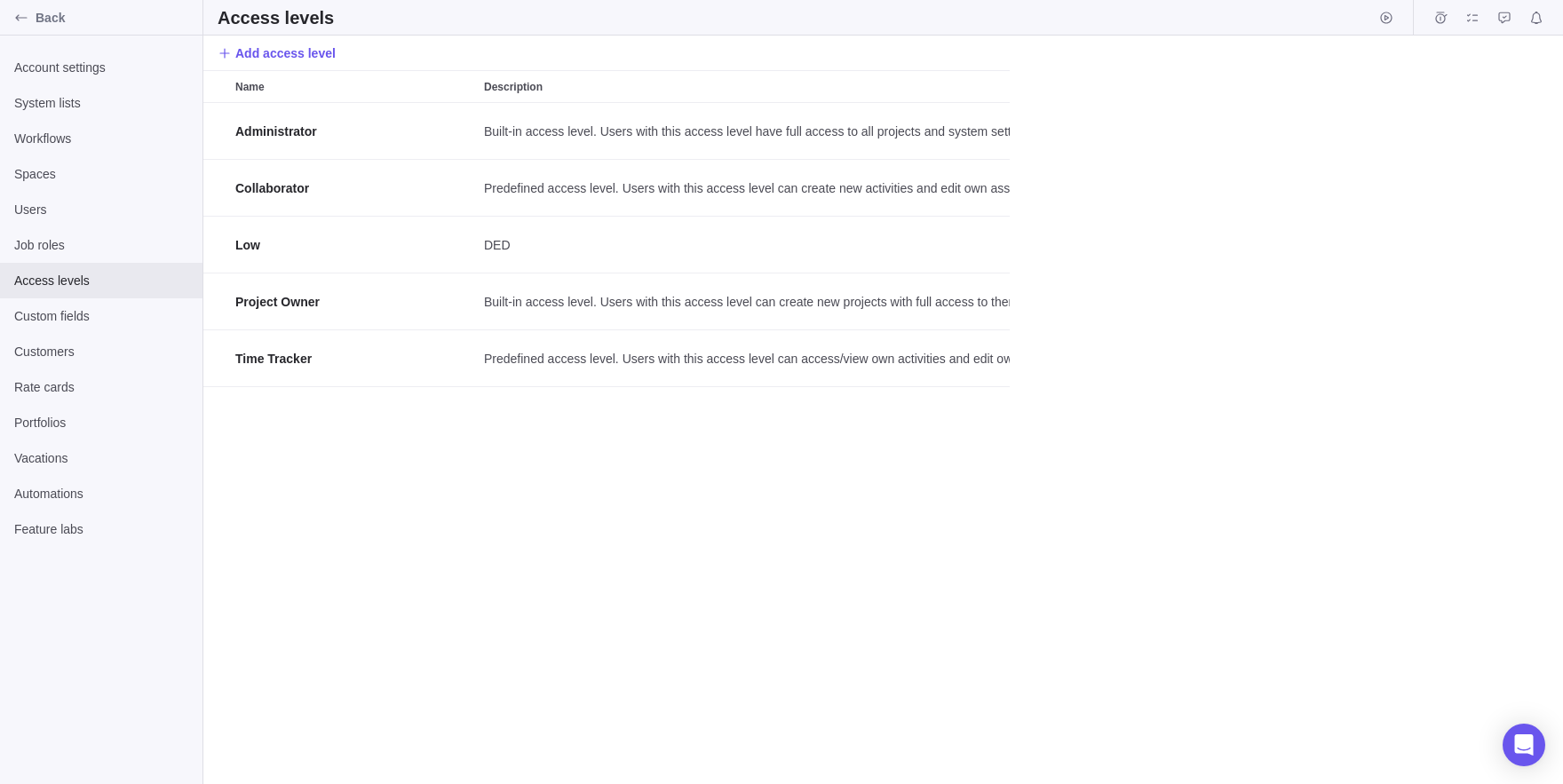
scroll to position [681, 1360]
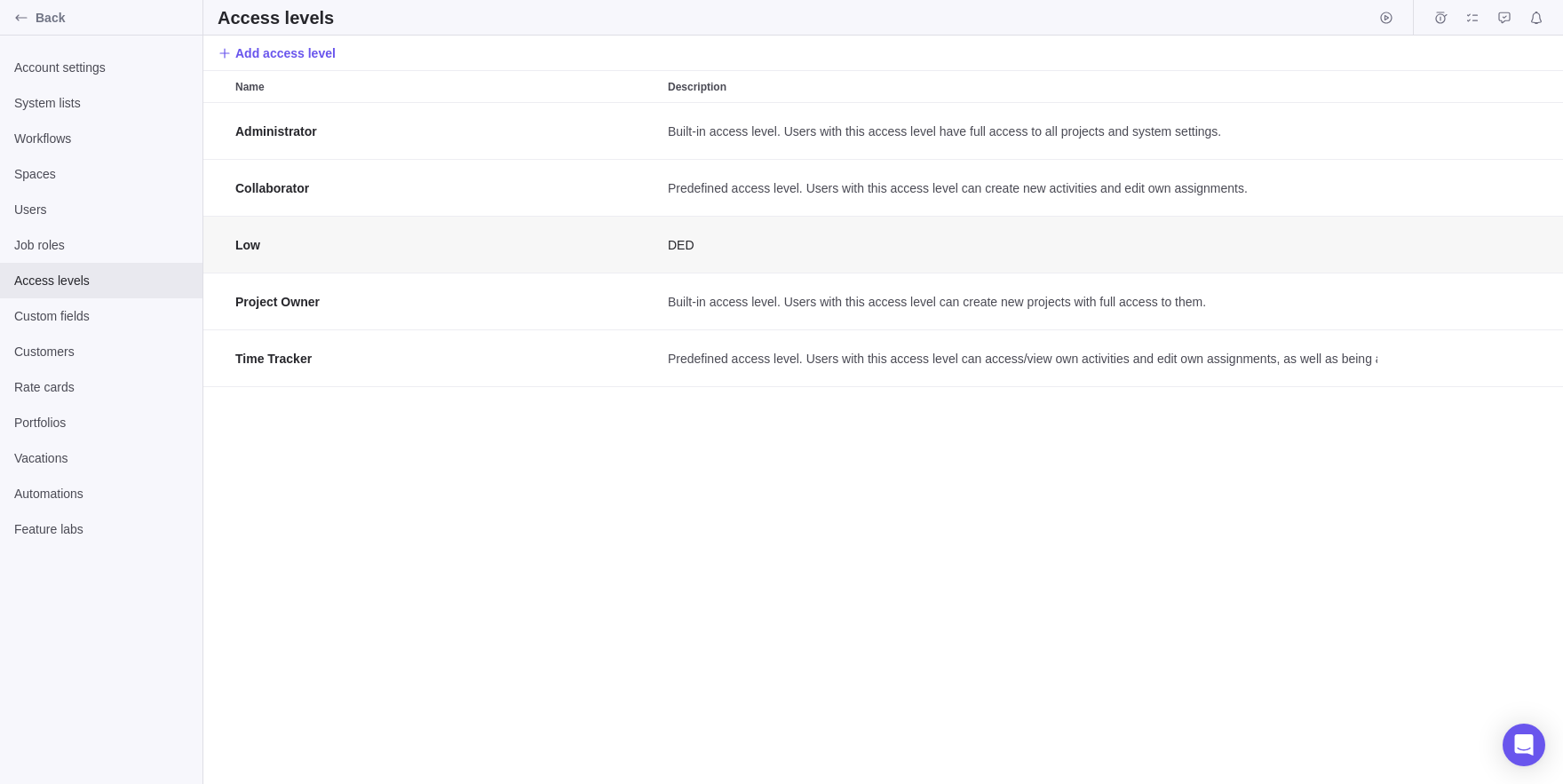
scroll to position [681, 551]
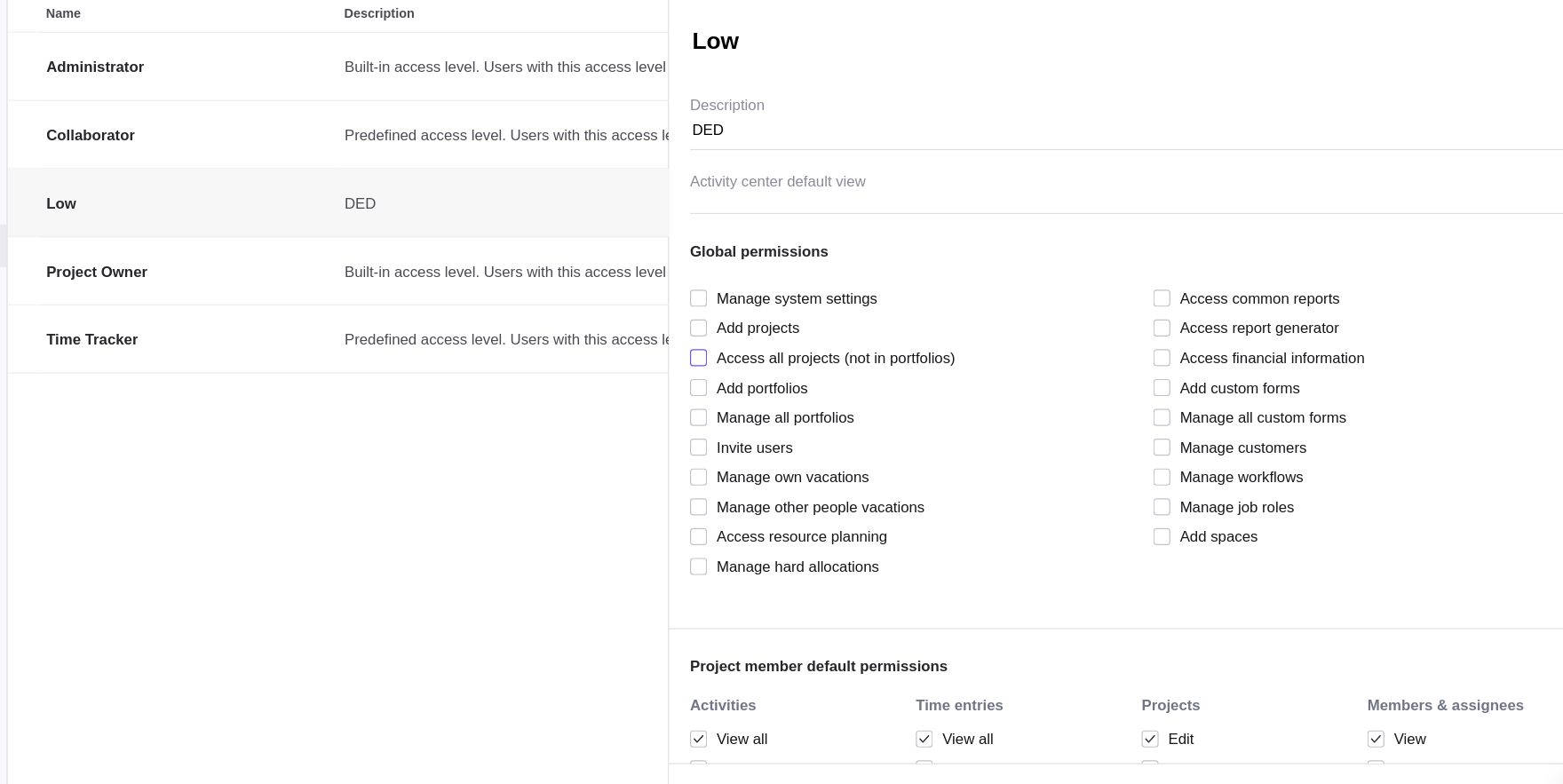
click at [778, 377] on div at bounding box center [780, 374] width 14 height 25
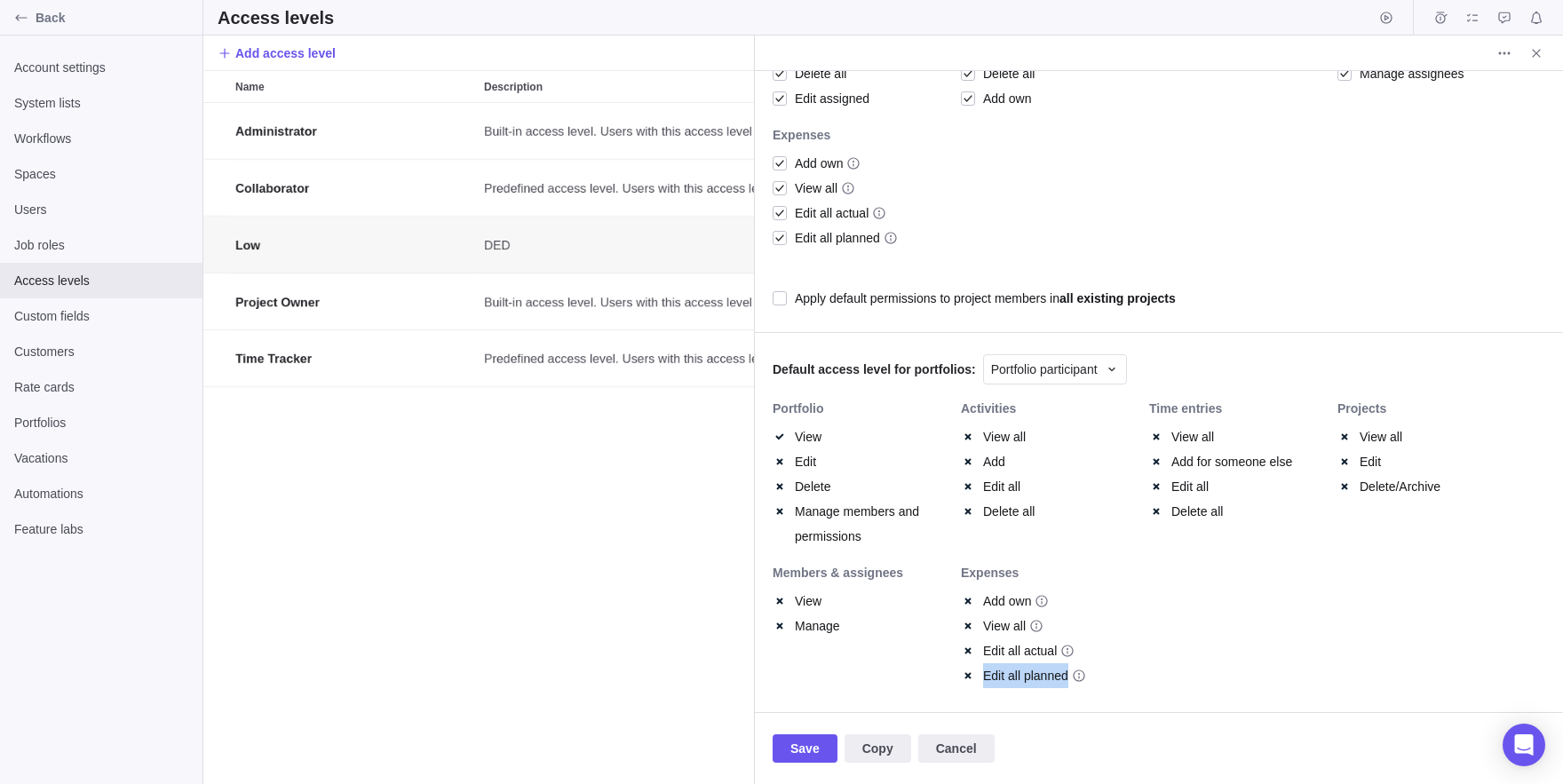
scroll to position [1060, 0]
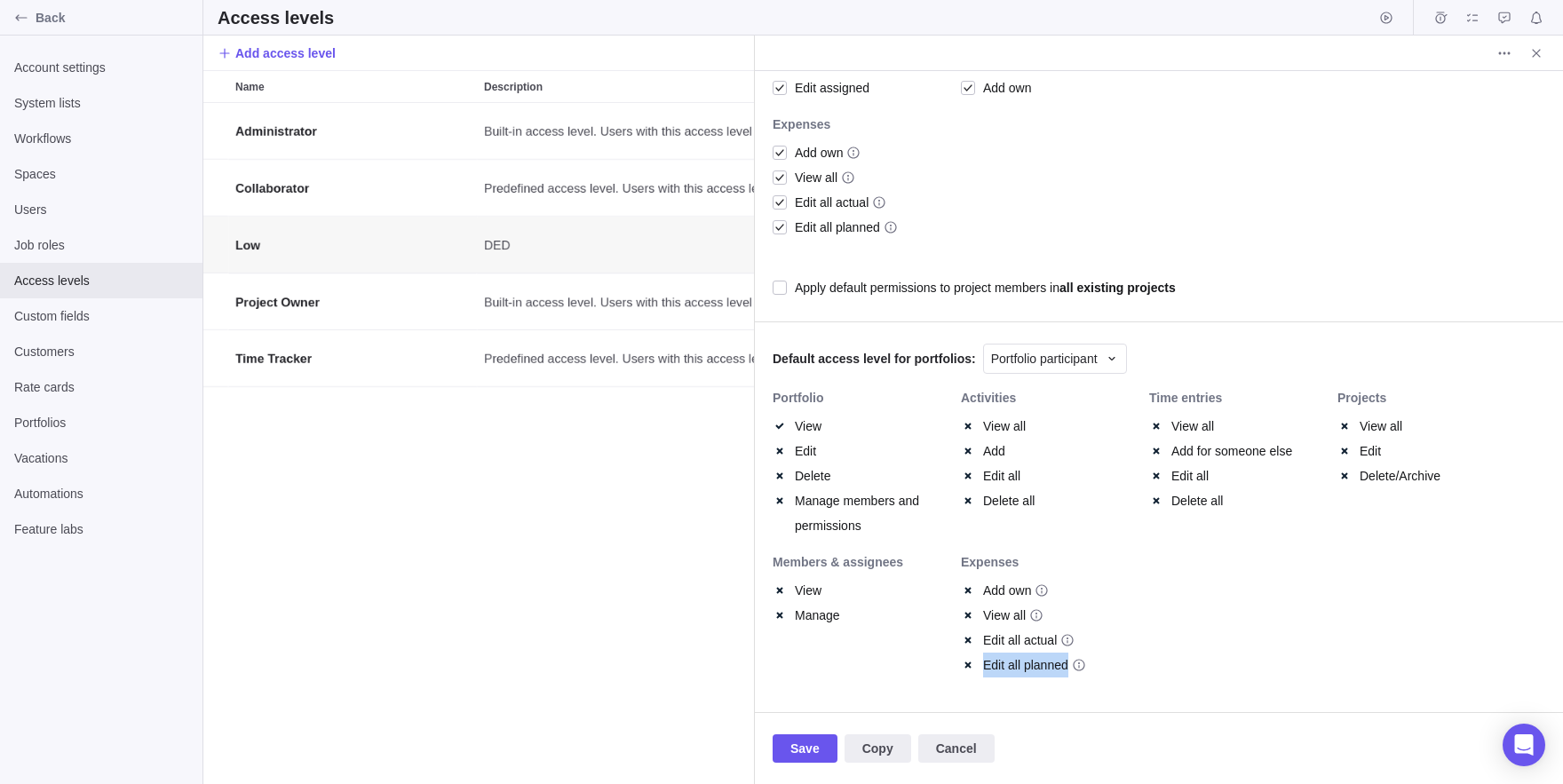
drag, startPoint x: 767, startPoint y: 637, endPoint x: 806, endPoint y: 747, distance: 116.7
click at [806, 712] on div "Low DED Description Activity center default view Global permissions Manage syst…" at bounding box center [1159, 391] width 808 height 641
click at [806, 747] on span "Save" at bounding box center [804, 748] width 29 height 22
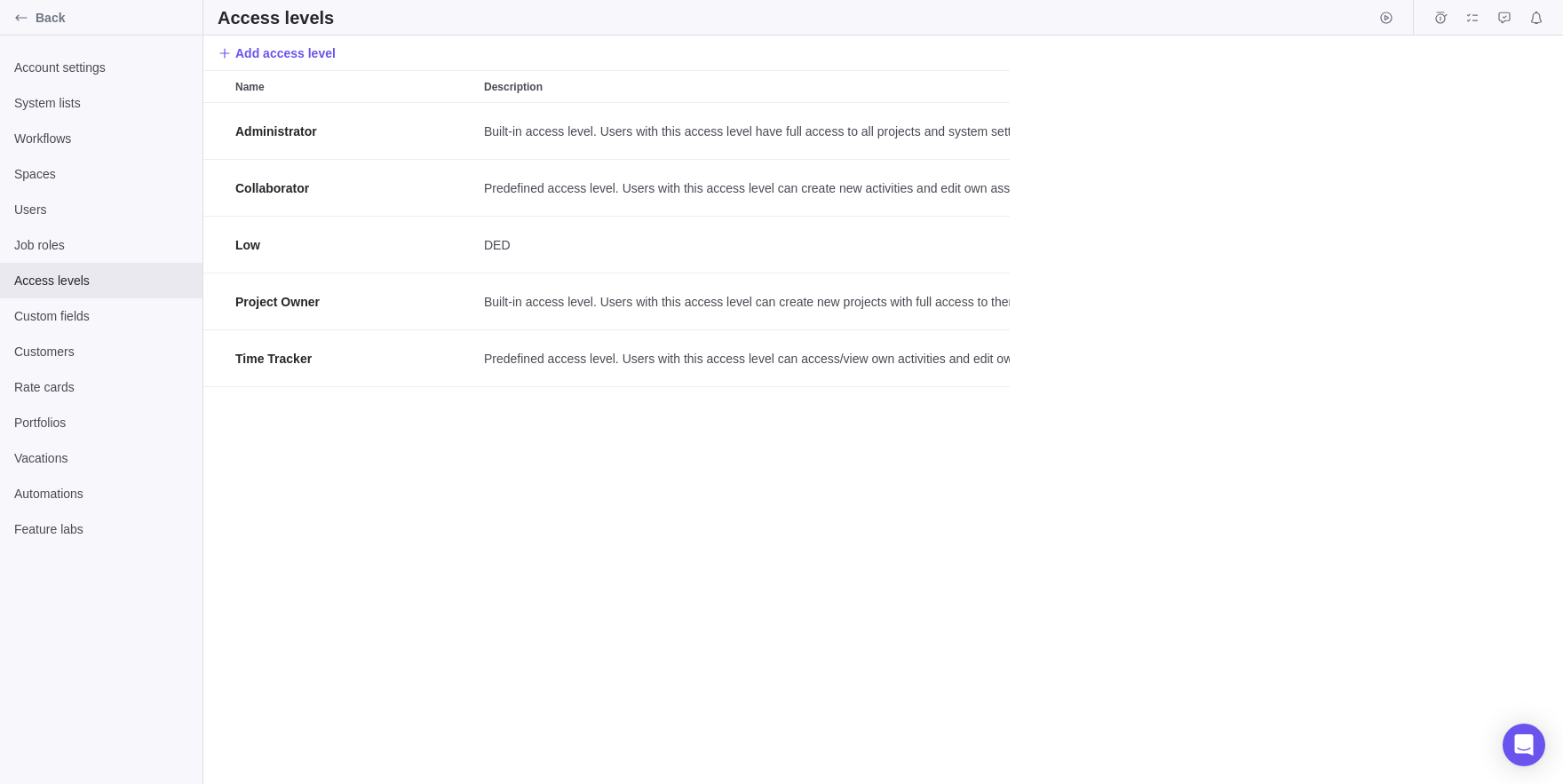
scroll to position [681, 1360]
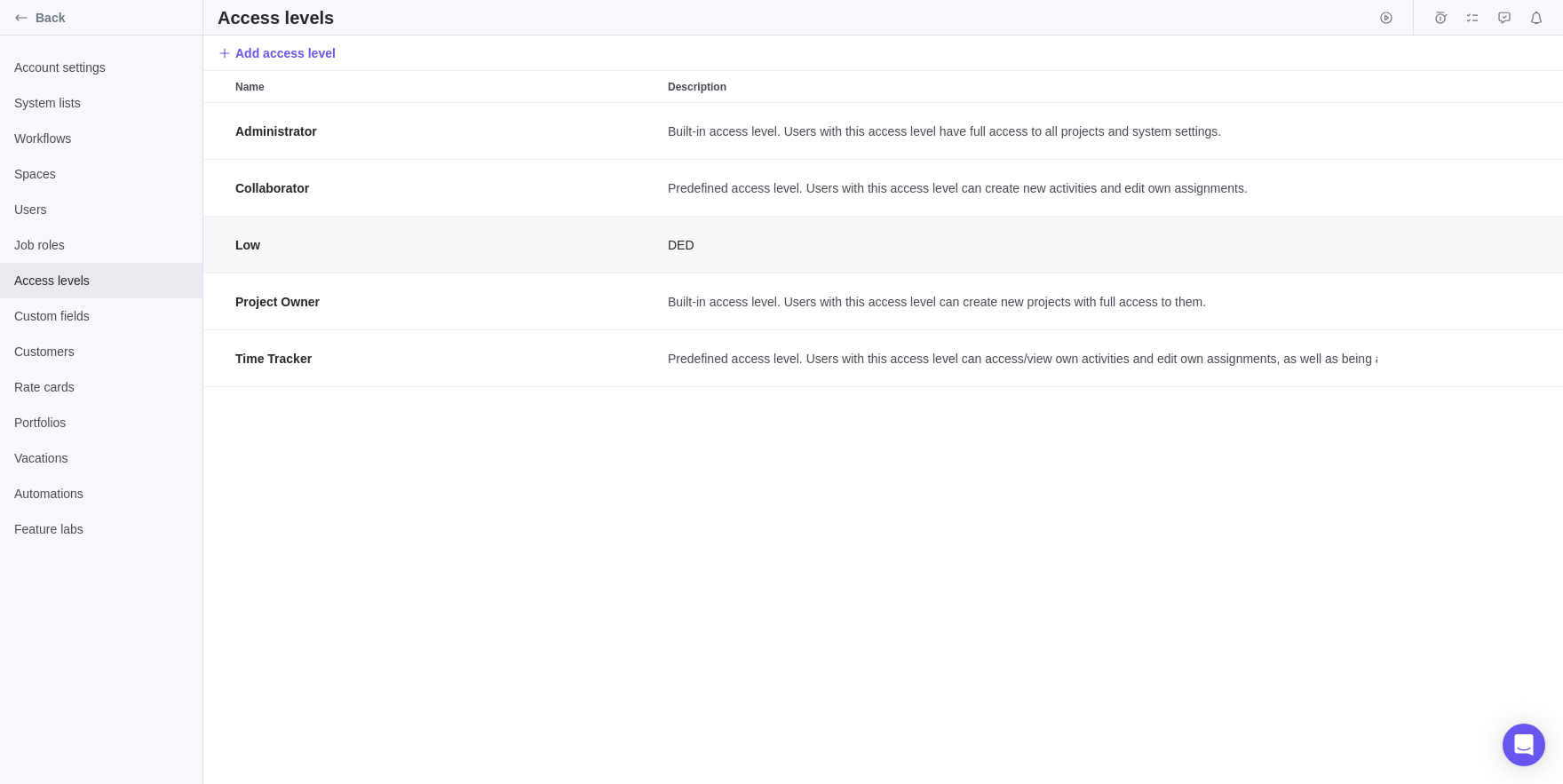
scroll to position [681, 551]
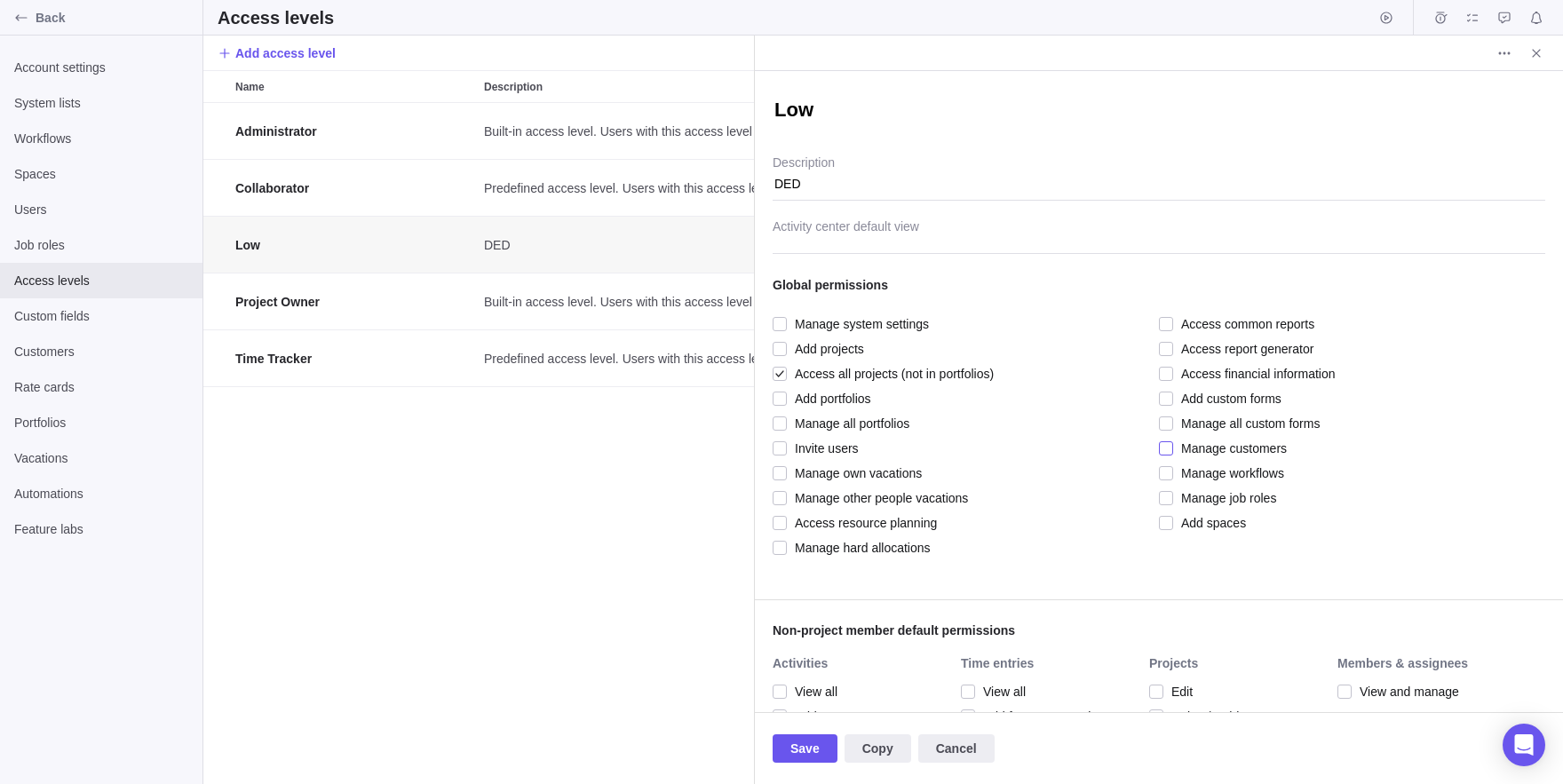
click at [1163, 448] on div at bounding box center [1166, 448] width 14 height 25
click at [781, 363] on div at bounding box center [780, 374] width 14 height 25
click at [811, 749] on span "Save" at bounding box center [804, 748] width 29 height 22
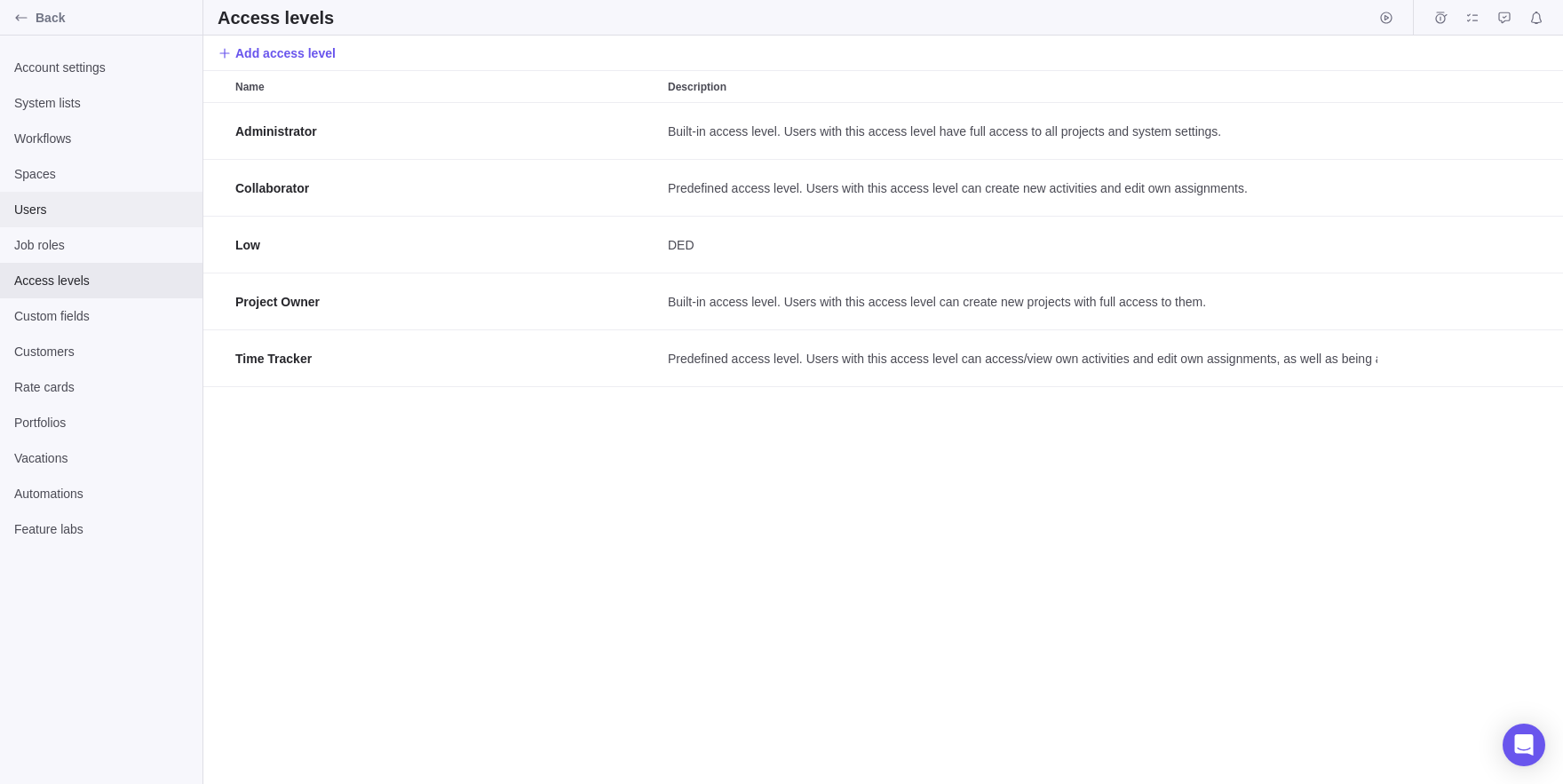
click at [42, 209] on span "Users" at bounding box center [101, 209] width 174 height 18
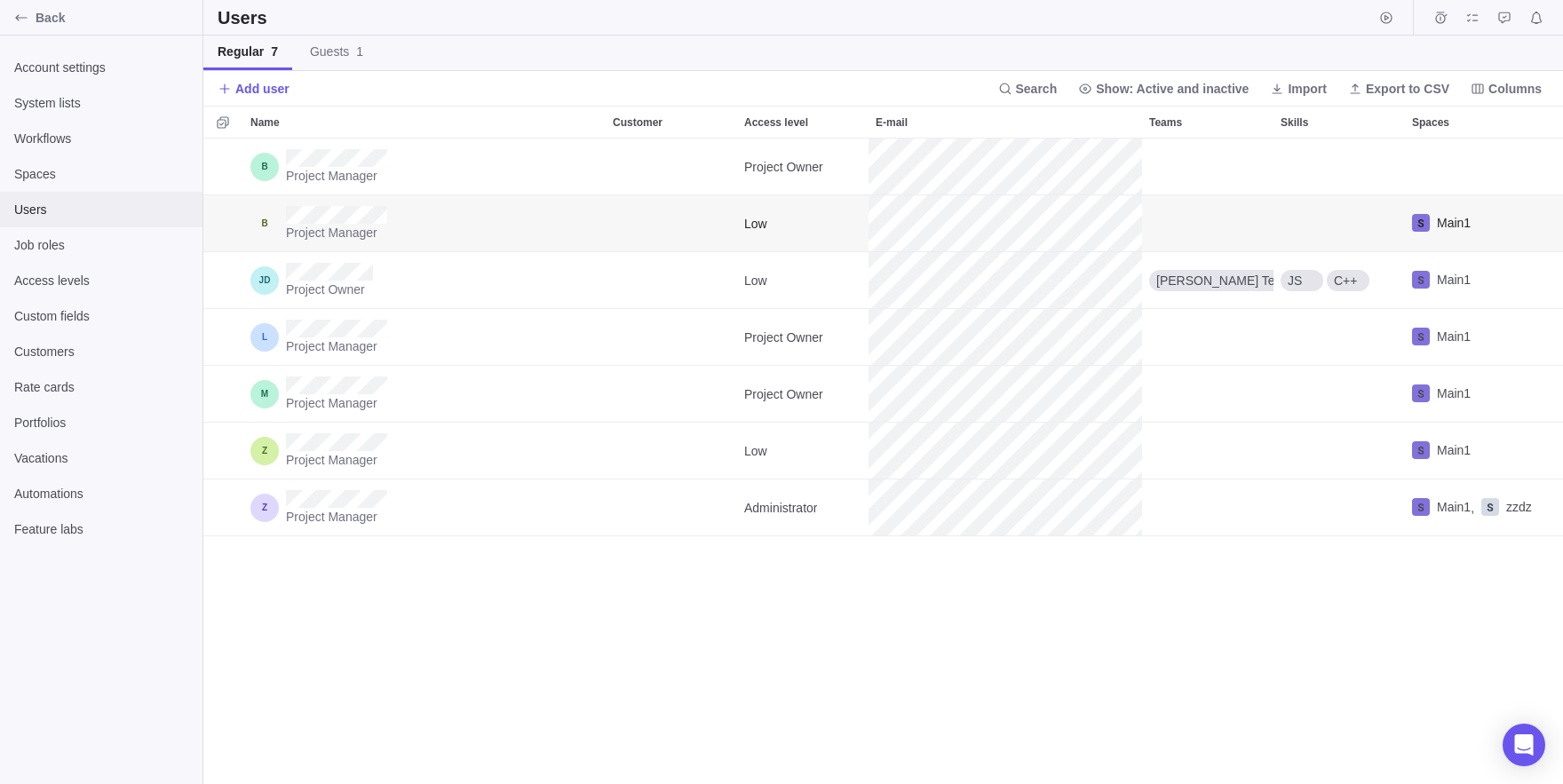
scroll to position [645, 1360]
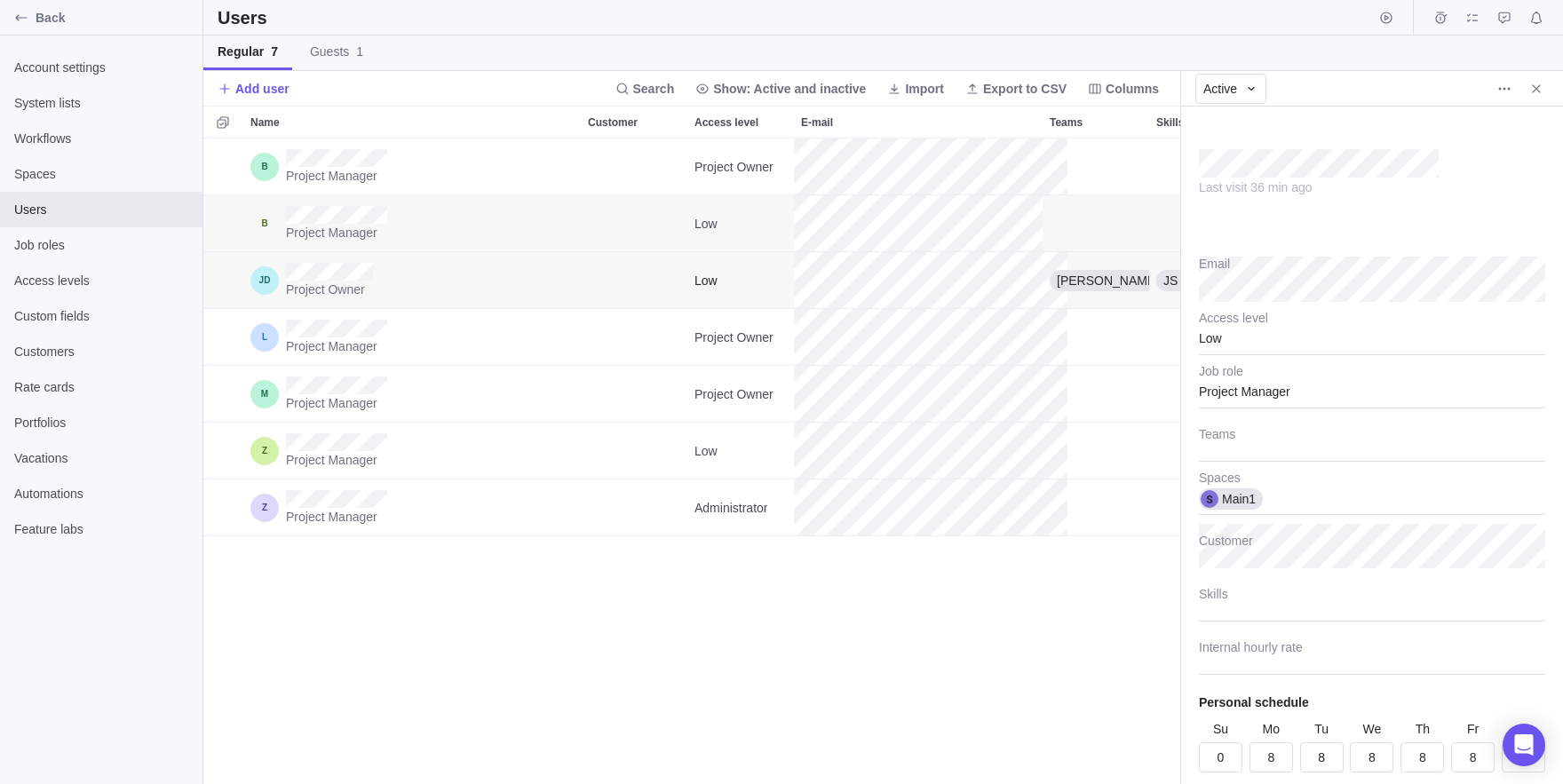
scroll to position [645, 977]
click at [1226, 346] on div "Low" at bounding box center [1371, 332] width 346 height 44
click at [1255, 415] on span "Project Owner" at bounding box center [1253, 414] width 79 height 18
type textarea "x"
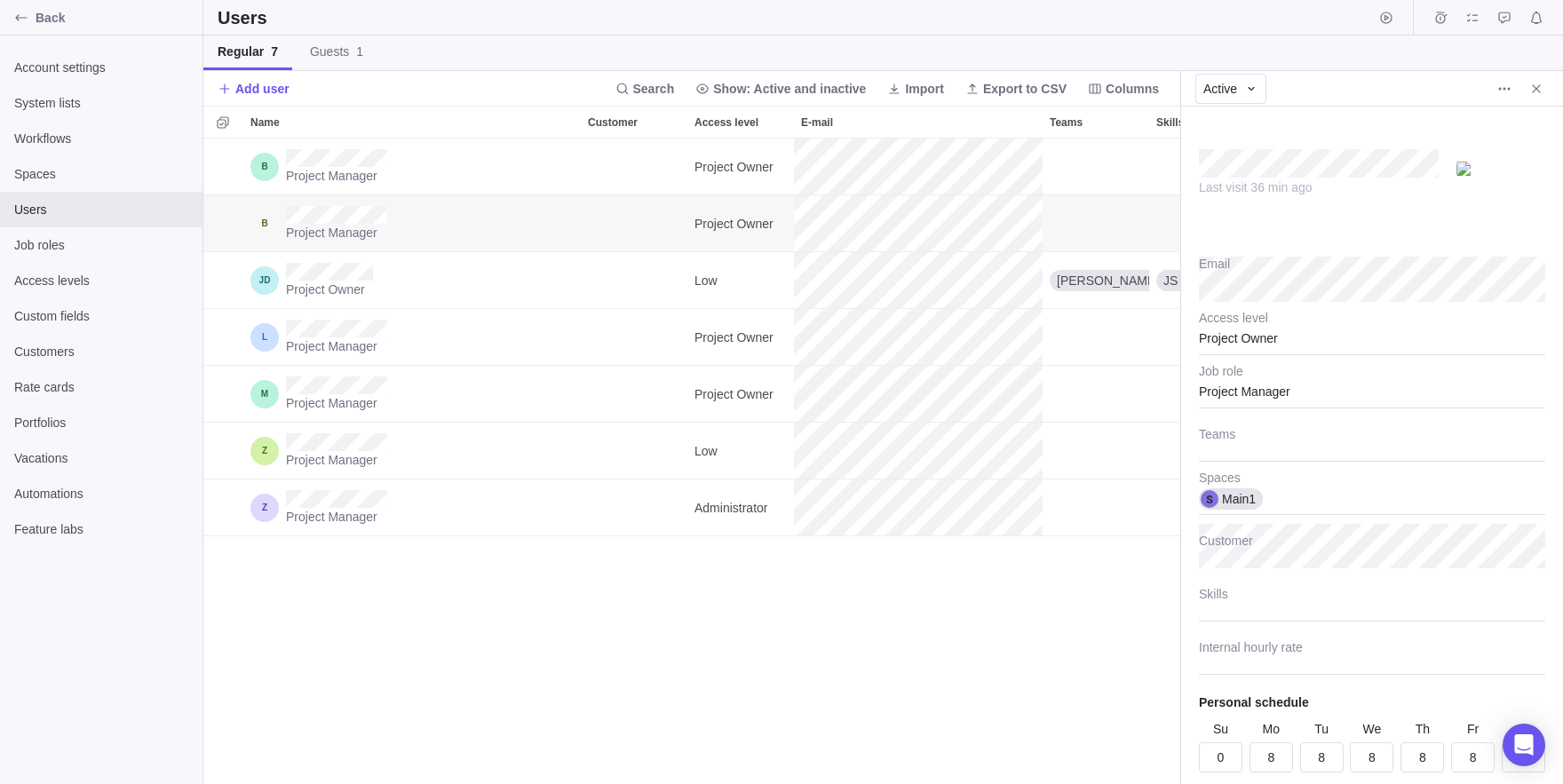
click at [997, 662] on div "Project Manager Project Owner Project Manager Project Owner Main1 Project Owner…" at bounding box center [691, 461] width 977 height 645
click at [880, 98] on span "Import" at bounding box center [915, 89] width 71 height 25
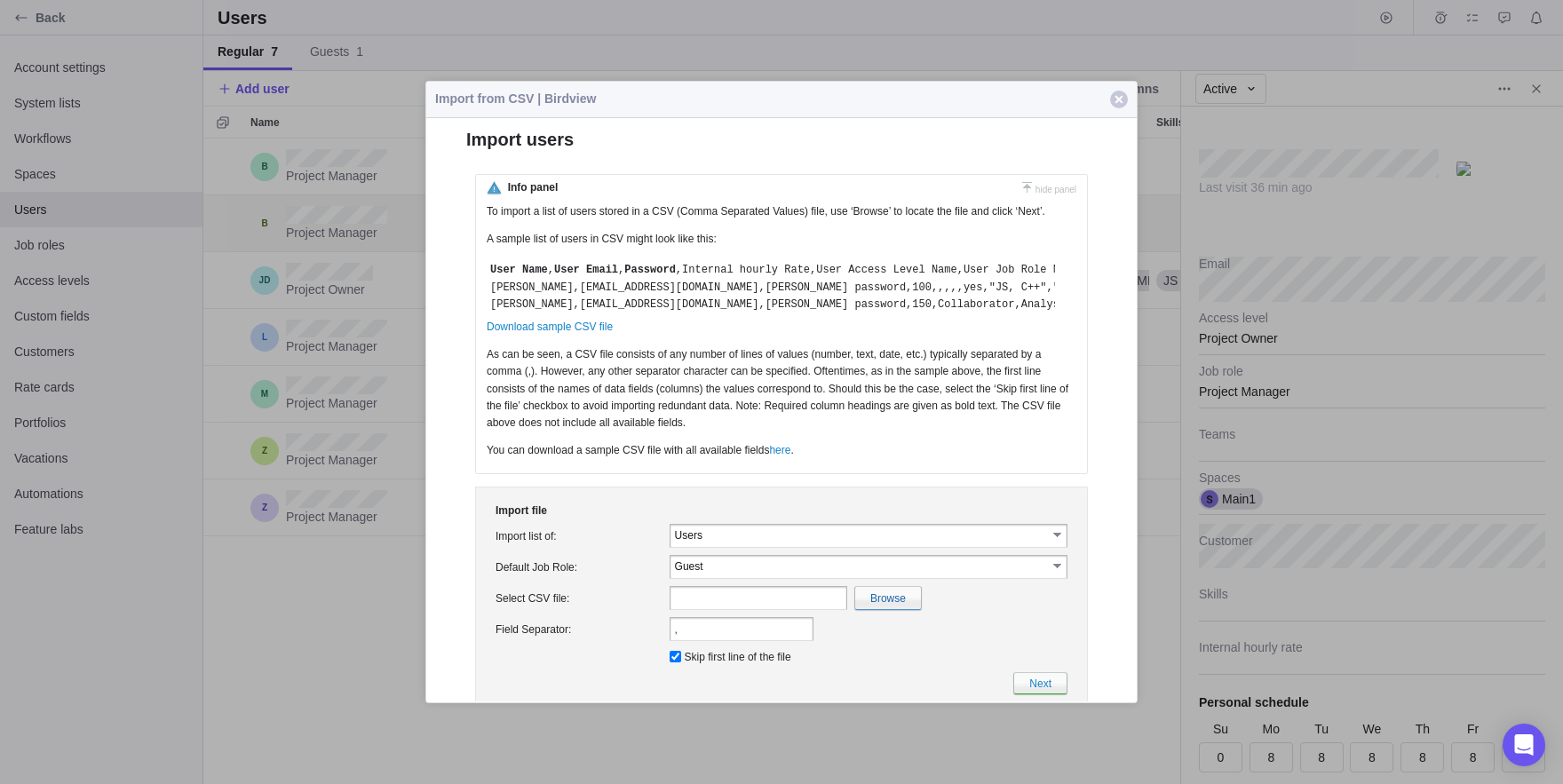
scroll to position [0, 0]
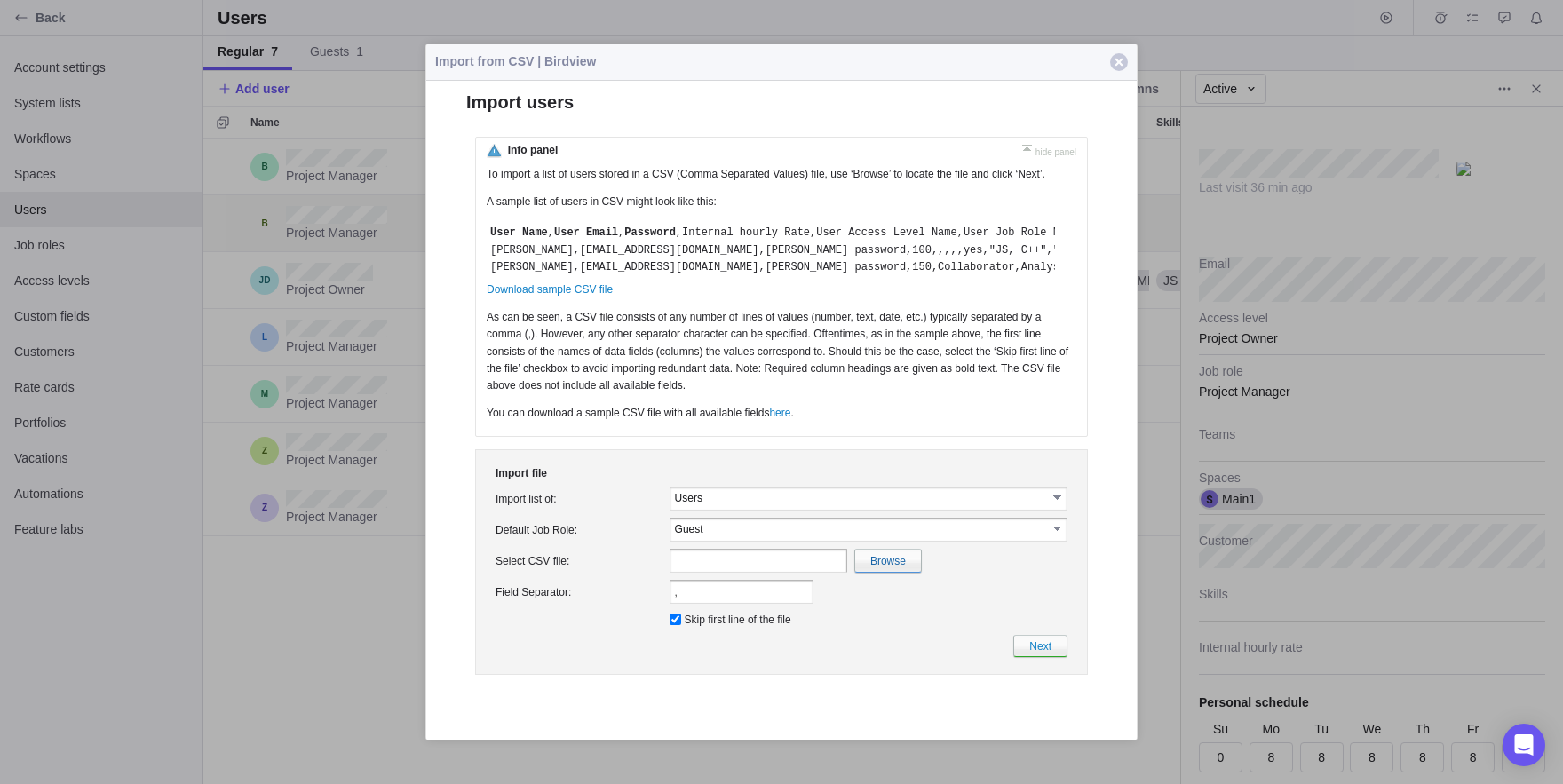
click at [1106, 66] on button "Close" at bounding box center [1119, 62] width 36 height 36
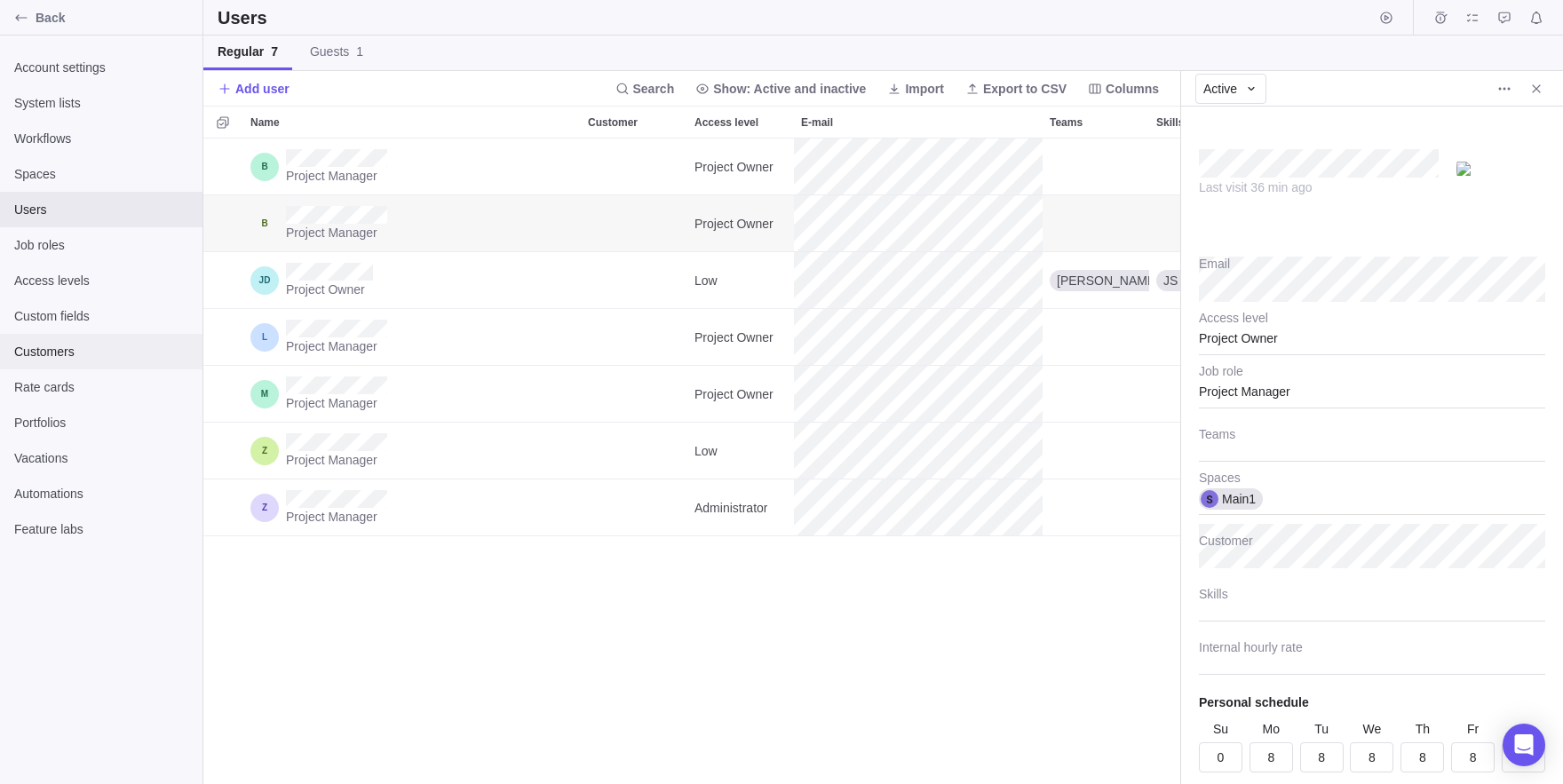
click at [71, 354] on span "Customers" at bounding box center [101, 351] width 174 height 18
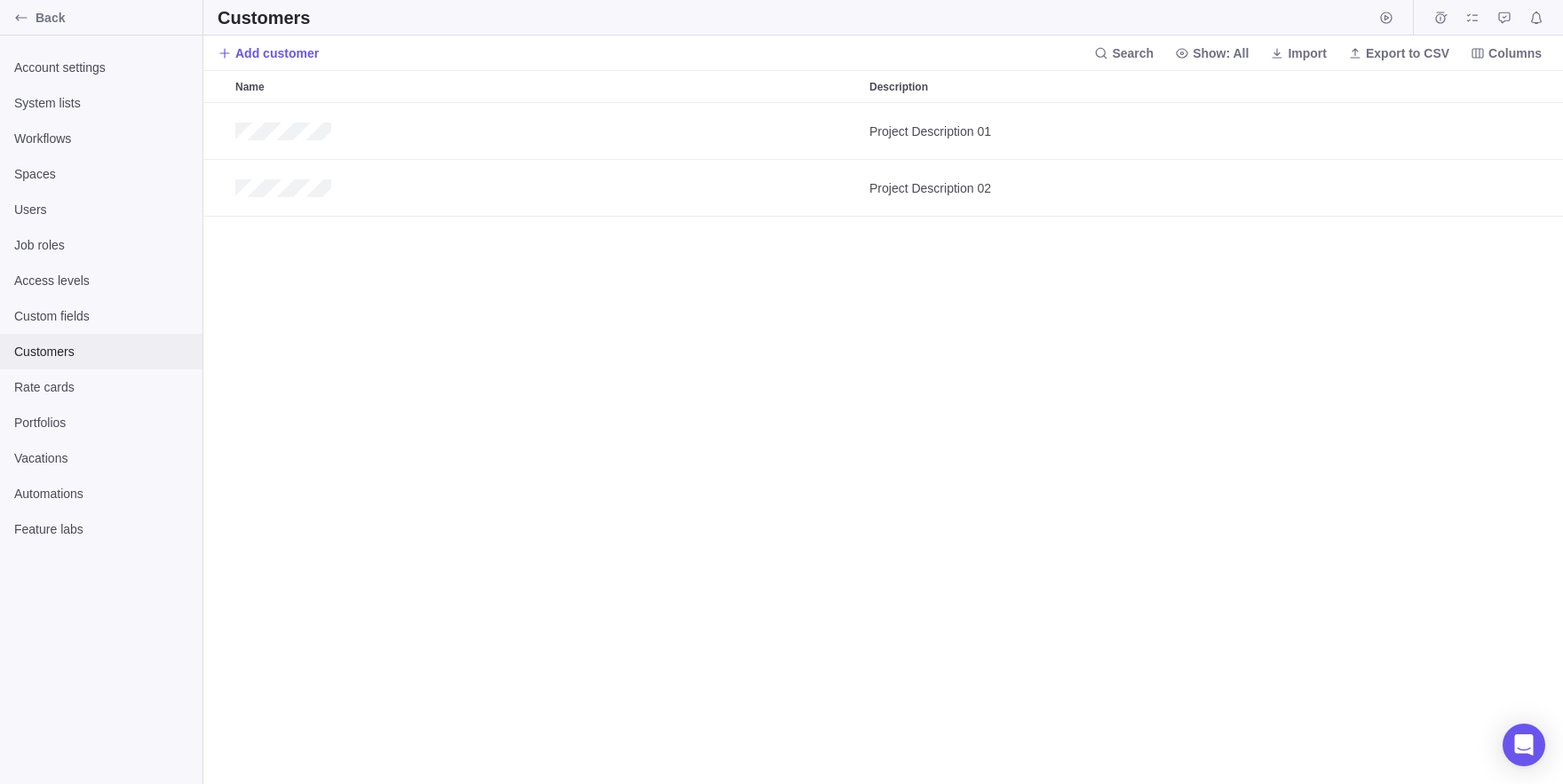
scroll to position [681, 1360]
click at [1287, 54] on span "Import" at bounding box center [1306, 53] width 39 height 18
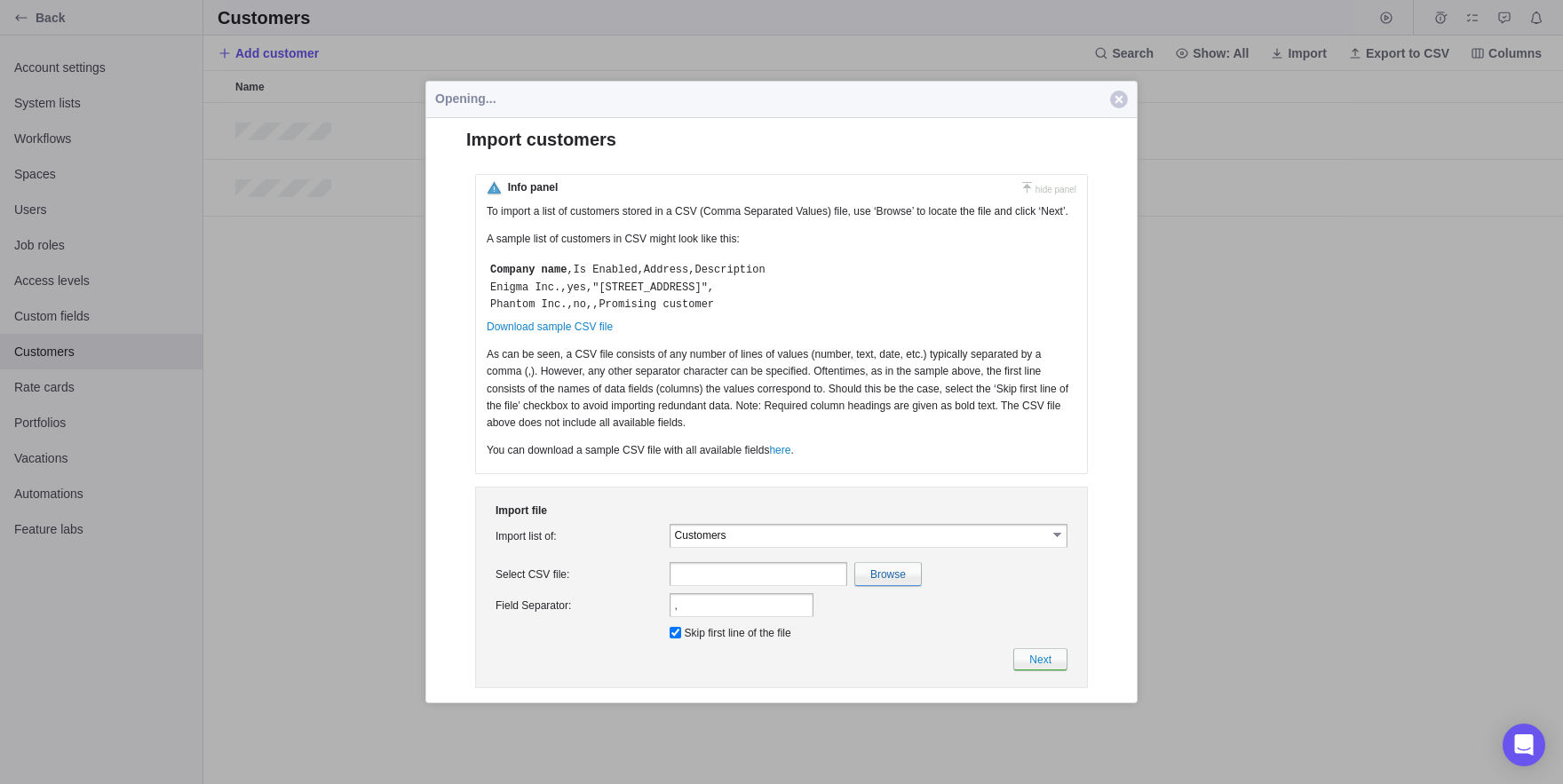
scroll to position [0, 0]
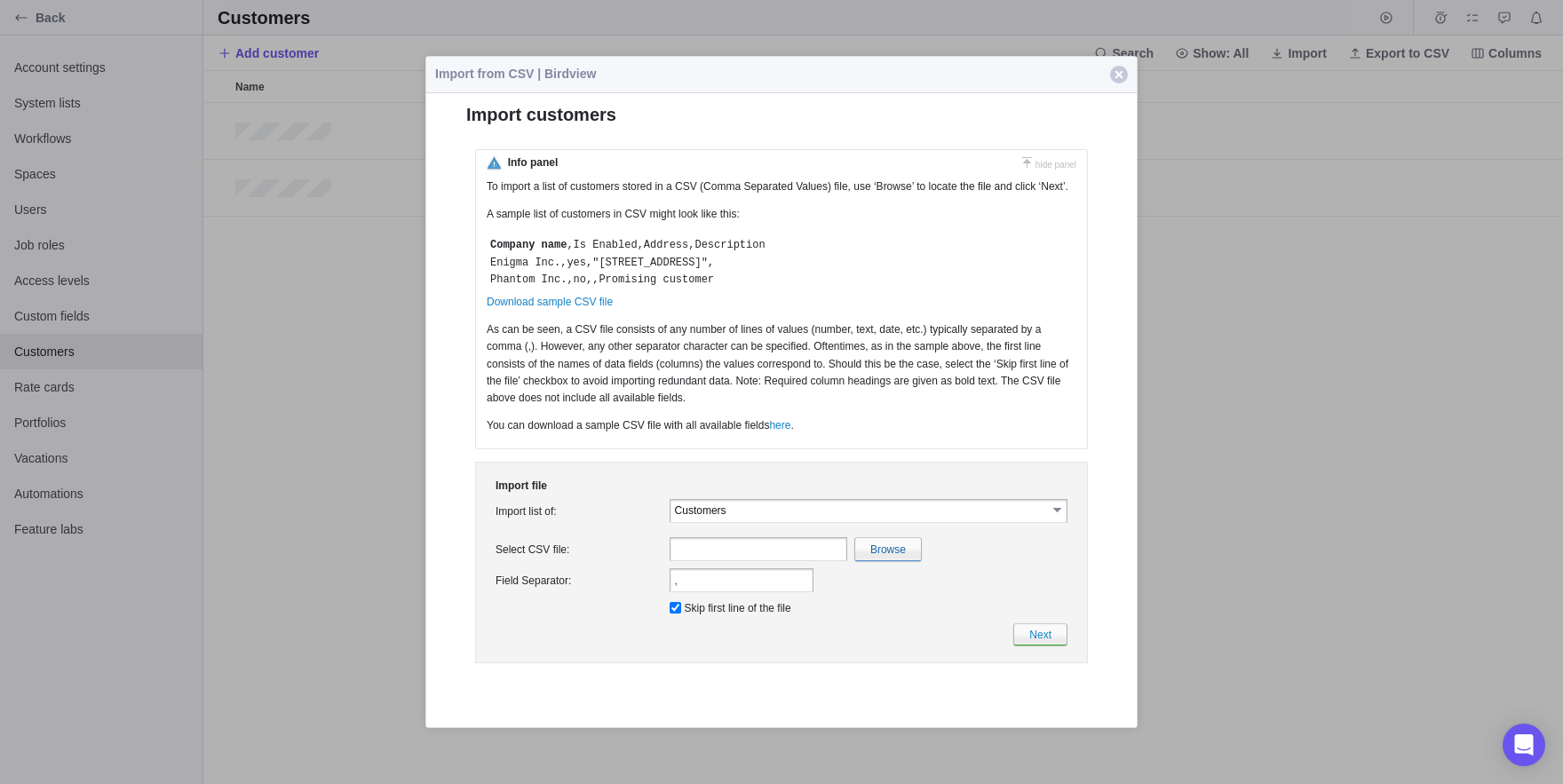
click at [842, 518] on td "Customers select Tasks Users Projects Customers" at bounding box center [868, 509] width 405 height 31
click at [804, 517] on input "Customers" at bounding box center [861, 509] width 372 height 15
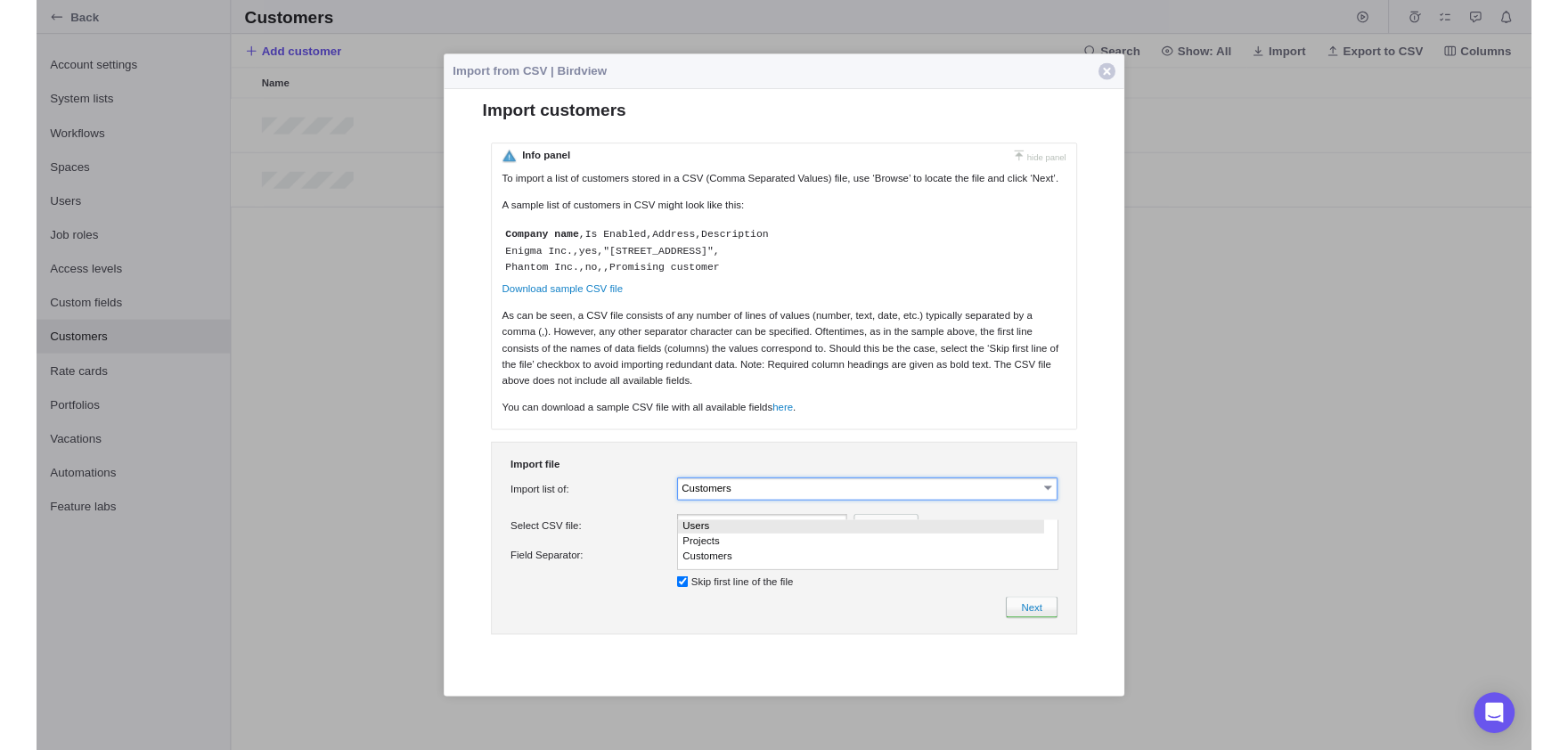
scroll to position [1, 0]
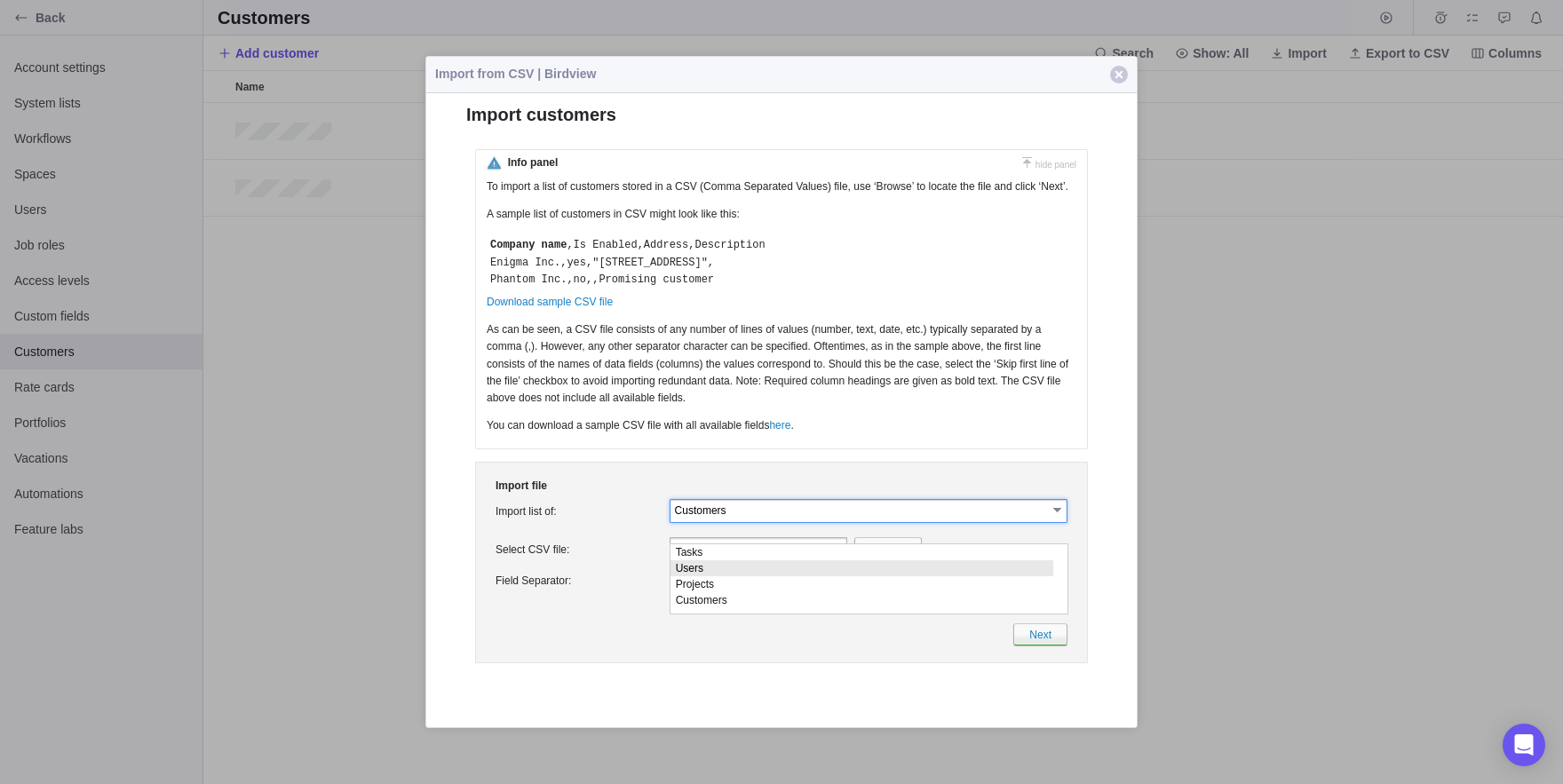
click at [787, 567] on li "Users" at bounding box center [862, 567] width 383 height 16
type input "Users"
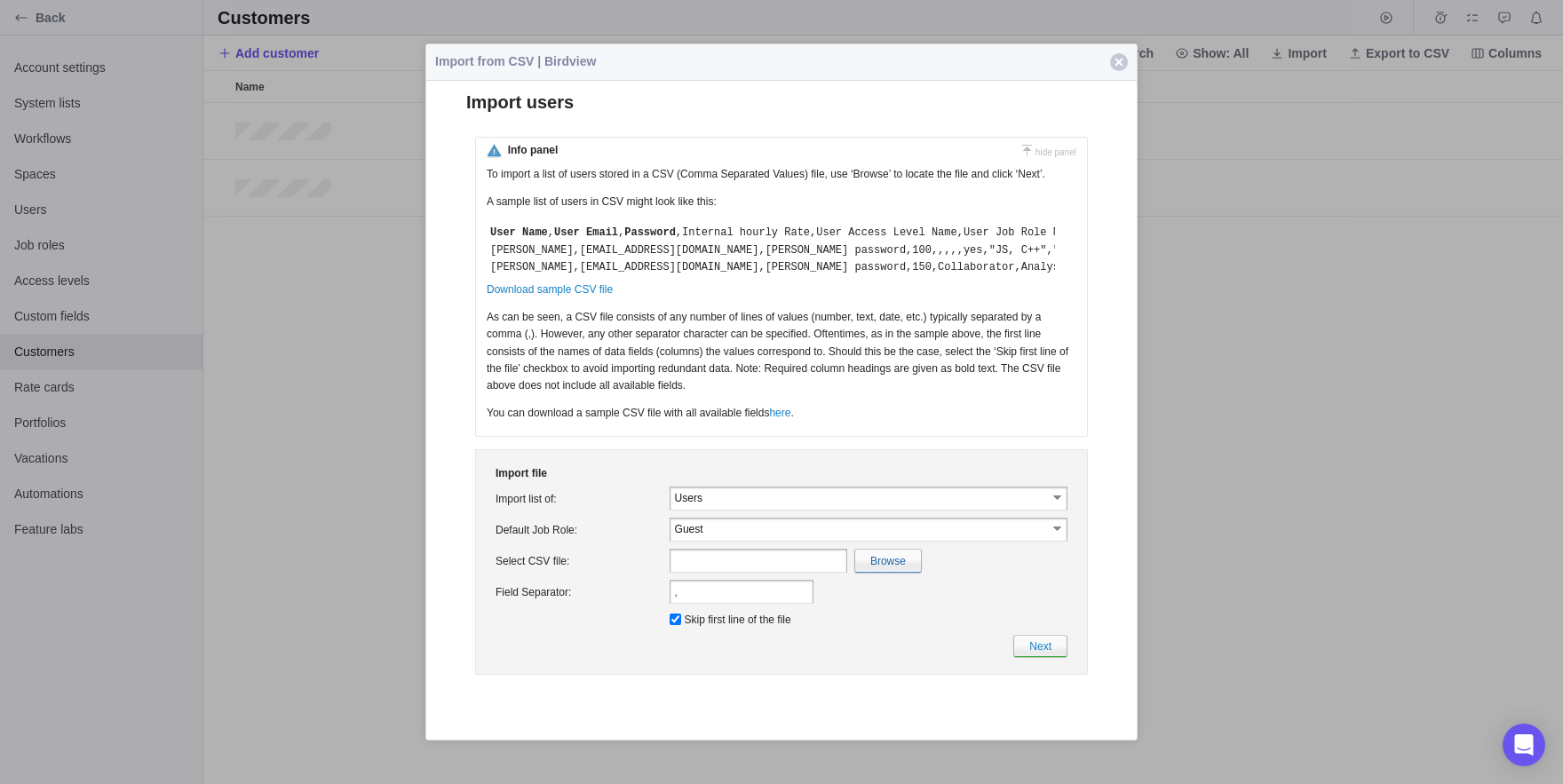
click at [826, 505] on input "Users" at bounding box center [861, 497] width 372 height 15
click at [210, 112] on div at bounding box center [782, 392] width 1563 height 784
click at [1111, 65] on span "button" at bounding box center [1118, 61] width 18 height 18
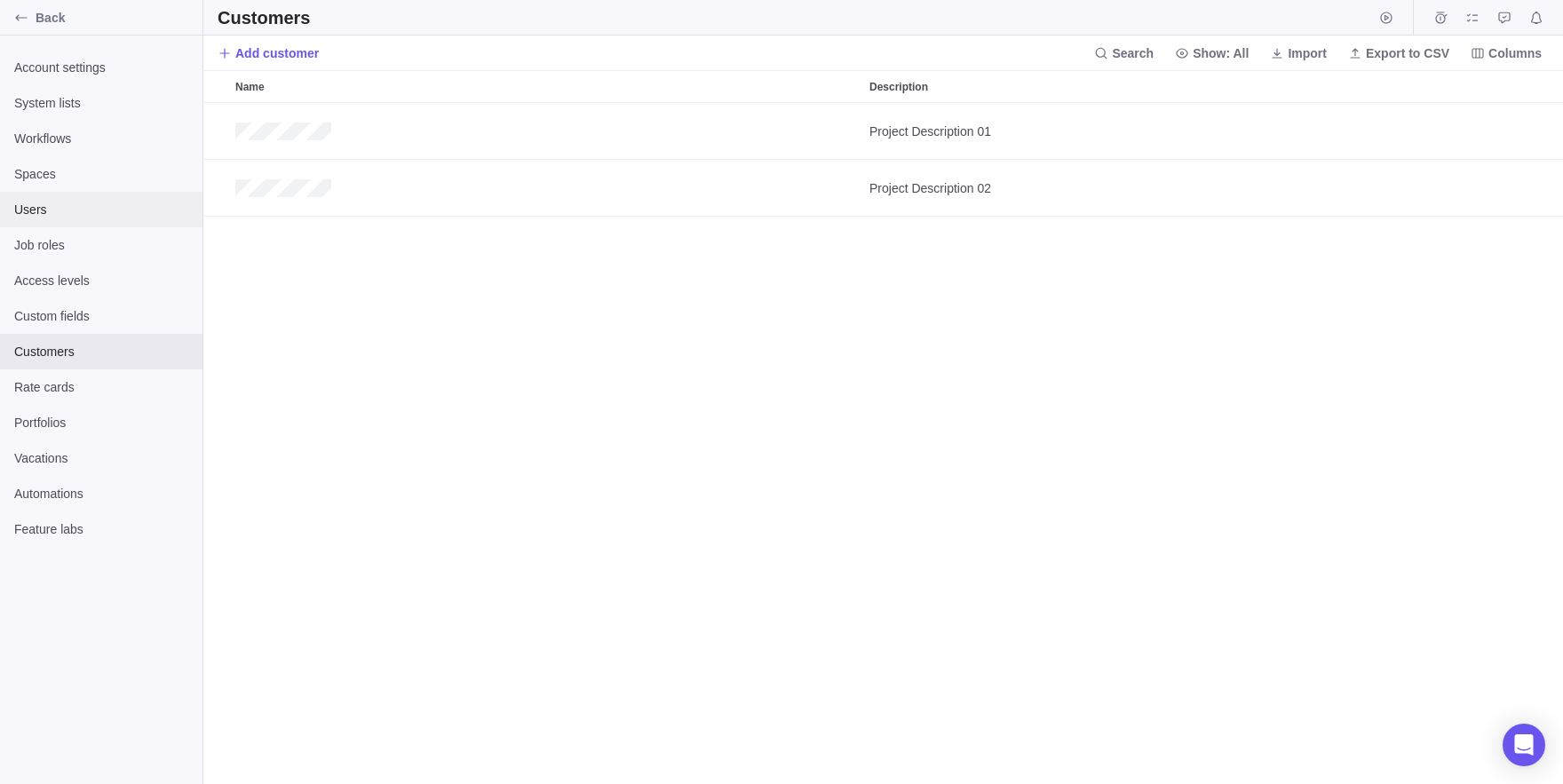
click at [31, 224] on div "Users" at bounding box center [101, 209] width 203 height 36
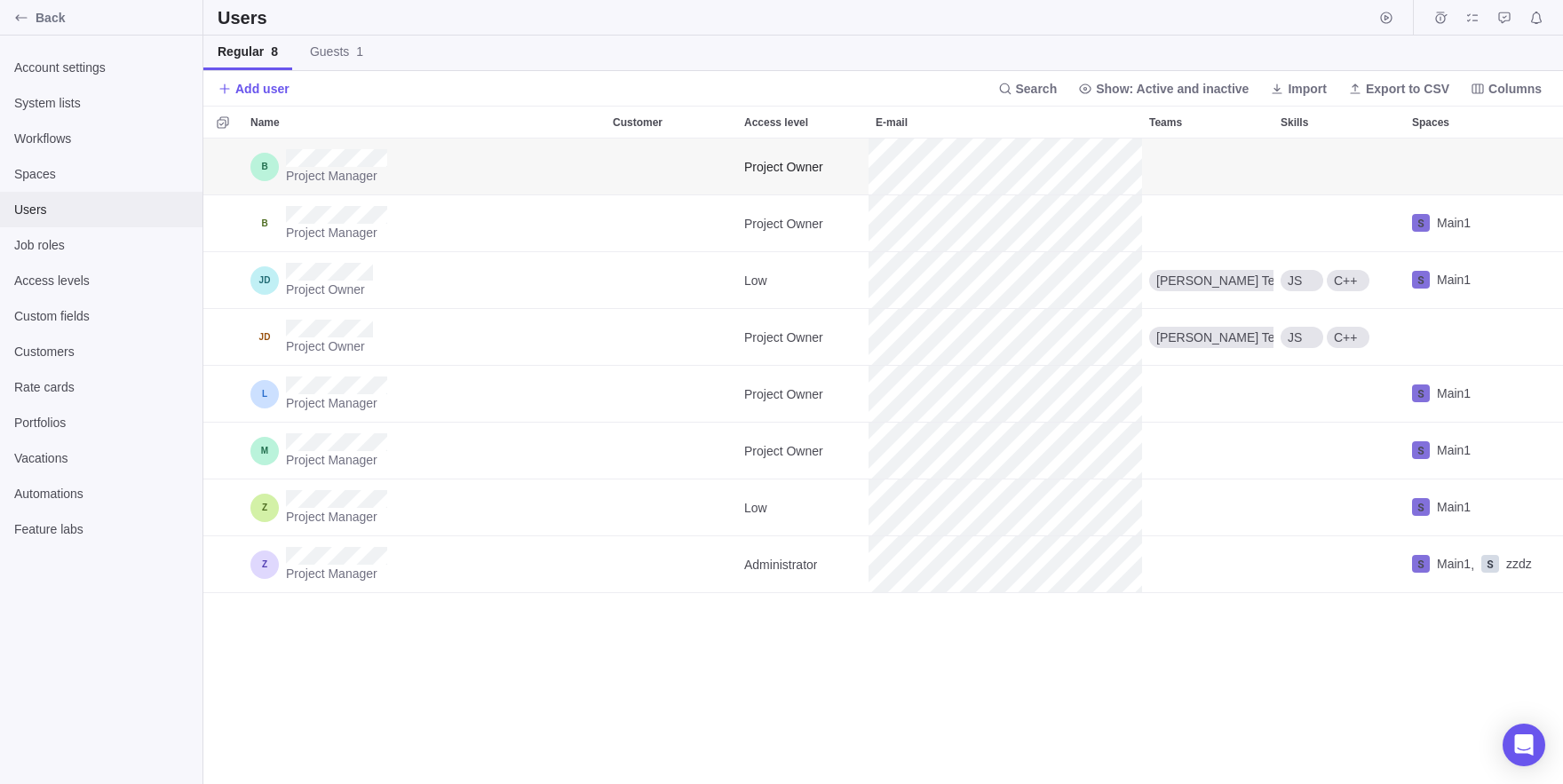
scroll to position [645, 1360]
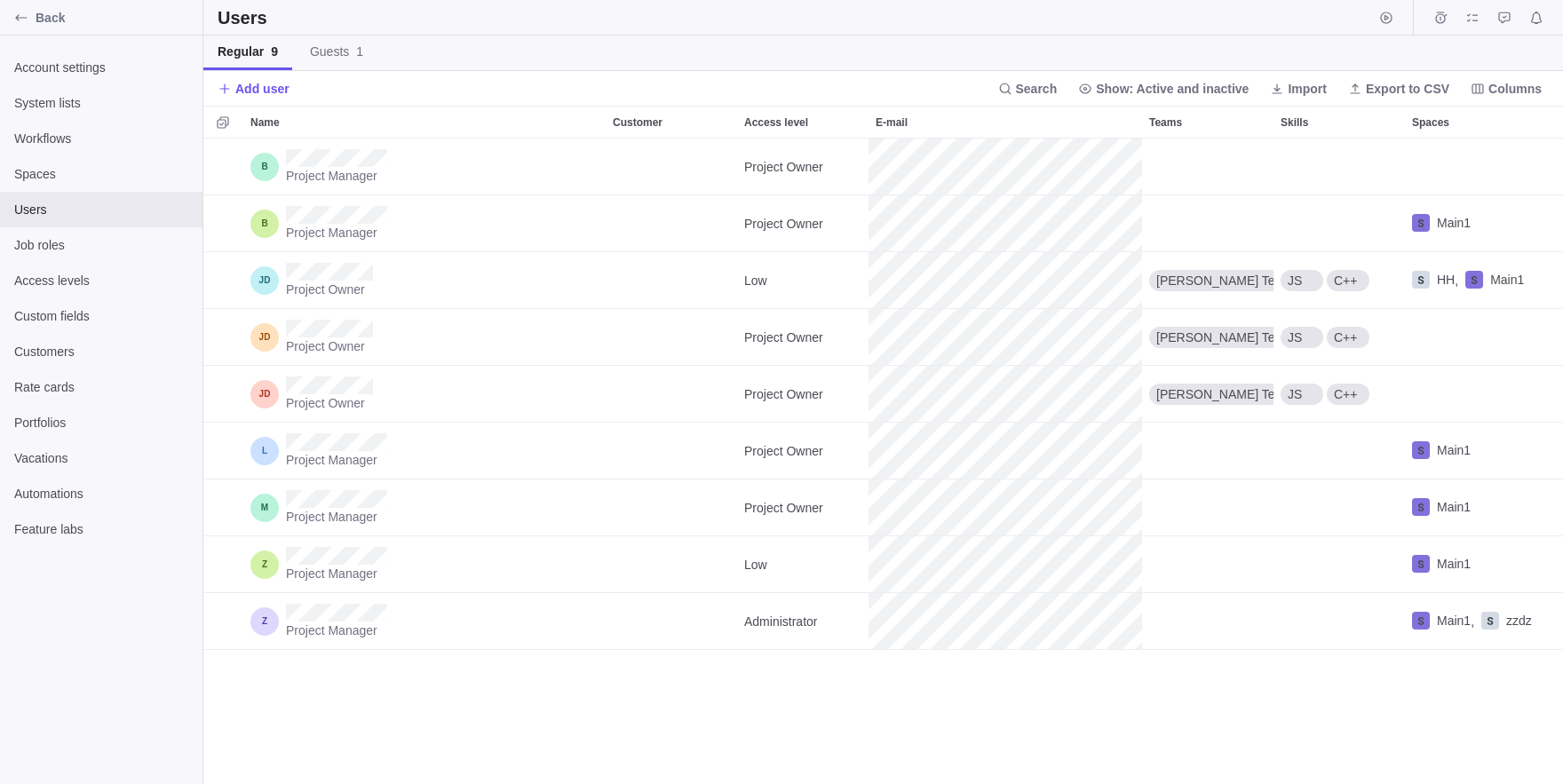
scroll to position [645, 1360]
